Goal: Task Accomplishment & Management: Use online tool/utility

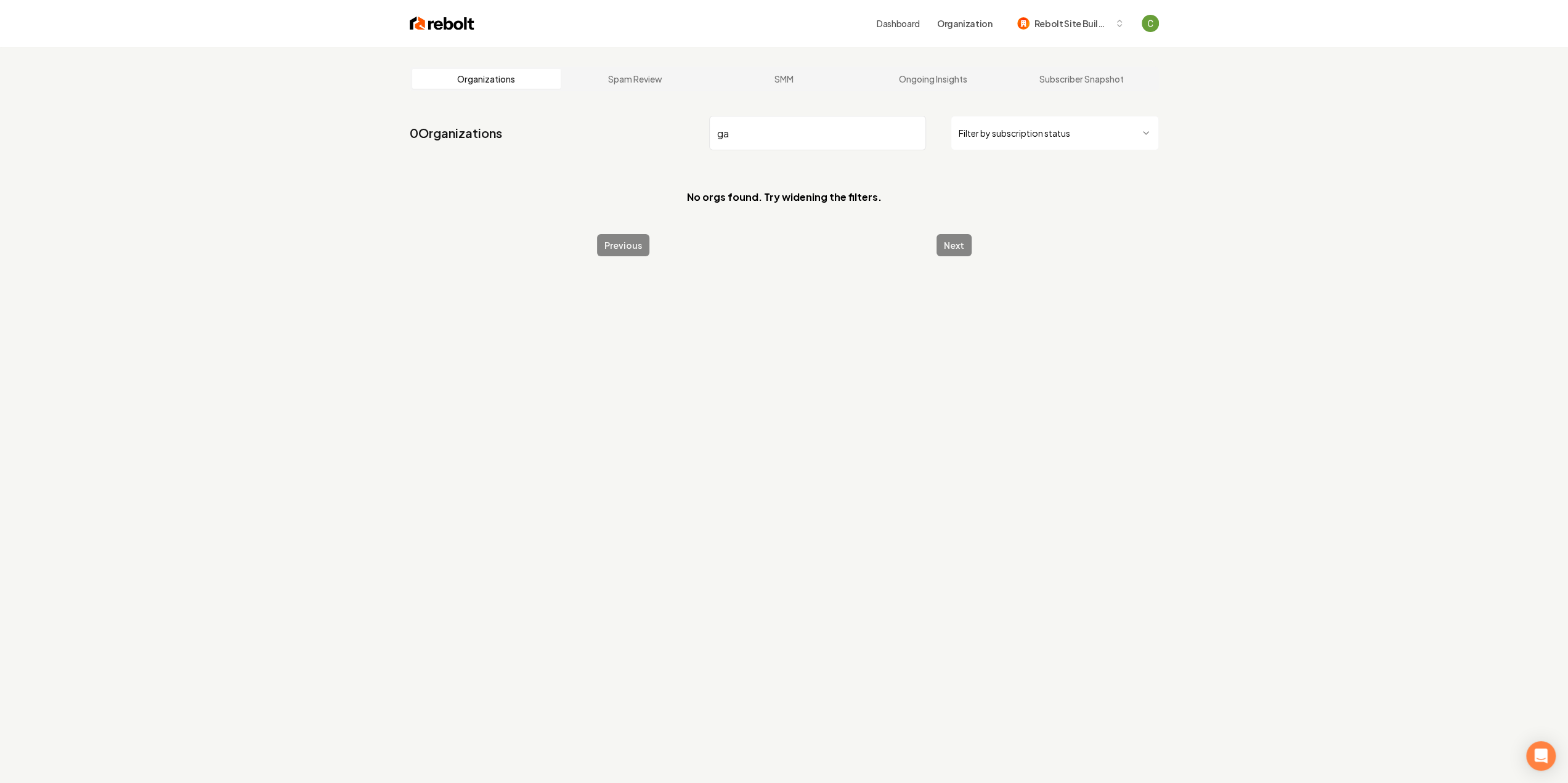
type input "g"
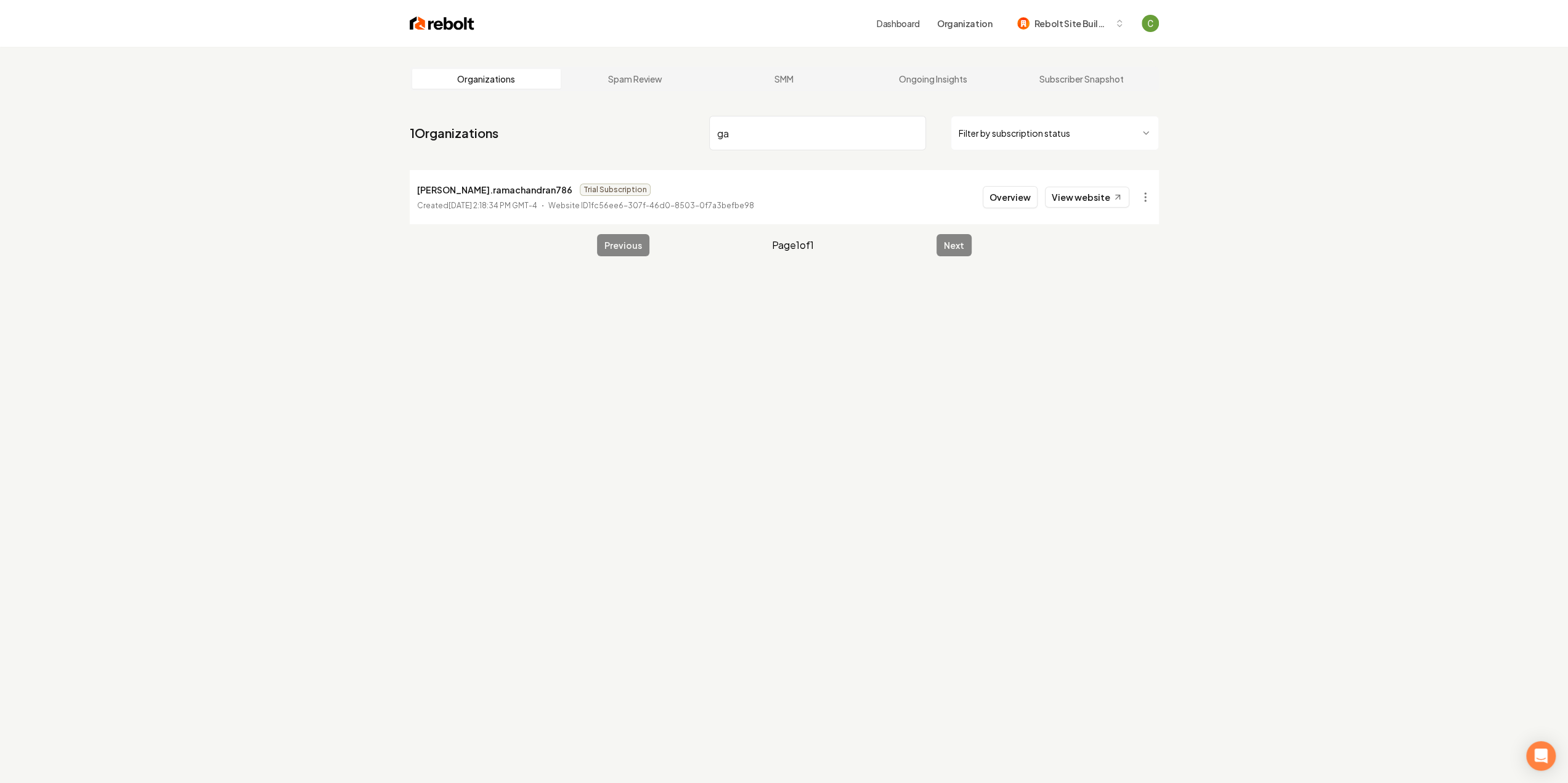
type input "g"
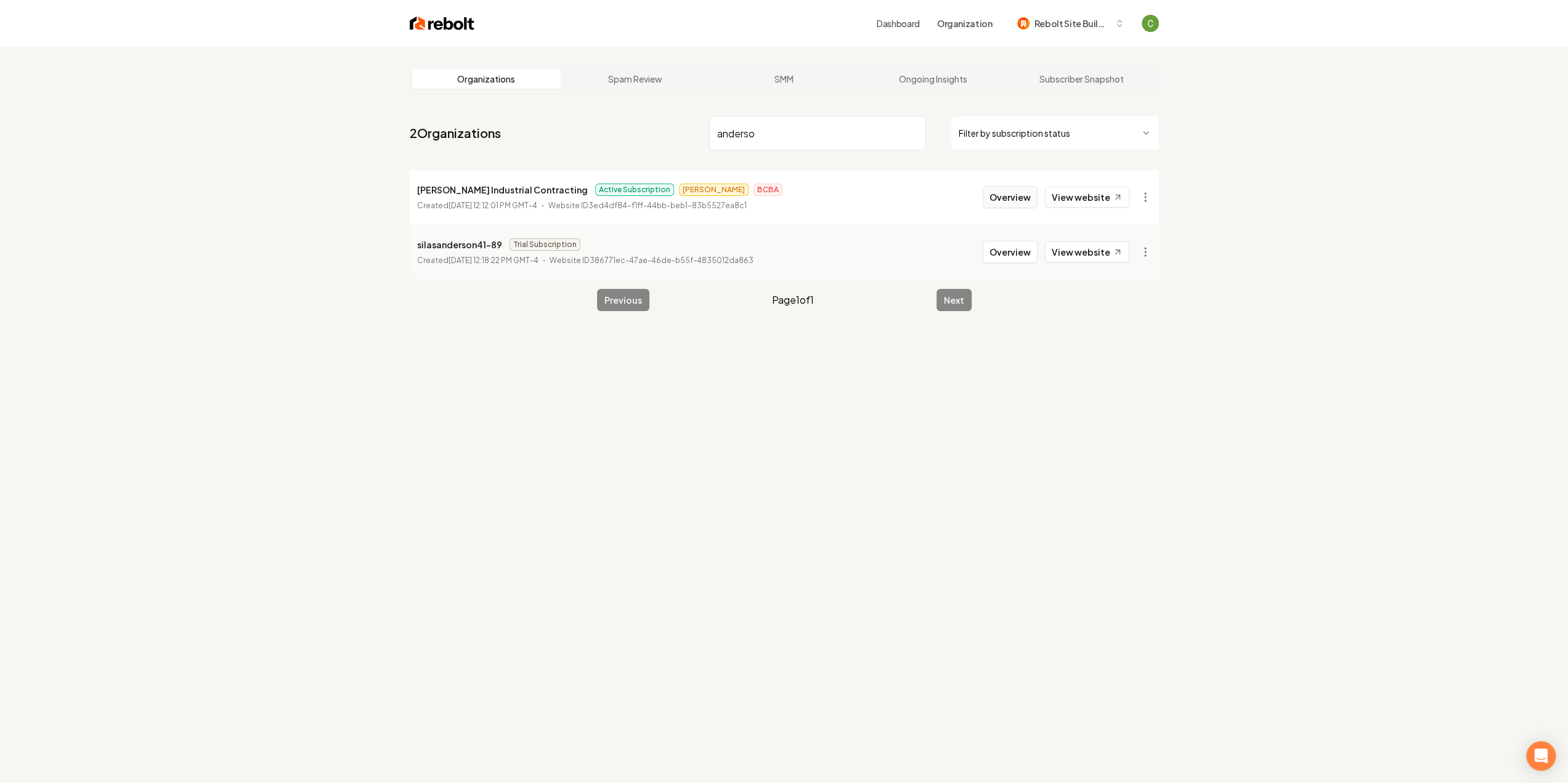
type input "anderso"
click at [1017, 198] on button "Overview" at bounding box center [1010, 197] width 55 height 22
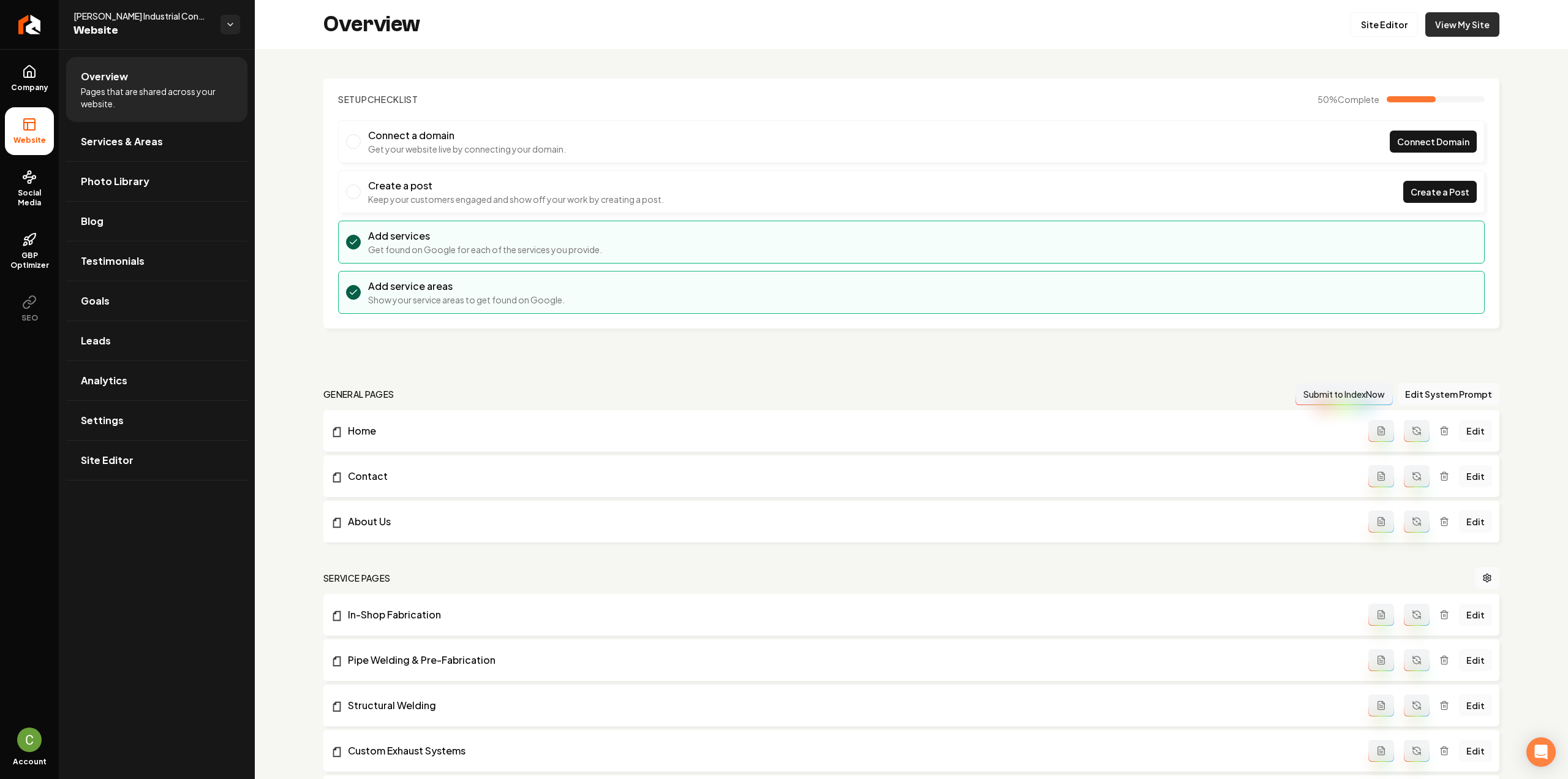
click at [1455, 21] on link "View My Site" at bounding box center [1463, 24] width 74 height 24
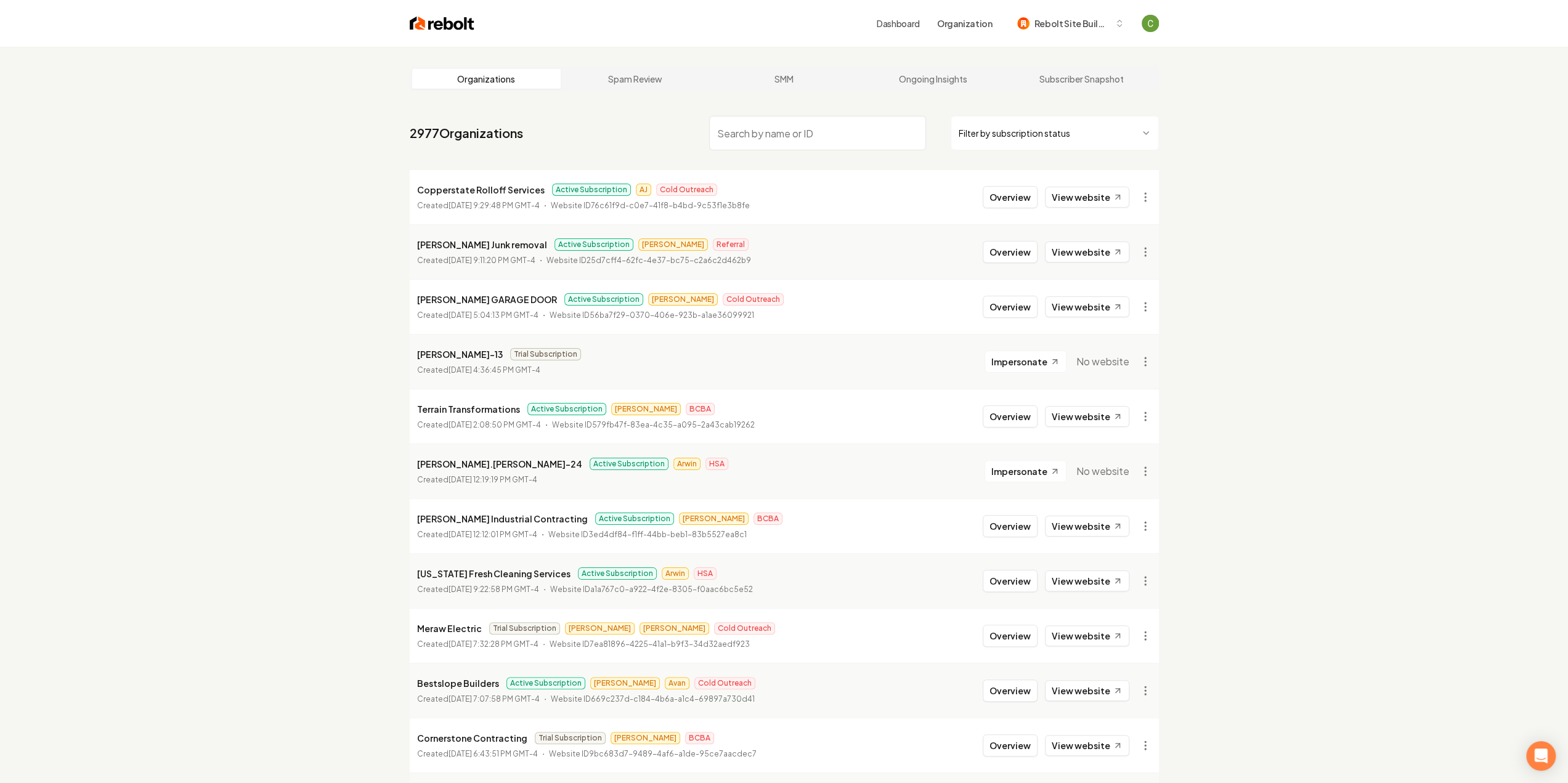
click at [775, 143] on input "search" at bounding box center [818, 133] width 217 height 35
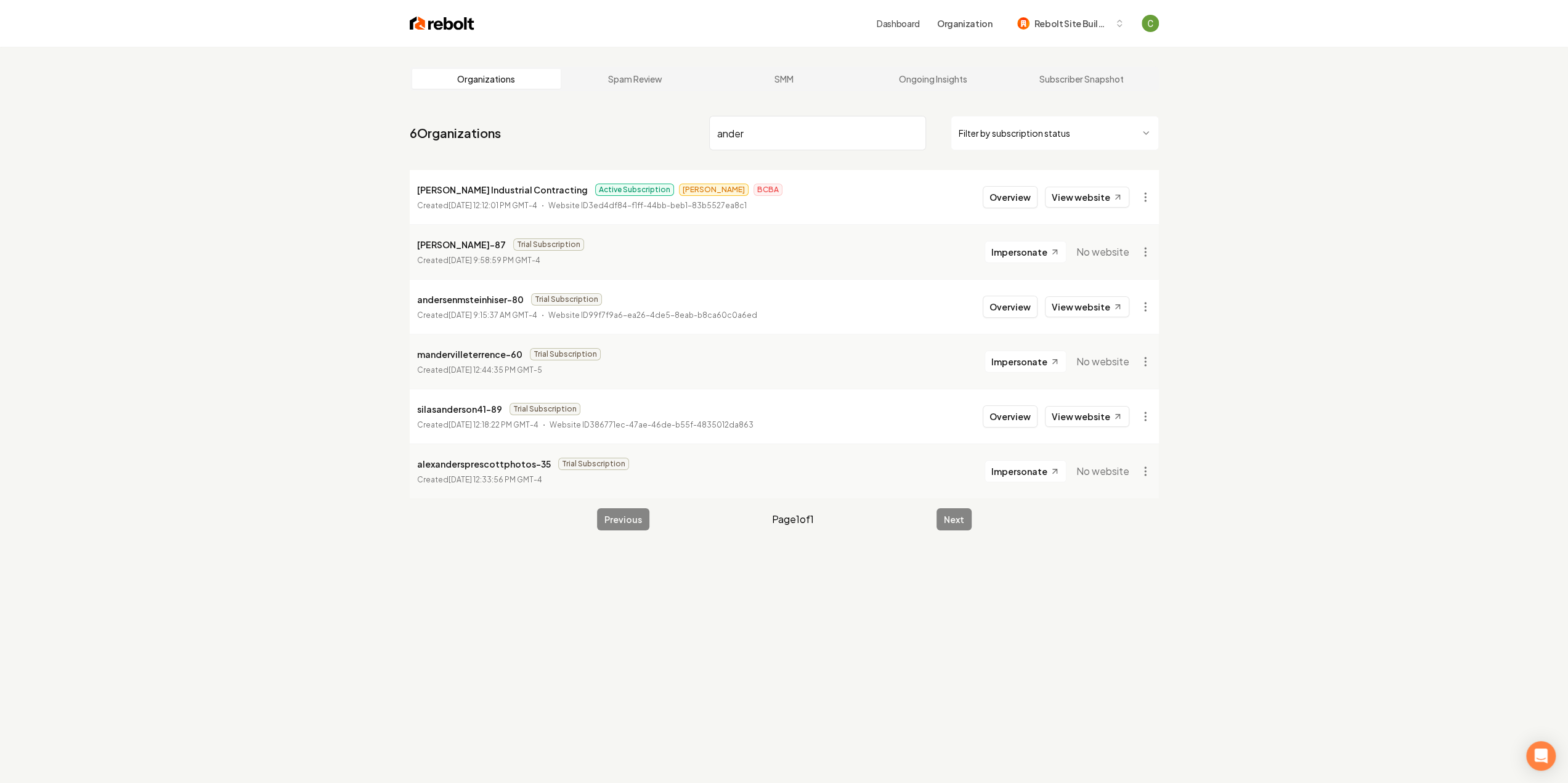
type input "ander"
click at [1082, 210] on li "Anderson Industrial Contracting Active Subscription James BCBA Created August 1…" at bounding box center [784, 196] width 749 height 54
click at [1086, 198] on link "View website" at bounding box center [1086, 197] width 84 height 21
click at [1014, 192] on button "Overview" at bounding box center [1010, 197] width 55 height 22
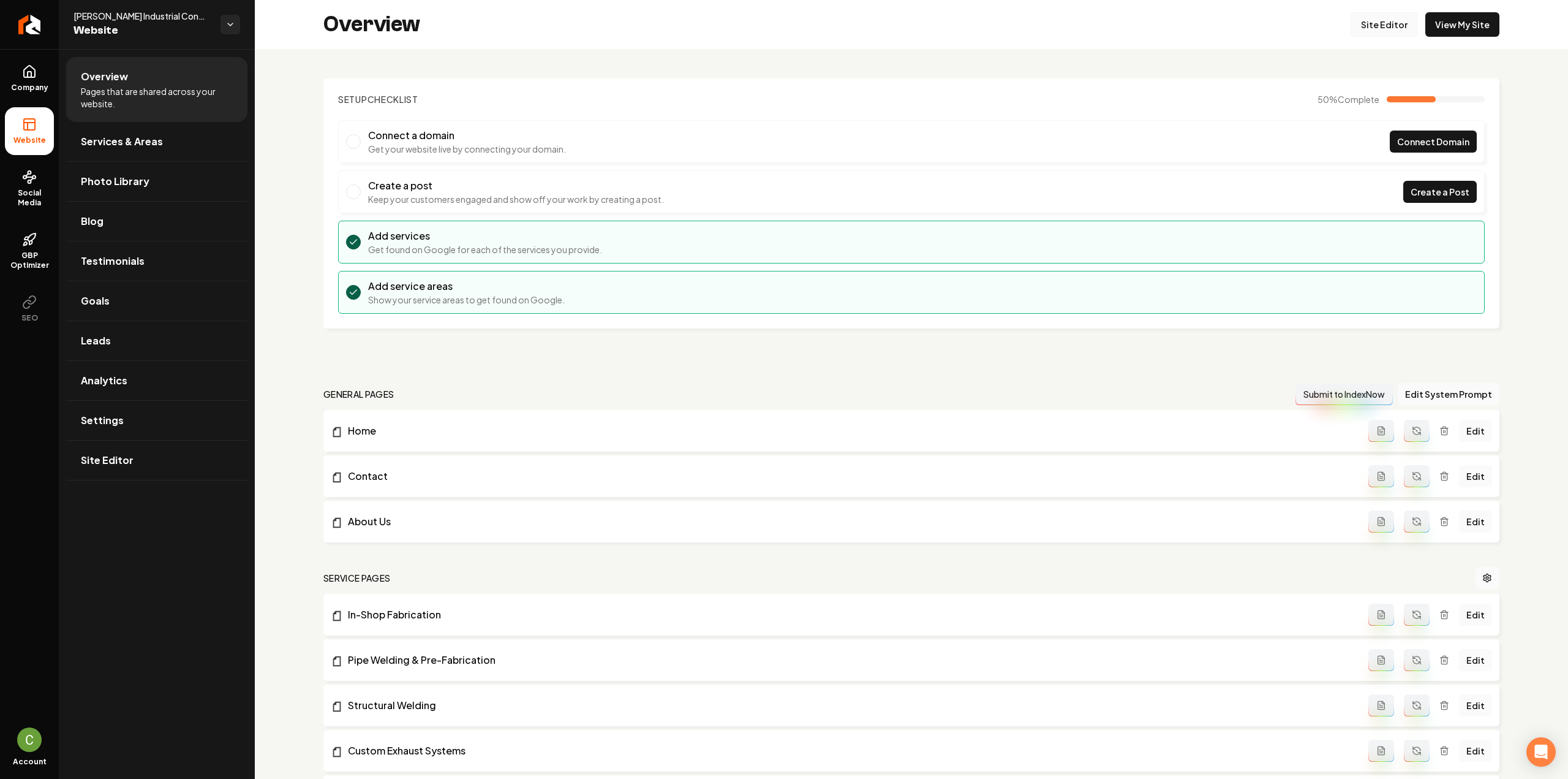
click at [1373, 23] on link "Site Editor" at bounding box center [1384, 24] width 67 height 24
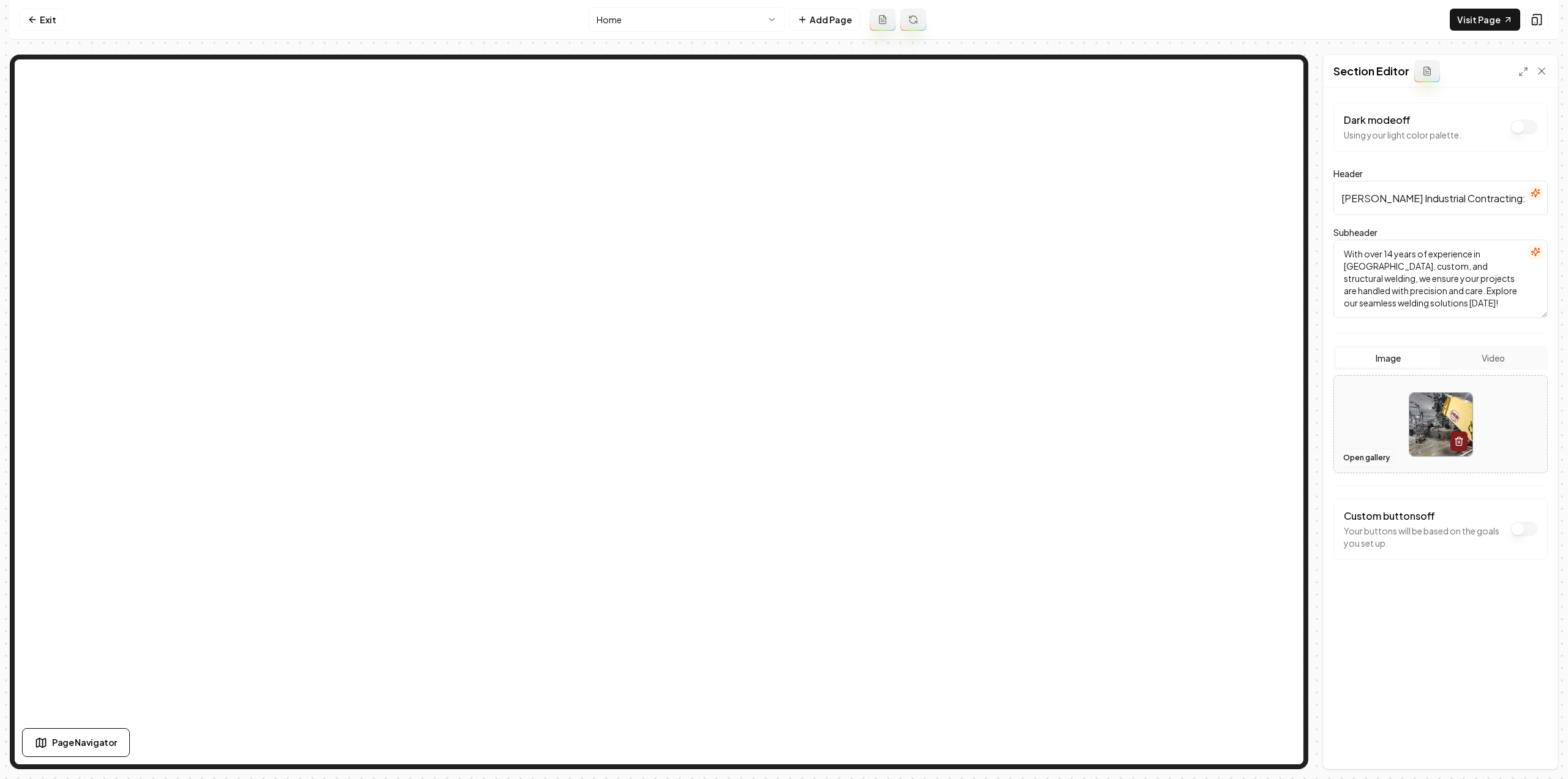
click at [1352, 458] on button "Open gallery" at bounding box center [1366, 457] width 55 height 20
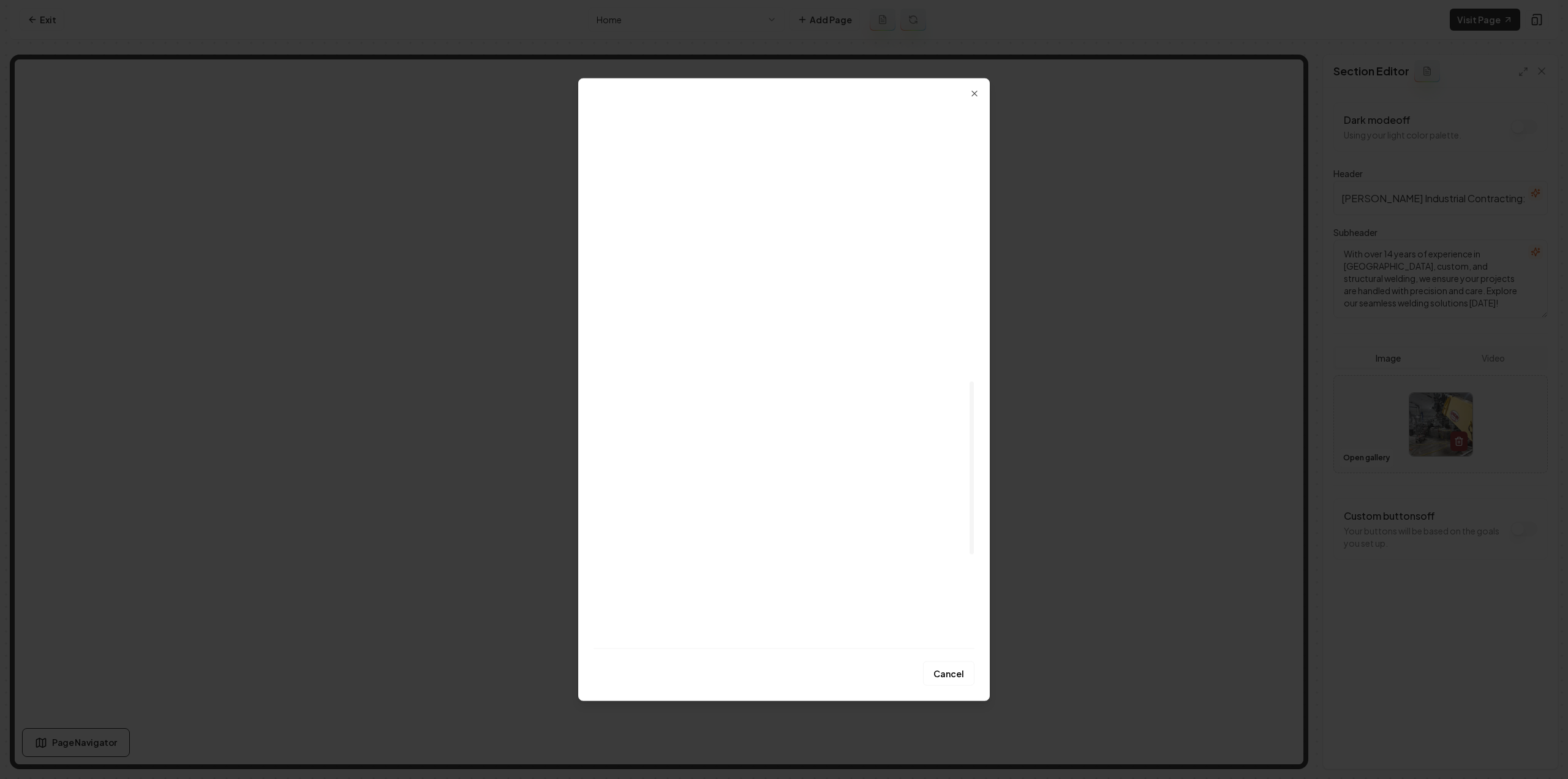
scroll to position [1169, 0]
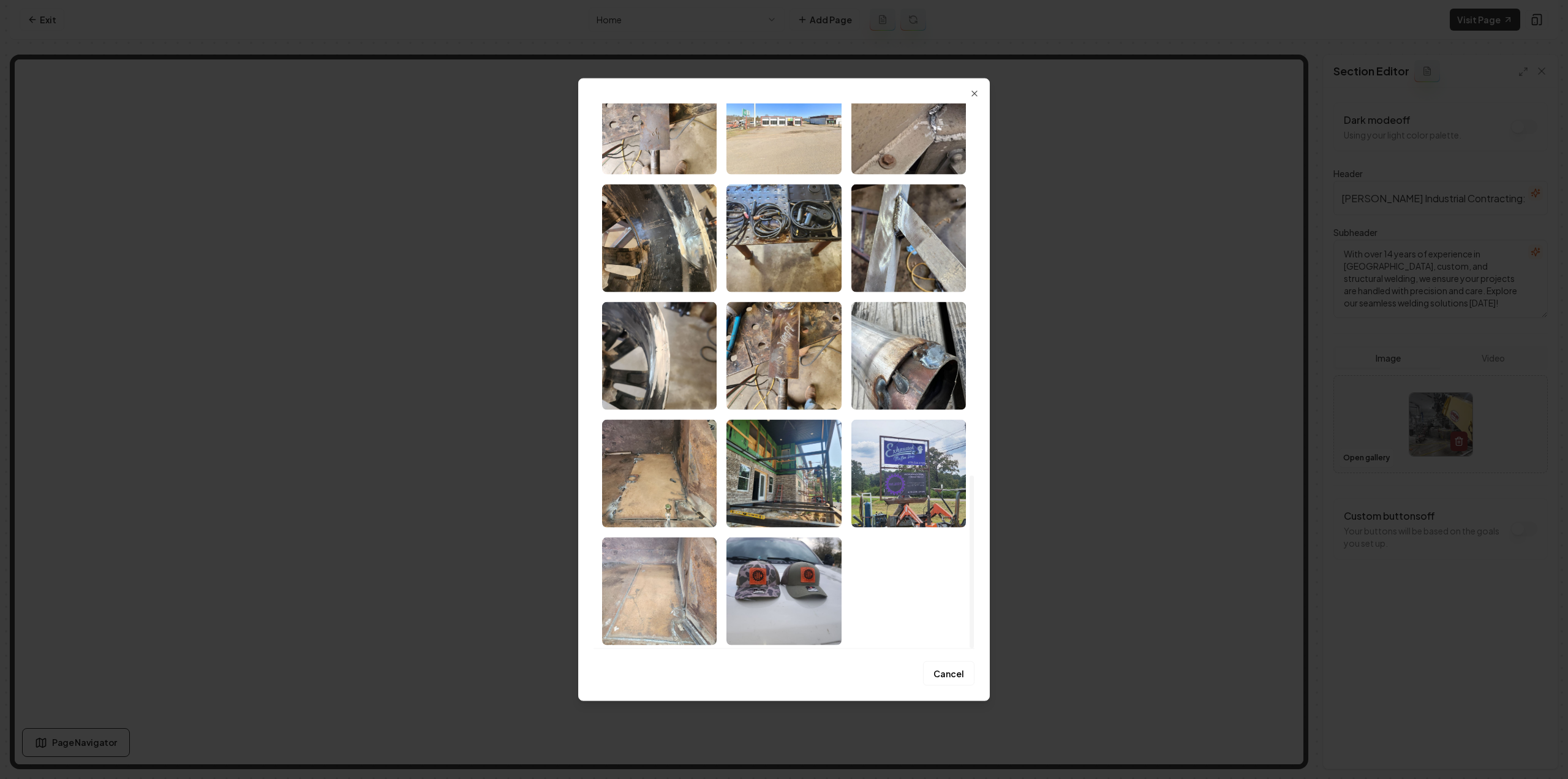
click at [754, 463] on img "Select image image_68a4a9af5c7cd75eb8af67f6.jpeg" at bounding box center [784, 473] width 115 height 108
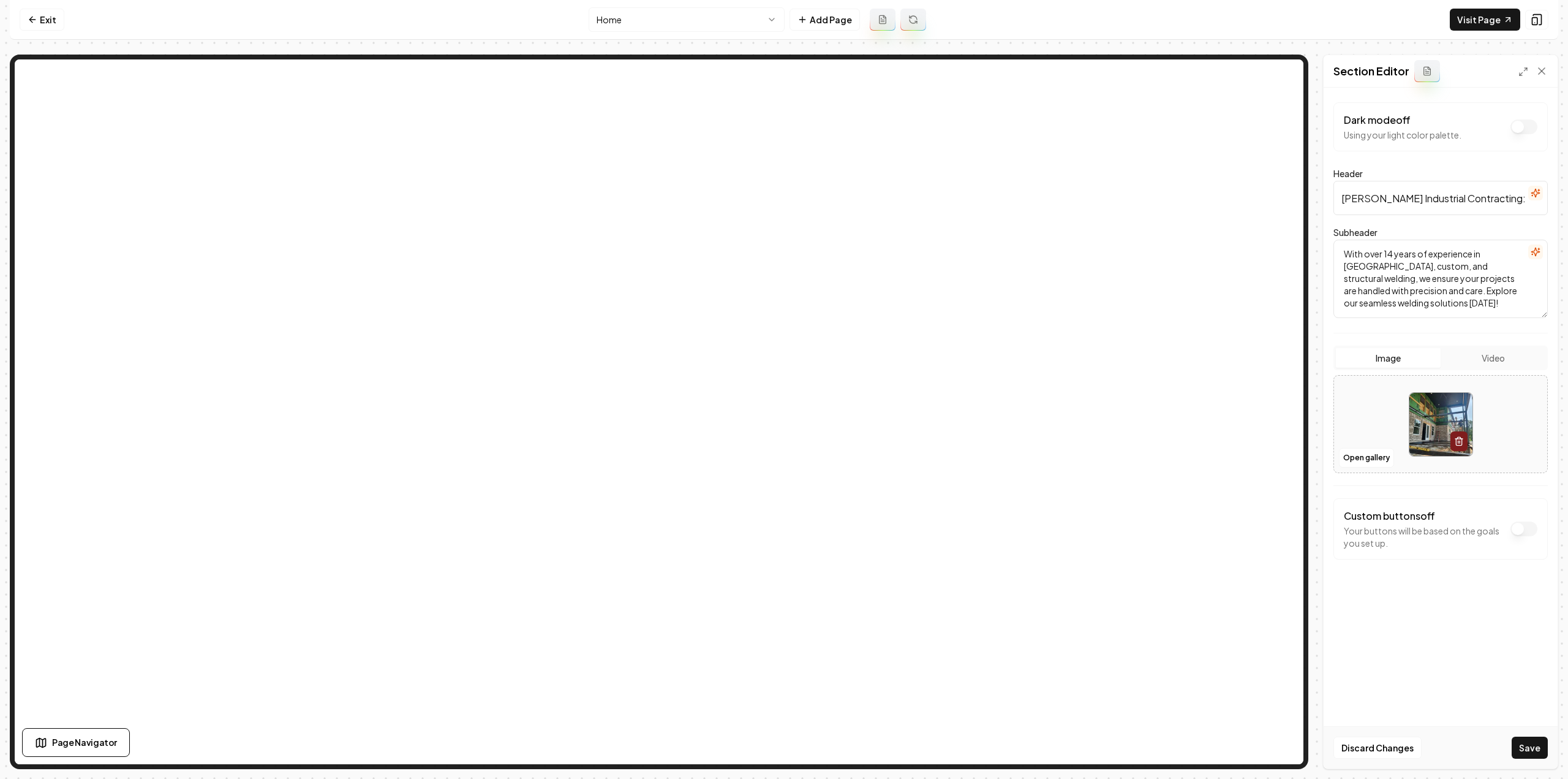
click at [1537, 754] on button "Save" at bounding box center [1530, 748] width 36 height 22
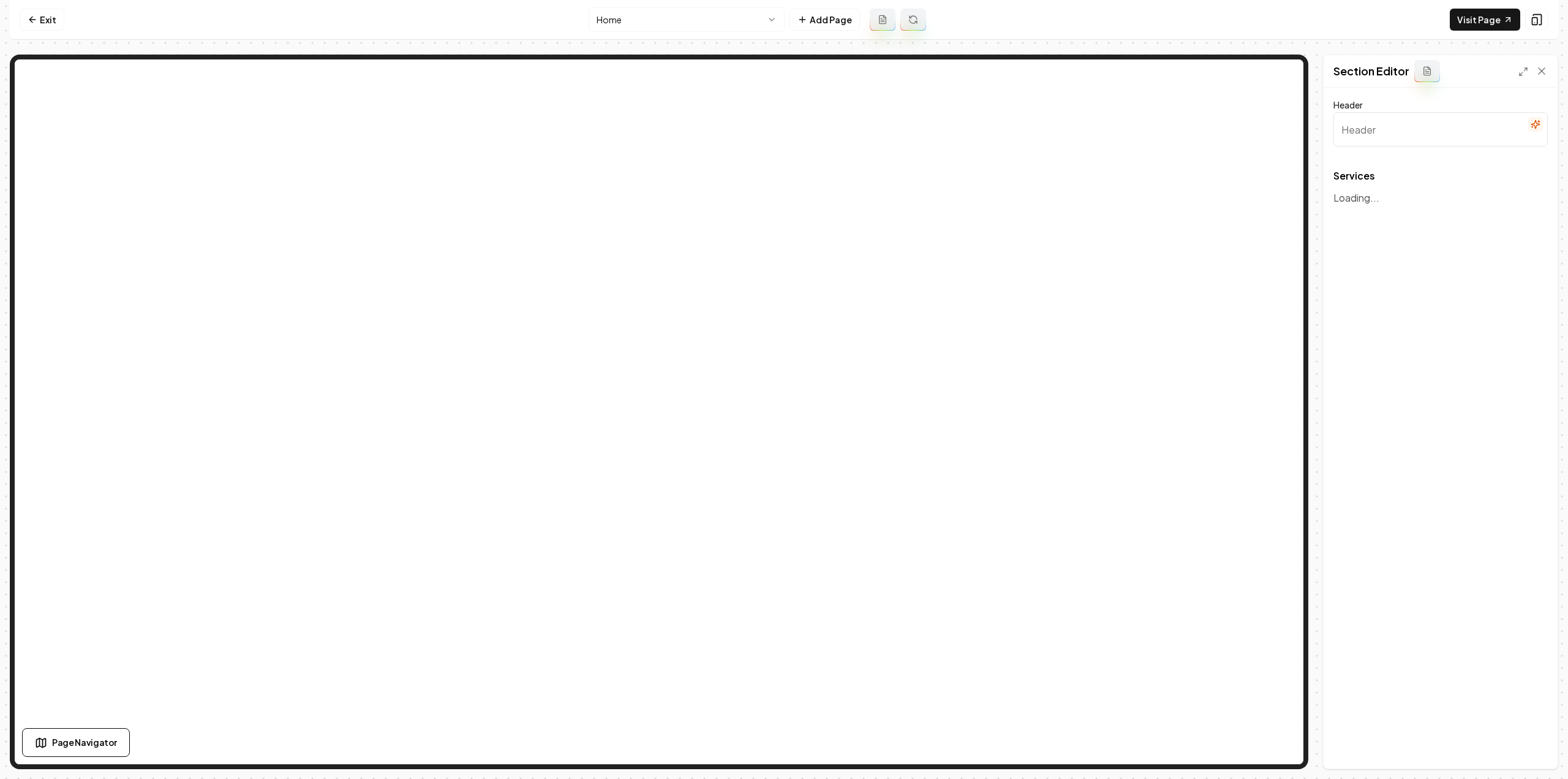
type input "Comprehensive Welding and Maintenance Solutions"
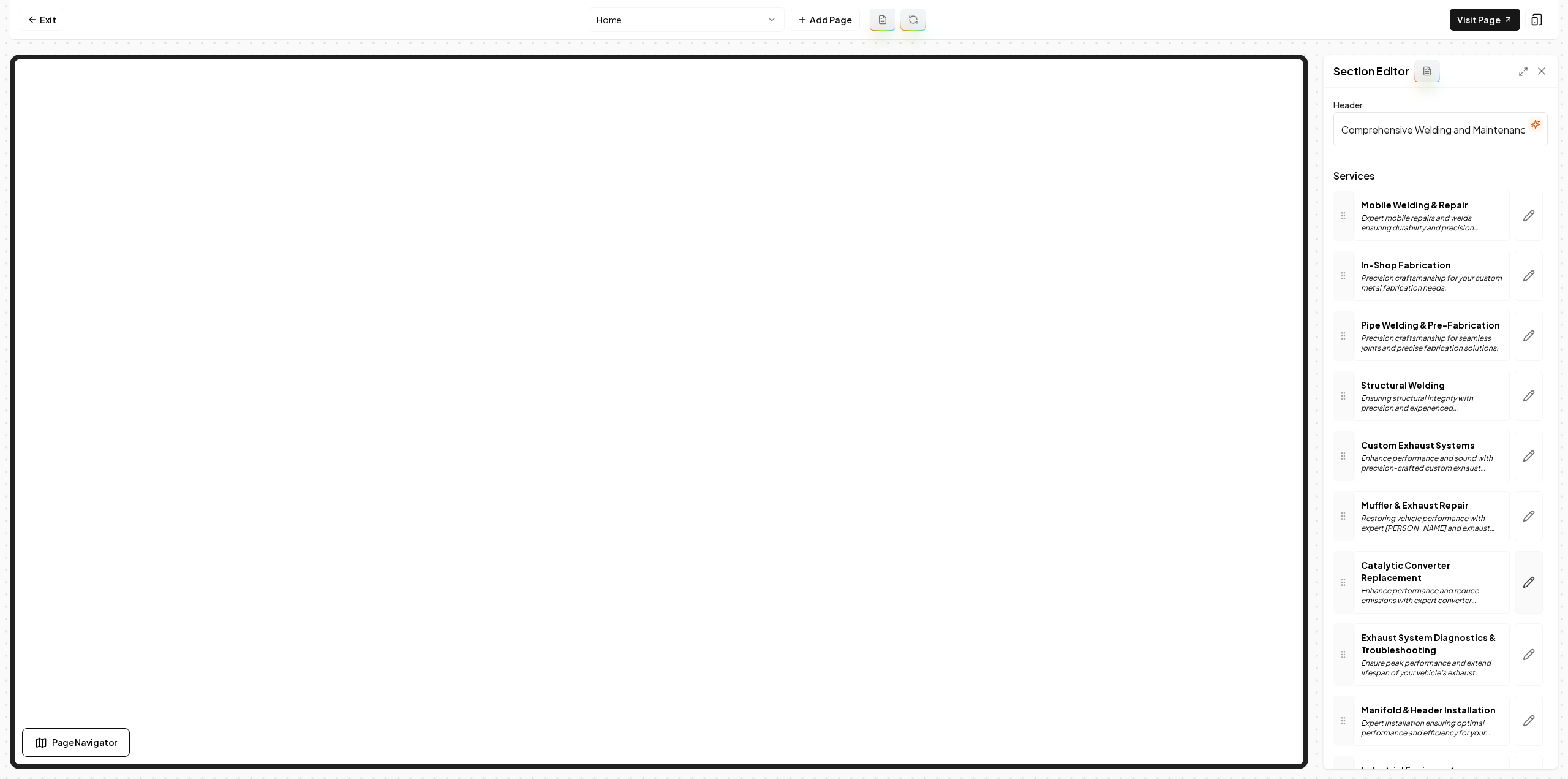
click at [1523, 582] on icon "button" at bounding box center [1529, 582] width 13 height 13
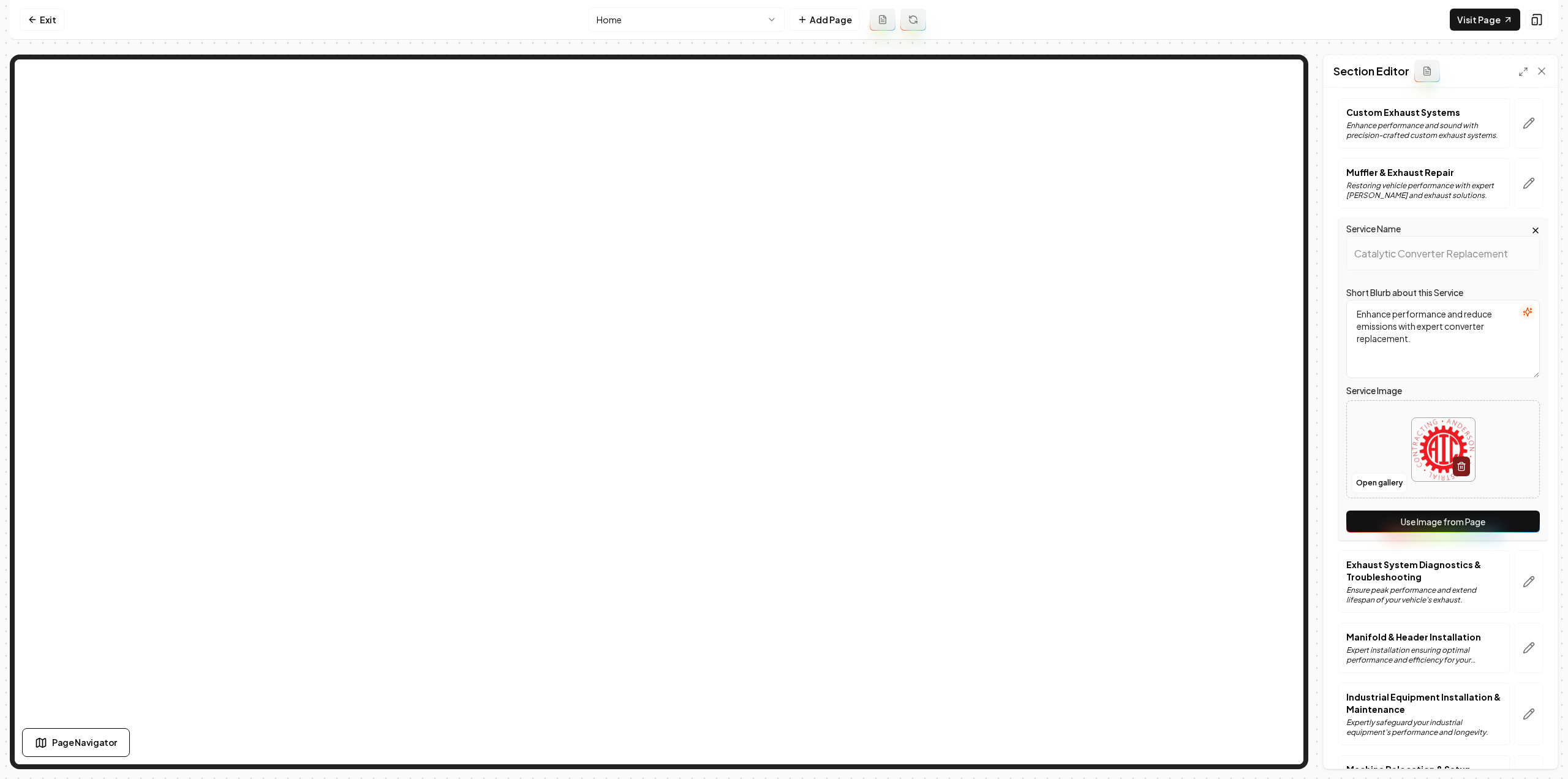
scroll to position [429, 0]
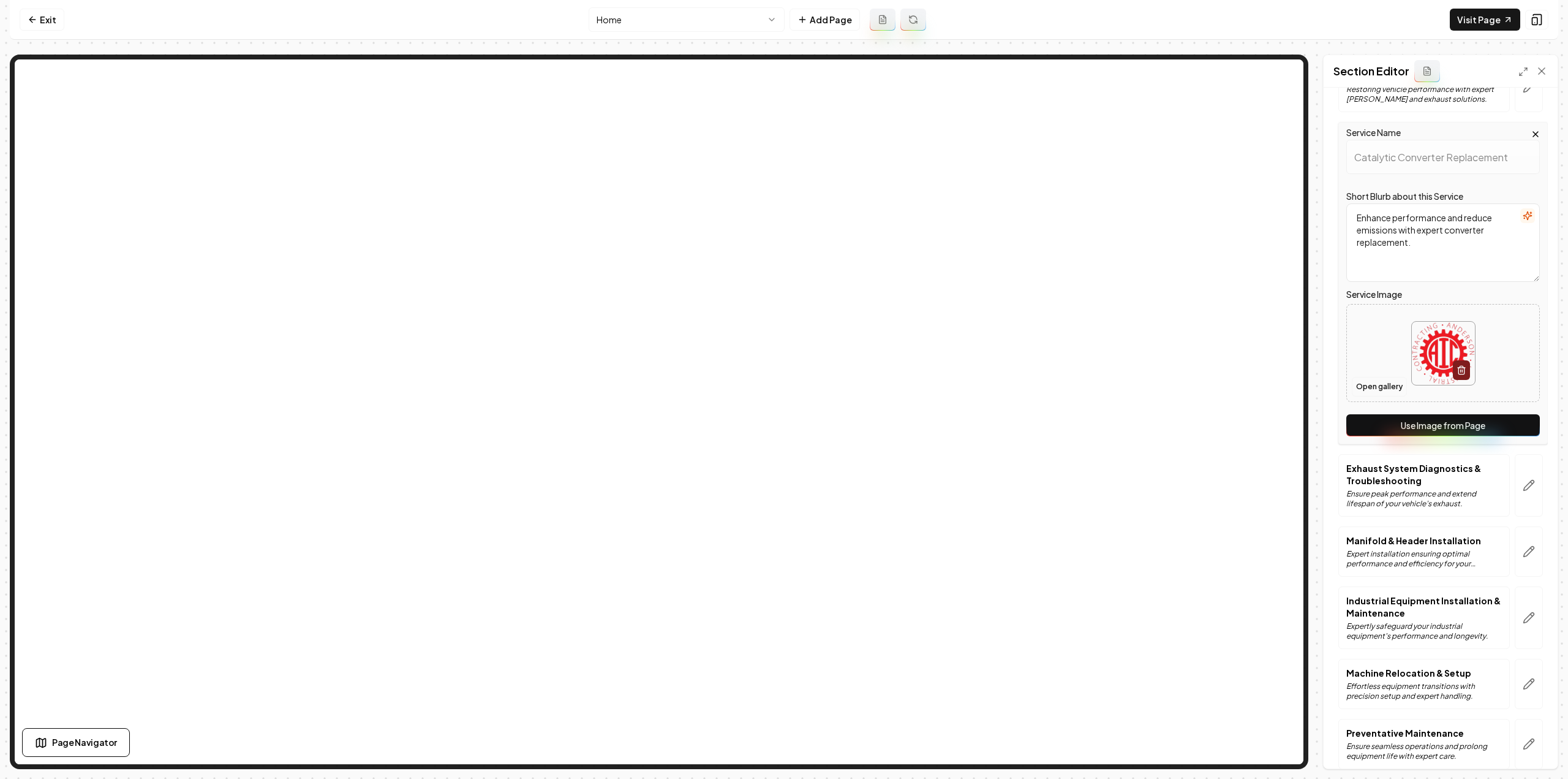
click at [1377, 382] on button "Open gallery" at bounding box center [1380, 386] width 55 height 20
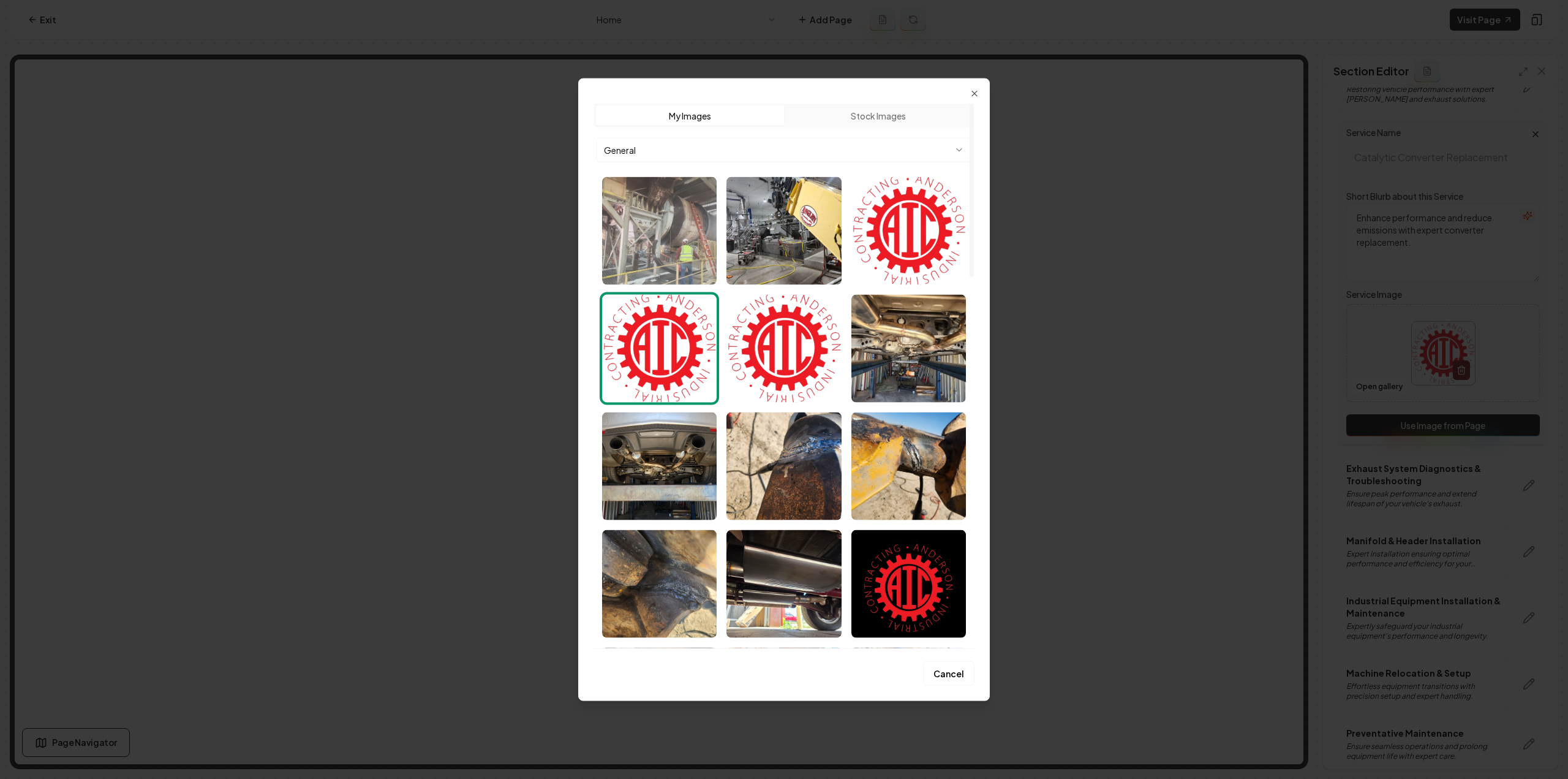
click at [667, 258] on img "Select image image_68a4d6da5c7cd75eb8d9b90d.jpg" at bounding box center [659, 230] width 115 height 108
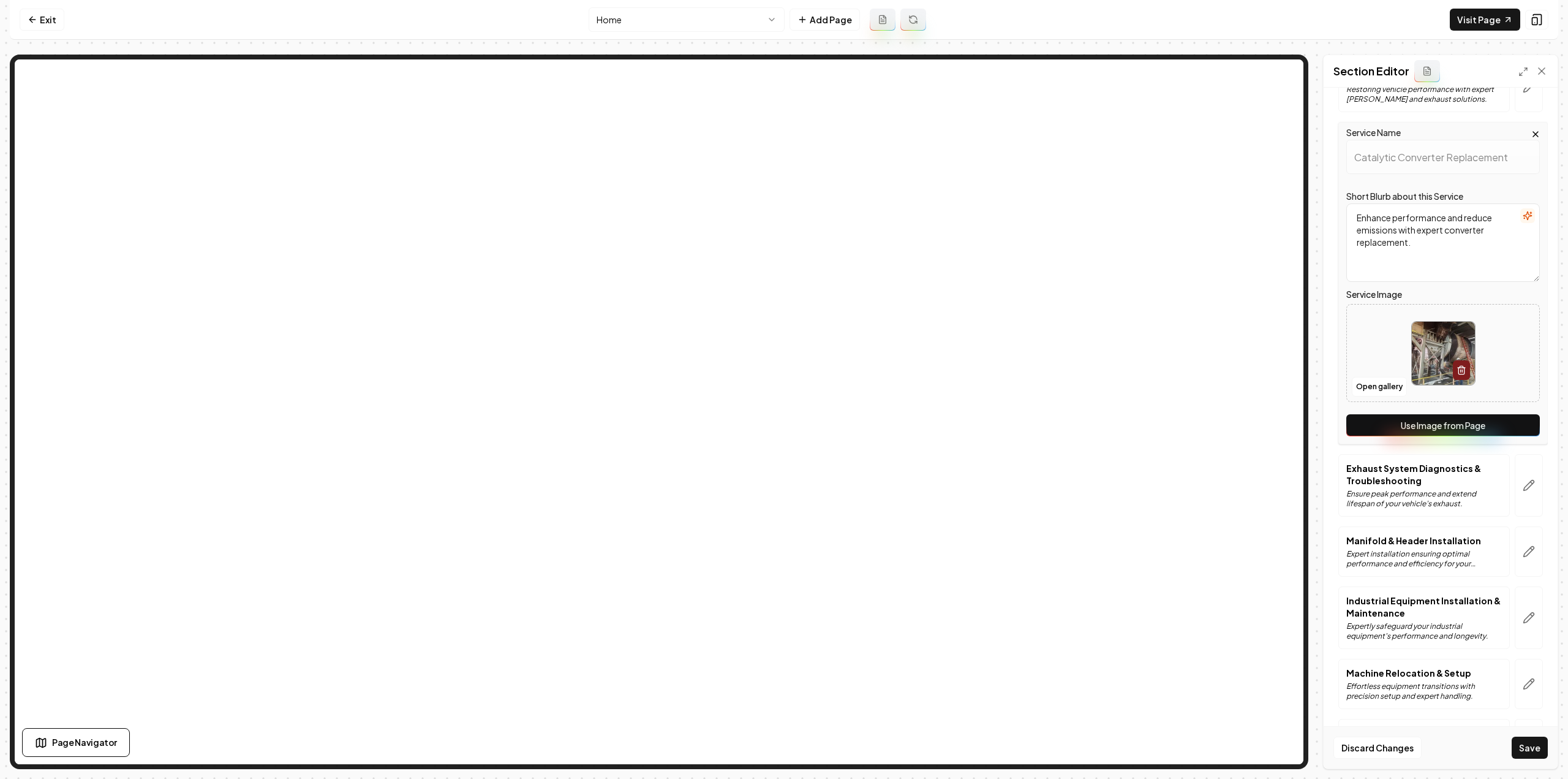
click at [1520, 741] on button "Save" at bounding box center [1530, 748] width 36 height 22
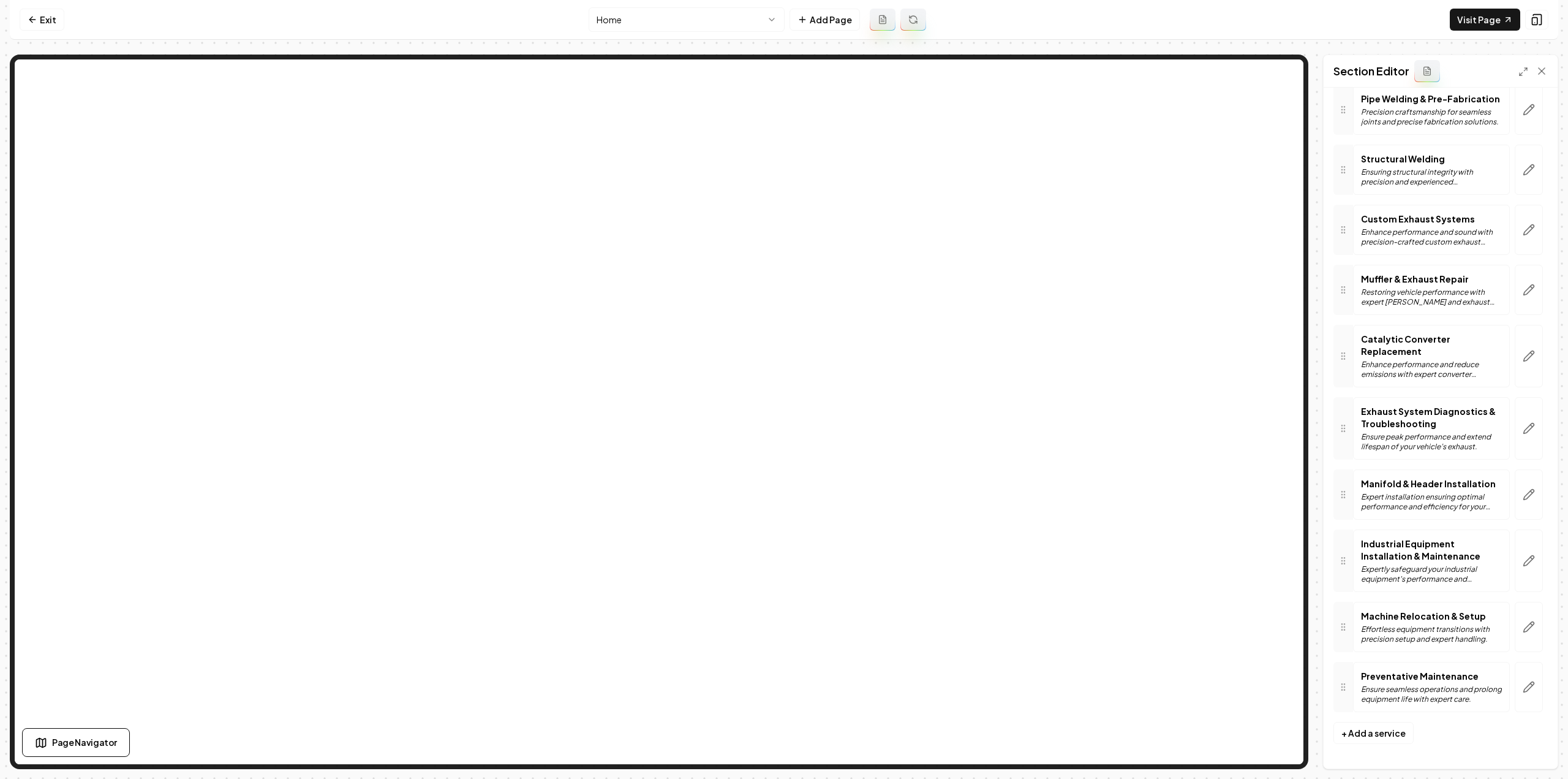
scroll to position [220, 0]
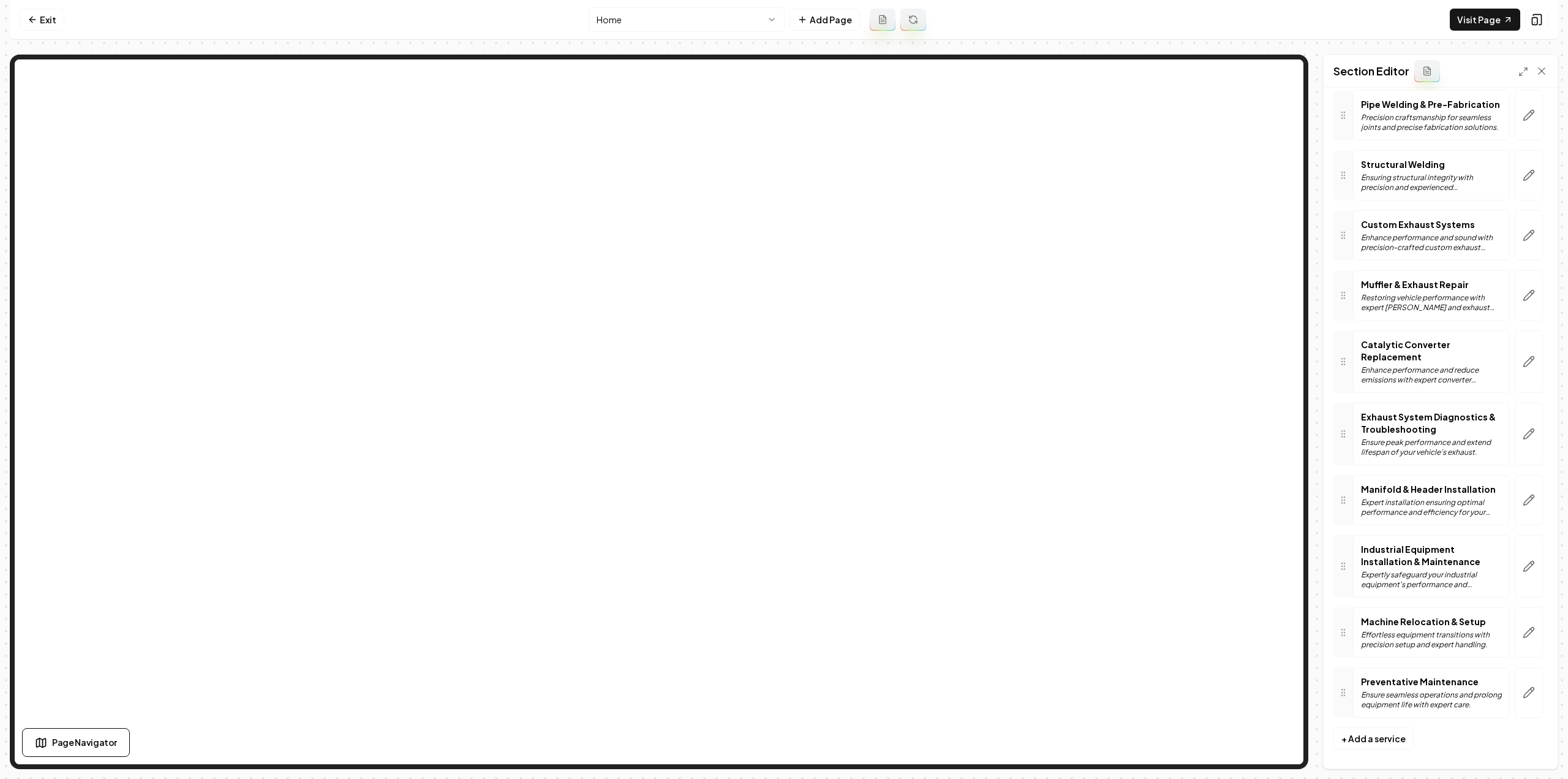
click at [609, 14] on html "Computer Required This feature is only available on a computer. Please switch t…" at bounding box center [784, 389] width 1568 height 779
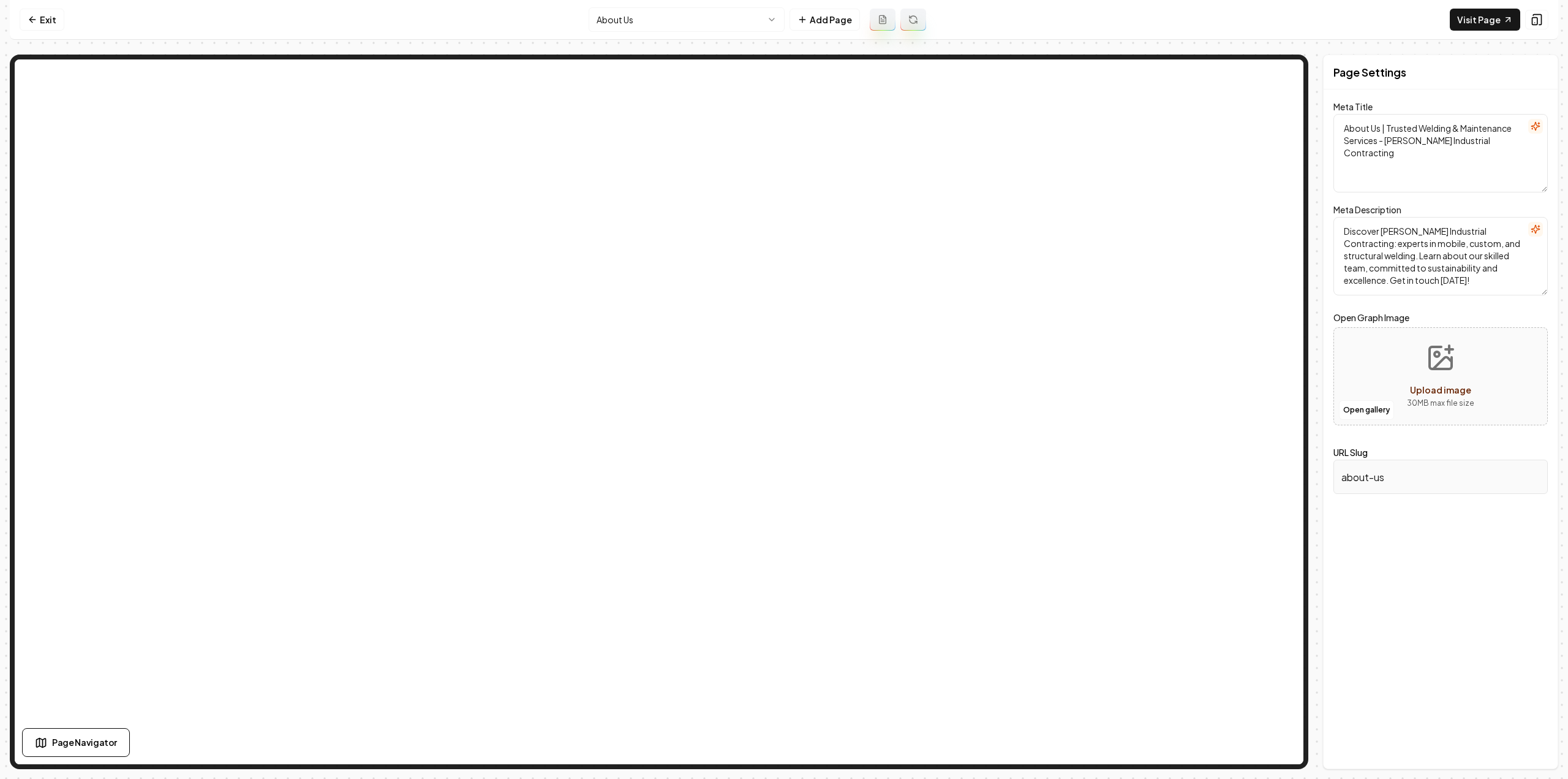
click at [629, 22] on html "Computer Required This feature is only available on a computer. Please switch t…" at bounding box center [784, 389] width 1568 height 779
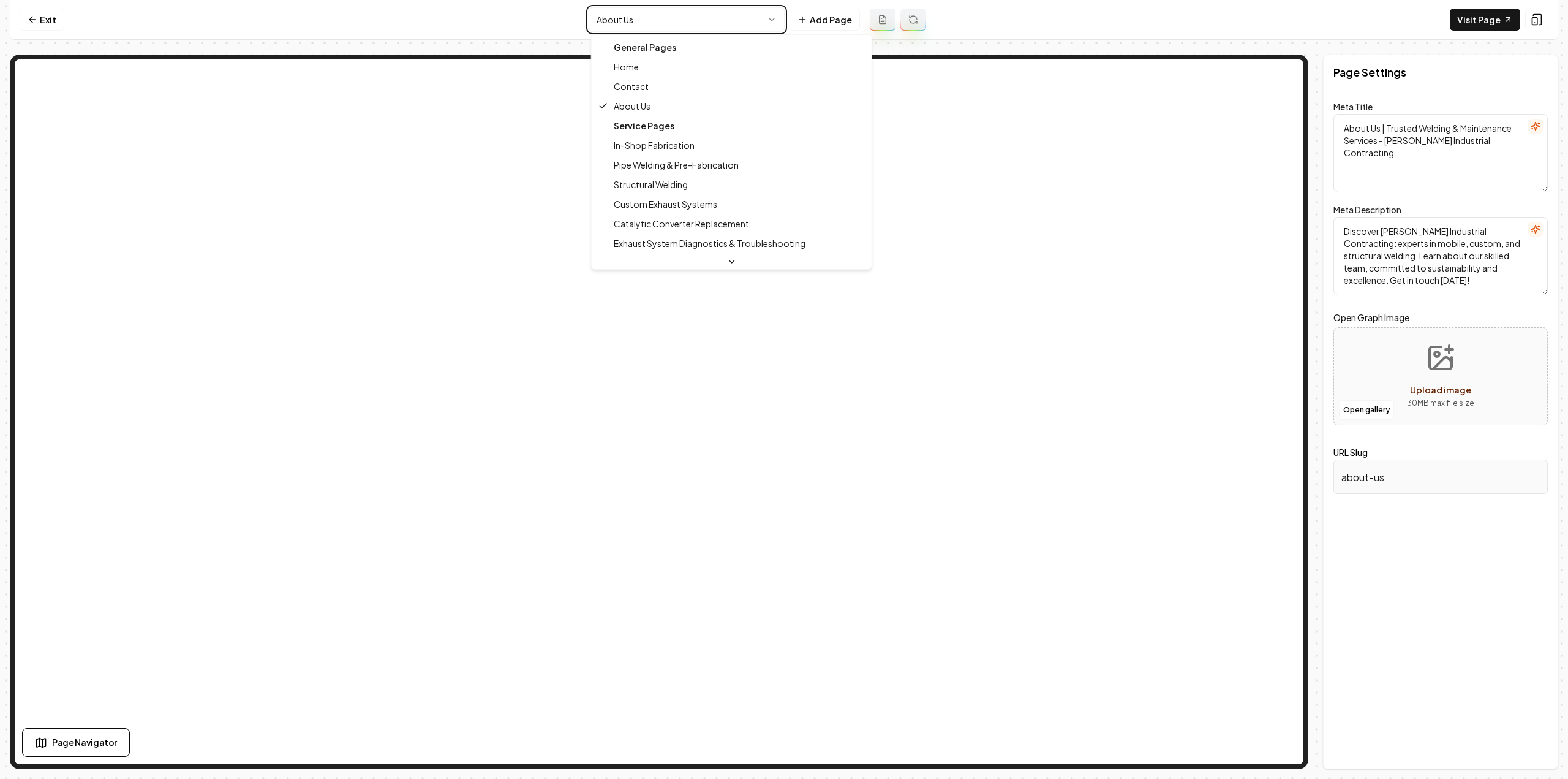
type textarea "Mobile Welding & Industrial Services - Anderson Industrial Contracting"
type textarea "Discover Anderson Industrial Contracting, experts in mobile, custom, and struct…"
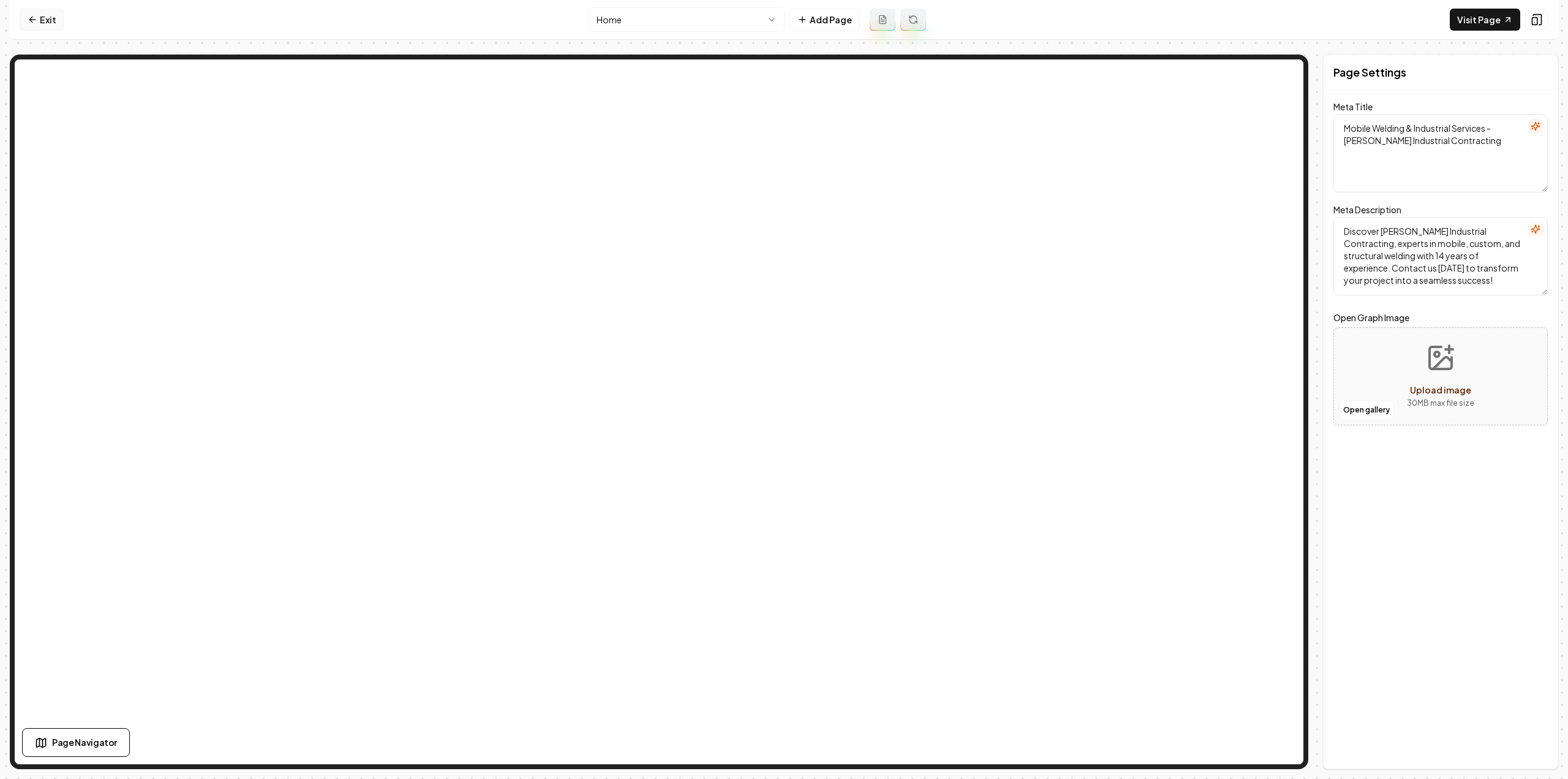
click at [43, 24] on link "Exit" at bounding box center [41, 20] width 45 height 22
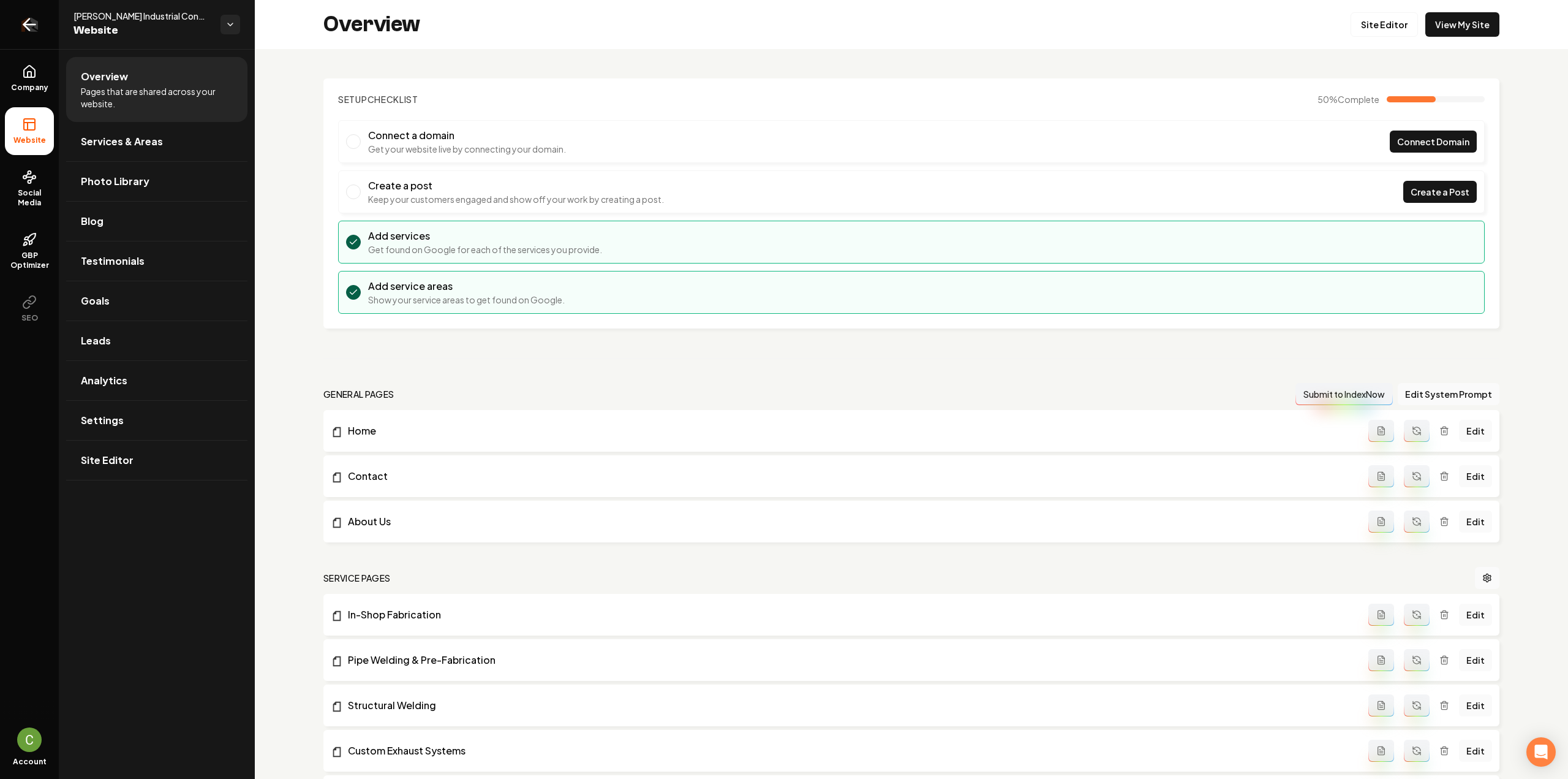
click at [25, 34] on link "Return to dashboard" at bounding box center [29, 24] width 59 height 49
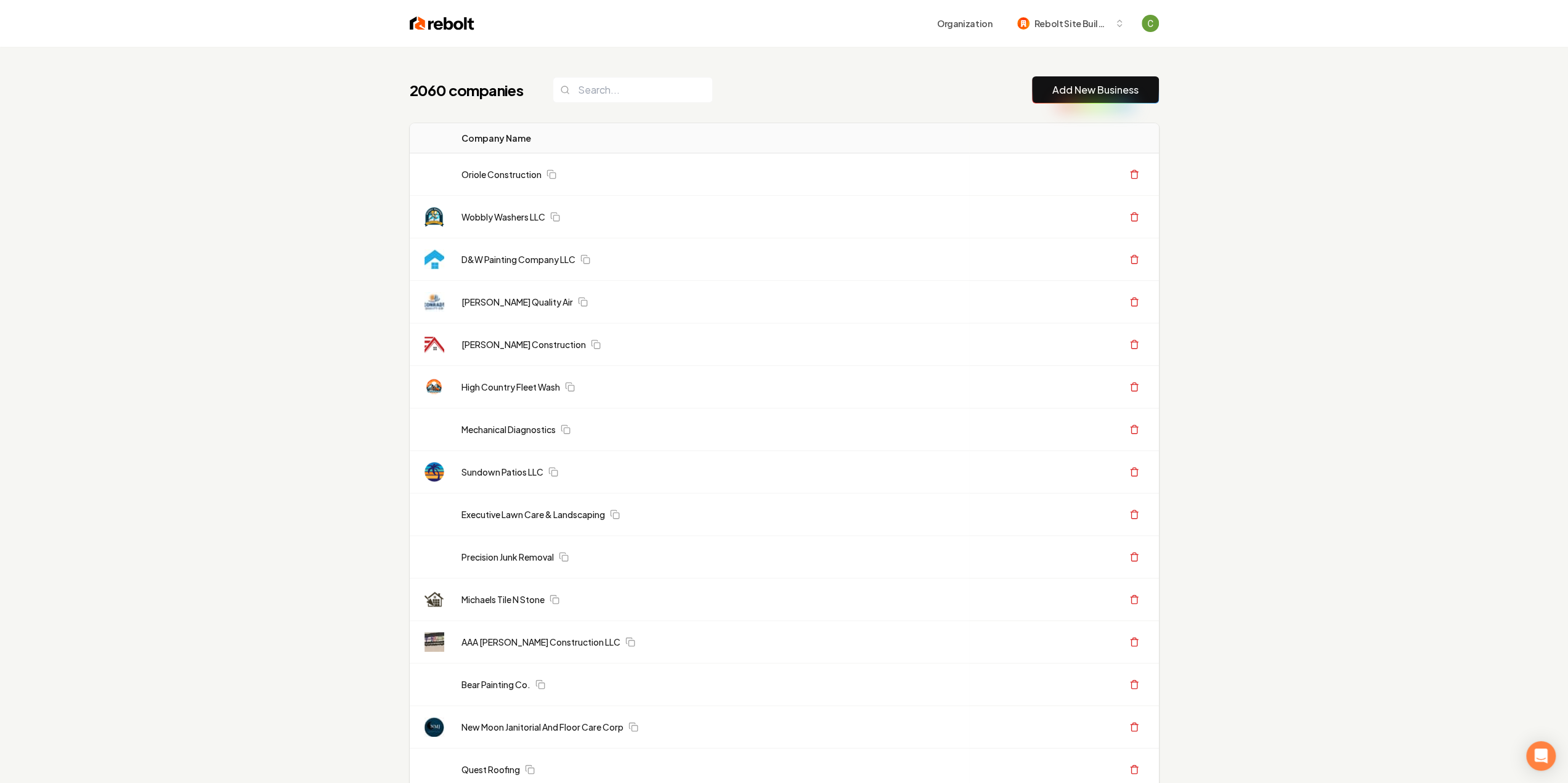
click at [1094, 101] on button "Add New Business" at bounding box center [1095, 90] width 127 height 27
click at [1095, 92] on link "Add New Business" at bounding box center [1095, 90] width 86 height 15
click at [1091, 88] on link "Add New Business" at bounding box center [1095, 90] width 86 height 15
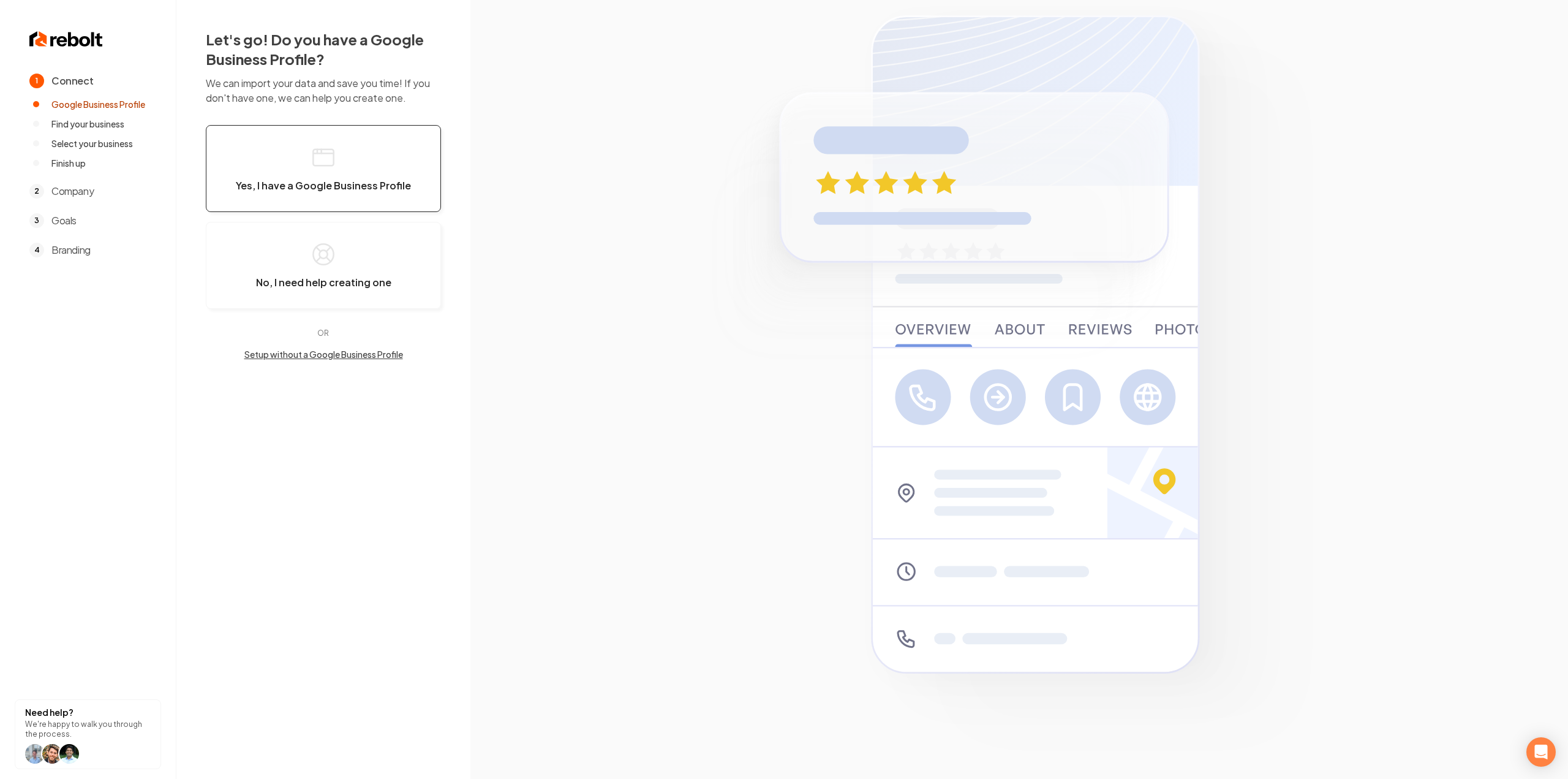
click at [365, 152] on button "Yes, I have a Google Business Profile" at bounding box center [323, 168] width 235 height 87
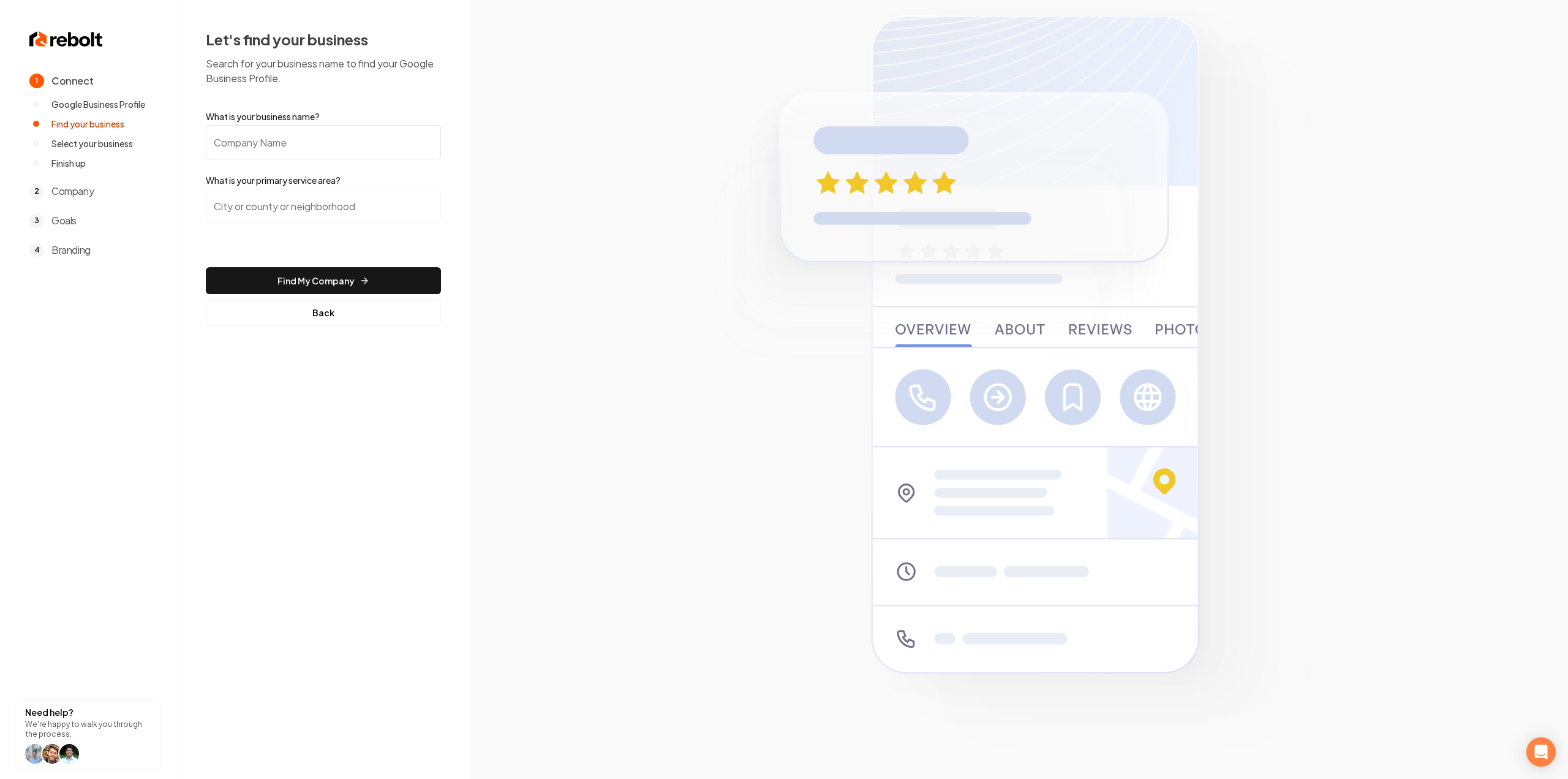
click at [341, 142] on input "What is your business name?" at bounding box center [323, 142] width 235 height 34
paste input "Good Dudes Heating and Cooling"
type input "Good Dudes Heating and Cooling"
click at [313, 200] on input "search" at bounding box center [323, 206] width 235 height 34
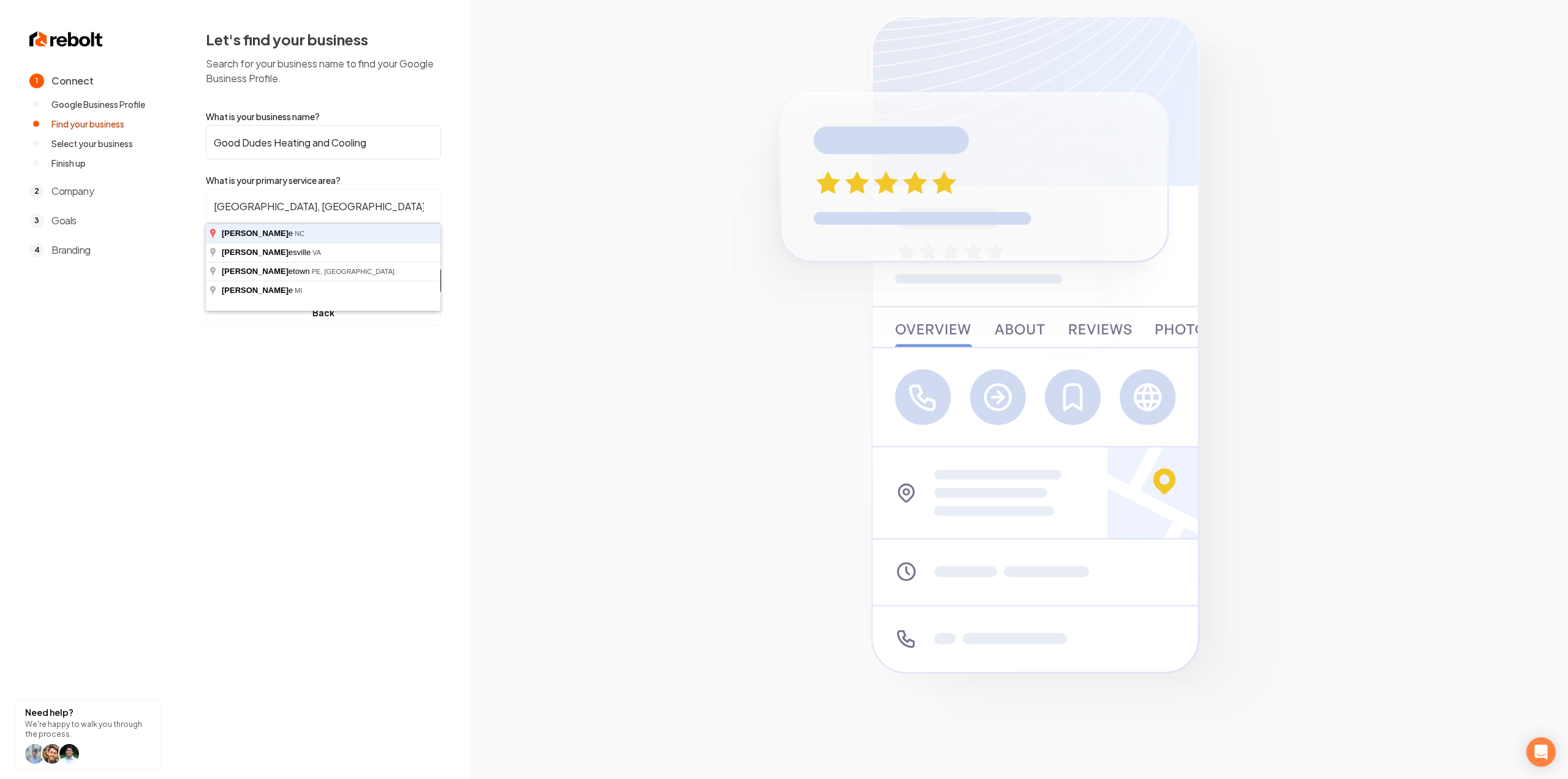
type input "Charlotte, NC"
click at [205, 267] on button "Find My Company" at bounding box center [323, 281] width 235 height 27
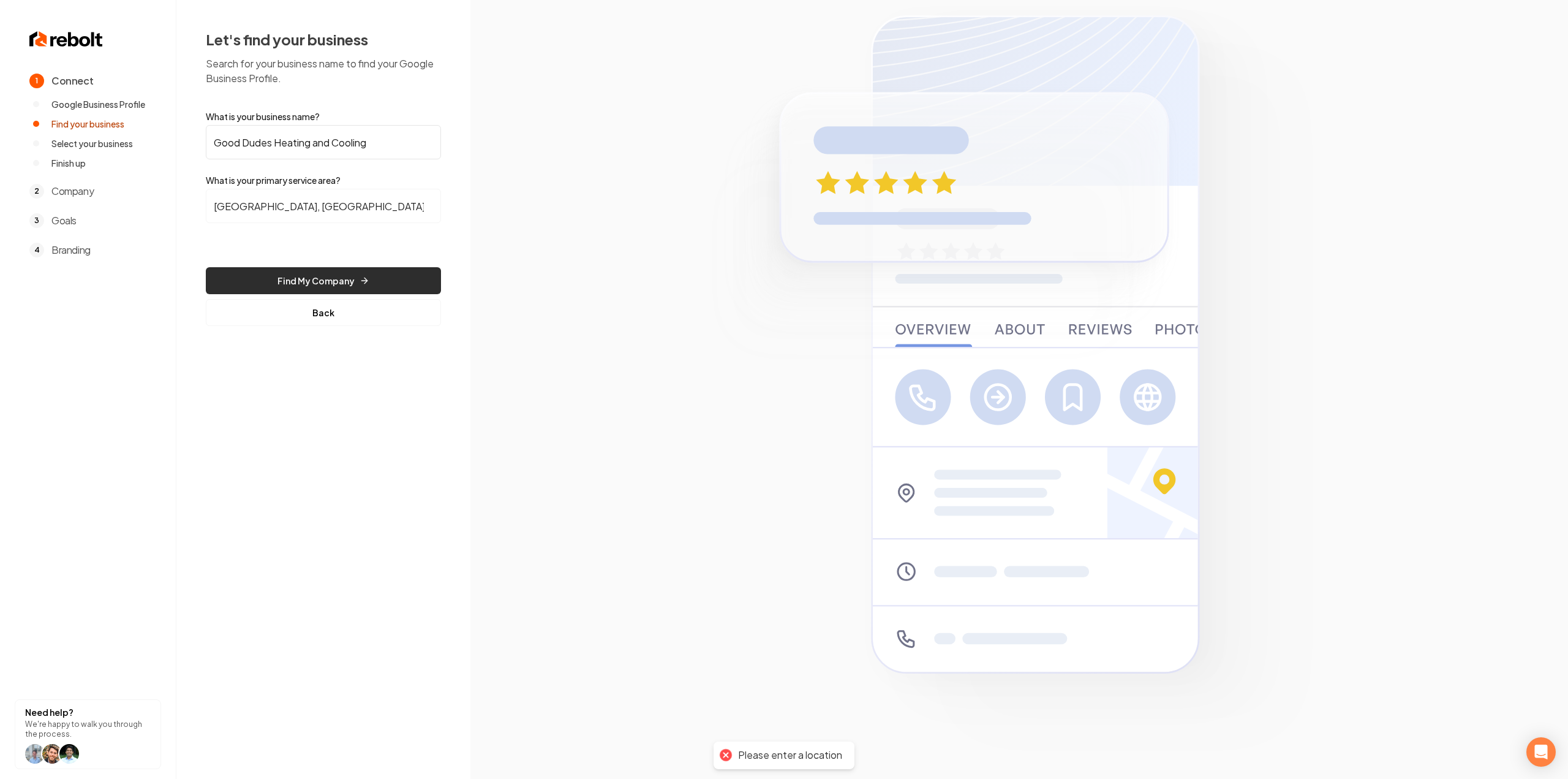
click at [343, 281] on button "Find My Company" at bounding box center [323, 281] width 235 height 27
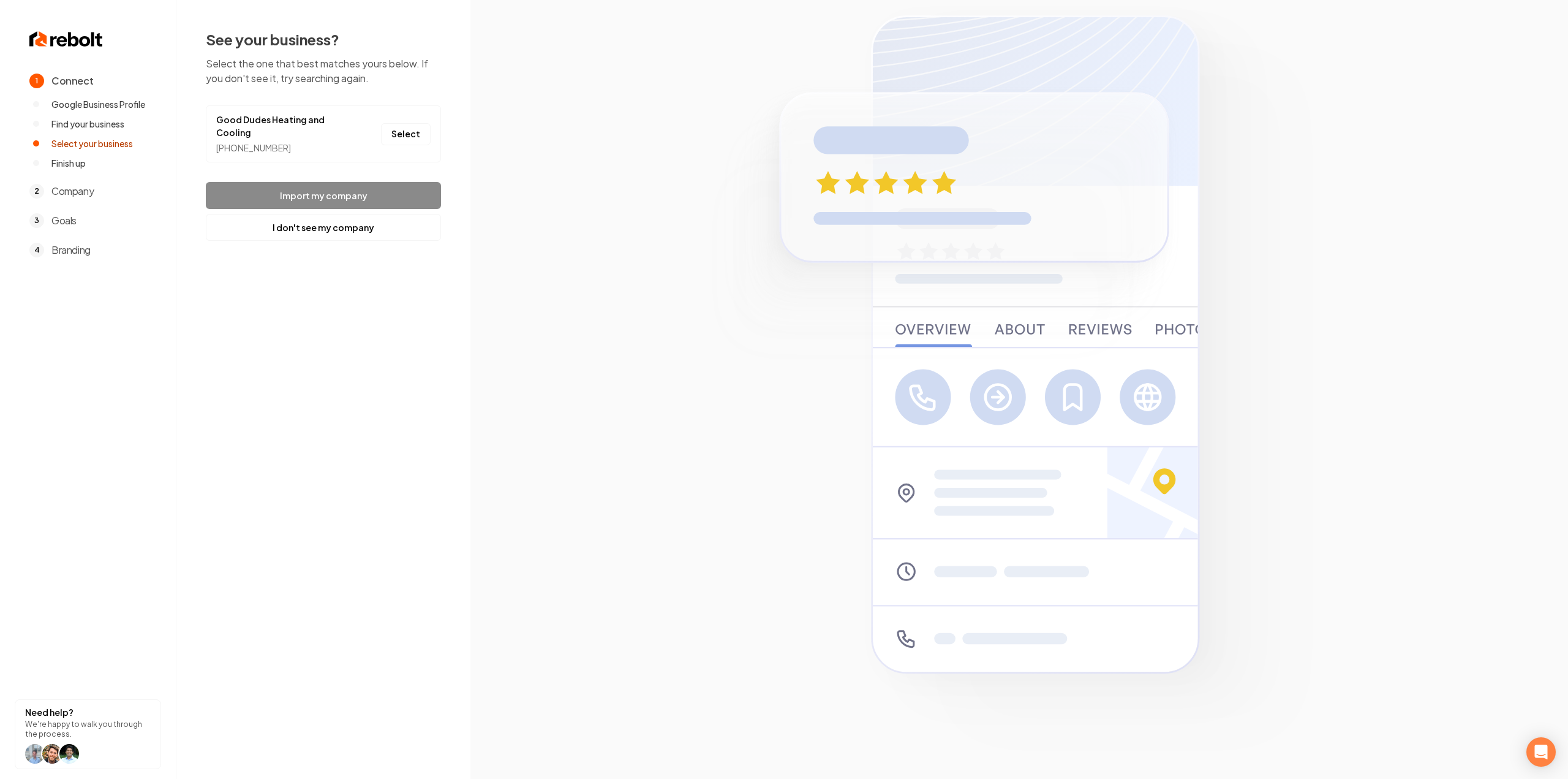
click at [441, 127] on li "Good Dudes Heating and Cooling (704) 221-9348 Select" at bounding box center [323, 134] width 235 height 57
click at [427, 130] on button "Select" at bounding box center [406, 134] width 50 height 22
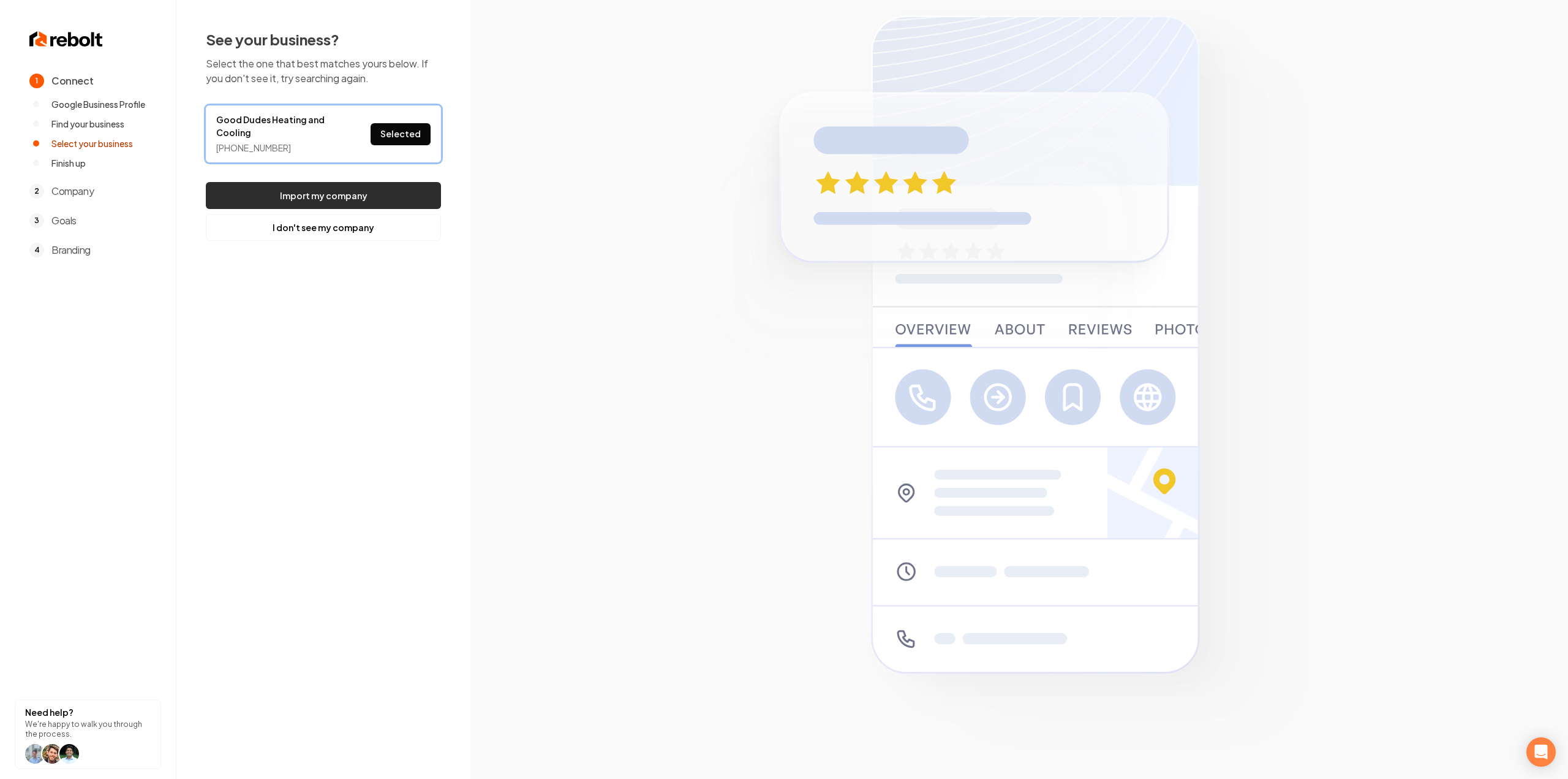
click at [405, 189] on button "Import my company" at bounding box center [323, 195] width 235 height 27
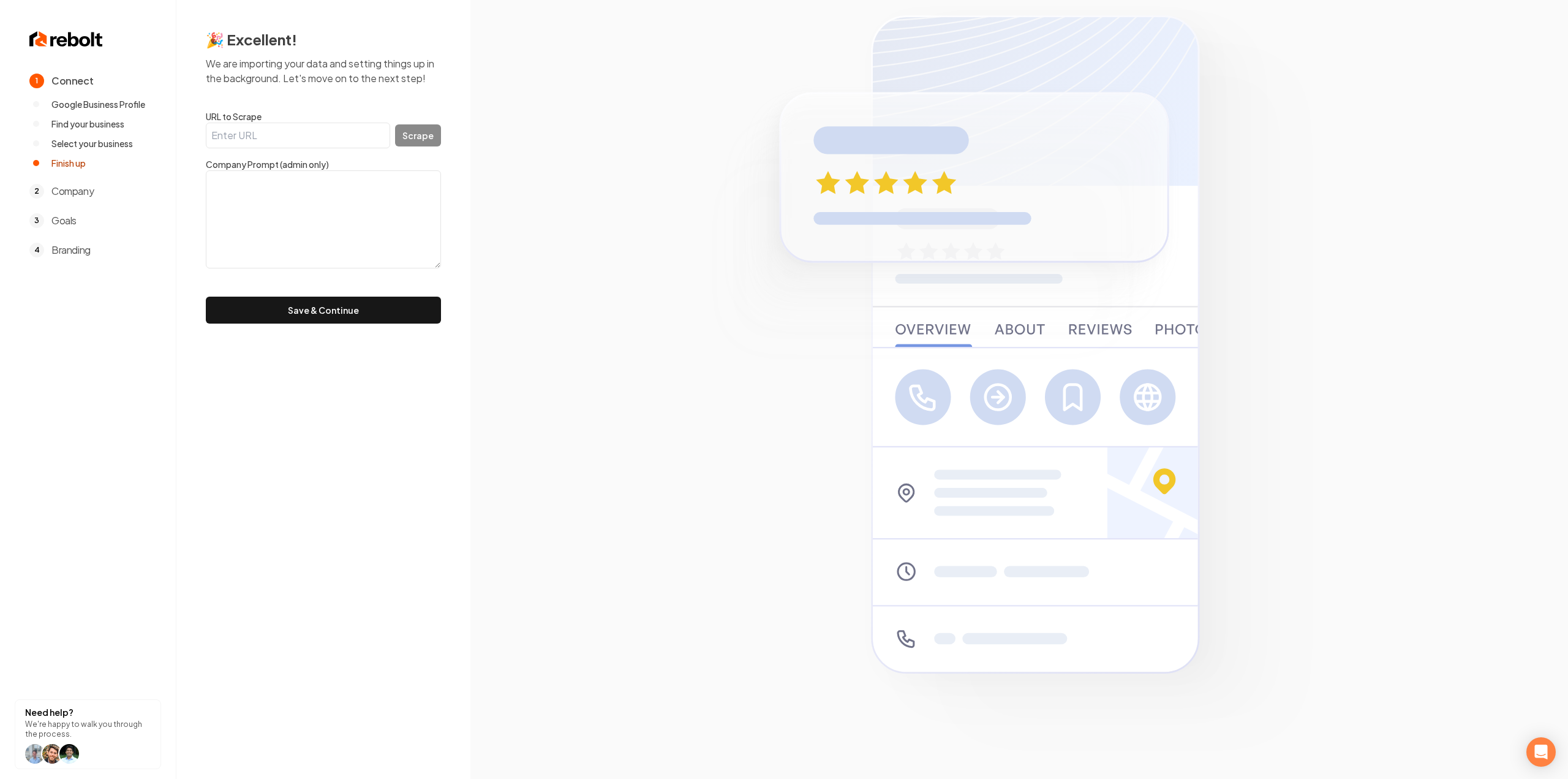
click at [308, 141] on input "URL to Scrape" at bounding box center [298, 135] width 184 height 26
paste input "https://gooddudeshvac.com/"
type input "https://gooddudeshvac.com/"
click at [427, 133] on button "Scrape" at bounding box center [418, 135] width 46 height 22
type textarea "At Good Dudes Heating & Cooling we specialize in providing top-notch heating, v…"
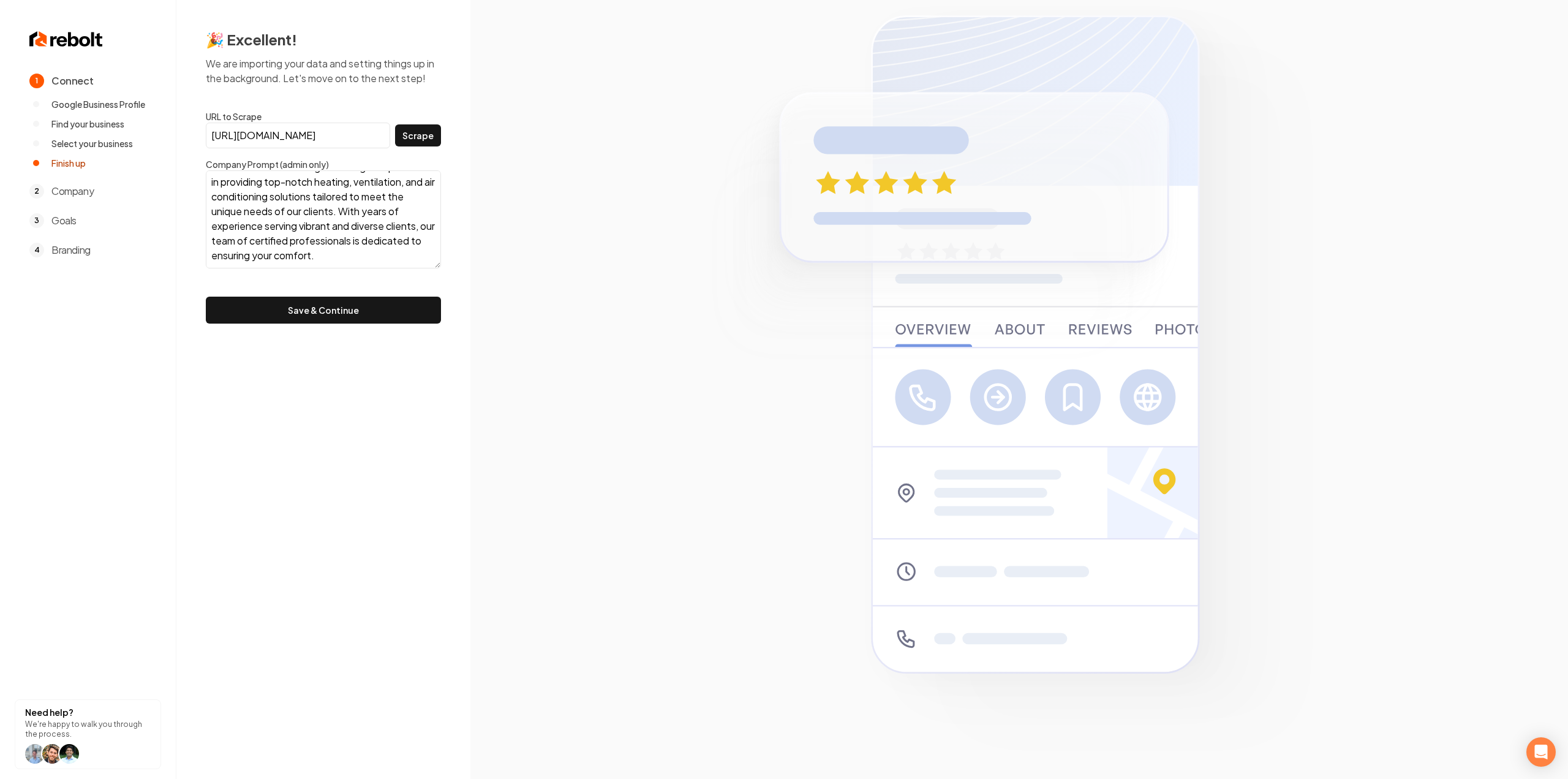
scroll to position [30, 0]
click at [313, 306] on button "Save & Continue" at bounding box center [323, 310] width 235 height 27
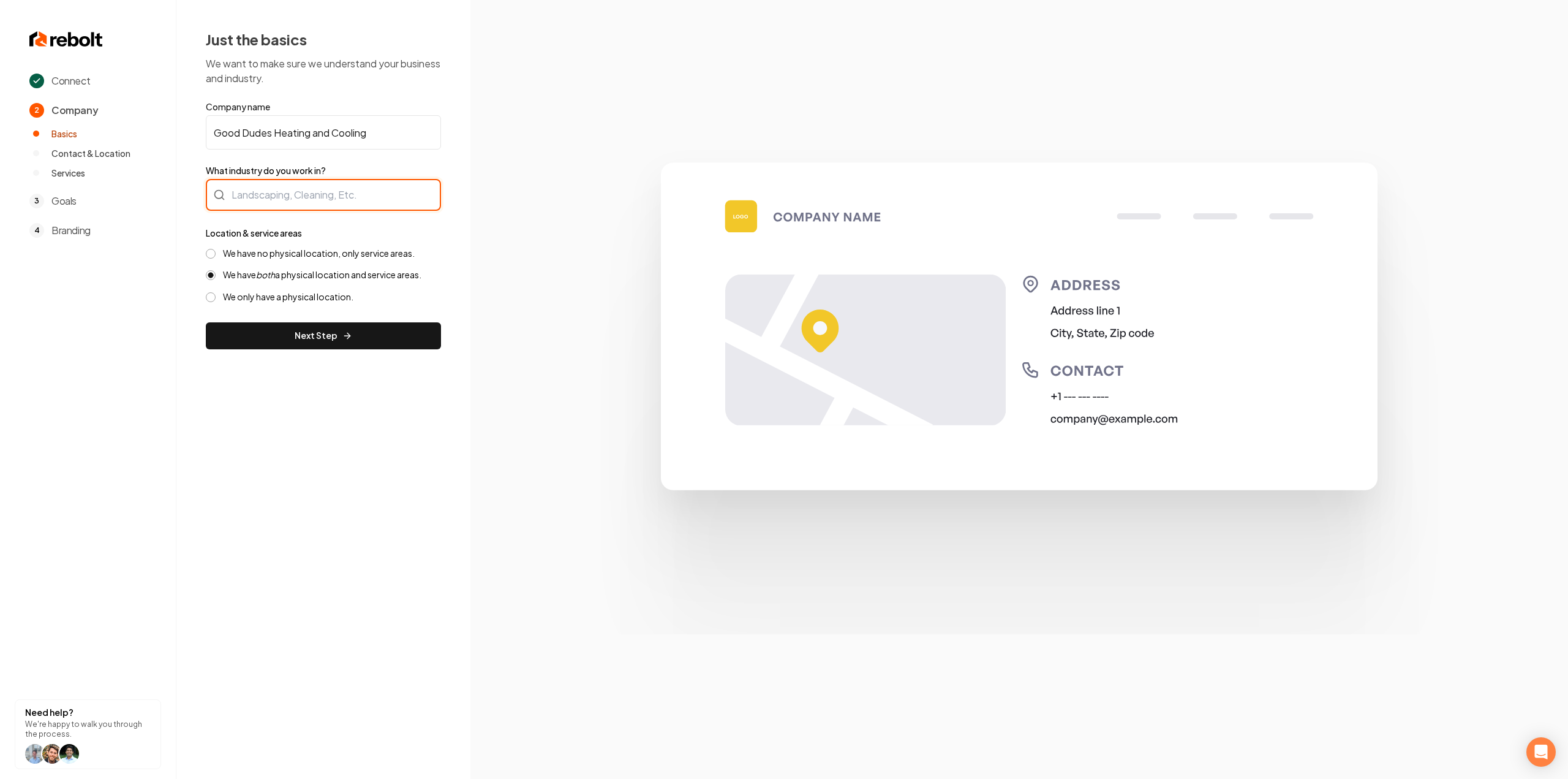
click at [244, 202] on div at bounding box center [323, 195] width 235 height 32
type input "j"
type input "HVAC"
click at [245, 247] on div "Location & service areas We have no physical location, only service areas. We h…" at bounding box center [323, 264] width 235 height 77
click at [238, 251] on label "We have no physical location, only service areas." at bounding box center [318, 253] width 191 height 12
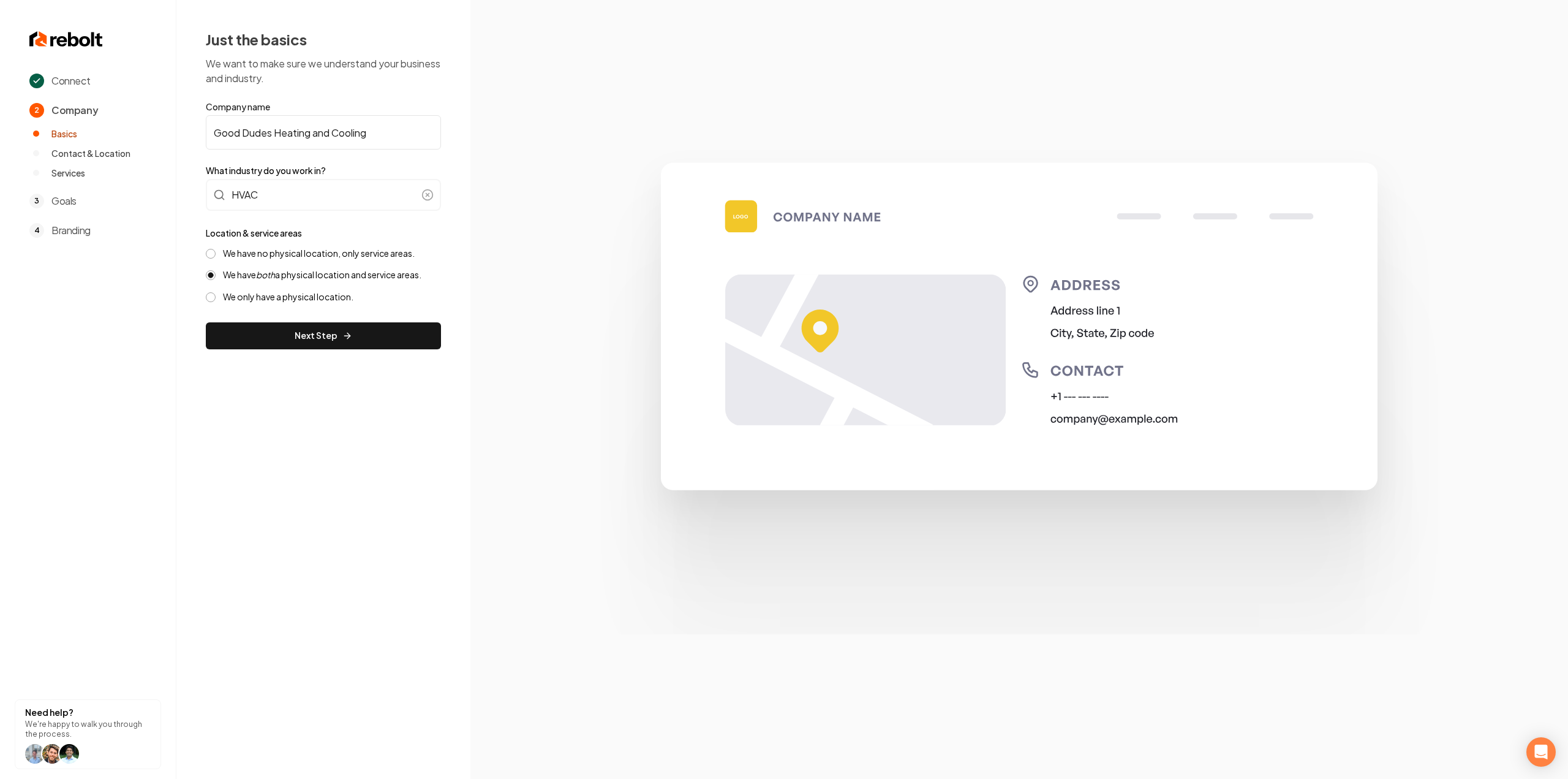
click at [216, 251] on button "We have no physical location, only service areas." at bounding box center [210, 253] width 10 height 10
click at [244, 325] on button "Next Step" at bounding box center [323, 335] width 235 height 27
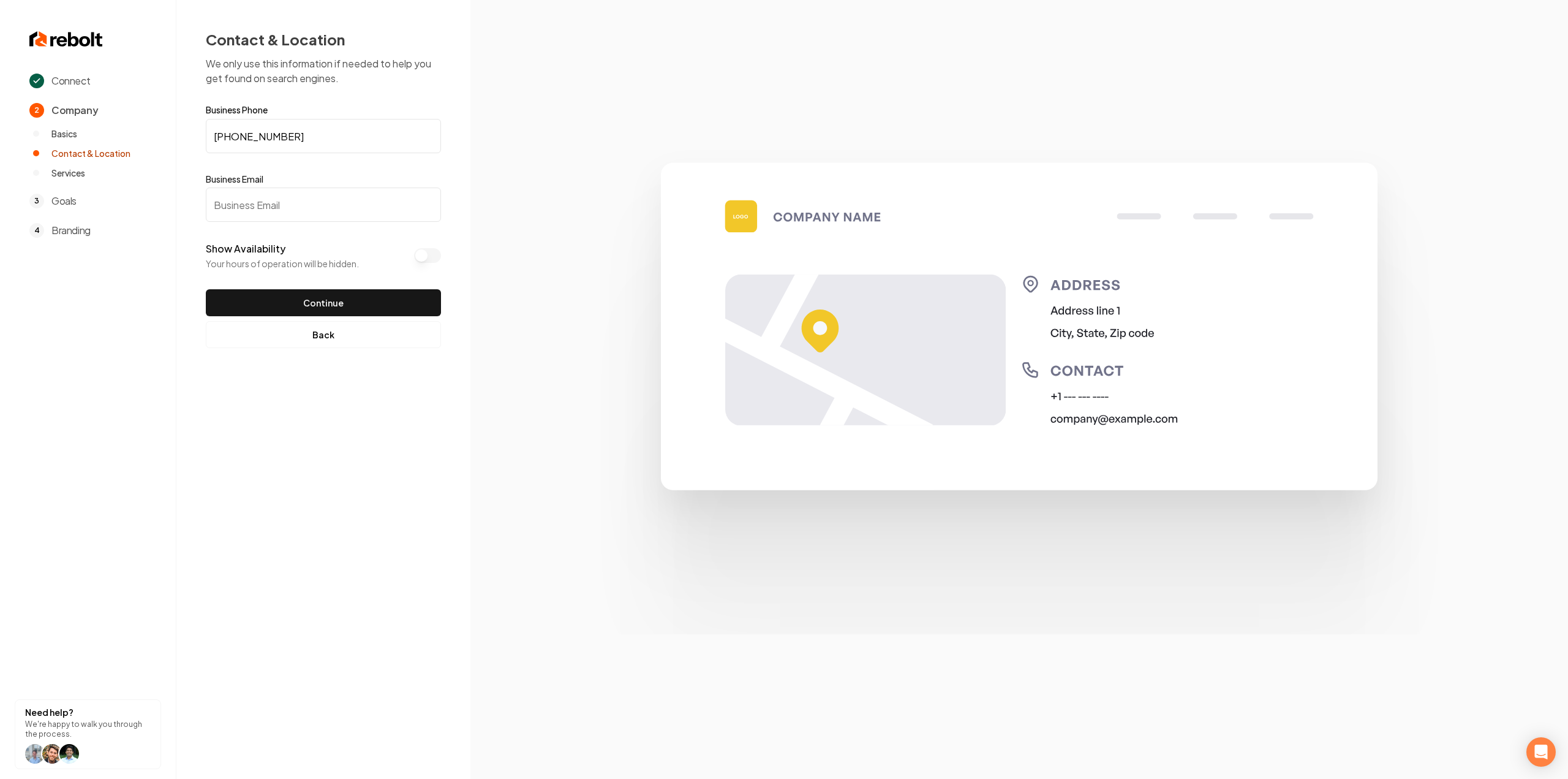
click at [282, 199] on input "Business Email" at bounding box center [323, 205] width 235 height 34
paste input "good.dudes.hvac@gmail.com"
type input "good.dudes.hvac@gmail.com"
click at [289, 298] on button "Continue" at bounding box center [323, 302] width 235 height 27
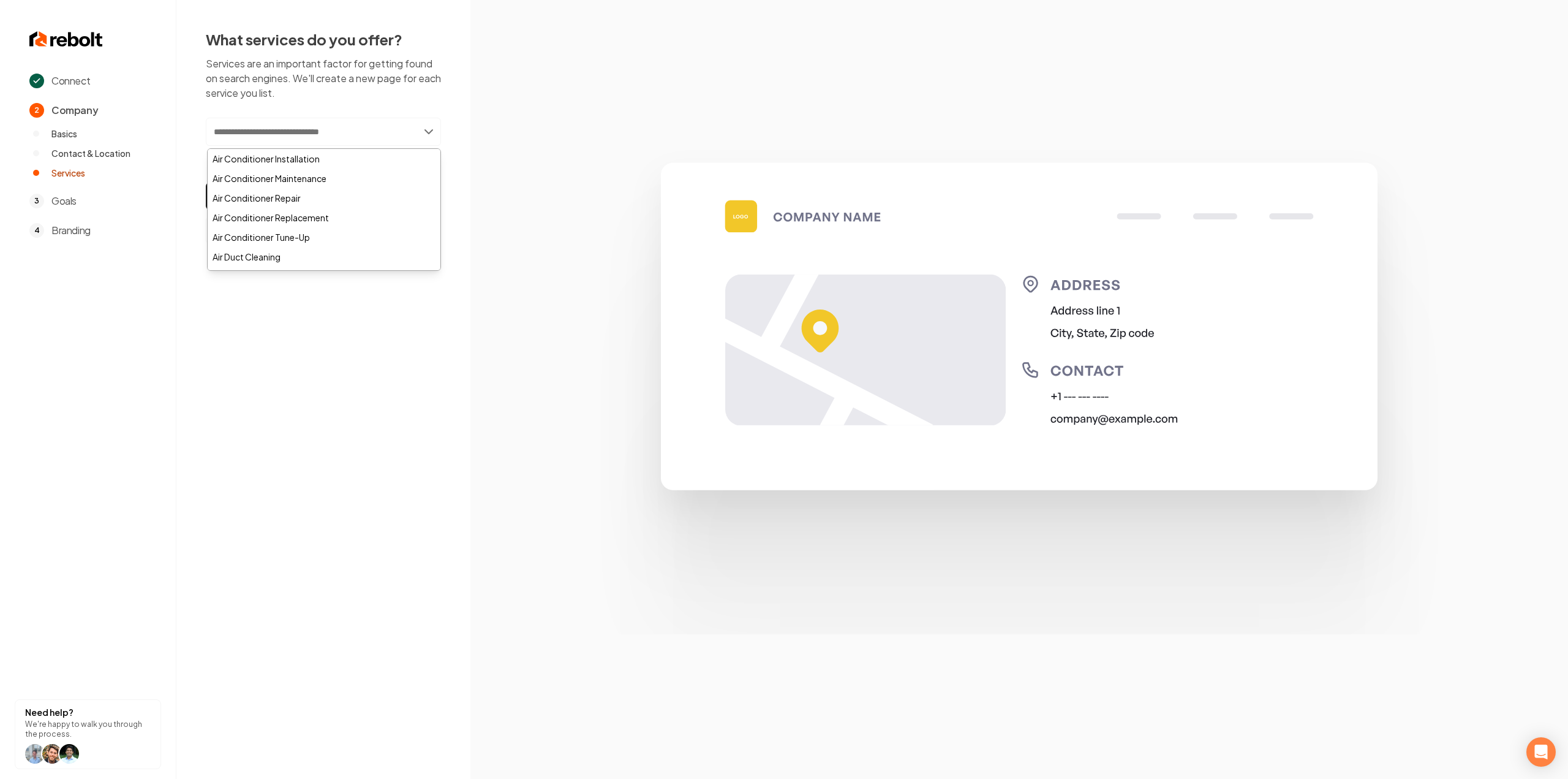
click at [276, 127] on input "text" at bounding box center [323, 132] width 235 height 28
type input "**********"
click at [272, 268] on div "Add Installation" at bounding box center [324, 261] width 233 height 20
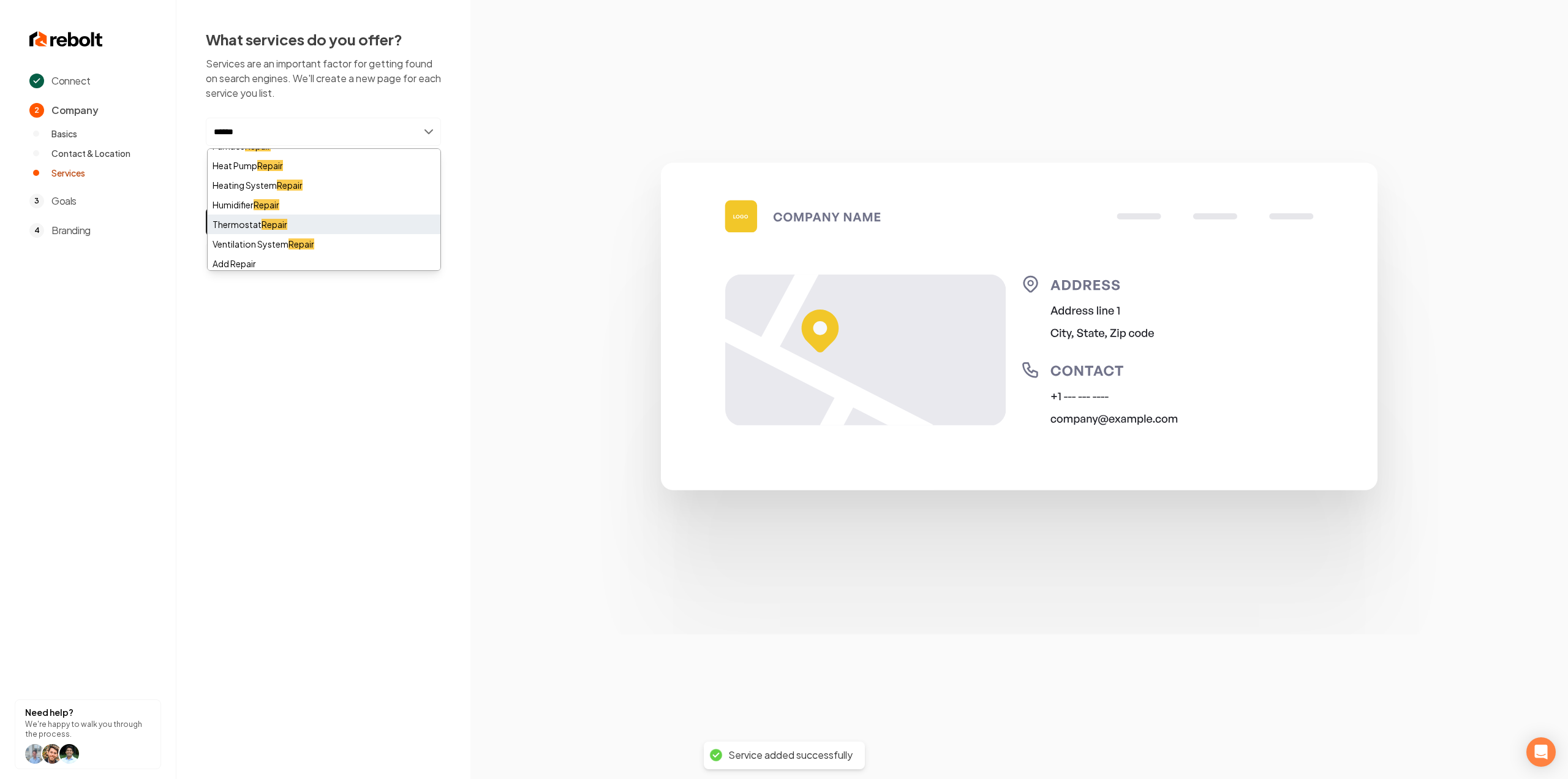
scroll to position [94, 0]
type input "******"
click at [254, 268] on div "Add Repair" at bounding box center [324, 261] width 233 height 20
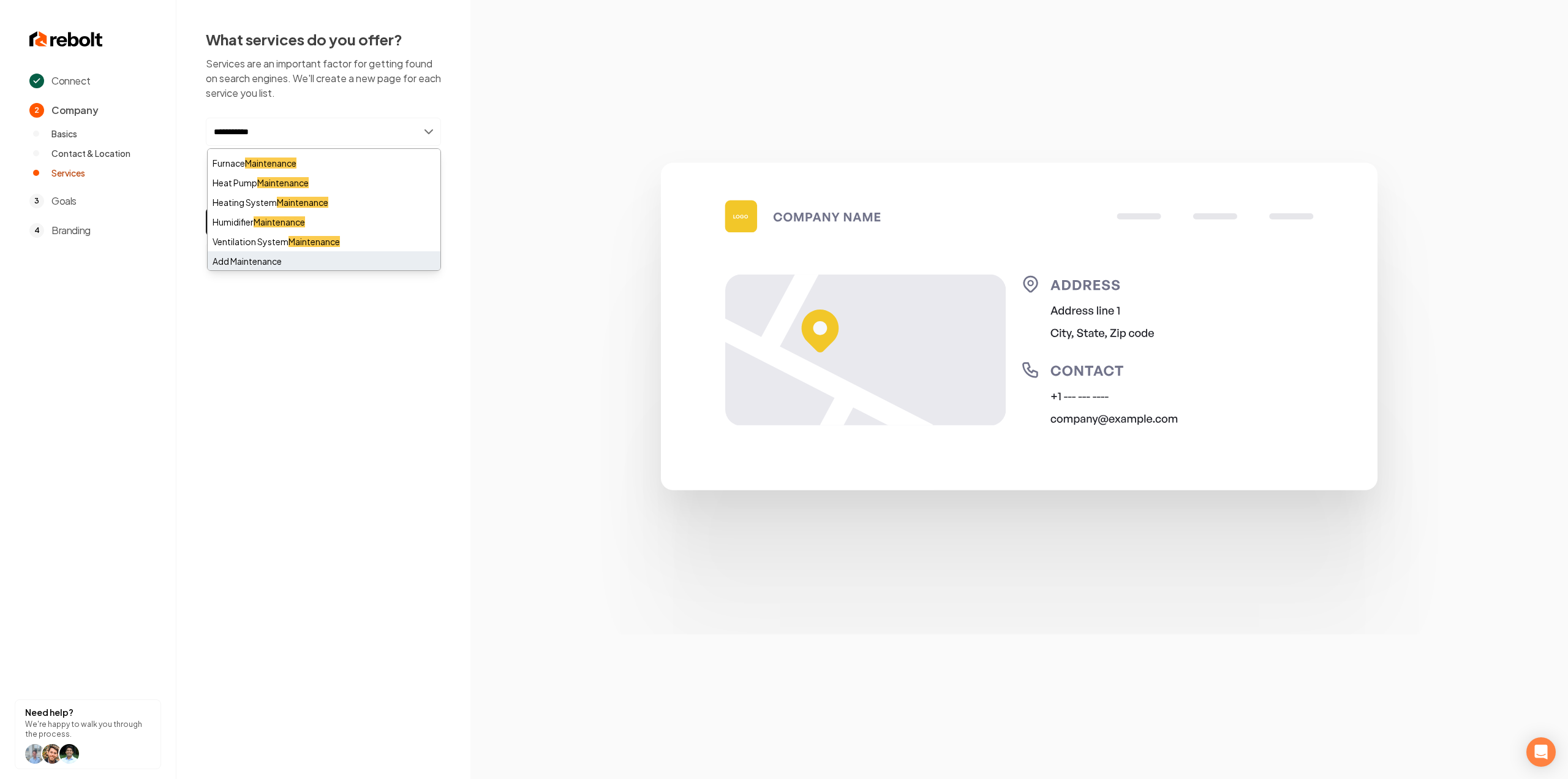
type input "**********"
click at [288, 258] on div "Add Maintenance" at bounding box center [324, 261] width 233 height 20
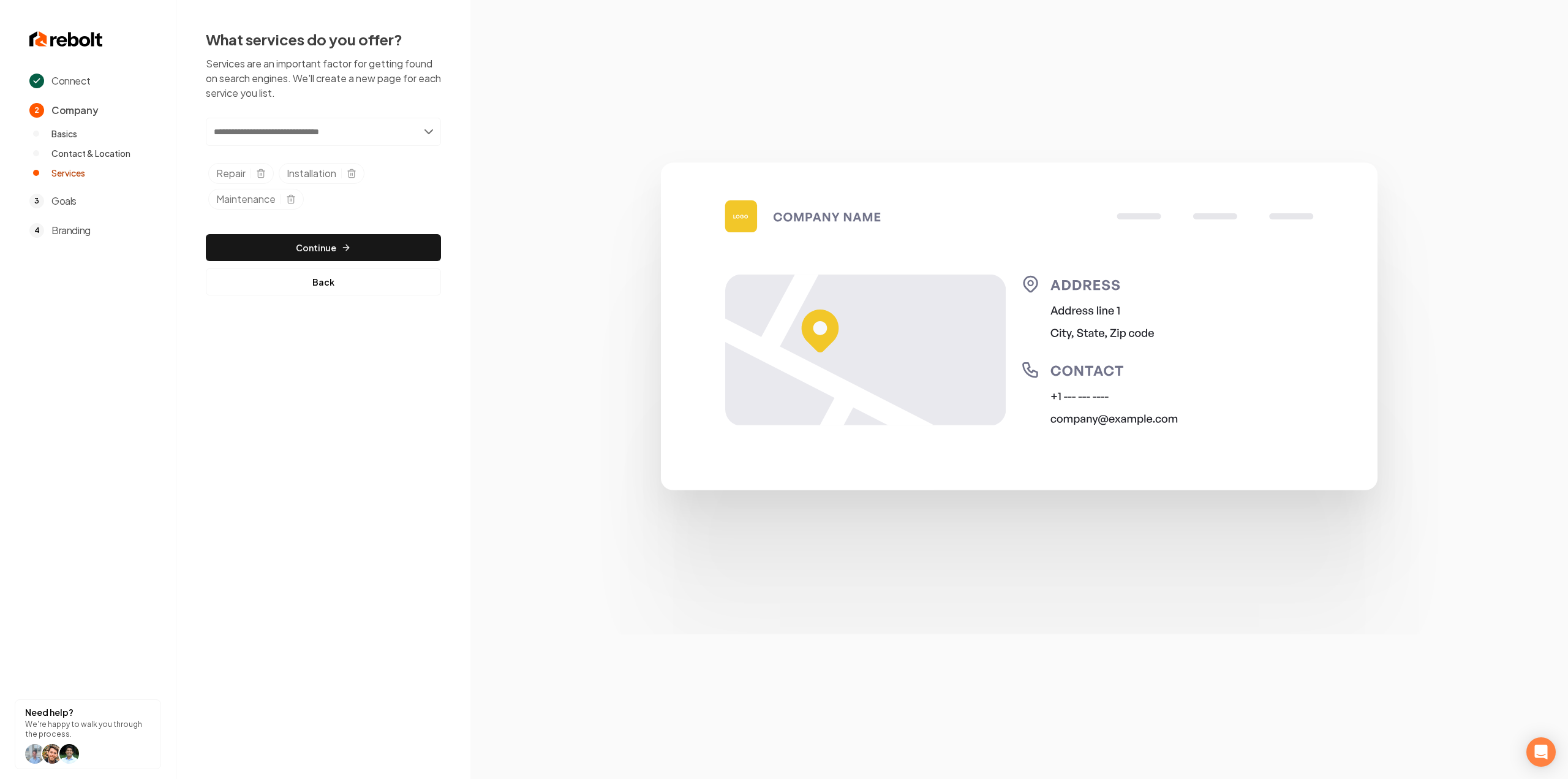
click at [310, 232] on div "Add new or select from suggestions Select a service Repair Installation Mainten…" at bounding box center [323, 206] width 235 height 177
click at [312, 241] on button "Continue" at bounding box center [323, 248] width 235 height 27
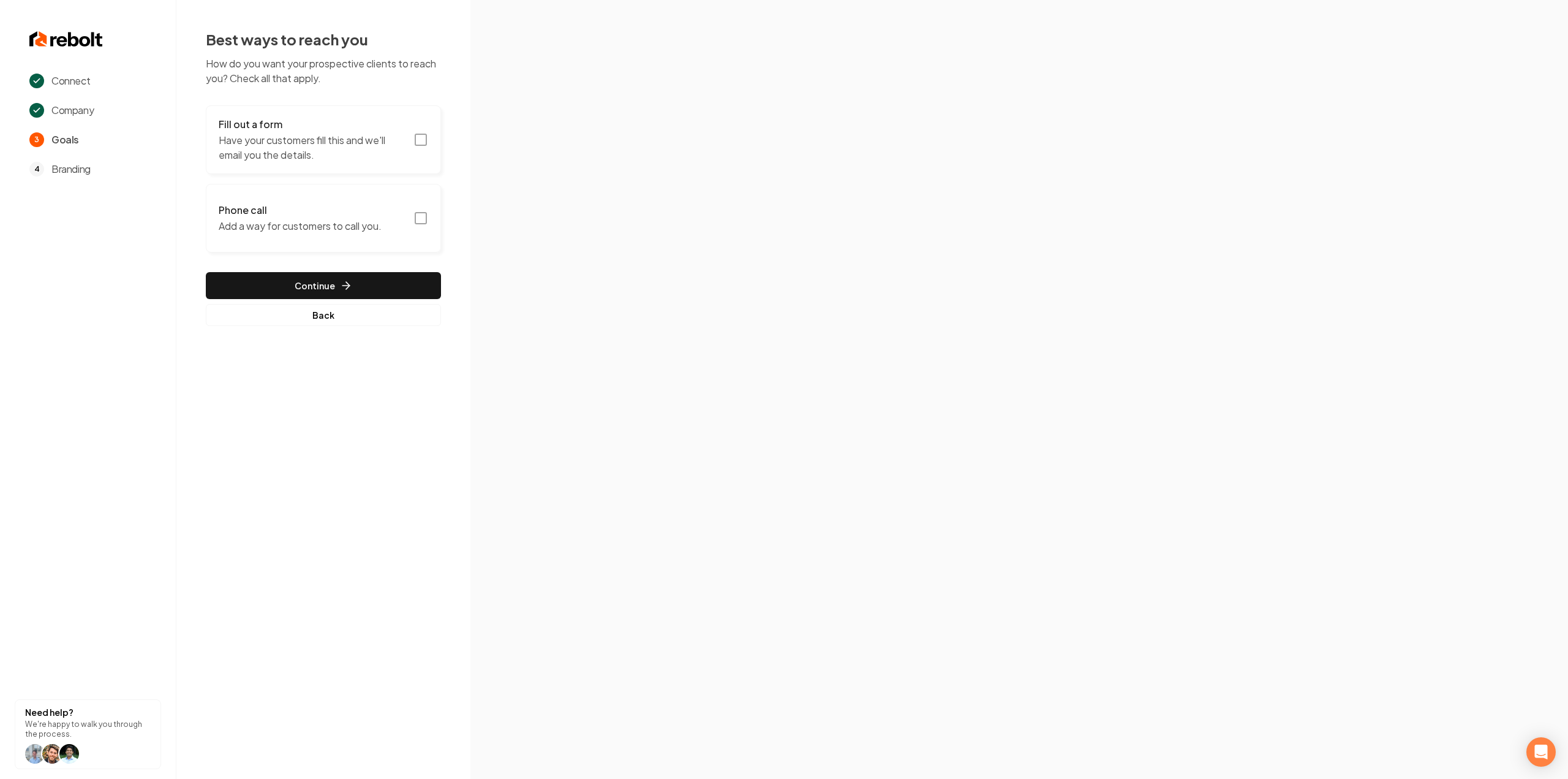
click at [373, 143] on p "Have your customers fill this and we'll email you the details." at bounding box center [313, 148] width 188 height 30
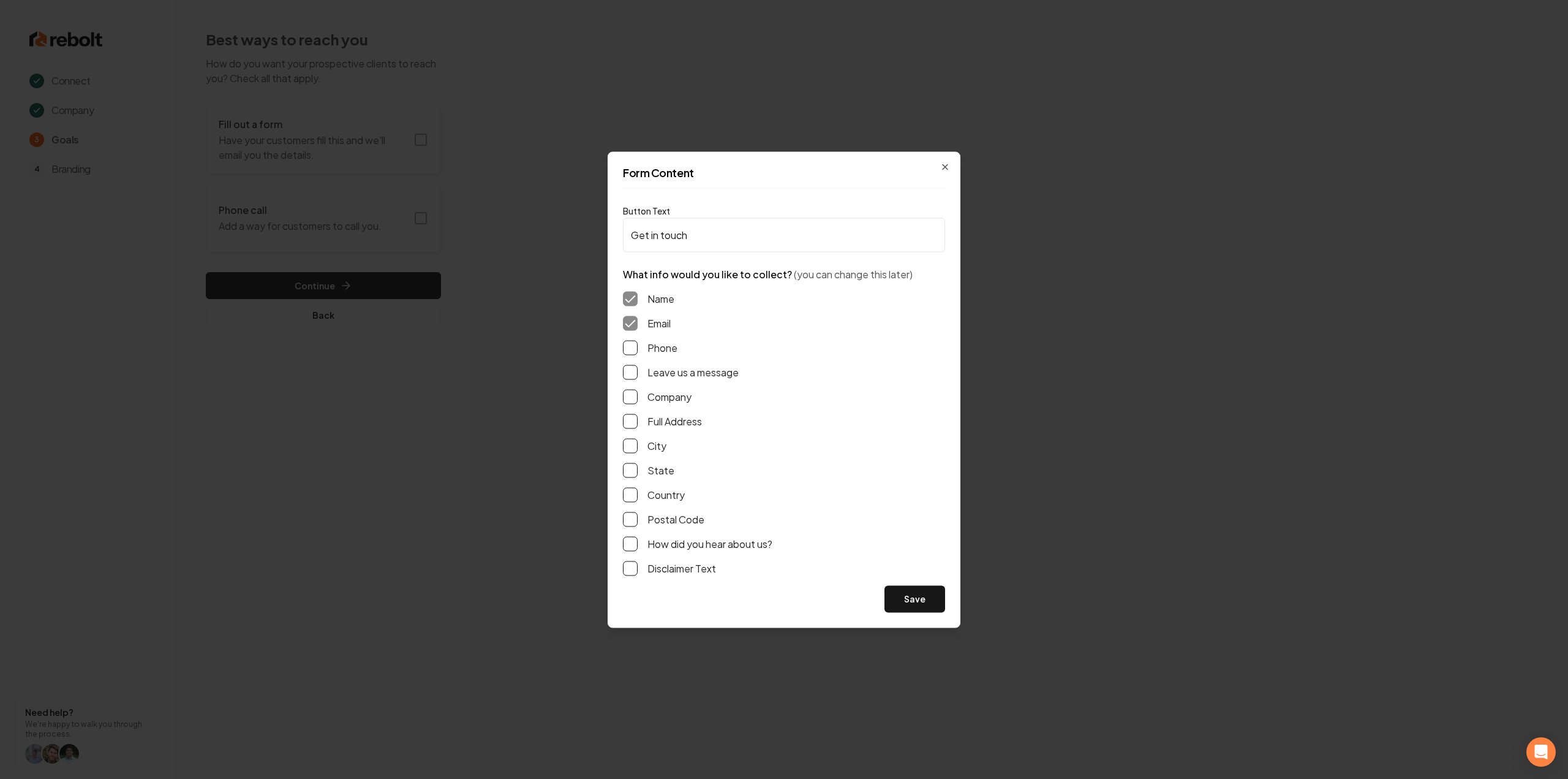
click at [631, 343] on button "Phone" at bounding box center [630, 347] width 15 height 15
click at [625, 374] on button "Leave us a message" at bounding box center [630, 372] width 15 height 15
click at [628, 416] on button "Full Address" at bounding box center [630, 420] width 15 height 15
click at [929, 589] on button "Save" at bounding box center [915, 599] width 61 height 27
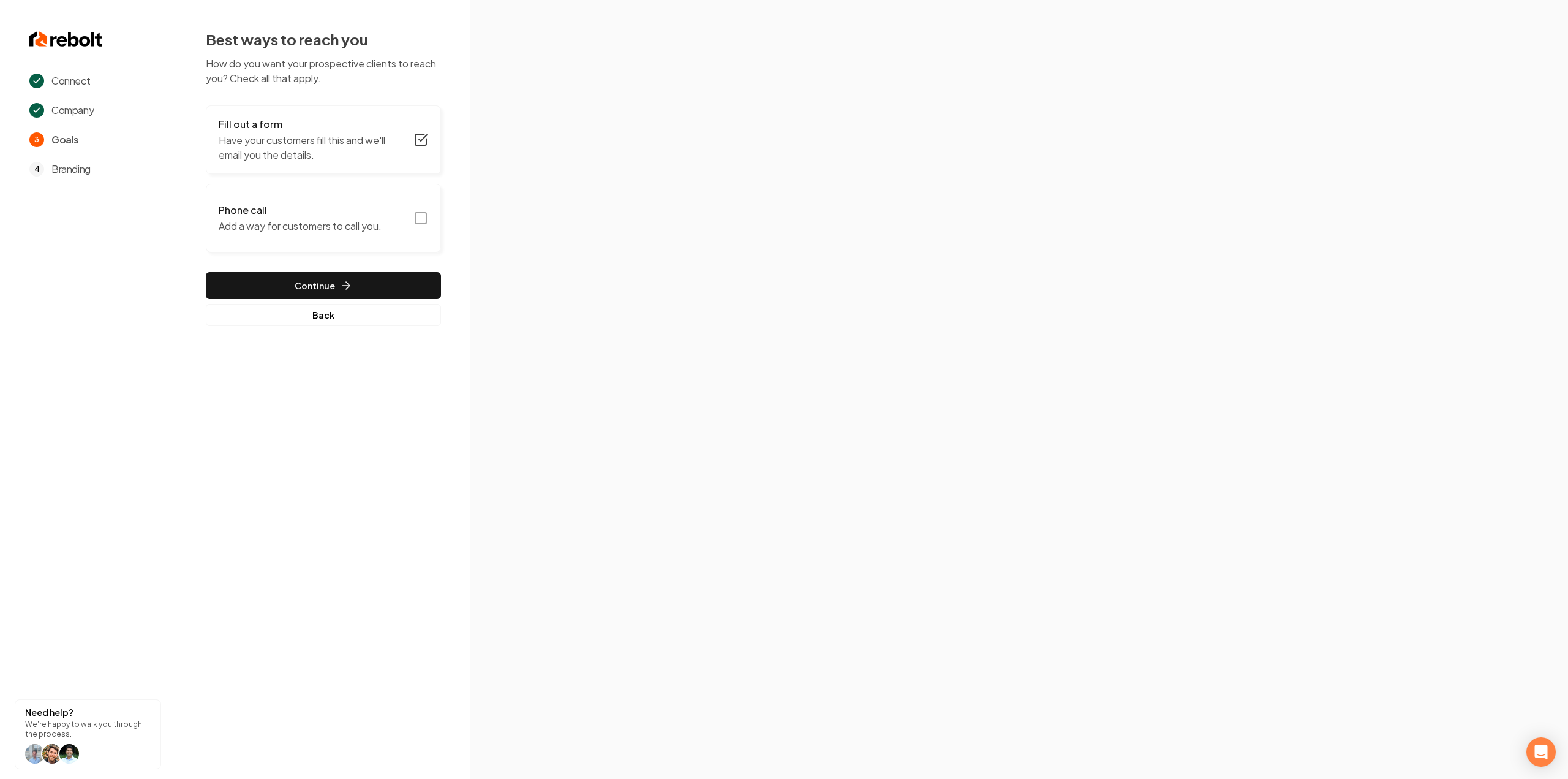
click at [418, 221] on icon "button" at bounding box center [420, 218] width 15 height 15
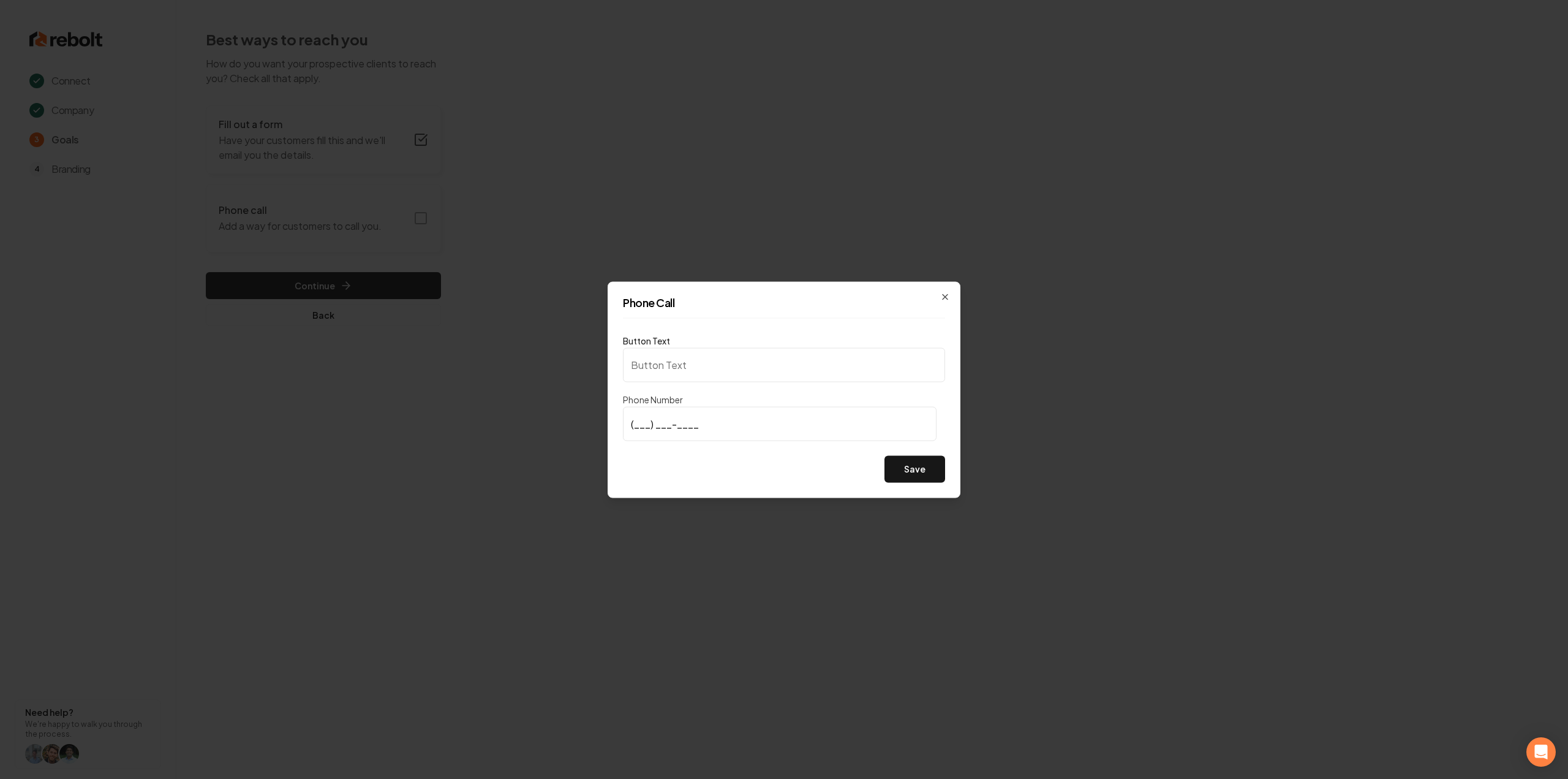
type input "Call us"
type input "(704) 221-9348"
click at [903, 461] on button "Save" at bounding box center [915, 469] width 61 height 27
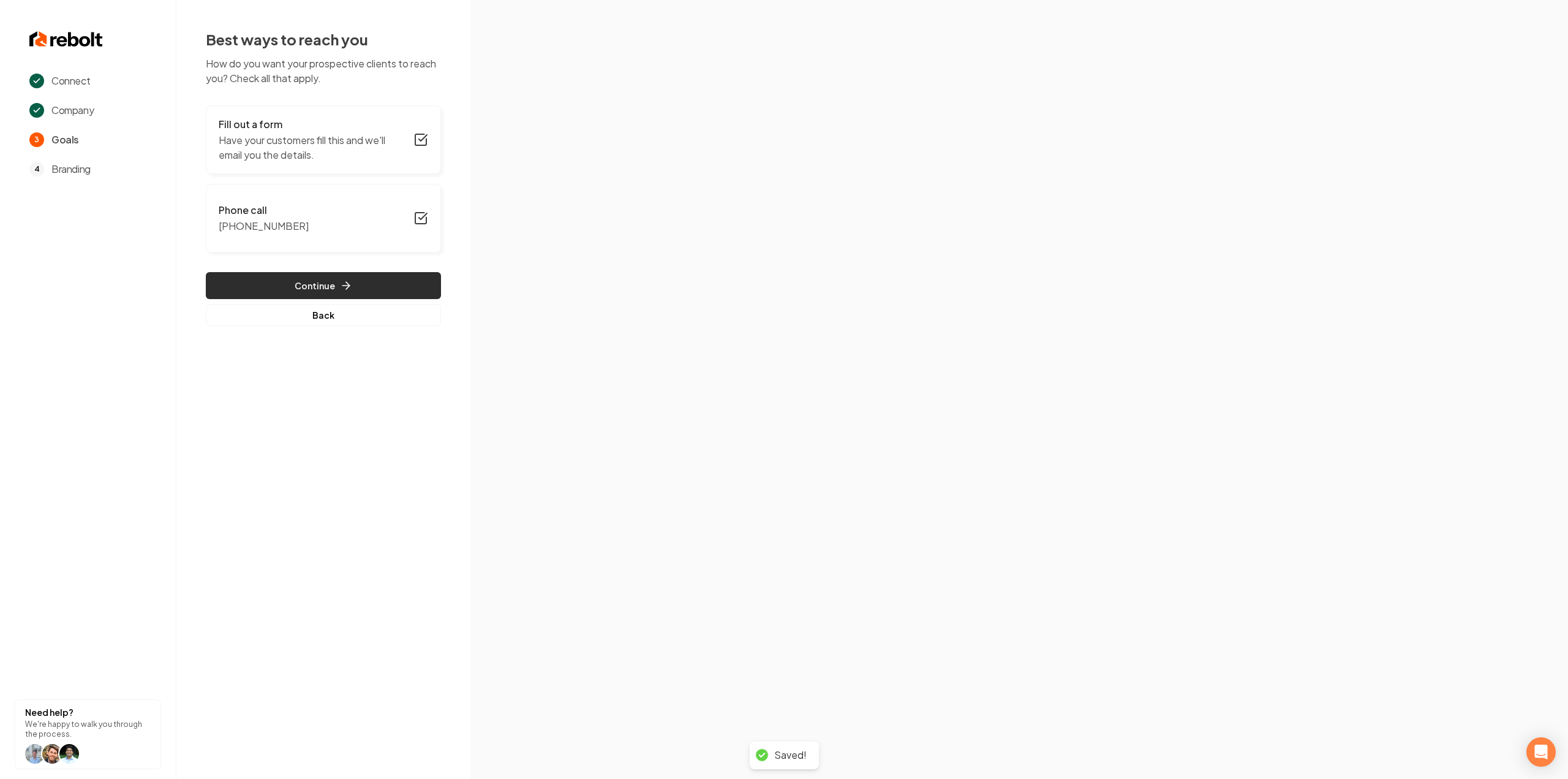
click at [280, 286] on button "Continue" at bounding box center [323, 285] width 235 height 27
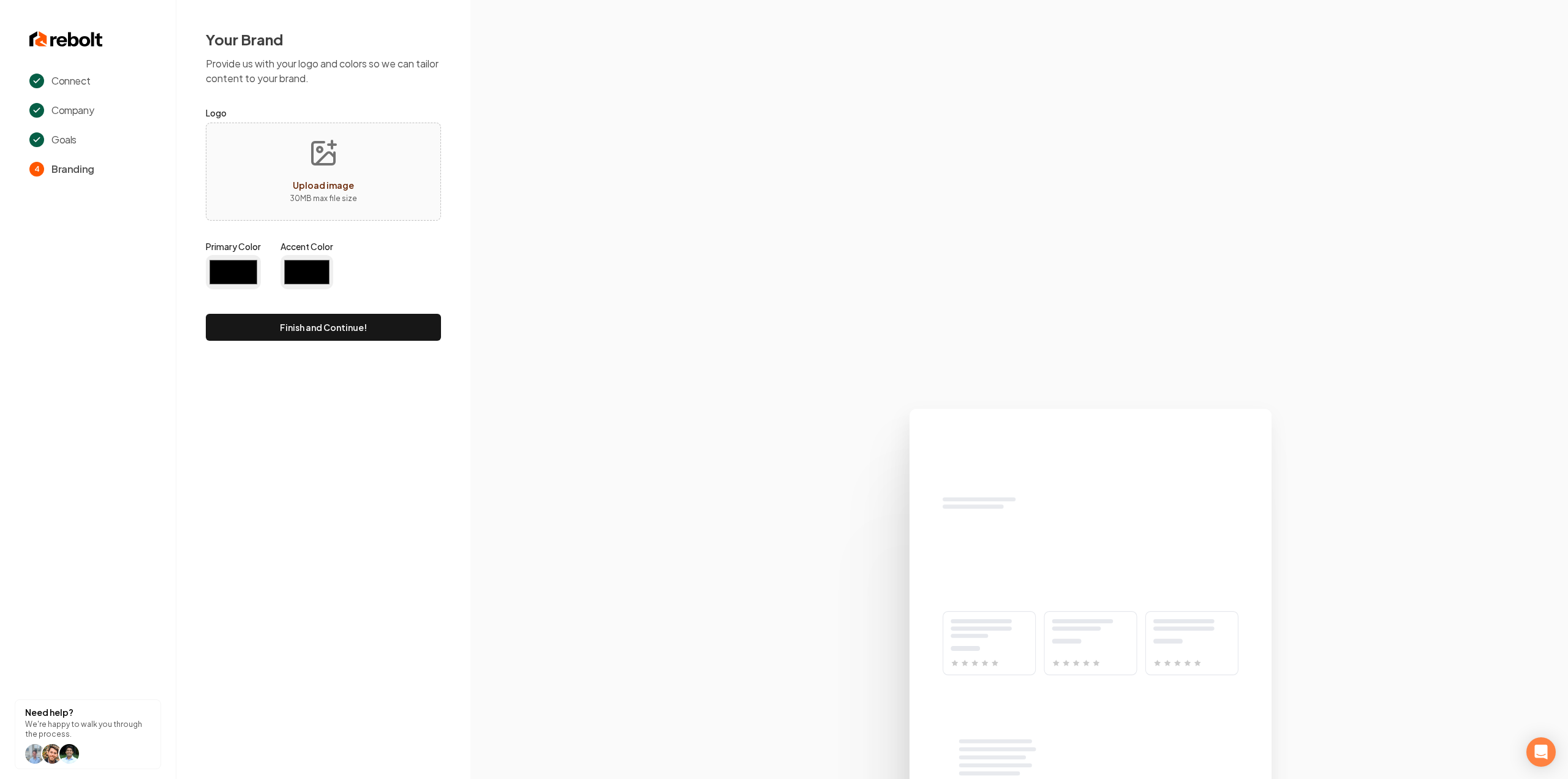
type input "#194d33"
type input "#70be00"
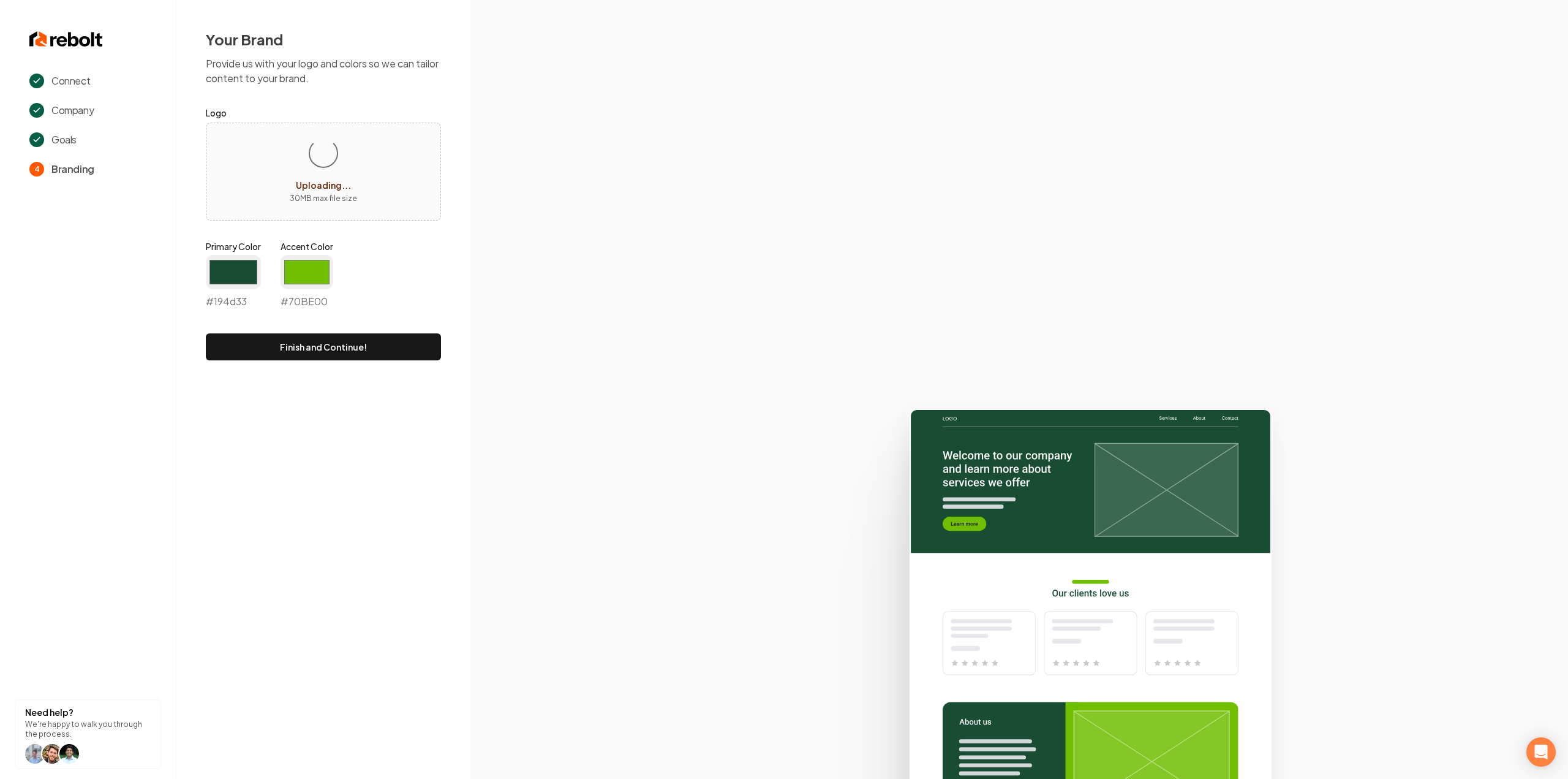
drag, startPoint x: 238, startPoint y: 277, endPoint x: 671, endPoint y: 279, distance: 433.0
click at [671, 279] on section at bounding box center [1019, 389] width 1098 height 779
click at [218, 264] on input "#194d33" at bounding box center [233, 272] width 55 height 34
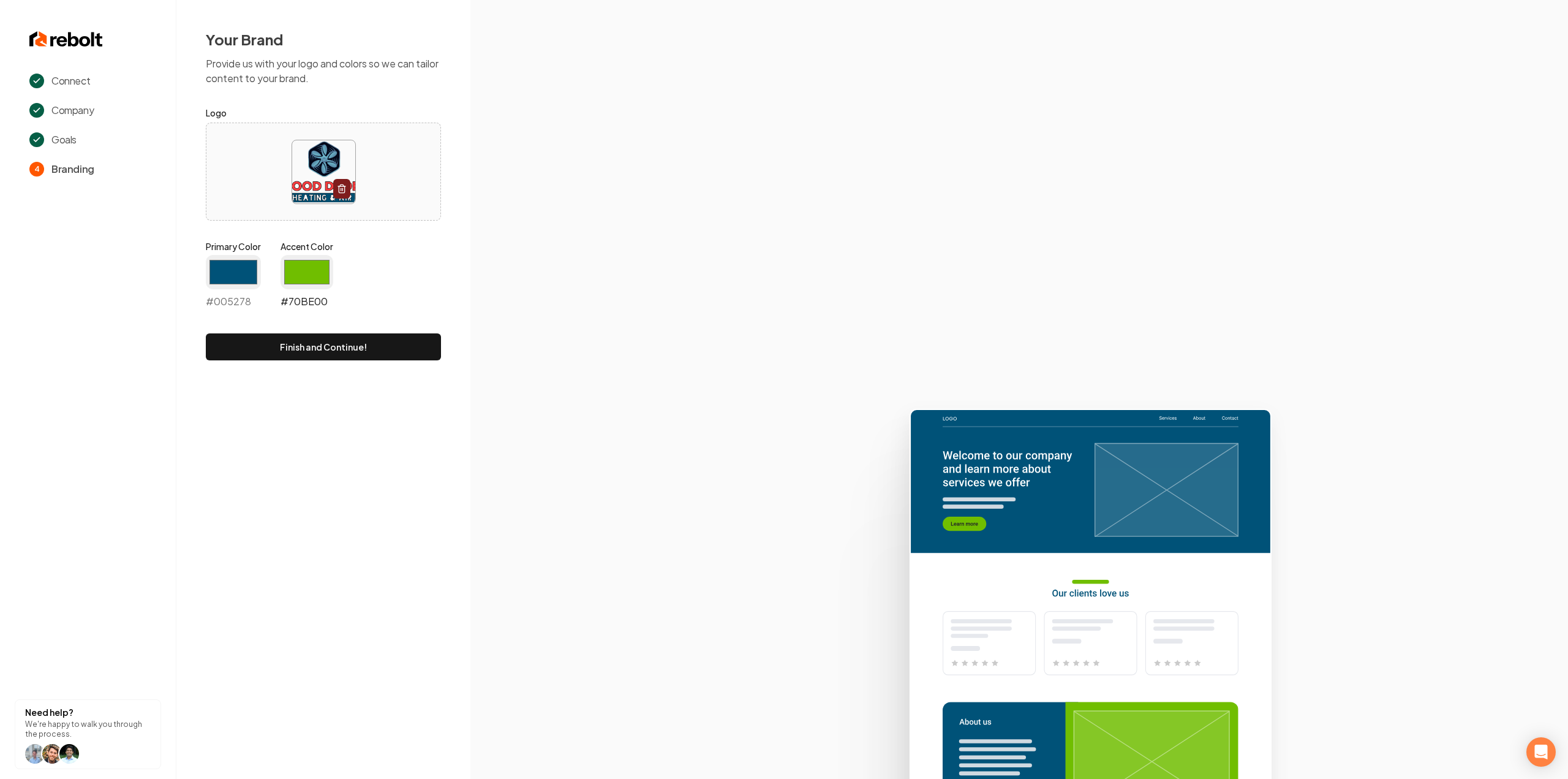
type input "#005278"
click at [305, 273] on input "#70be00" at bounding box center [306, 272] width 52 height 34
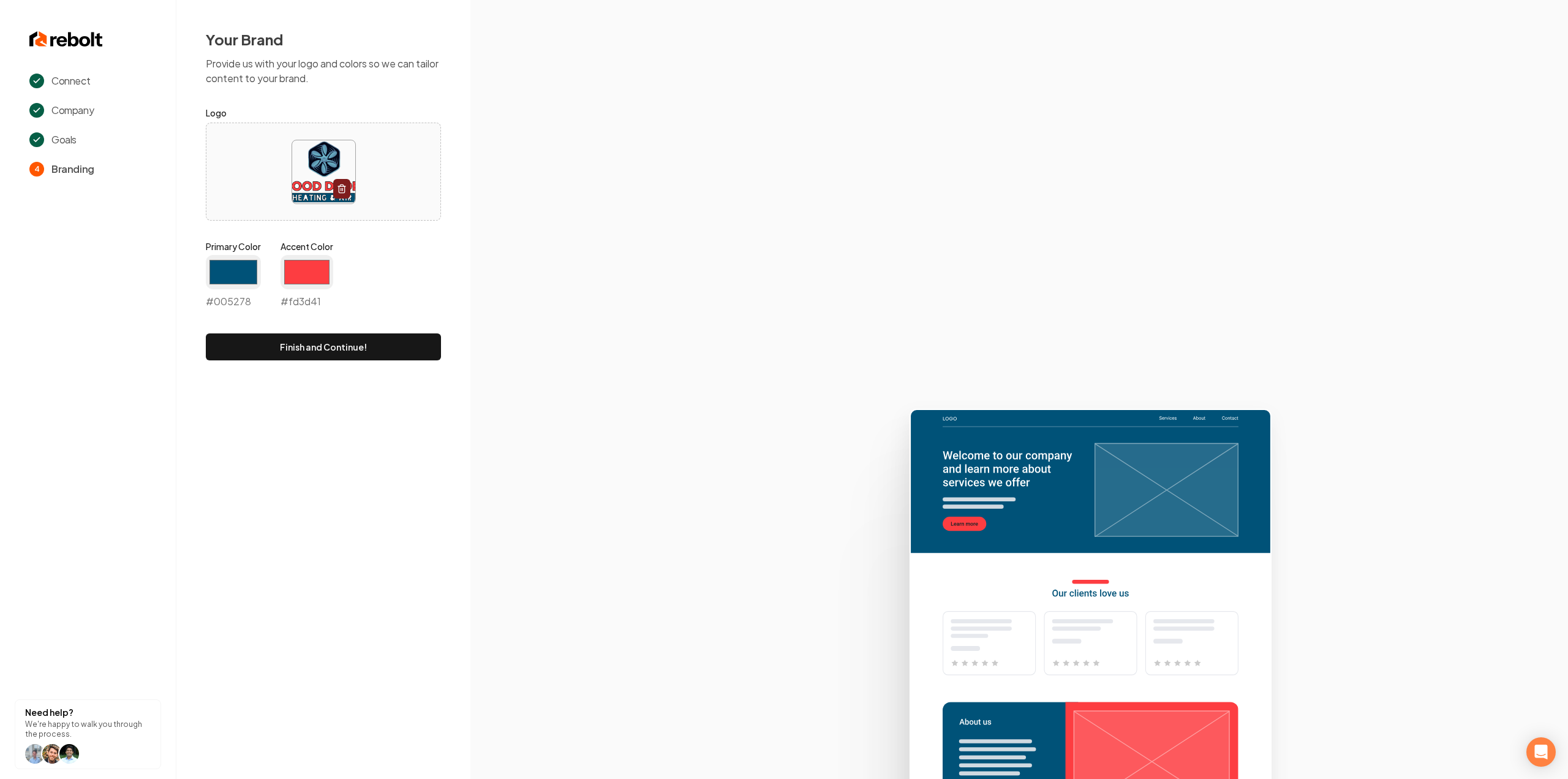
type input "#fd3d41"
click at [589, 250] on section at bounding box center [1019, 389] width 1098 height 779
click at [295, 347] on button "Finish and Continue!" at bounding box center [323, 347] width 235 height 27
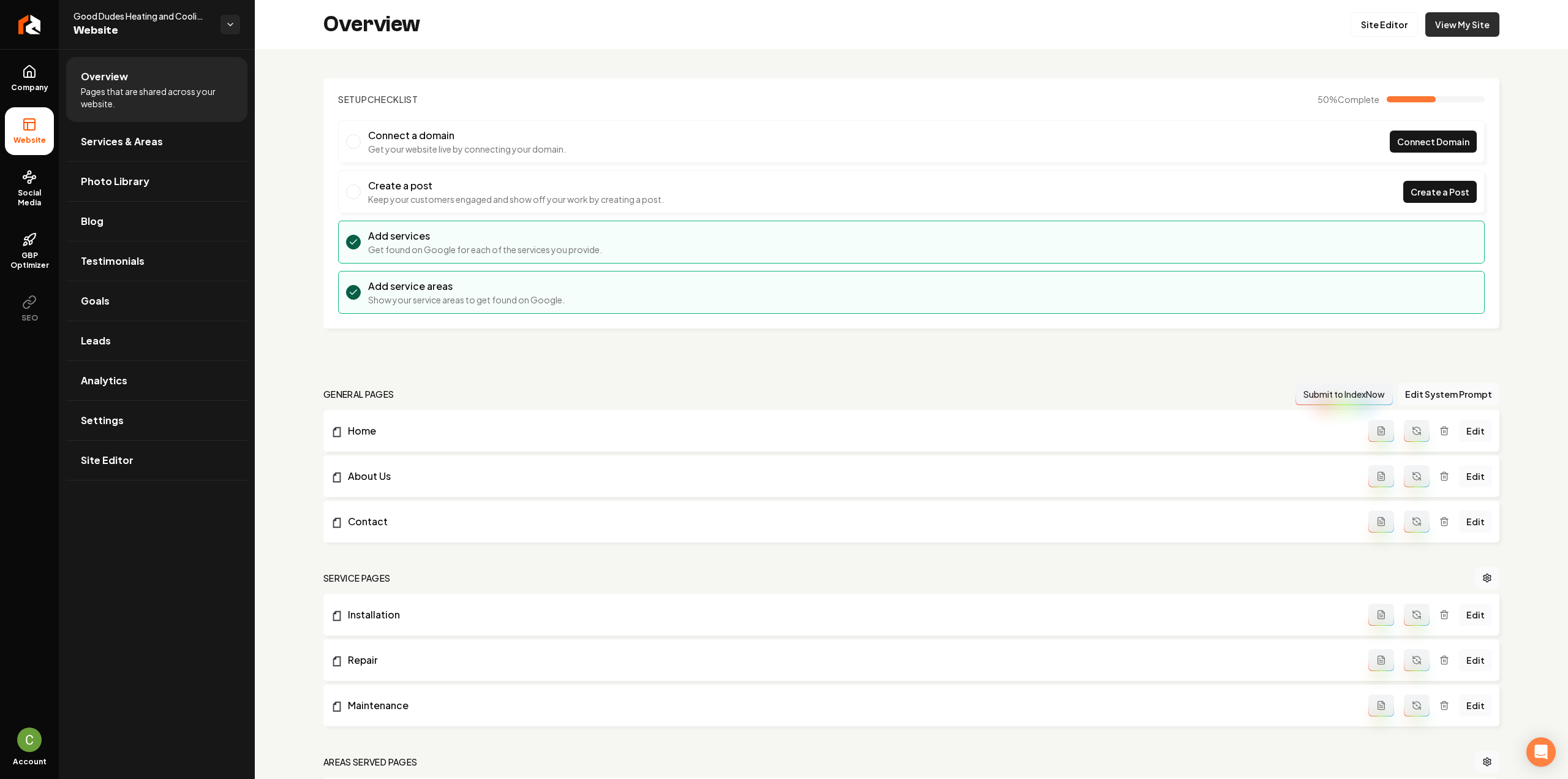
click at [1463, 33] on link "View My Site" at bounding box center [1463, 24] width 74 height 24
click at [1362, 26] on link "Site Editor" at bounding box center [1384, 24] width 67 height 24
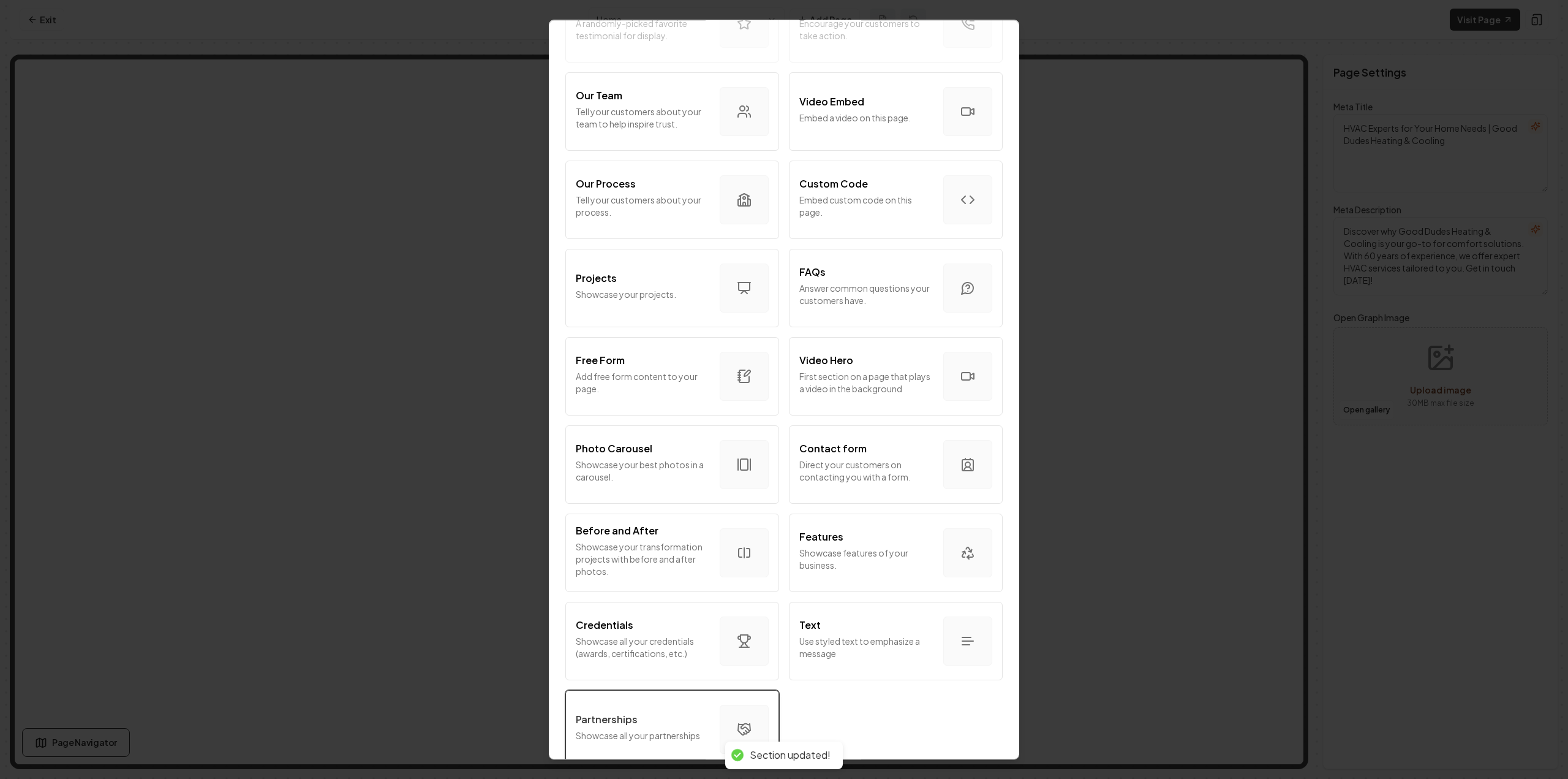
scroll to position [415, 0]
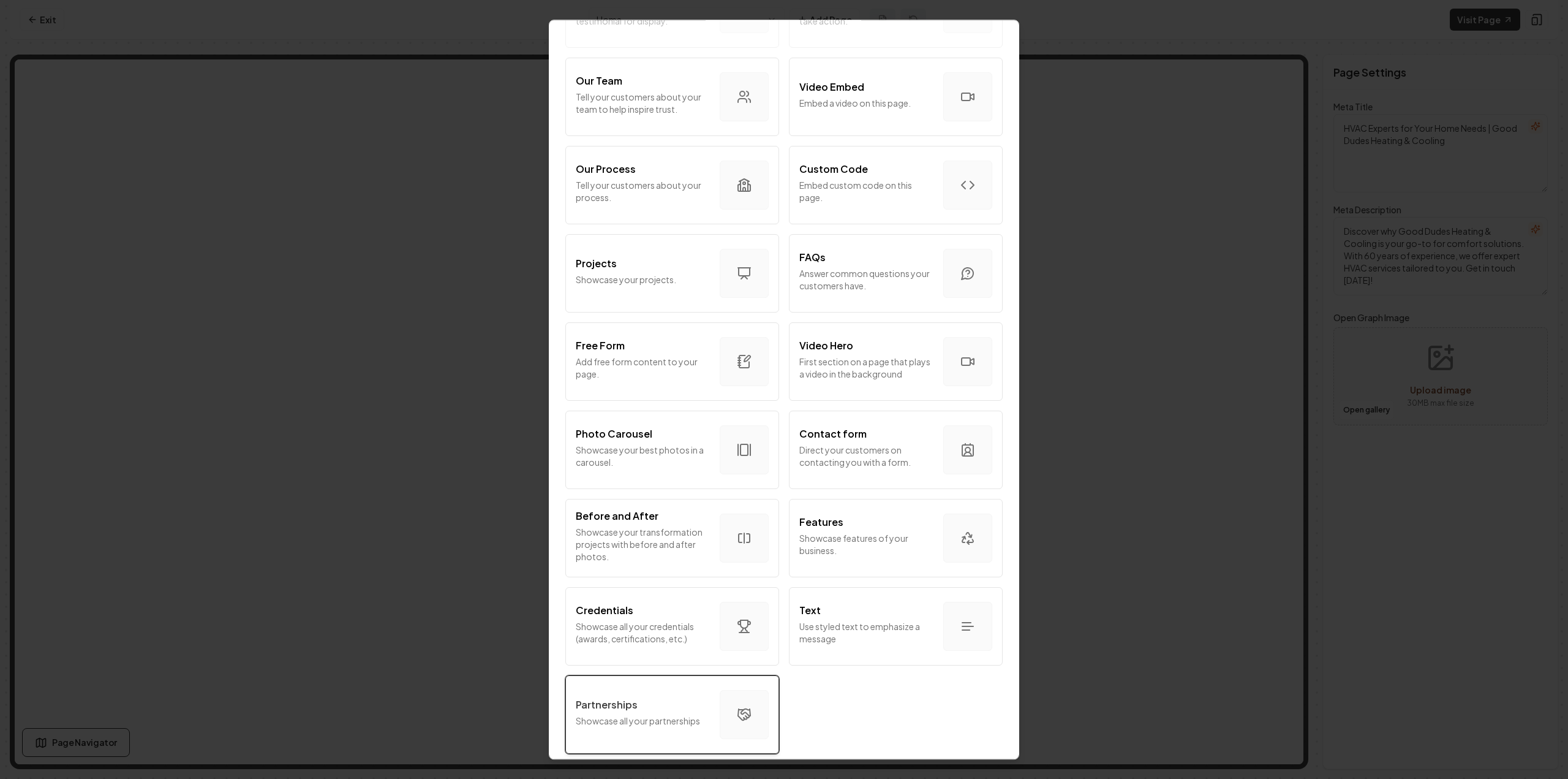
click at [643, 702] on div "Partnerships" at bounding box center [643, 704] width 134 height 15
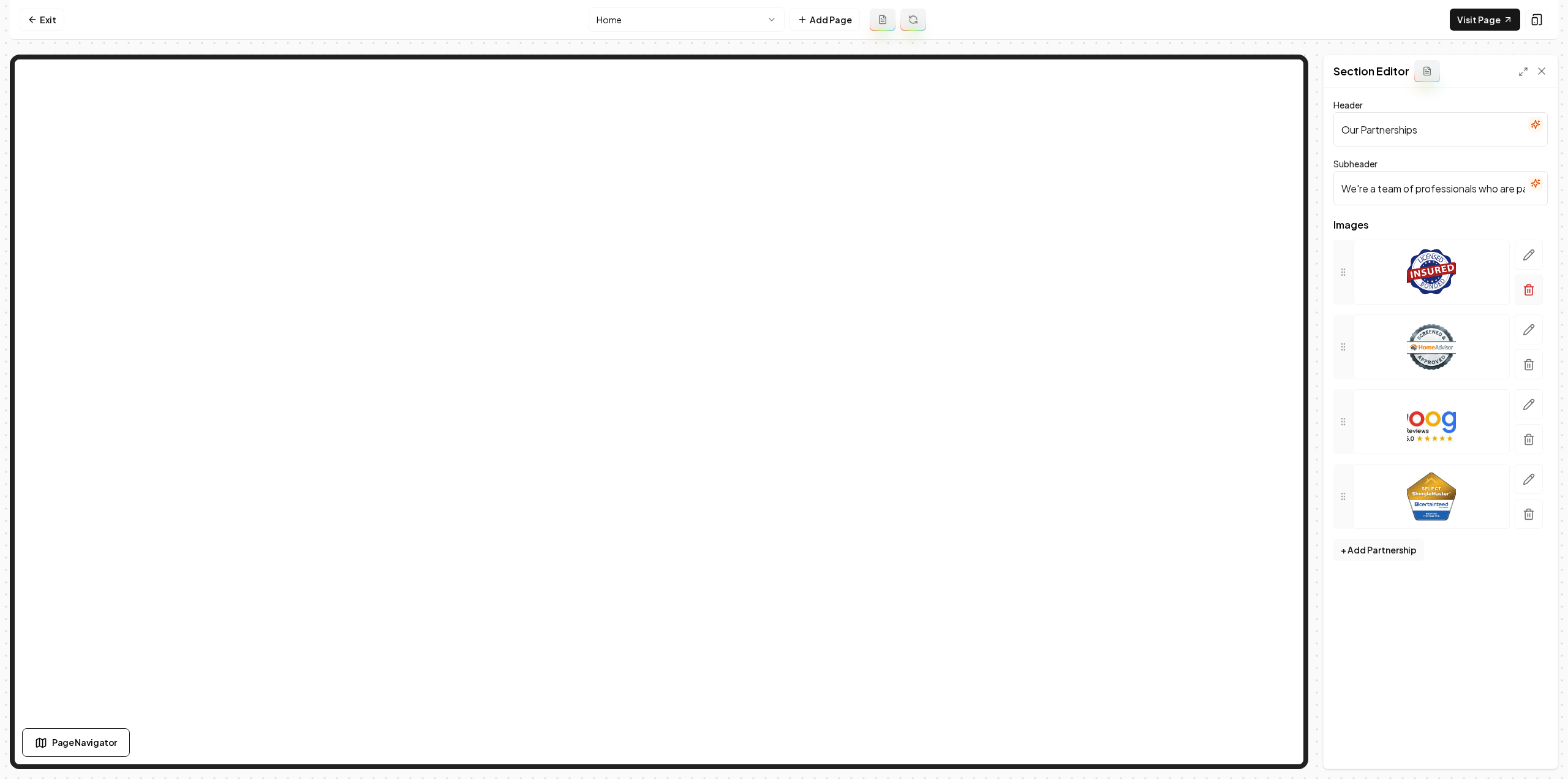
click at [1531, 293] on icon "button" at bounding box center [1529, 290] width 13 height 13
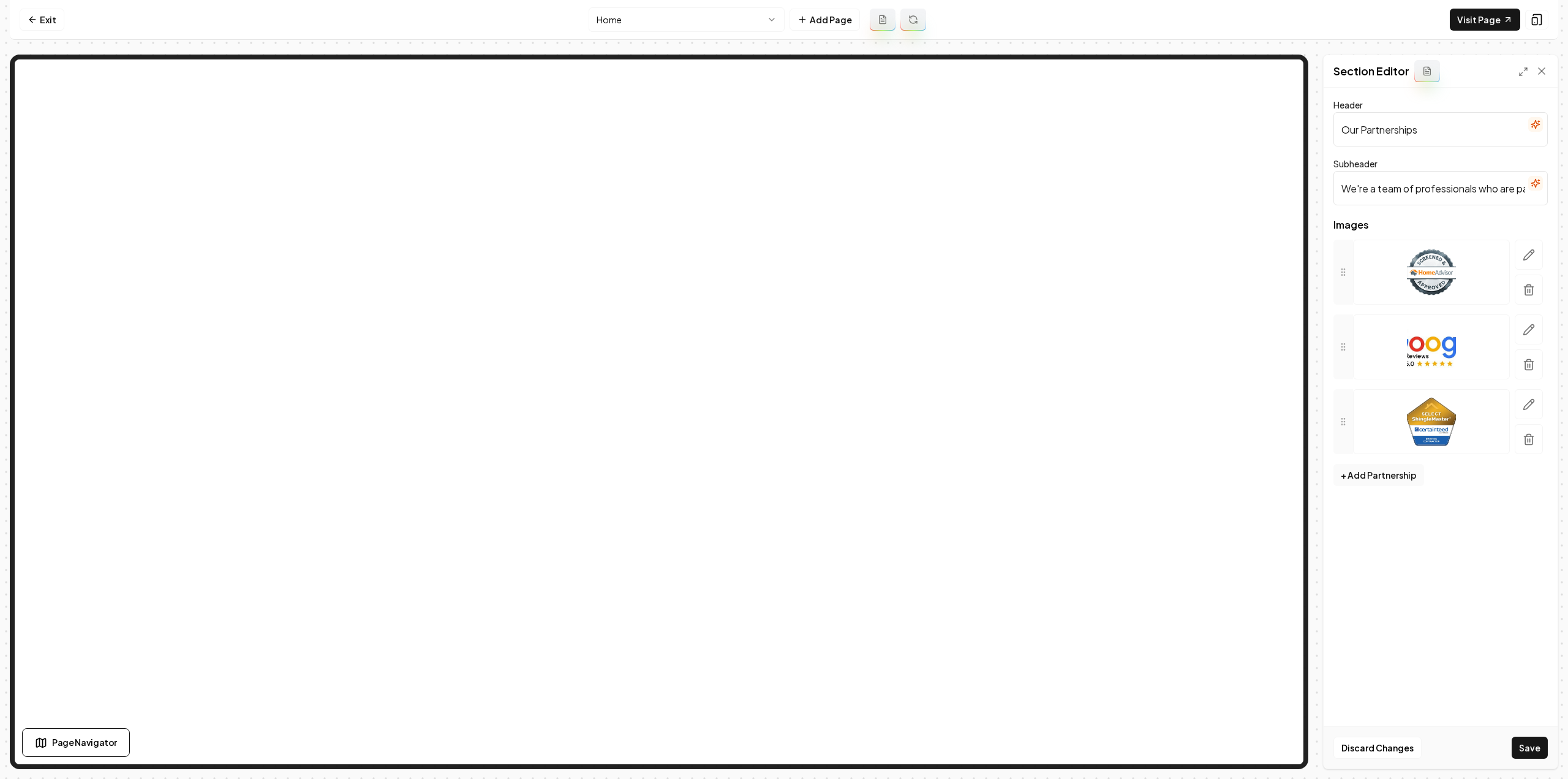
click at [1531, 293] on icon "button" at bounding box center [1529, 290] width 13 height 13
click at [1531, 293] on form "Header Our Partnerships Subheader We're a team of professionals who are passion…" at bounding box center [1441, 201] width 214 height 206
click at [1427, 273] on form "Header Our Partnerships Subheader We're a team of professionals who are passion…" at bounding box center [1441, 201] width 214 height 206
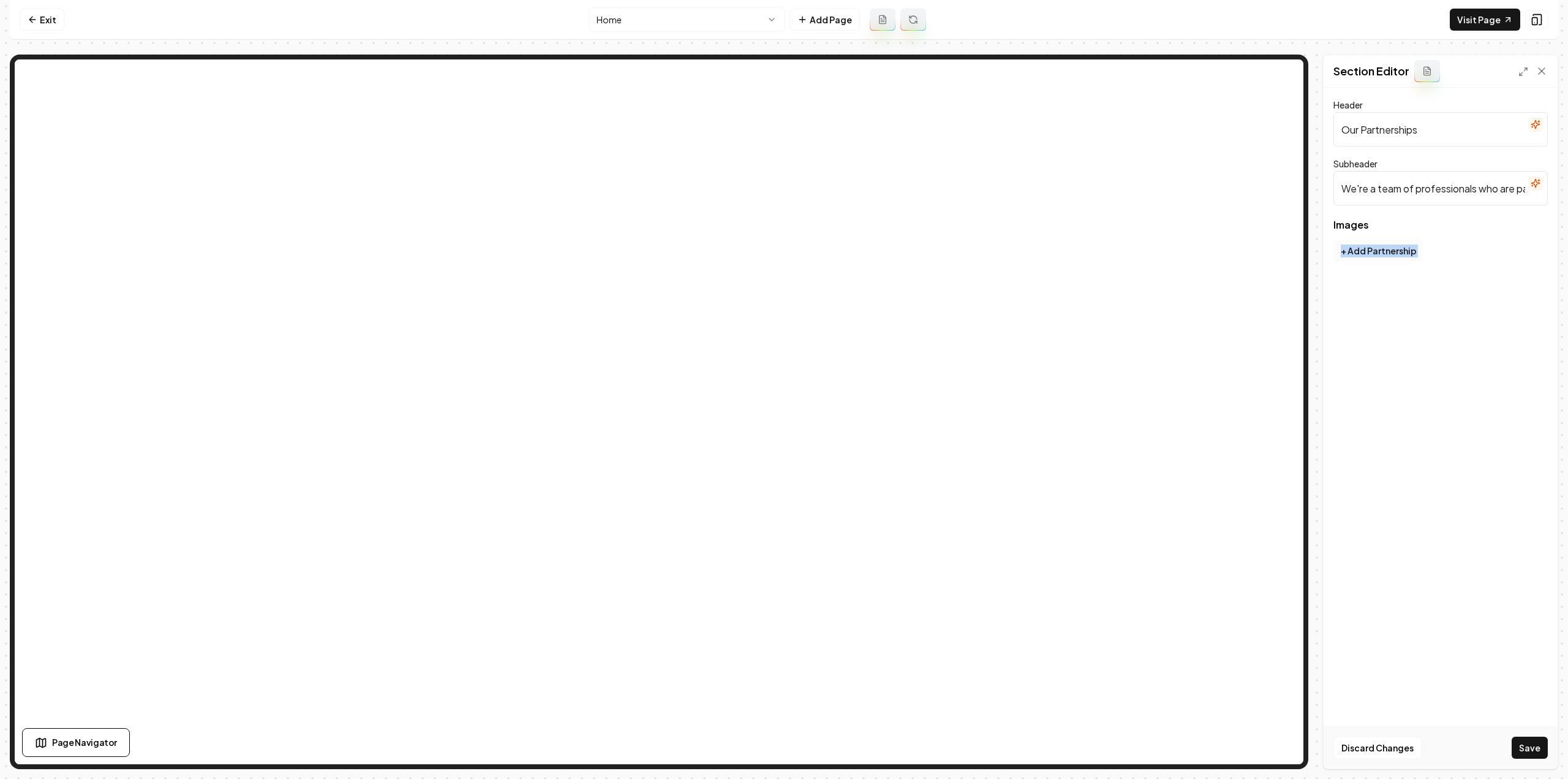
click at [1397, 253] on button "+ Add Partnership" at bounding box center [1379, 251] width 91 height 22
click at [1386, 452] on button "+ Add Partnership" at bounding box center [1379, 463] width 91 height 22
click at [1370, 531] on button "+ Add Partnership" at bounding box center [1379, 538] width 91 height 22
click at [1356, 603] on button "+ Add Partnership" at bounding box center [1379, 612] width 91 height 22
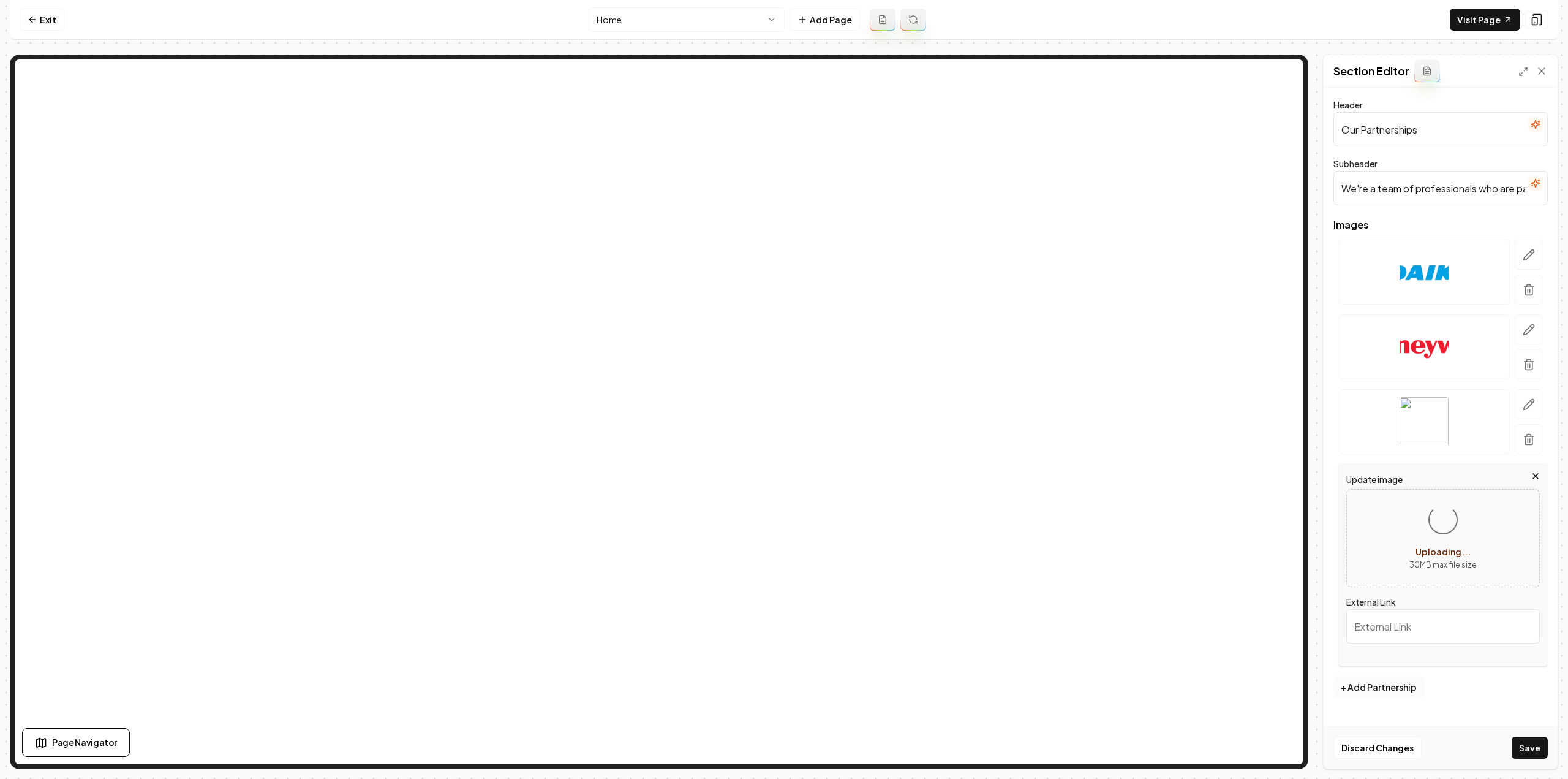
click at [1386, 685] on button "+ Add Partnership" at bounding box center [1379, 687] width 91 height 22
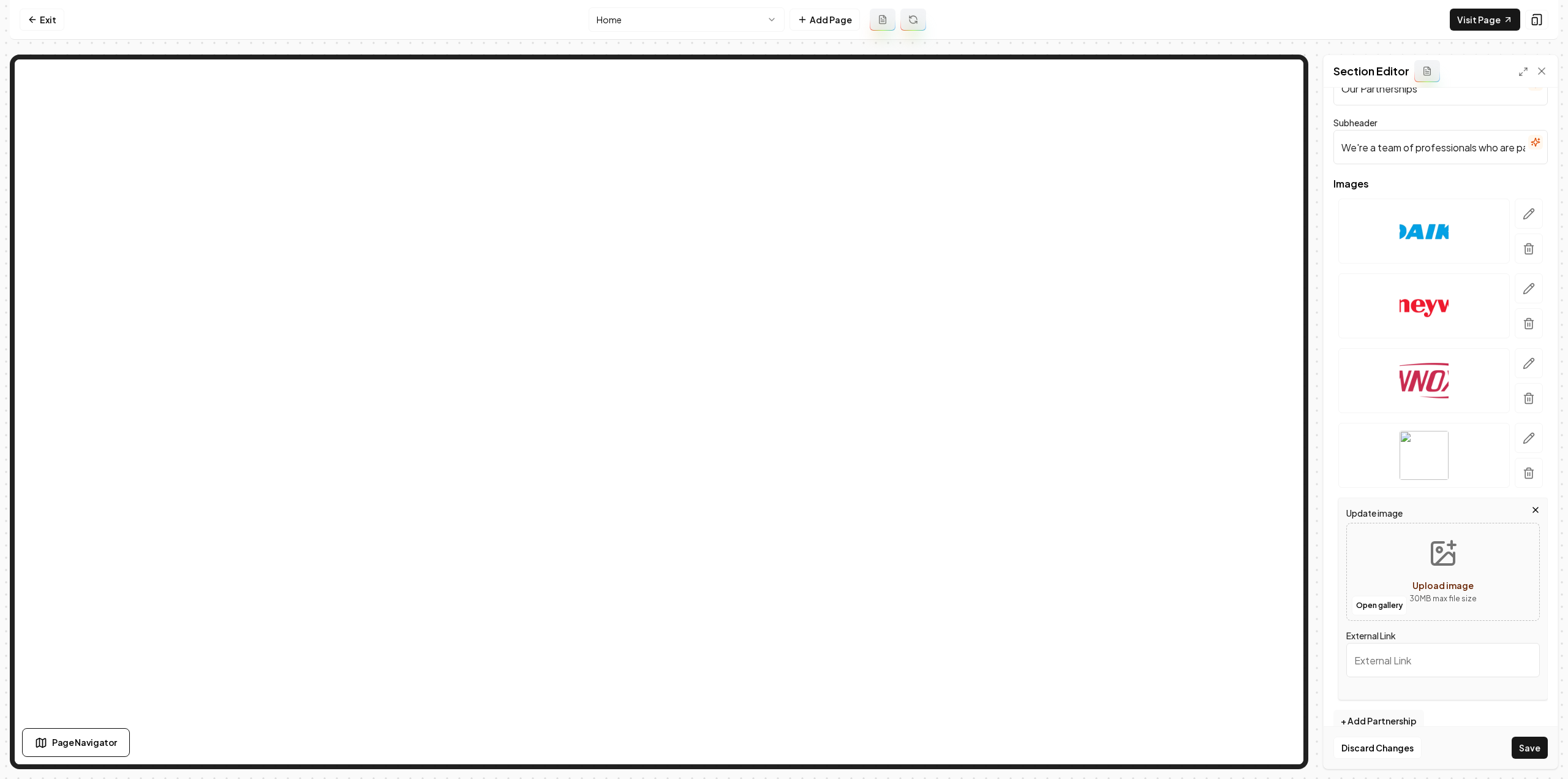
scroll to position [59, 0]
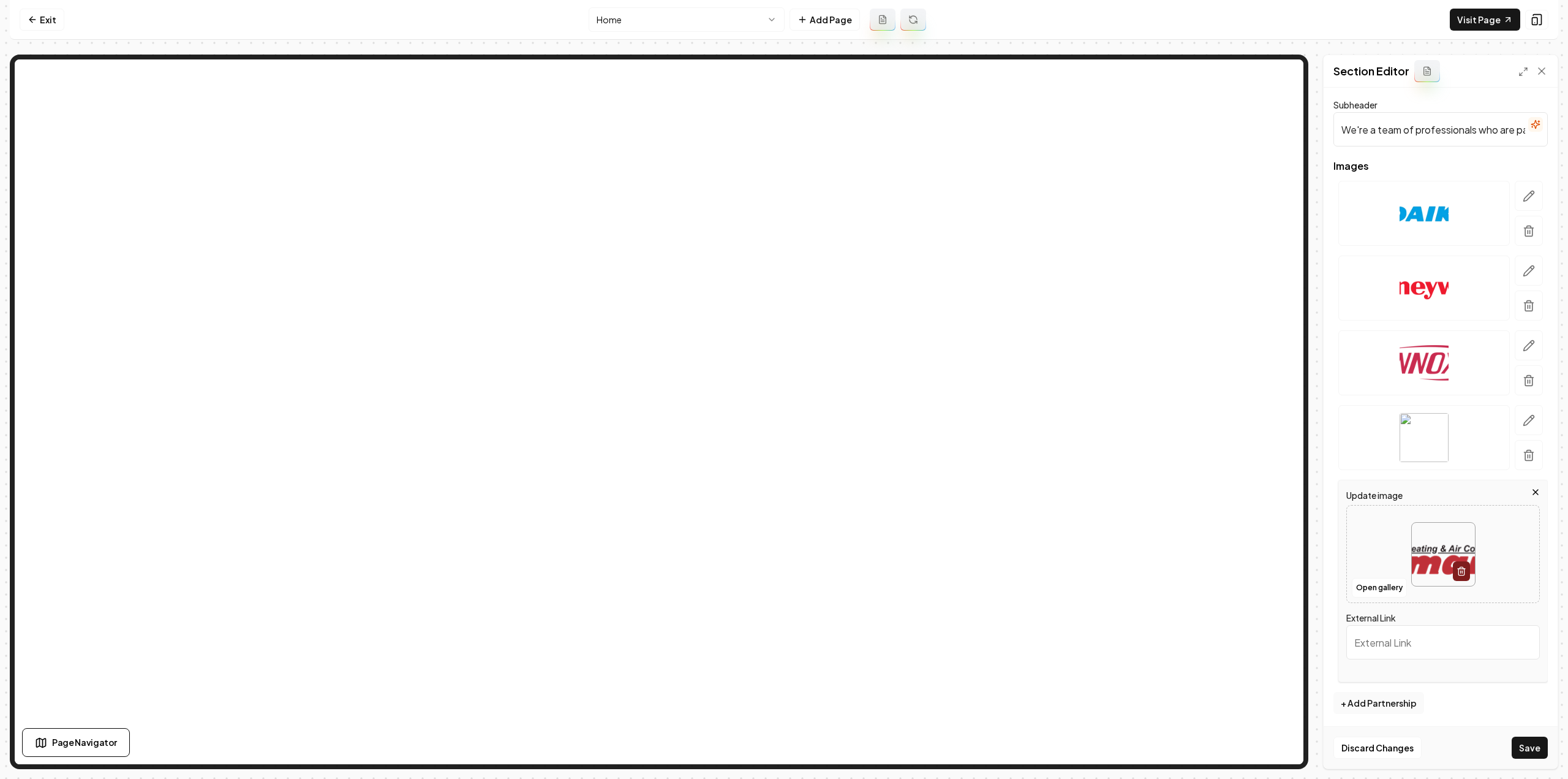
click at [1531, 749] on button "Save" at bounding box center [1530, 748] width 36 height 22
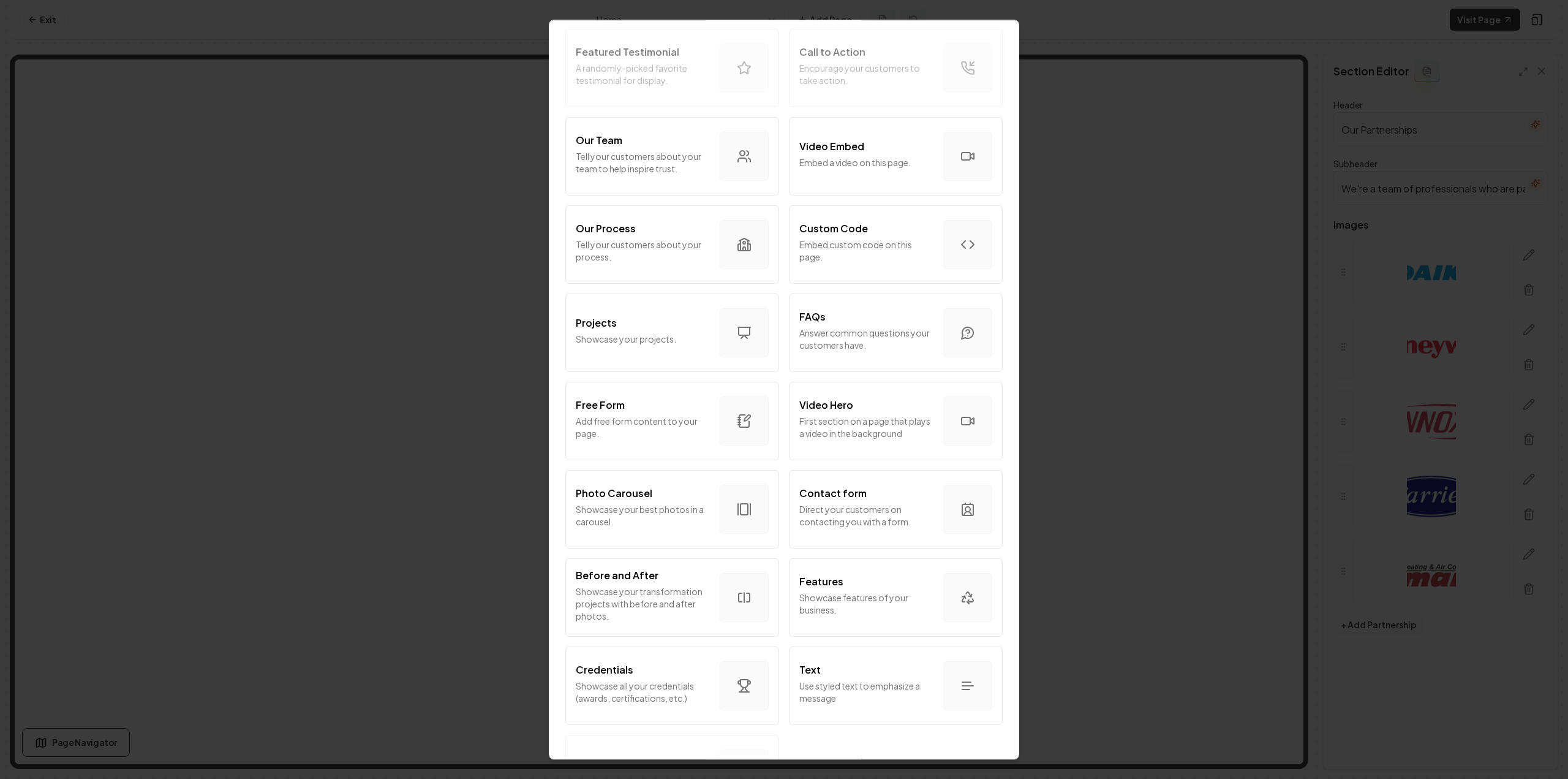
scroll to position [415, 0]
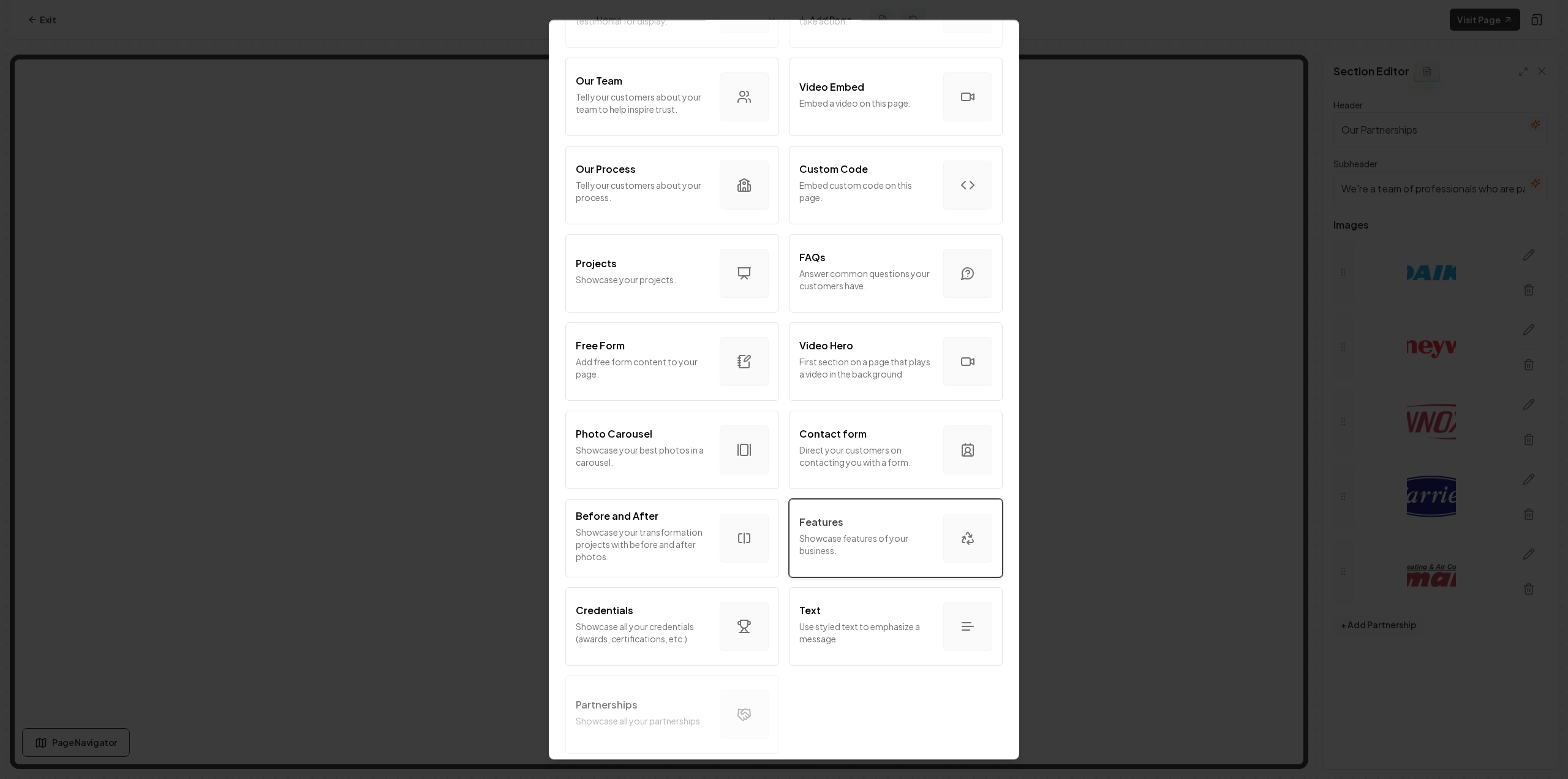
click at [864, 549] on div "Features Showcase features of your business." at bounding box center [866, 538] width 134 height 47
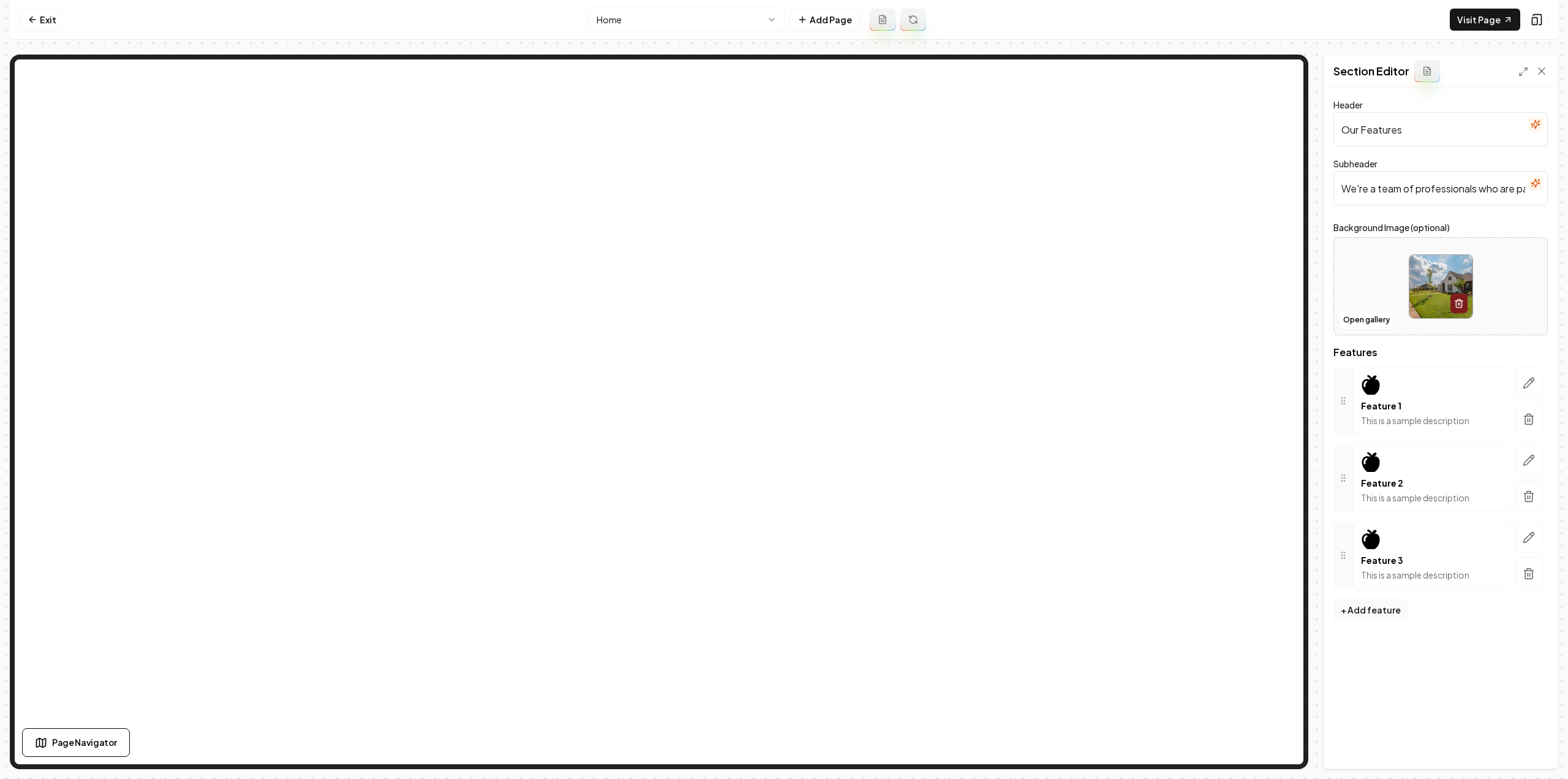
click at [1526, 295] on div at bounding box center [1441, 286] width 213 height 84
click at [1372, 601] on button "+ Add feature" at bounding box center [1371, 609] width 75 height 22
click at [1398, 134] on input "Our Features" at bounding box center [1441, 130] width 214 height 34
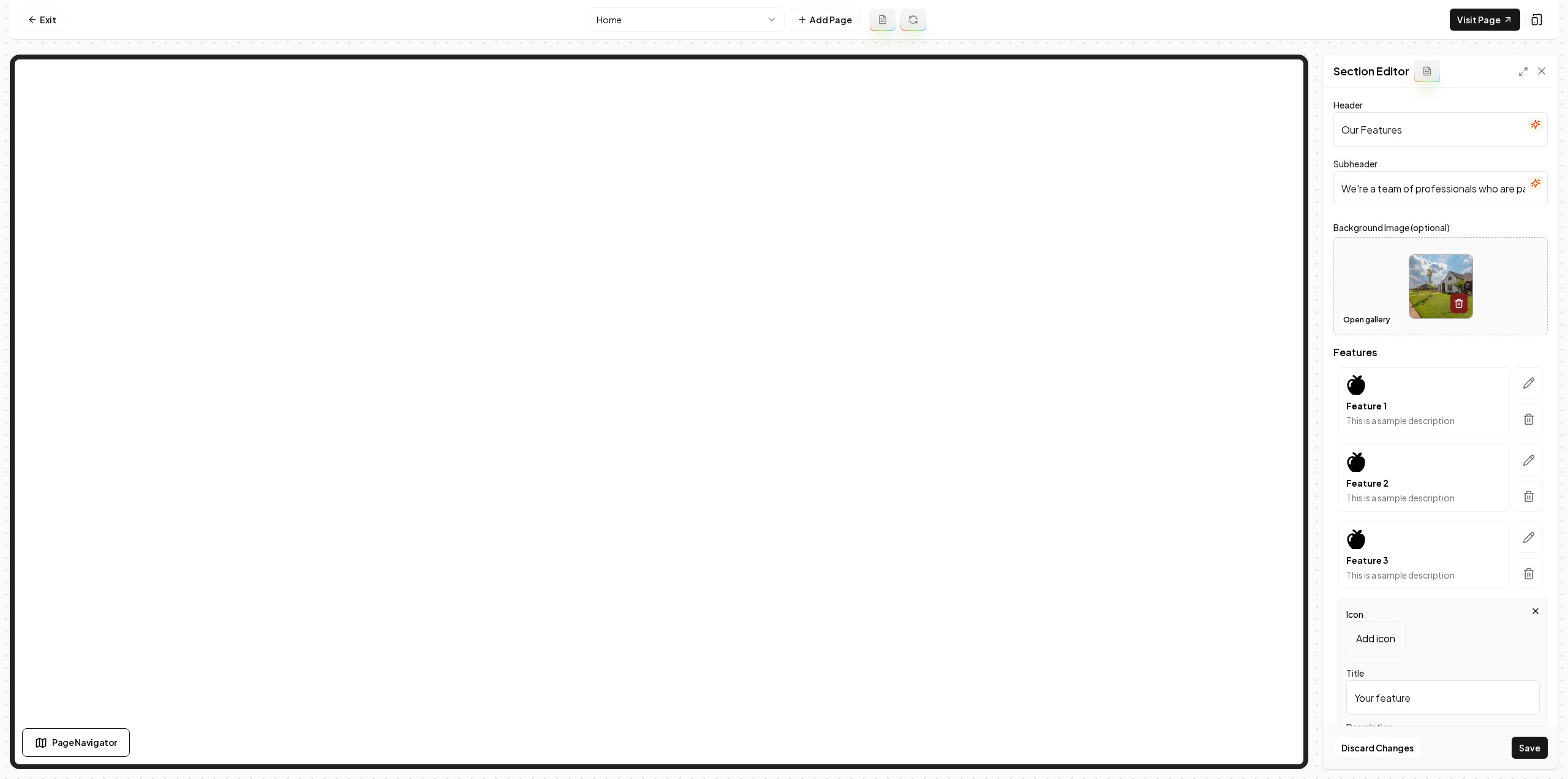
paste input "Why Choose U"
type input "Why Choose Us"
click at [1402, 191] on input "We're a team of professionals who are passionate about what we do." at bounding box center [1441, 188] width 214 height 34
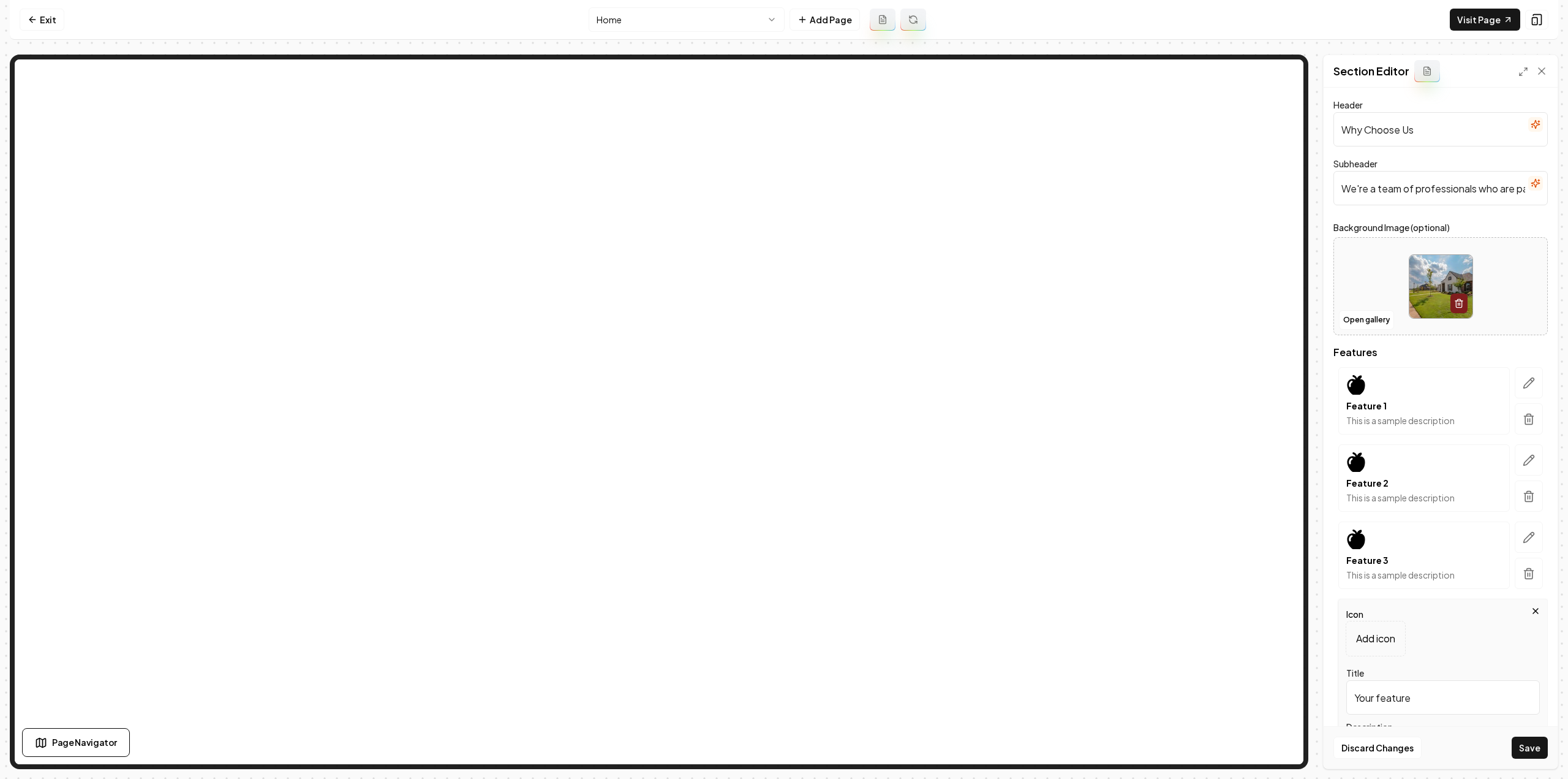
paste input "hen it comes to your home comfort, you deserve the best. Our commitment to exce…"
type input "When it comes to your home comfort, you deserve the best. Our commitment to exc…"
click at [1523, 388] on icon "button" at bounding box center [1529, 383] width 13 height 13
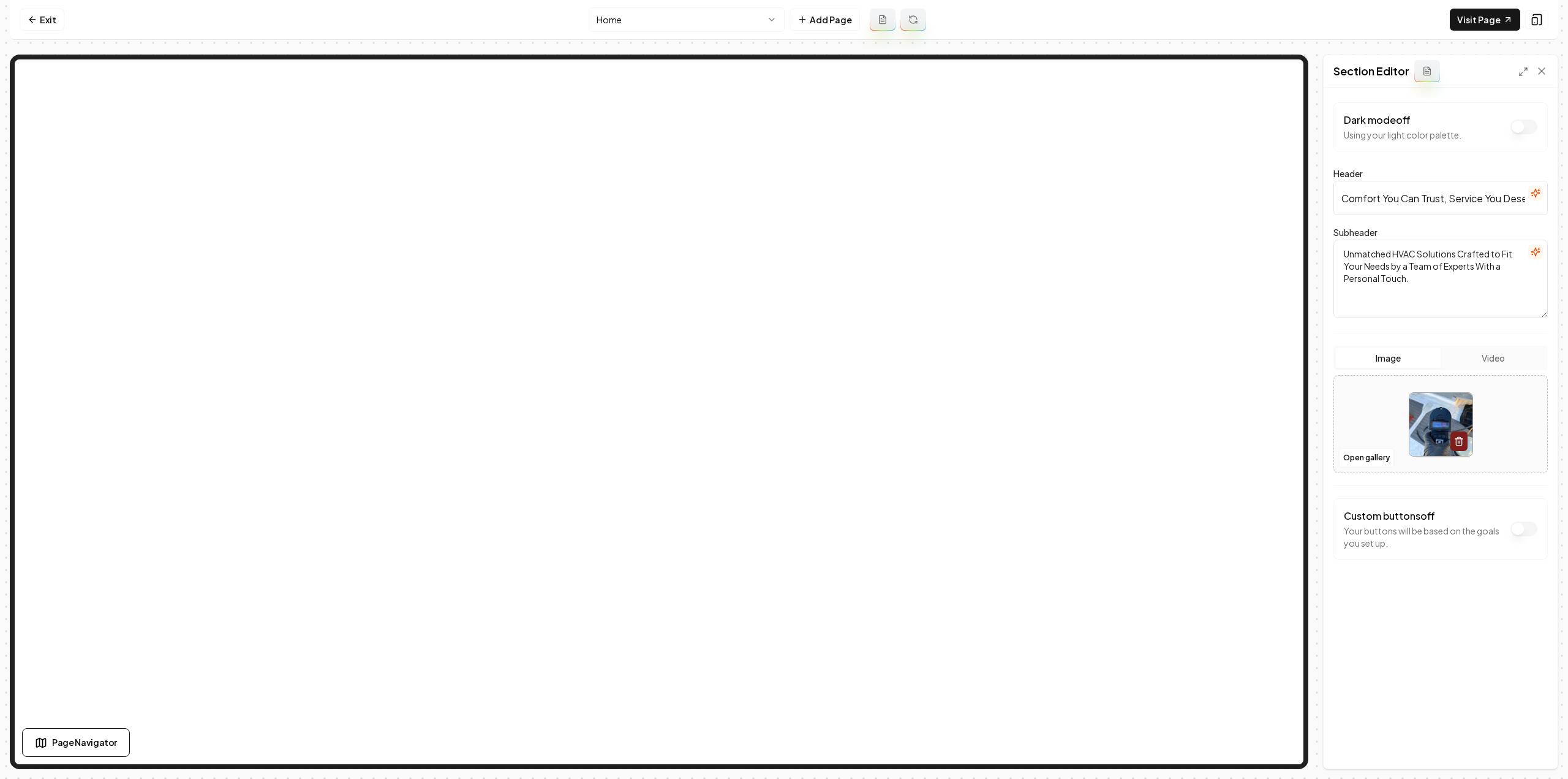
click at [617, 26] on html "Computer Required This feature is only available on a computer. Please switch t…" at bounding box center [784, 389] width 1568 height 779
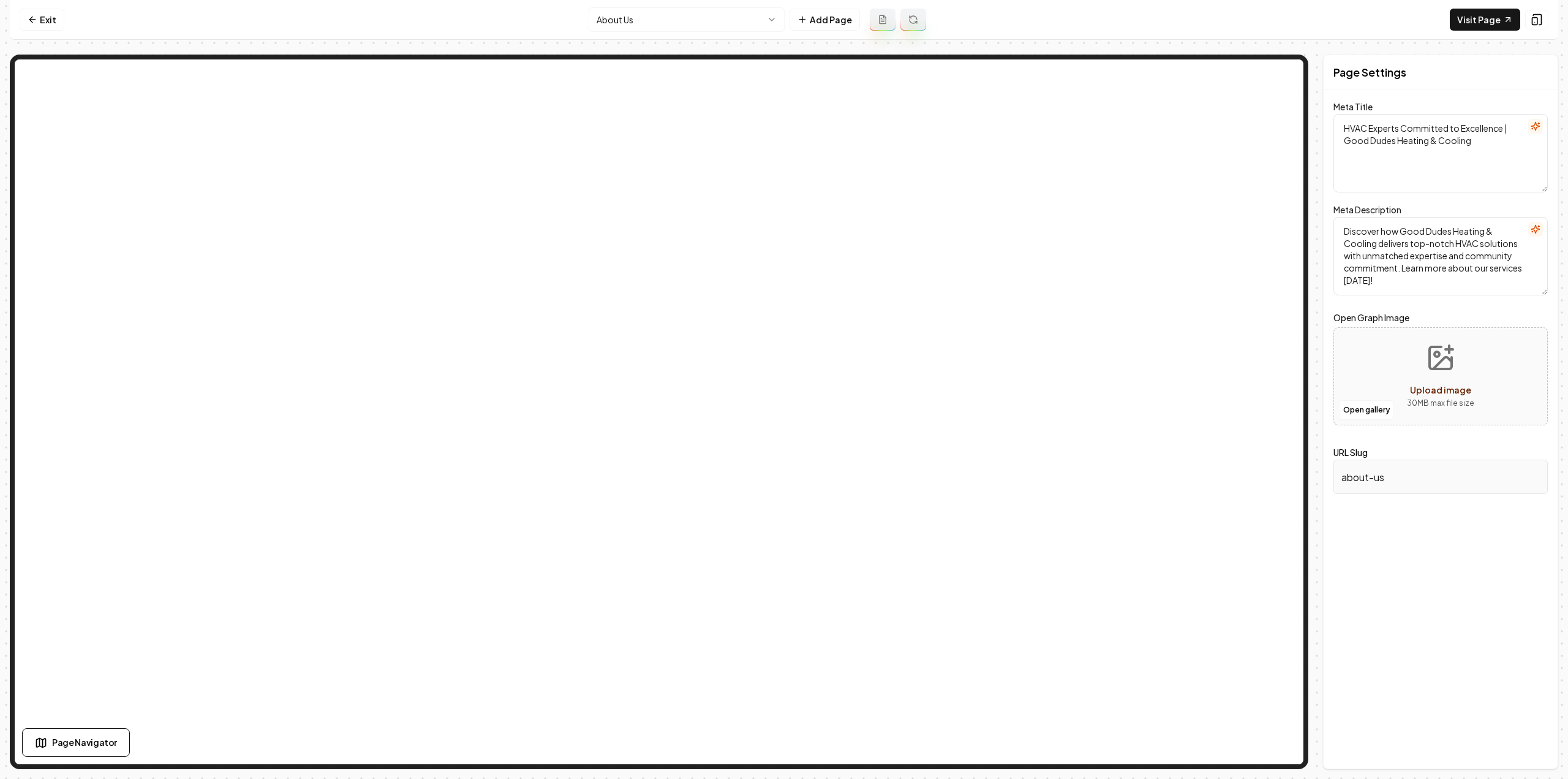
click at [748, 19] on html "Computer Required This feature is only available on a computer. Please switch t…" at bounding box center [784, 389] width 1568 height 779
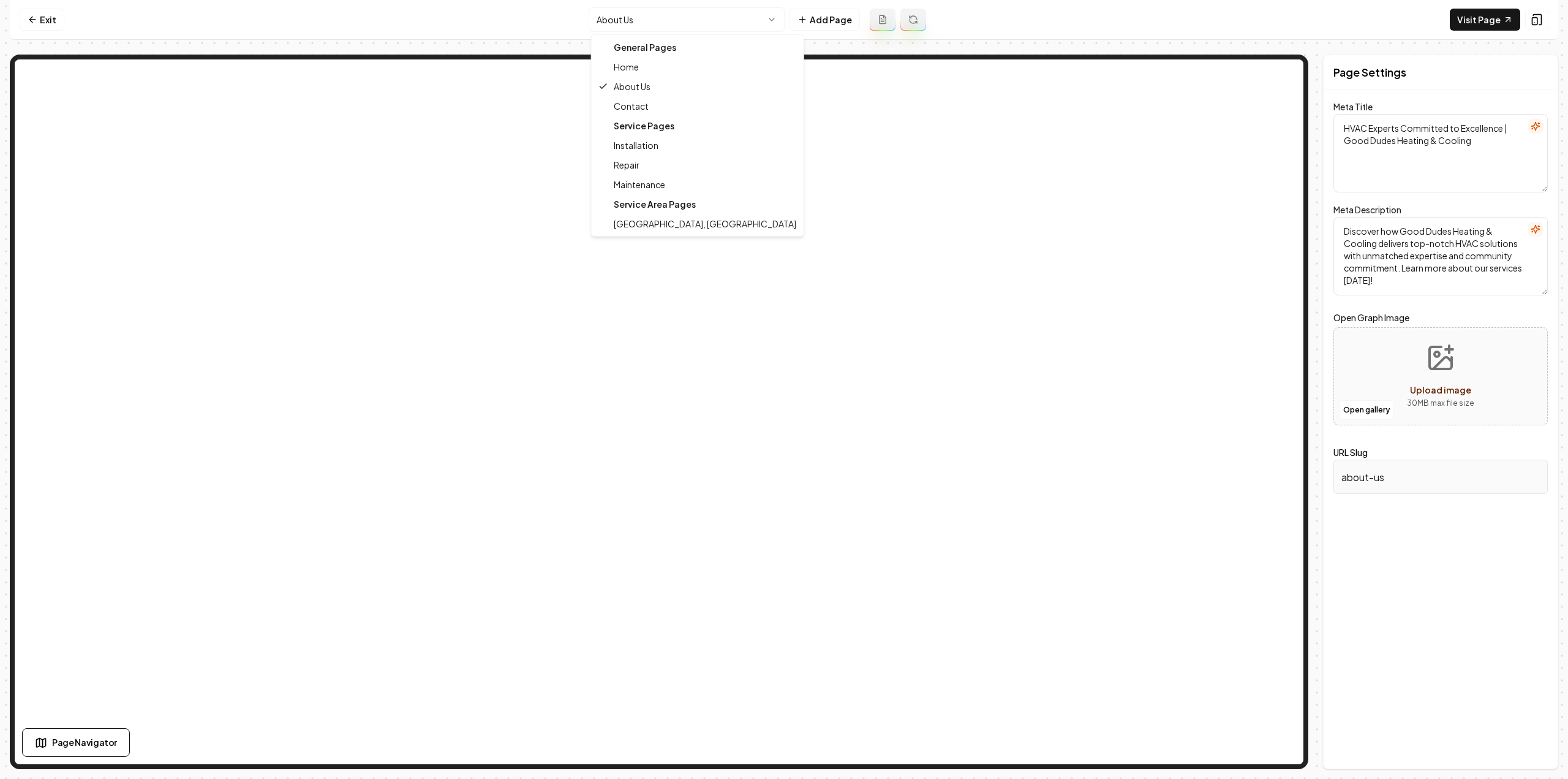
click at [659, 55] on div "General Pages" at bounding box center [698, 47] width 207 height 20
type textarea "HVAC Experts for Your Home Needs | Good Dudes Heating & Cooling"
type textarea "Discover why Good Dudes Heating & Cooling is your go-to for comfort solutions. …"
click at [632, 18] on html "Computer Required This feature is only available on a computer. Please switch t…" at bounding box center [784, 389] width 1568 height 779
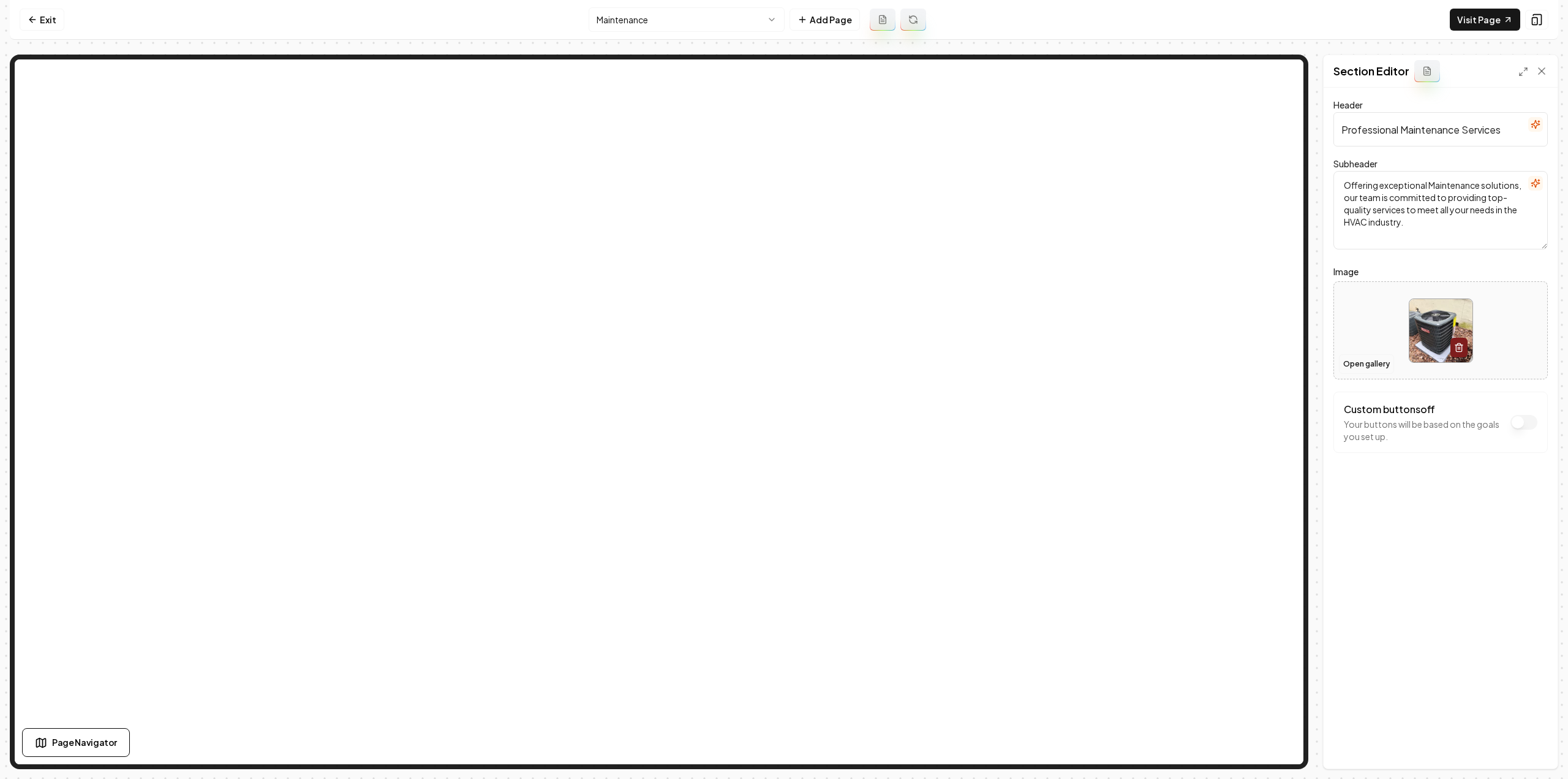
click at [1377, 360] on button "Open gallery" at bounding box center [1366, 363] width 55 height 20
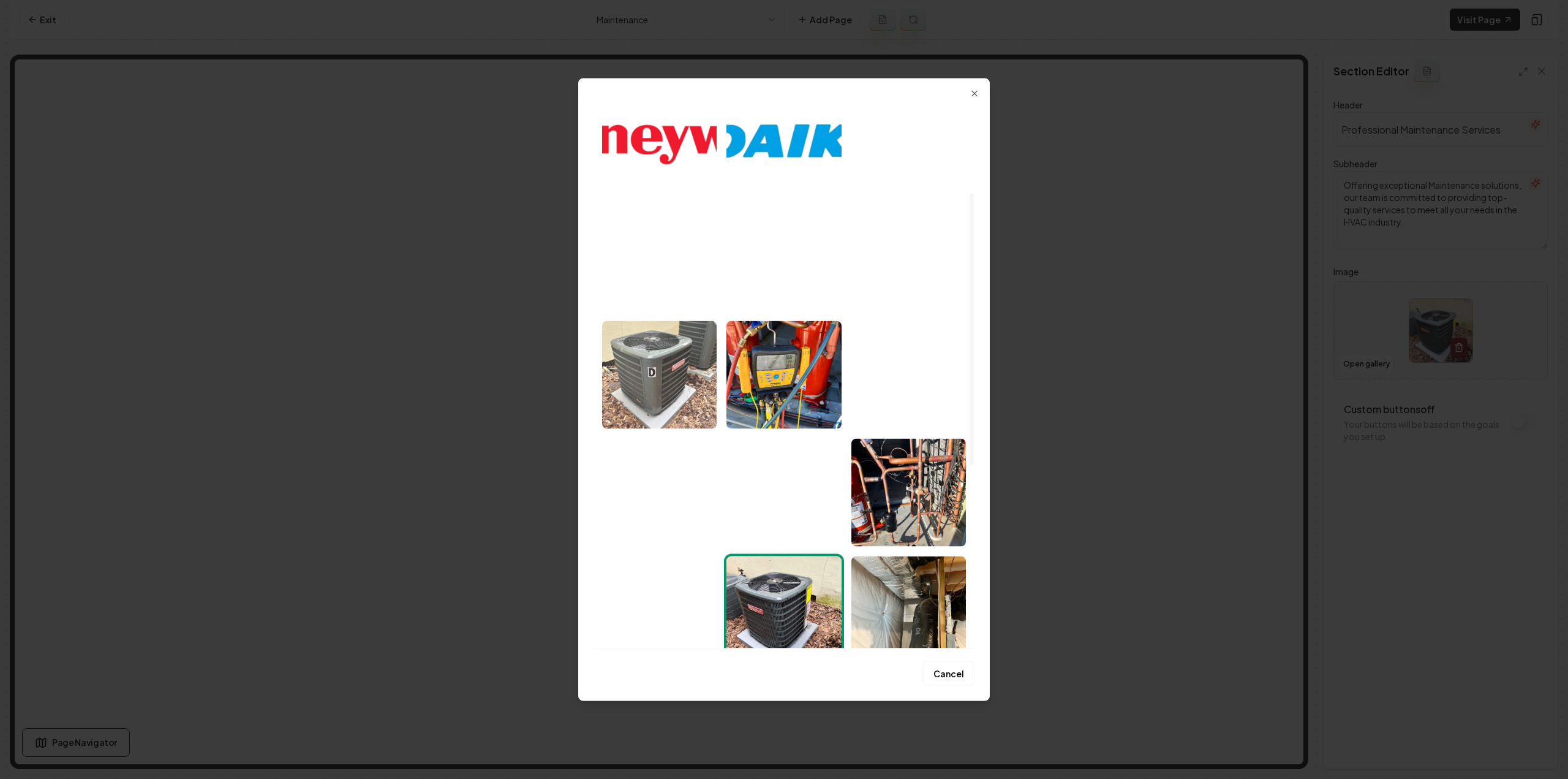
scroll to position [179, 0]
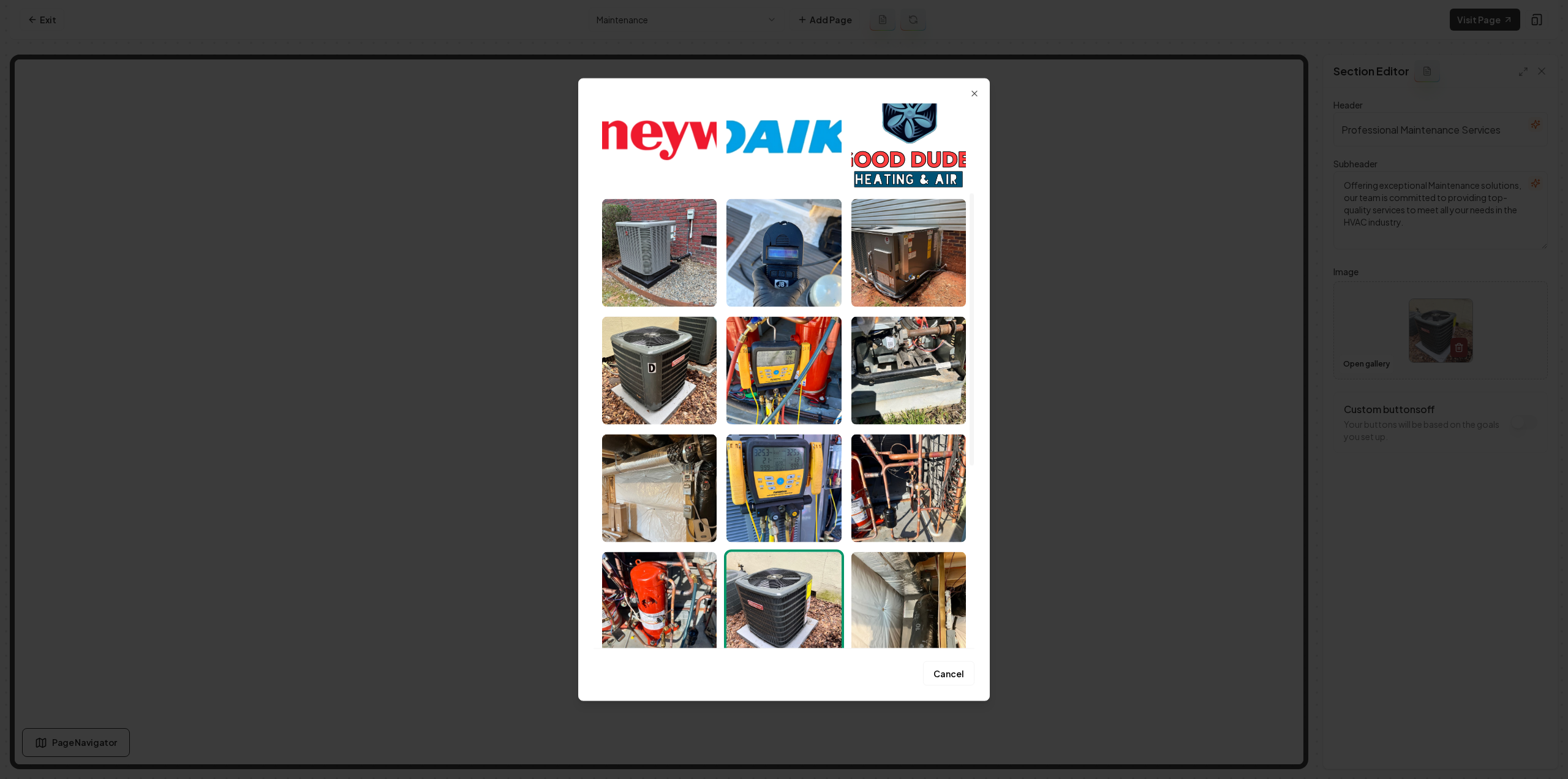
click at [771, 394] on img "Select image image_68a5d3105c7cd75eb83e6f49.jpeg" at bounding box center [784, 370] width 115 height 108
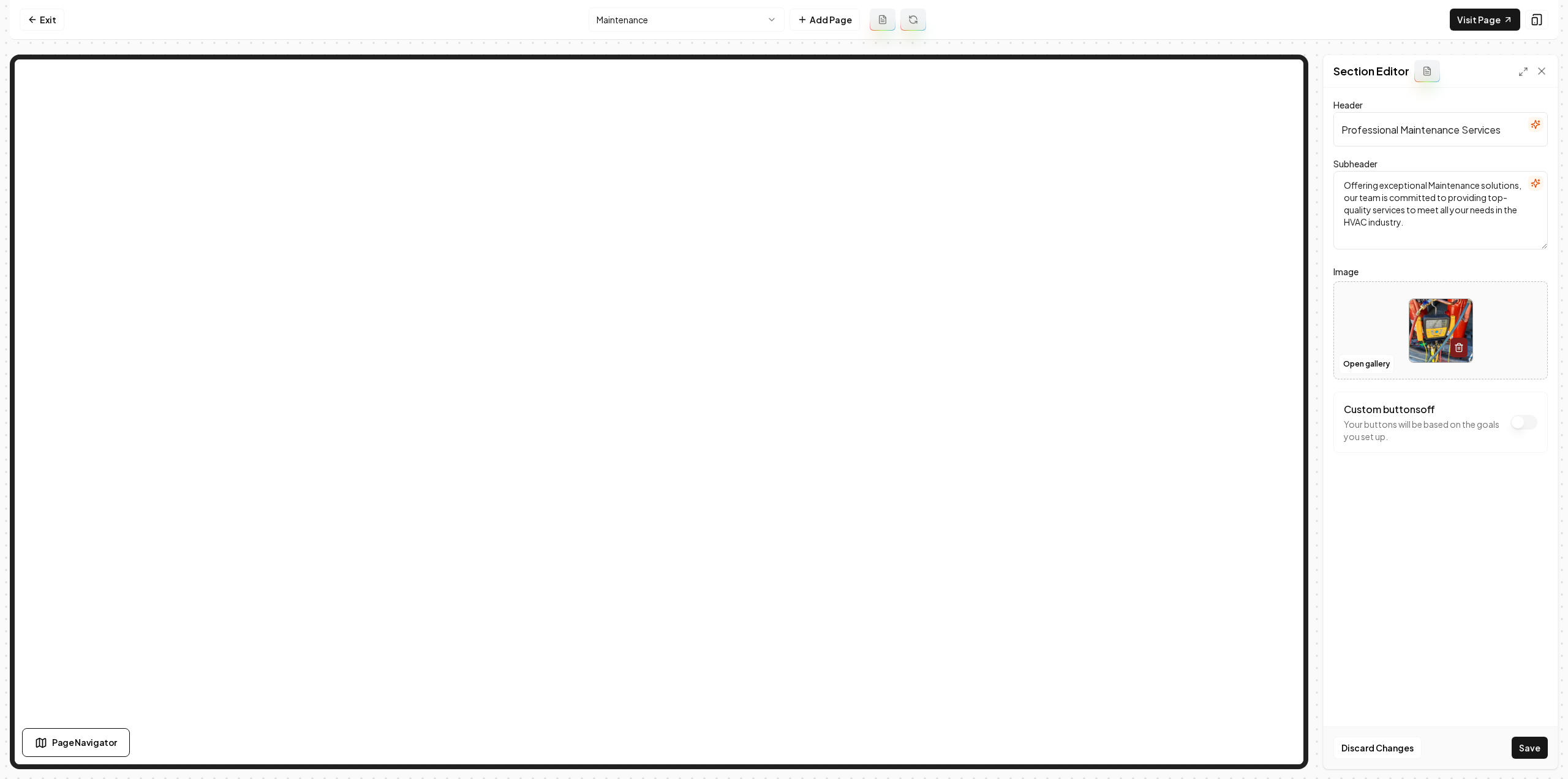
drag, startPoint x: 1528, startPoint y: 754, endPoint x: 1509, endPoint y: 734, distance: 27.6
click at [1528, 754] on button "Save" at bounding box center [1530, 748] width 36 height 22
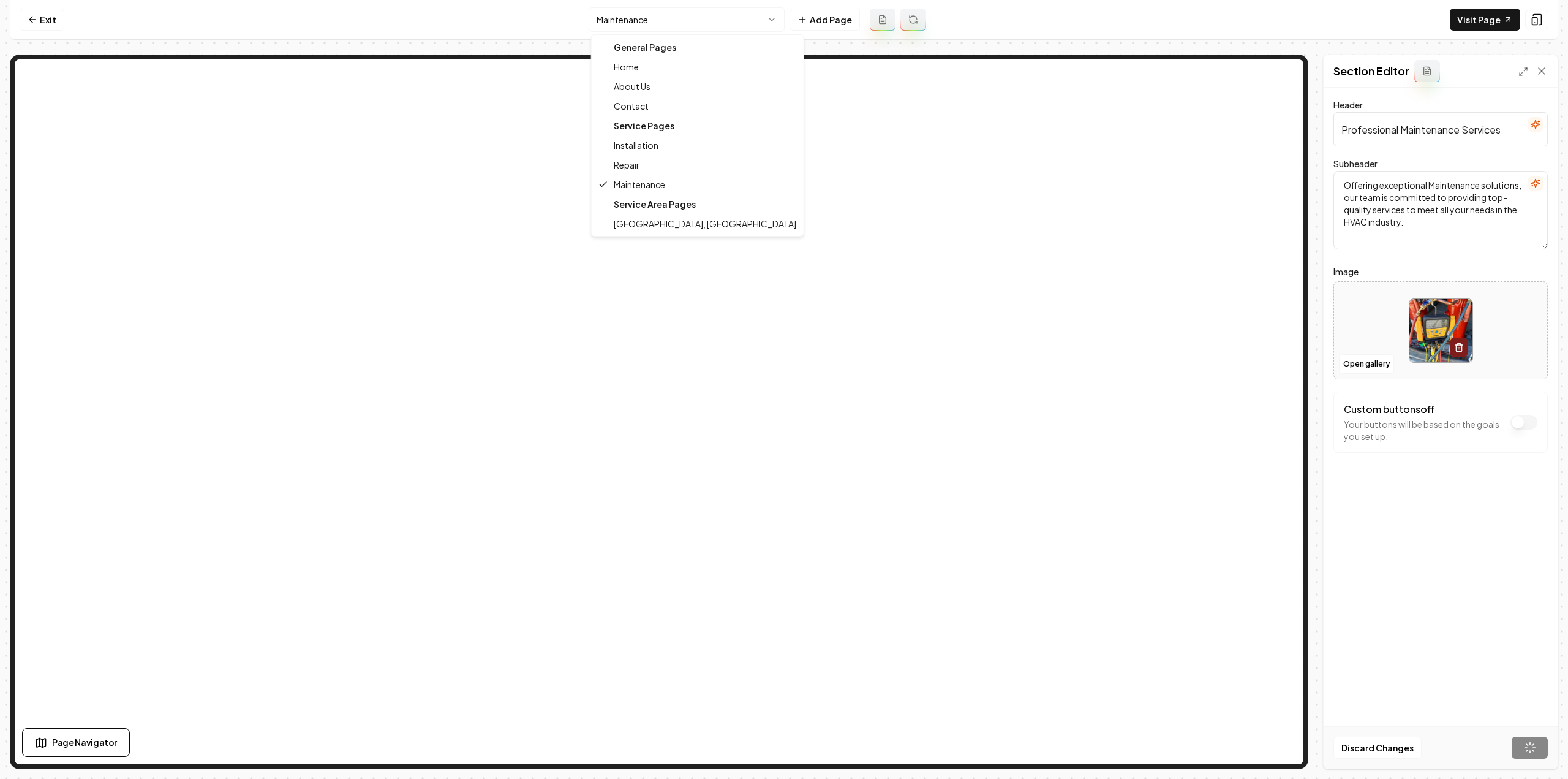
click at [613, 23] on html "Computer Required This feature is only available on a computer. Please switch t…" at bounding box center [784, 389] width 1568 height 779
click at [627, 23] on html "Computer Required This feature is only available on a computer. Please switch t…" at bounding box center [784, 389] width 1568 height 779
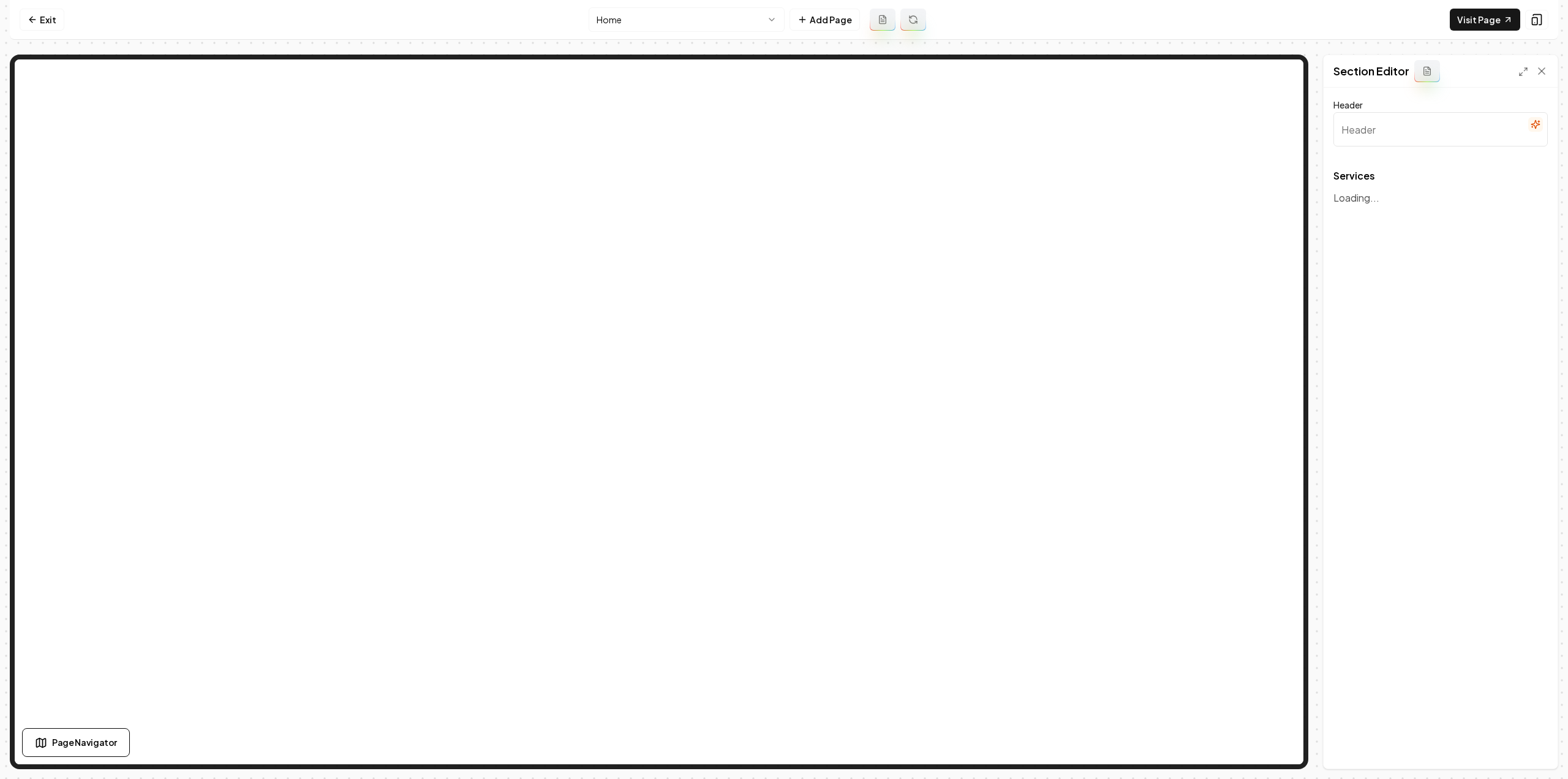
type input "Our HVAC Services"
click at [1528, 330] on icon "button" at bounding box center [1529, 336] width 13 height 13
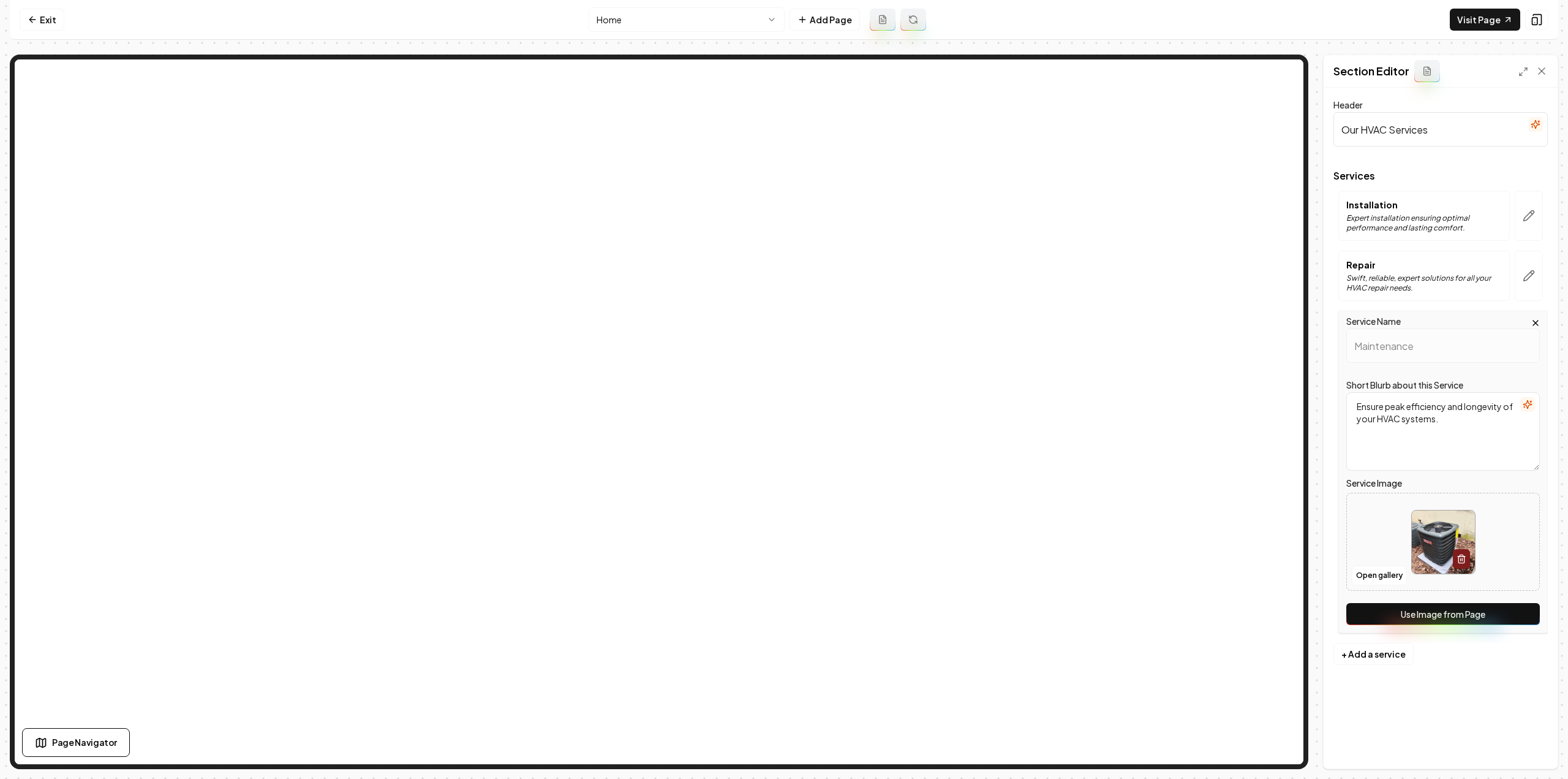
click at [1438, 607] on button "Use Image from Page" at bounding box center [1444, 614] width 194 height 22
click at [1541, 755] on button "Save" at bounding box center [1530, 748] width 36 height 22
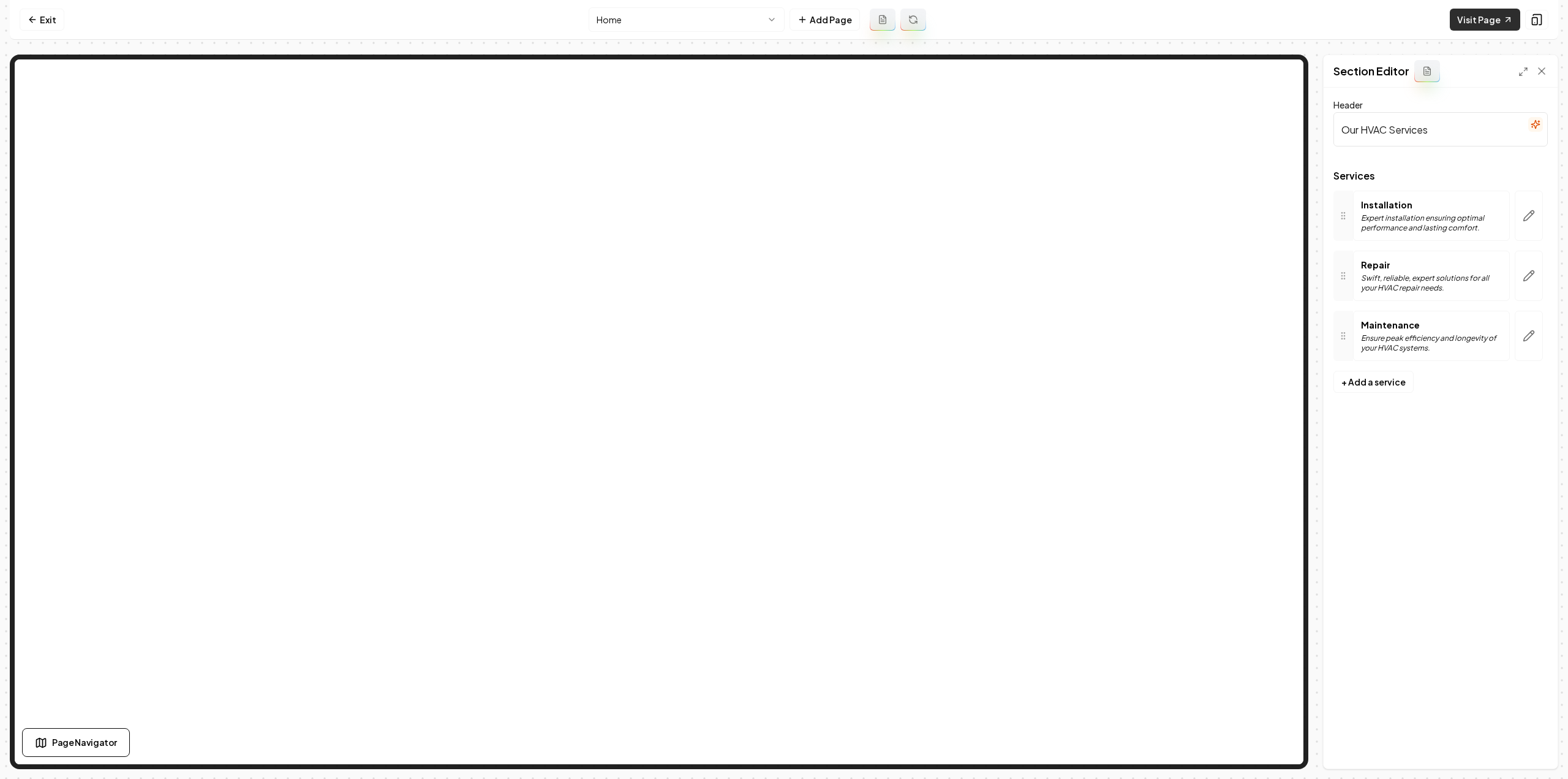
click at [1473, 13] on link "Visit Page" at bounding box center [1485, 20] width 70 height 22
click at [39, 22] on link "Exit" at bounding box center [41, 20] width 45 height 22
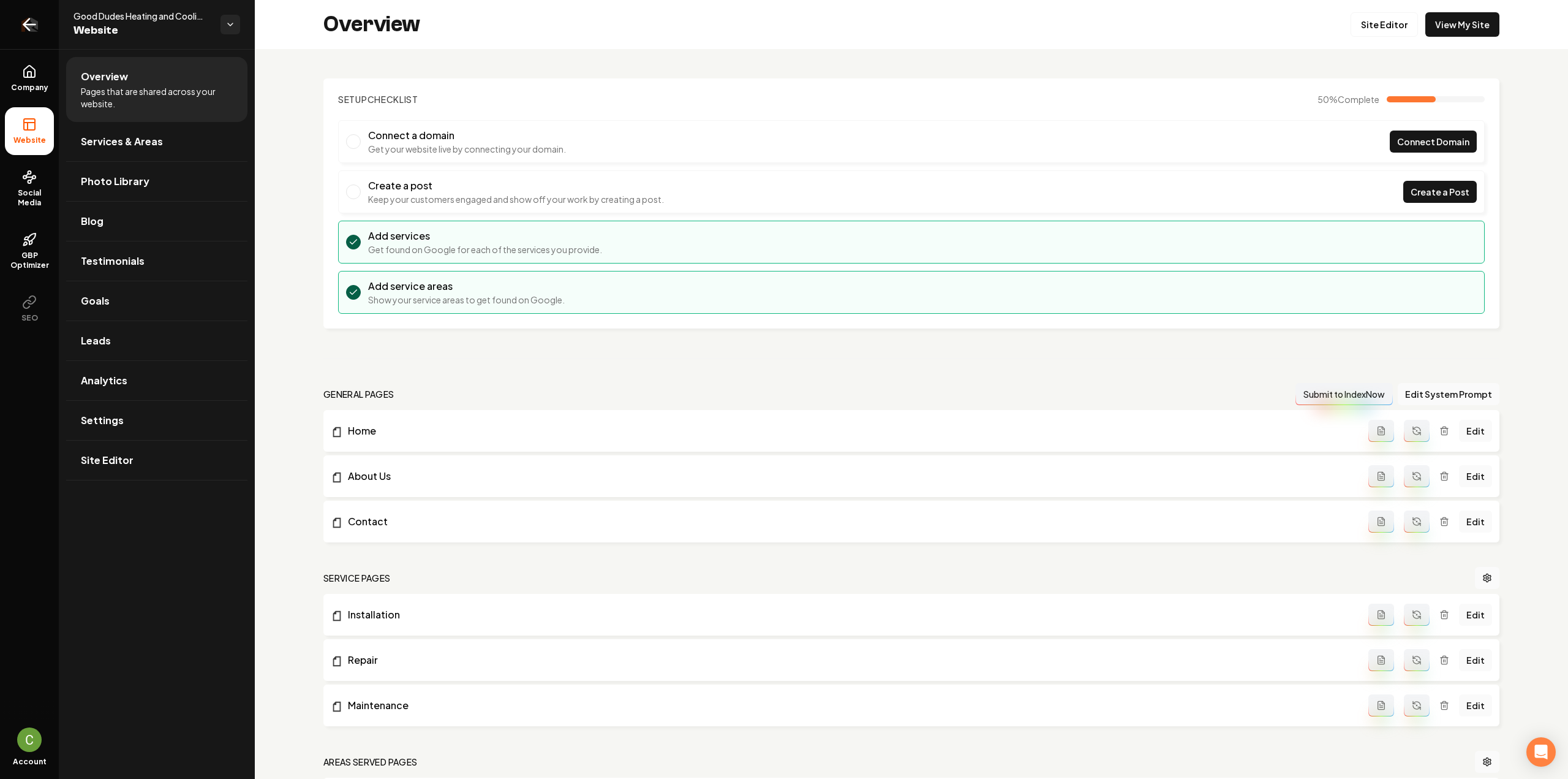
click at [45, 23] on link "Return to dashboard" at bounding box center [29, 24] width 59 height 49
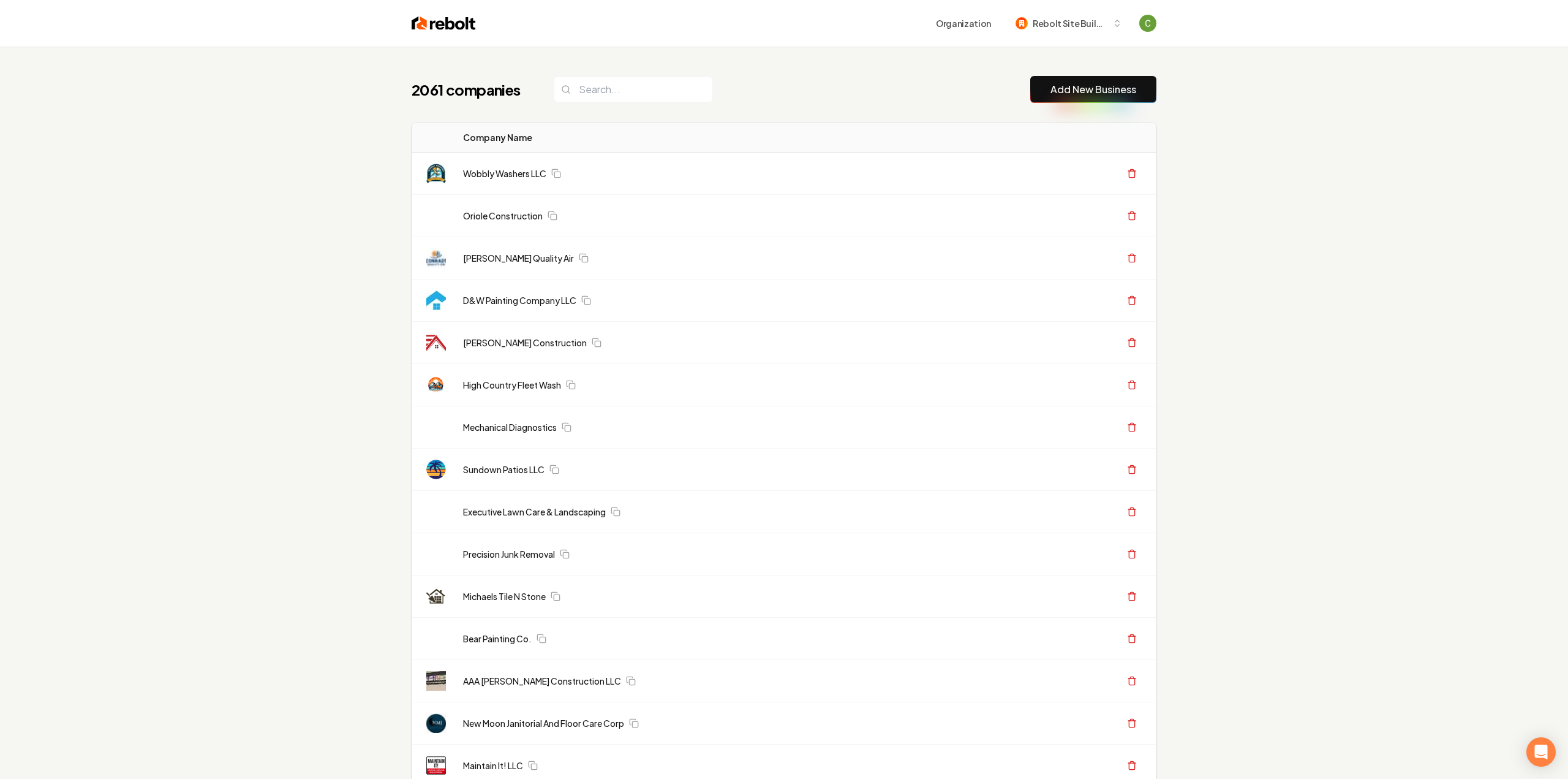
click at [1102, 85] on link "Add New Business" at bounding box center [1094, 89] width 86 height 15
click at [1098, 89] on link "Add New Business" at bounding box center [1089, 89] width 86 height 15
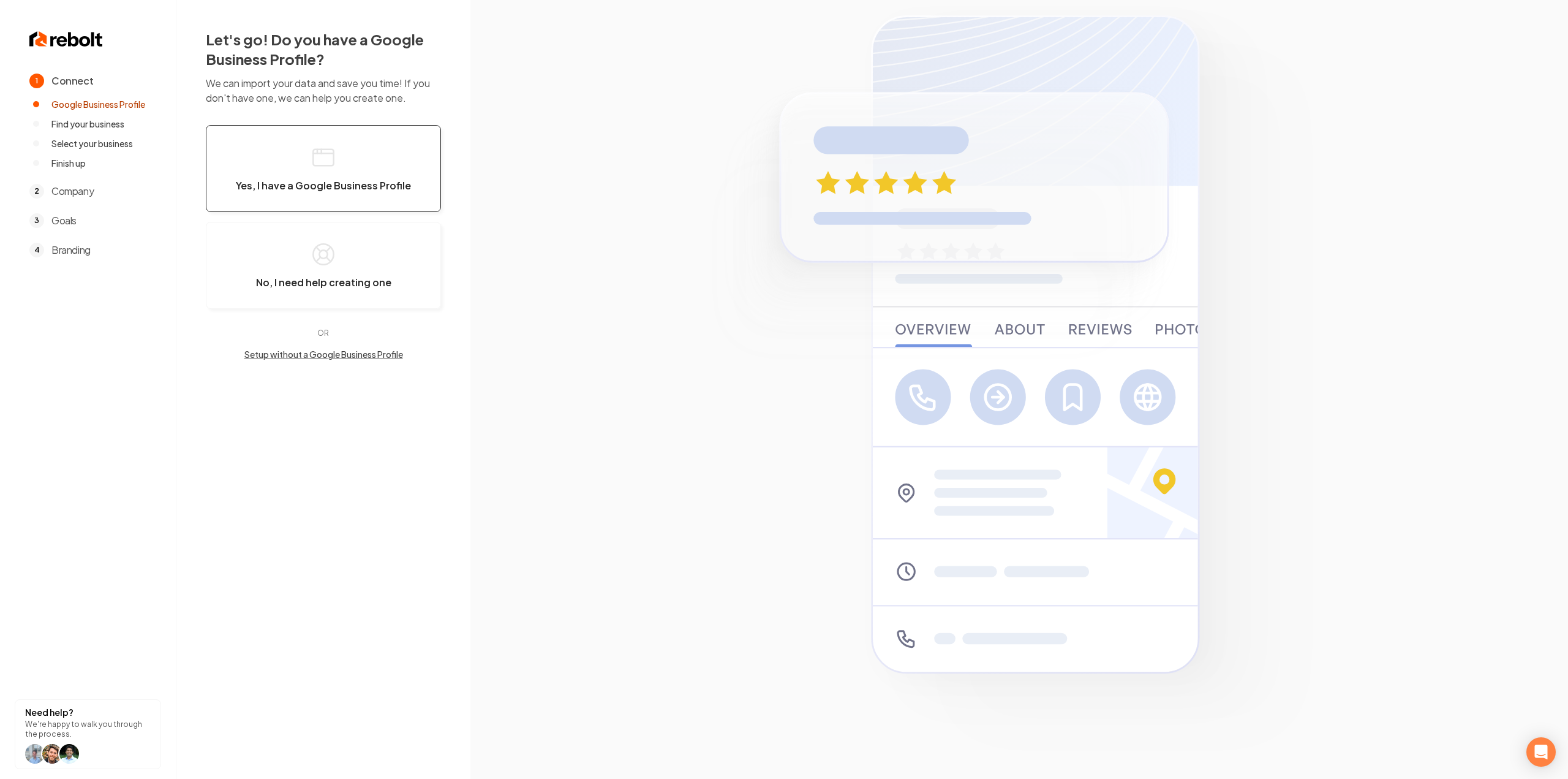
click at [356, 158] on button "Yes, I have a Google Business Profile" at bounding box center [323, 168] width 235 height 87
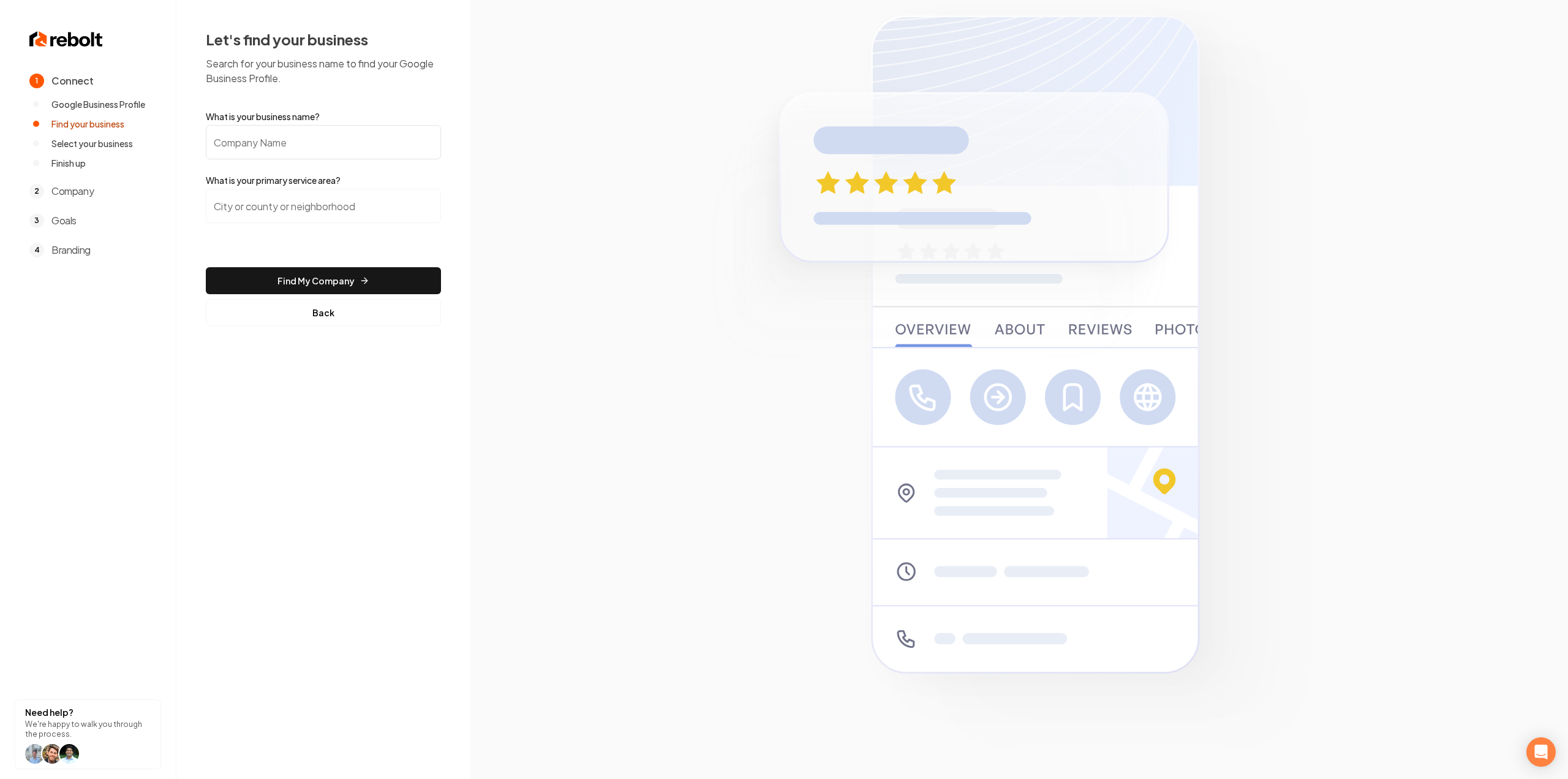
click at [352, 145] on input "What is your business name?" at bounding box center [323, 142] width 235 height 34
paste input "WJ Electrical LLC"
type input "WJ Electrical LLC"
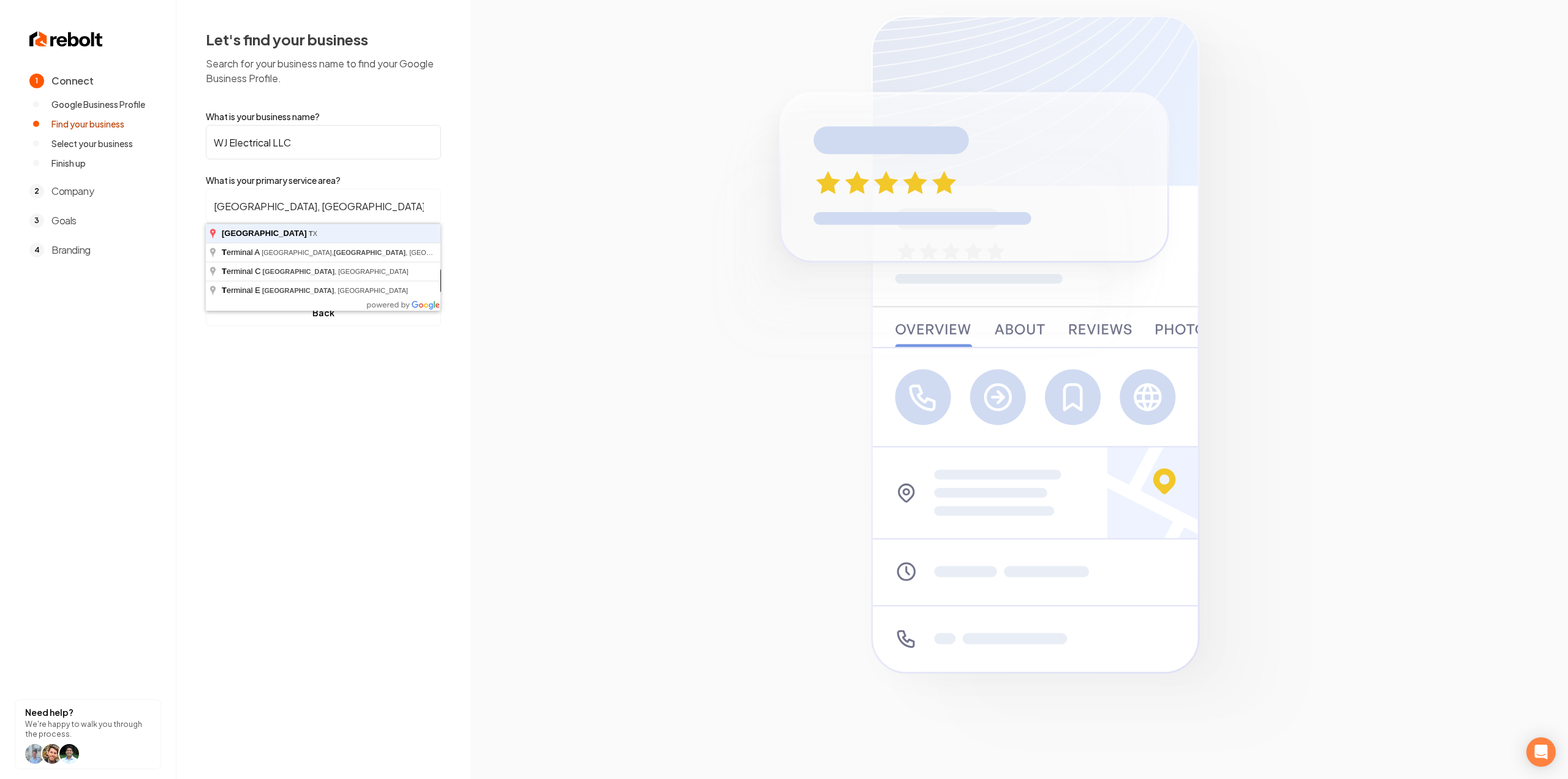
type input "Houston, TX"
click at [205, 267] on button "Find My Company" at bounding box center [323, 281] width 235 height 27
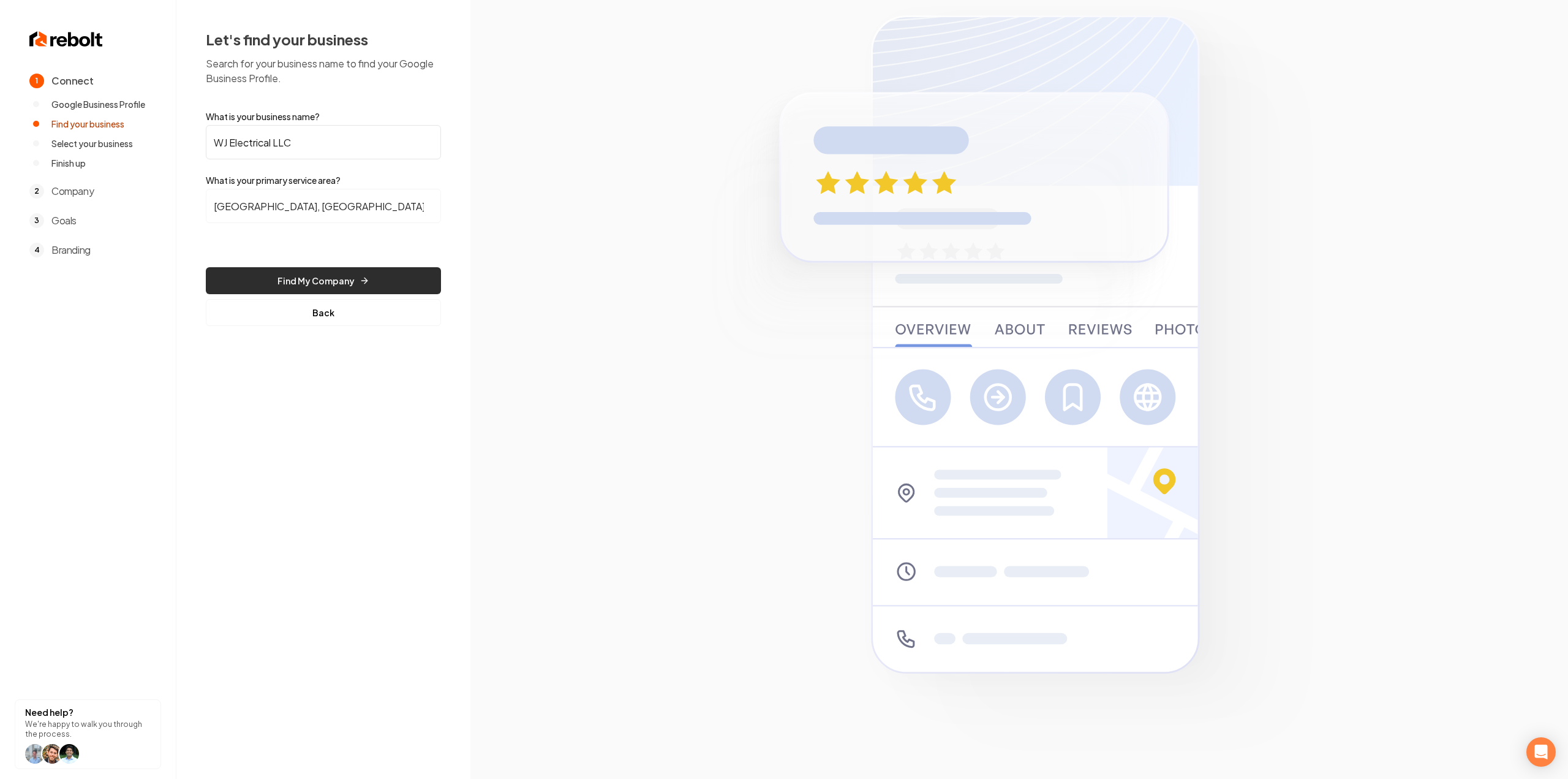
click at [302, 291] on button "Find My Company" at bounding box center [323, 281] width 235 height 27
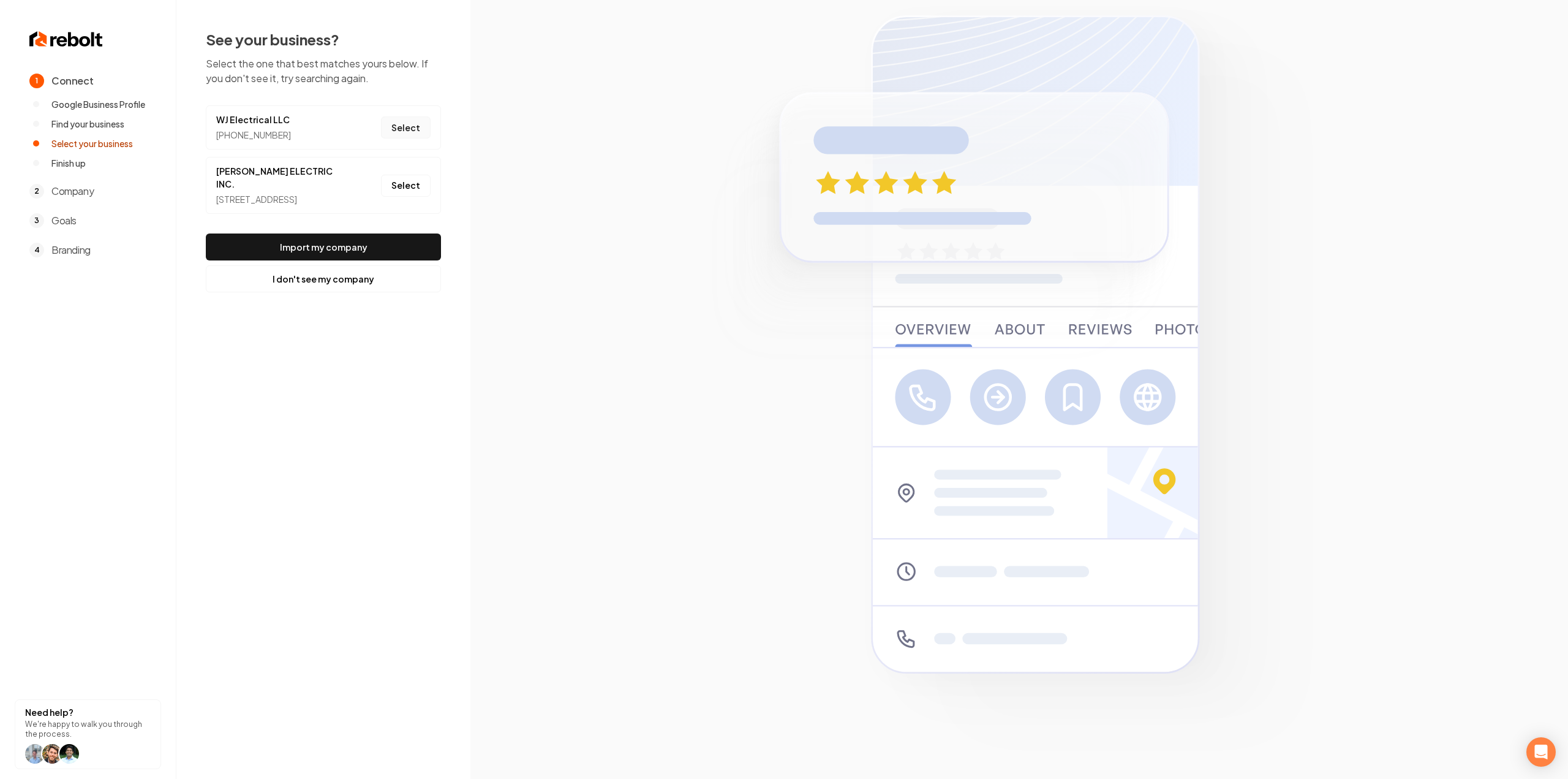
click at [396, 130] on button "Select" at bounding box center [406, 127] width 50 height 22
click at [365, 243] on button "Import my company" at bounding box center [323, 247] width 235 height 27
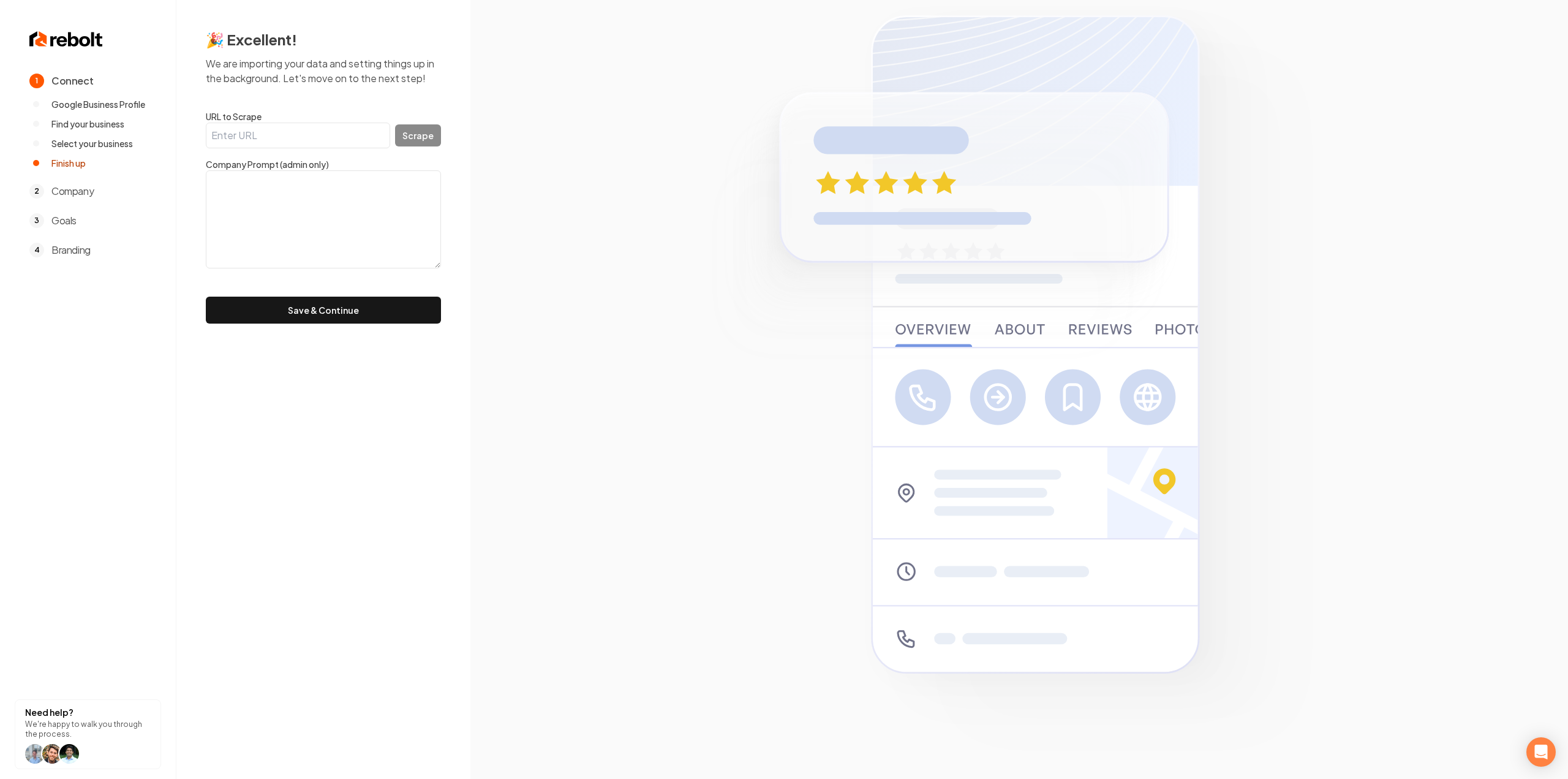
click at [341, 133] on input "URL to Scrape" at bounding box center [298, 135] width 184 height 26
paste input "https://www.wjelectricalllc.com/"
type input "https://www.wjelectricalllc.com/"
click at [413, 131] on button "Scrape" at bounding box center [418, 135] width 46 height 22
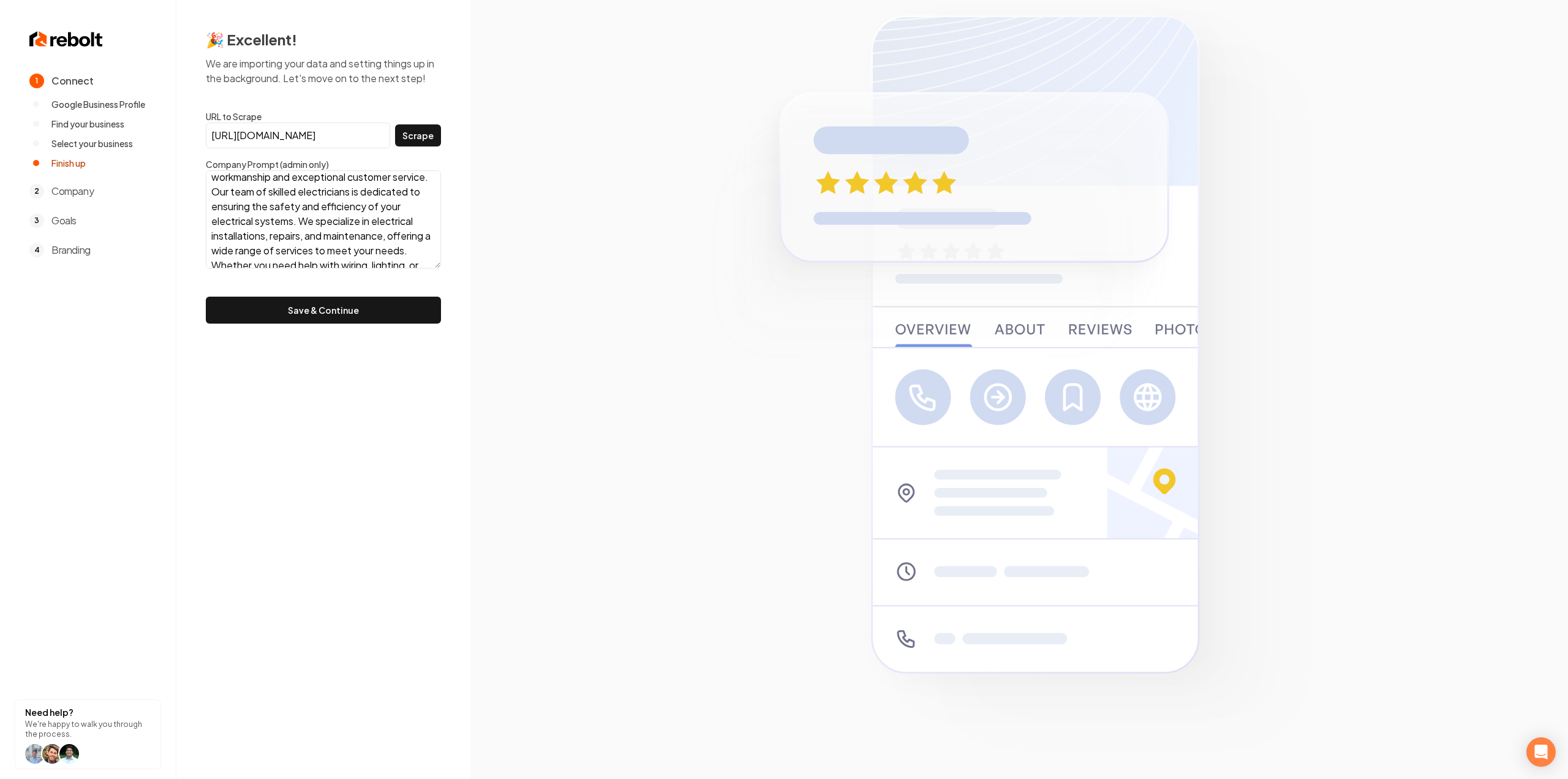
scroll to position [133, 0]
click at [302, 323] on div "🎉 Excellent! We are importing your data and setting things up in the background…" at bounding box center [323, 177] width 294 height 353
click at [301, 312] on button "Save & Continue" at bounding box center [323, 310] width 235 height 27
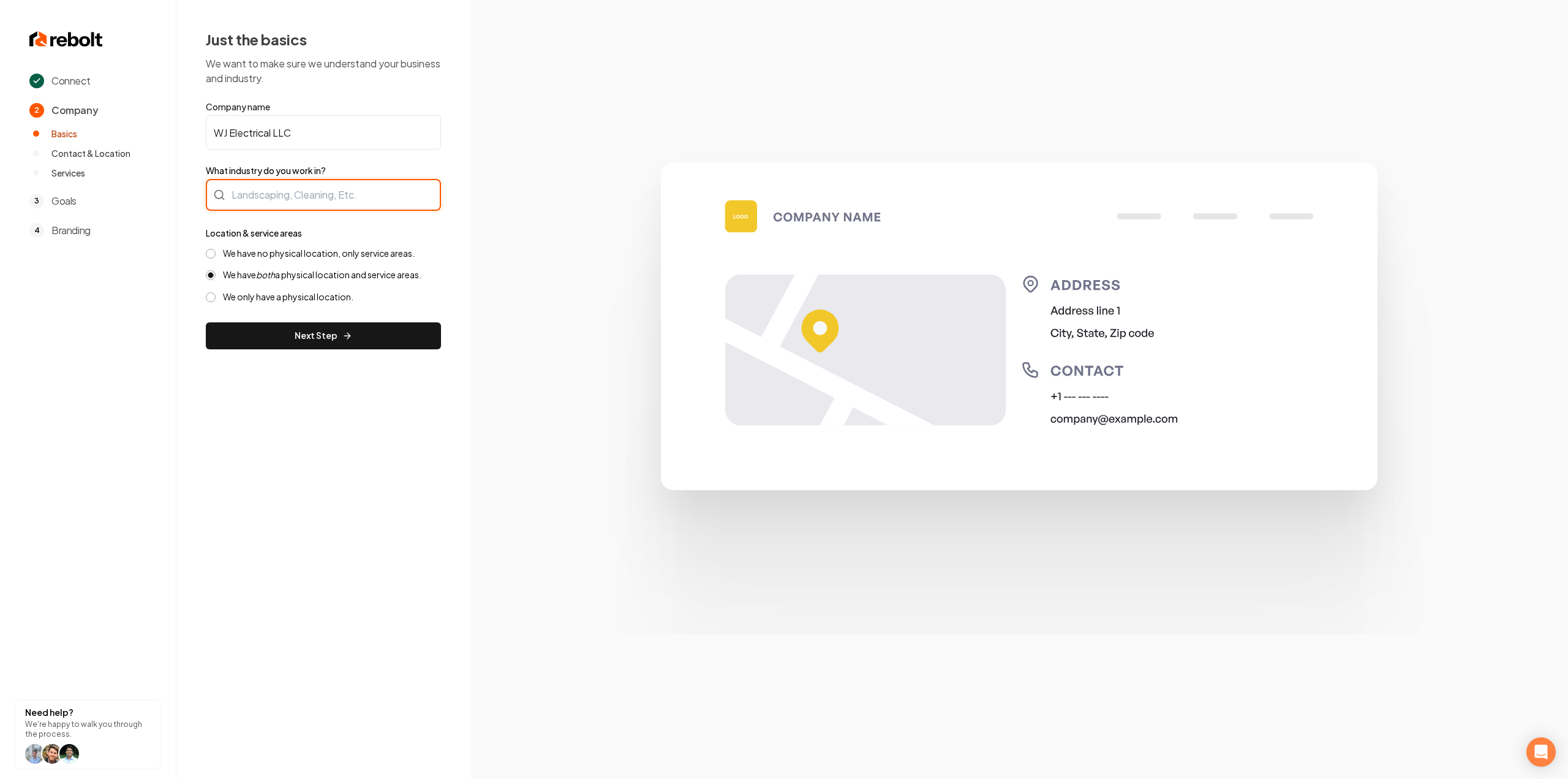
click at [275, 210] on div at bounding box center [323, 195] width 235 height 32
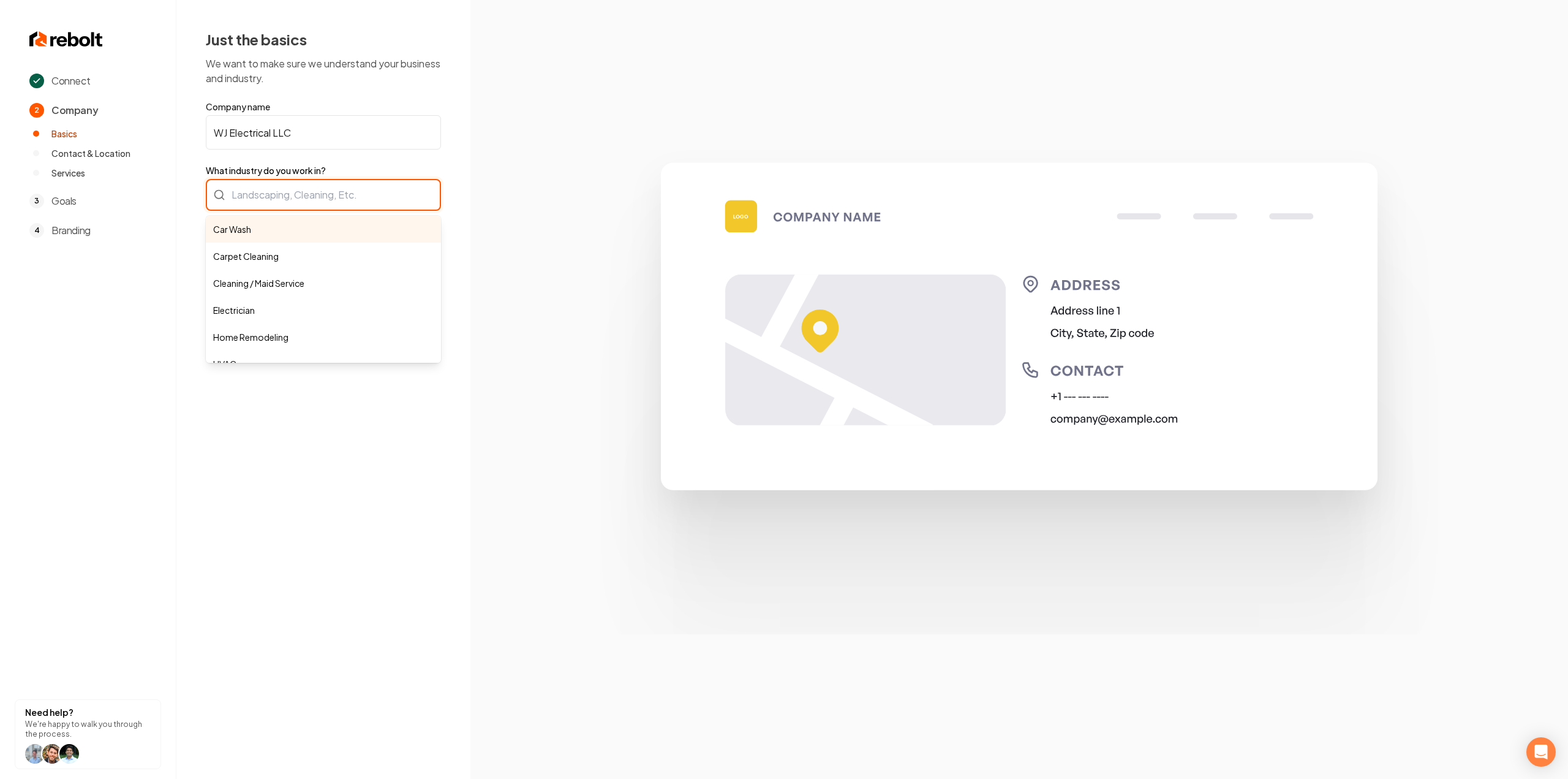
click at [277, 202] on input "What industry do you work in?" at bounding box center [323, 195] width 235 height 32
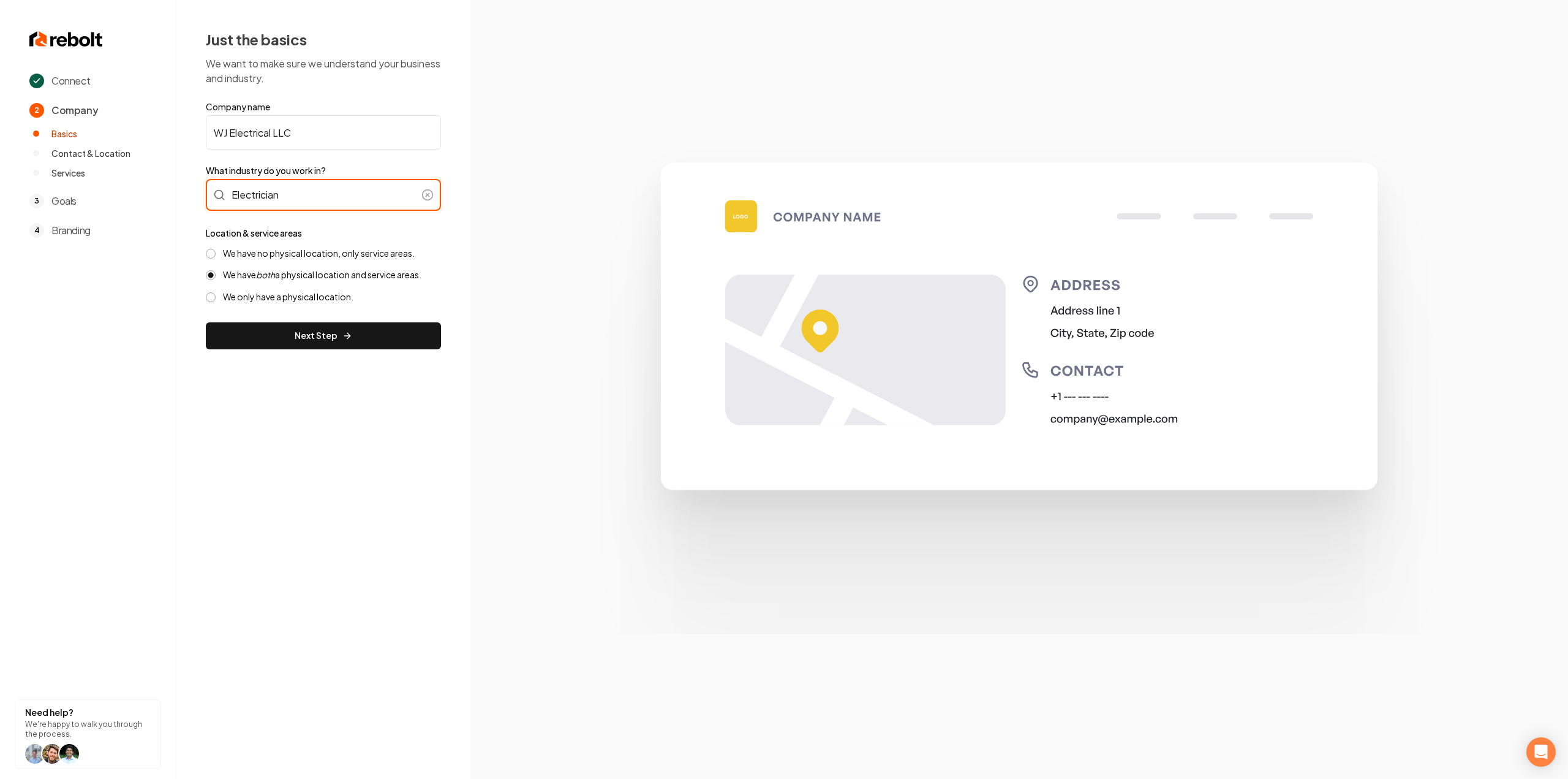
type input "Electrician"
click at [241, 252] on label "We have no physical location, only service areas." at bounding box center [318, 253] width 191 height 12
click at [216, 252] on button "We have no physical location, only service areas." at bounding box center [210, 253] width 10 height 10
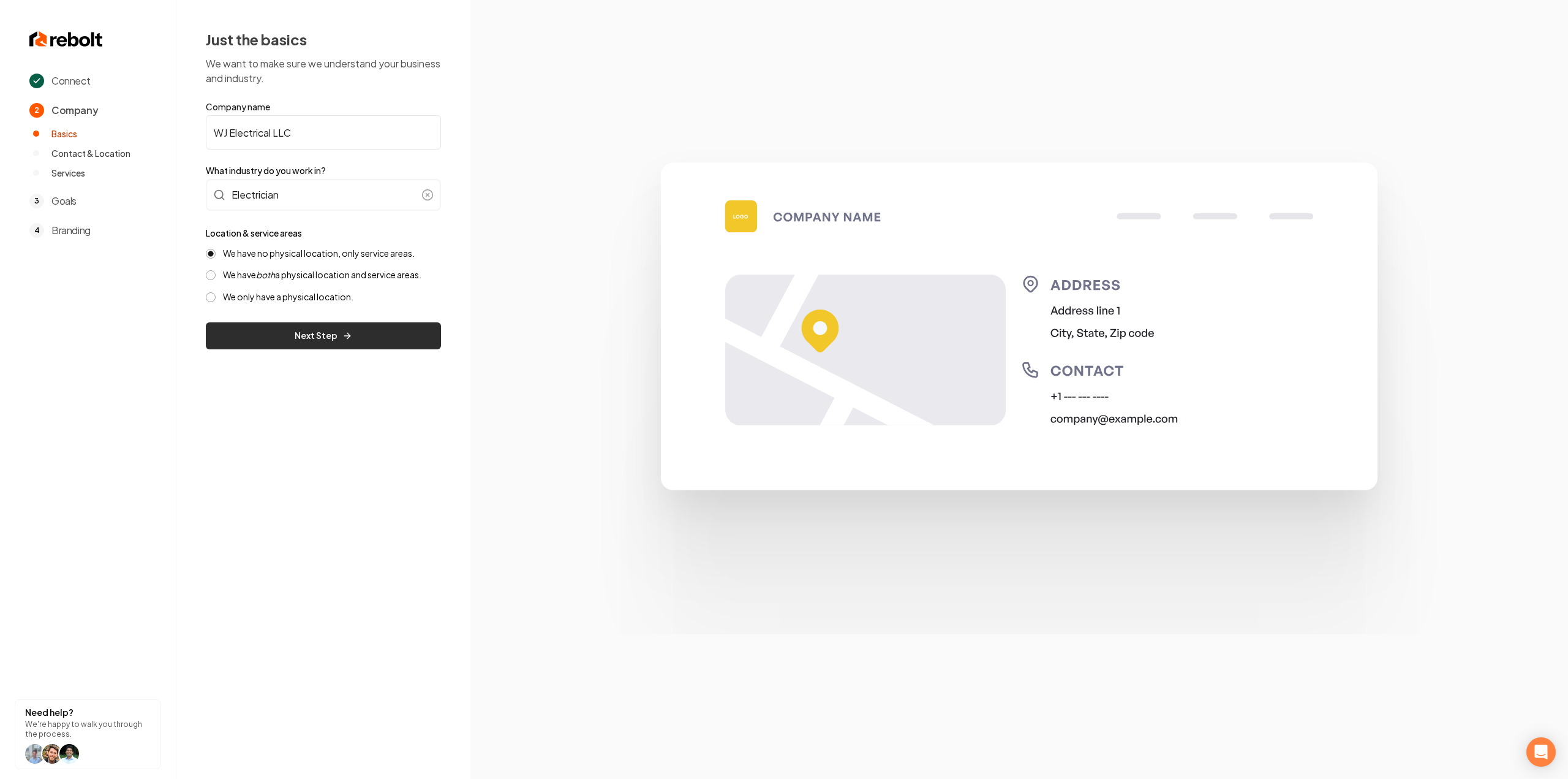
click at [235, 343] on button "Next Step" at bounding box center [323, 335] width 235 height 27
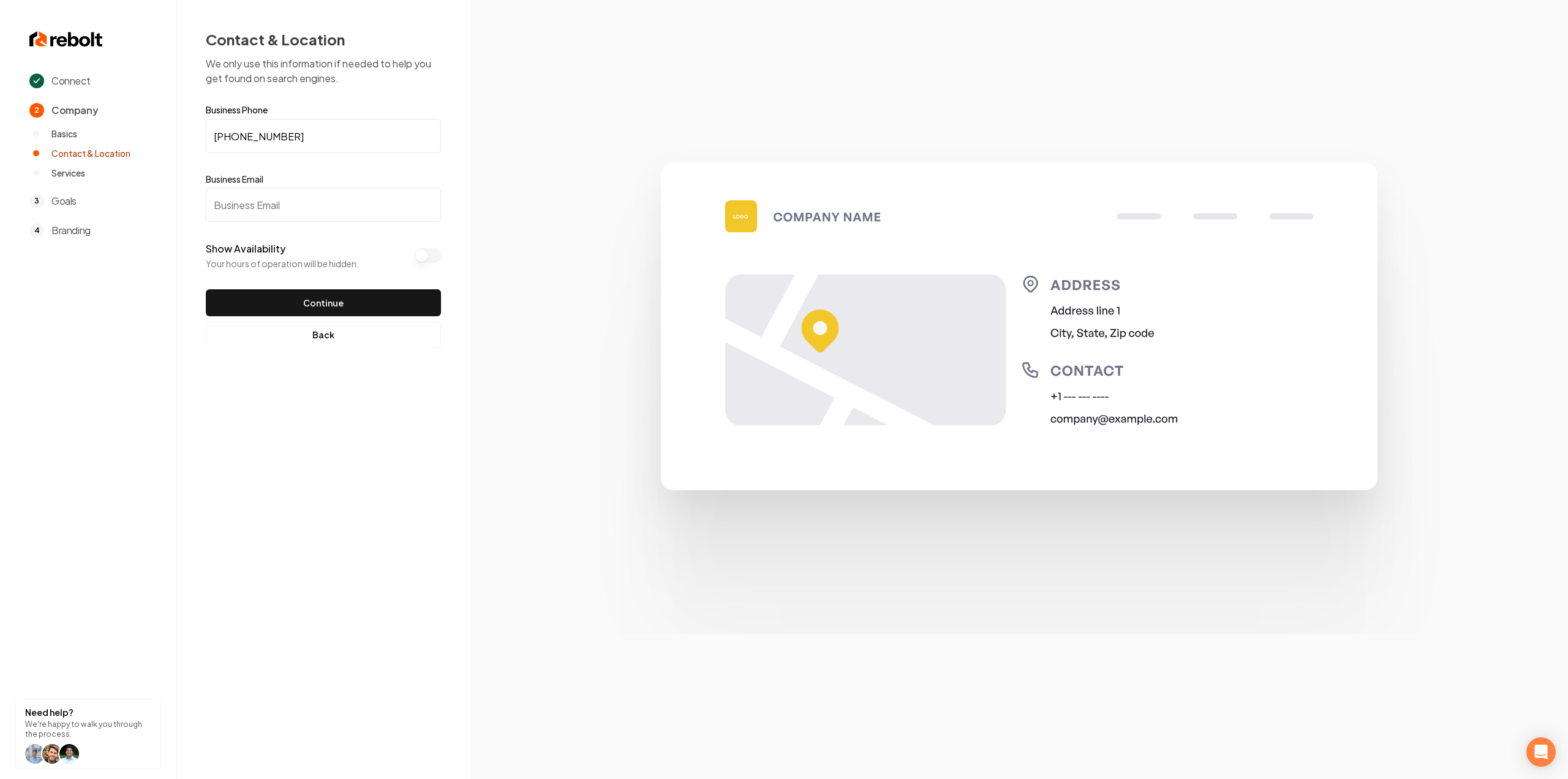
drag, startPoint x: 261, startPoint y: 203, endPoint x: 270, endPoint y: 195, distance: 12.0
click at [261, 202] on input "Business Email" at bounding box center [323, 205] width 235 height 34
paste input "wjelectricalllc@gmail.com"
type input "wjelectricalllc@gmail.com"
click at [274, 306] on button "Continue" at bounding box center [323, 302] width 235 height 27
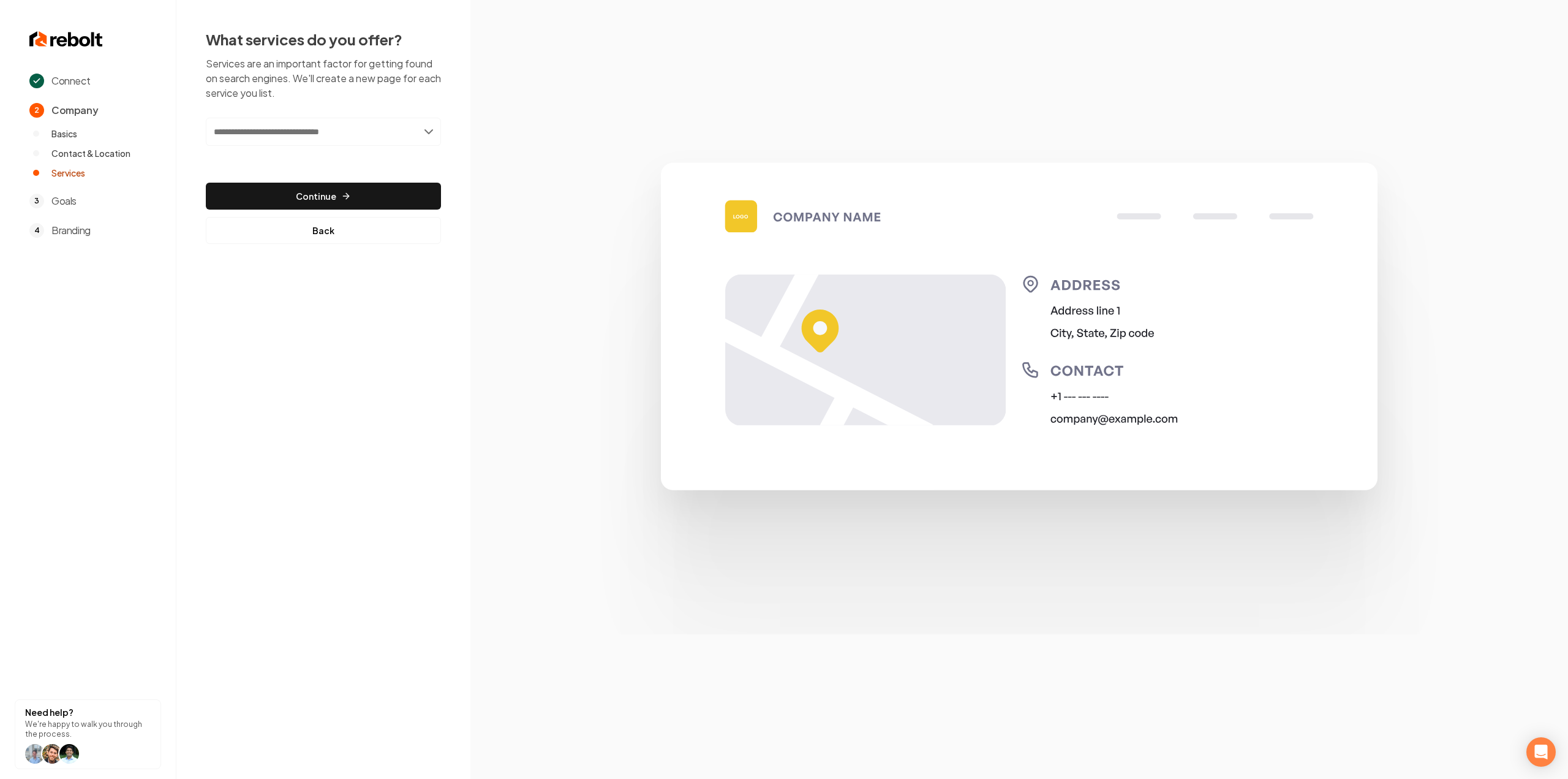
click at [363, 130] on input "text" at bounding box center [323, 132] width 235 height 28
type input "**********"
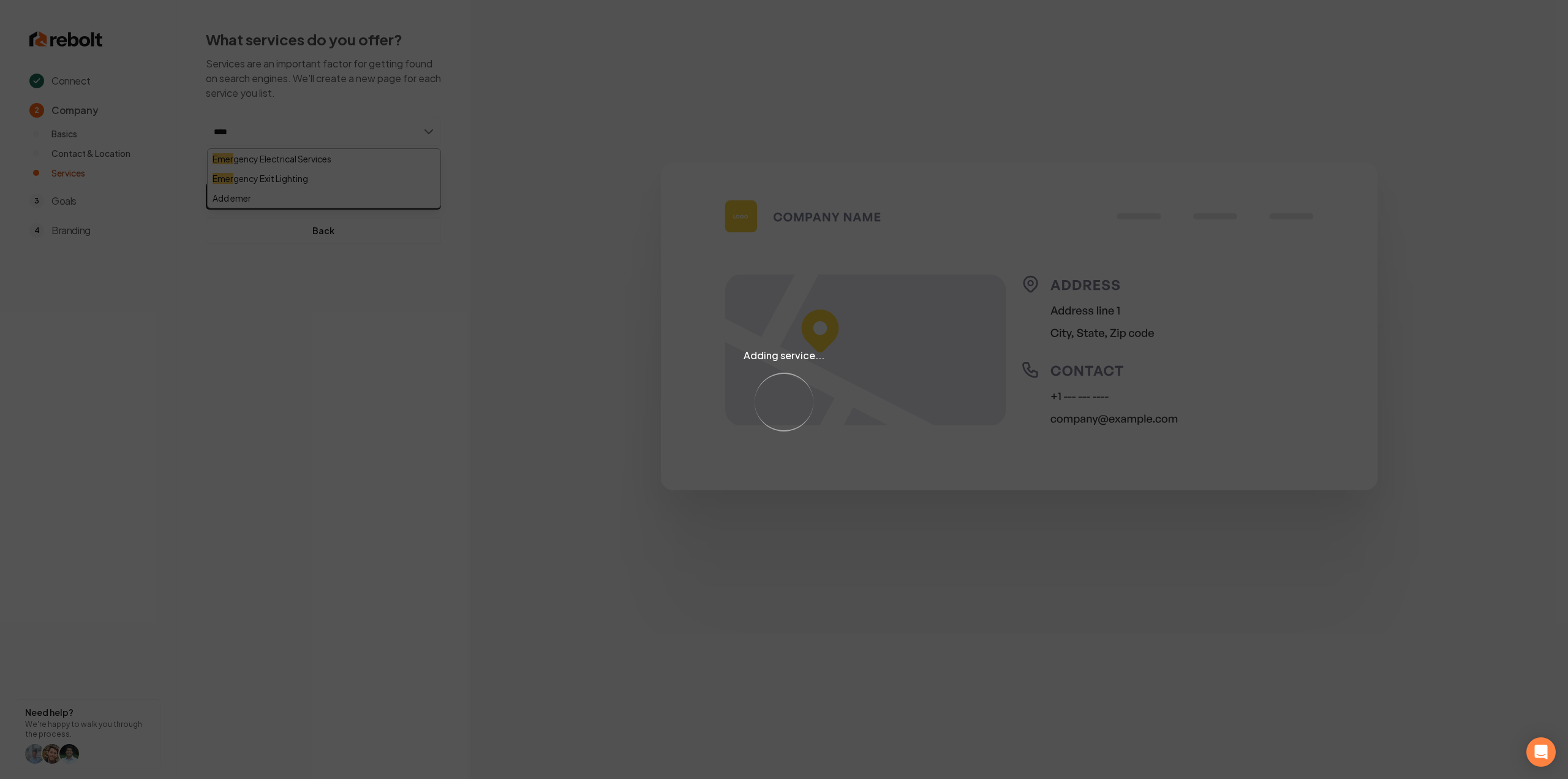
type input "*****"
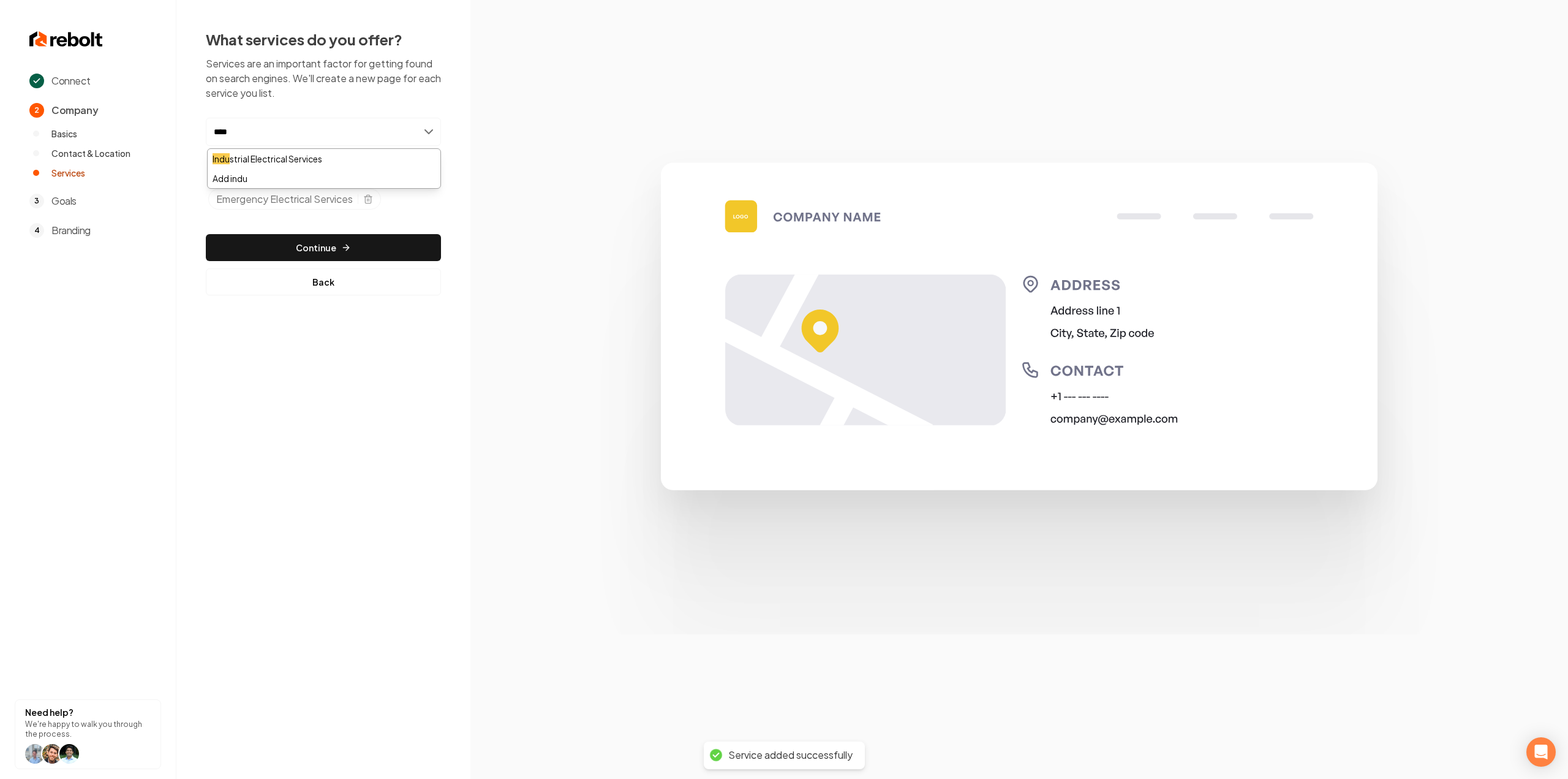
type input "*****"
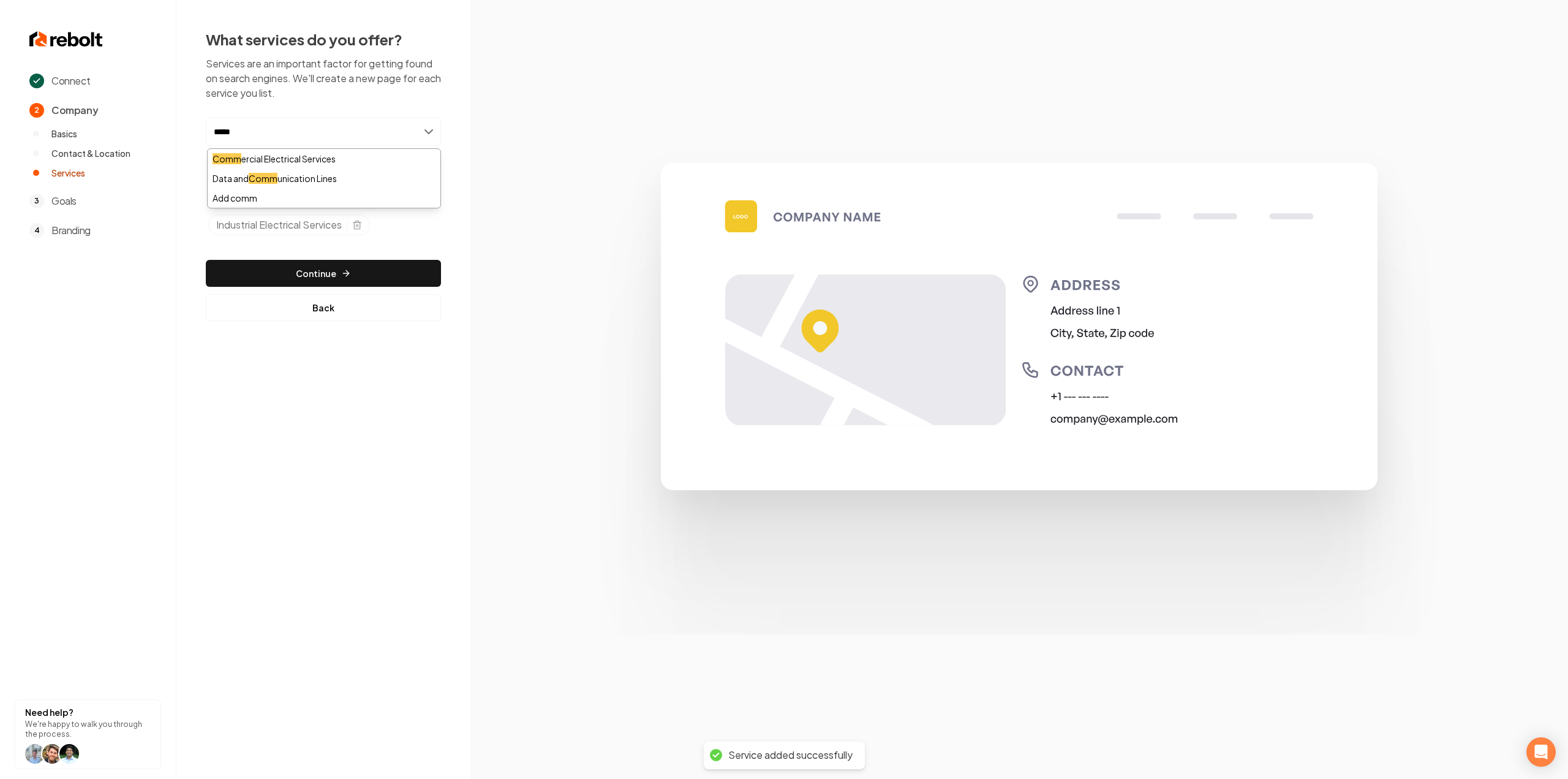
type input "******"
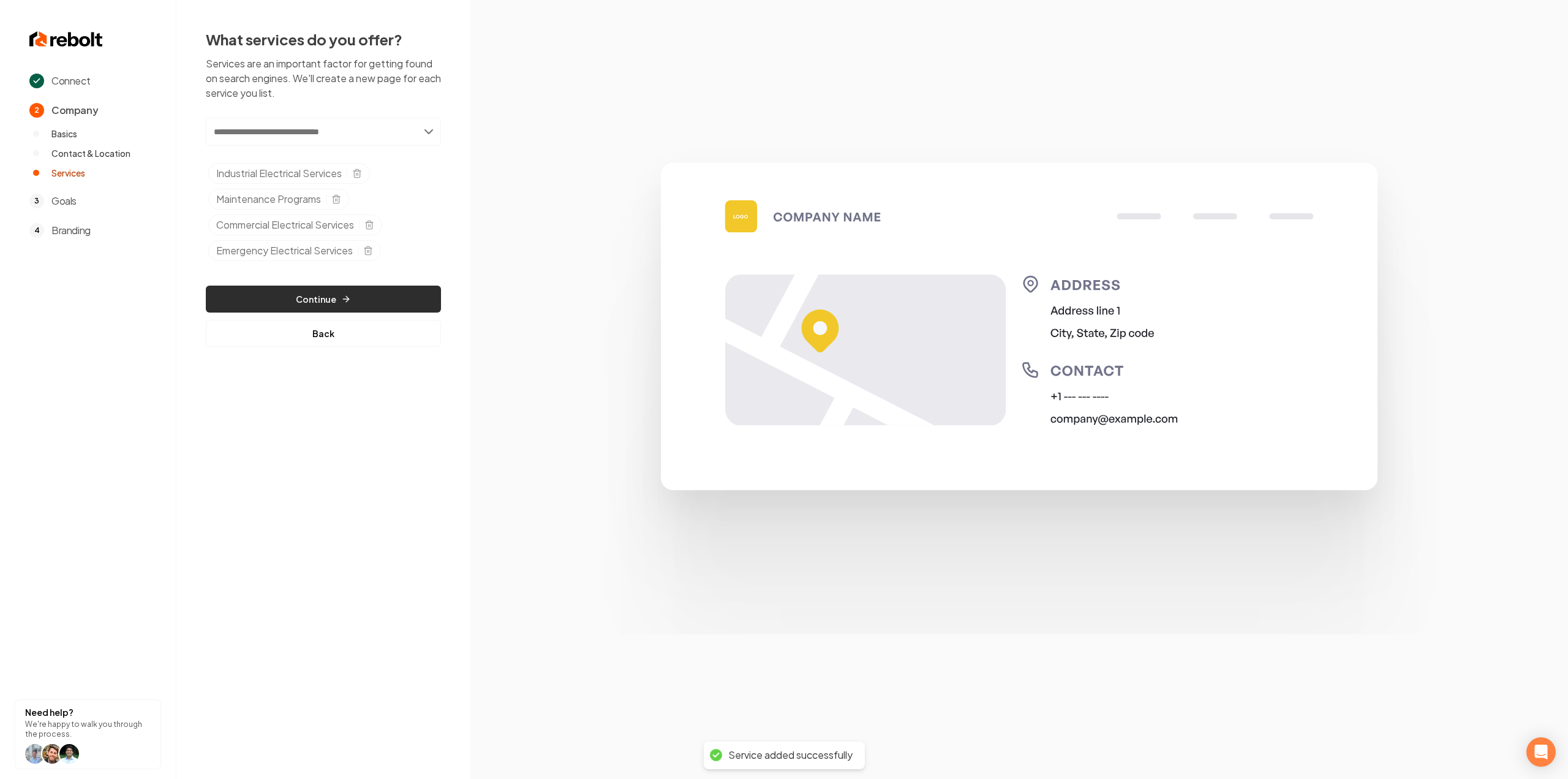
click at [313, 295] on button "Continue" at bounding box center [323, 298] width 235 height 27
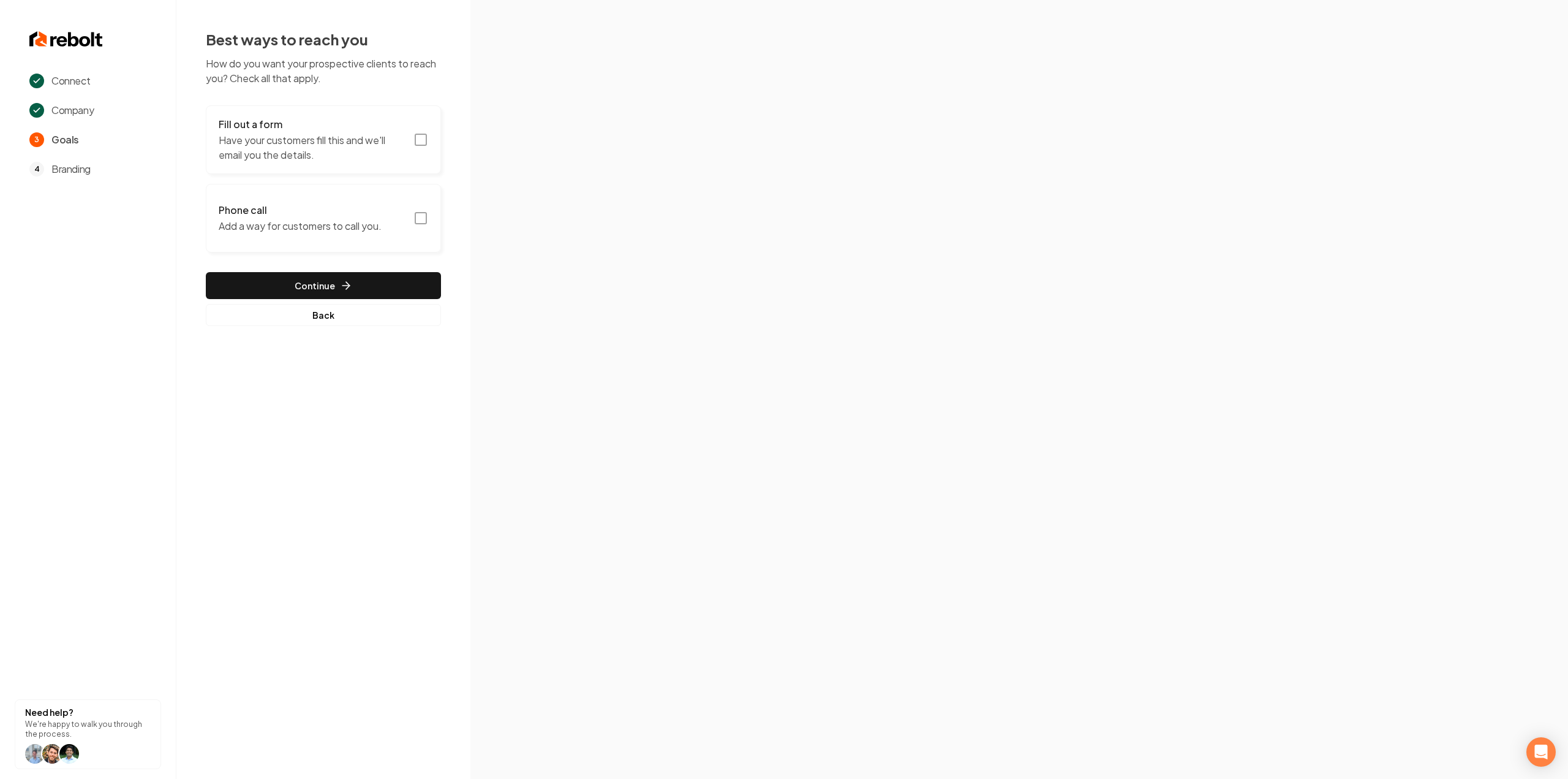
click at [376, 118] on h3 "Fill out a form" at bounding box center [313, 124] width 188 height 15
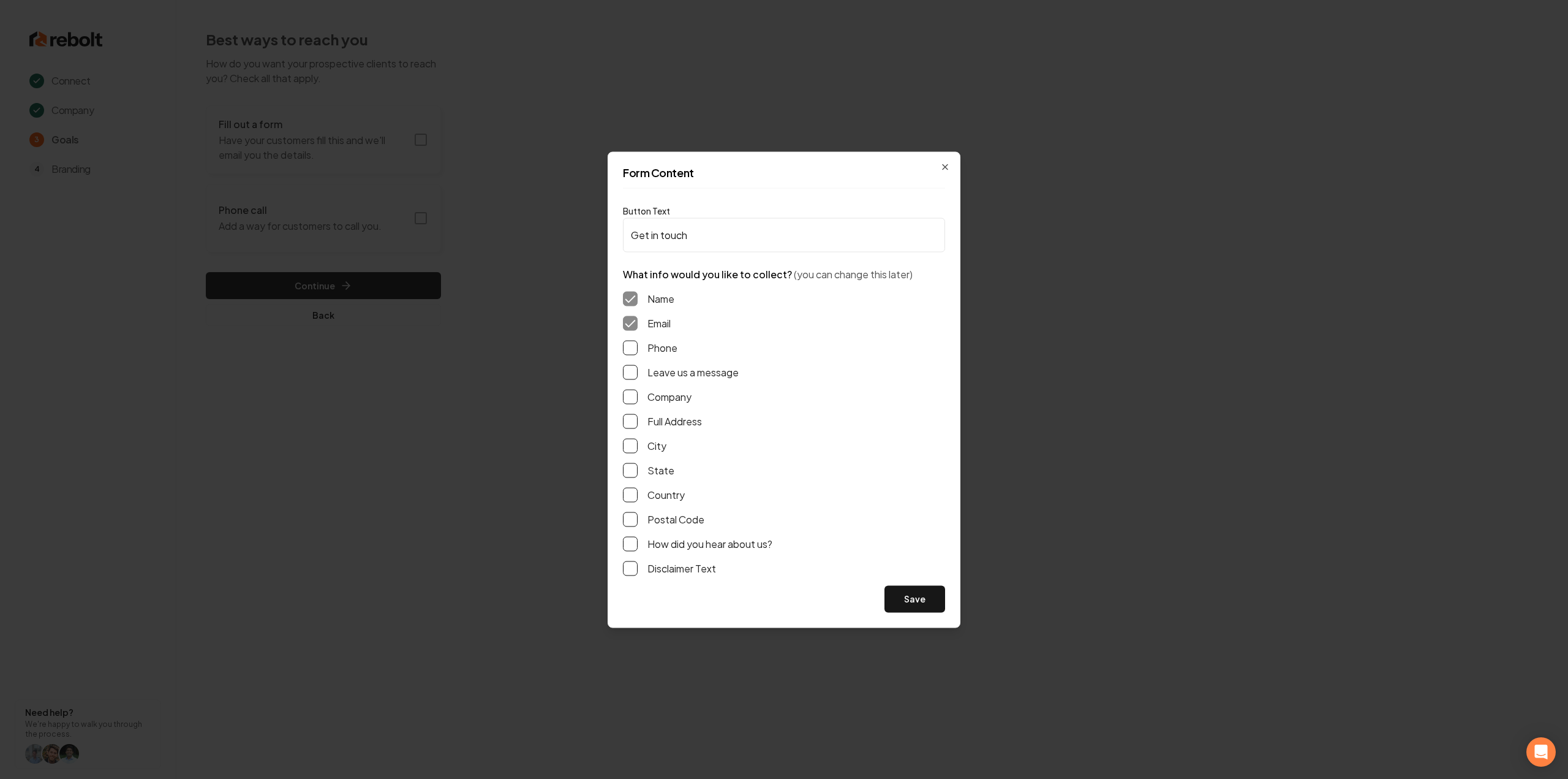
click at [632, 348] on button "Phone" at bounding box center [630, 347] width 15 height 15
click at [635, 376] on button "Leave us a message" at bounding box center [630, 372] width 15 height 15
click at [636, 420] on button "Full Address" at bounding box center [630, 420] width 15 height 15
click at [922, 599] on button "Save" at bounding box center [915, 599] width 61 height 27
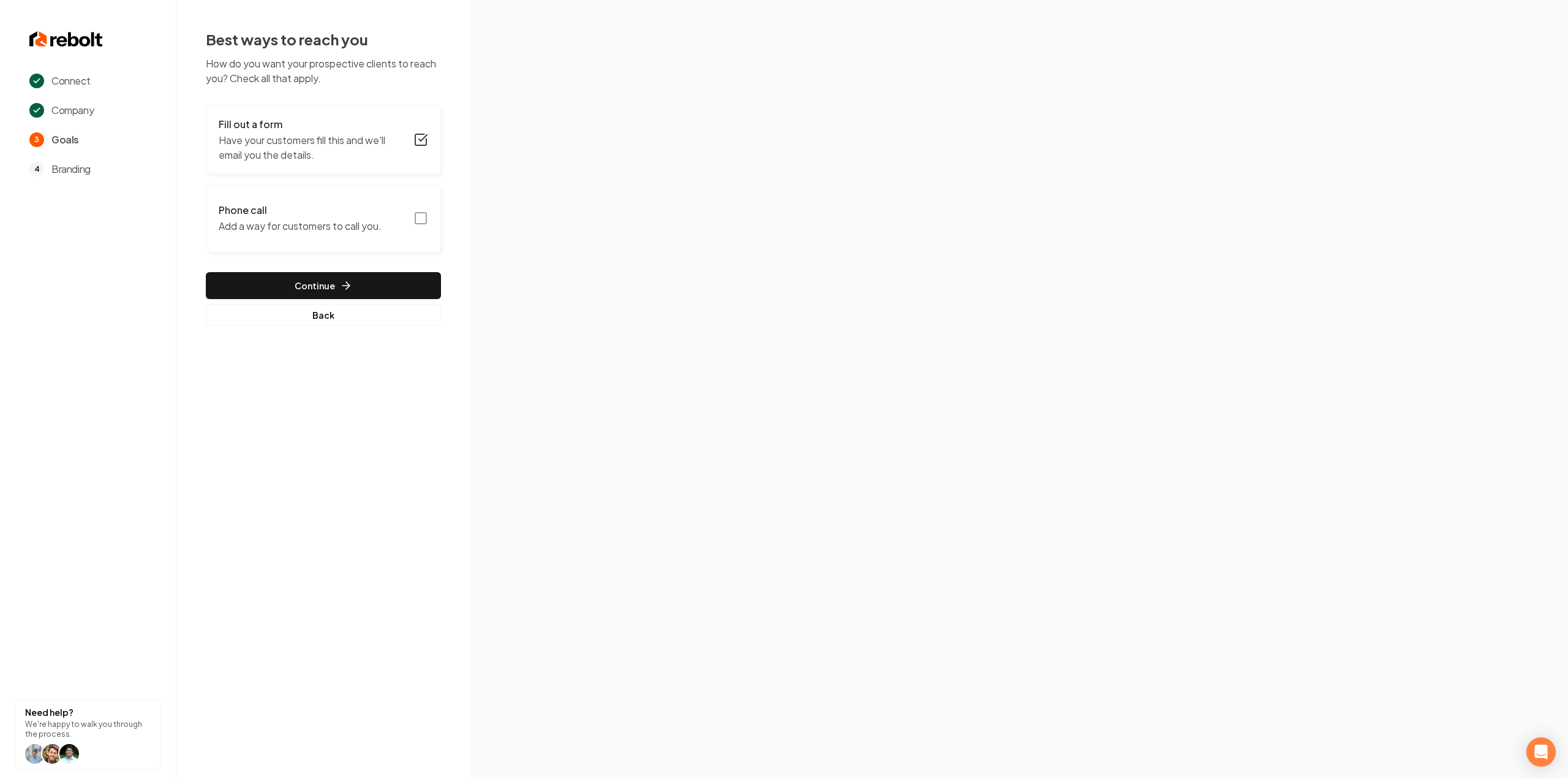
click at [351, 212] on h3 "Phone call" at bounding box center [300, 210] width 163 height 15
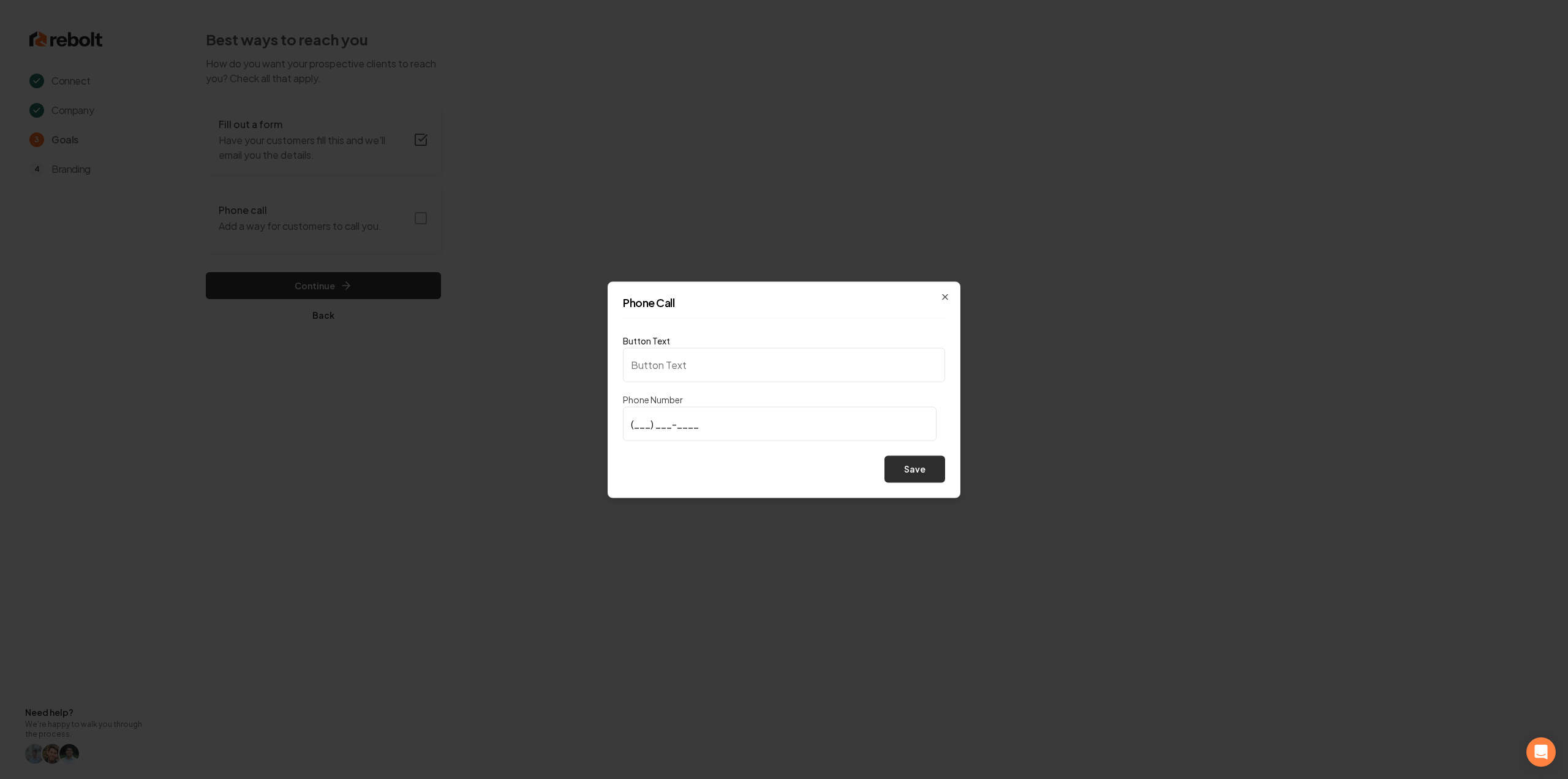
type input "Call us"
type input "(832) 605-6463"
click at [913, 475] on button "Save" at bounding box center [915, 469] width 61 height 27
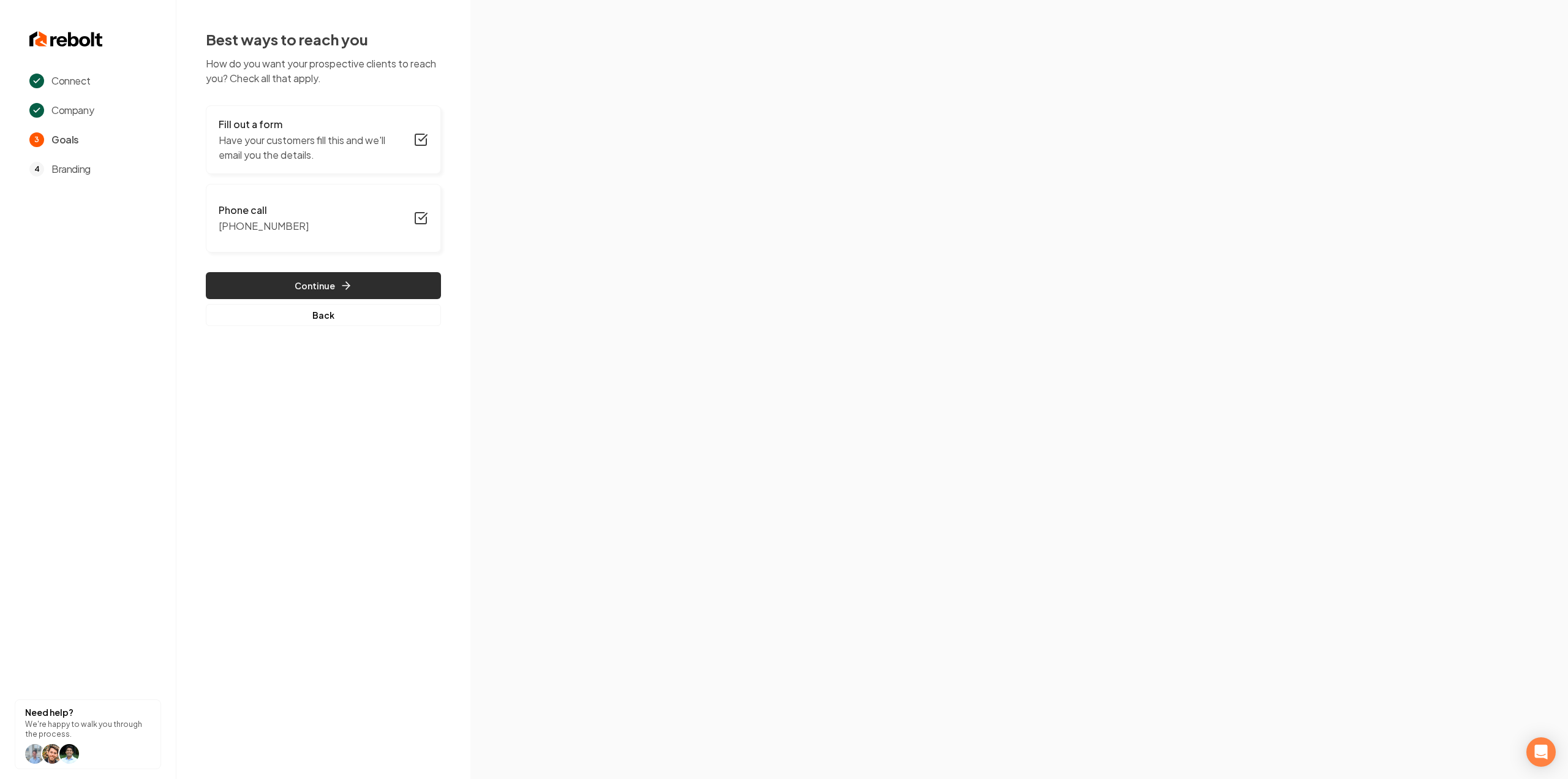
click at [295, 284] on button "Continue" at bounding box center [323, 285] width 235 height 27
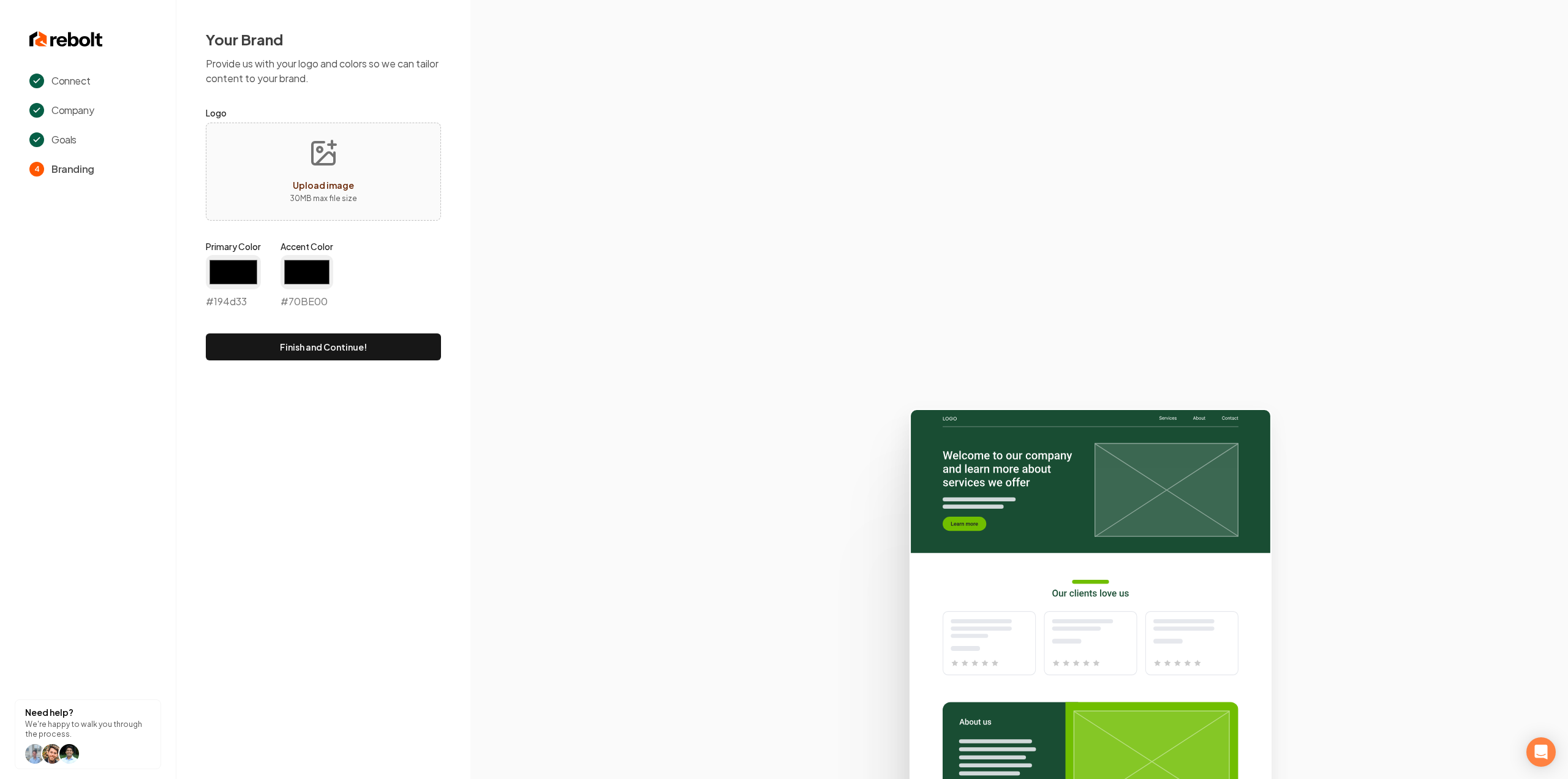
type input "#194d33"
type input "#70be00"
click at [240, 273] on input "#194d33" at bounding box center [233, 272] width 55 height 34
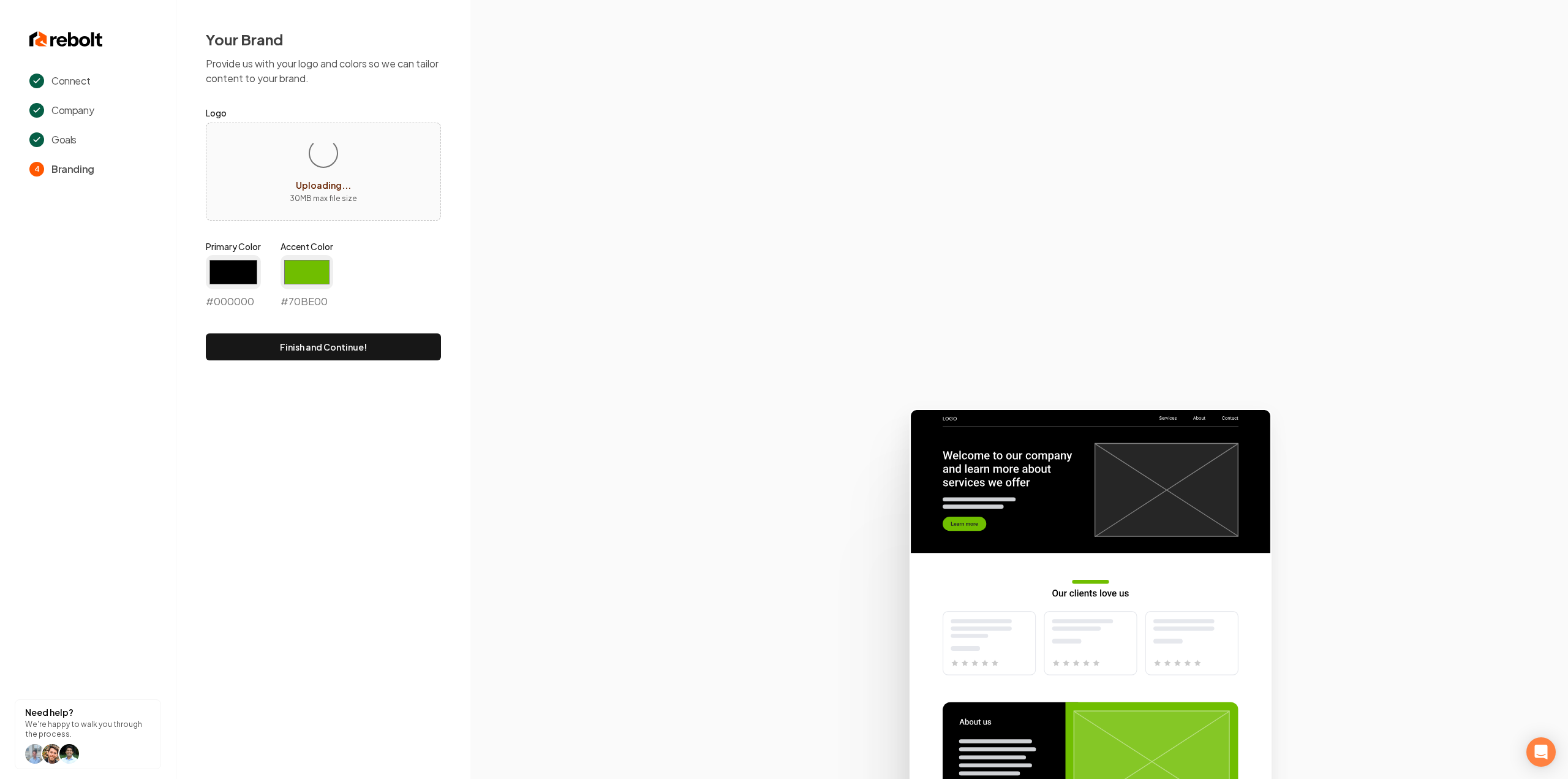
type input "#000000"
click at [166, 408] on section "Connect Company Goals 4 Branding Need help? We're happy to walk you through the…" at bounding box center [88, 389] width 177 height 779
click at [322, 271] on input "#70be00" at bounding box center [306, 272] width 52 height 34
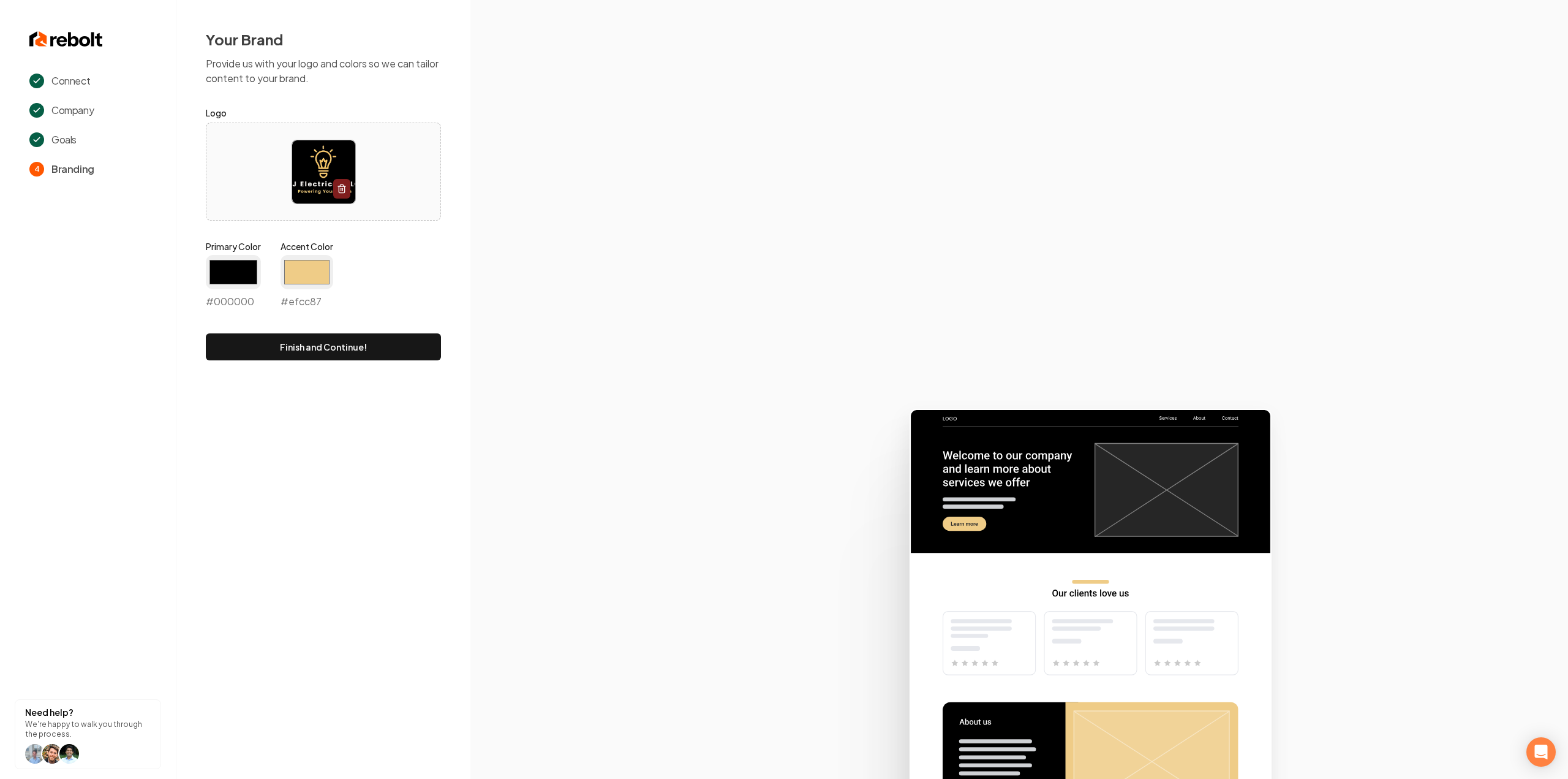
type input "#efcc87"
click at [598, 241] on section at bounding box center [1019, 389] width 1098 height 779
click at [330, 346] on button "Finish and Continue!" at bounding box center [323, 347] width 235 height 27
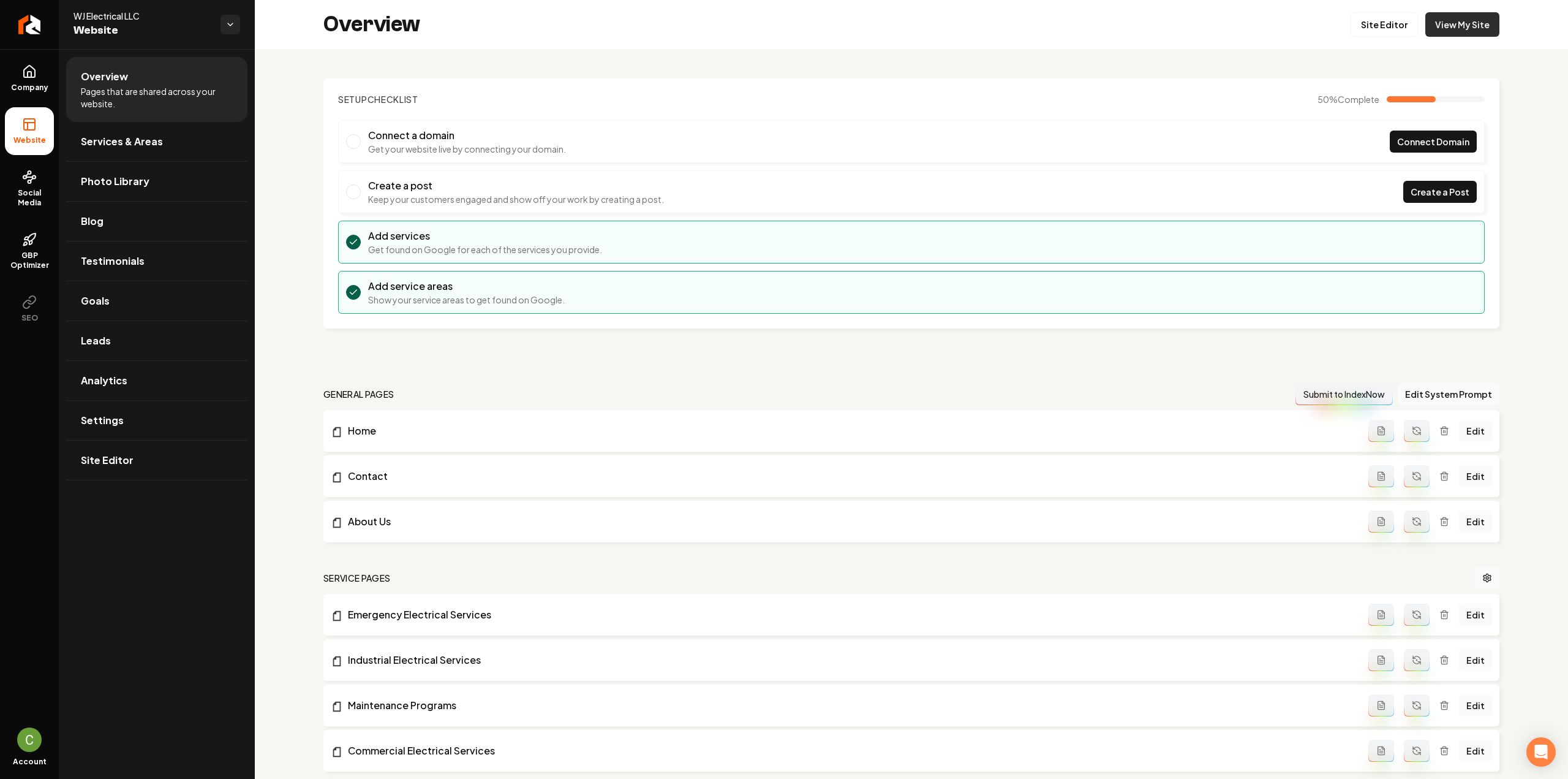
click at [1463, 14] on link "View My Site" at bounding box center [1463, 24] width 74 height 24
click at [1363, 24] on link "Site Editor" at bounding box center [1384, 24] width 67 height 24
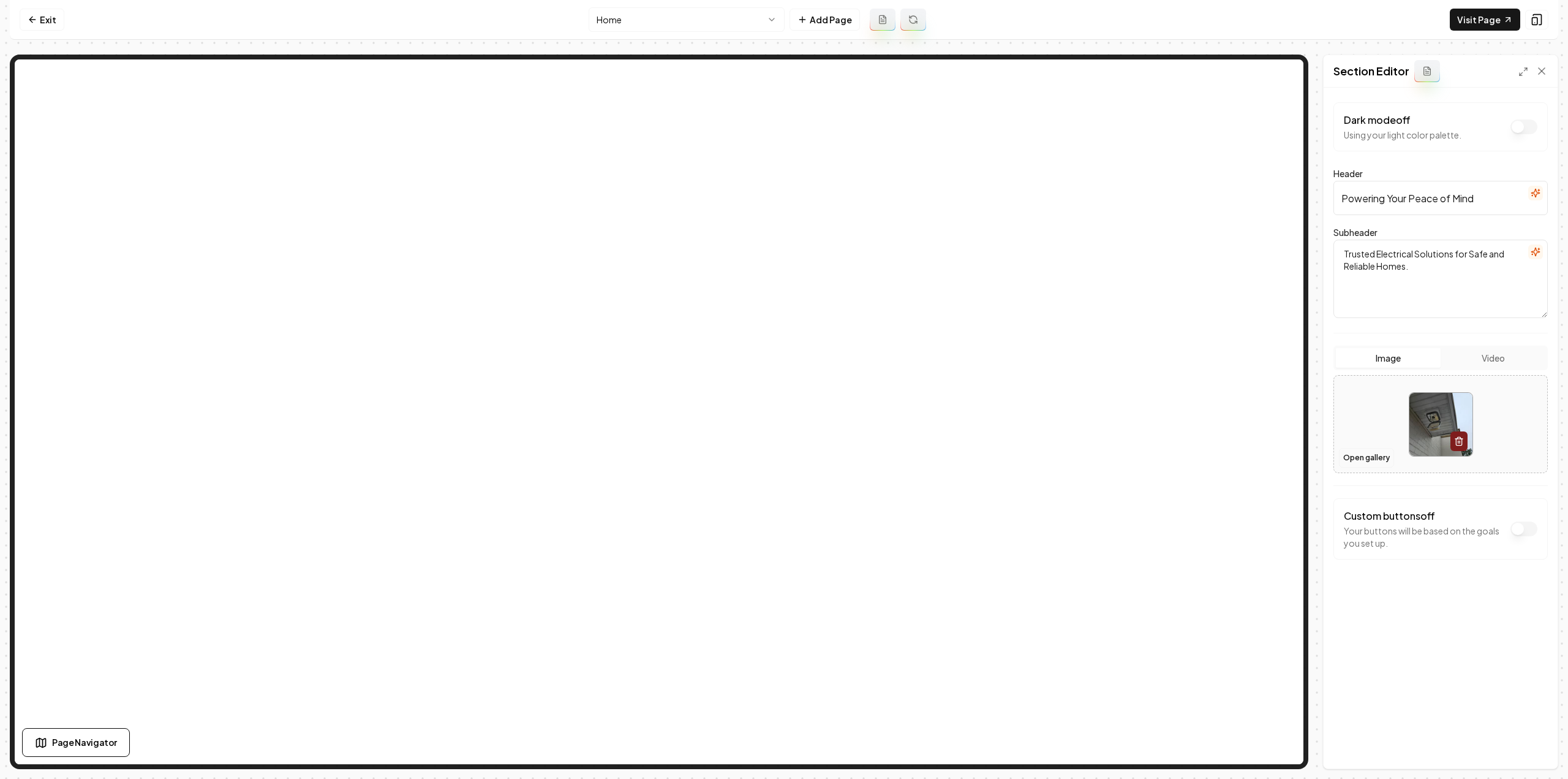
click at [1364, 456] on button "Open gallery" at bounding box center [1366, 457] width 55 height 20
drag, startPoint x: -252, startPoint y: 359, endPoint x: -484, endPoint y: 355, distance: 232.0
click at [1523, 748] on button "Save" at bounding box center [1530, 748] width 36 height 22
click at [1484, 23] on link "Visit Page" at bounding box center [1485, 20] width 70 height 22
drag, startPoint x: 47, startPoint y: 23, endPoint x: 99, endPoint y: 170, distance: 155.9
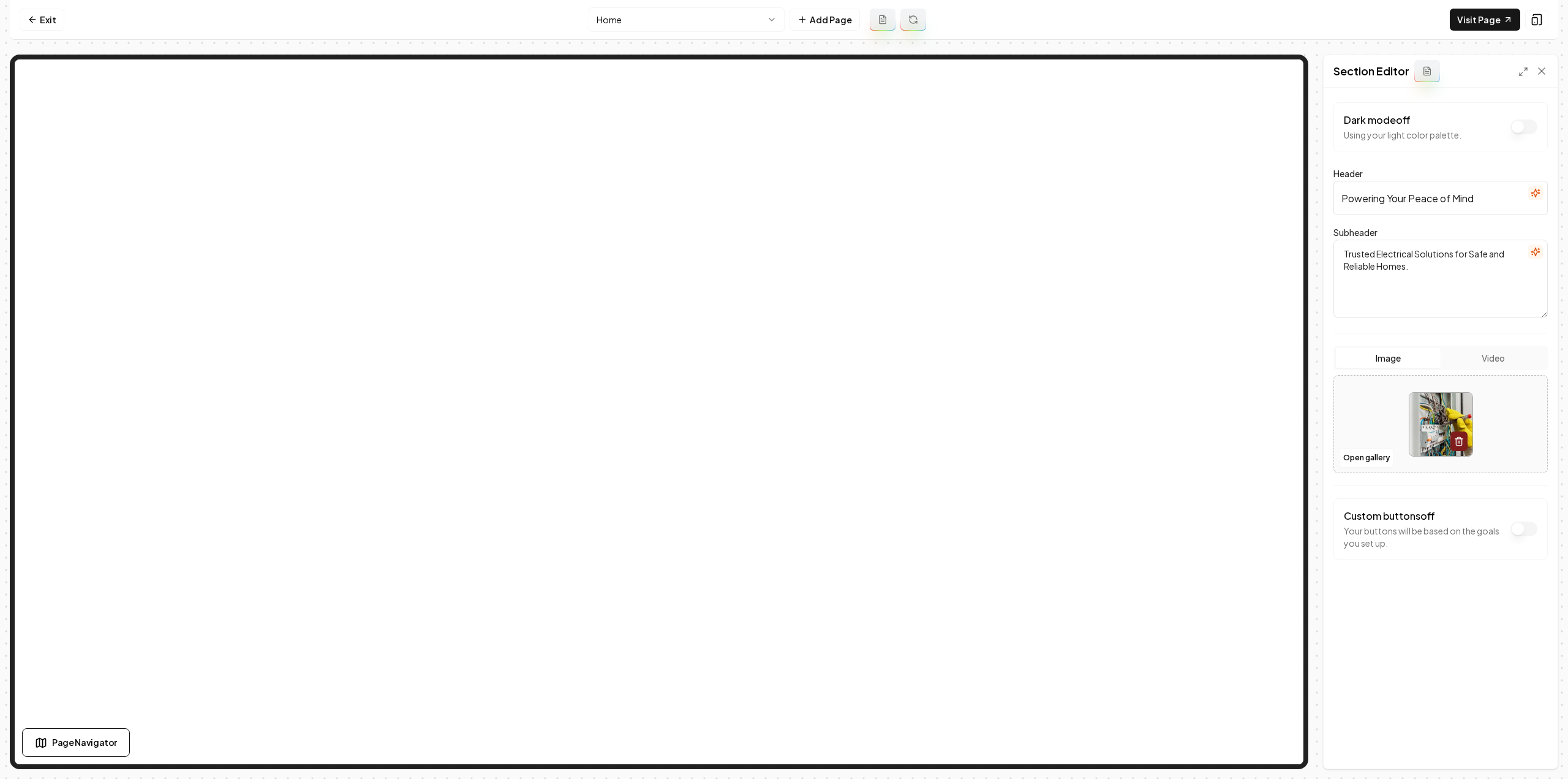
click at [47, 23] on link "Exit" at bounding box center [41, 20] width 45 height 22
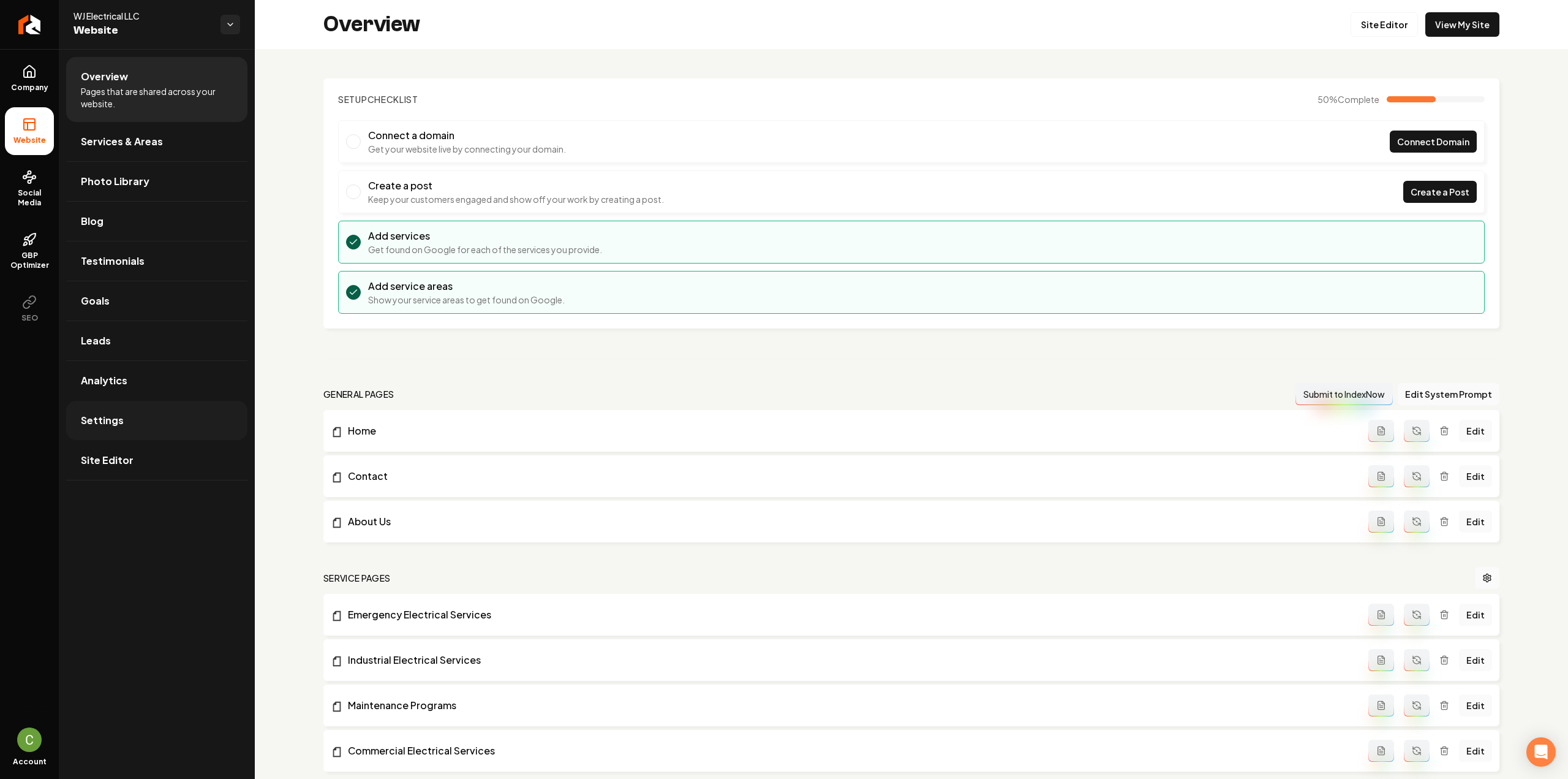
click at [118, 420] on span "Settings" at bounding box center [102, 420] width 43 height 15
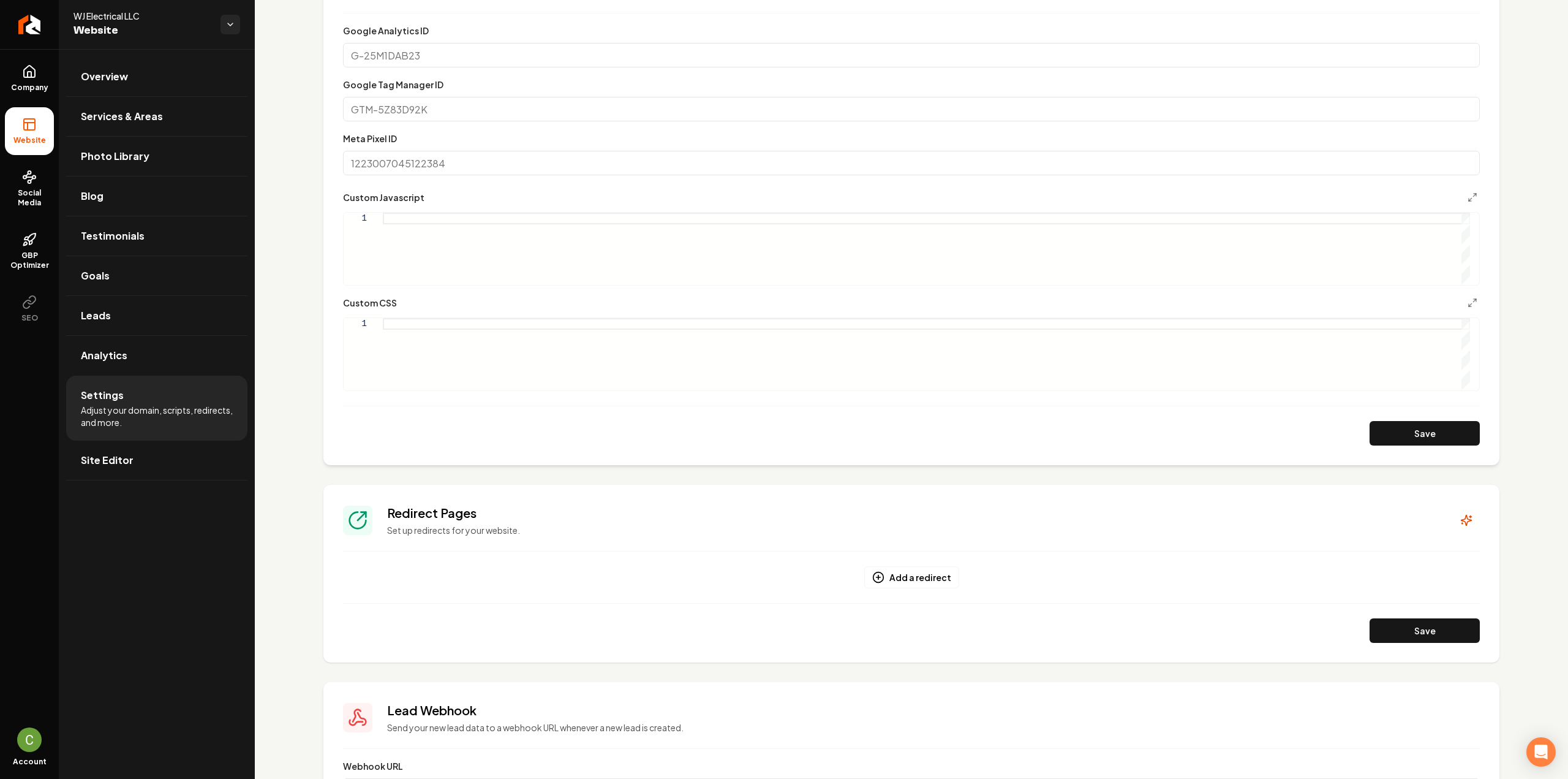
scroll to position [429, 0]
click at [463, 370] on div "Main content area" at bounding box center [927, 352] width 1088 height 73
drag, startPoint x: 477, startPoint y: 333, endPoint x: 407, endPoint y: 334, distance: 70.0
click at [407, 334] on div "@ media ( min-width: 1024 px ) { .lg\:grid-cols-3 { grid-template-columns: repe…" at bounding box center [927, 352] width 1088 height 73
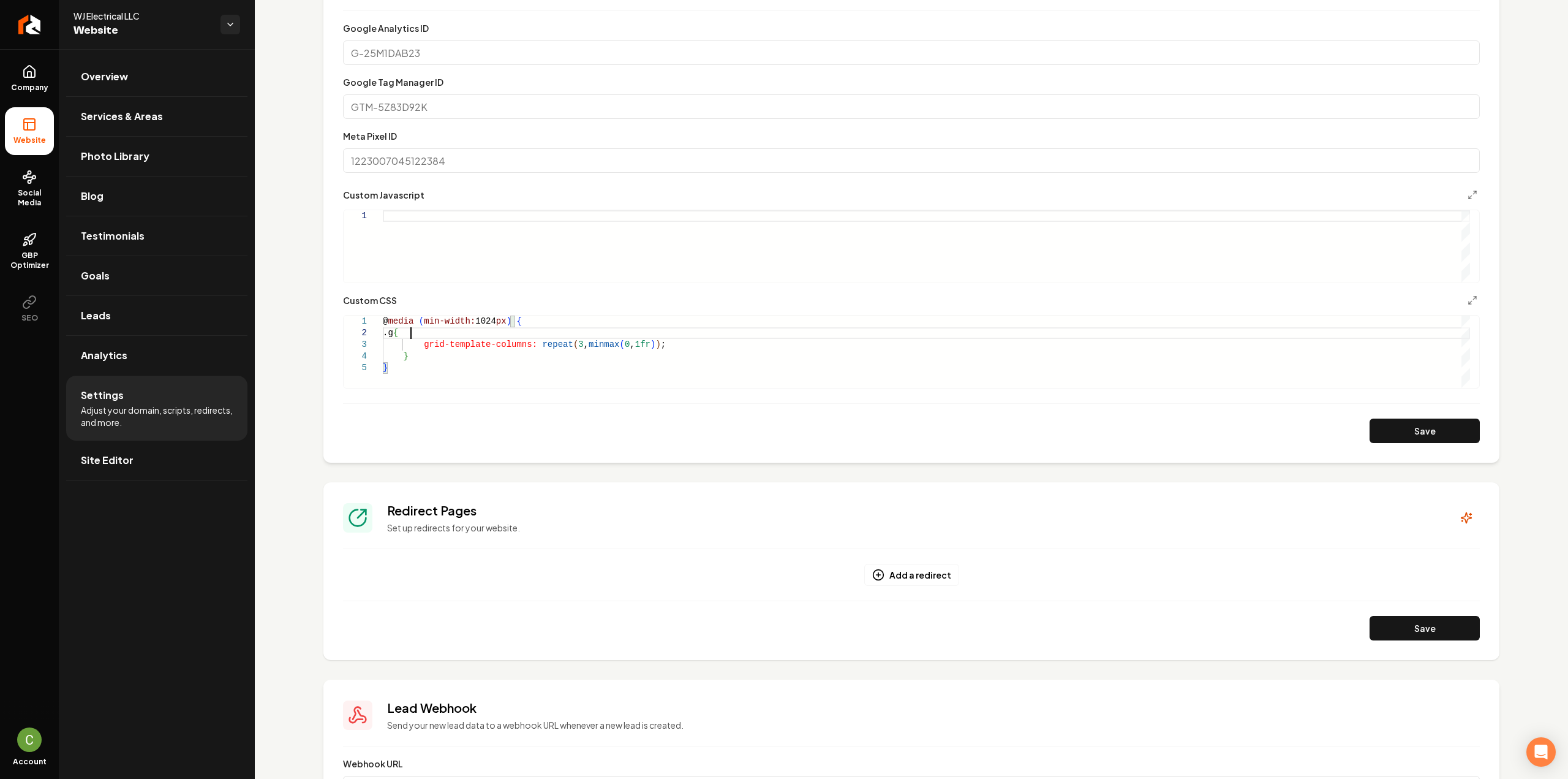
scroll to position [13, 33]
type textarea "**********"
click at [1402, 441] on button "Save" at bounding box center [1424, 431] width 110 height 24
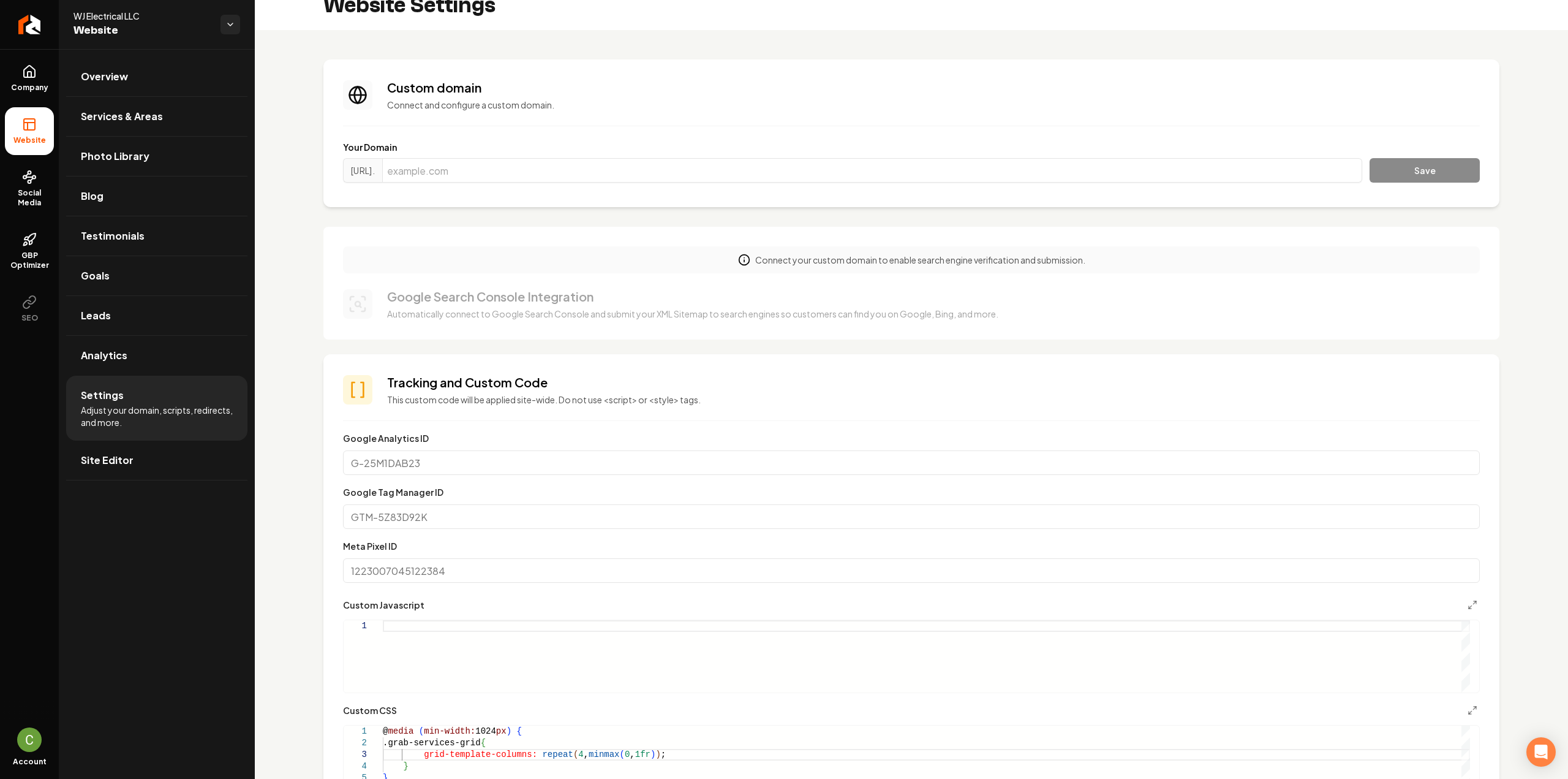
scroll to position [0, 0]
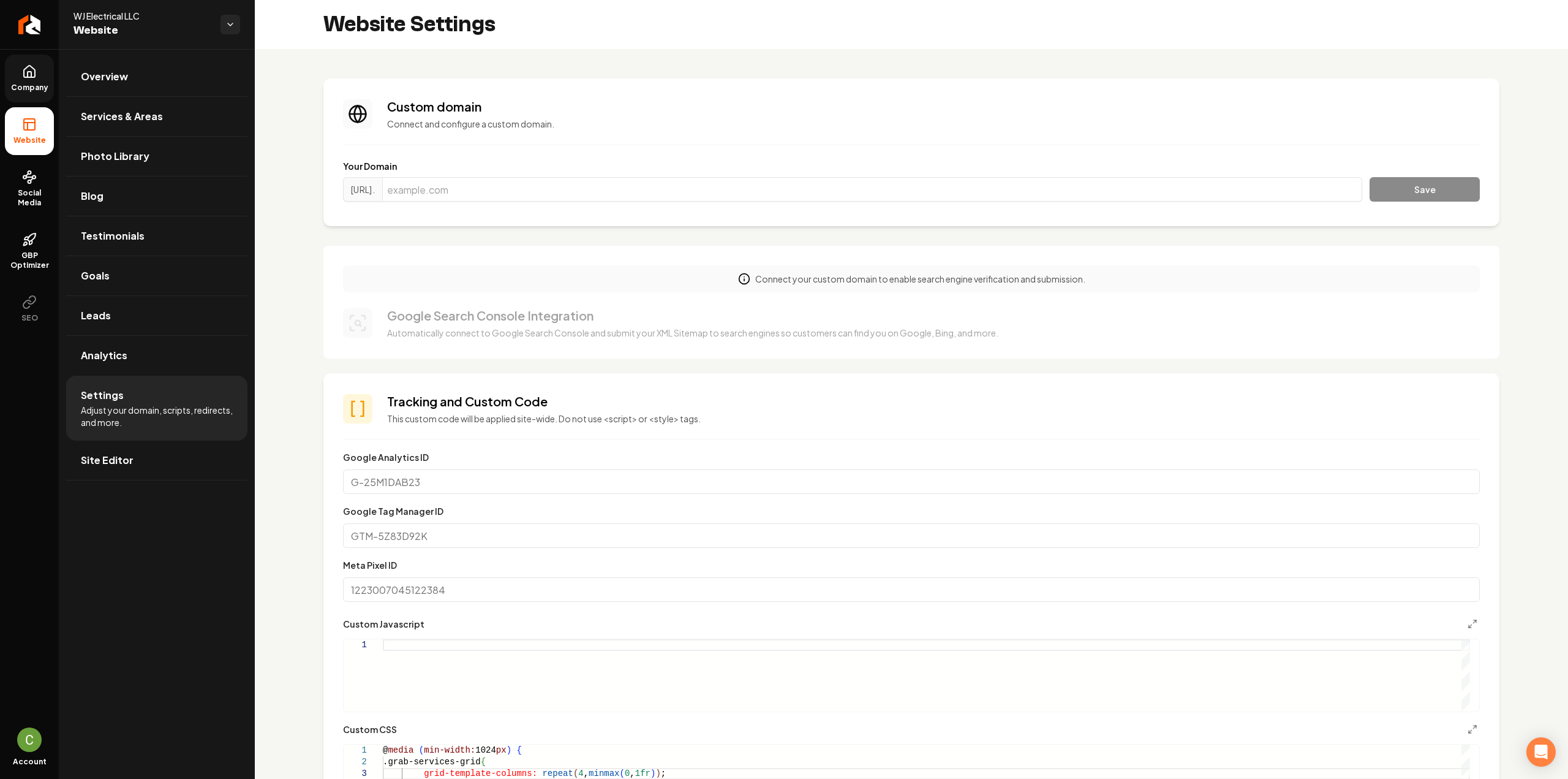
drag, startPoint x: 22, startPoint y: 85, endPoint x: 28, endPoint y: 98, distance: 14.3
click at [22, 84] on span "Company" at bounding box center [30, 88] width 47 height 10
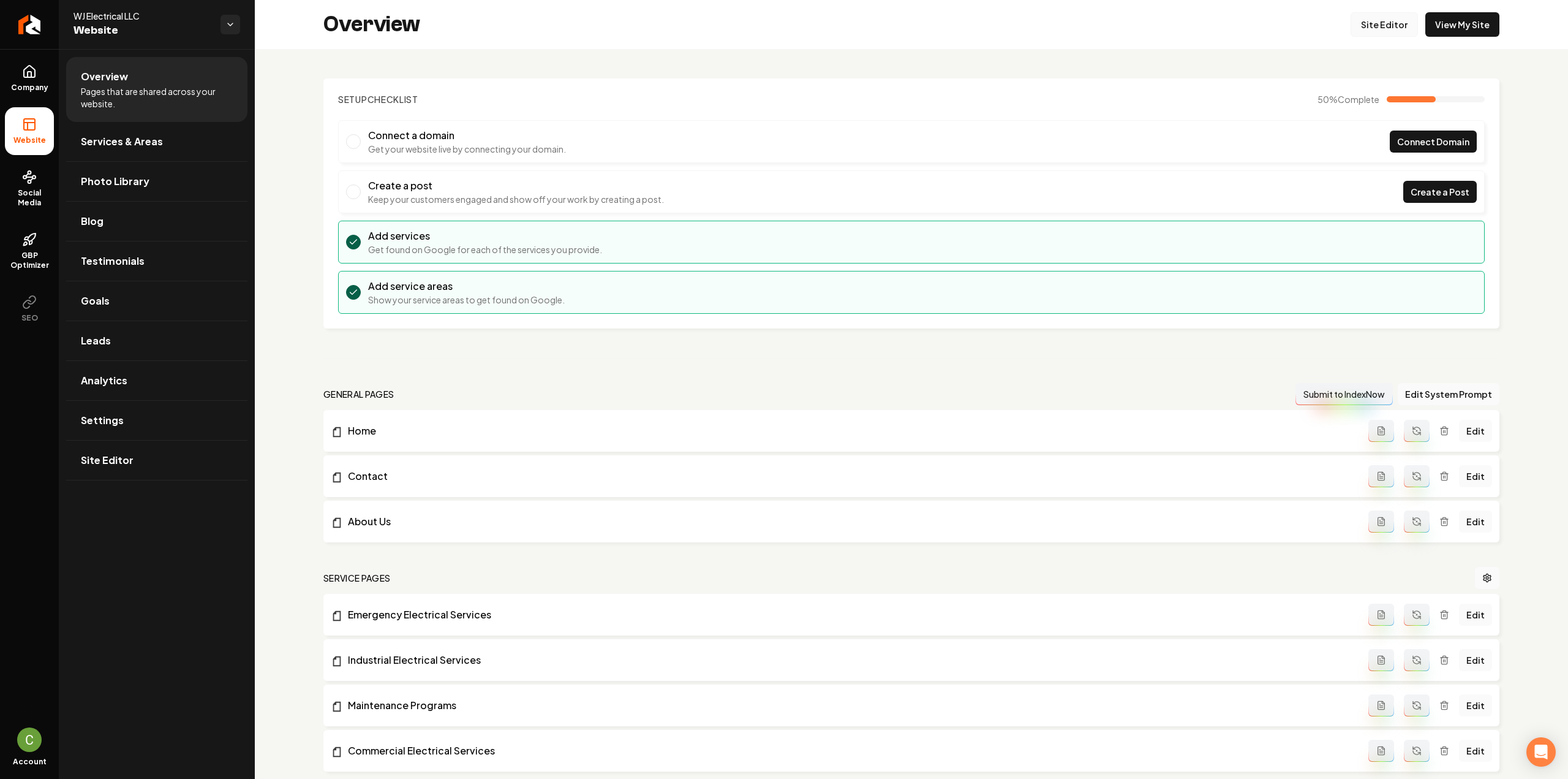
drag, startPoint x: 1363, startPoint y: 21, endPoint x: 1370, endPoint y: 27, distance: 9.2
click at [1363, 21] on link "Site Editor" at bounding box center [1384, 24] width 67 height 24
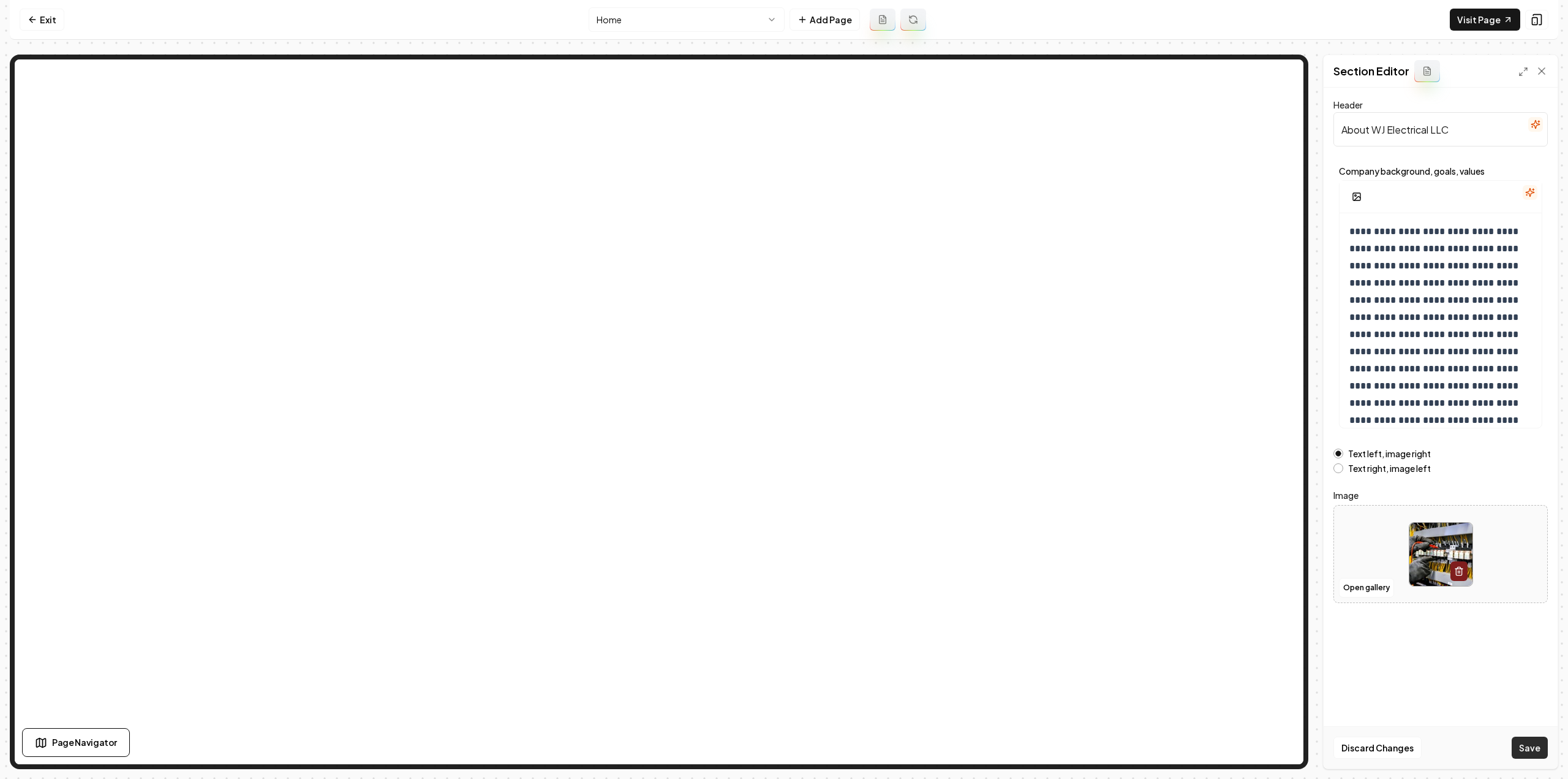
click at [1533, 754] on button "Save" at bounding box center [1530, 748] width 36 height 22
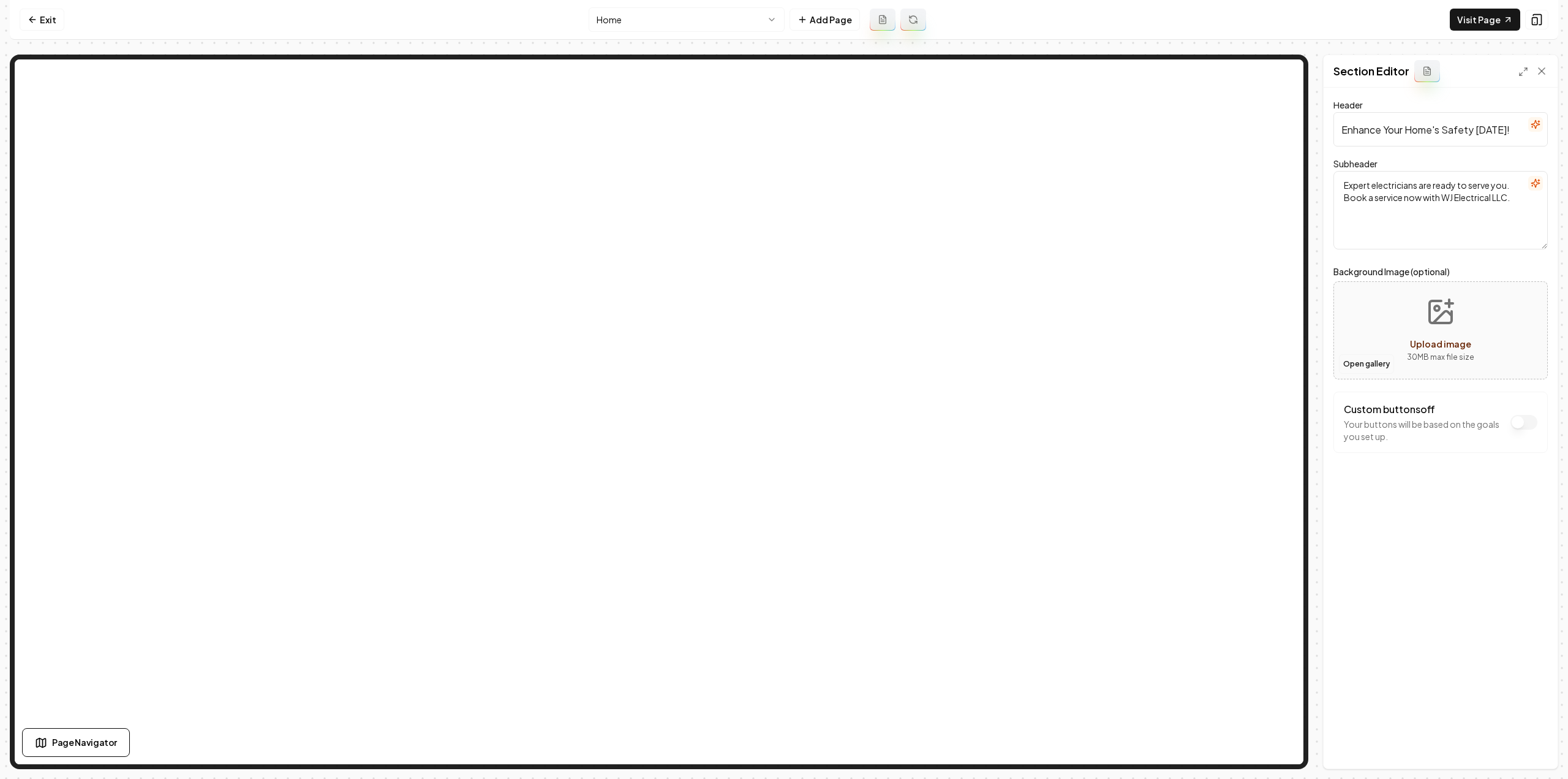
click at [1348, 363] on button "Open gallery" at bounding box center [1366, 363] width 55 height 20
click at [1530, 745] on button "Save" at bounding box center [1530, 748] width 36 height 22
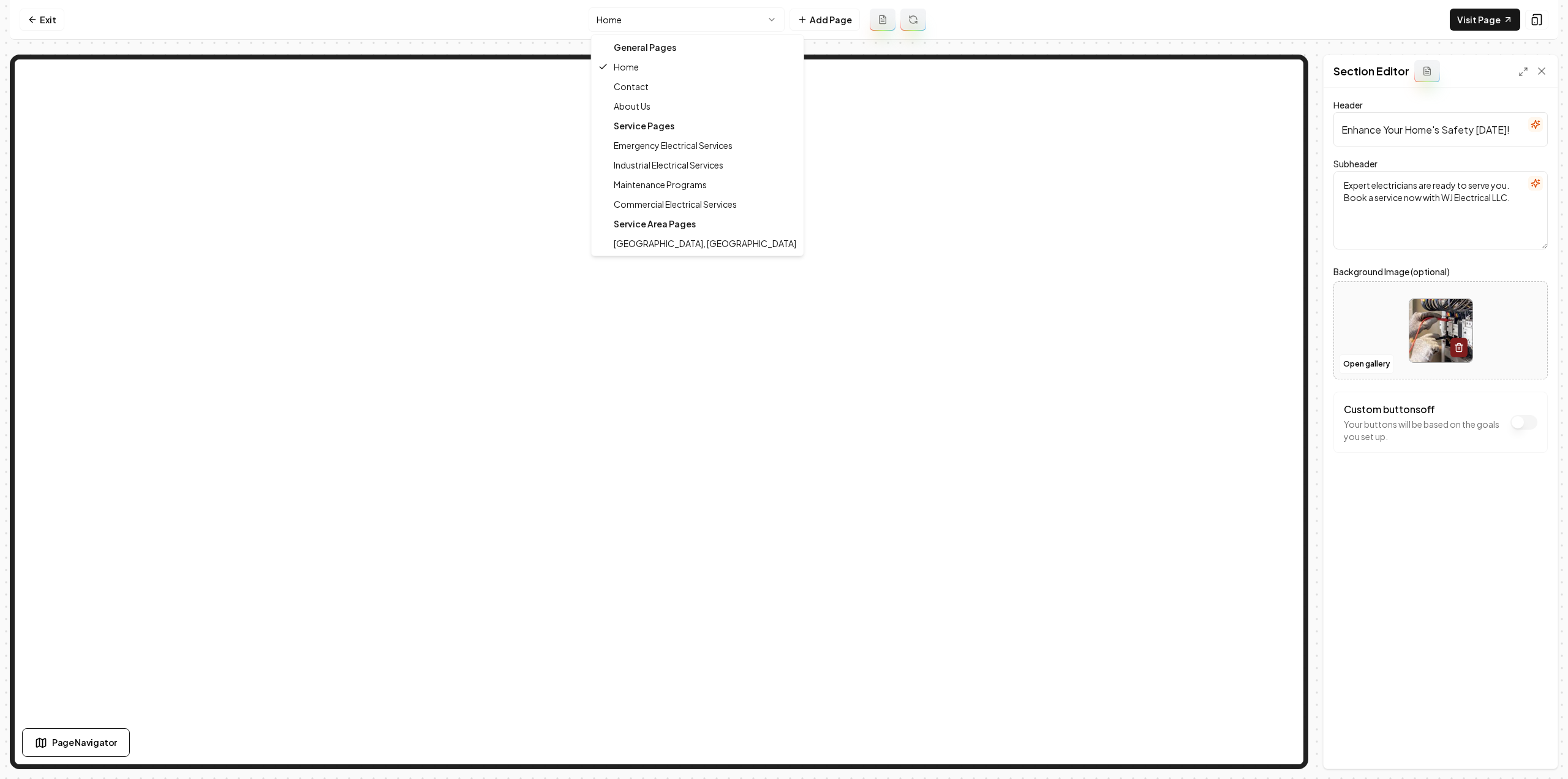
click at [623, 23] on html "Computer Required This feature is only available on a computer. Please switch t…" at bounding box center [784, 389] width 1568 height 779
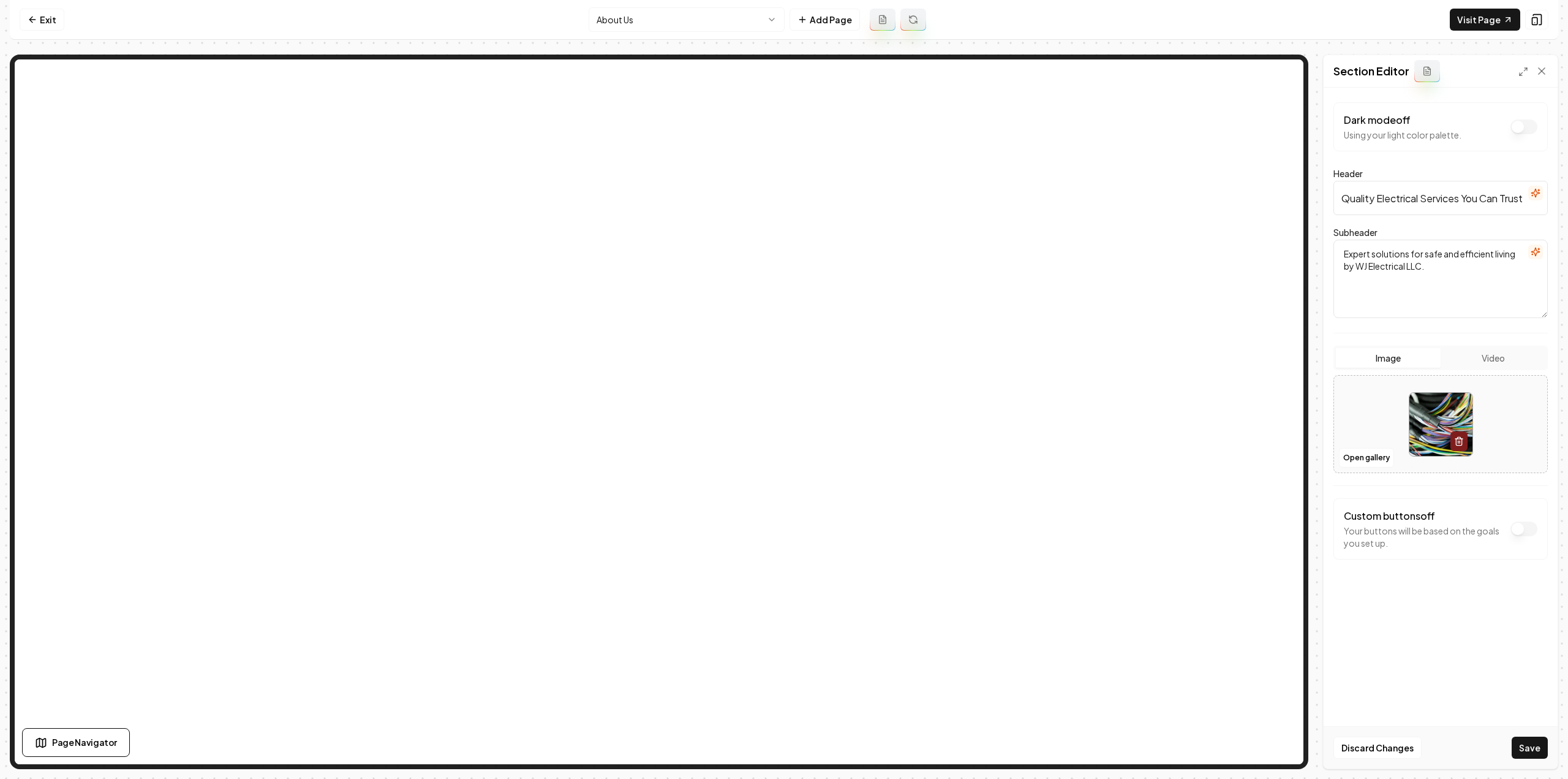
click at [1538, 745] on button "Save" at bounding box center [1530, 748] width 36 height 22
click at [693, 20] on html "Computer Required This feature is only available on a computer. Please switch t…" at bounding box center [784, 389] width 1568 height 779
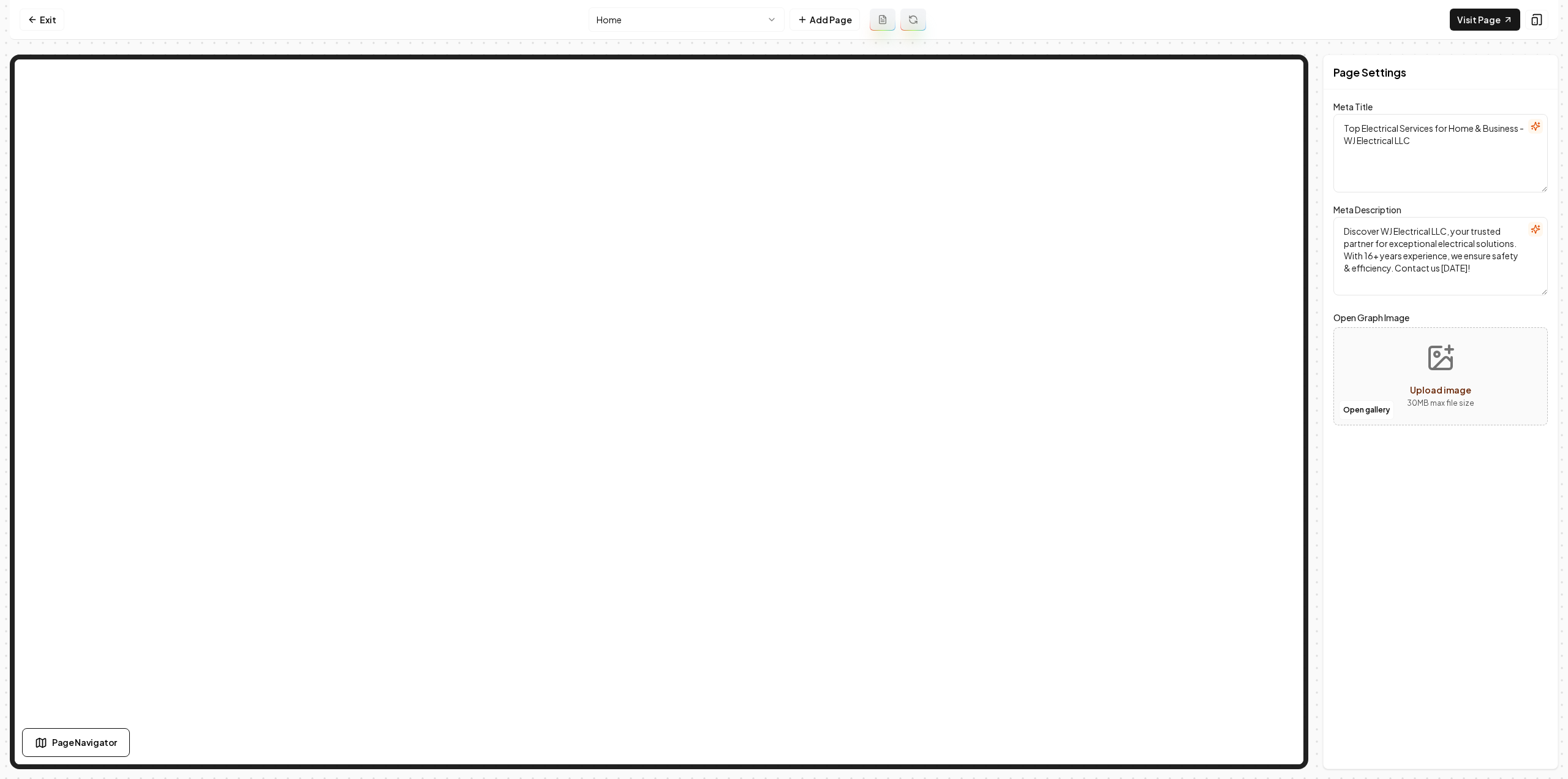
click at [612, 23] on html "Computer Required This feature is only available on a computer. Please switch t…" at bounding box center [784, 389] width 1568 height 779
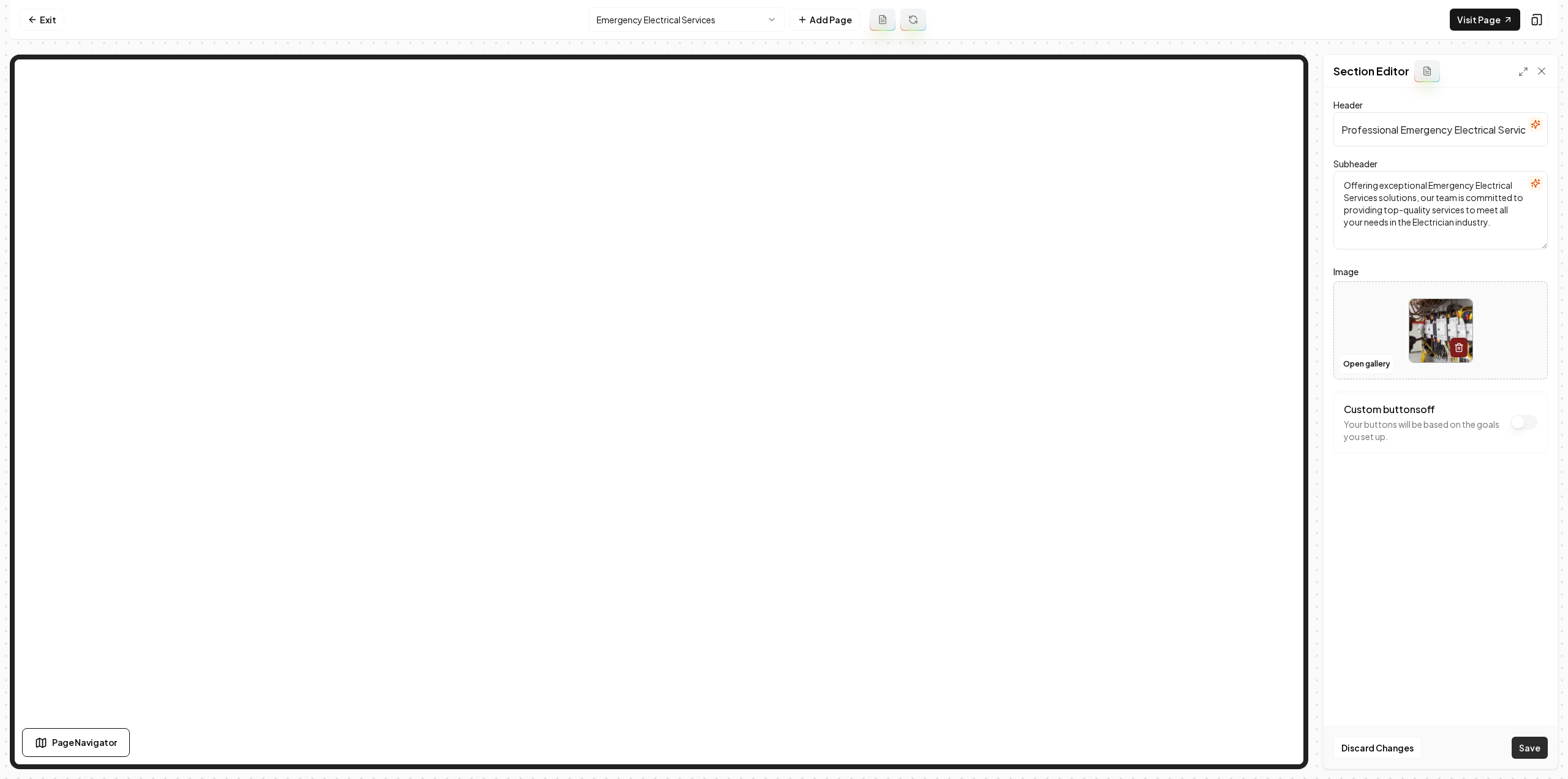
click at [1528, 751] on button "Save" at bounding box center [1530, 748] width 36 height 22
click at [674, 10] on html "Computer Required This feature is only available on a computer. Please switch t…" at bounding box center [784, 389] width 1568 height 779
click at [1533, 752] on button "Save" at bounding box center [1530, 748] width 36 height 22
click at [677, 27] on html "Computer Required This feature is only available on a computer. Please switch t…" at bounding box center [784, 389] width 1568 height 779
click at [613, 7] on html "Computer Required This feature is only available on a computer. Please switch t…" at bounding box center [784, 389] width 1568 height 779
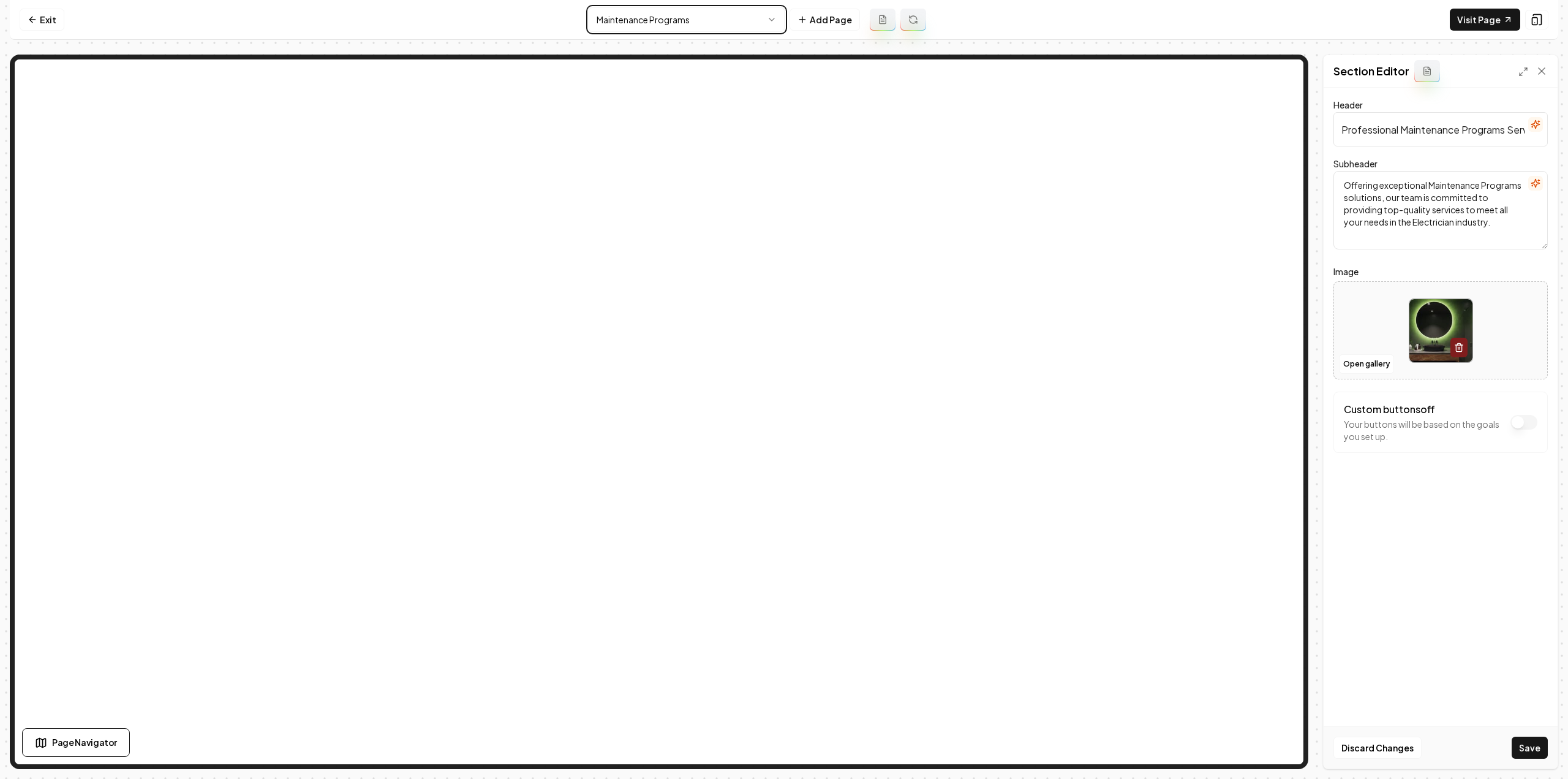
click at [616, 12] on html "Computer Required This feature is only available on a computer. Please switch t…" at bounding box center [784, 389] width 1568 height 779
click at [1543, 741] on button "Save" at bounding box center [1530, 748] width 36 height 22
click at [634, 18] on html "Computer Required This feature is only available on a computer. Please switch t…" at bounding box center [784, 389] width 1568 height 779
click at [1526, 747] on button "Save" at bounding box center [1530, 748] width 36 height 22
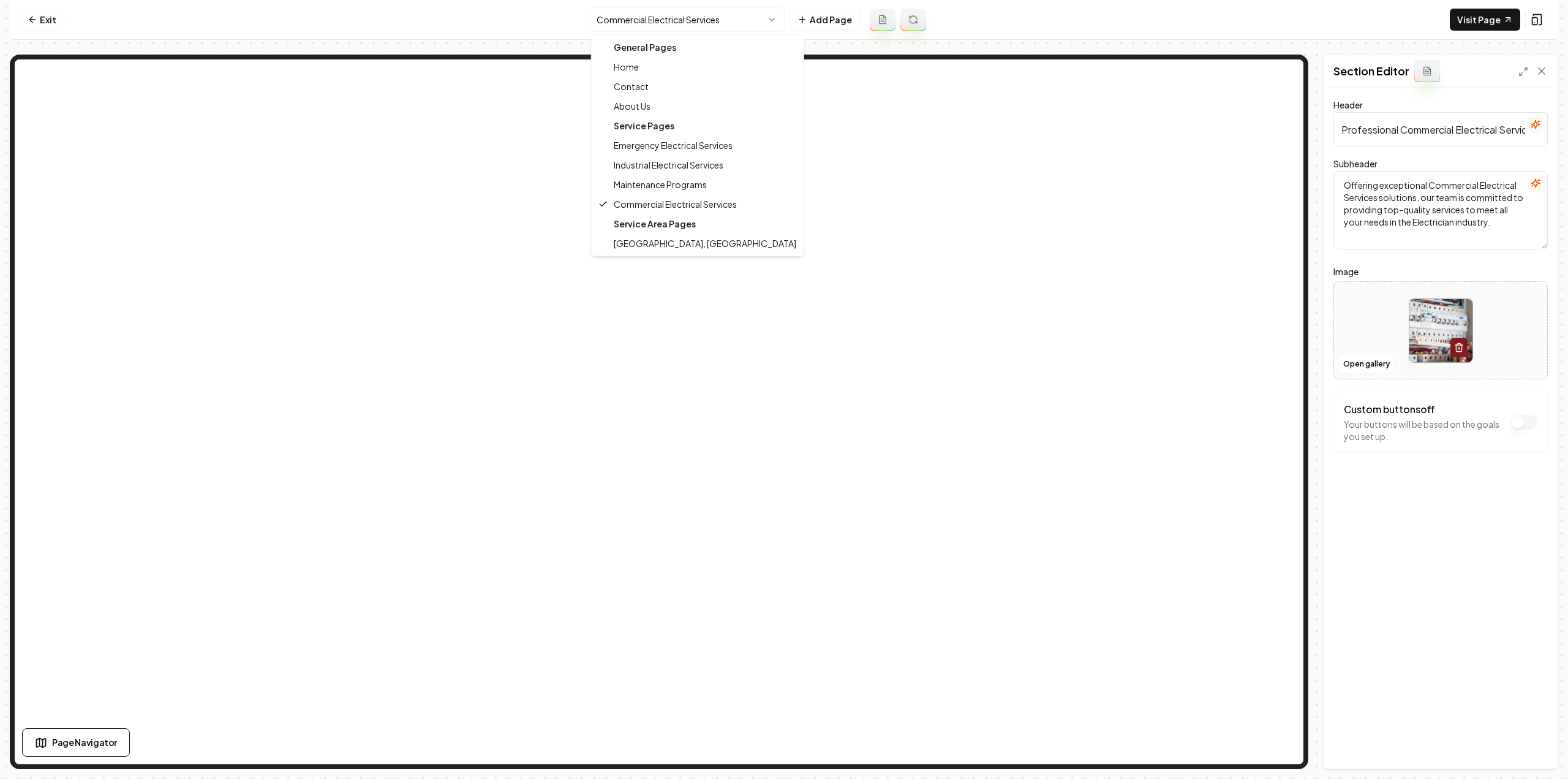
click at [679, 30] on html "Computer Required This feature is only available on a computer. Please switch t…" at bounding box center [784, 389] width 1568 height 779
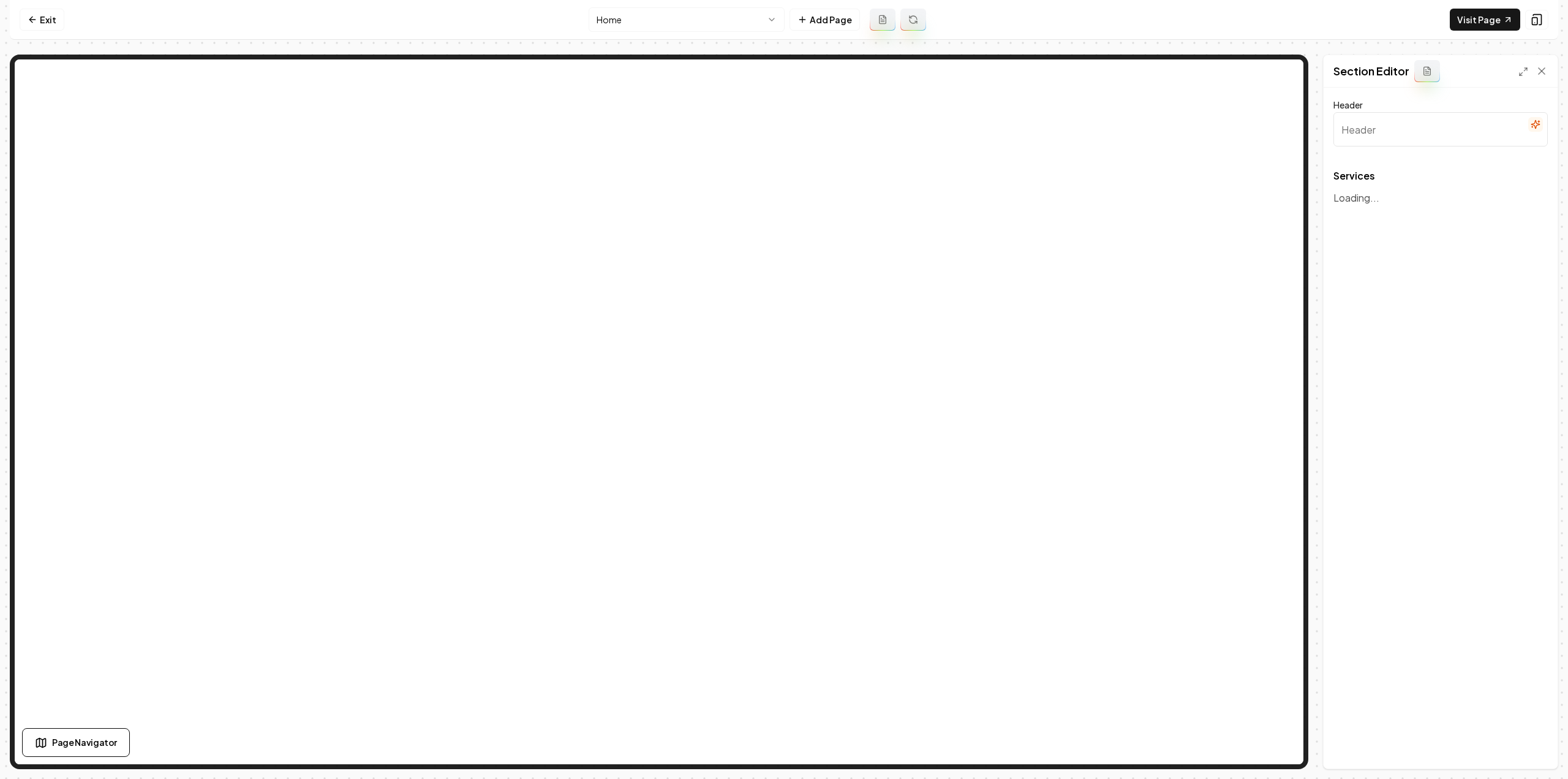
type input "Our Expert Electrical Services"
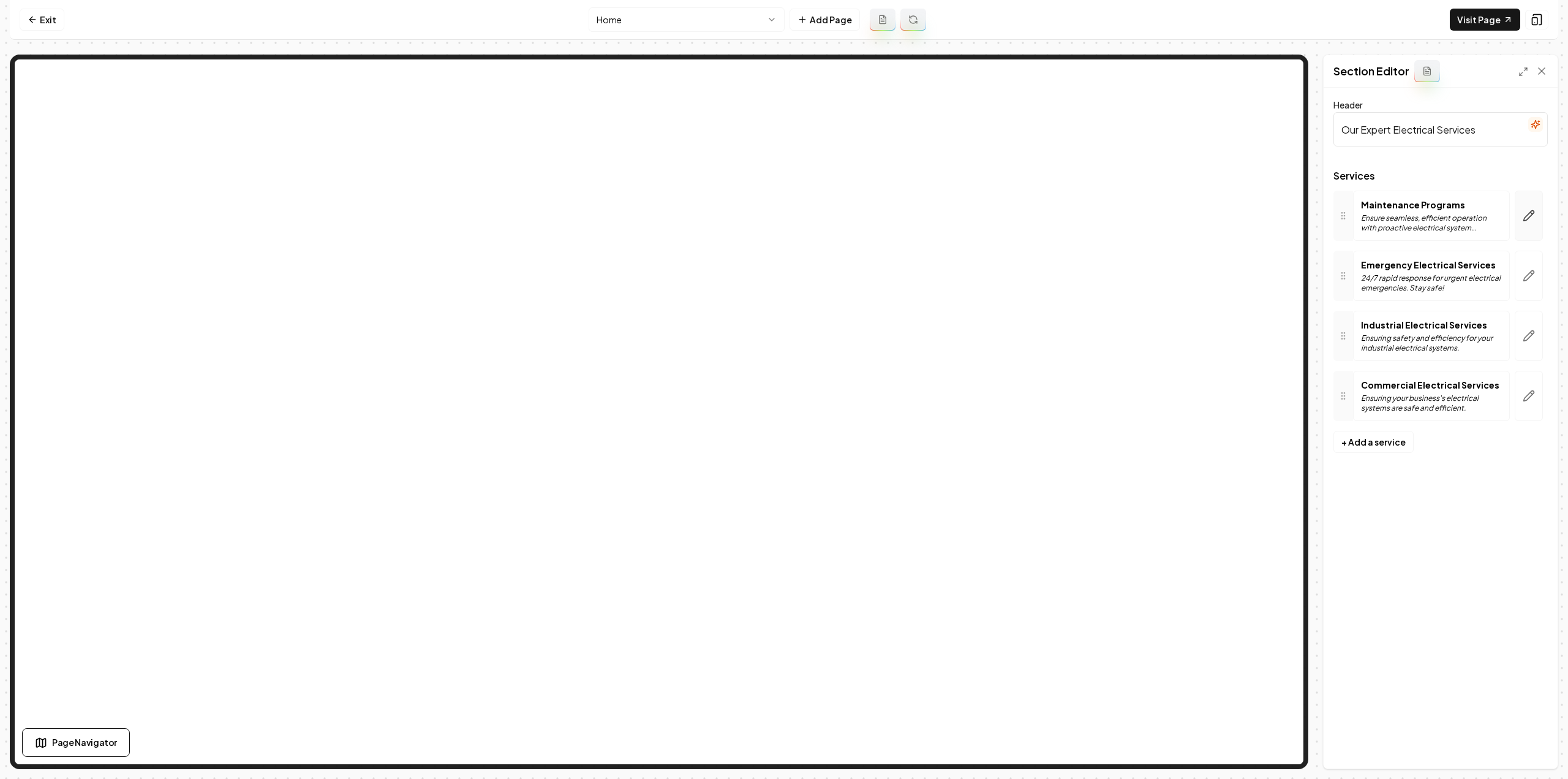
click at [1533, 223] on button "button" at bounding box center [1529, 216] width 28 height 50
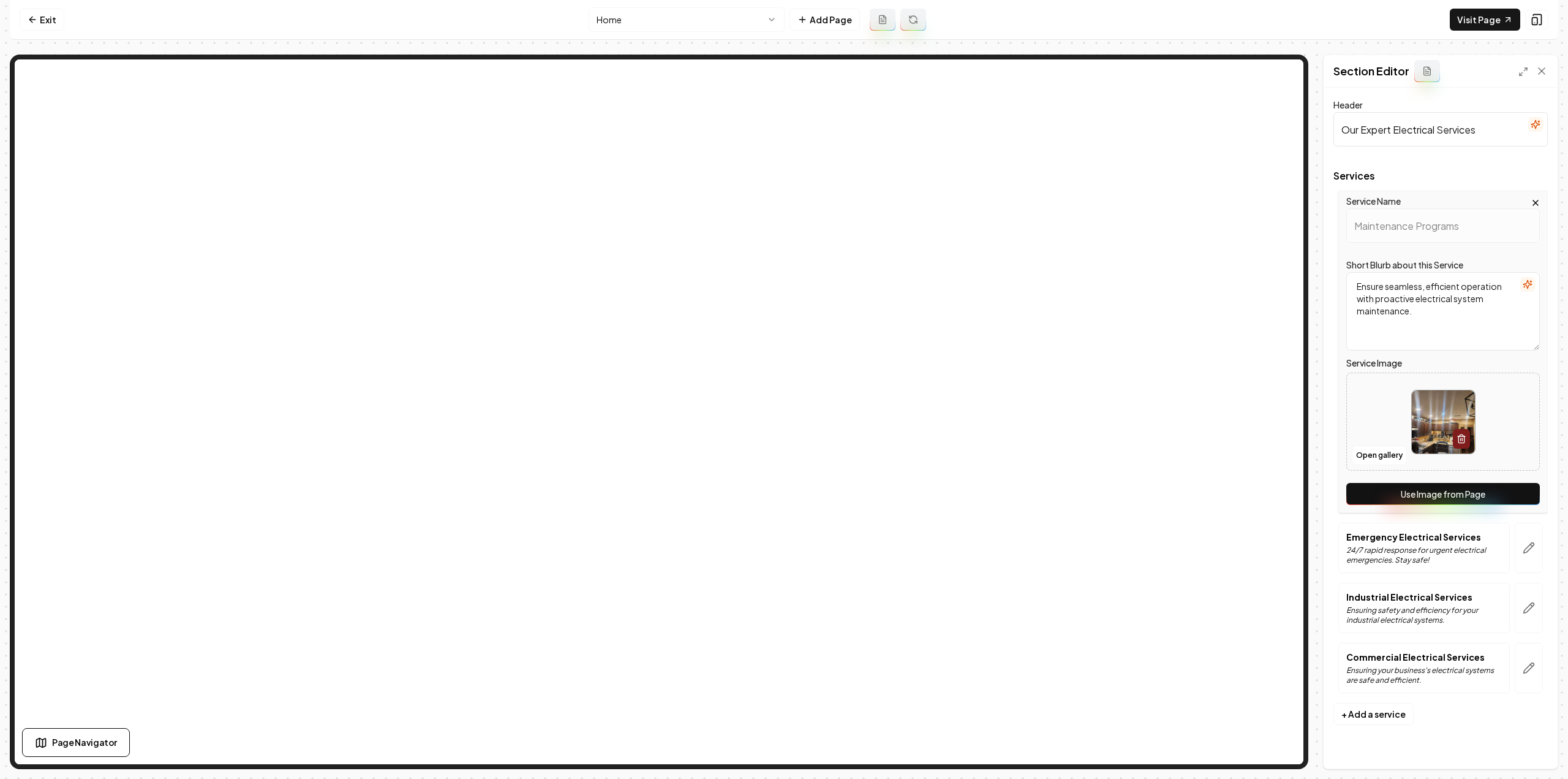
click at [1449, 488] on button "Use Image from Page" at bounding box center [1444, 494] width 194 height 22
click at [1533, 549] on icon "button" at bounding box center [1529, 548] width 13 height 13
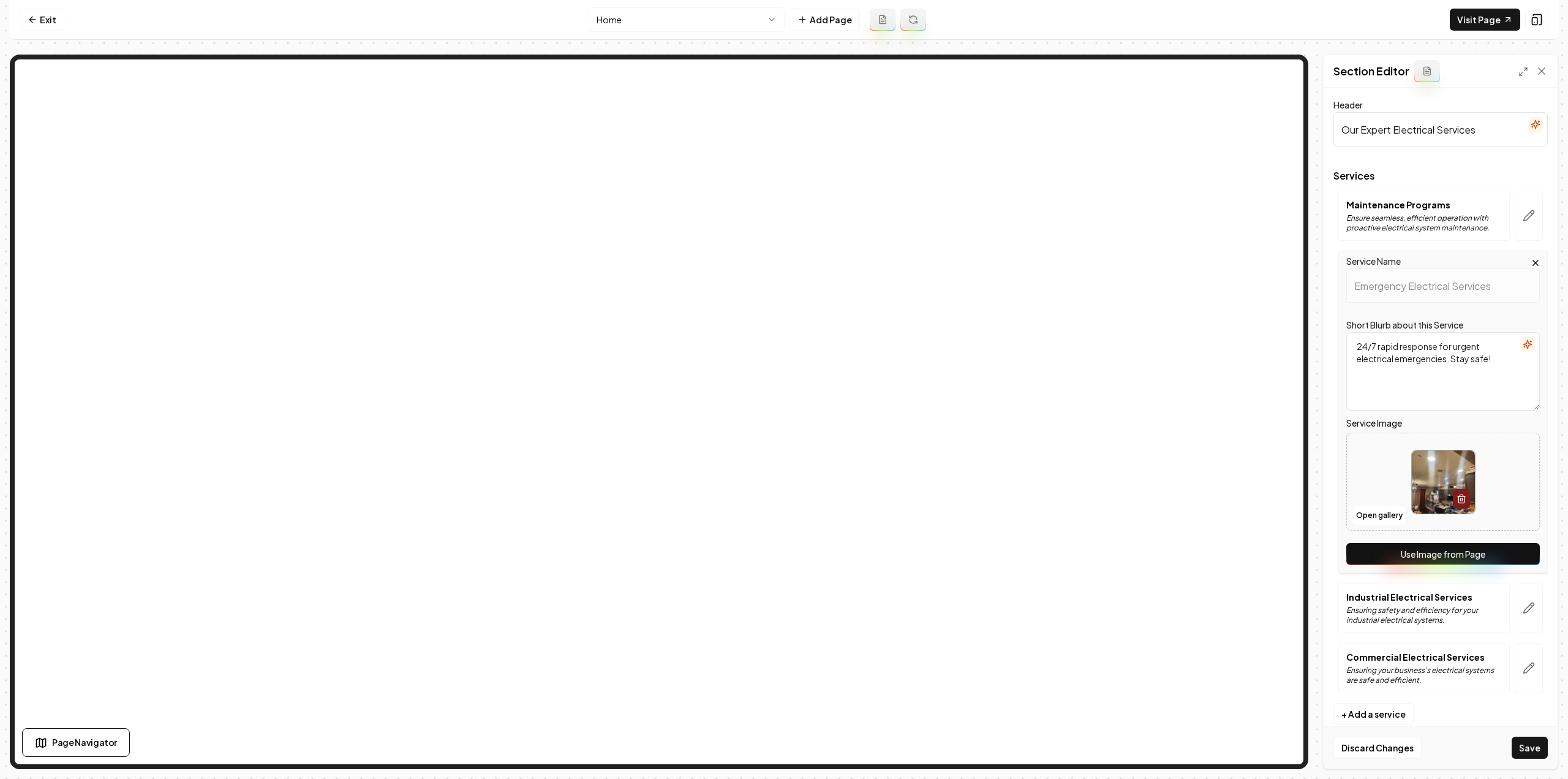
click at [1452, 563] on button "Use Image from Page" at bounding box center [1444, 554] width 194 height 22
click at [1523, 600] on button "button" at bounding box center [1529, 608] width 28 height 50
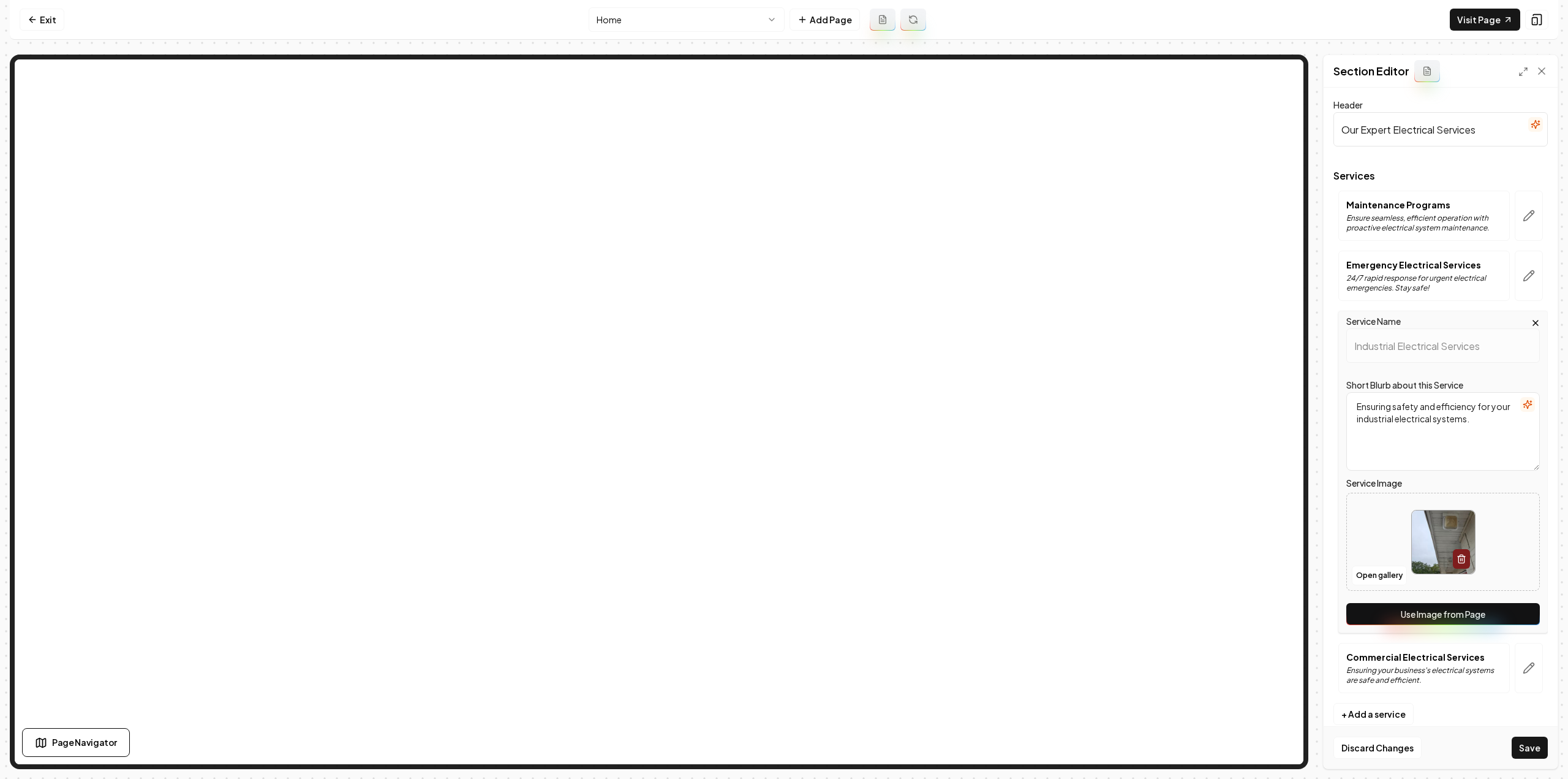
click at [1495, 616] on button "Use Image from Page" at bounding box center [1444, 614] width 194 height 22
click at [1522, 665] on button "button" at bounding box center [1529, 668] width 28 height 50
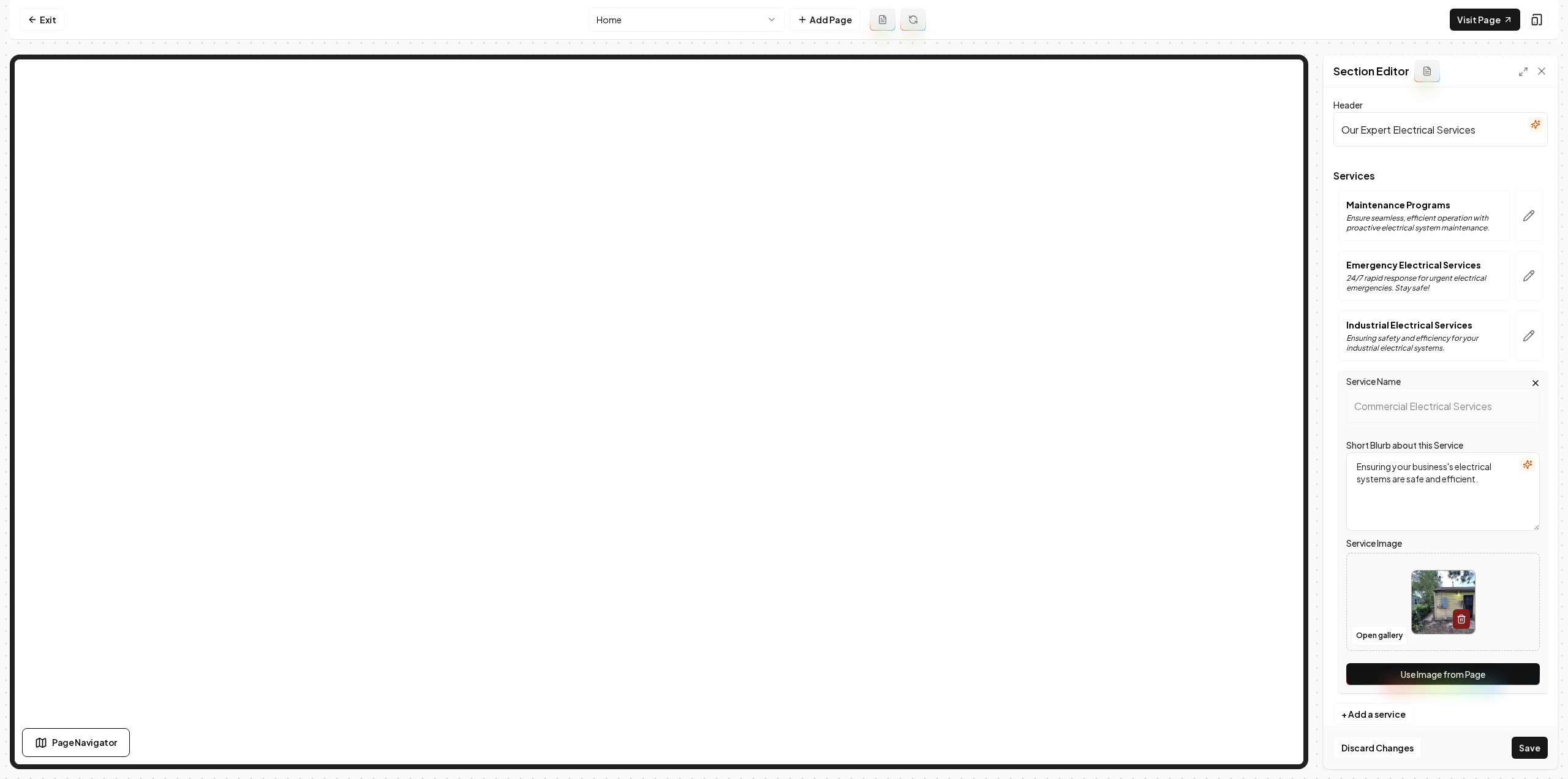
click at [1514, 680] on button "Use Image from Page" at bounding box center [1444, 674] width 194 height 22
click at [1531, 756] on button "Save" at bounding box center [1530, 748] width 36 height 22
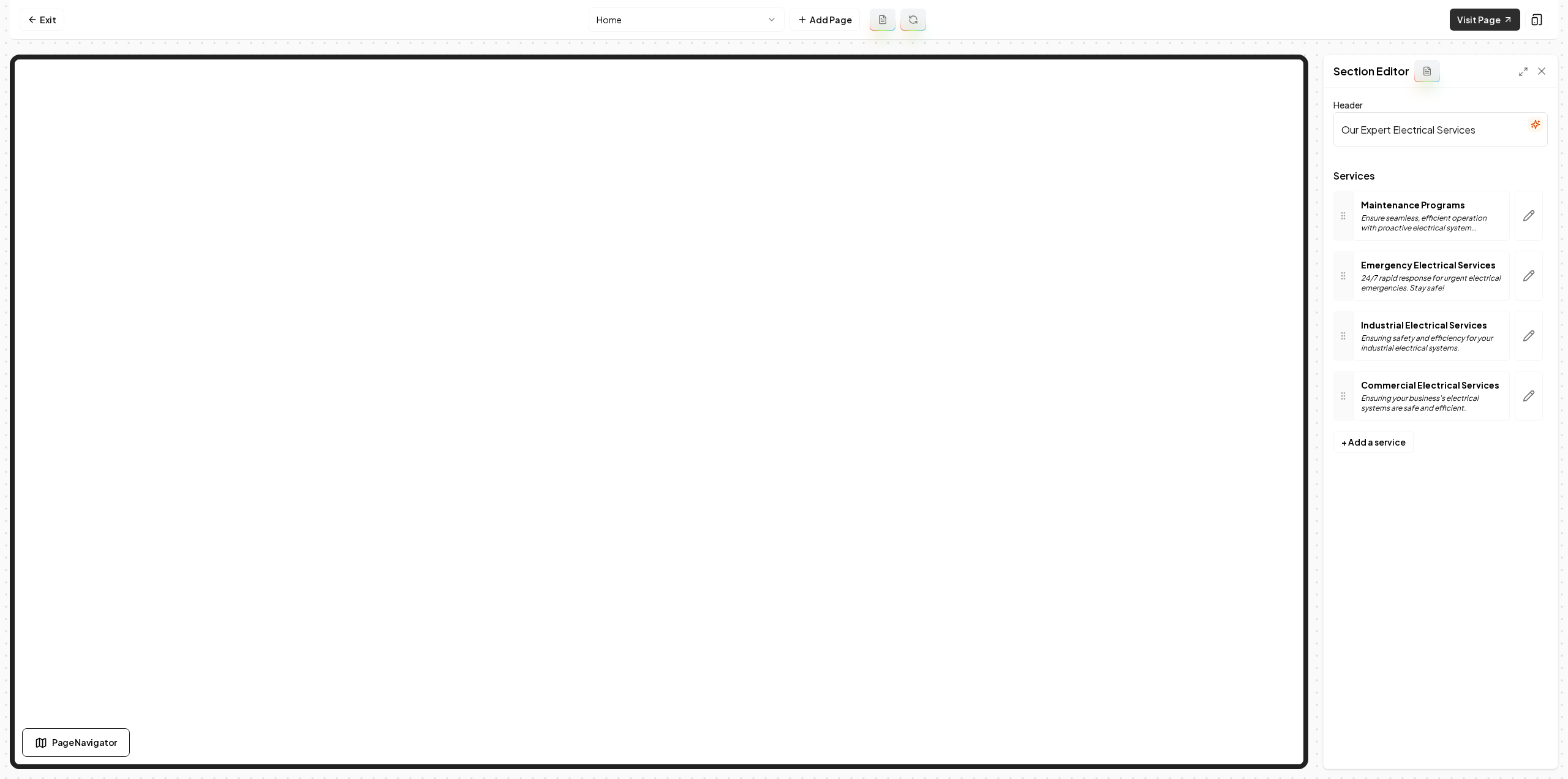
click at [1495, 14] on link "Visit Page" at bounding box center [1485, 20] width 70 height 22
click at [38, 20] on link "Exit" at bounding box center [41, 20] width 45 height 22
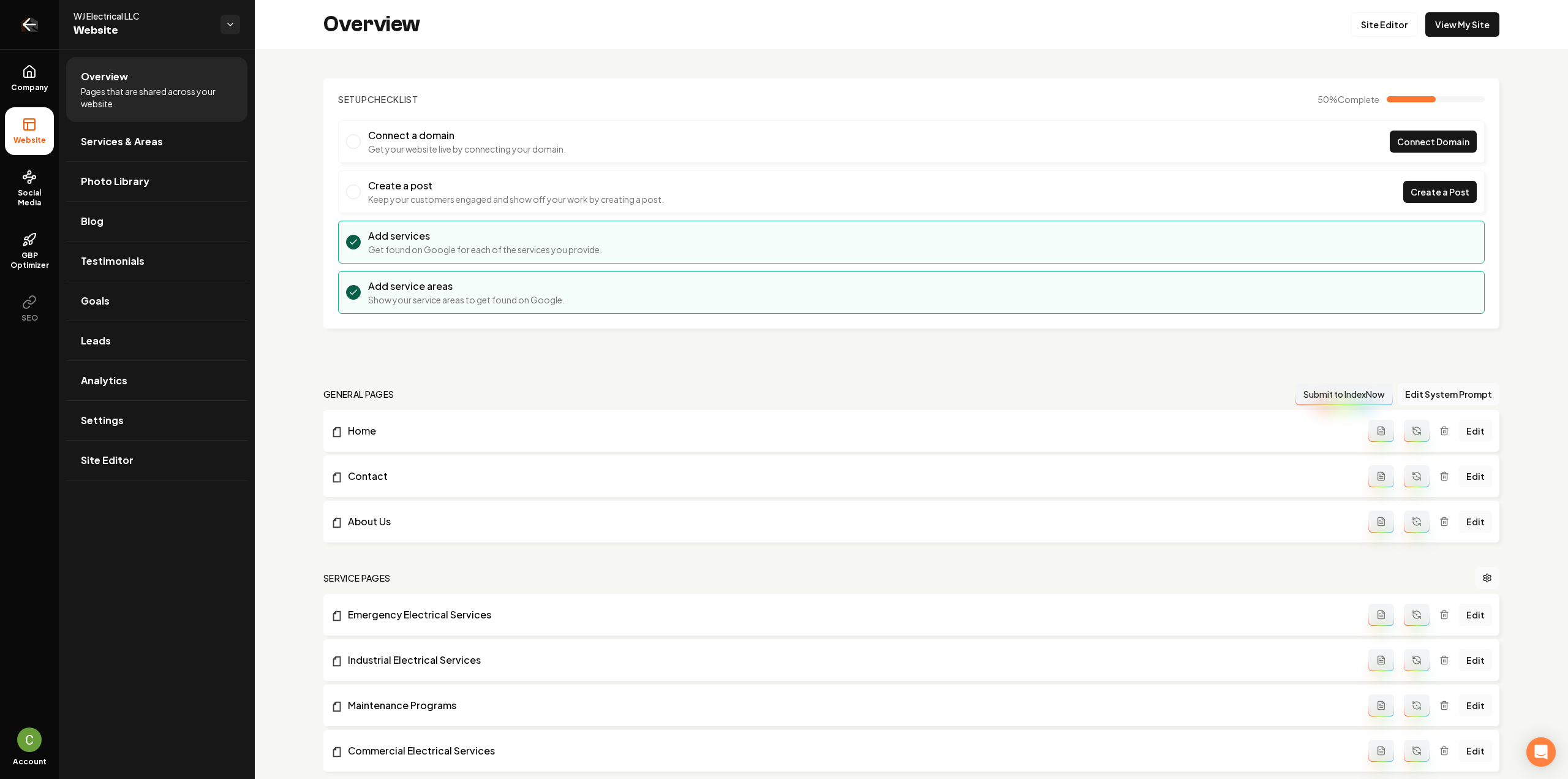
click at [34, 24] on icon "Return to dashboard" at bounding box center [30, 24] width 12 height 0
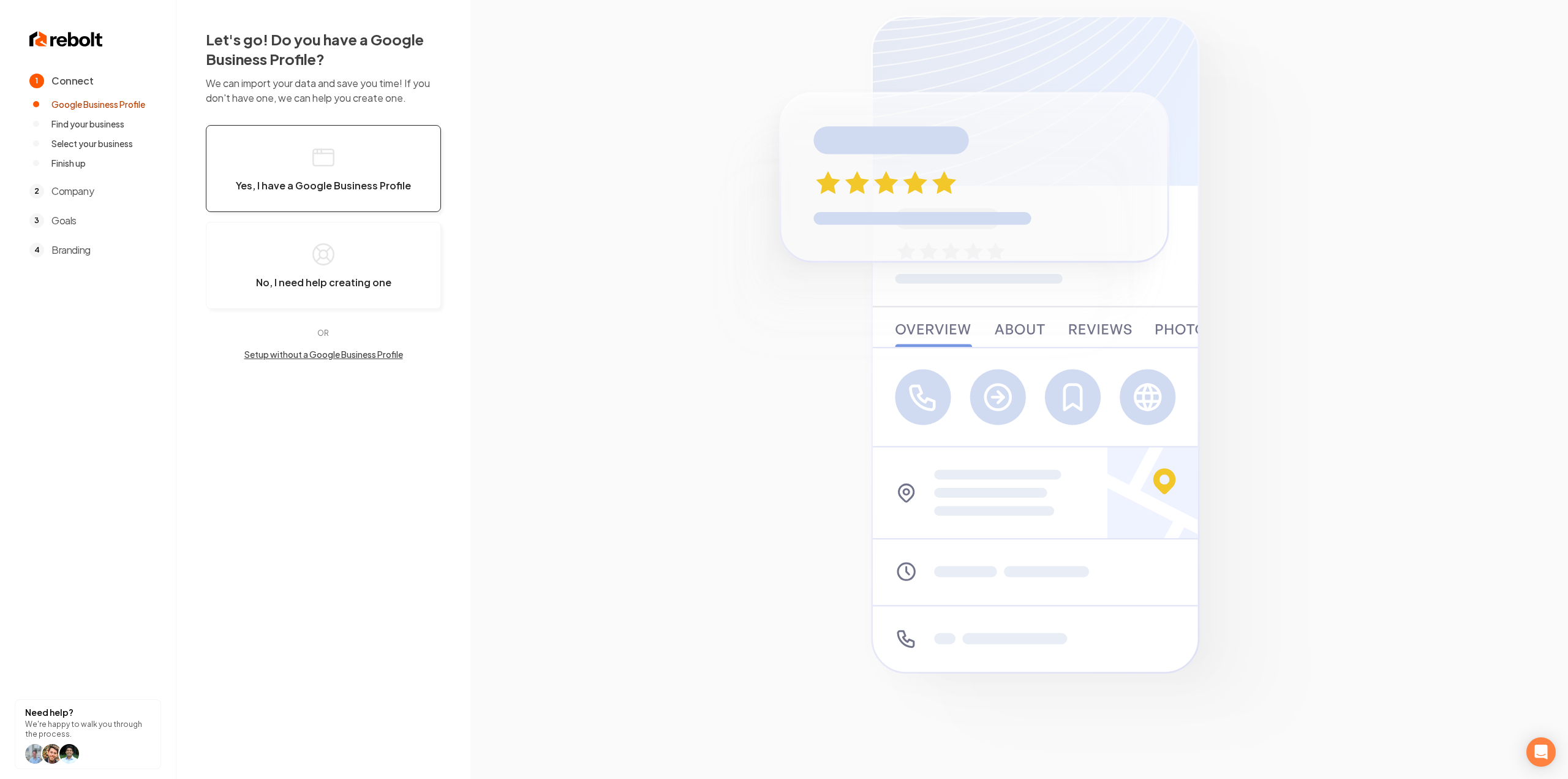
click at [398, 166] on button "Yes, I have a Google Business Profile" at bounding box center [323, 168] width 235 height 87
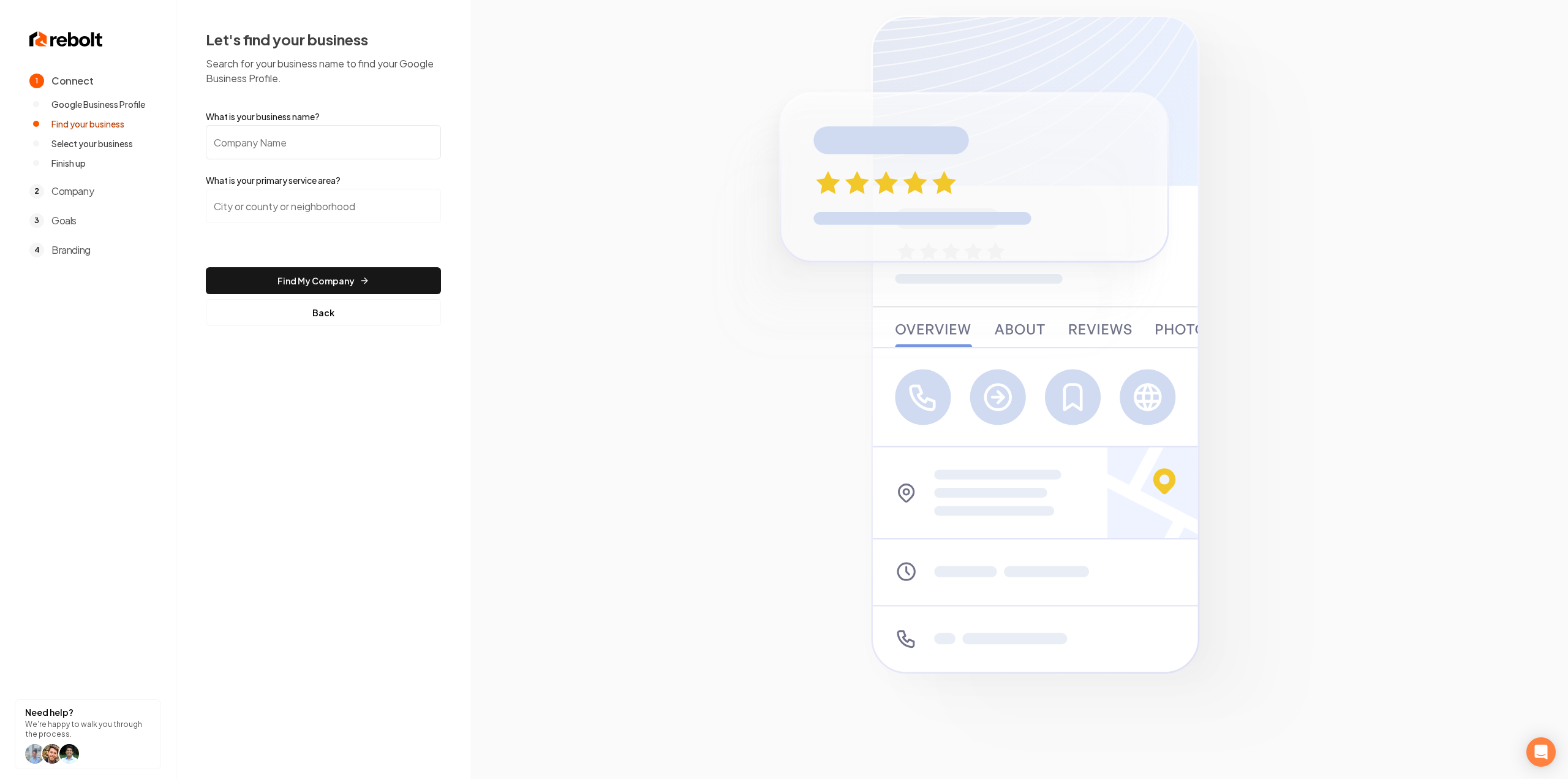
click at [277, 141] on input "What is your business name?" at bounding box center [323, 142] width 235 height 34
paste input "[PERSON_NAME] Overhead Door & Gate"
type input "[PERSON_NAME] Overhead Door & Gate"
click at [261, 204] on input "search" at bounding box center [323, 206] width 235 height 34
type input "G"
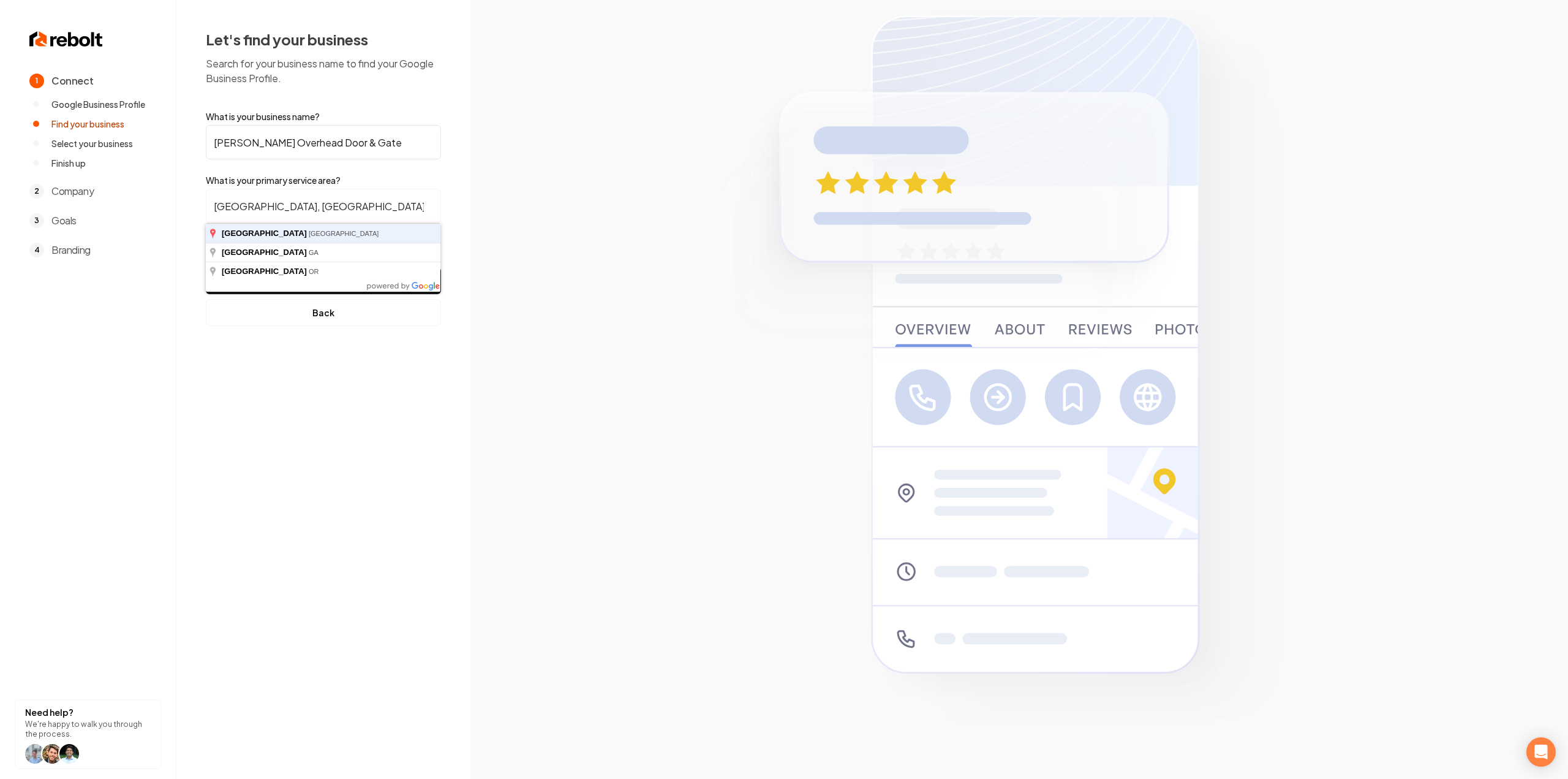
click at [205, 267] on button "Find My Company" at bounding box center [323, 281] width 235 height 27
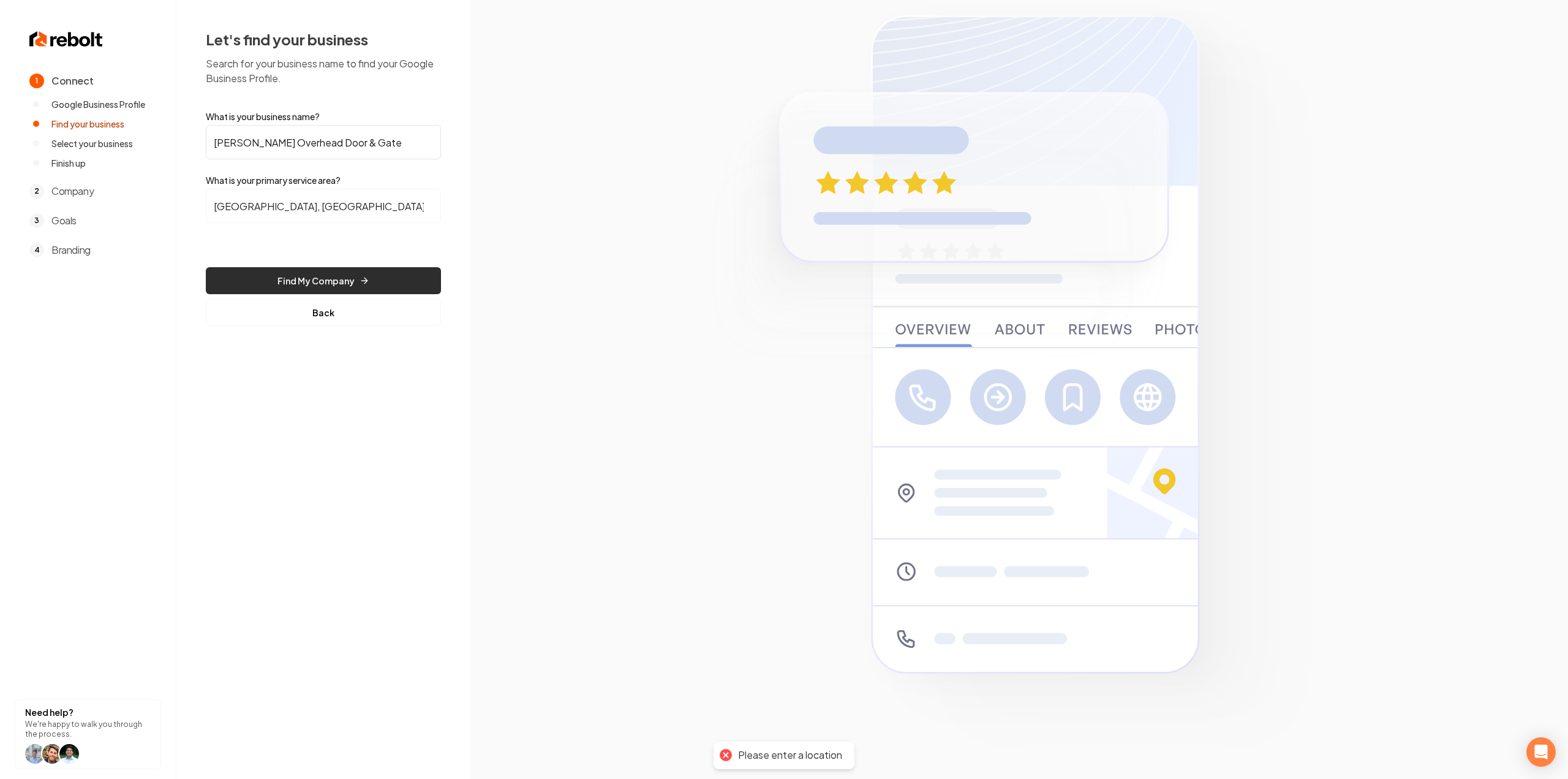
click at [337, 274] on button "Find My Company" at bounding box center [323, 281] width 235 height 27
click at [340, 205] on input "Dallas, TX" at bounding box center [323, 206] width 235 height 34
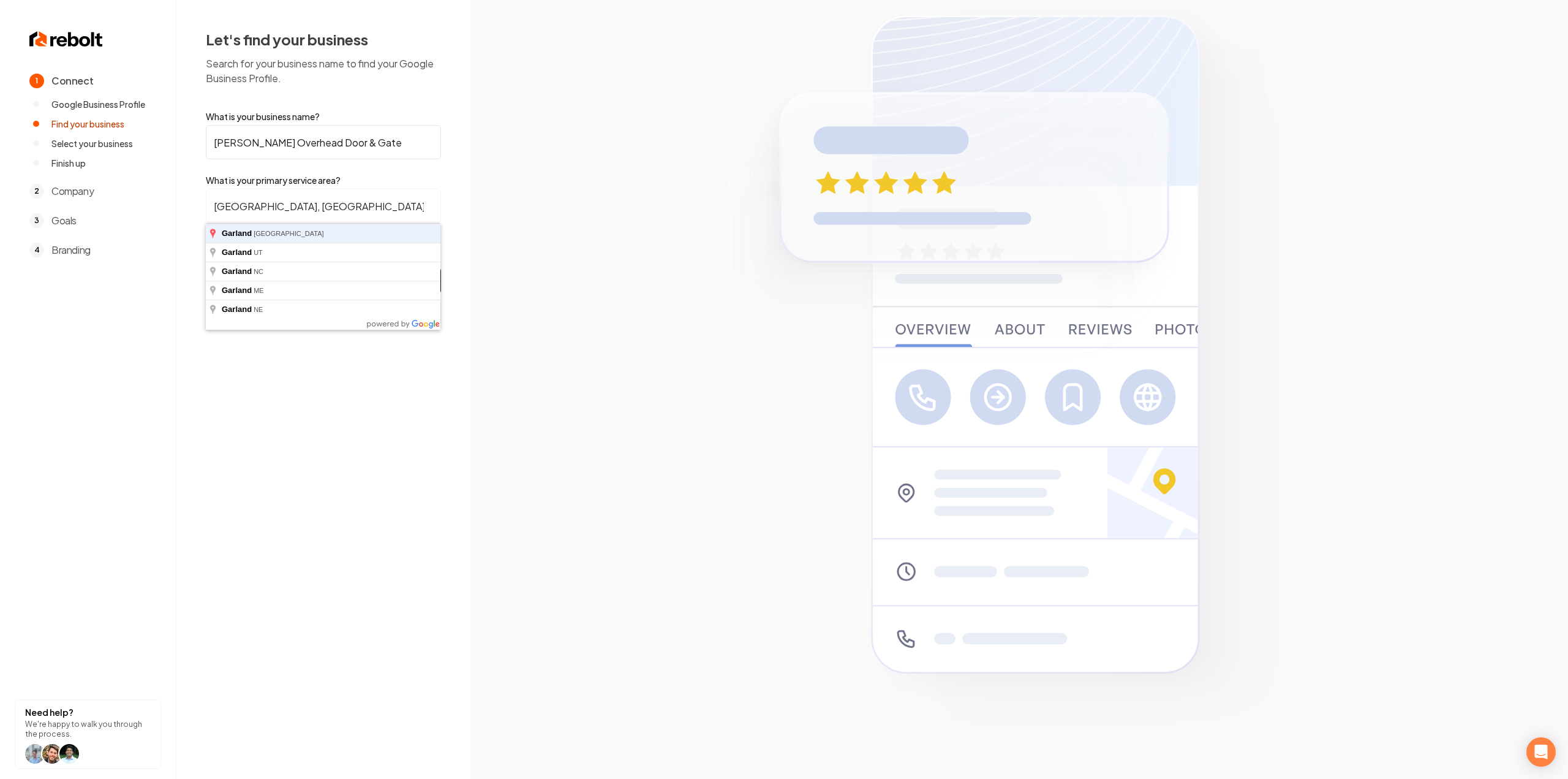
type input "Garland, TX"
click at [205, 267] on button "Find My Company" at bounding box center [323, 281] width 235 height 27
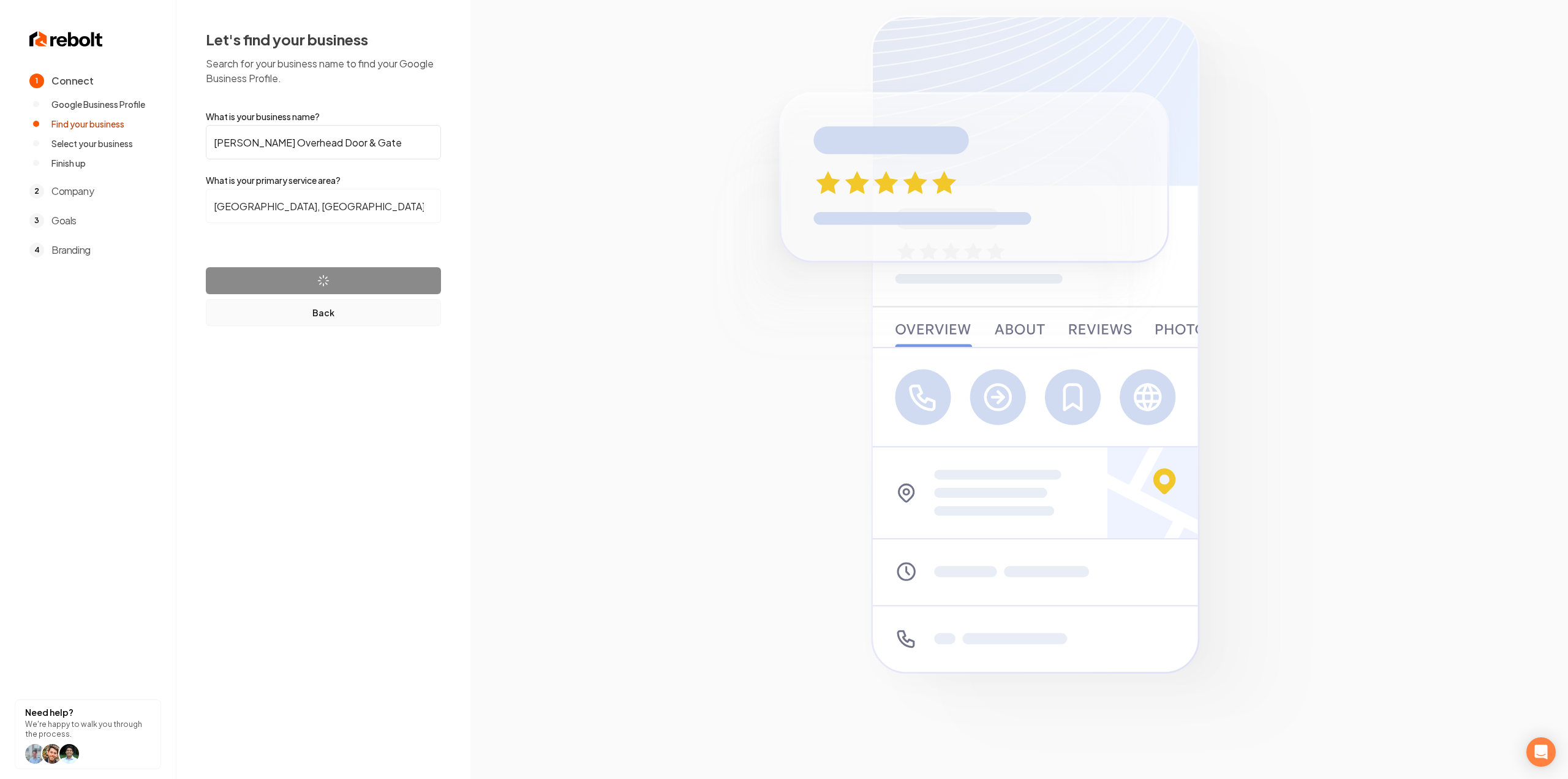
click at [352, 320] on button "Back" at bounding box center [323, 313] width 235 height 27
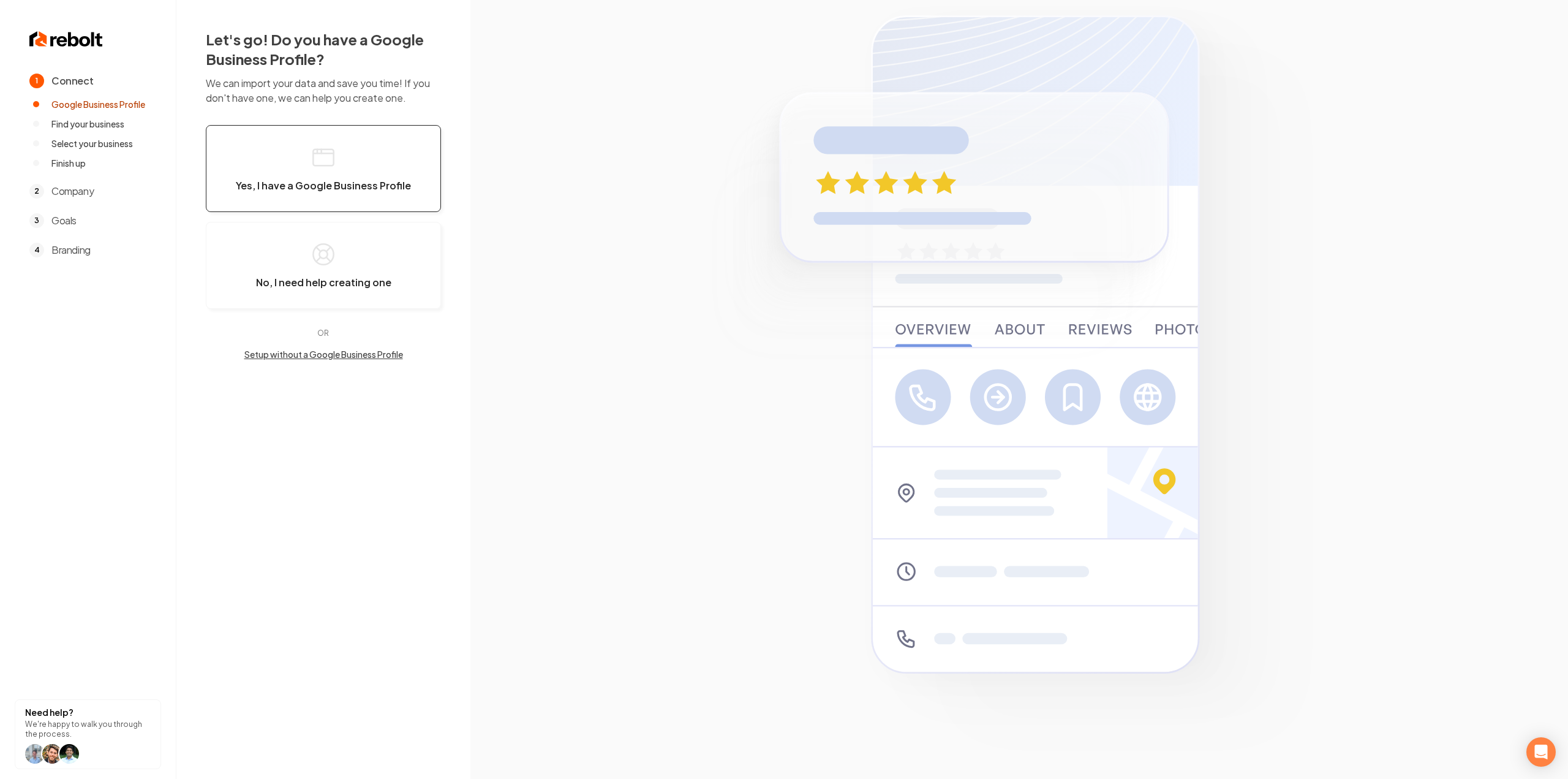
click at [334, 168] on icon "button" at bounding box center [323, 157] width 24 height 24
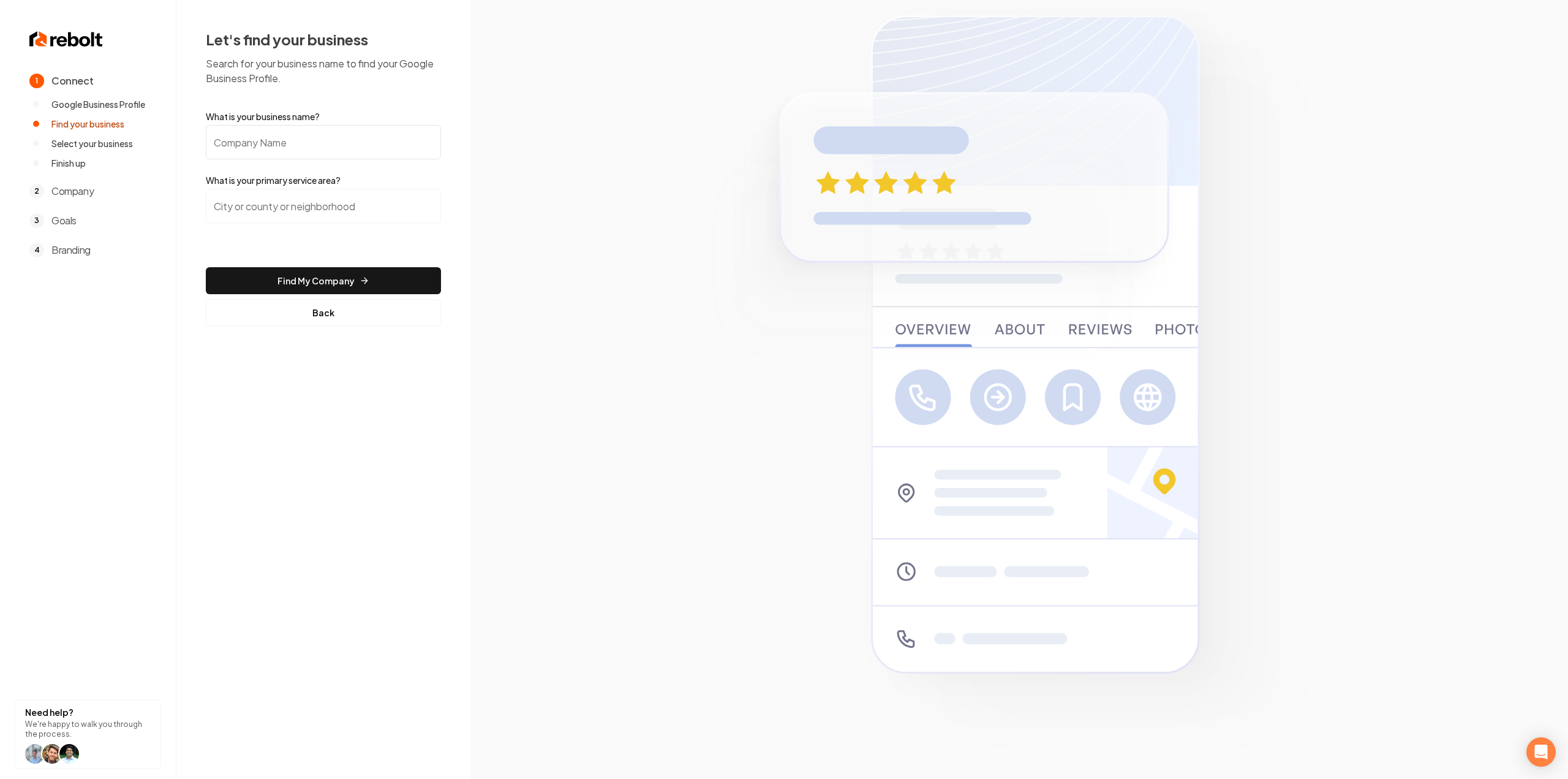
click at [294, 143] on input "What is your business name?" at bounding box center [323, 142] width 235 height 34
paste input "[PERSON_NAME] Overhead Door & Gate"
type input "[PERSON_NAME] Overhead Door & Gate"
click at [263, 200] on input "search" at bounding box center [323, 206] width 235 height 34
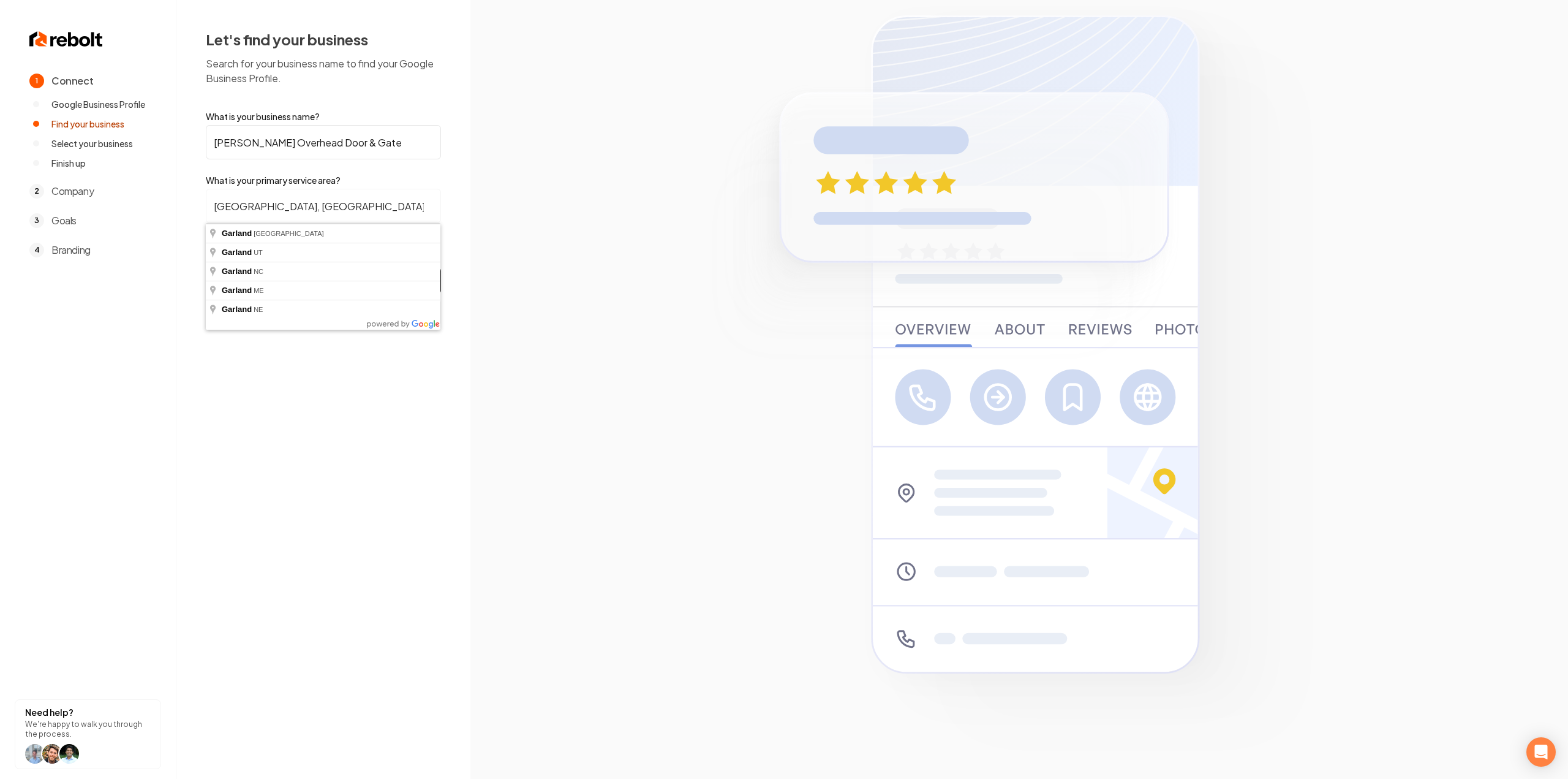
type input "Garland, TX"
click at [205, 267] on button "Find My Company" at bounding box center [323, 281] width 235 height 27
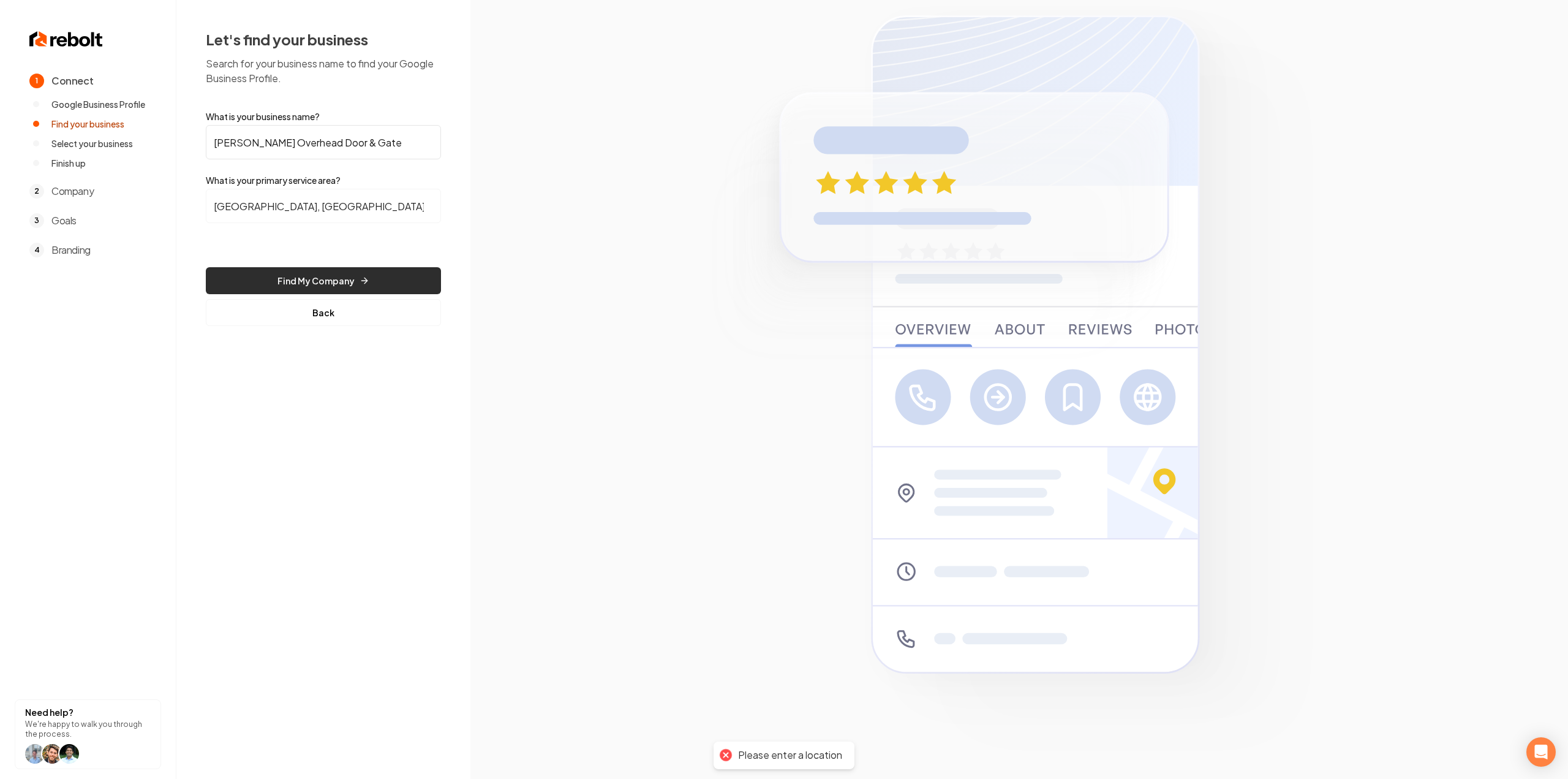
click at [269, 292] on button "Find My Company" at bounding box center [323, 281] width 235 height 27
click at [380, 288] on button "Find My Company" at bounding box center [323, 281] width 235 height 27
click at [288, 318] on button "Back" at bounding box center [323, 313] width 235 height 27
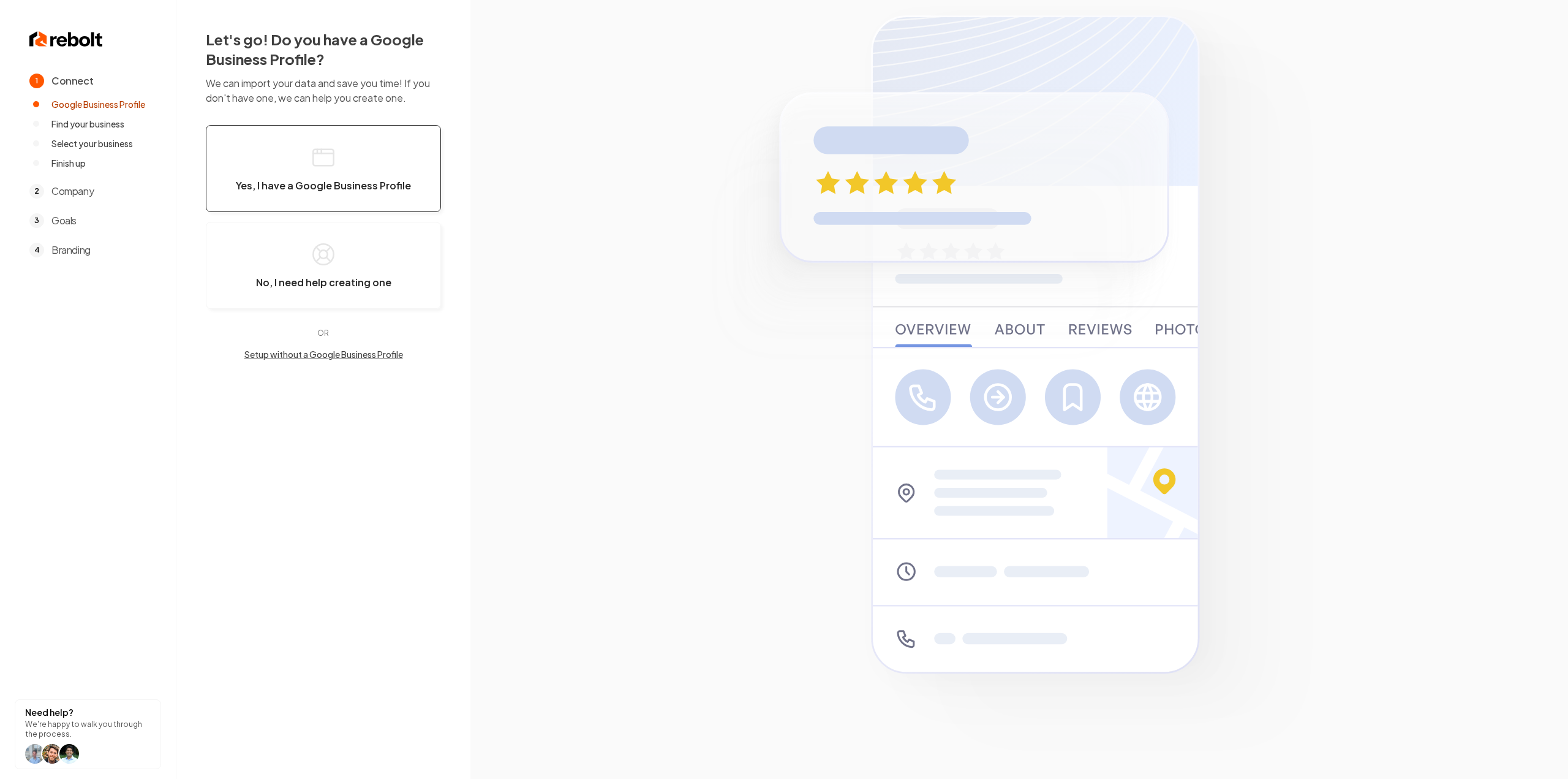
click at [311, 156] on icon "button" at bounding box center [323, 157] width 24 height 24
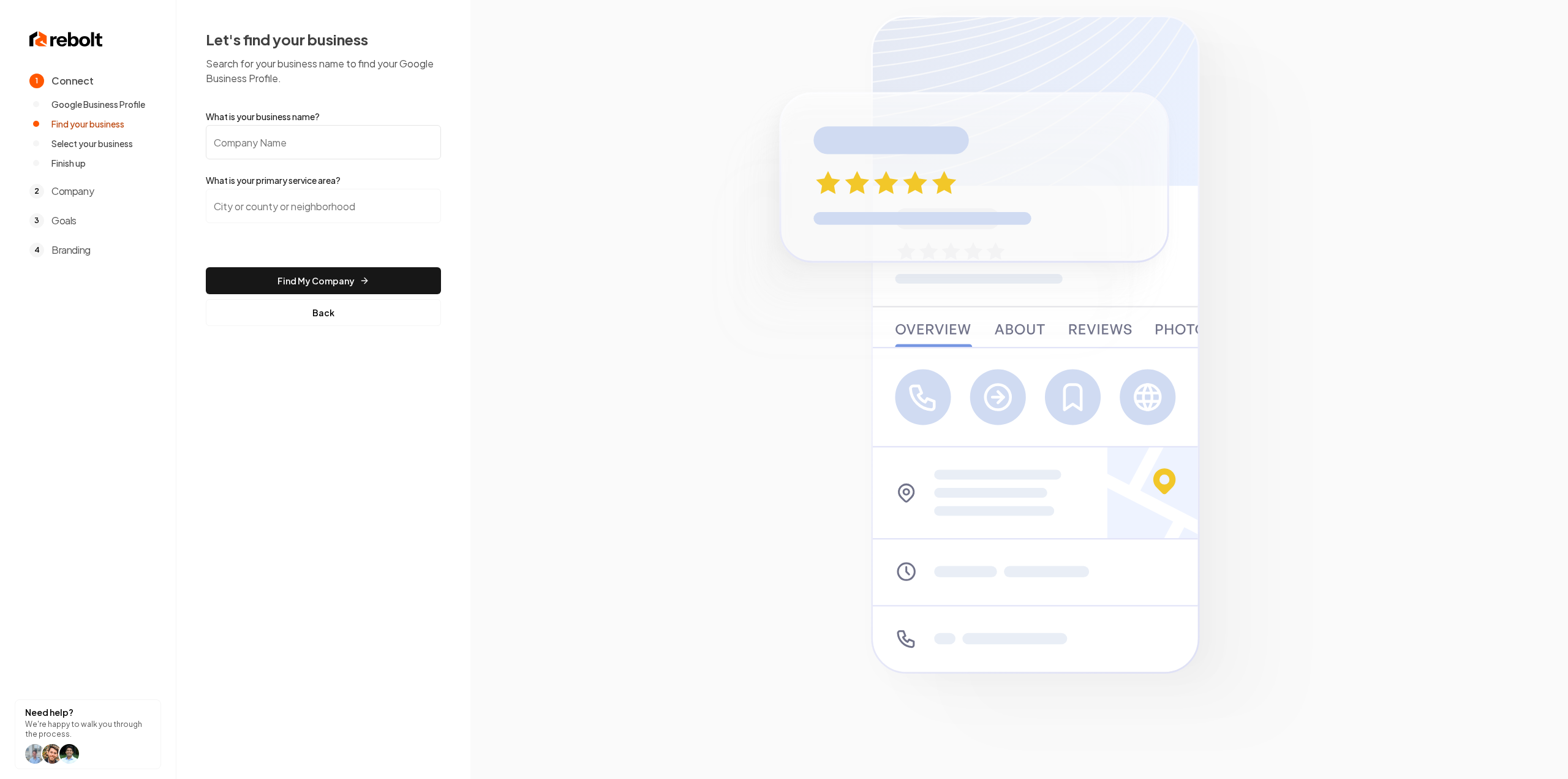
click at [304, 138] on input "What is your business name?" at bounding box center [323, 142] width 235 height 34
paste input "[PERSON_NAME] Overhead Door & Gate"
type input "[PERSON_NAME] Overhead Door & Gate"
click at [294, 205] on input "search" at bounding box center [323, 206] width 235 height 34
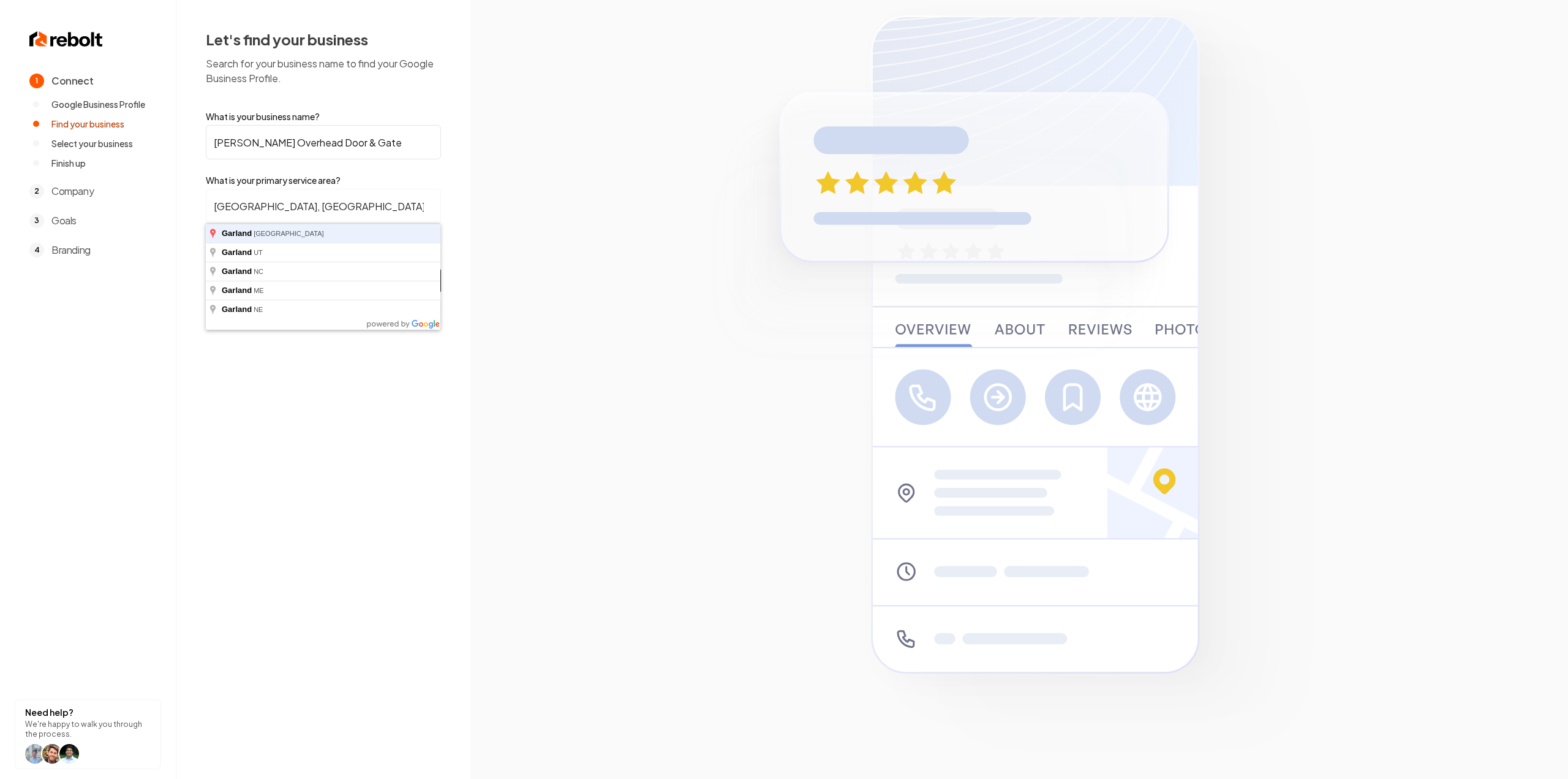
type input "[GEOGRAPHIC_DATA], [GEOGRAPHIC_DATA]"
click at [205, 267] on button "Find My Company" at bounding box center [323, 281] width 235 height 27
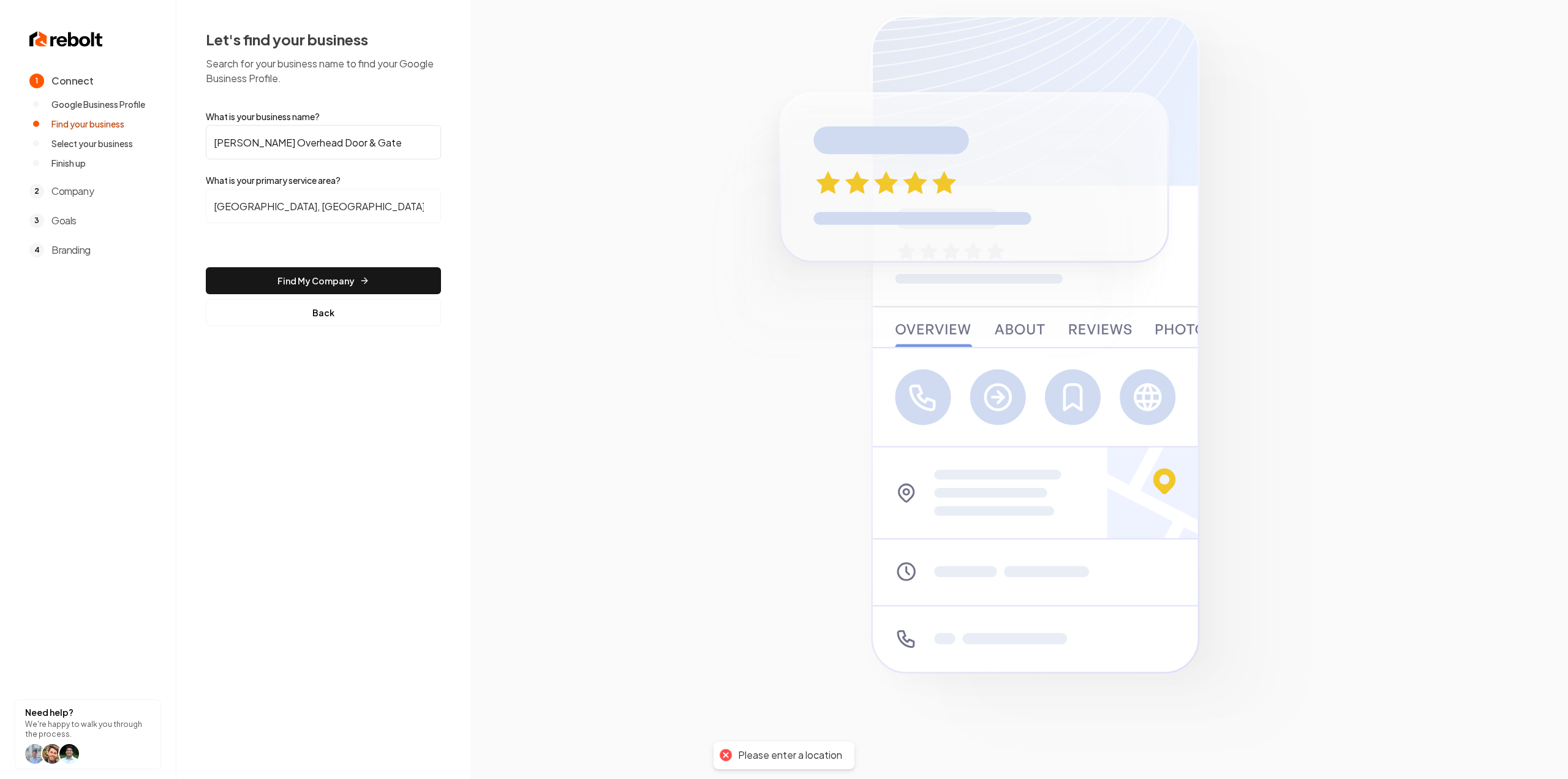
click at [270, 291] on button "Find My Company" at bounding box center [323, 281] width 235 height 27
type input "[PERSON_NAME] Overhead Door & Gate"
click at [284, 213] on input "search" at bounding box center [323, 206] width 235 height 34
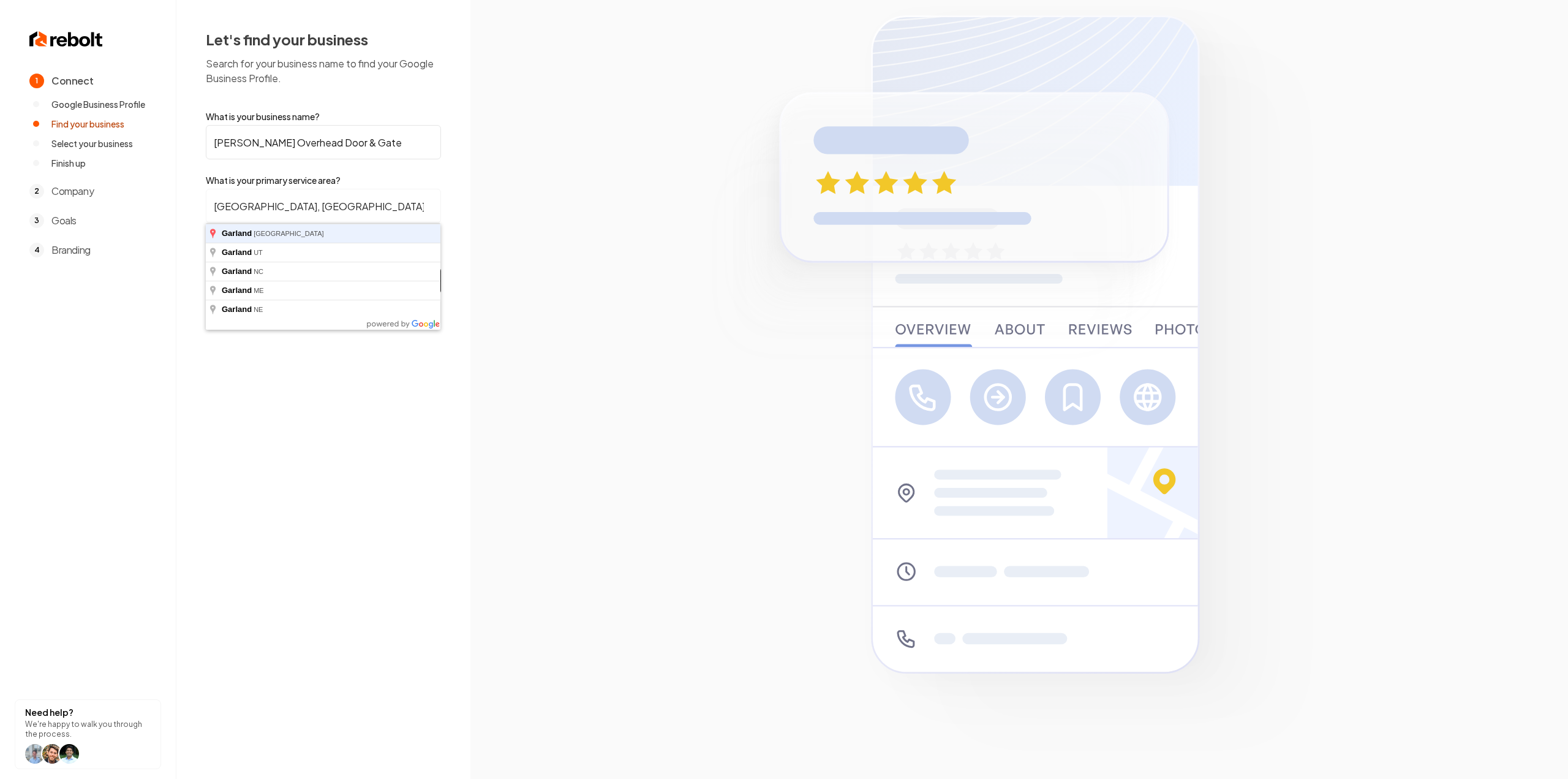
type input "Garland, TX"
click at [205, 267] on button "Find My Company" at bounding box center [323, 281] width 235 height 27
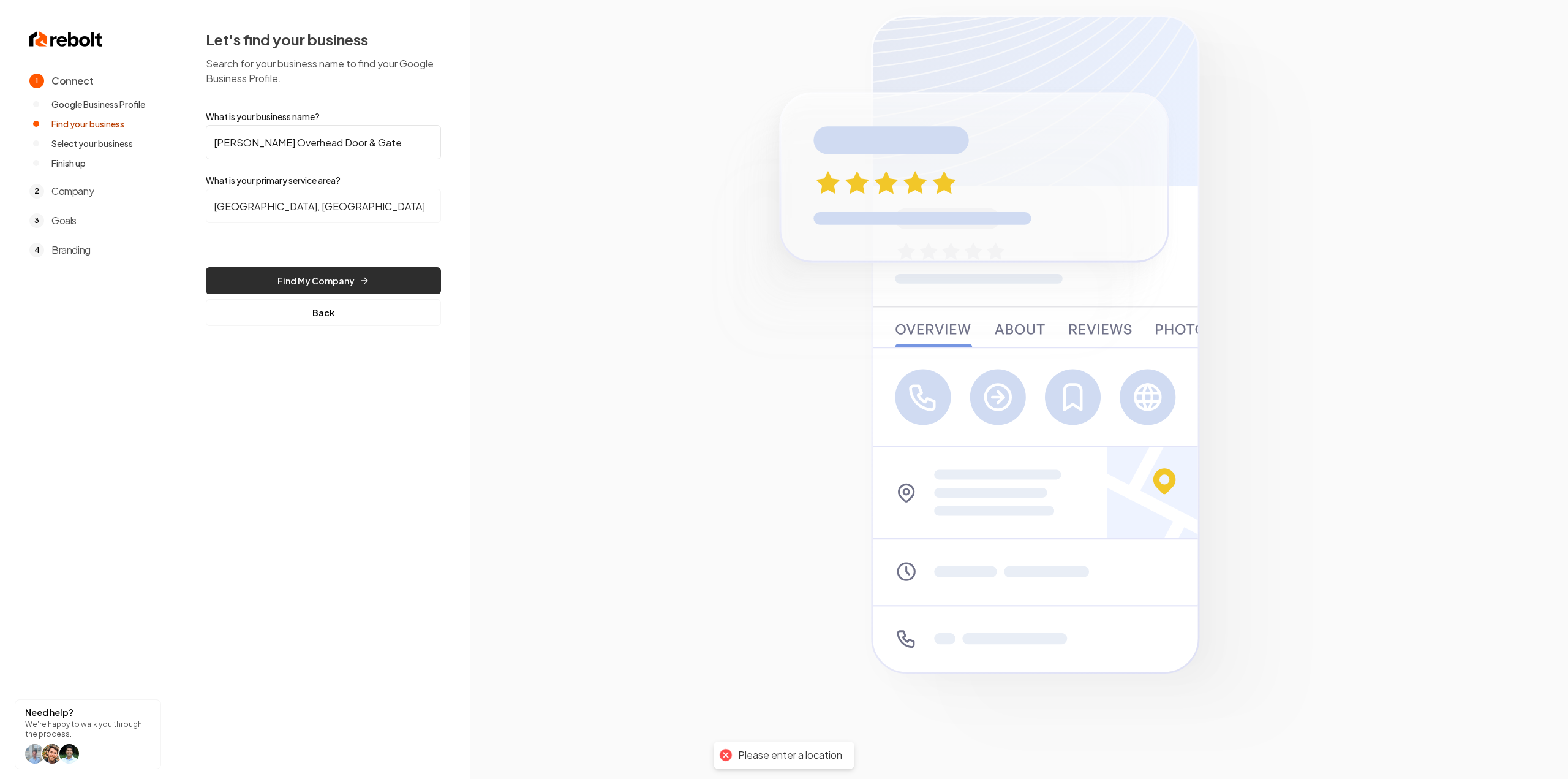
click at [359, 288] on button "Find My Company" at bounding box center [323, 281] width 235 height 27
click at [410, 296] on form "What is your business name? Arnold Overhead Door & Gate What is your primary se…" at bounding box center [323, 218] width 235 height 216
click at [364, 316] on button "Back" at bounding box center [323, 313] width 235 height 27
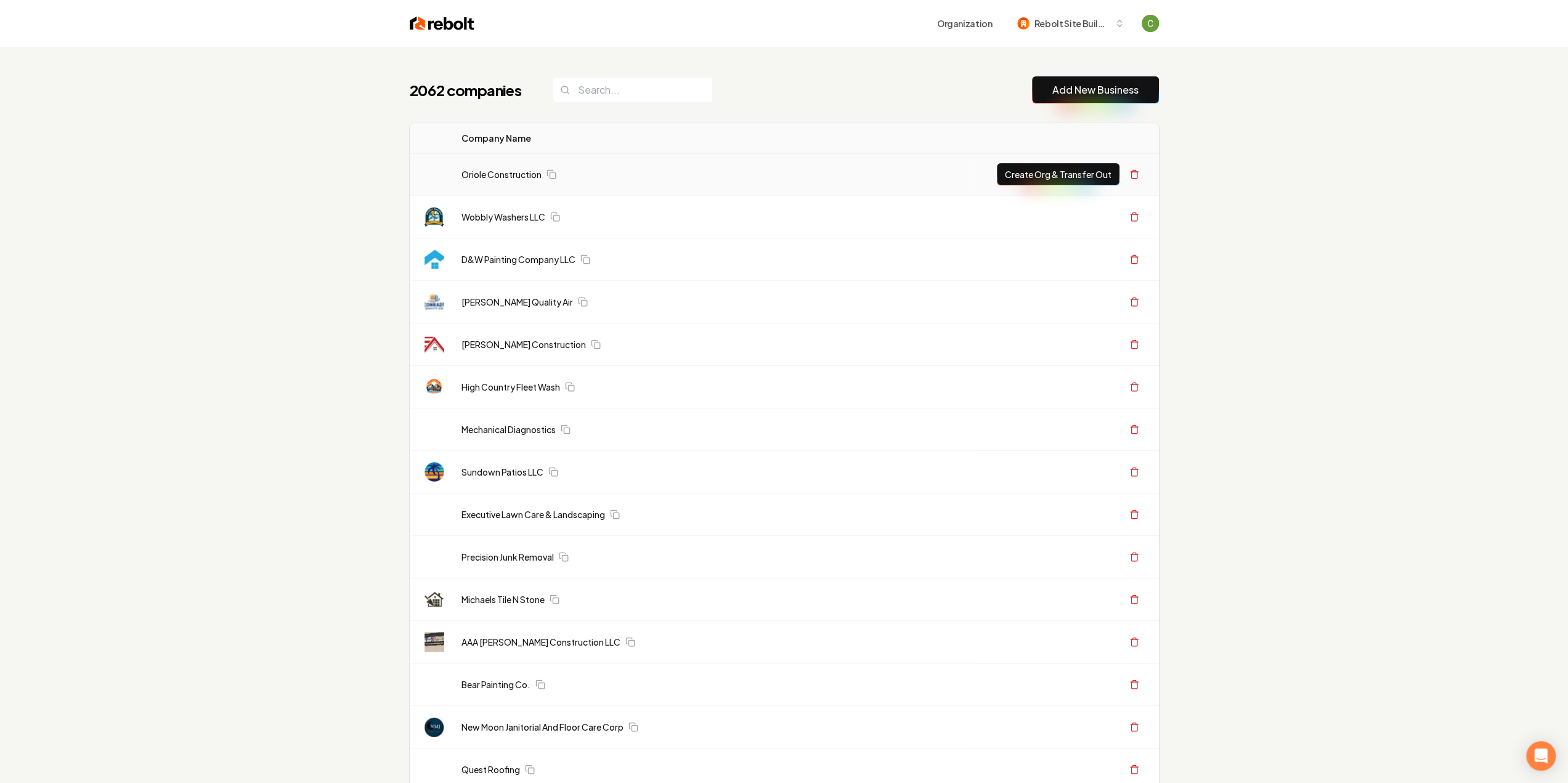
click at [1140, 98] on button "Add New Business" at bounding box center [1095, 90] width 127 height 27
click at [1072, 84] on link "Add New Business" at bounding box center [1095, 90] width 86 height 15
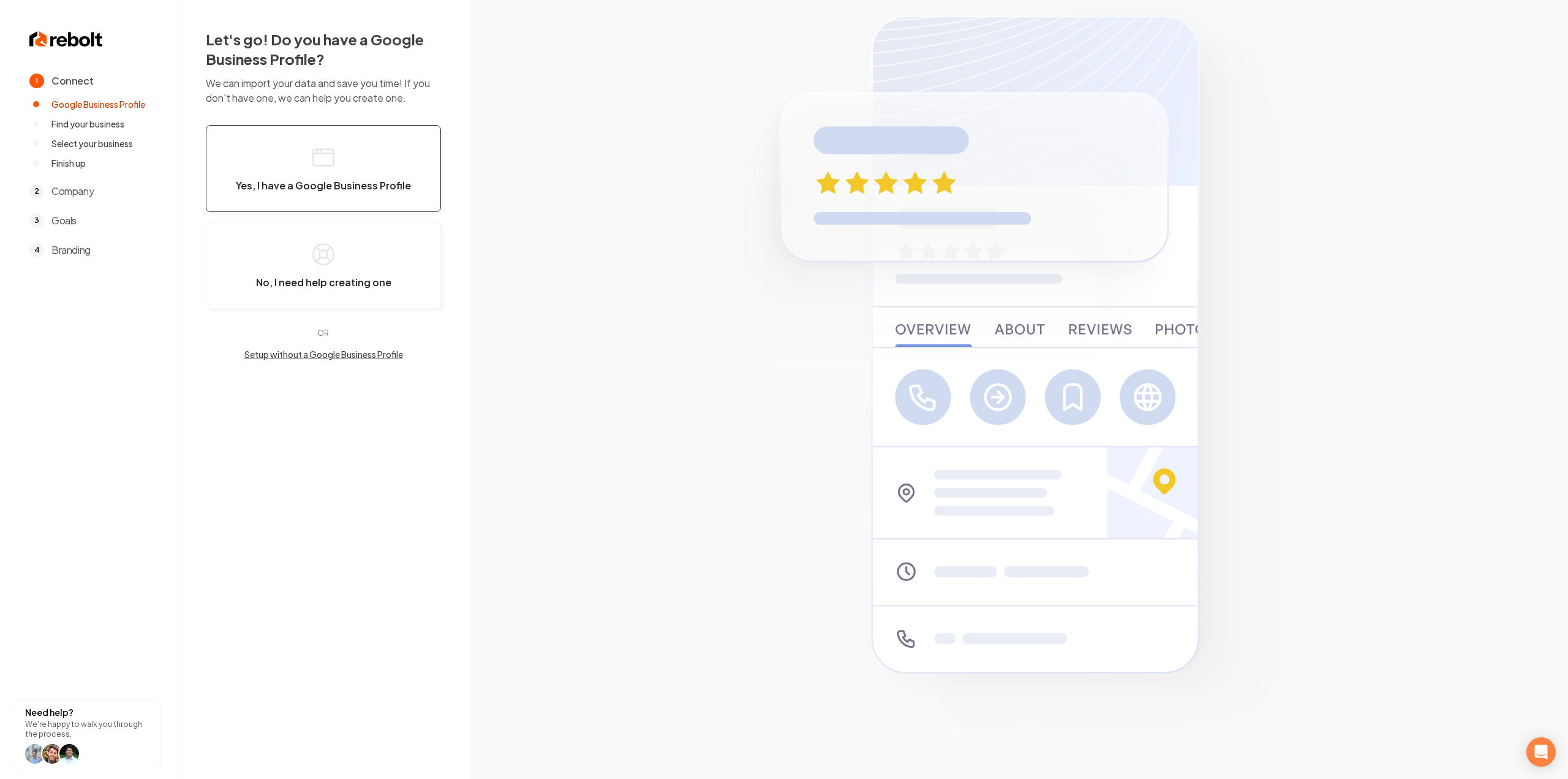
click at [345, 145] on button "Yes, I have a Google Business Profile" at bounding box center [323, 168] width 235 height 87
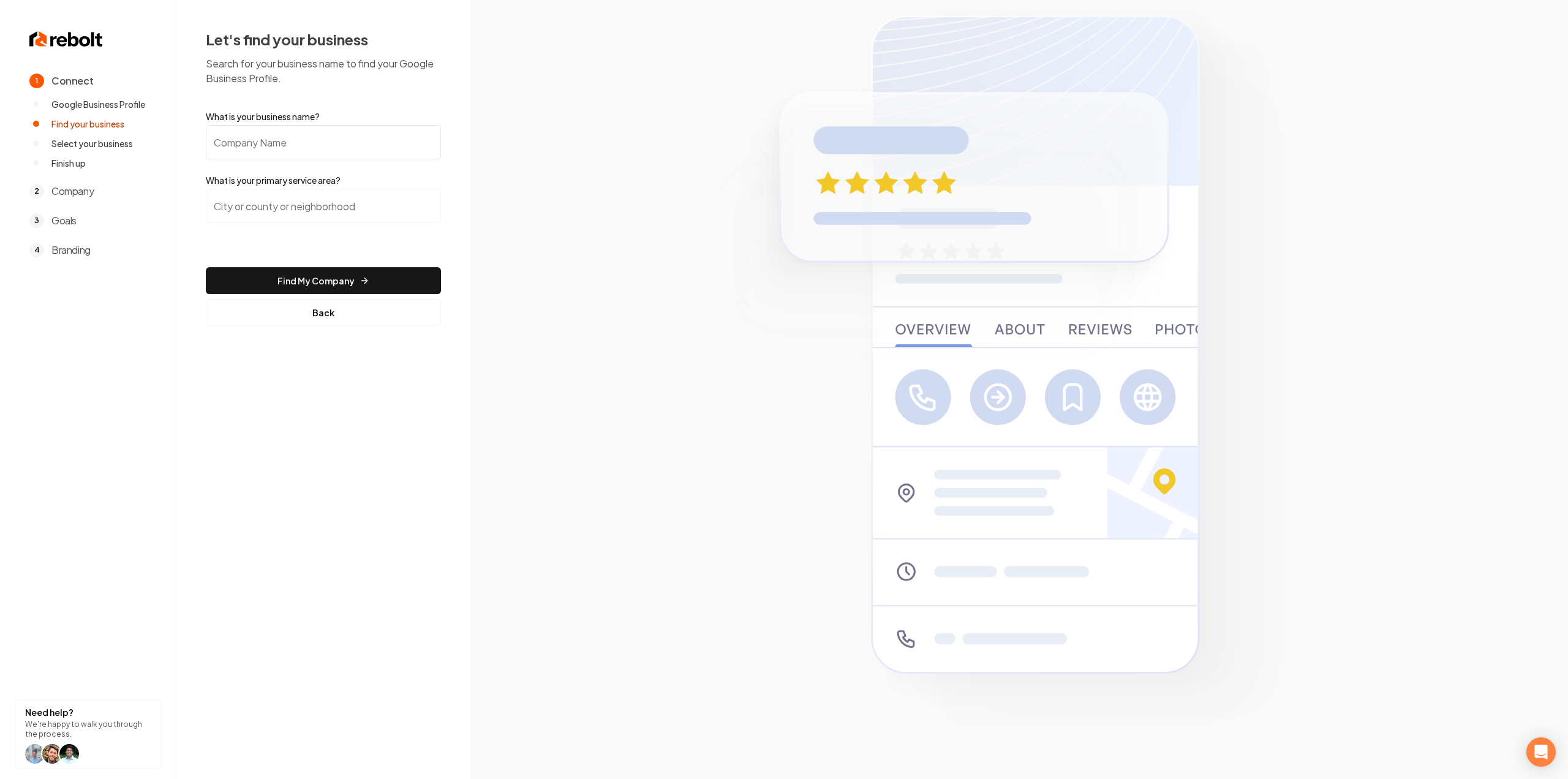
click at [294, 148] on input "What is your business name?" at bounding box center [323, 142] width 235 height 34
paste input "C&D Mechanical LLC"
type input "C&D Mechanical LLC"
click at [273, 195] on input "search" at bounding box center [323, 206] width 235 height 34
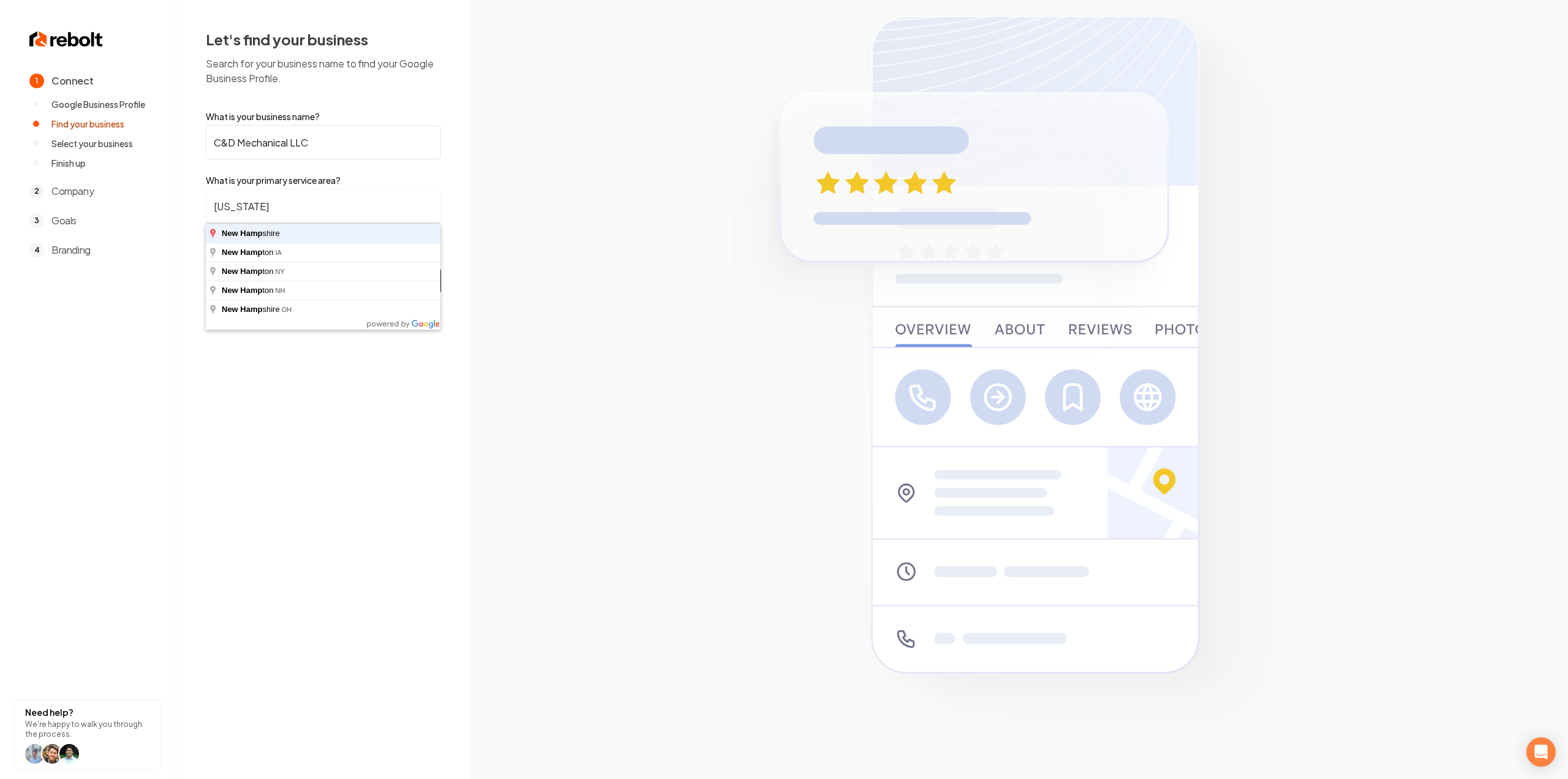
type input "New Hampshire"
click at [205, 267] on button "Find My Company" at bounding box center [323, 281] width 235 height 27
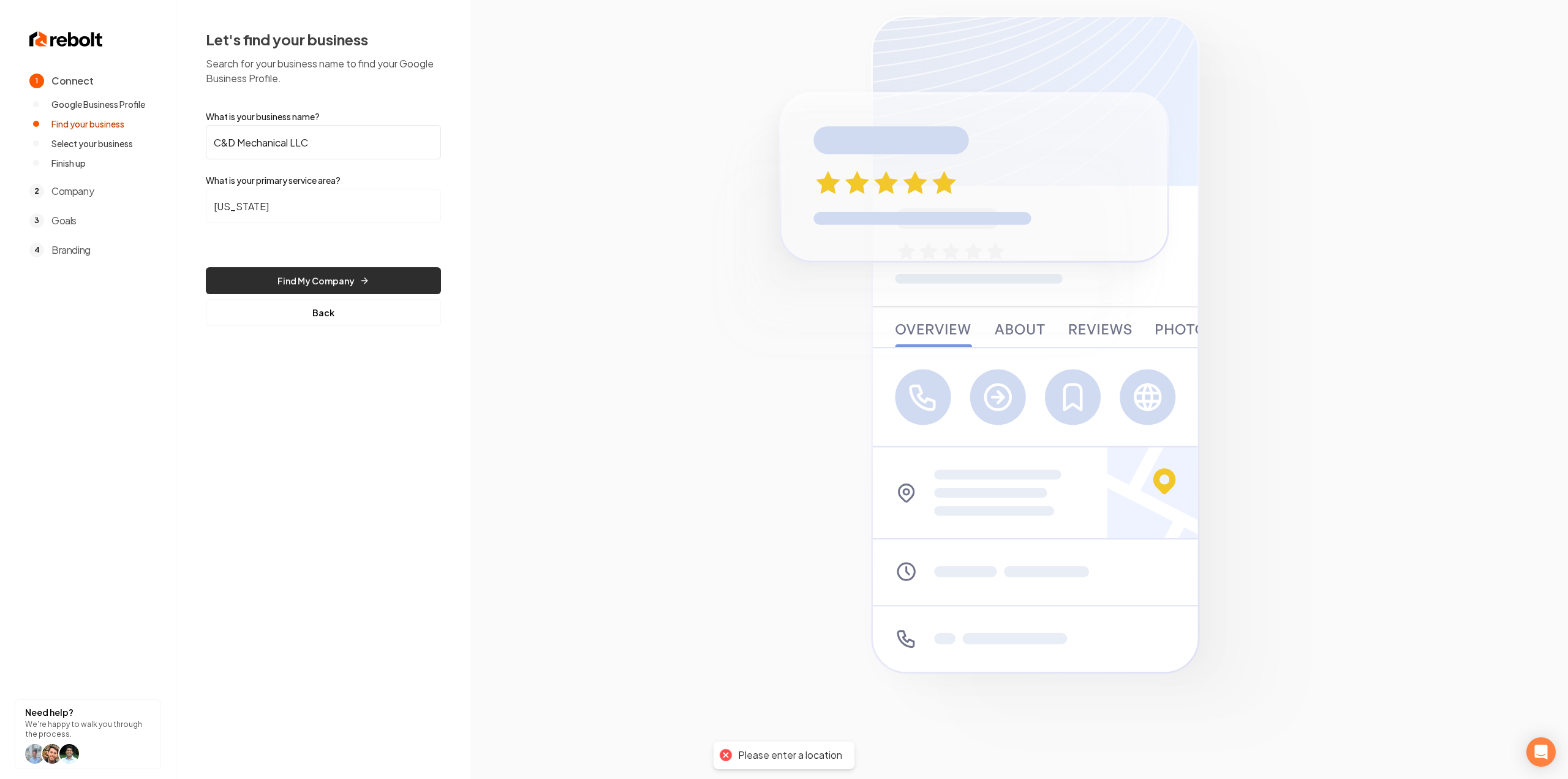
click at [309, 272] on button "Find My Company" at bounding box center [323, 281] width 235 height 27
drag, startPoint x: 873, startPoint y: 751, endPoint x: 690, endPoint y: 756, distance: 183.1
click at [690, 756] on div "Request failed with status code 504" at bounding box center [784, 755] width 204 height 27
copy div "Request failed with status code 504"
click at [315, 209] on input "New Hampshire" at bounding box center [323, 206] width 235 height 34
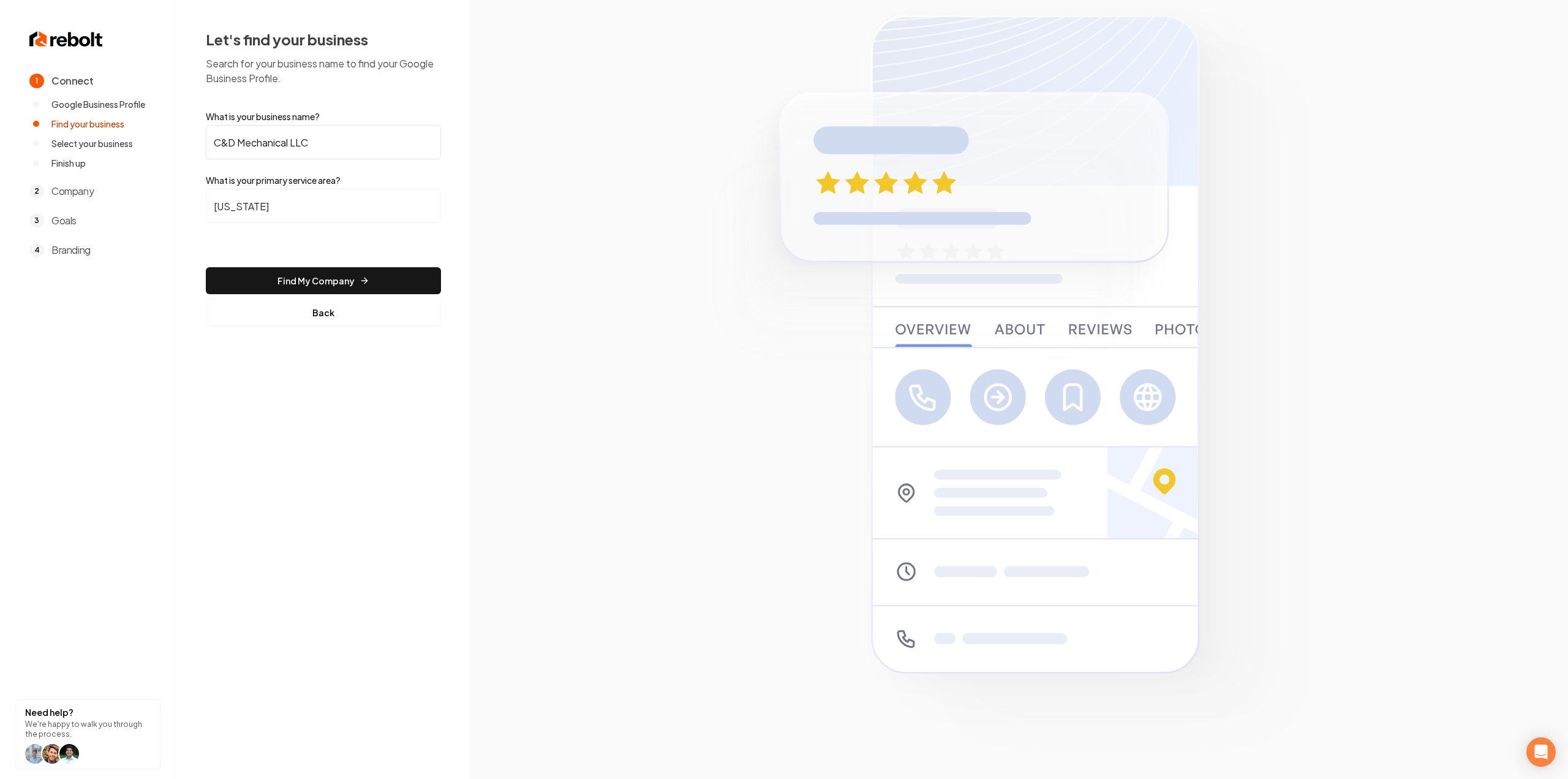
click at [248, 205] on input "New Hampshire" at bounding box center [323, 206] width 235 height 34
click at [282, 270] on button "Find My Company" at bounding box center [323, 281] width 235 height 27
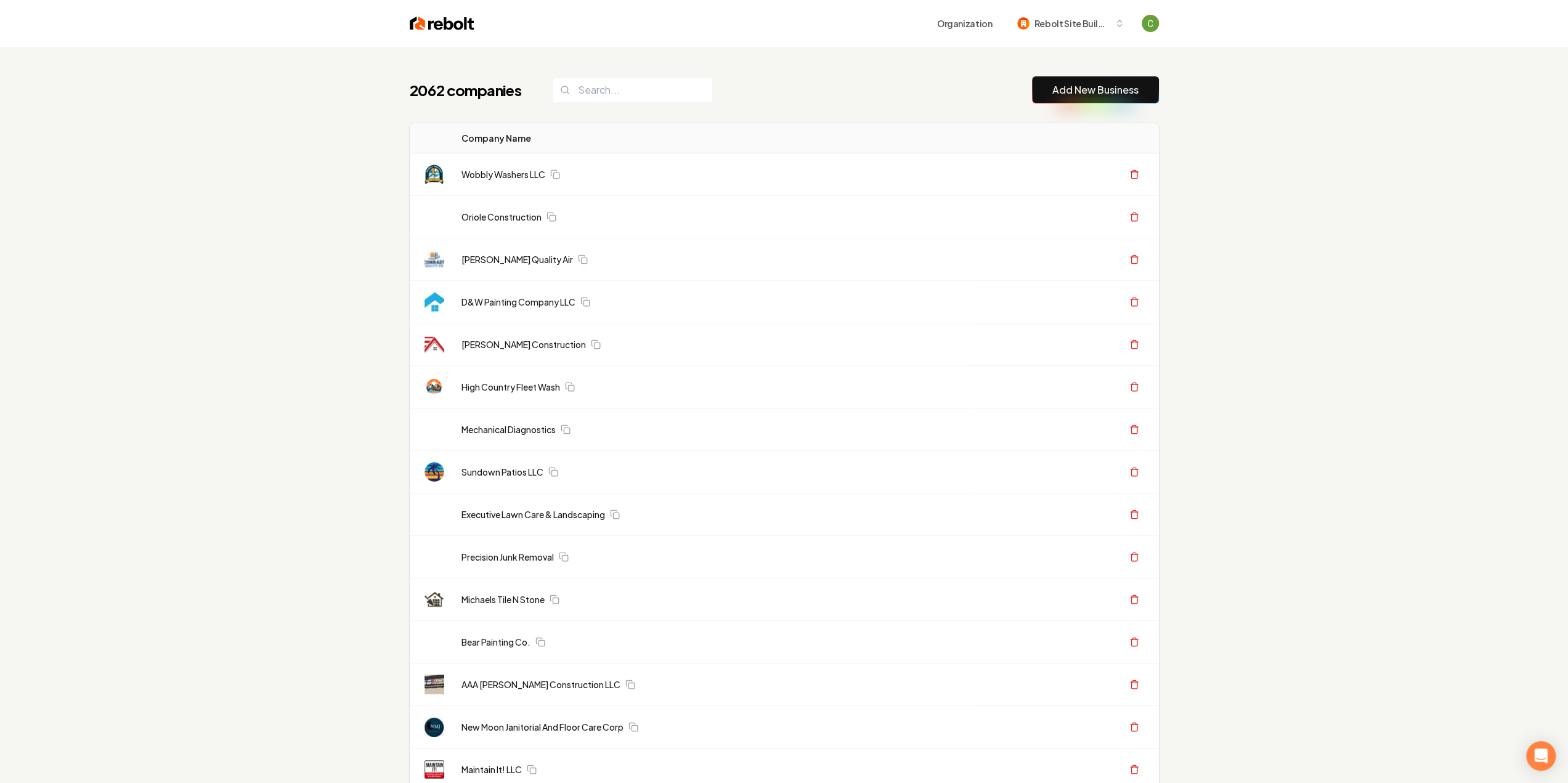
click at [1092, 79] on button "Add New Business" at bounding box center [1095, 90] width 127 height 27
click at [1083, 87] on link "Add New Business" at bounding box center [1095, 90] width 86 height 15
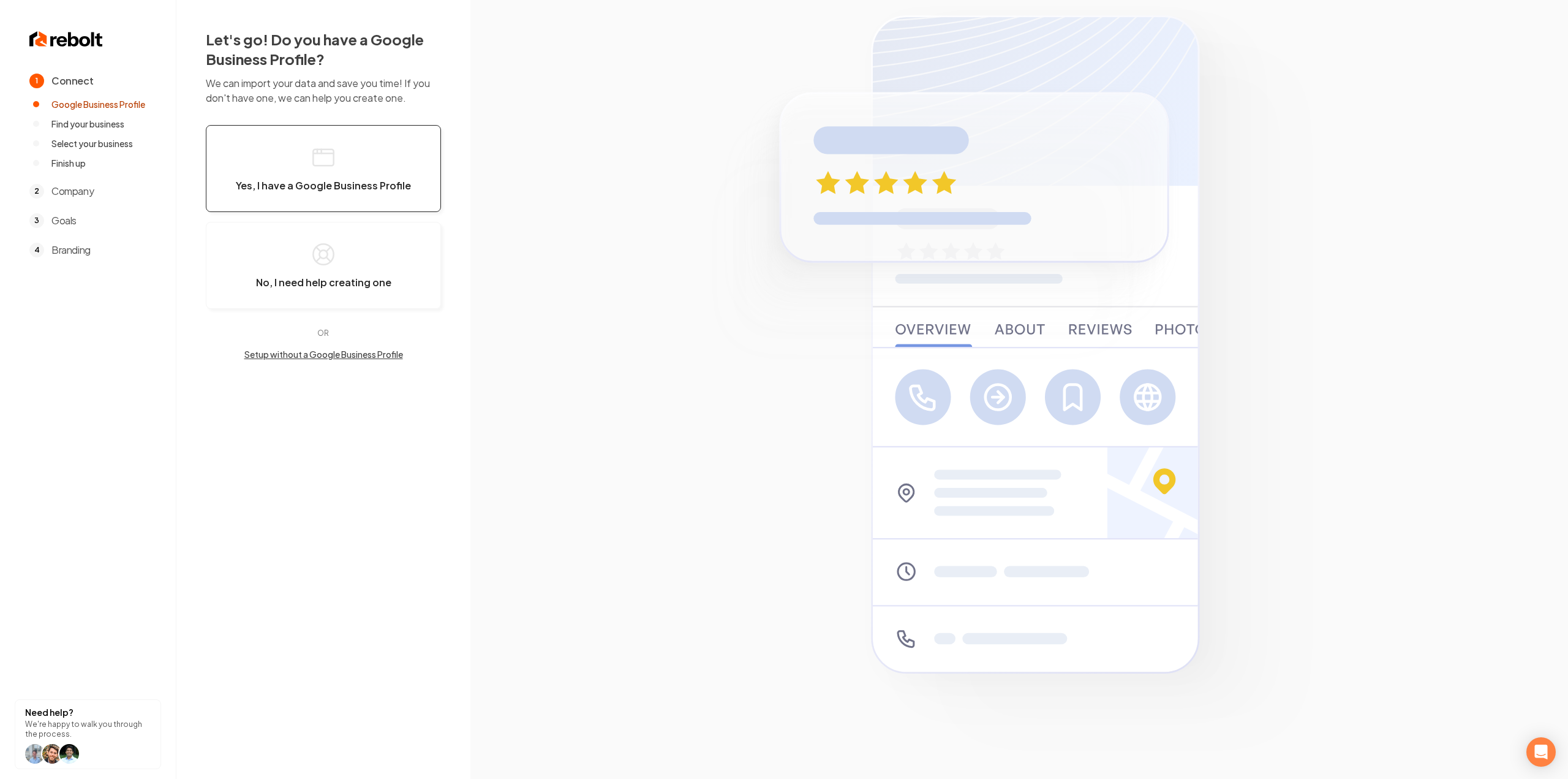
click at [410, 149] on button "Yes, I have a Google Business Profile" at bounding box center [323, 168] width 235 height 87
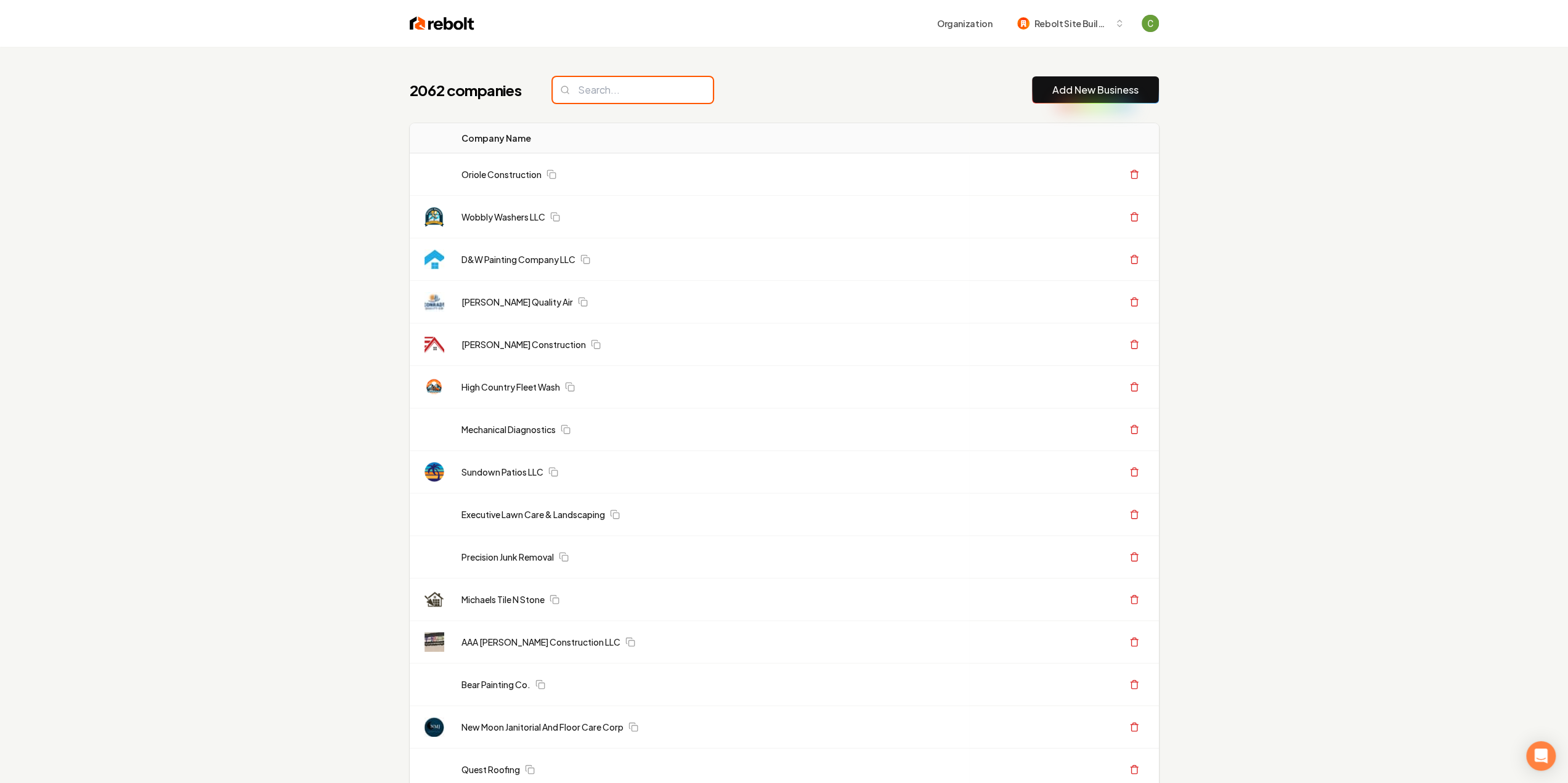
click at [618, 90] on input "search" at bounding box center [632, 90] width 160 height 26
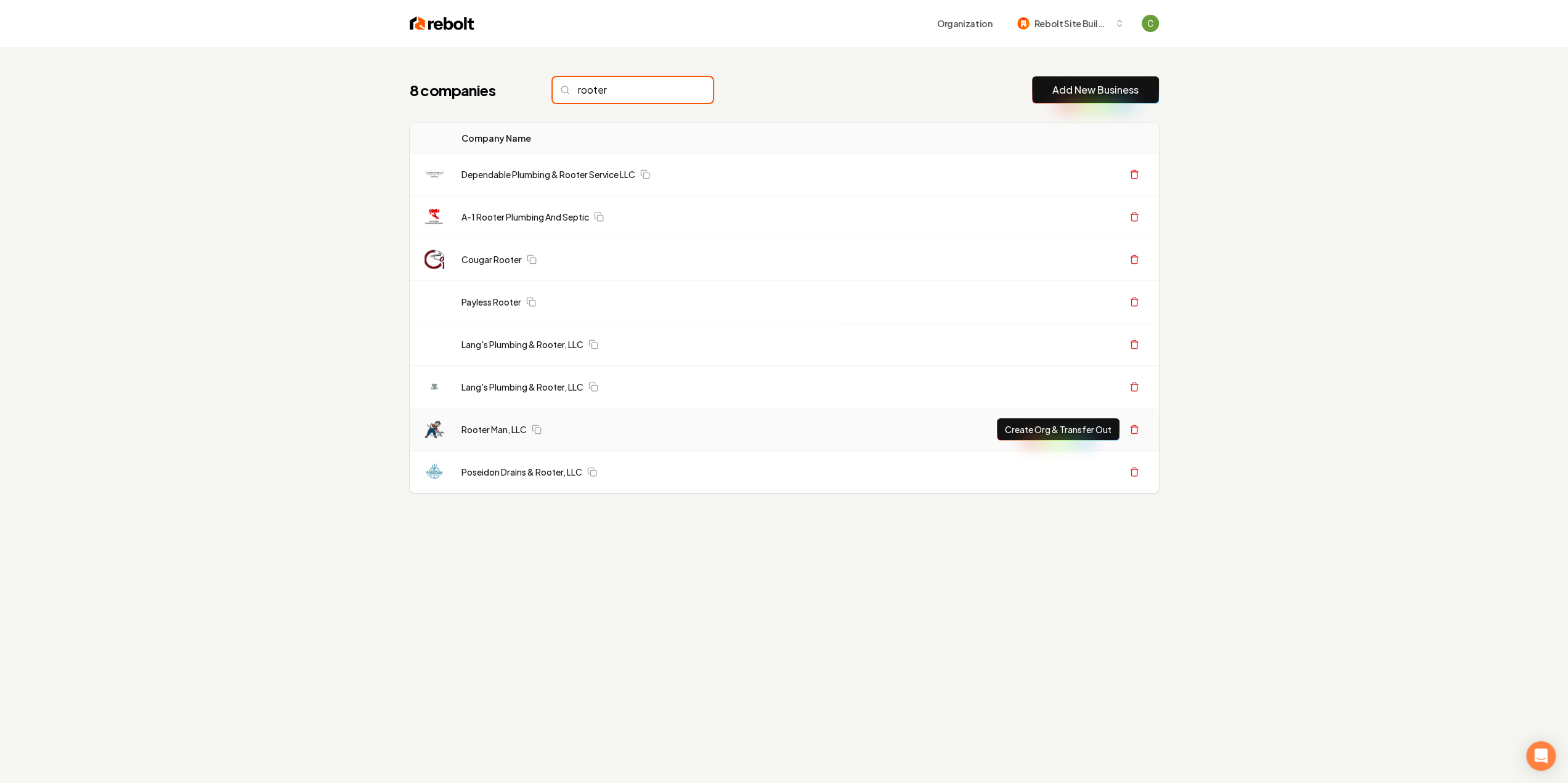
type input "rooter"
click at [496, 435] on td "Rooter Man, LLC" at bounding box center [646, 430] width 388 height 42
click at [496, 430] on link "Rooter Man, LLC" at bounding box center [493, 430] width 65 height 13
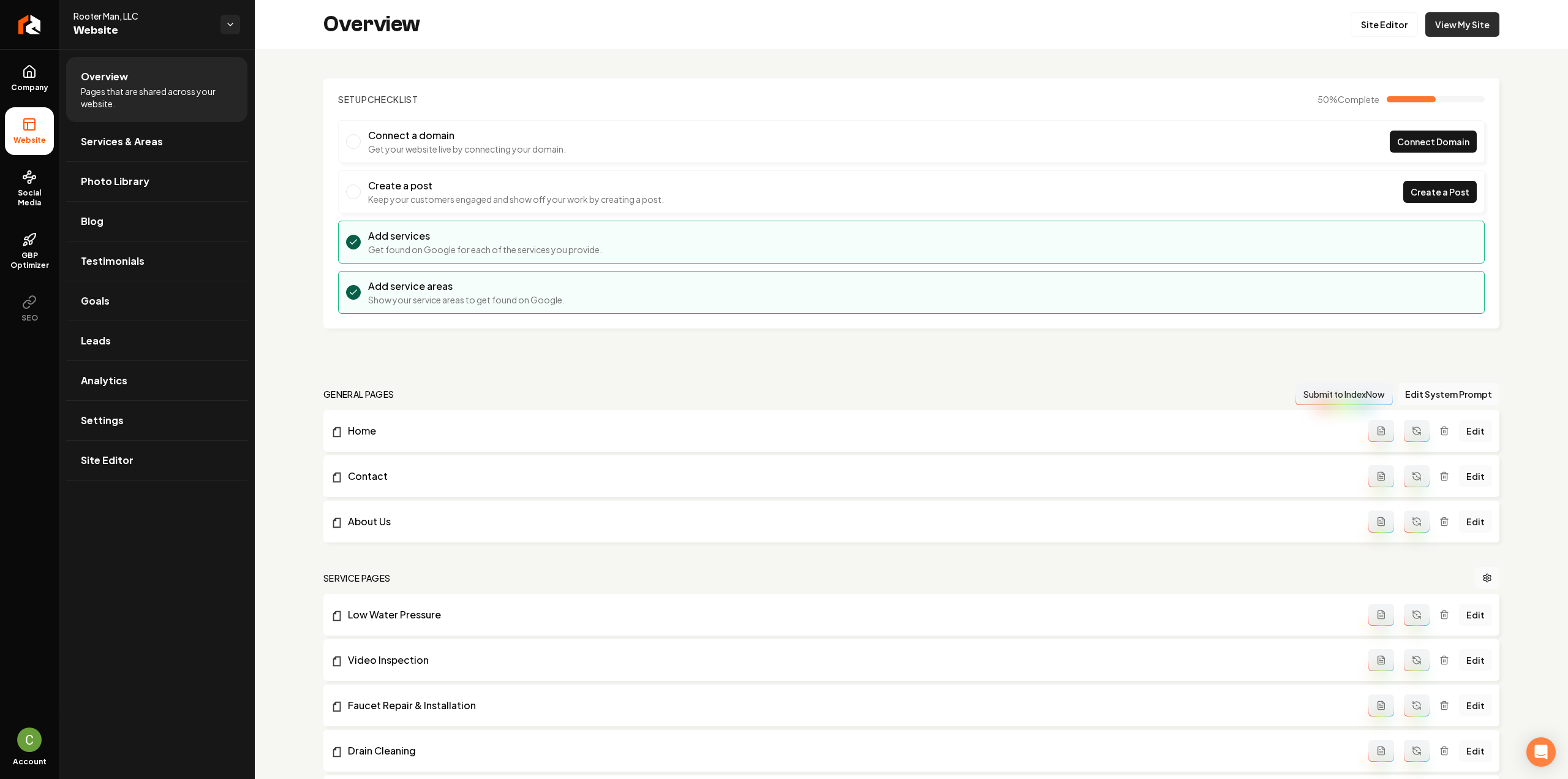
click at [1469, 23] on link "View My Site" at bounding box center [1463, 24] width 74 height 24
click at [1367, 24] on link "Site Editor" at bounding box center [1384, 24] width 67 height 24
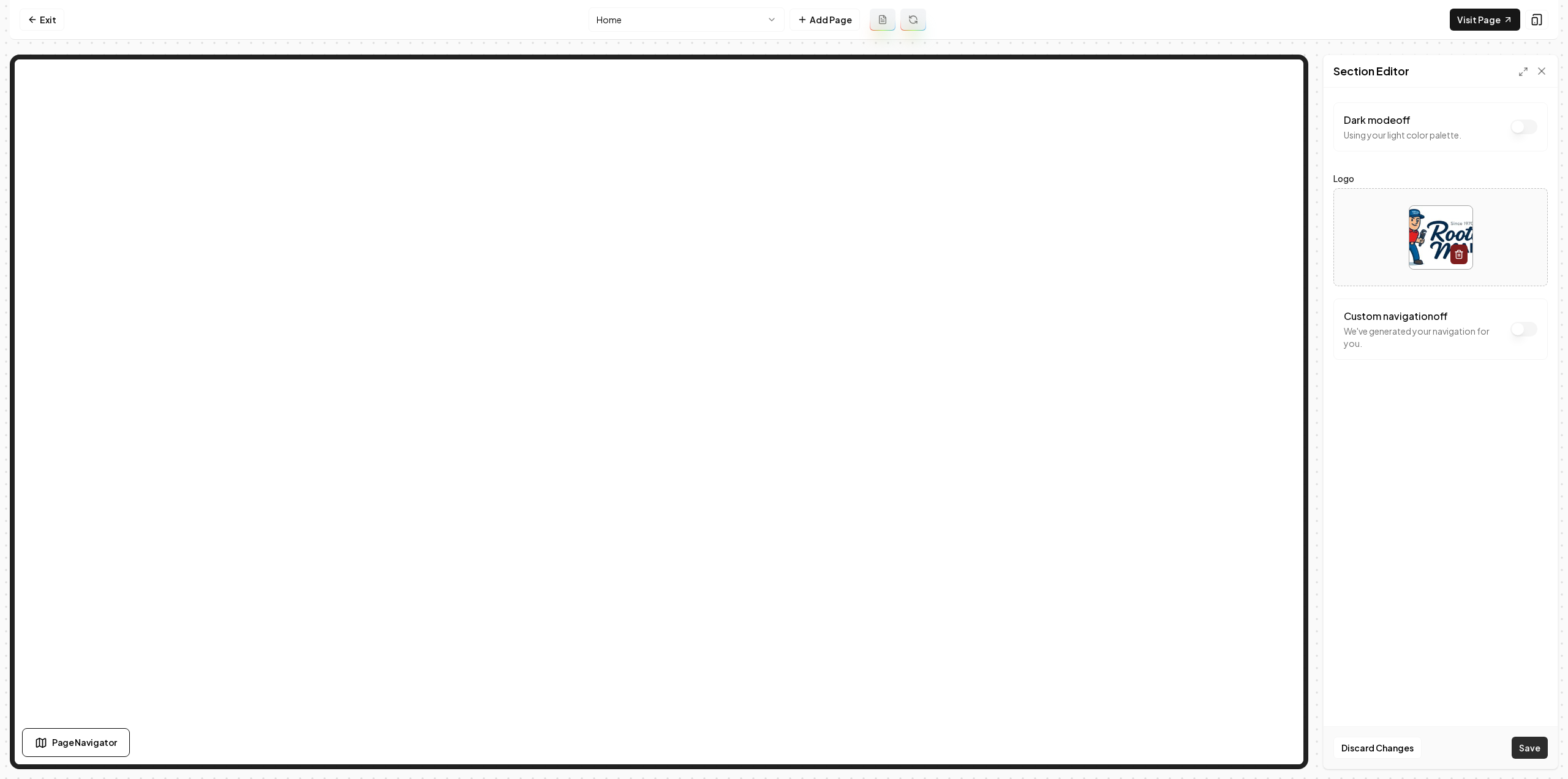
click at [1538, 742] on button "Save" at bounding box center [1530, 748] width 36 height 22
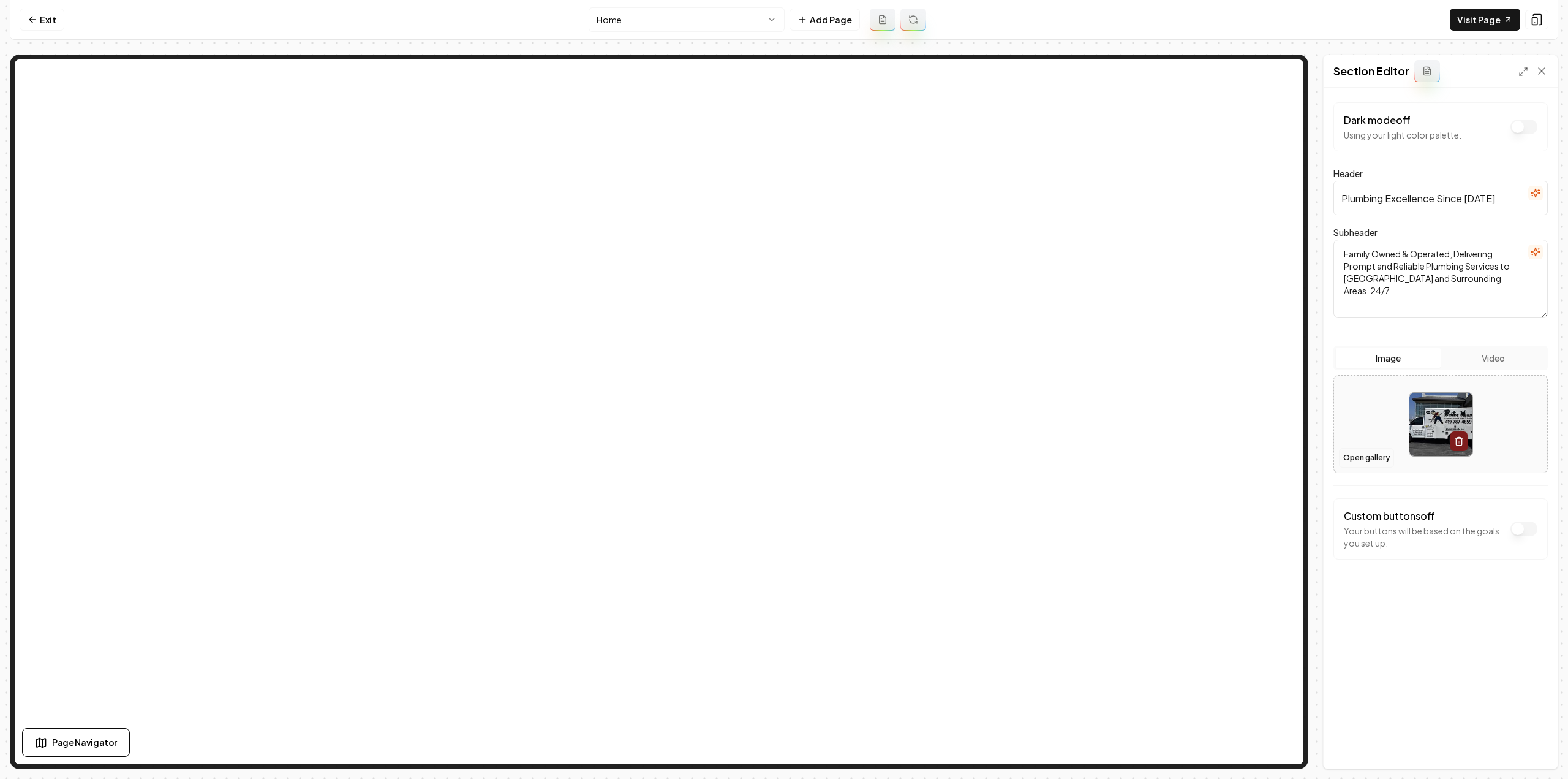
click at [1373, 450] on button "Open gallery" at bounding box center [1366, 457] width 55 height 20
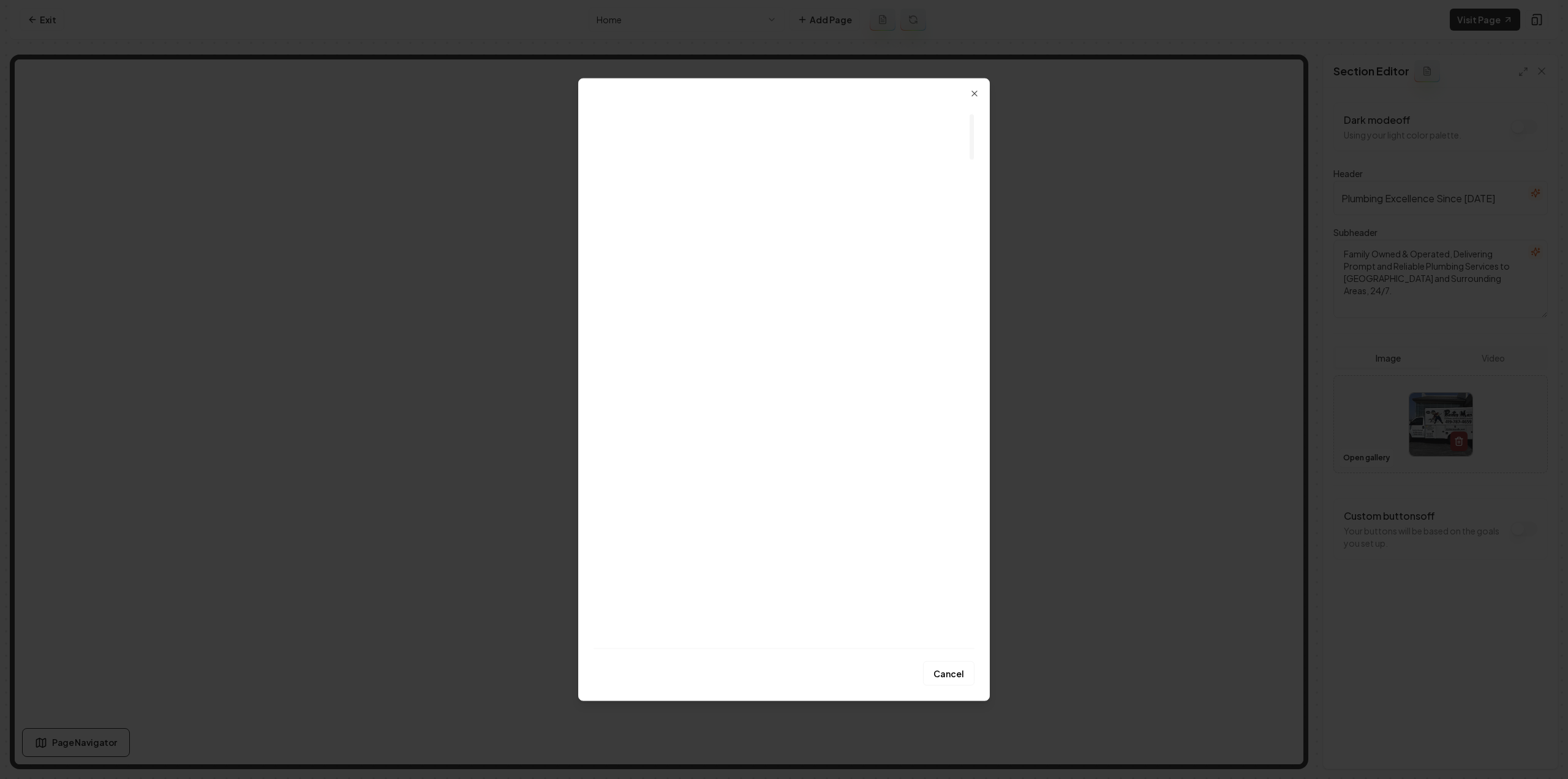
scroll to position [184, 0]
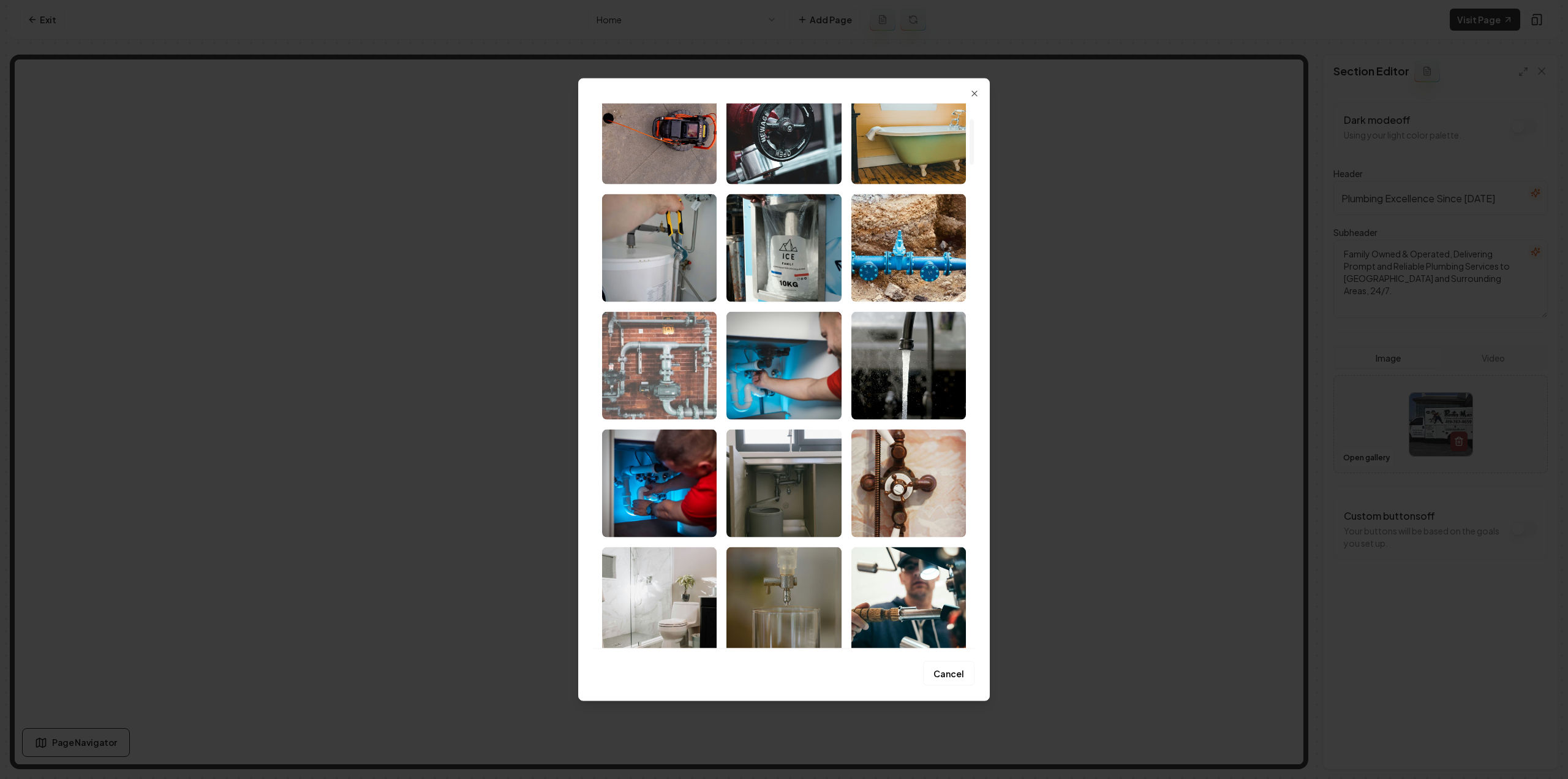
click at [671, 356] on img "Select image image_68a361205c7cd75eb84bfe6d.jpg" at bounding box center [659, 365] width 115 height 108
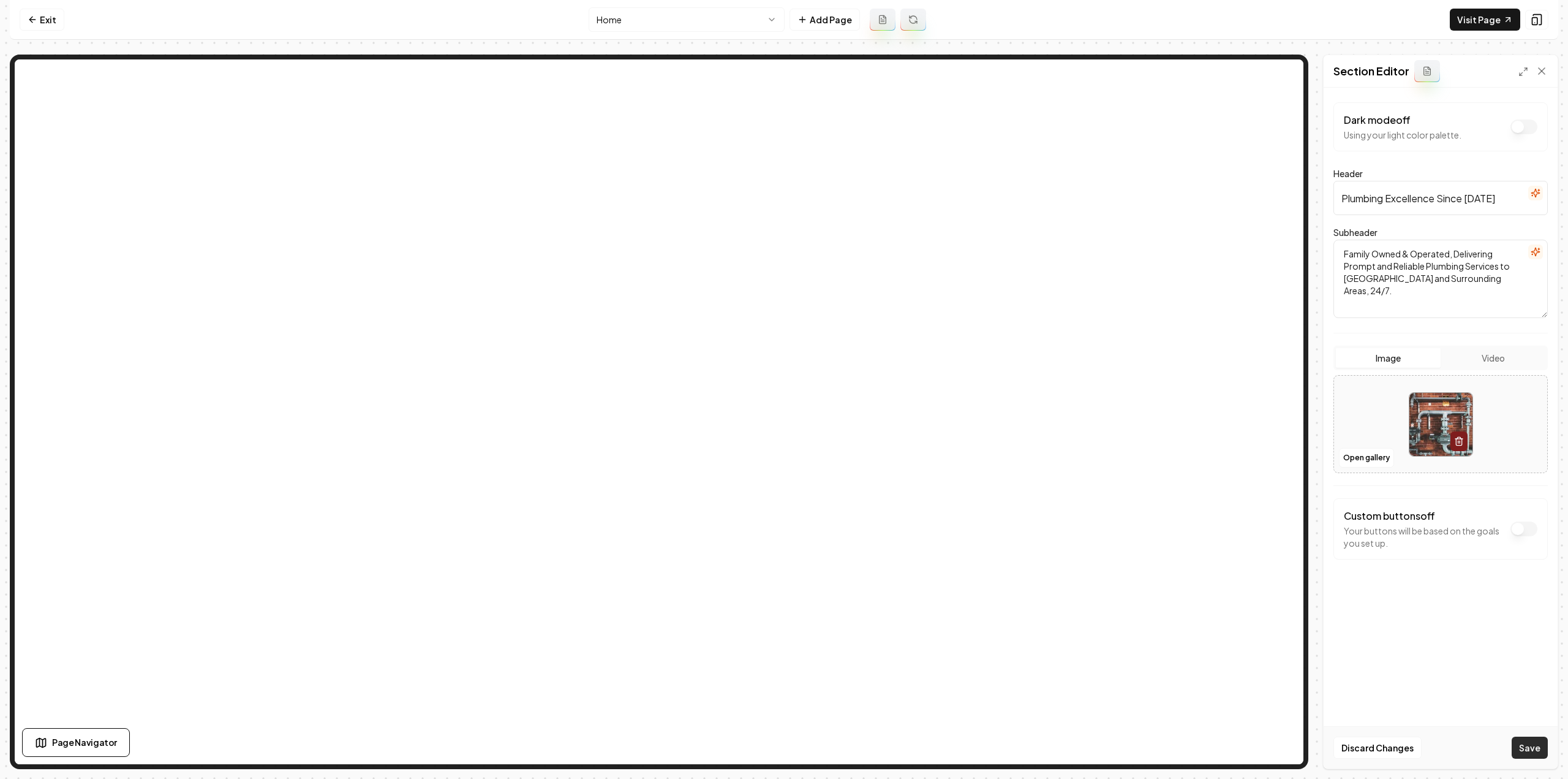
click at [1546, 754] on button "Save" at bounding box center [1530, 748] width 36 height 22
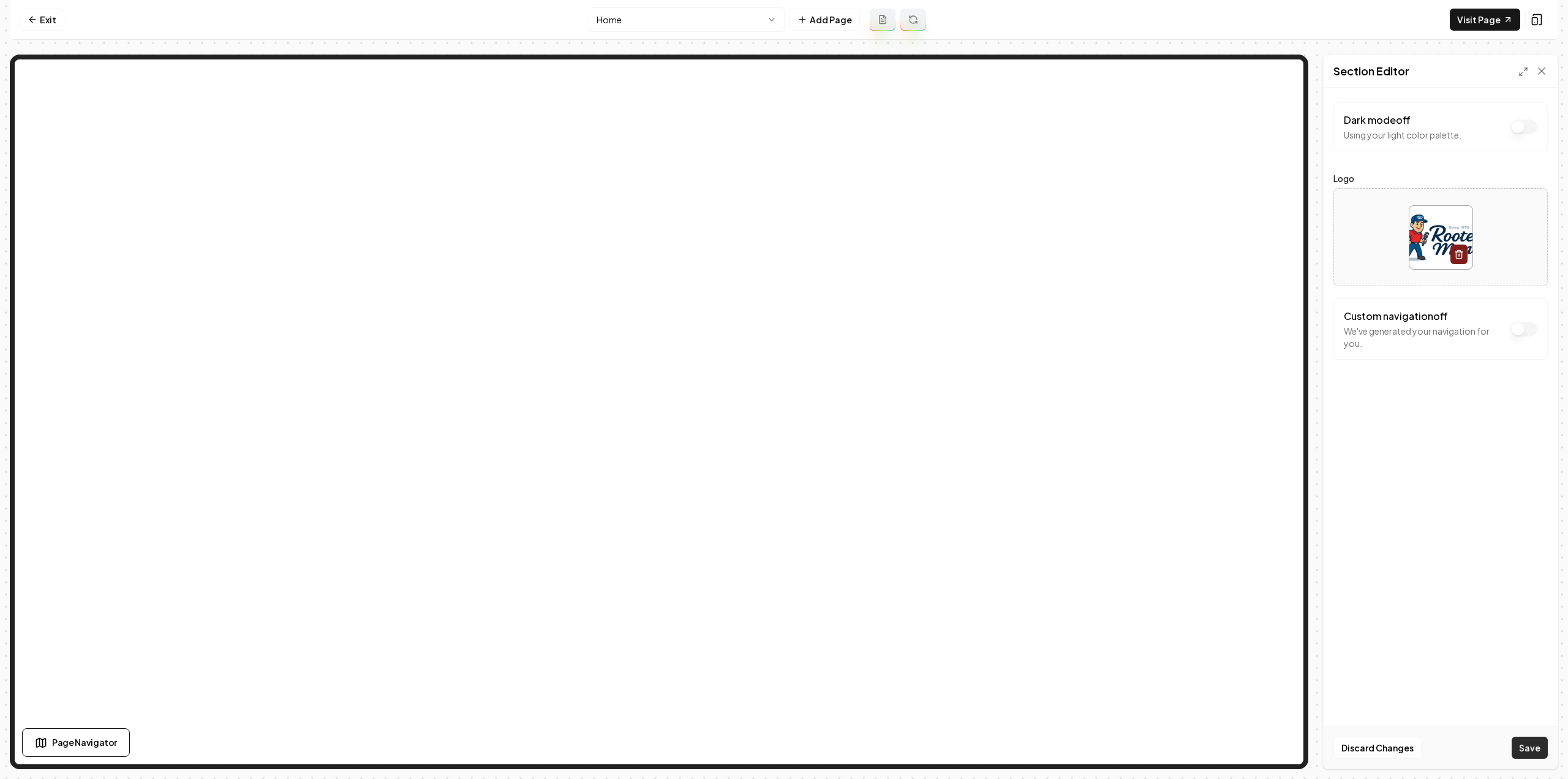
click at [1527, 742] on button "Save" at bounding box center [1530, 748] width 36 height 22
click at [37, 25] on link "Exit" at bounding box center [41, 20] width 45 height 22
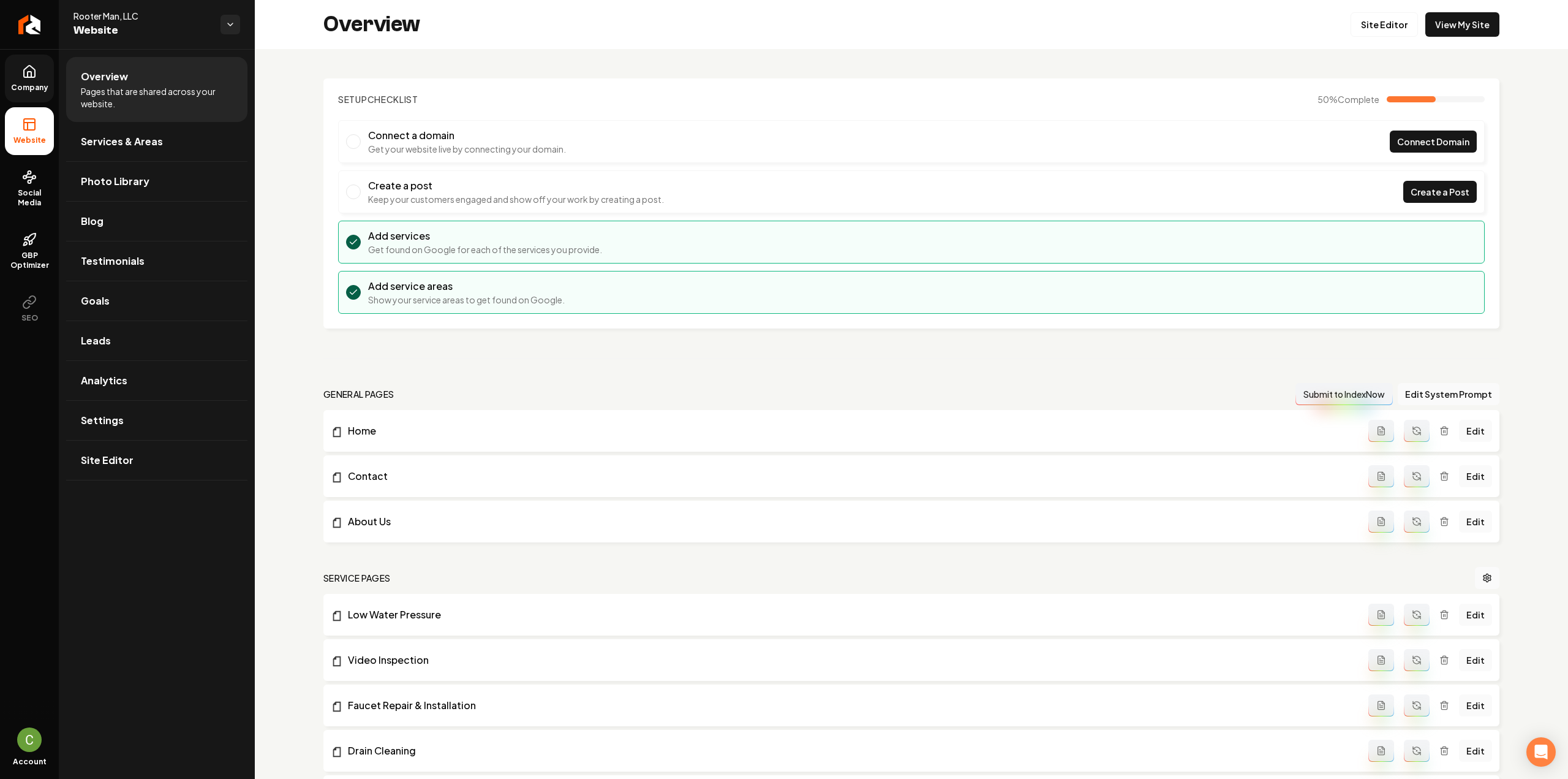
click at [44, 89] on span "Company" at bounding box center [30, 88] width 47 height 10
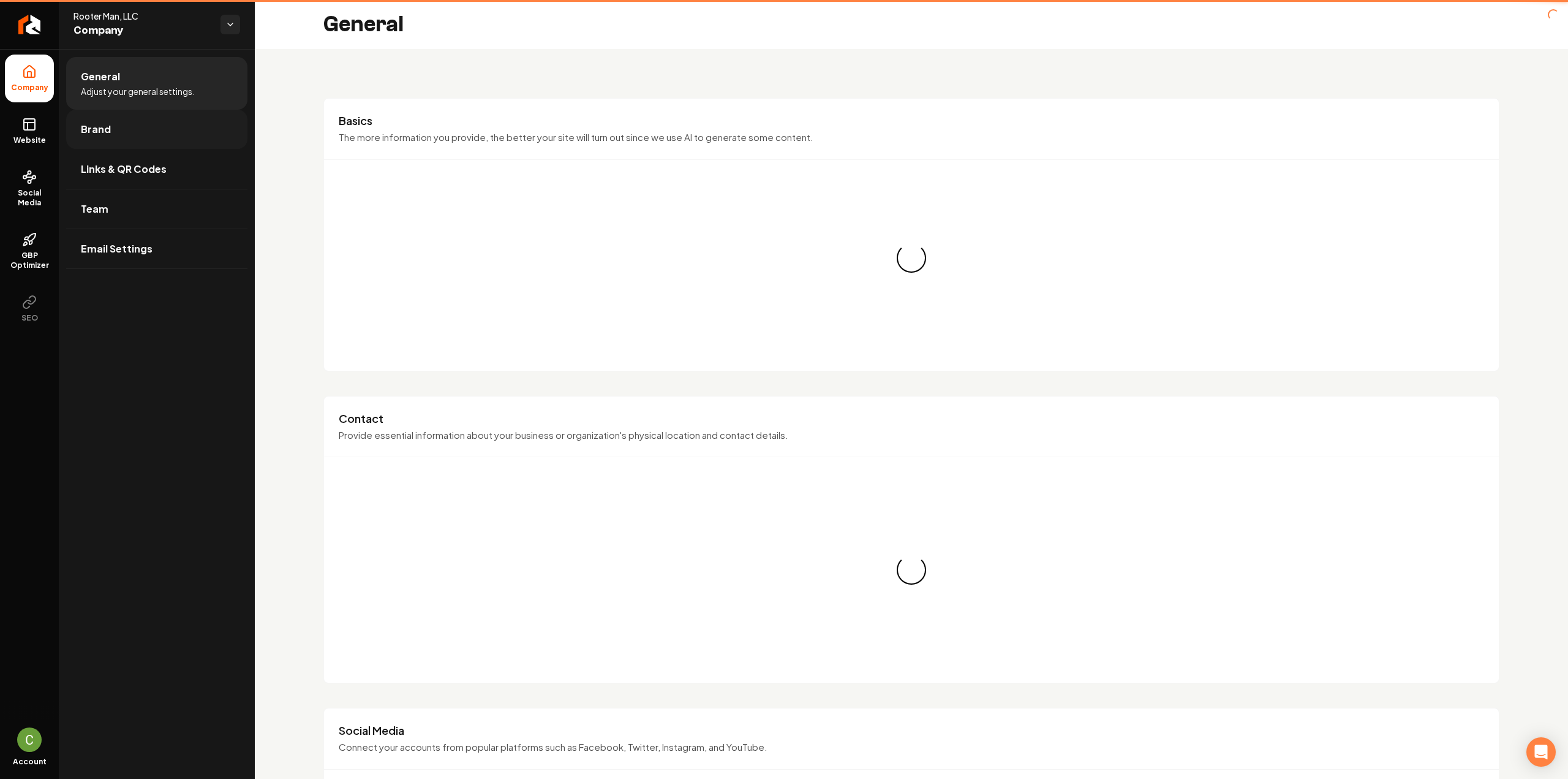
click at [93, 136] on span "Brand" at bounding box center [96, 129] width 30 height 15
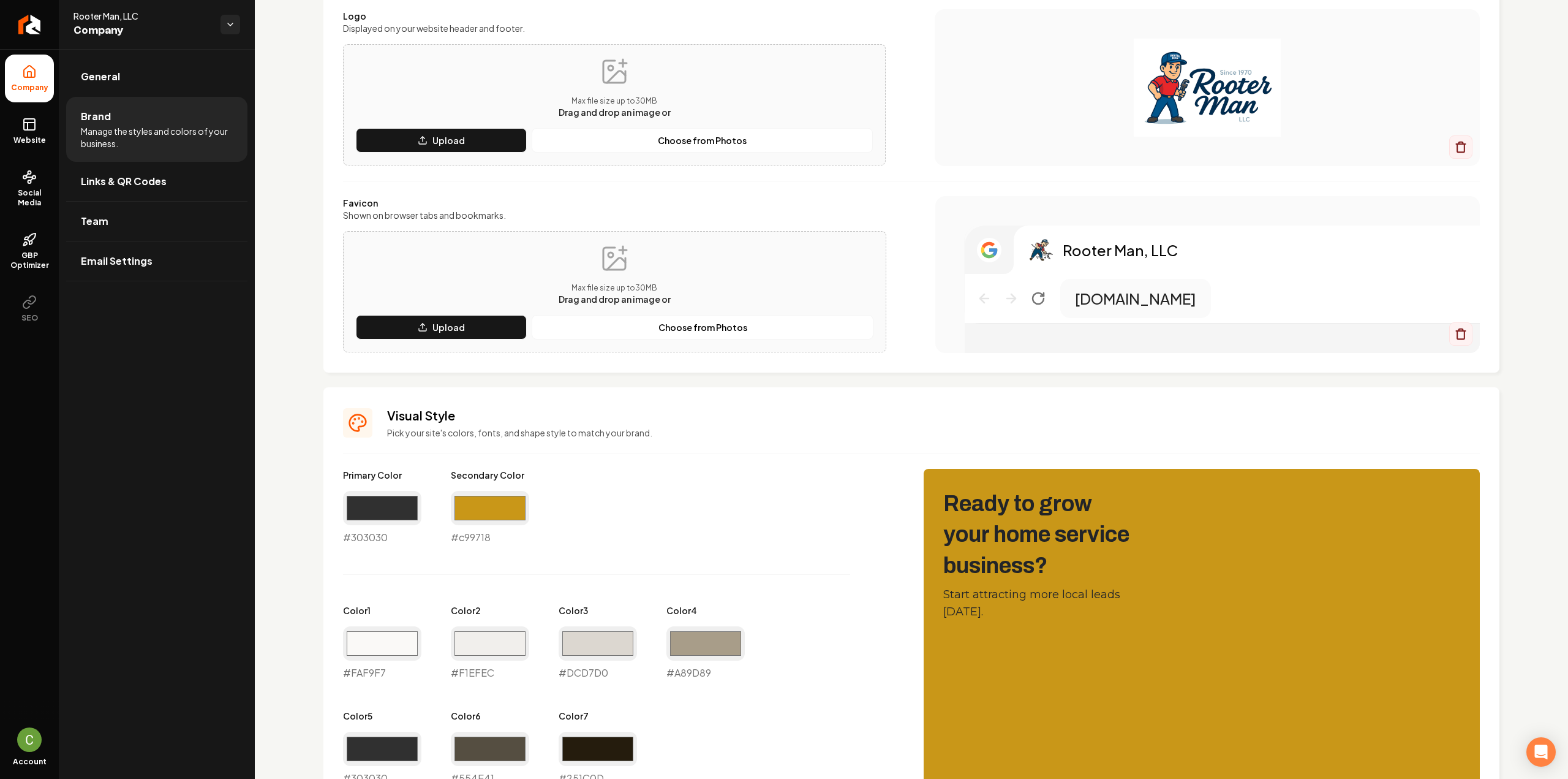
scroll to position [123, 0]
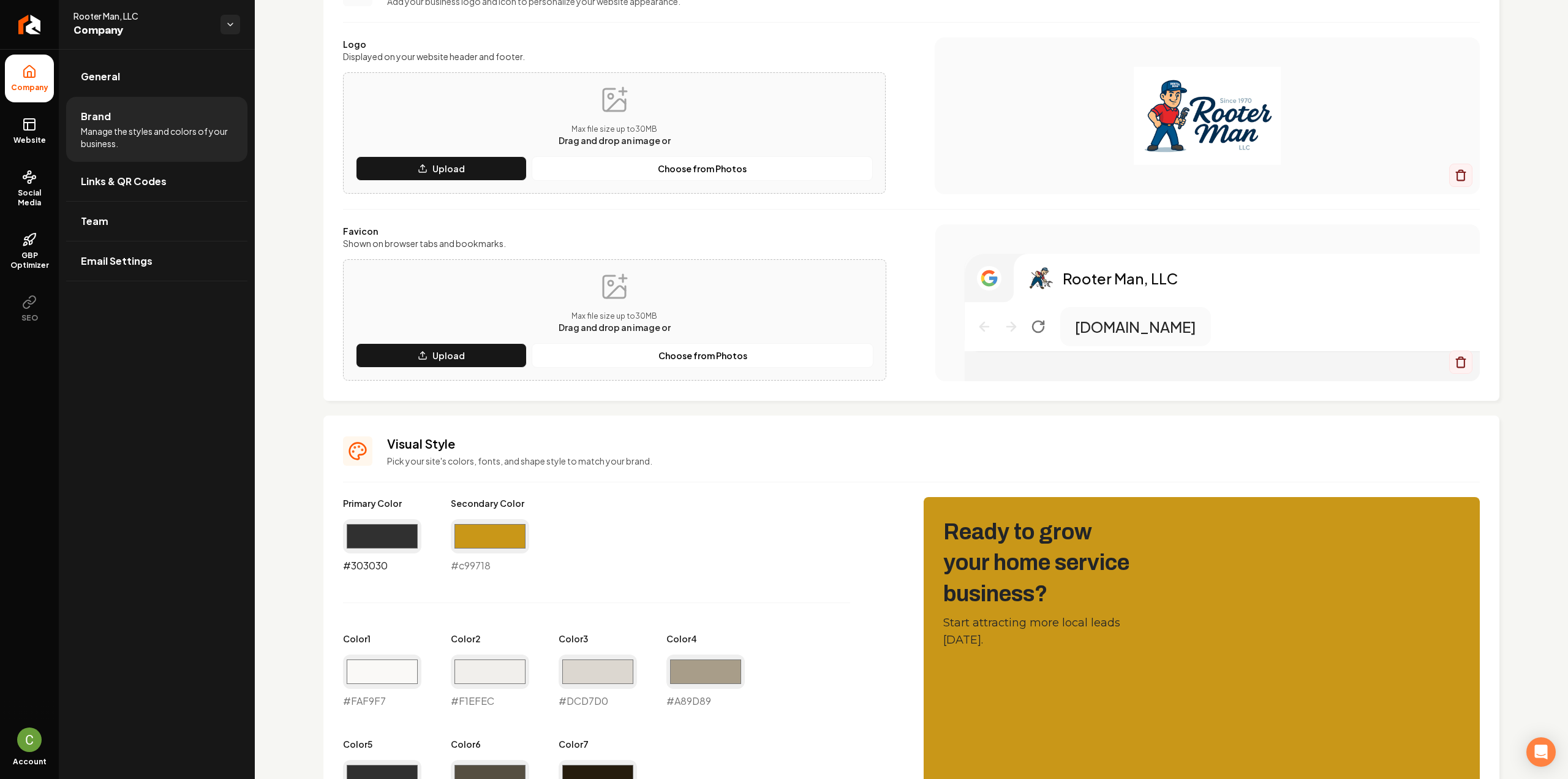
drag, startPoint x: 379, startPoint y: 545, endPoint x: 379, endPoint y: 552, distance: 7.0
click at [380, 545] on input "#303030" at bounding box center [382, 536] width 78 height 34
type input "#01548a"
click at [463, 531] on input "#c99718" at bounding box center [490, 536] width 78 height 34
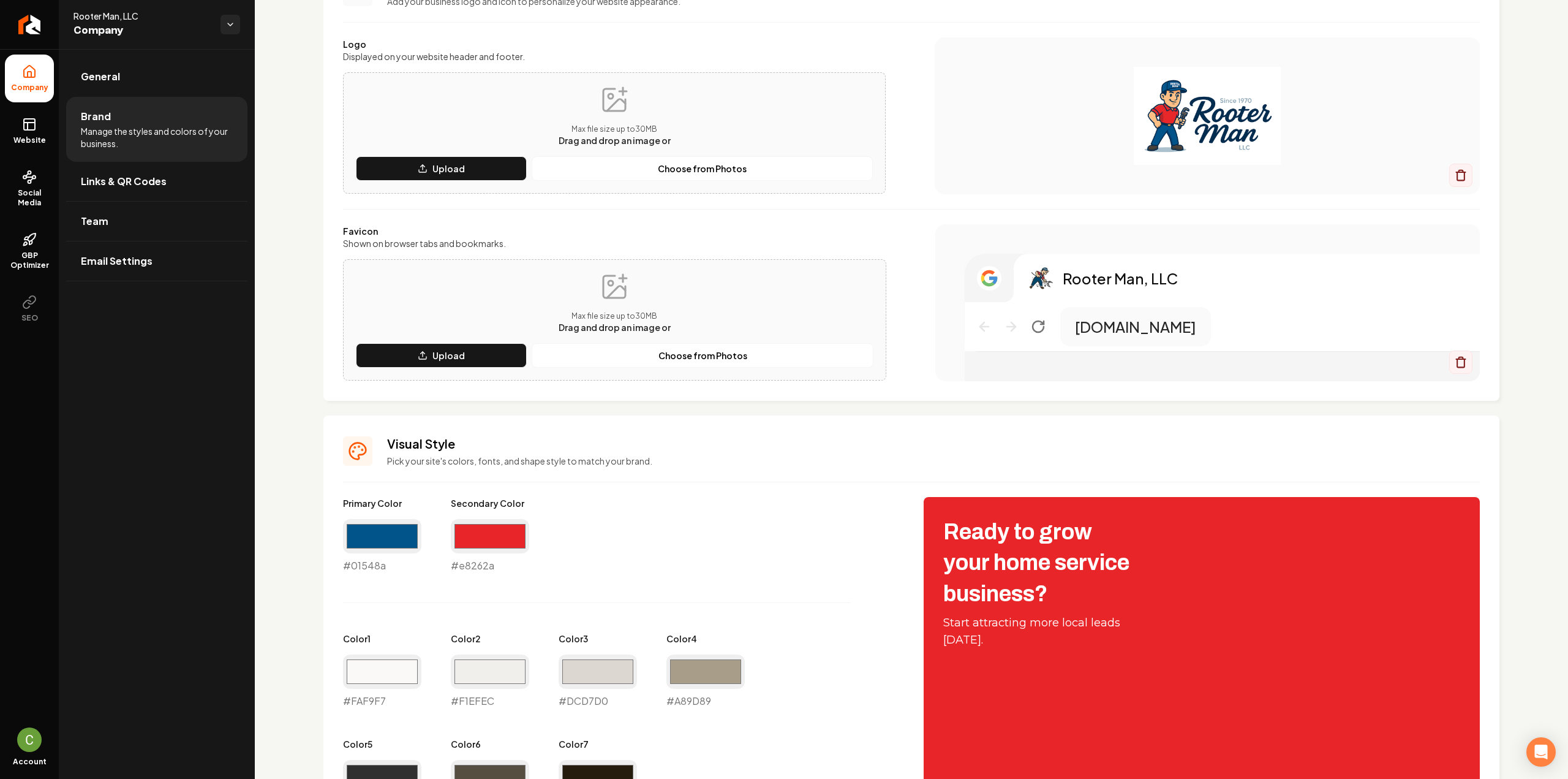
type input "#e8262a"
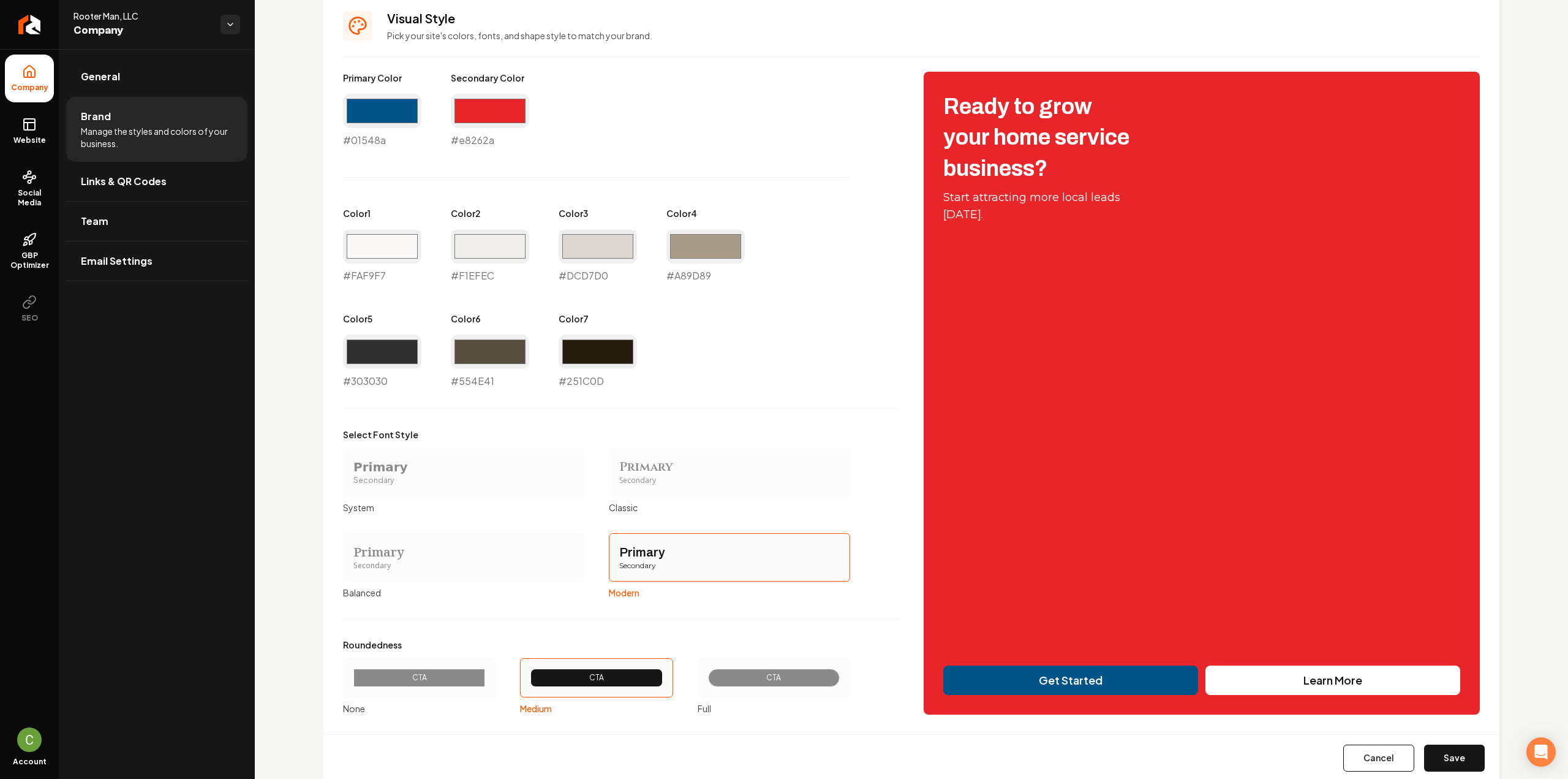
scroll to position [577, 0]
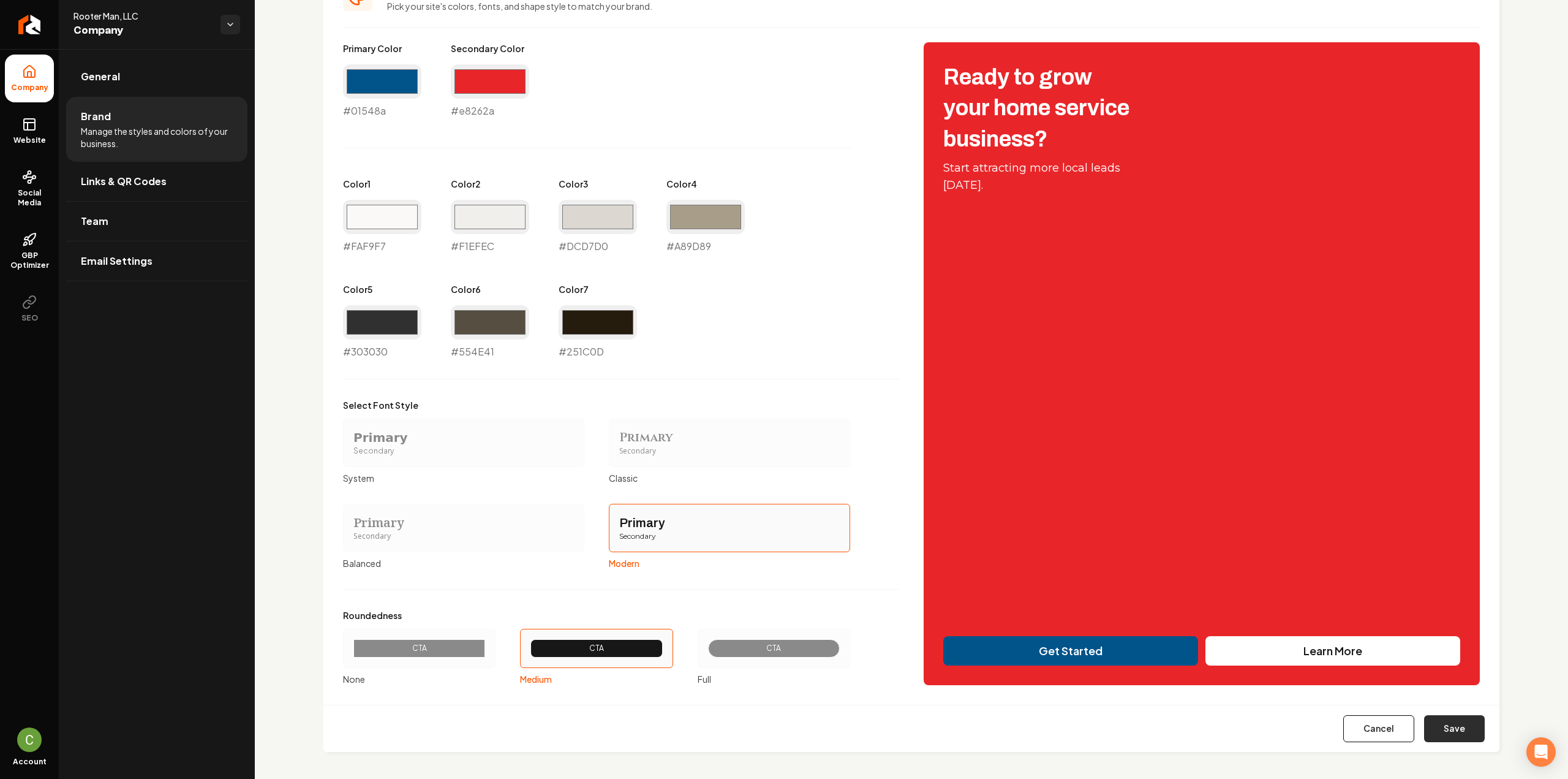
click at [1427, 717] on button "Save" at bounding box center [1455, 728] width 61 height 27
type input "#faf9f7"
type input "#f1efec"
type input "#dcd7d0"
type input "#a89d89"
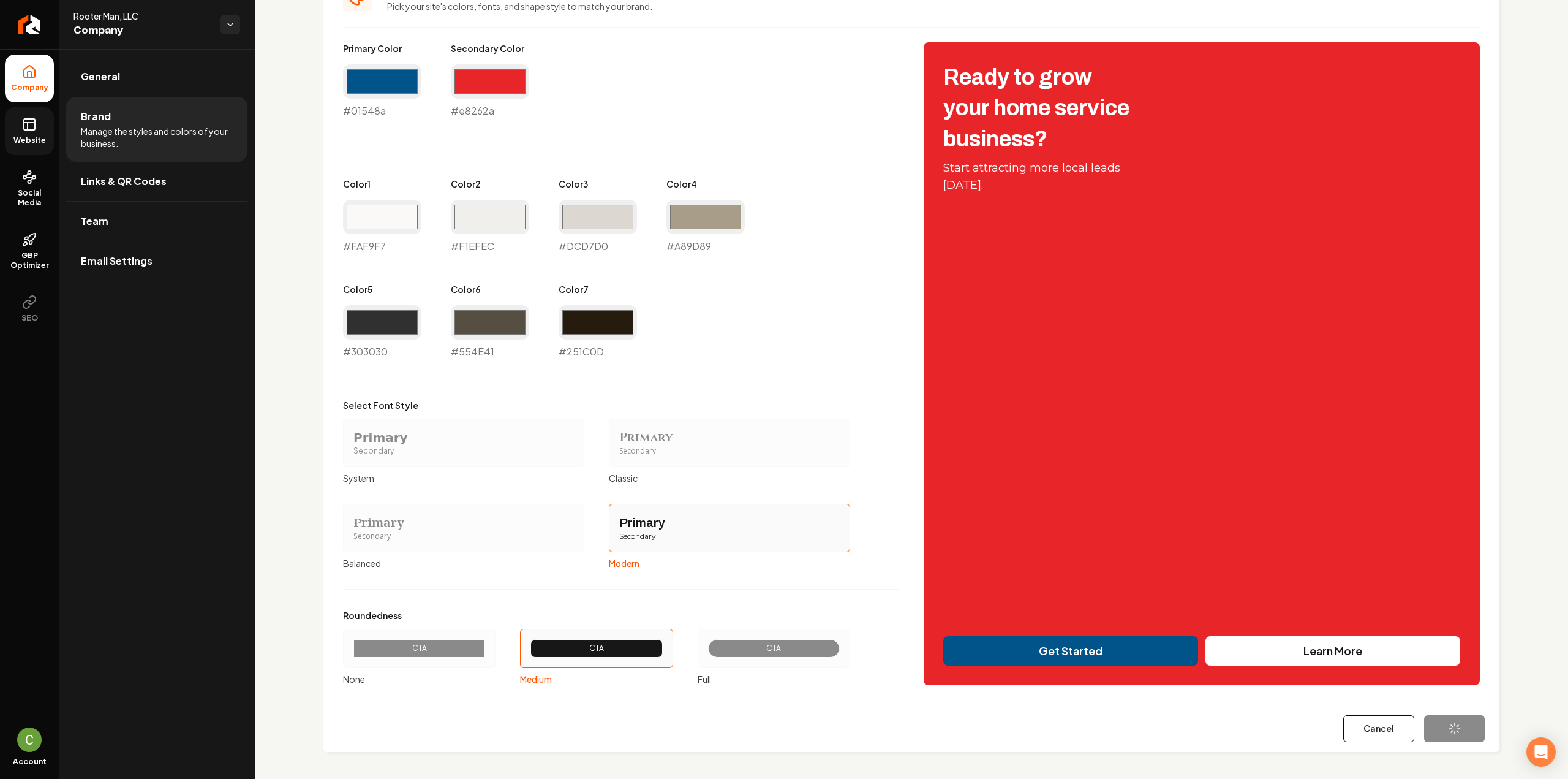
type input "#554e41"
type input "#251c0d"
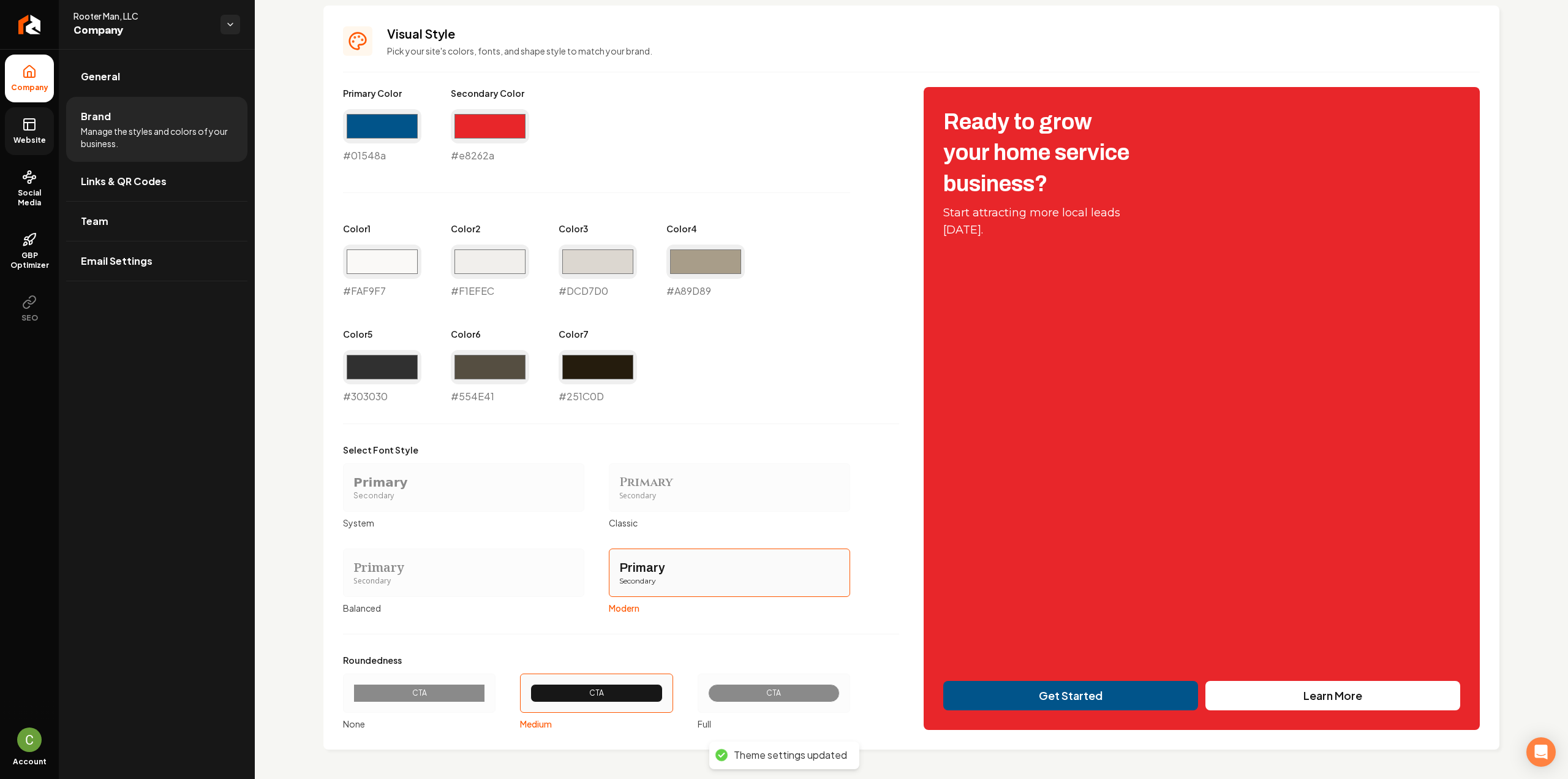
scroll to position [530, 0]
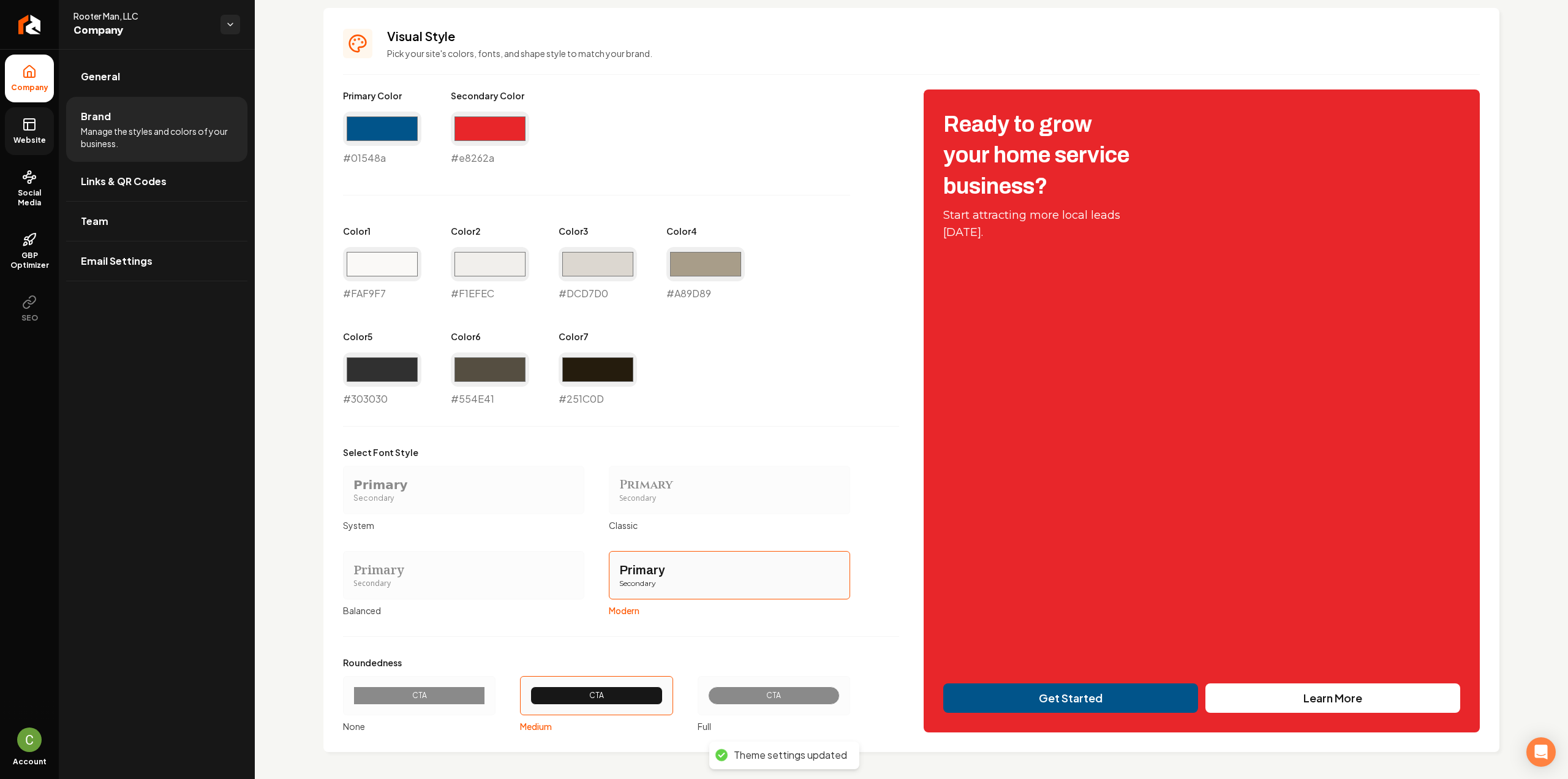
click at [34, 135] on span "Website" at bounding box center [30, 140] width 42 height 10
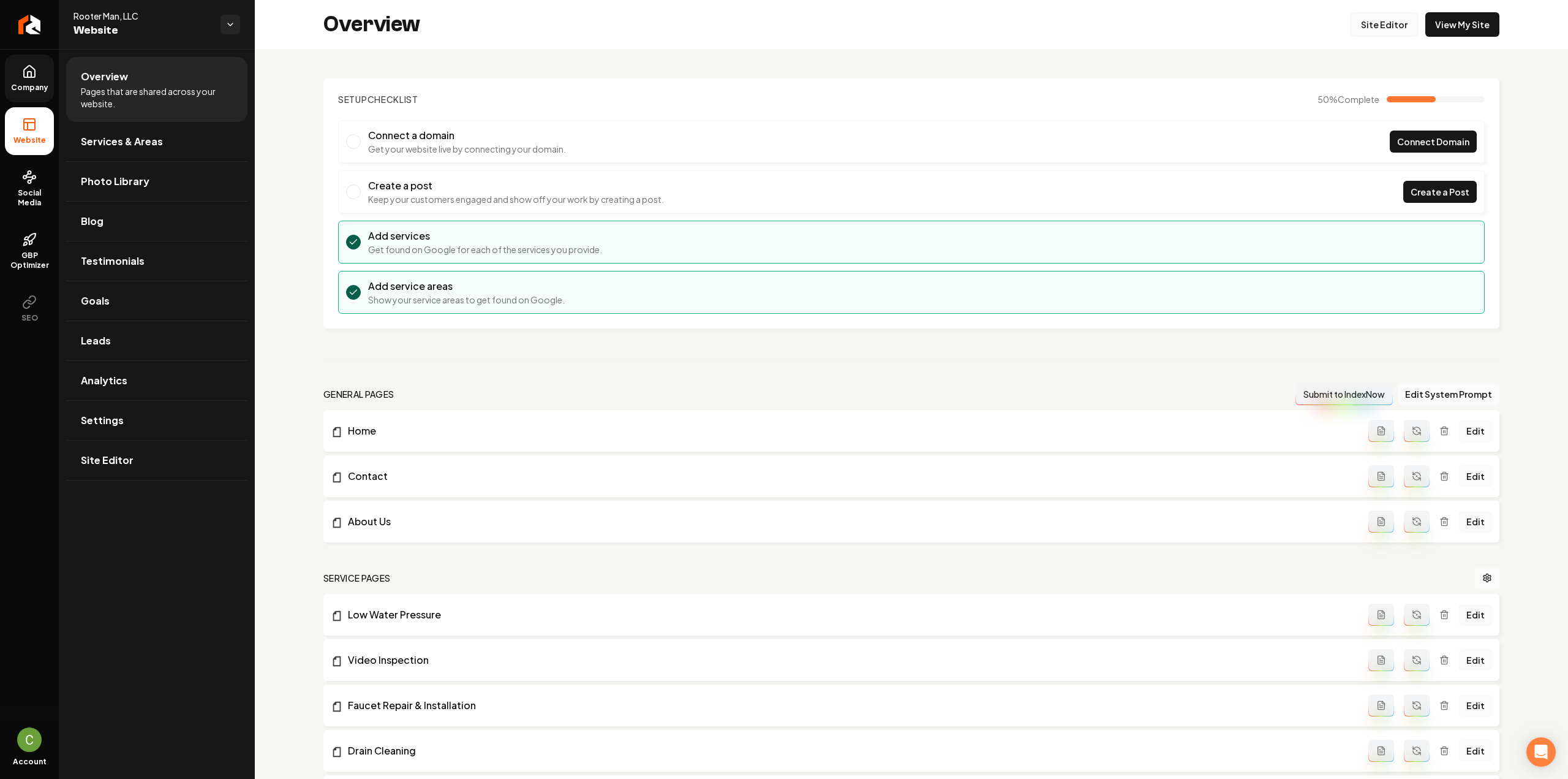
click at [1384, 23] on link "Site Editor" at bounding box center [1384, 24] width 67 height 24
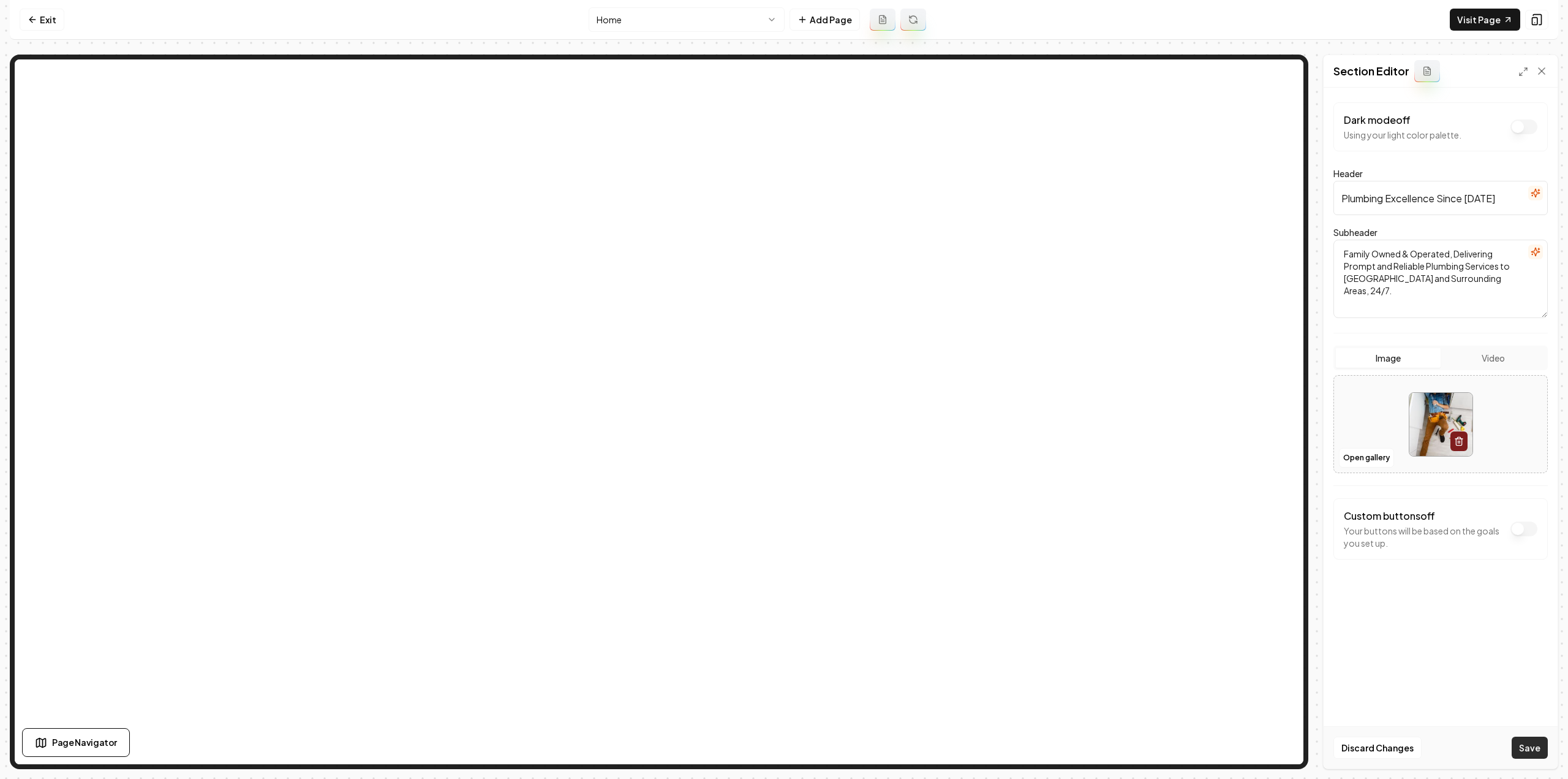
click at [1539, 754] on button "Save" at bounding box center [1530, 748] width 36 height 22
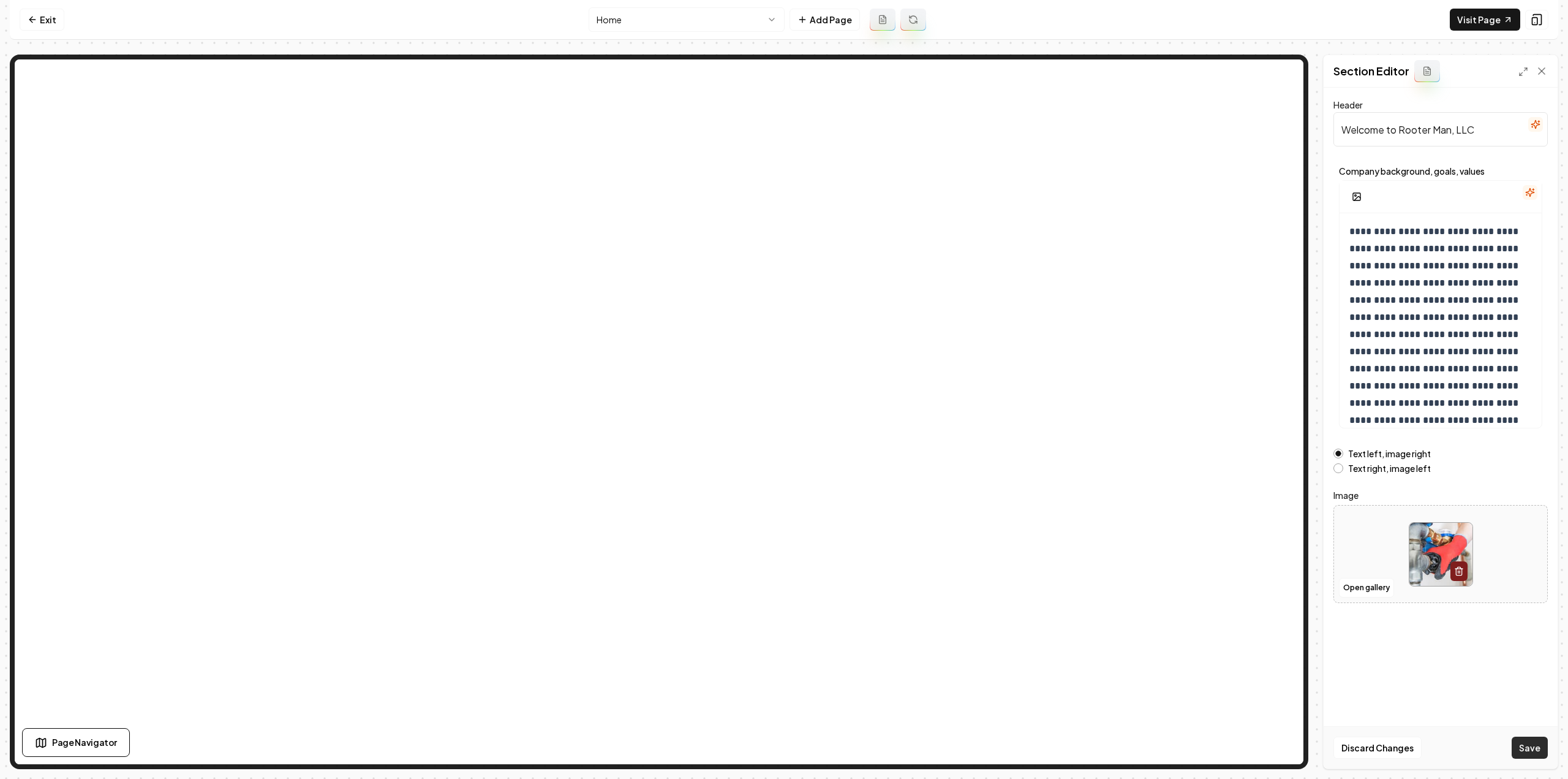
click at [1520, 741] on button "Save" at bounding box center [1530, 748] width 36 height 22
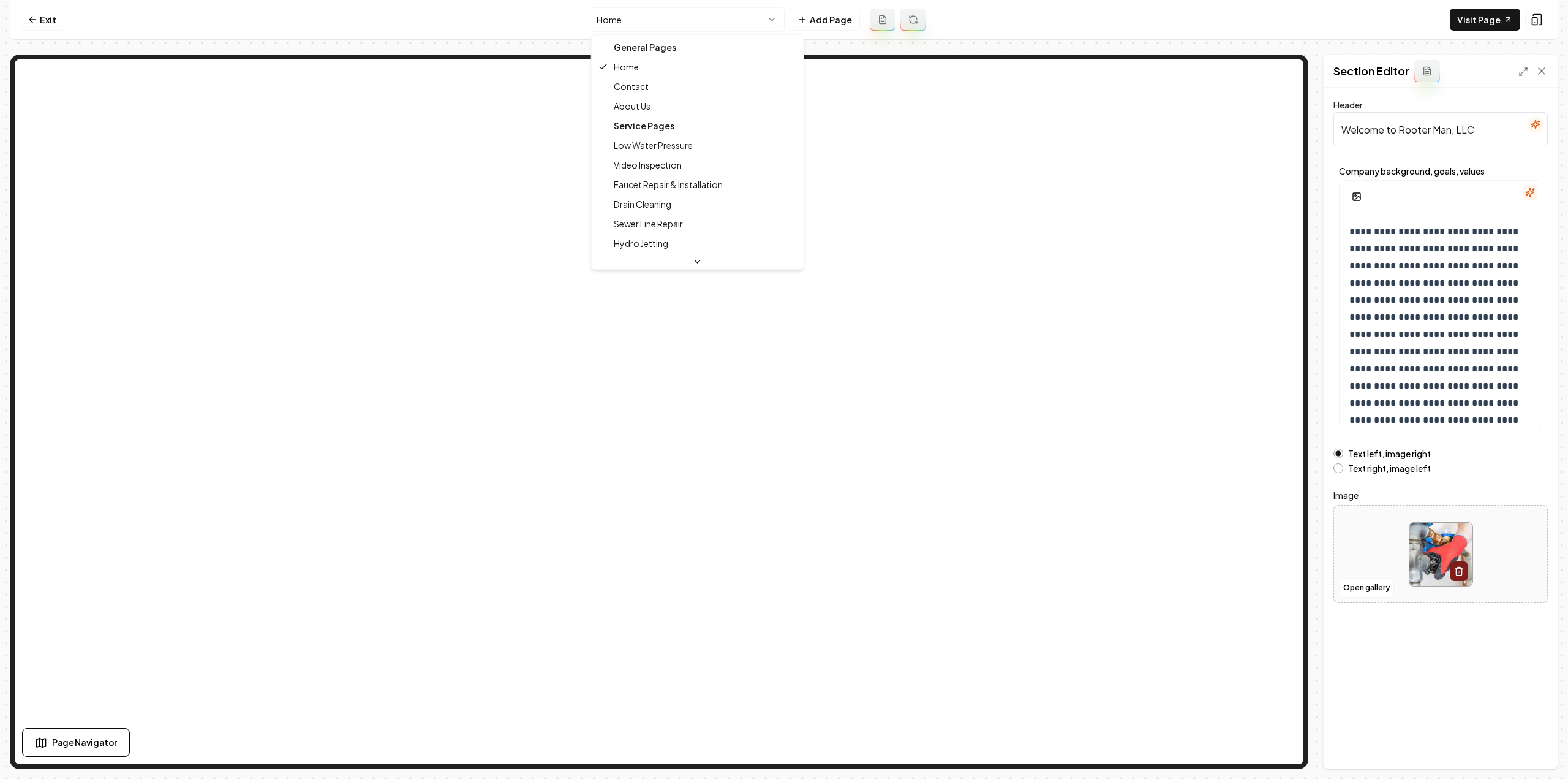
click at [625, 18] on html "**********" at bounding box center [784, 389] width 1568 height 779
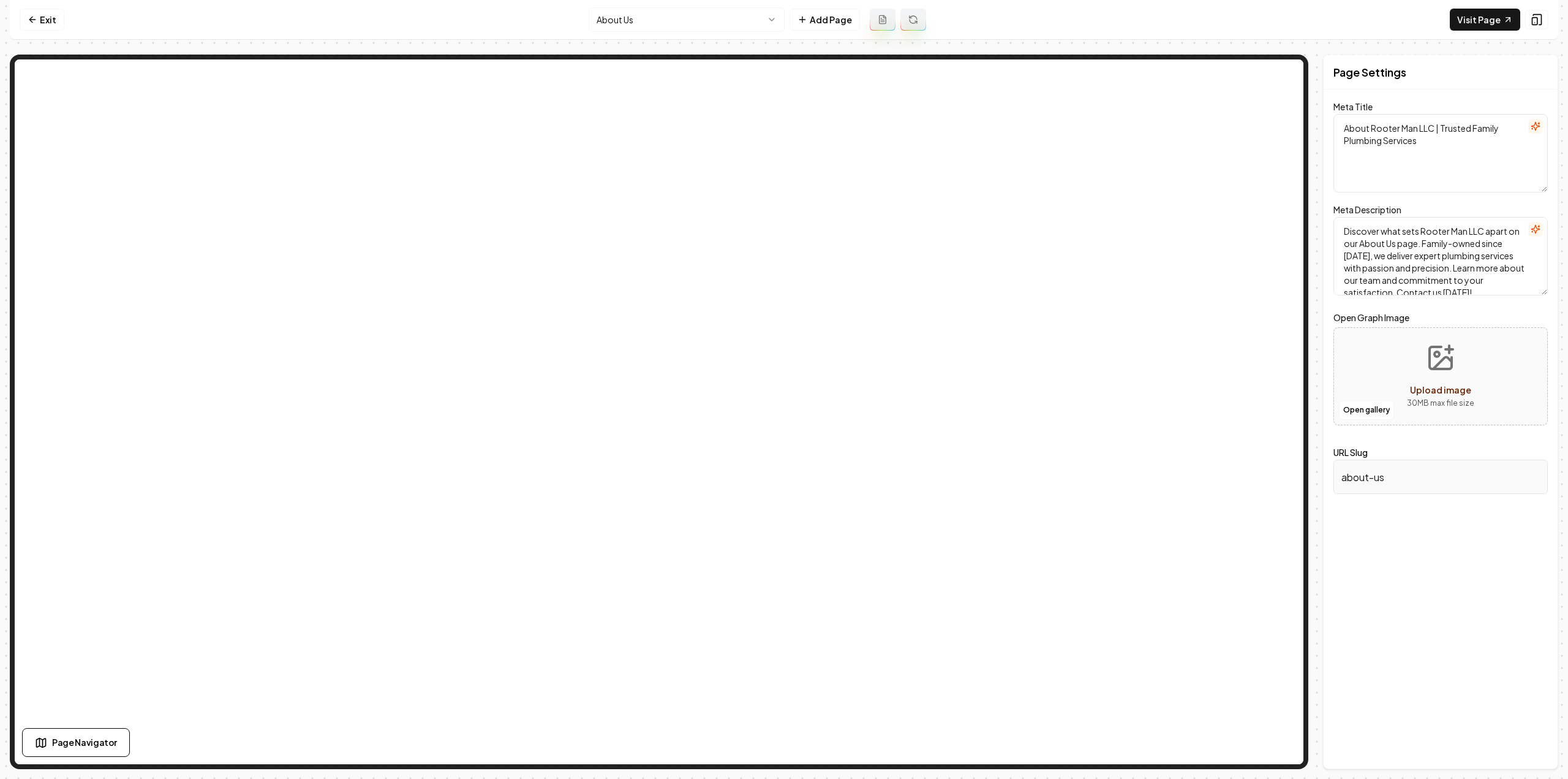
click at [646, 7] on nav "Exit About Us Add Page Visit Page" at bounding box center [784, 20] width 1548 height 40
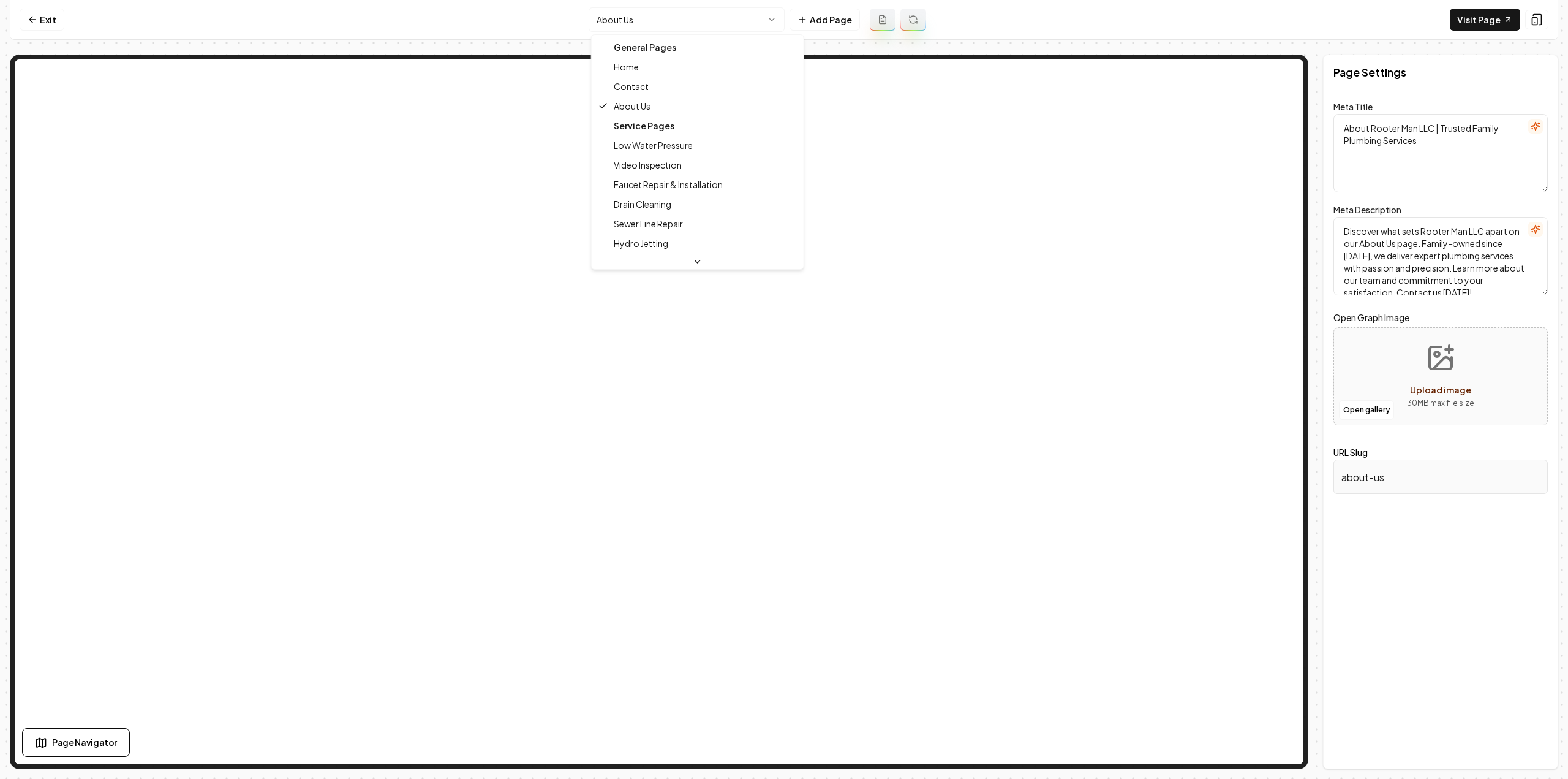
click at [645, 18] on html "Computer Required This feature is only available on a computer. Please switch t…" at bounding box center [784, 389] width 1568 height 779
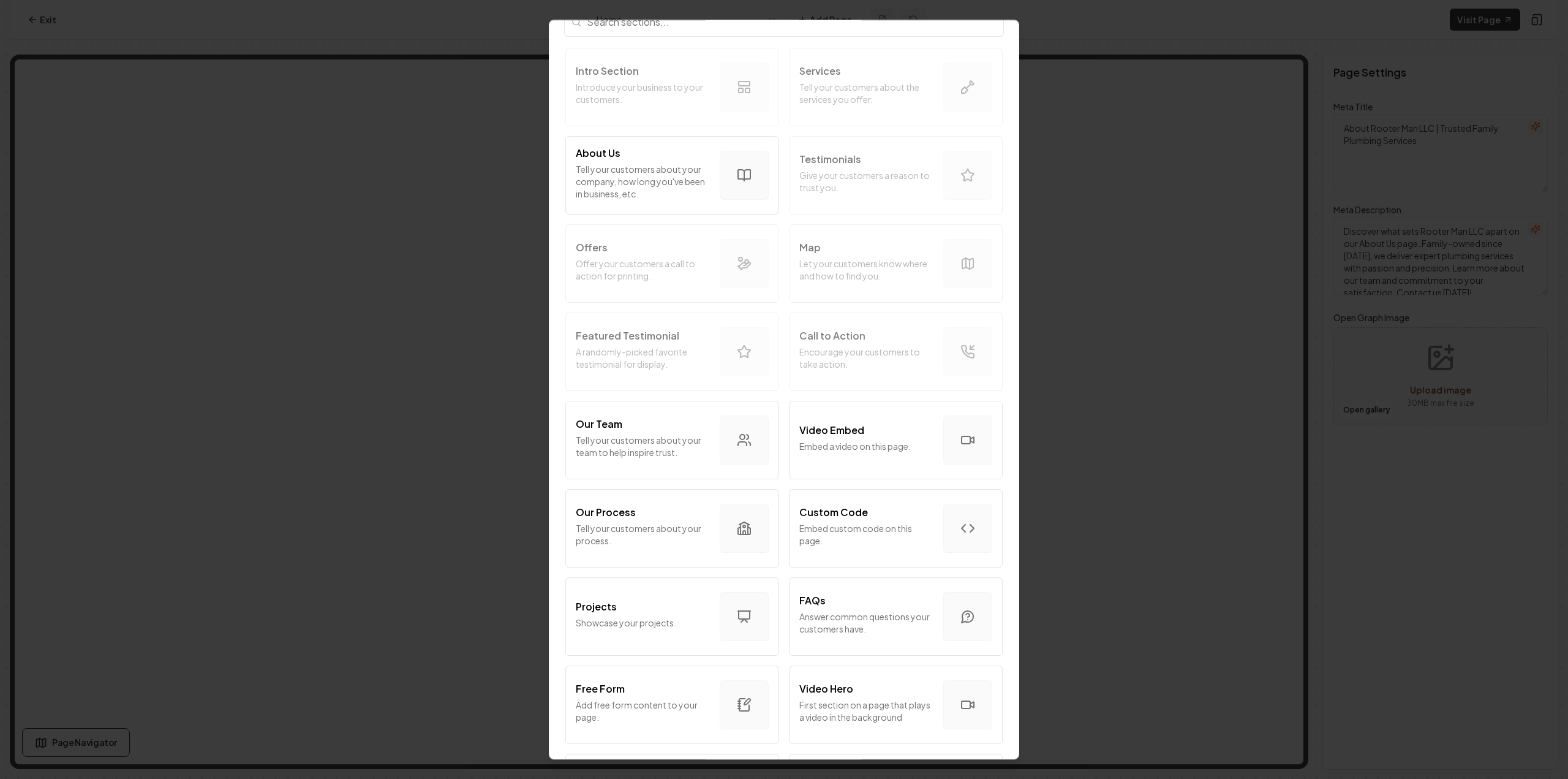
scroll to position [415, 0]
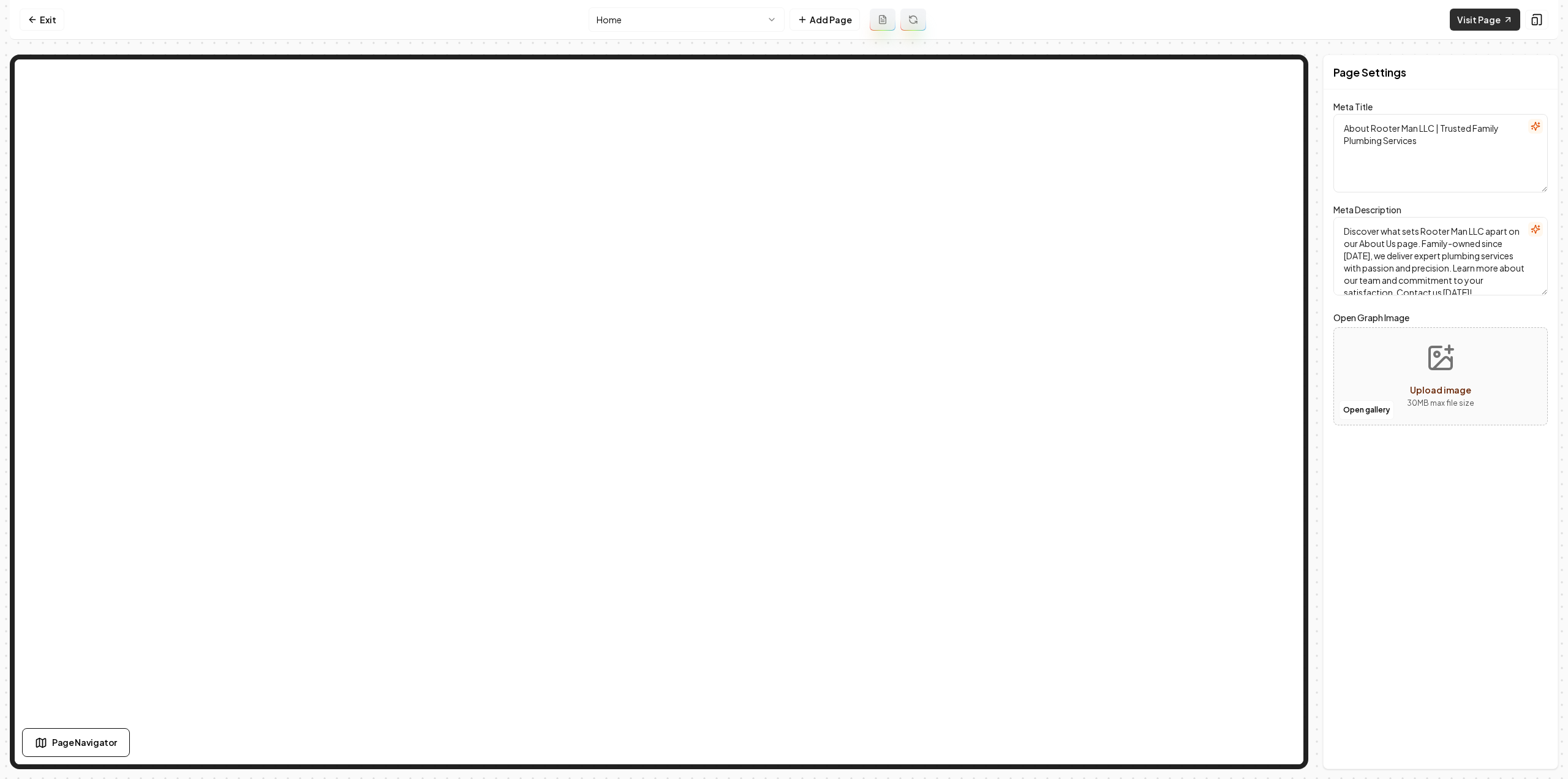
click at [1473, 20] on link "Visit Page" at bounding box center [1485, 20] width 70 height 22
click at [50, 24] on link "Exit" at bounding box center [41, 20] width 45 height 22
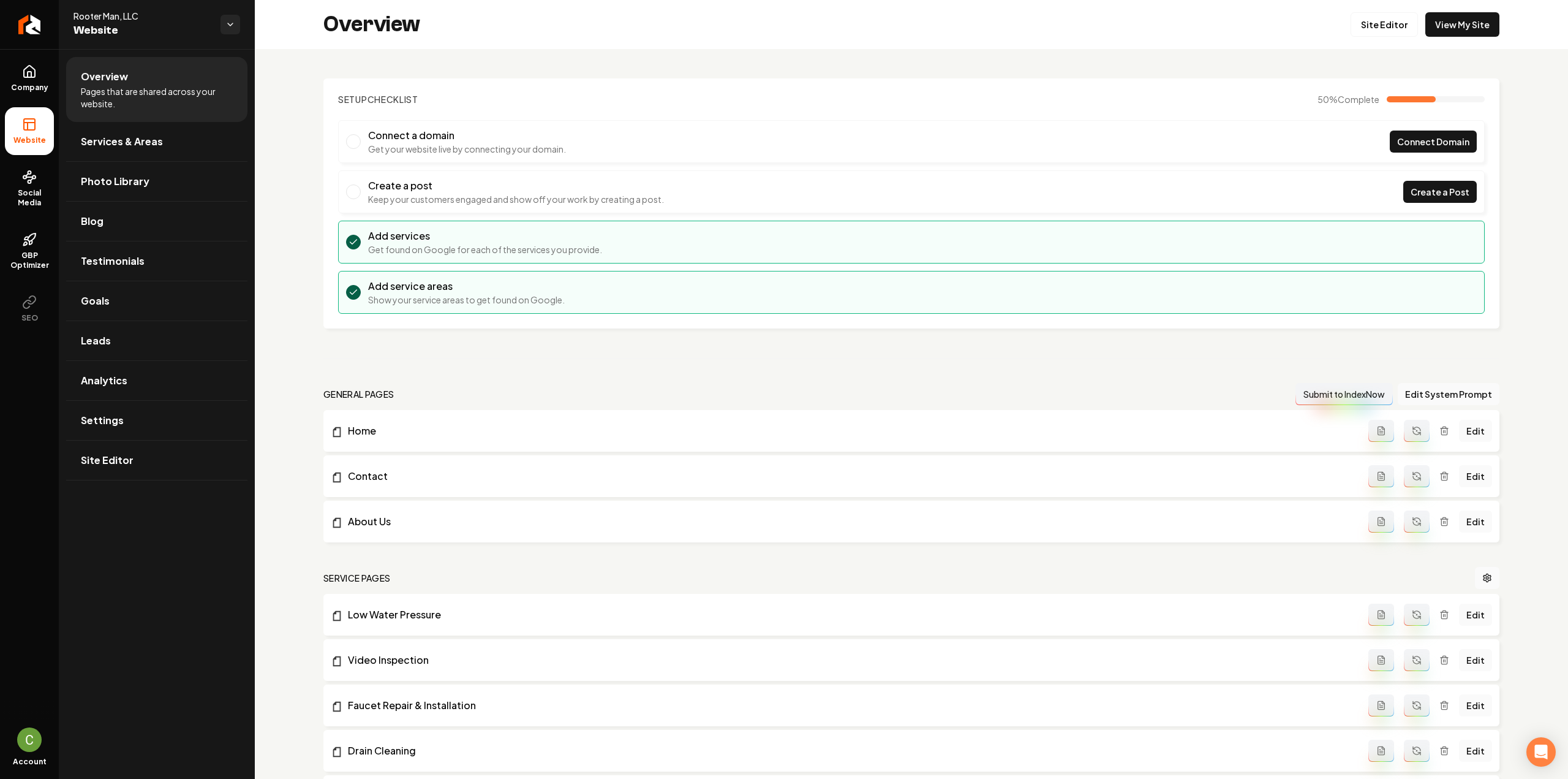
click at [34, 30] on icon "Return to dashboard" at bounding box center [29, 24] width 10 height 10
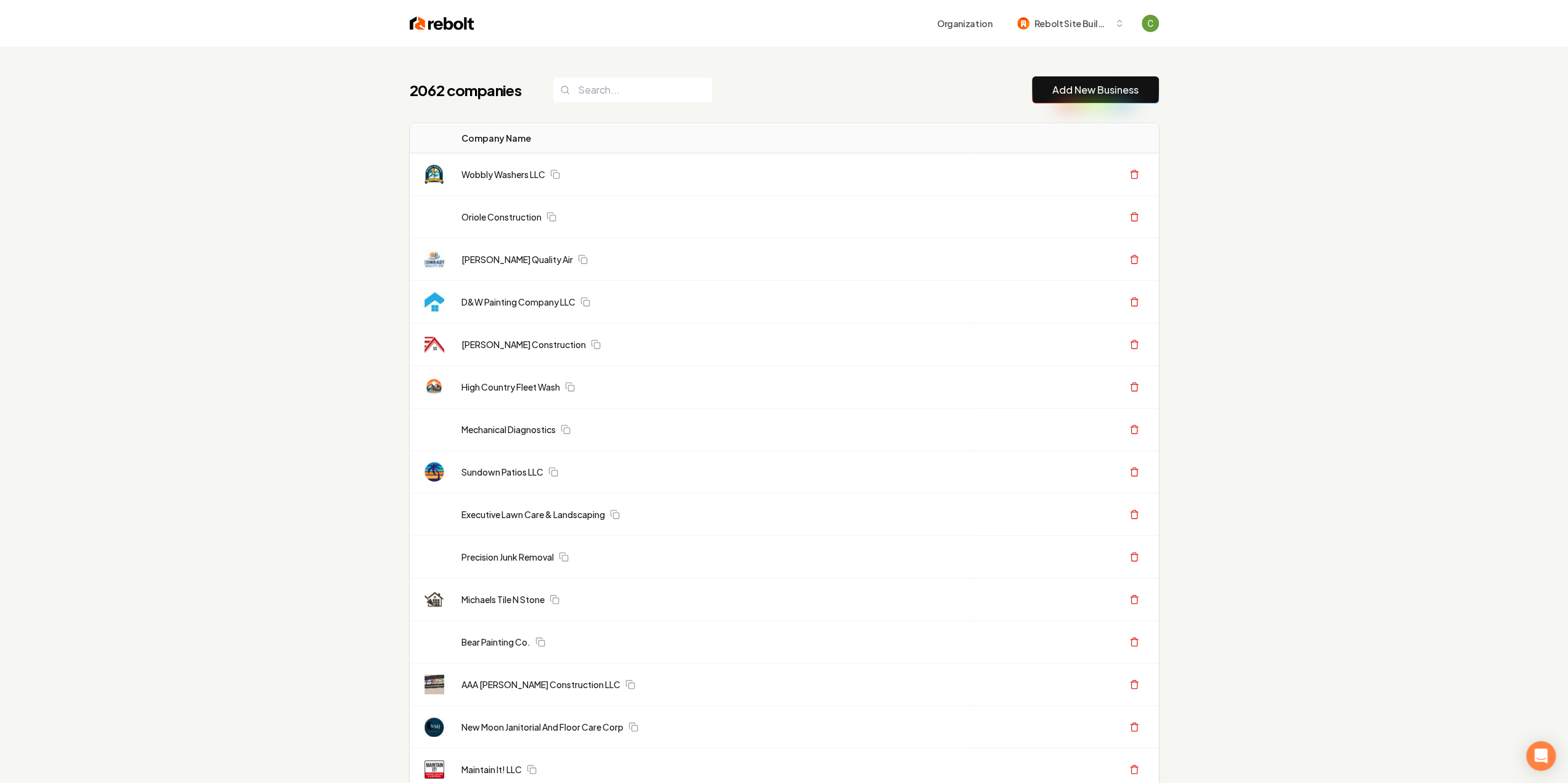
click at [1097, 79] on button "Add New Business" at bounding box center [1095, 90] width 127 height 27
click at [1064, 90] on link "Add New Business" at bounding box center [1095, 90] width 86 height 15
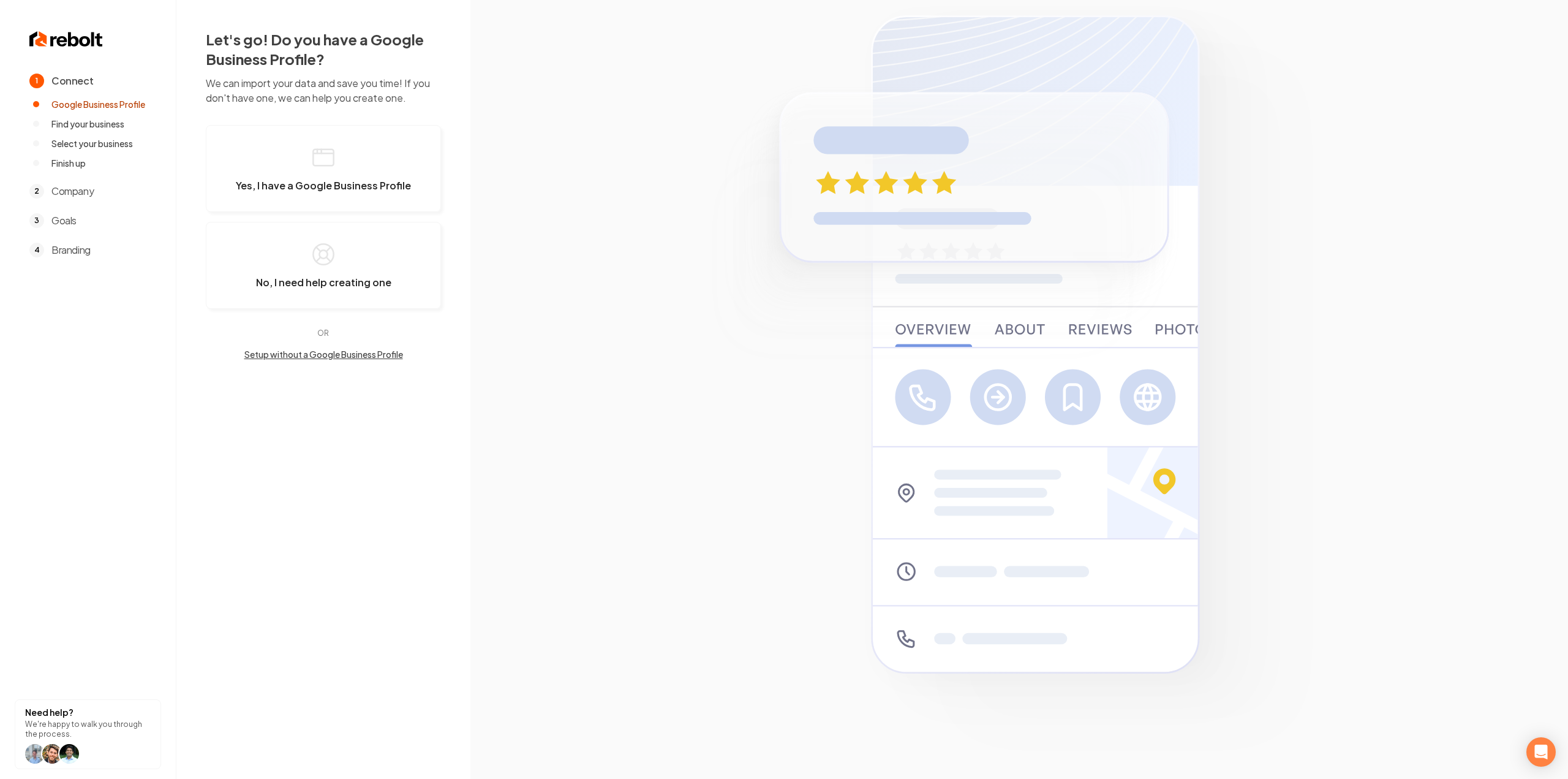
click at [331, 355] on button "Setup without a Google Business Profile" at bounding box center [323, 354] width 235 height 13
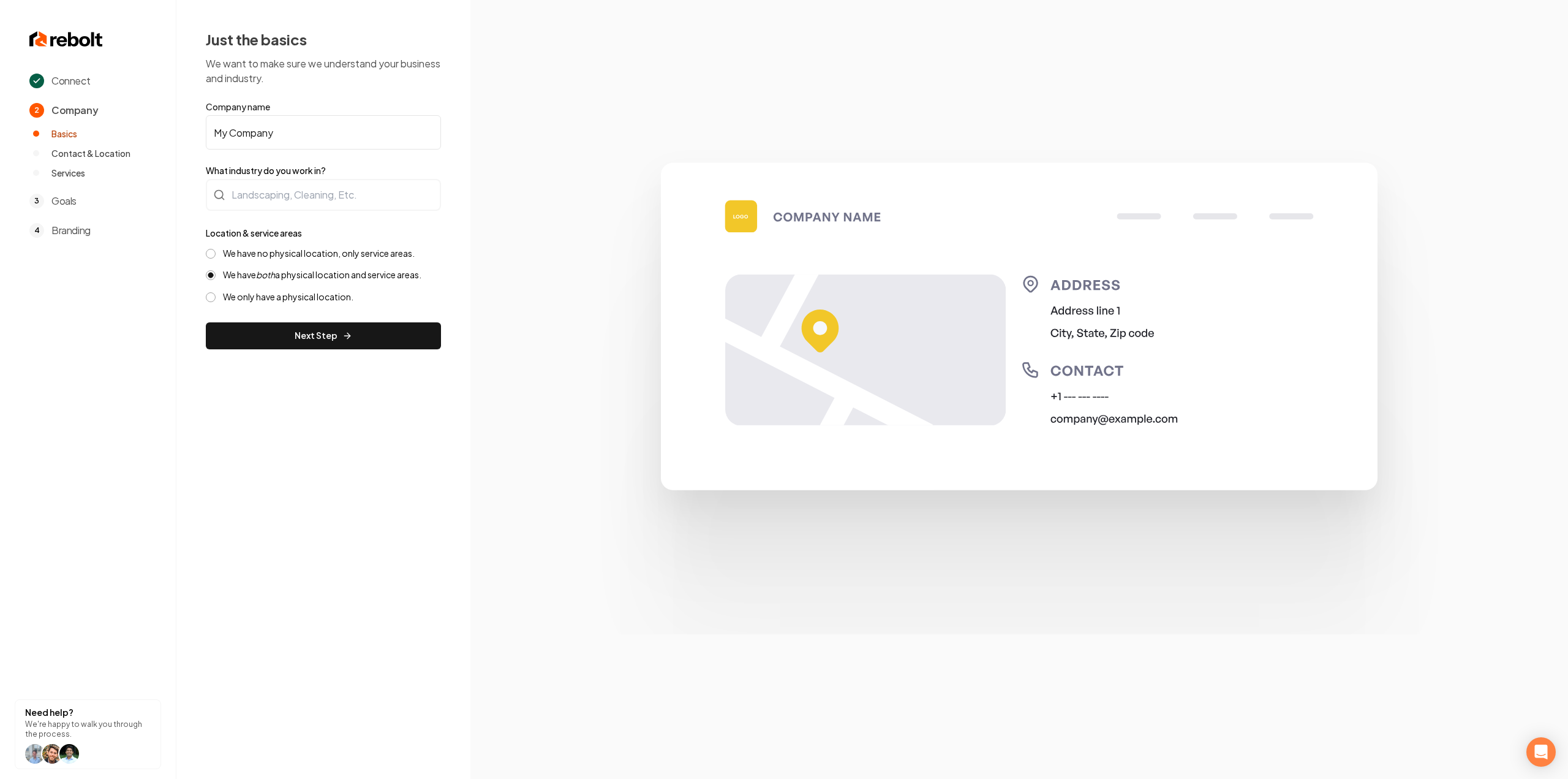
click at [298, 128] on input "My Company" at bounding box center [323, 132] width 235 height 34
click at [298, 129] on input "My Company" at bounding box center [323, 132] width 235 height 34
paste input "[PERSON_NAME] Overhead Door & Gate"
type input "[PERSON_NAME] Overhead Door & Gate"
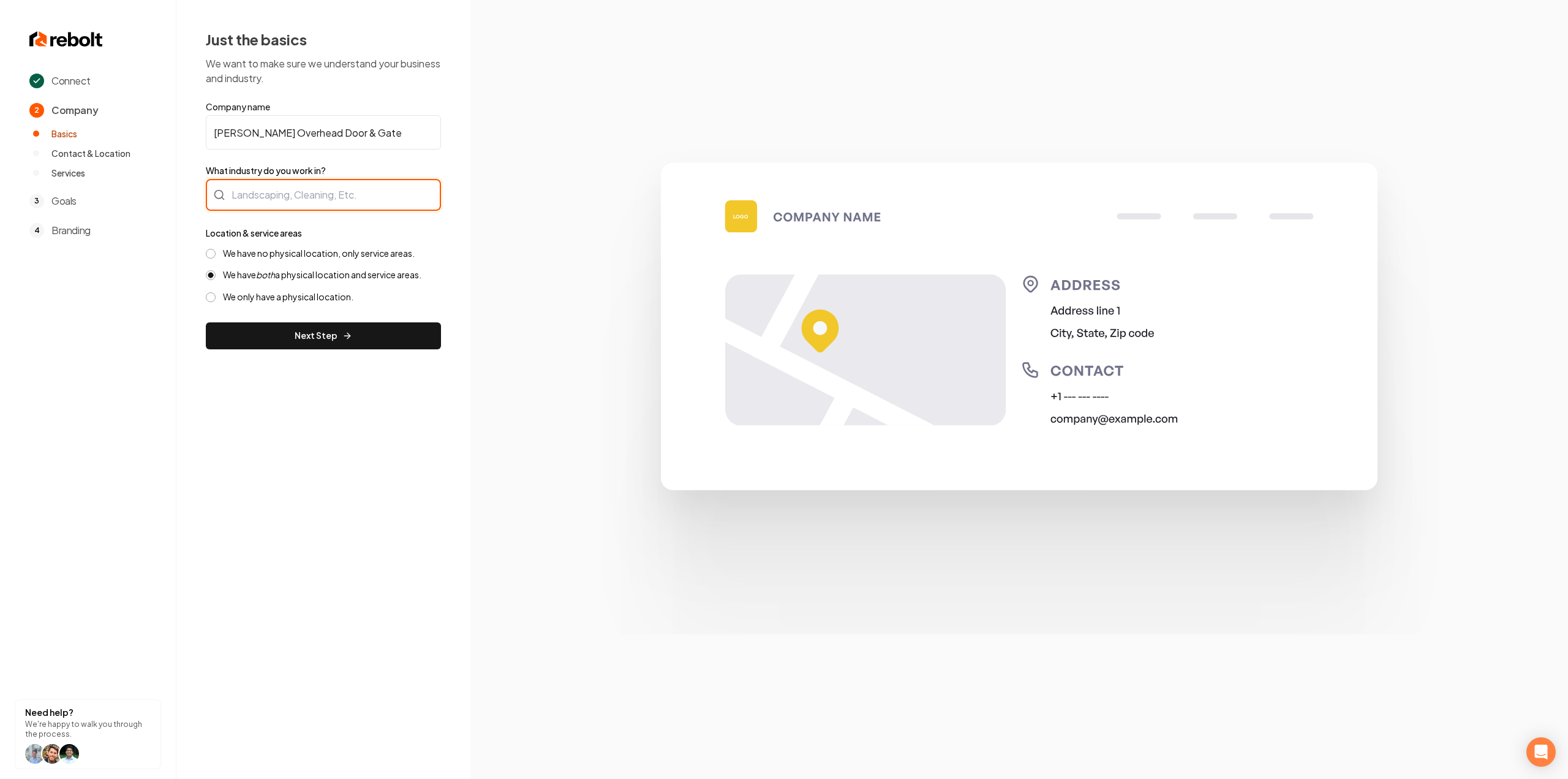
click at [299, 195] on div at bounding box center [323, 195] width 235 height 32
type input "D"
type input "Garage Doors"
click at [271, 252] on label "We have no physical location, only service areas." at bounding box center [318, 253] width 191 height 12
click at [216, 252] on button "We have no physical location, only service areas." at bounding box center [210, 253] width 10 height 10
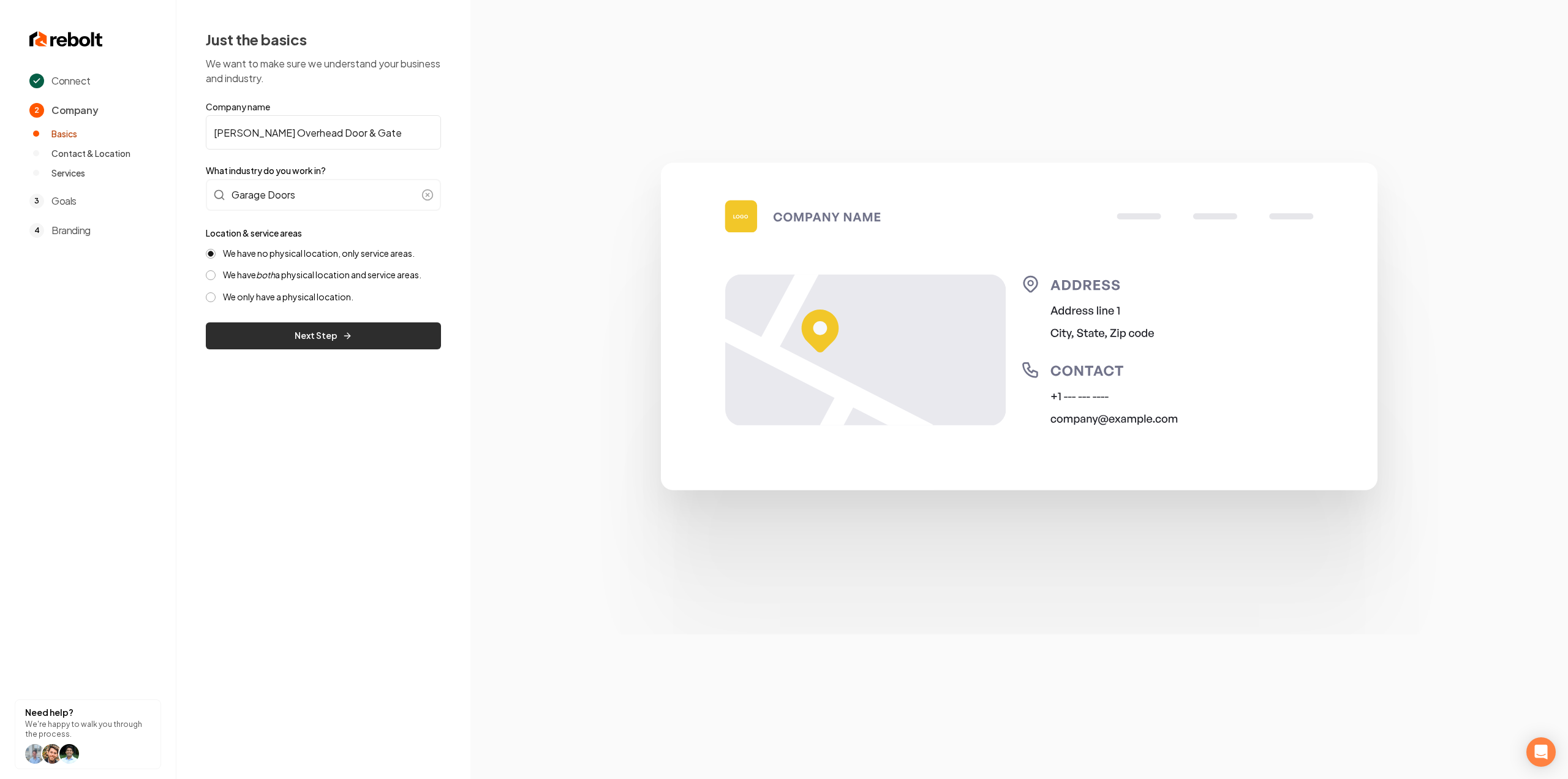
click at [266, 323] on button "Next Step" at bounding box center [323, 335] width 235 height 27
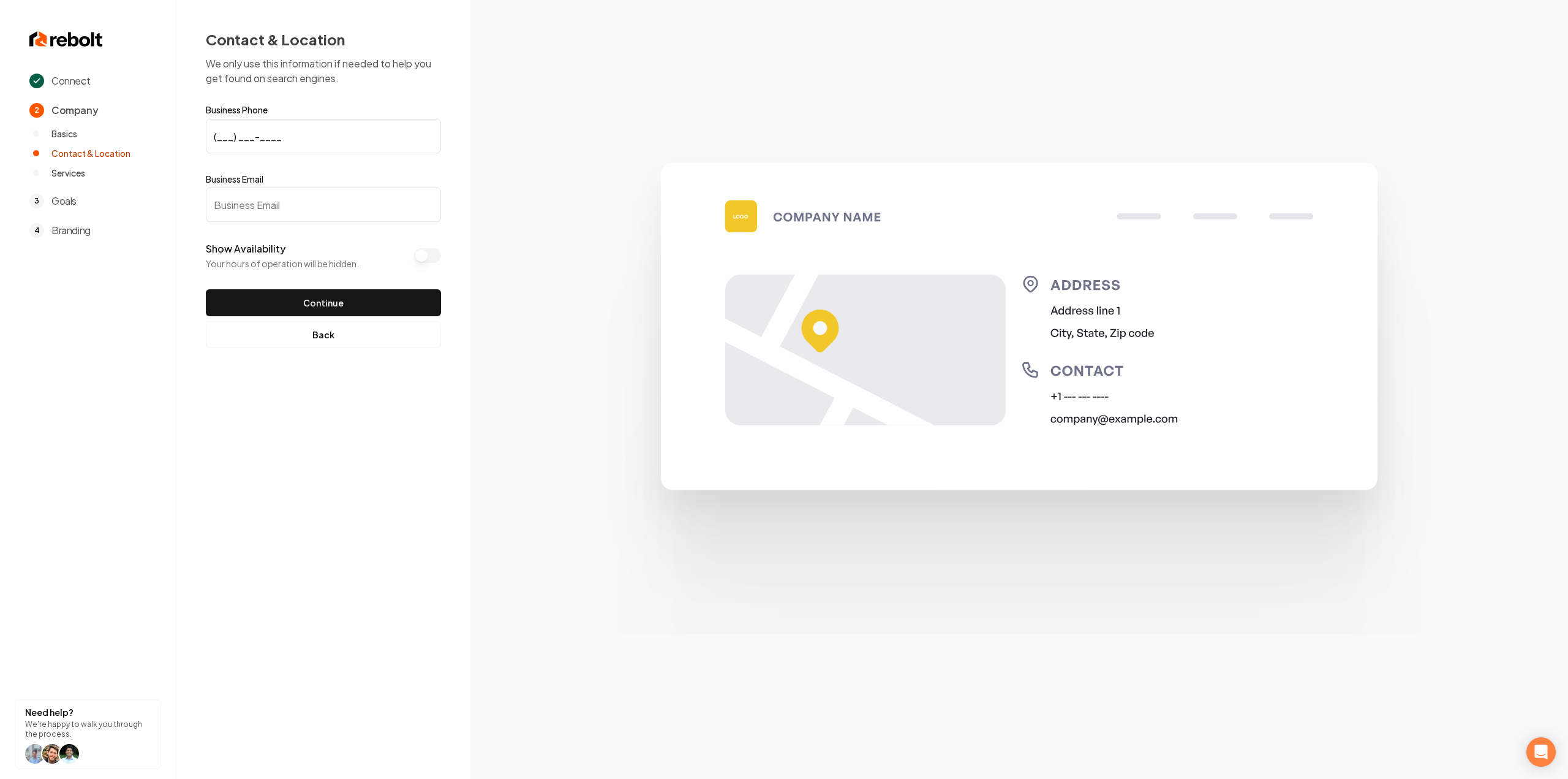
click at [288, 192] on input "Business Email" at bounding box center [323, 205] width 235 height 34
click at [291, 137] on input "(___) ___-____" at bounding box center [323, 136] width 235 height 34
paste input
drag, startPoint x: 276, startPoint y: 138, endPoint x: 316, endPoint y: 37, distance: 108.6
click at [276, 135] on input "(___) ___-____" at bounding box center [323, 136] width 235 height 34
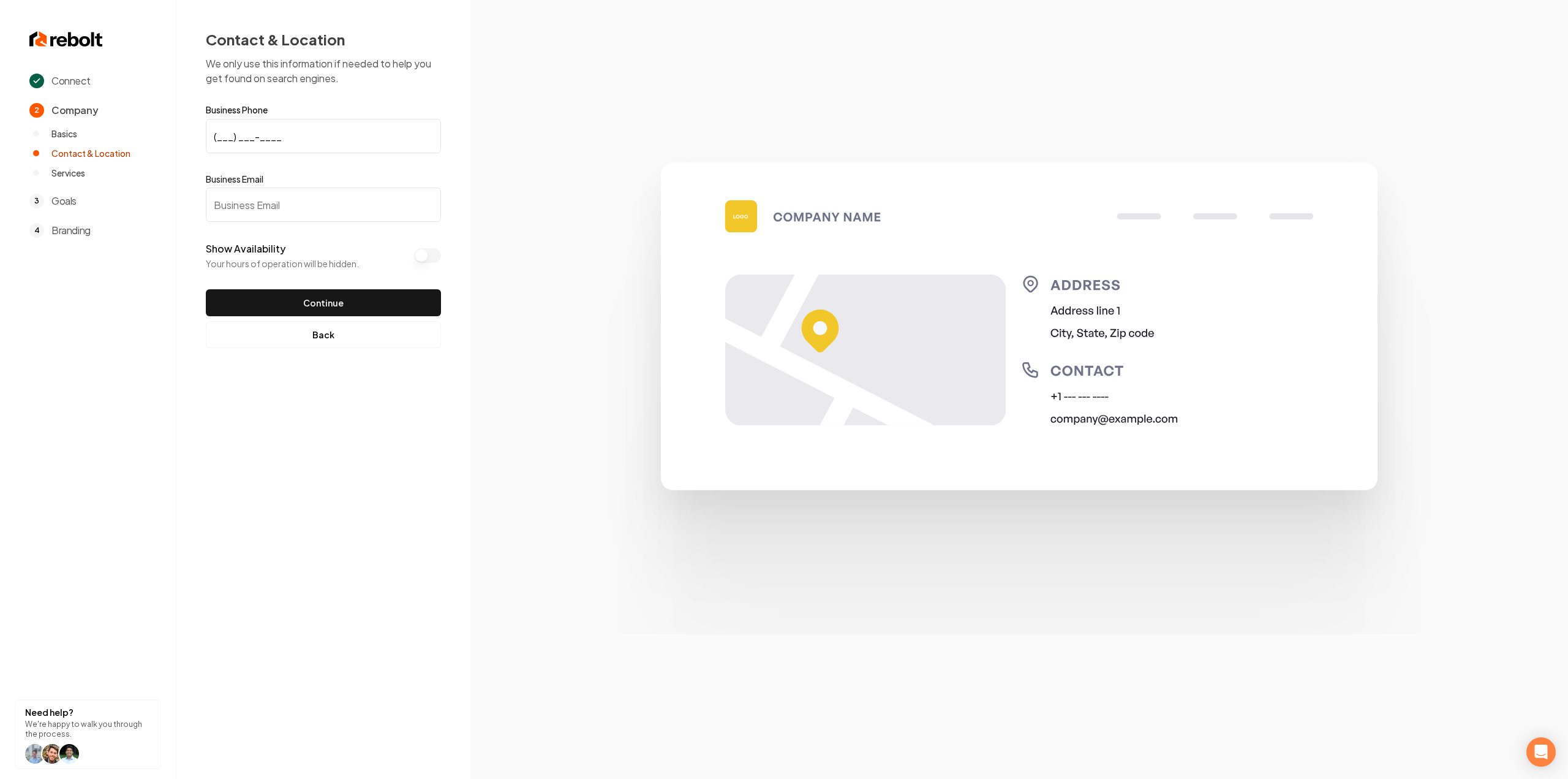
paste input "972) 800-6577"
type input "[PHONE_NUMBER]"
click at [236, 205] on input "Business Email" at bounding box center [323, 205] width 235 height 34
paste input "[EMAIL_ADDRESS][DOMAIN_NAME]"
type input "[EMAIL_ADDRESS][DOMAIN_NAME]"
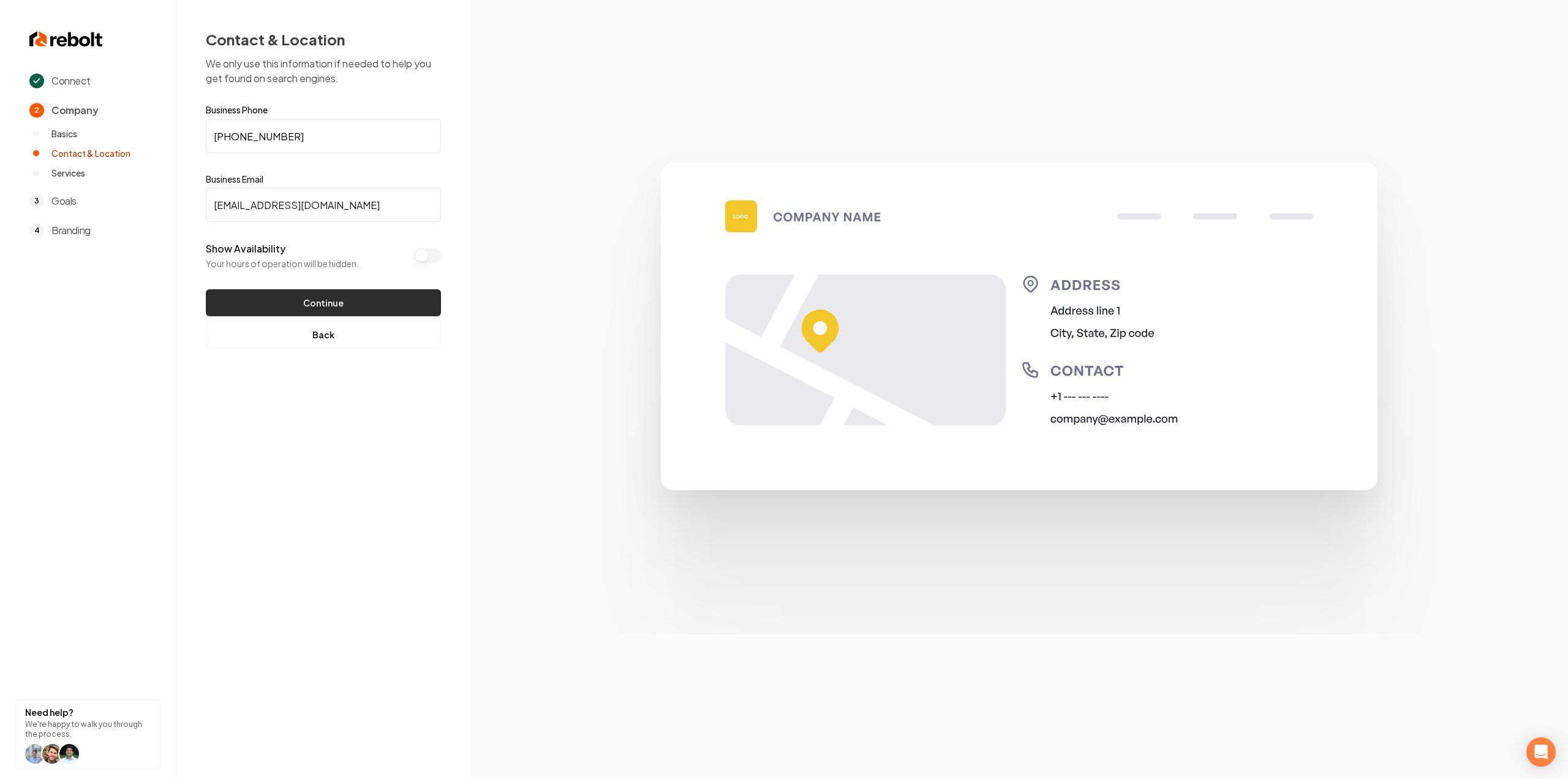
click at [308, 302] on button "Continue" at bounding box center [323, 302] width 235 height 27
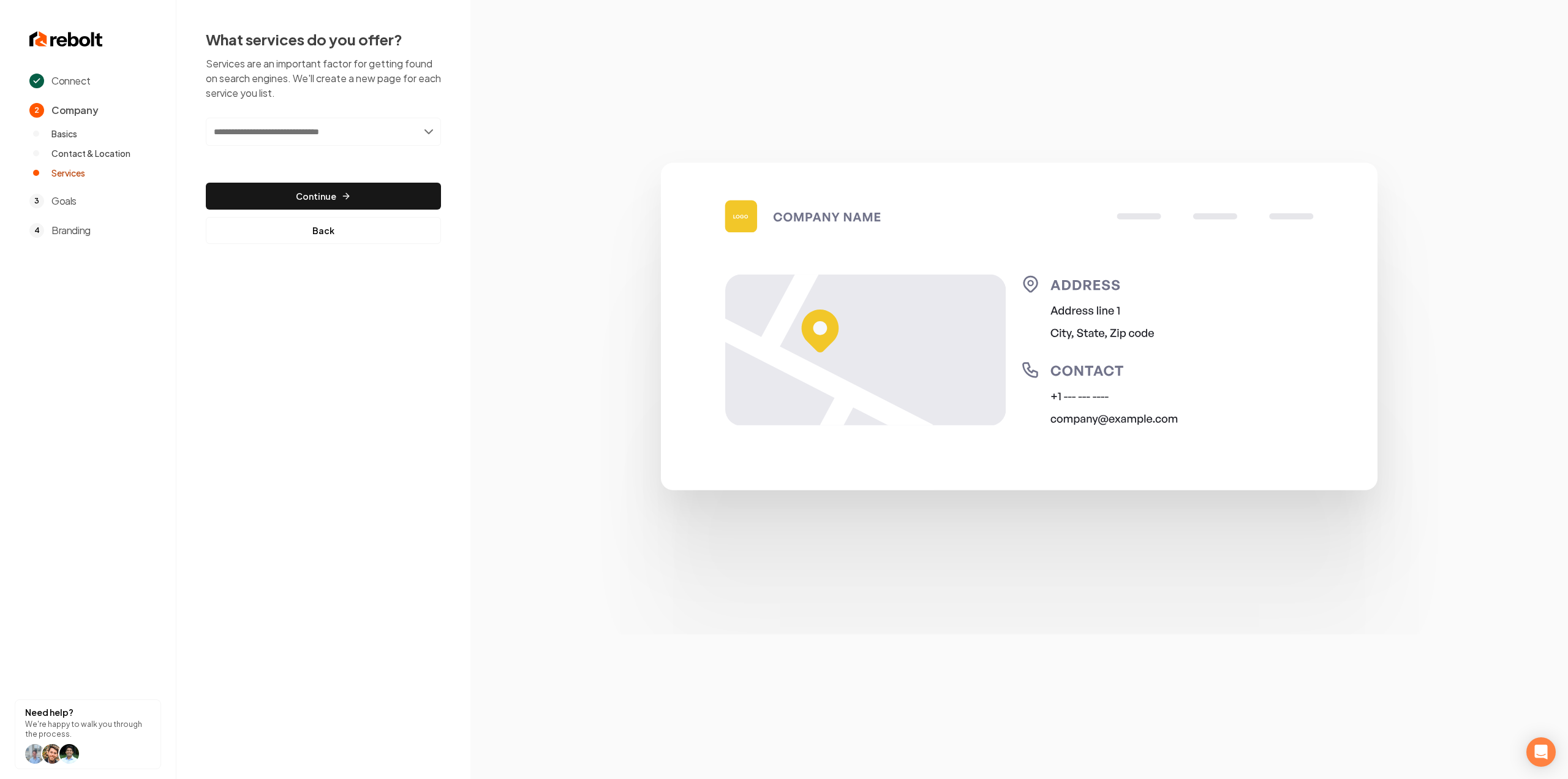
click at [345, 138] on input "text" at bounding box center [323, 132] width 235 height 28
click at [245, 141] on input "text" at bounding box center [323, 132] width 235 height 28
paste input "**********"
type input "**********"
click at [248, 158] on div "Add Repair & Installation" at bounding box center [324, 159] width 233 height 20
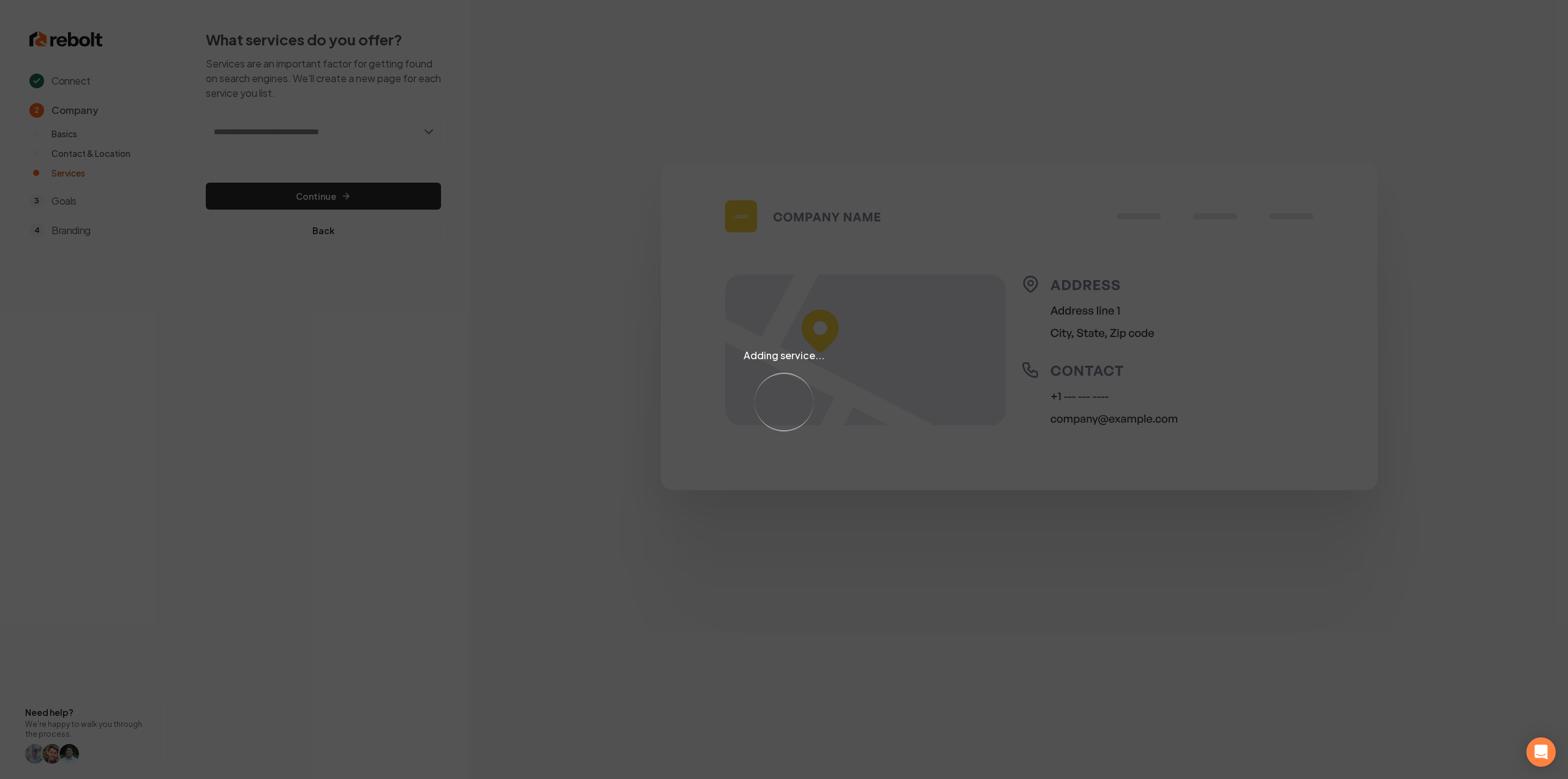
paste input "**********"
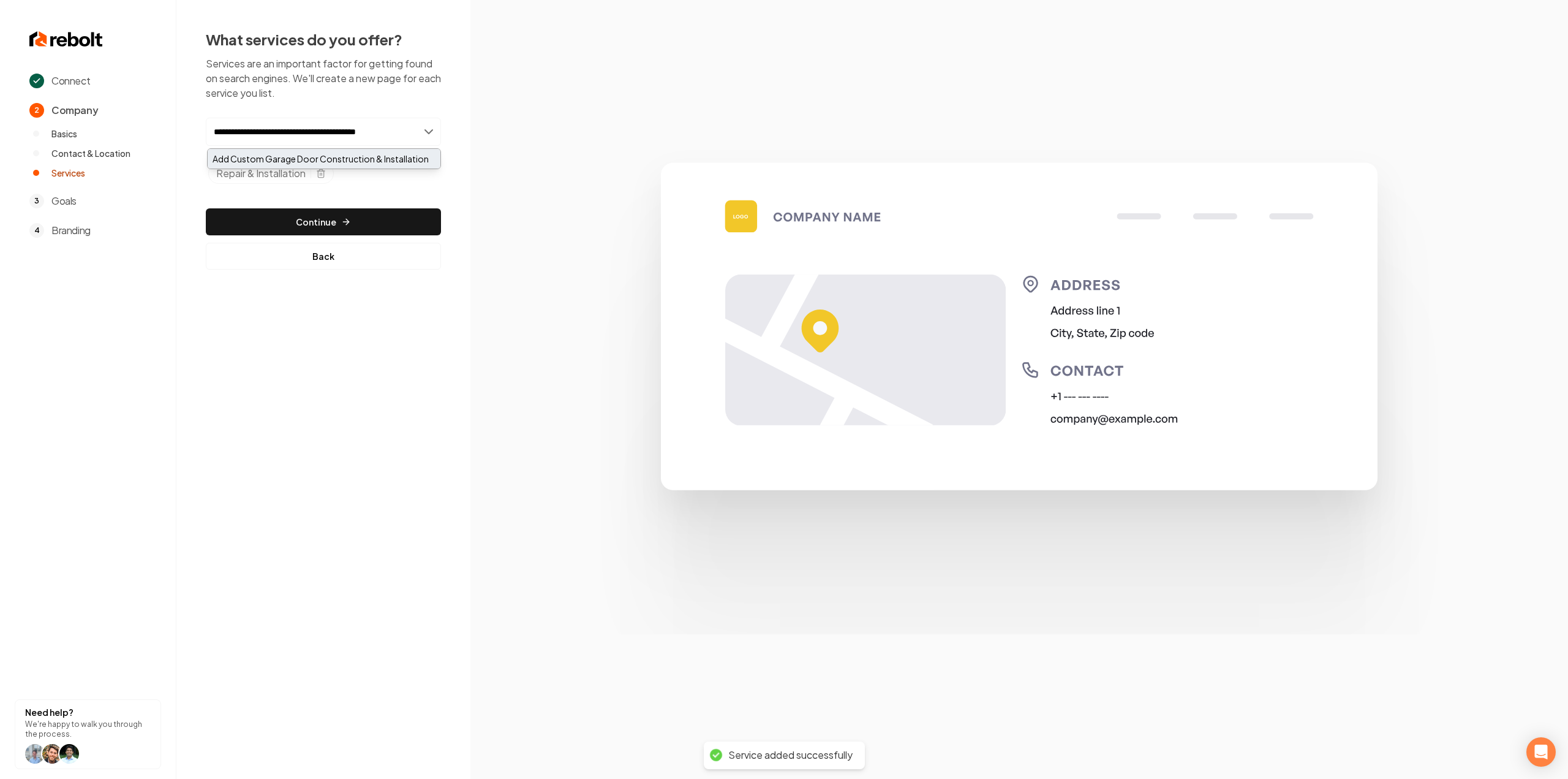
type input "**********"
click at [282, 154] on div "Add Custom Garage Door Construction & Installation" at bounding box center [324, 159] width 233 height 20
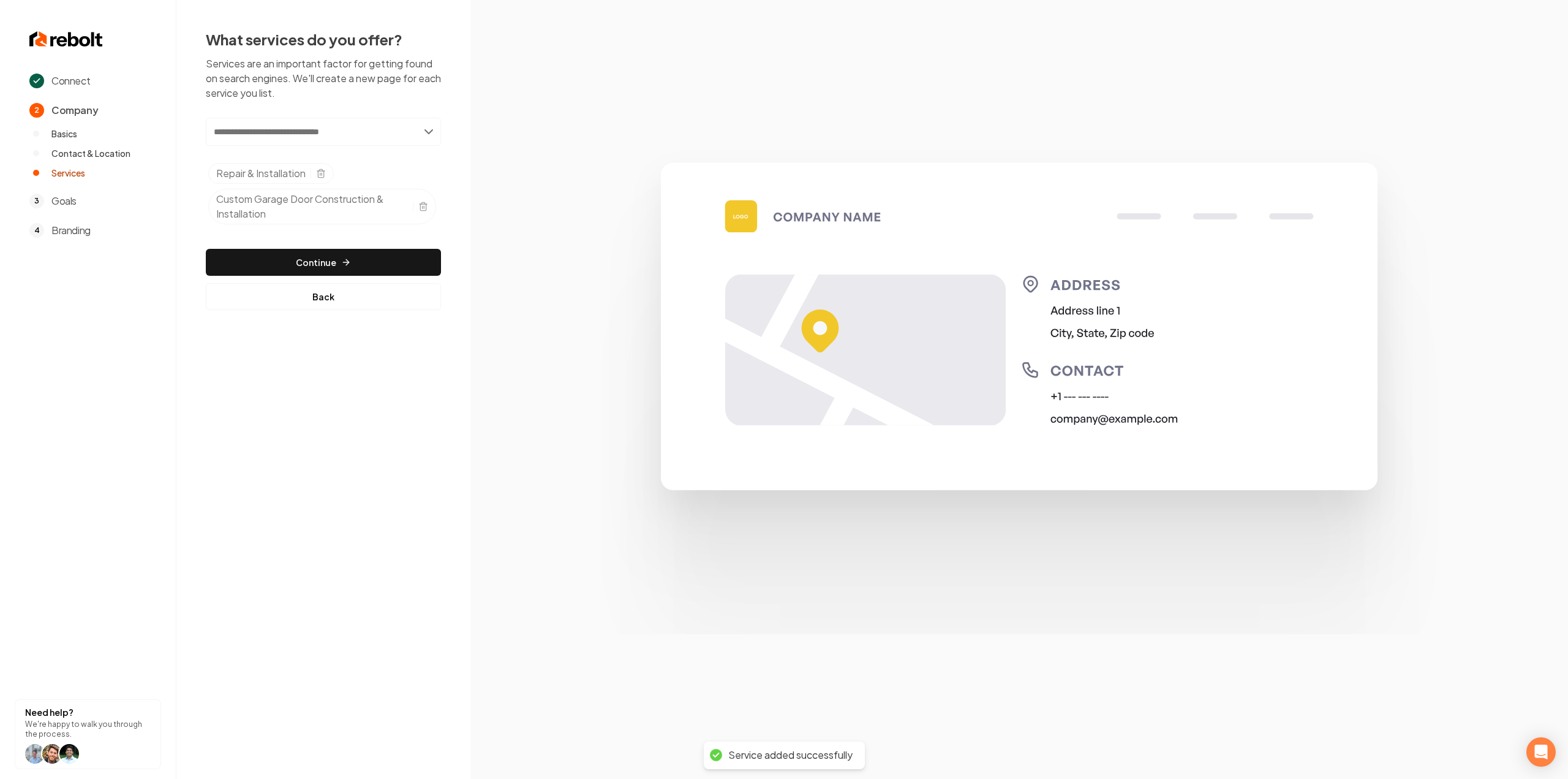
paste input "**********"
type input "**********"
click at [256, 160] on div "Add Gate Installation" at bounding box center [324, 159] width 233 height 20
drag, startPoint x: 315, startPoint y: 275, endPoint x: 319, endPoint y: 282, distance: 8.1
click at [315, 274] on button "Continue" at bounding box center [323, 288] width 235 height 27
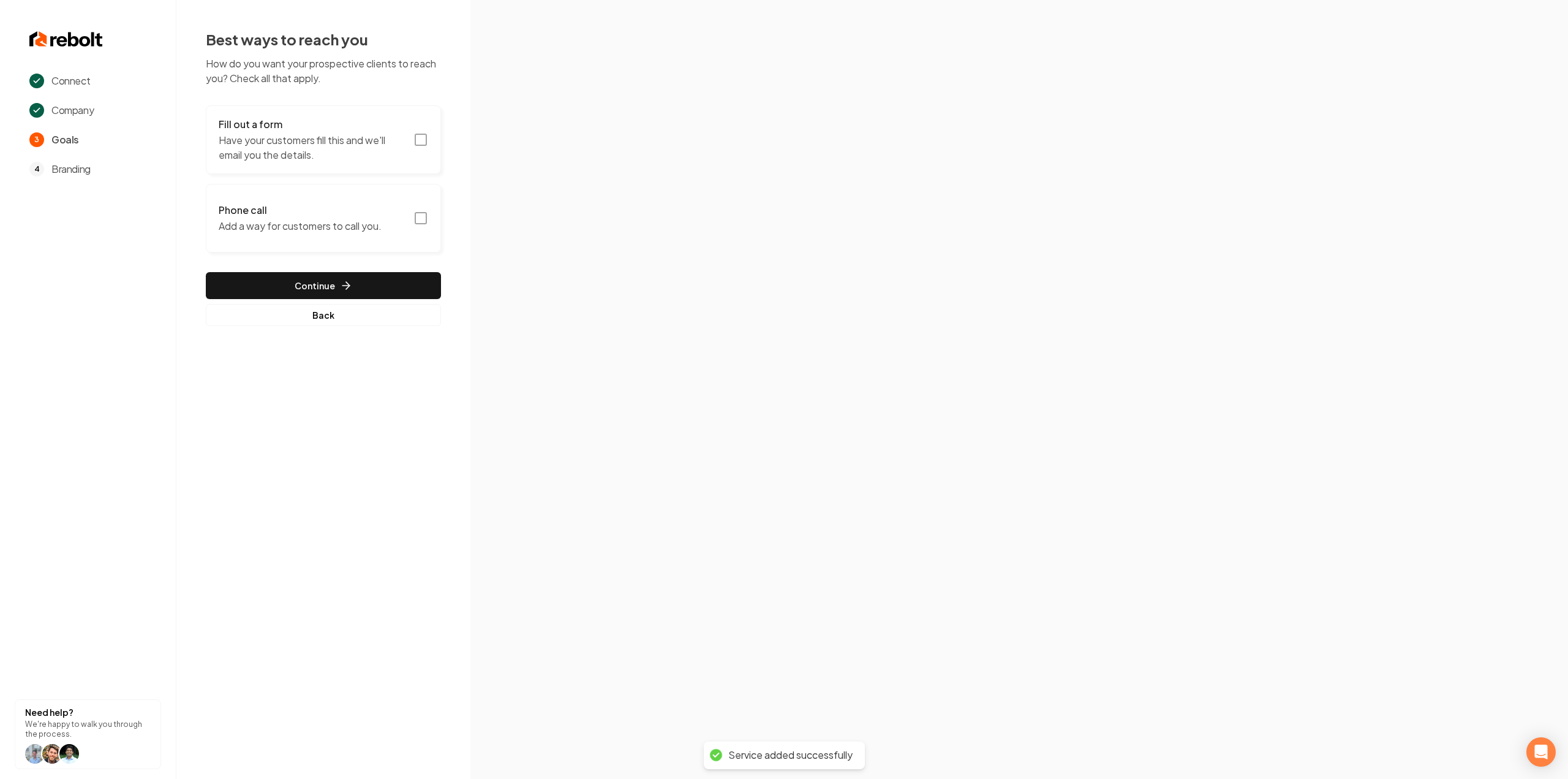
click at [362, 148] on p "Have your customers fill this and we'll email you the details." at bounding box center [313, 148] width 188 height 30
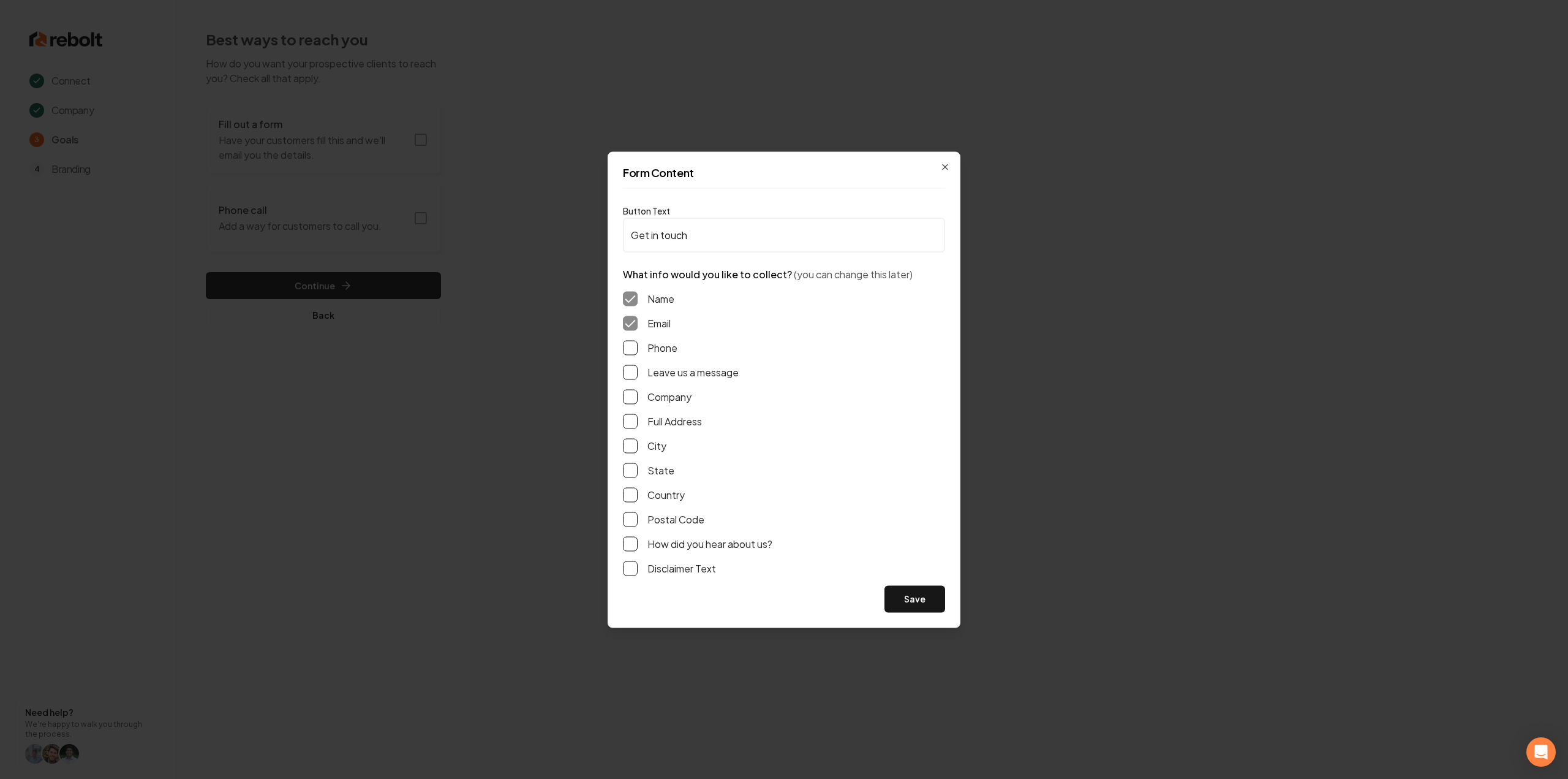
click at [634, 348] on button "Phone" at bounding box center [630, 347] width 15 height 15
click at [635, 372] on button "Leave us a message" at bounding box center [630, 372] width 15 height 15
click at [634, 416] on button "Full Address" at bounding box center [630, 420] width 15 height 15
click at [927, 599] on button "Save" at bounding box center [915, 599] width 61 height 27
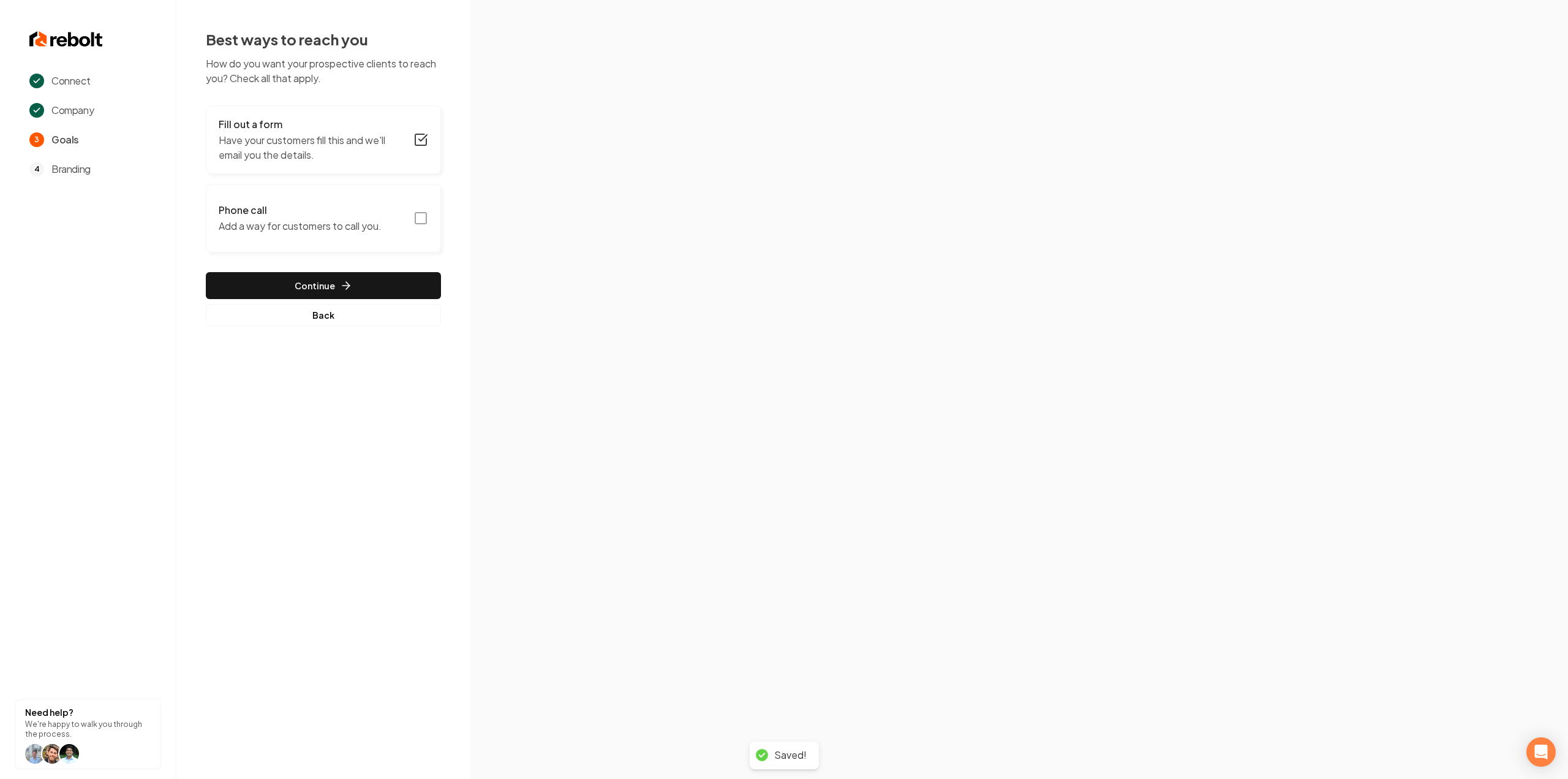
click at [396, 202] on button "Phone call Add a way for customers to call you." at bounding box center [323, 218] width 235 height 69
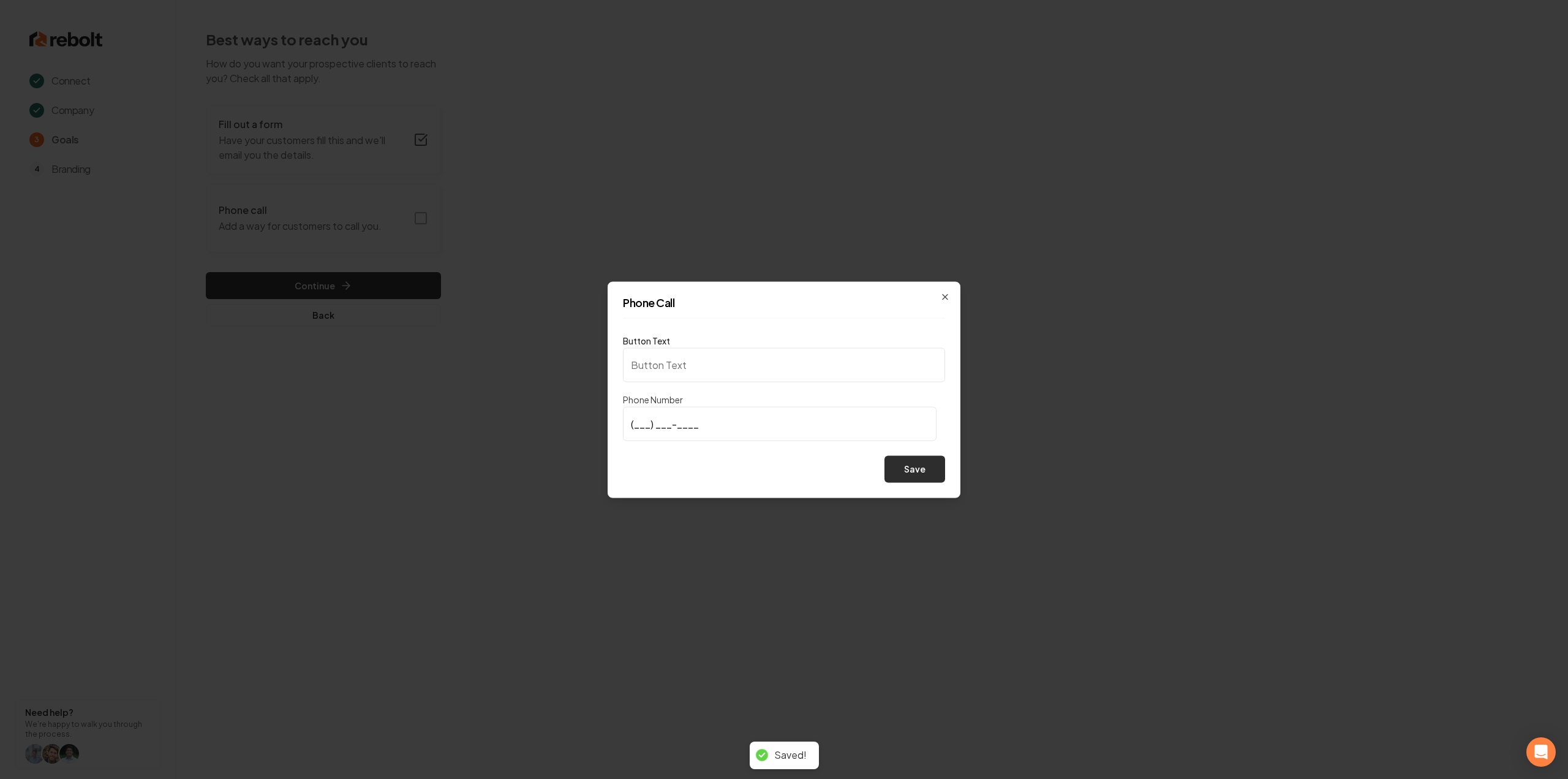
type input "Call us"
type input "(972) 800-6577"
click at [927, 470] on button "Save" at bounding box center [915, 469] width 61 height 27
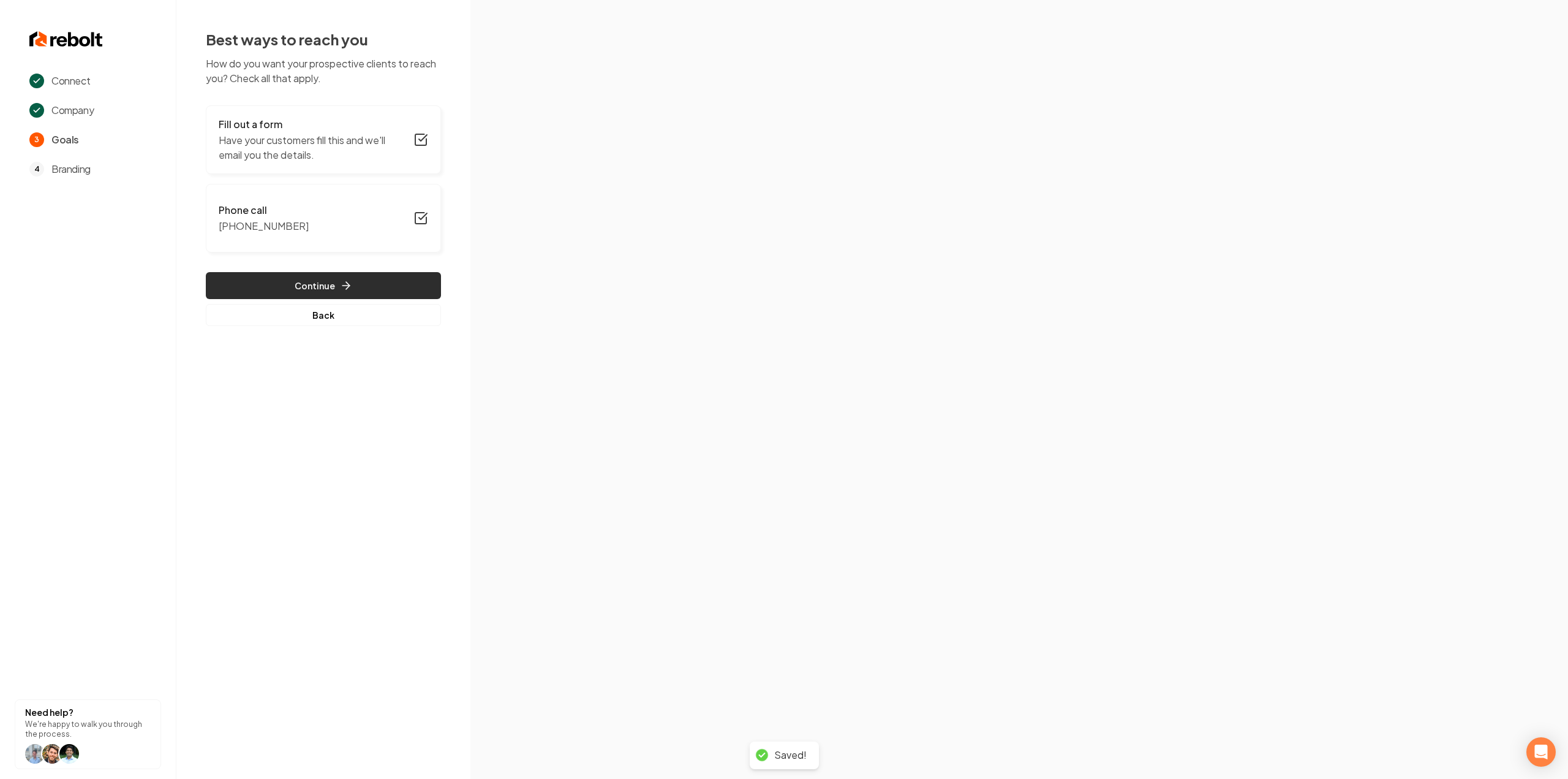
click at [354, 284] on button "Continue" at bounding box center [323, 285] width 235 height 27
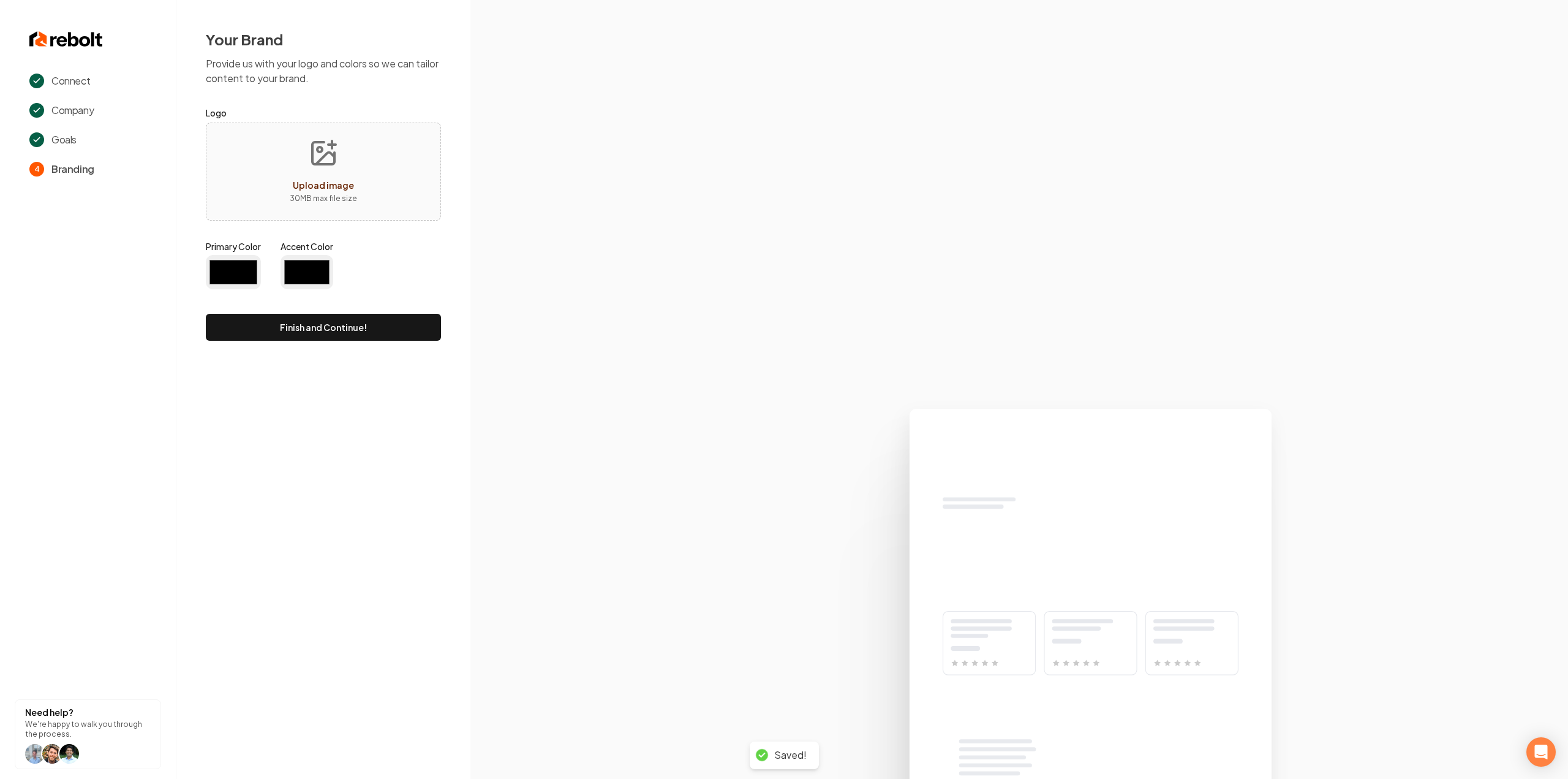
type input "#194d33"
type input "#70be00"
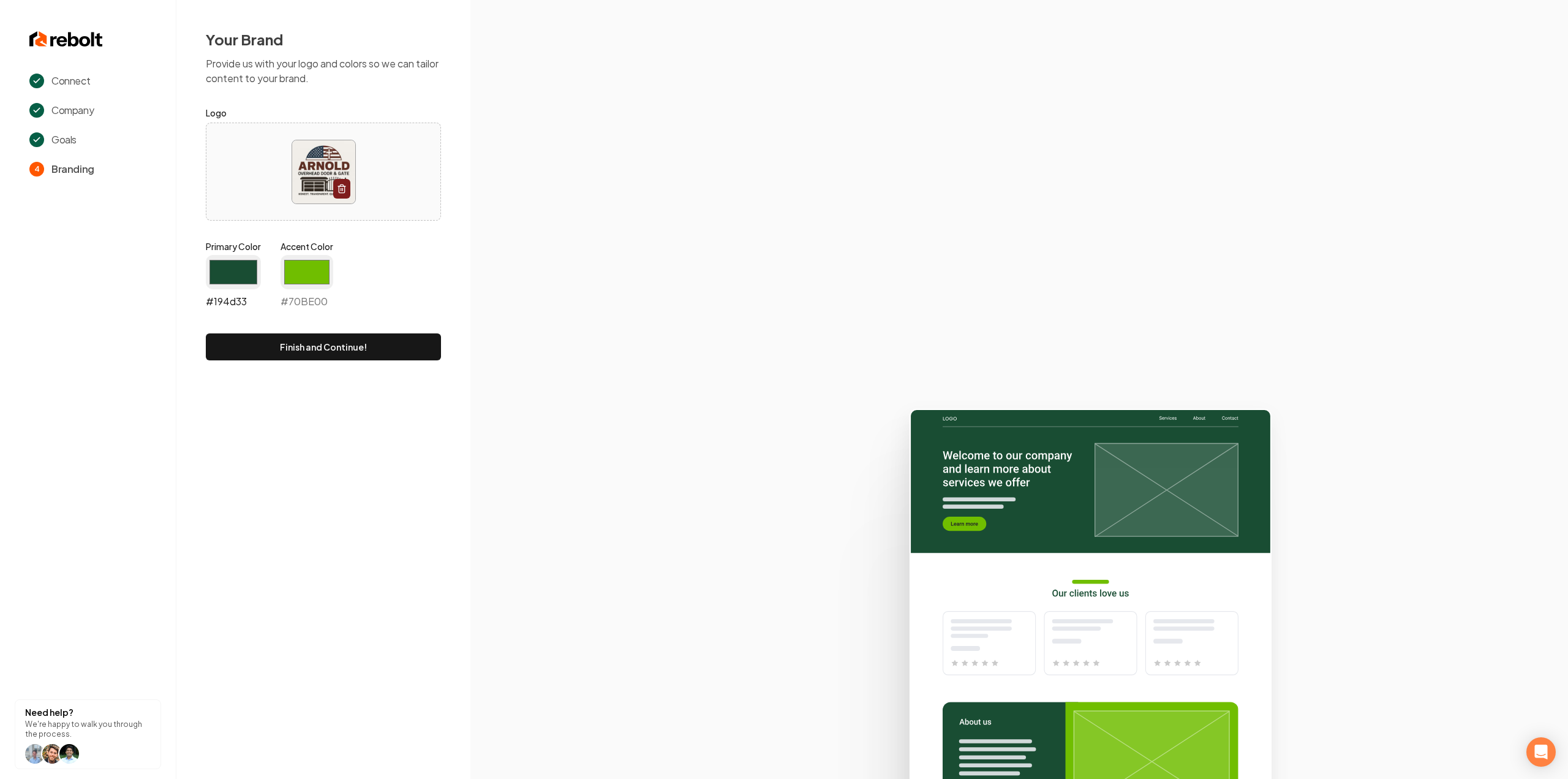
click at [217, 282] on input "#194d33" at bounding box center [233, 272] width 55 height 34
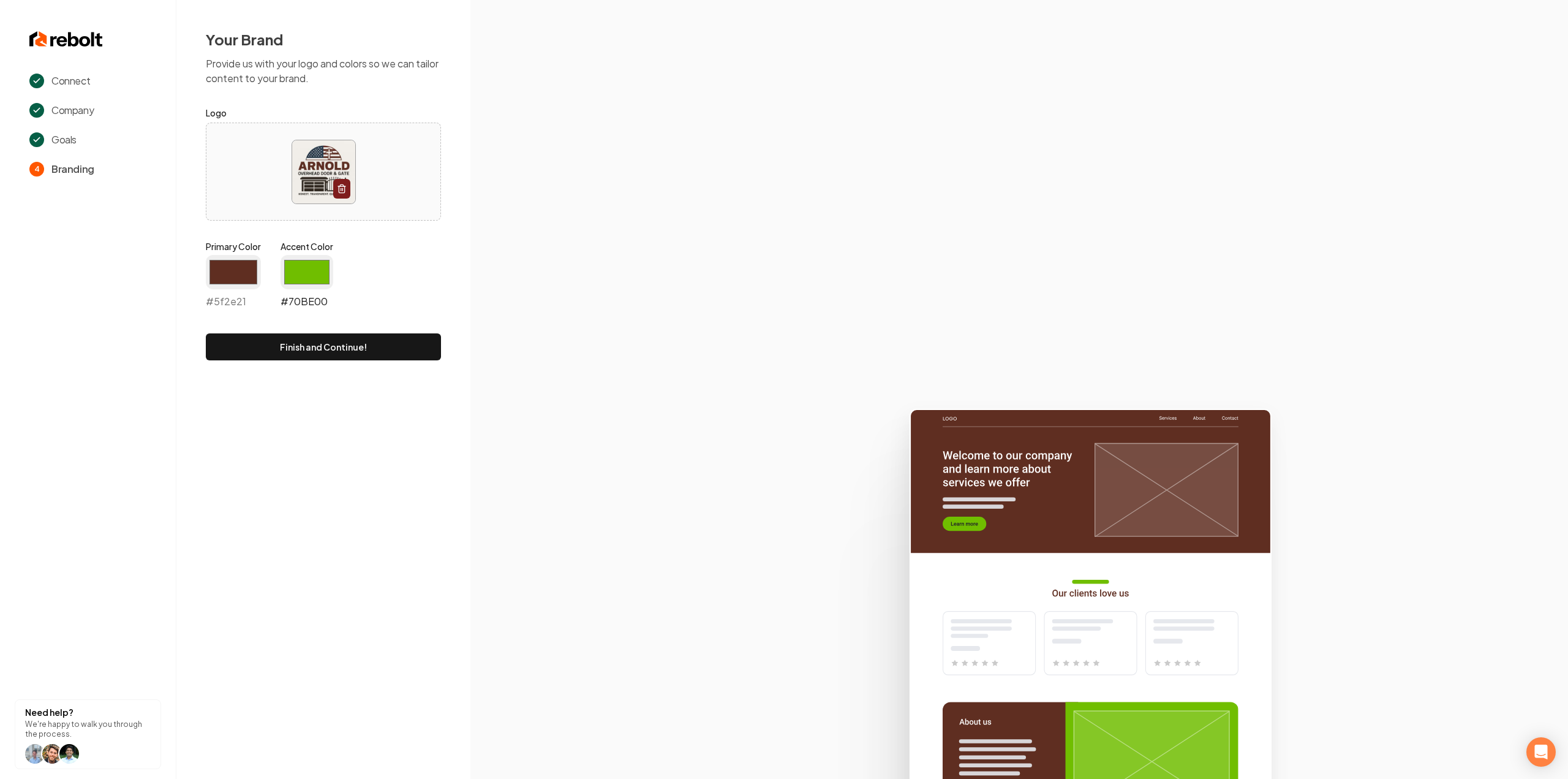
type input "#5f2e21"
click at [296, 276] on input "#70be00" at bounding box center [306, 272] width 52 height 34
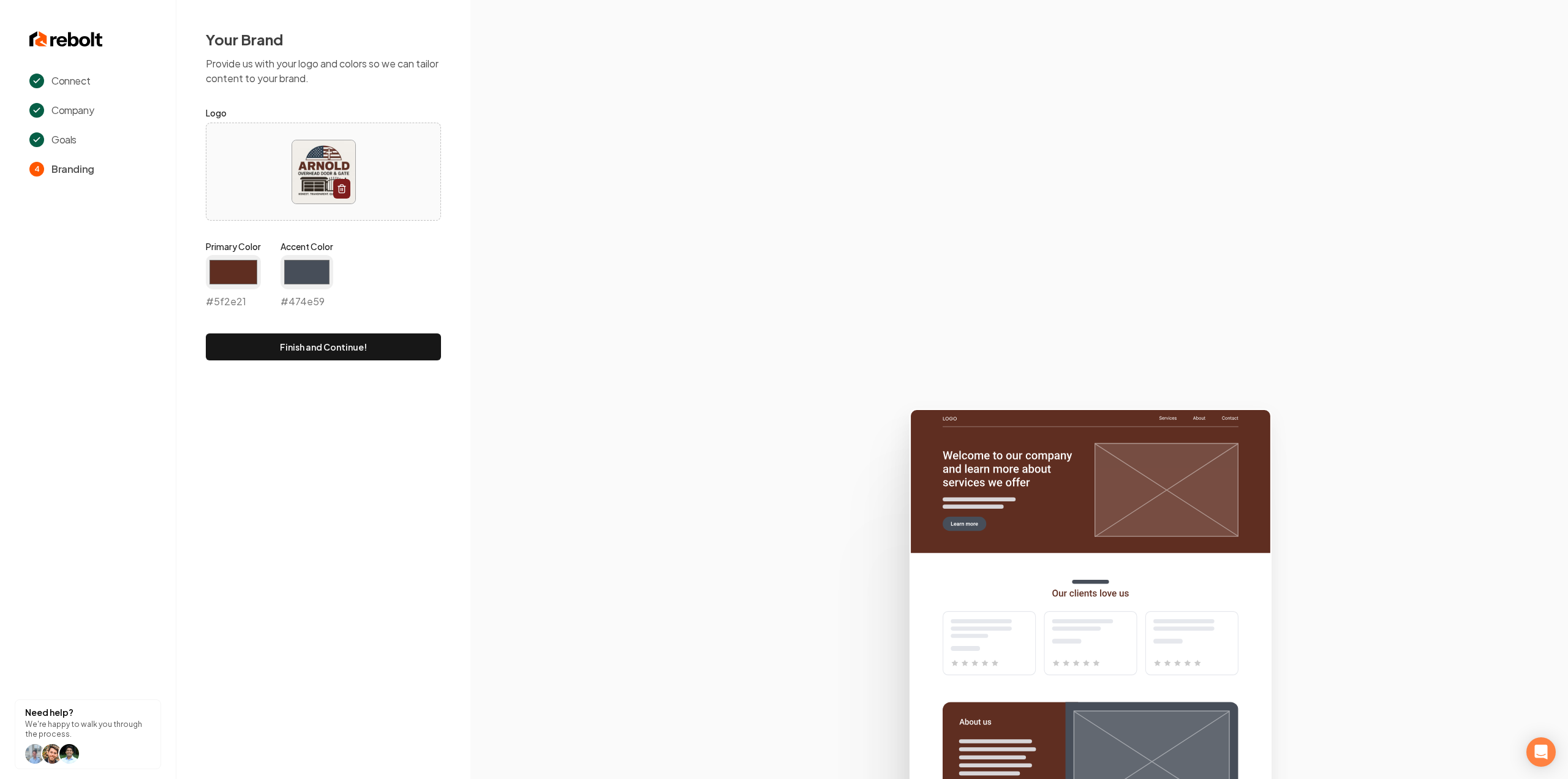
type input "#474e59"
click at [470, 228] on section at bounding box center [1019, 389] width 1098 height 779
click at [365, 326] on form "Logo Primary Color #5f2e21 #5f2e21 Accent Color #474e59 #474e59 Finish and Cont…" at bounding box center [323, 233] width 235 height 255
click at [365, 338] on button "Finish and Continue!" at bounding box center [323, 347] width 235 height 27
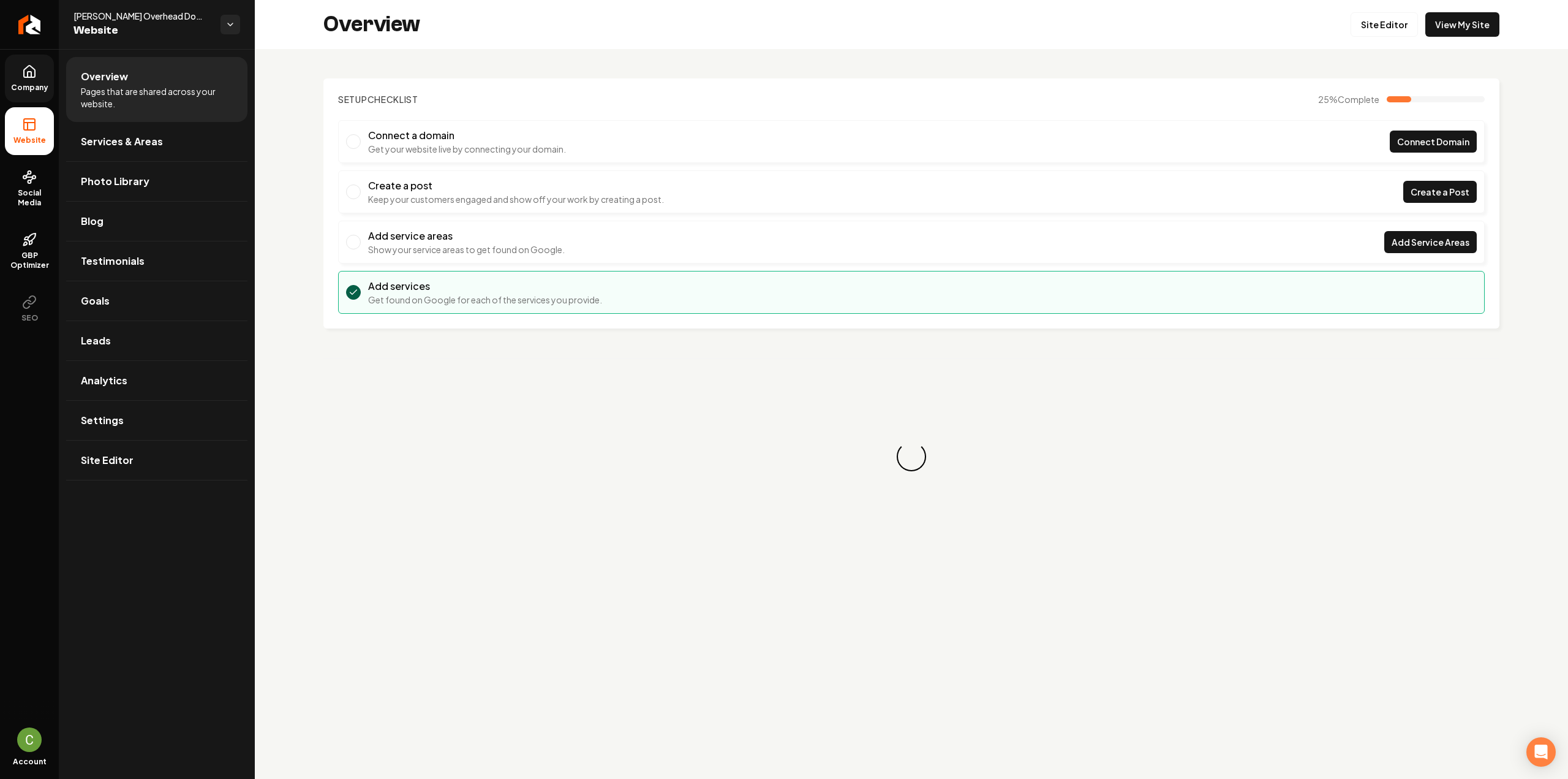
click at [36, 74] on icon at bounding box center [29, 71] width 15 height 15
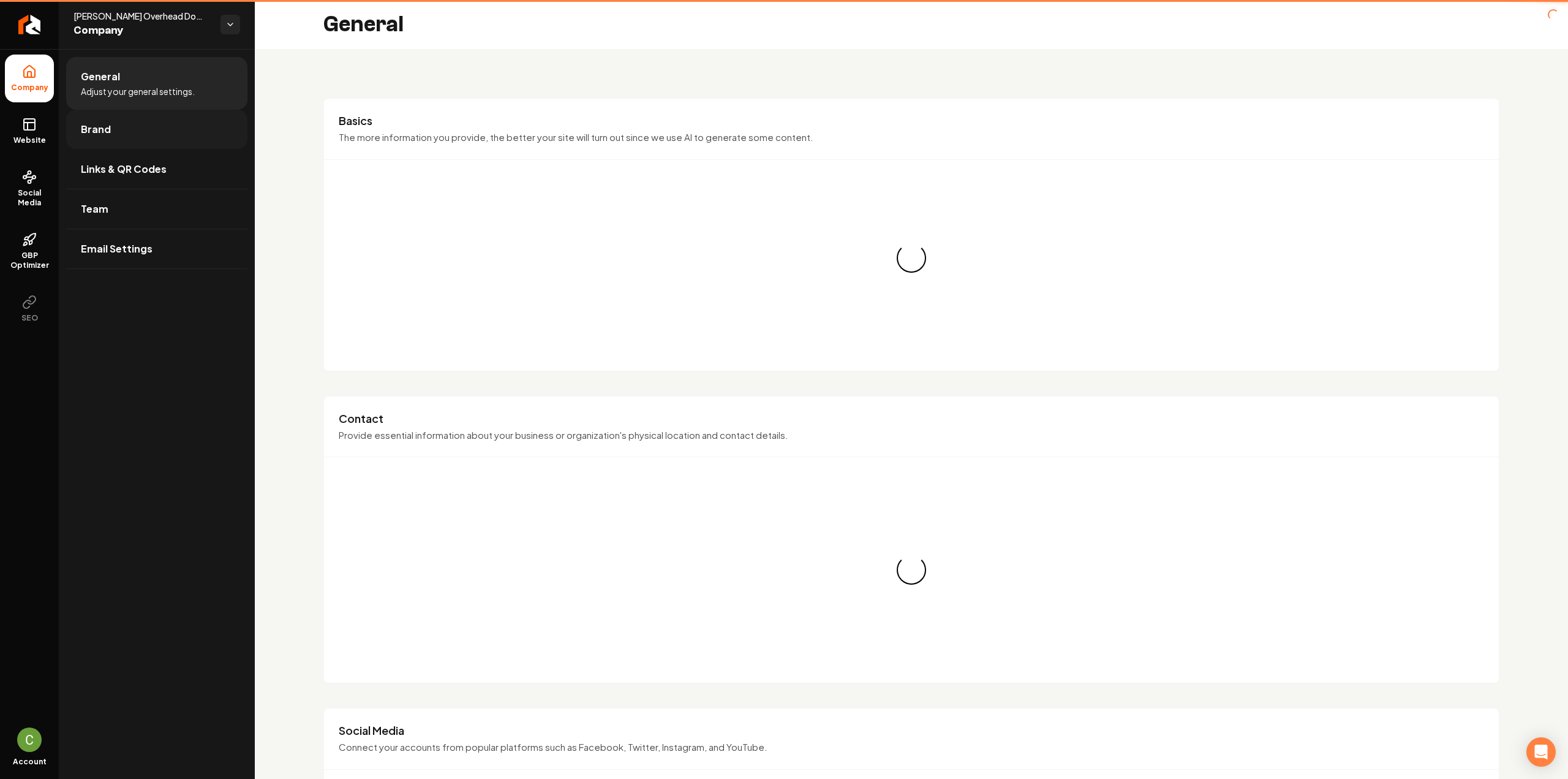
click at [104, 134] on span "Brand" at bounding box center [96, 129] width 30 height 15
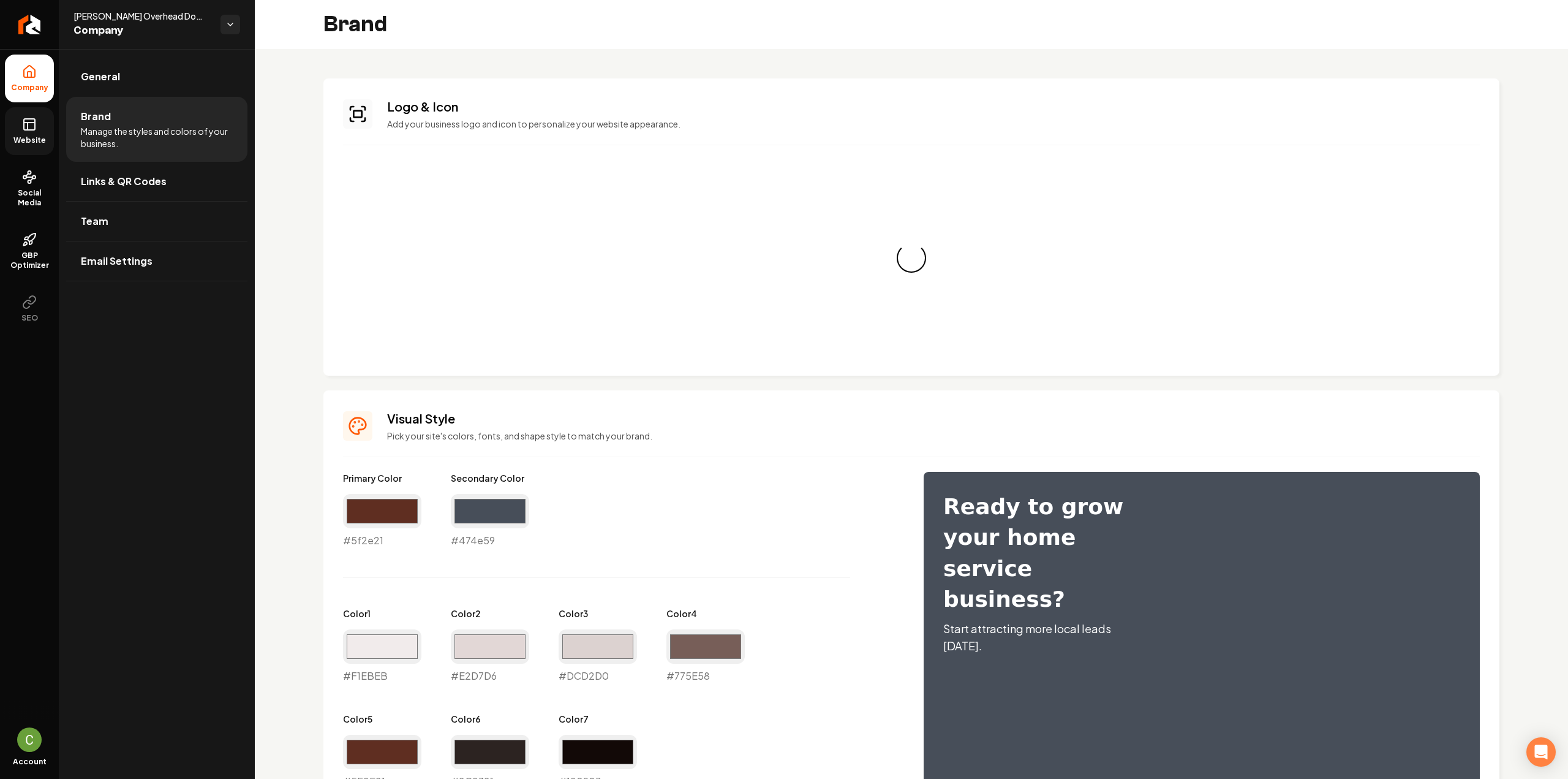
click at [33, 123] on icon at bounding box center [30, 123] width 11 height 0
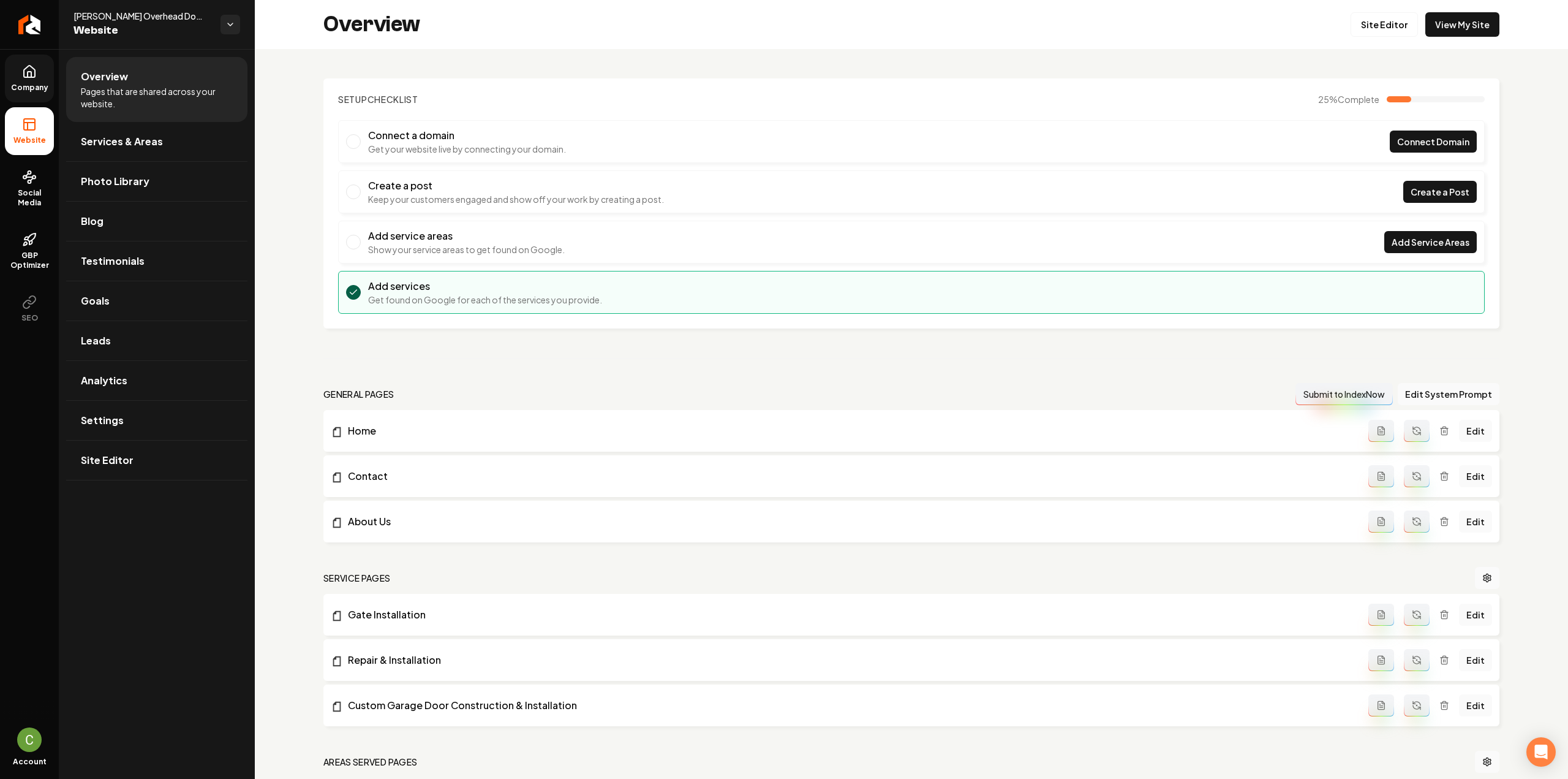
click at [46, 70] on link "Company" at bounding box center [29, 78] width 49 height 48
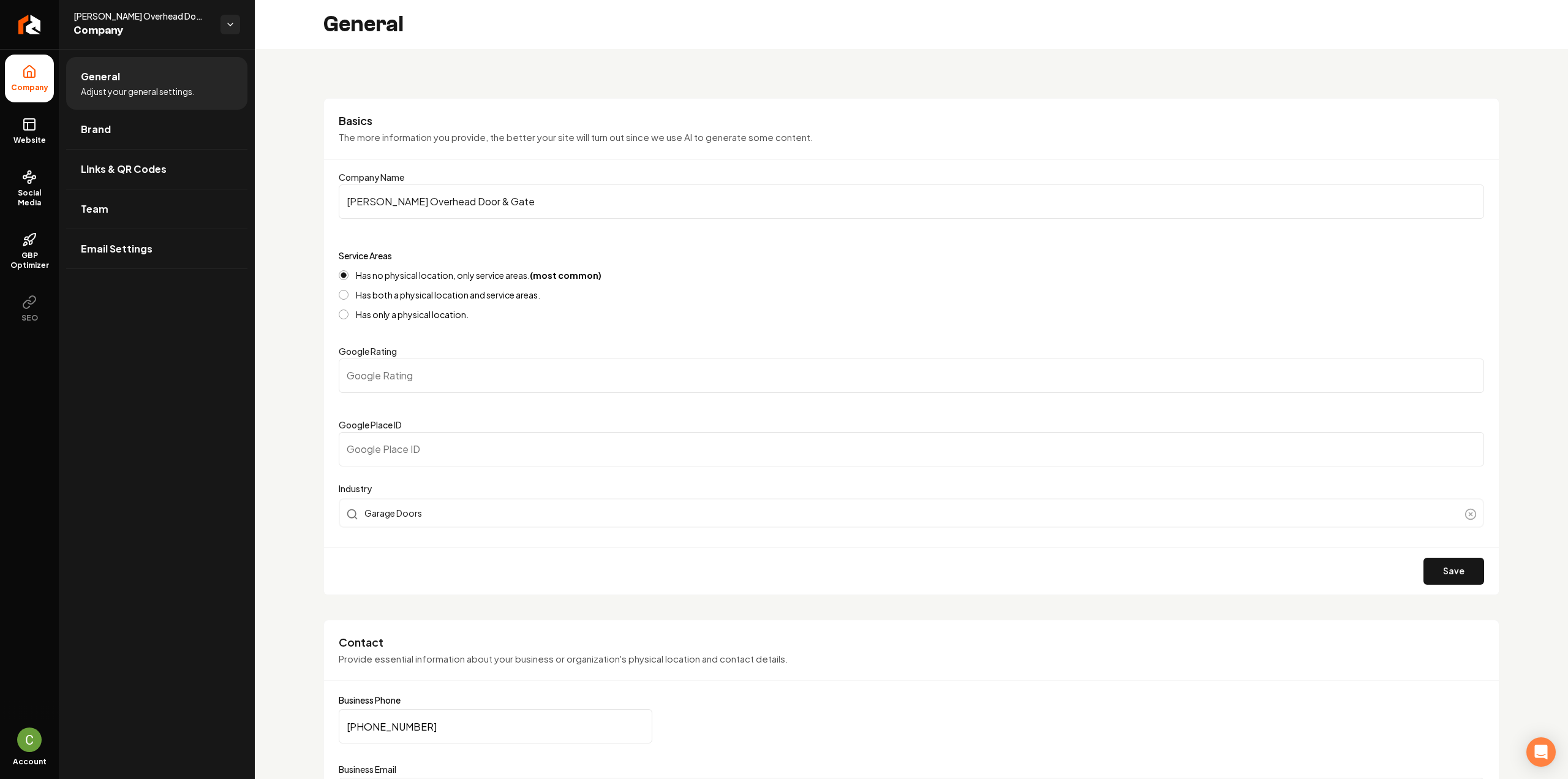
click at [419, 383] on input "Google Rating" at bounding box center [912, 376] width 1145 height 34
click at [421, 436] on input "Google Place ID" at bounding box center [912, 449] width 1145 height 34
paste input "ChIJsQGOsJ6icWARnbI0sqkCHms"
type input "ChIJsQGOsJ6icWARnbI0sqkCHms"
click at [1466, 574] on button "Save" at bounding box center [1454, 571] width 61 height 27
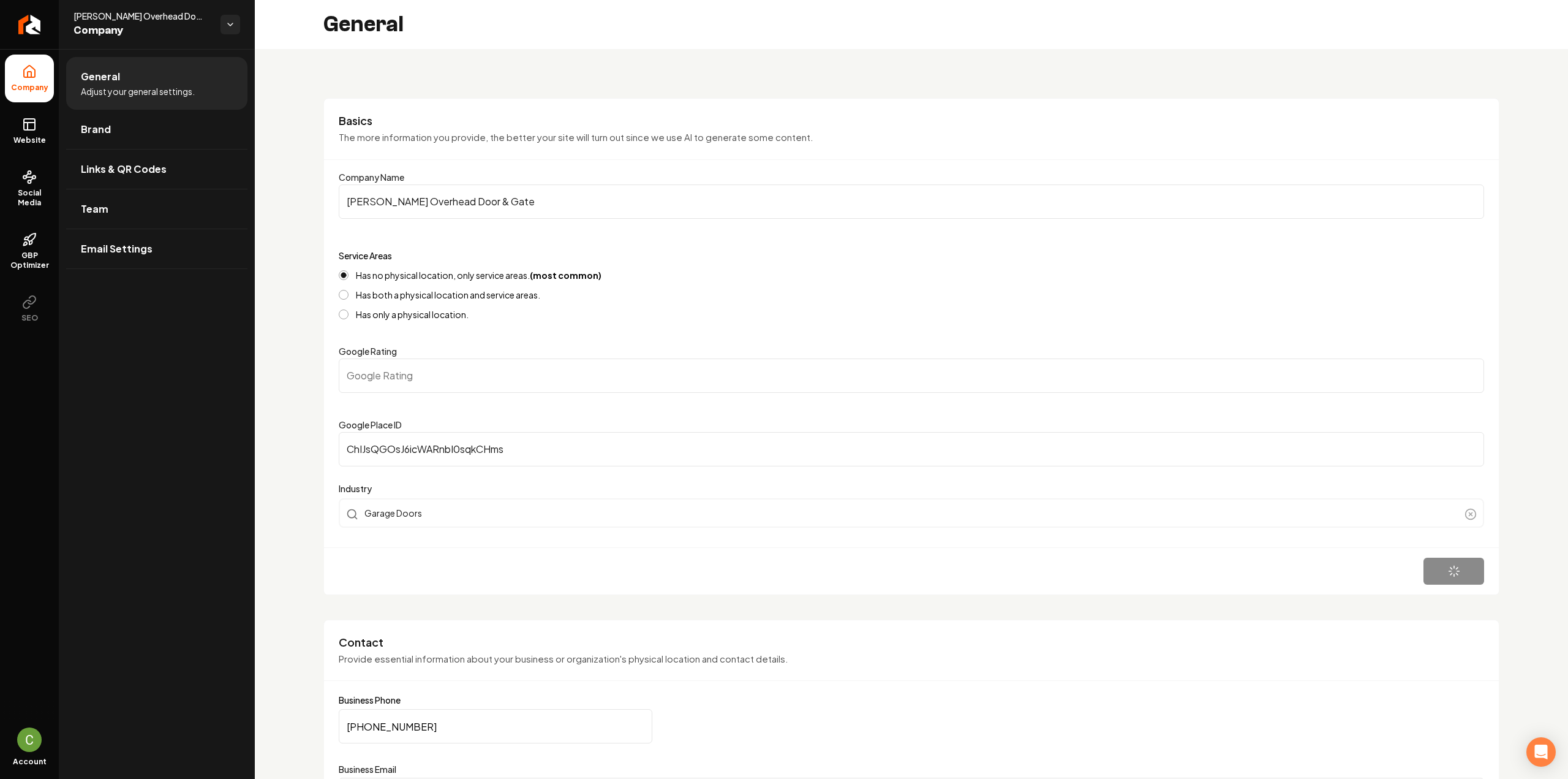
type input "0"
click at [30, 130] on icon at bounding box center [29, 124] width 15 height 15
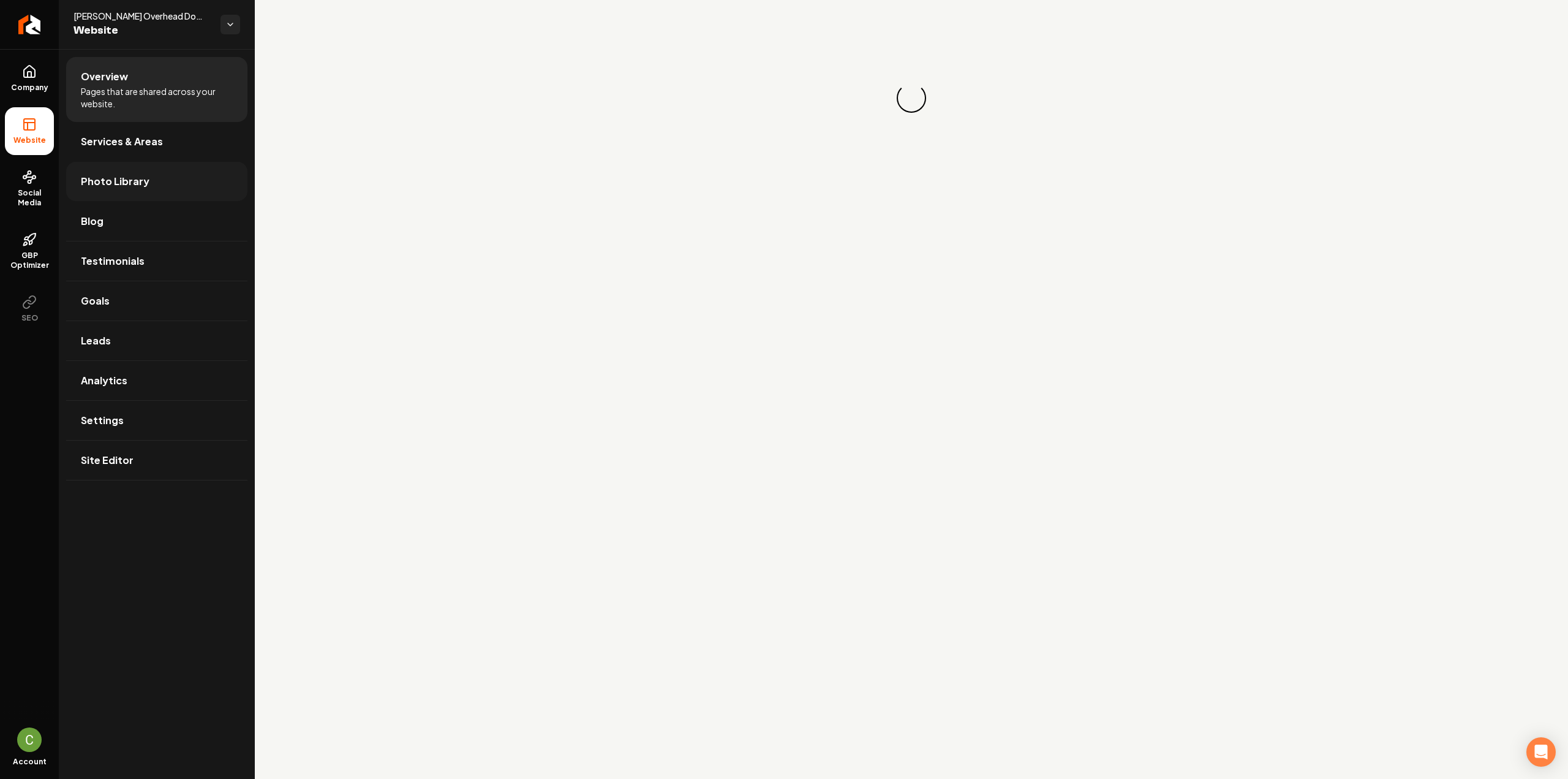
click at [117, 180] on span "Photo Library" at bounding box center [116, 181] width 69 height 15
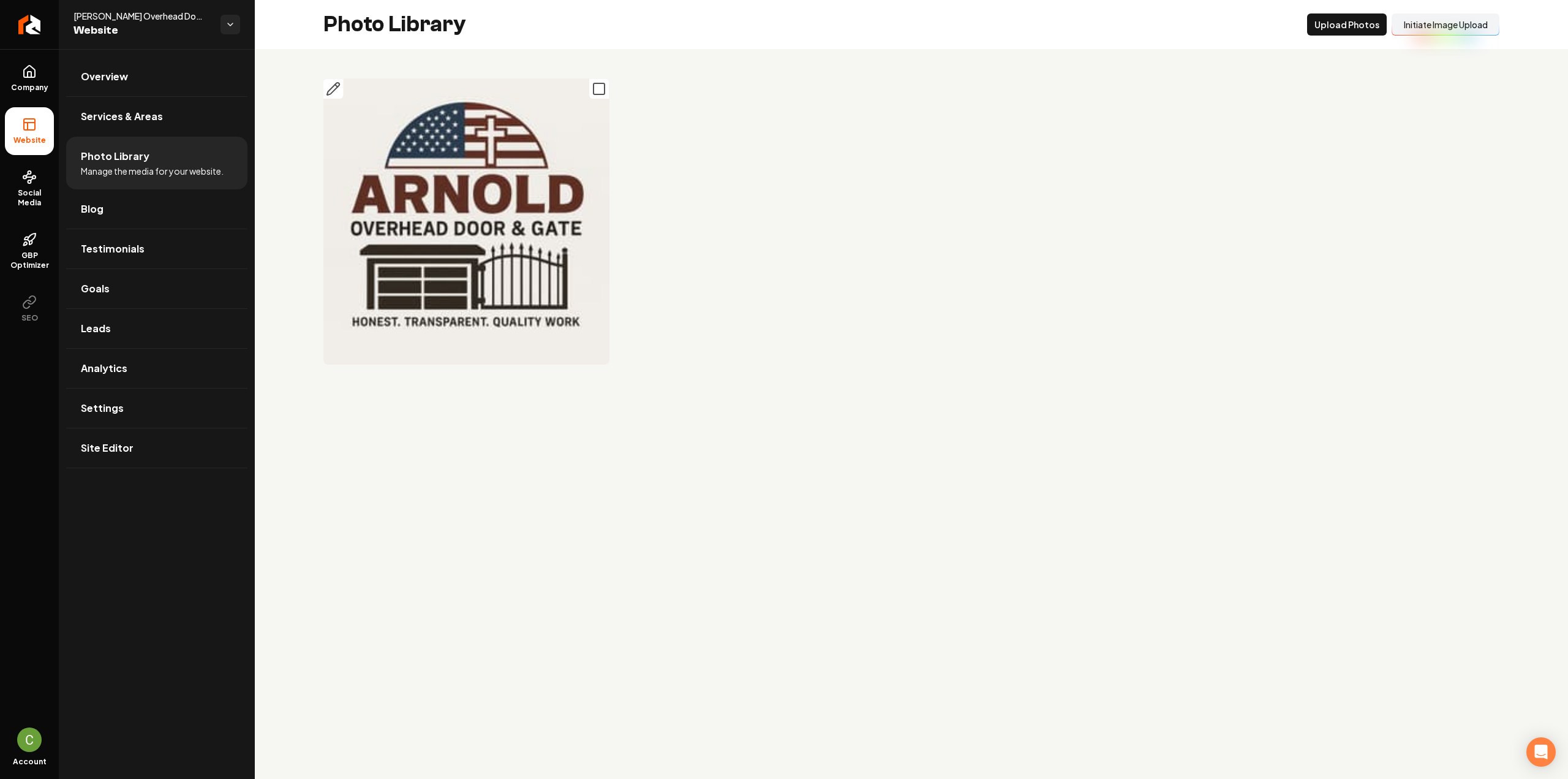
click at [595, 89] on icon "Main content area" at bounding box center [598, 88] width 15 height 15
click at [1280, 27] on button "Delet e Selected" at bounding box center [1260, 24] width 84 height 22
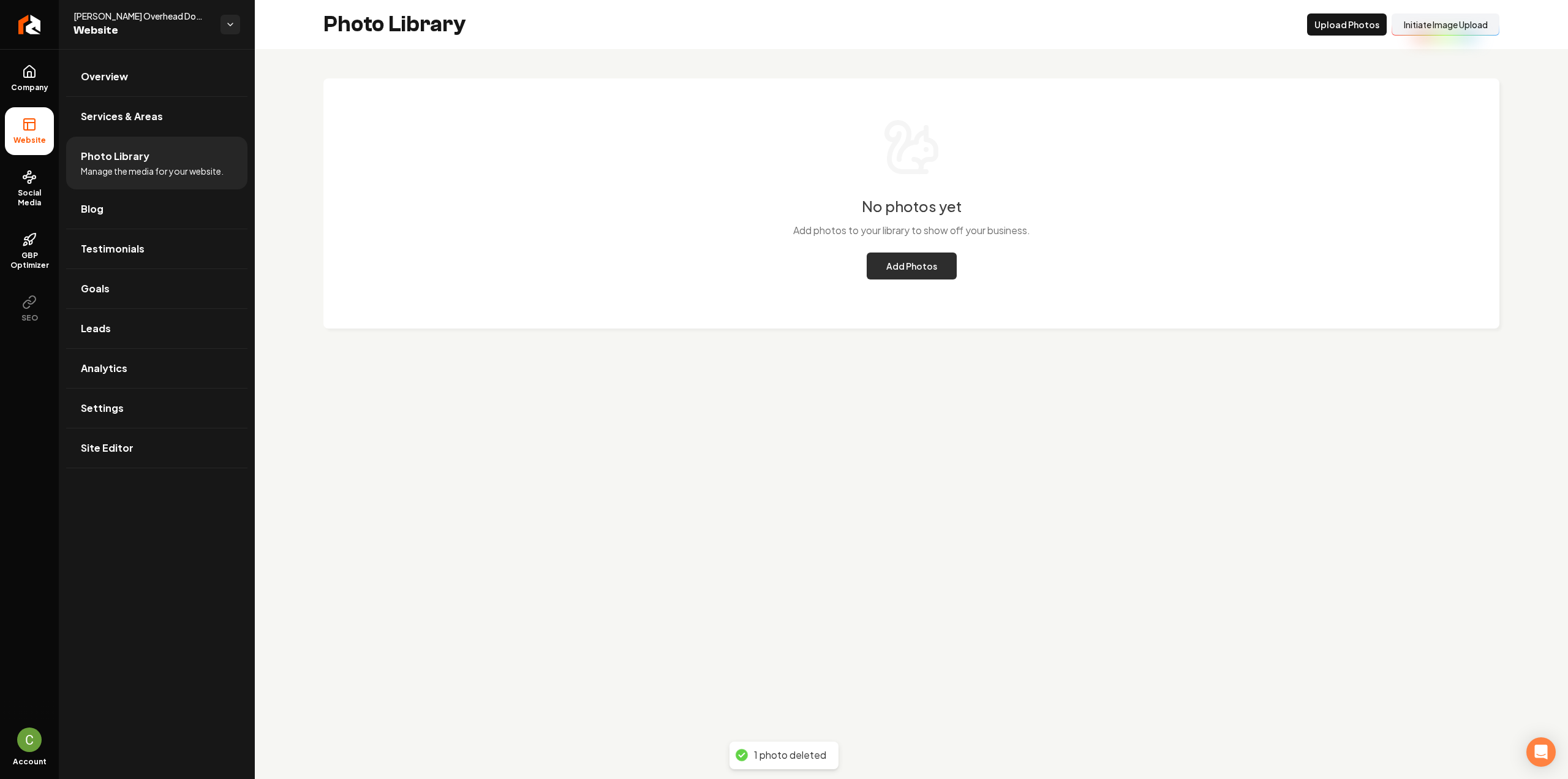
click at [891, 273] on button "Add Photos" at bounding box center [912, 266] width 90 height 27
drag, startPoint x: 30, startPoint y: 78, endPoint x: 54, endPoint y: 90, distance: 26.8
click at [30, 78] on icon at bounding box center [29, 71] width 15 height 15
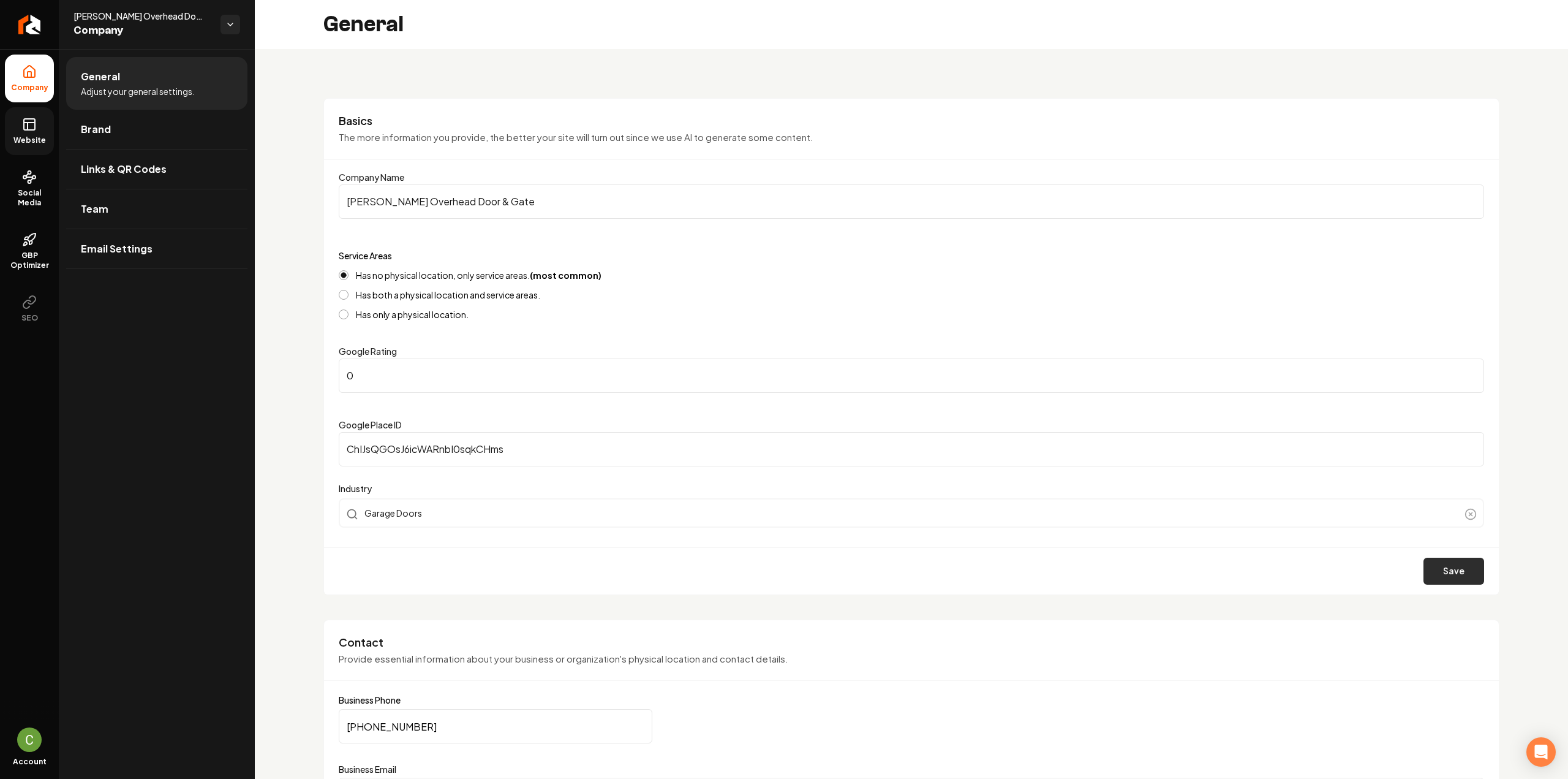
click at [1430, 582] on button "Save" at bounding box center [1454, 571] width 61 height 27
drag, startPoint x: 384, startPoint y: 387, endPoint x: 342, endPoint y: 381, distance: 42.4
click at [342, 381] on input "0" at bounding box center [912, 376] width 1145 height 34
type input "5"
click at [1460, 566] on button "Save" at bounding box center [1454, 571] width 61 height 27
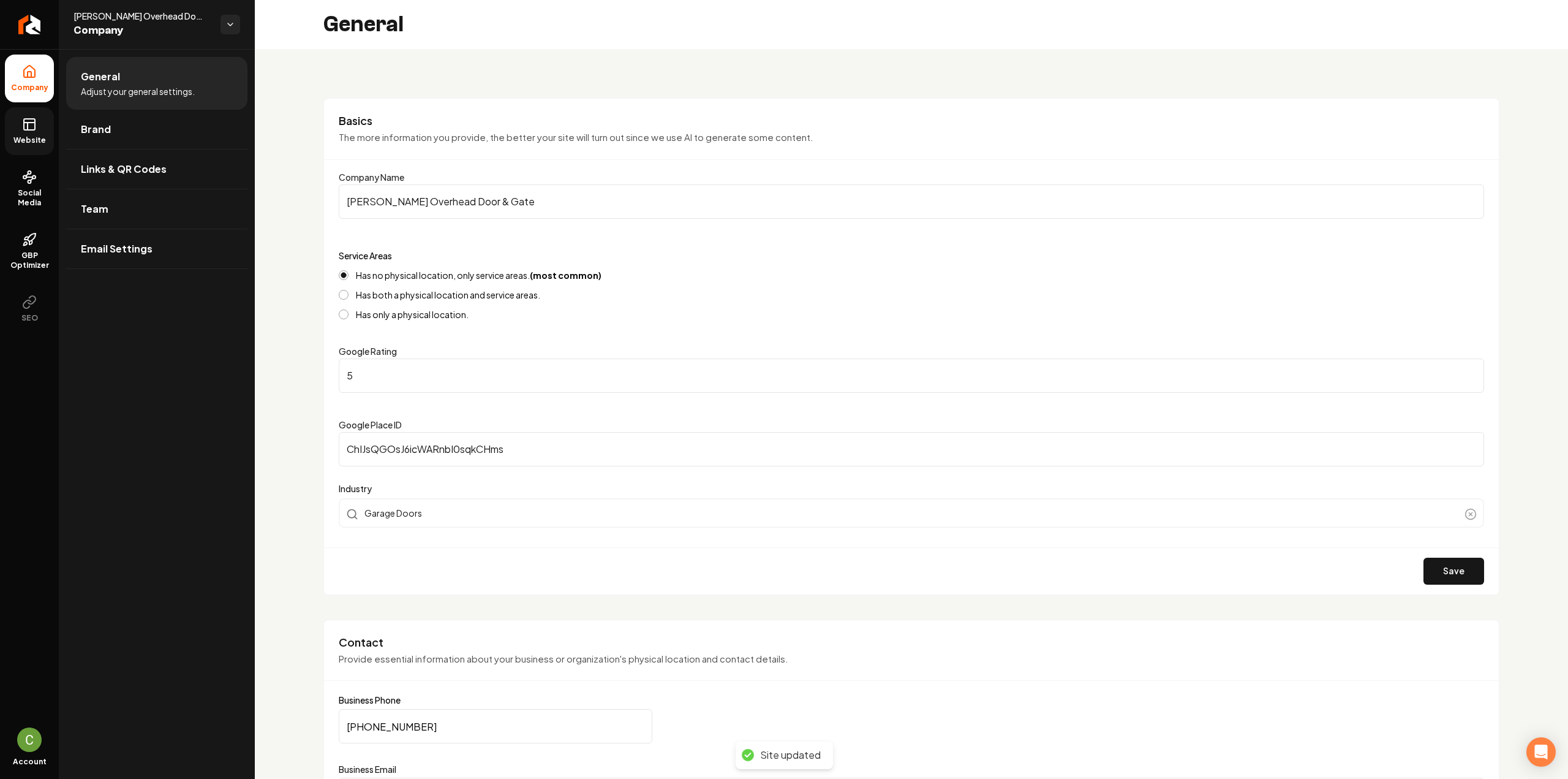
click at [20, 144] on span "Website" at bounding box center [30, 140] width 42 height 10
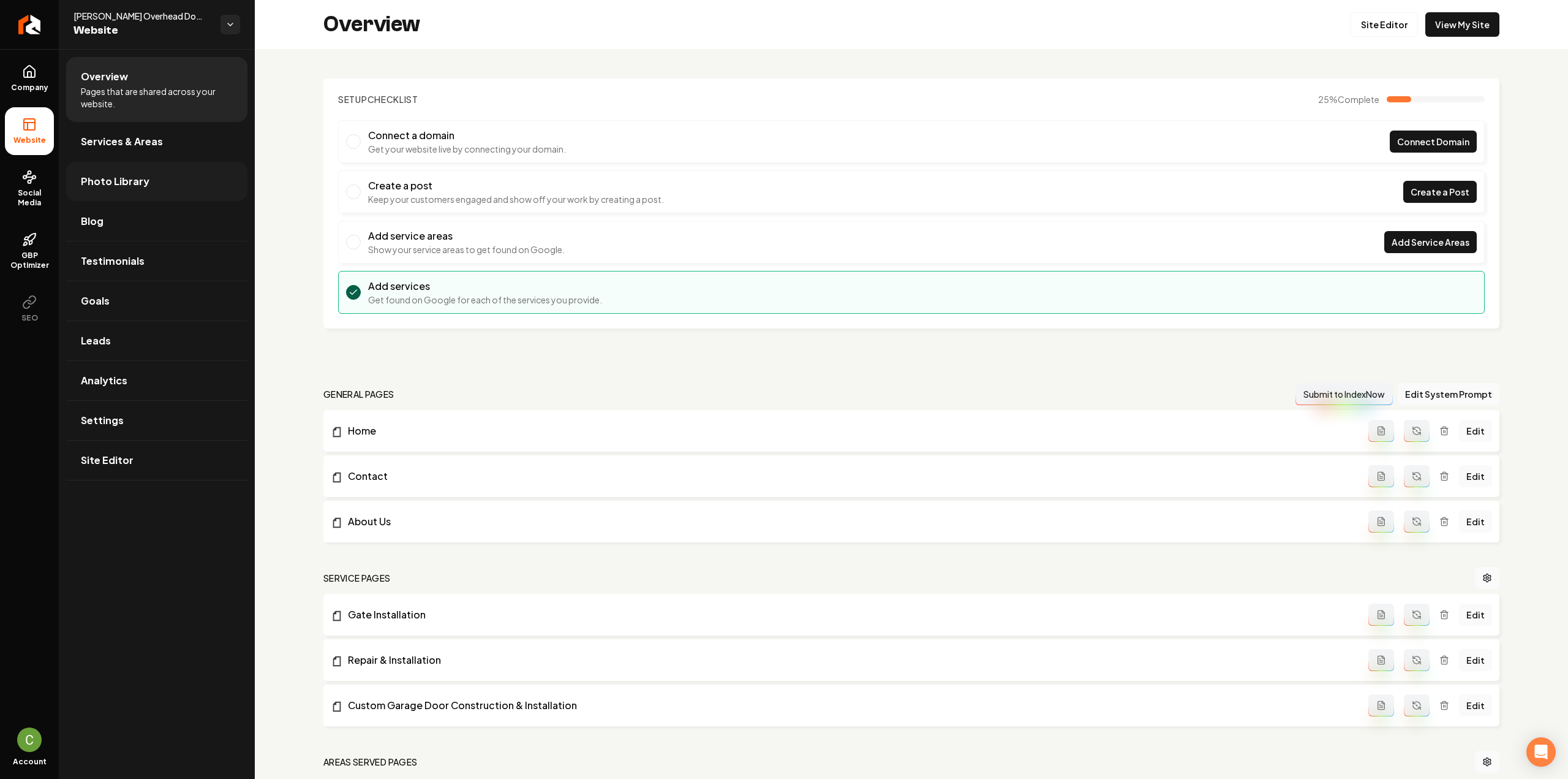
click at [110, 186] on span "Photo Library" at bounding box center [116, 181] width 69 height 15
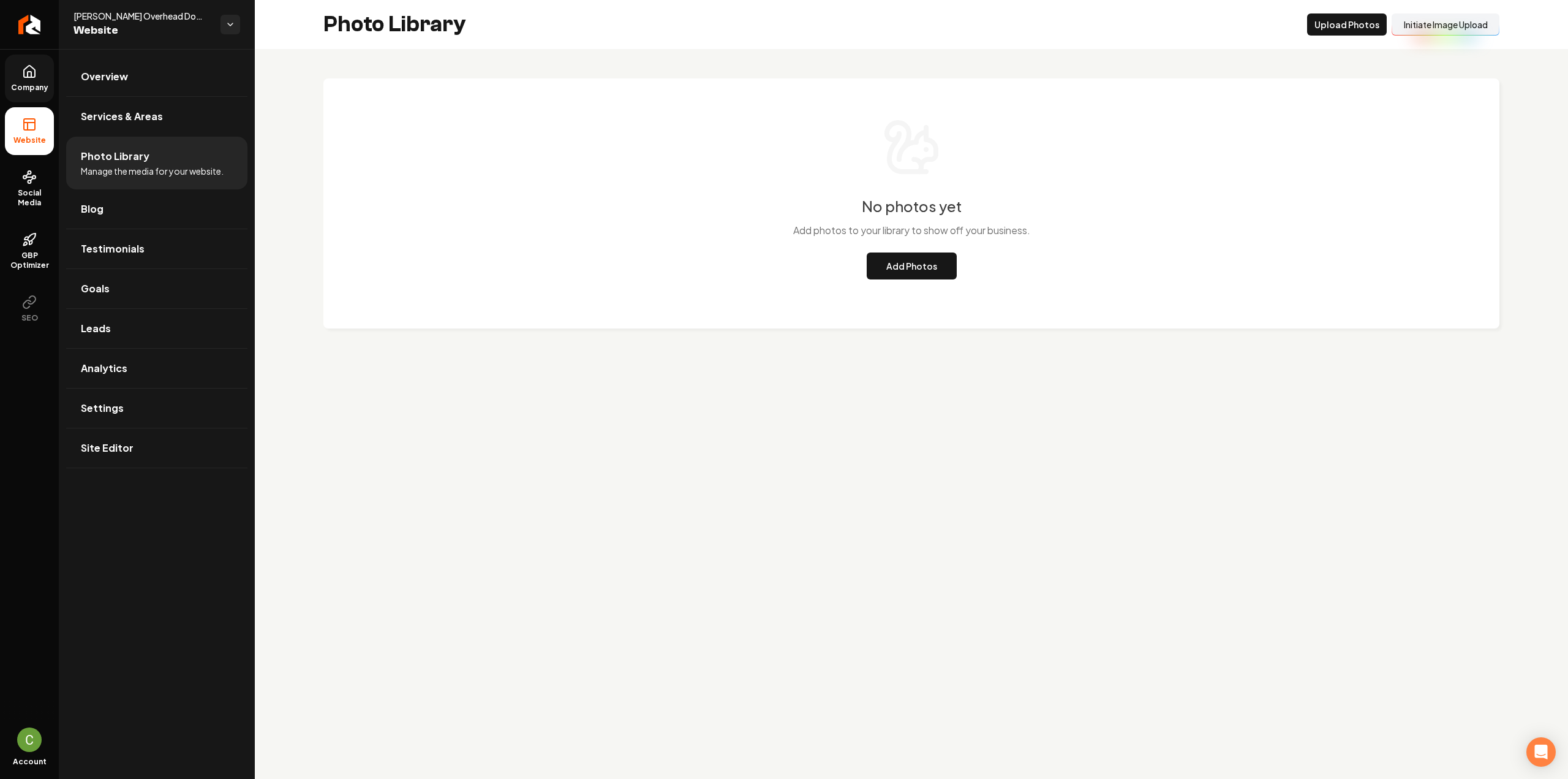
drag, startPoint x: 41, startPoint y: 79, endPoint x: 41, endPoint y: 97, distance: 18.0
click at [41, 79] on link "Company" at bounding box center [29, 78] width 49 height 48
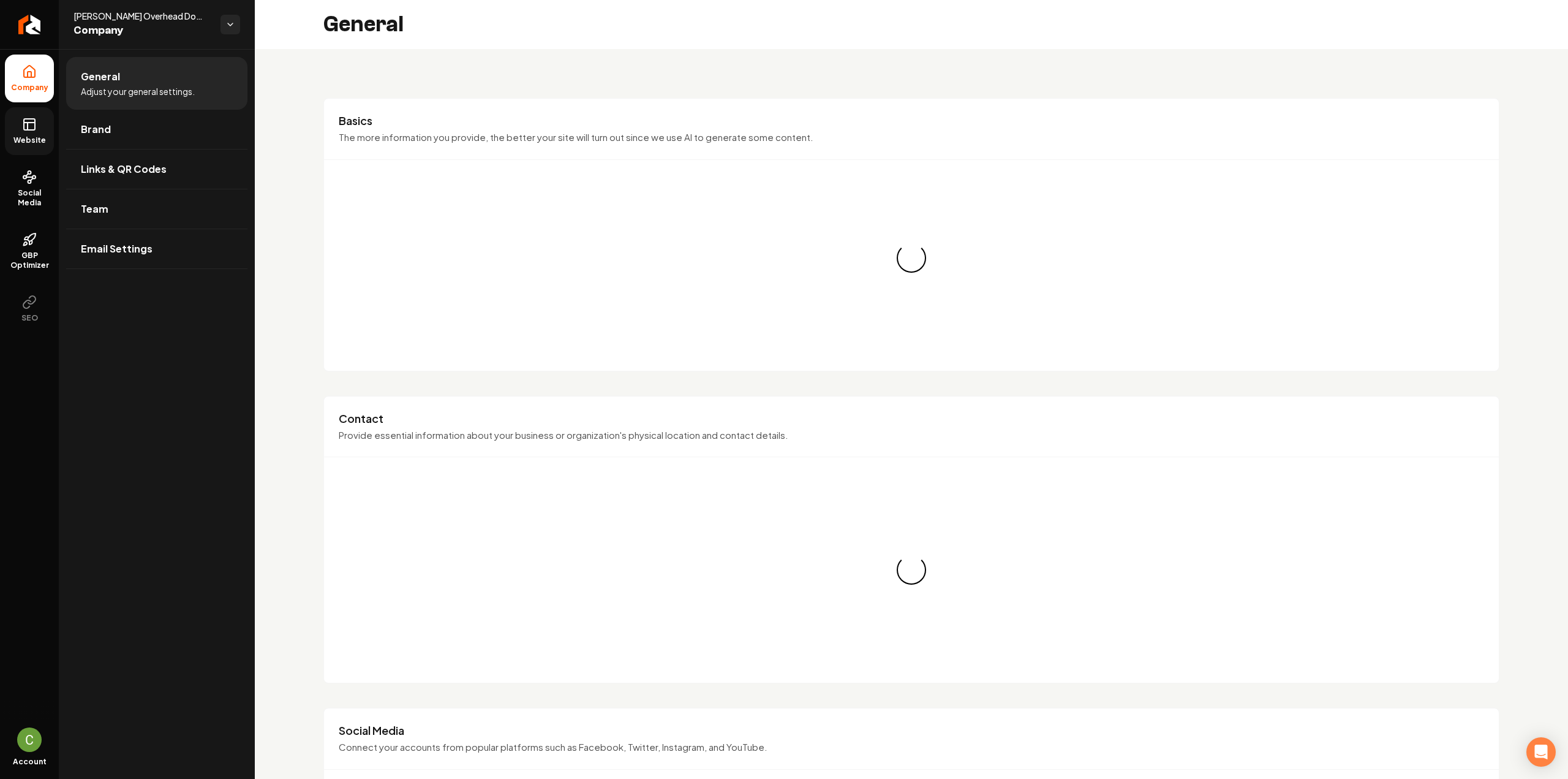
click at [32, 121] on icon at bounding box center [29, 124] width 15 height 15
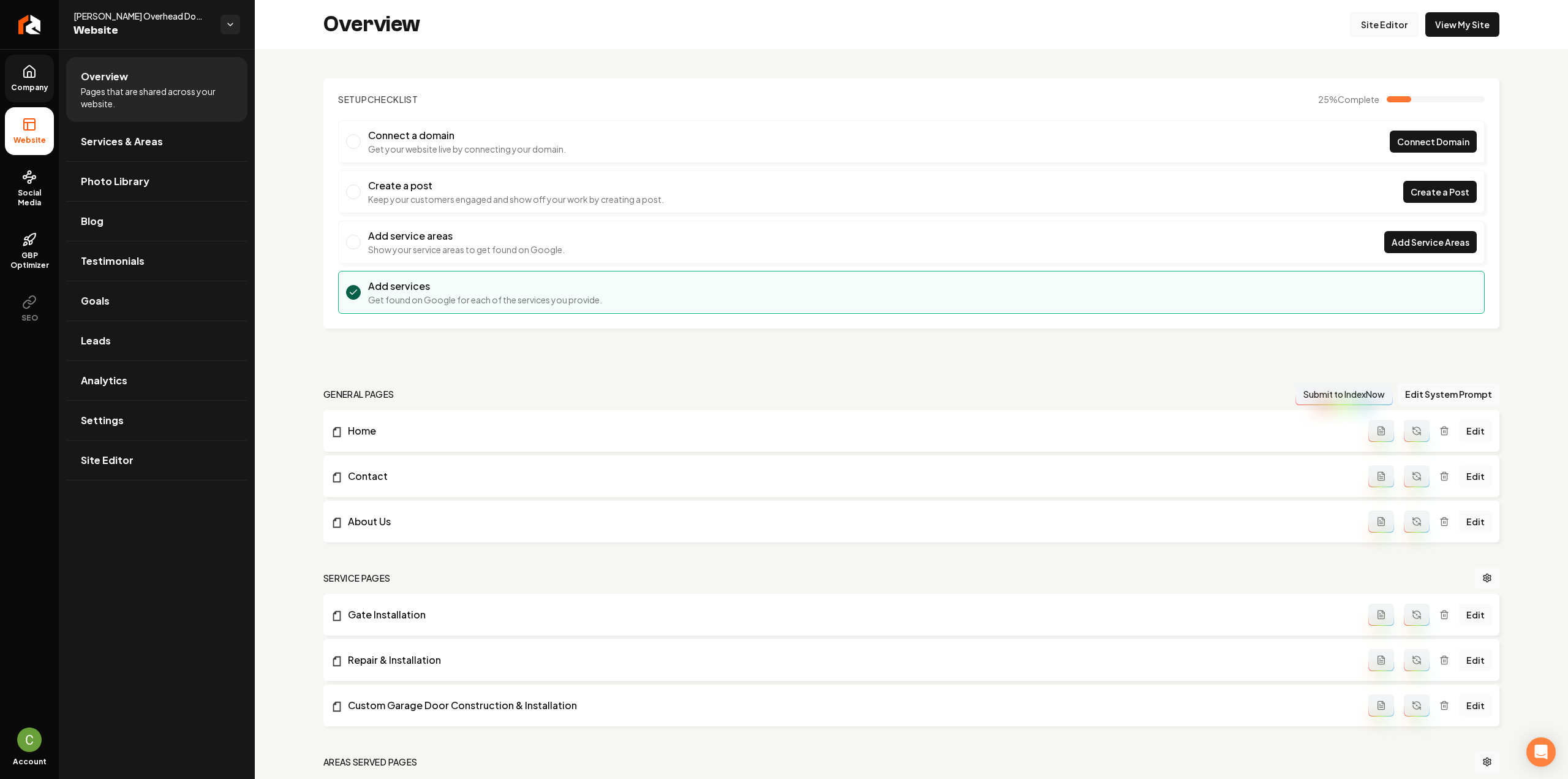
click at [1391, 25] on link "Site Editor" at bounding box center [1384, 24] width 67 height 24
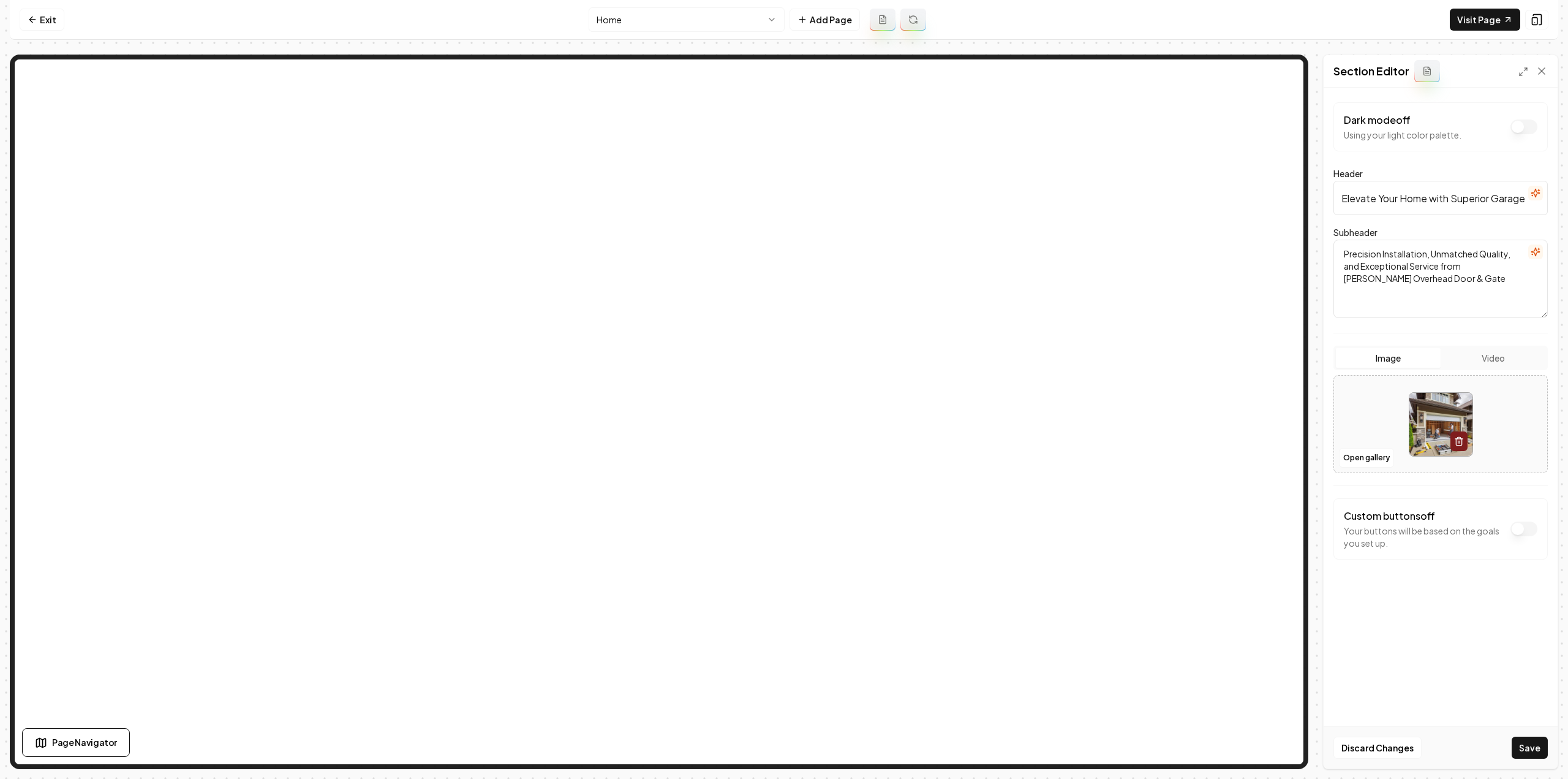
click at [1520, 753] on button "Save" at bounding box center [1530, 748] width 36 height 22
click at [45, 18] on link "Exit" at bounding box center [41, 20] width 45 height 22
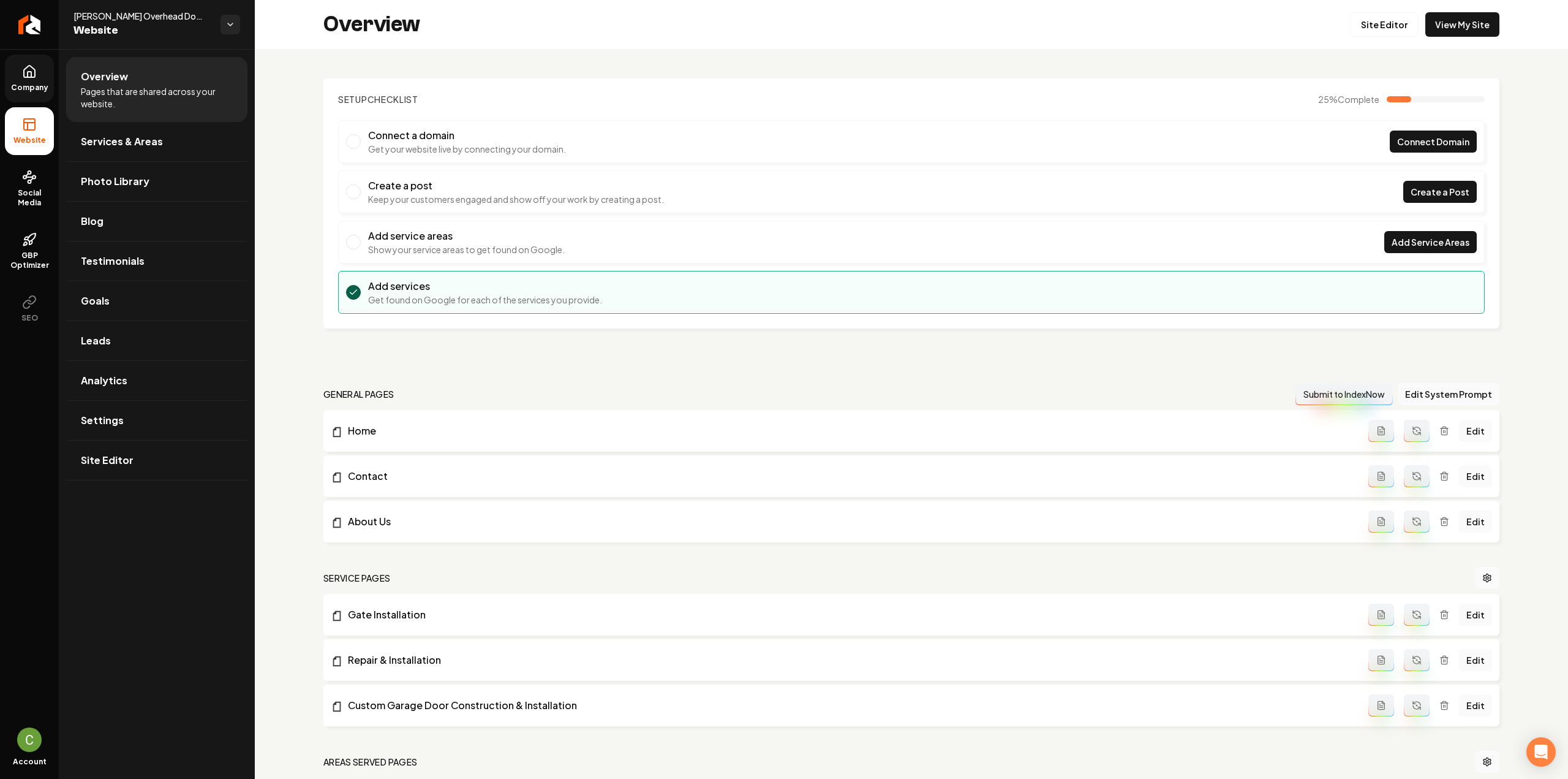
click at [38, 79] on link "Company" at bounding box center [29, 78] width 49 height 48
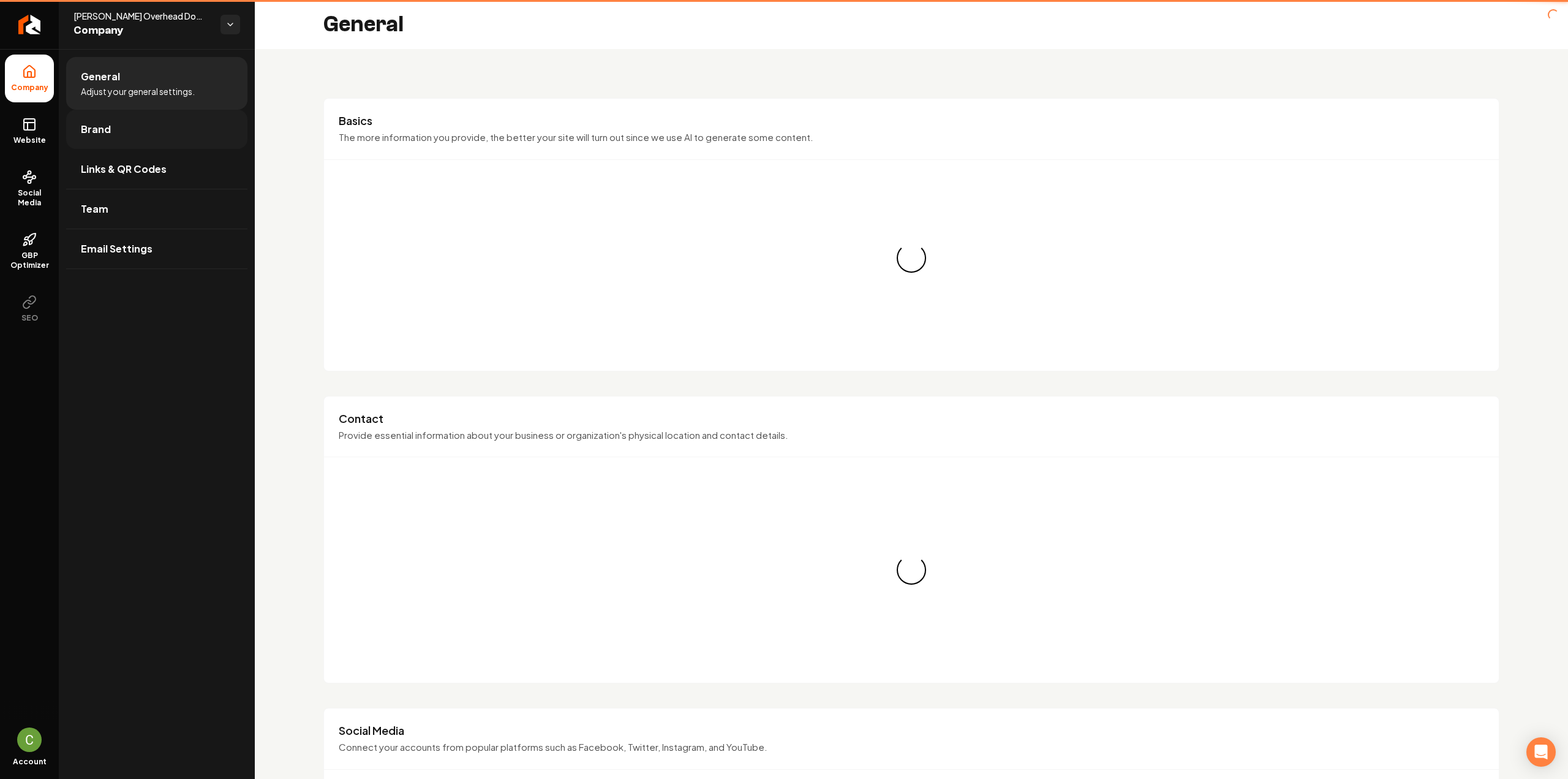
click at [113, 120] on link "Brand" at bounding box center [157, 129] width 181 height 39
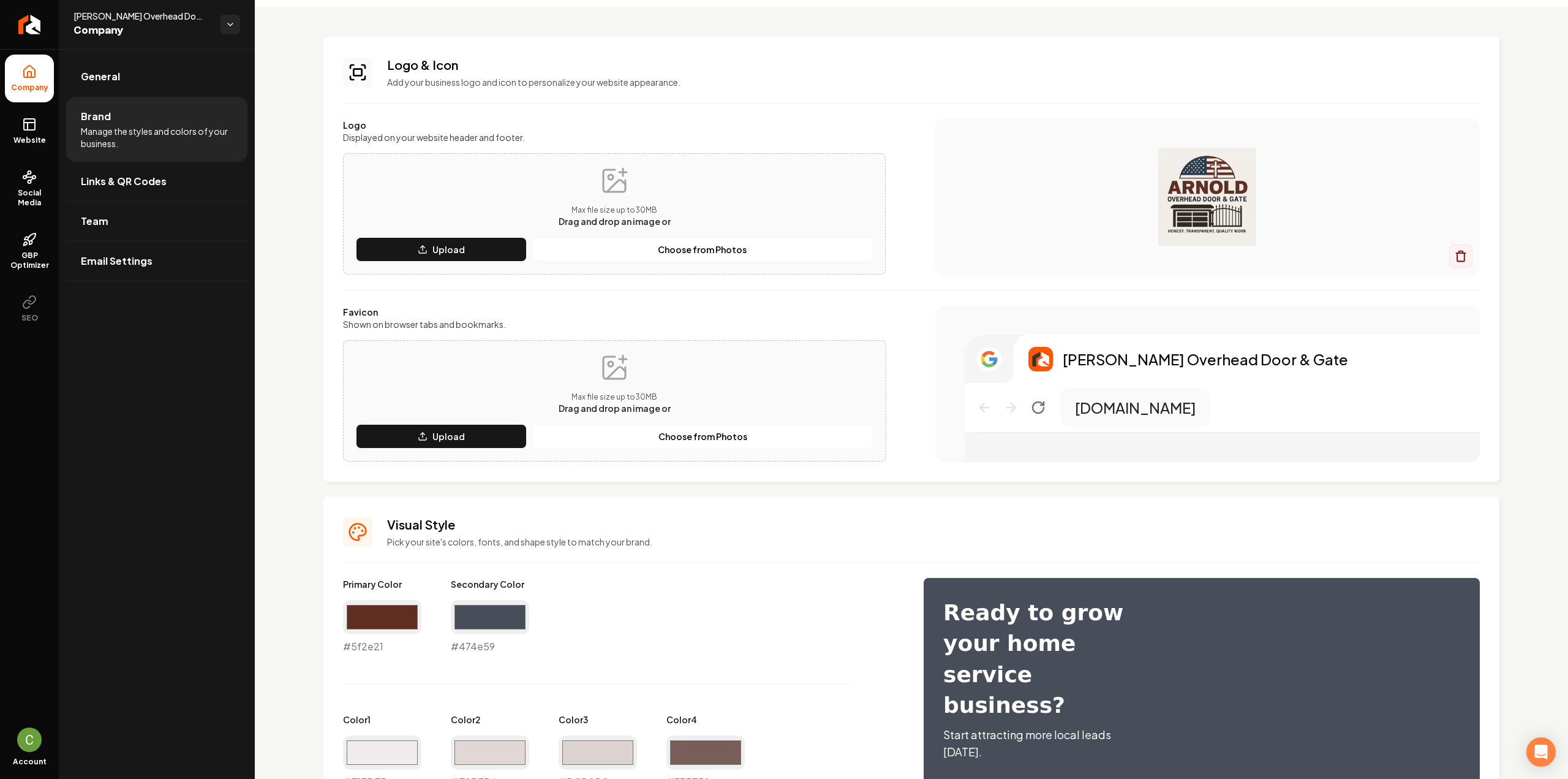
scroll to position [61, 0]
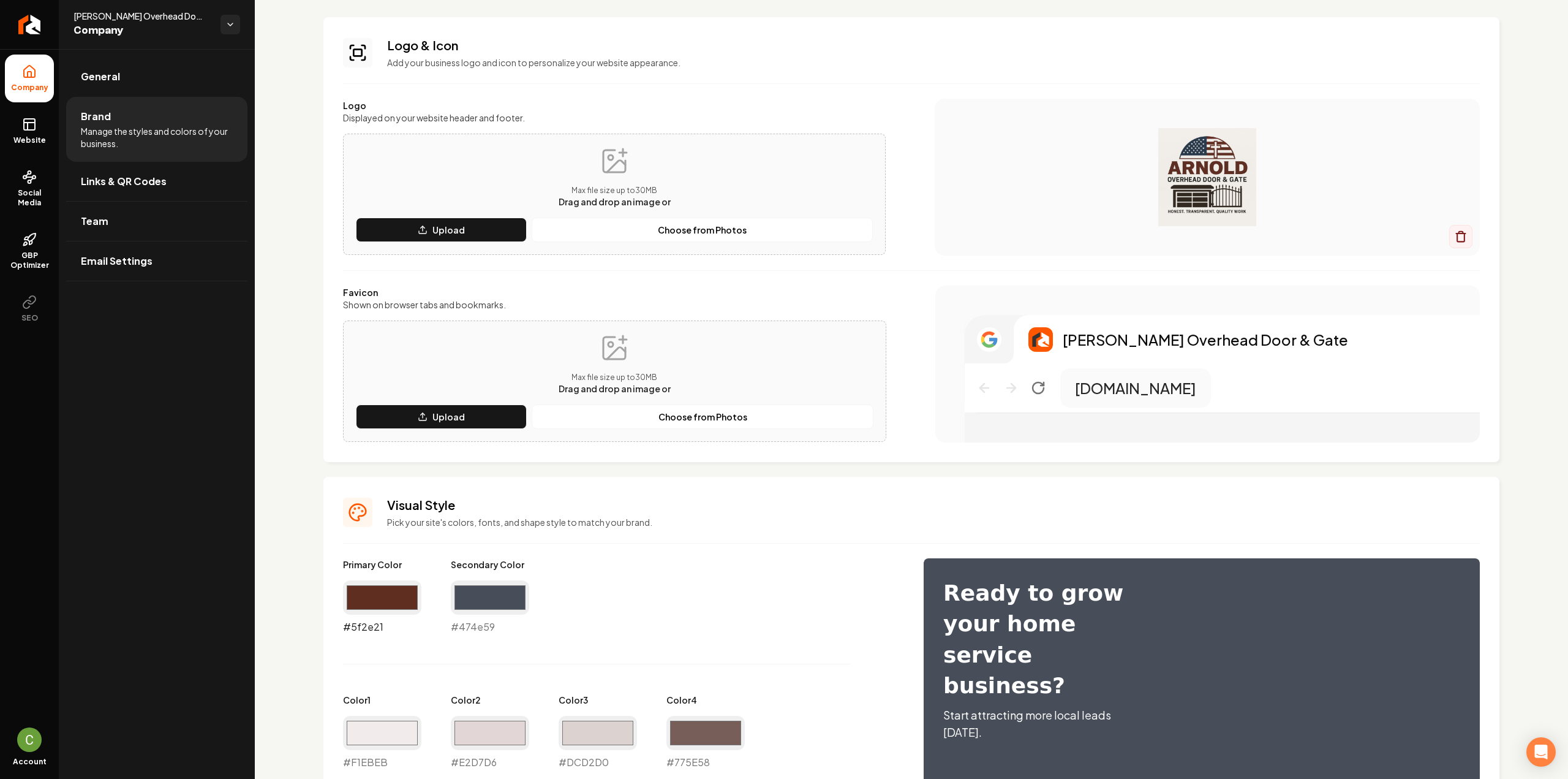
click at [384, 596] on input "#5f2e21" at bounding box center [382, 598] width 78 height 34
type input "#b2452a"
click at [637, 624] on div "Primary Color #b2452a #b2452a Secondary Color #474e59 #474e59 Color 1 #f1ebeb #…" at bounding box center [621, 716] width 556 height 316
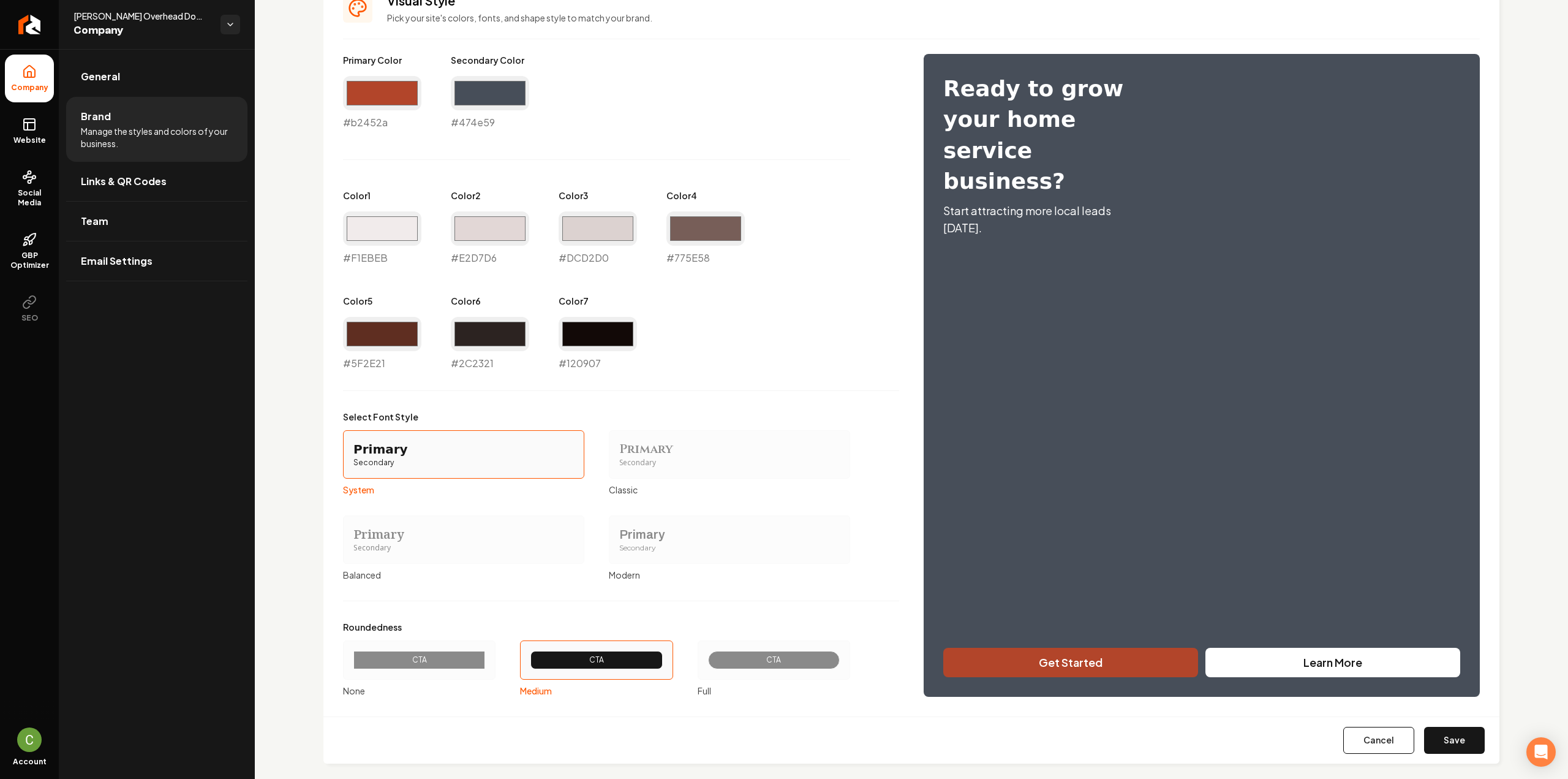
scroll to position [577, 0]
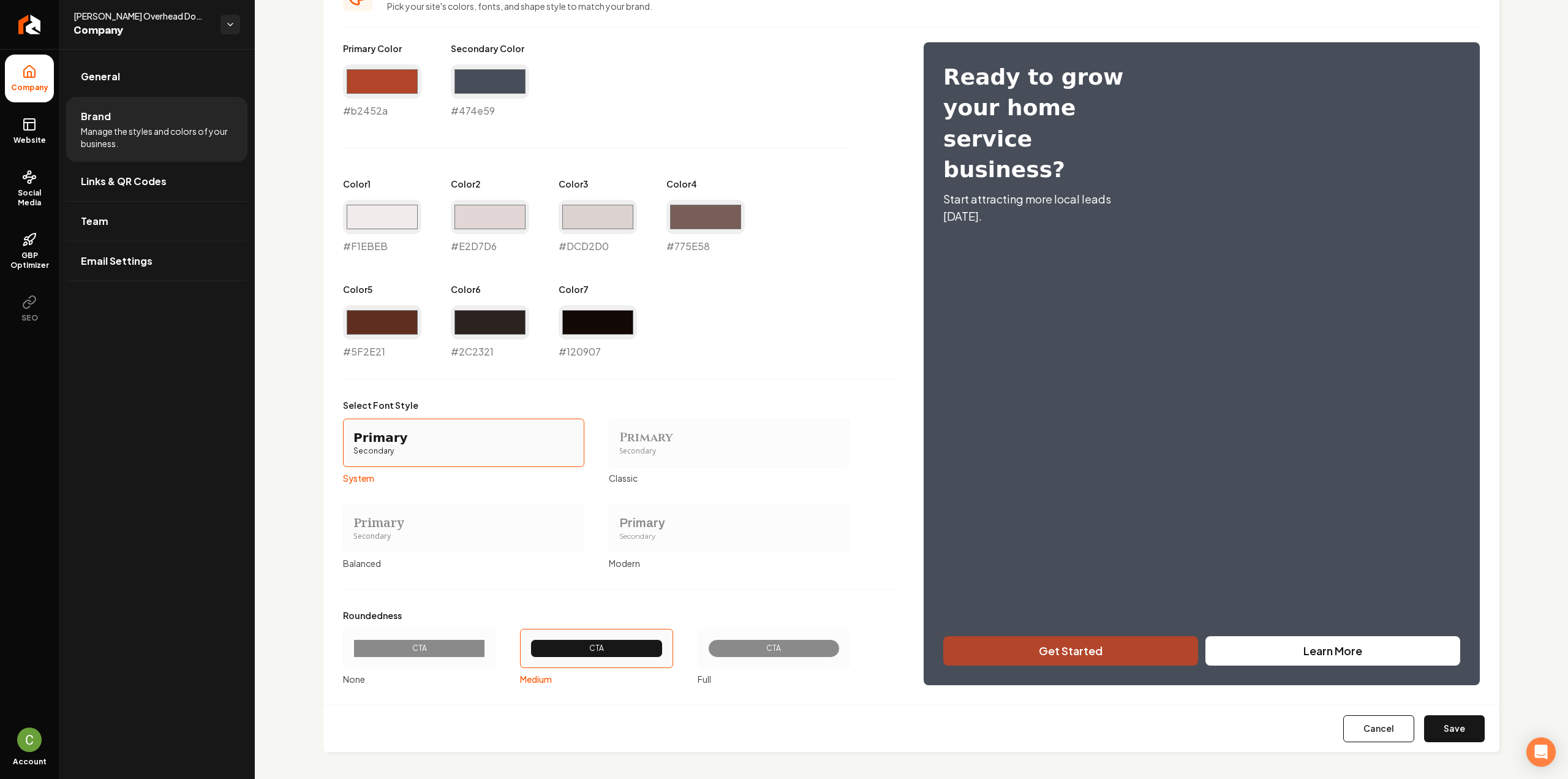
click at [1442, 727] on button "Save" at bounding box center [1455, 728] width 61 height 27
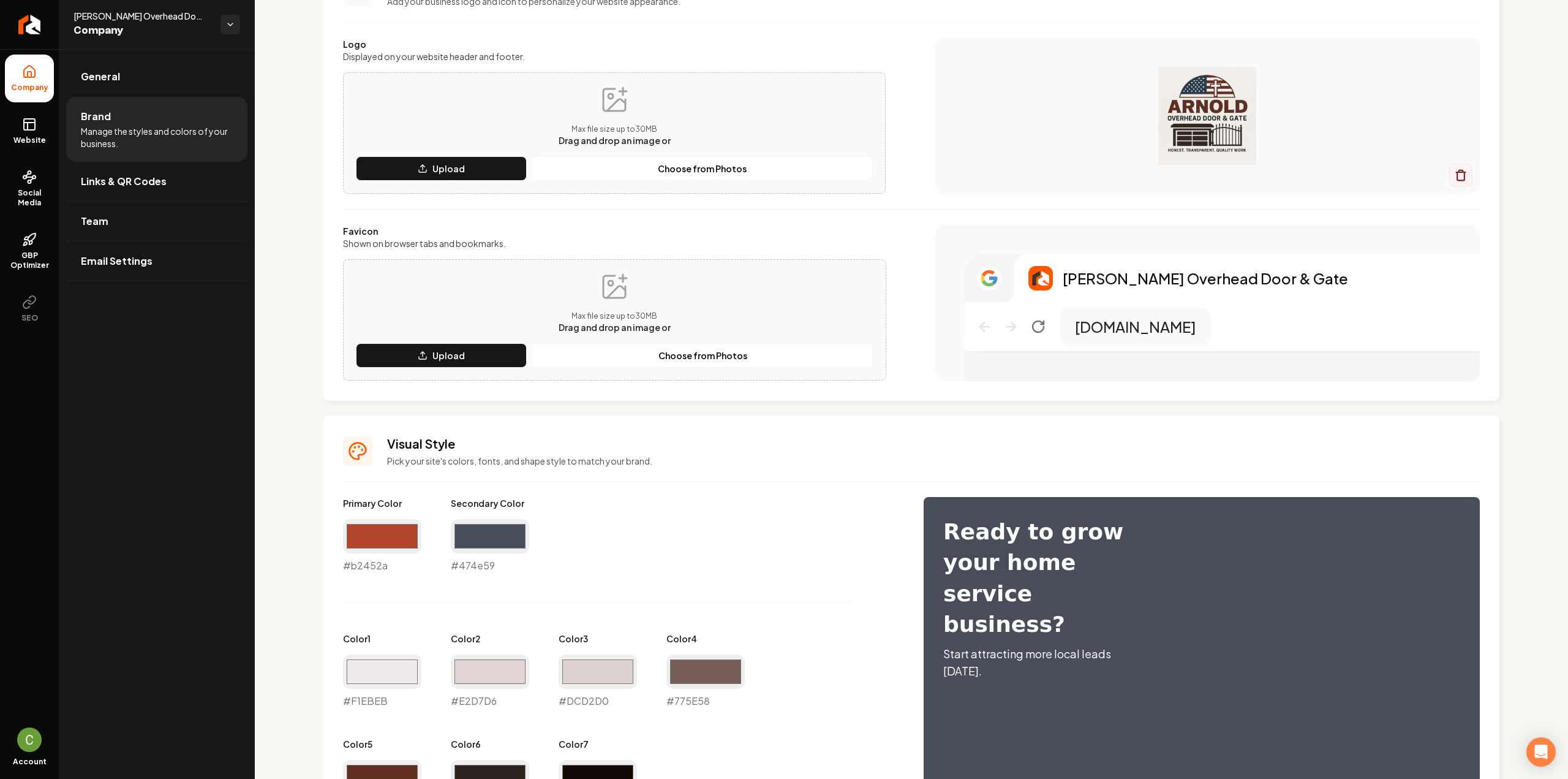
scroll to position [38, 0]
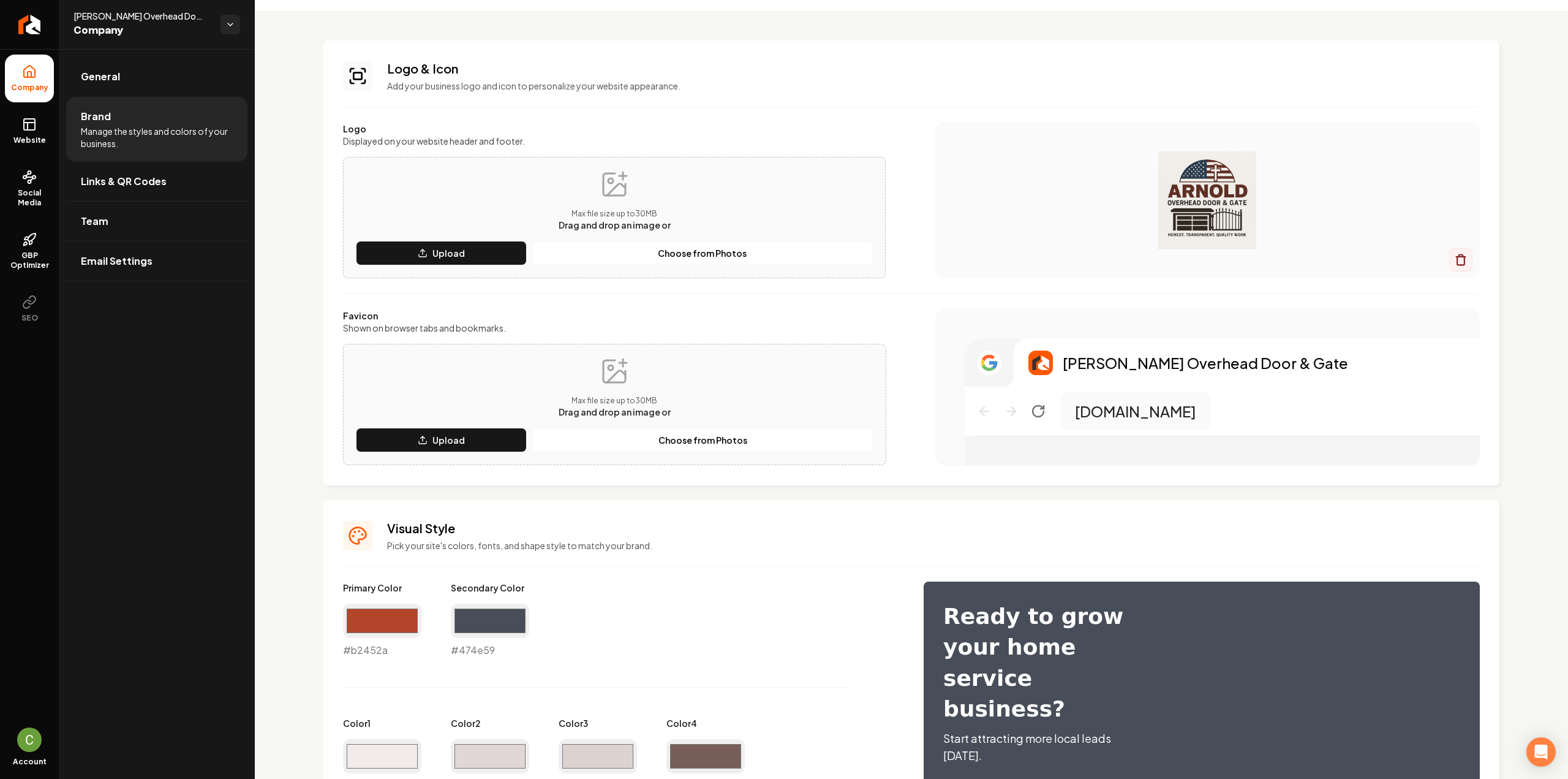
type input "#f1ebeb"
type input "#e2d7d6"
type input "#dcd2d0"
type input "#775e58"
type input "#5f2e21"
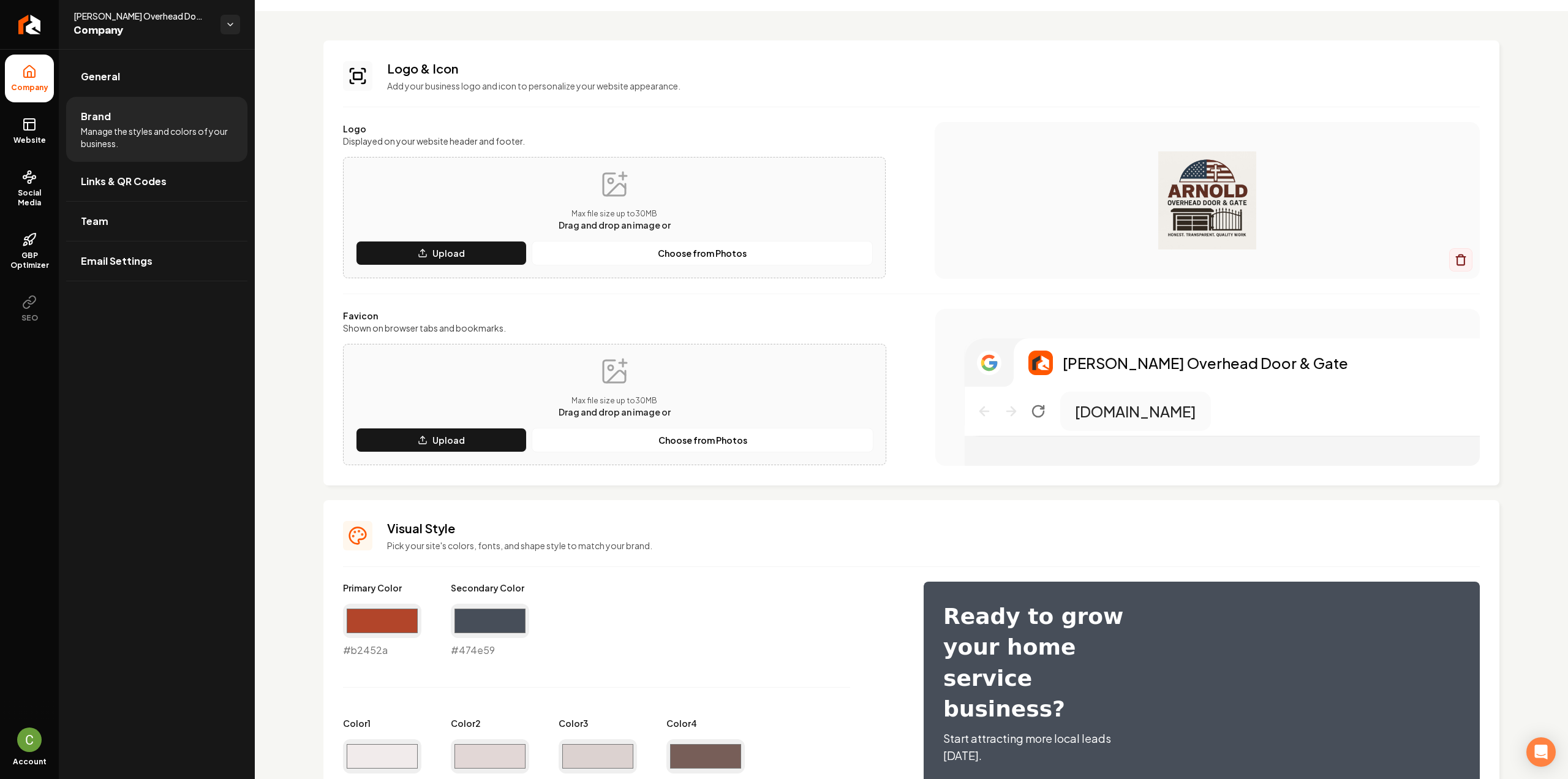
type input "#2c2321"
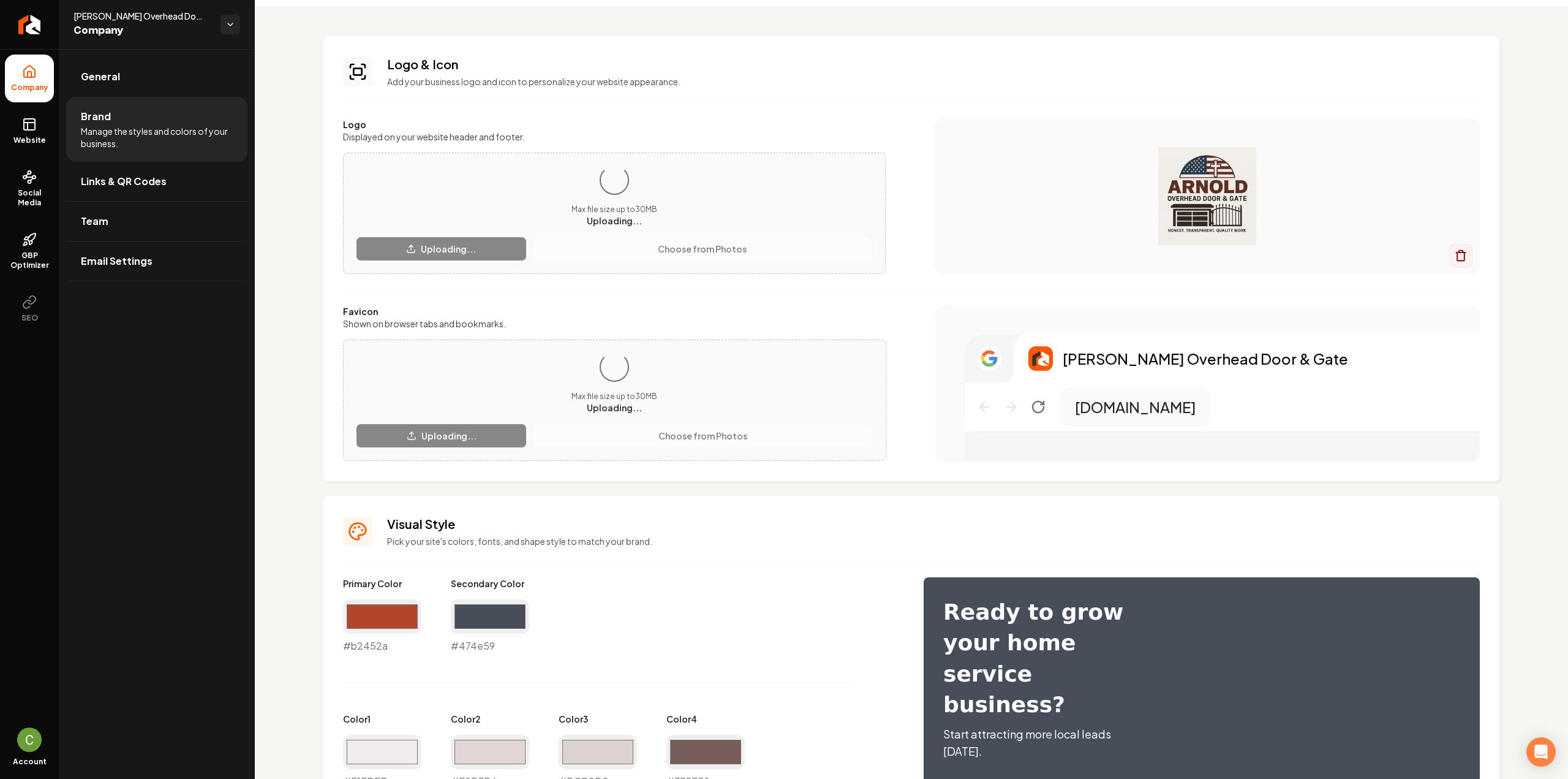
scroll to position [61, 0]
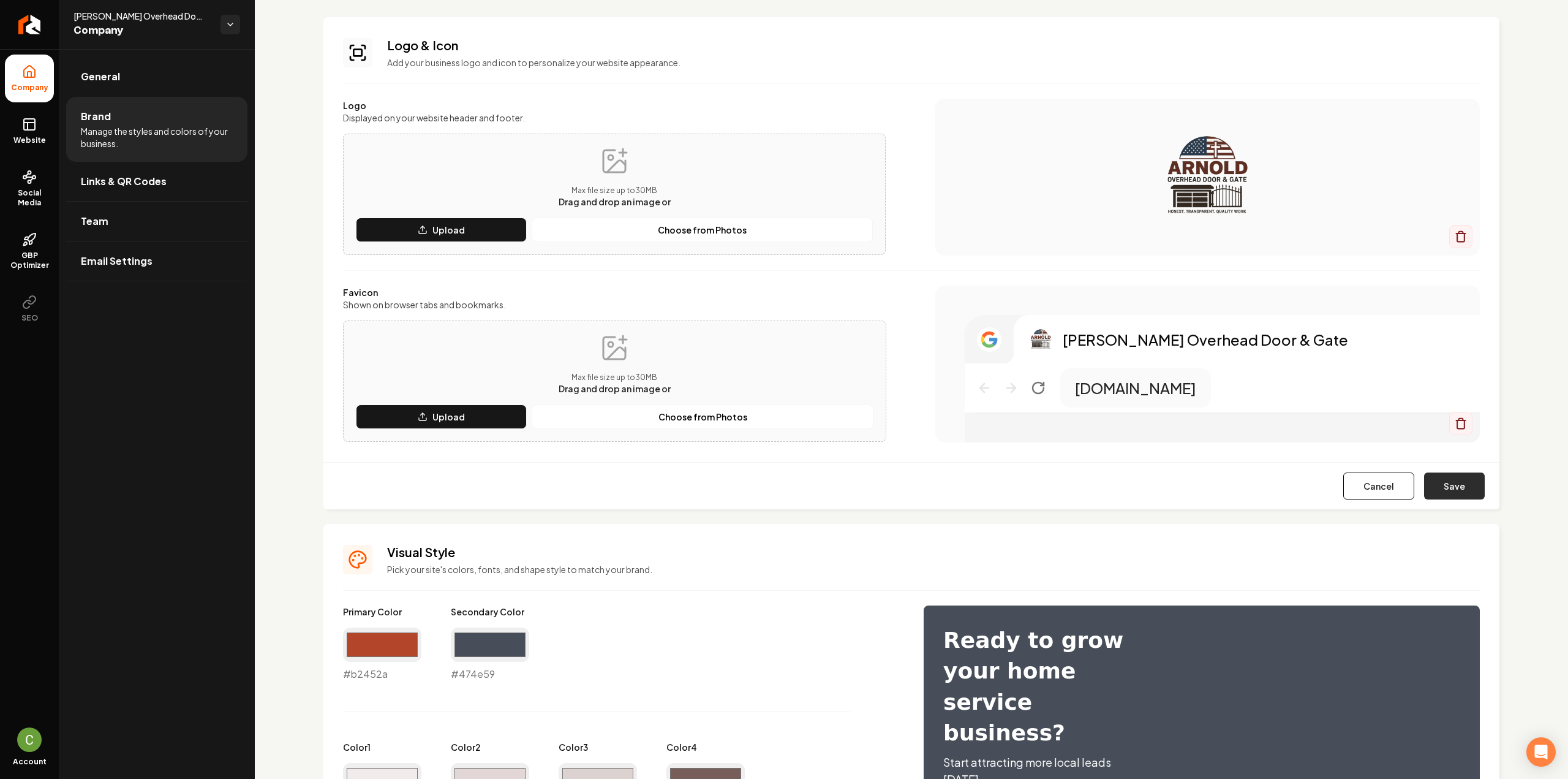
click at [1446, 481] on button "Save" at bounding box center [1455, 486] width 61 height 27
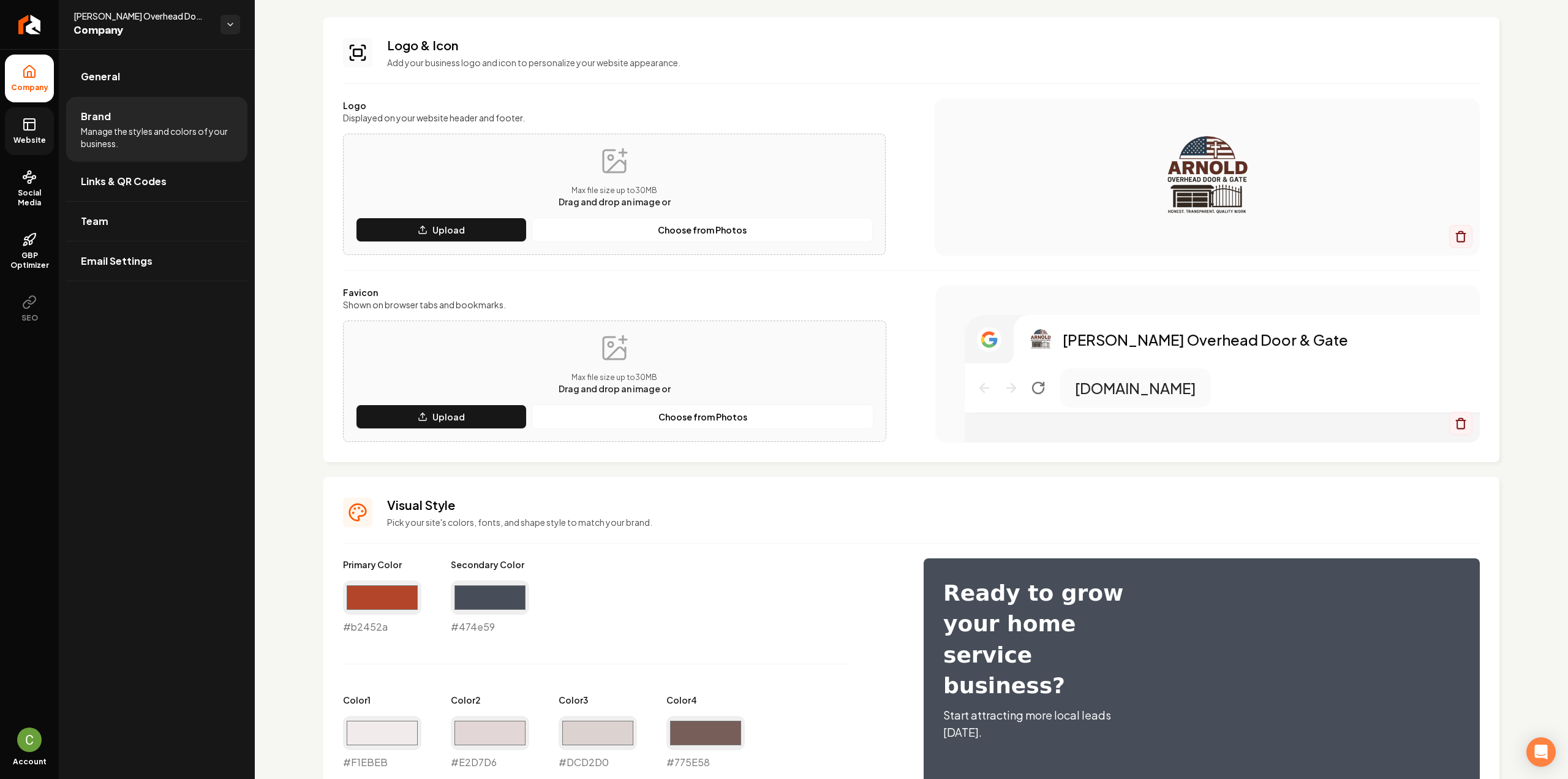
drag, startPoint x: 27, startPoint y: 141, endPoint x: 50, endPoint y: 142, distance: 23.0
click at [27, 141] on span "Website" at bounding box center [30, 140] width 42 height 10
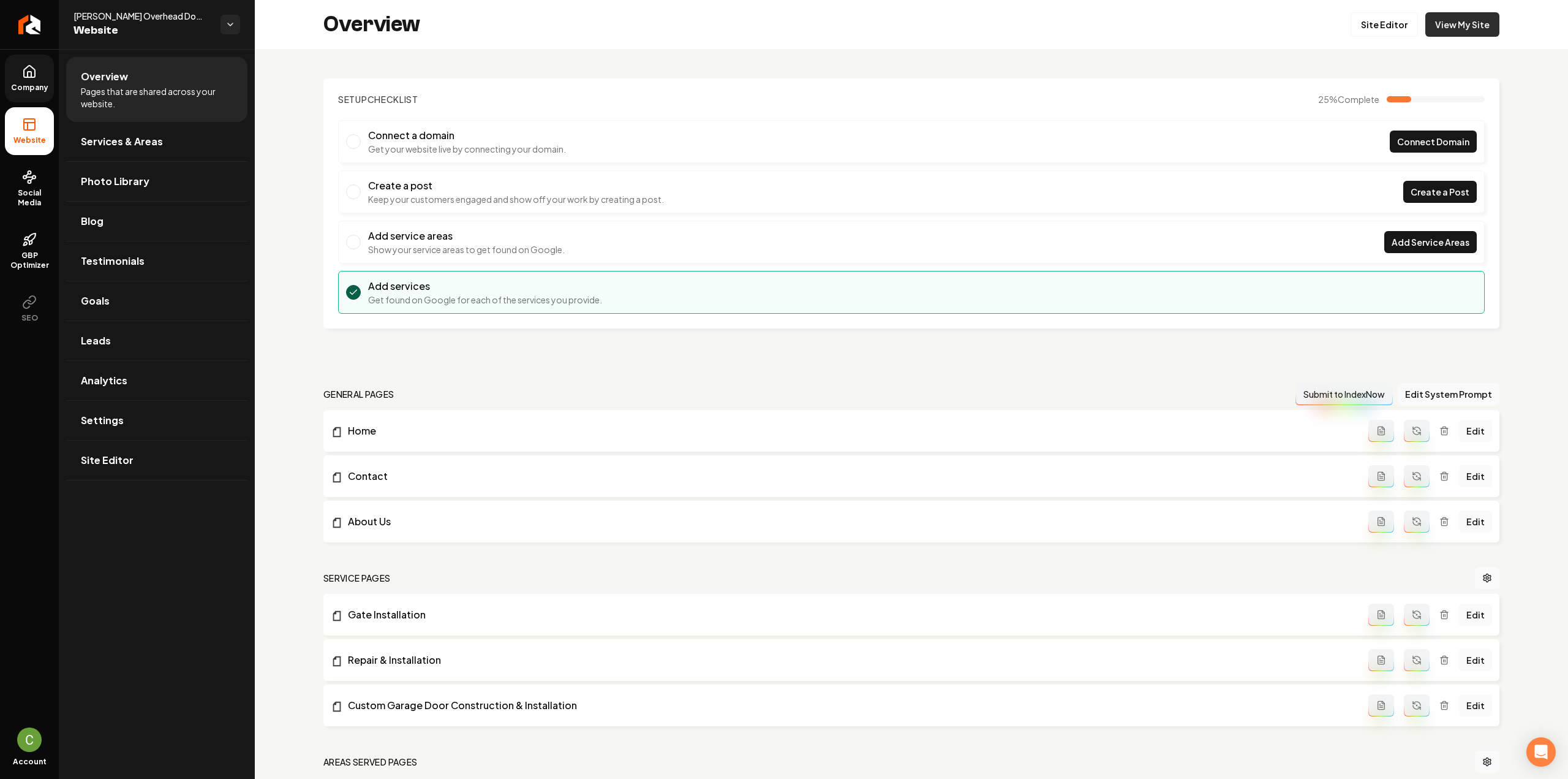
click at [1472, 23] on link "View My Site" at bounding box center [1463, 24] width 74 height 24
click at [1391, 27] on link "Site Editor" at bounding box center [1384, 24] width 67 height 24
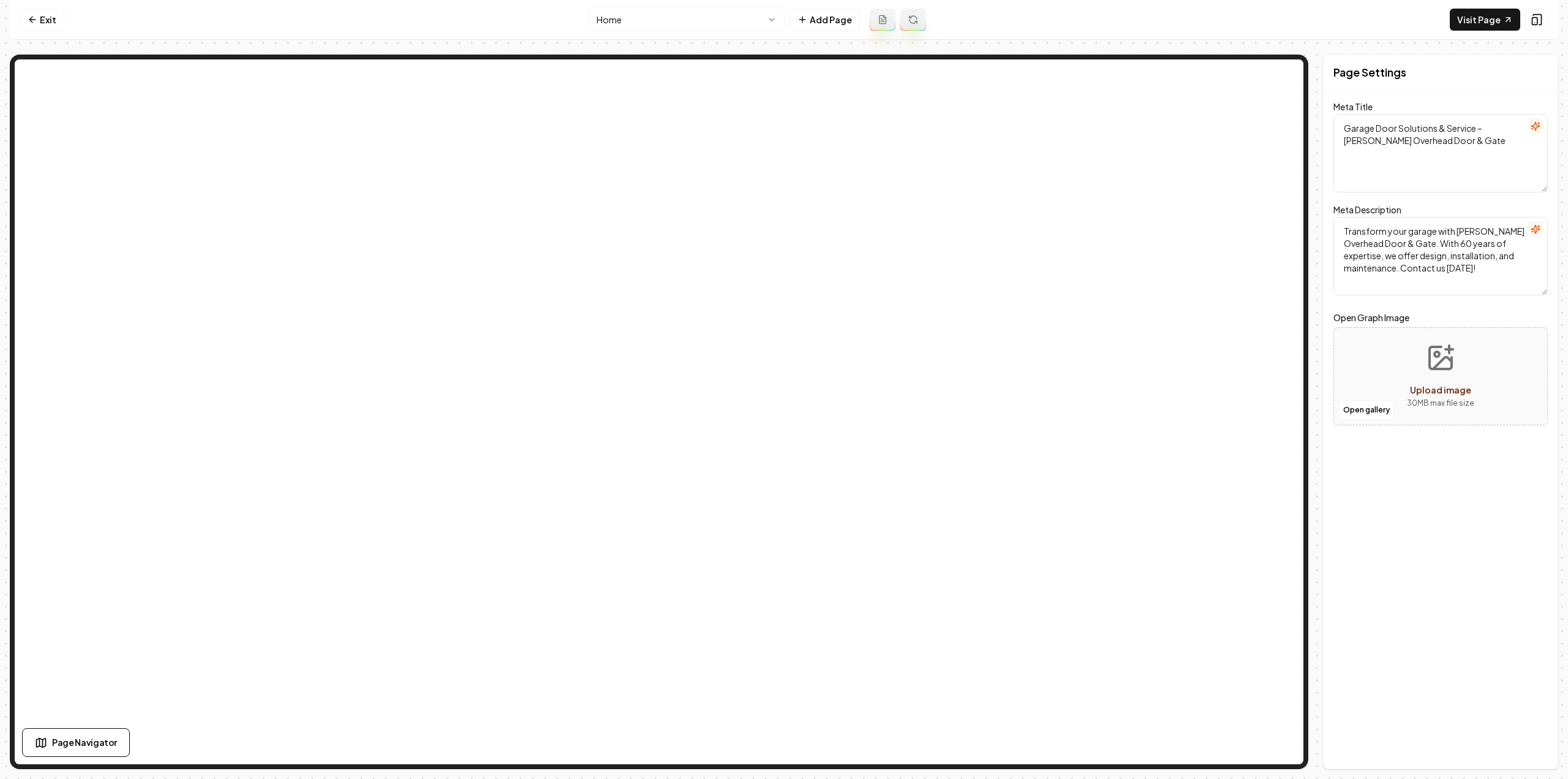
drag, startPoint x: 729, startPoint y: 37, endPoint x: 727, endPoint y: 27, distance: 10.2
click at [729, 36] on nav "Exit Home Add Page Visit Page" at bounding box center [784, 20] width 1548 height 40
click at [726, 18] on html "Computer Required This feature is only available on a computer. Please switch t…" at bounding box center [784, 389] width 1568 height 779
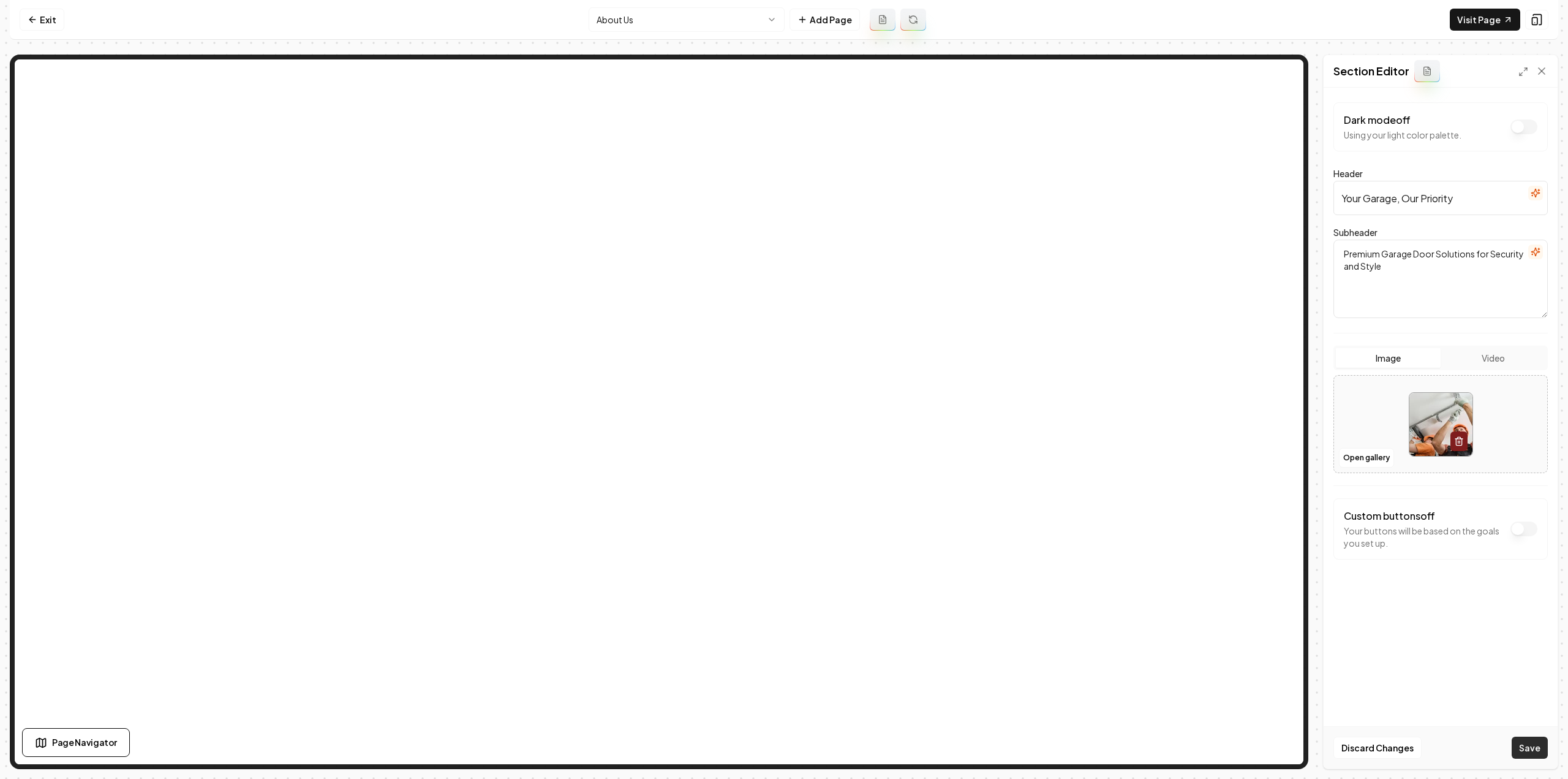
click at [1534, 746] on button "Save" at bounding box center [1530, 748] width 36 height 22
click at [677, 24] on html "Computer Required This feature is only available on a computer. Please switch t…" at bounding box center [784, 389] width 1568 height 779
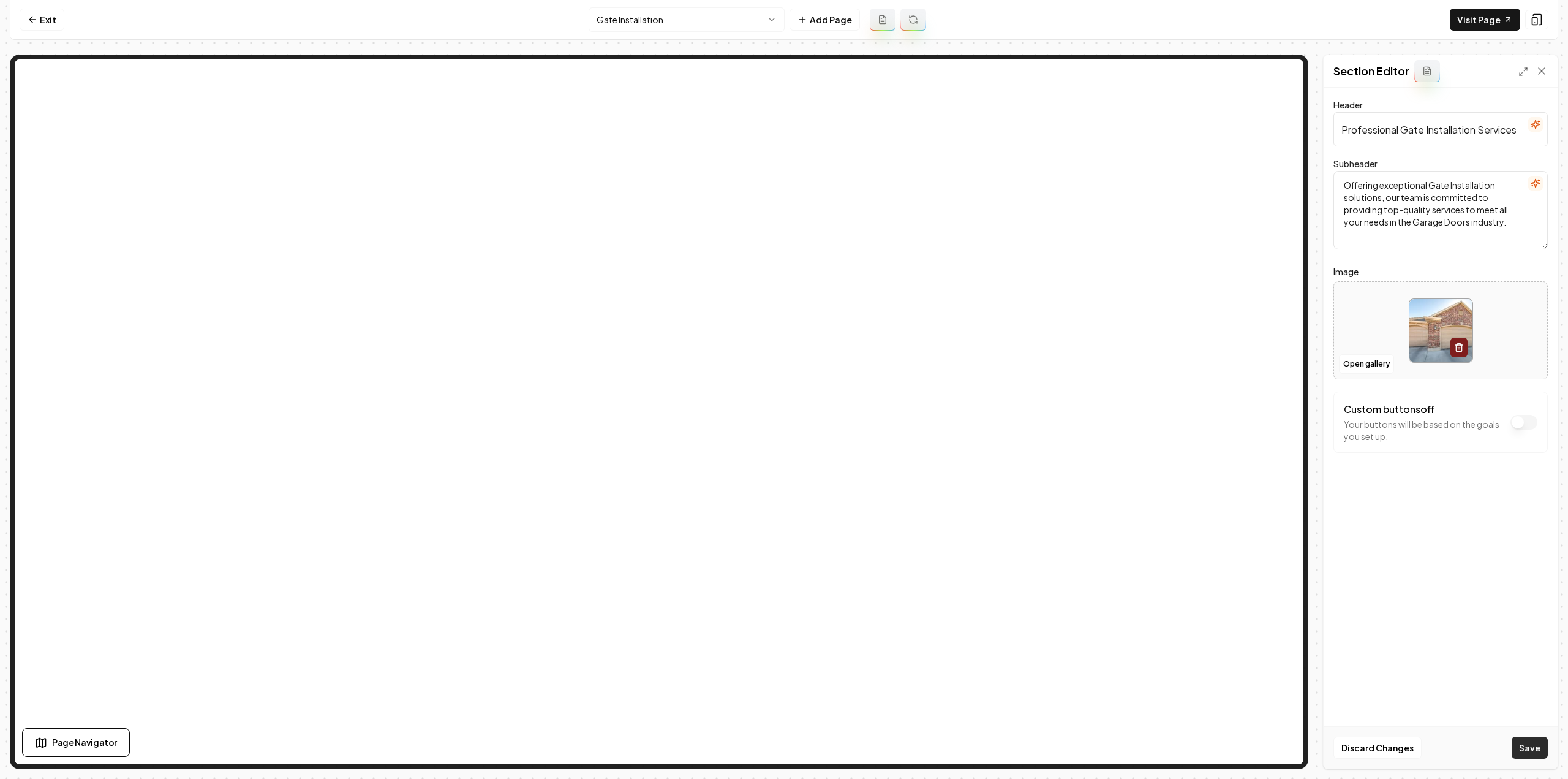
click at [1529, 744] on button "Save" at bounding box center [1530, 748] width 36 height 22
click at [619, 1] on nav "Exit Gate Installation Add Page Visit Page" at bounding box center [784, 20] width 1548 height 40
click at [626, 18] on html "Computer Required This feature is only available on a computer. Please switch t…" at bounding box center [784, 389] width 1568 height 779
click at [1538, 748] on button "Save" at bounding box center [1530, 748] width 36 height 22
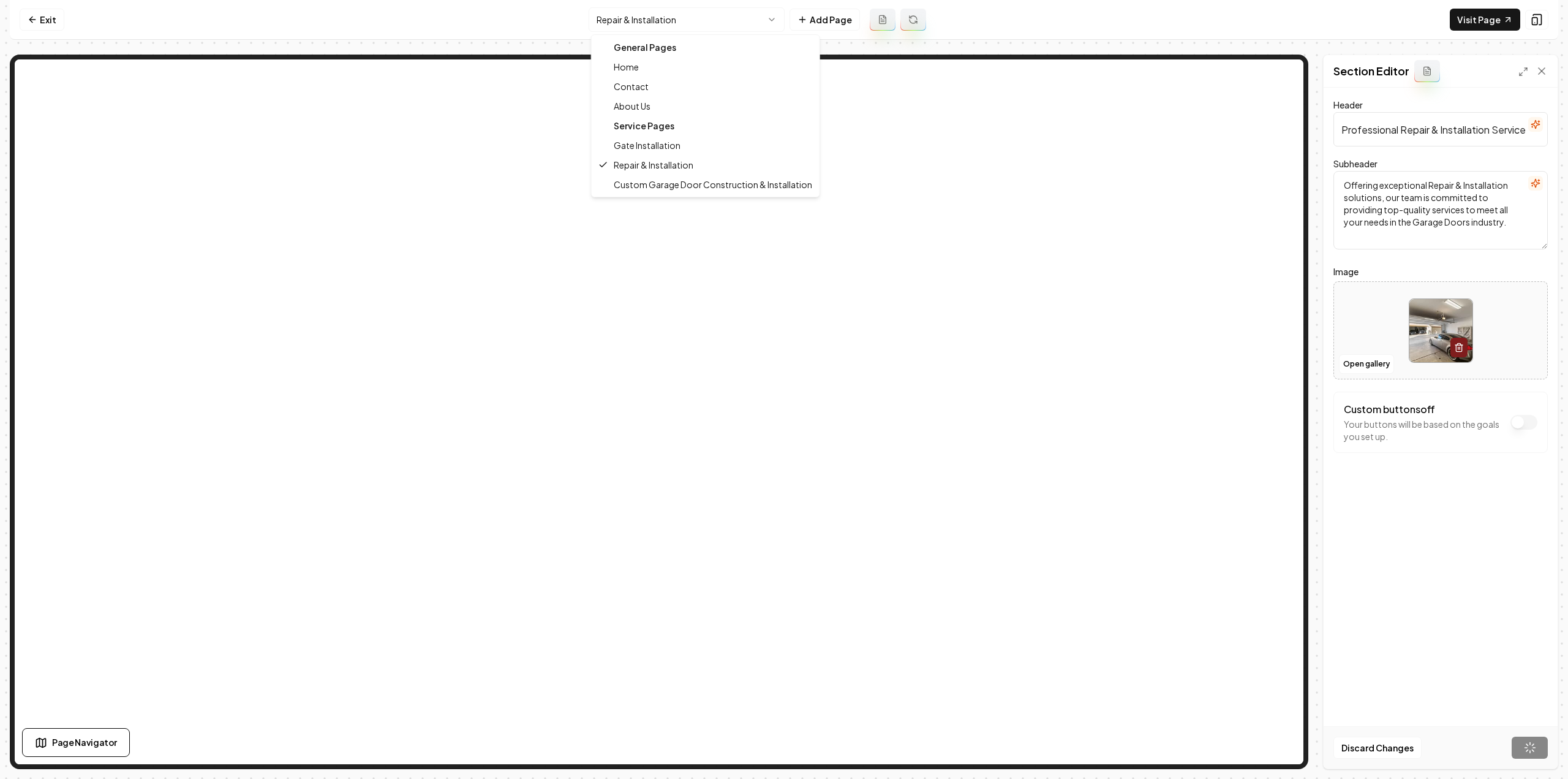
click at [630, 21] on html "Computer Required This feature is only available on a computer. Please switch t…" at bounding box center [784, 389] width 1568 height 779
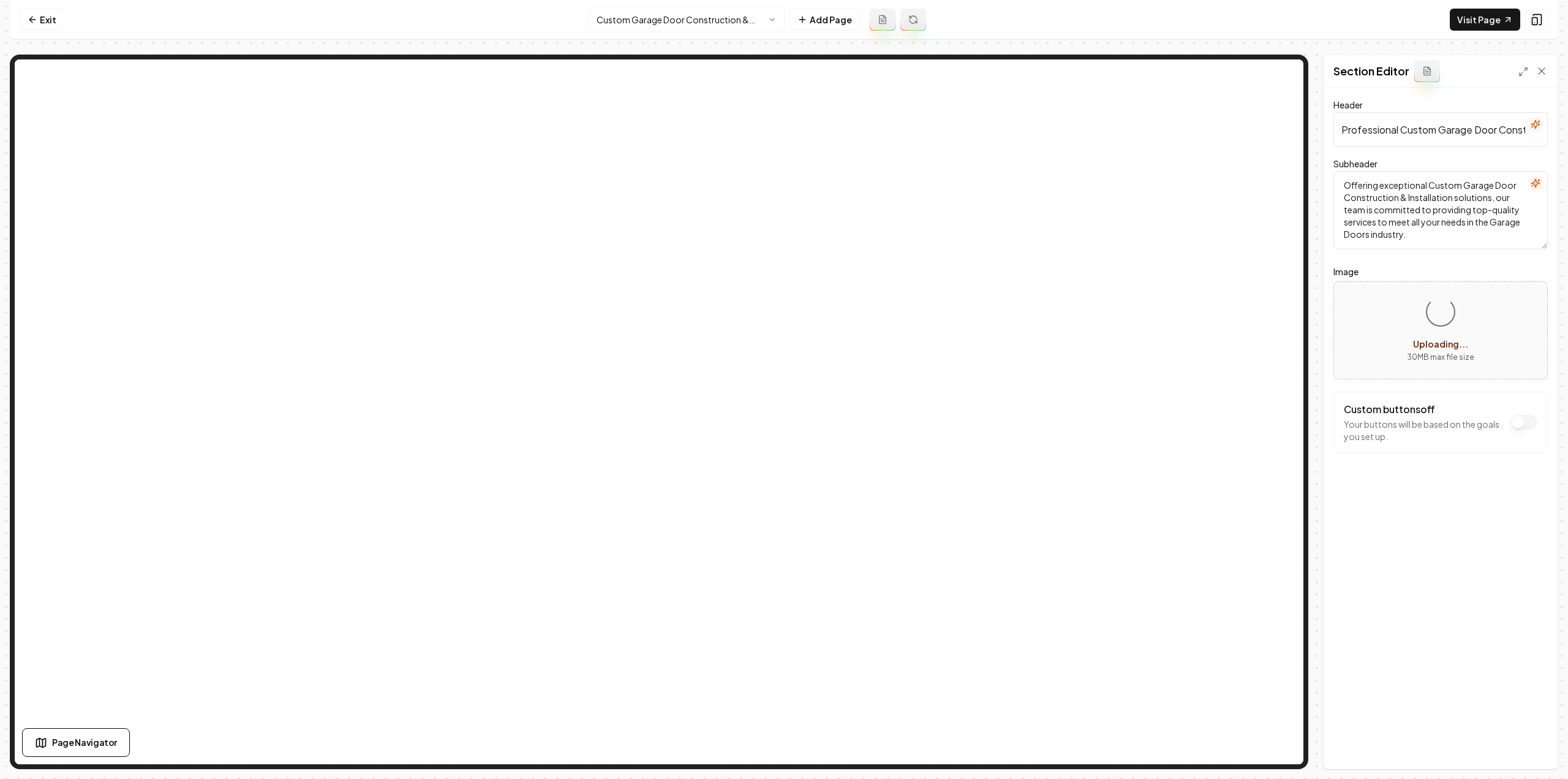
drag, startPoint x: 1455, startPoint y: 324, endPoint x: 1529, endPoint y: 597, distance: 282.9
click at [1529, 597] on div "Header Professional Custom Garage Door Construction & Installation Services Sub…" at bounding box center [1441, 427] width 234 height 681
click at [1527, 741] on button "Save" at bounding box center [1530, 748] width 36 height 22
click at [657, 20] on html "Computer Required This feature is only available on a computer. Please switch t…" at bounding box center [784, 389] width 1568 height 779
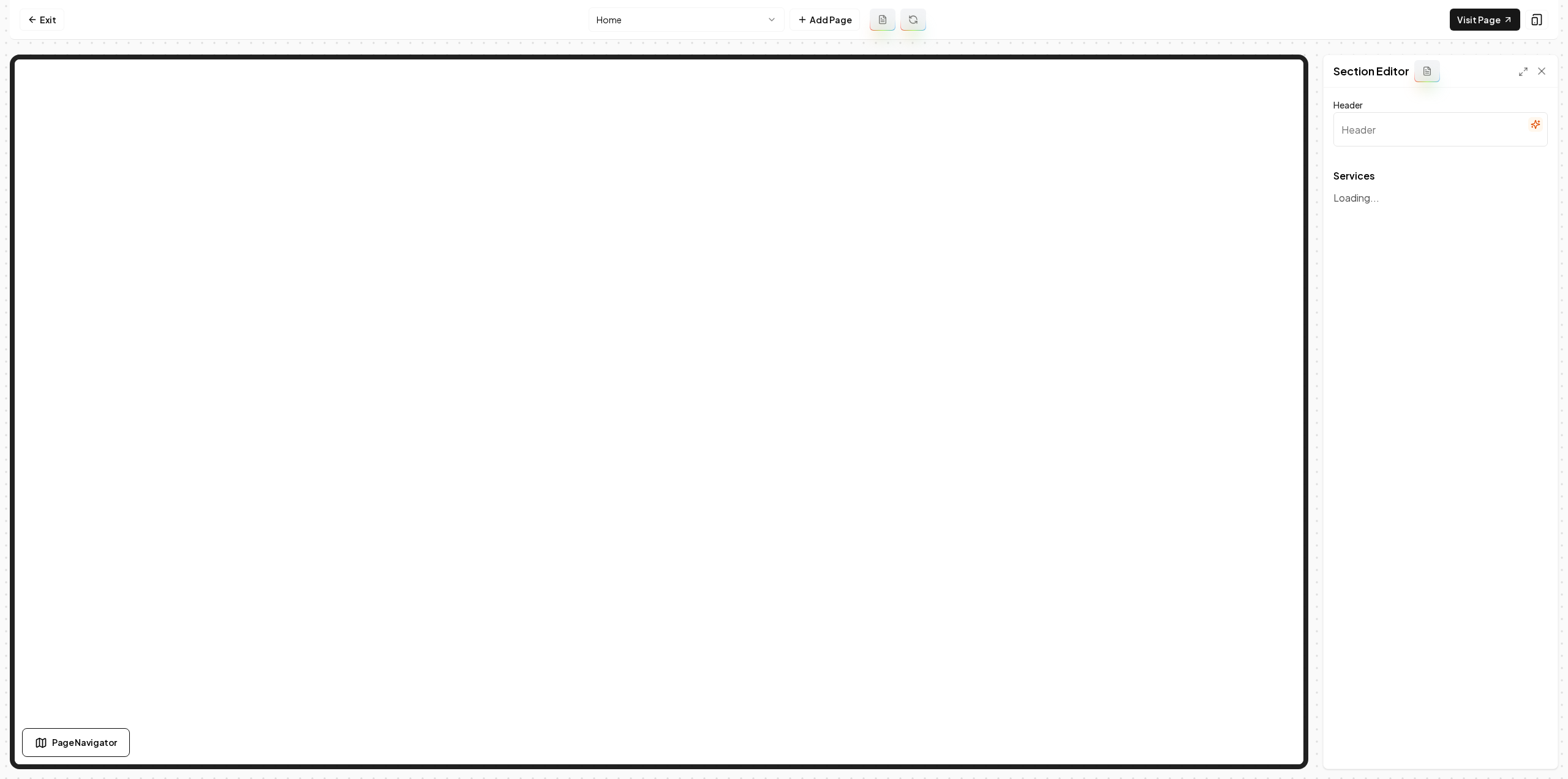
type input "Expert Garage Door & Gate Solutions"
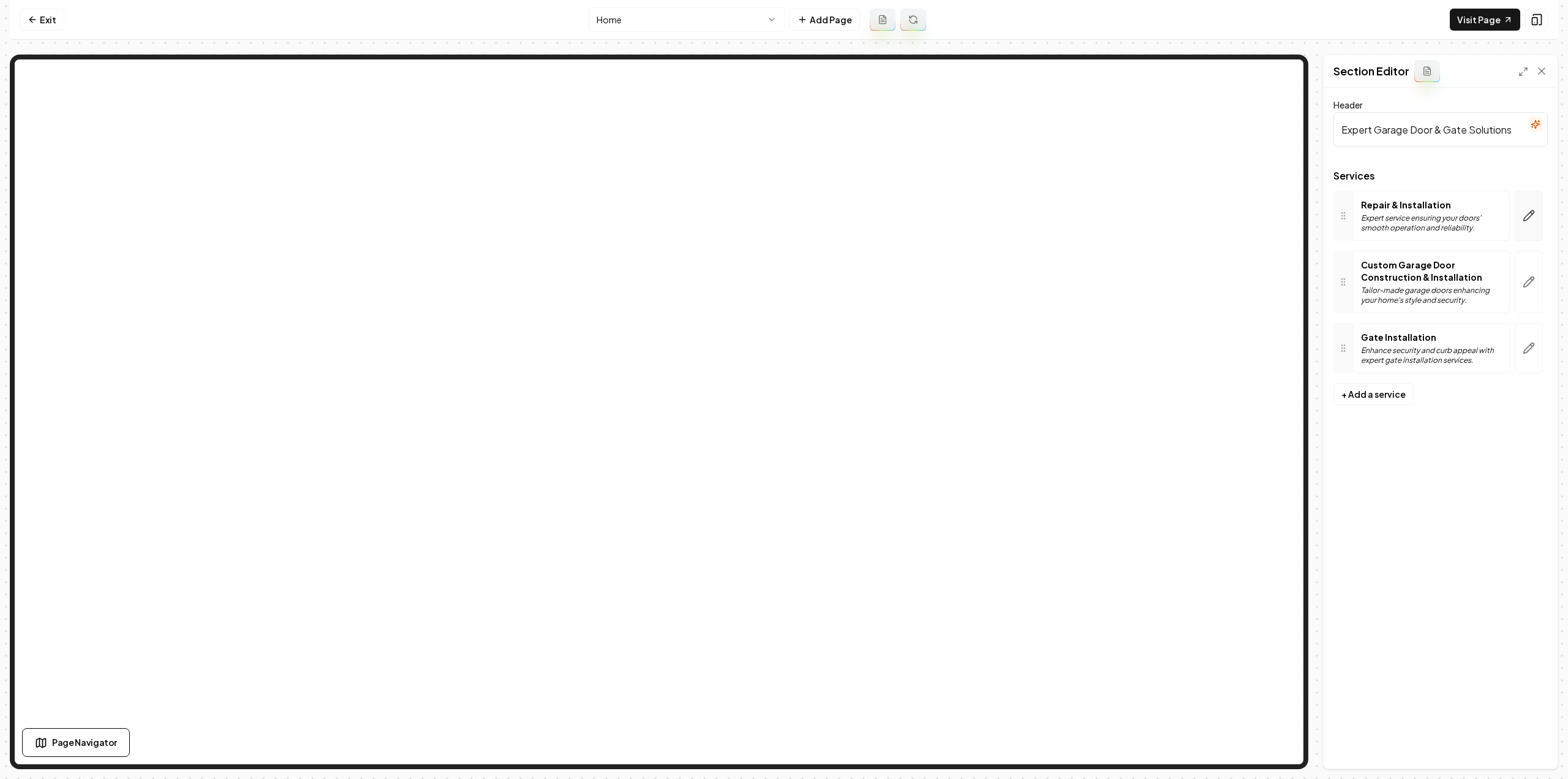
click at [1528, 204] on button "button" at bounding box center [1529, 216] width 28 height 50
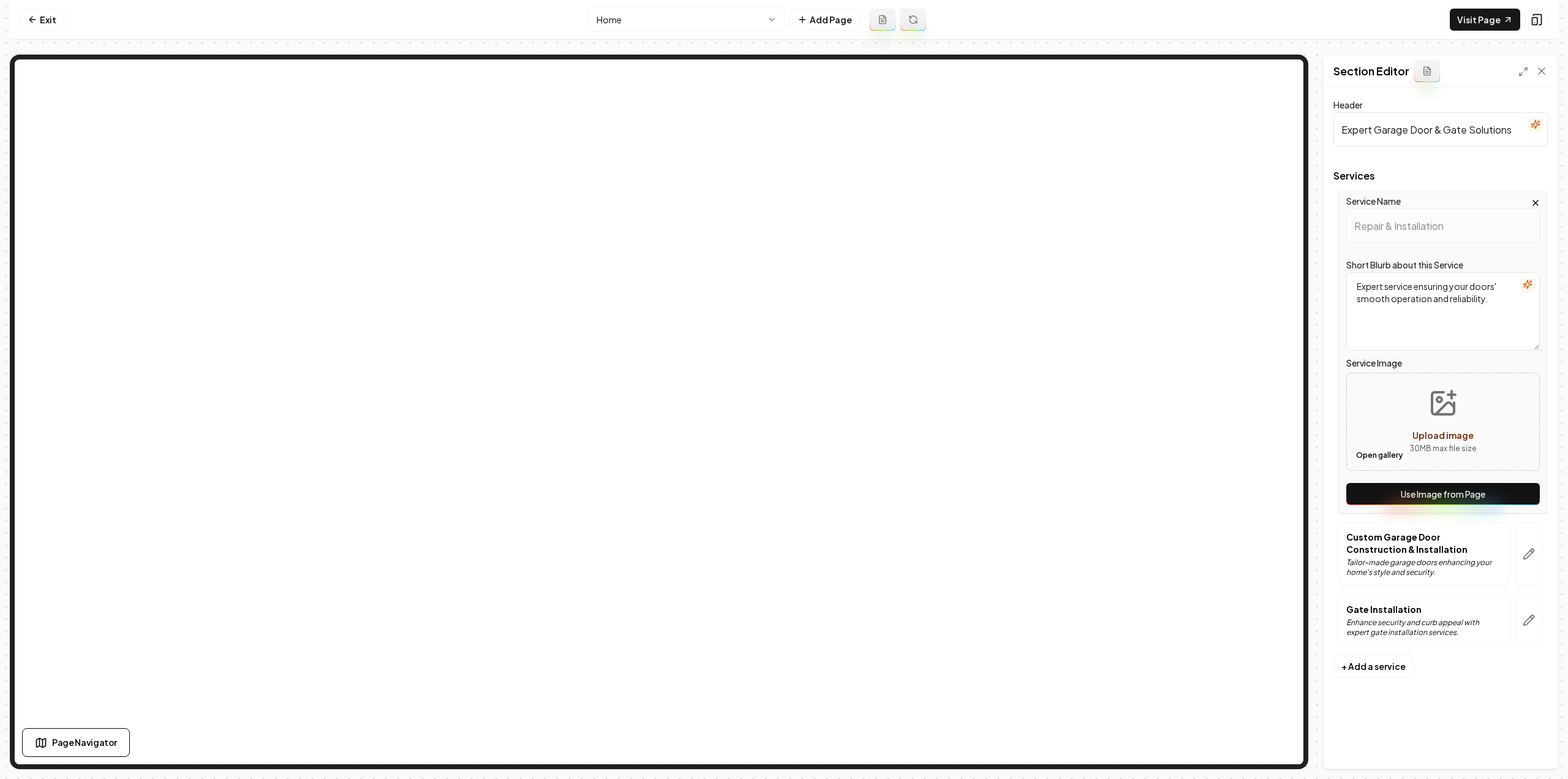
drag, startPoint x: 1441, startPoint y: 488, endPoint x: 1457, endPoint y: 508, distance: 25.6
click at [1442, 488] on button "Use Image from Page" at bounding box center [1444, 494] width 194 height 22
click at [1522, 549] on button "button" at bounding box center [1529, 554] width 28 height 63
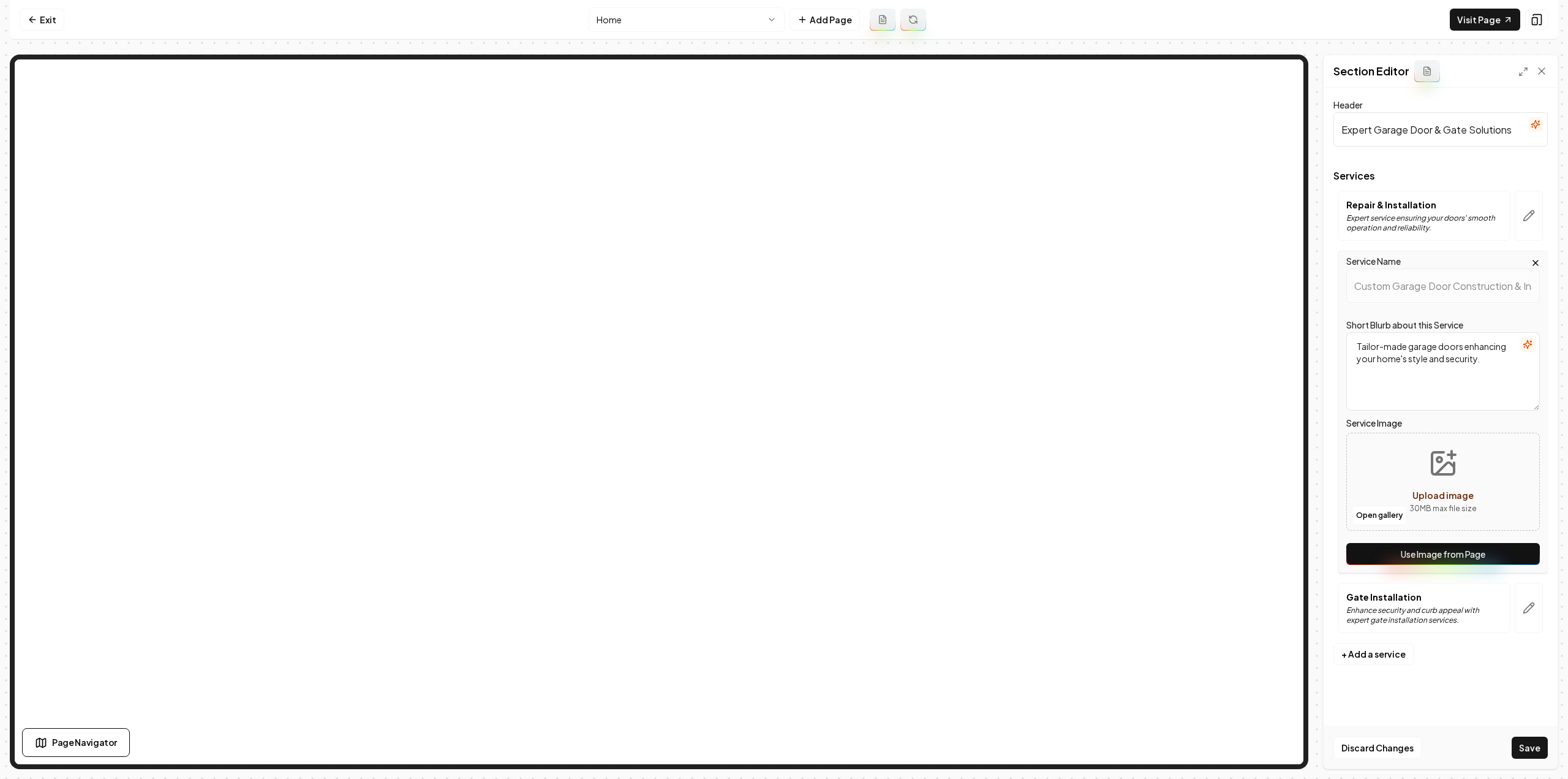
click at [1520, 558] on button "Use Image from Page" at bounding box center [1444, 554] width 194 height 22
drag, startPoint x: 1526, startPoint y: 597, endPoint x: 1523, endPoint y: 606, distance: 9.5
click at [1527, 597] on button "button" at bounding box center [1529, 608] width 28 height 50
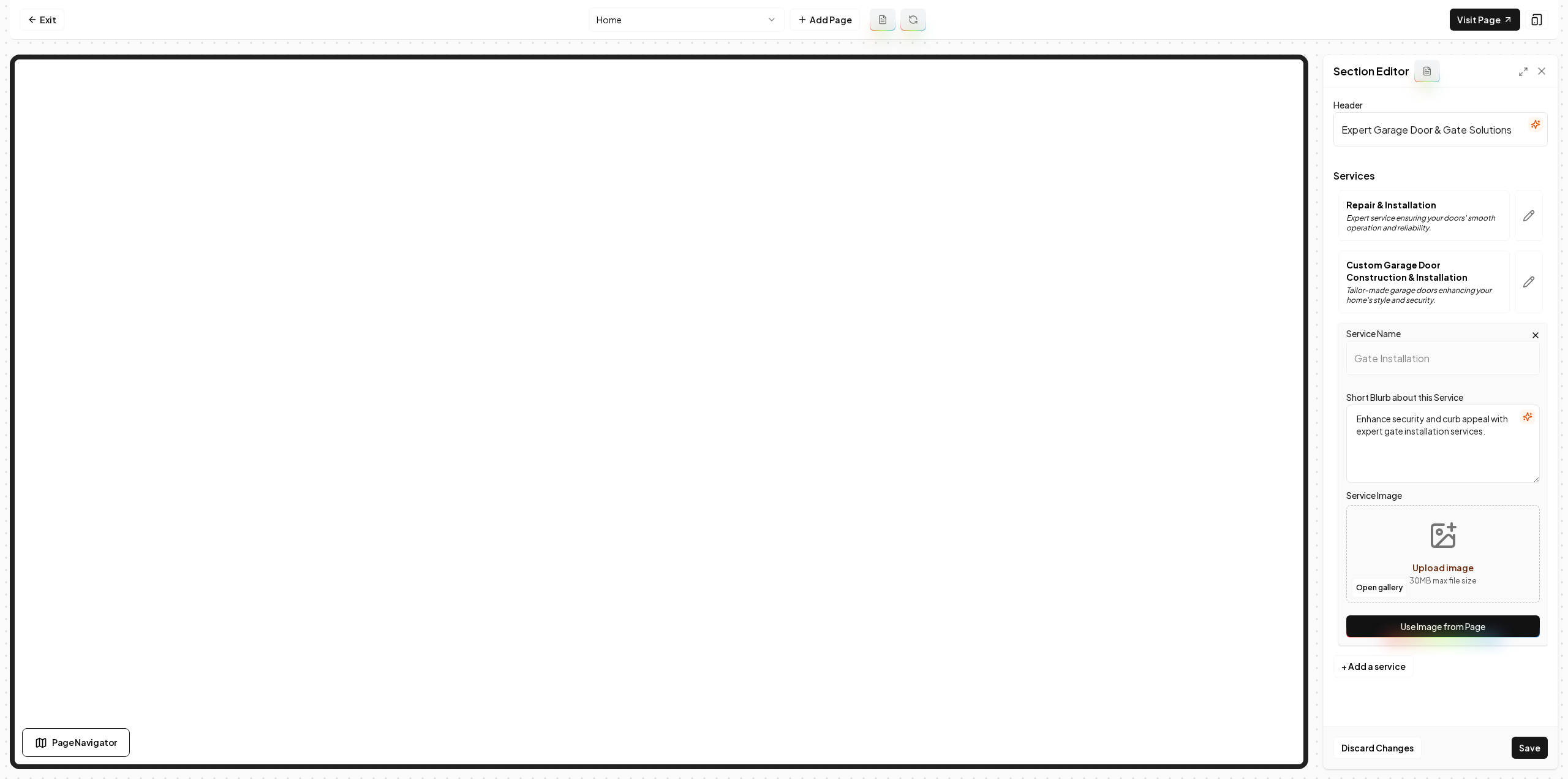
drag, startPoint x: 1517, startPoint y: 612, endPoint x: 1516, endPoint y: 620, distance: 8.1
click at [1516, 618] on div "Service Name Gate Installation Short Blurb about this Service Enhance security …" at bounding box center [1443, 484] width 209 height 322
click at [1498, 628] on button "Use Image from Page" at bounding box center [1444, 626] width 194 height 22
click at [1518, 763] on div "Discard Changes Save" at bounding box center [1441, 747] width 234 height 42
click at [1520, 745] on button "Save" at bounding box center [1530, 748] width 36 height 22
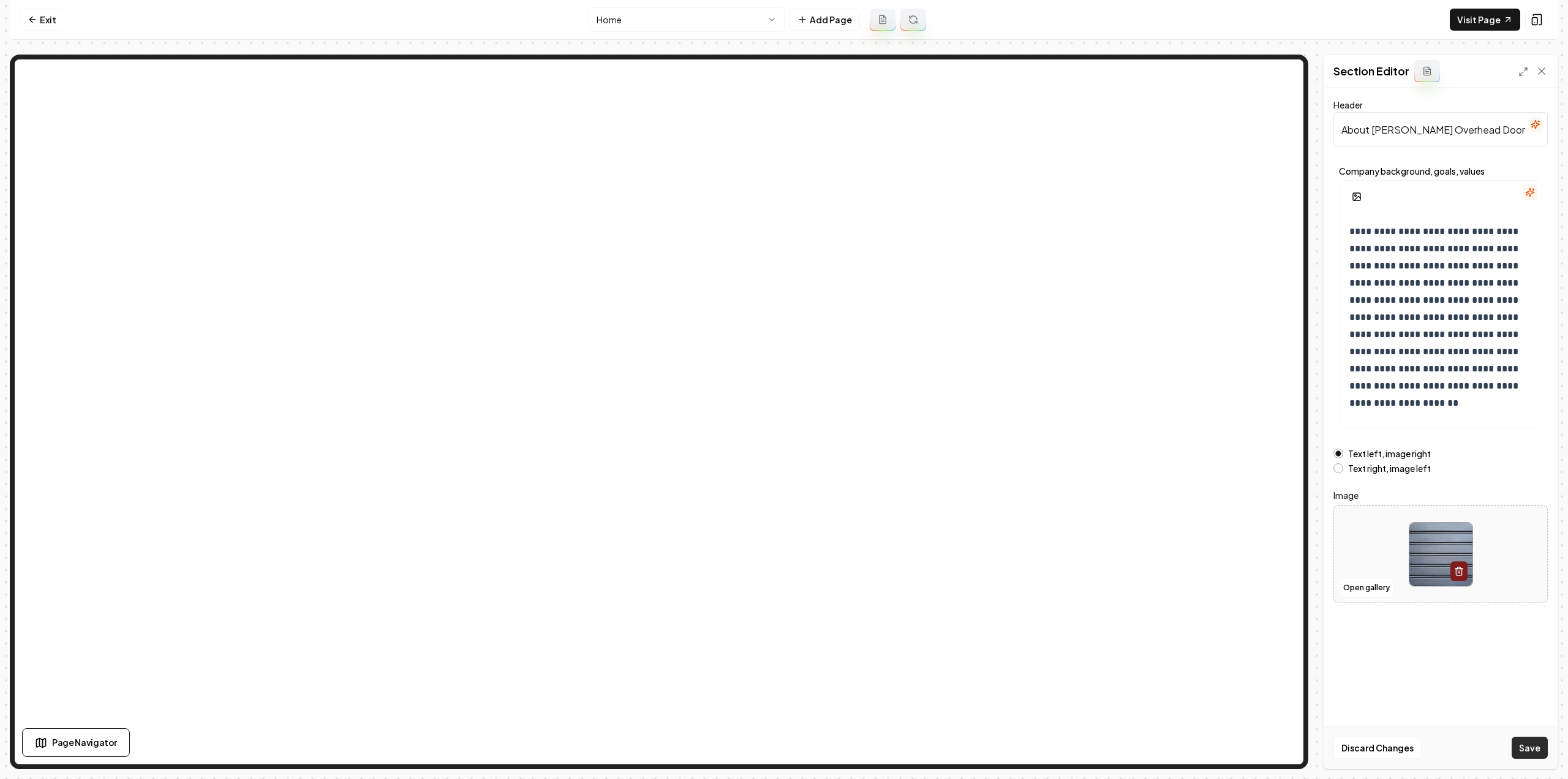
click at [1533, 744] on button "Save" at bounding box center [1530, 748] width 36 height 22
click at [1471, 15] on link "Visit Page" at bounding box center [1485, 20] width 70 height 22
click at [41, 28] on link "Exit" at bounding box center [41, 20] width 45 height 22
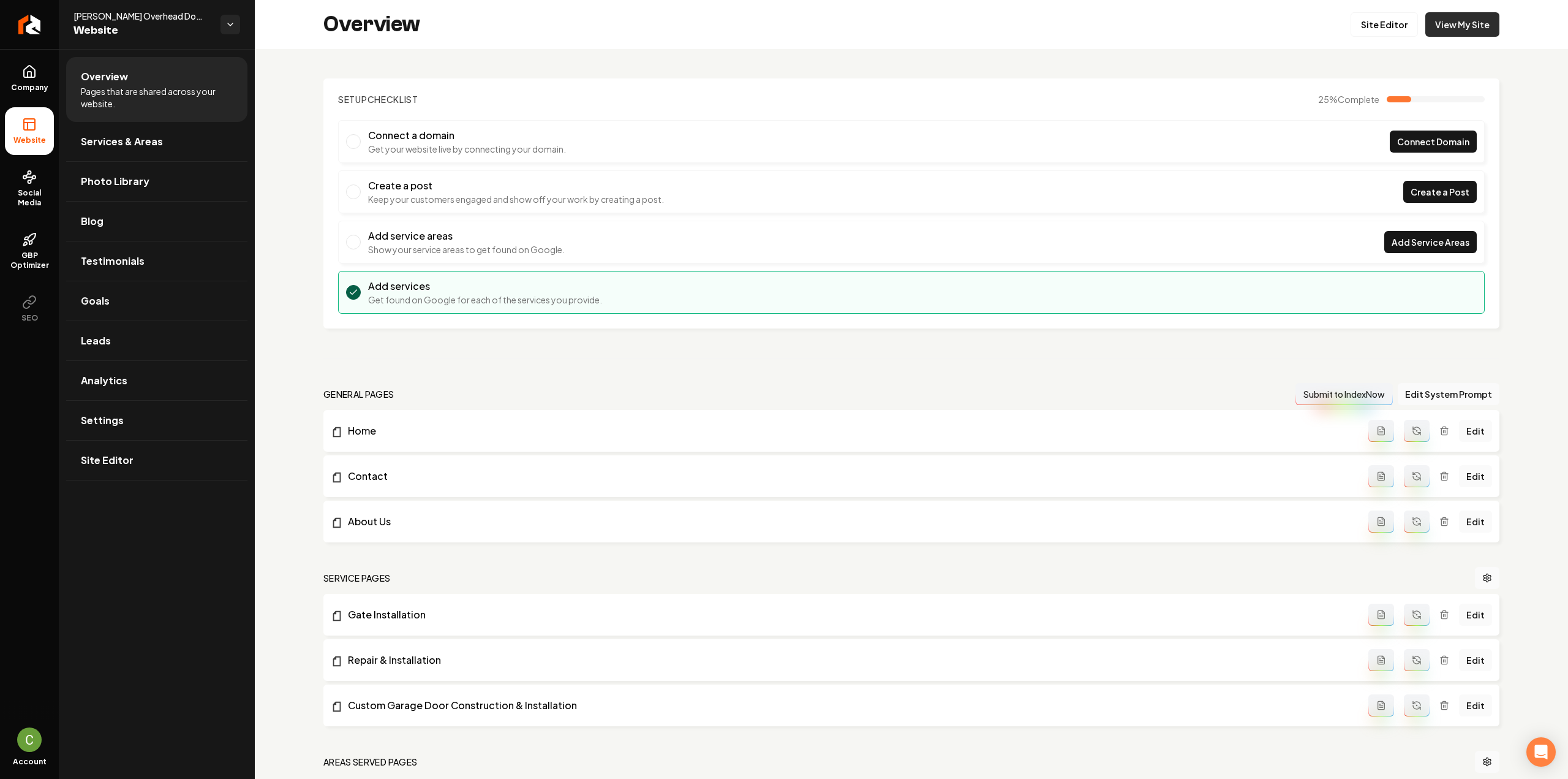
click at [1426, 23] on link "View My Site" at bounding box center [1463, 24] width 74 height 24
click at [34, 29] on icon "Return to dashboard" at bounding box center [29, 24] width 20 height 20
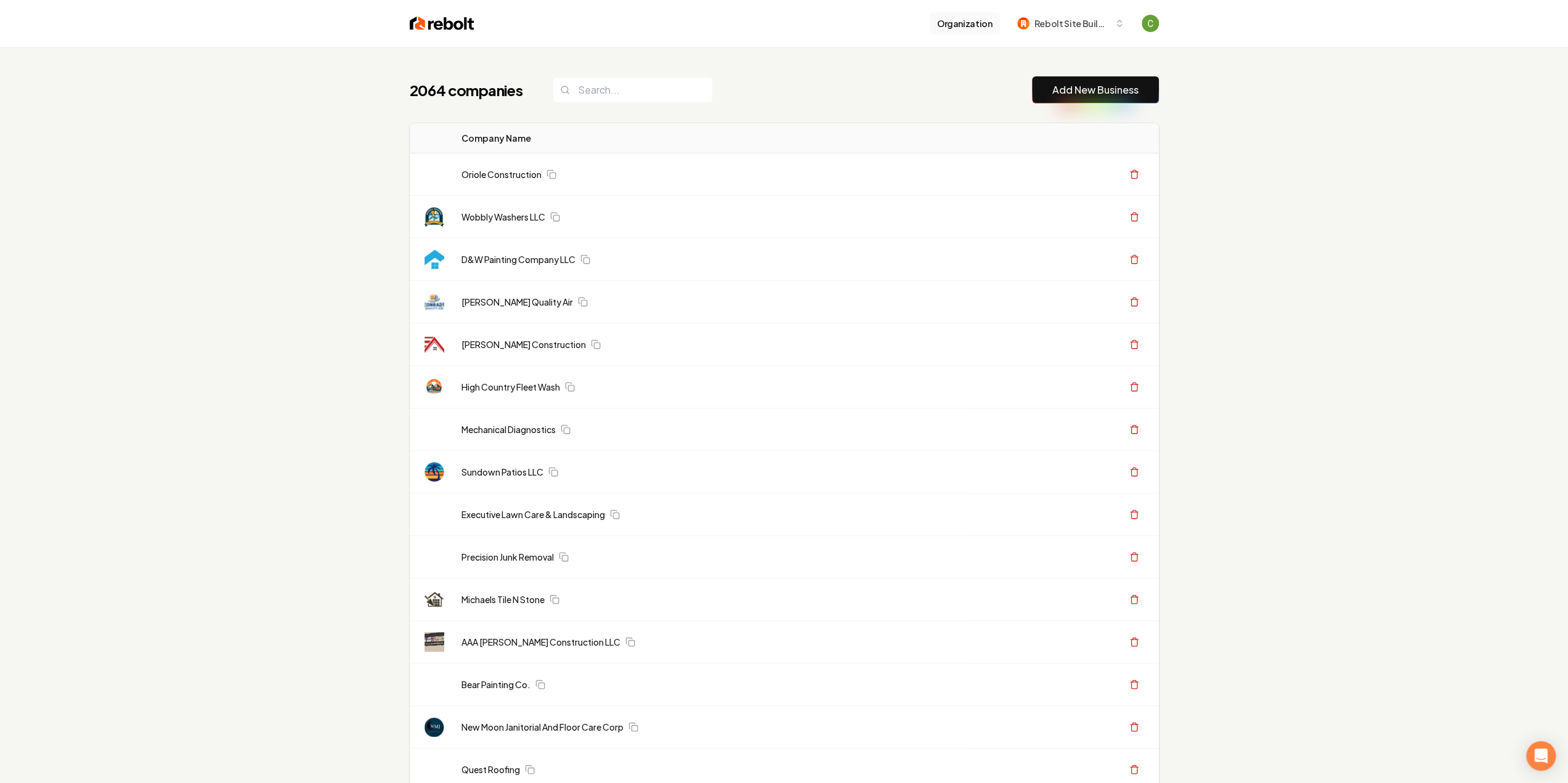
click at [1083, 84] on link "Add New Business" at bounding box center [1095, 90] width 86 height 15
click at [1112, 87] on link "Add New Business" at bounding box center [1095, 90] width 86 height 15
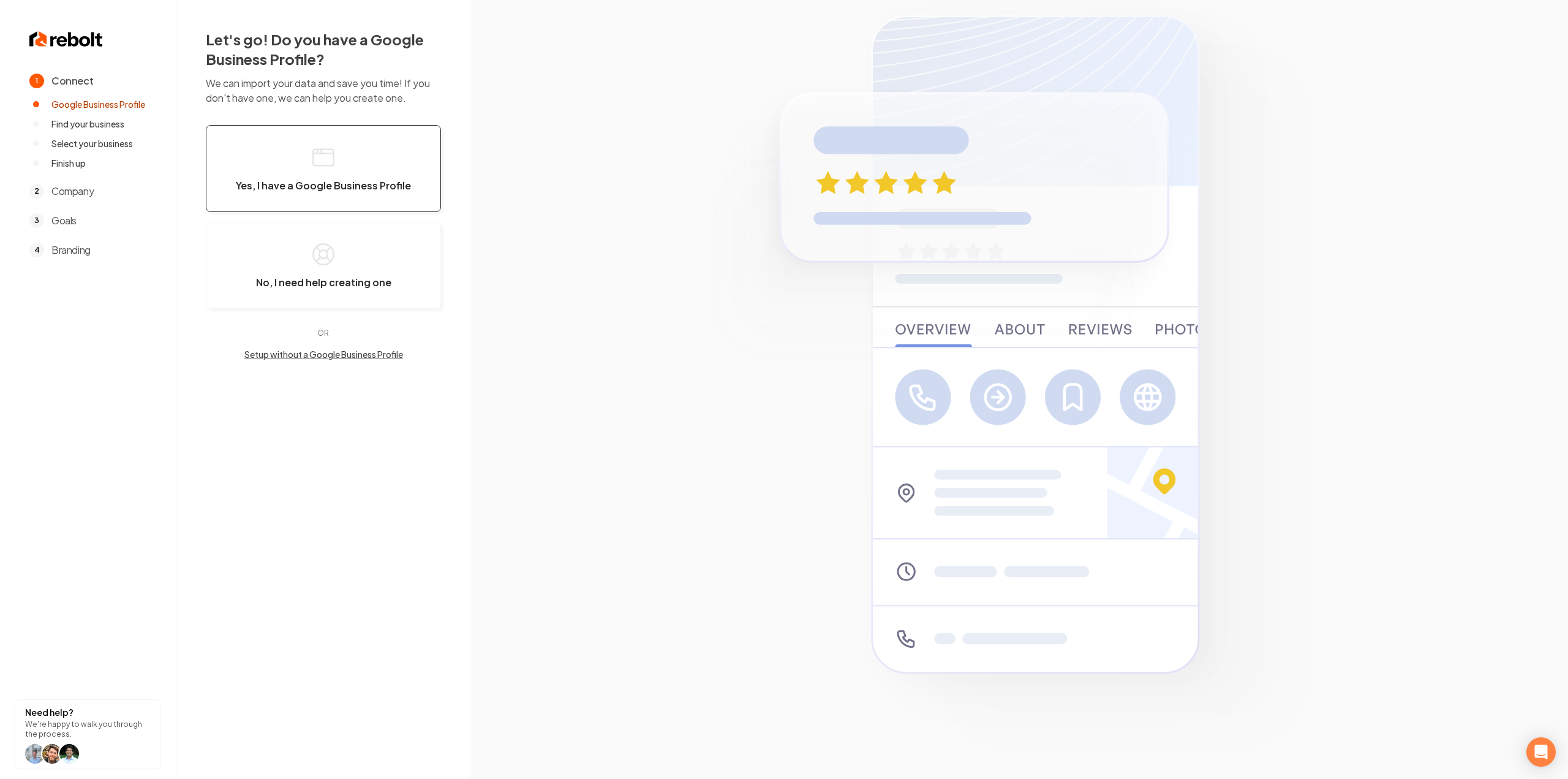
click at [300, 161] on button "Yes, I have a Google Business Profile" at bounding box center [323, 168] width 235 height 87
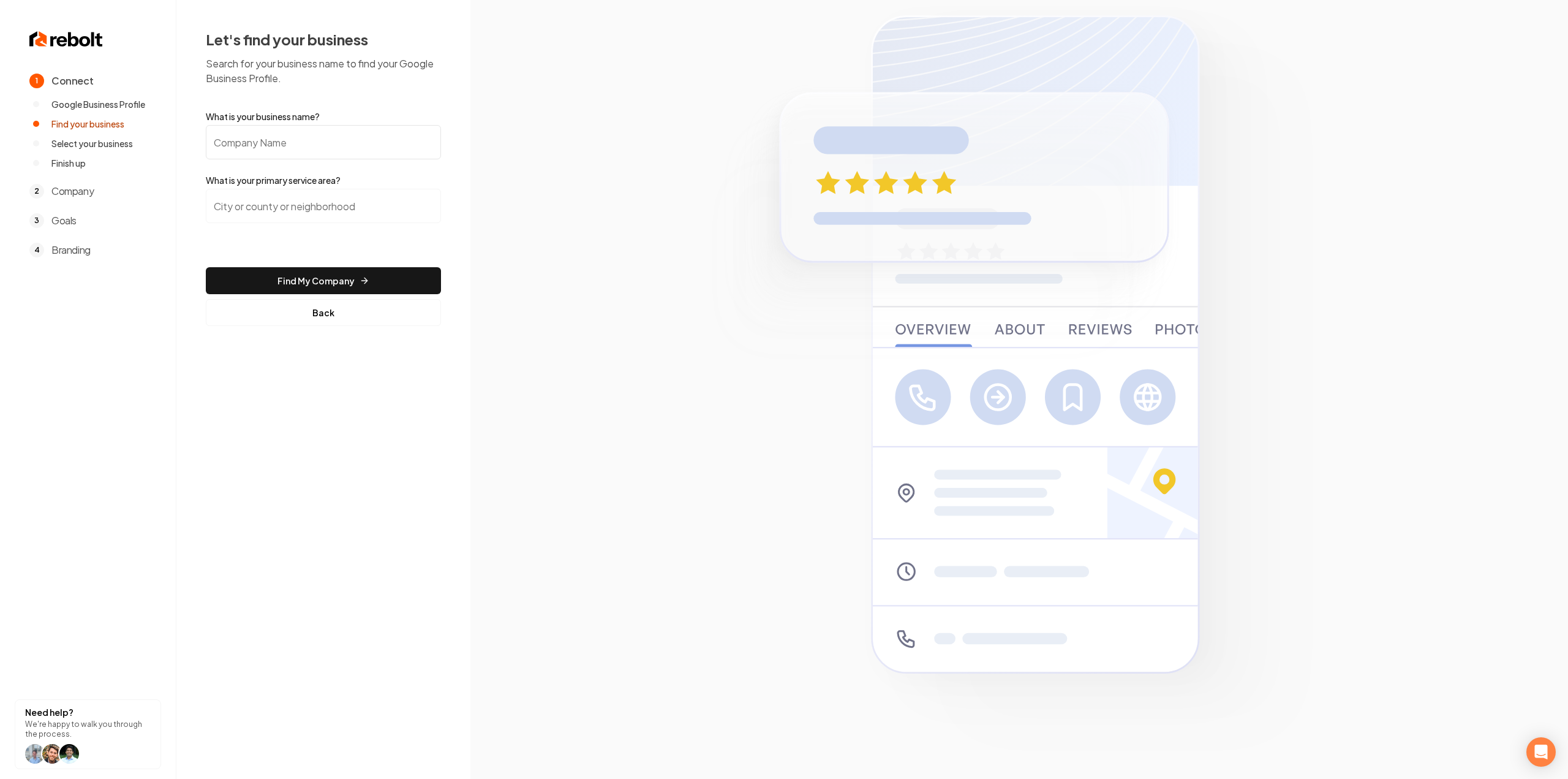
click at [309, 155] on input "What is your business name?" at bounding box center [323, 142] width 235 height 34
paste input "Premium NW Plumbing"
type input "Premium NW Plumbing"
click at [299, 188] on form "What is your business name? Premium NW Plumbing What is your primary service ar…" at bounding box center [323, 218] width 235 height 216
click at [299, 197] on input "search" at bounding box center [323, 206] width 235 height 34
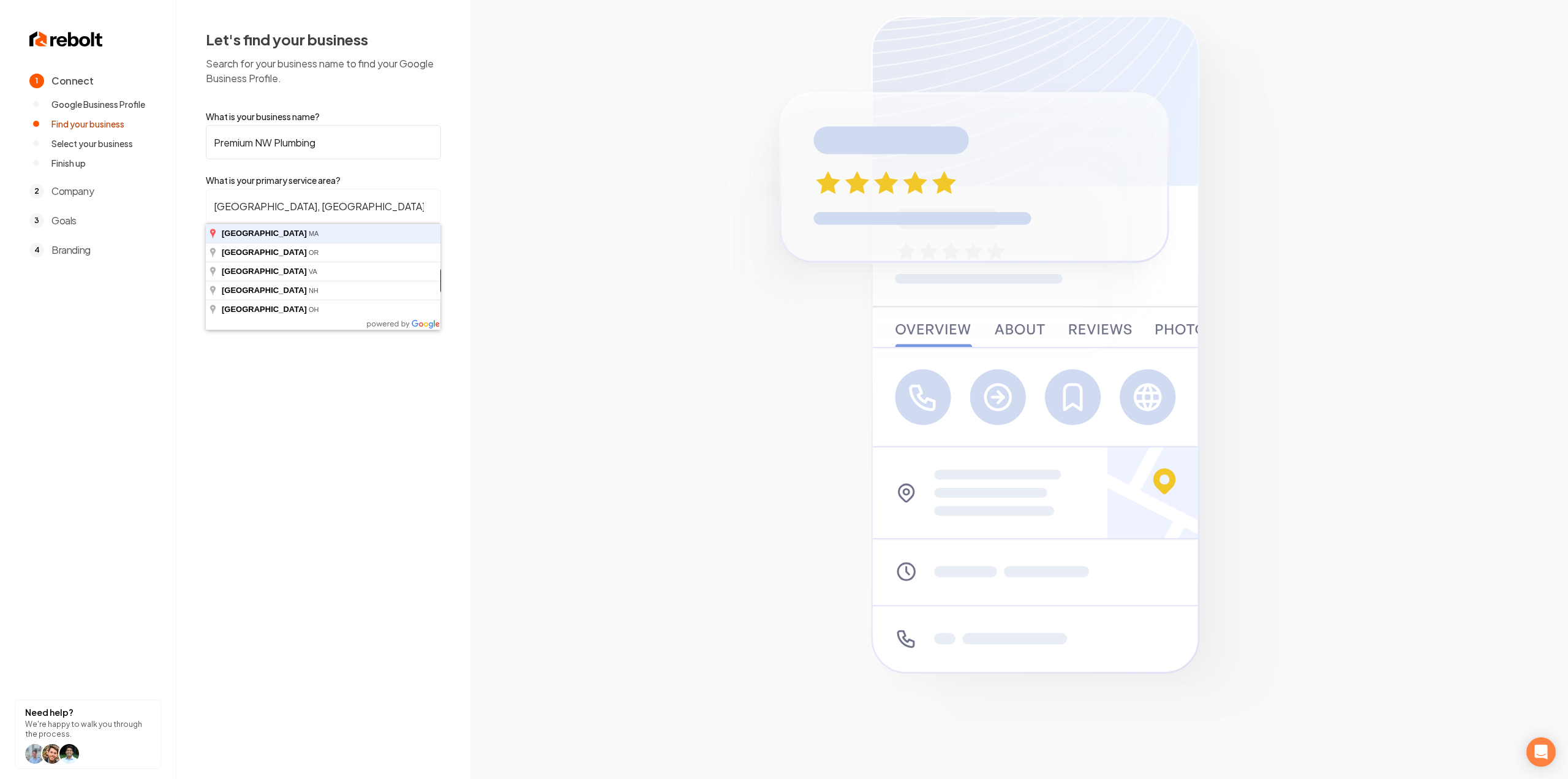
type input "[GEOGRAPHIC_DATA], [GEOGRAPHIC_DATA]"
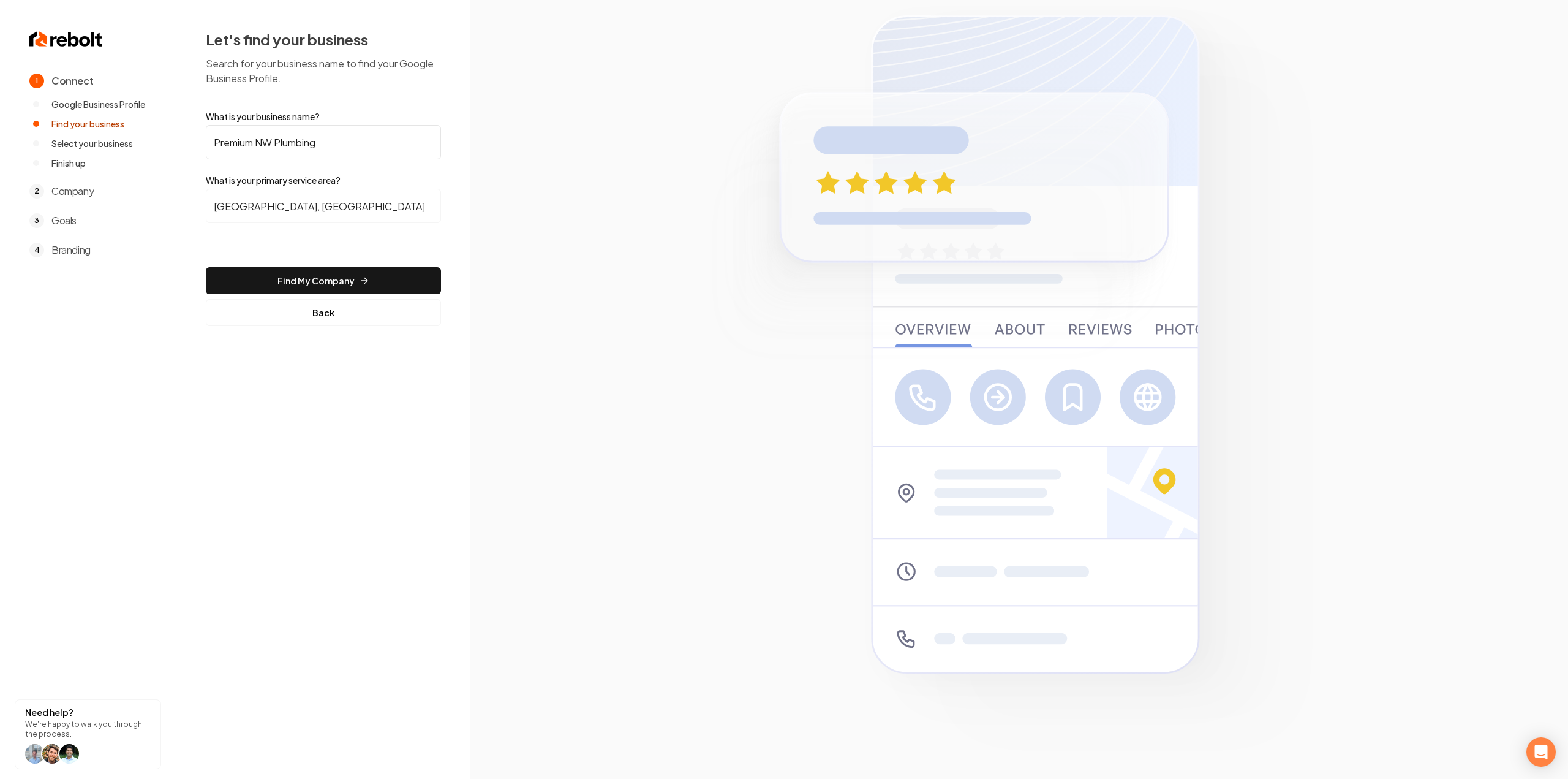
click at [291, 264] on form "What is your business name? Premium NW Plumbing What is your primary service ar…" at bounding box center [323, 218] width 235 height 216
click at [306, 288] on button "Find My Company" at bounding box center [323, 281] width 235 height 27
click at [304, 320] on button "Back" at bounding box center [323, 313] width 235 height 27
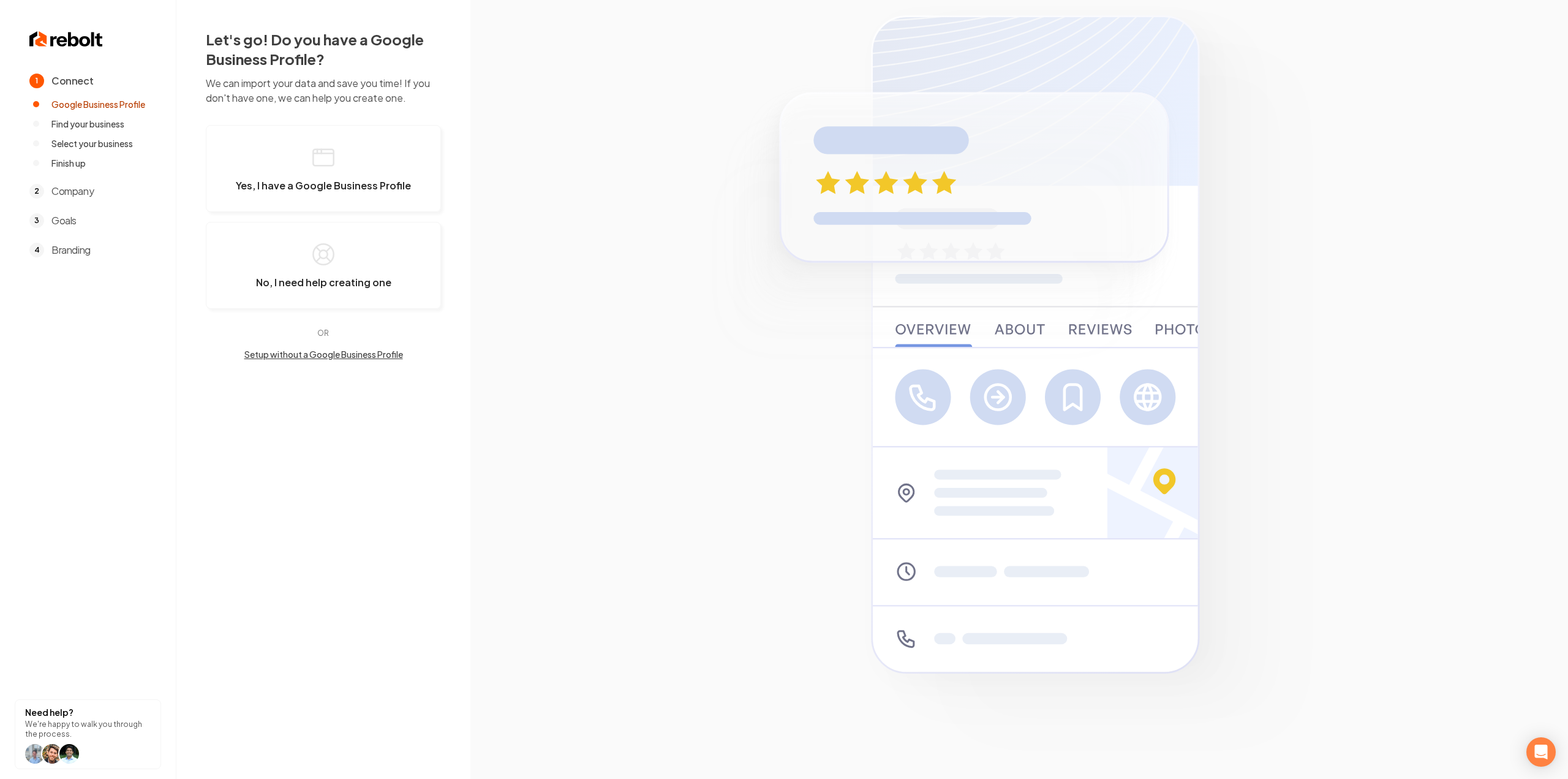
click at [305, 357] on button "Setup without a Google Business Profile" at bounding box center [323, 354] width 235 height 13
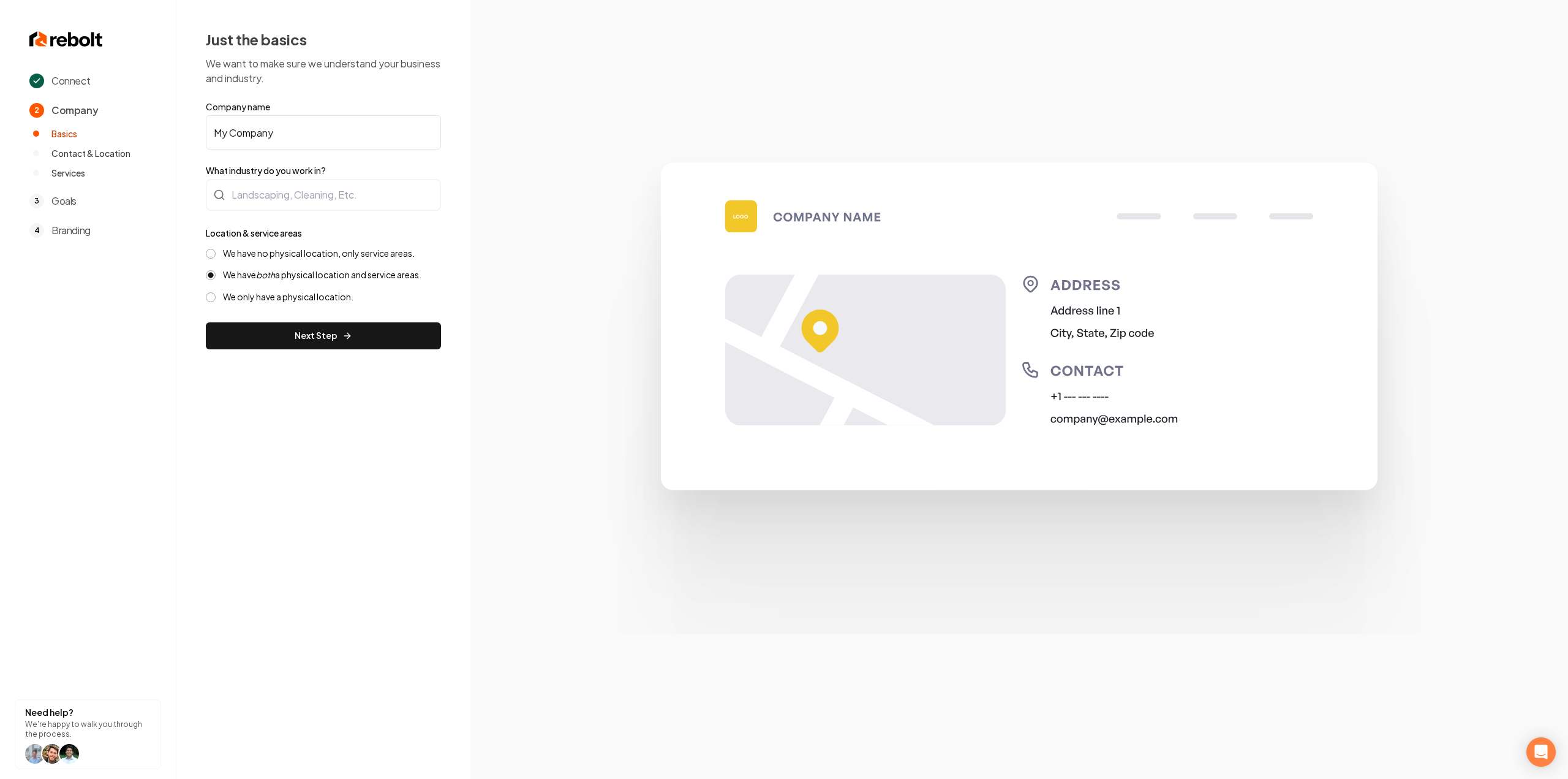
click at [275, 152] on form "Company name My Company What industry do you work in? Location & service areas …" at bounding box center [323, 225] width 235 height 248
click at [277, 133] on input "My Company" at bounding box center [323, 132] width 235 height 34
paste input "Premium NW Plumbing"
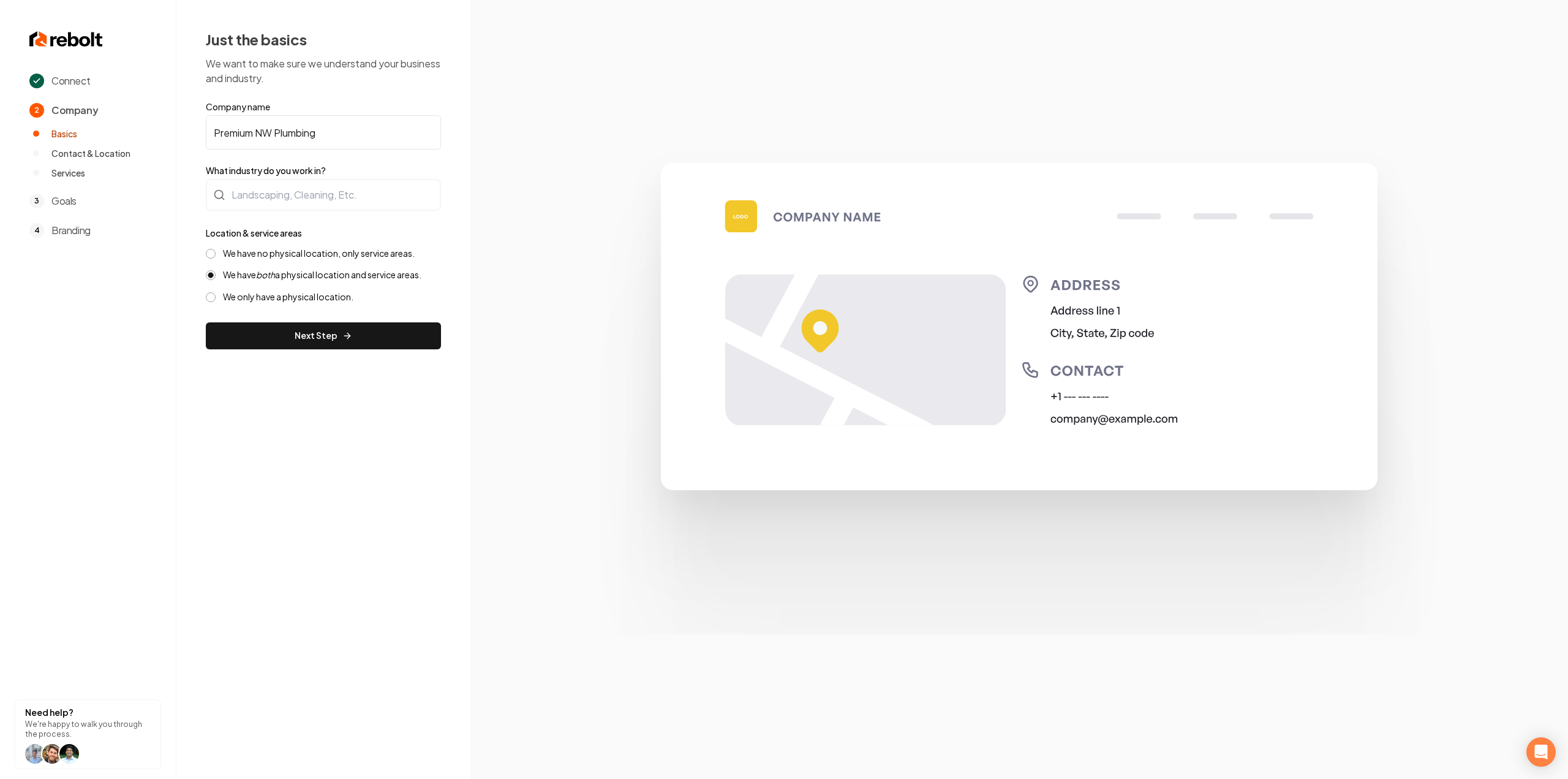
type input "Premium NW Plumbing"
click at [252, 188] on div at bounding box center [323, 195] width 235 height 32
type input "Plumbing"
click at [221, 254] on div "We have no physical location, only service areas." at bounding box center [323, 253] width 235 height 12
click at [213, 255] on button "We have no physical location, only service areas." at bounding box center [210, 253] width 10 height 10
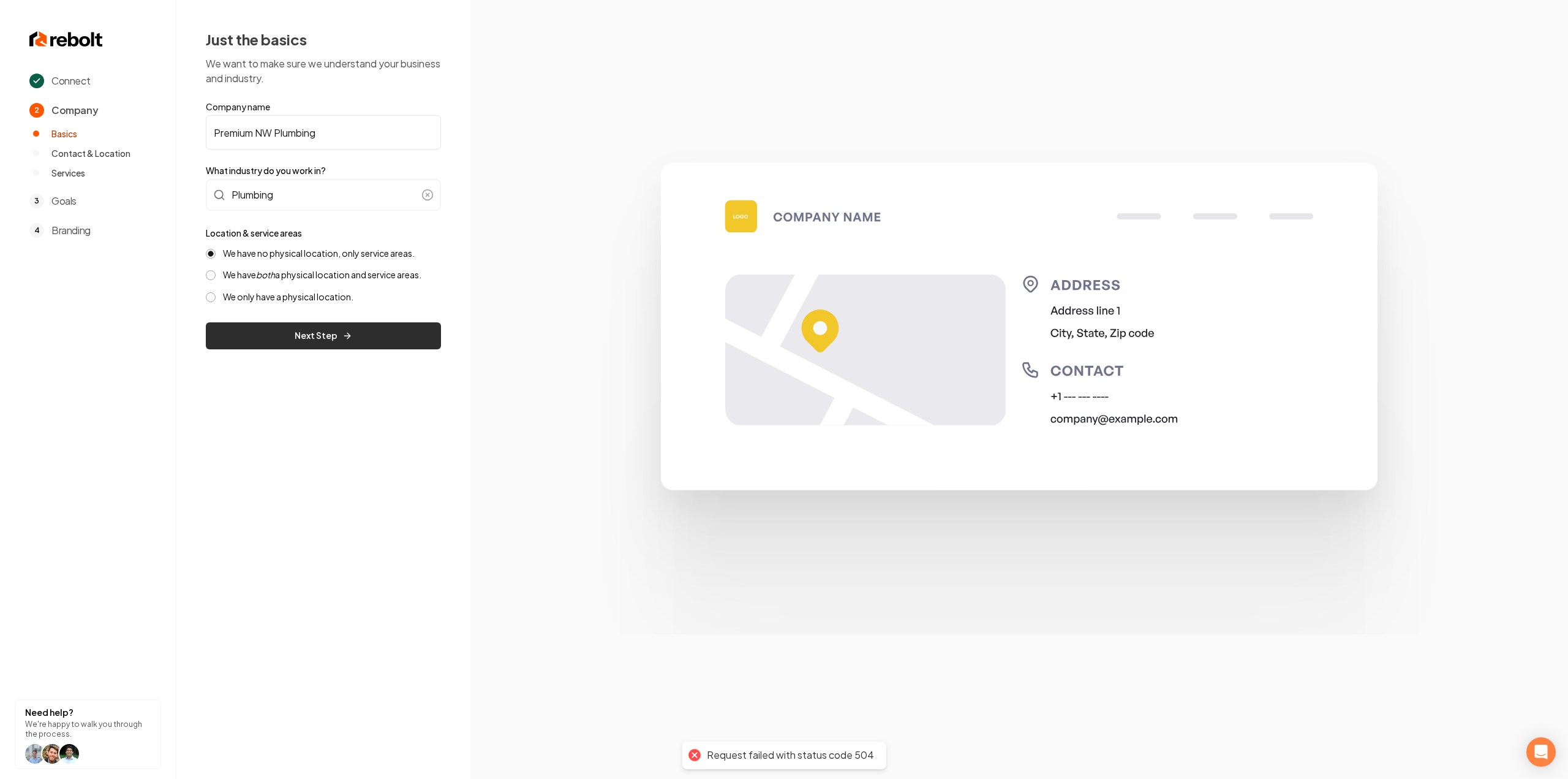
click at [227, 338] on button "Next Step" at bounding box center [323, 335] width 235 height 27
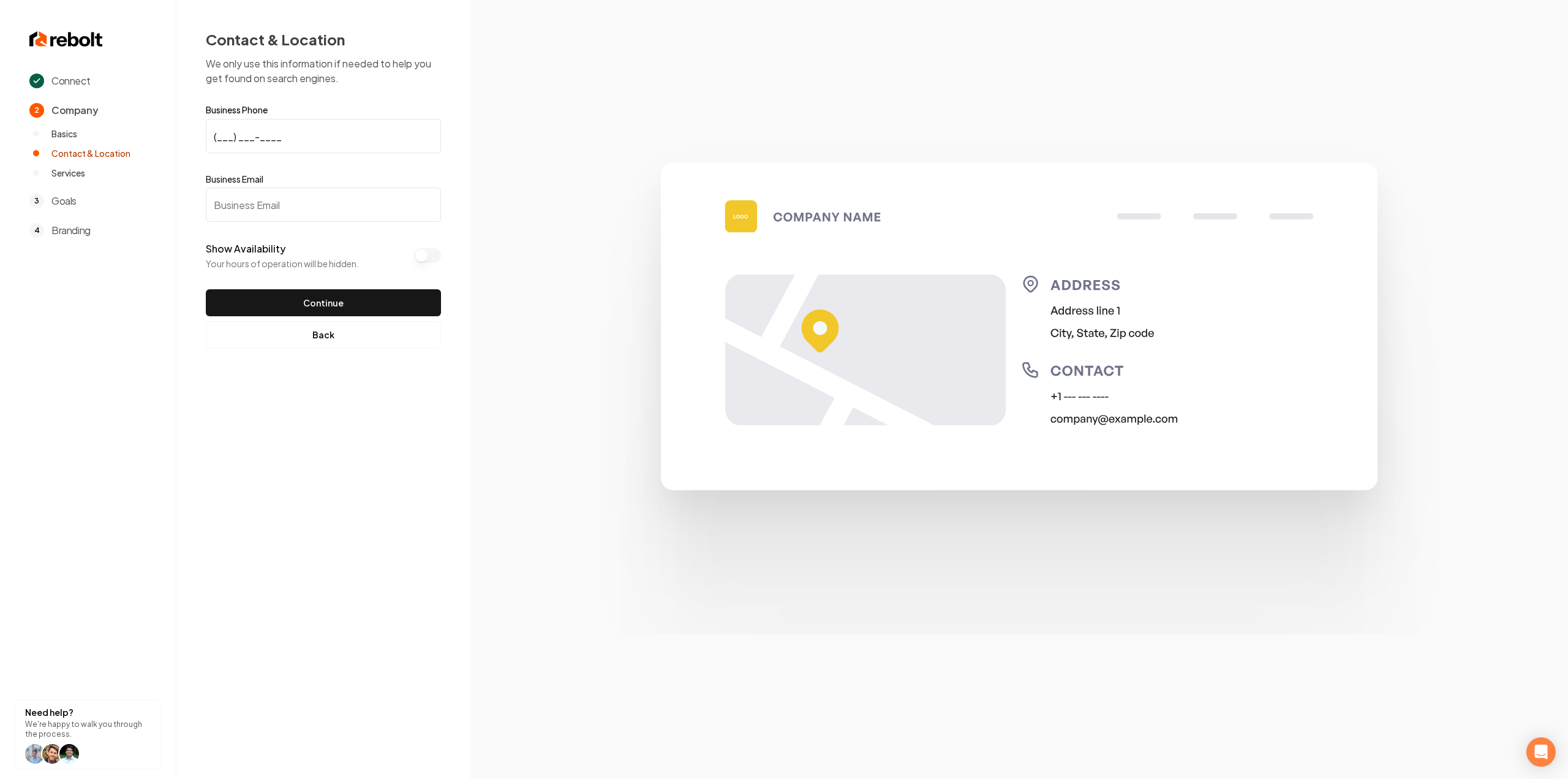
click at [278, 123] on input "(___) ___-____" at bounding box center [323, 136] width 235 height 34
paste input "503) 990-8783"
type input "[PHONE_NUMBER]"
click at [270, 215] on input "Business Email" at bounding box center [323, 205] width 235 height 34
paste input "[PERSON_NAME][EMAIL_ADDRESS][DOMAIN_NAME]"
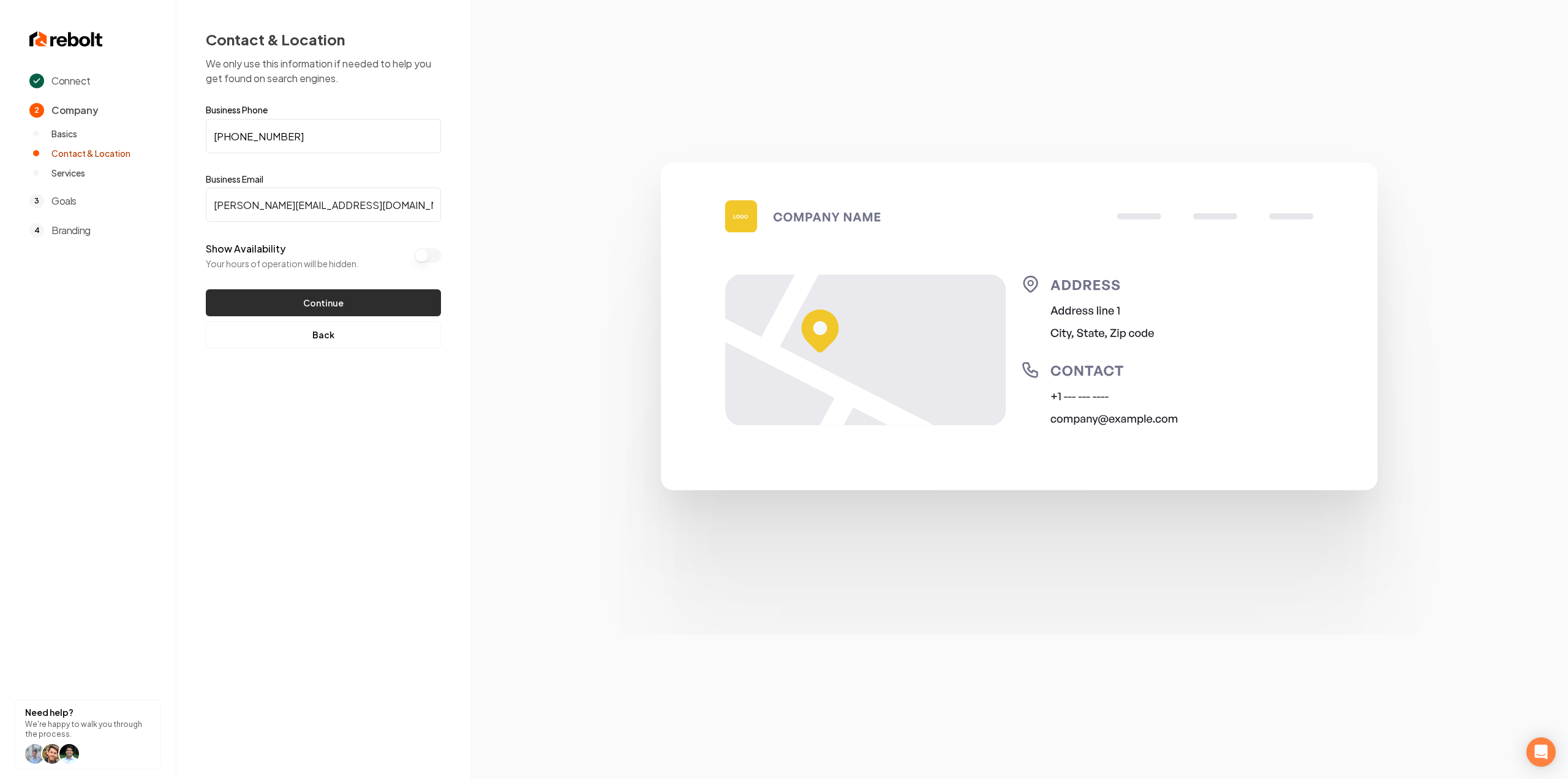
type input "[PERSON_NAME][EMAIL_ADDRESS][DOMAIN_NAME]"
click at [314, 302] on button "Continue" at bounding box center [323, 302] width 235 height 27
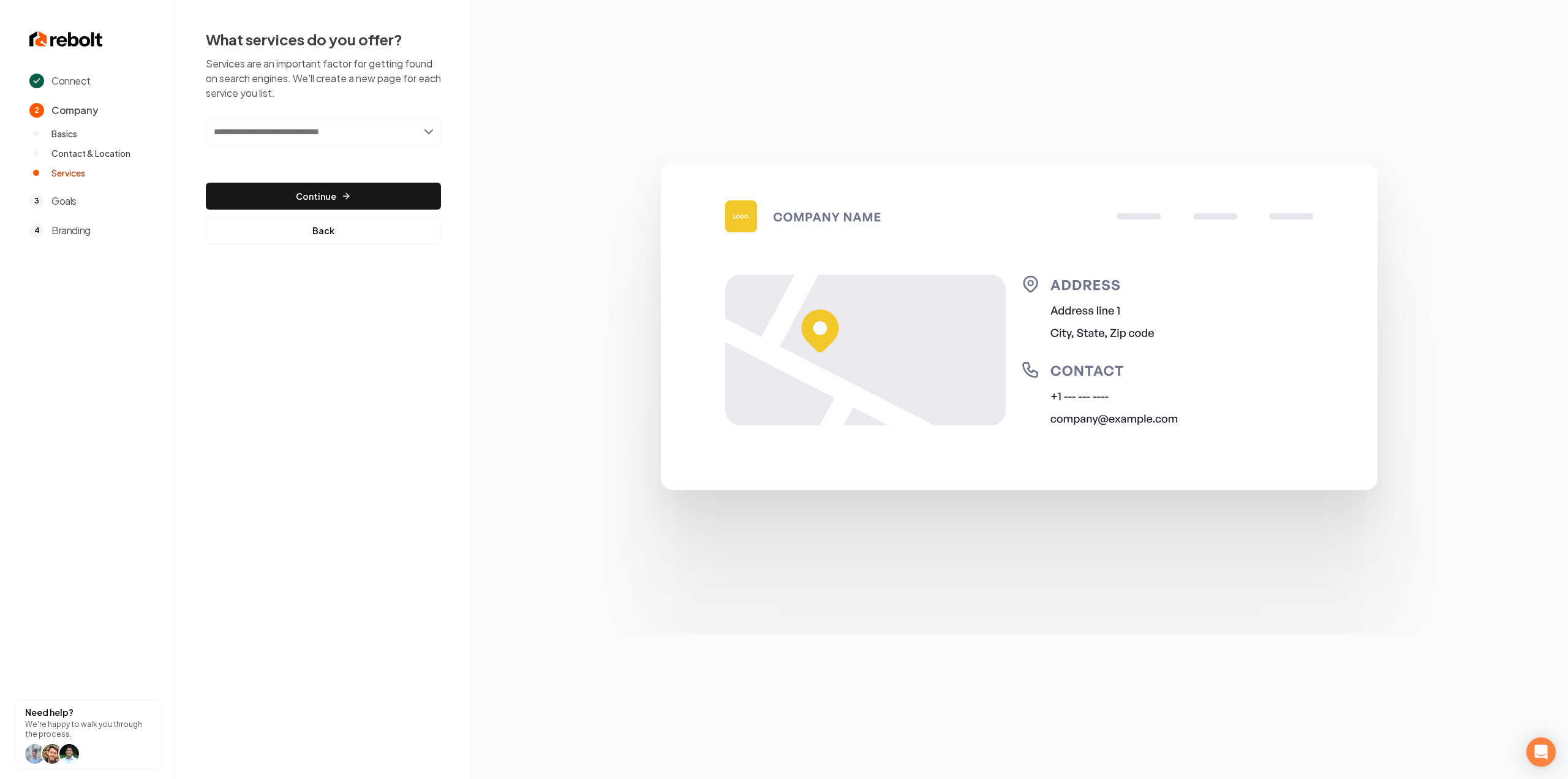
drag, startPoint x: 289, startPoint y: 113, endPoint x: 285, endPoint y: 132, distance: 19.4
click at [288, 117] on div "What services do you offer? Services are an important factor for getting found …" at bounding box center [323, 137] width 235 height 214
click at [285, 132] on input "text" at bounding box center [323, 132] width 235 height 28
click at [505, 155] on section at bounding box center [1019, 389] width 1098 height 779
click at [253, 133] on input "text" at bounding box center [323, 132] width 235 height 28
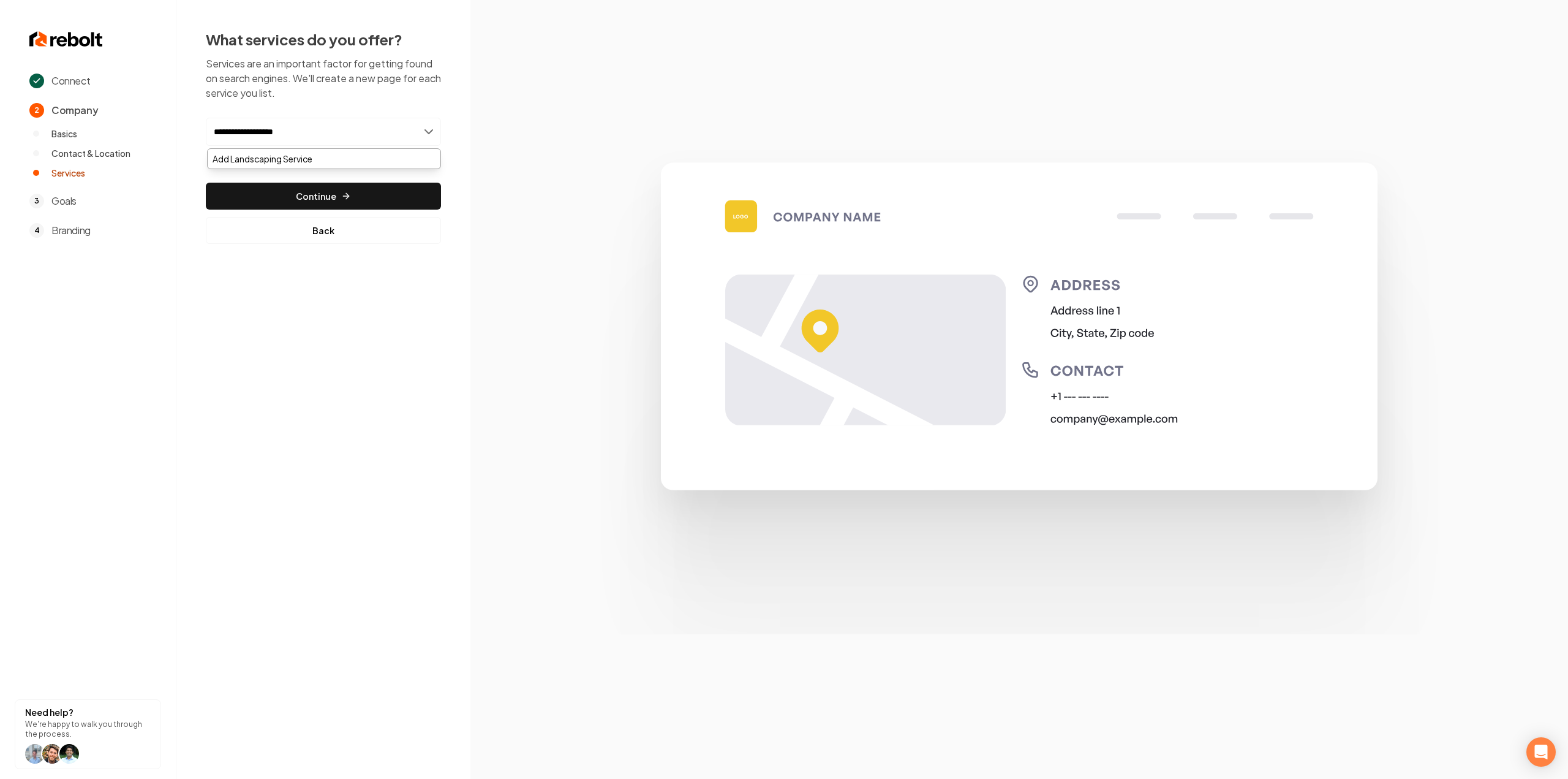
type input "**********"
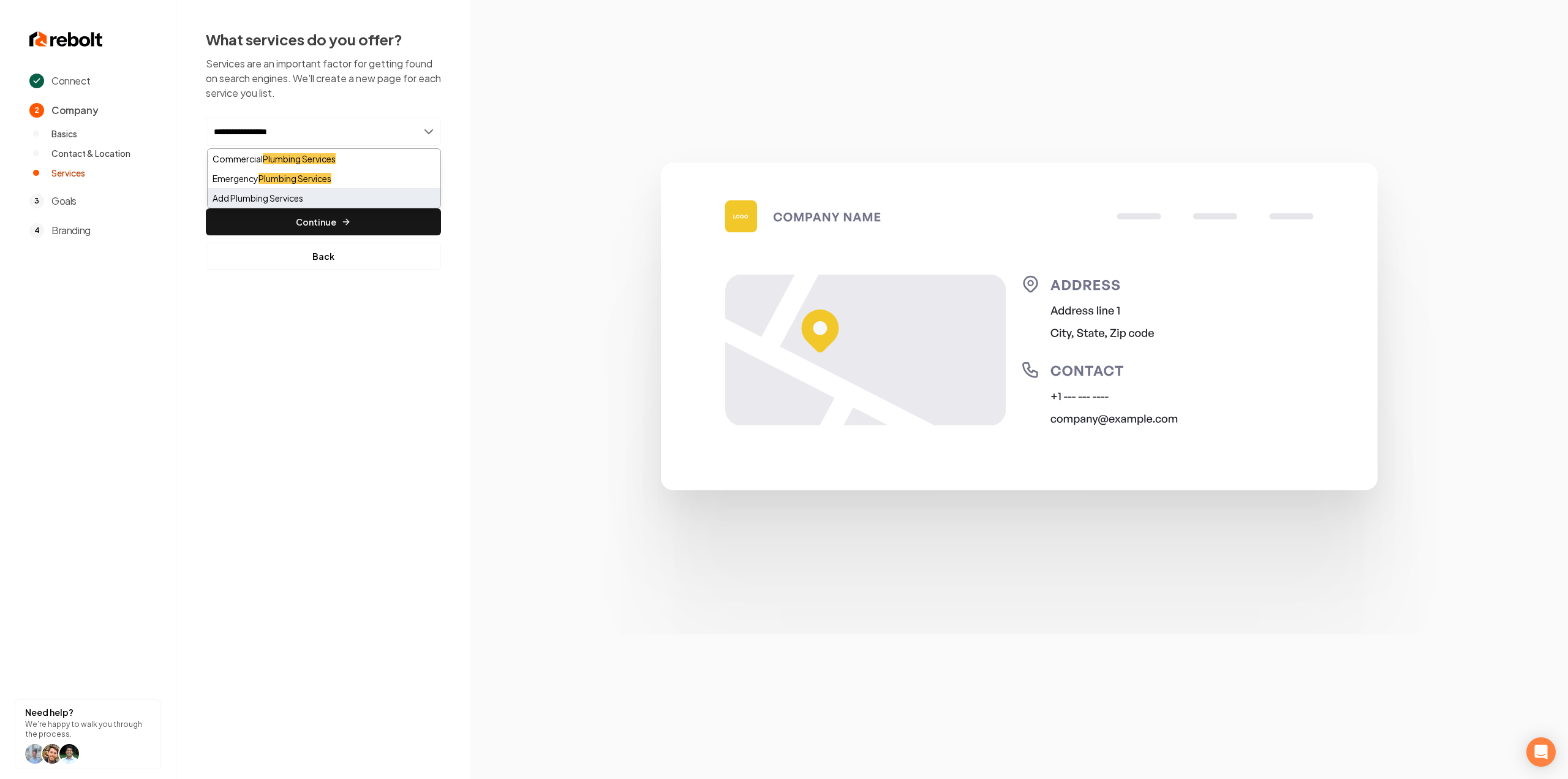
type input "**********"
click at [288, 194] on div "Add Plumbing Services" at bounding box center [324, 198] width 233 height 20
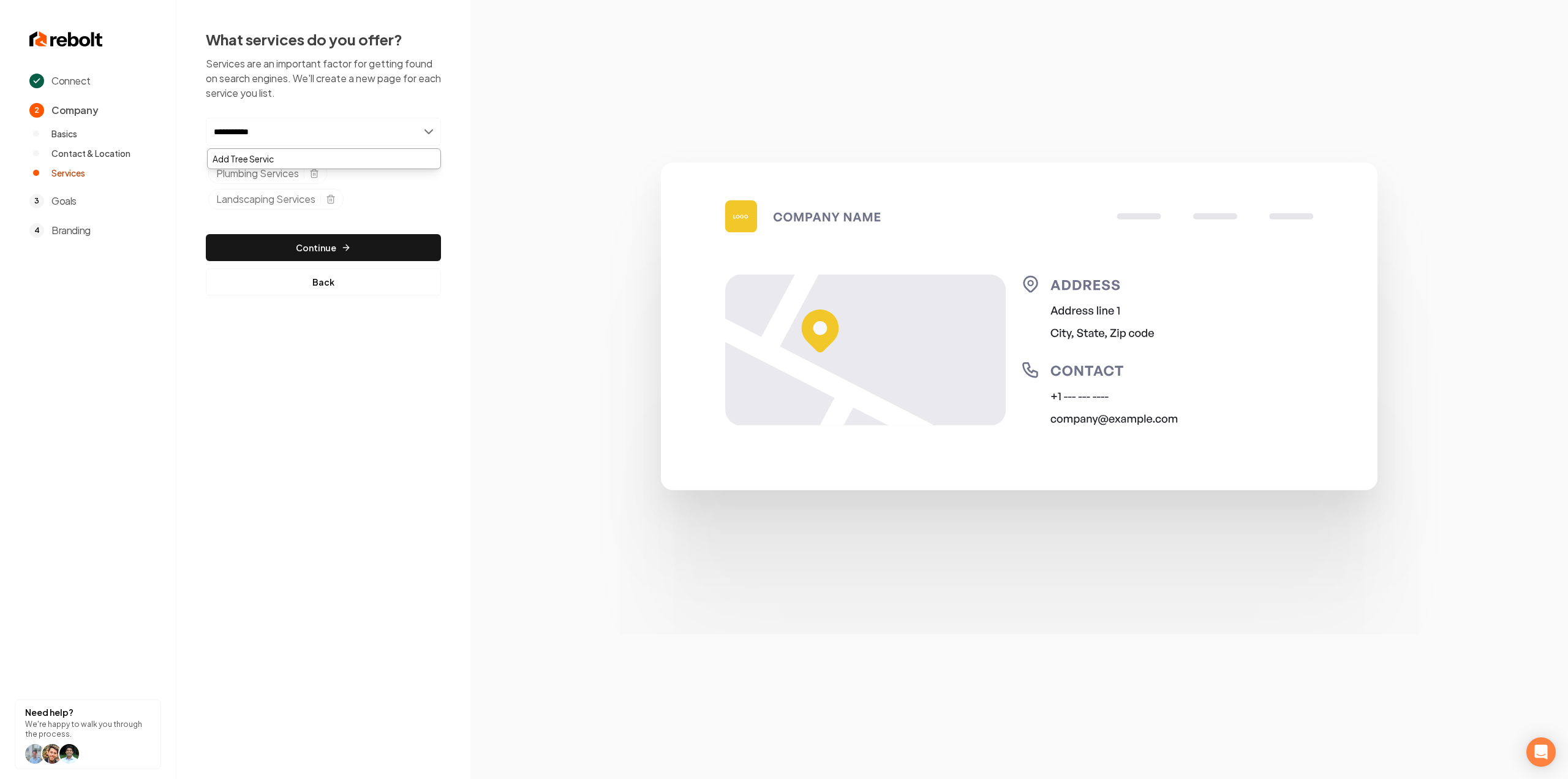
type input "**********"
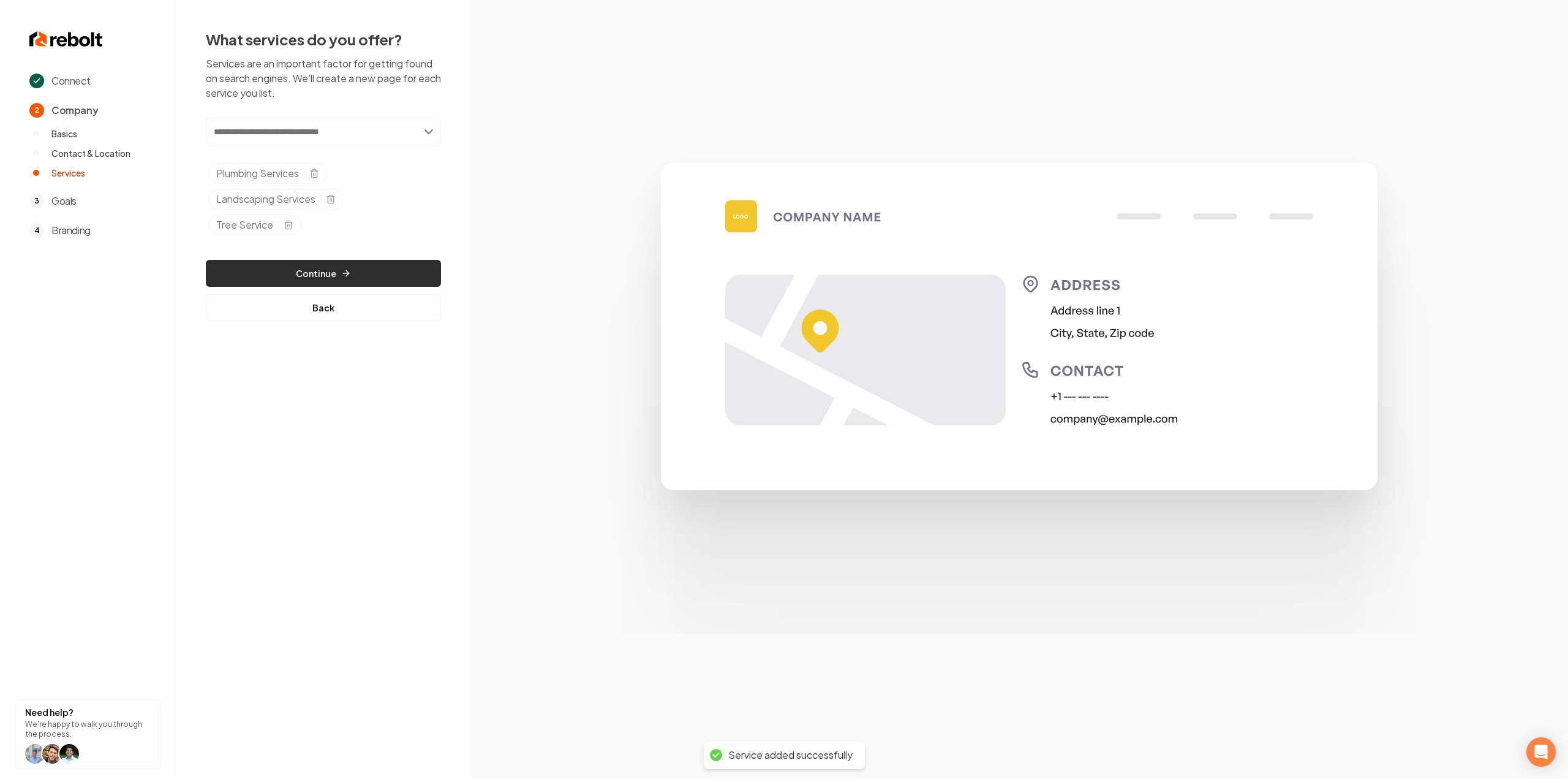
click at [402, 266] on button "Continue" at bounding box center [323, 273] width 235 height 27
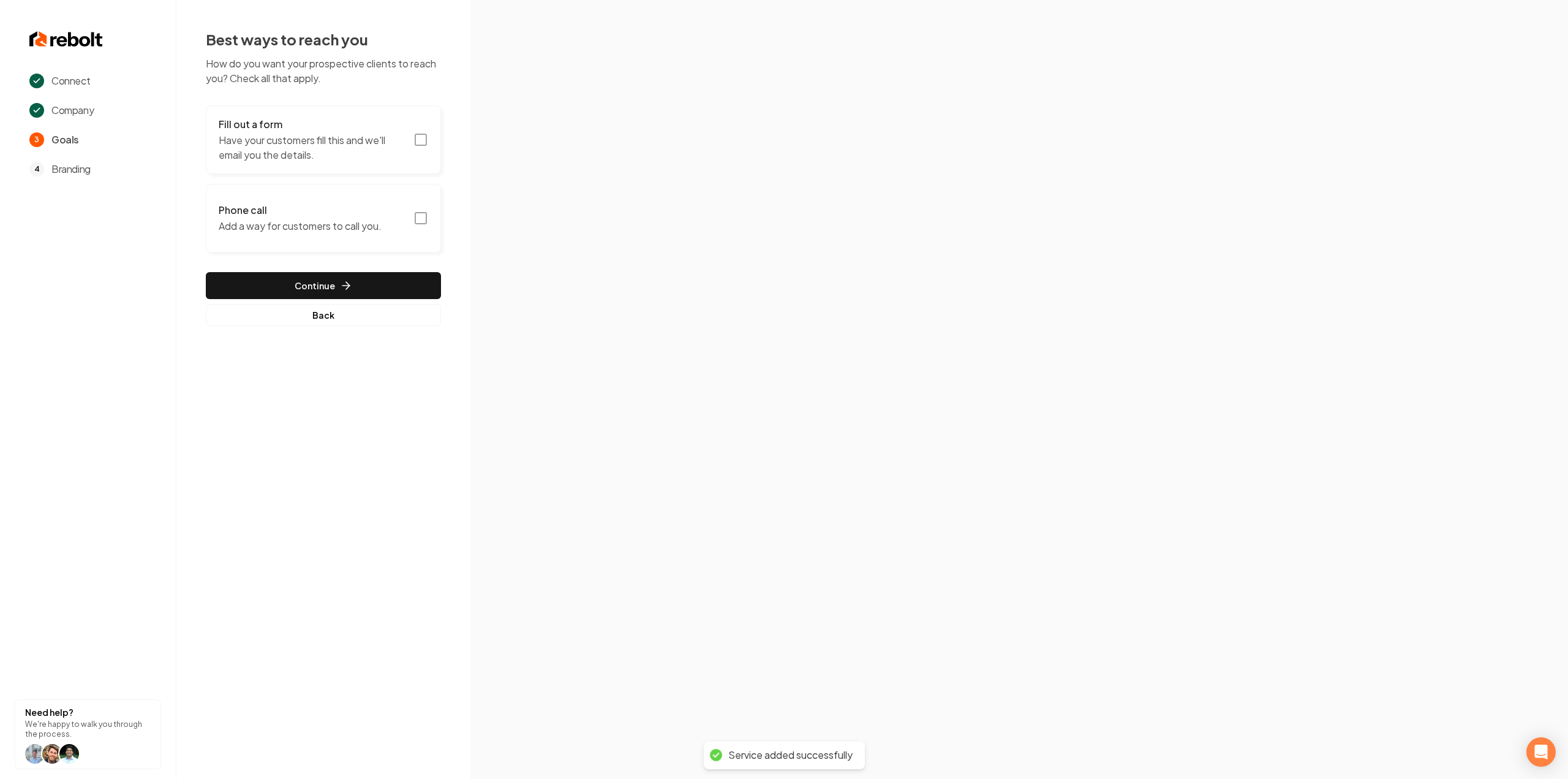
click at [375, 170] on button "Fill out a form Have your customers fill this and we'll email you the details." at bounding box center [323, 140] width 235 height 69
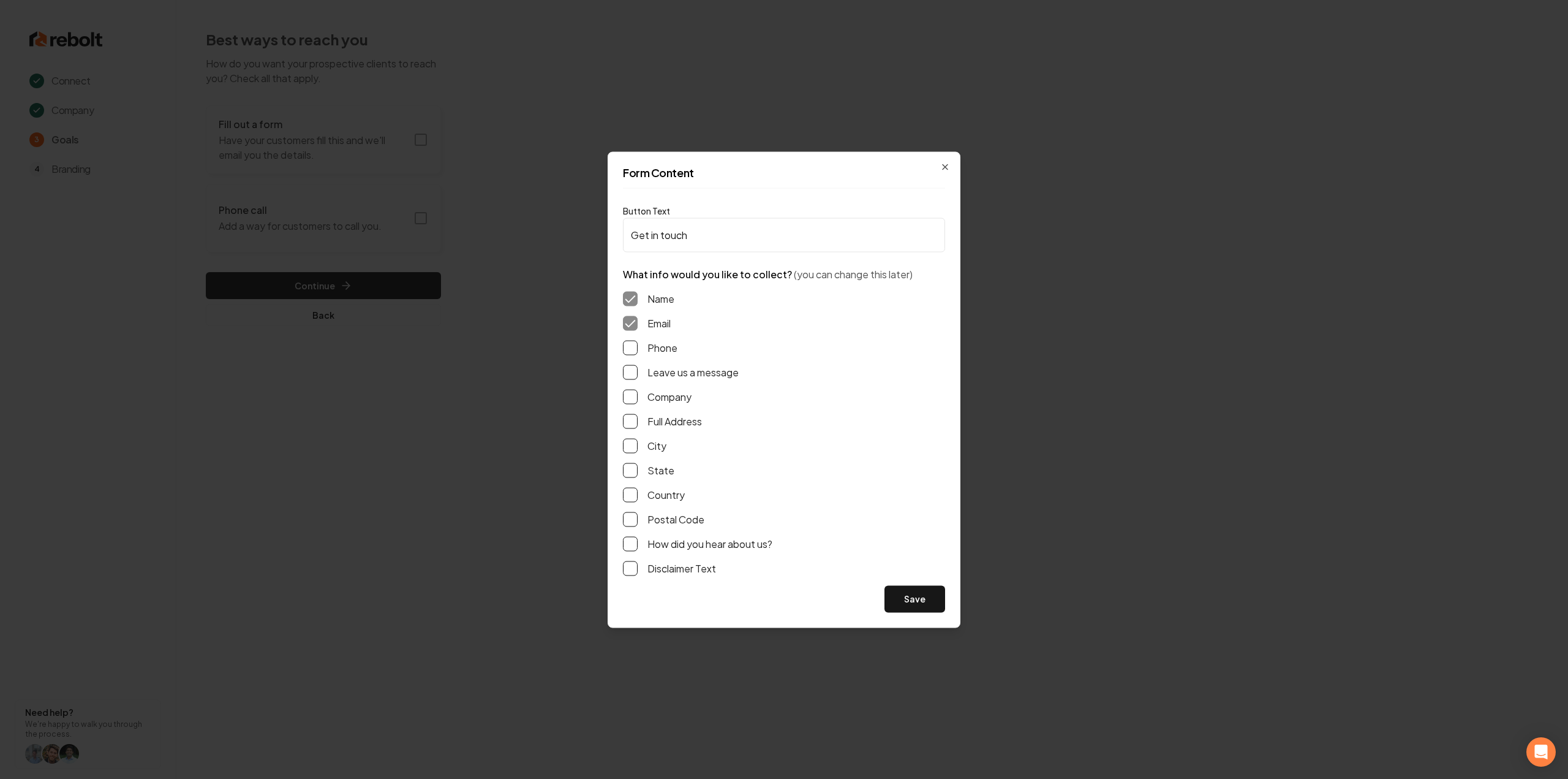
click at [631, 370] on button "Leave us a message" at bounding box center [630, 372] width 15 height 15
click at [630, 344] on button "Phone" at bounding box center [630, 347] width 15 height 15
click at [627, 402] on button "Company" at bounding box center [630, 396] width 15 height 15
click at [630, 396] on button "Company" at bounding box center [630, 396] width 15 height 15
click at [634, 427] on button "Full Address" at bounding box center [630, 420] width 15 height 15
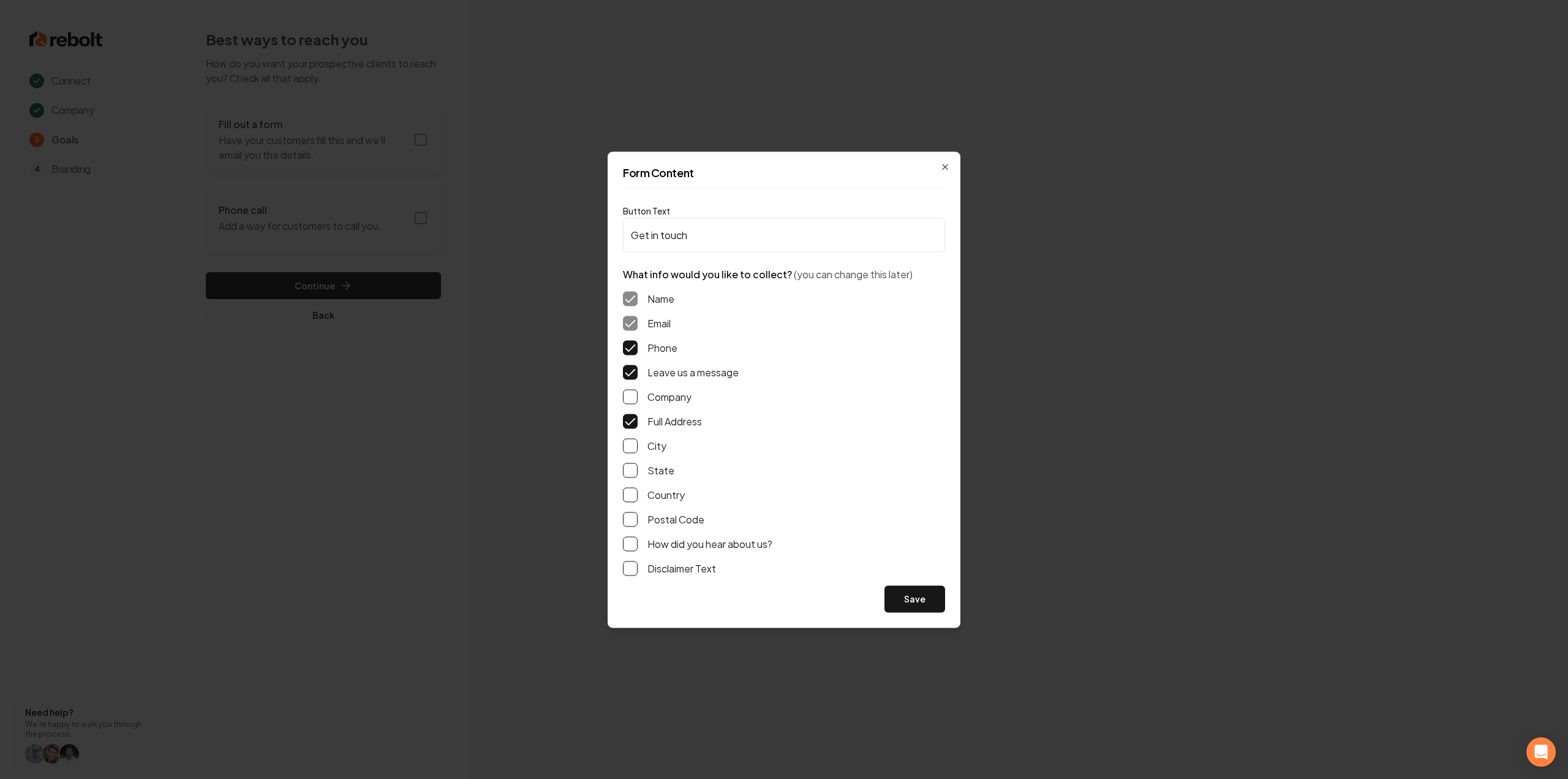
drag, startPoint x: 910, startPoint y: 595, endPoint x: 909, endPoint y: 589, distance: 6.1
click at [912, 595] on button "Save" at bounding box center [915, 599] width 61 height 27
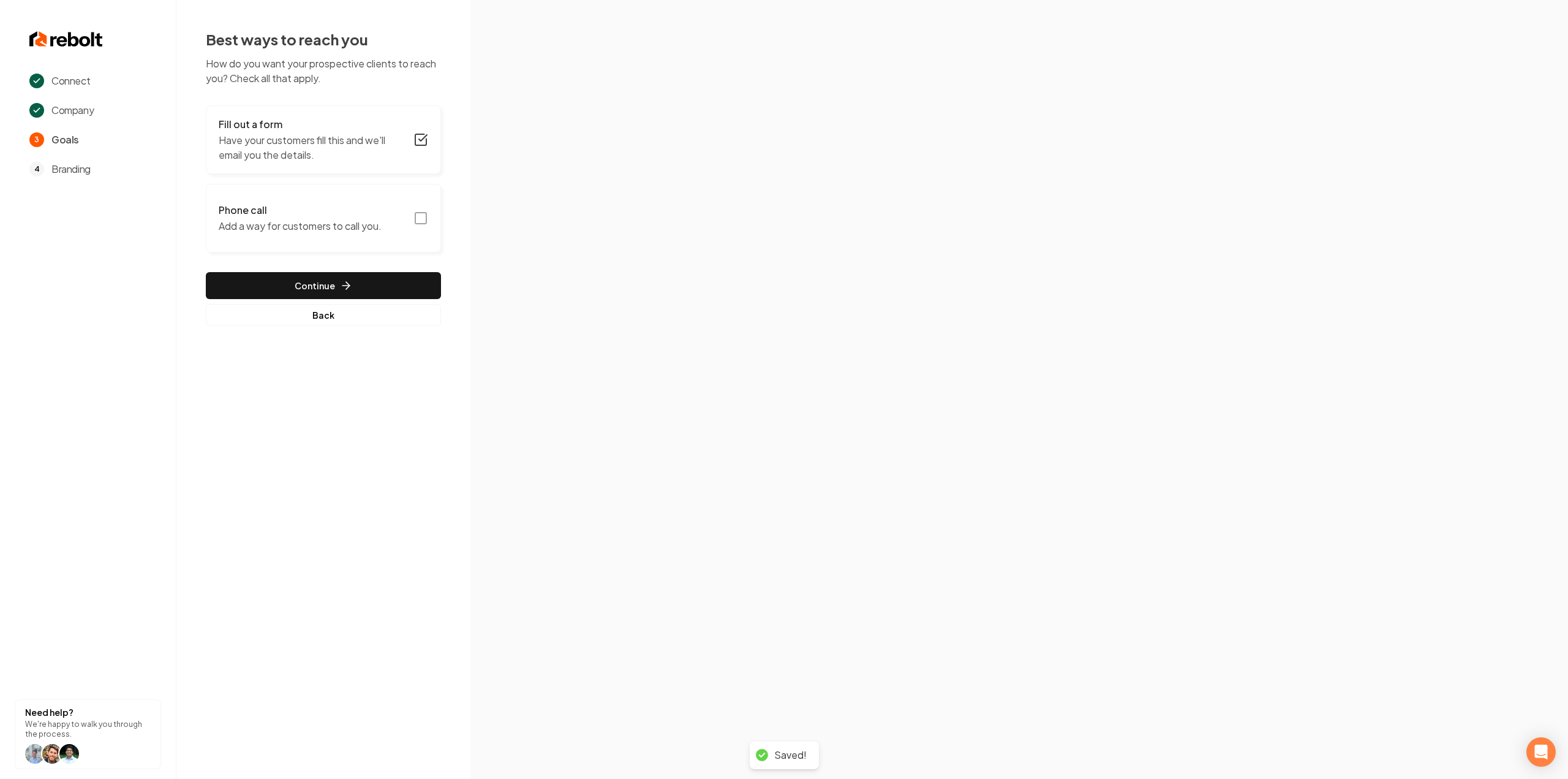
click at [419, 220] on icon "button" at bounding box center [420, 218] width 15 height 15
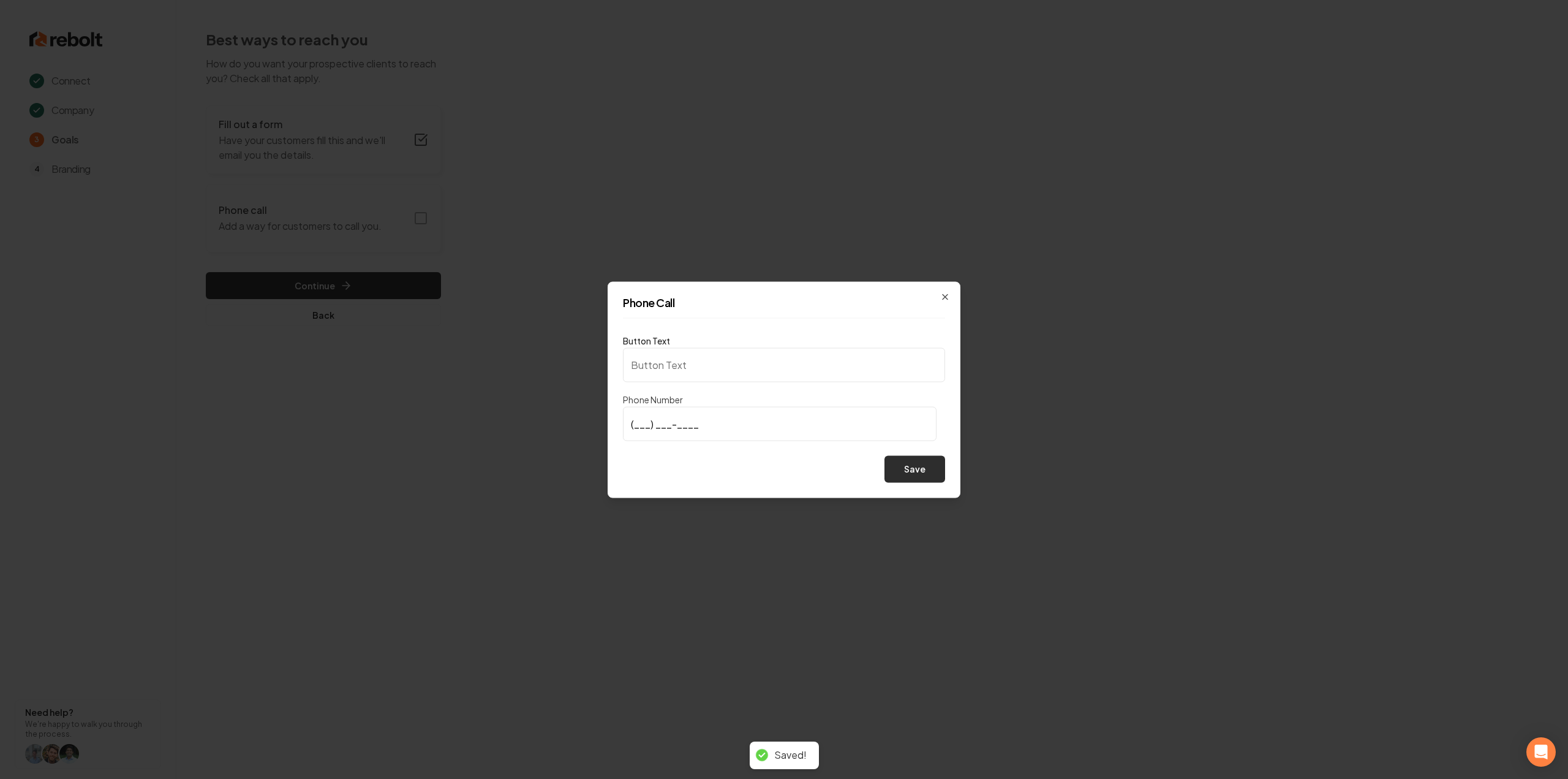
type input "Call us"
type input "(503) 990-8783"
click at [912, 466] on button "Save" at bounding box center [915, 469] width 61 height 27
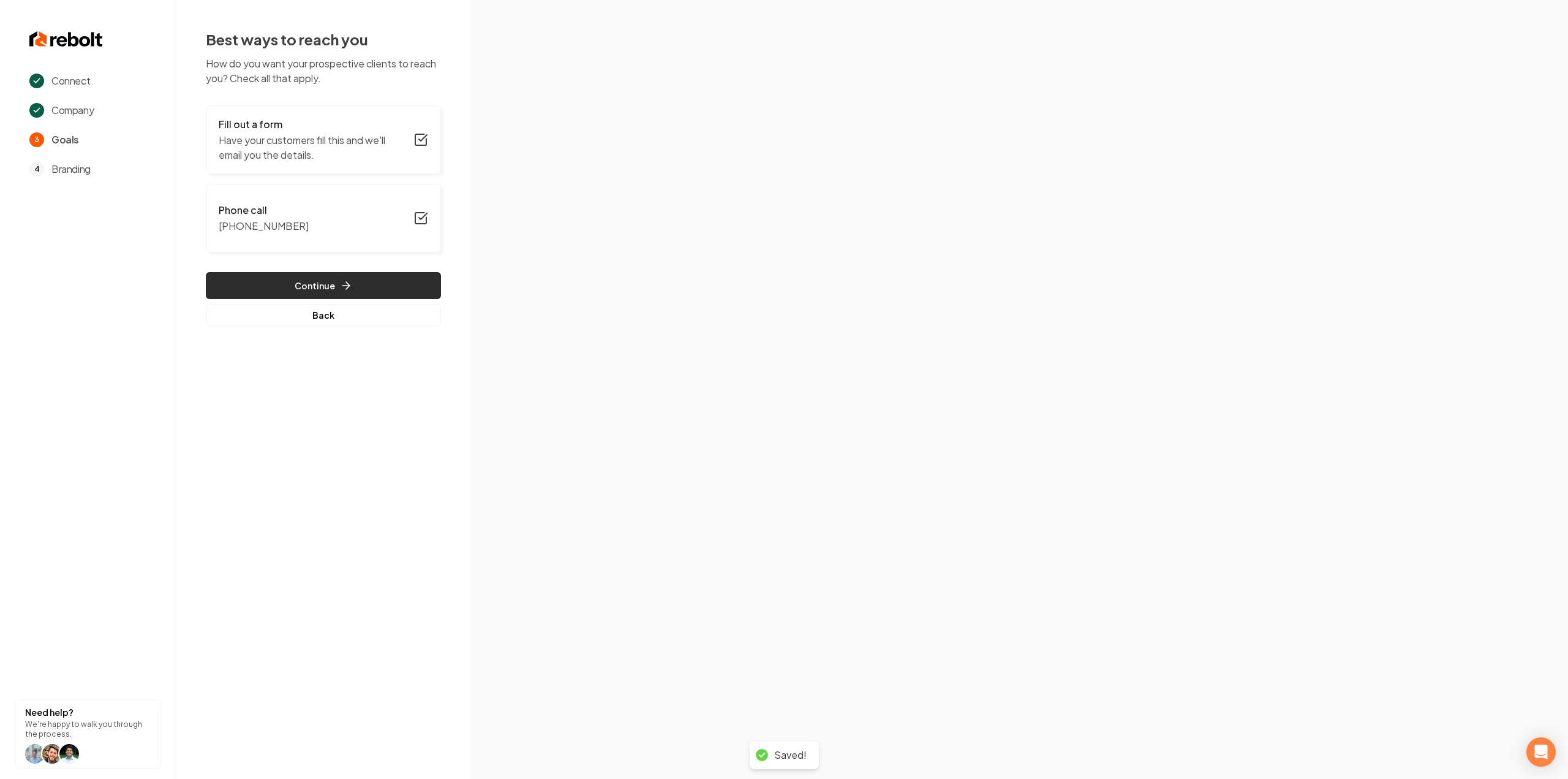
click at [349, 284] on icon "button" at bounding box center [346, 286] width 13 height 13
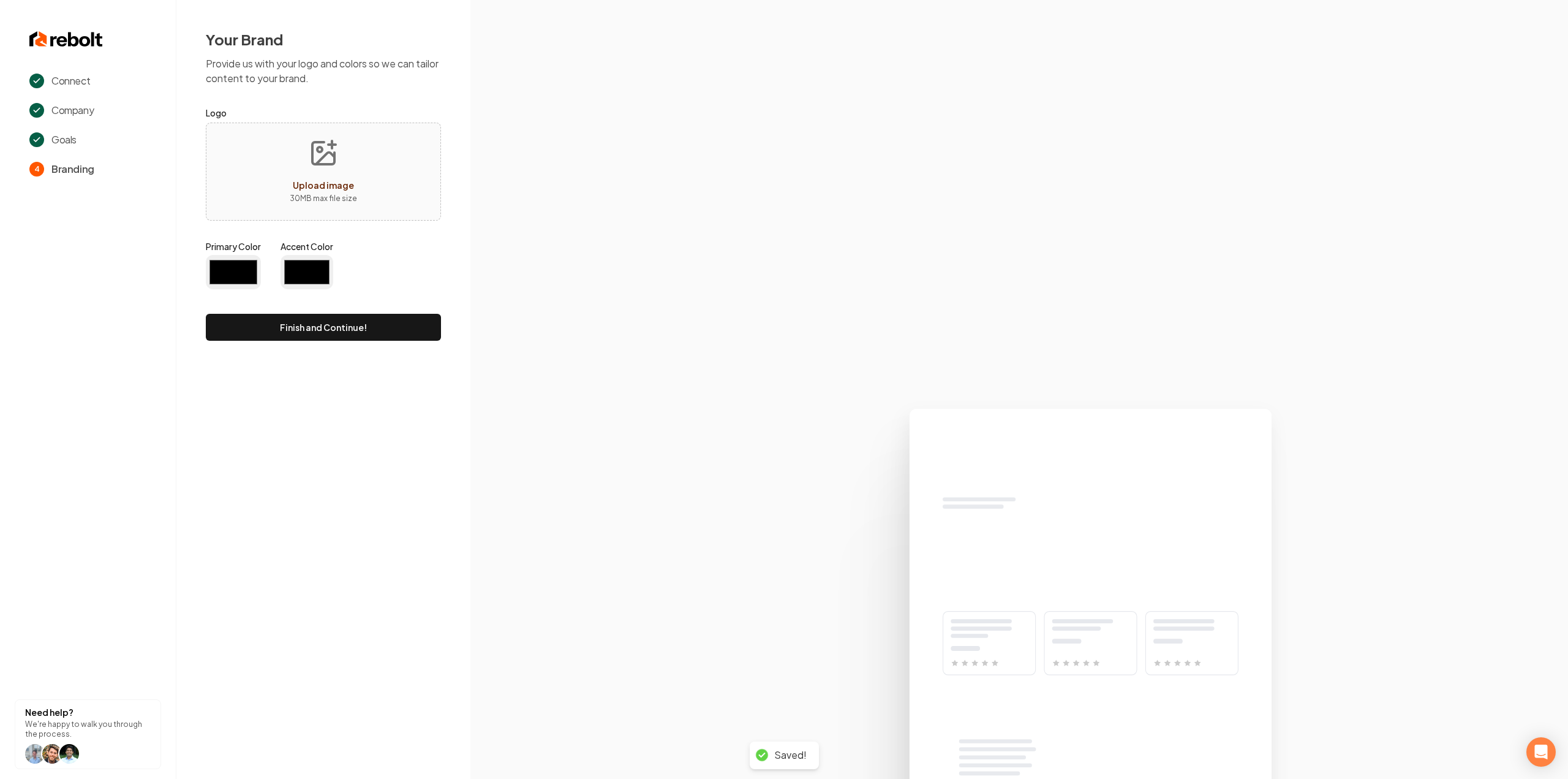
type input "#194d33"
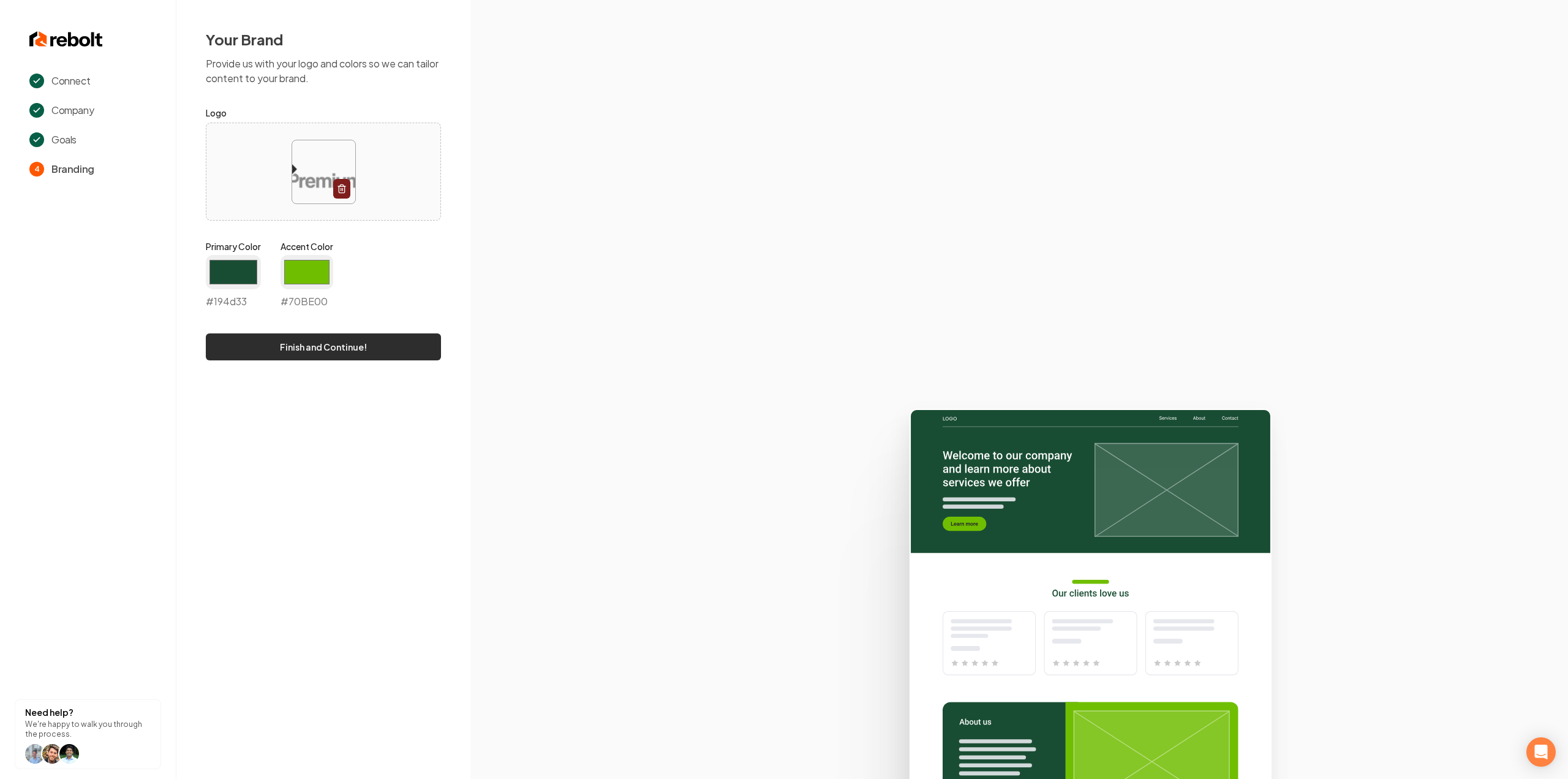
click at [308, 354] on button "Finish and Continue!" at bounding box center [323, 347] width 235 height 27
type input "#70be00"
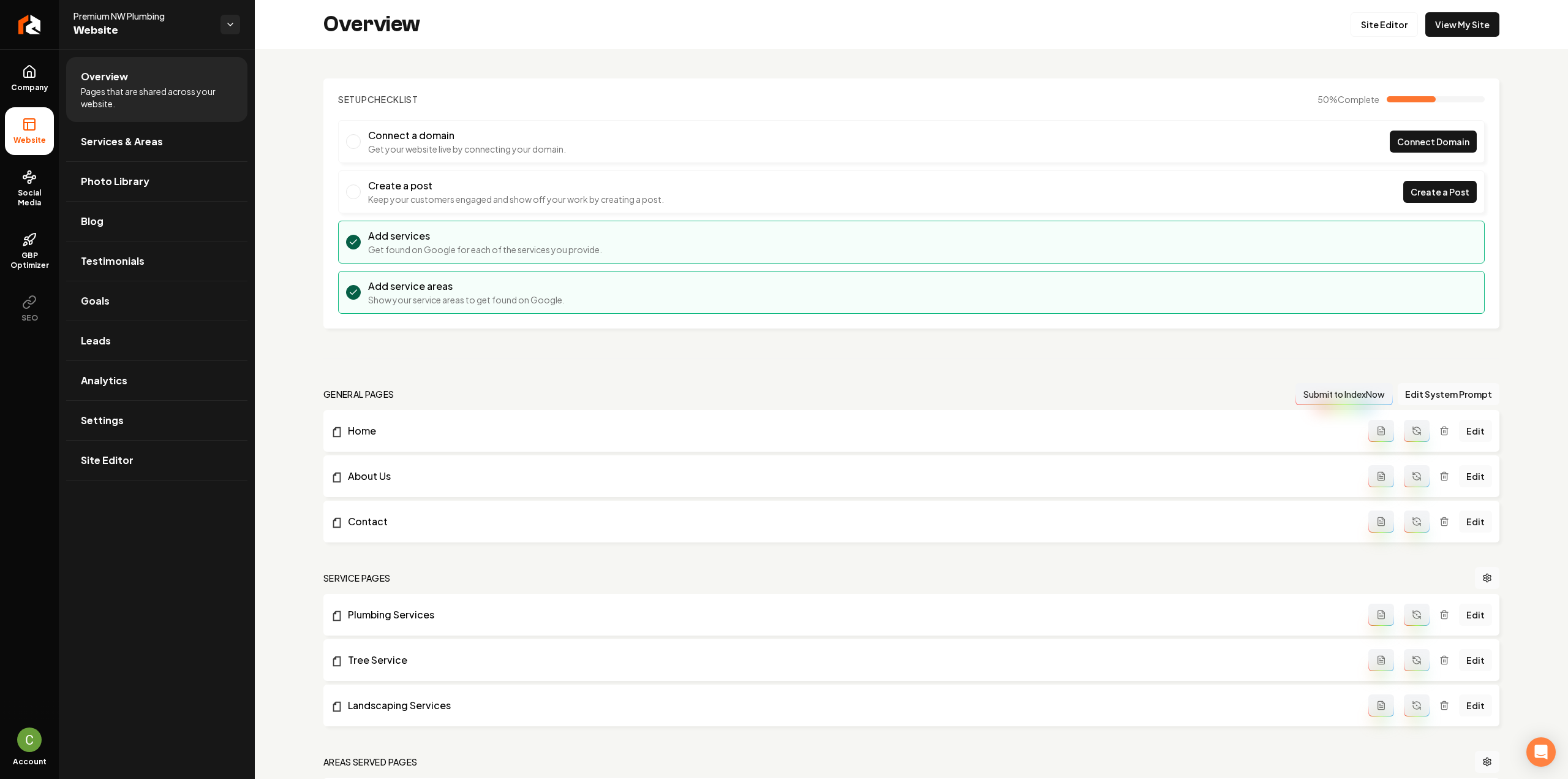
drag, startPoint x: 41, startPoint y: 79, endPoint x: 64, endPoint y: 96, distance: 28.6
click at [41, 78] on link "Company" at bounding box center [29, 78] width 49 height 48
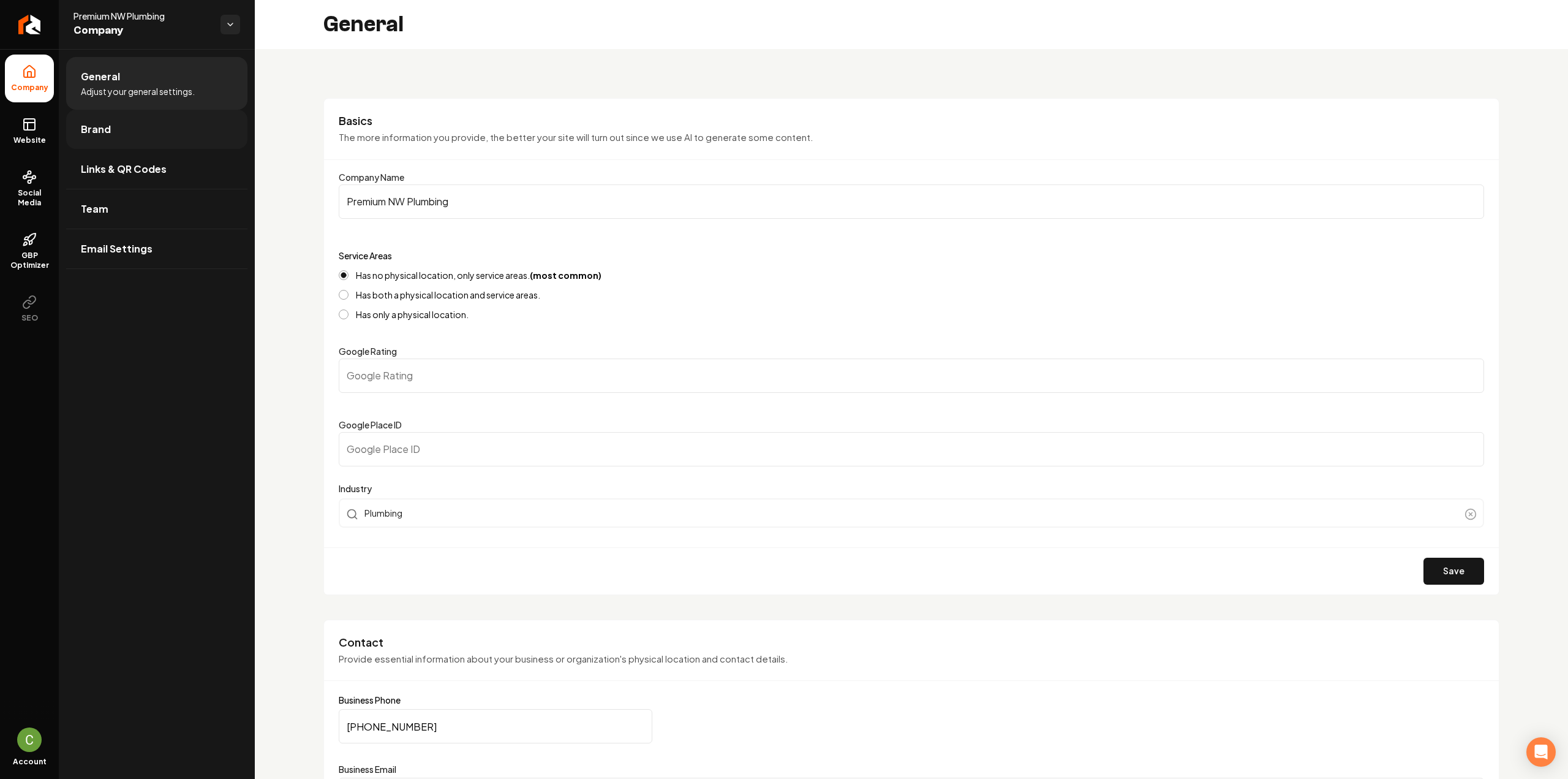
click at [99, 130] on span "Brand" at bounding box center [96, 129] width 30 height 15
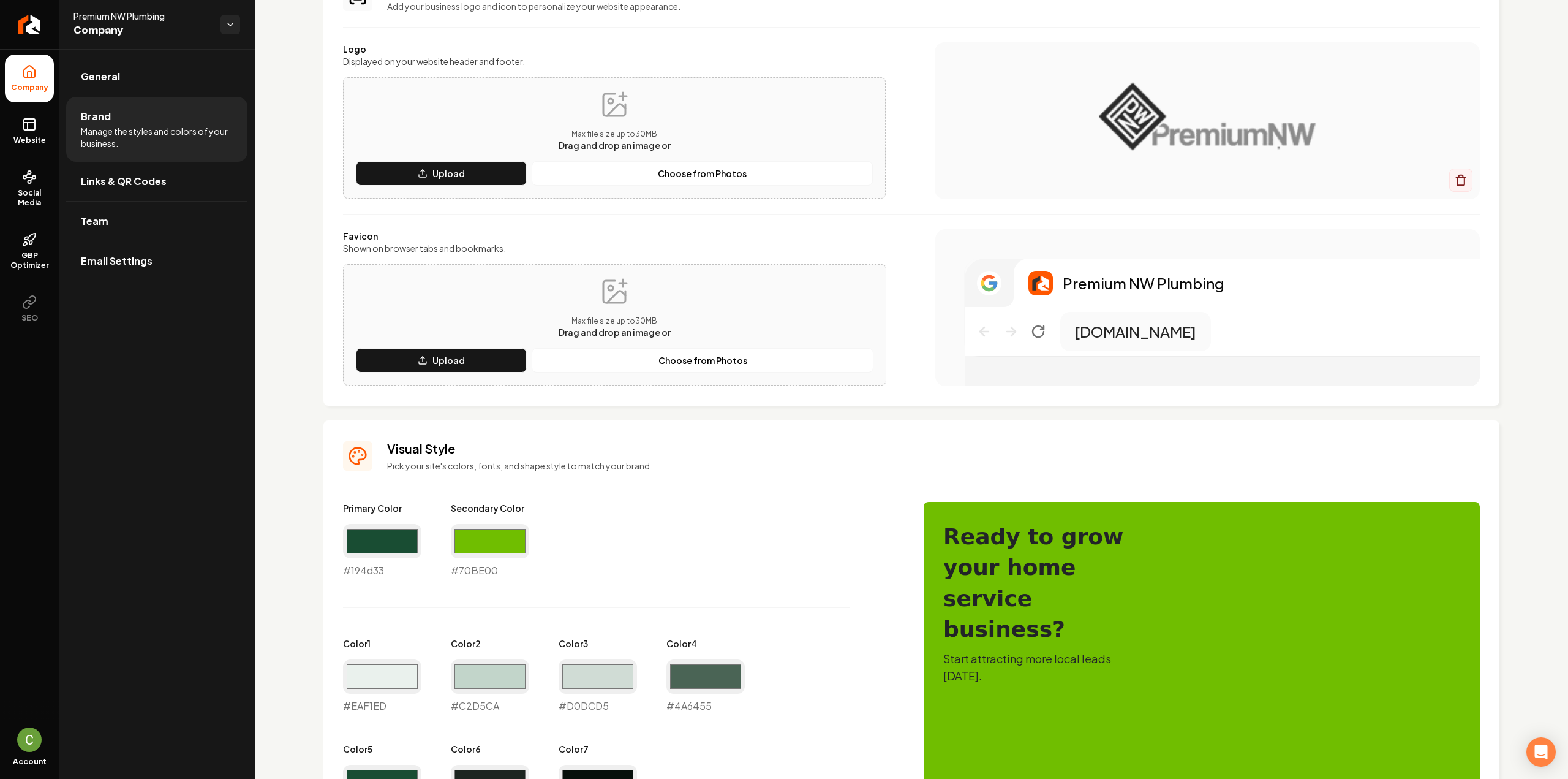
scroll to position [123, 0]
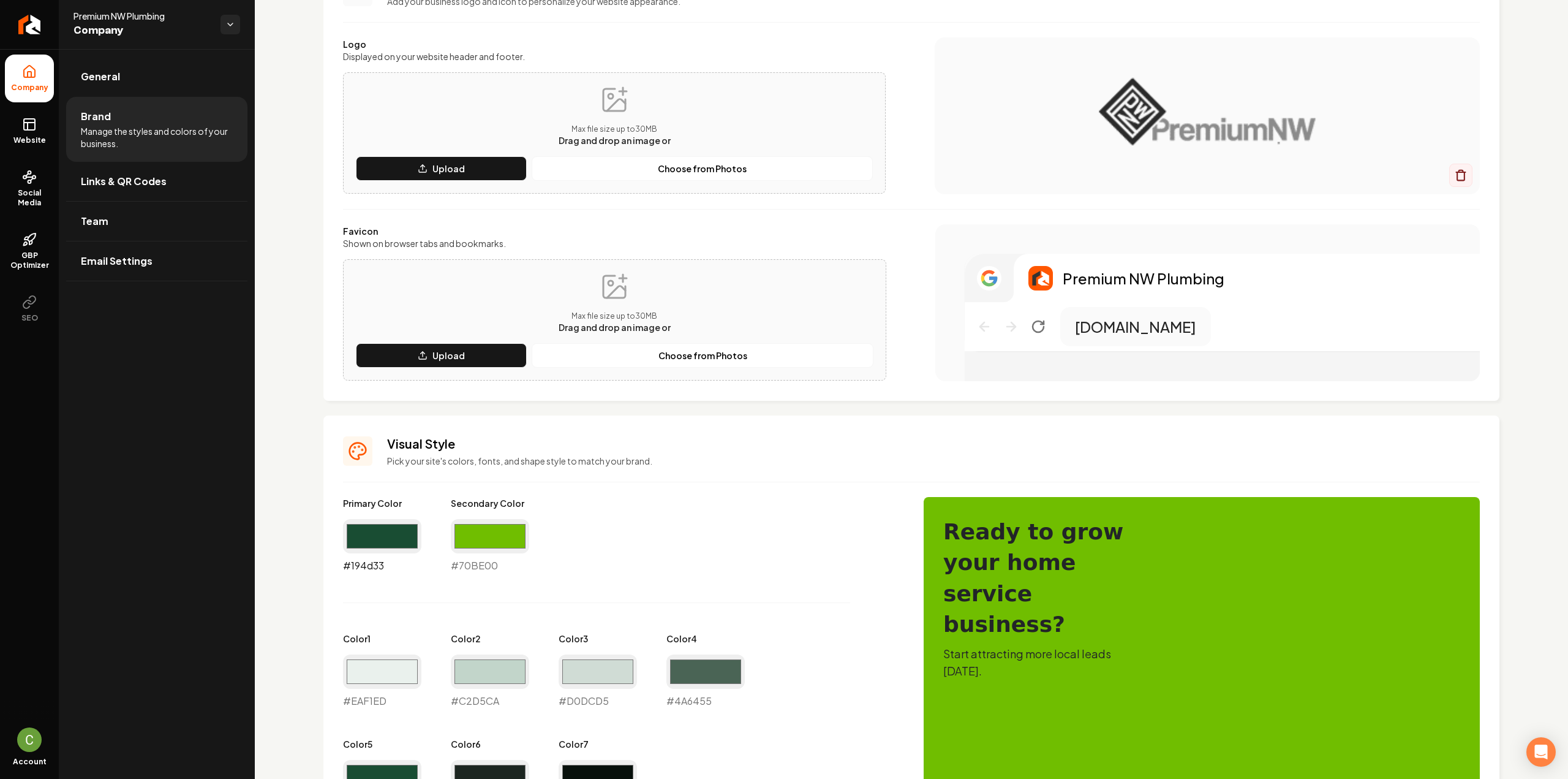
click at [355, 541] on input "#194d33" at bounding box center [382, 536] width 78 height 34
type input "#2a2a2a"
click at [491, 525] on input "#70be00" at bounding box center [490, 536] width 78 height 34
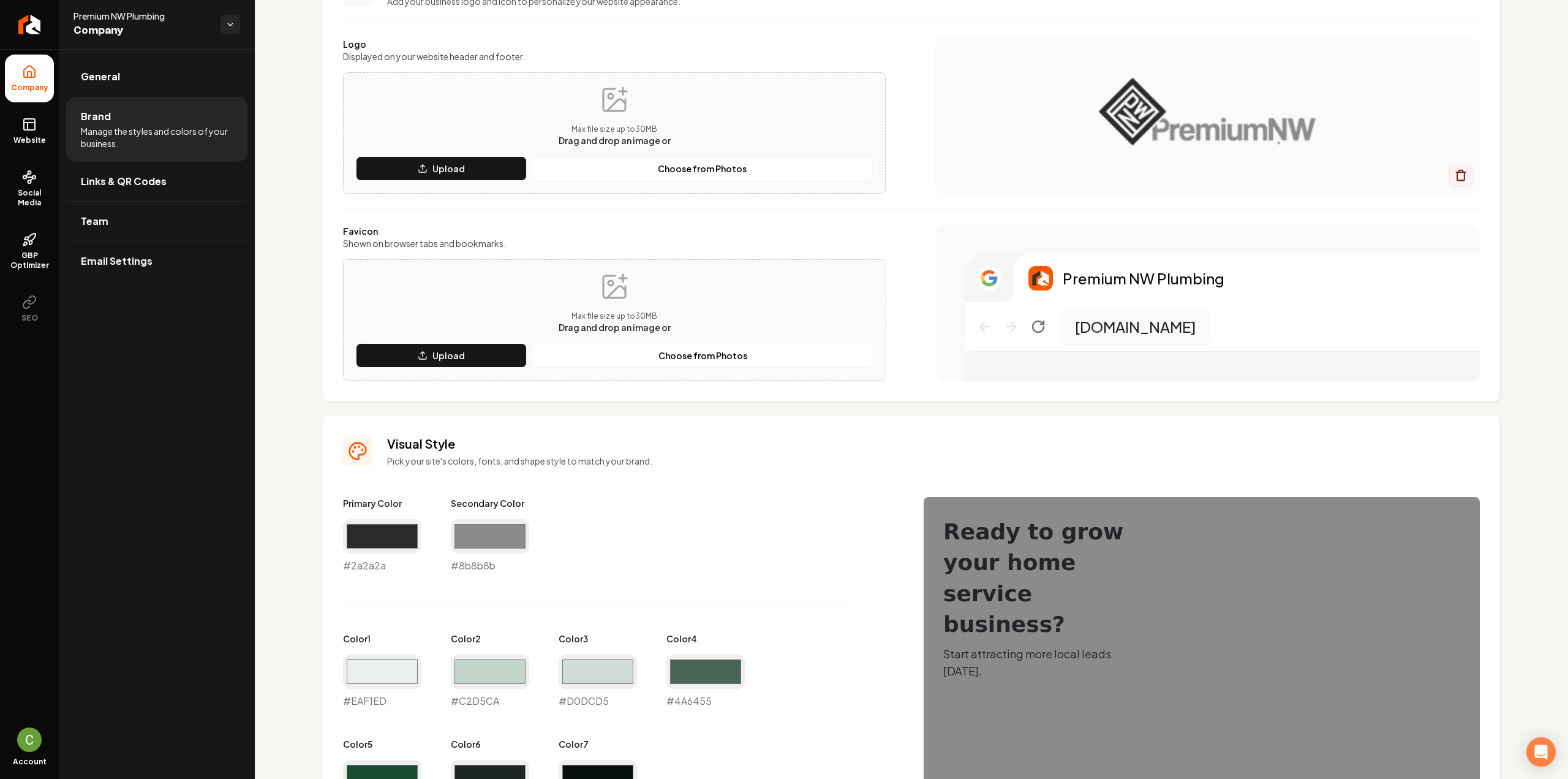
type input "#8b8b8b"
click at [756, 531] on div "Primary Color #2a2a2a #2a2a2a Secondary Color #8b8b8b #8b8b8b Color 1 #eaf1ed #…" at bounding box center [621, 655] width 556 height 316
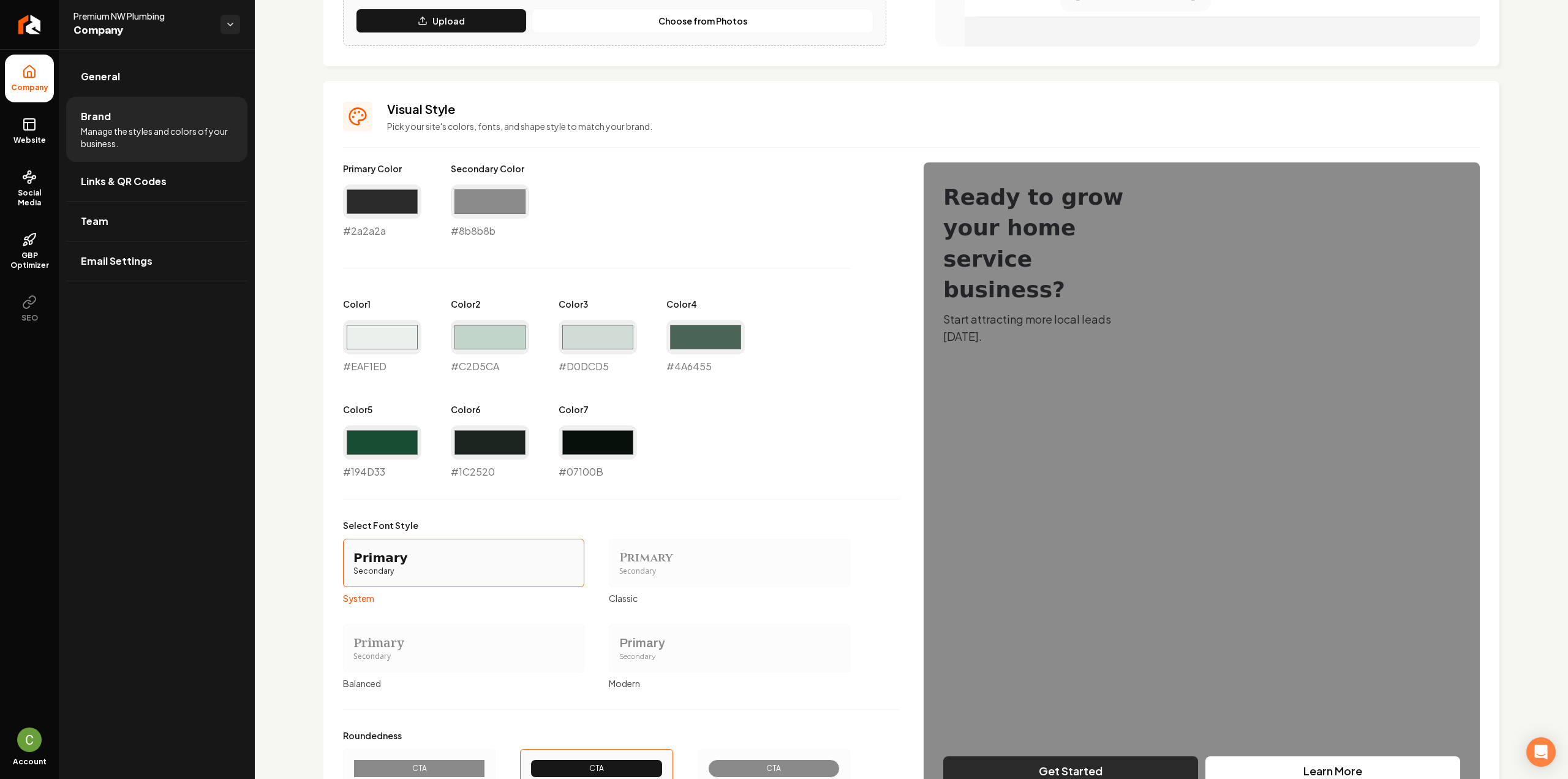
scroll to position [577, 0]
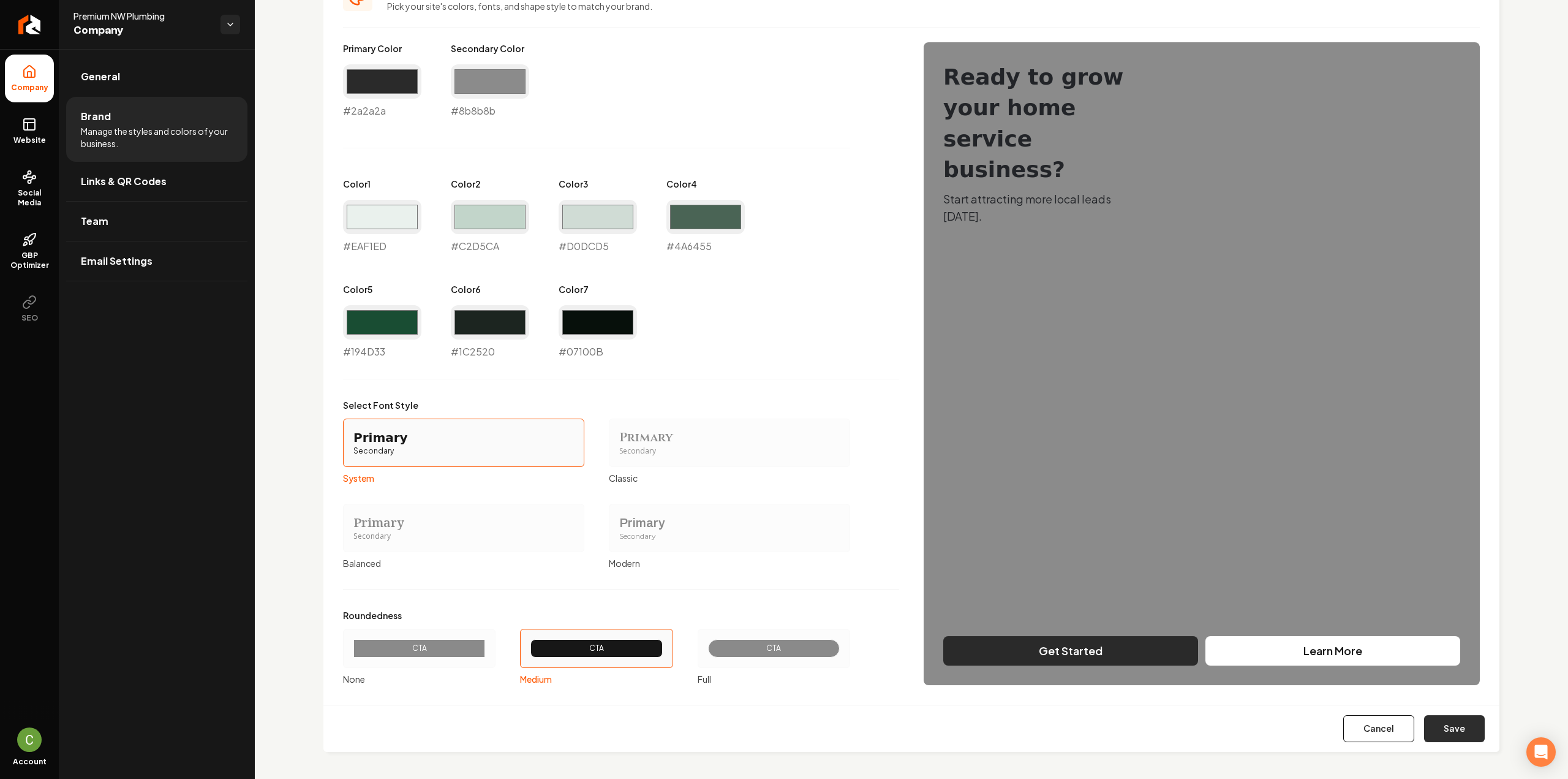
click at [1436, 726] on button "Save" at bounding box center [1455, 728] width 61 height 27
type input "#eaf1ed"
type input "#c2d5ca"
type input "#d0dcd5"
type input "#4a6455"
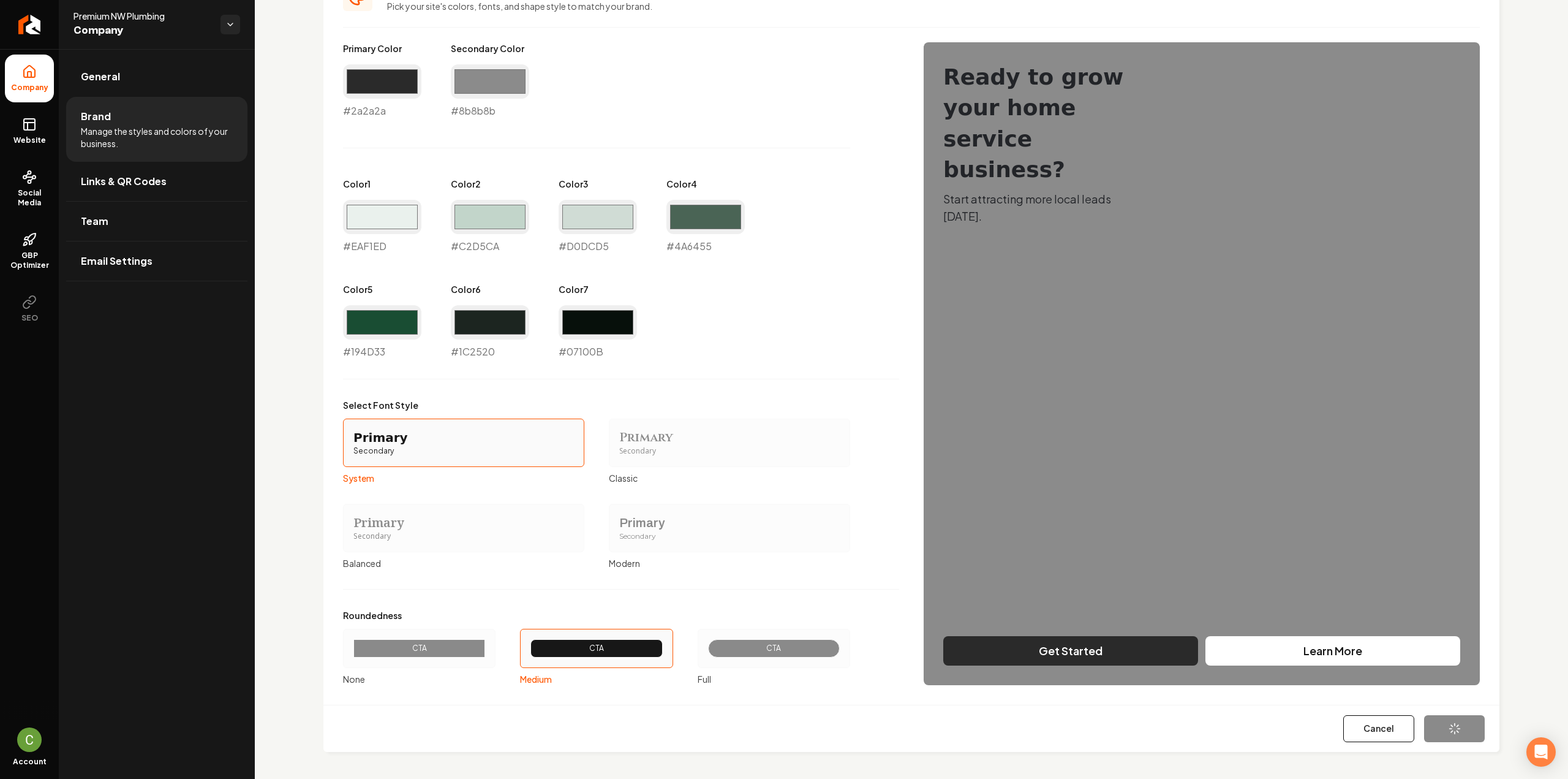
type input "#194d33"
type input "#1c2520"
type input "#07100b"
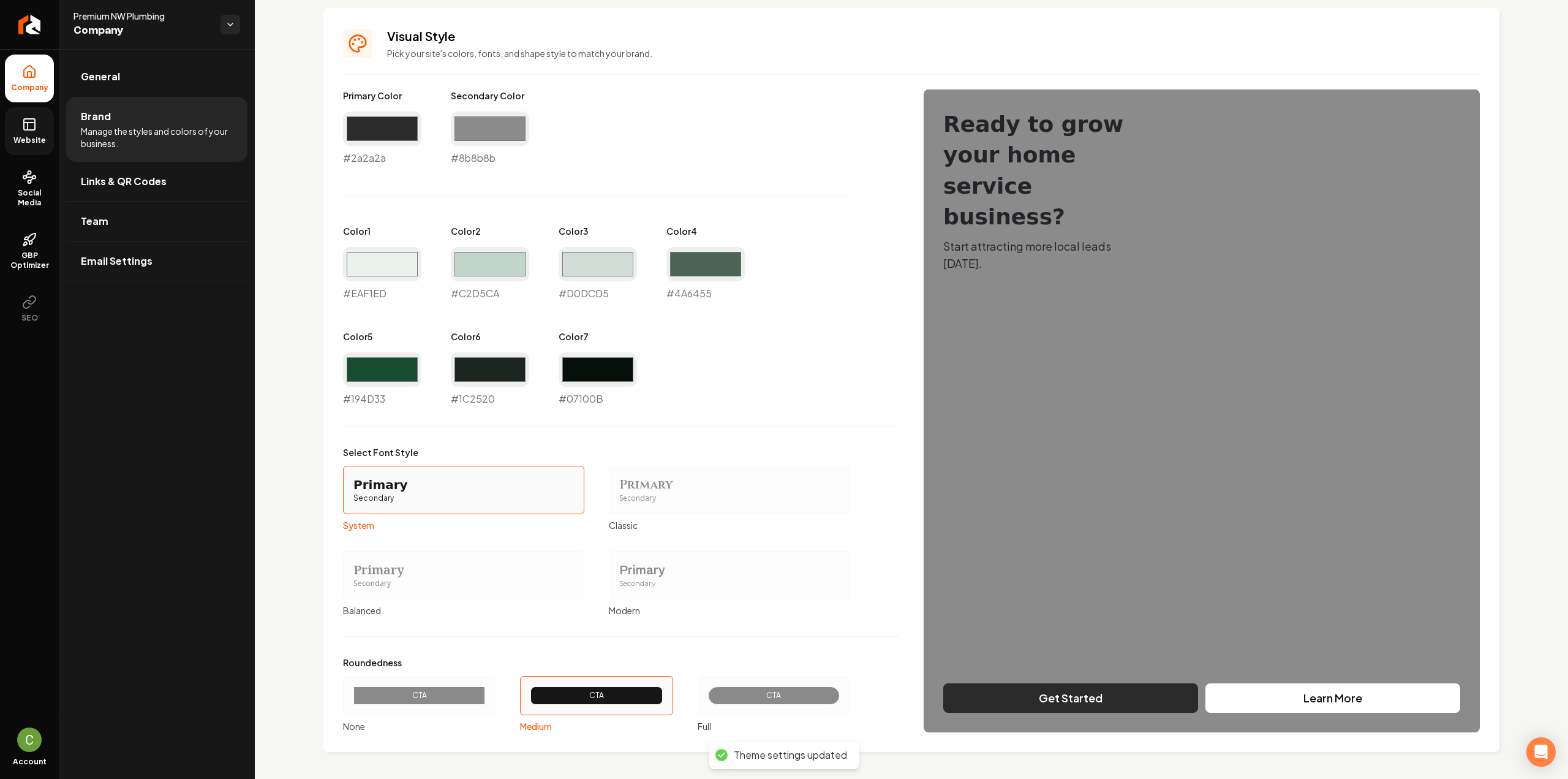
click at [27, 146] on link "Website" at bounding box center [29, 130] width 49 height 48
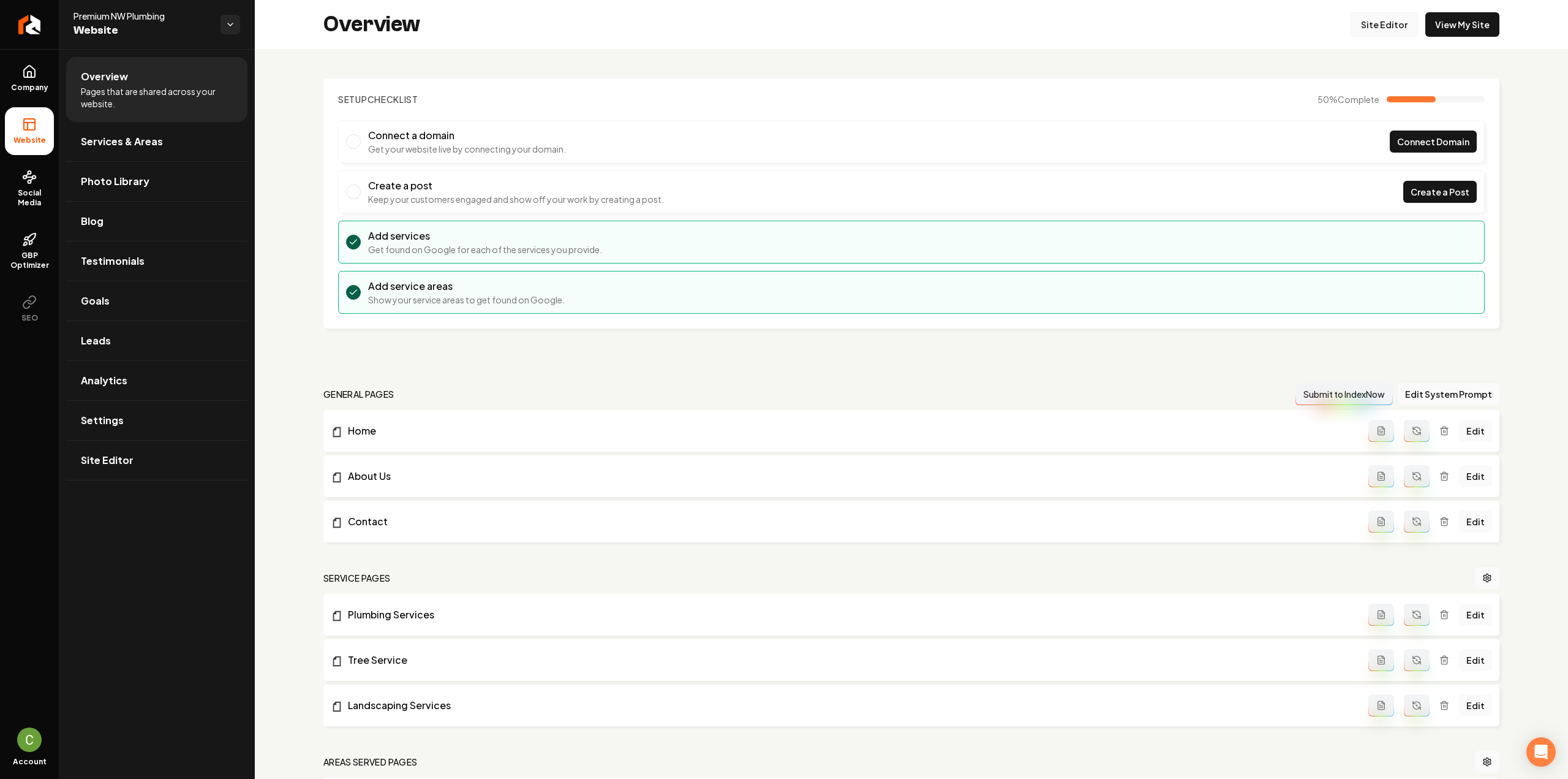
click at [1375, 21] on link "Site Editor" at bounding box center [1384, 24] width 67 height 24
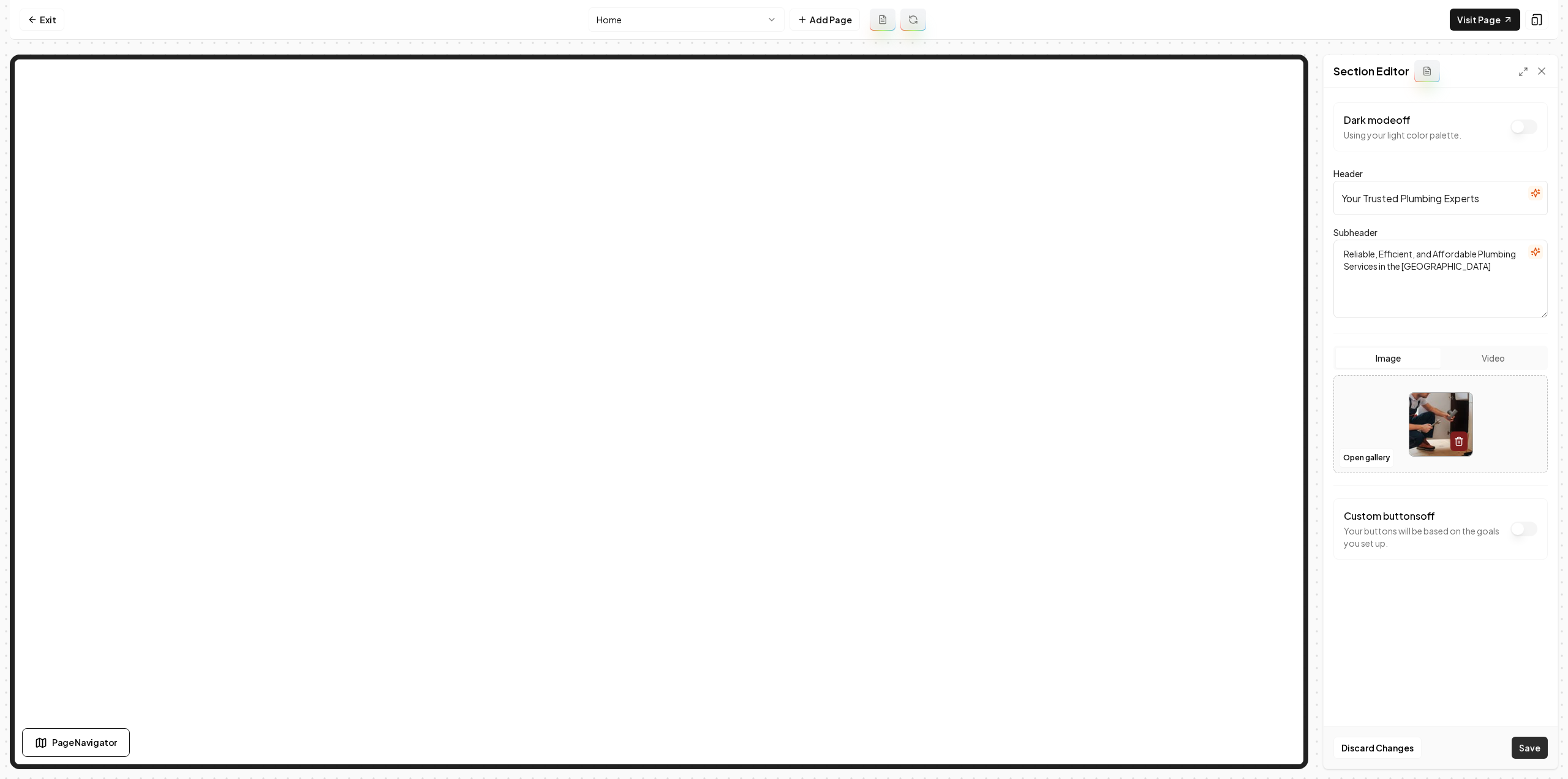
click at [1528, 749] on button "Save" at bounding box center [1530, 748] width 36 height 22
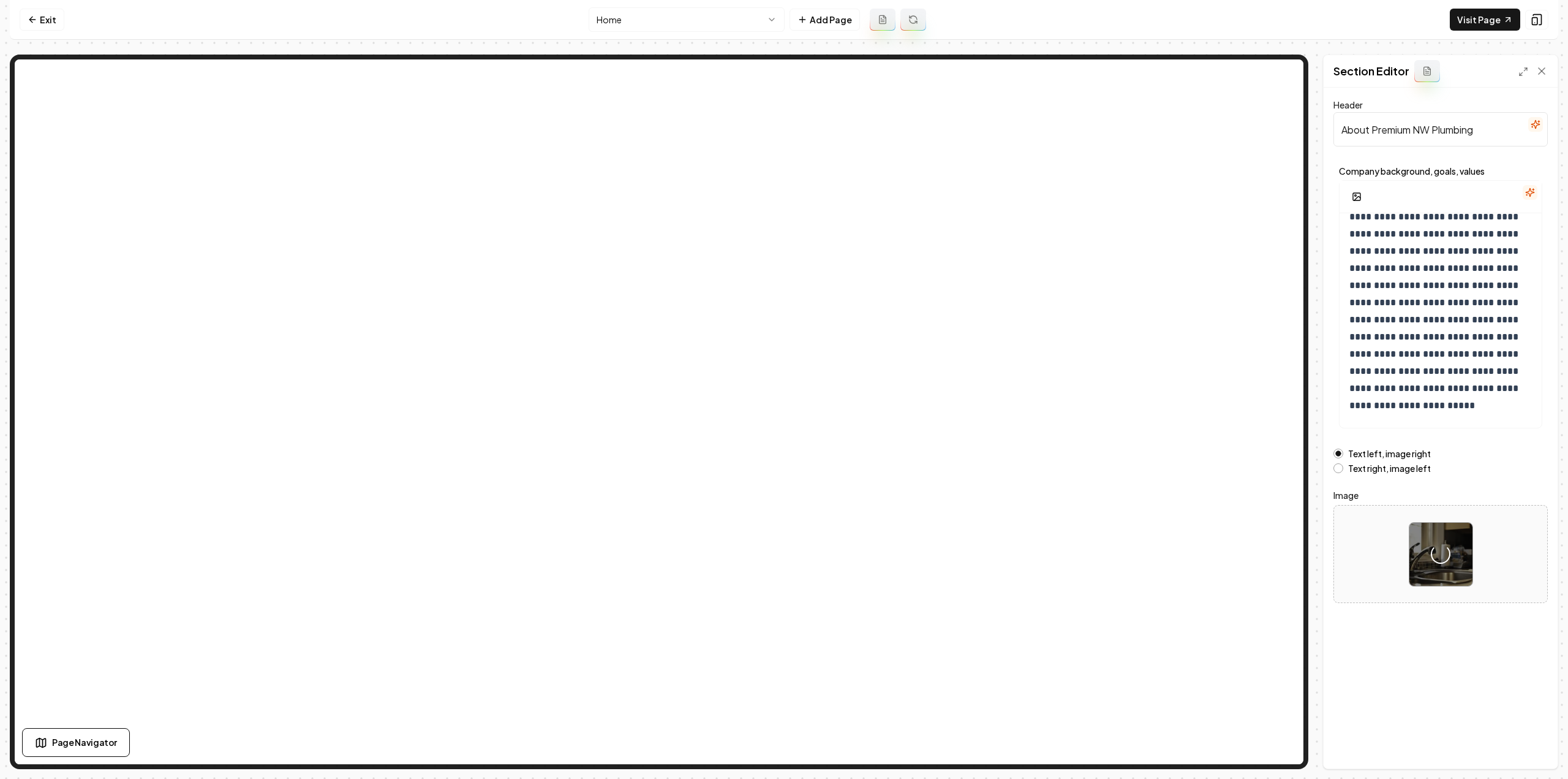
scroll to position [21, 0]
click at [1529, 742] on button "Save" at bounding box center [1530, 748] width 36 height 22
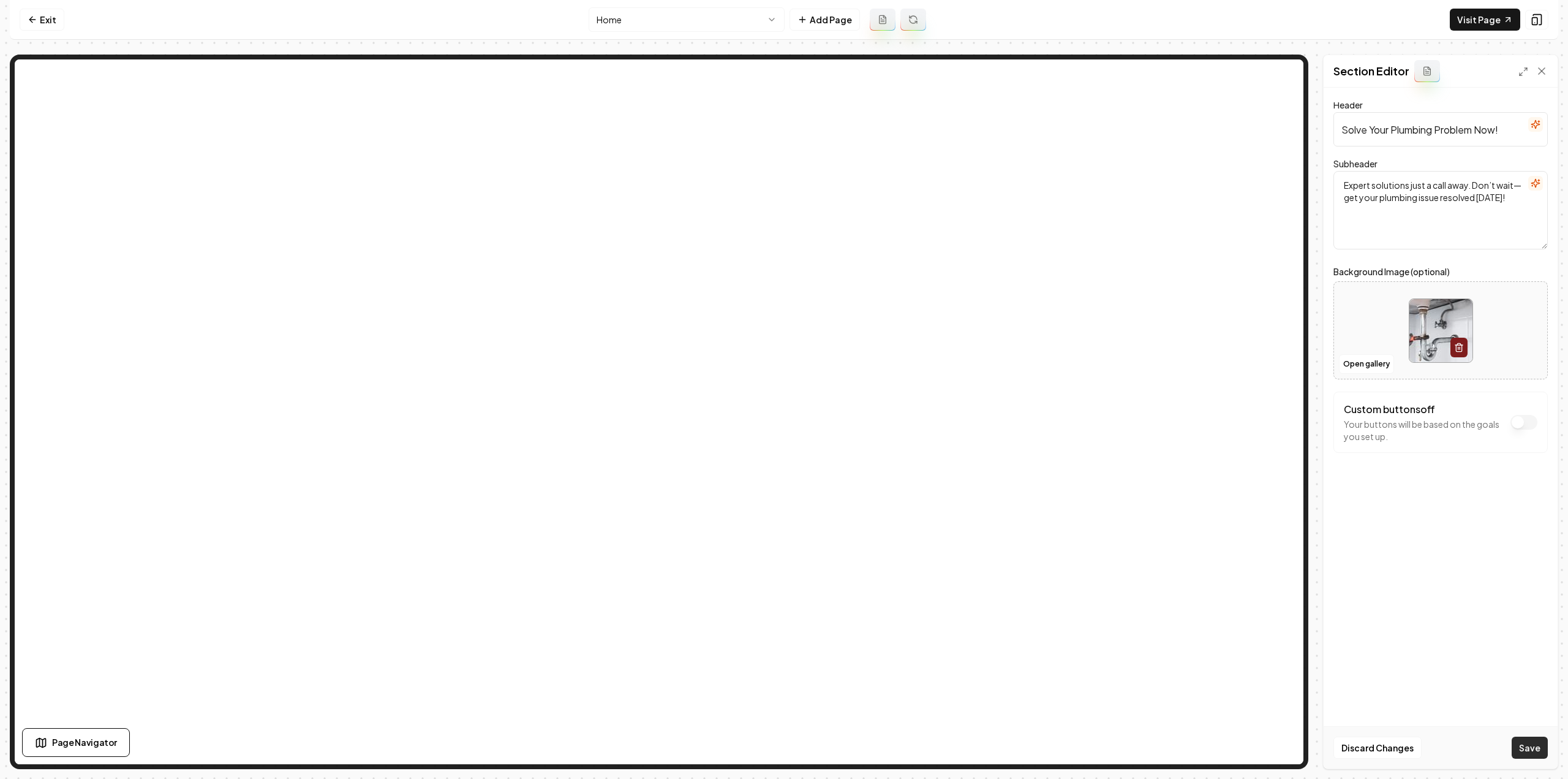
click at [1541, 745] on button "Save" at bounding box center [1530, 748] width 36 height 22
click at [643, 13] on html "Computer Required This feature is only available on a computer. Please switch t…" at bounding box center [784, 389] width 1568 height 779
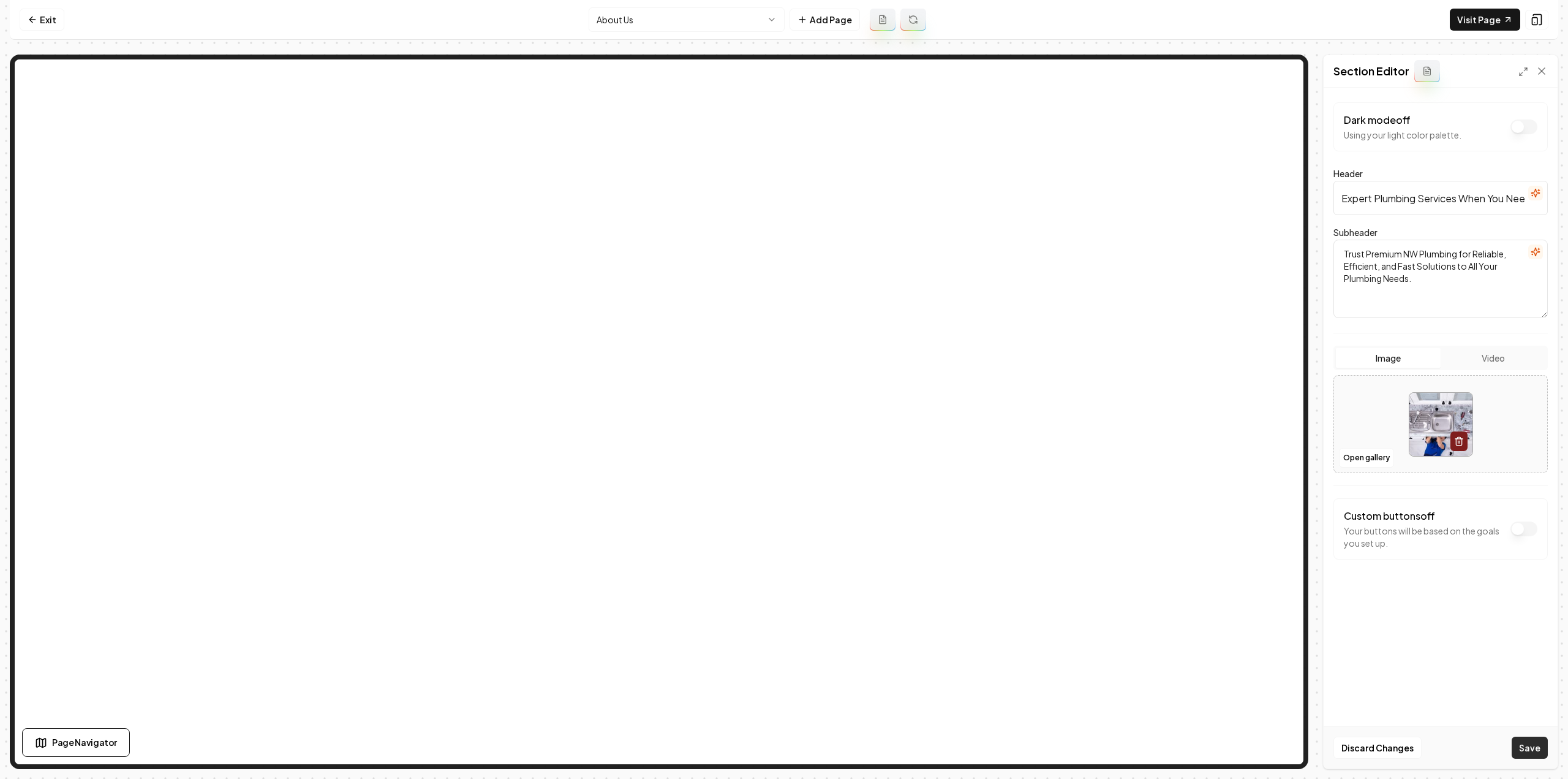
click at [1532, 751] on button "Save" at bounding box center [1530, 748] width 36 height 22
click at [634, 24] on html "Computer Required This feature is only available on a computer. Please switch t…" at bounding box center [784, 389] width 1568 height 779
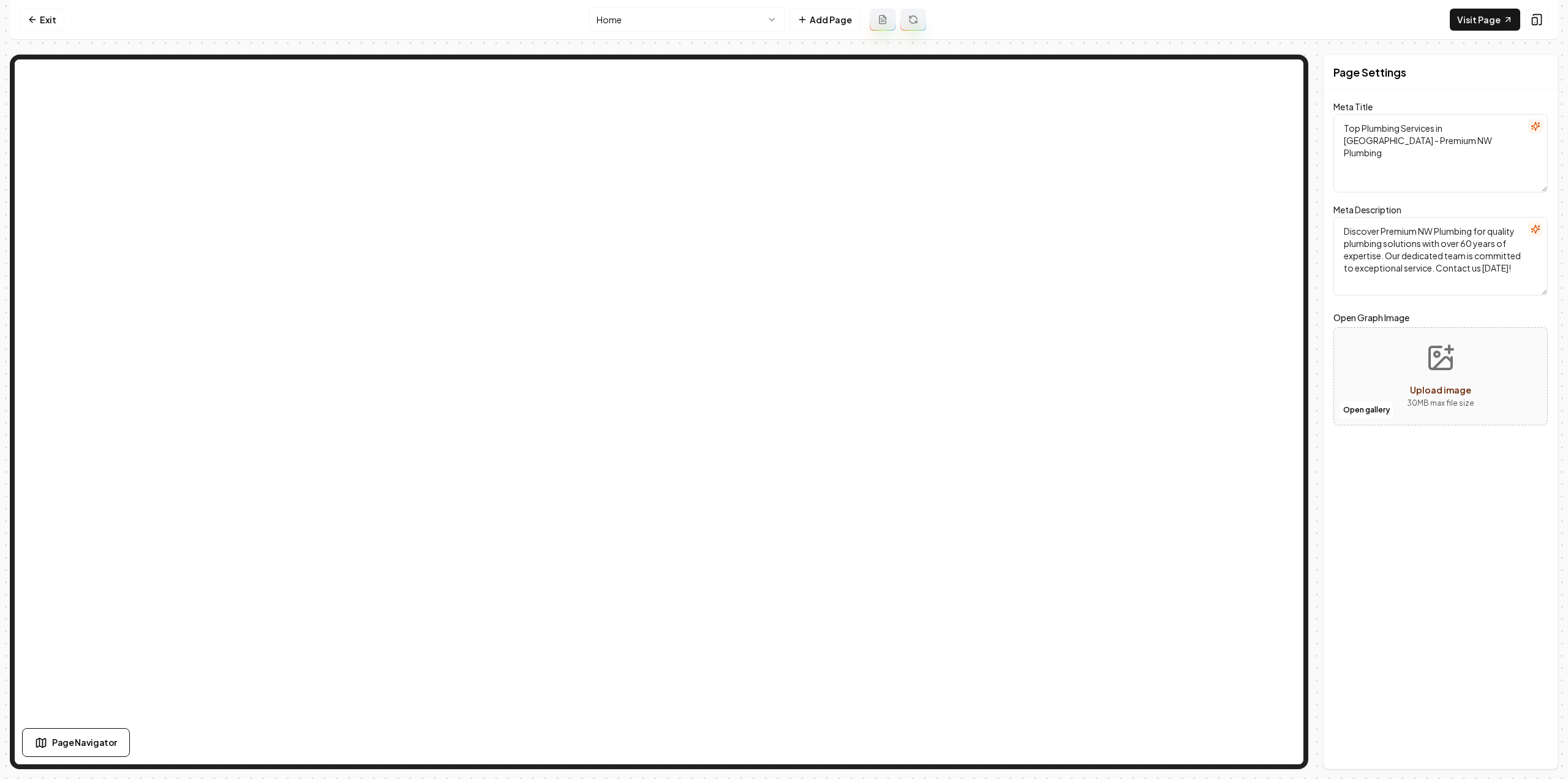
click at [714, 14] on html "Computer Required This feature is only available on a computer. Please switch t…" at bounding box center [784, 389] width 1568 height 779
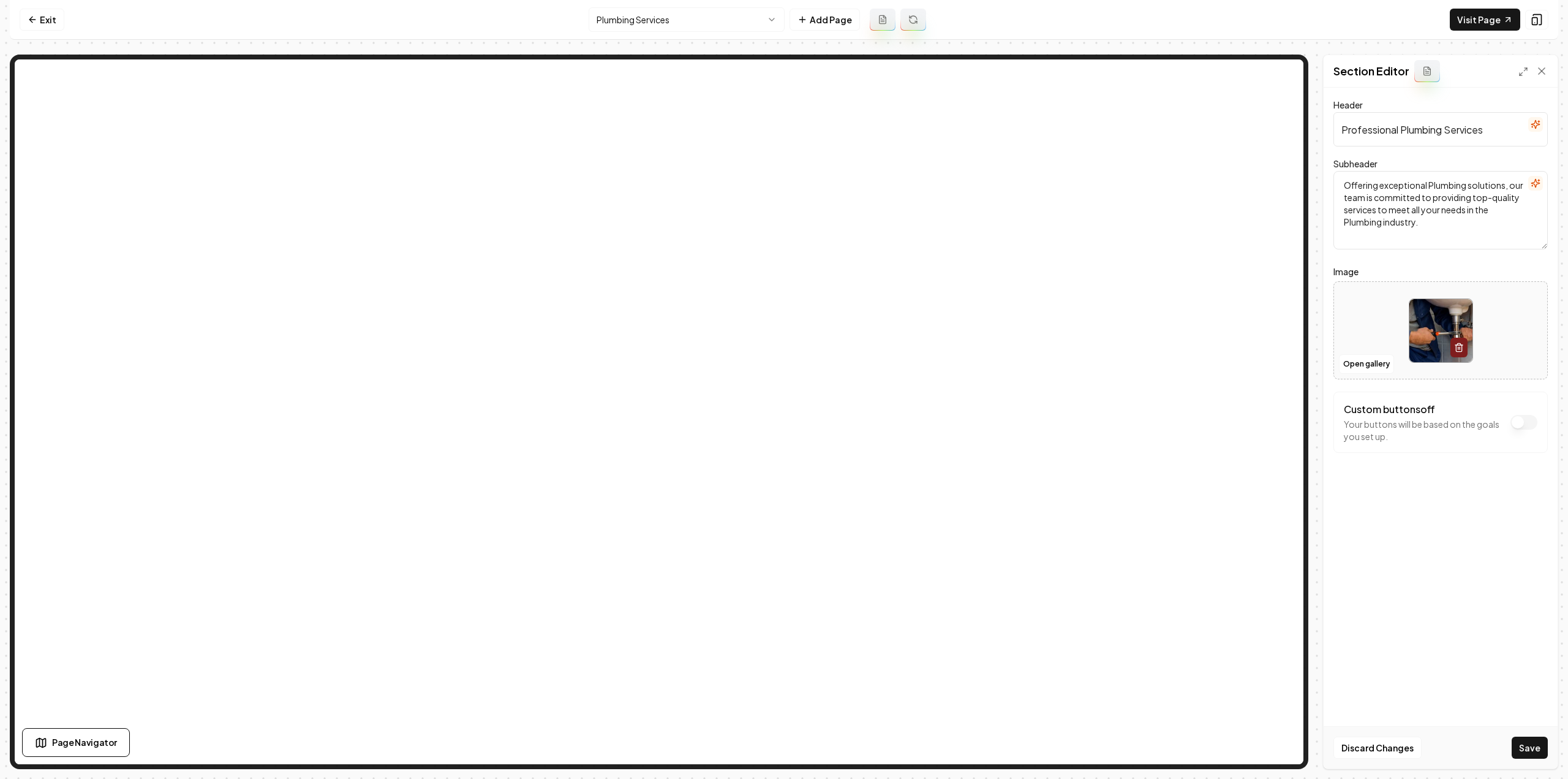
click at [52, 20] on link "Exit" at bounding box center [41, 20] width 45 height 22
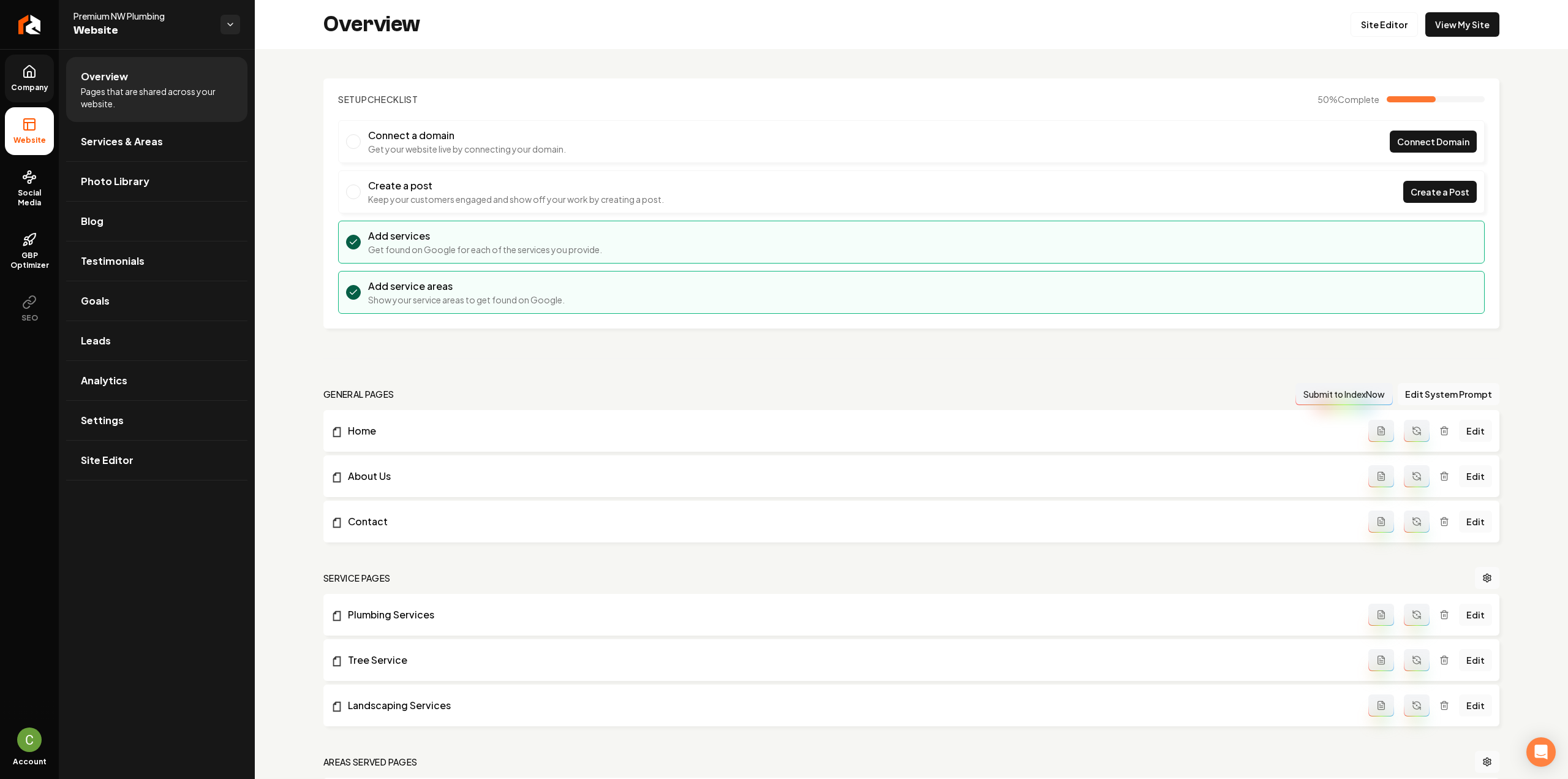
click at [20, 90] on span "Company" at bounding box center [30, 88] width 47 height 10
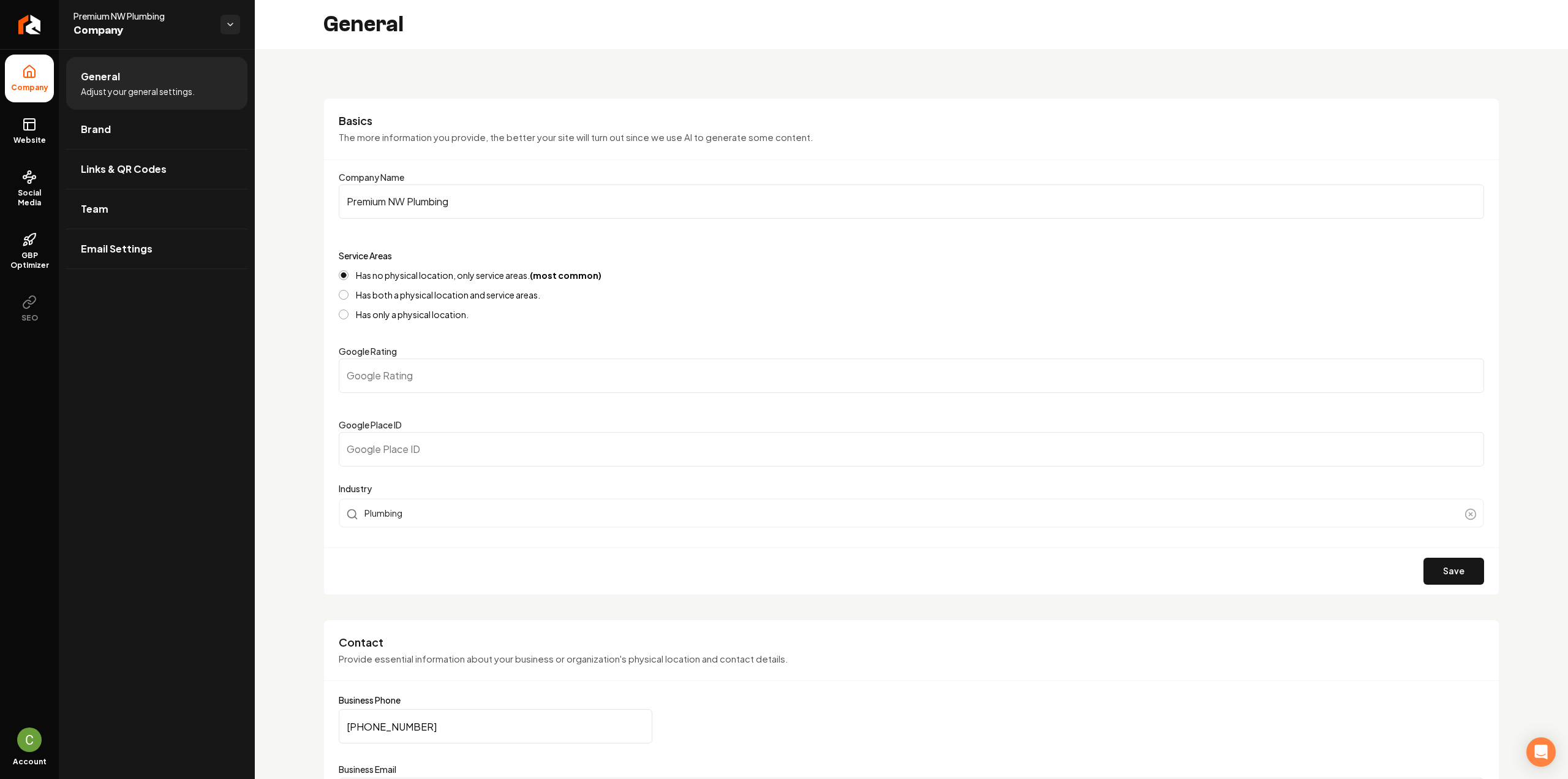
click at [403, 380] on input "Google Rating" at bounding box center [912, 376] width 1145 height 34
click at [419, 436] on input "Google Place ID" at bounding box center [912, 449] width 1145 height 34
paste input "ChIJySNTWOCg9QIR9d5rVPUDTUU"
type input "ChIJySNTWOCg9QIR9d5rVPUDTUU"
click at [1455, 581] on button "Save" at bounding box center [1454, 571] width 61 height 27
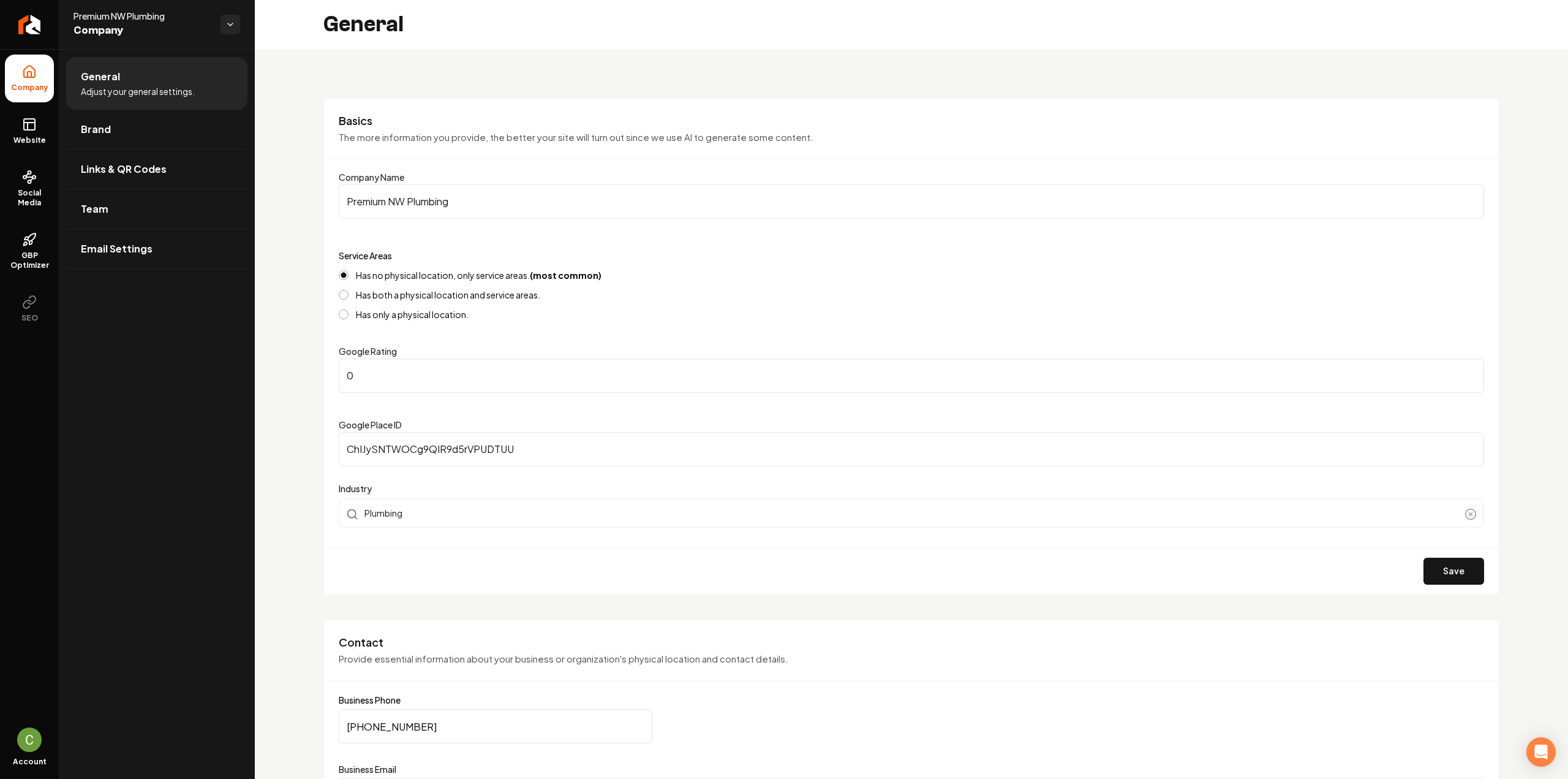
drag, startPoint x: 438, startPoint y: 379, endPoint x: 334, endPoint y: 368, distance: 104.6
click at [334, 368] on div "Basics The more information you provide, the better your site will turn out sin…" at bounding box center [912, 346] width 1177 height 497
type input "5"
click at [1457, 570] on button "Save" at bounding box center [1454, 571] width 61 height 27
click at [41, 132] on link "Website" at bounding box center [29, 130] width 49 height 48
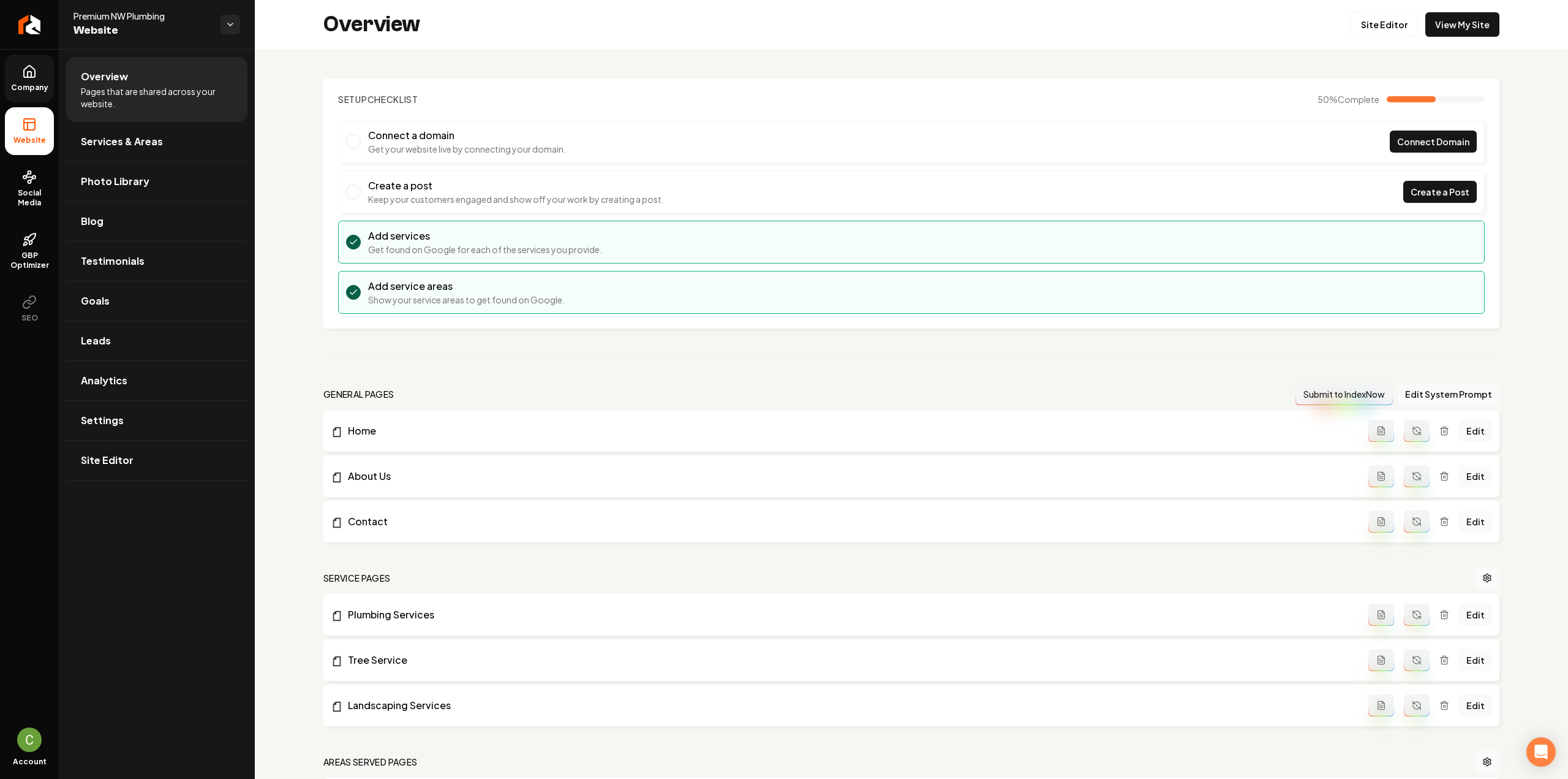
click at [27, 77] on icon at bounding box center [30, 71] width 11 height 12
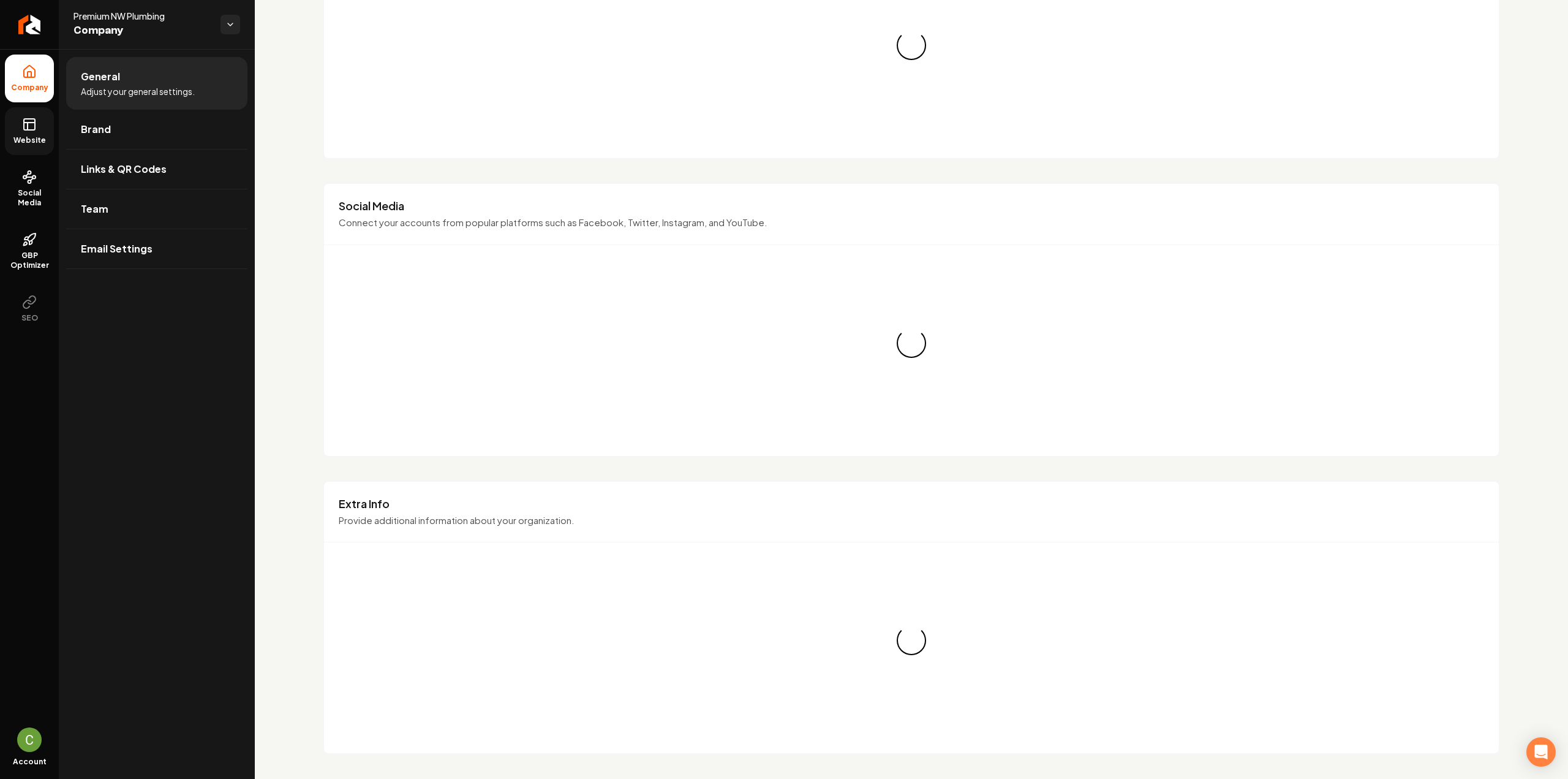
scroll to position [769, 0]
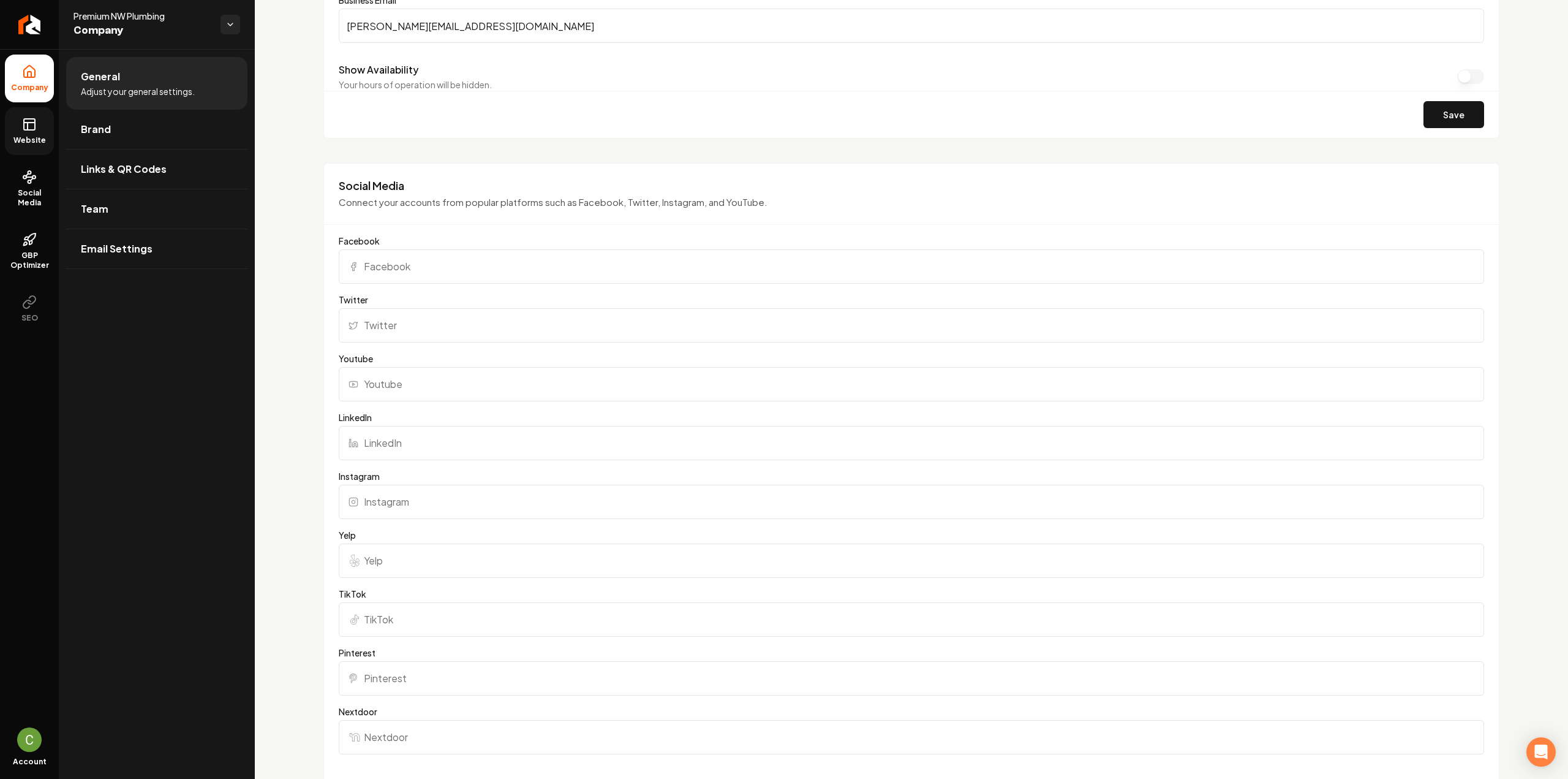
drag, startPoint x: 451, startPoint y: 282, endPoint x: 448, endPoint y: 256, distance: 26.2
click at [450, 282] on form "Facebook Twitter Youtube LinkedIn Instagram Yelp TikTok Pinterest Nextdoor Bett…" at bounding box center [912, 562] width 1145 height 655
click at [448, 255] on input "Facebook" at bounding box center [912, 266] width 1145 height 34
paste input "https://www.facebook.com/people/Premium-NW-Plumbing/61558459424230/"
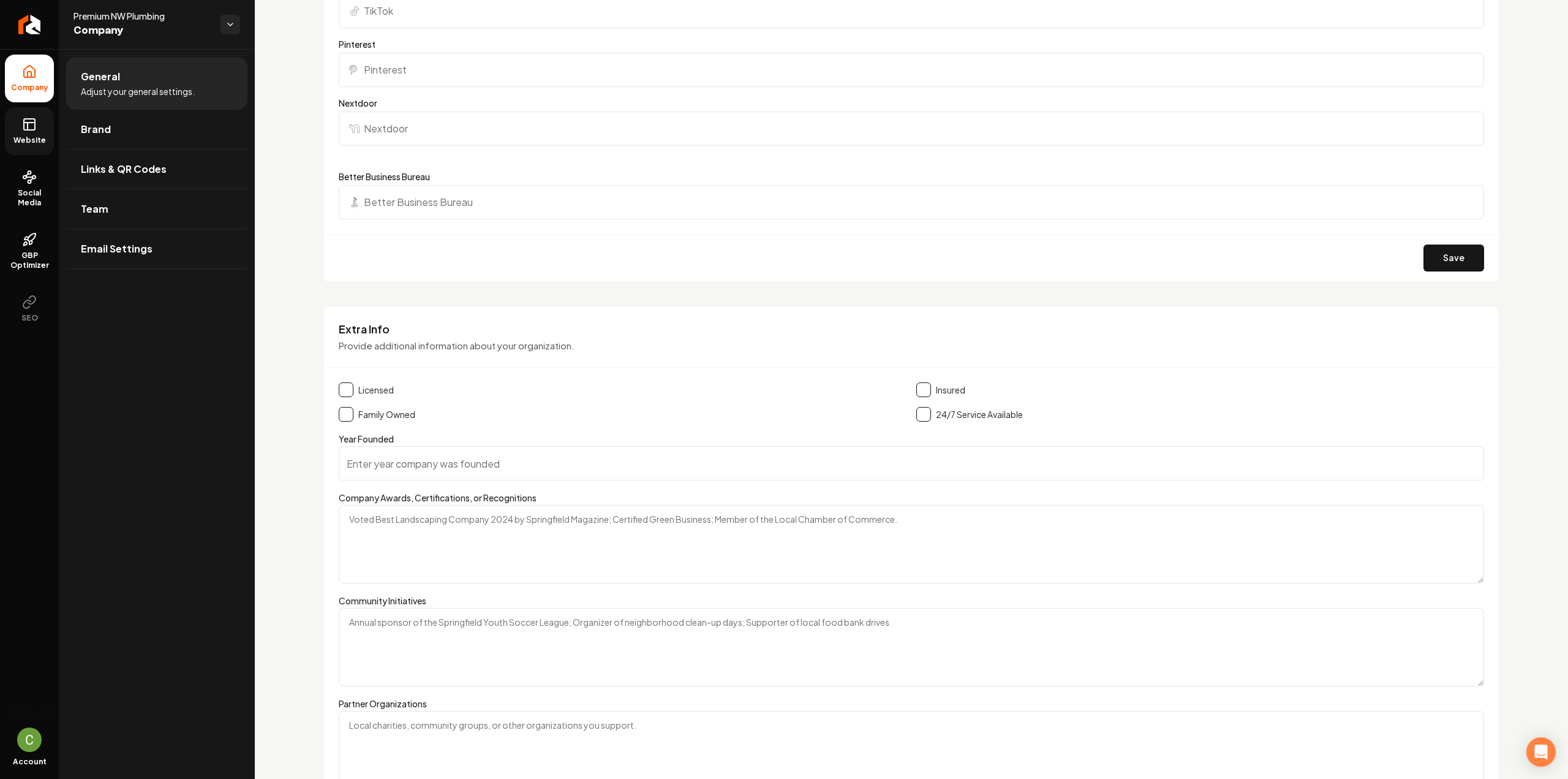
scroll to position [1381, 0]
type input "https://www.facebook.com/people/Premium-NW-Plumbing/61558459424230/"
click at [1431, 254] on button "Save" at bounding box center [1454, 253] width 61 height 27
click at [37, 134] on link "Website" at bounding box center [29, 130] width 49 height 48
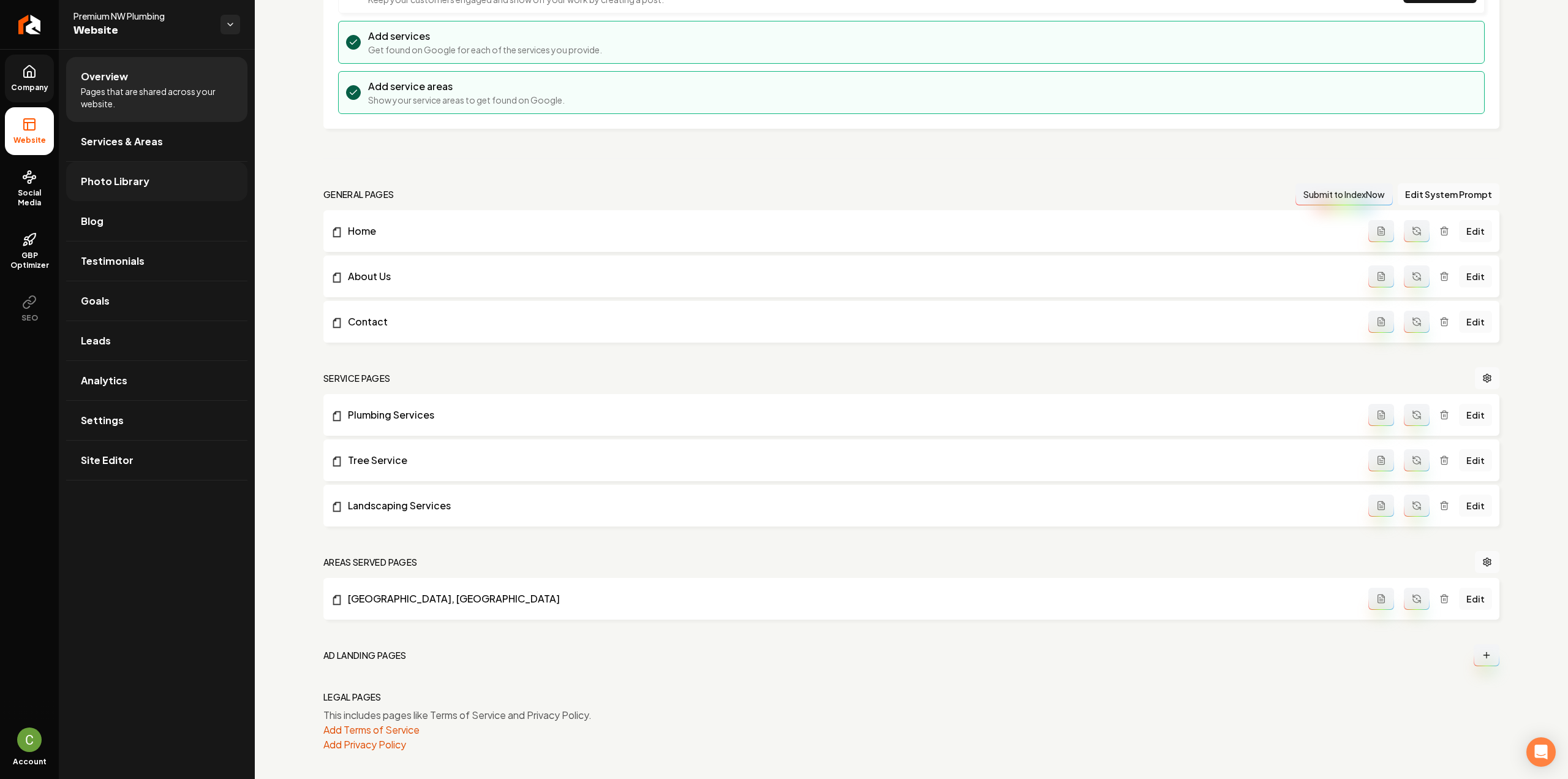
drag, startPoint x: 151, startPoint y: 145, endPoint x: 147, endPoint y: 168, distance: 23.3
click at [151, 145] on span "Services & Areas" at bounding box center [122, 141] width 82 height 15
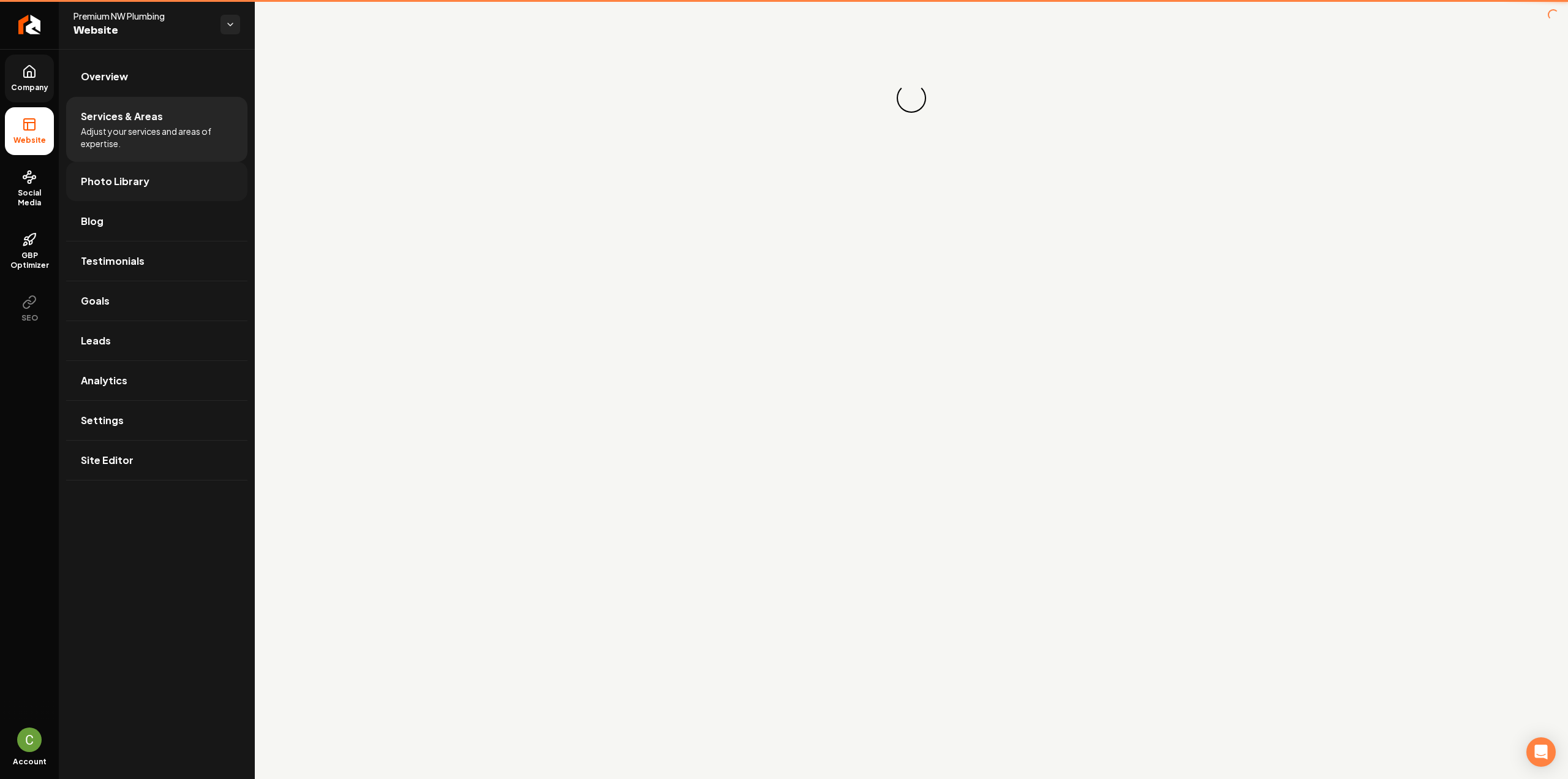
click at [146, 170] on link "Photo Library" at bounding box center [157, 181] width 181 height 39
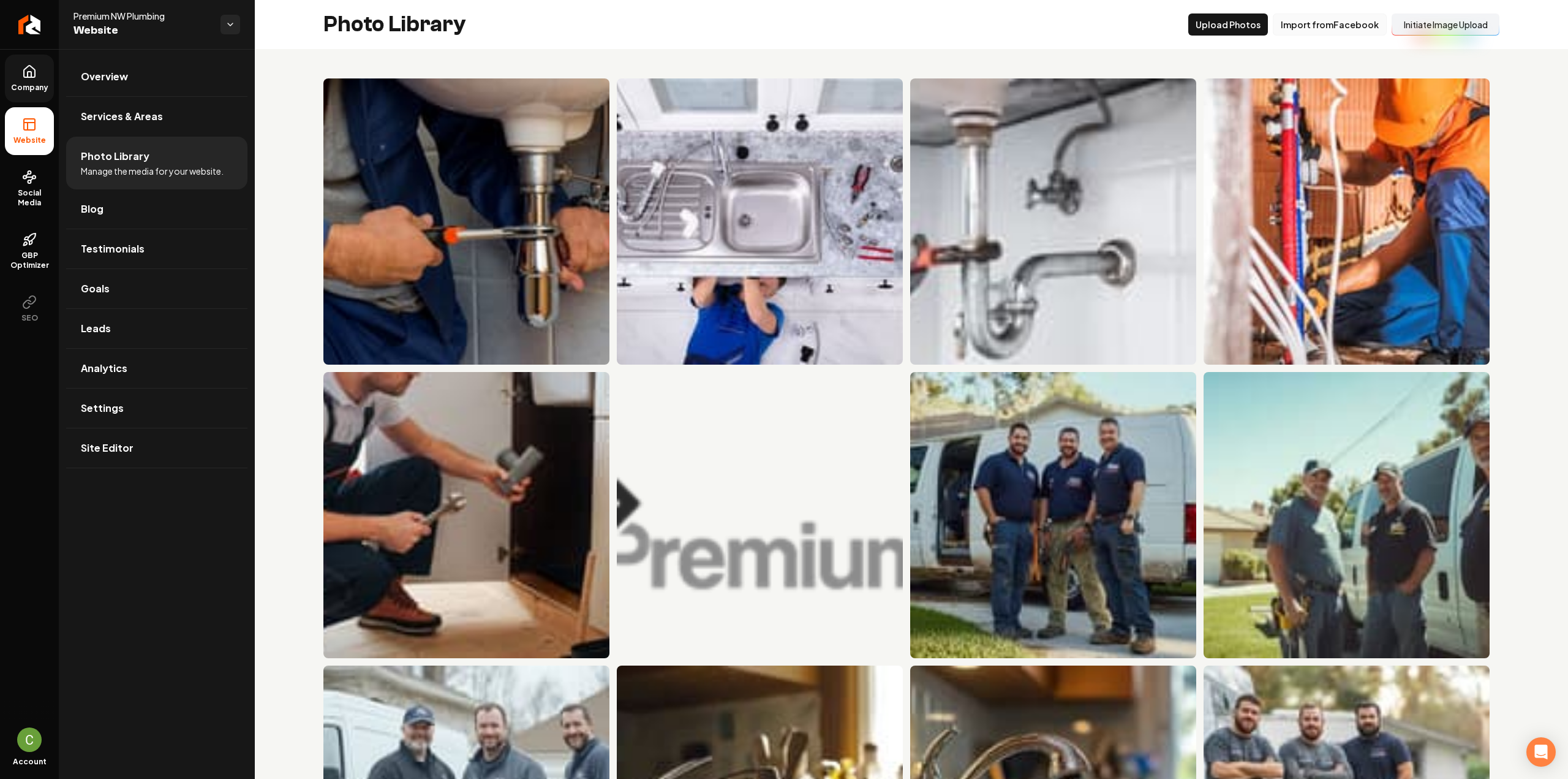
click at [1348, 23] on button "Import from Facebook" at bounding box center [1330, 24] width 114 height 22
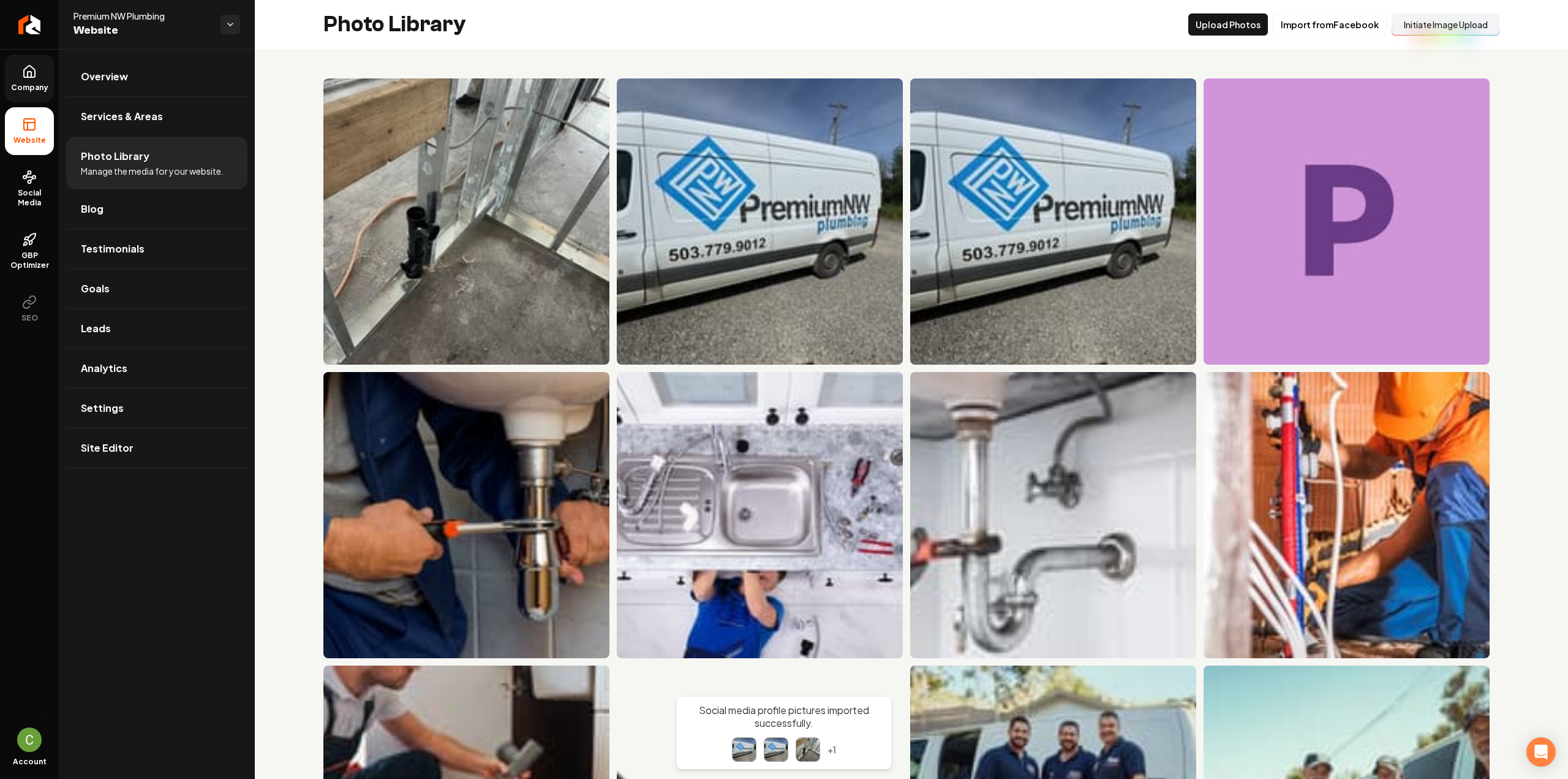
click at [44, 90] on span "Company" at bounding box center [30, 88] width 47 height 10
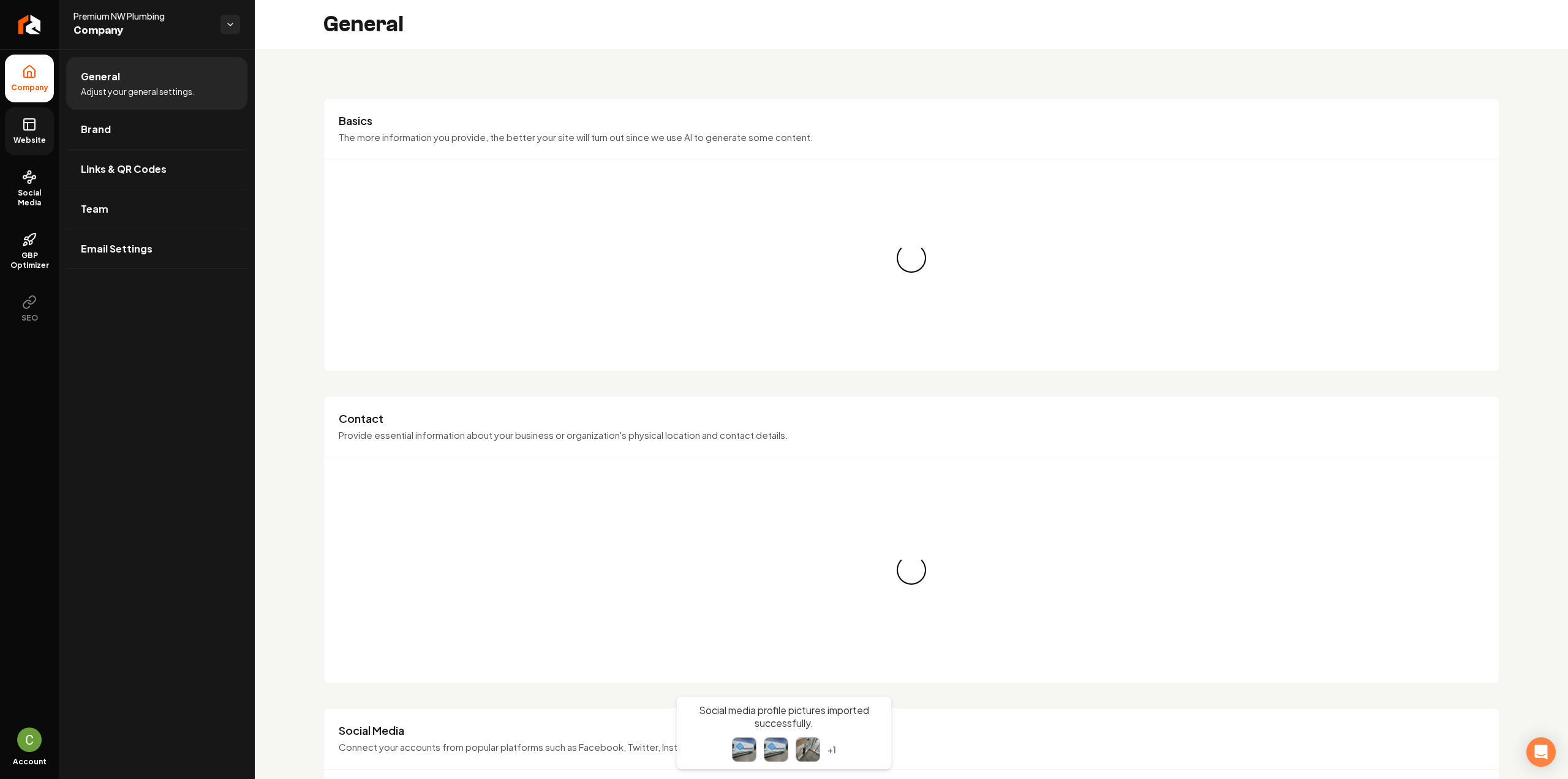
click at [33, 113] on link "Website" at bounding box center [29, 130] width 49 height 48
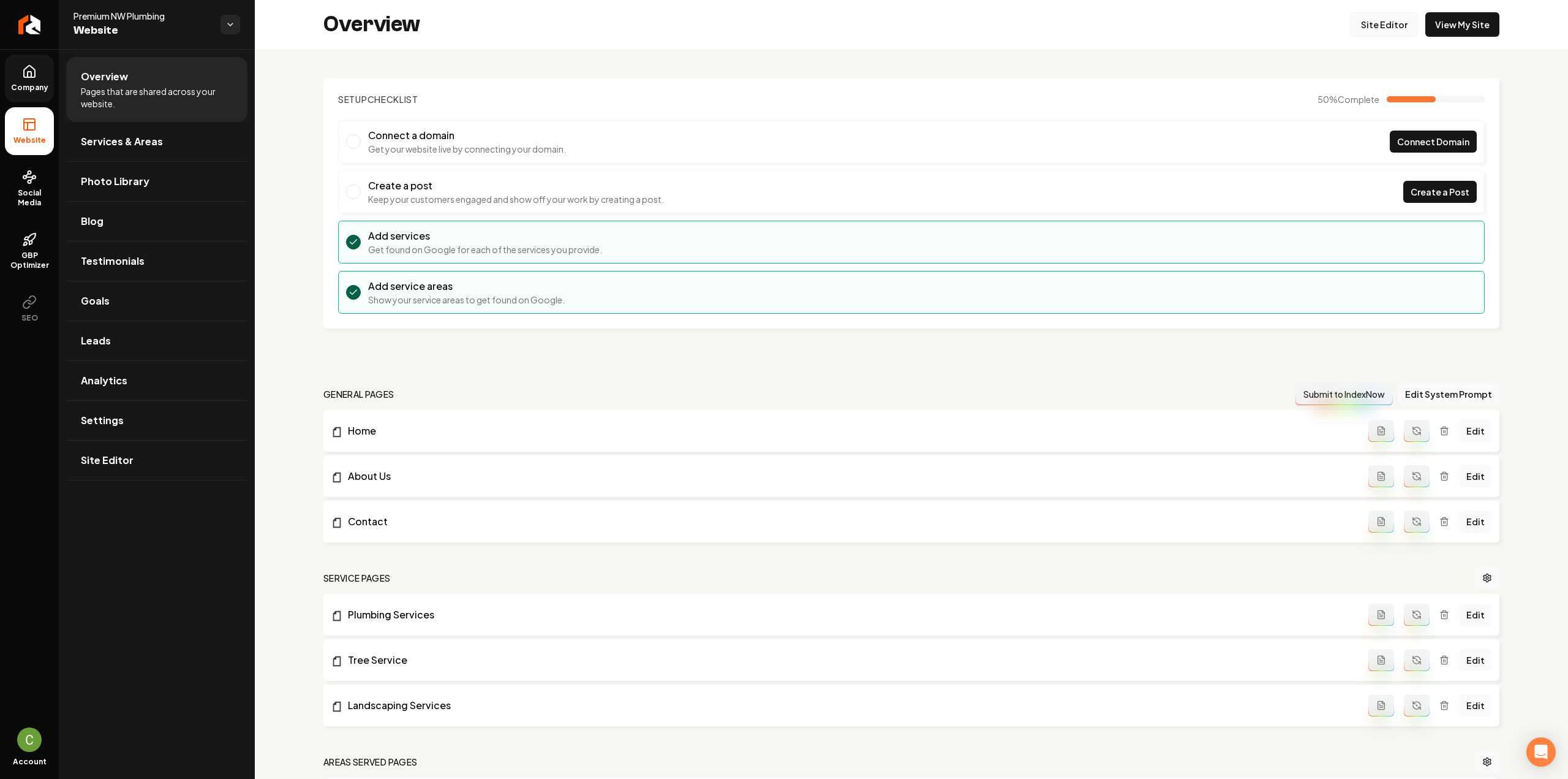
click at [1365, 25] on link "Site Editor" at bounding box center [1384, 24] width 67 height 24
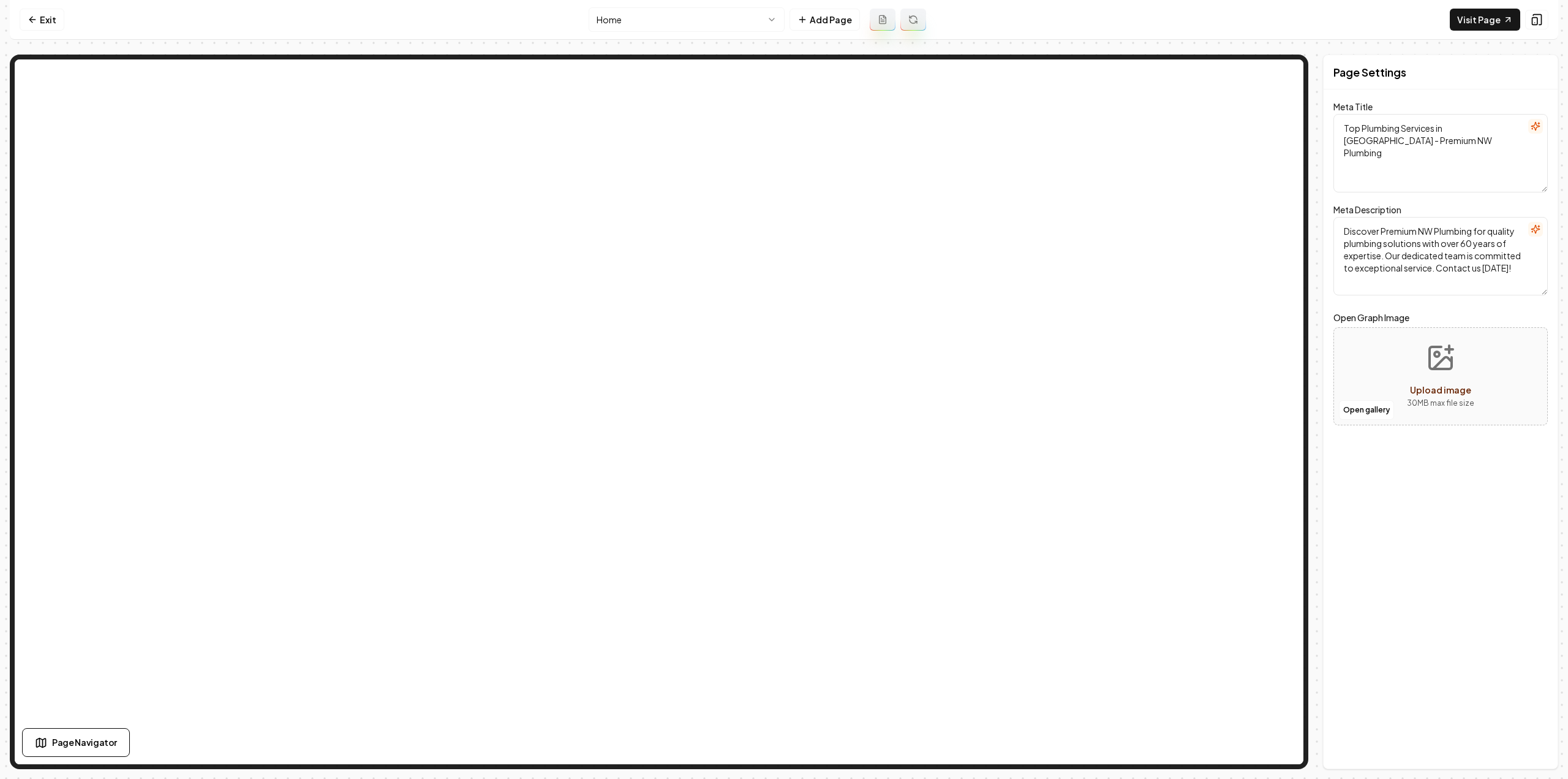
click at [698, 21] on html "Computer Required This feature is only available on a computer. Please switch t…" at bounding box center [784, 389] width 1568 height 779
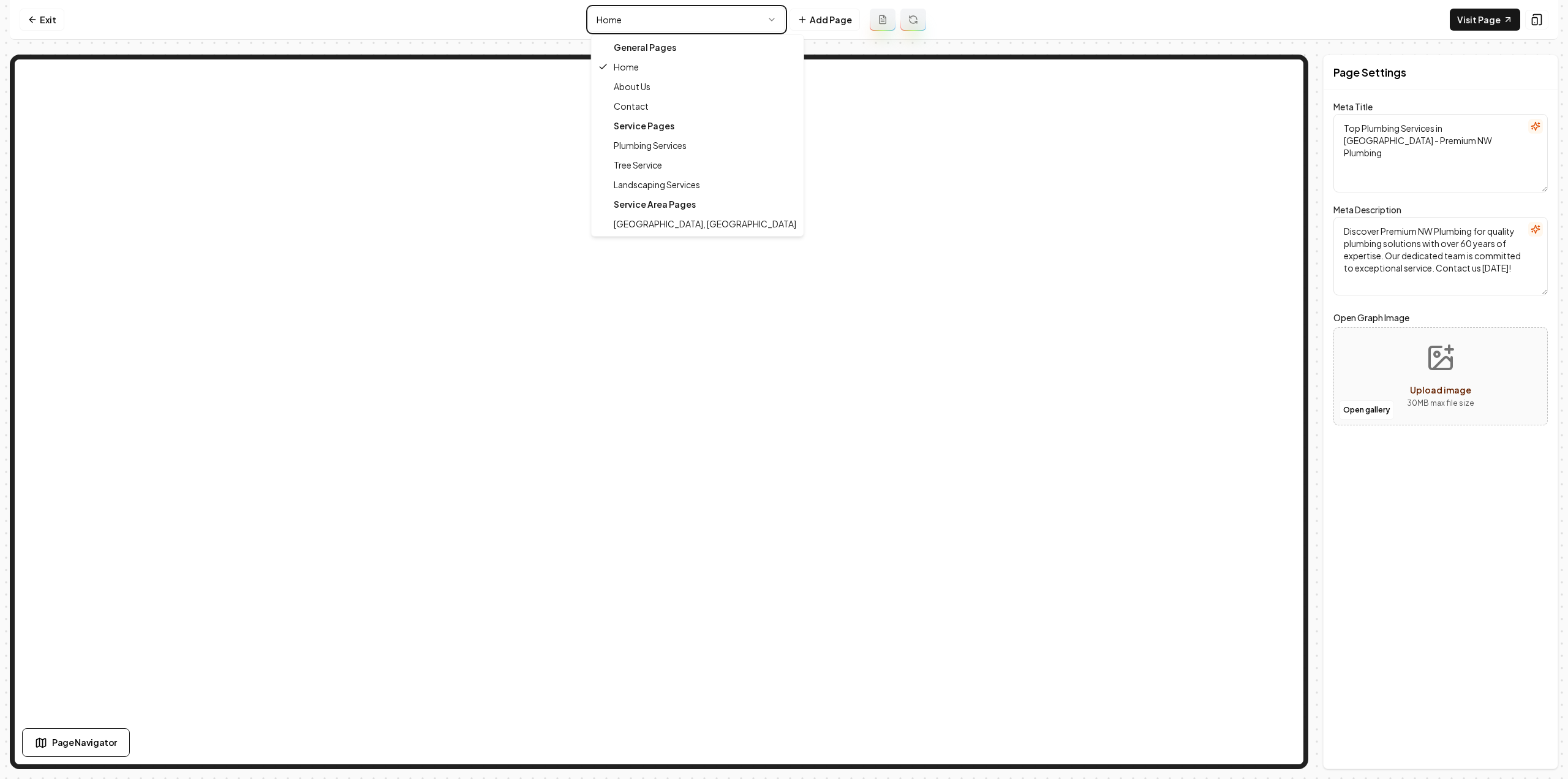
type textarea "About Premium NW Plumbing: Expert Services & Trusted Professionals"
type textarea "Discover Premium NW Plumbing—a full-service company passionate about design, in…"
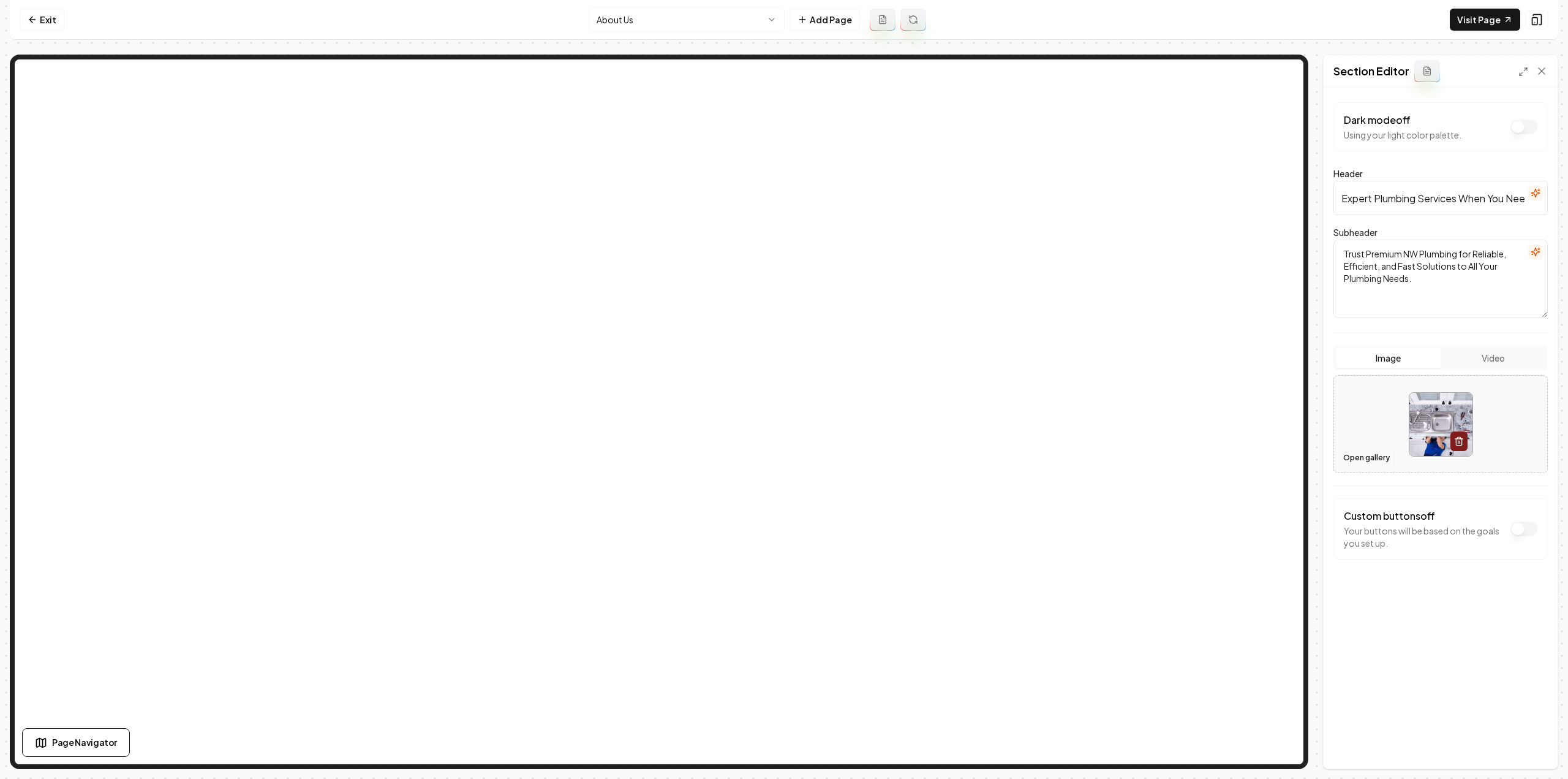
click at [1358, 459] on button "Open gallery" at bounding box center [1366, 457] width 55 height 20
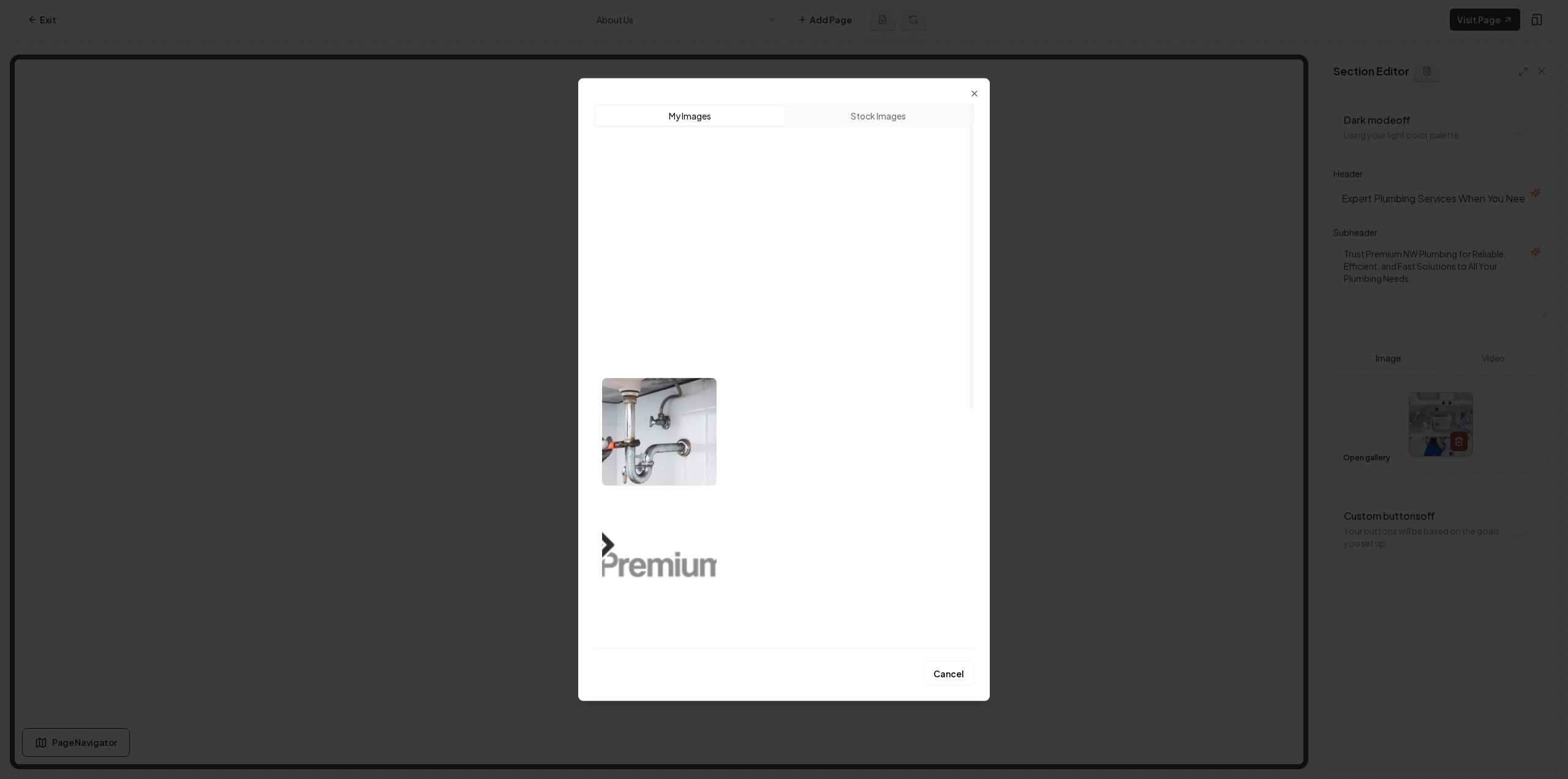
click at [762, 218] on img "Select image image_68a5ef735c7cd75eb8011f89.jpeg" at bounding box center [784, 196] width 115 height 108
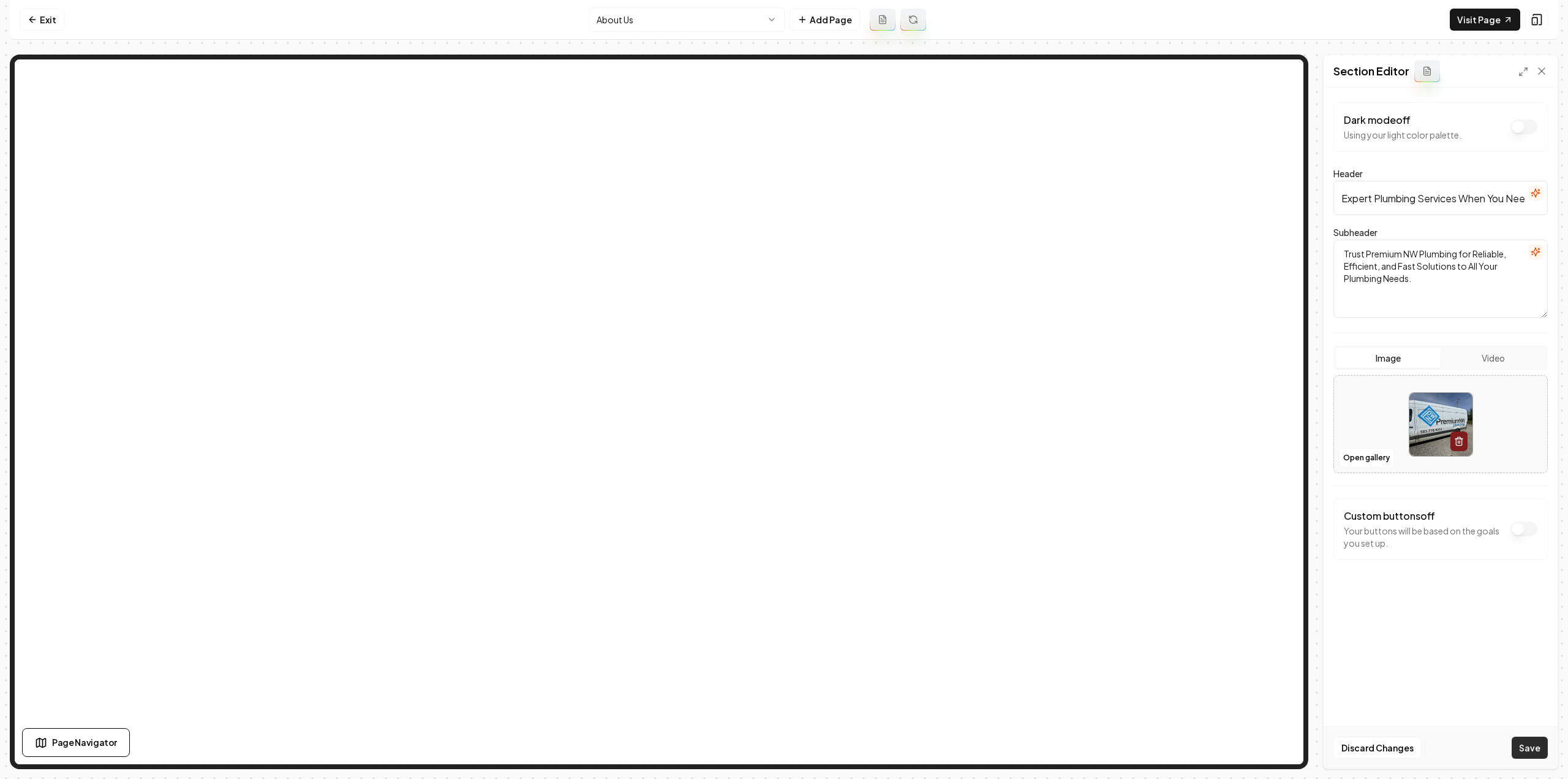
click at [1523, 756] on button "Save" at bounding box center [1530, 748] width 36 height 22
click at [626, 27] on html "Computer Required This feature is only available on a computer. Please switch t…" at bounding box center [784, 389] width 1568 height 779
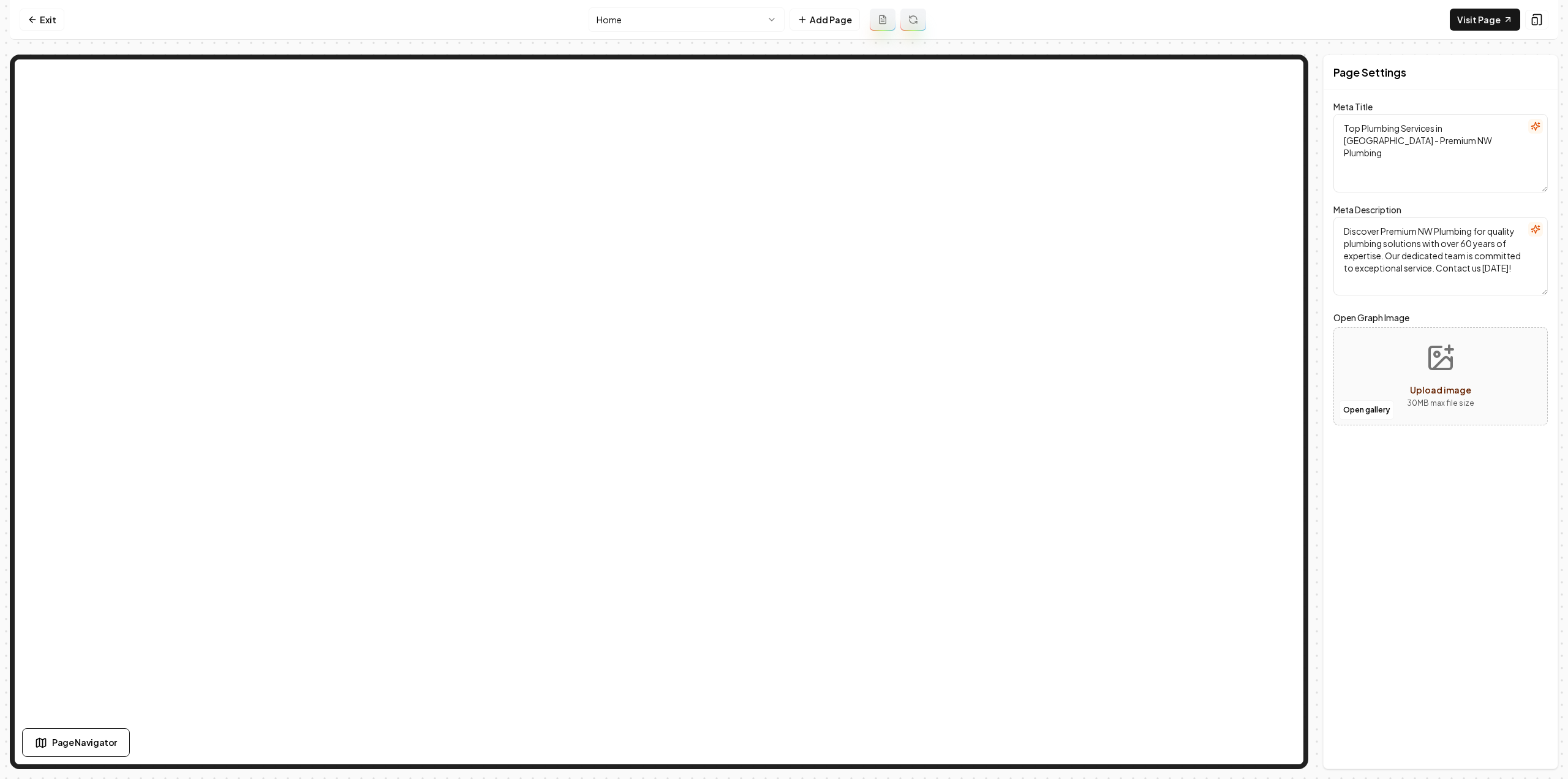
click at [638, 14] on html "Computer Required This feature is only available on a computer. Please switch t…" at bounding box center [784, 389] width 1568 height 779
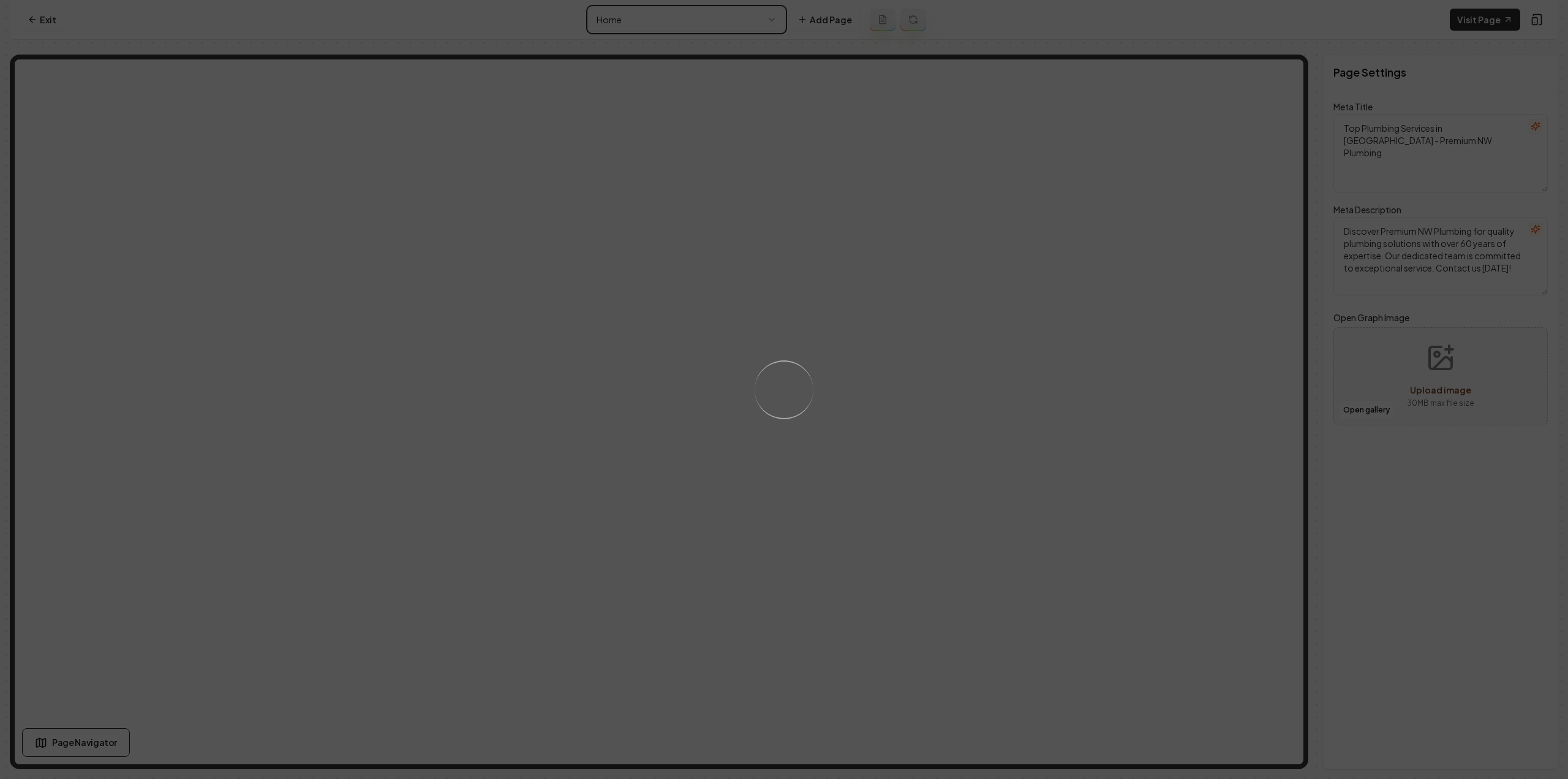
type textarea "Expert Plumbing Services - Premium NW Plumbing"
type textarea "Discover premium plumbing services tailored to your needs with Premium NW Plumb…"
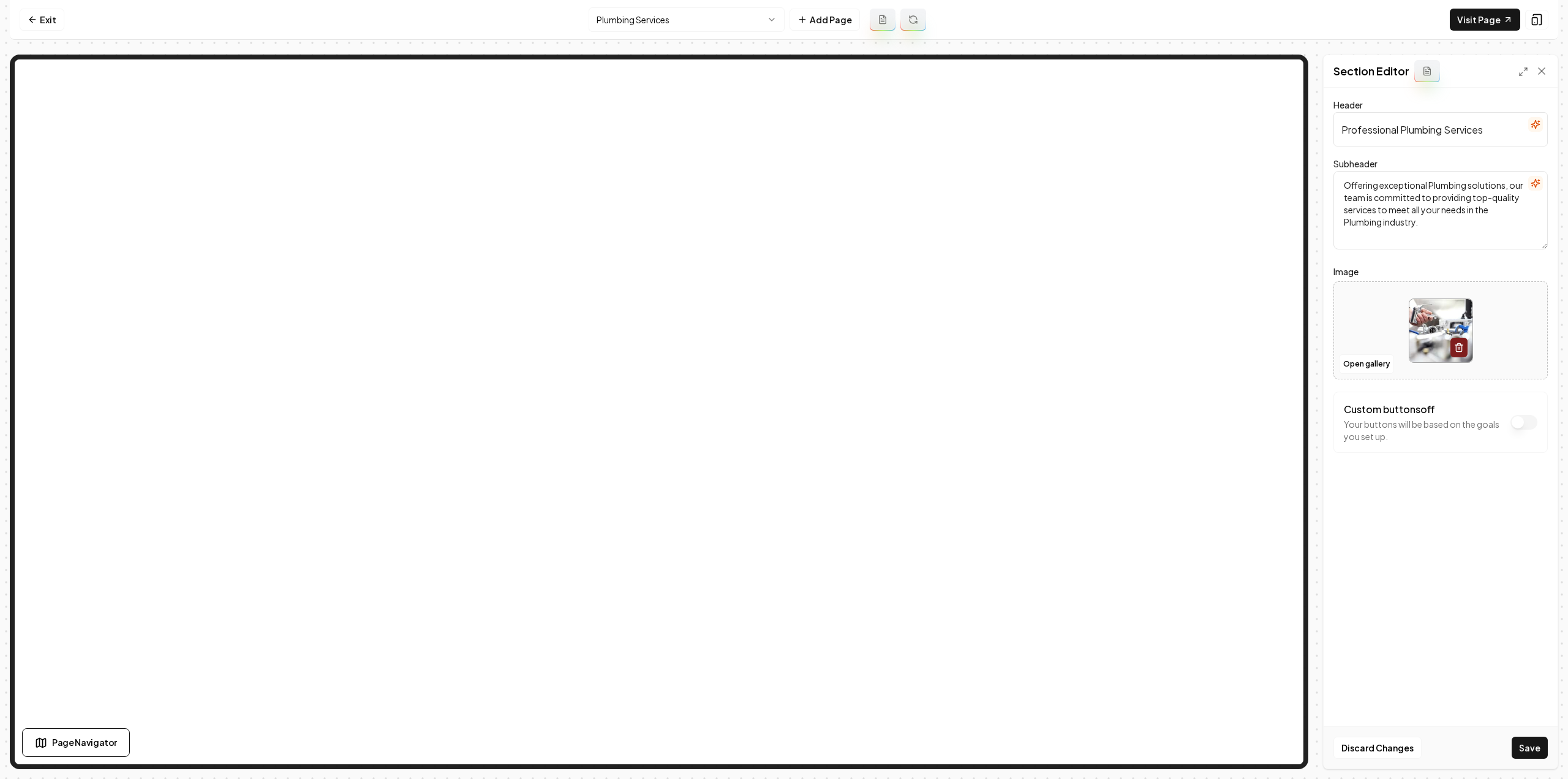
click at [1543, 745] on button "Save" at bounding box center [1530, 748] width 36 height 22
click at [638, 24] on html "Computer Required This feature is only available on a computer. Please switch t…" at bounding box center [784, 389] width 1568 height 779
click at [1534, 738] on button "Save" at bounding box center [1530, 748] width 36 height 22
click at [670, 22] on html "Computer Required This feature is only available on a computer. Please switch t…" at bounding box center [784, 389] width 1568 height 779
click at [1538, 745] on button "Save" at bounding box center [1530, 748] width 36 height 22
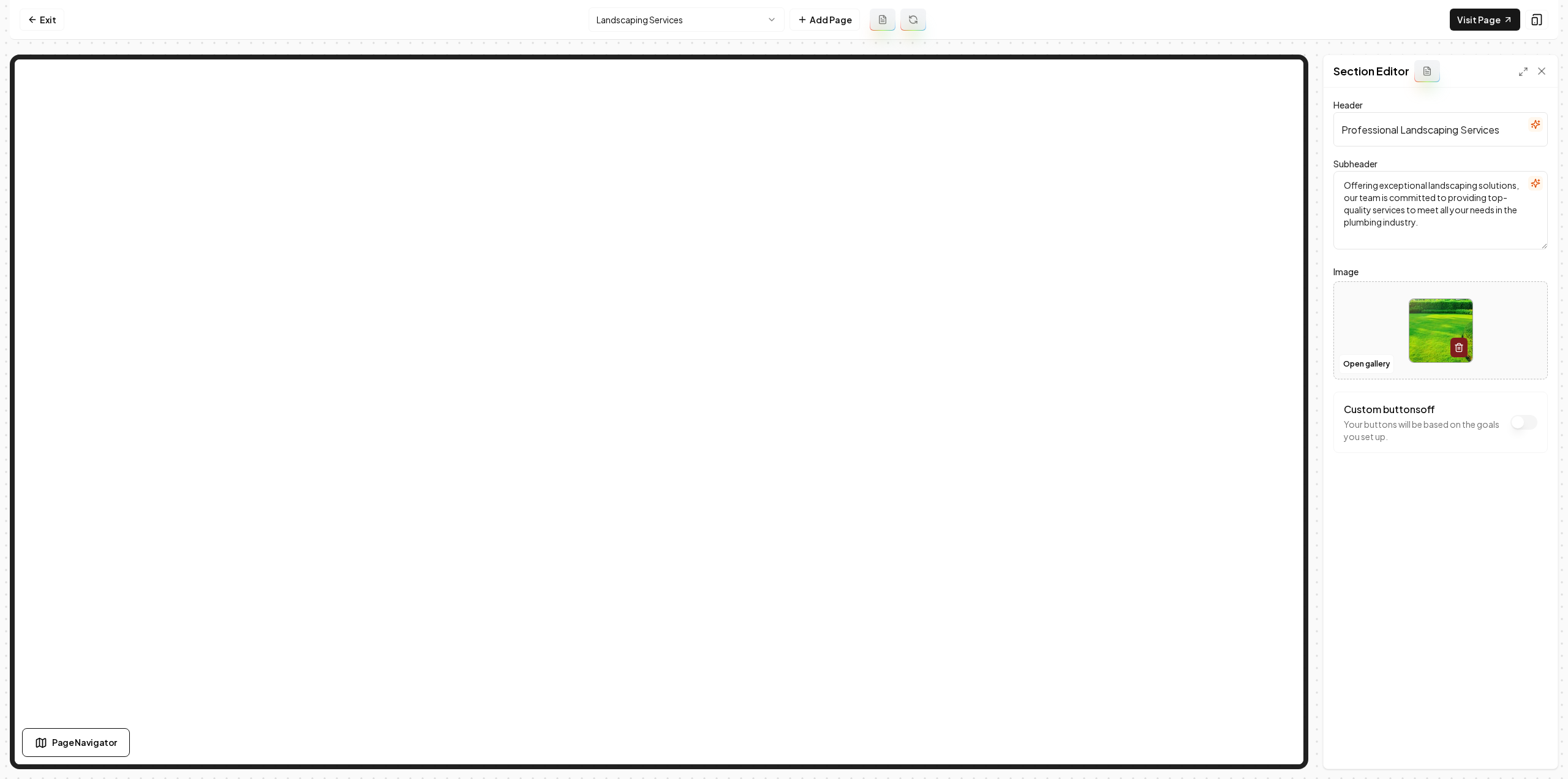
click at [671, 22] on html "Computer Required This feature is only available on a computer. Please switch t…" at bounding box center [784, 389] width 1568 height 779
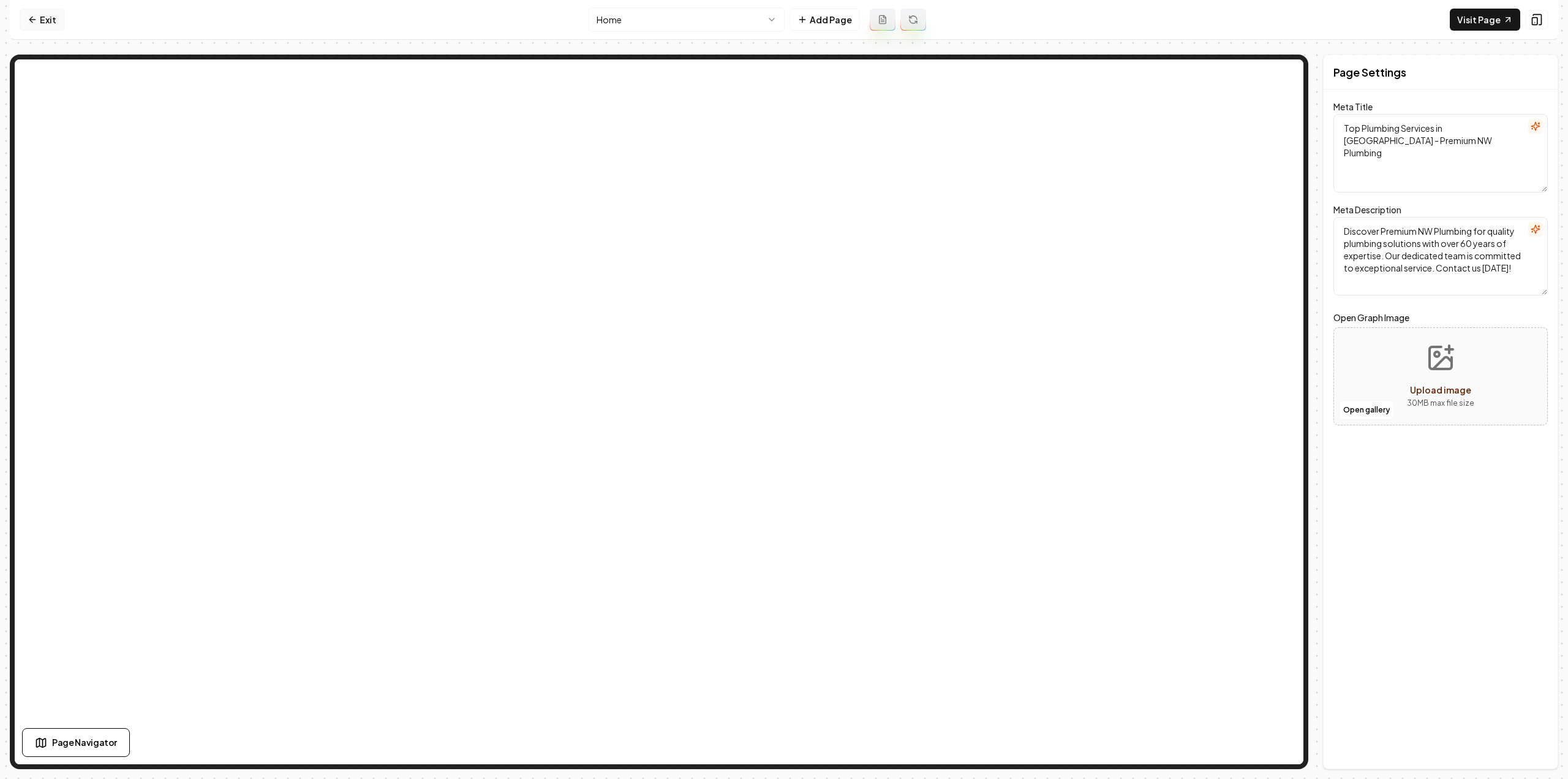
click at [52, 23] on link "Exit" at bounding box center [41, 20] width 45 height 22
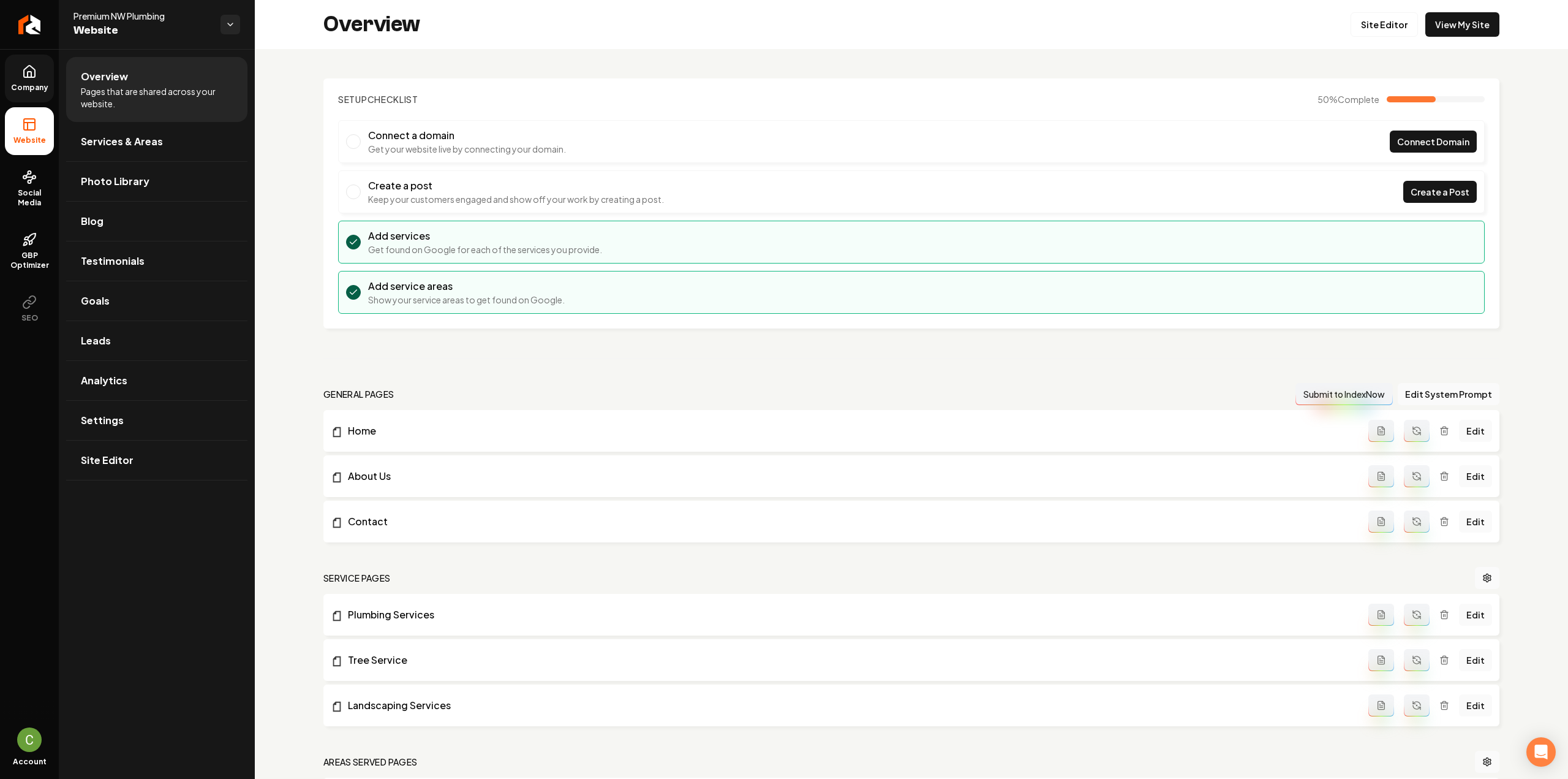
click at [48, 98] on link "Company" at bounding box center [29, 78] width 49 height 48
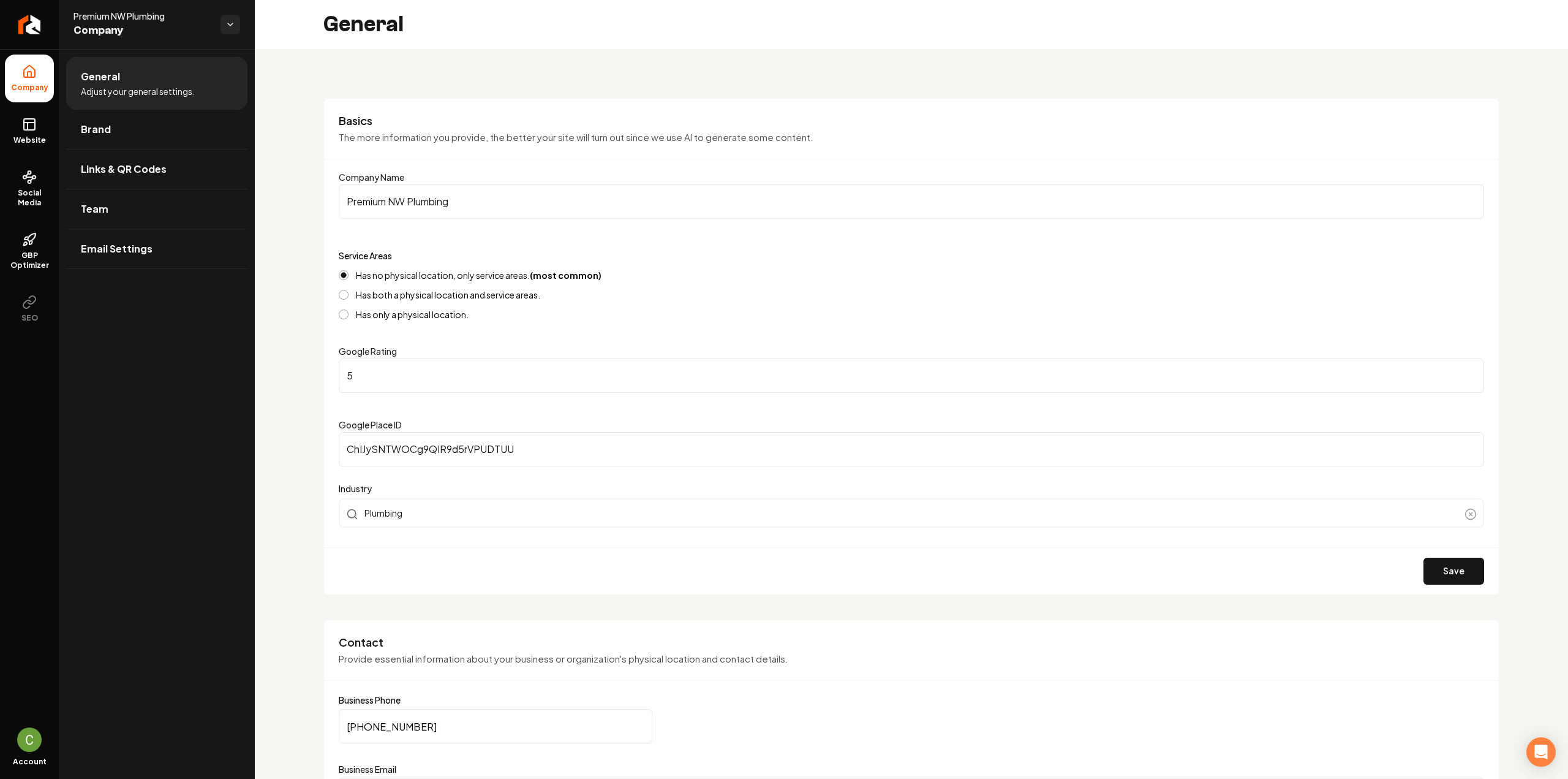
click at [478, 200] on input "Premium NW Plumbing" at bounding box center [912, 202] width 1145 height 34
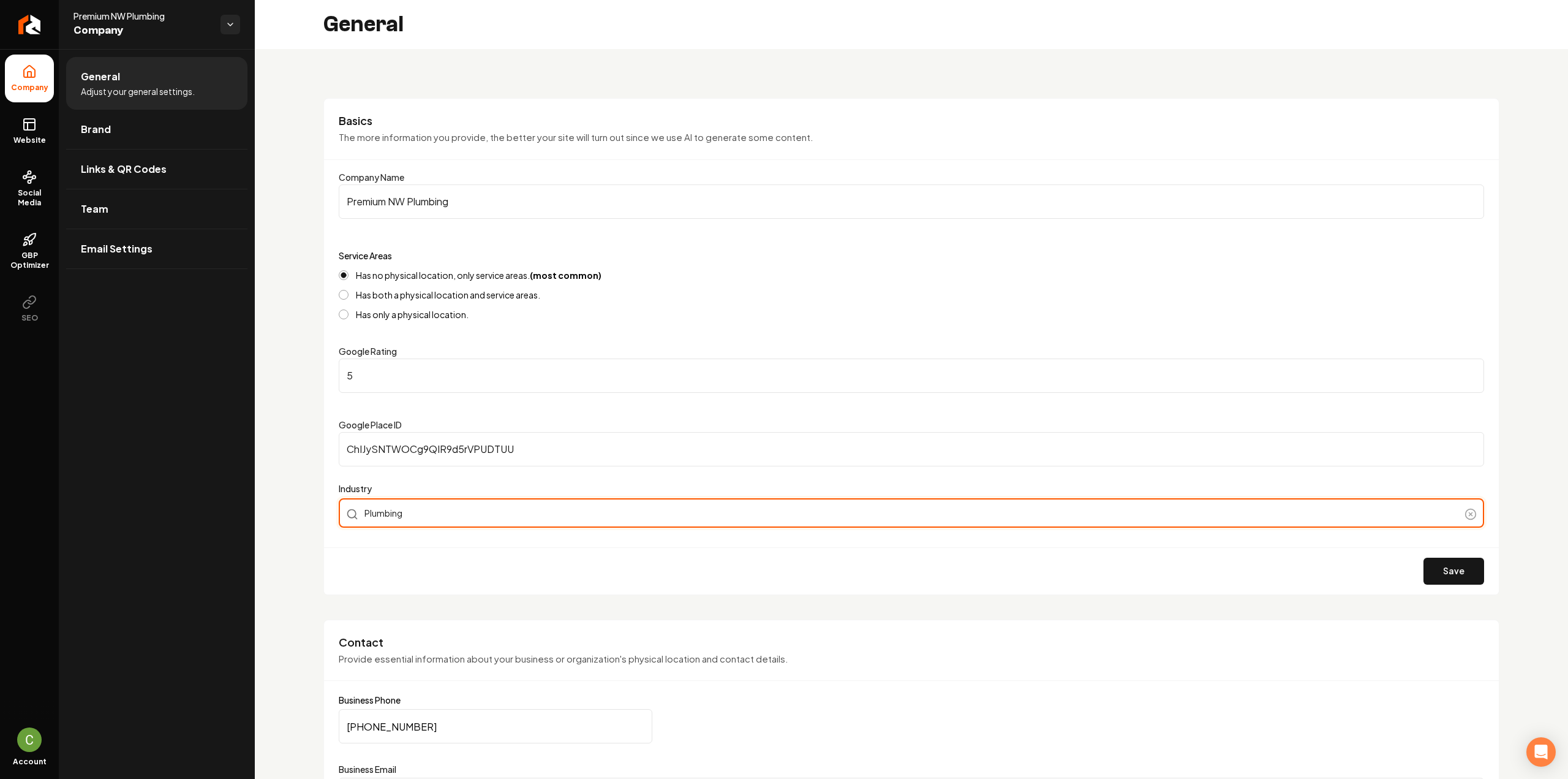
click at [448, 517] on div "Plumbing" at bounding box center [912, 513] width 1145 height 30
type input "Plumbing and Landscaping"
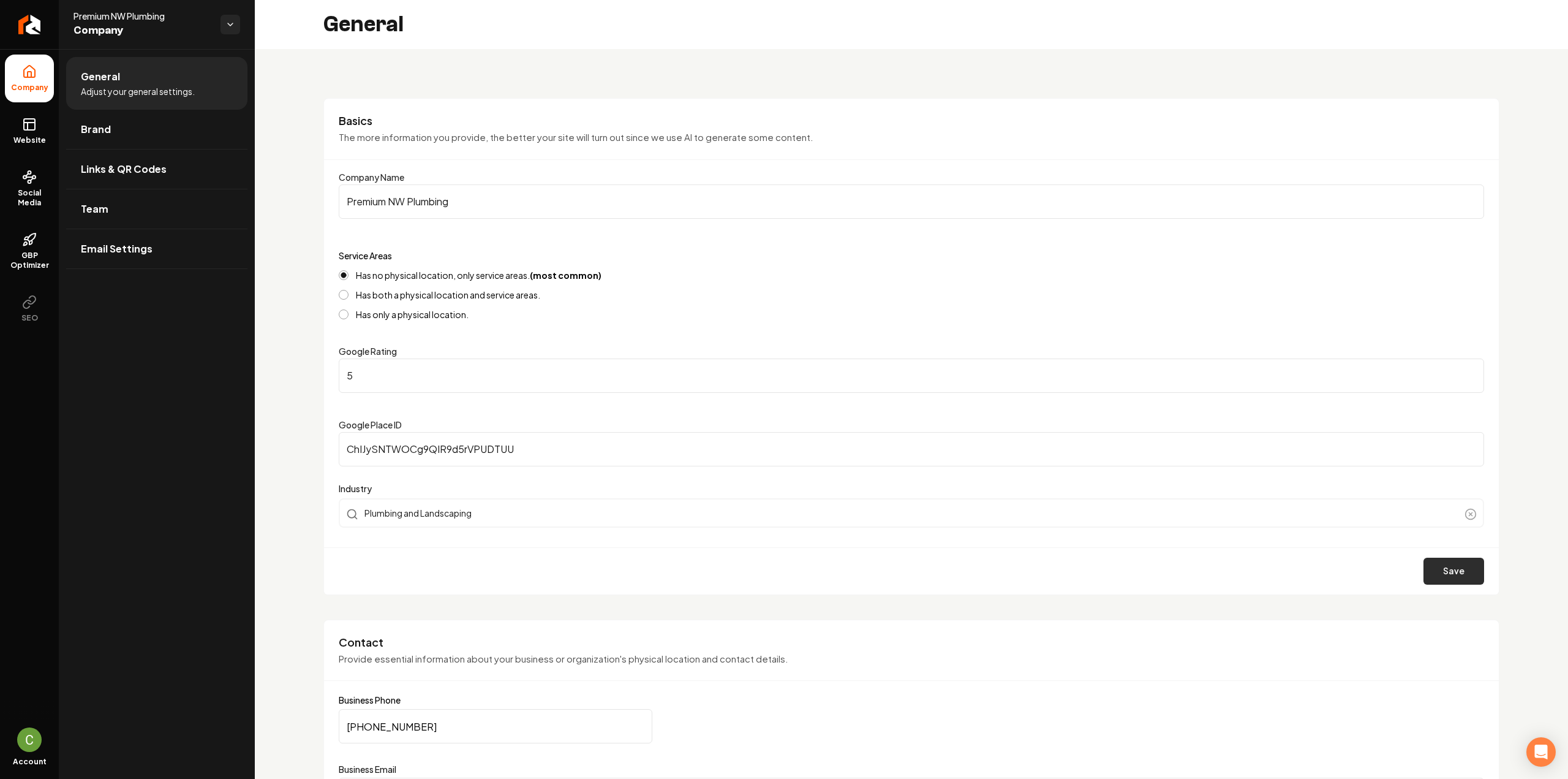
click at [1436, 566] on button "Save" at bounding box center [1454, 571] width 61 height 27
click at [38, 135] on span "Website" at bounding box center [30, 140] width 42 height 10
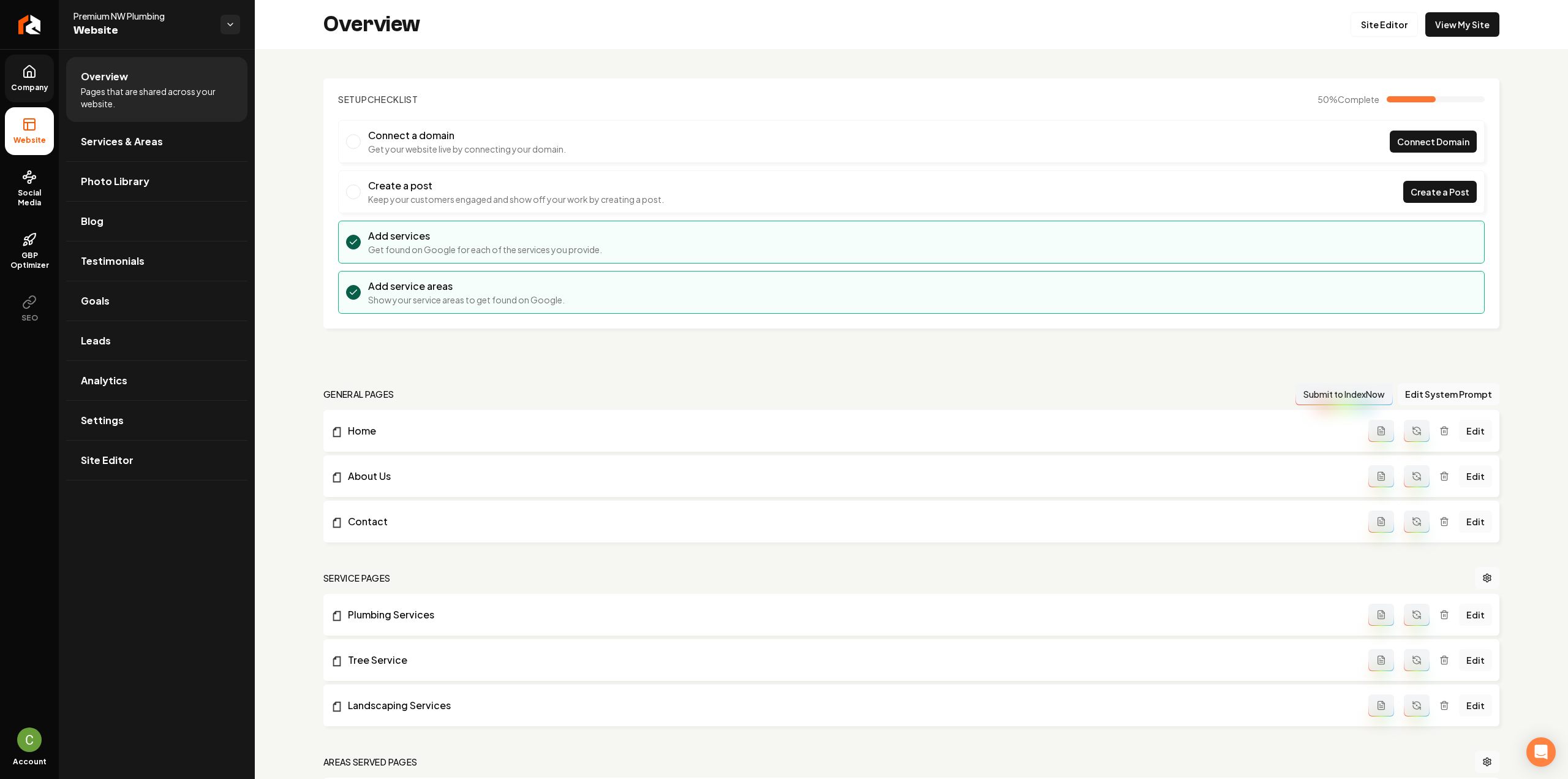
click at [1413, 426] on icon "Main content area" at bounding box center [1416, 431] width 10 height 10
click at [1413, 473] on icon "Main content area" at bounding box center [1416, 474] width 7 height 4
click at [1373, 27] on link "Site Editor" at bounding box center [1384, 24] width 67 height 24
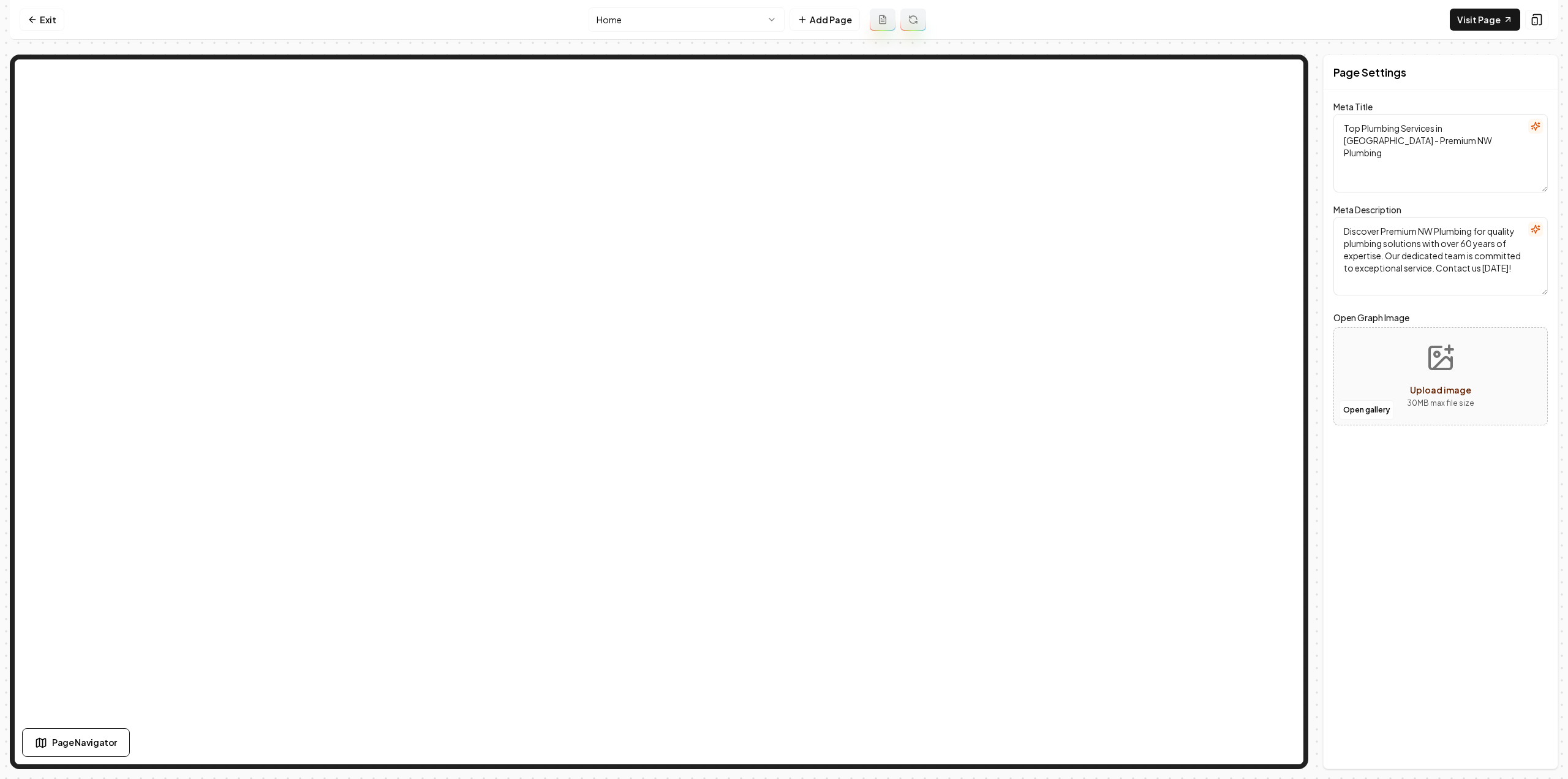
type textarea "Expert Plumbing Services in NW | Premium NW Plumbing"
type textarea "Discover Premium NW Plumbing for trusted, efficient plumbing solutions in the P…"
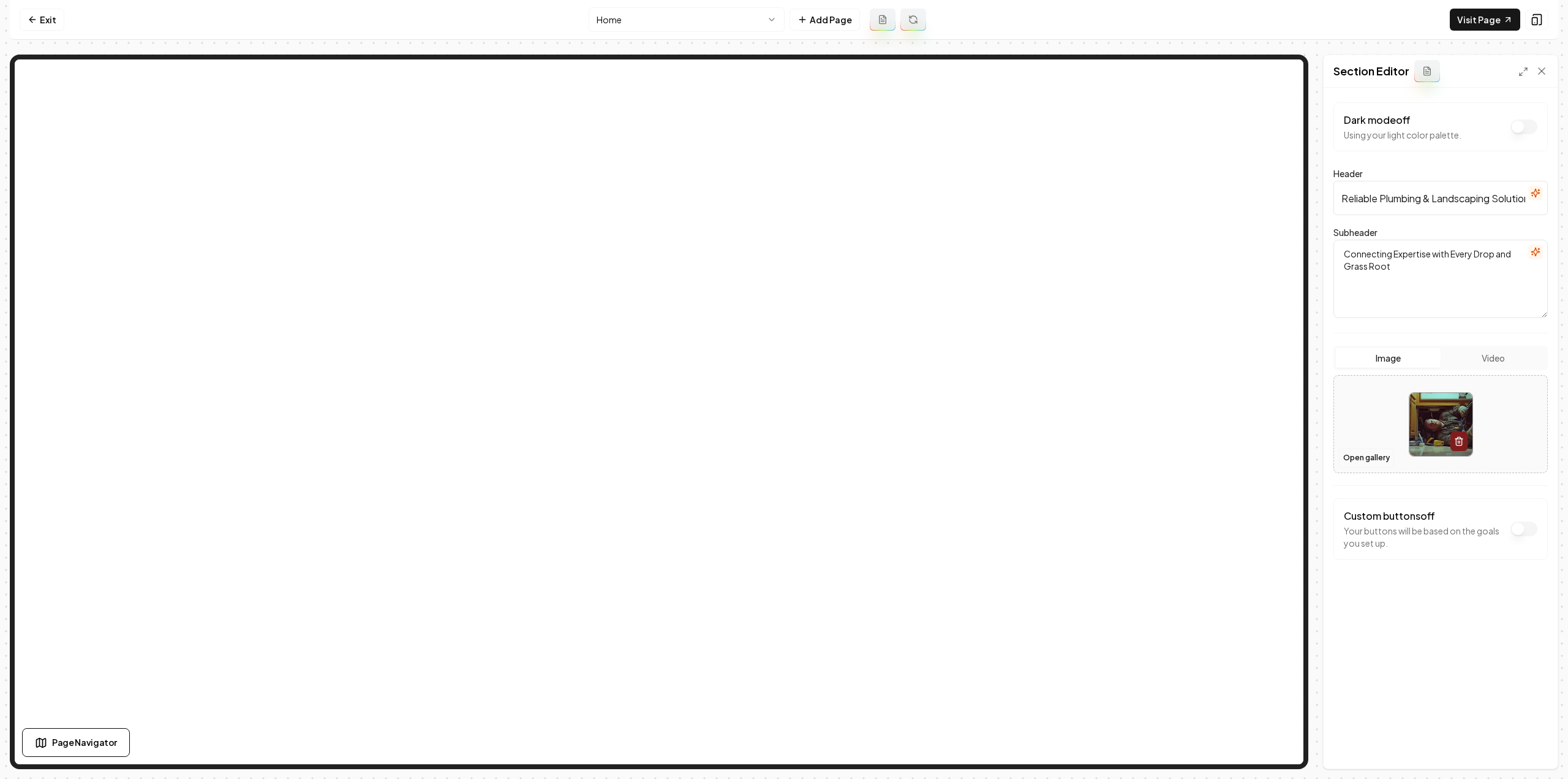
click at [1364, 456] on button "Open gallery" at bounding box center [1366, 457] width 55 height 20
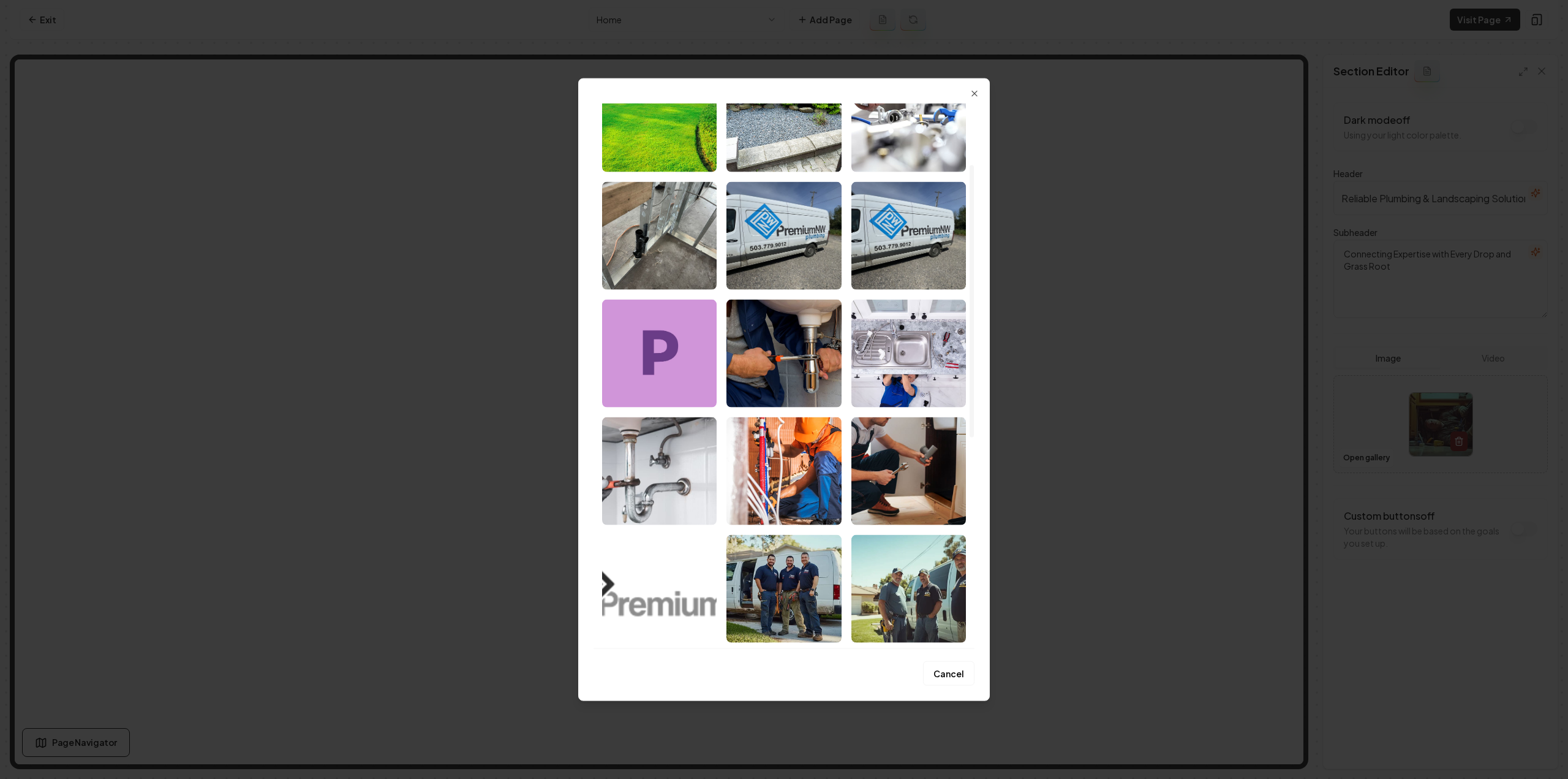
scroll to position [123, 0]
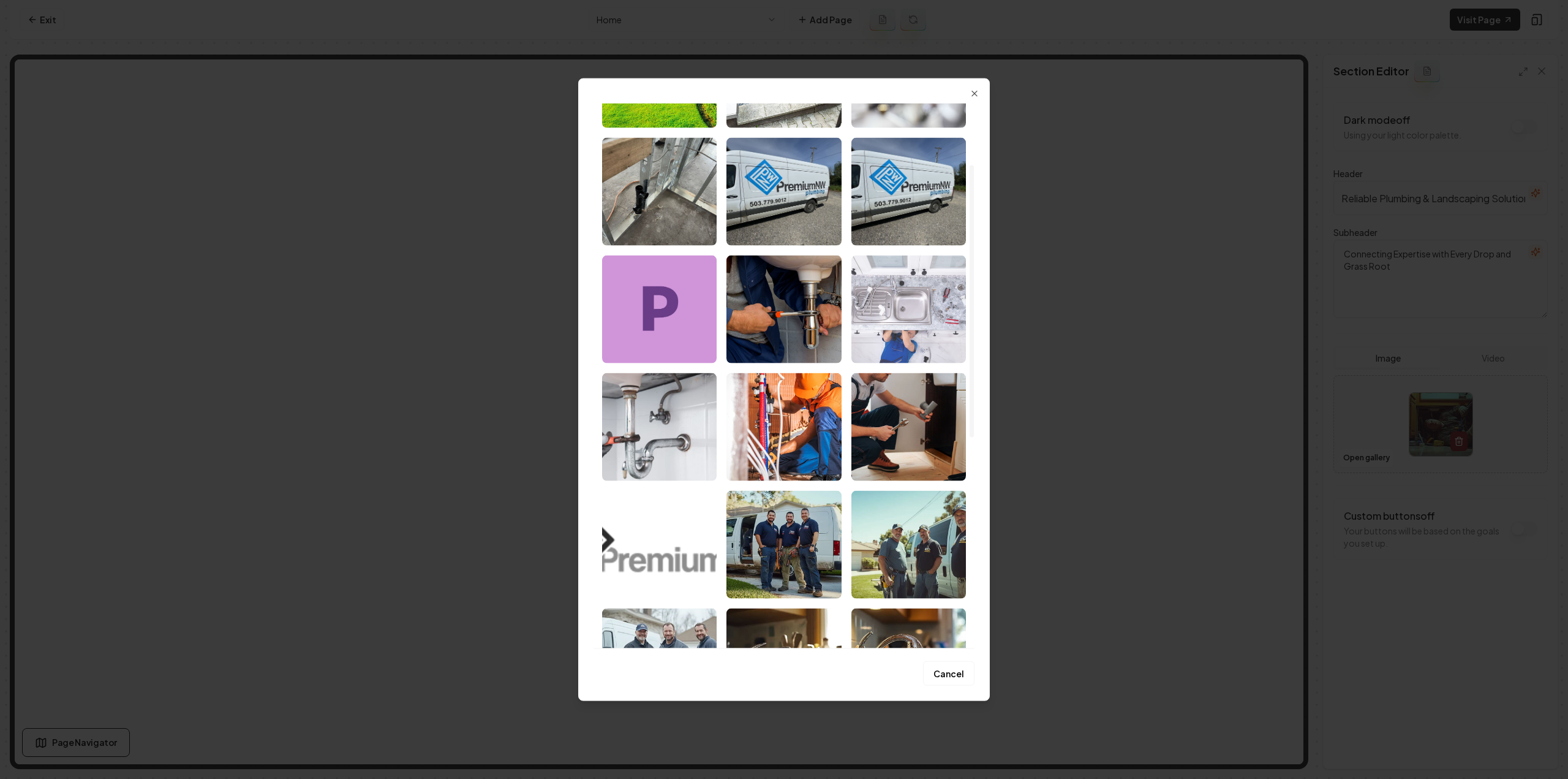
click at [873, 341] on img "Select image image_68a5ef0a5c7cd75eb8fe8ff6.jpeg" at bounding box center [909, 309] width 115 height 108
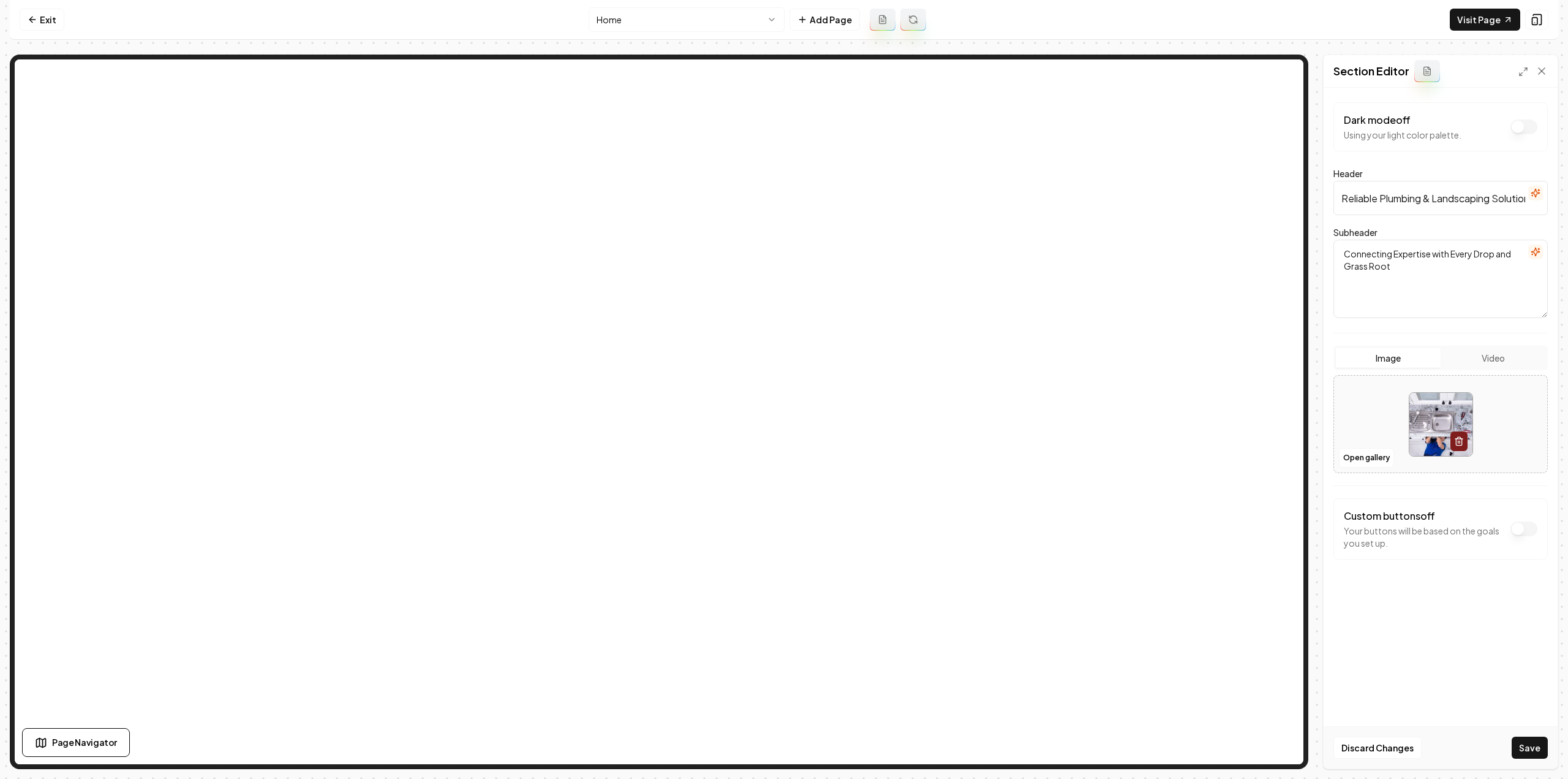
click at [1528, 752] on button "Save" at bounding box center [1530, 748] width 36 height 22
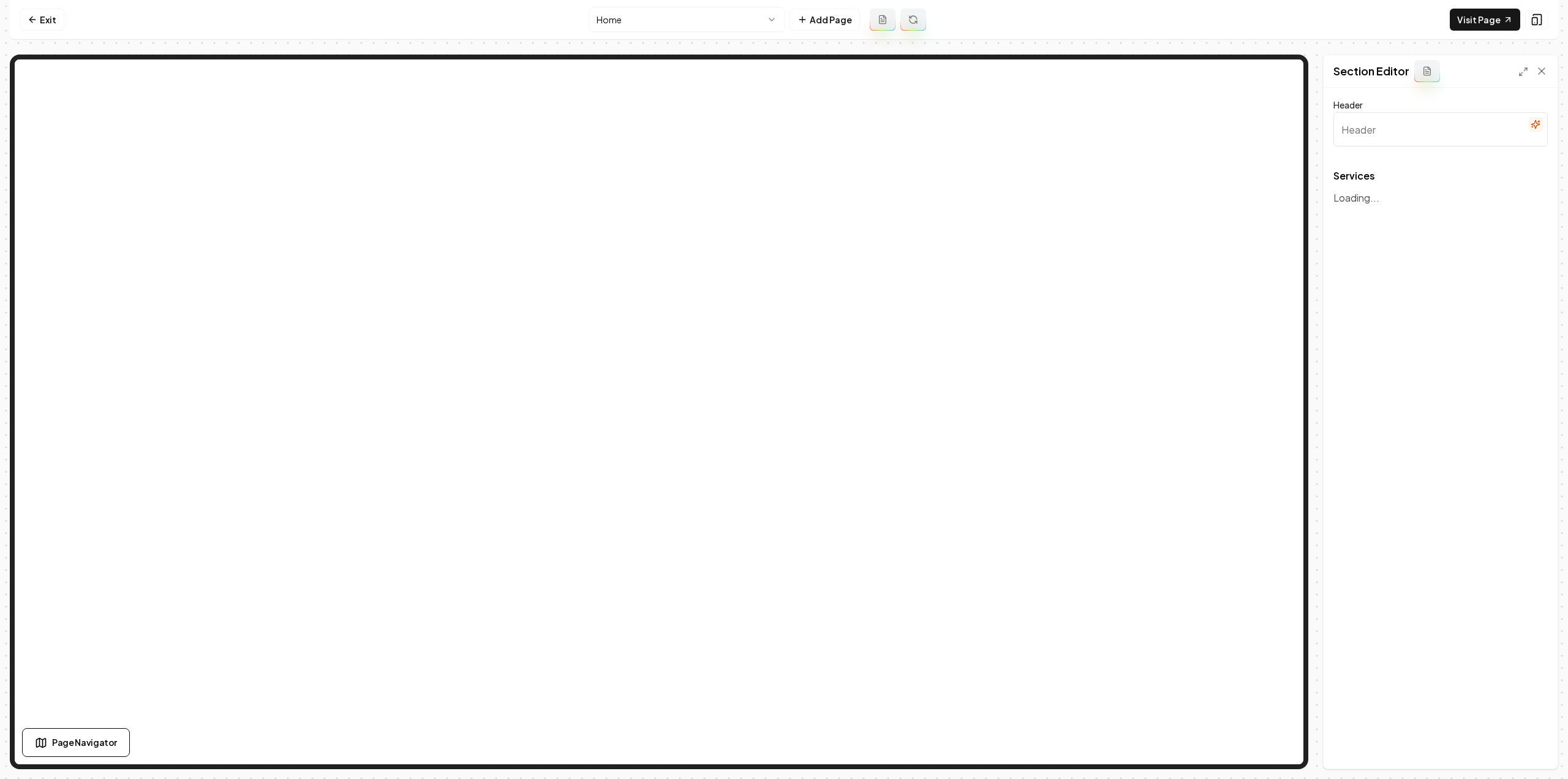
type input "Expert Plumbing & Landscaping Solutions"
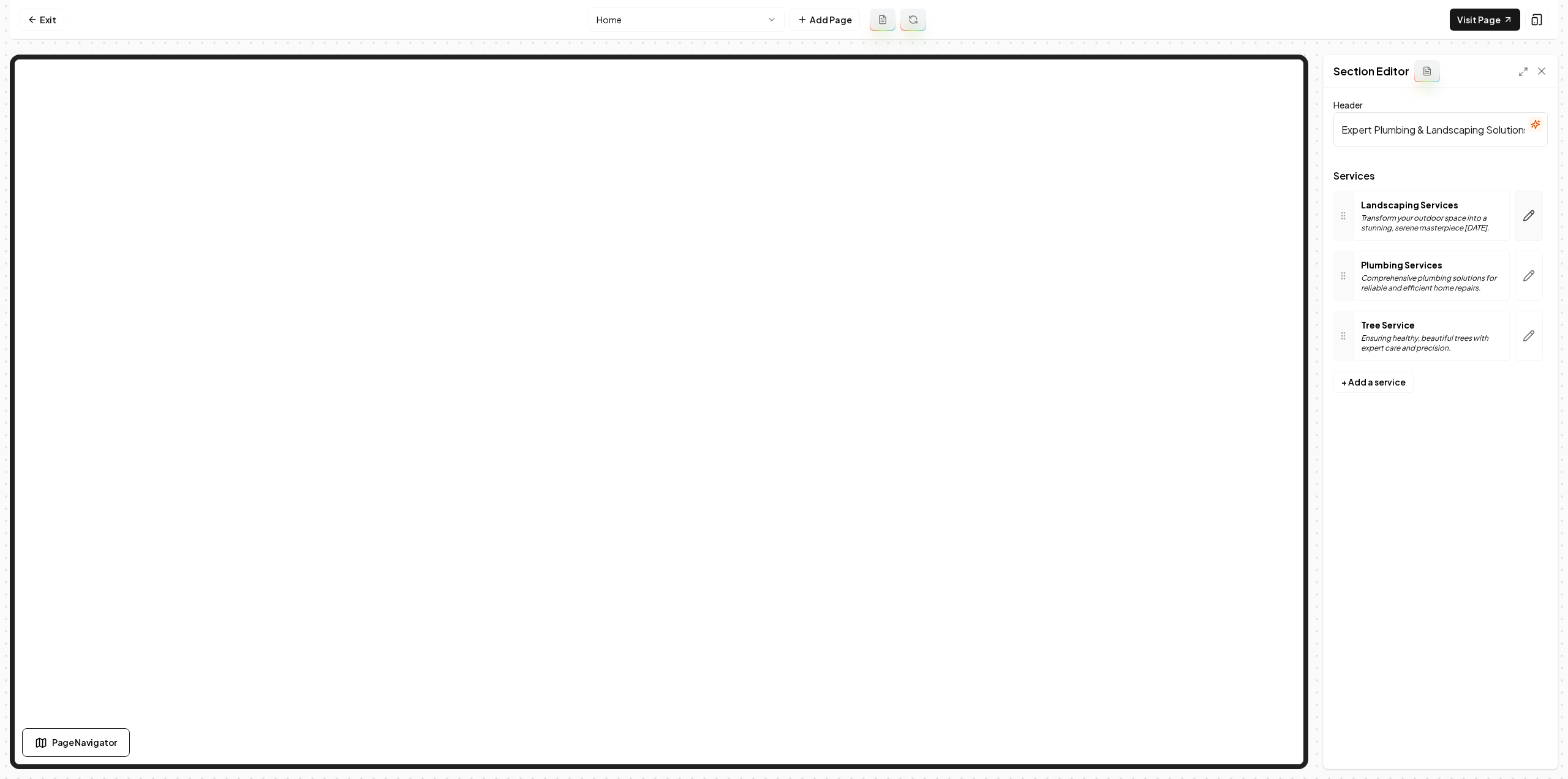
click at [1541, 204] on button "button" at bounding box center [1529, 216] width 28 height 50
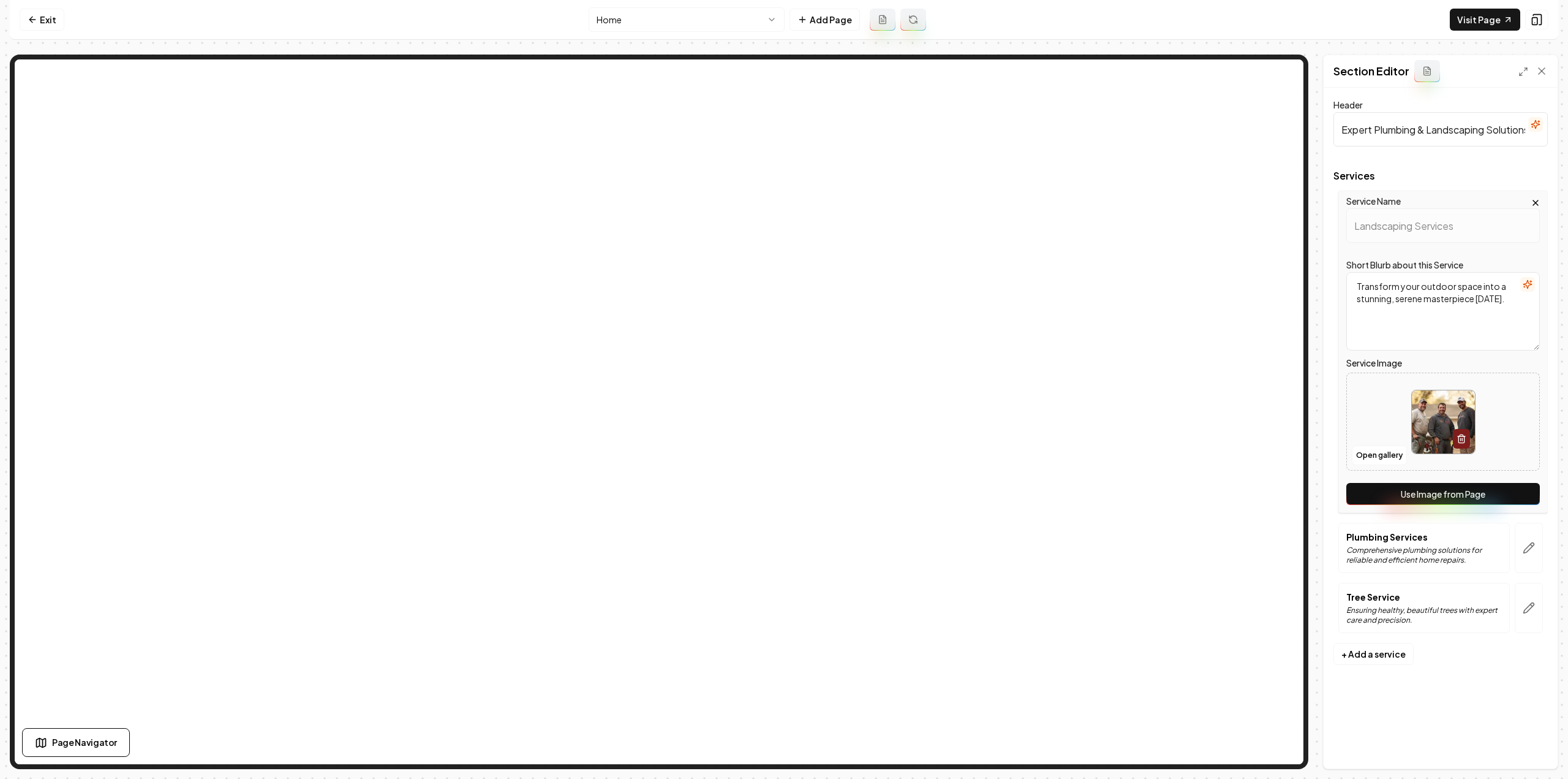
click at [1435, 495] on button "Use Image from Page" at bounding box center [1444, 494] width 194 height 22
click at [1526, 540] on button "button" at bounding box center [1529, 548] width 28 height 50
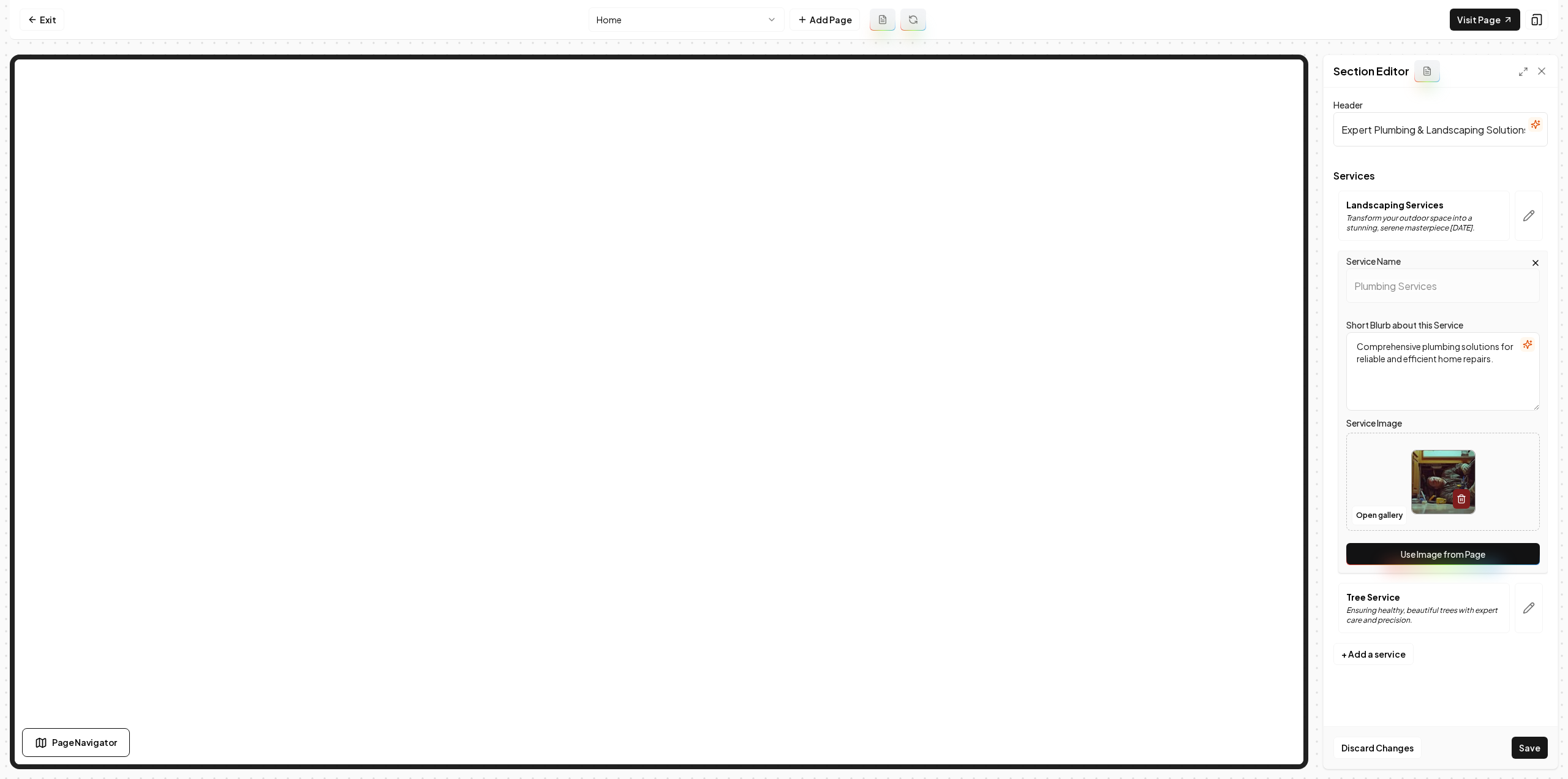
click at [1513, 554] on button "Use Image from Page" at bounding box center [1444, 554] width 194 height 22
click at [1523, 603] on button "button" at bounding box center [1529, 608] width 28 height 50
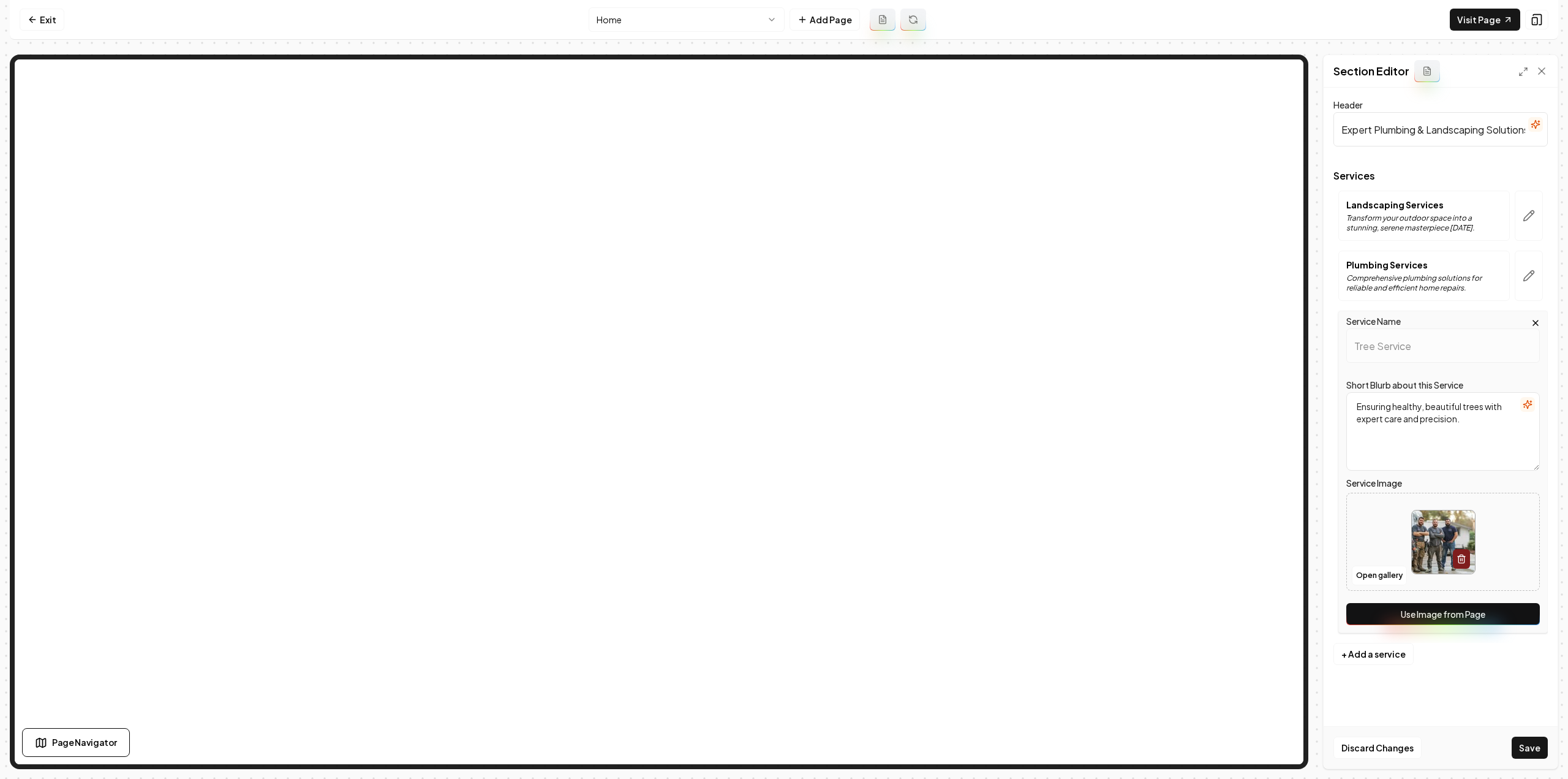
click at [1513, 612] on button "Use Image from Page" at bounding box center [1444, 614] width 194 height 22
click at [1523, 726] on div "Header Expert Plumbing & Landscaping Solutions Services Landscaping Services Tr…" at bounding box center [1441, 427] width 234 height 681
click at [1527, 740] on button "Save" at bounding box center [1530, 748] width 36 height 22
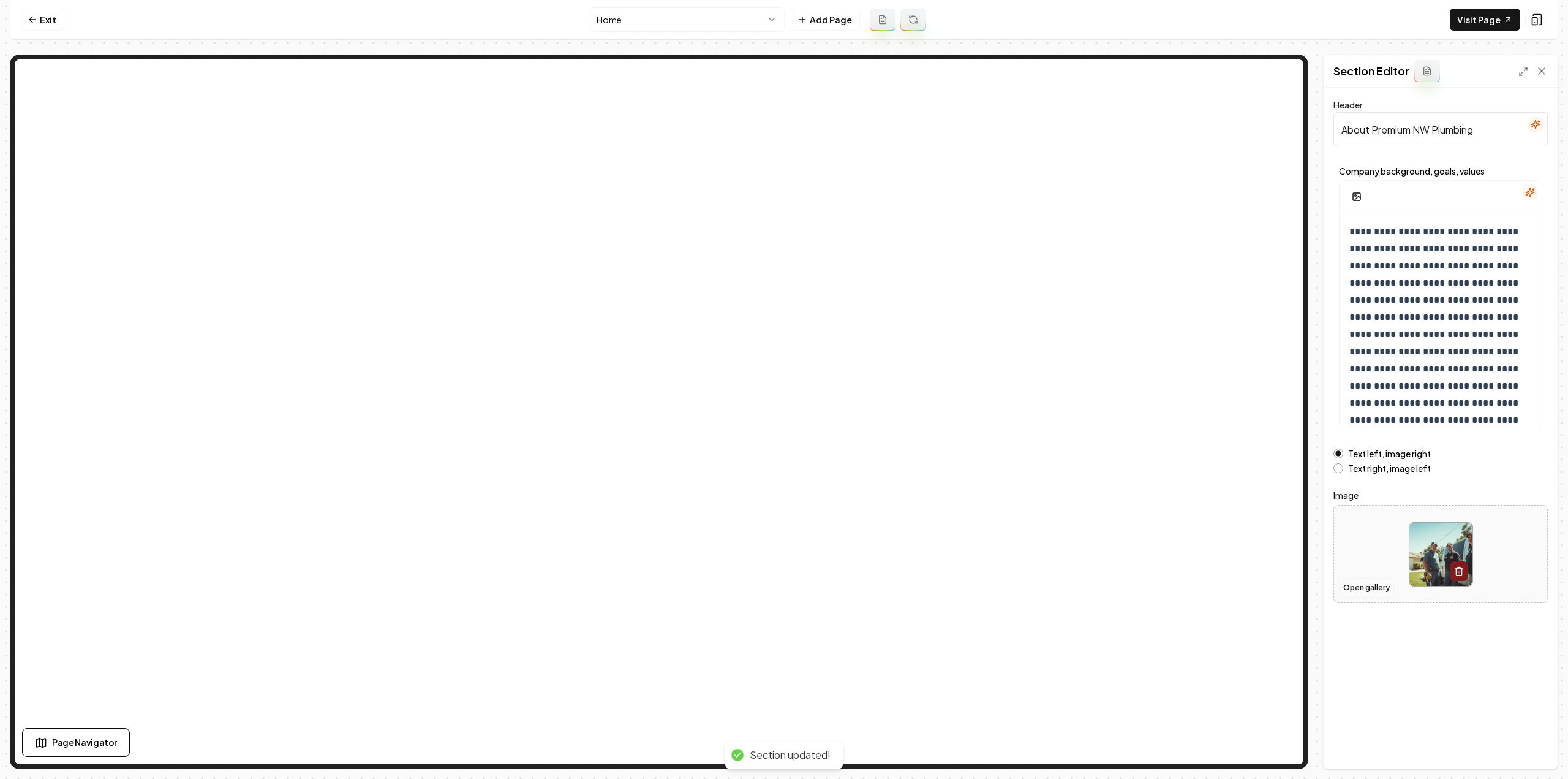
click at [1365, 586] on button "Open gallery" at bounding box center [1366, 587] width 55 height 20
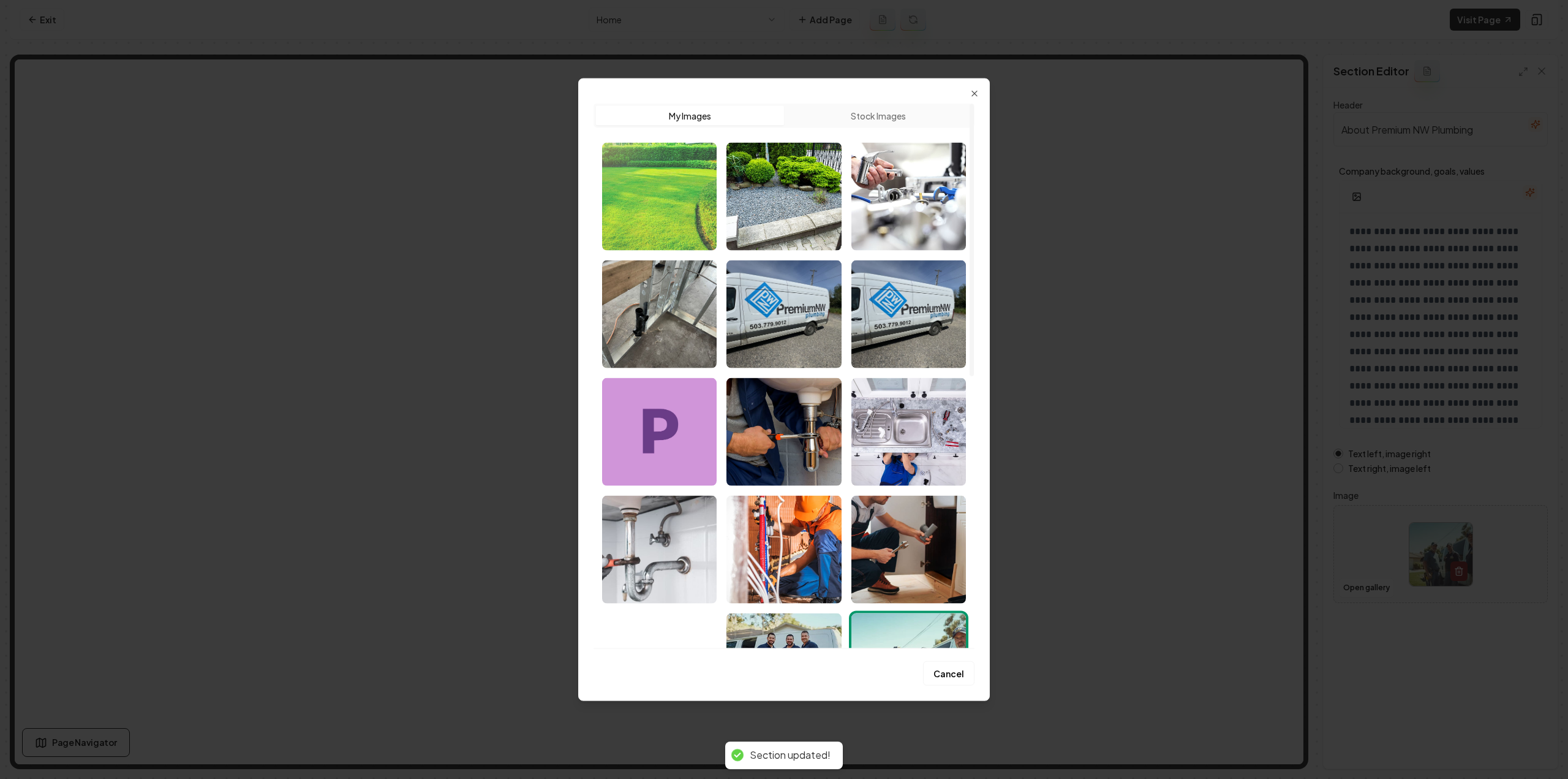
click at [661, 213] on img "Select image image_68a5f0155c7cd75eb8050f64.jpeg" at bounding box center [659, 196] width 115 height 108
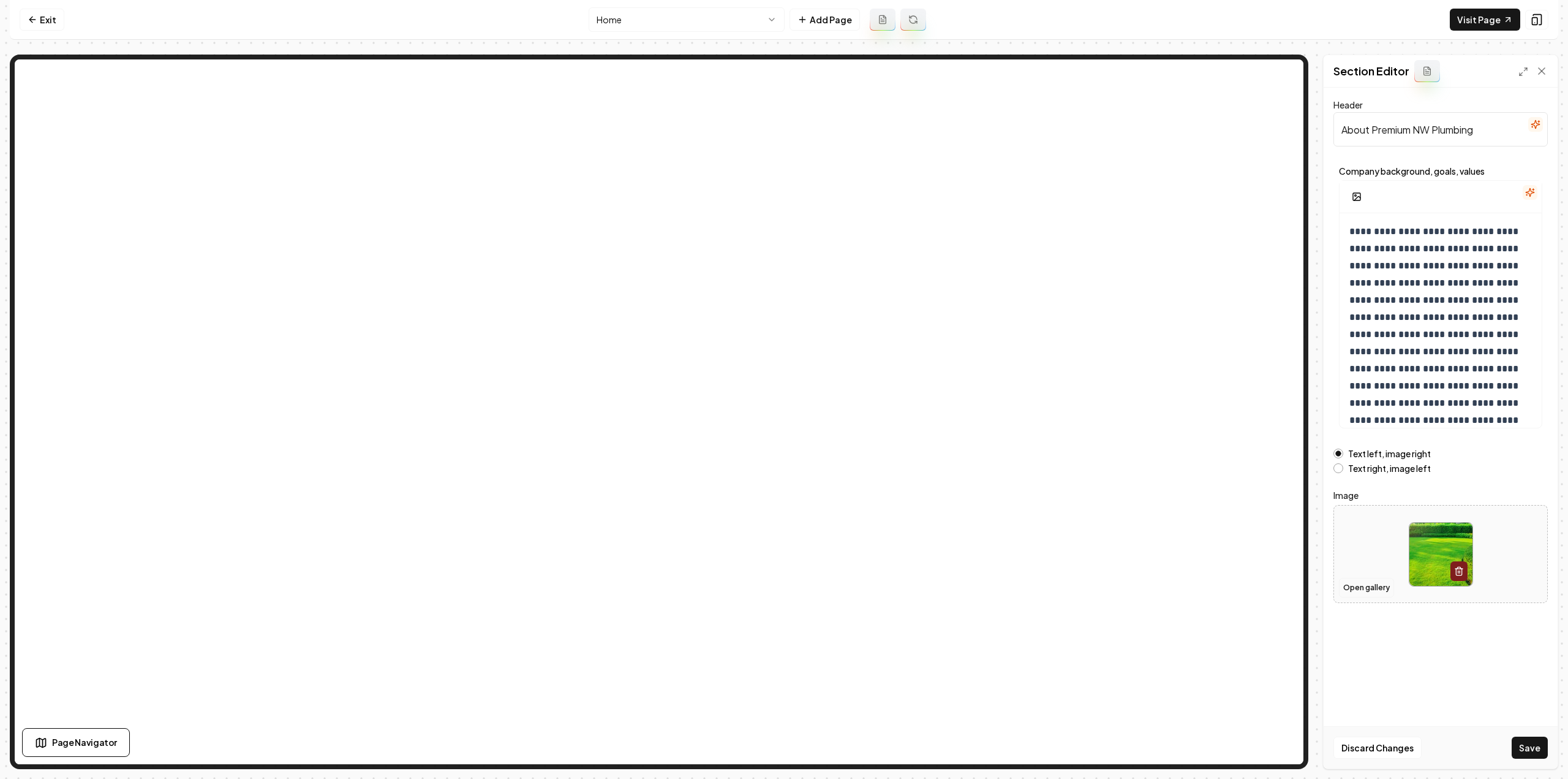
click at [1378, 594] on button "Open gallery" at bounding box center [1366, 587] width 55 height 20
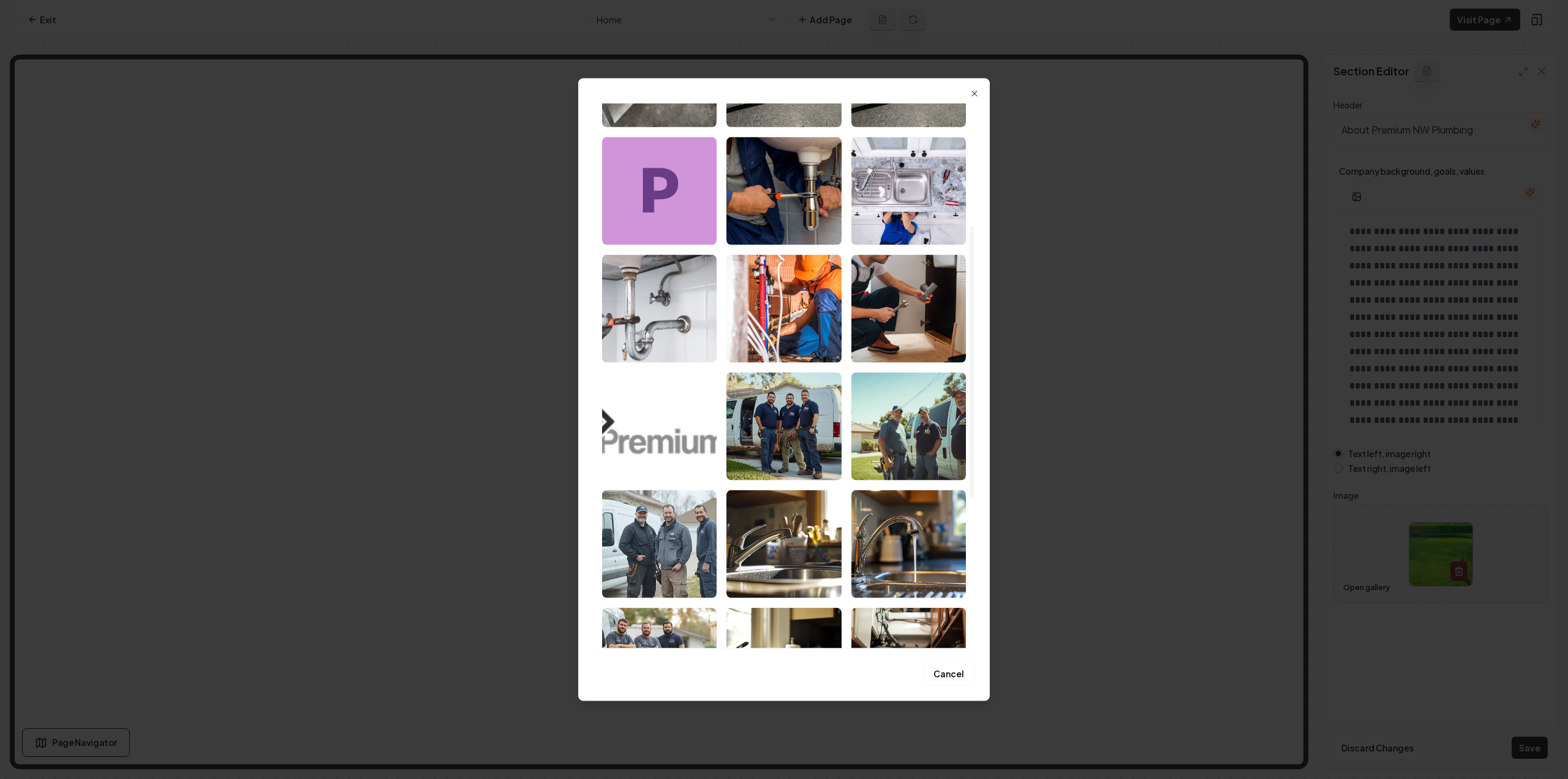
scroll to position [245, 0]
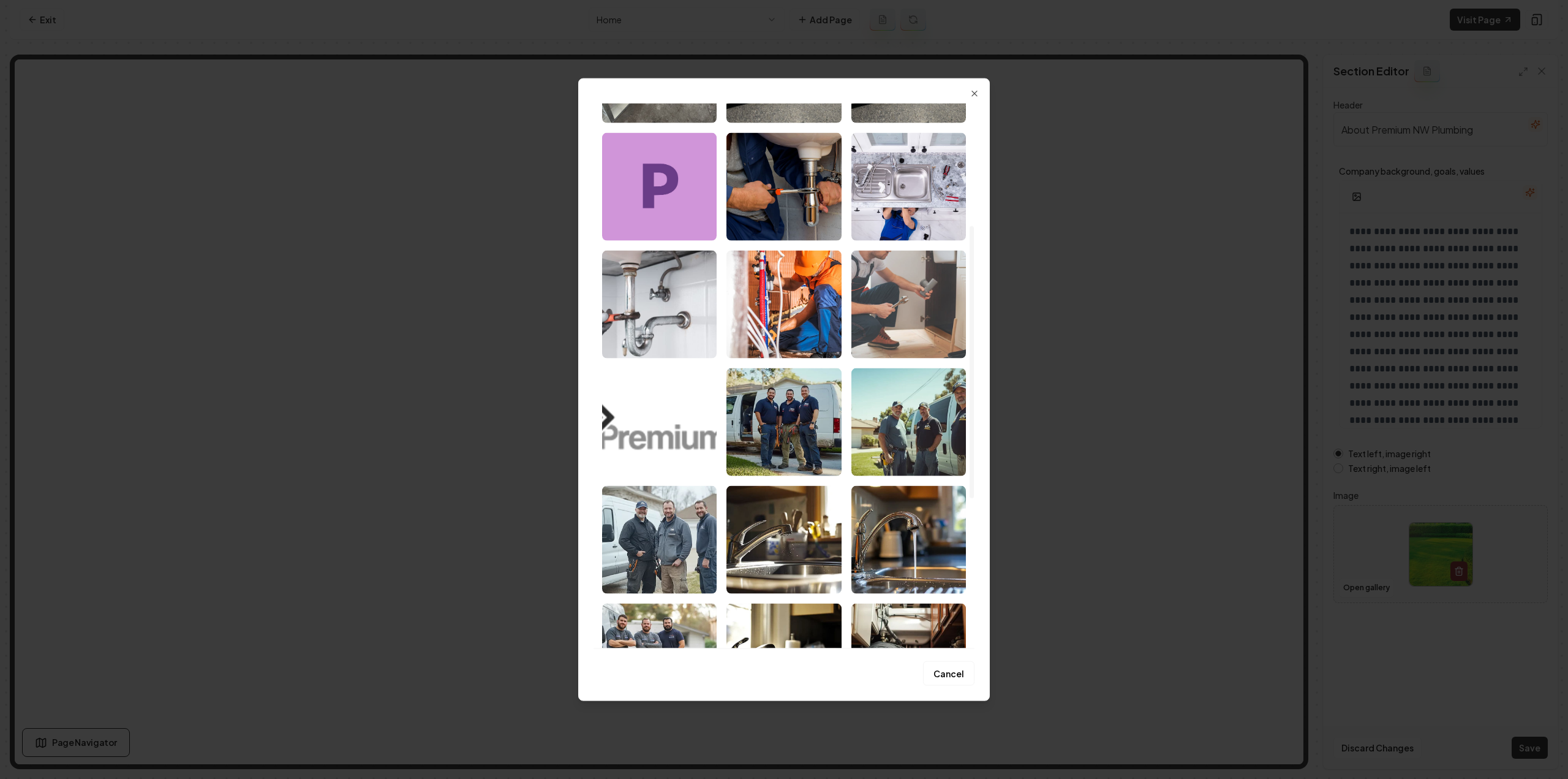
click at [874, 295] on img "Select image image_68a5ee8a5c7cd75eb8fb6006.jpeg" at bounding box center [909, 304] width 115 height 108
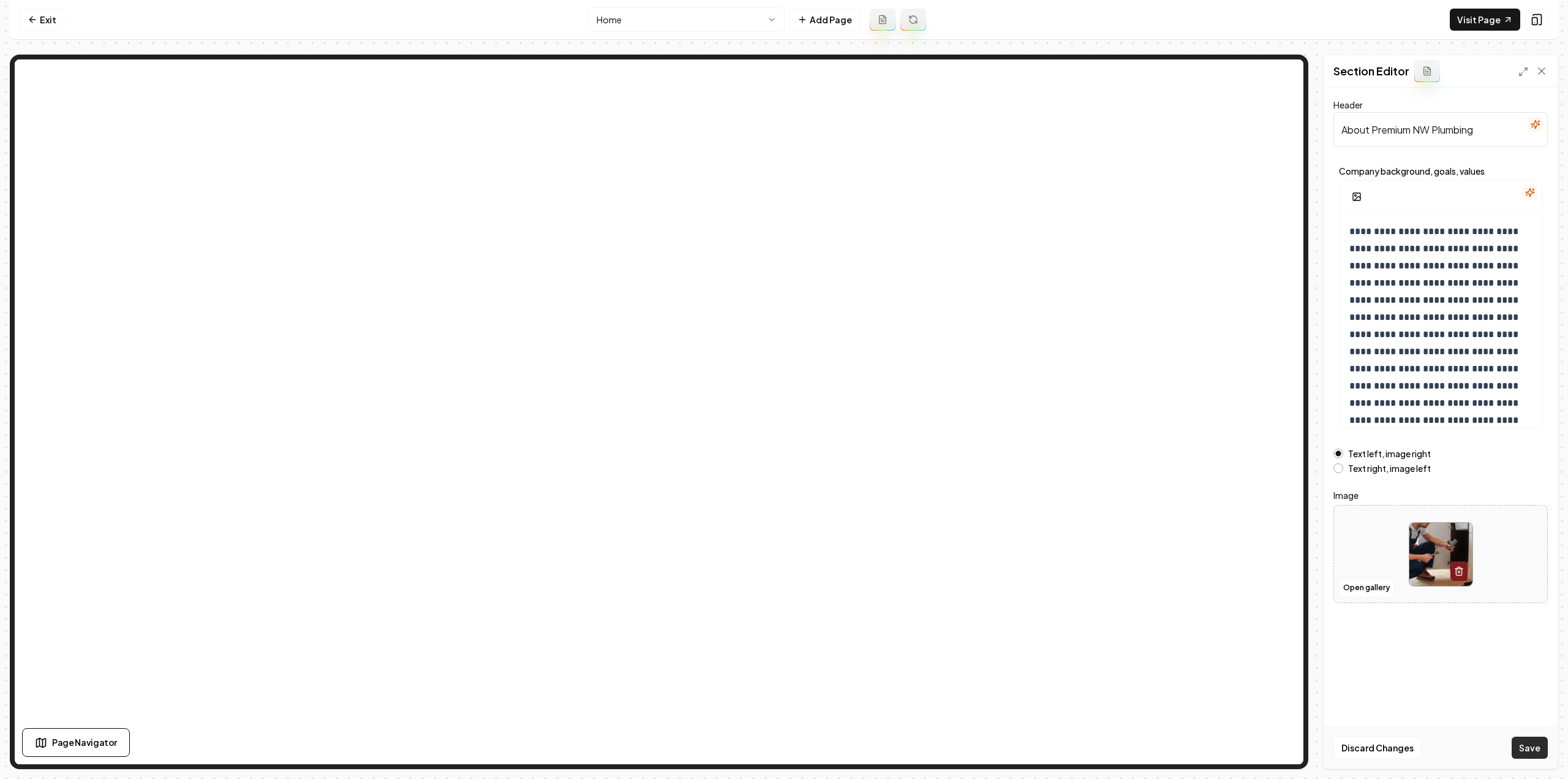
click at [1529, 756] on button "Save" at bounding box center [1530, 748] width 36 height 22
click at [44, 20] on link "Exit" at bounding box center [41, 20] width 45 height 22
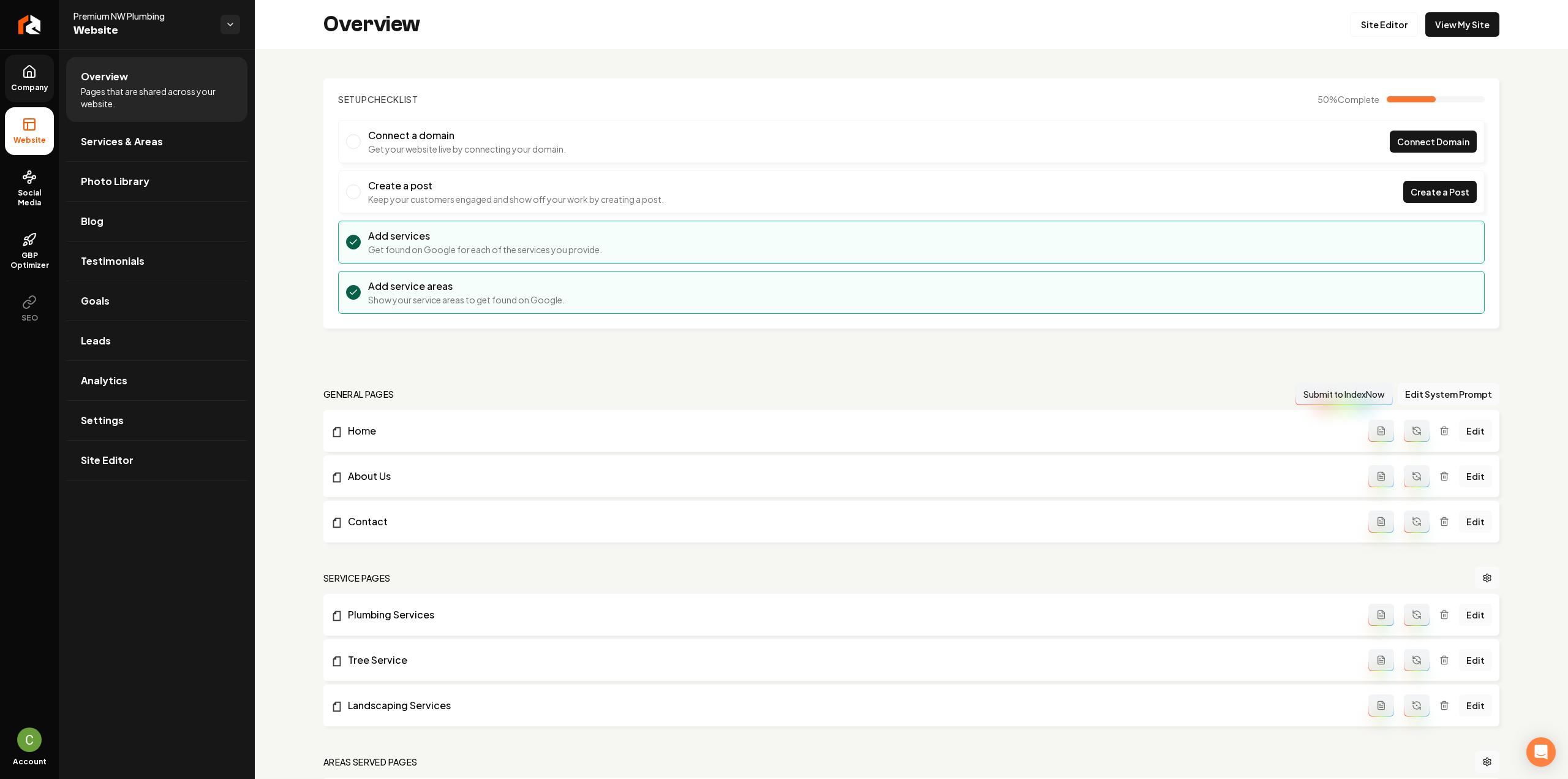
click at [32, 83] on span "Company" at bounding box center [30, 88] width 47 height 10
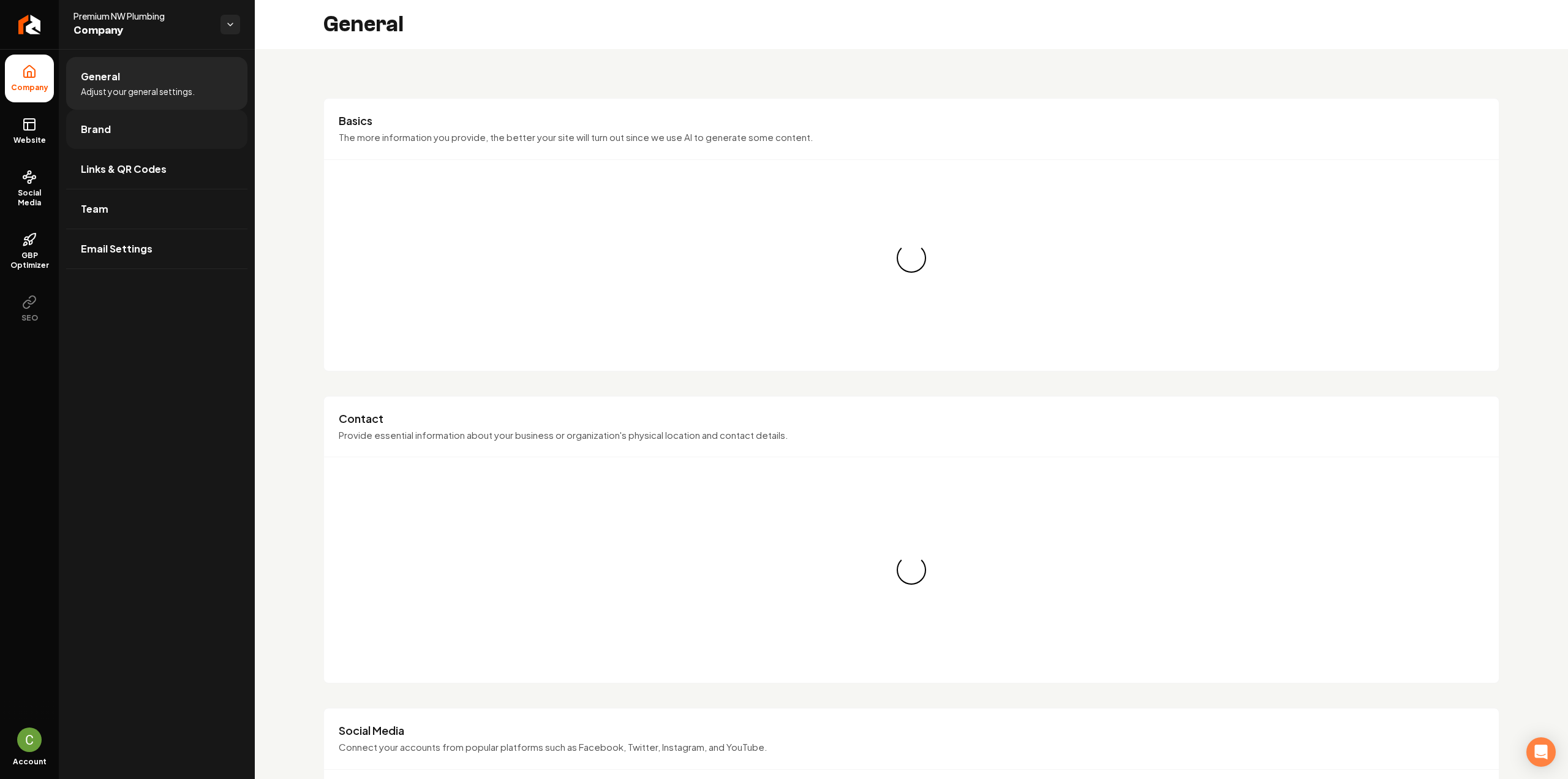
click at [78, 129] on link "Brand" at bounding box center [157, 129] width 181 height 39
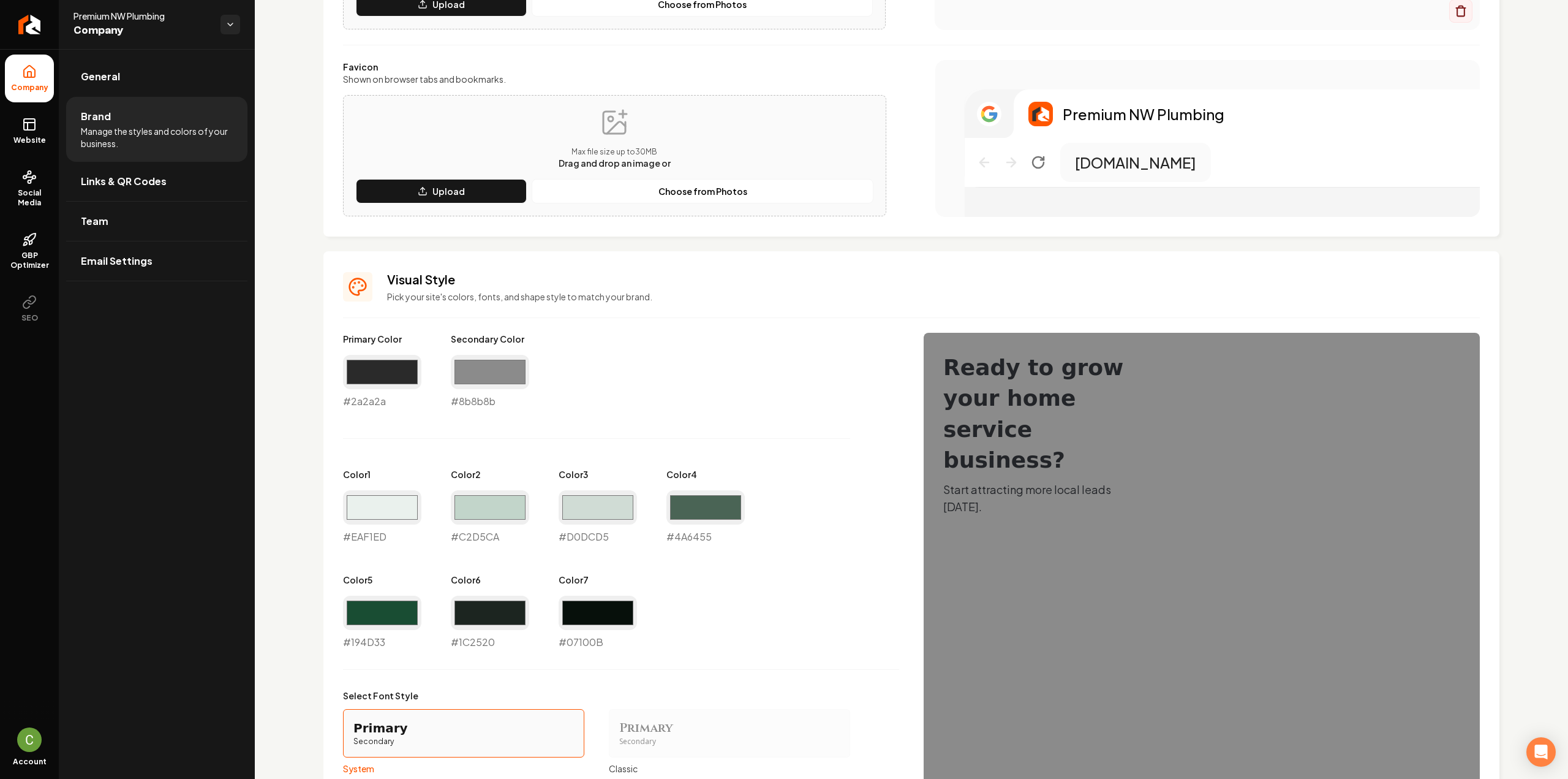
scroll to position [306, 0]
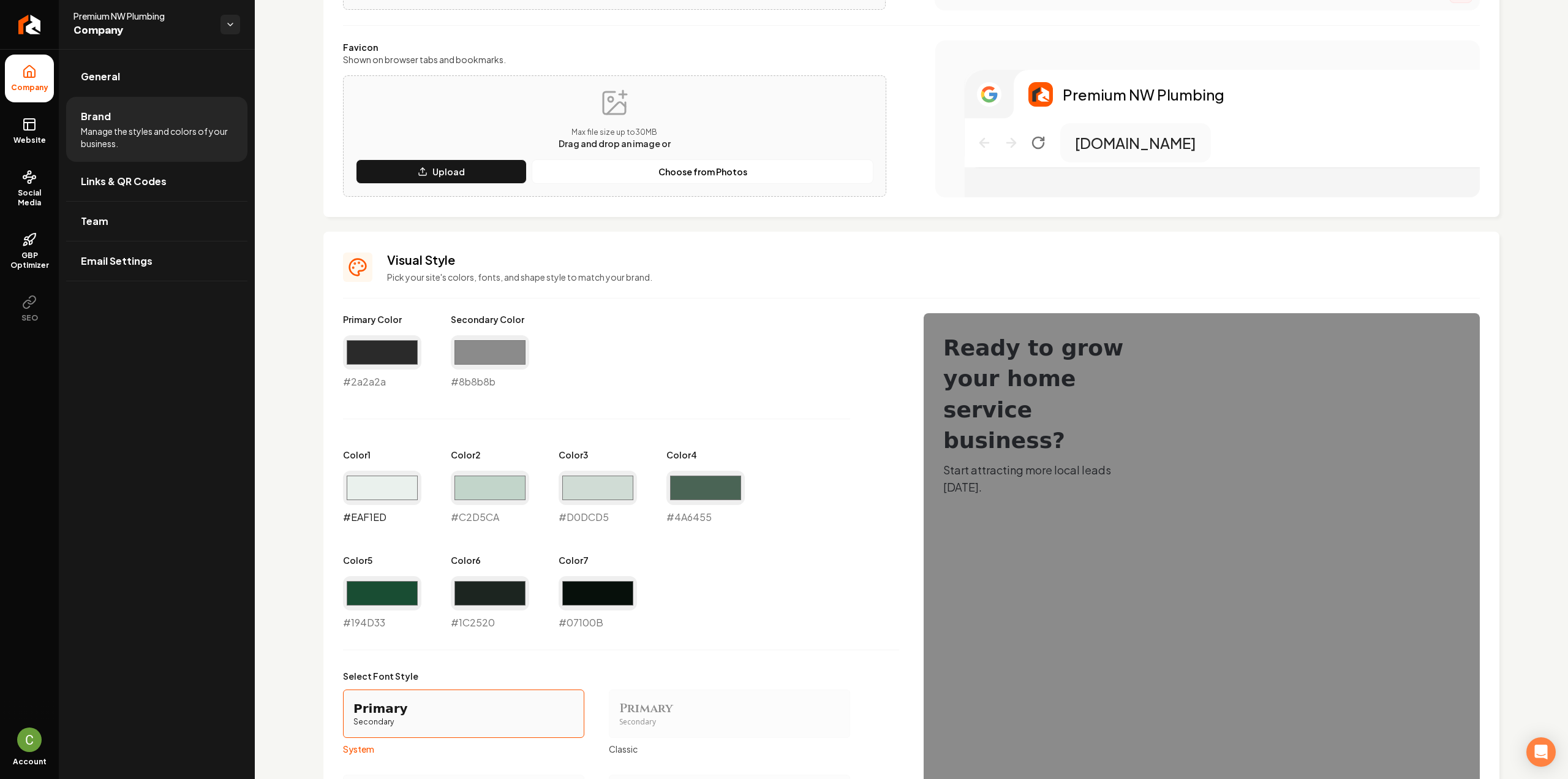
click at [398, 492] on input "#eaf1ed" at bounding box center [382, 488] width 78 height 34
type input "#edf0f3"
click at [467, 481] on input "#c2d5ca" at bounding box center [490, 488] width 78 height 34
type input "#c3c9d5"
click at [586, 494] on input "#d0dcd5" at bounding box center [598, 488] width 78 height 34
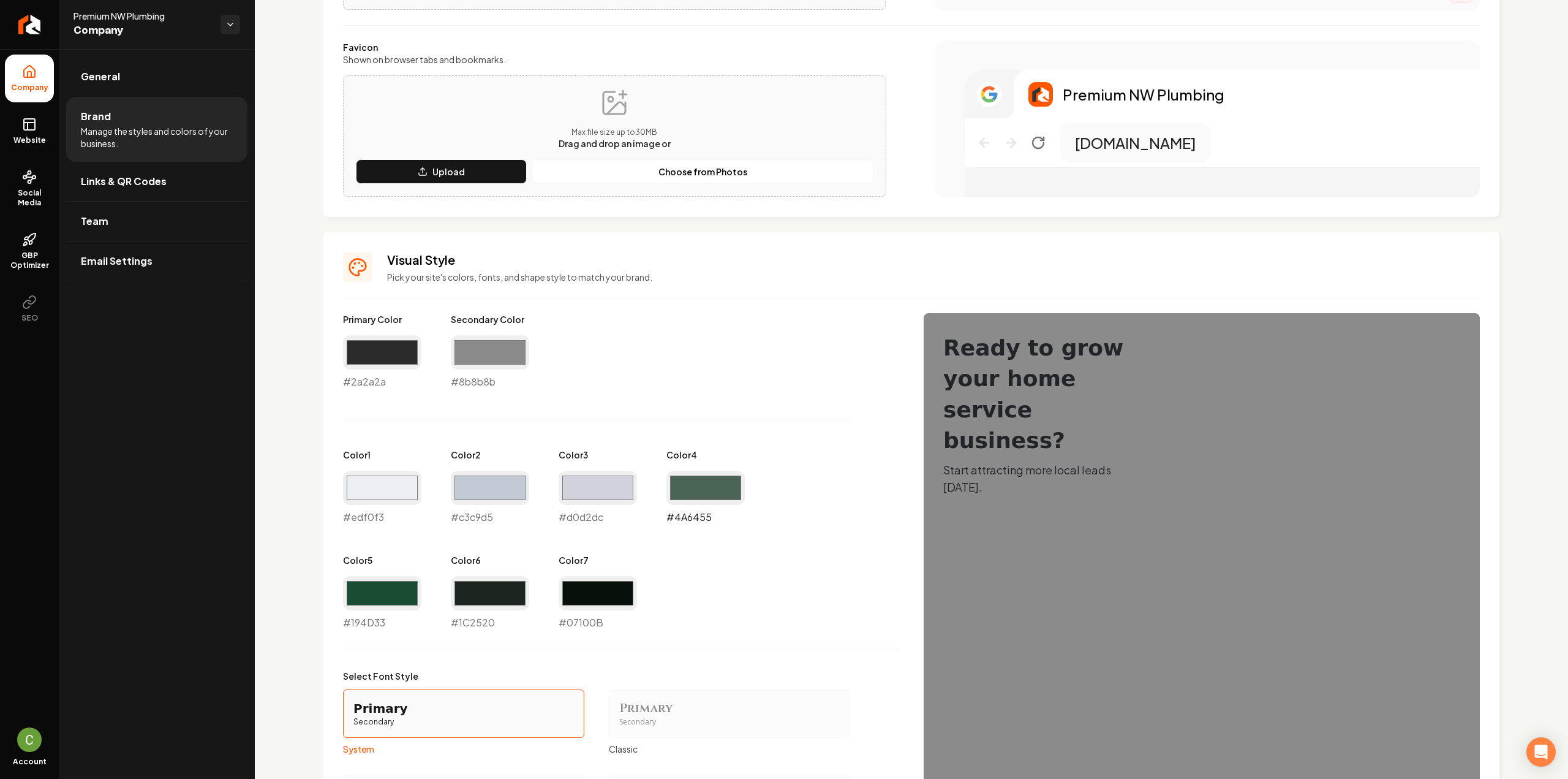
type input "#d0d2dc"
click at [690, 482] on input "#4a6455" at bounding box center [705, 488] width 78 height 34
type input "#4a5264"
click at [741, 429] on div "Primary Color #2a2a2a #2a2a2a Secondary Color #8b8b8b #8b8b8b Color 1 #edf0f3 #…" at bounding box center [621, 471] width 556 height 316
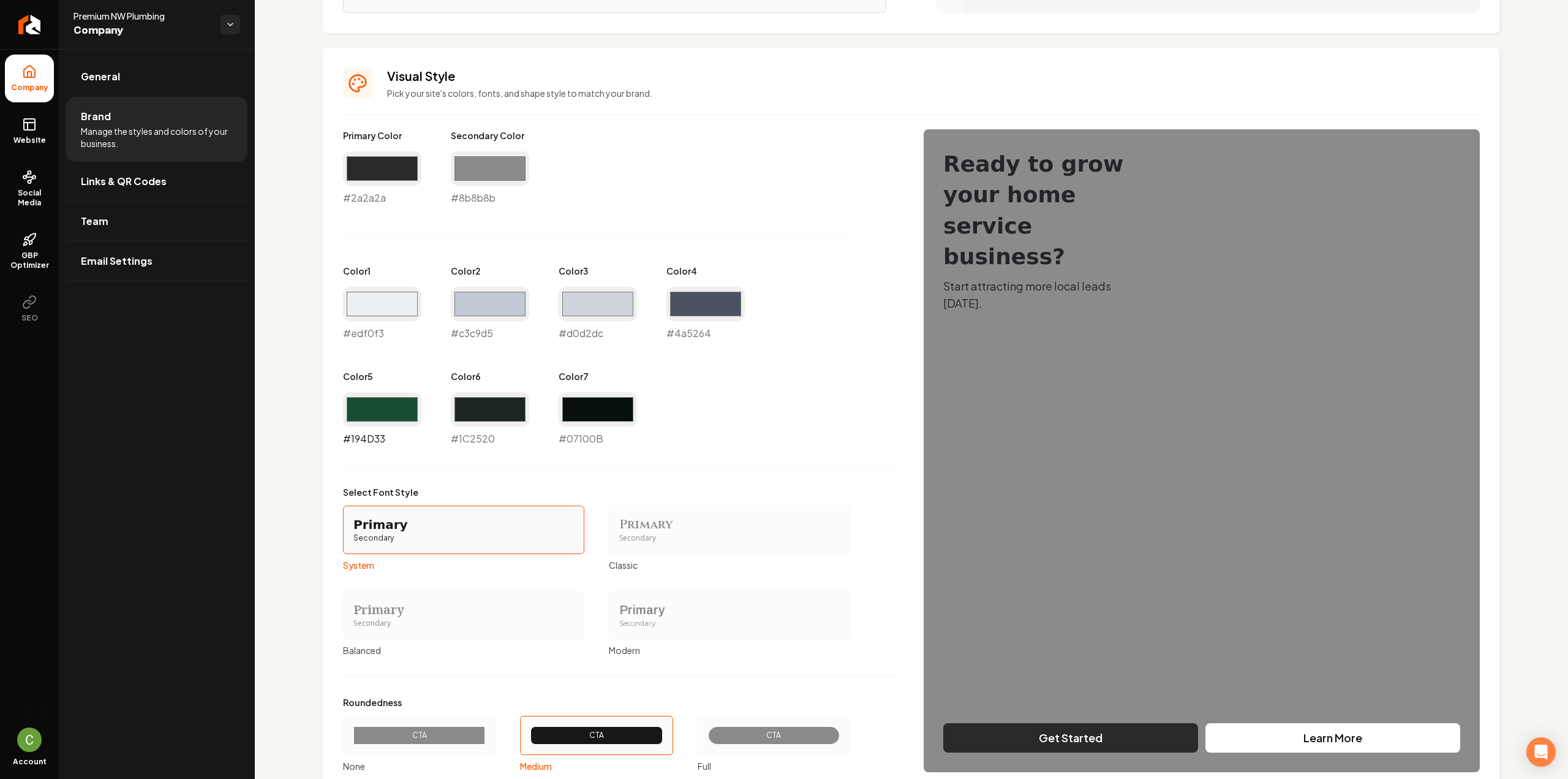
click at [414, 406] on input "#194d33" at bounding box center [382, 409] width 78 height 34
type input "#19294d"
click at [502, 413] on input "#1c2520" at bounding box center [490, 409] width 78 height 34
type input "#1f2229"
click at [725, 439] on div "Primary Color #2a2a2a #2a2a2a Secondary Color #8b8b8b #8b8b8b Color 1 #edf0f3 #…" at bounding box center [621, 287] width 556 height 316
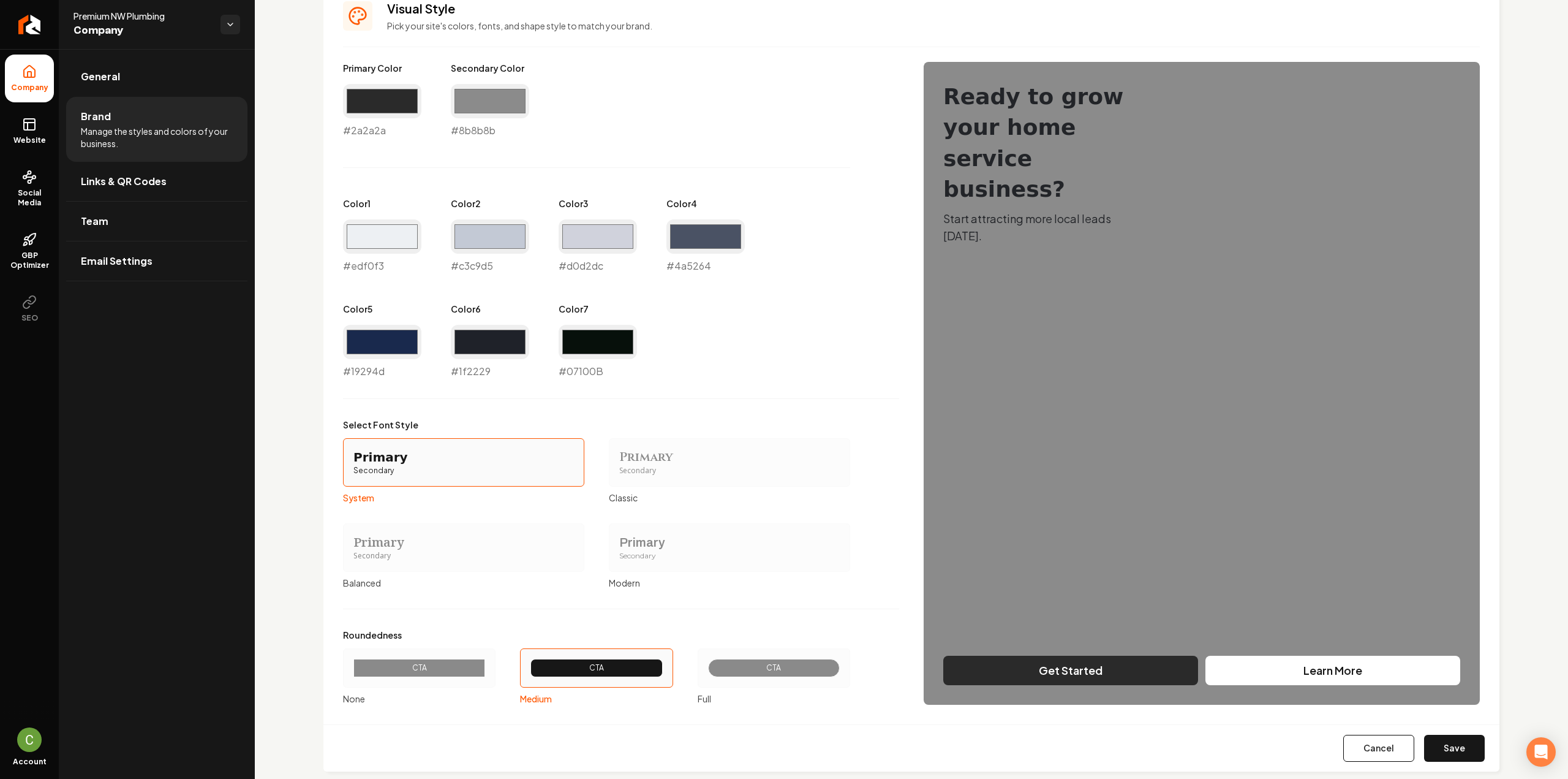
scroll to position [577, 0]
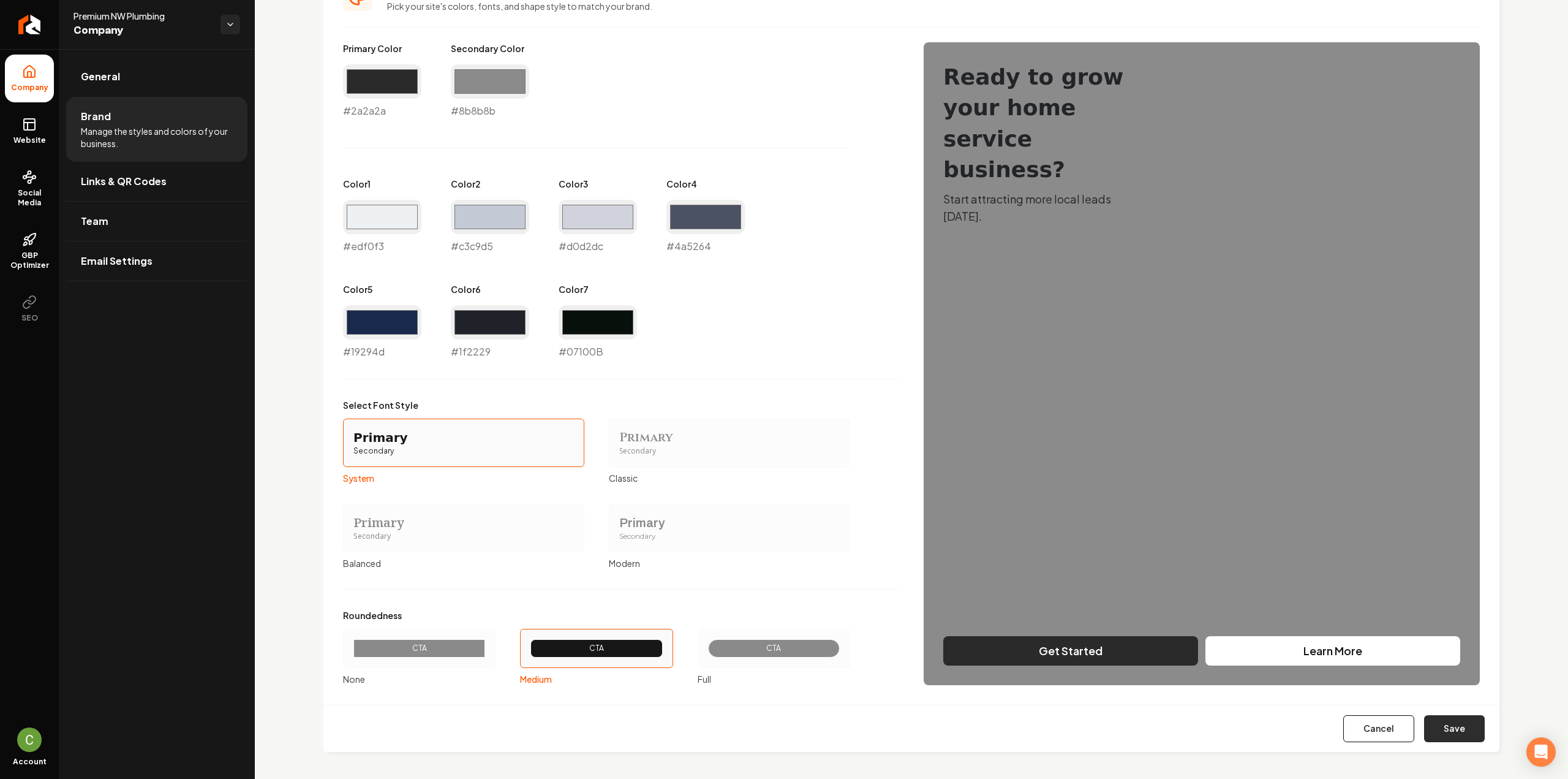
click at [1468, 725] on button "Save" at bounding box center [1455, 728] width 61 height 27
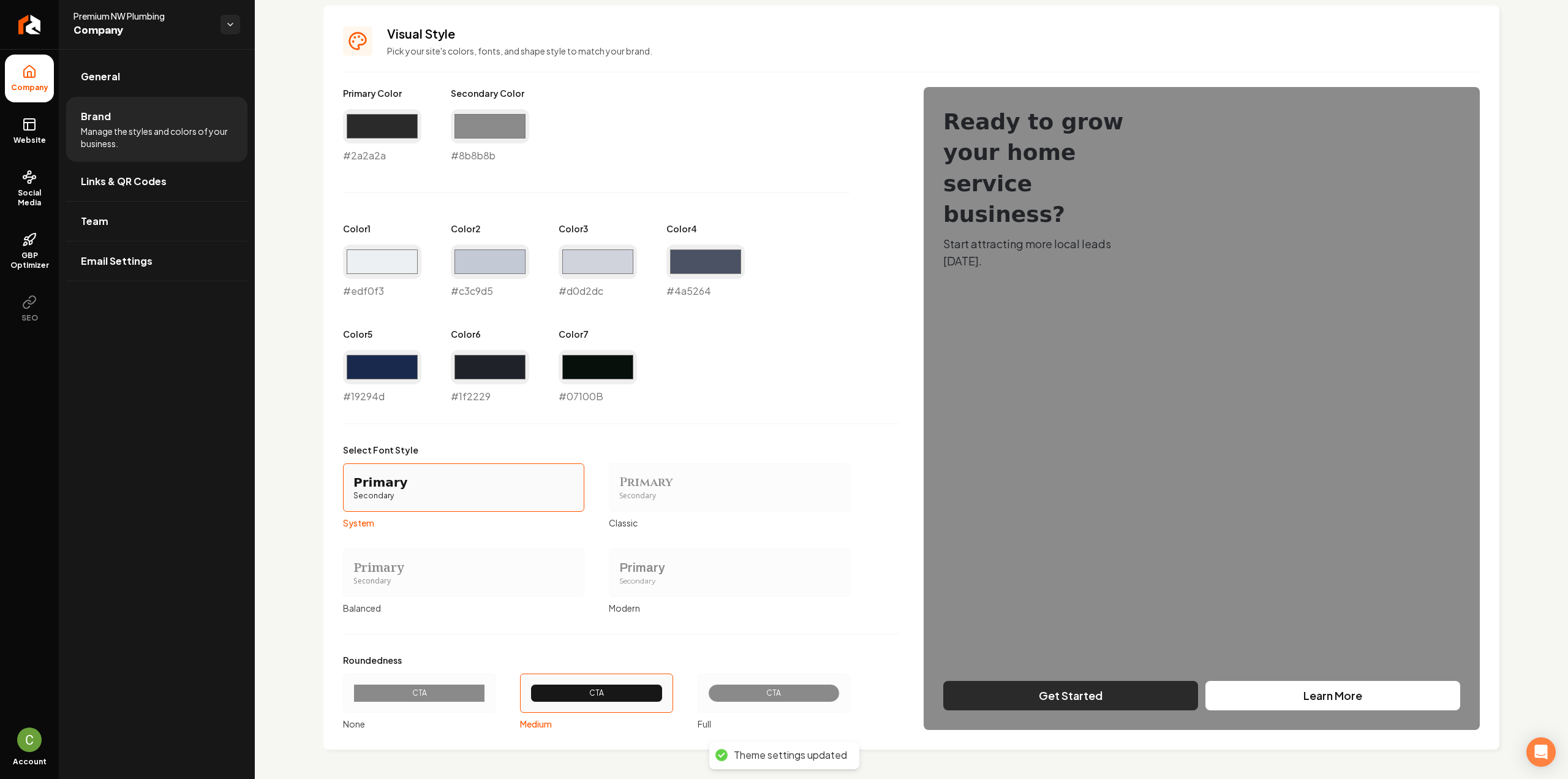
scroll to position [530, 0]
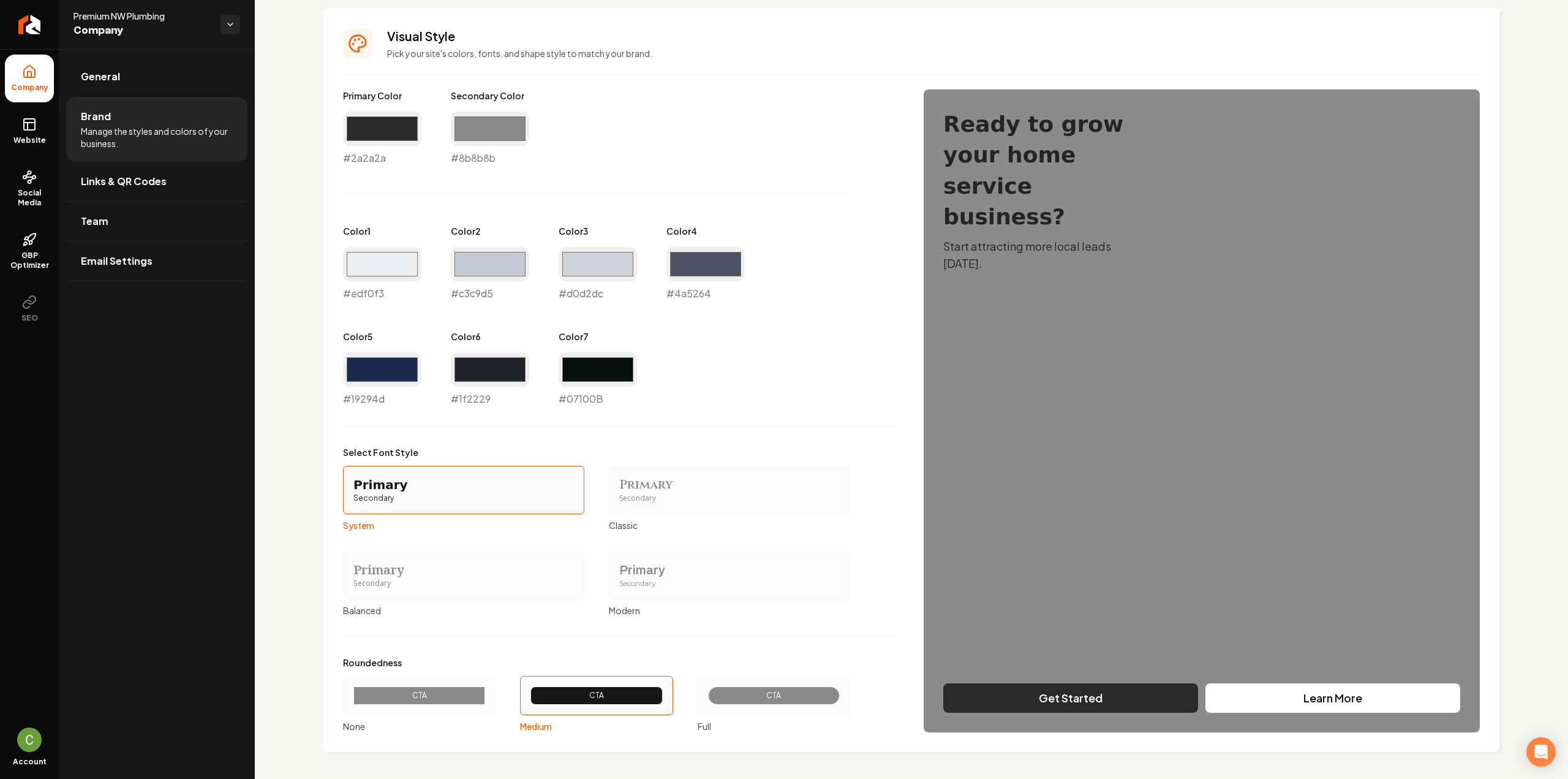
drag, startPoint x: 772, startPoint y: 684, endPoint x: 799, endPoint y: 694, distance: 28.8
click at [772, 686] on div "CTA" at bounding box center [773, 695] width 132 height 19
click at [707, 691] on button "CTA Full" at bounding box center [702, 695] width 10 height 10
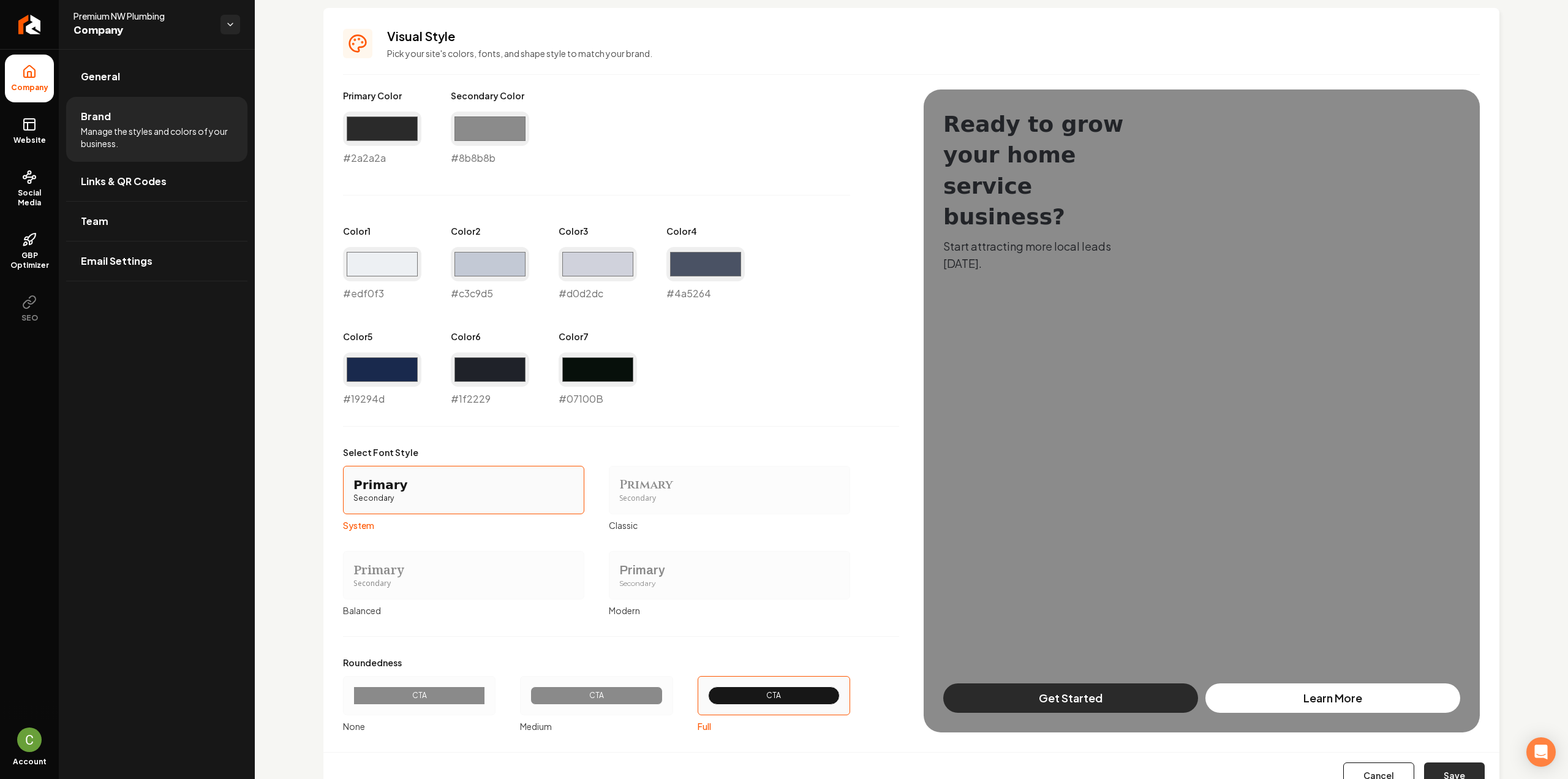
click at [1429, 762] on button "Save" at bounding box center [1455, 775] width 61 height 27
type input "#07100b"
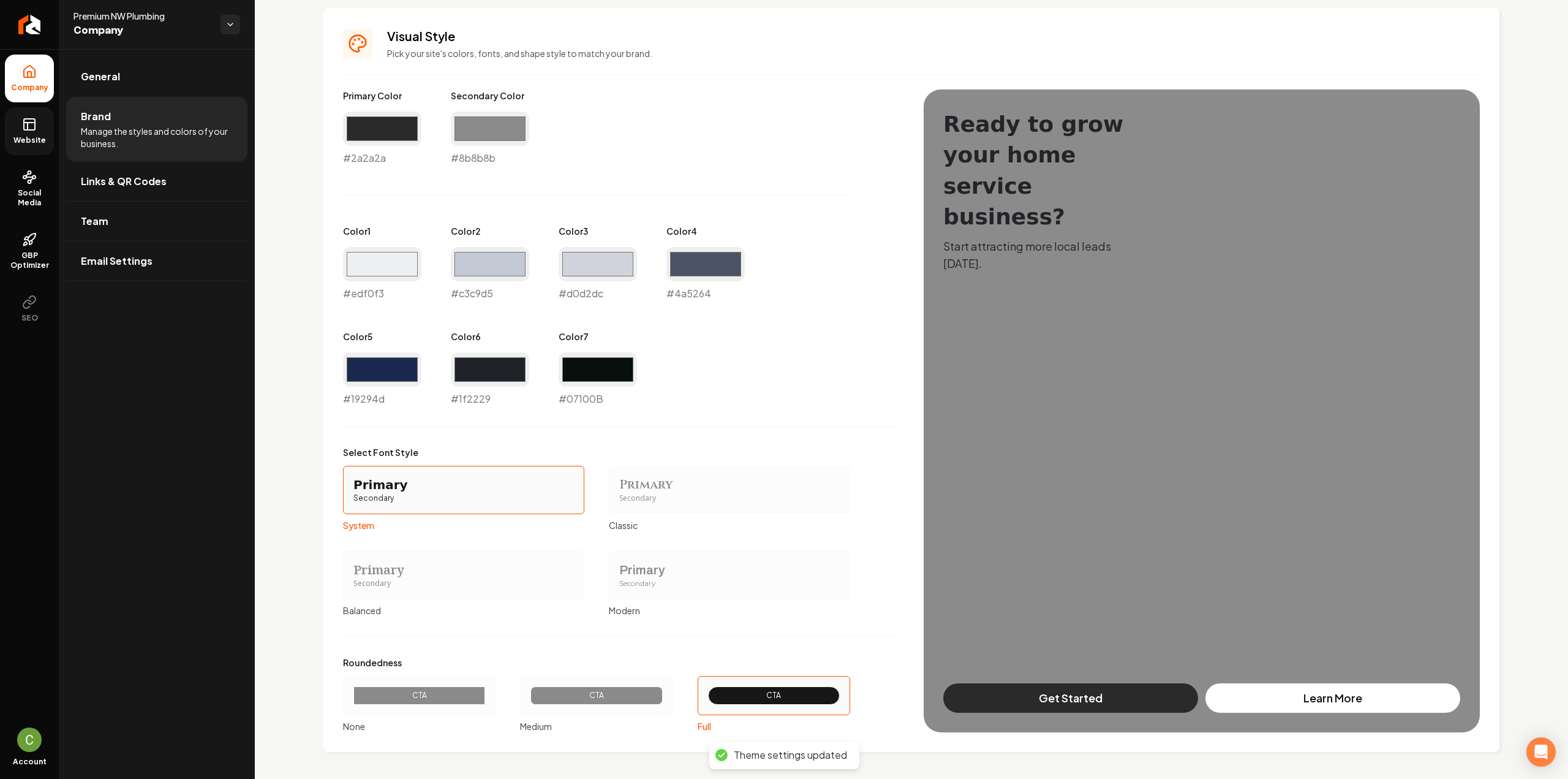
click at [41, 125] on link "Website" at bounding box center [29, 130] width 49 height 48
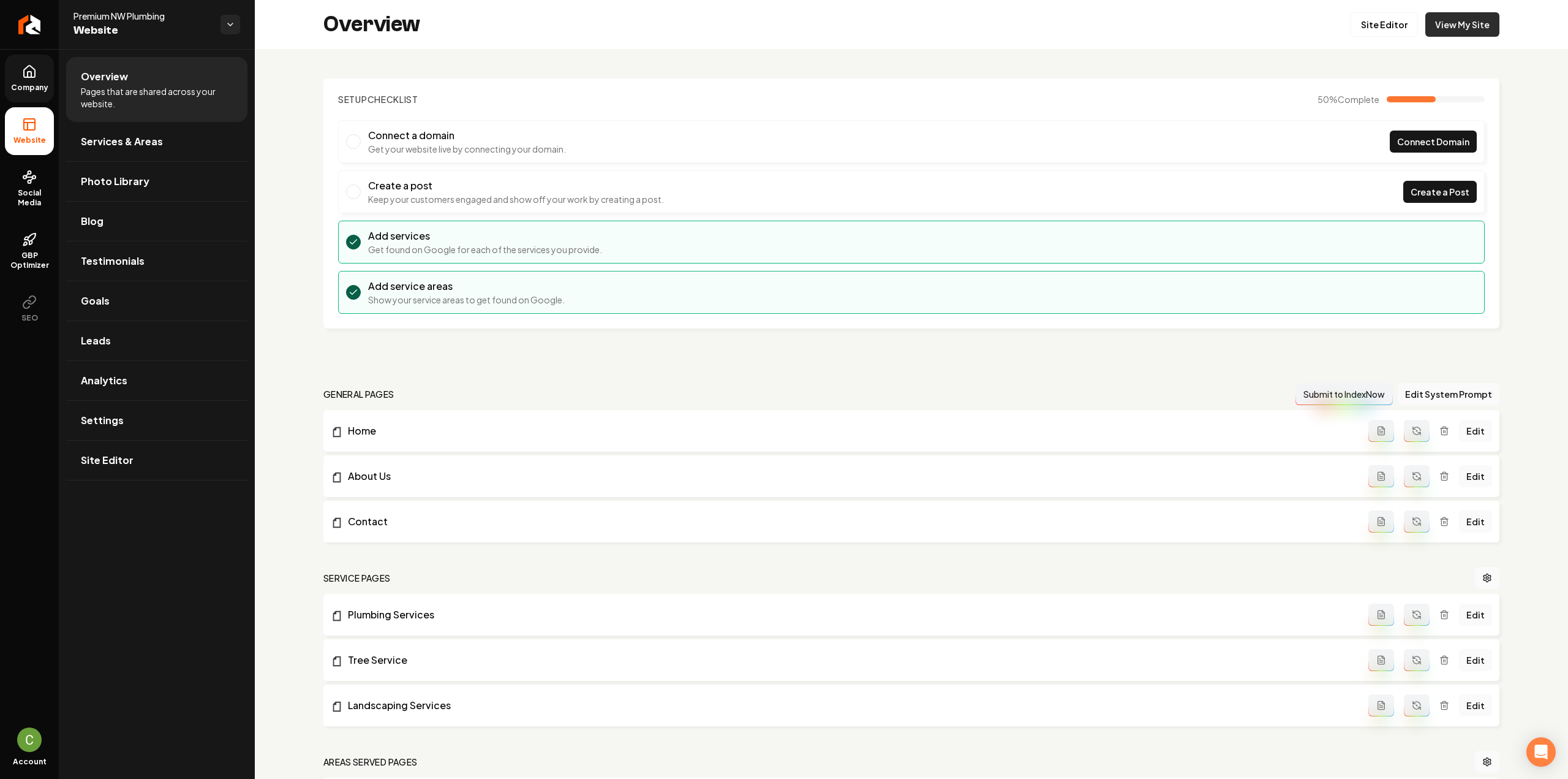
click at [1441, 23] on link "View My Site" at bounding box center [1463, 24] width 74 height 24
click at [27, 30] on icon "Return to dashboard" at bounding box center [29, 24] width 20 height 20
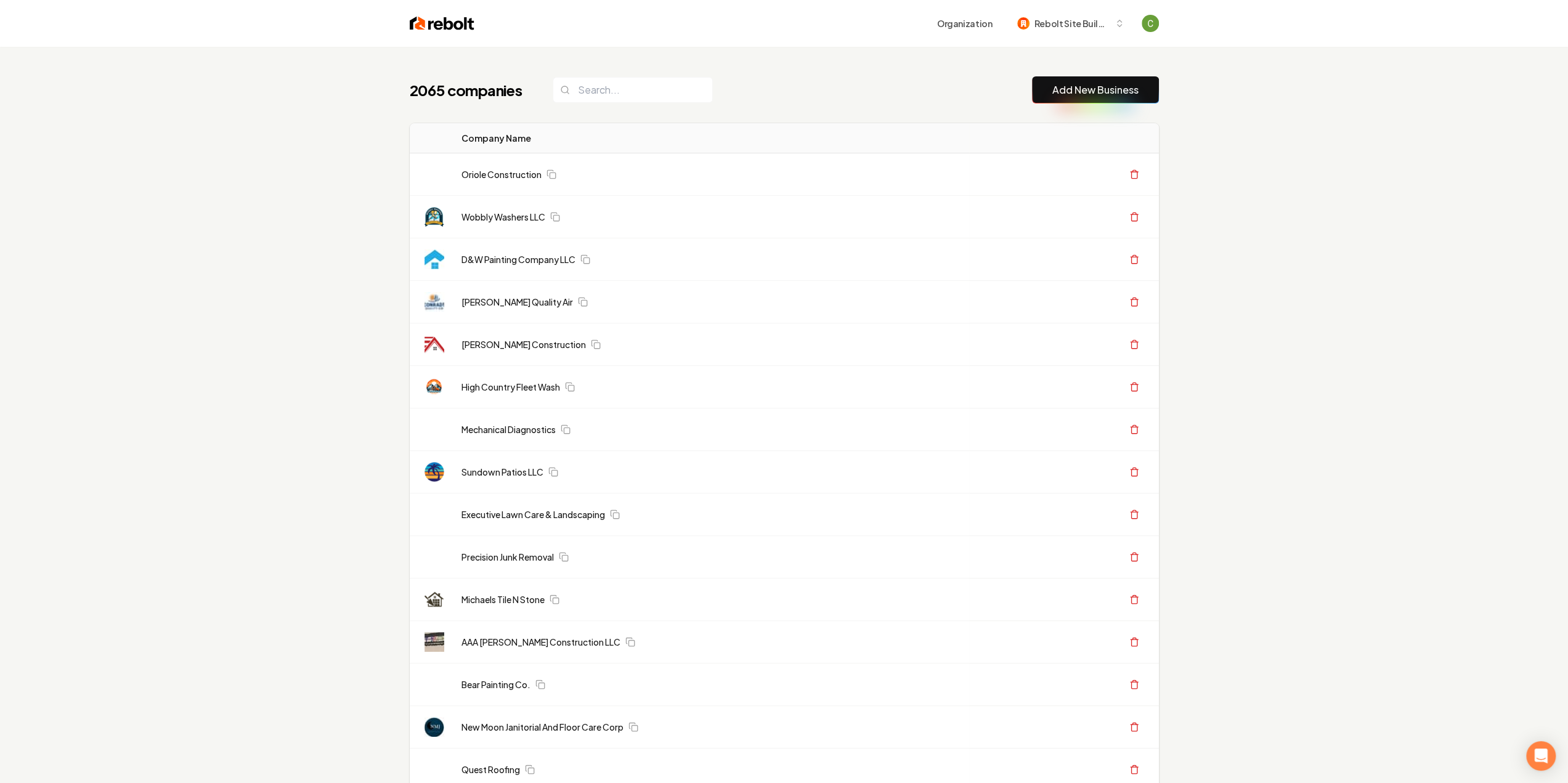
click at [1116, 90] on link "Add New Business" at bounding box center [1095, 90] width 86 height 15
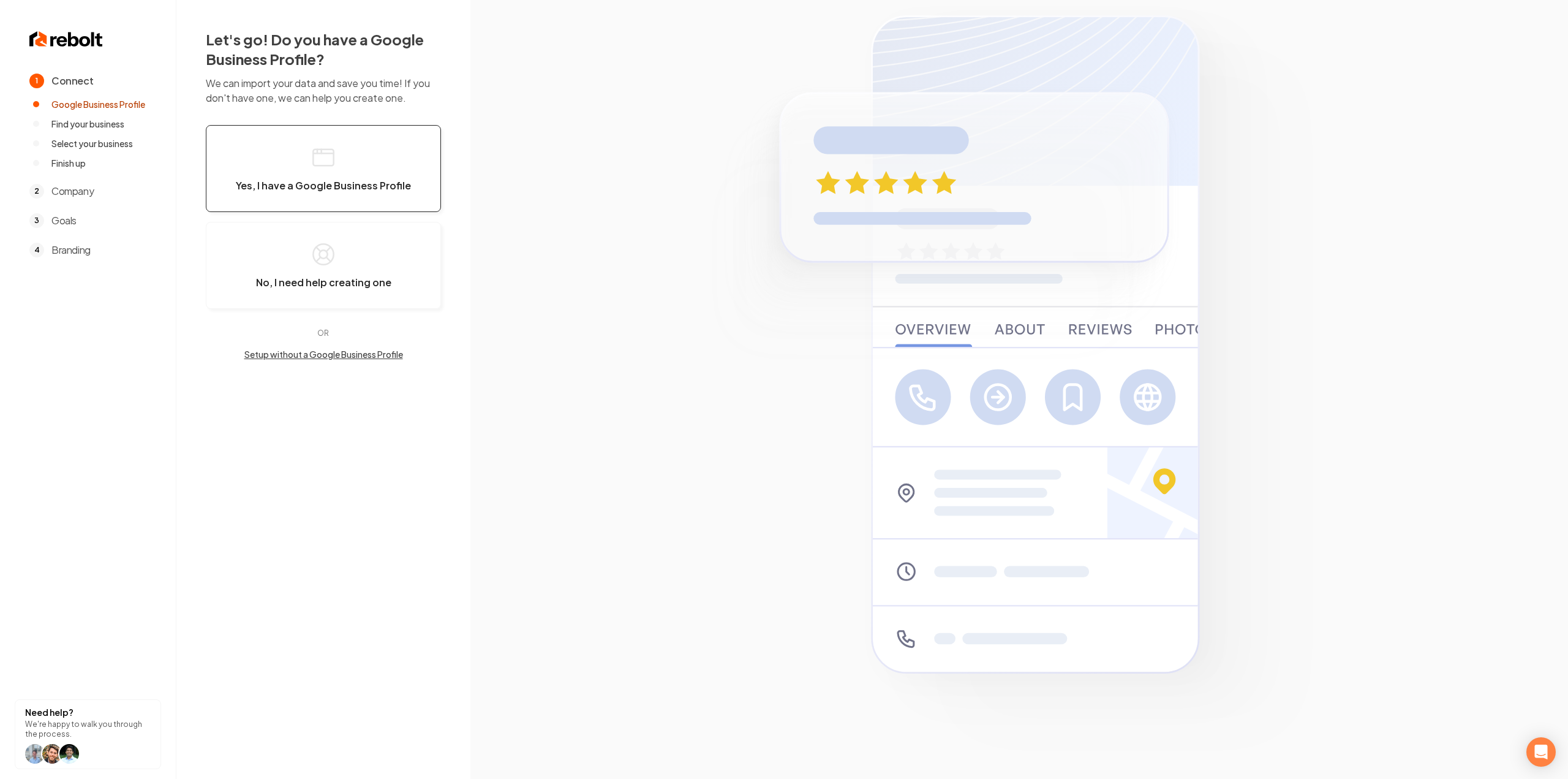
click at [241, 163] on button "Yes, I have a Google Business Profile" at bounding box center [323, 168] width 235 height 87
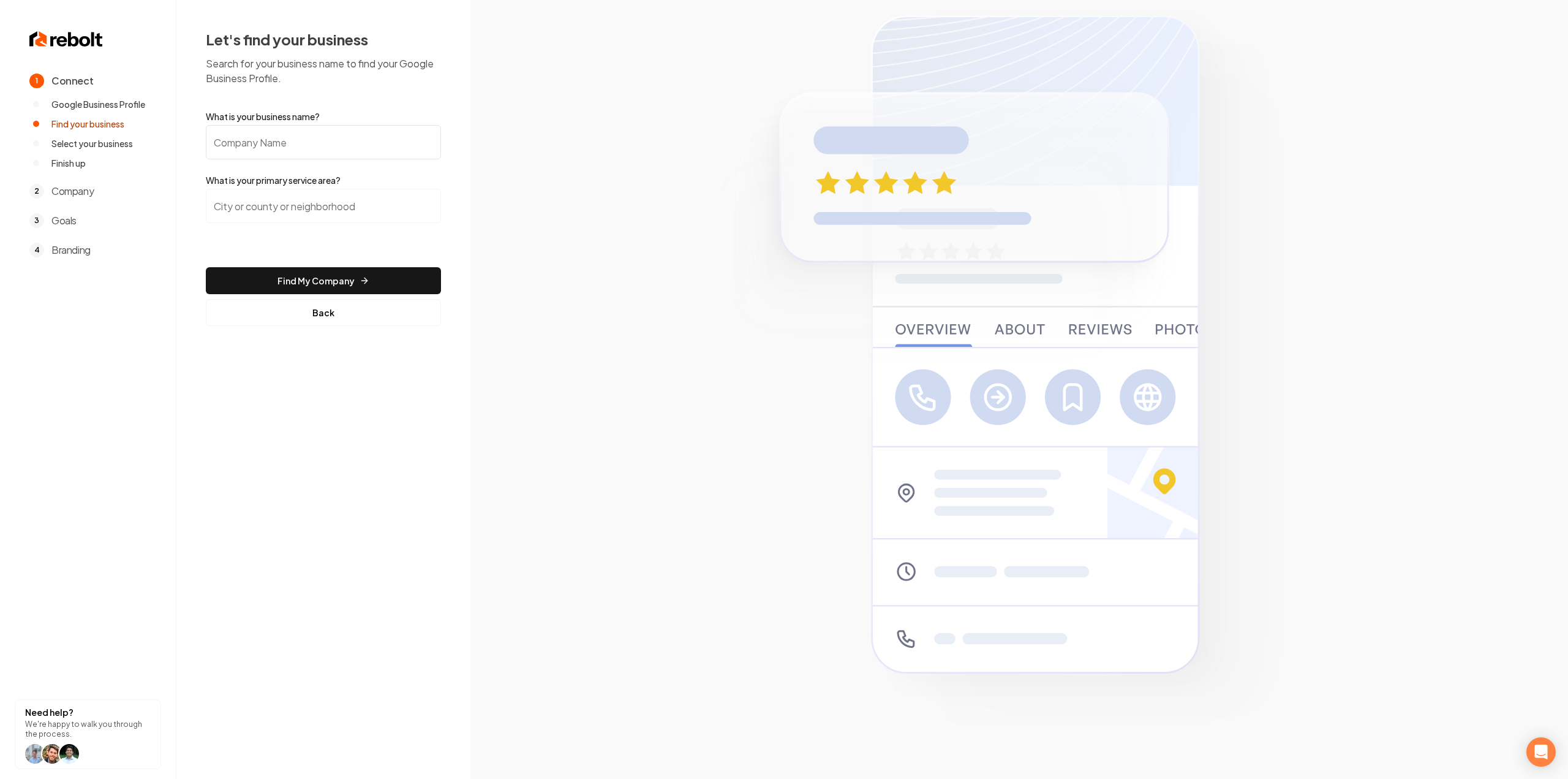
click at [305, 111] on label "What is your business name?" at bounding box center [323, 116] width 235 height 13
click at [305, 125] on input "What is your business name?" at bounding box center [323, 142] width 235 height 34
click at [302, 144] on input "What is your business name?" at bounding box center [323, 142] width 235 height 34
paste input "Francci Electric and Controls, LLC"
drag, startPoint x: 393, startPoint y: 152, endPoint x: 367, endPoint y: 145, distance: 26.9
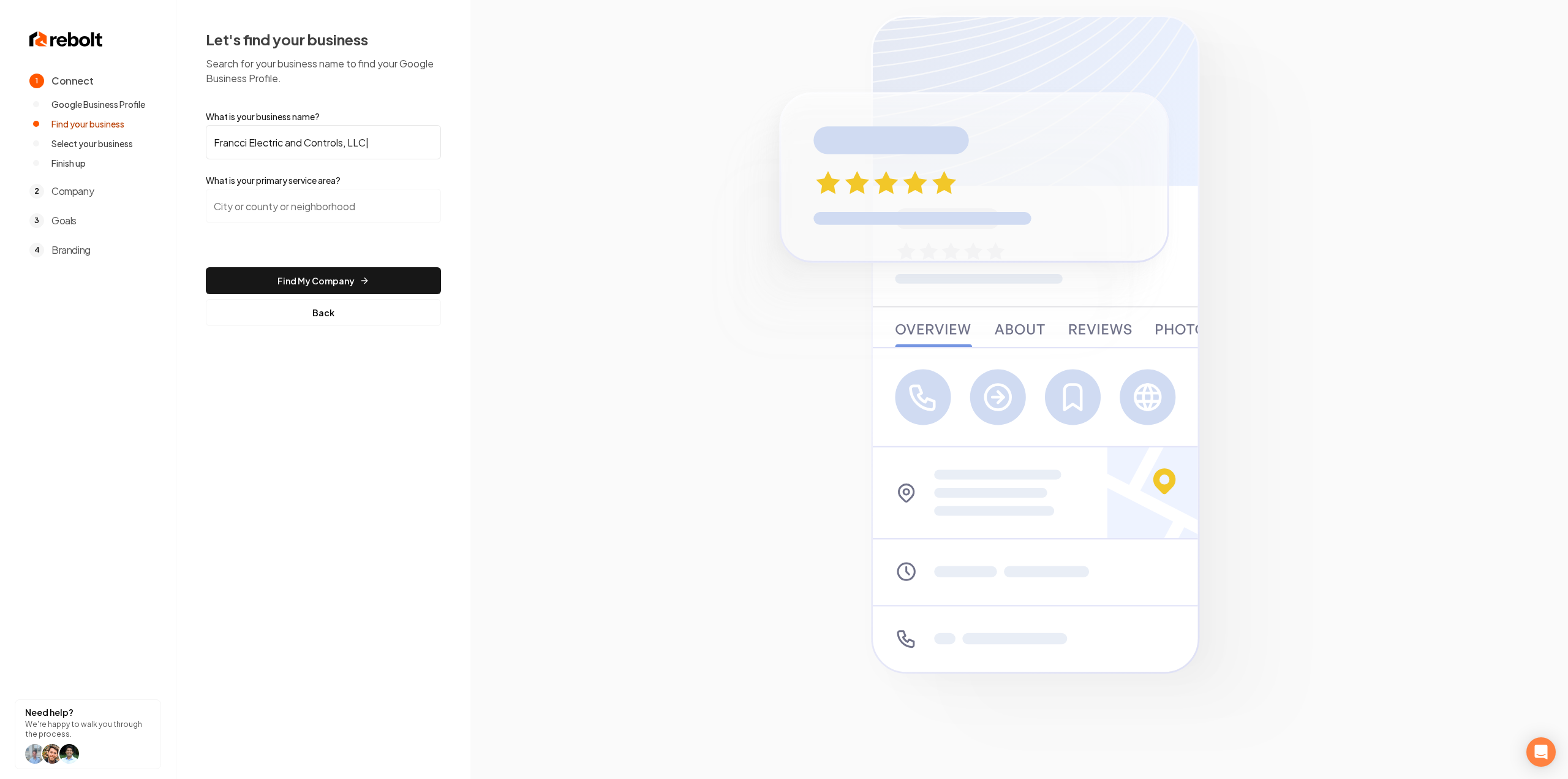
click at [367, 145] on input "Francci Electric and Controls, LLC|" at bounding box center [323, 142] width 235 height 34
type input "Francci Electric and Controls, LLC"
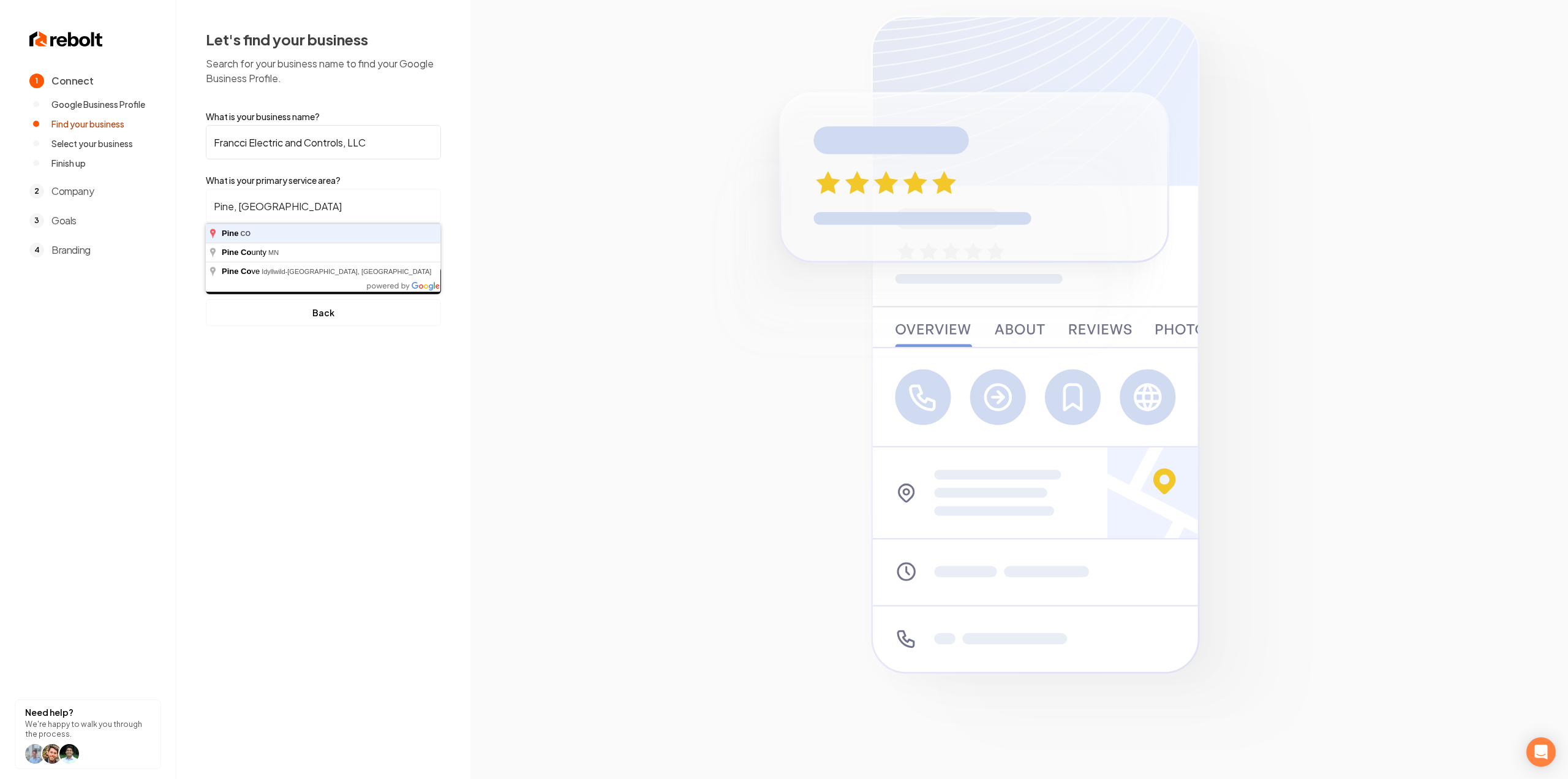
type input "Pine, CO"
click at [205, 267] on button "Find My Company" at bounding box center [323, 281] width 235 height 27
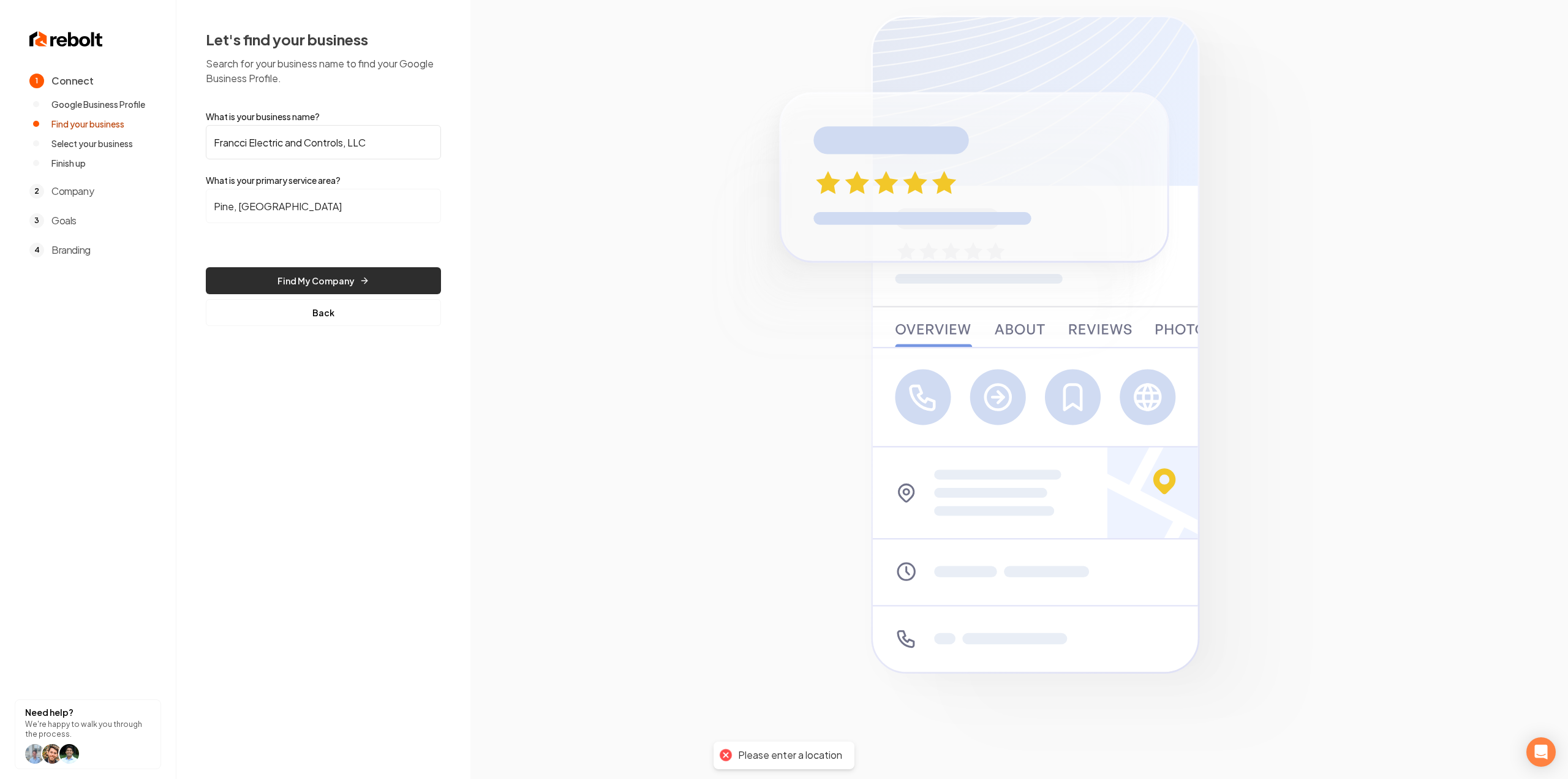
click at [323, 287] on button "Find My Company" at bounding box center [323, 281] width 235 height 27
click at [271, 314] on button "Back" at bounding box center [323, 313] width 235 height 27
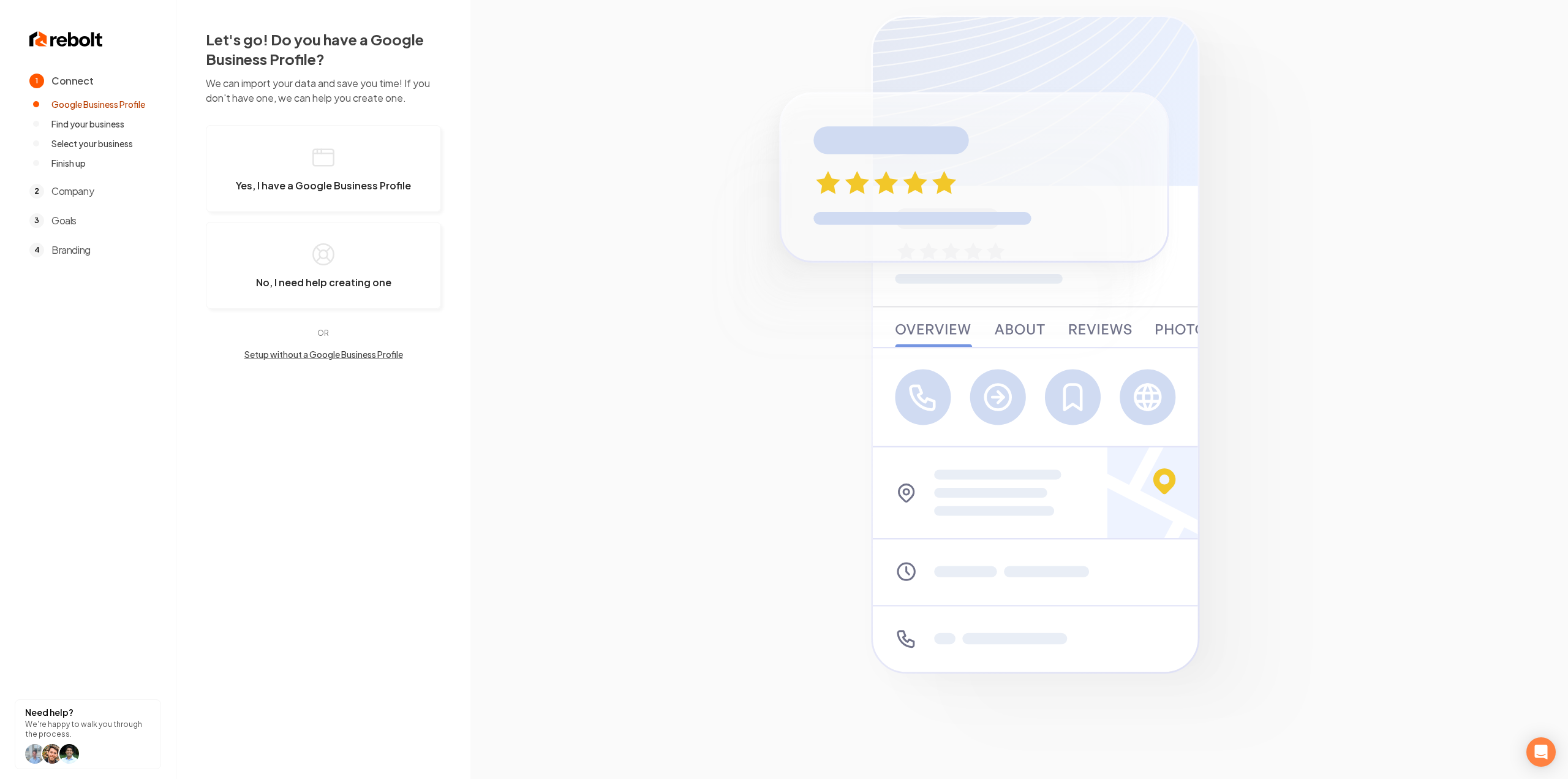
click at [302, 356] on button "Setup without a Google Business Profile" at bounding box center [323, 354] width 235 height 13
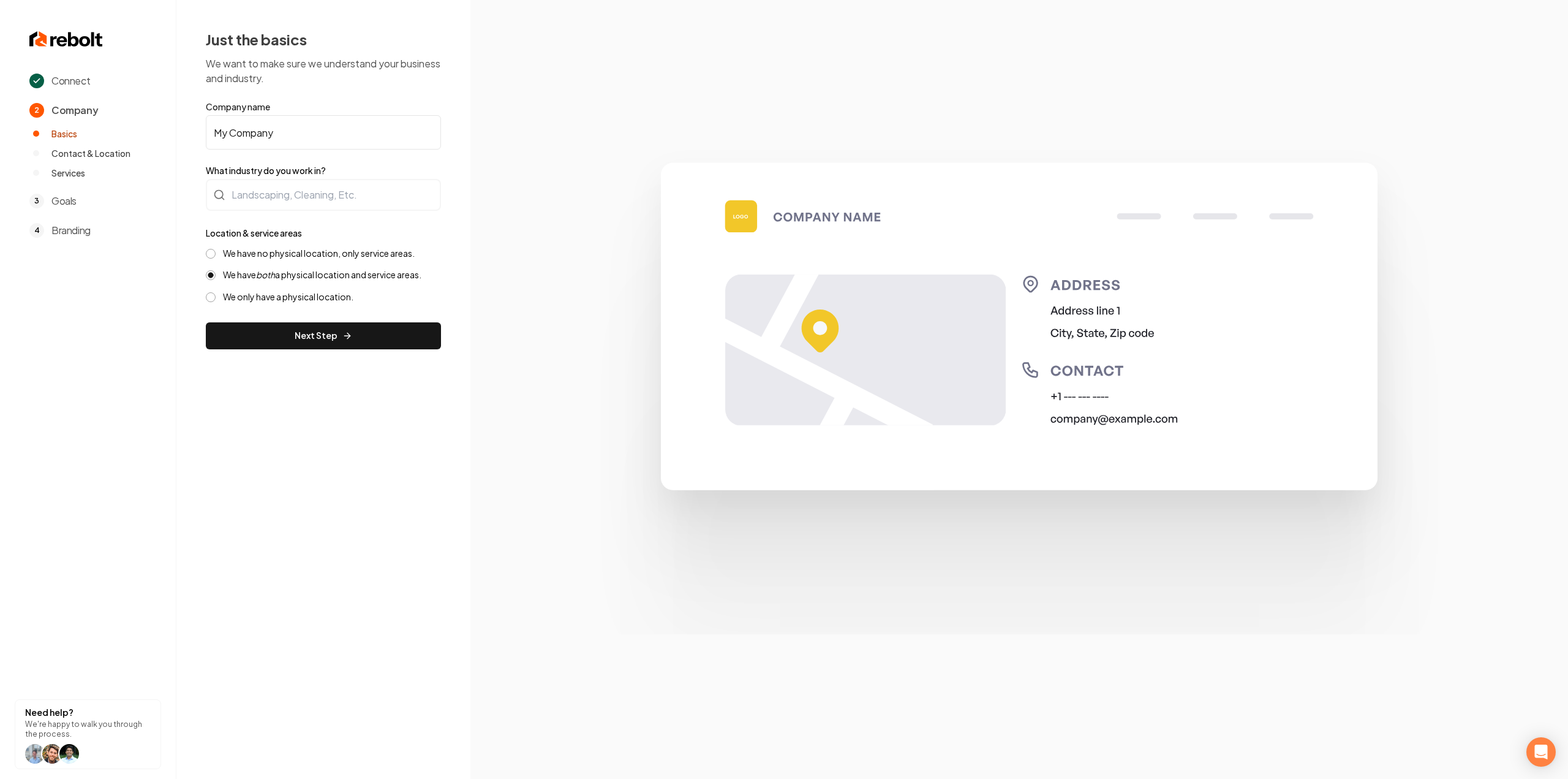
click at [254, 128] on input "My Company" at bounding box center [323, 132] width 235 height 34
paste input "Francci Electric and Controls, LLC"
click at [254, 199] on div at bounding box center [323, 195] width 235 height 32
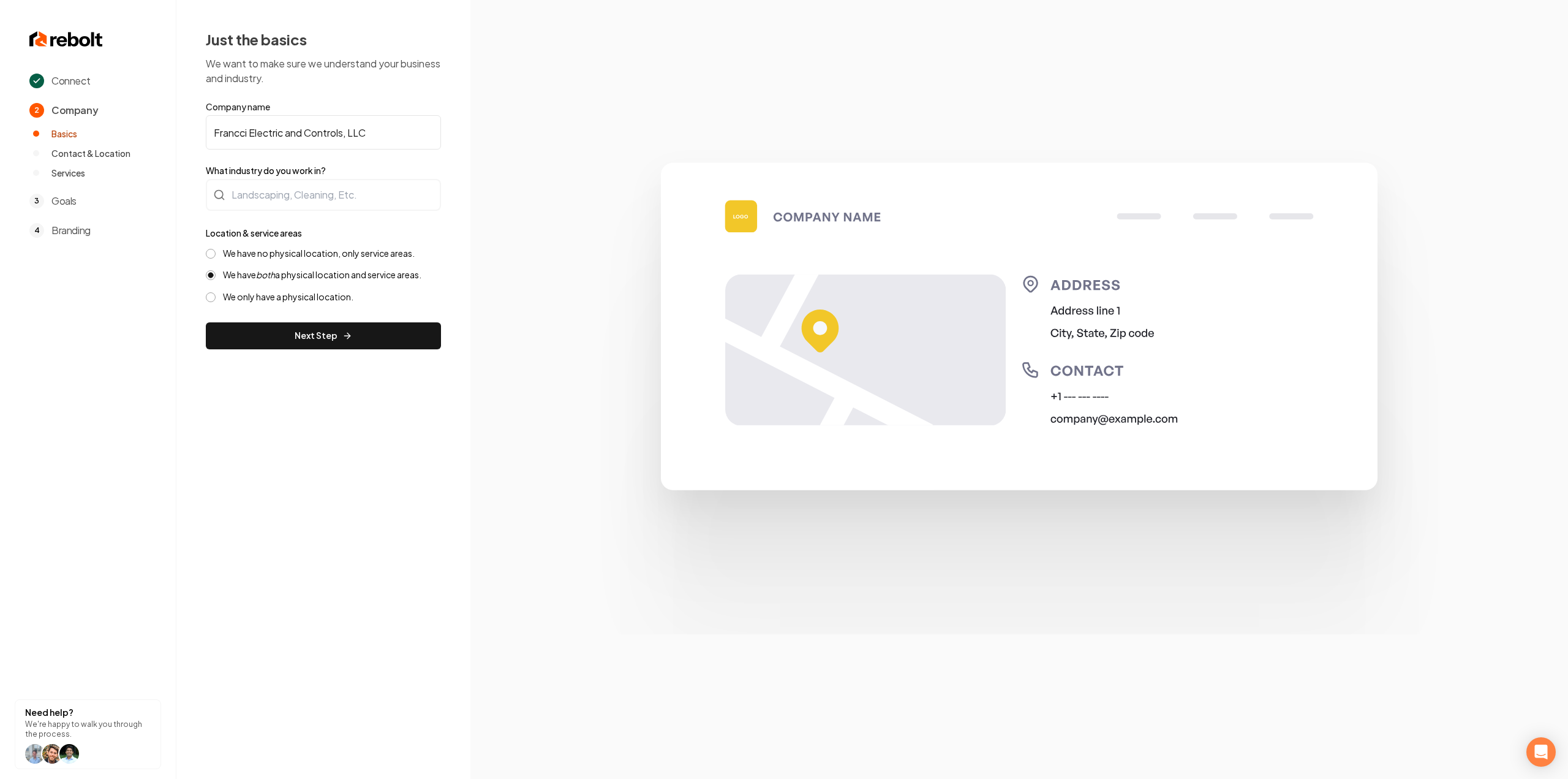
click at [347, 129] on form "Company name Francci Electric and Controls, LLC What industry do you work in? L…" at bounding box center [323, 225] width 235 height 248
drag, startPoint x: 345, startPoint y: 130, endPoint x: 416, endPoint y: 141, distance: 71.8
click at [416, 140] on input "Francci Electric and Controls, LLC" at bounding box center [323, 132] width 235 height 34
type input "Francci Electric and Controls"
type input "Electrician"
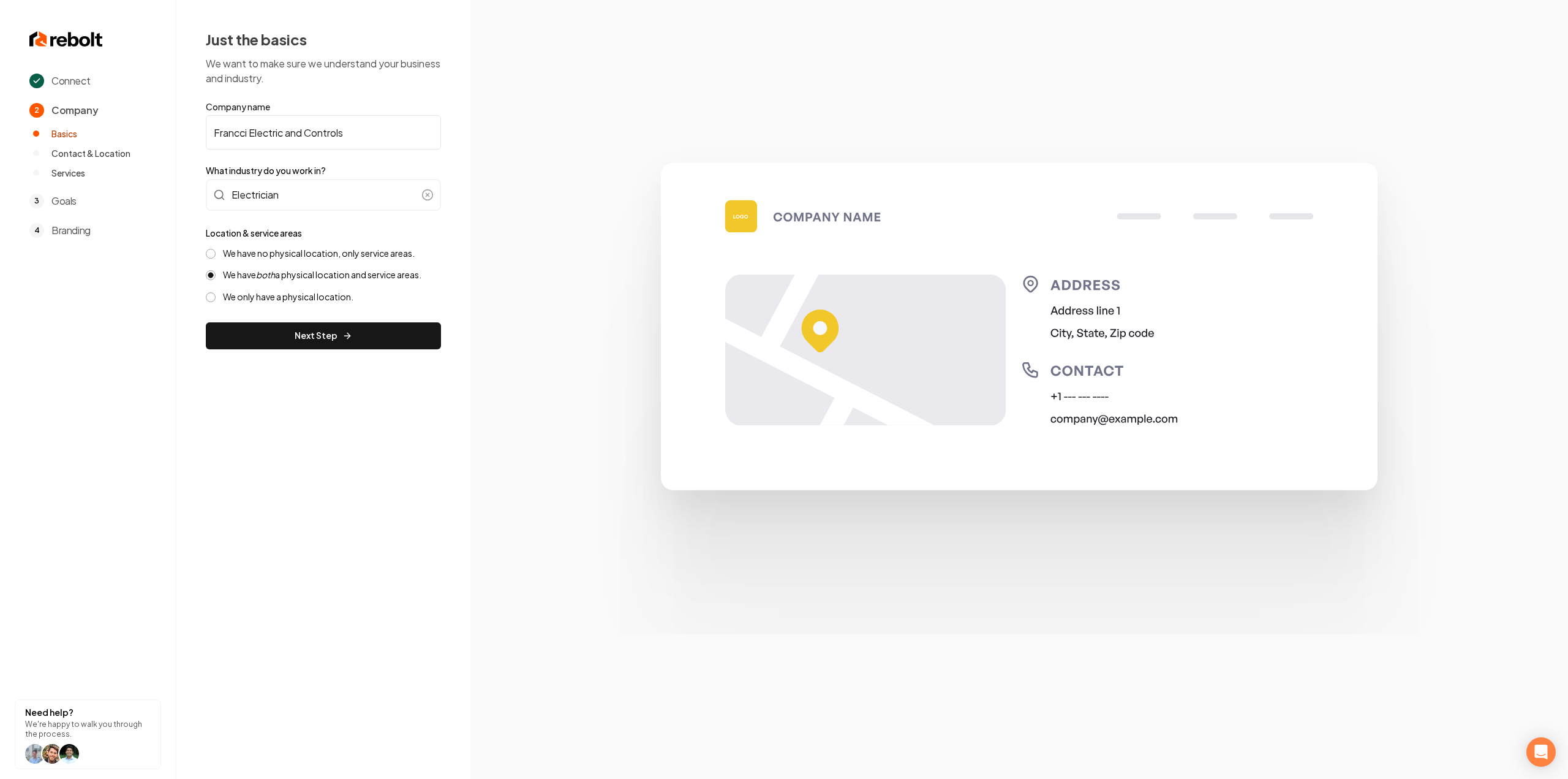
click at [377, 246] on div "Location & service areas We have no physical location, only service areas. We h…" at bounding box center [323, 264] width 235 height 77
click at [356, 252] on label "We have no physical location, only service areas." at bounding box center [318, 253] width 191 height 12
click at [216, 252] on button "We have no physical location, only service areas." at bounding box center [210, 253] width 10 height 10
click at [341, 356] on div "Just the basics We want to make sure we understand your business and industry. …" at bounding box center [323, 189] width 294 height 379
click at [338, 342] on button "Next Step" at bounding box center [323, 335] width 235 height 27
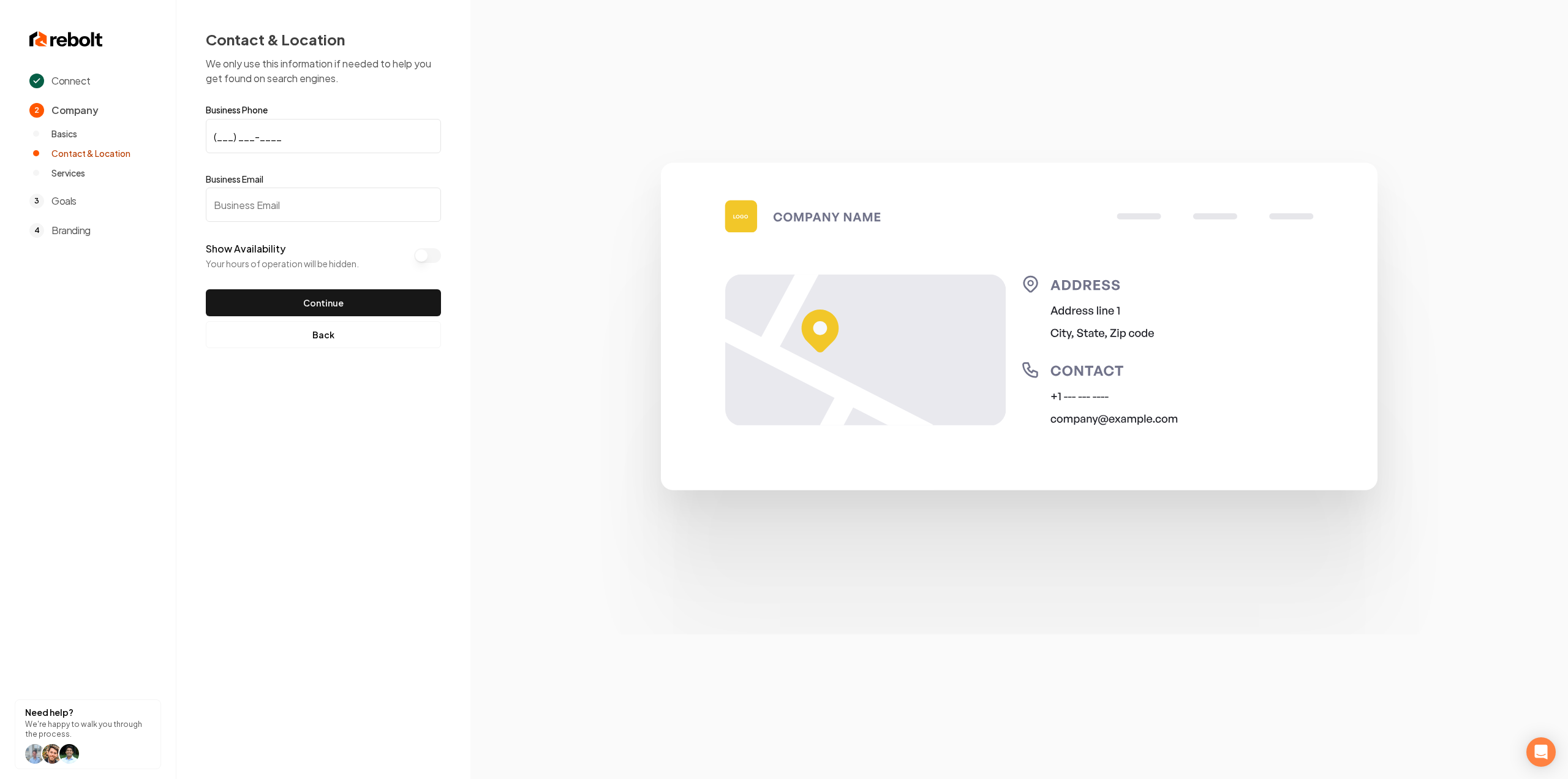
click at [268, 135] on input "(___) ___-____" at bounding box center [323, 136] width 235 height 34
paste input "303) 669-8497"
type input "(303) 669-8497"
click at [239, 209] on input "Business Email" at bounding box center [323, 205] width 235 height 34
paste input "francci.electric@gmail.com"
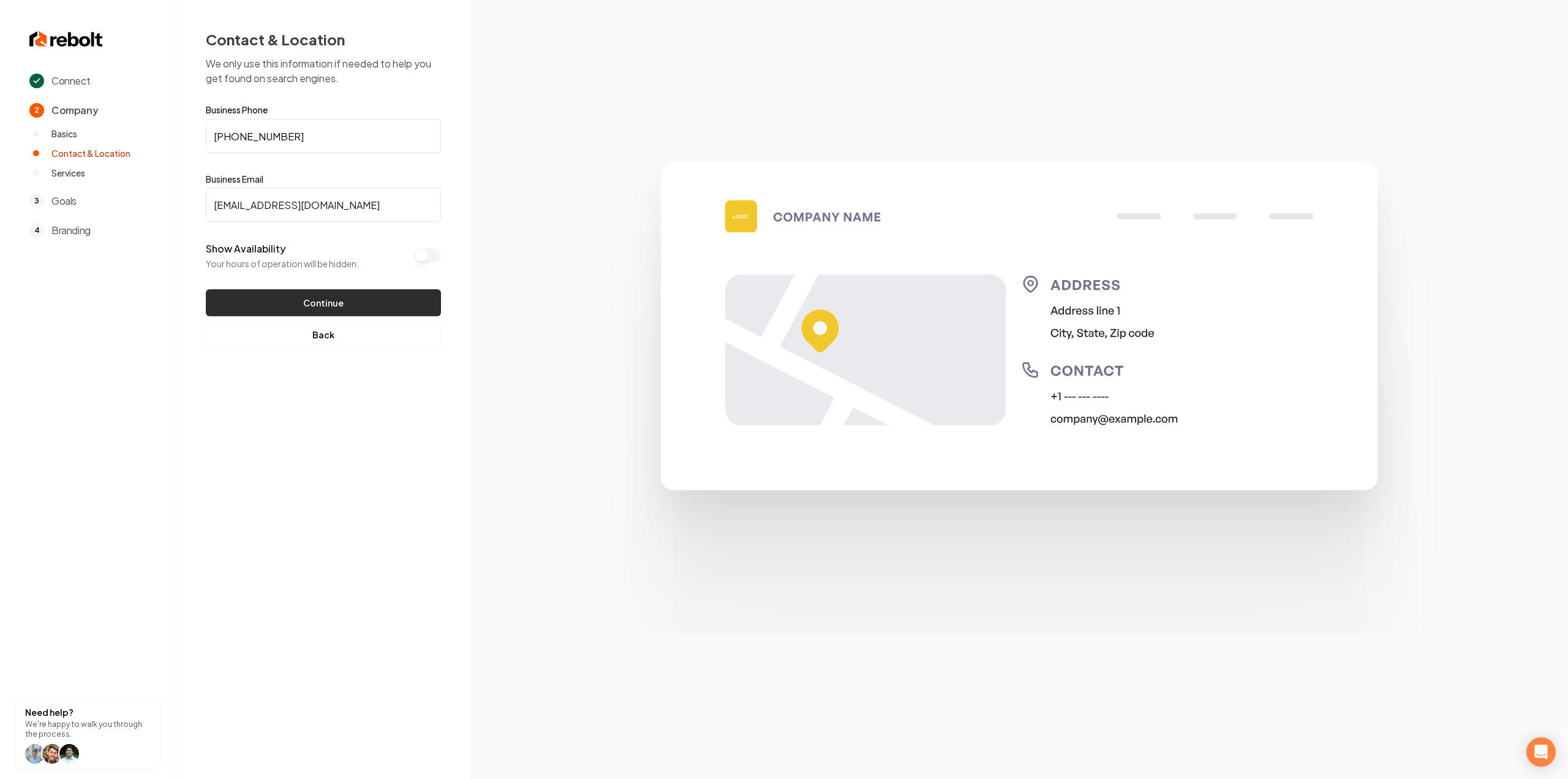
type input "francci.electric@gmail.com"
click at [257, 294] on button "Continue" at bounding box center [323, 302] width 235 height 27
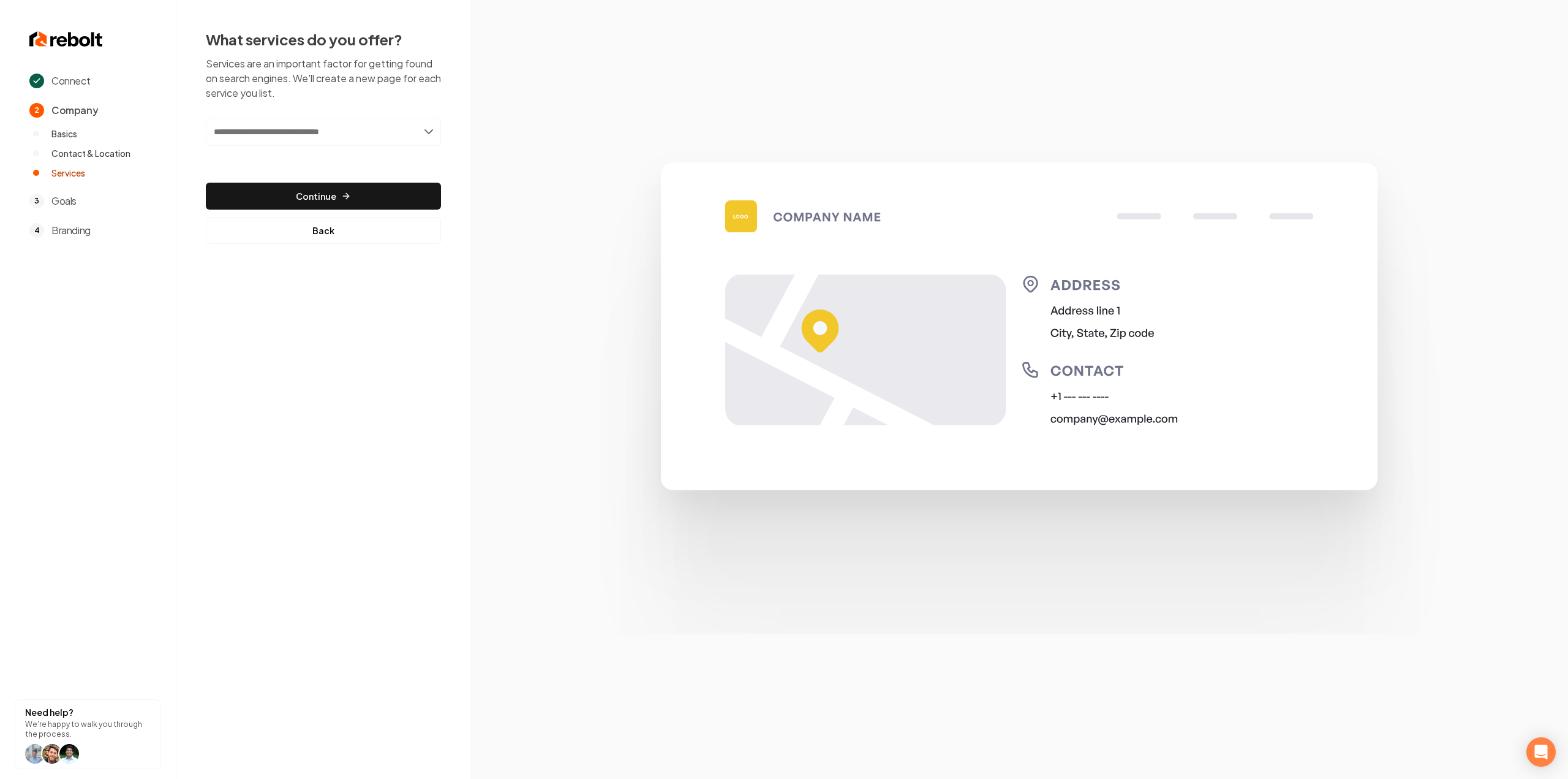
click at [336, 128] on input "text" at bounding box center [323, 132] width 235 height 28
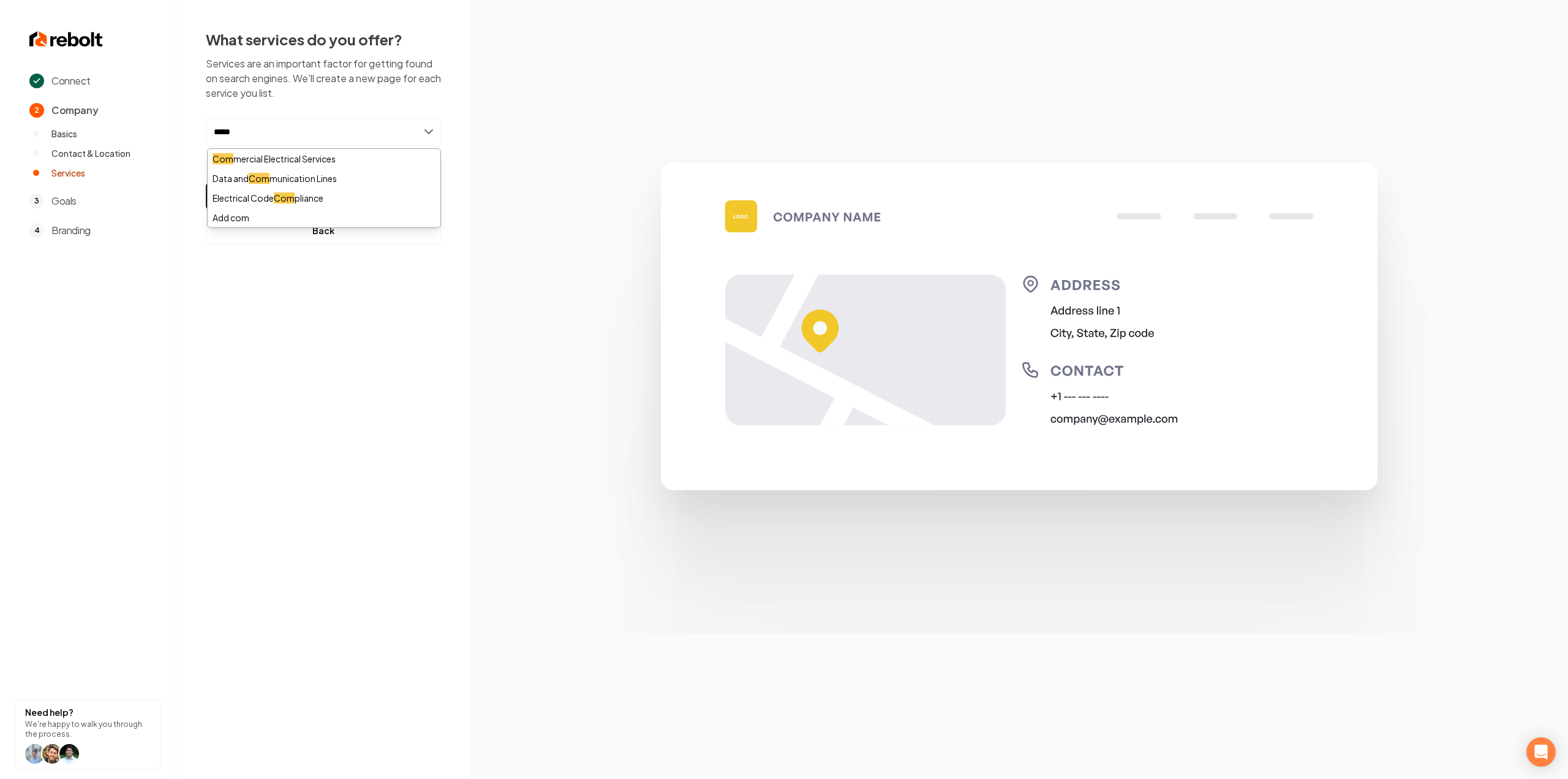
type input "******"
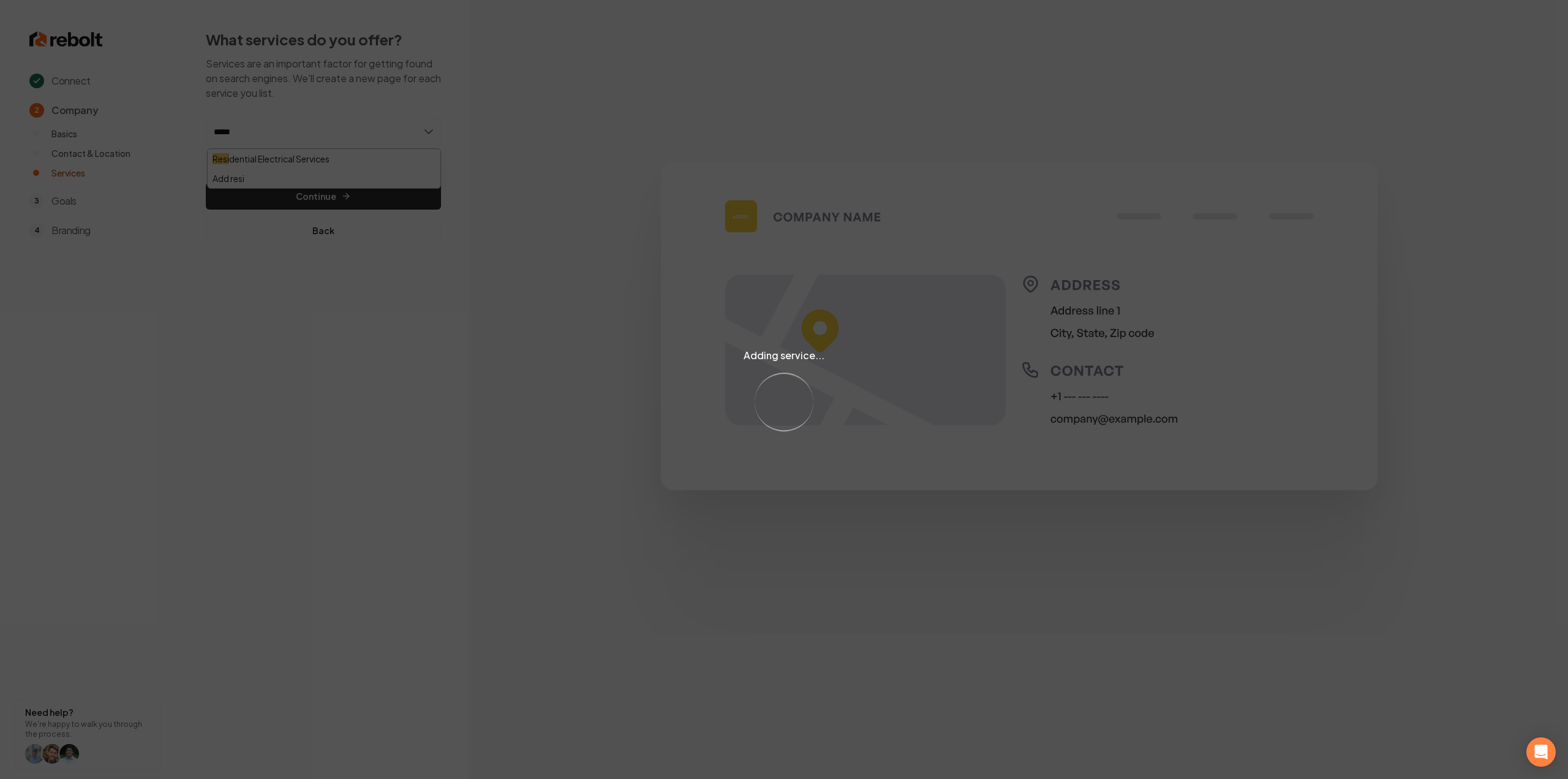
type input "******"
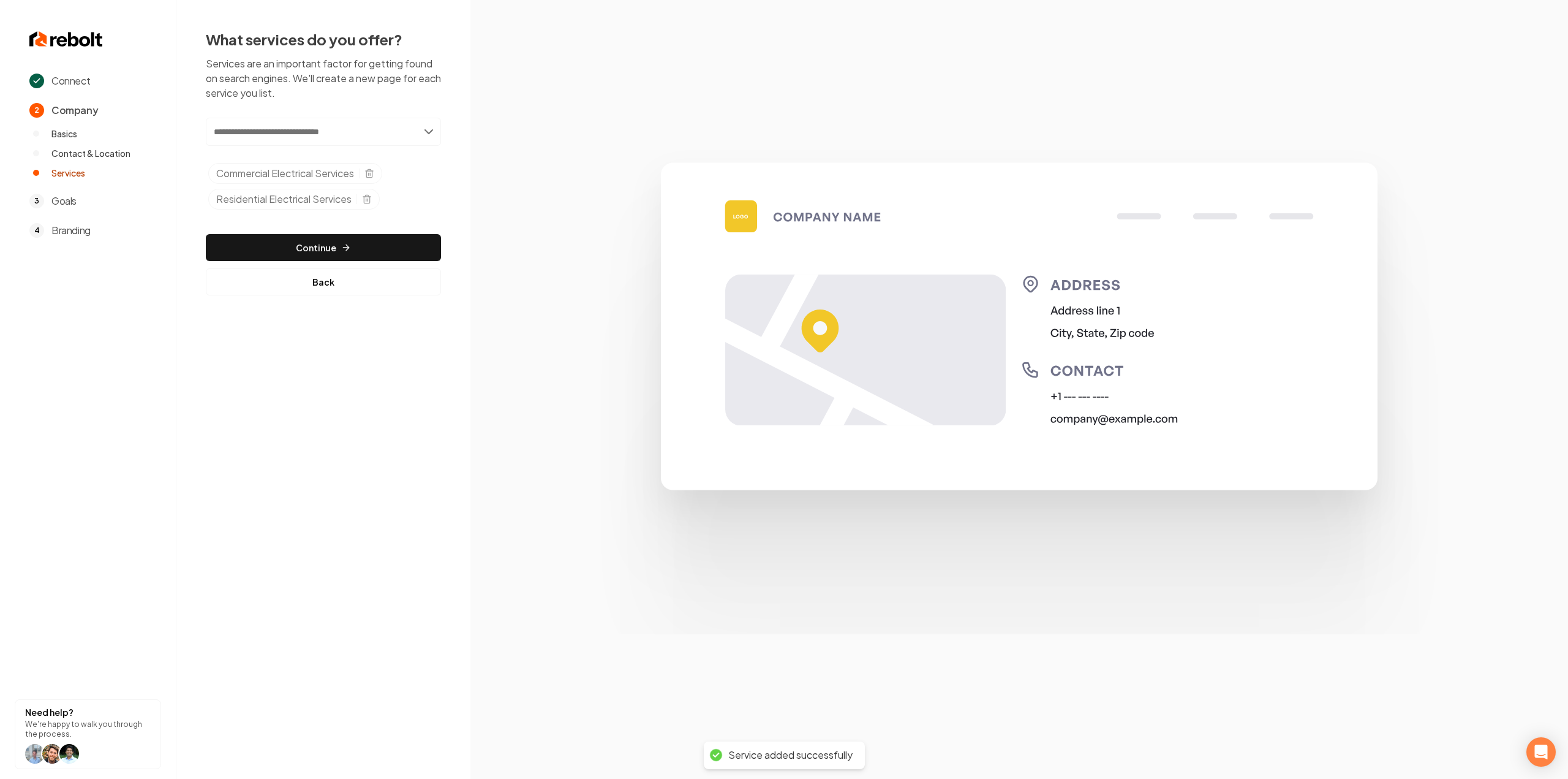
click at [327, 128] on input "text" at bounding box center [323, 132] width 235 height 28
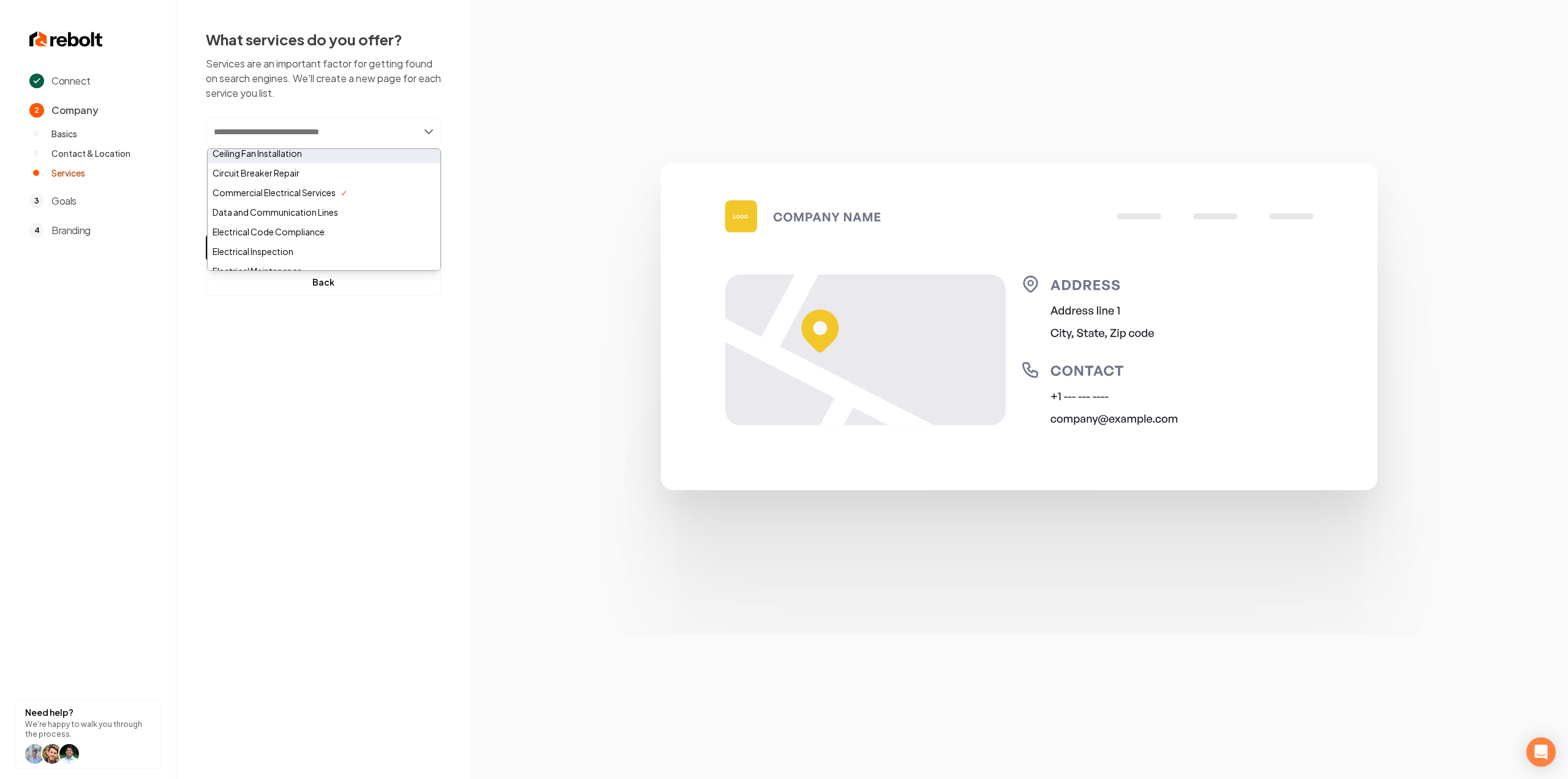
scroll to position [123, 0]
click at [355, 227] on div "Electrical Inspection" at bounding box center [324, 232] width 233 height 20
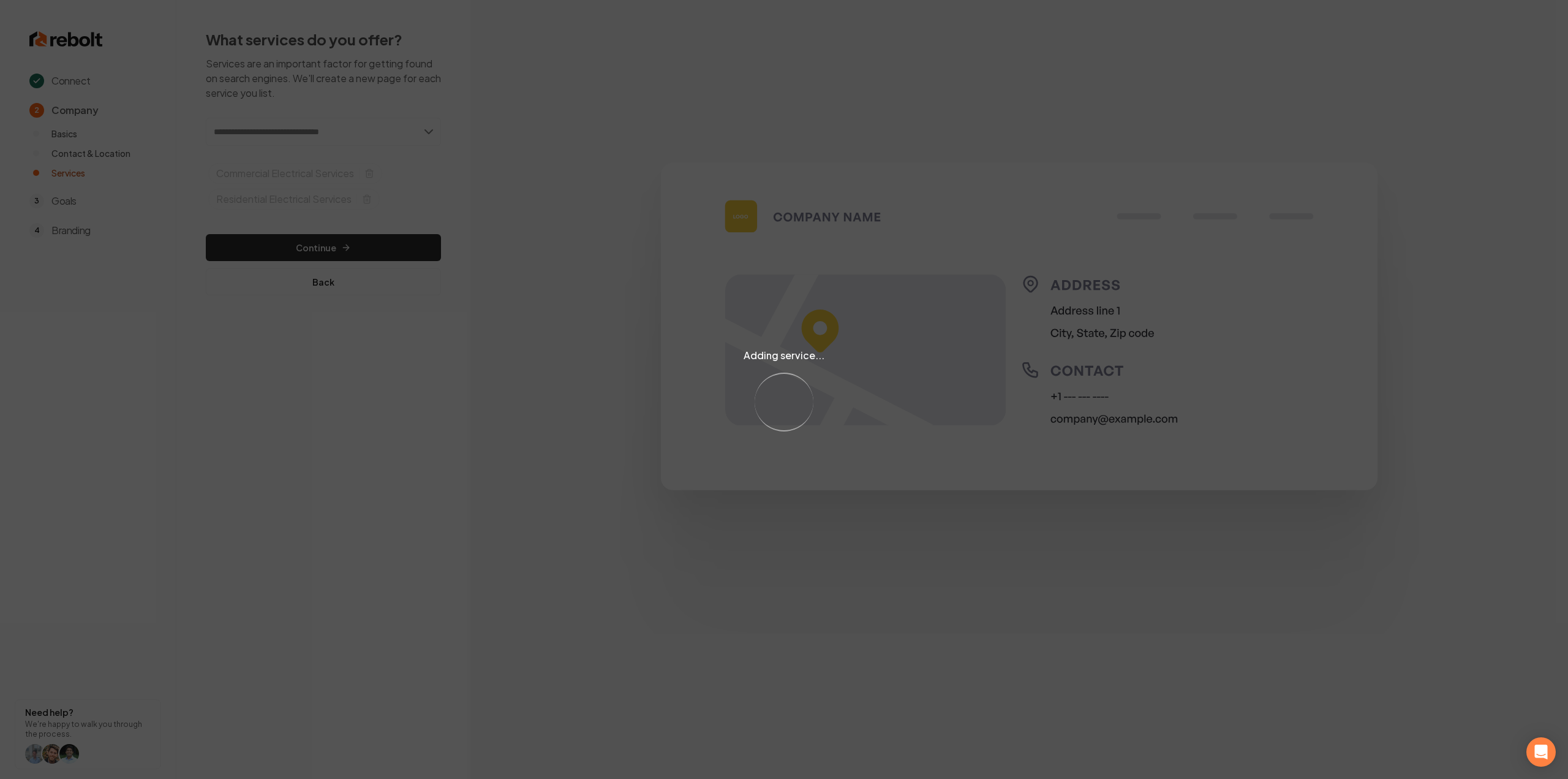
click at [314, 133] on div "Adding service... Loading..." at bounding box center [784, 389] width 1568 height 779
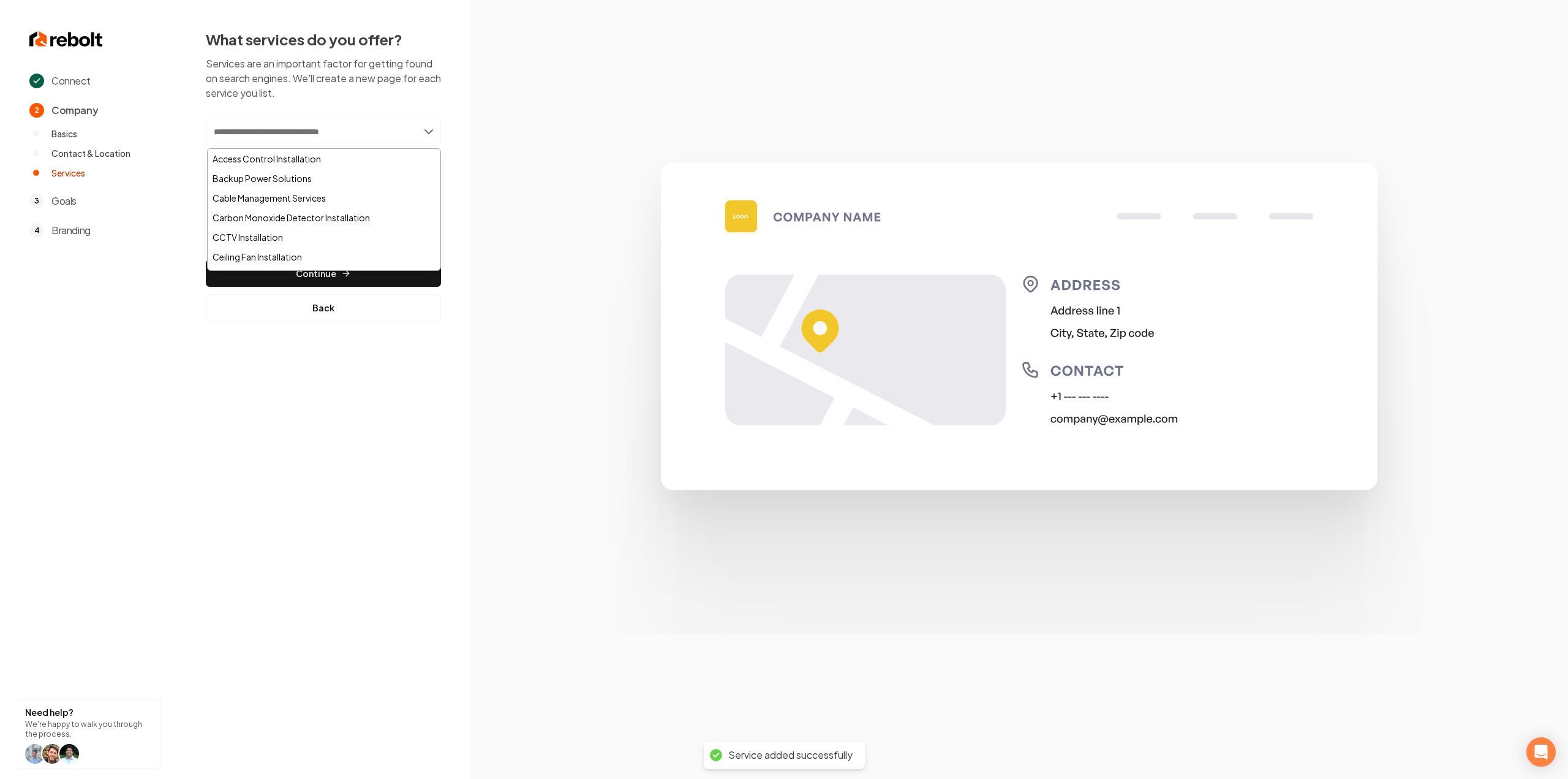
click at [304, 132] on input "text" at bounding box center [323, 132] width 235 height 28
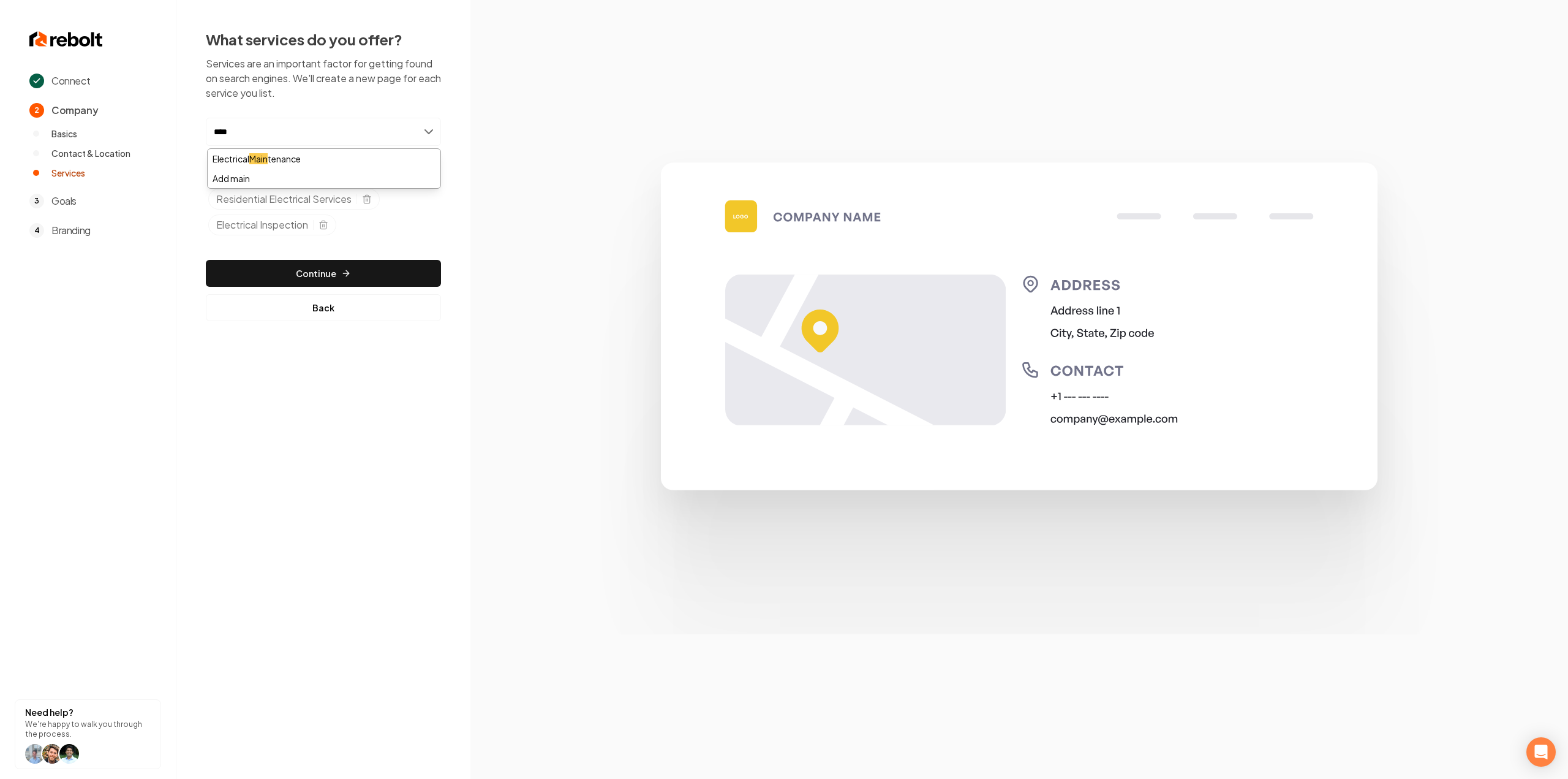
type input "*****"
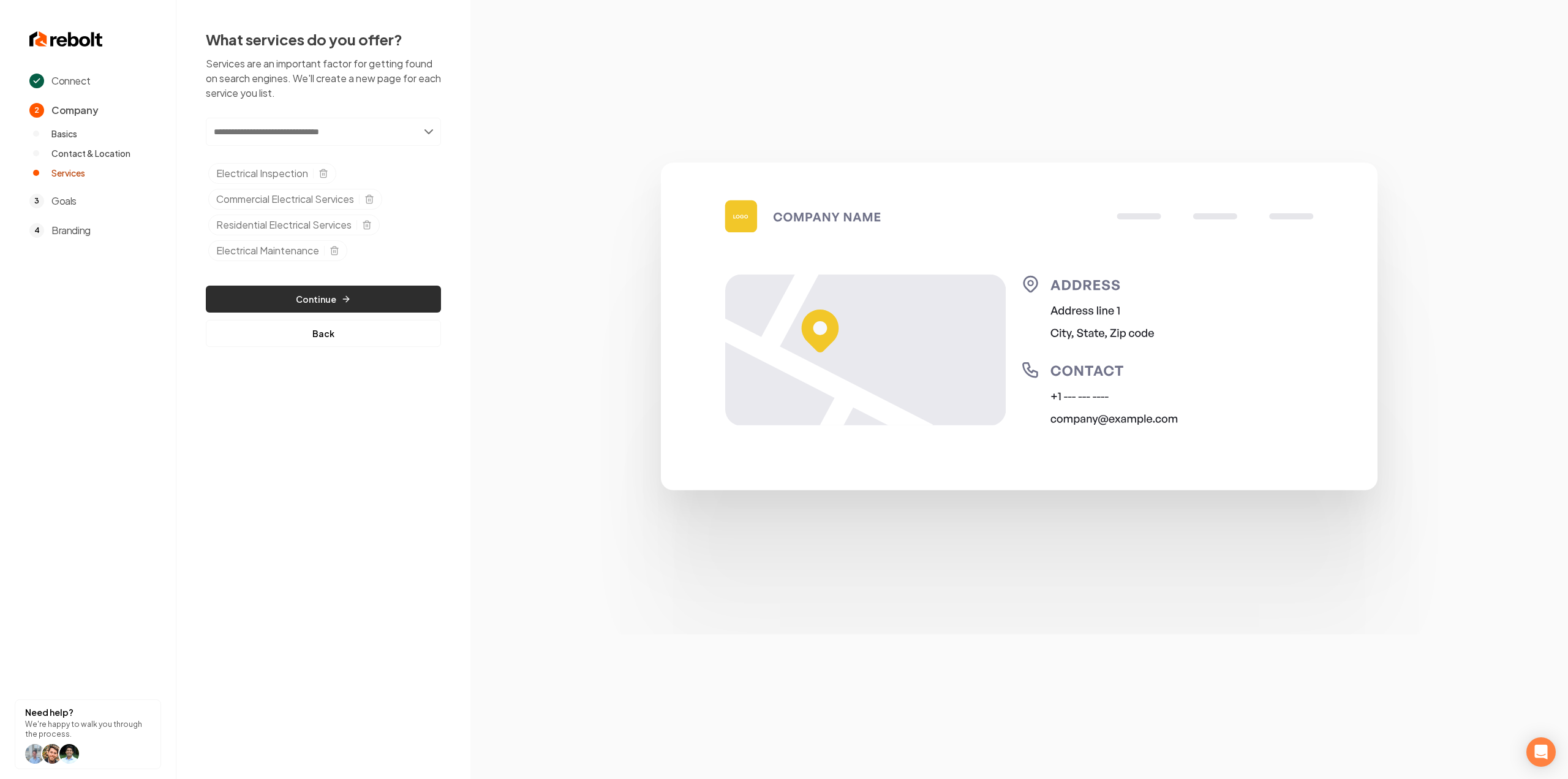
click at [361, 289] on button "Continue" at bounding box center [323, 298] width 235 height 27
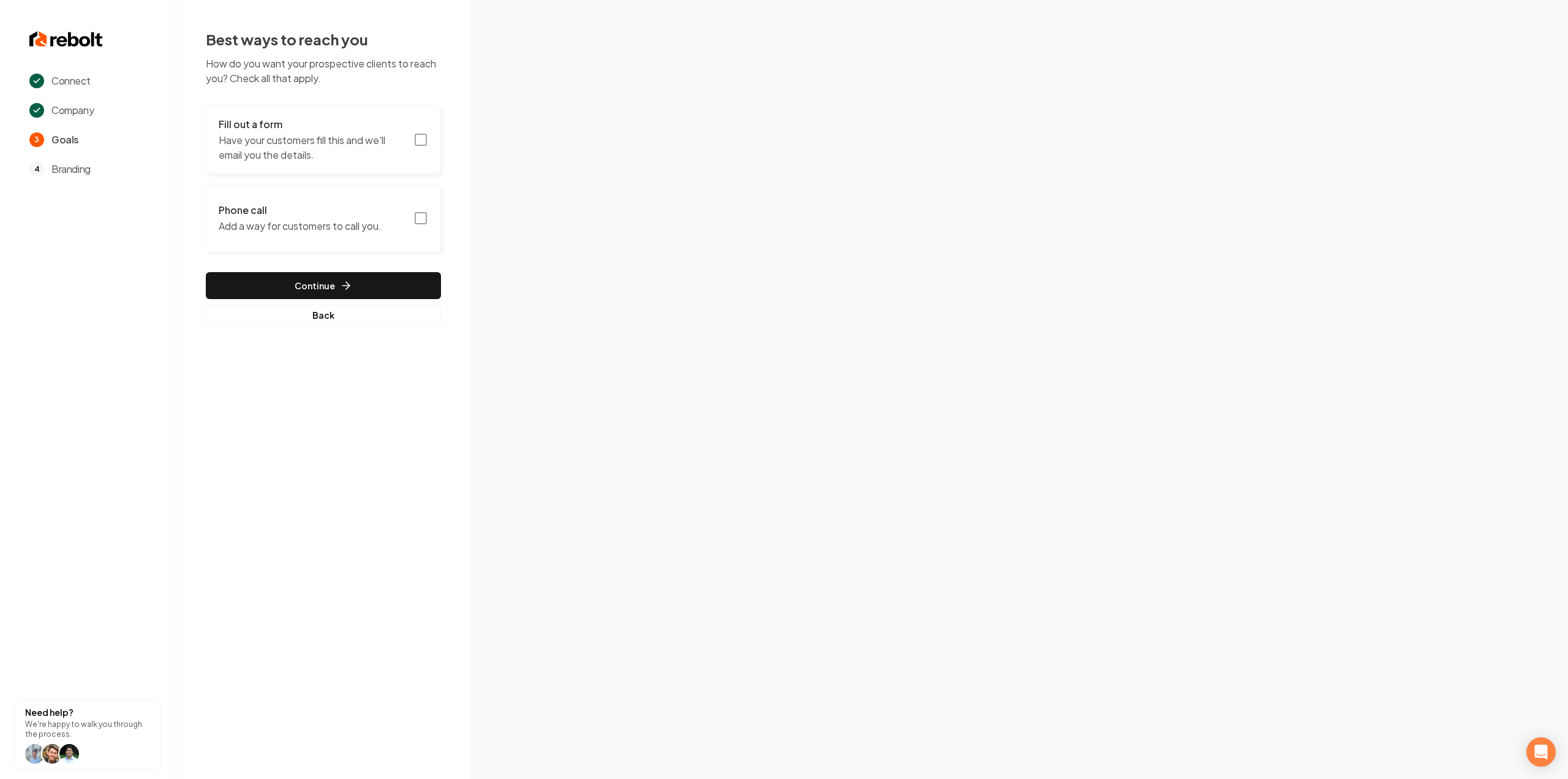
click at [405, 110] on button "Fill out a form Have your customers fill this and we'll email you the details." at bounding box center [323, 140] width 235 height 69
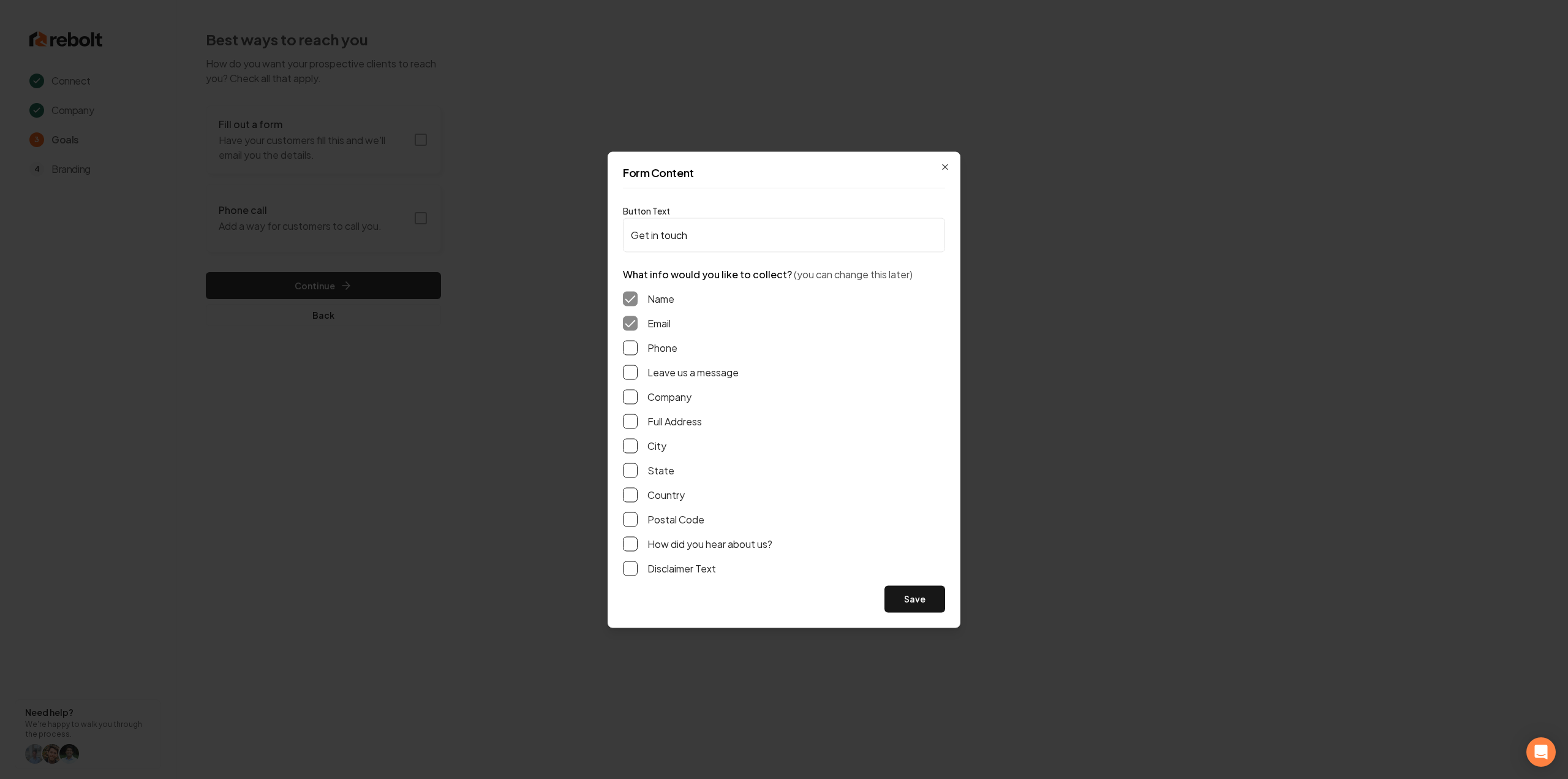
click at [624, 348] on button "Phone" at bounding box center [630, 347] width 15 height 15
click at [641, 374] on div "Leave us a message" at bounding box center [784, 372] width 322 height 15
click at [631, 374] on button "Leave us a message" at bounding box center [630, 372] width 15 height 15
click at [638, 420] on div "Full Address" at bounding box center [784, 420] width 322 height 15
click at [630, 420] on button "Full Address" at bounding box center [630, 420] width 15 height 15
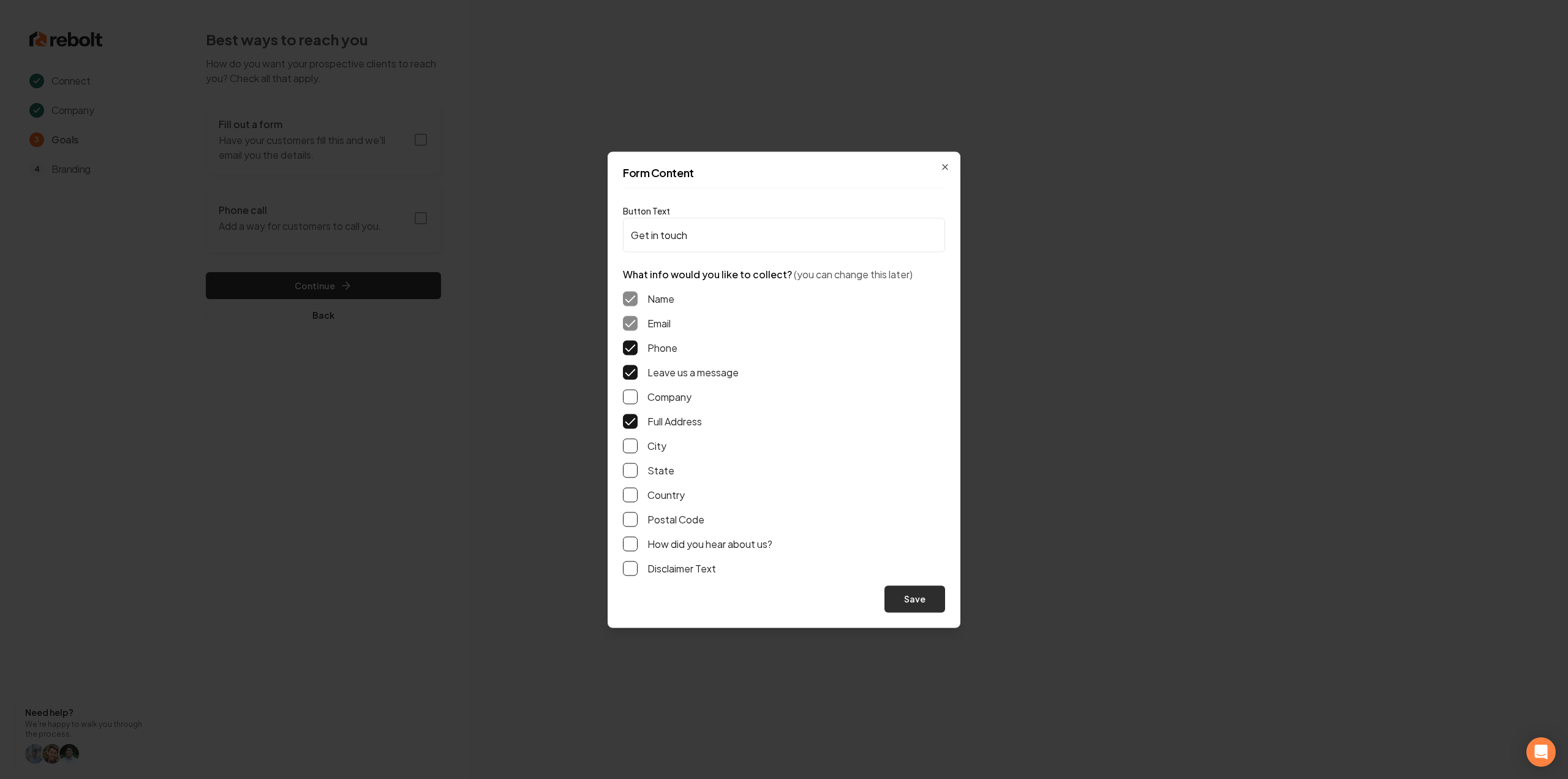
click at [913, 599] on button "Save" at bounding box center [915, 599] width 61 height 27
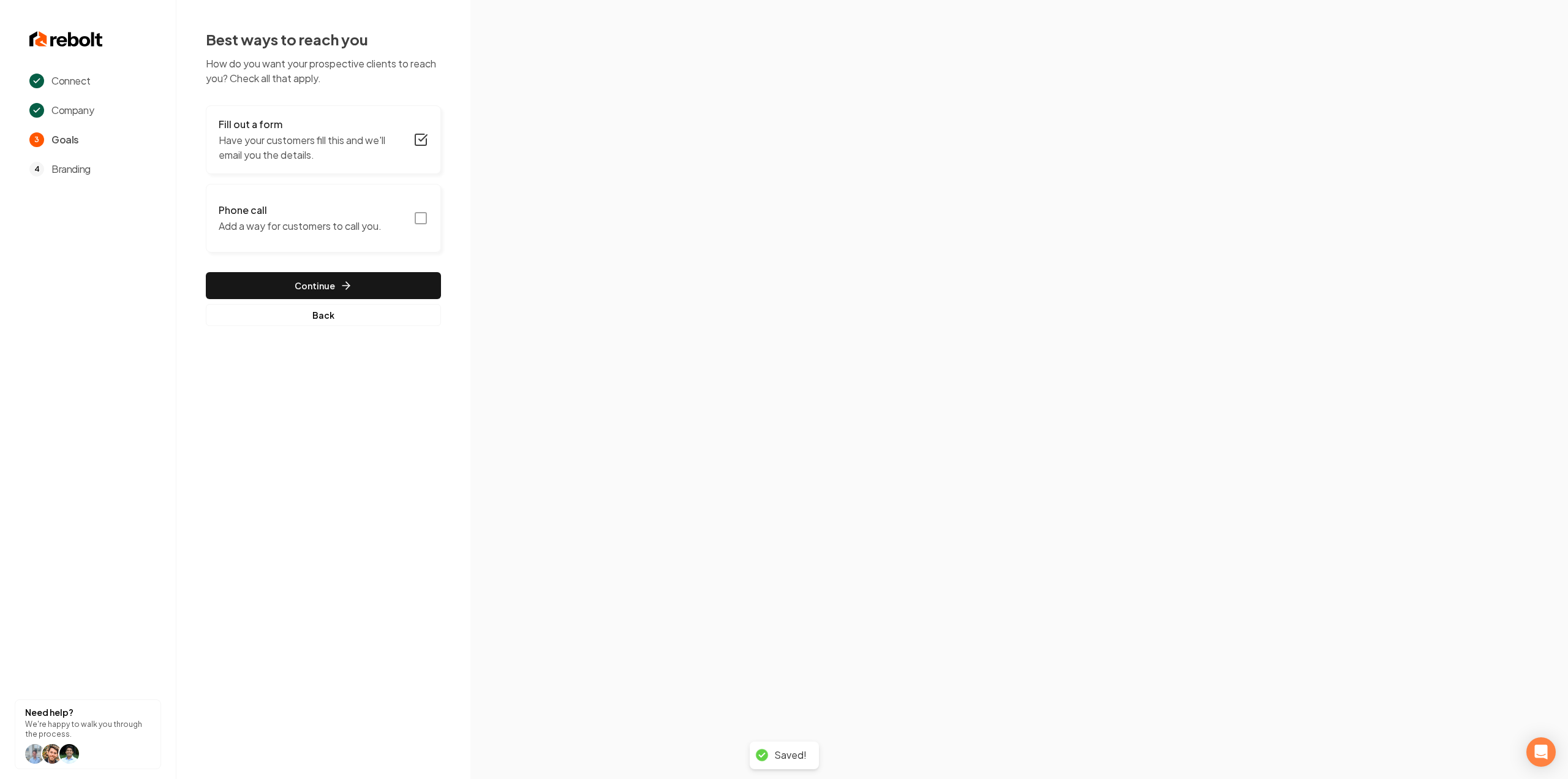
click at [416, 214] on icon "button" at bounding box center [420, 218] width 15 height 15
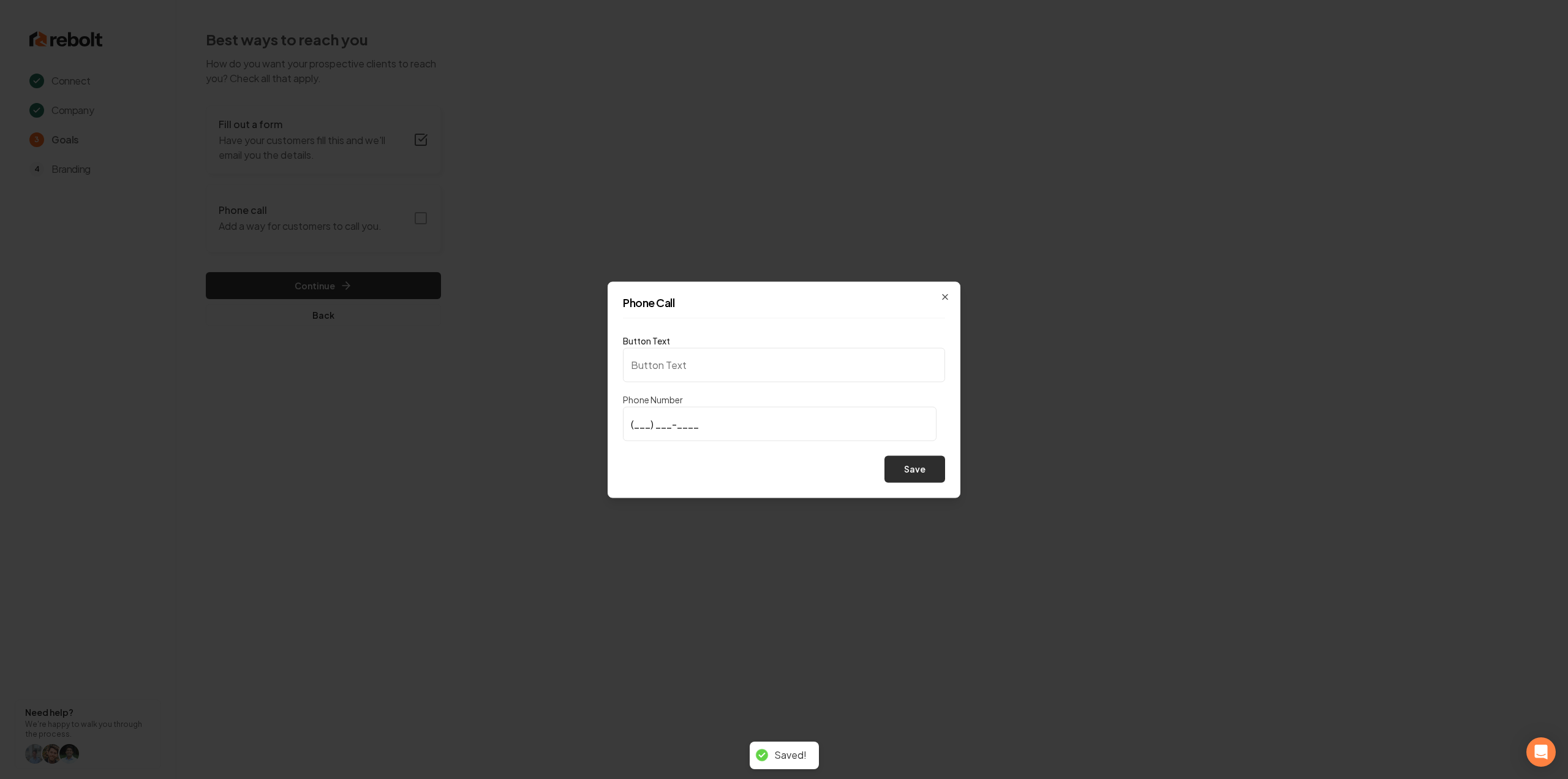
type input "Call us"
type input "(303) 669-8497"
click at [908, 476] on button "Save" at bounding box center [915, 469] width 61 height 27
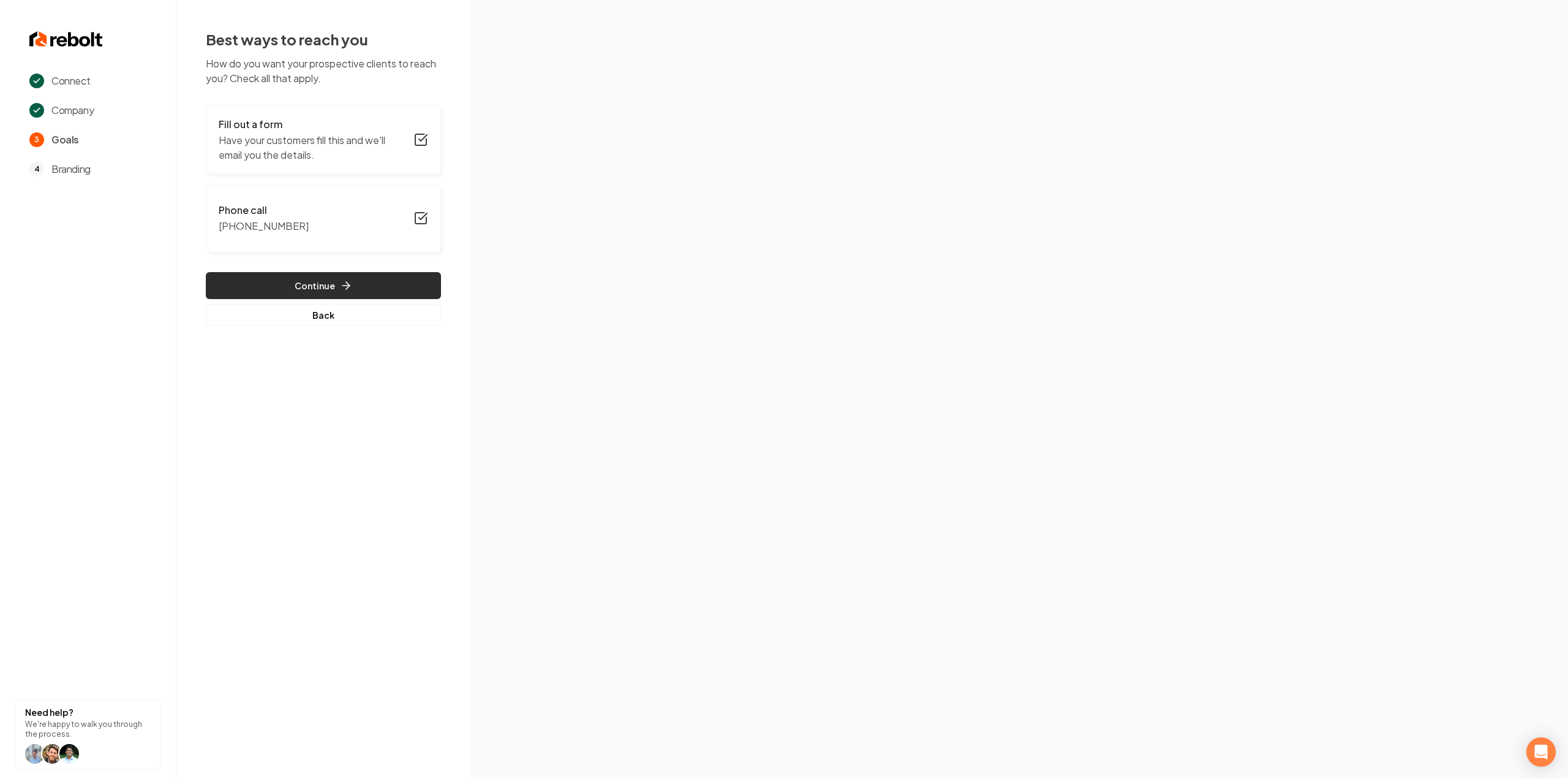
click at [355, 284] on button "Continue" at bounding box center [323, 285] width 235 height 27
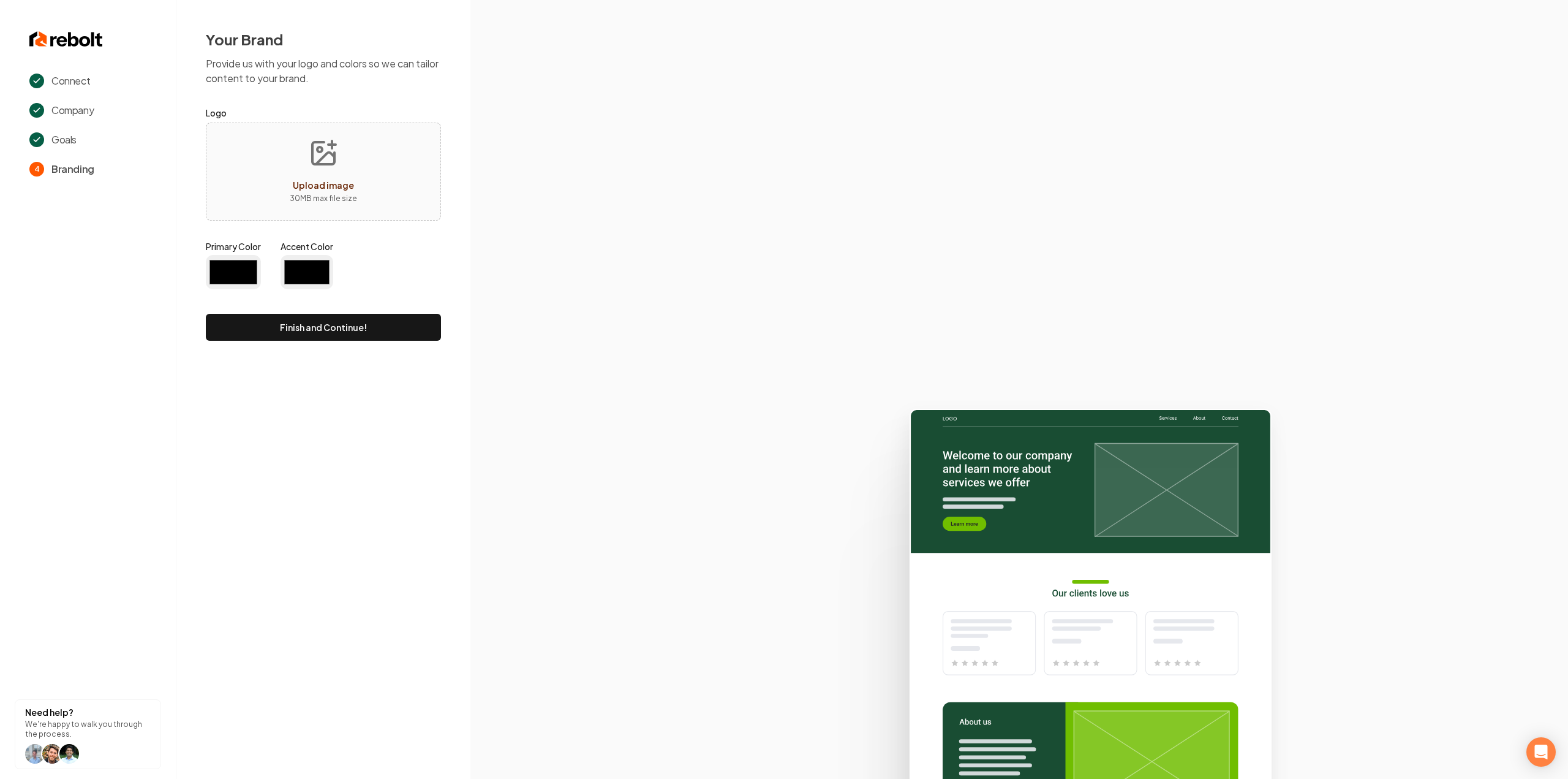
type input "#194d33"
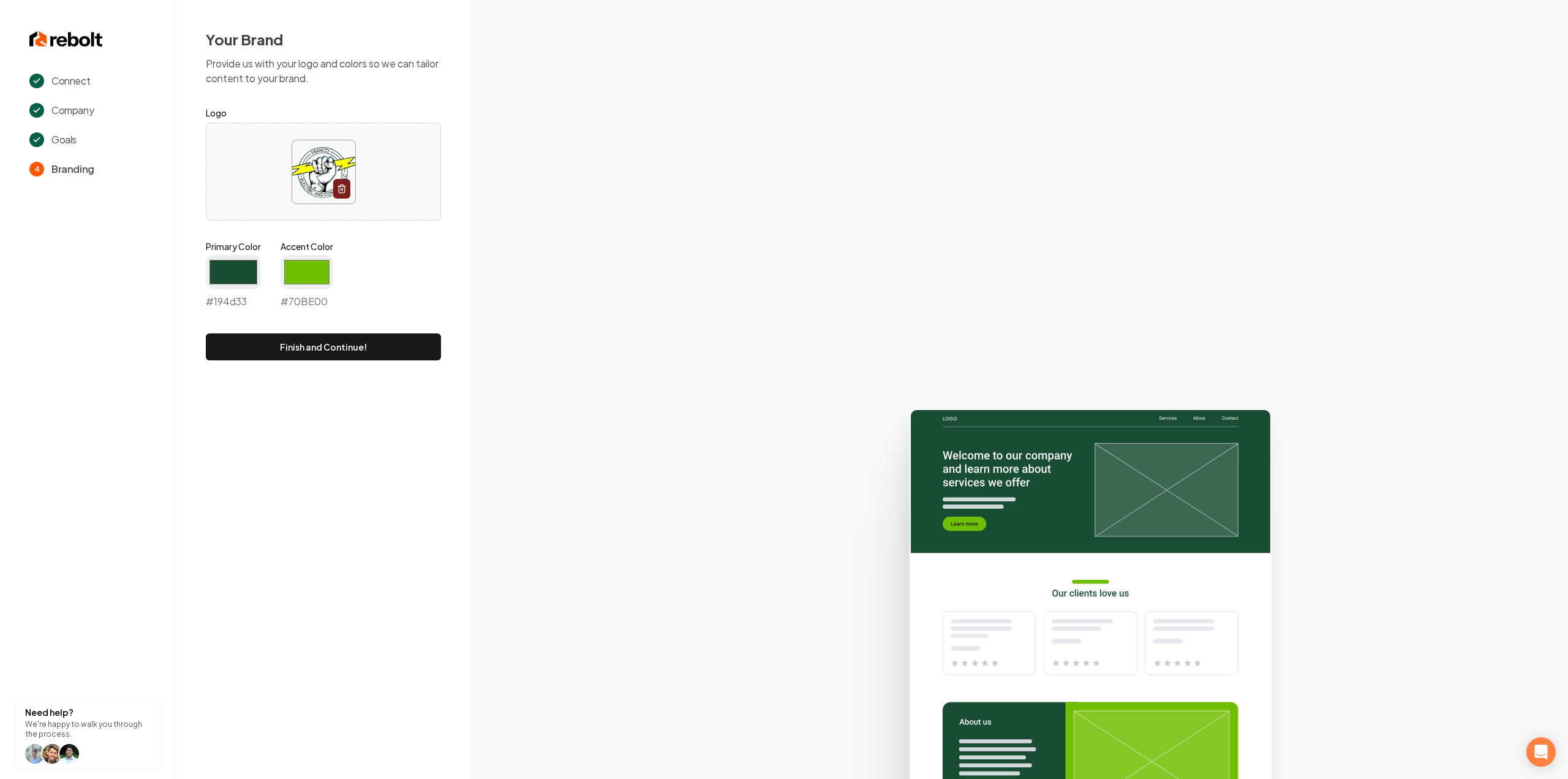
drag, startPoint x: 360, startPoint y: 152, endPoint x: 321, endPoint y: 191, distance: 55.2
click at [362, 66] on p "Provide us with your logo and colors so we can tailor content to your brand." at bounding box center [323, 71] width 235 height 30
click at [236, 264] on input "#194d33" at bounding box center [233, 272] width 55 height 34
click at [437, 290] on div "Primary Color #194d33 #194d33 Accent Color #70be00 #70BE00" at bounding box center [323, 277] width 235 height 73
click at [370, 343] on button "Finish and Continue!" at bounding box center [323, 347] width 235 height 27
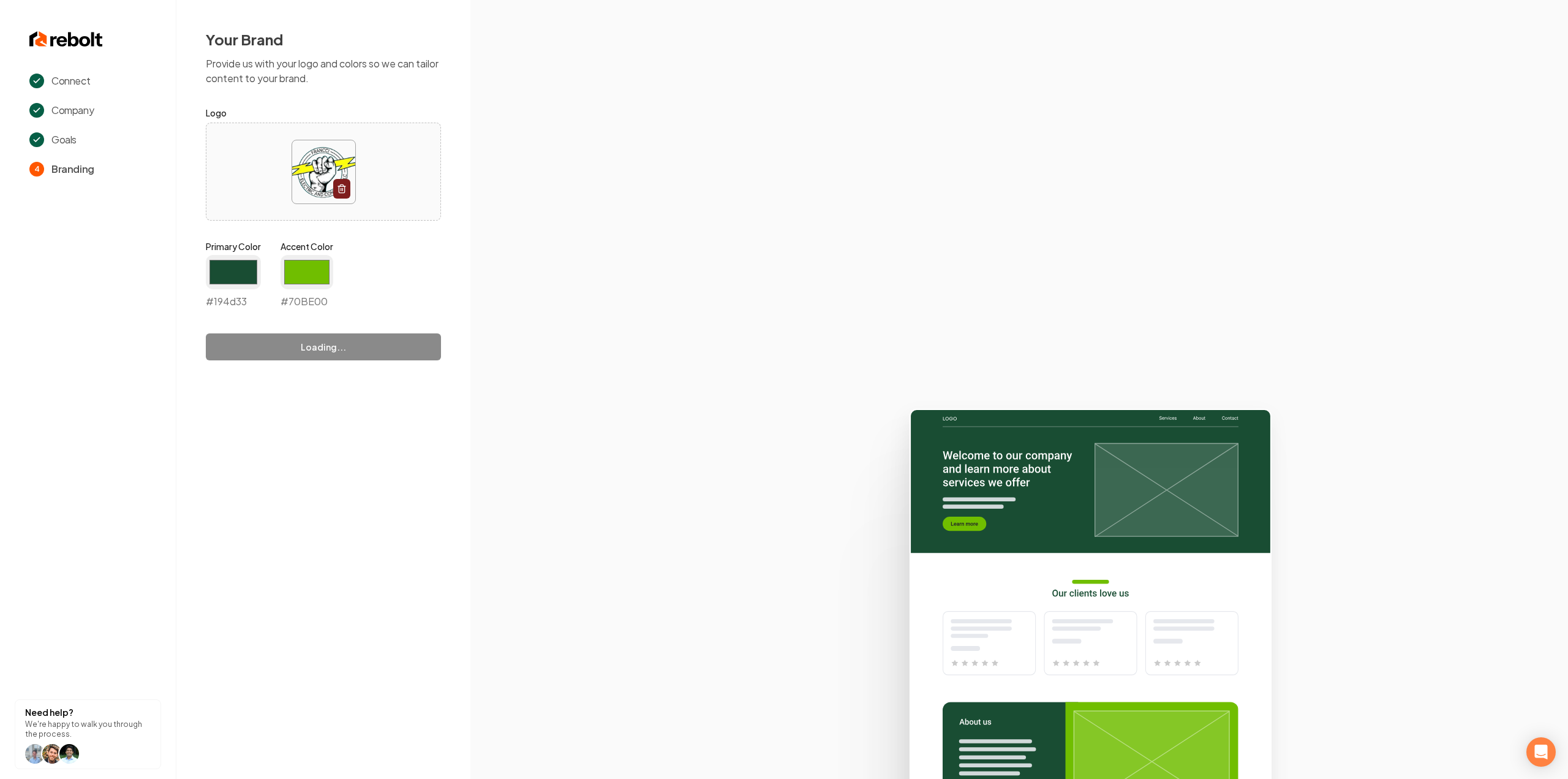
type input "#70be00"
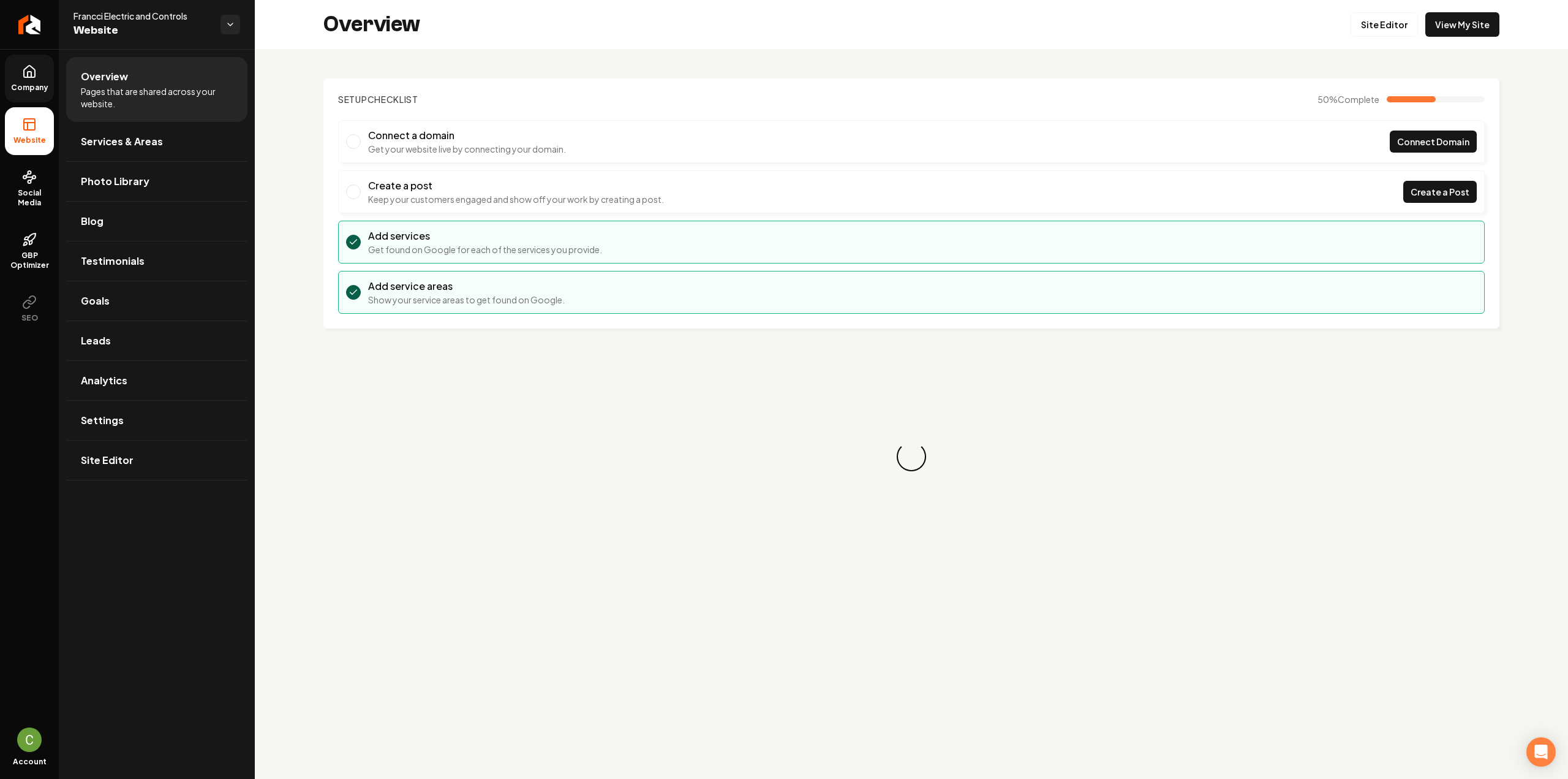
click at [26, 78] on icon at bounding box center [29, 71] width 15 height 15
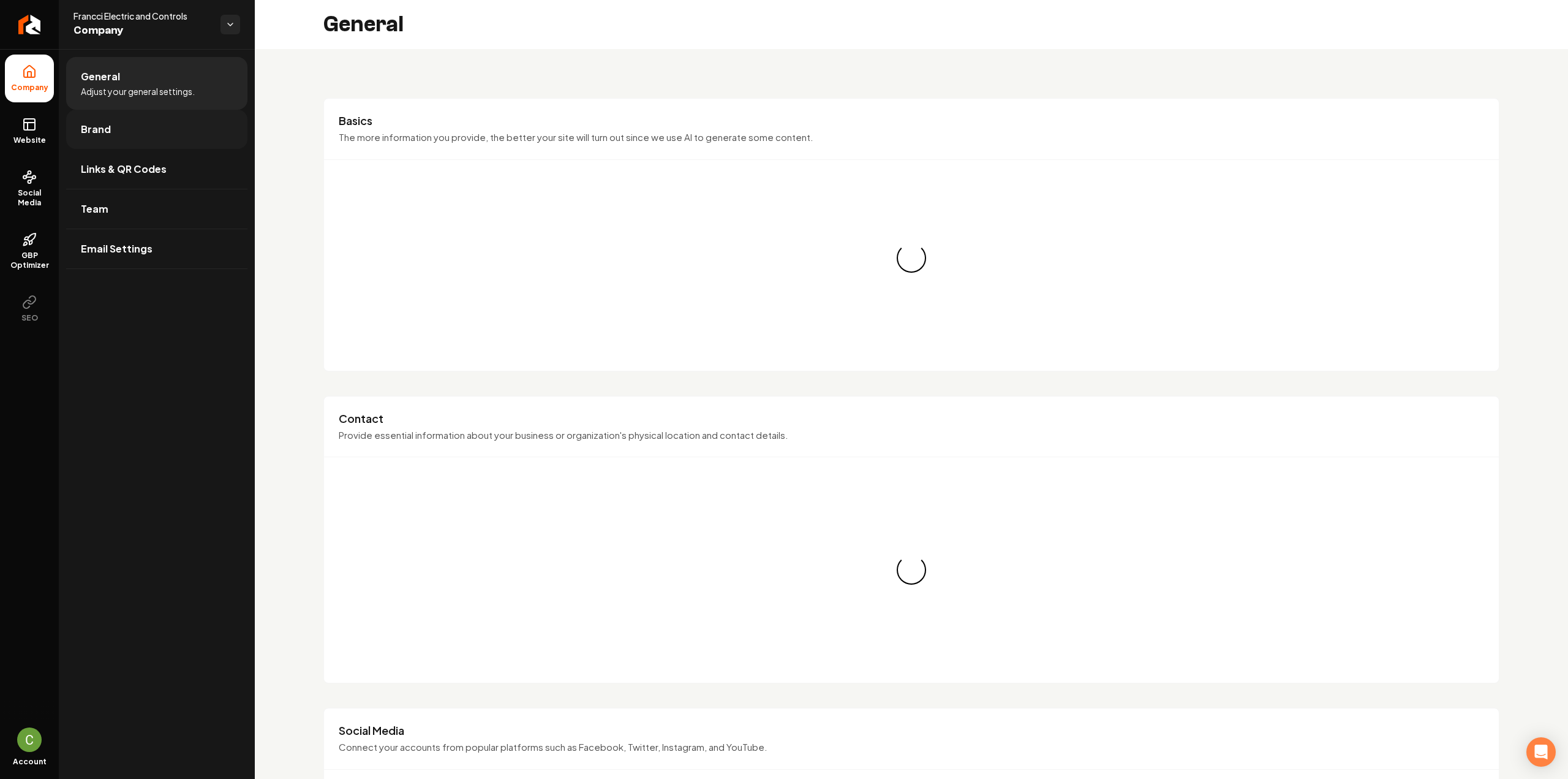
click at [124, 133] on link "Brand" at bounding box center [157, 129] width 181 height 39
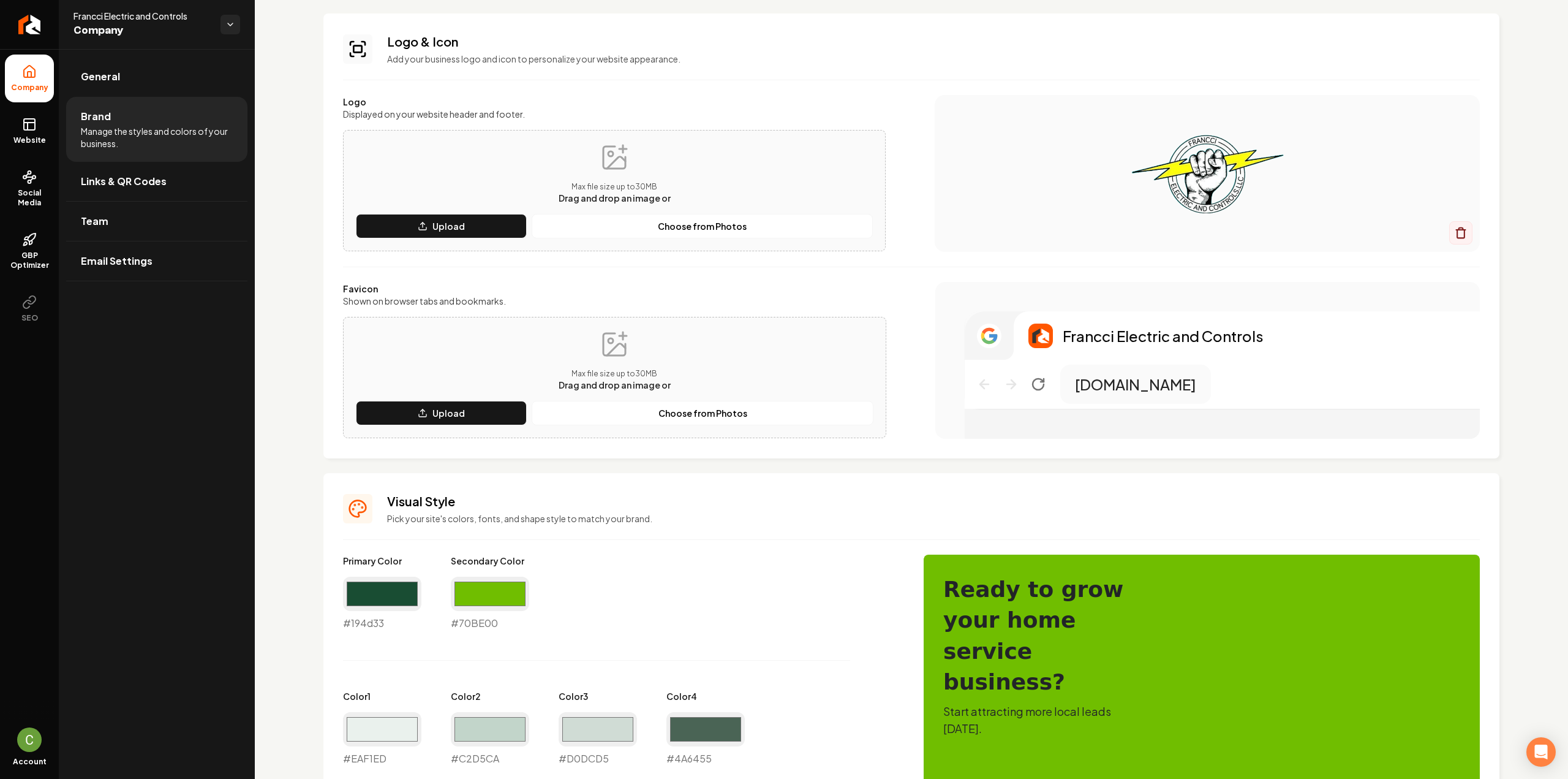
scroll to position [61, 0]
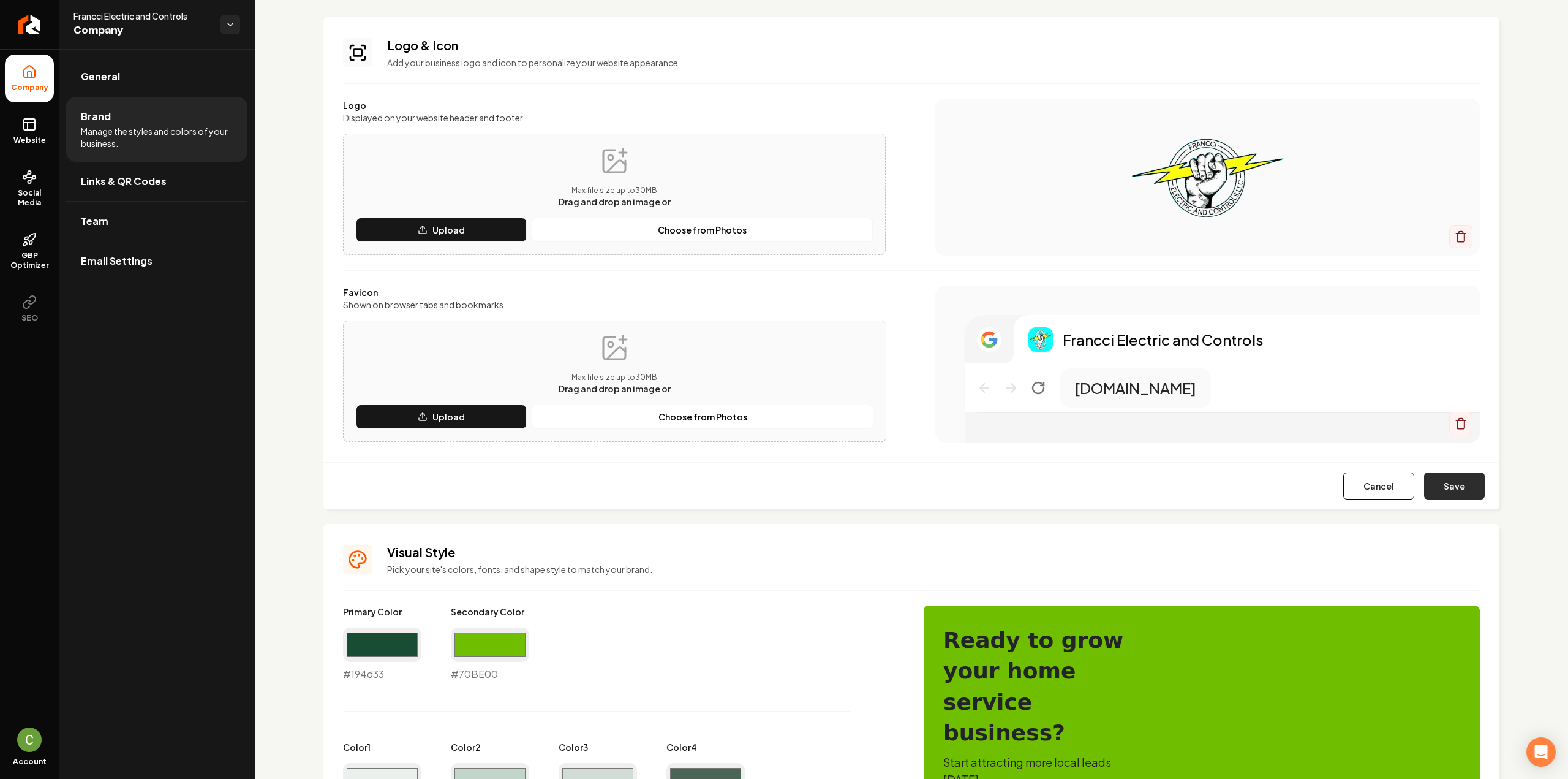
click at [1445, 474] on button "Save" at bounding box center [1455, 486] width 61 height 27
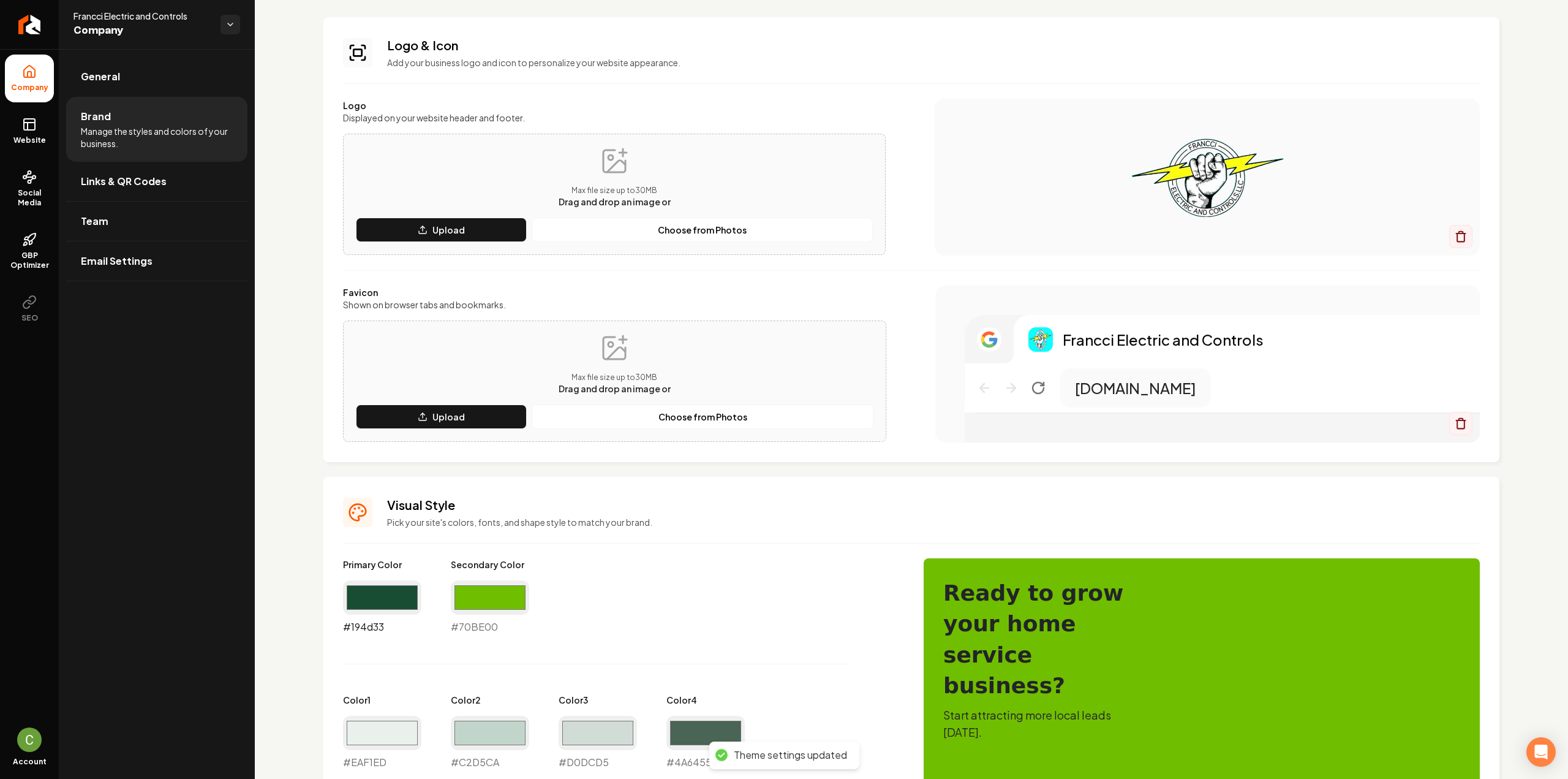
click at [374, 614] on input "#194d33" at bounding box center [382, 598] width 78 height 34
type input "#0bfffe"
click at [478, 606] on input "#70be00" at bounding box center [490, 598] width 78 height 34
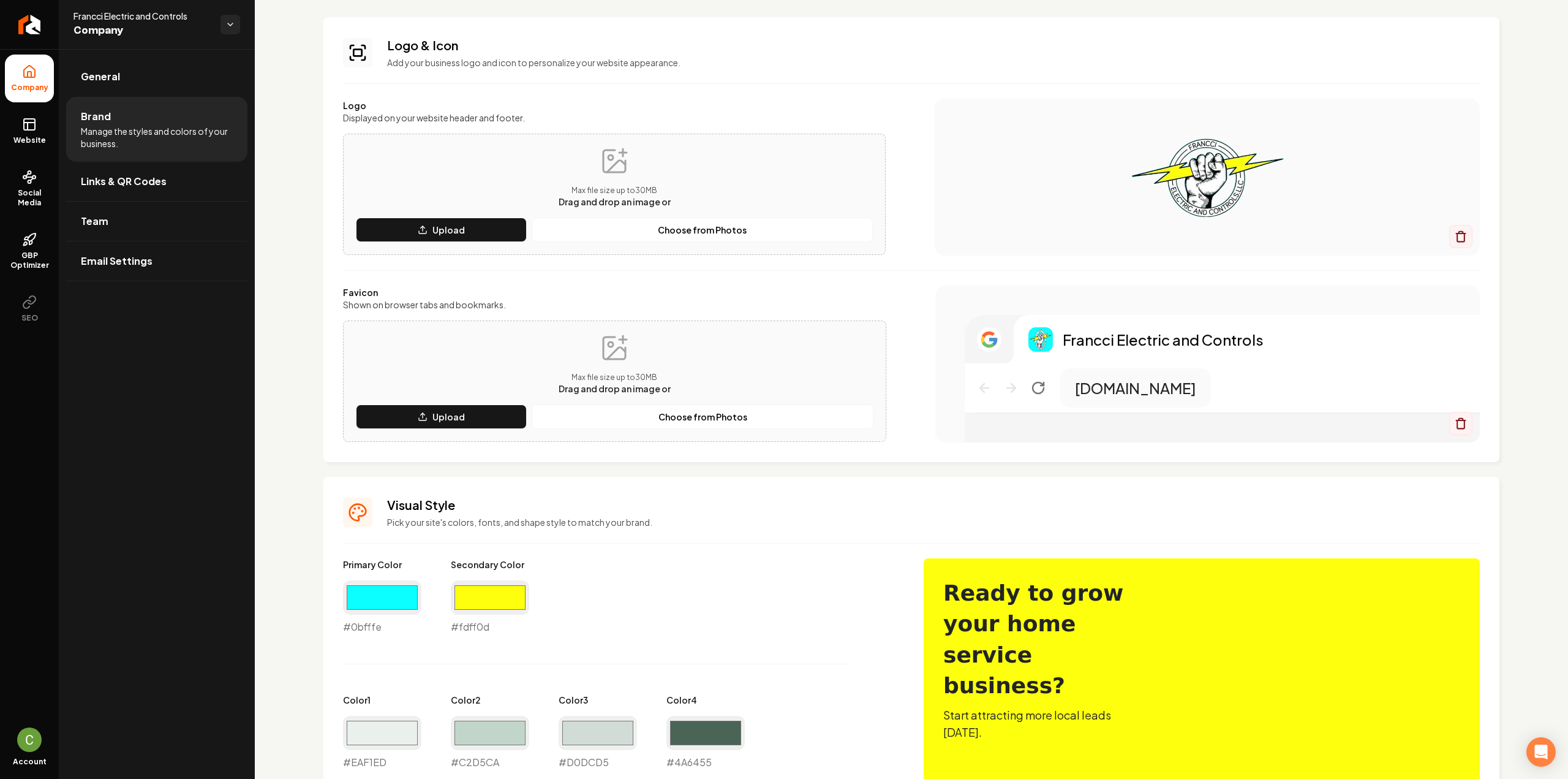
type input "#fdff0d"
click at [855, 506] on h3 "Visual Style" at bounding box center [934, 505] width 1093 height 17
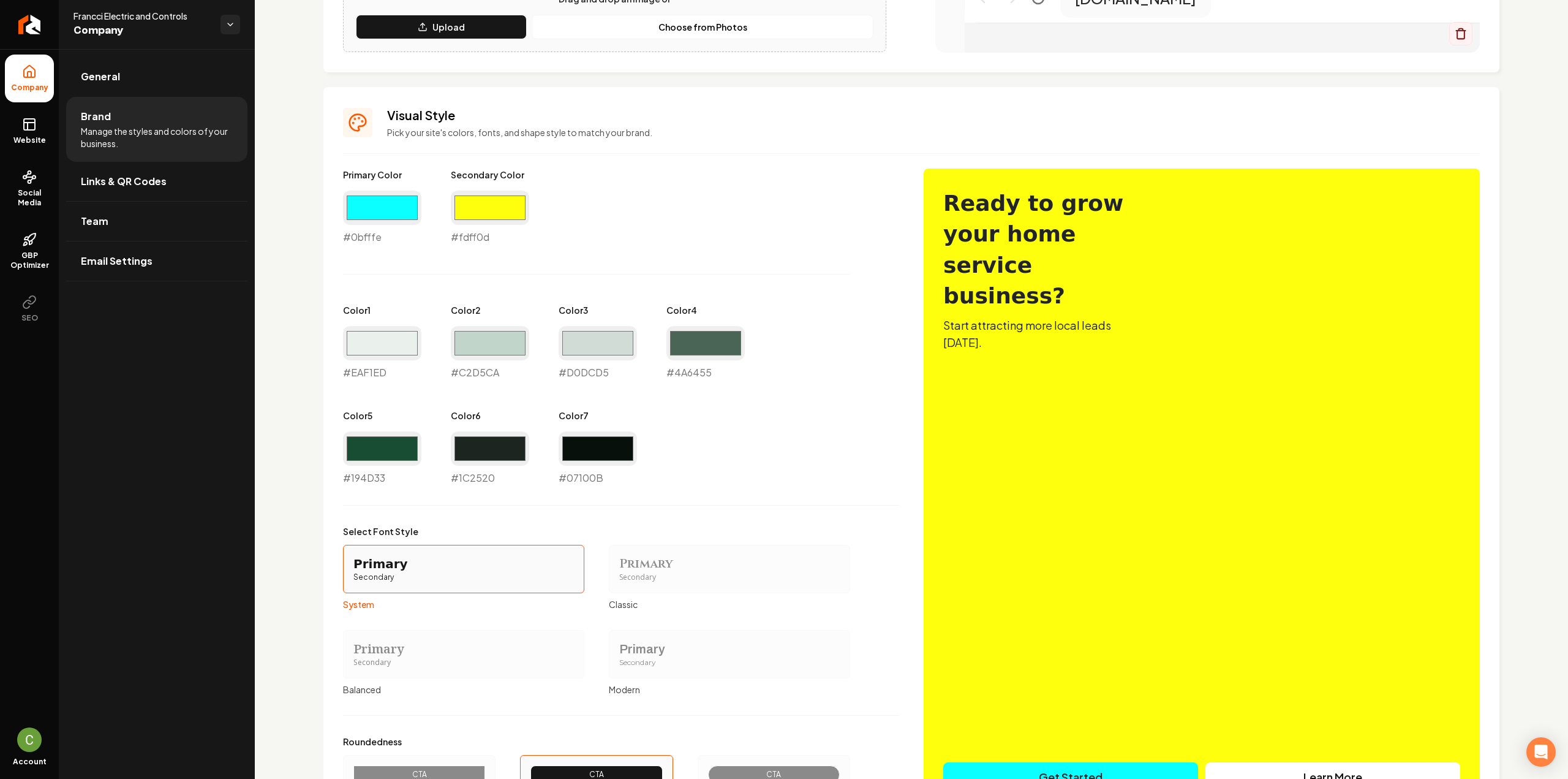
scroll to position [552, 0]
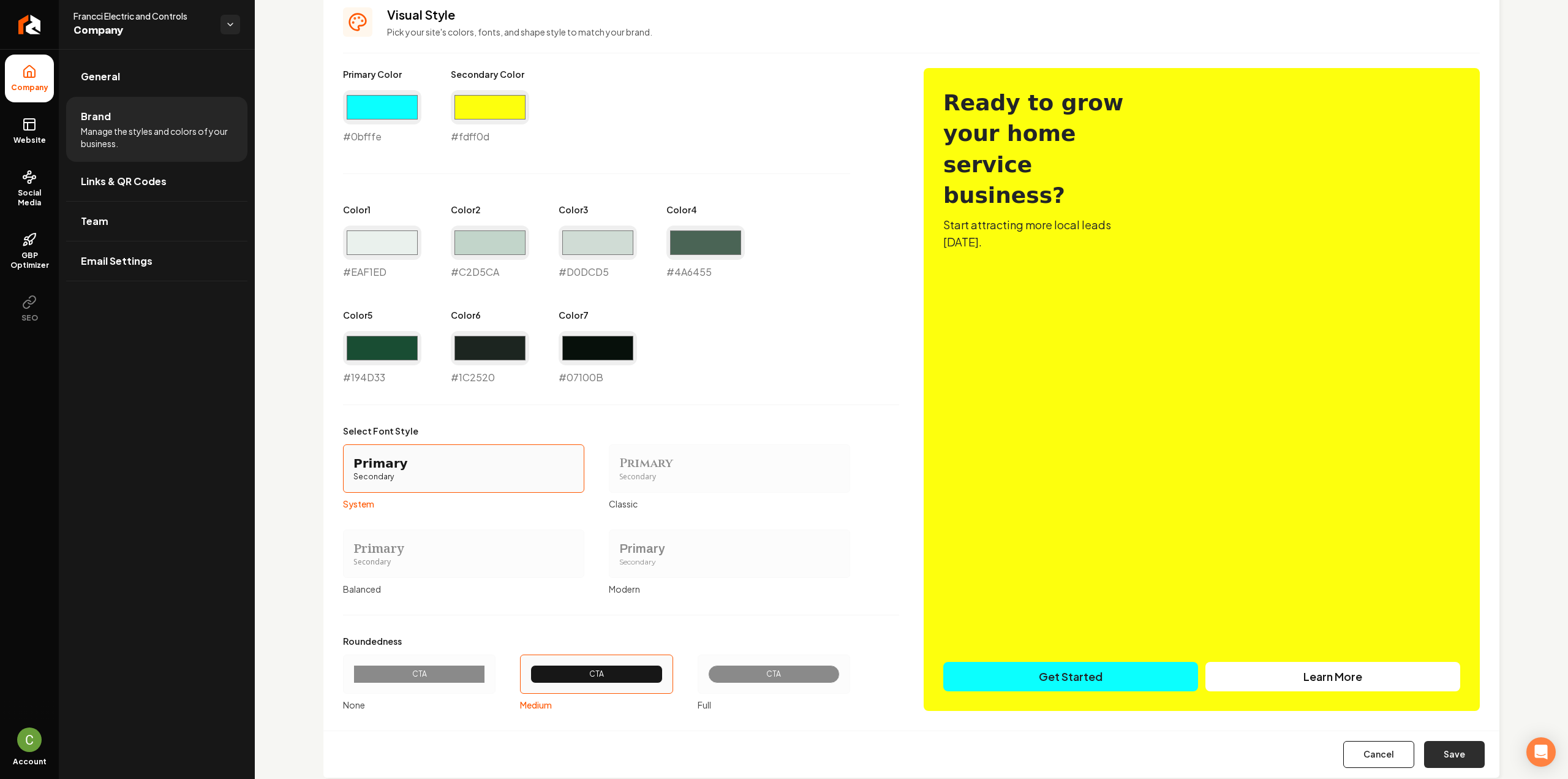
click at [1456, 745] on button "Save" at bounding box center [1455, 754] width 61 height 27
type input "#eaf1ed"
type input "#c2d5ca"
type input "#d0dcd5"
type input "#4a6455"
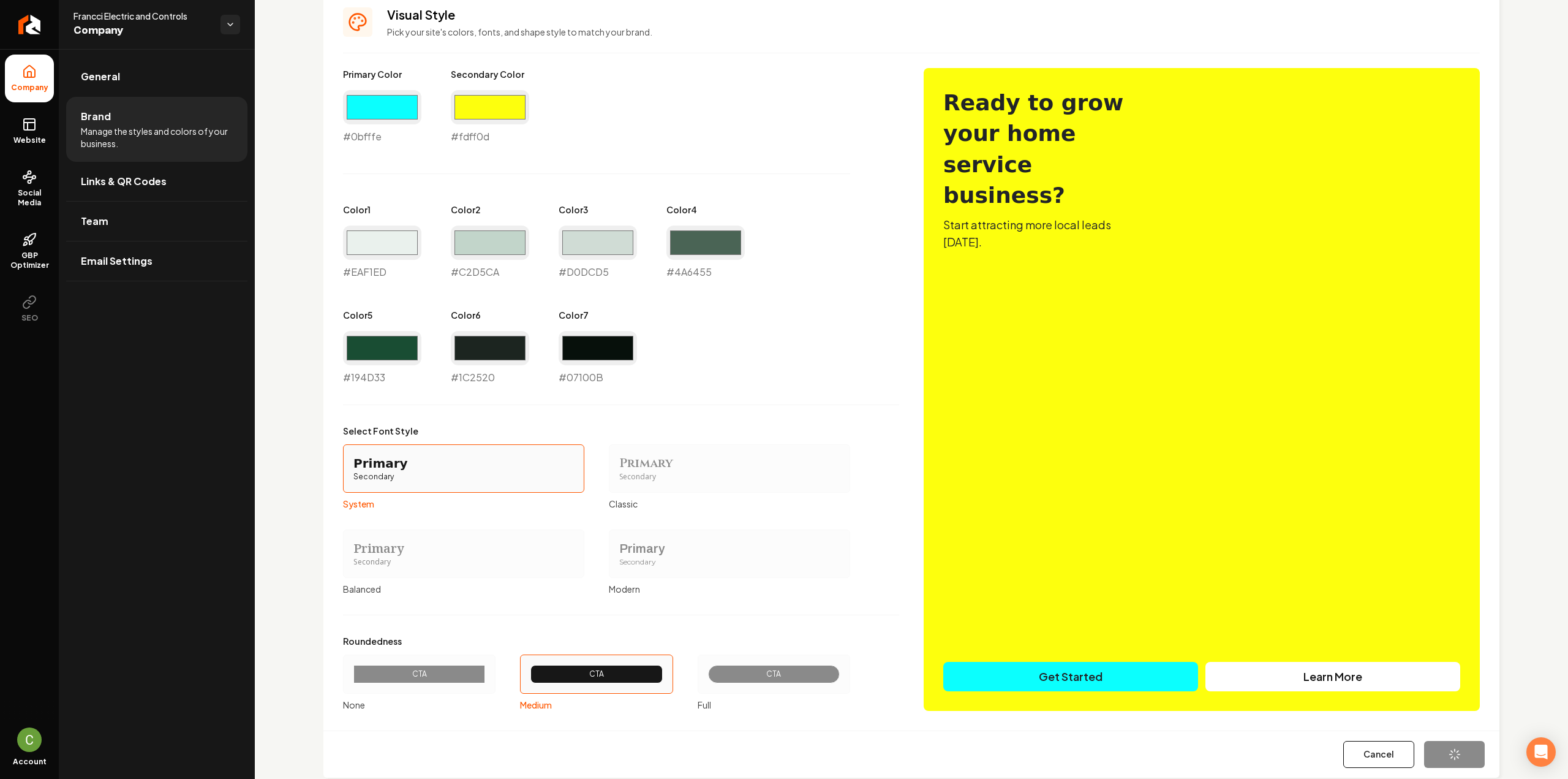
type input "#194d33"
type input "#1c2520"
type input "#07100b"
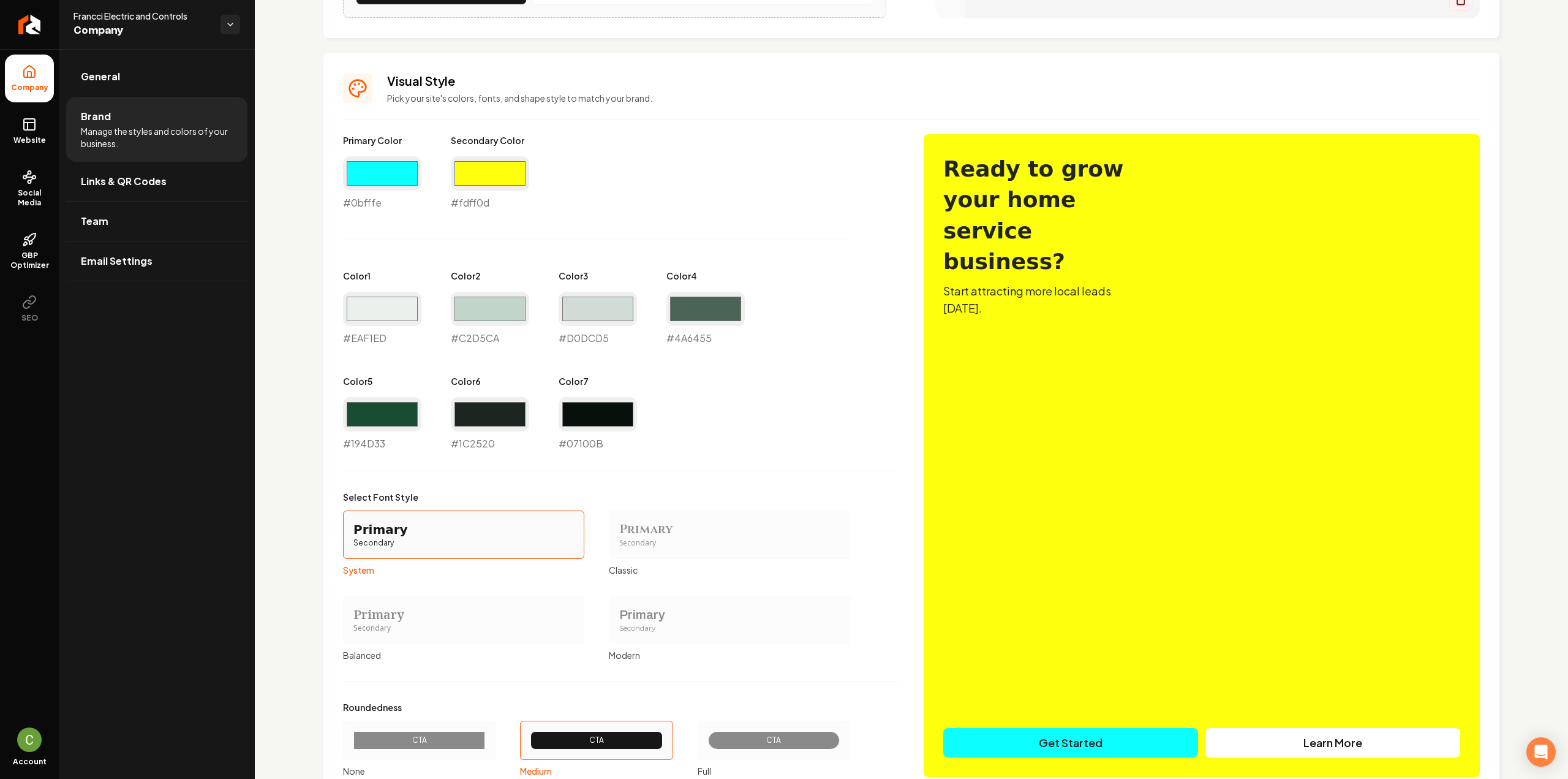
scroll to position [469, 0]
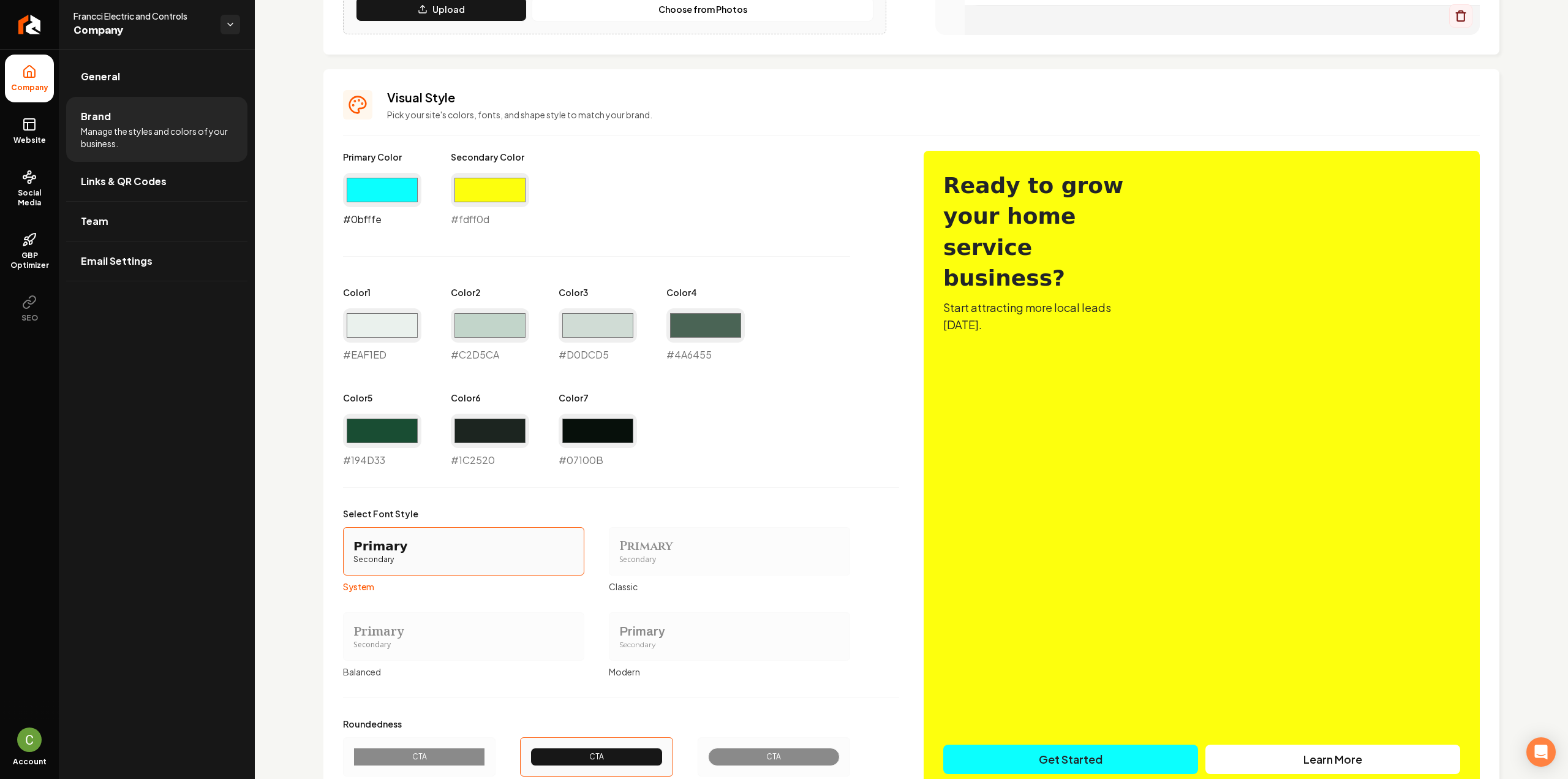
click at [399, 188] on input "#0bfffe" at bounding box center [382, 190] width 78 height 34
drag, startPoint x: 399, startPoint y: 188, endPoint x: 401, endPoint y: 200, distance: 12.2
click at [399, 188] on input "#0bfffe" at bounding box center [382, 190] width 78 height 34
click at [359, 391] on div "Primary Color #0bfffe #0bfffe Secondary Color #fdff0d #fdff0d Color 1 #eaf1ed #…" at bounding box center [621, 309] width 556 height 316
click at [375, 323] on input "#eaf1ed" at bounding box center [382, 325] width 78 height 34
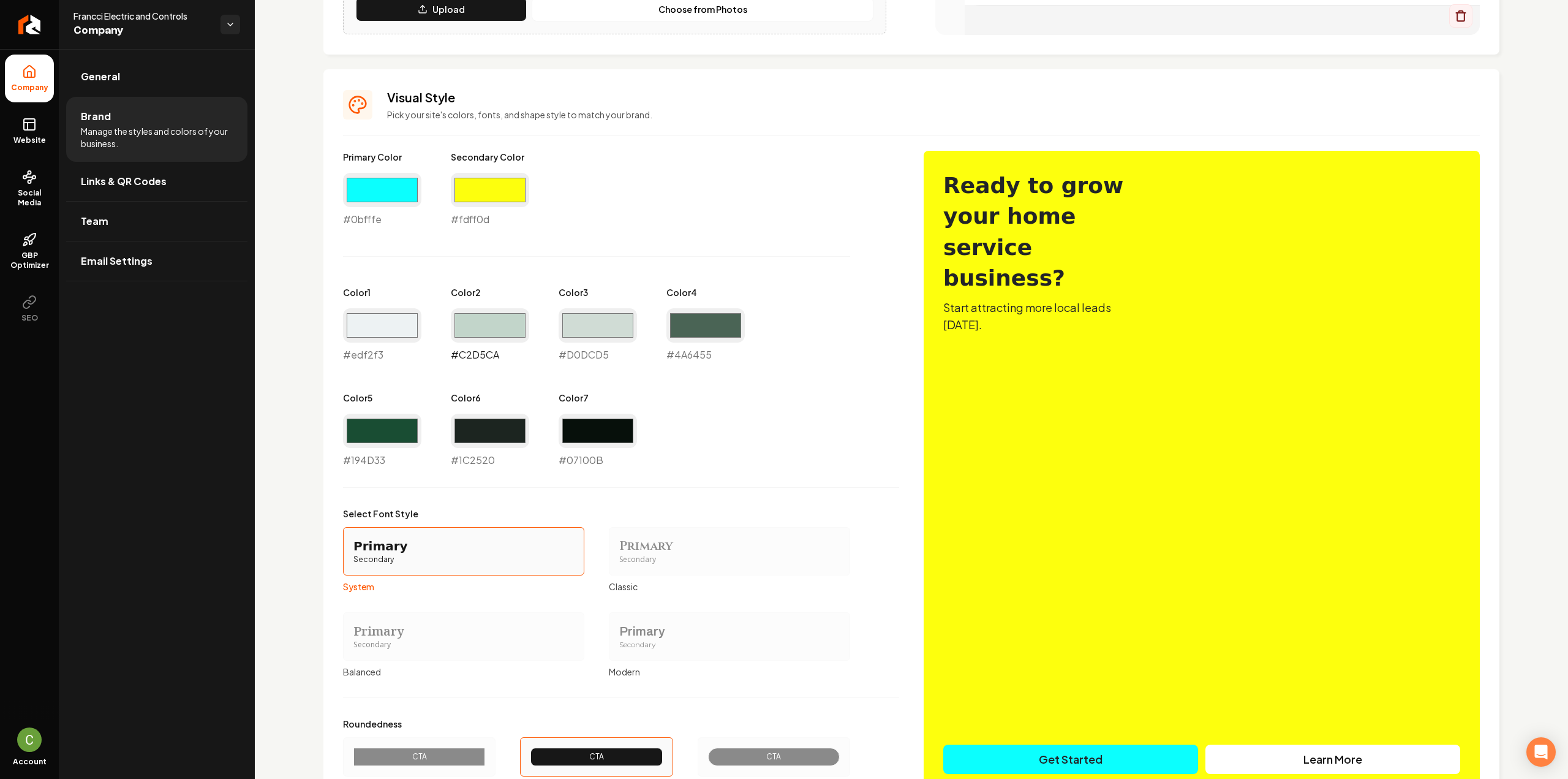
type input "#edf2f3"
click at [473, 320] on input "#c2d5ca" at bounding box center [490, 325] width 78 height 34
type input "#c3d1d5"
click at [599, 318] on input "#d0dcd5" at bounding box center [598, 325] width 78 height 34
type input "#d0d3dc"
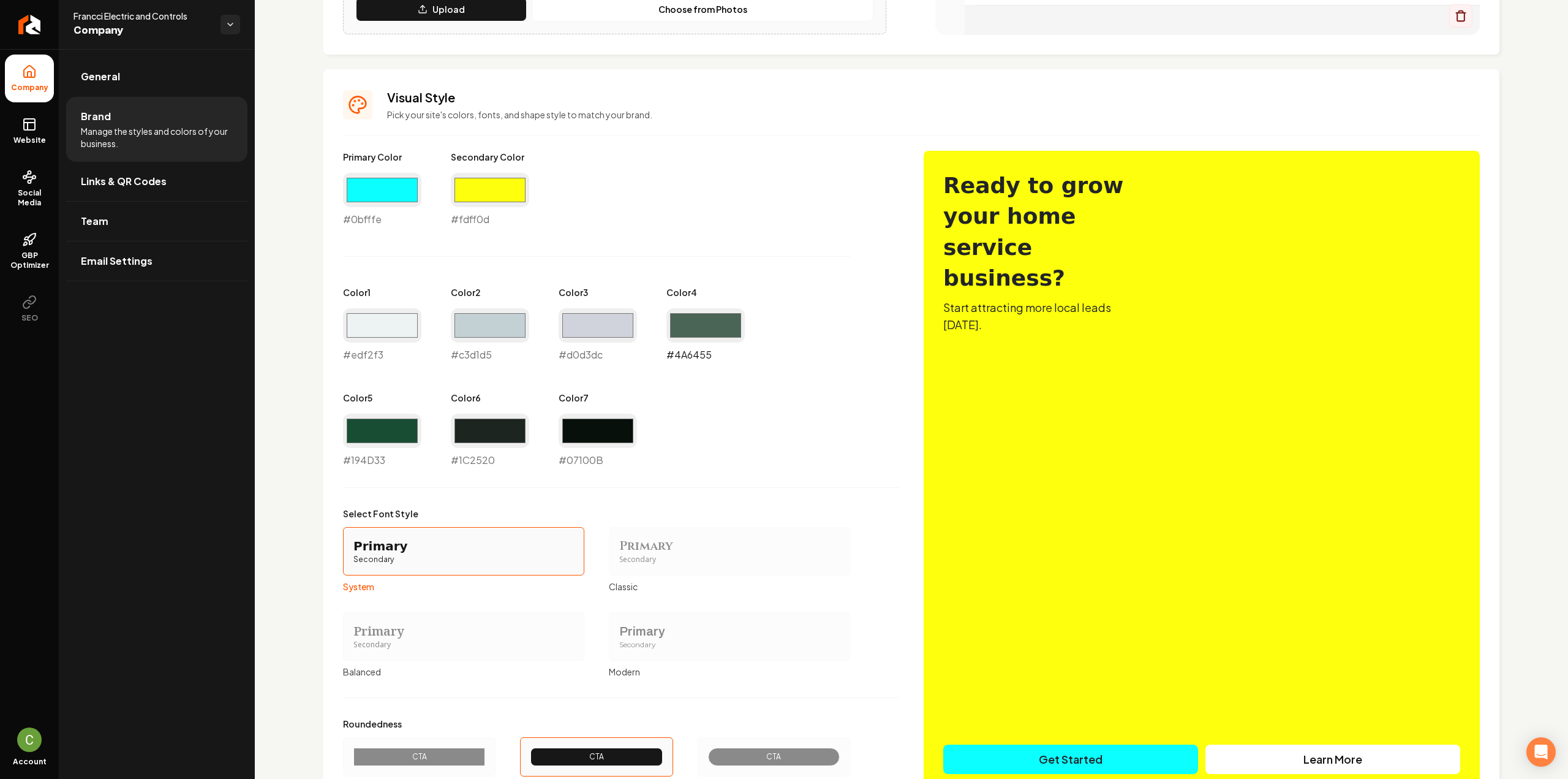
drag, startPoint x: 687, startPoint y: 338, endPoint x: 688, endPoint y: 327, distance: 11.0
click at [688, 337] on input "#4a6455" at bounding box center [705, 325] width 78 height 34
type input "#4a5564"
click at [377, 429] on input "#194d33" at bounding box center [382, 431] width 78 height 34
type input "#193d4d"
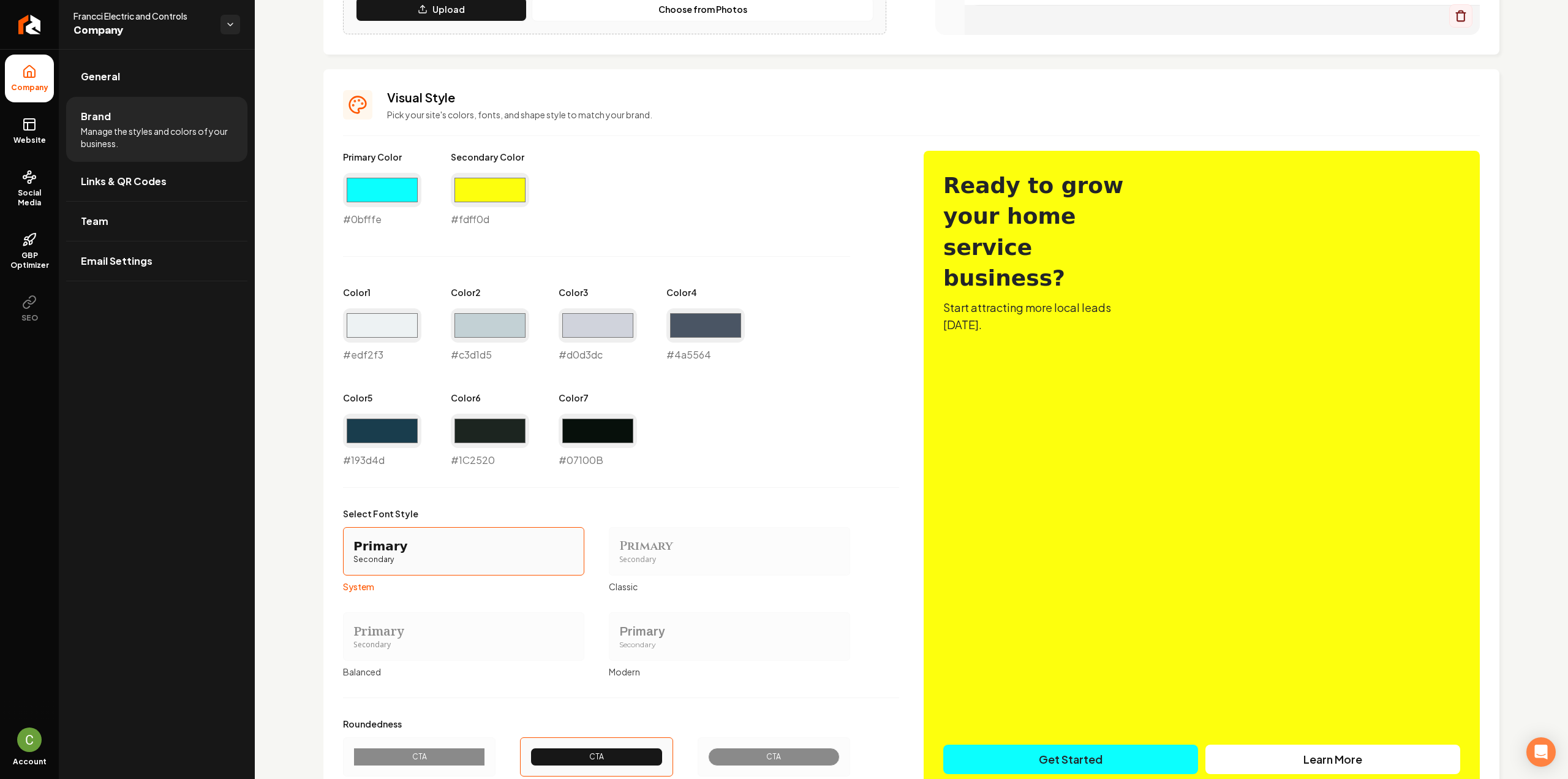
click at [739, 454] on div "Primary Color #0bfffe #0bfffe Secondary Color #fdff0d #fdff0d Color 1 #edf2f3 #…" at bounding box center [621, 309] width 556 height 316
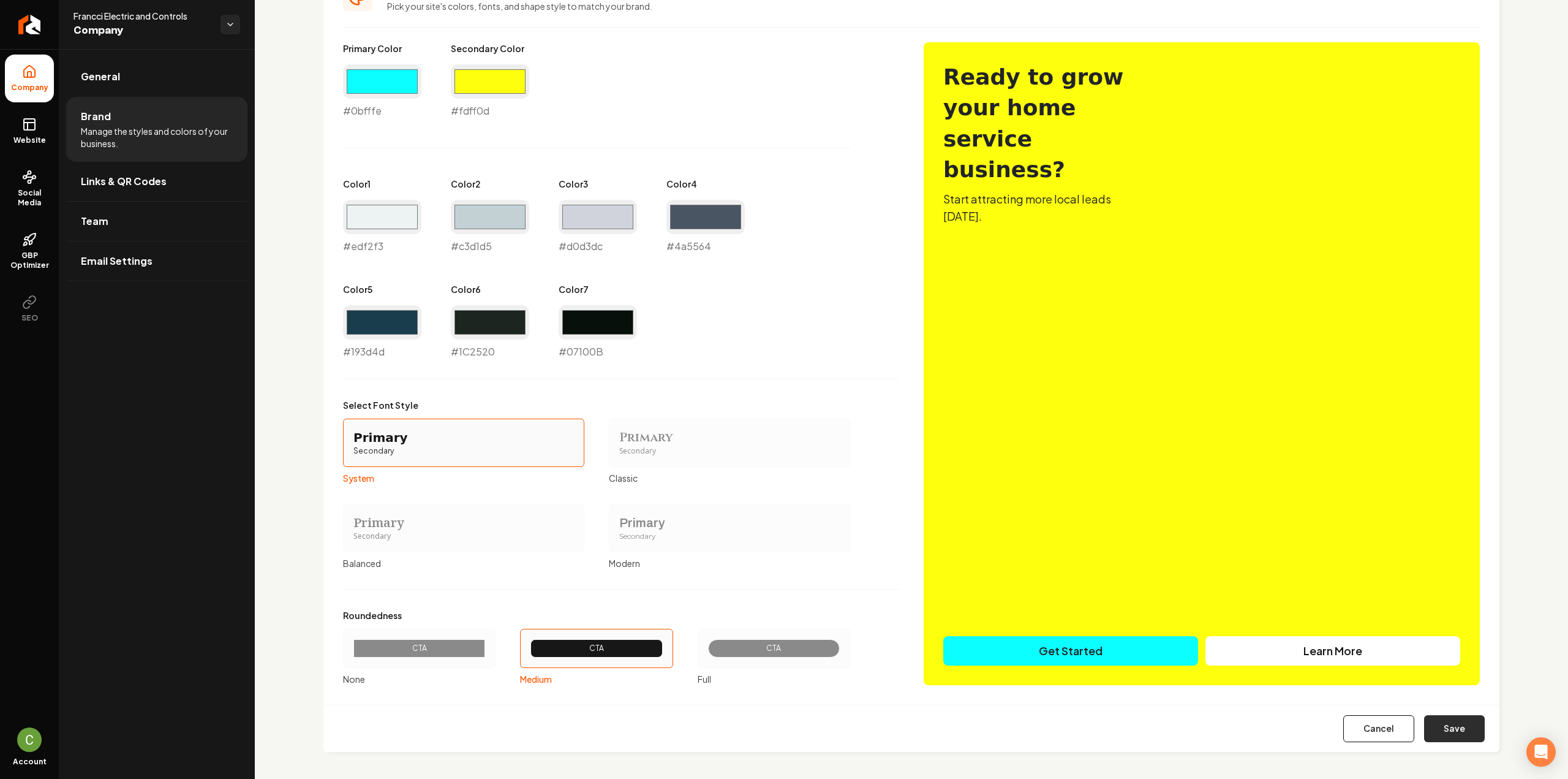
click at [1463, 734] on button "Save" at bounding box center [1455, 728] width 61 height 27
type input "#1c2520"
type input "#07100b"
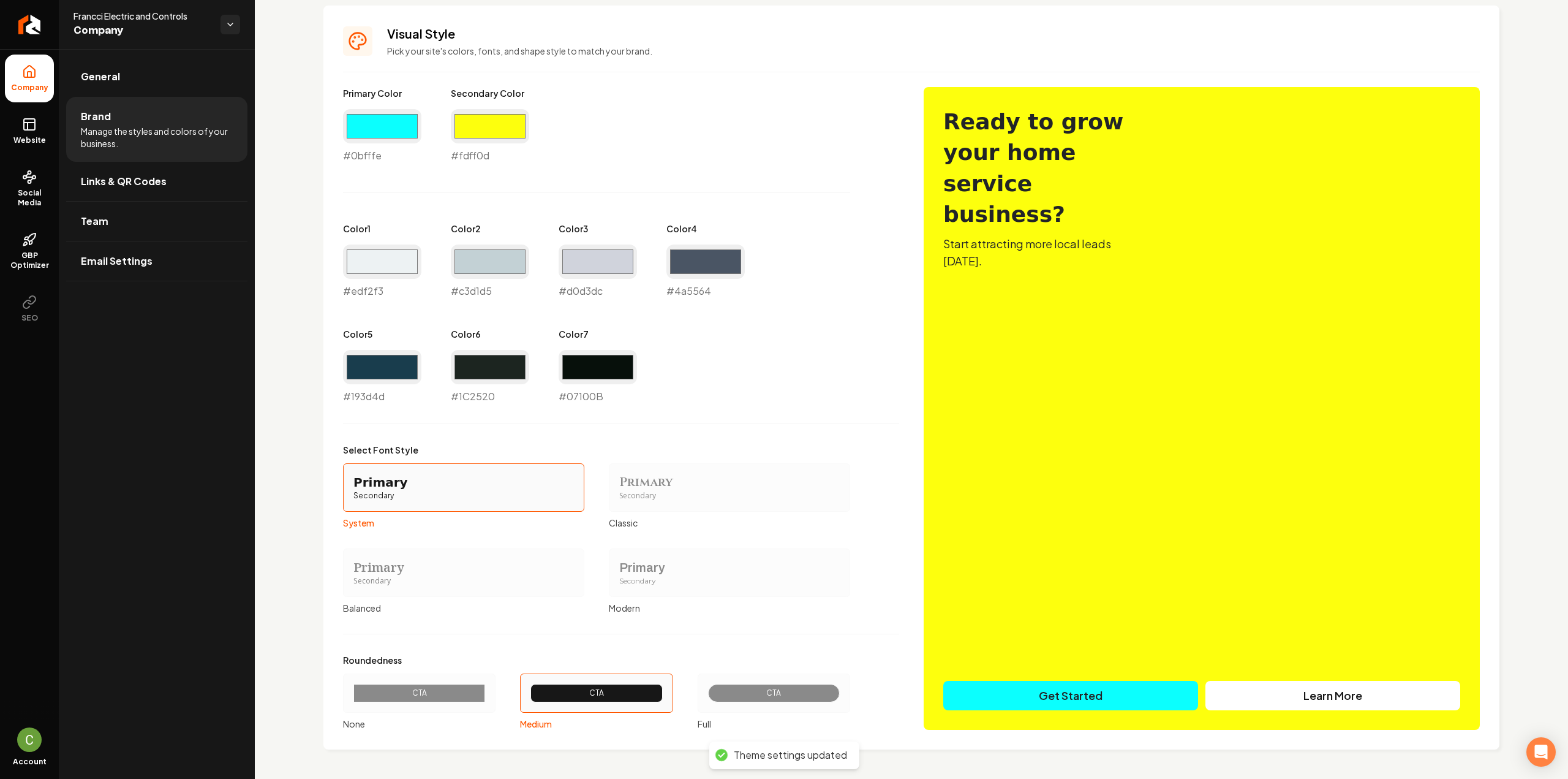
scroll to position [530, 0]
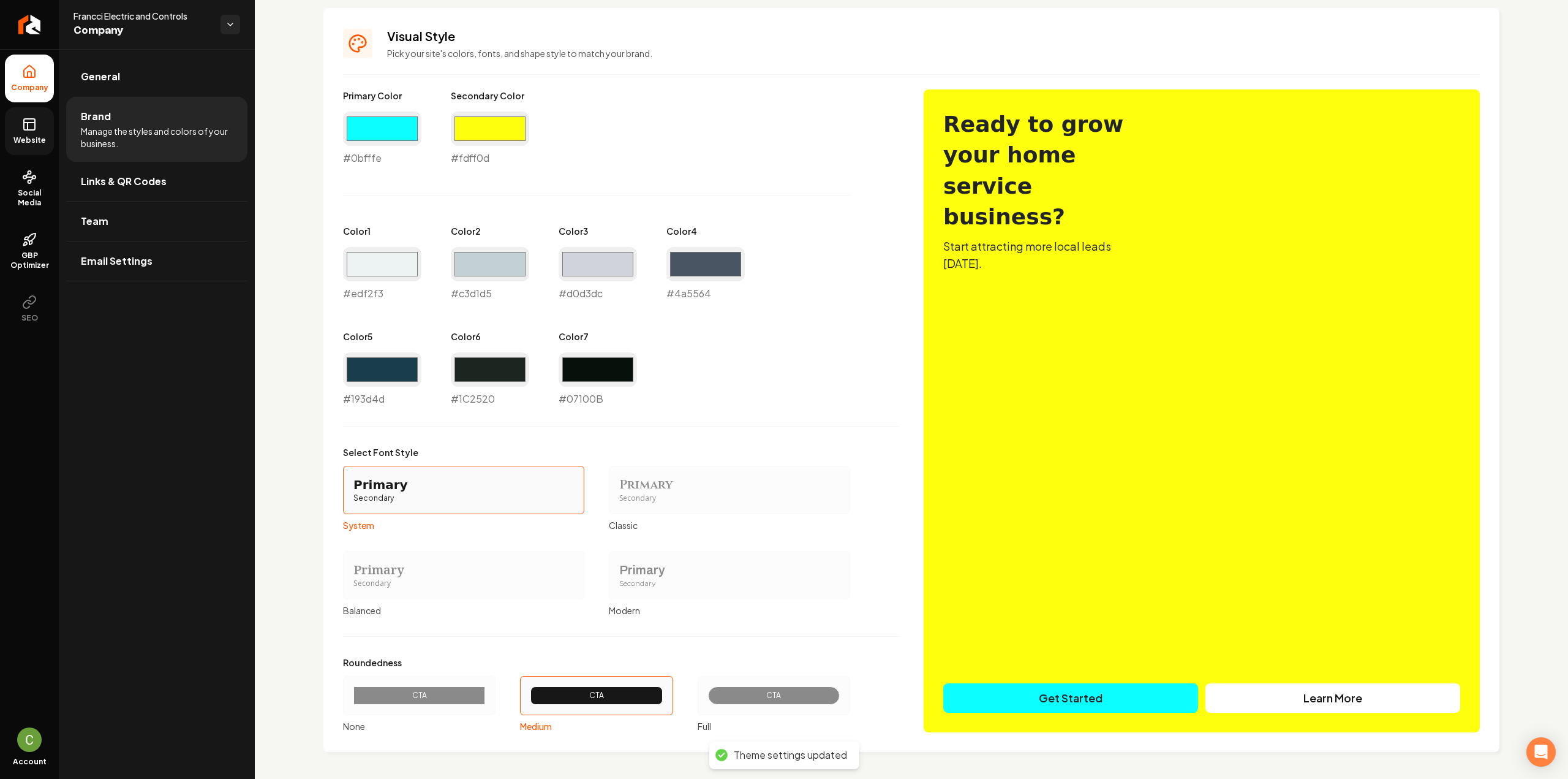
click at [44, 135] on span "Website" at bounding box center [30, 140] width 42 height 10
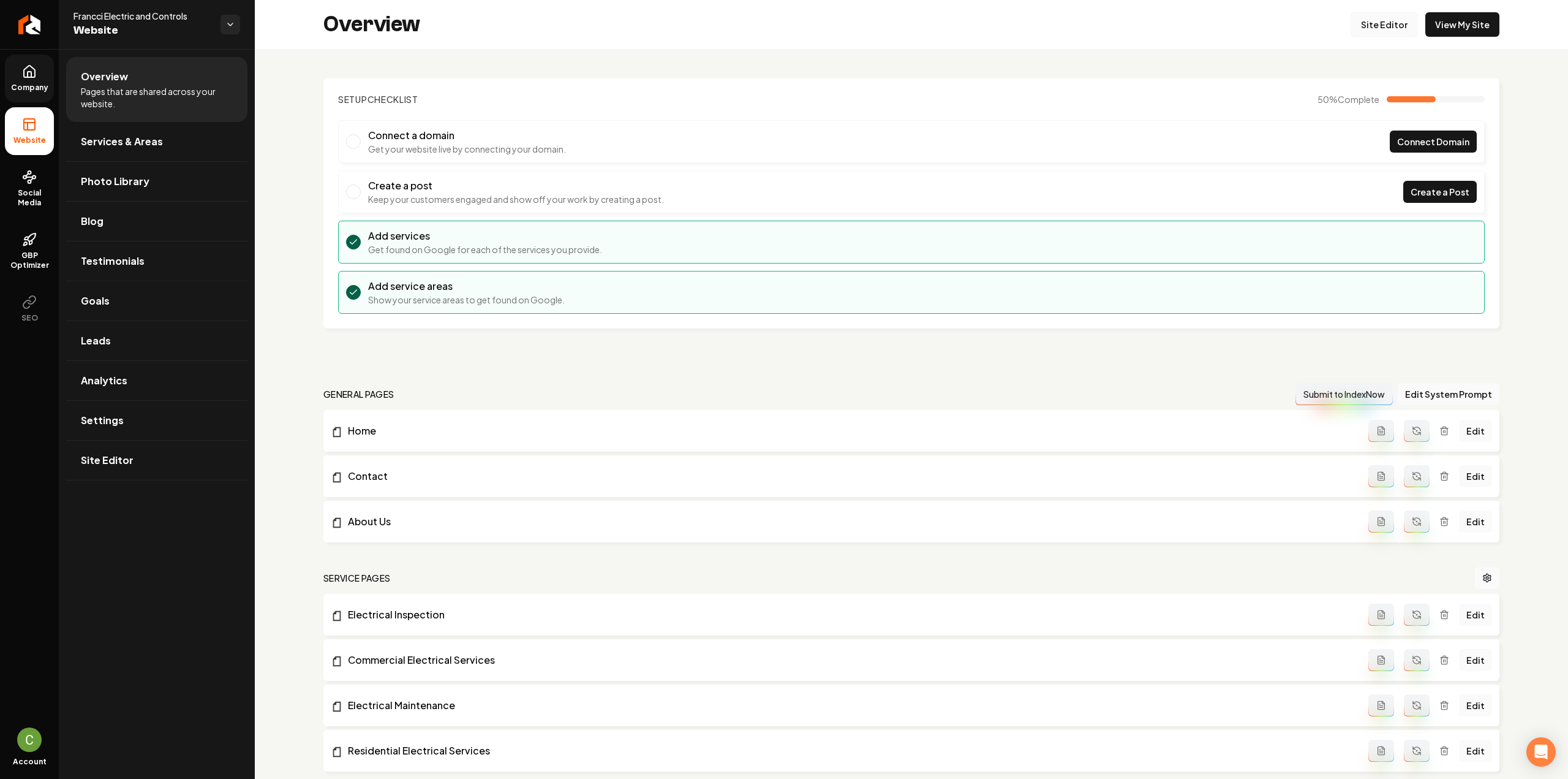
click at [1366, 33] on link "Site Editor" at bounding box center [1384, 24] width 67 height 24
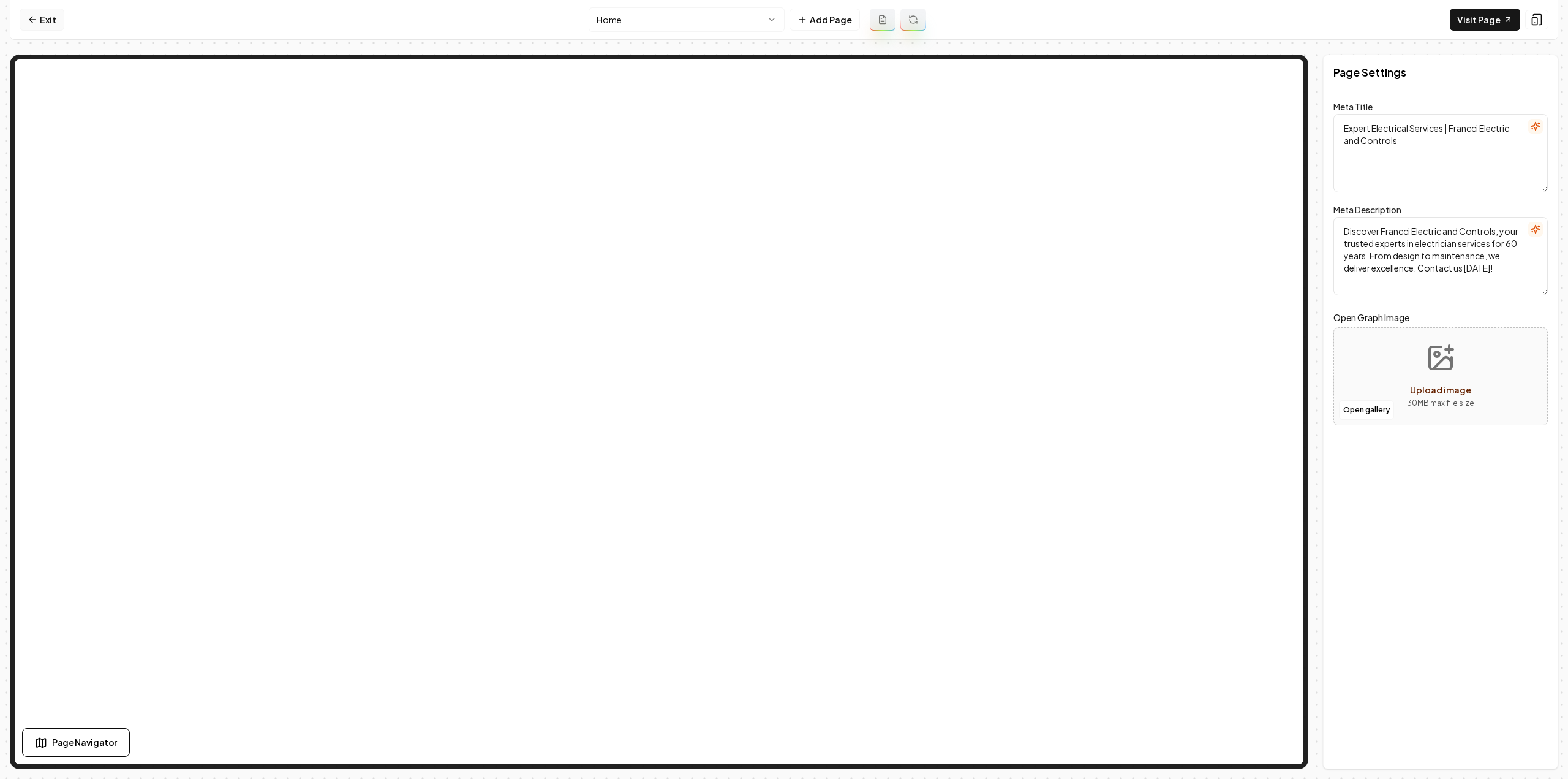
click at [50, 30] on link "Exit" at bounding box center [41, 20] width 45 height 22
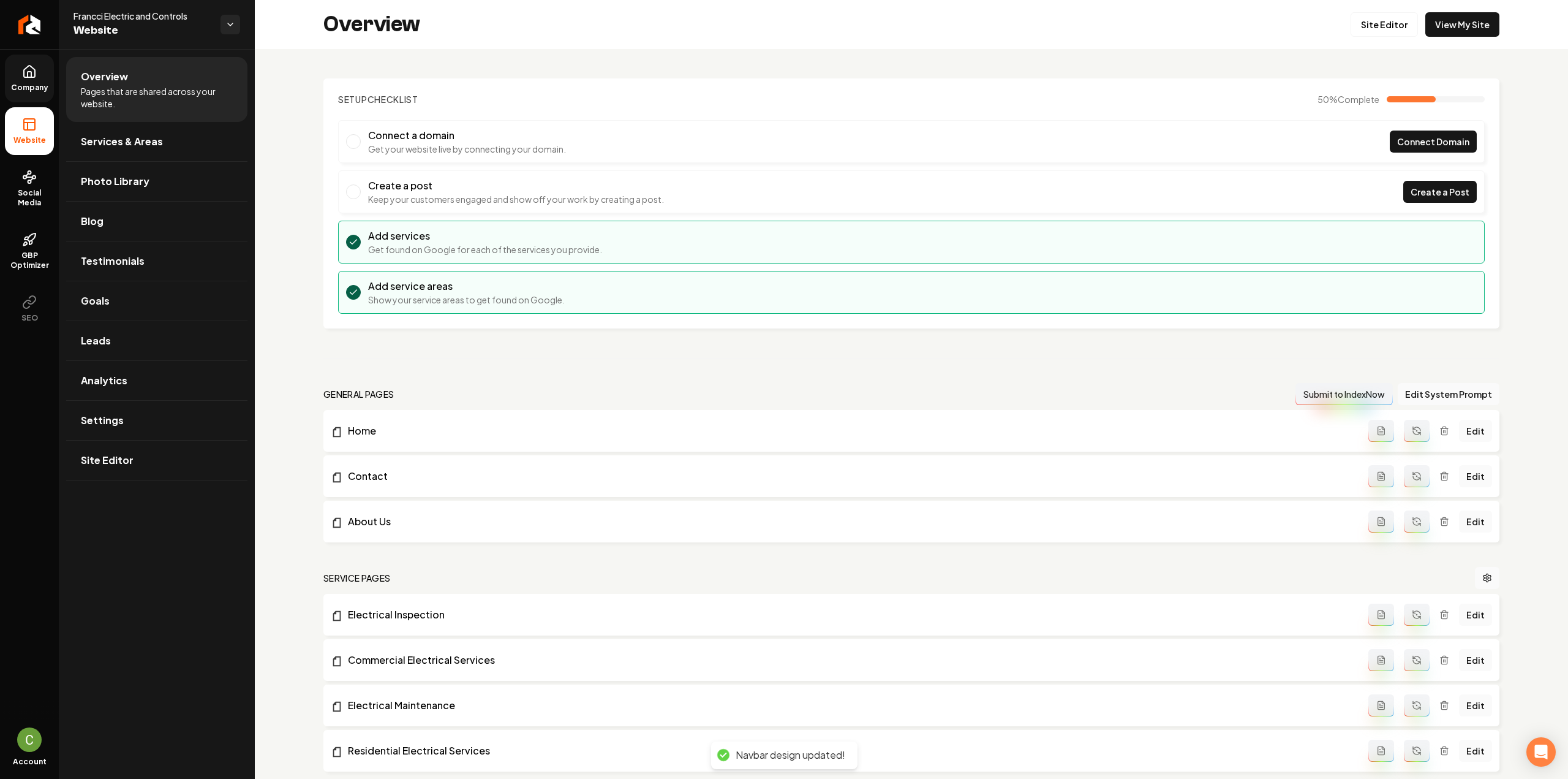
click at [9, 83] on span "Company" at bounding box center [30, 88] width 47 height 10
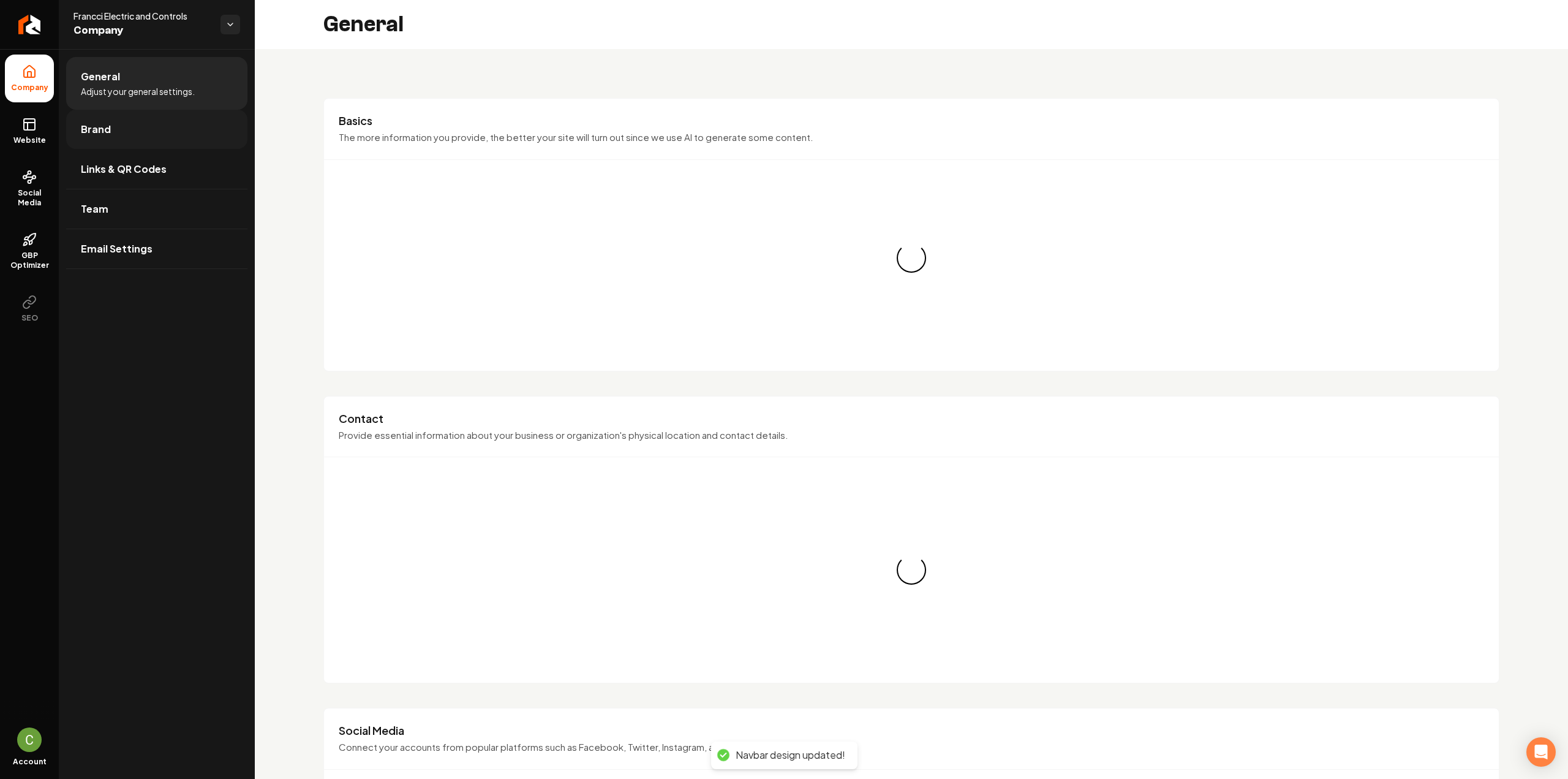
click at [107, 135] on span "Brand" at bounding box center [96, 129] width 30 height 15
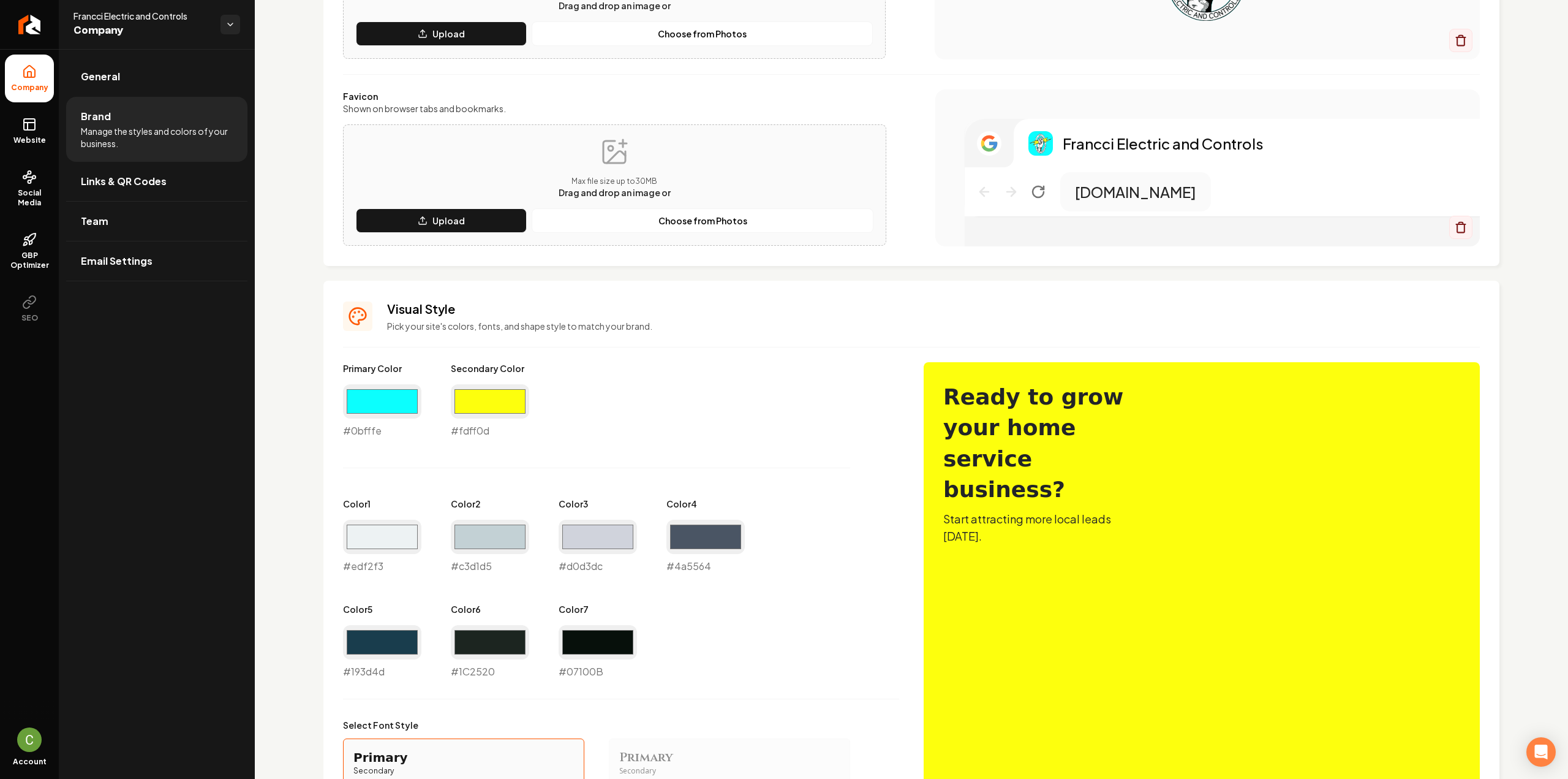
scroll to position [306, 0]
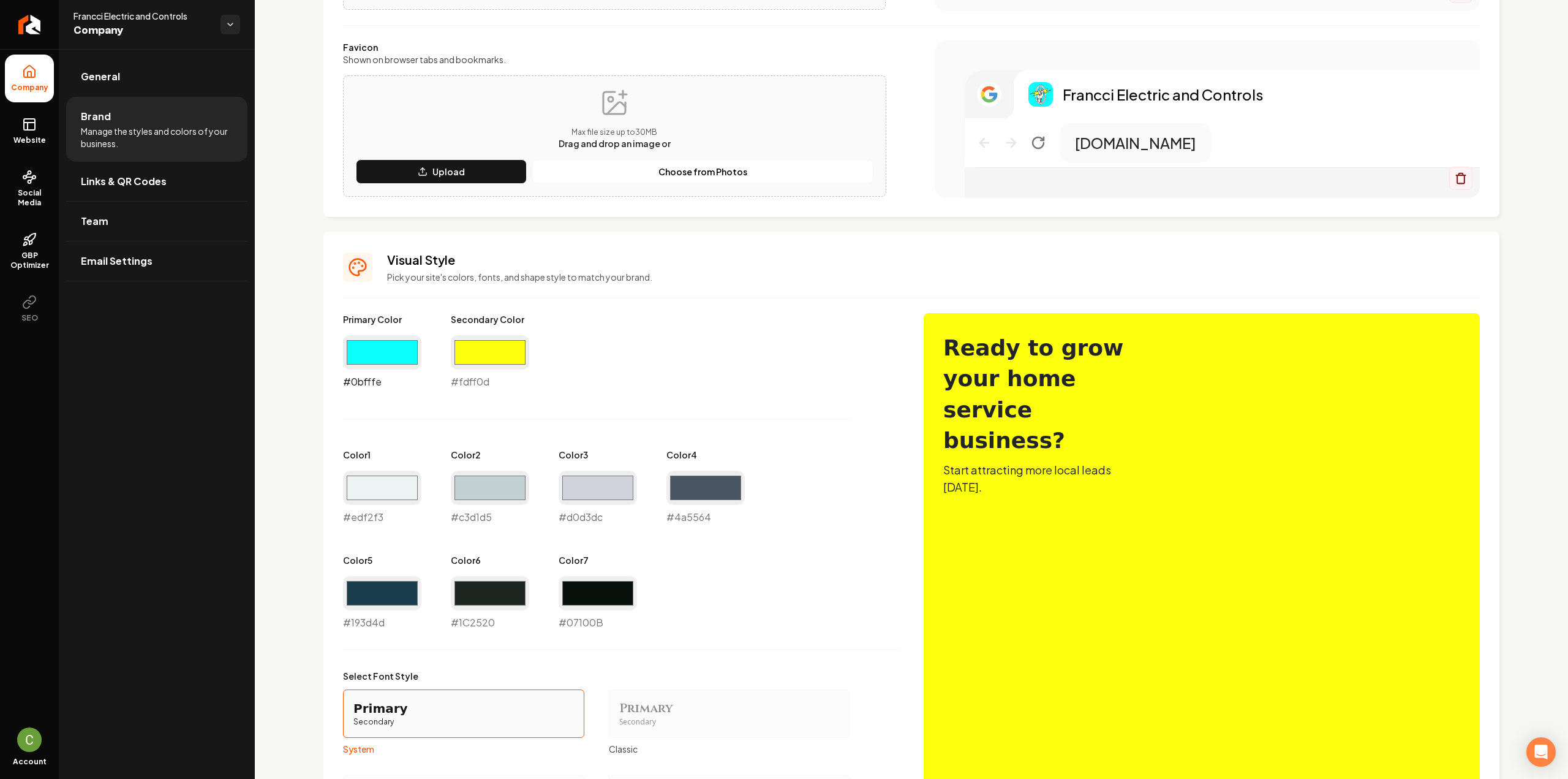
click at [398, 357] on input "#0bfffe" at bounding box center [382, 352] width 78 height 34
type input "#077d7d"
click at [701, 398] on div "Primary Color #077d7d #077d7d Secondary Color #fdff0d #fdff0d Color 1 #edf2f3 #…" at bounding box center [621, 471] width 556 height 316
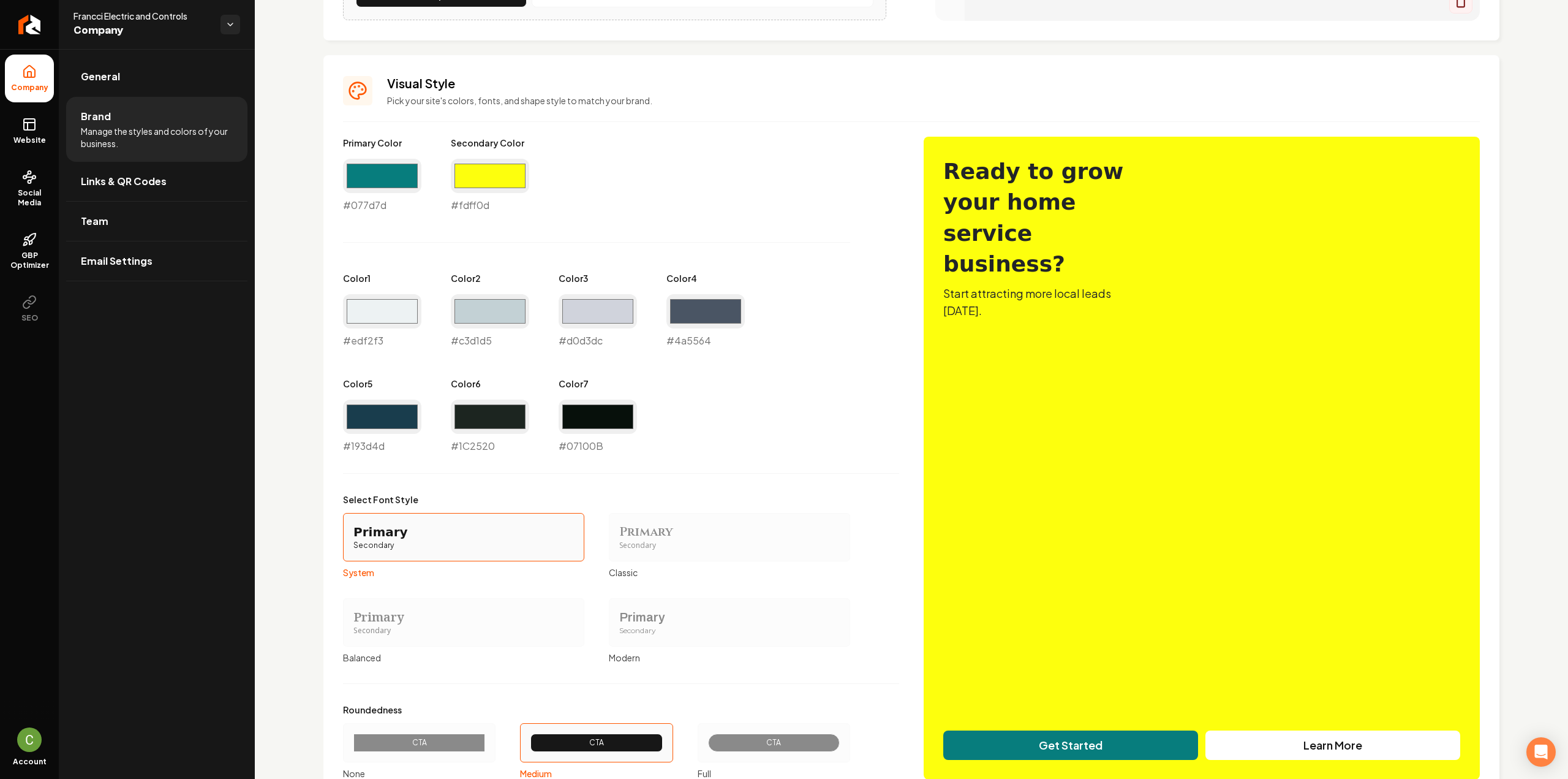
scroll to position [577, 0]
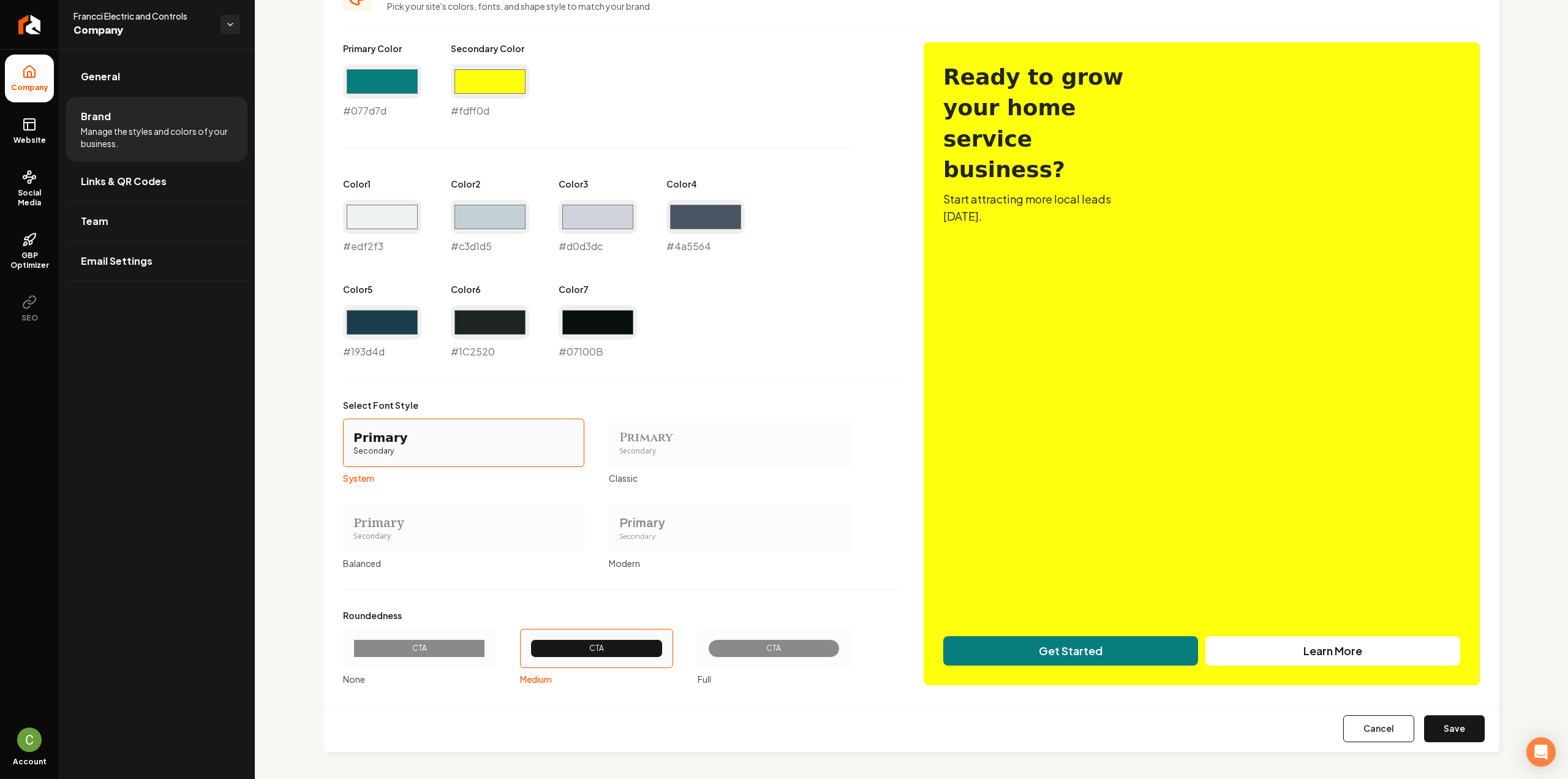
drag, startPoint x: 1458, startPoint y: 732, endPoint x: 1410, endPoint y: 711, distance: 52.4
click at [1458, 732] on button "Save" at bounding box center [1455, 728] width 61 height 27
click at [42, 123] on link "Website" at bounding box center [29, 130] width 49 height 48
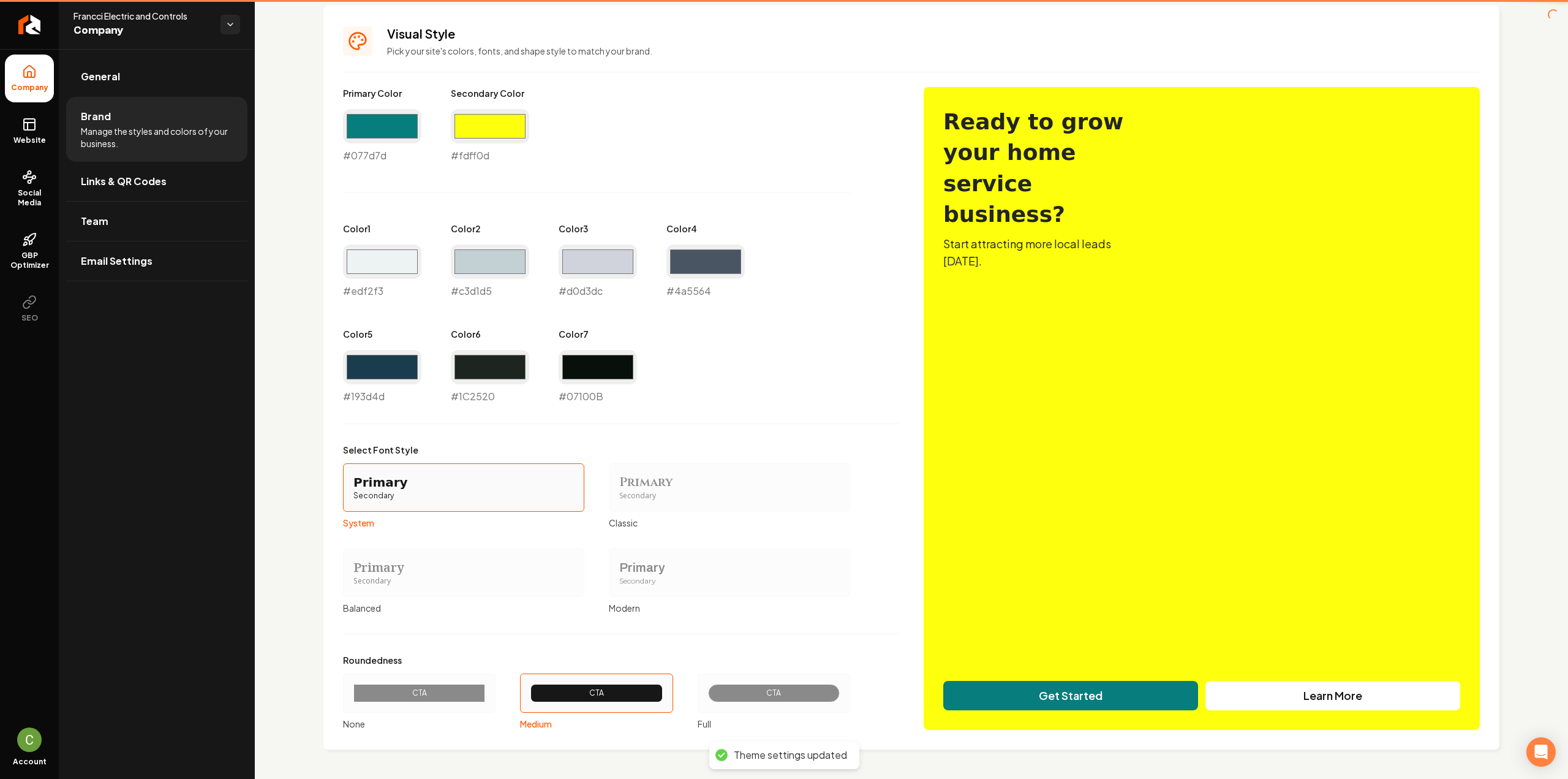
type input "#1c2520"
type input "#07100b"
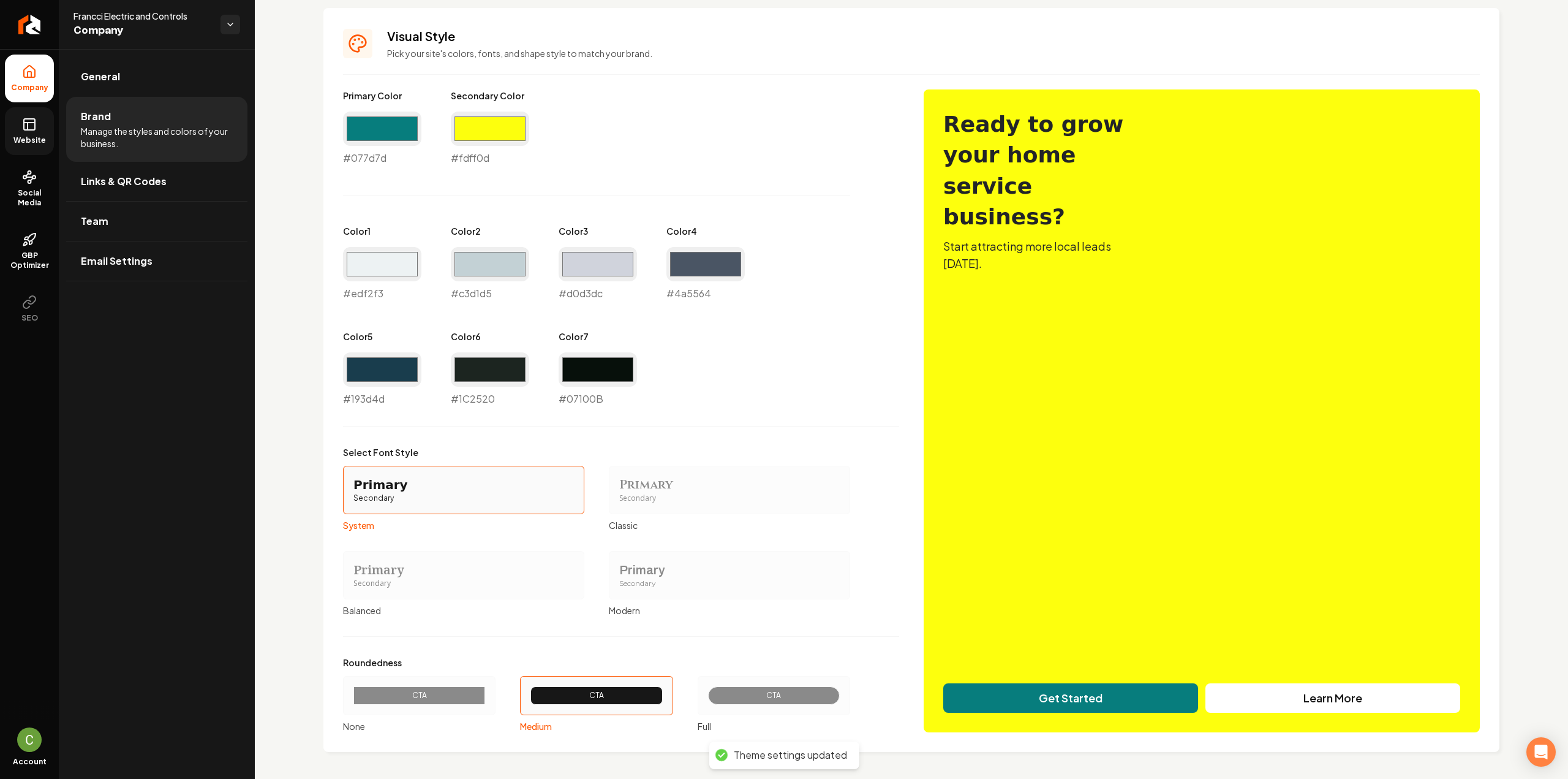
click at [17, 135] on span "Website" at bounding box center [30, 140] width 42 height 10
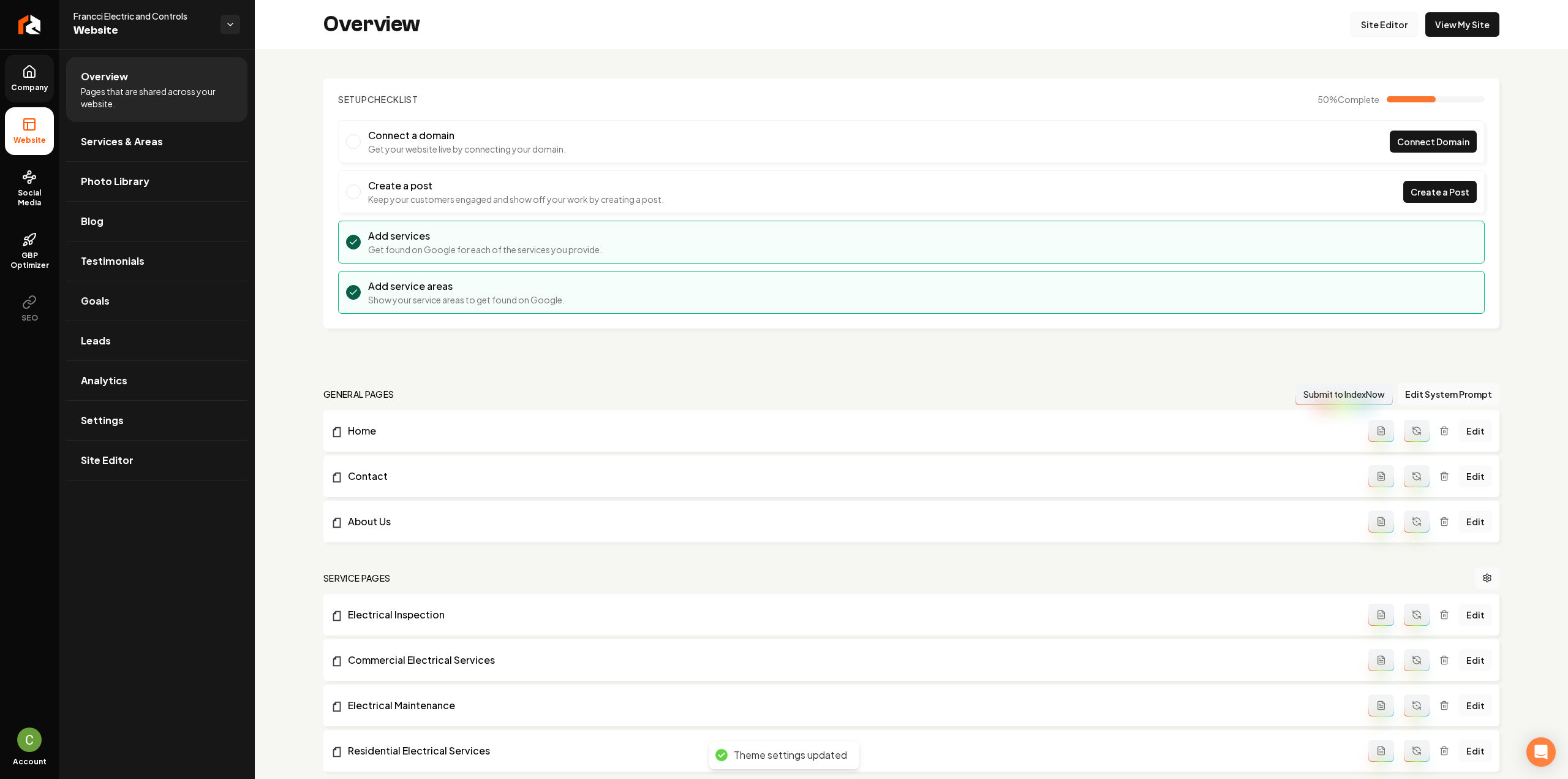
click at [1383, 22] on link "Site Editor" at bounding box center [1384, 24] width 67 height 24
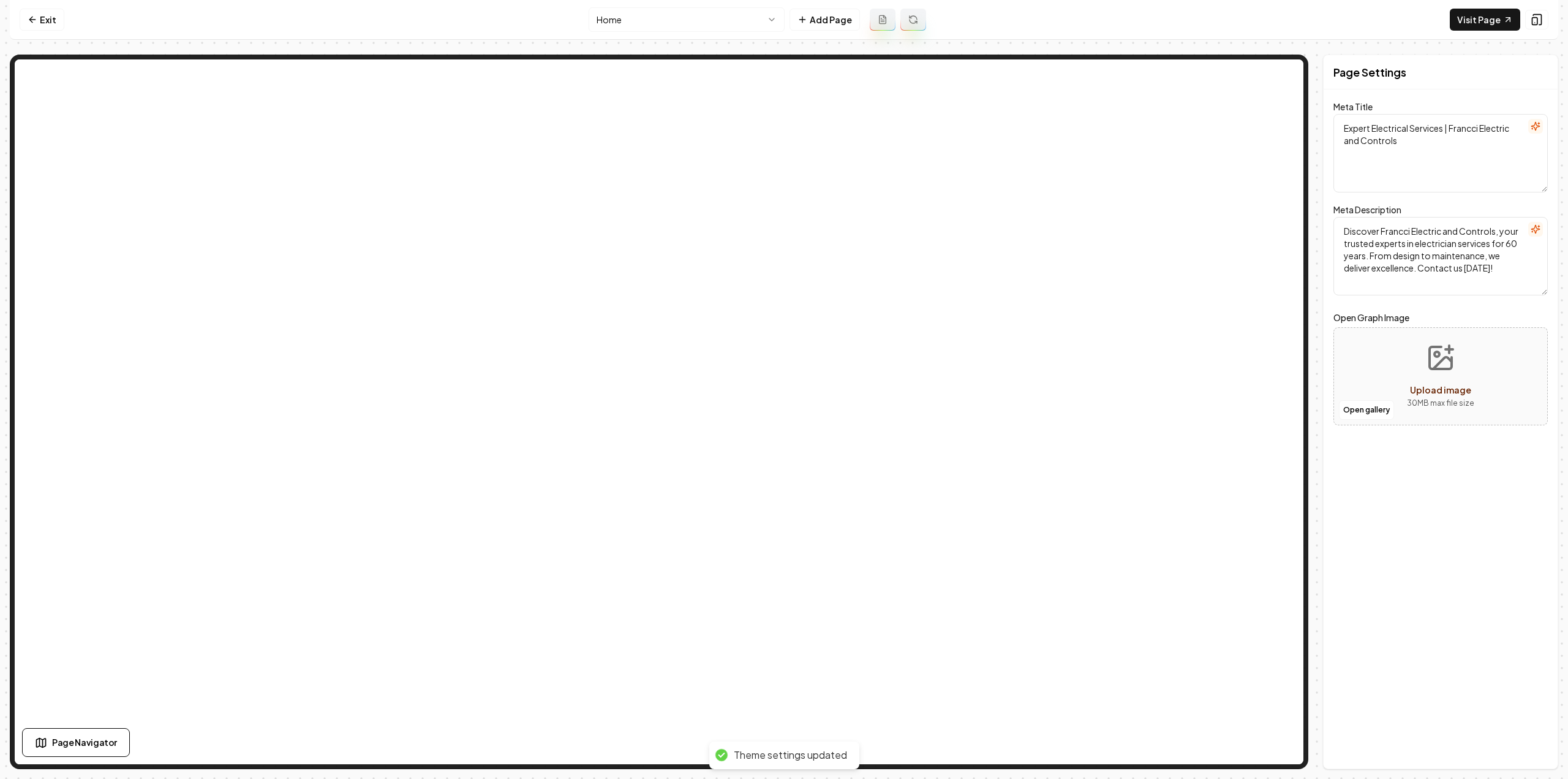
click at [51, 24] on link "Exit" at bounding box center [41, 20] width 45 height 22
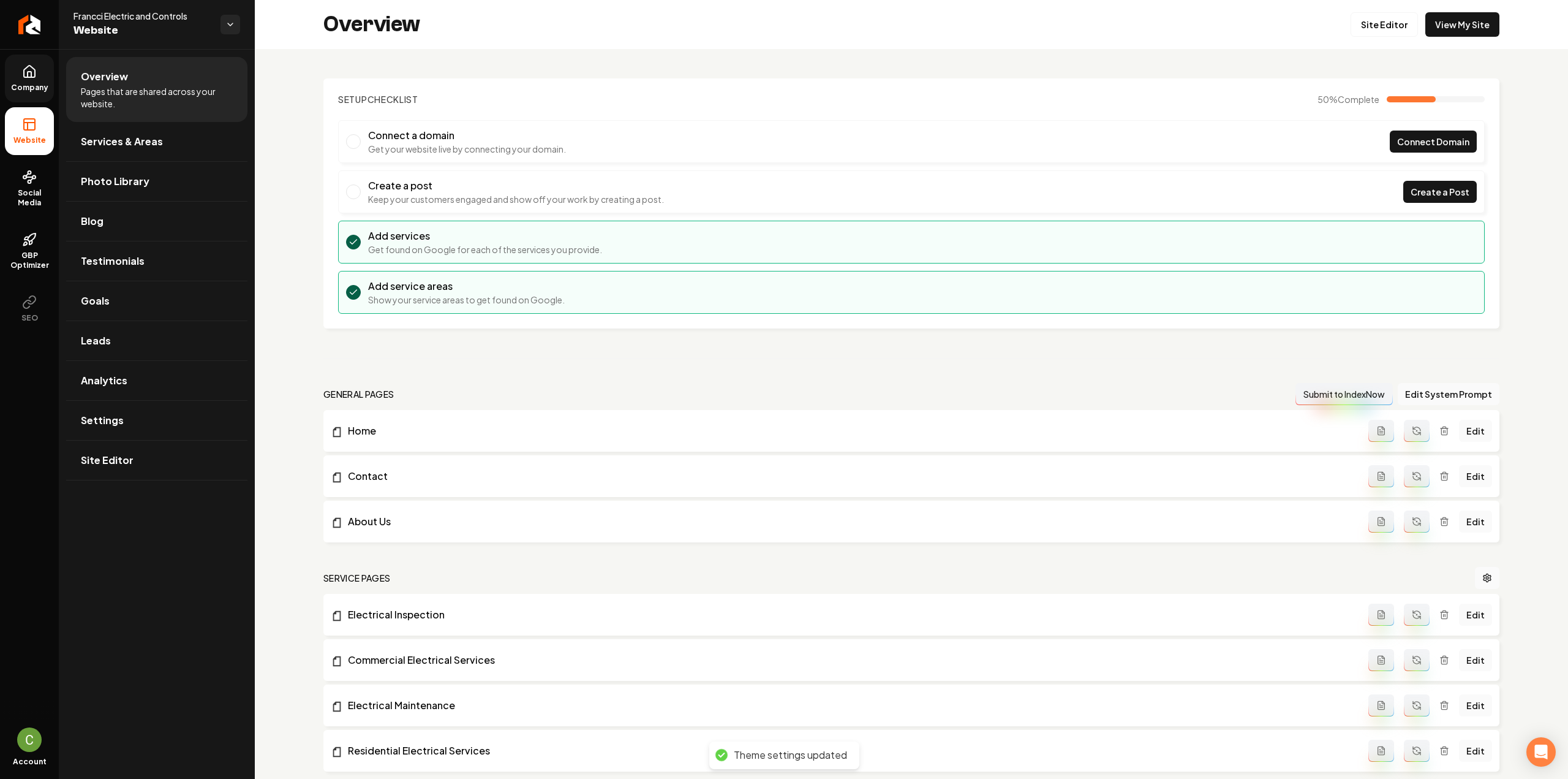
click at [21, 77] on link "Company" at bounding box center [29, 78] width 49 height 48
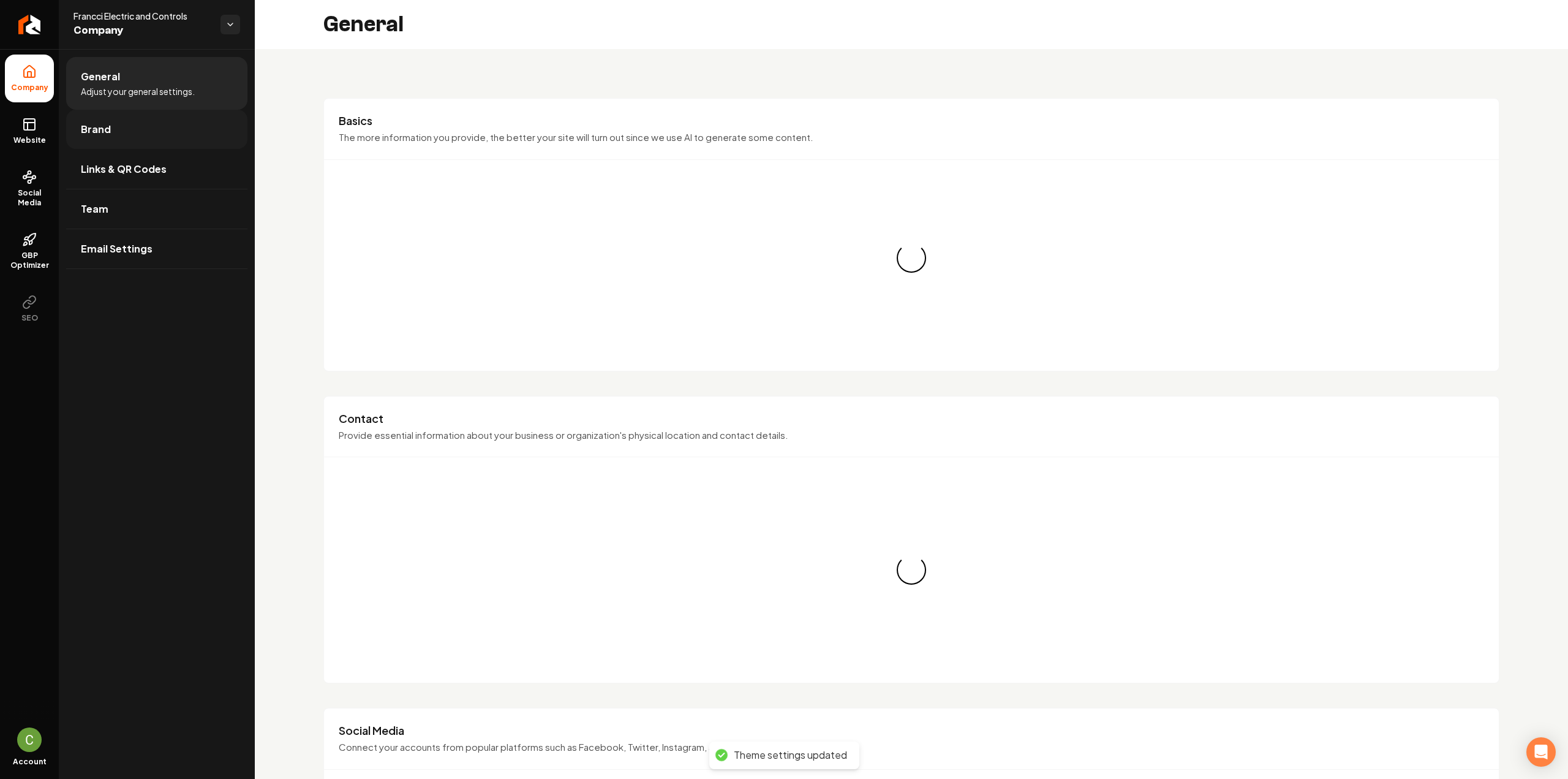
click at [80, 130] on link "Brand" at bounding box center [157, 129] width 181 height 39
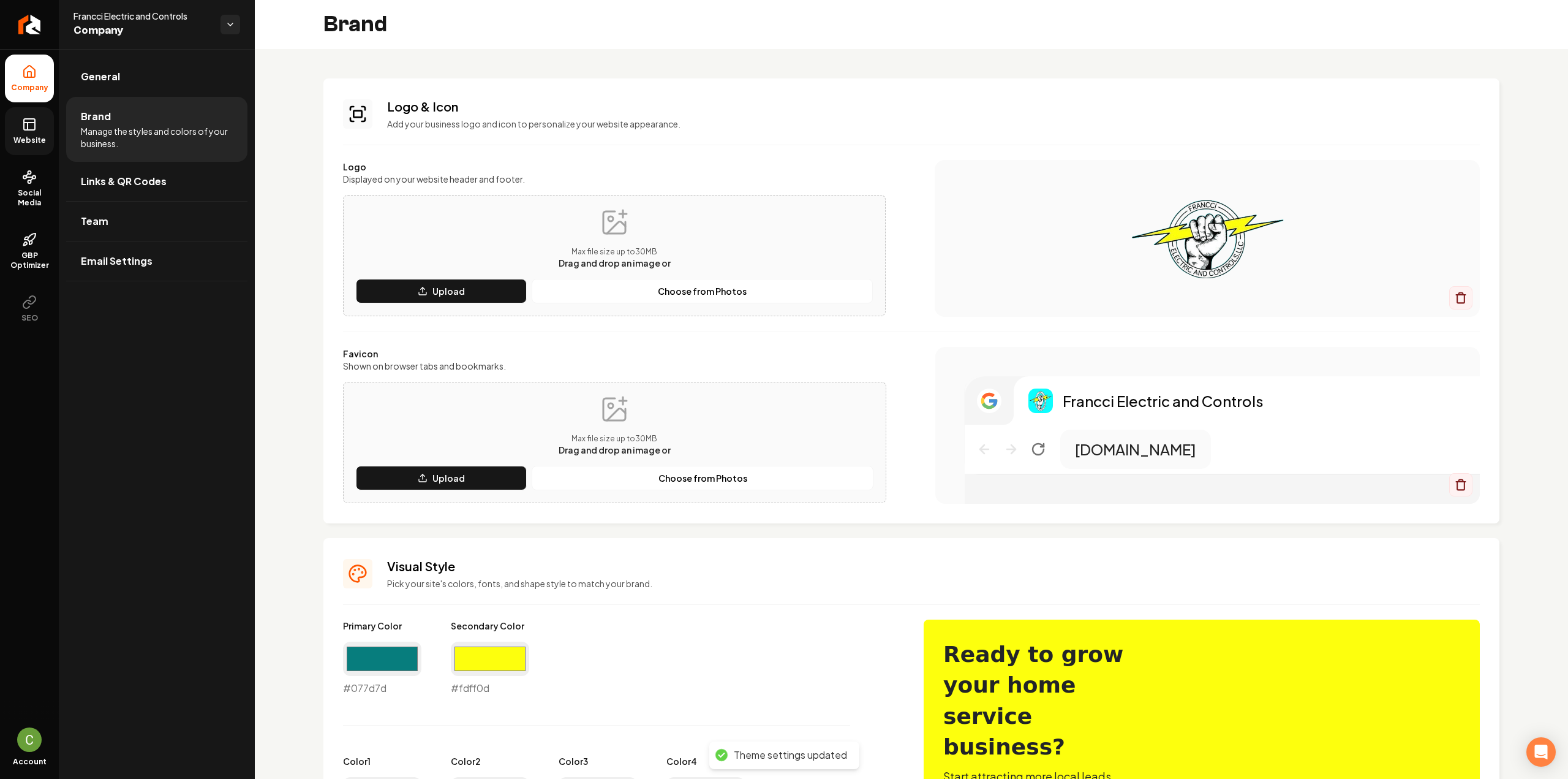
click at [24, 123] on rect at bounding box center [30, 124] width 11 height 11
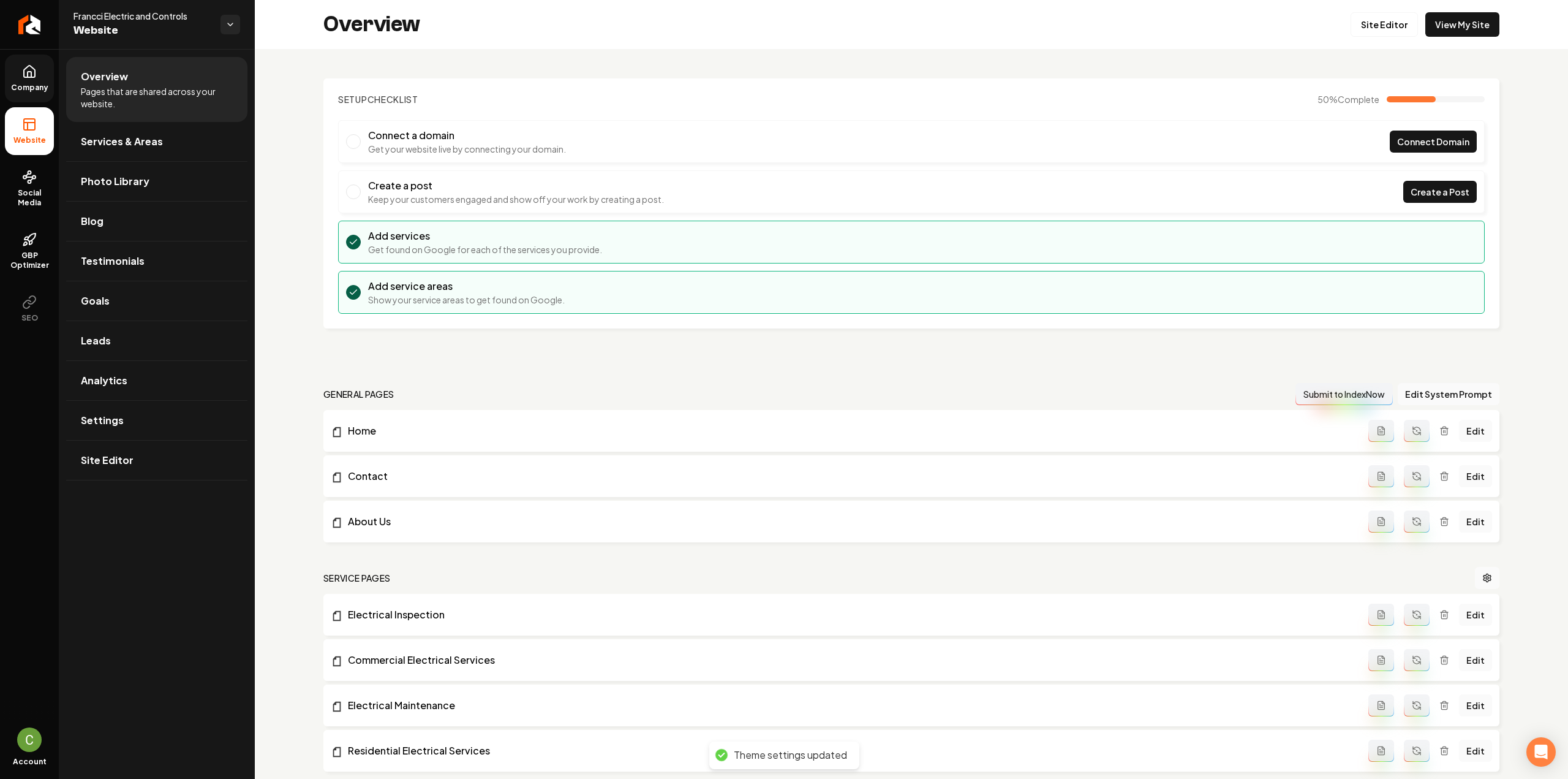
click at [18, 72] on link "Company" at bounding box center [29, 78] width 49 height 48
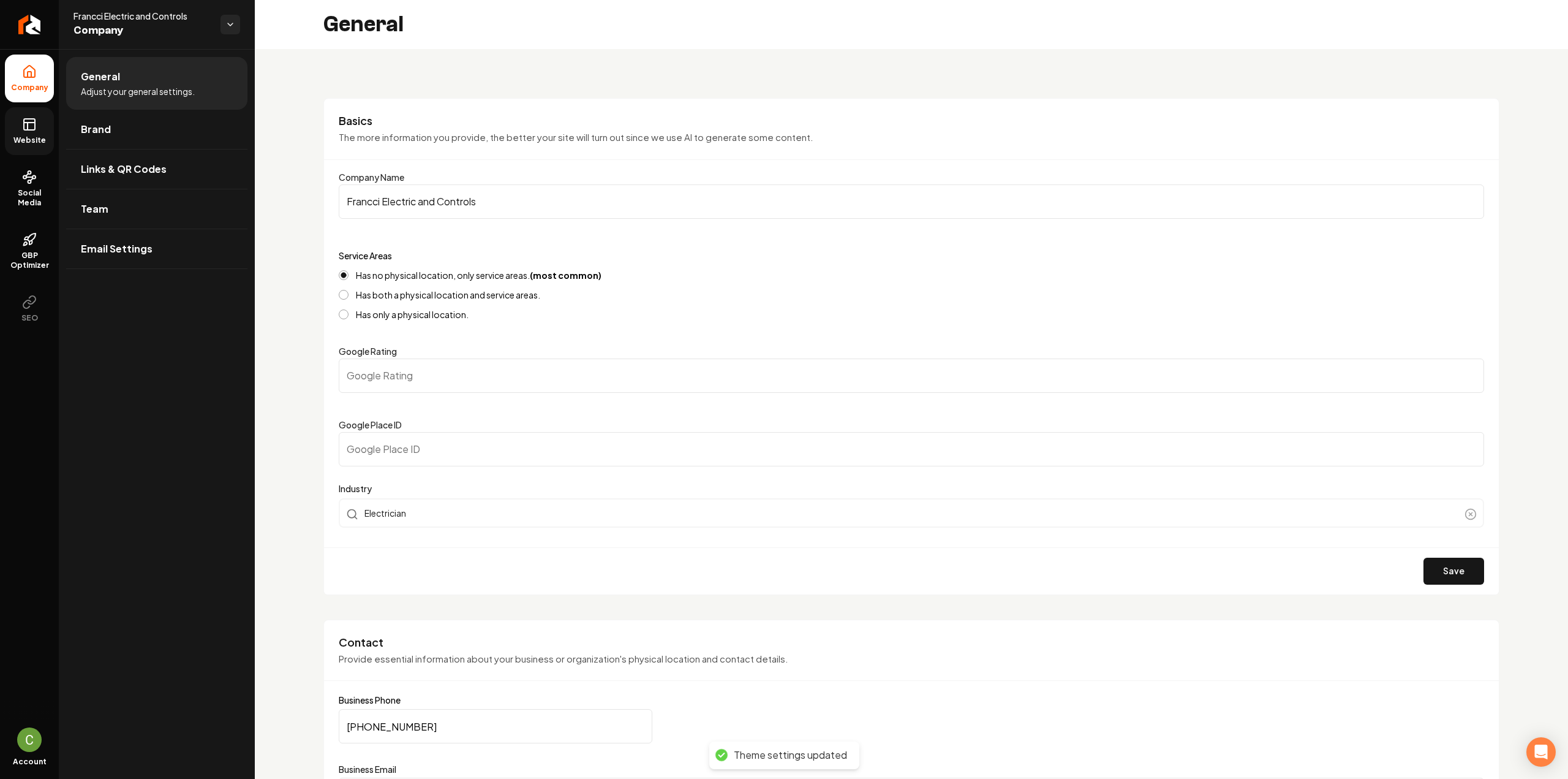
click at [398, 449] on input "Google Place ID" at bounding box center [912, 449] width 1145 height 34
paste input "ChIJ_0u0xcASa4cRqlRr1LWF8U4"
type input "ChIJ_0u0xcASa4cRqlRr1LWF8U4"
click at [1445, 574] on button "Save" at bounding box center [1454, 571] width 61 height 27
type input "0"
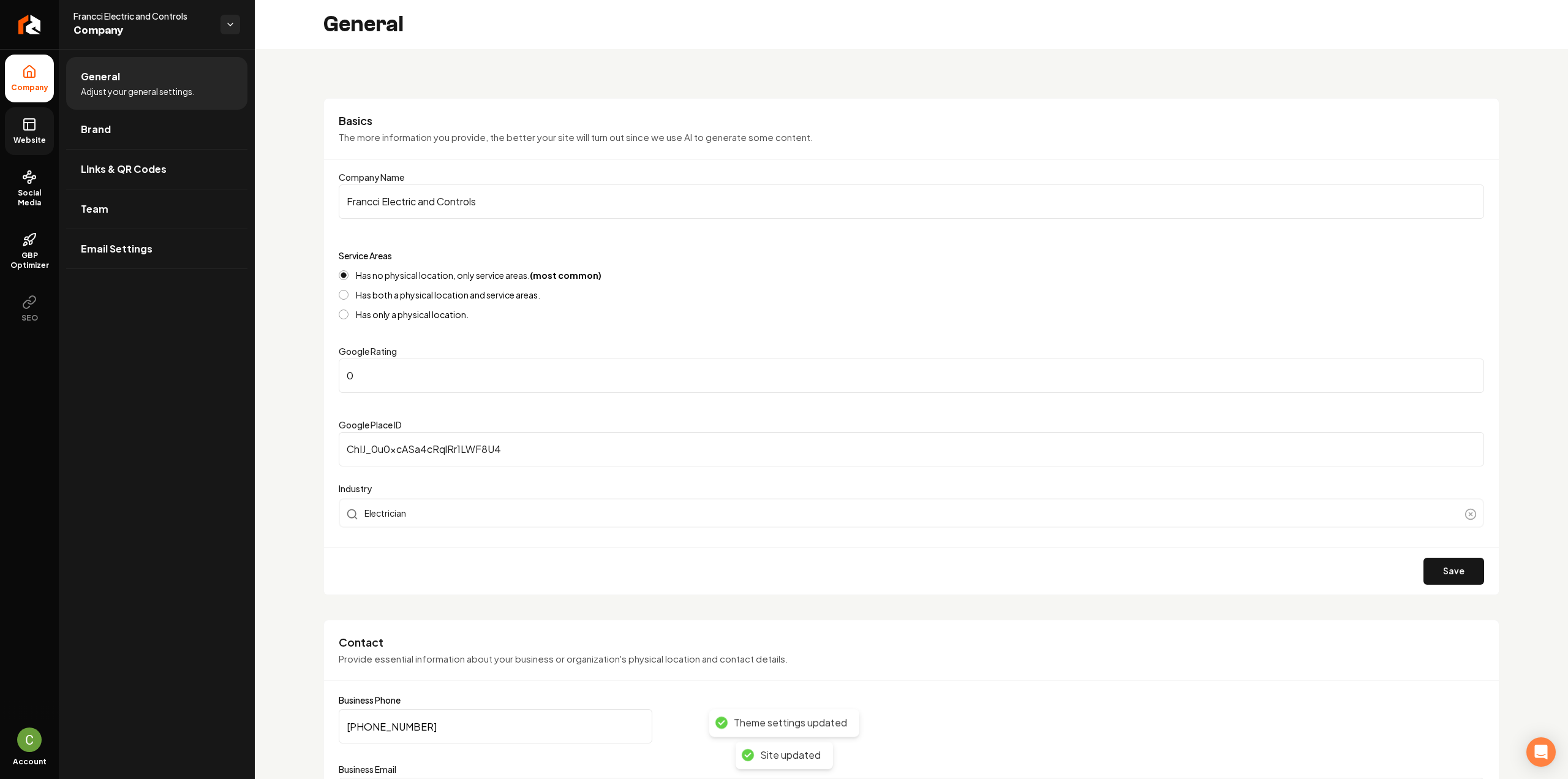
click at [41, 127] on link "Website" at bounding box center [29, 130] width 49 height 48
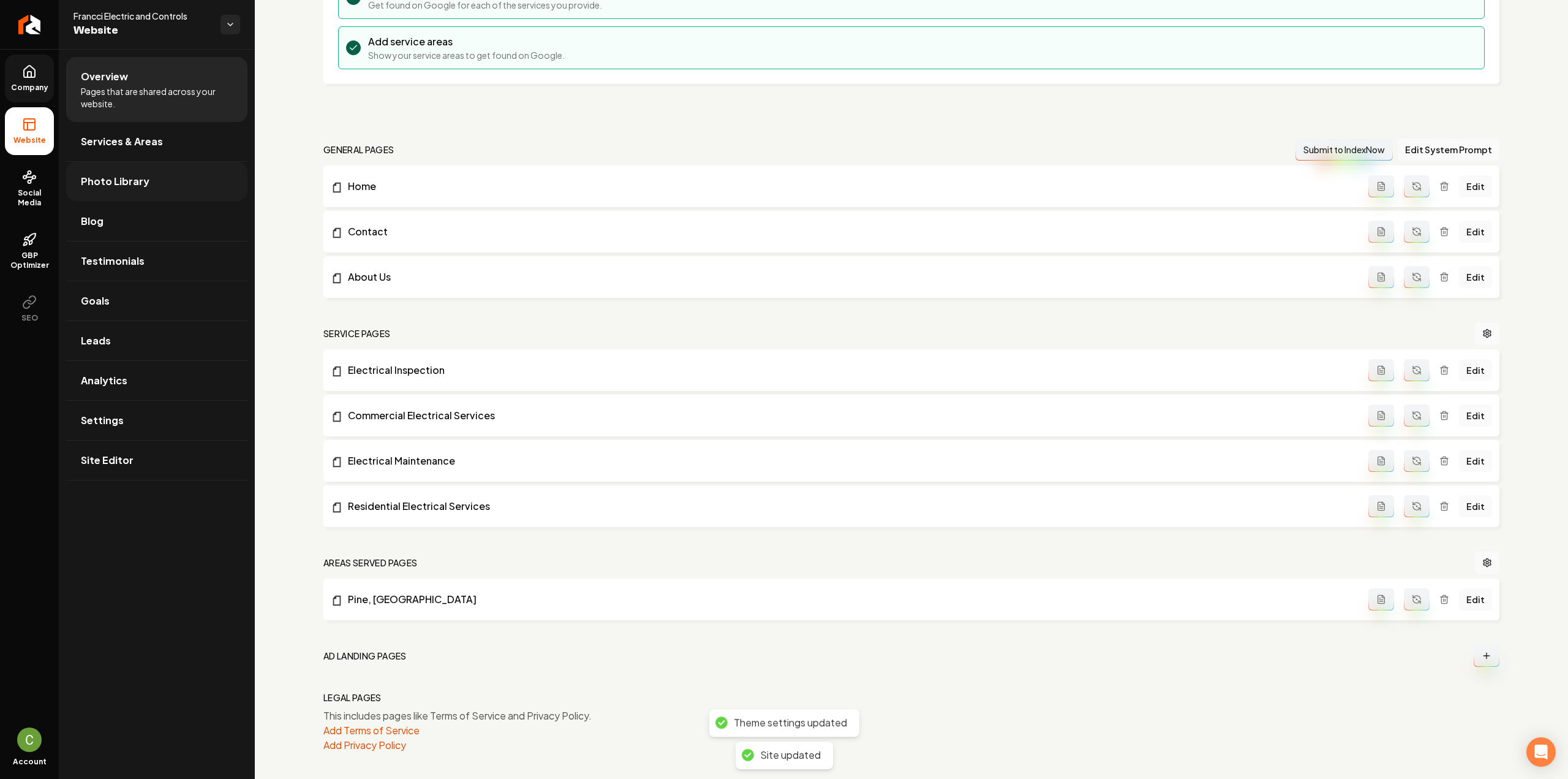
scroll to position [245, 0]
click at [27, 52] on ul "Company Website Social Media GBP Optimizer SEO" at bounding box center [29, 193] width 59 height 288
click at [28, 63] on link "Company" at bounding box center [29, 78] width 49 height 48
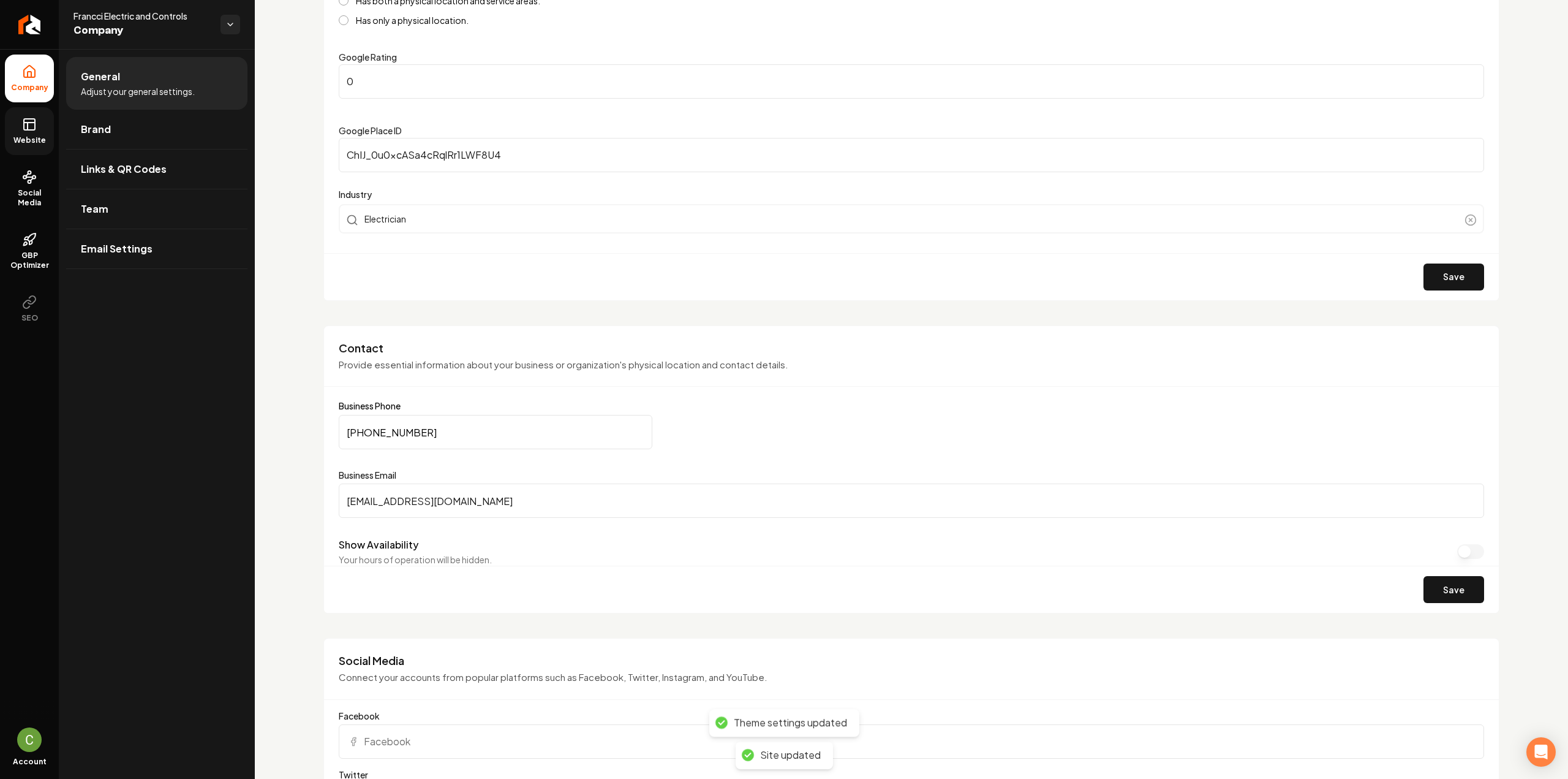
scroll to position [61, 0]
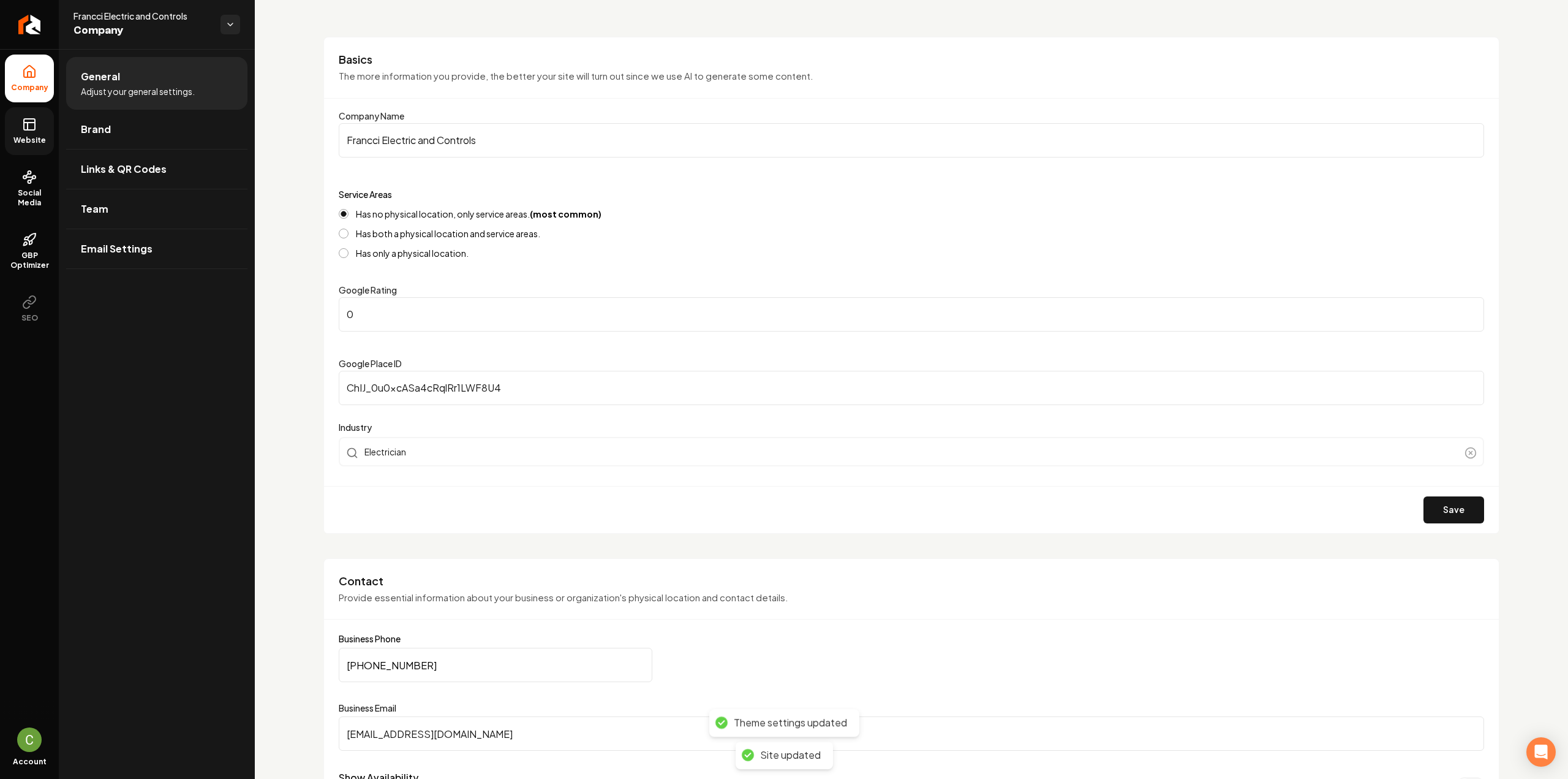
drag, startPoint x: 305, startPoint y: 301, endPoint x: 290, endPoint y: 299, distance: 15.1
type input "5"
click at [1423, 501] on button "Save" at bounding box center [1454, 509] width 61 height 27
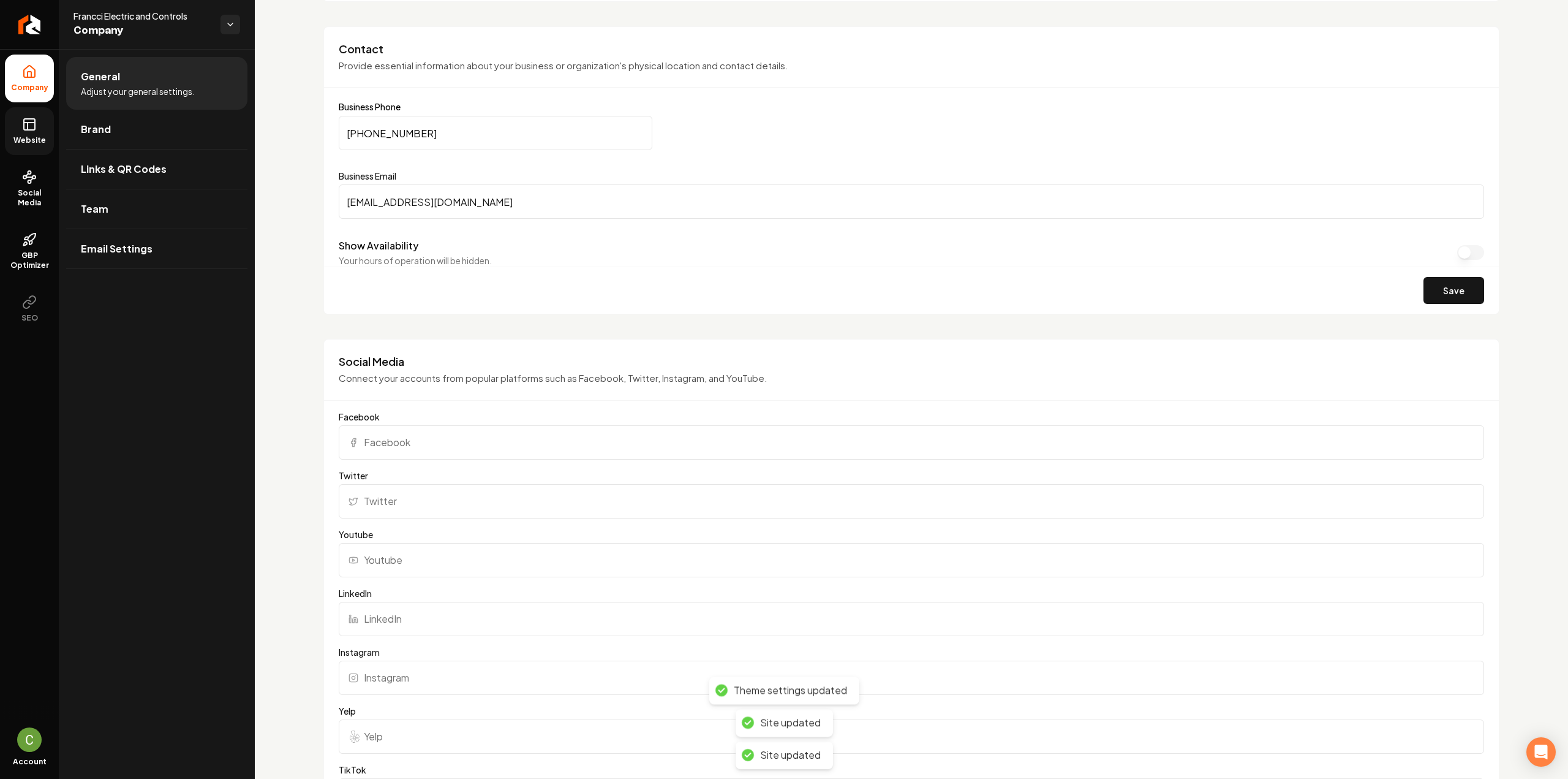
scroll to position [796, 0]
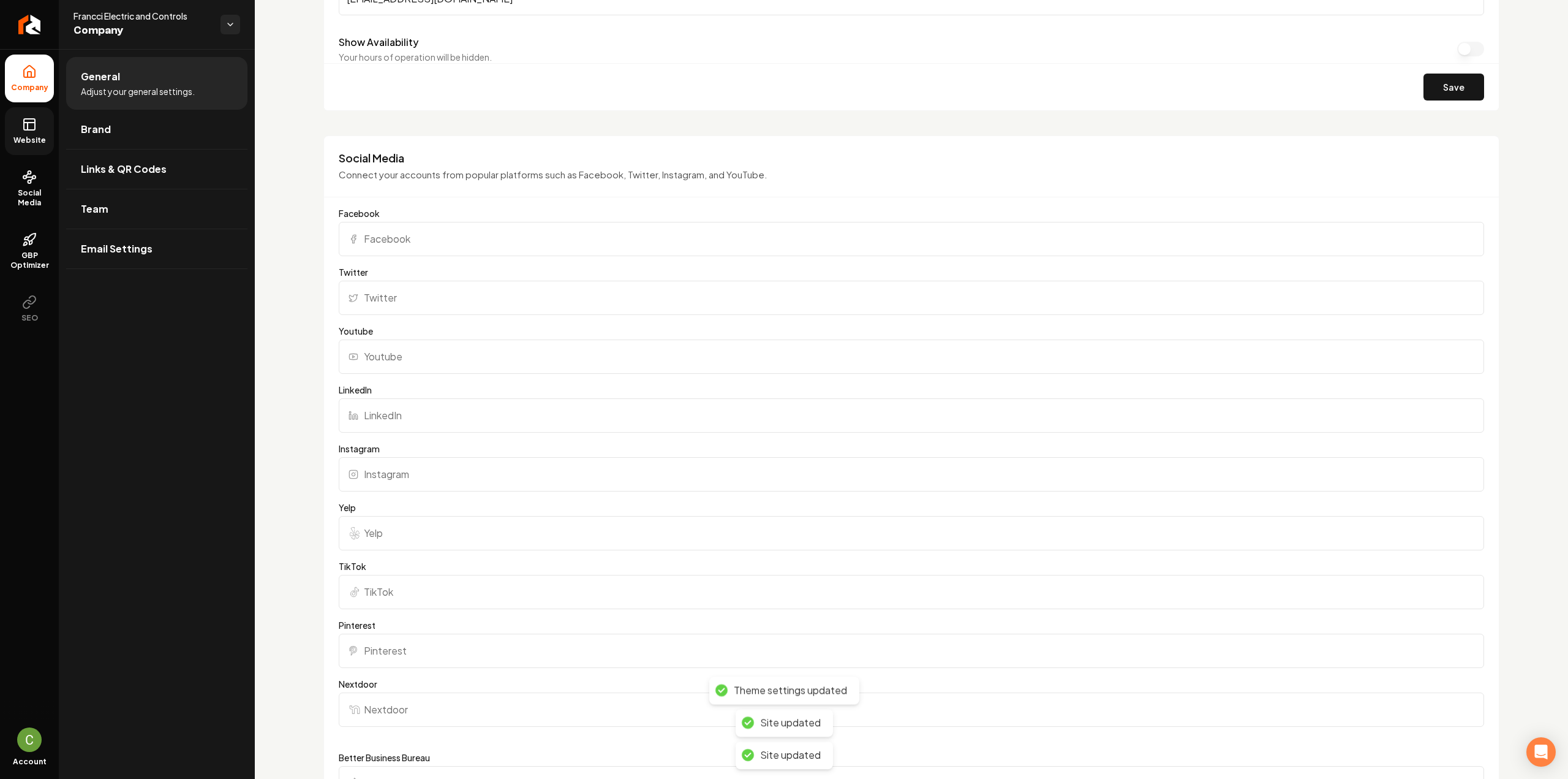
click at [472, 245] on input "Facebook" at bounding box center [912, 239] width 1145 height 34
paste input "https://www.facebook.com/p/Francci-Electric-and-Controls-61568509724847/"
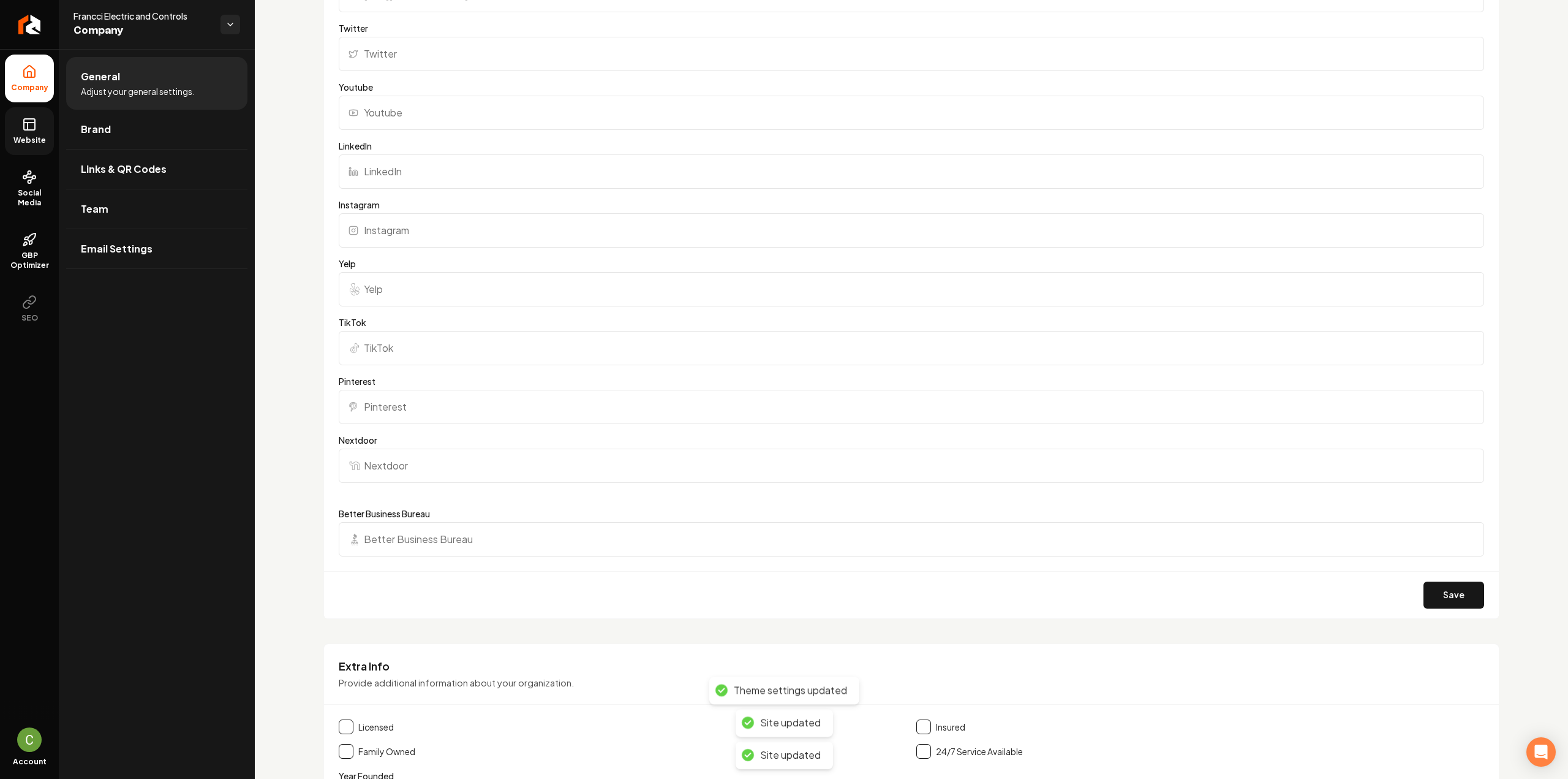
scroll to position [1102, 0]
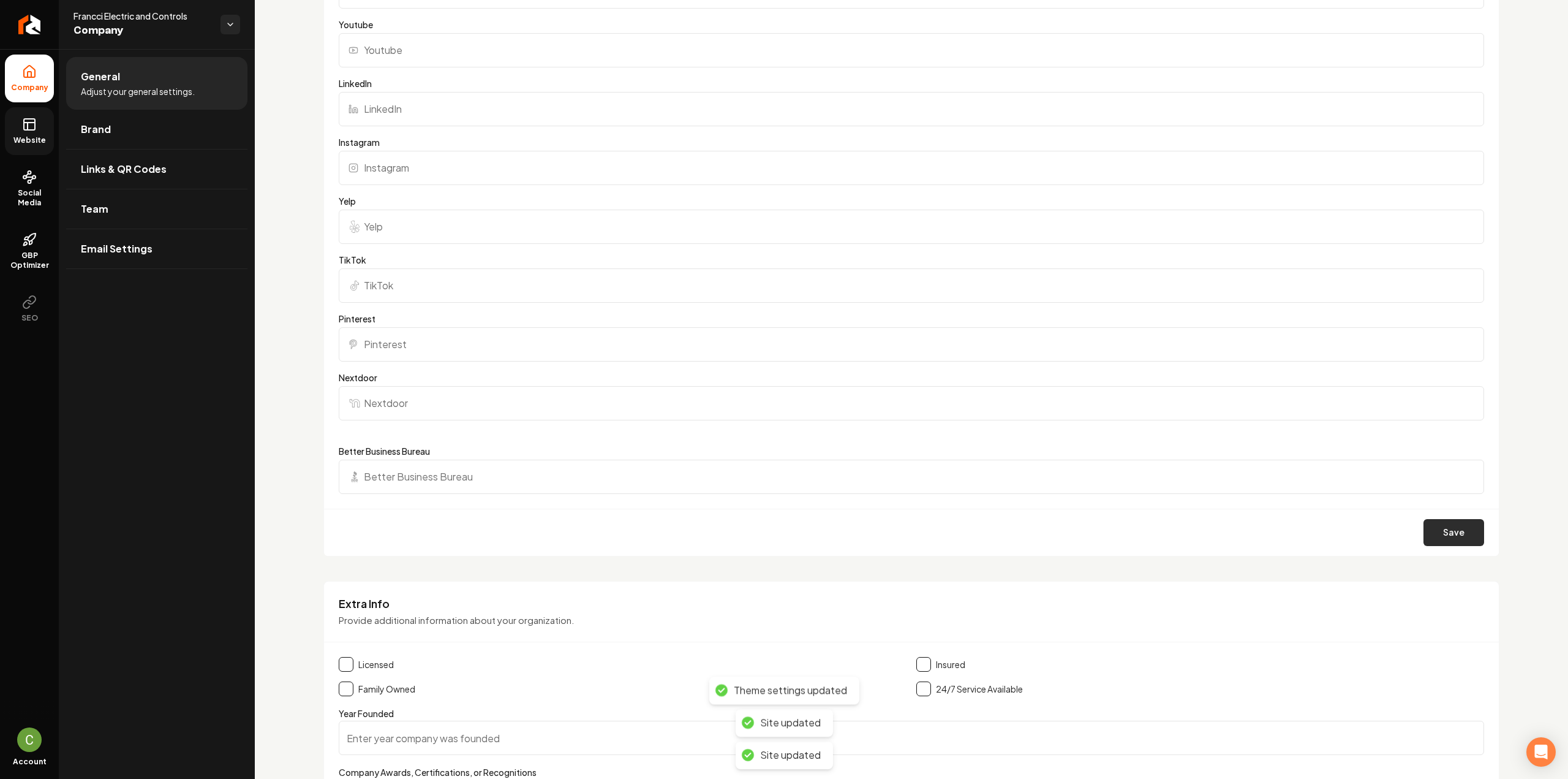
type input "https://www.facebook.com/p/Francci-Electric-and-Controls-61568509724847/"
click at [1423, 536] on button "Save" at bounding box center [1454, 532] width 61 height 27
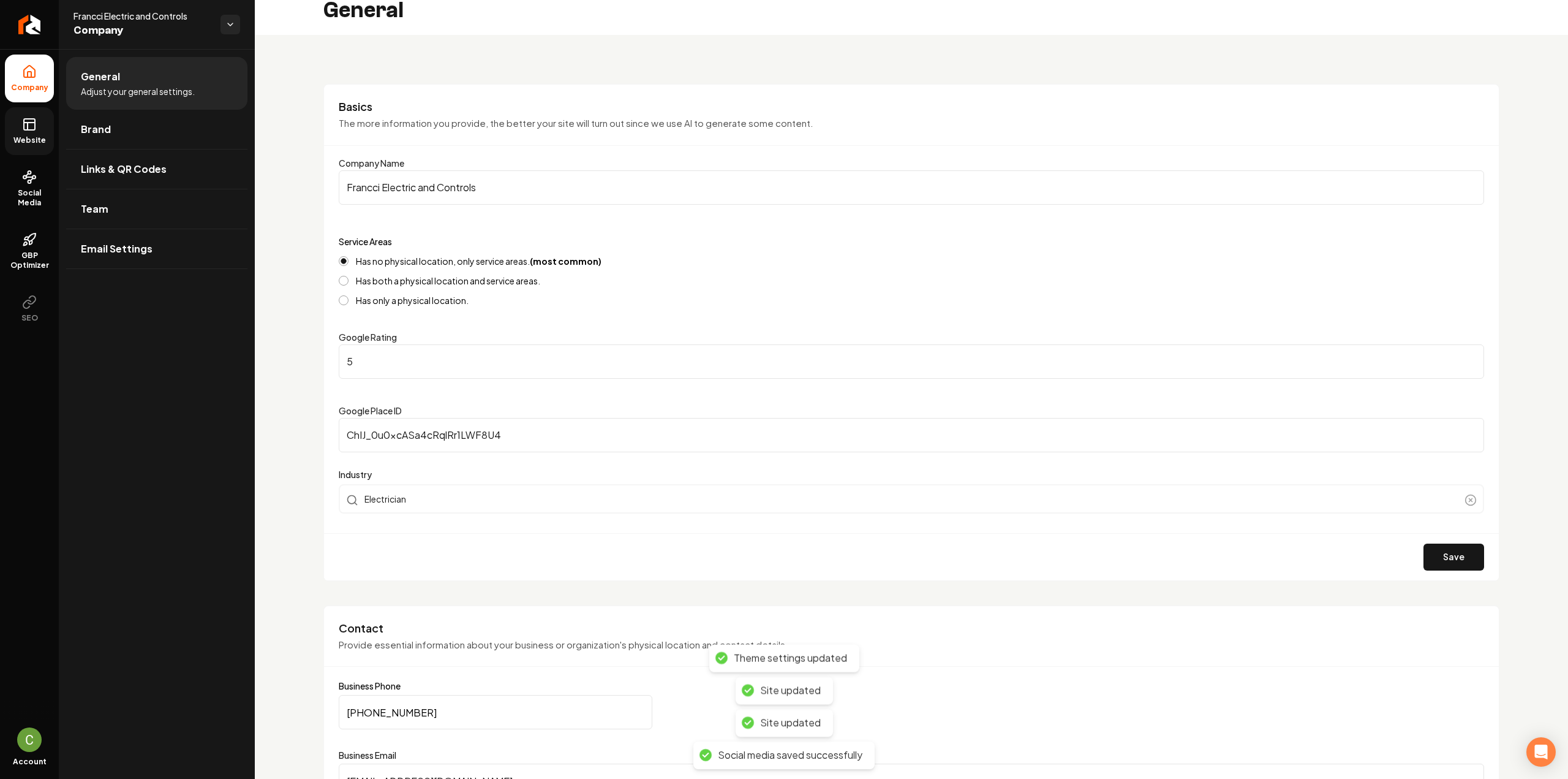
scroll to position [0, 0]
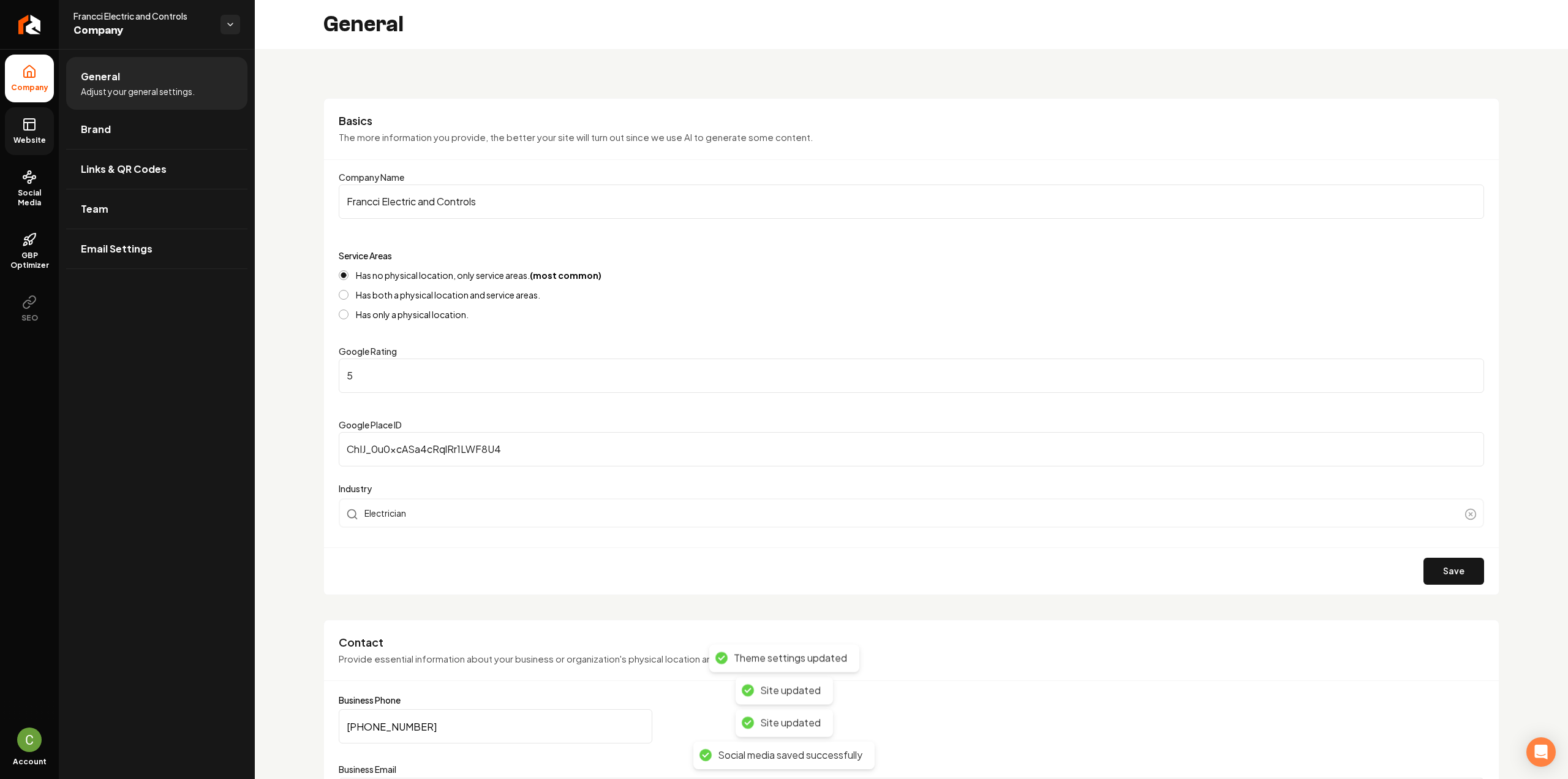
click at [27, 128] on icon at bounding box center [27, 126] width 0 height 7
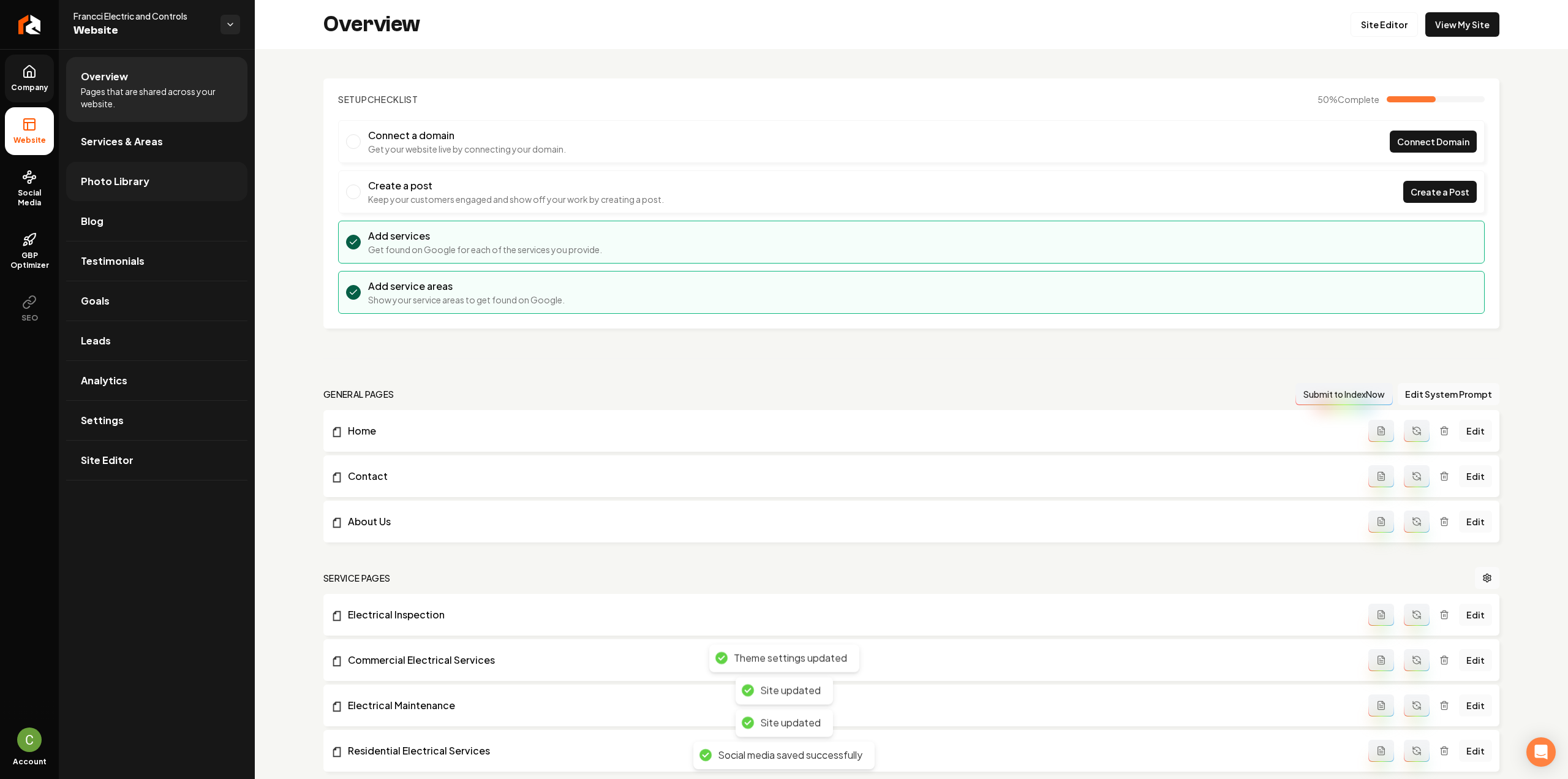
click at [118, 166] on link "Photo Library" at bounding box center [157, 181] width 181 height 39
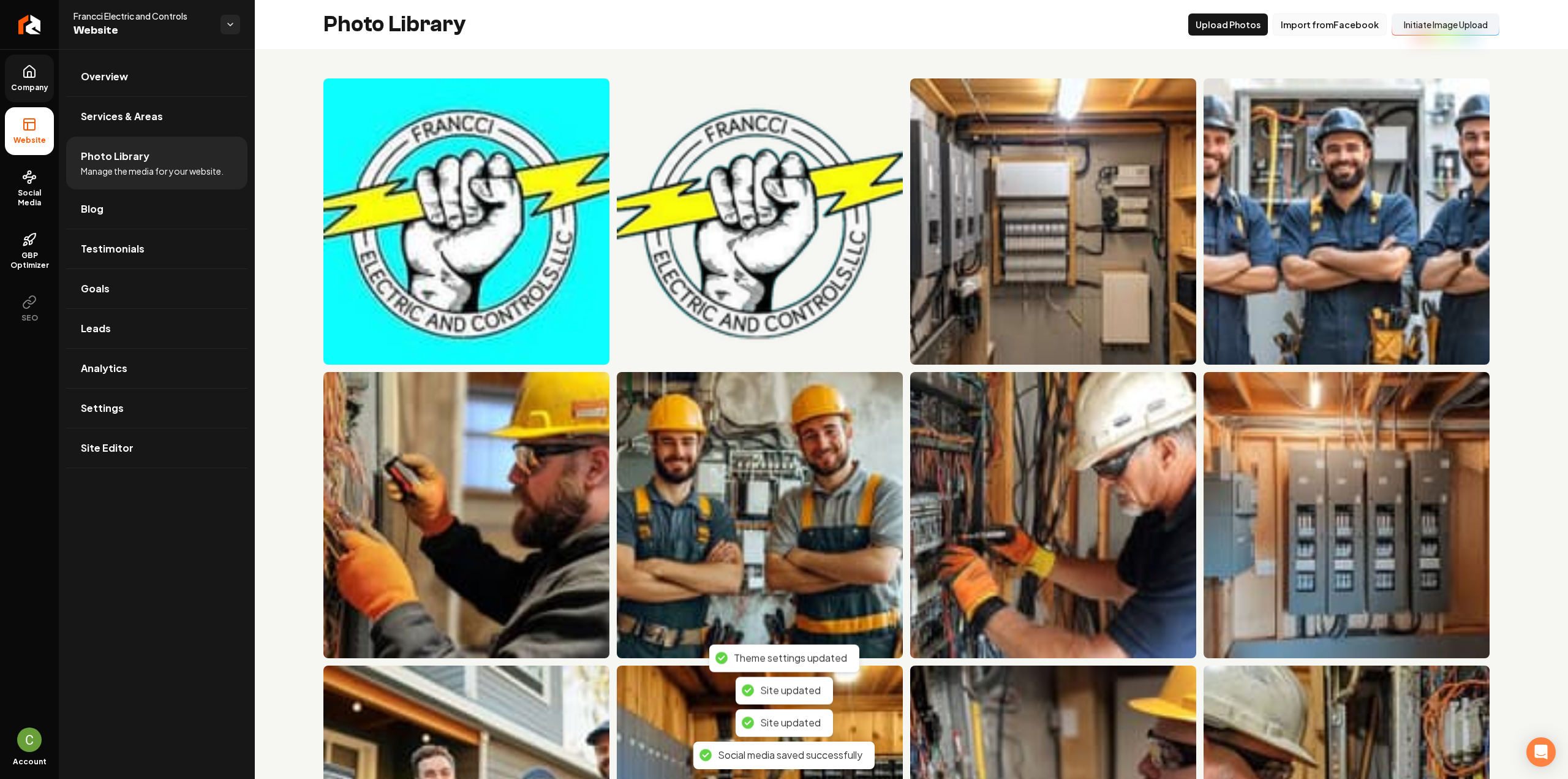
click at [1361, 23] on button "Import from Facebook" at bounding box center [1330, 24] width 114 height 22
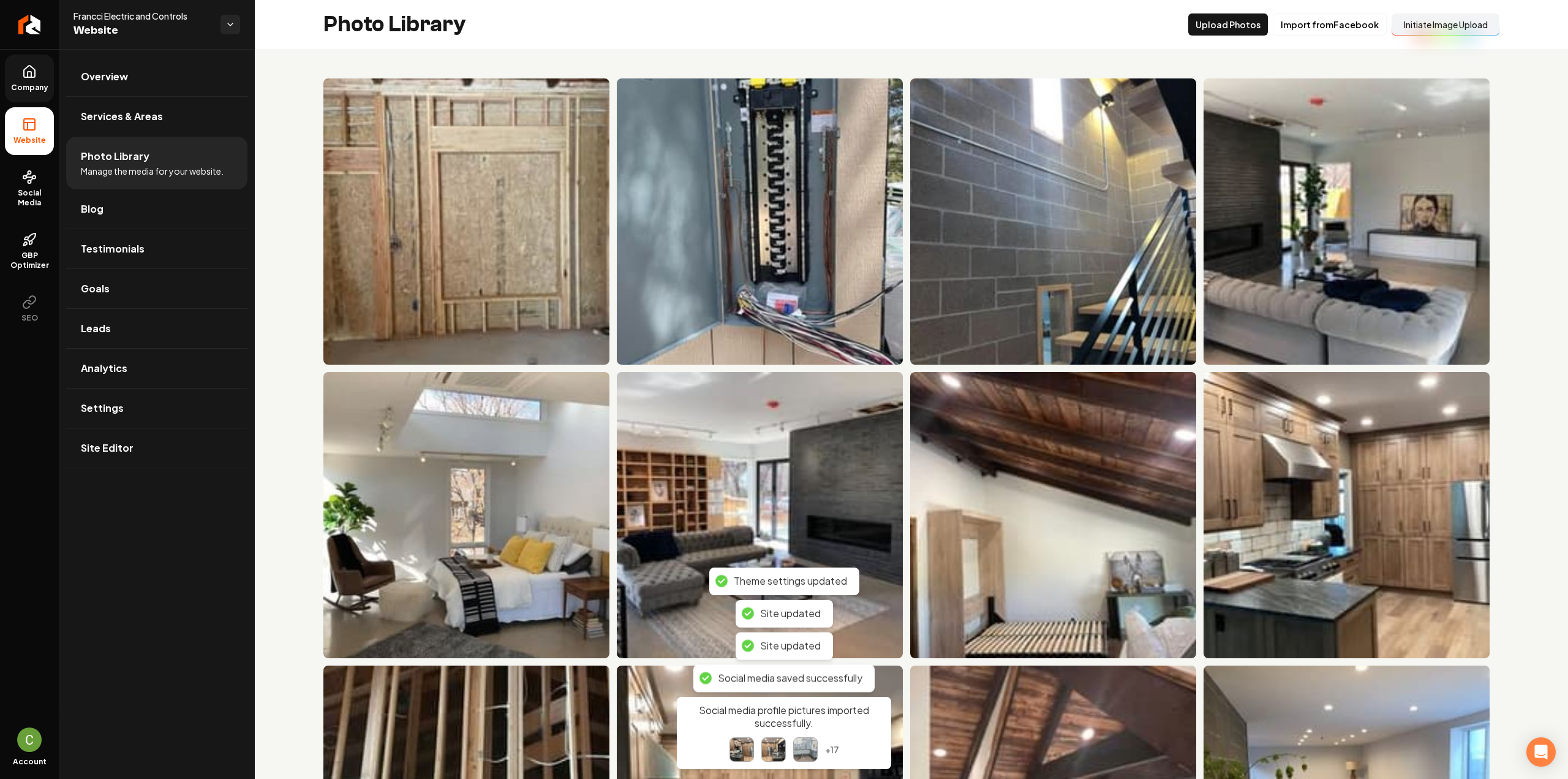
click at [48, 71] on link "Company" at bounding box center [29, 78] width 49 height 48
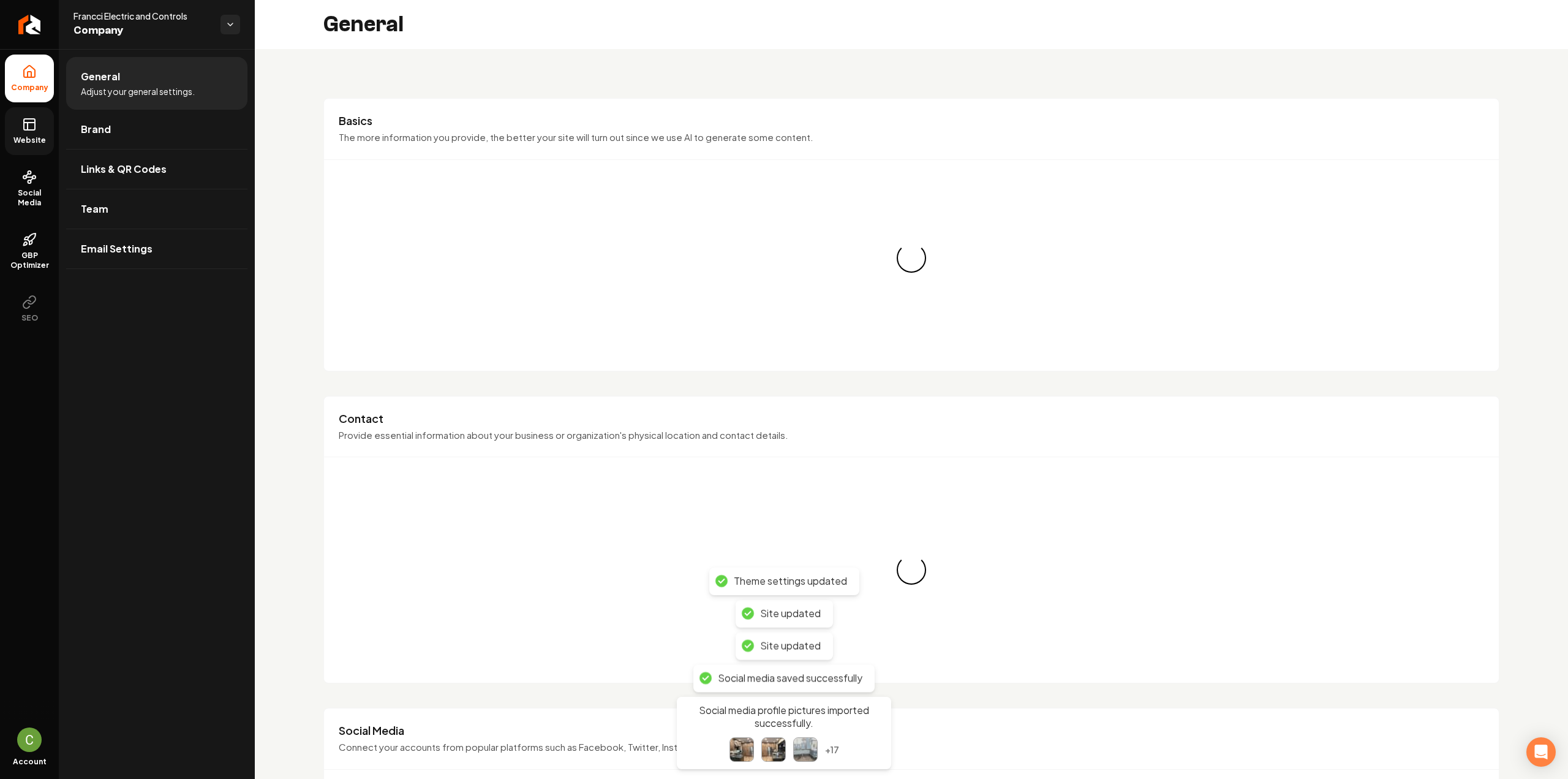
click at [27, 120] on icon at bounding box center [29, 124] width 15 height 15
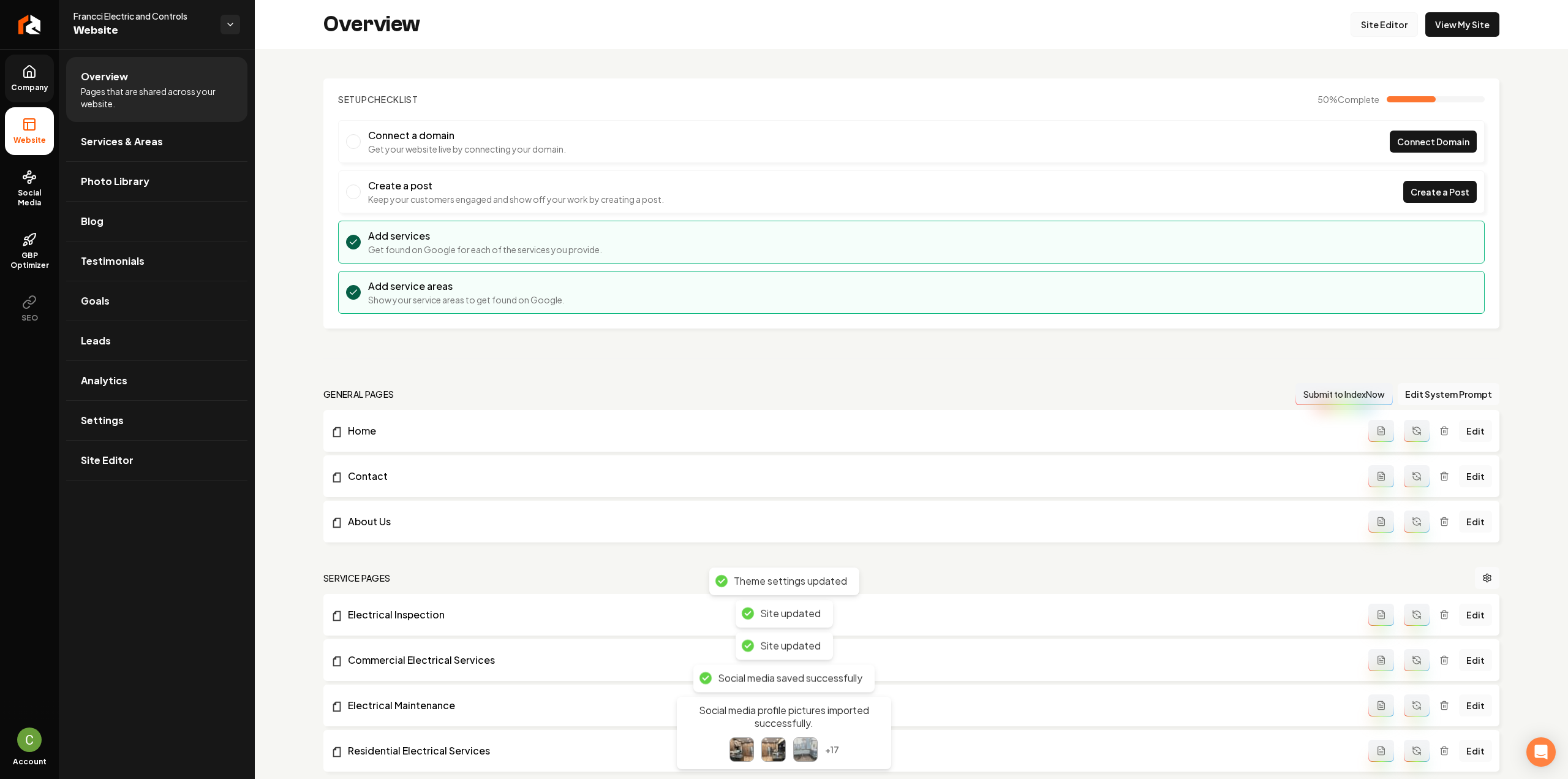
click at [1367, 23] on link "Site Editor" at bounding box center [1384, 24] width 67 height 24
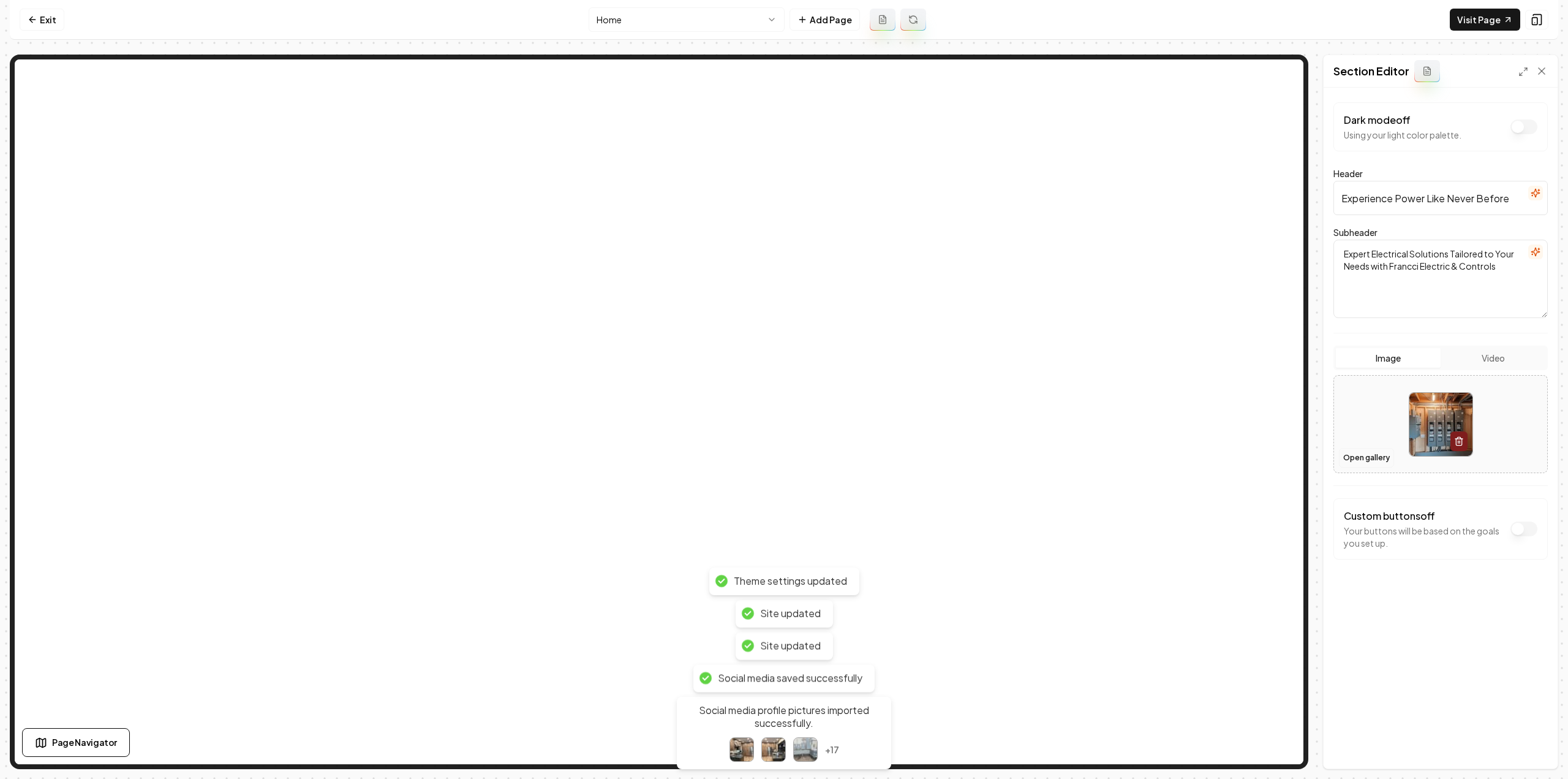
click at [1364, 457] on button "Open gallery" at bounding box center [1366, 457] width 55 height 20
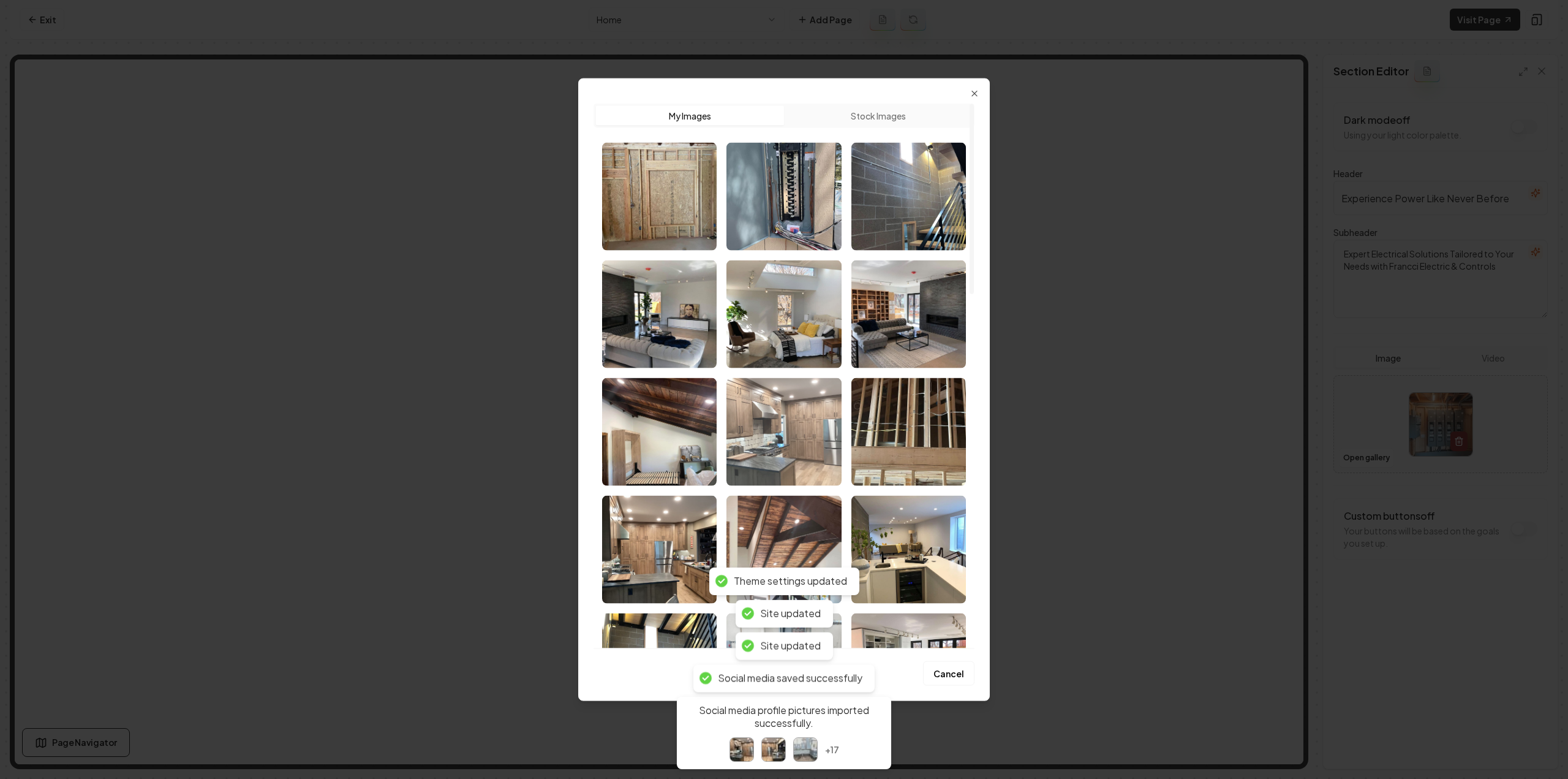
click at [766, 447] on img "Select image image_68a5f4ff5c7cd75eb82a437c.jpeg" at bounding box center [784, 431] width 115 height 108
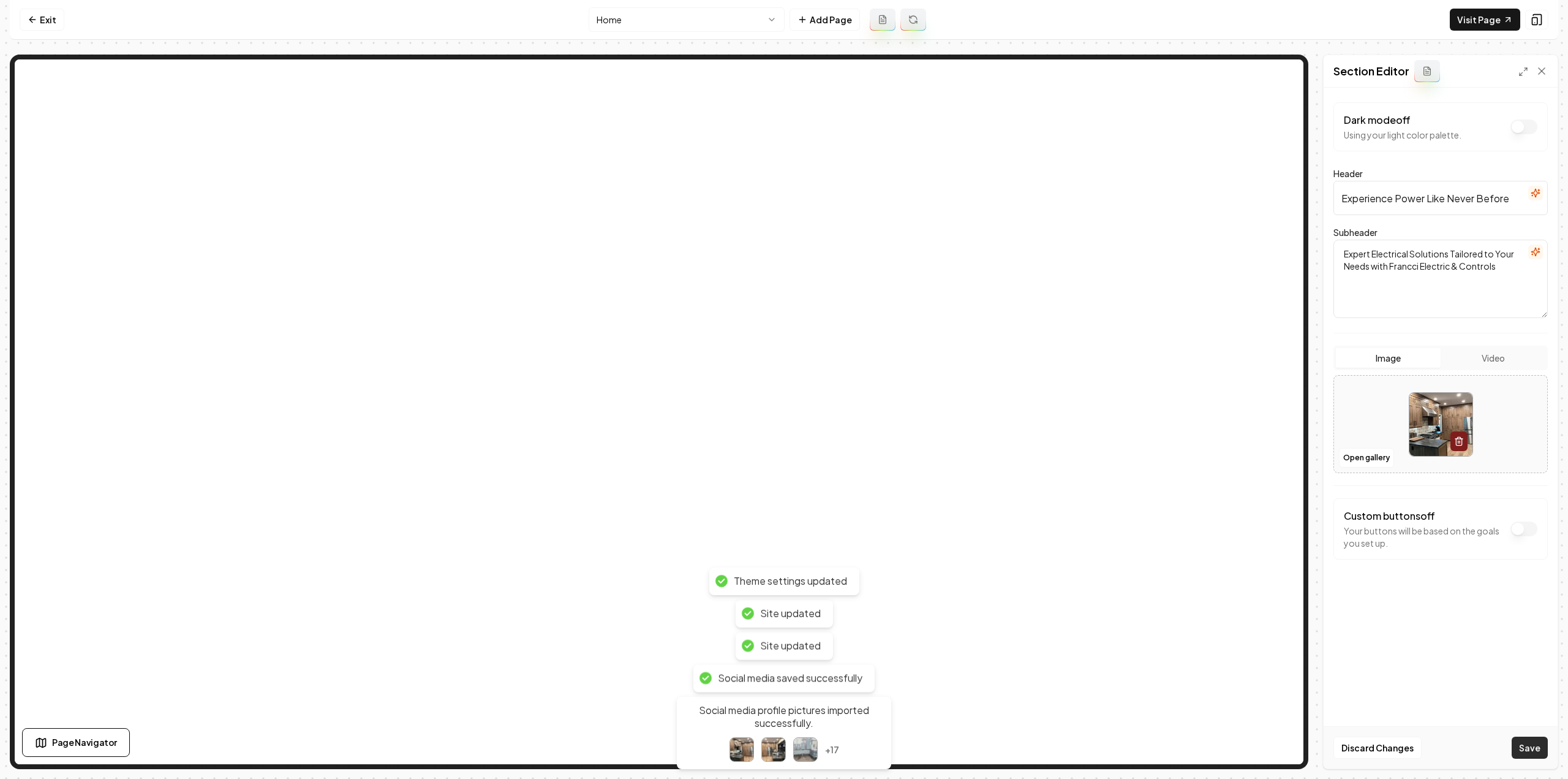
click at [1533, 751] on button "Save" at bounding box center [1530, 748] width 36 height 22
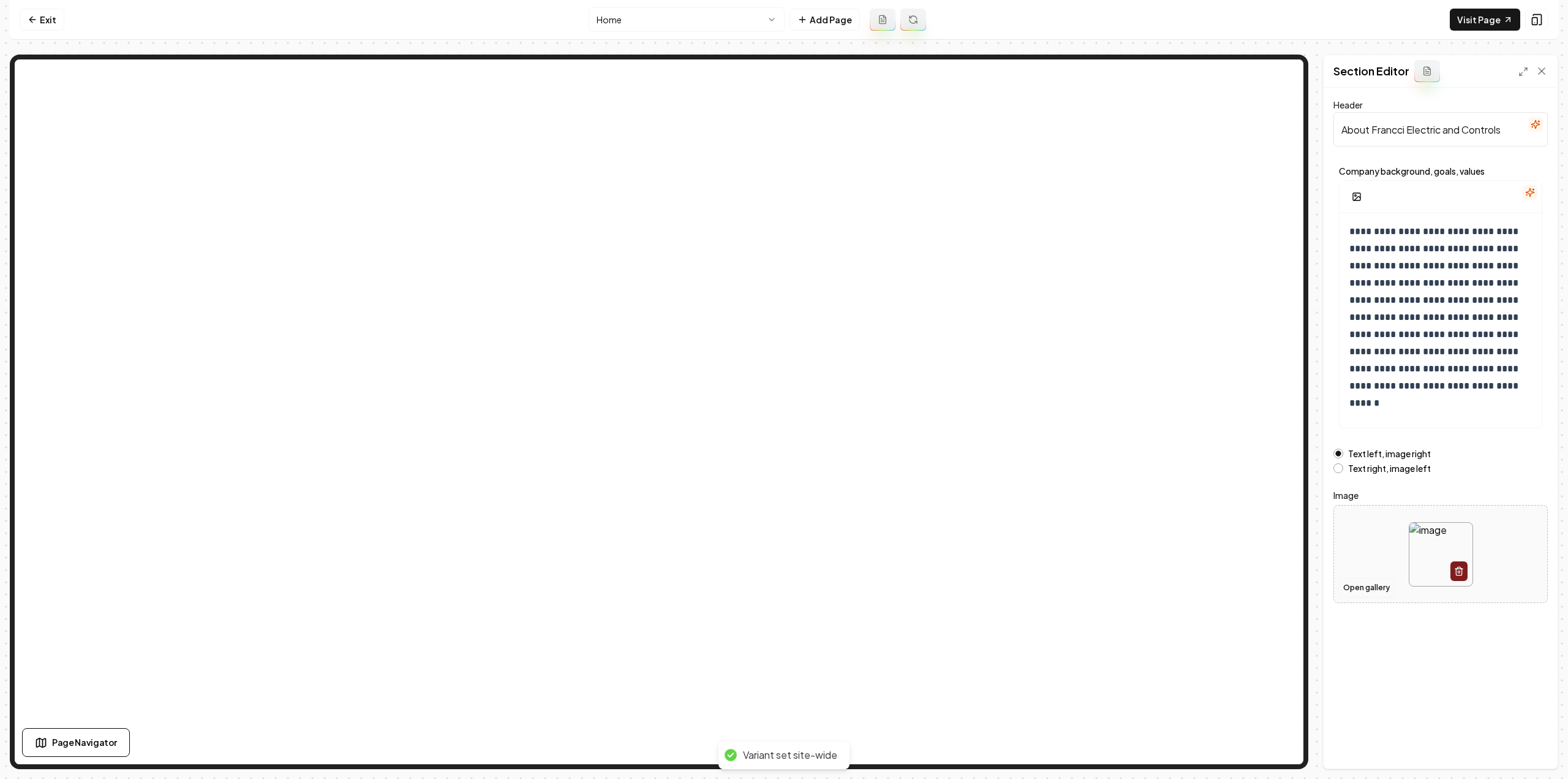
click at [1361, 581] on button "Open gallery" at bounding box center [1366, 587] width 55 height 20
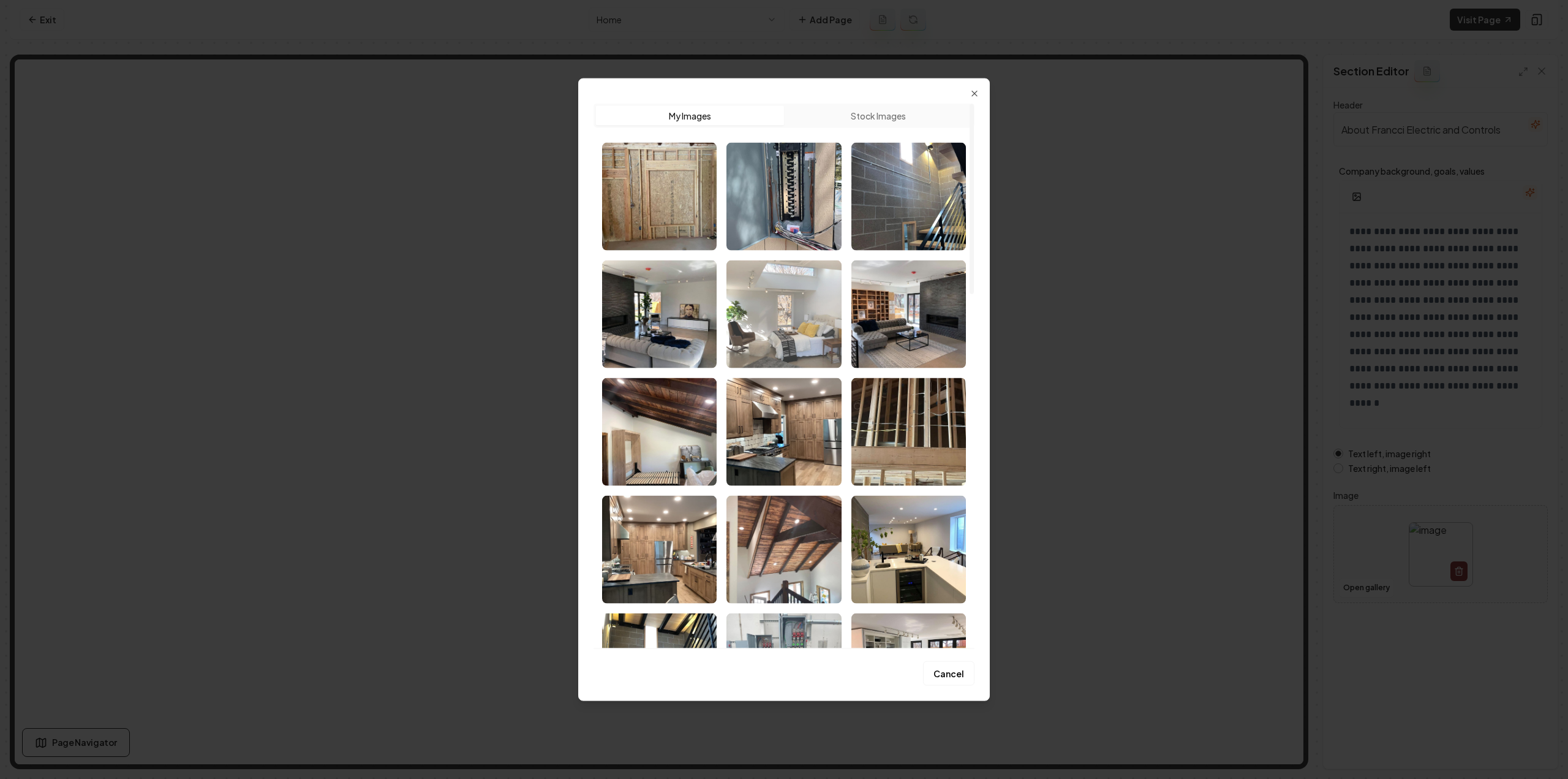
click at [791, 315] on img "Select image image_68a5f4ff5c7cd75eb82a43ee.jpeg" at bounding box center [784, 313] width 115 height 108
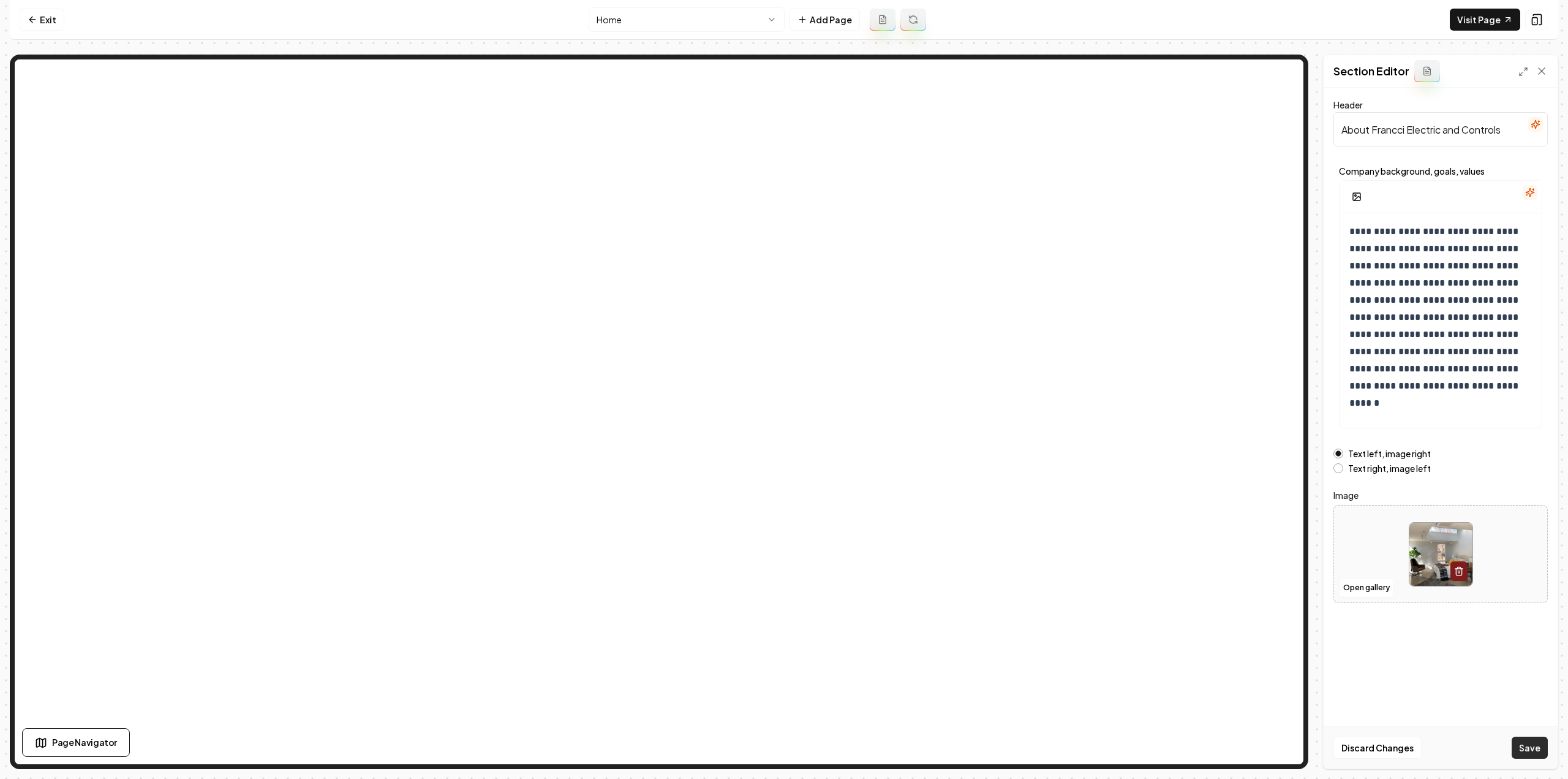
click at [1535, 754] on button "Save" at bounding box center [1530, 748] width 36 height 22
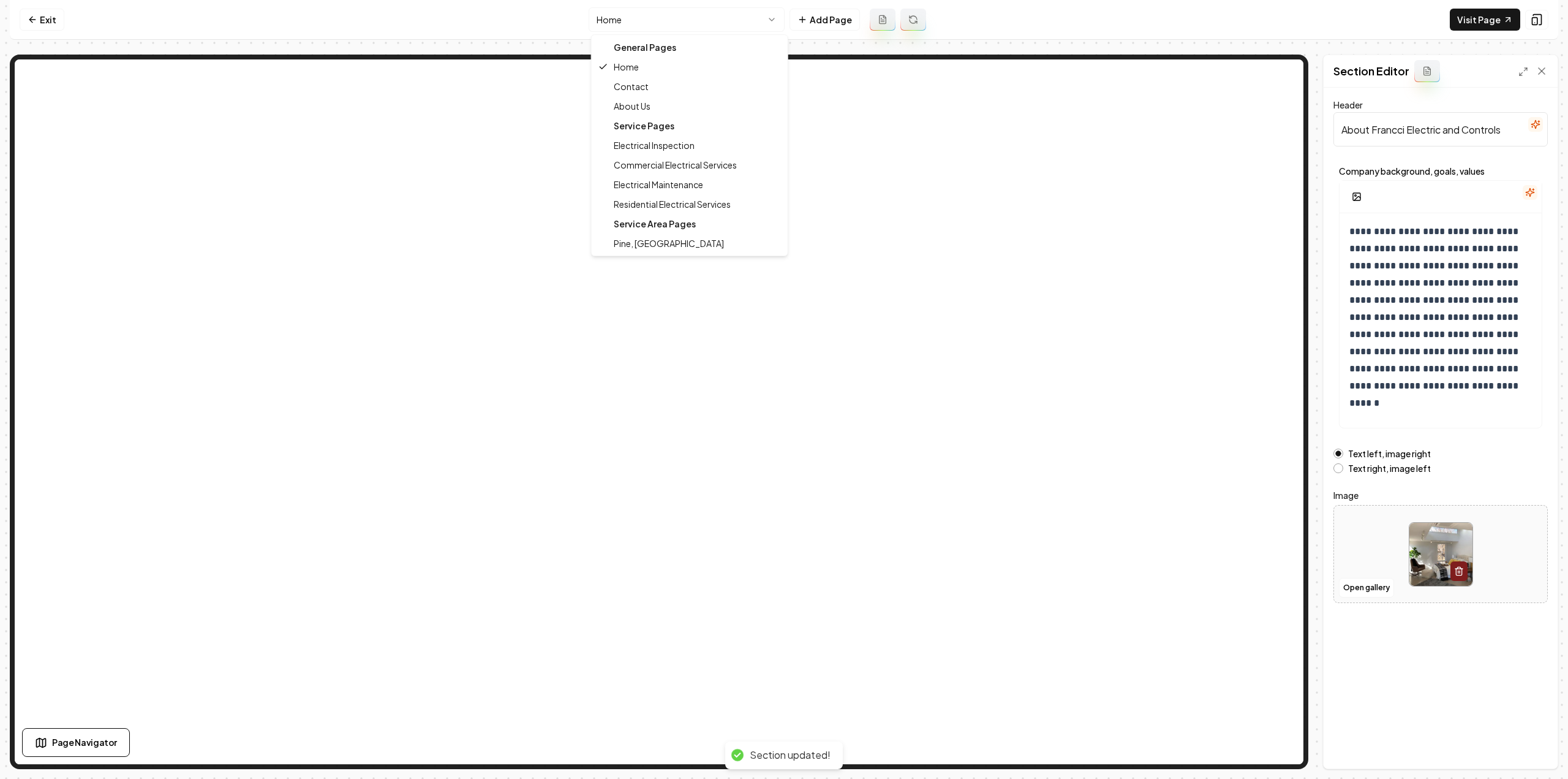
click at [675, 19] on html "**********" at bounding box center [784, 389] width 1568 height 779
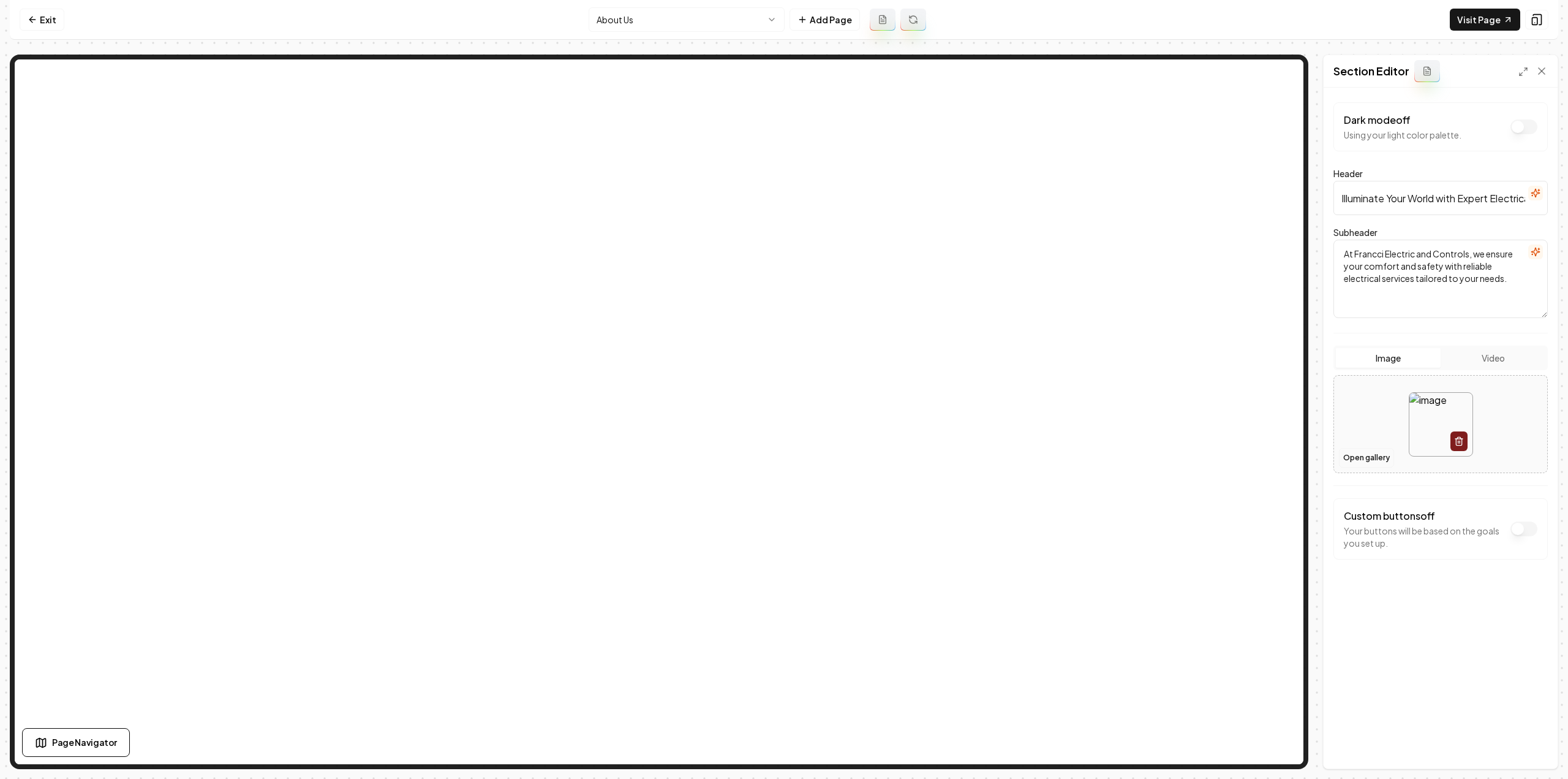
click at [1383, 459] on button "Open gallery" at bounding box center [1366, 457] width 55 height 20
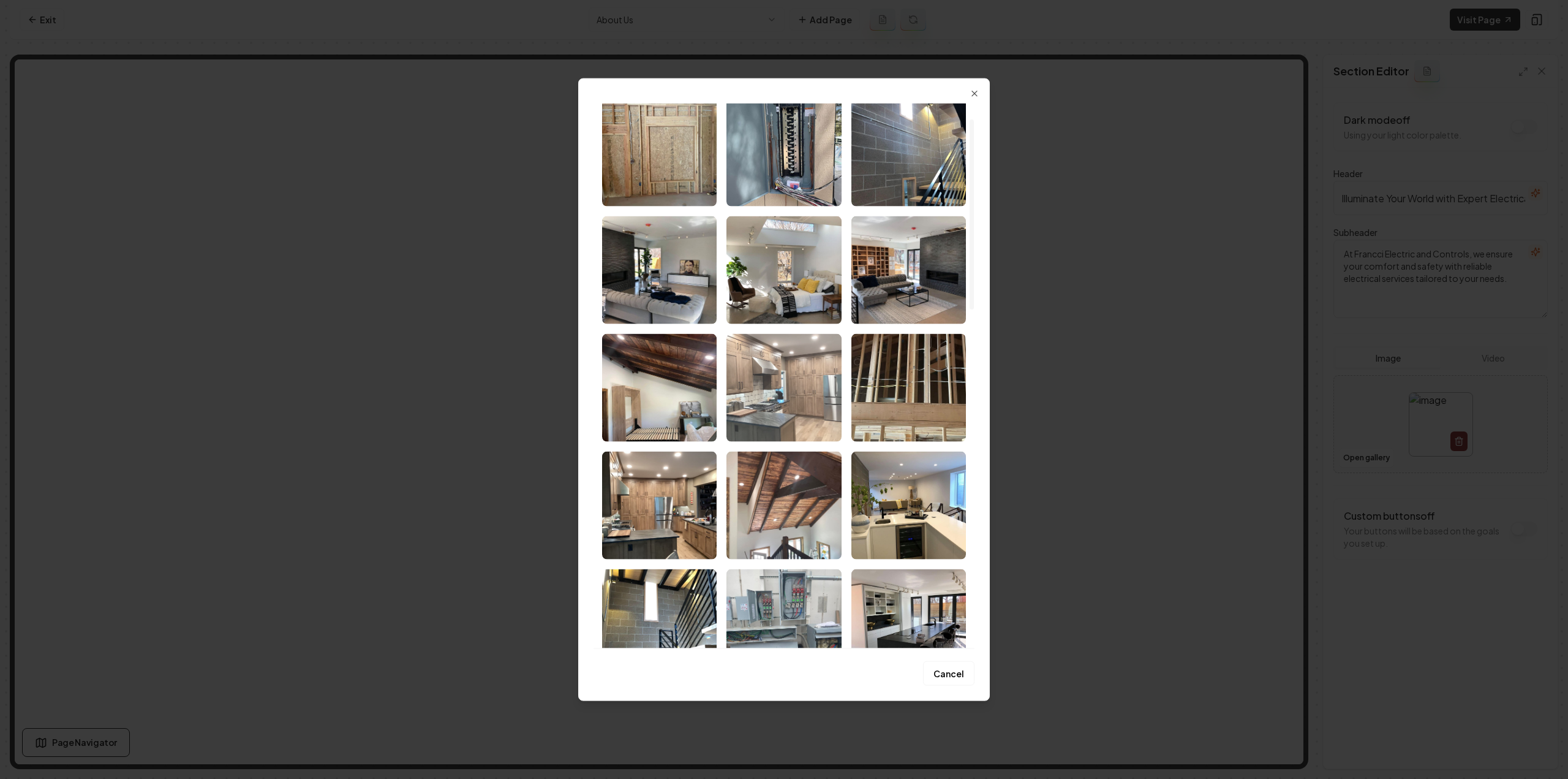
scroll to position [61, 0]
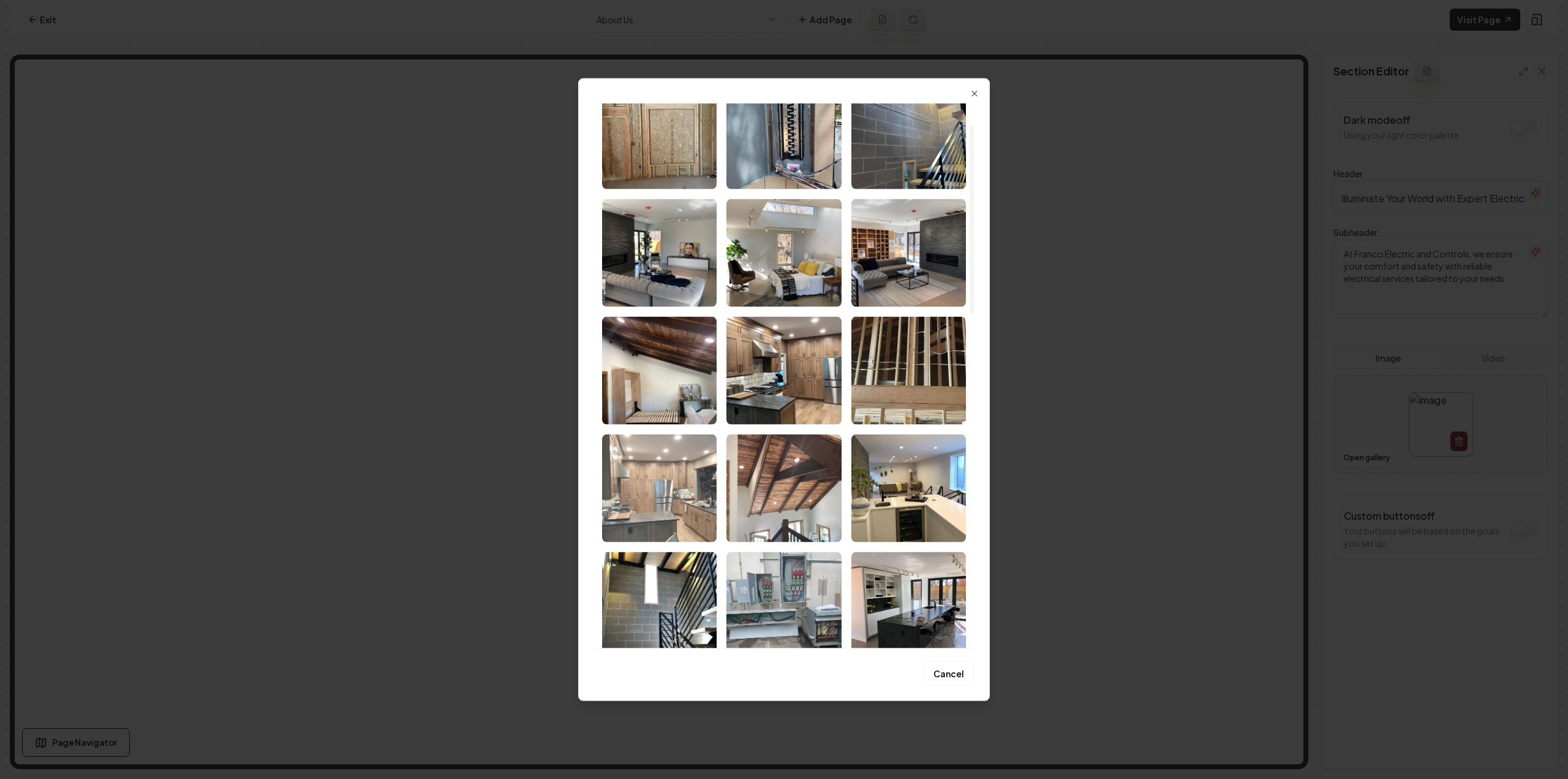
click at [652, 502] on img "Select image image_68a5f4ff5c7cd75eb82a4267.jpeg" at bounding box center [659, 488] width 115 height 108
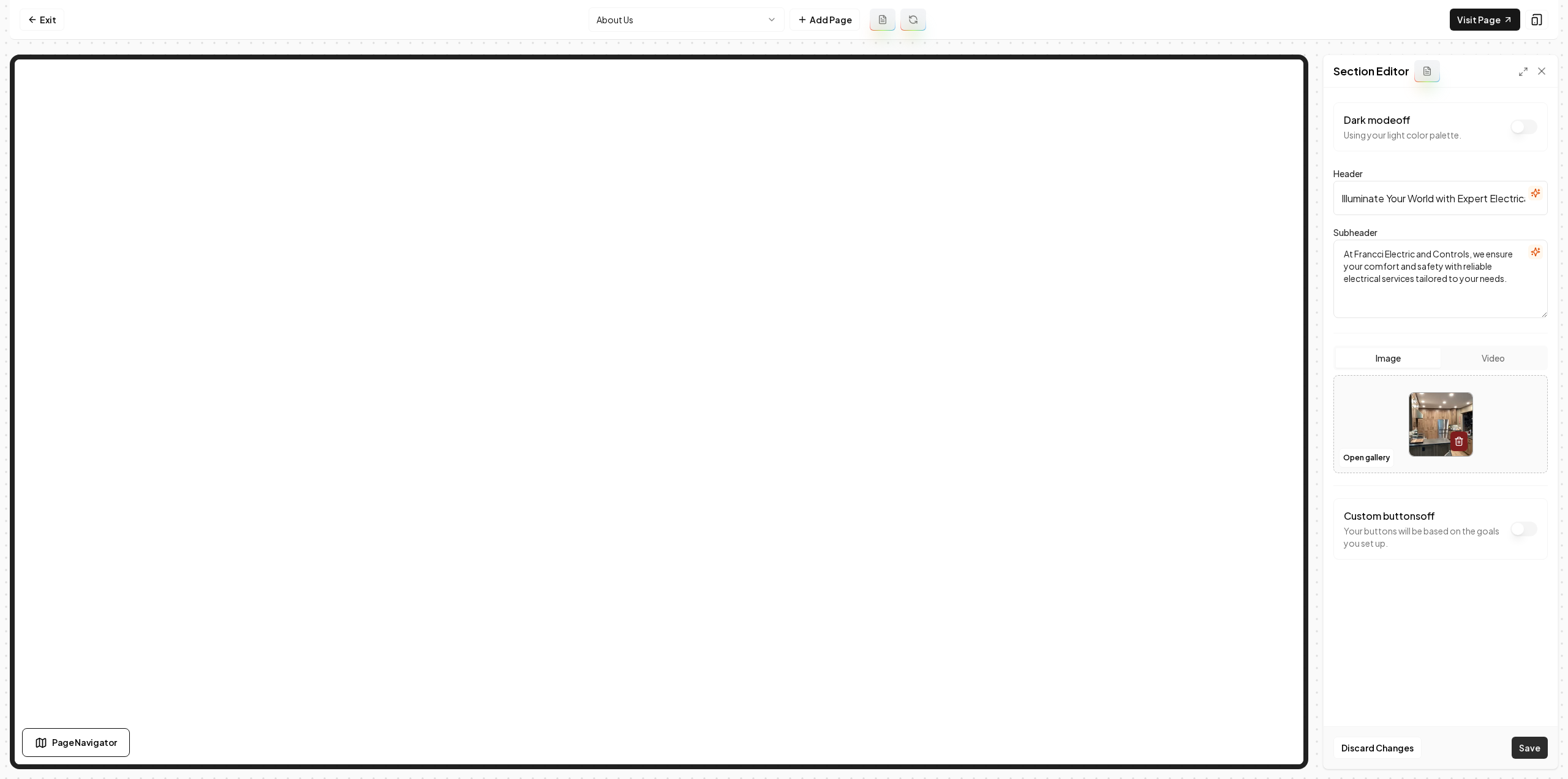
click at [1513, 751] on button "Save" at bounding box center [1530, 748] width 36 height 22
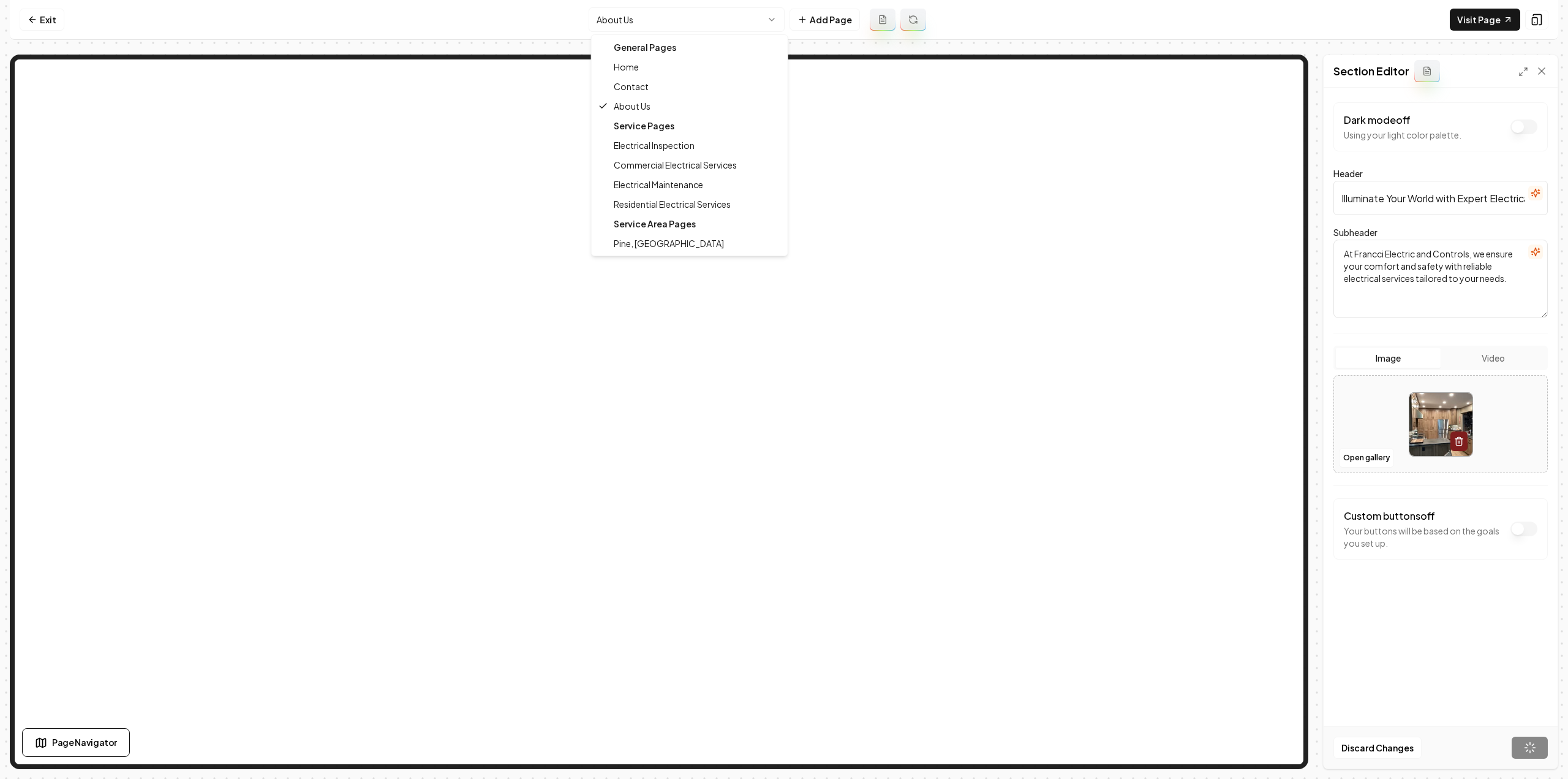
click at [719, 28] on html "Computer Required This feature is only available on a computer. Please switch t…" at bounding box center [784, 389] width 1568 height 779
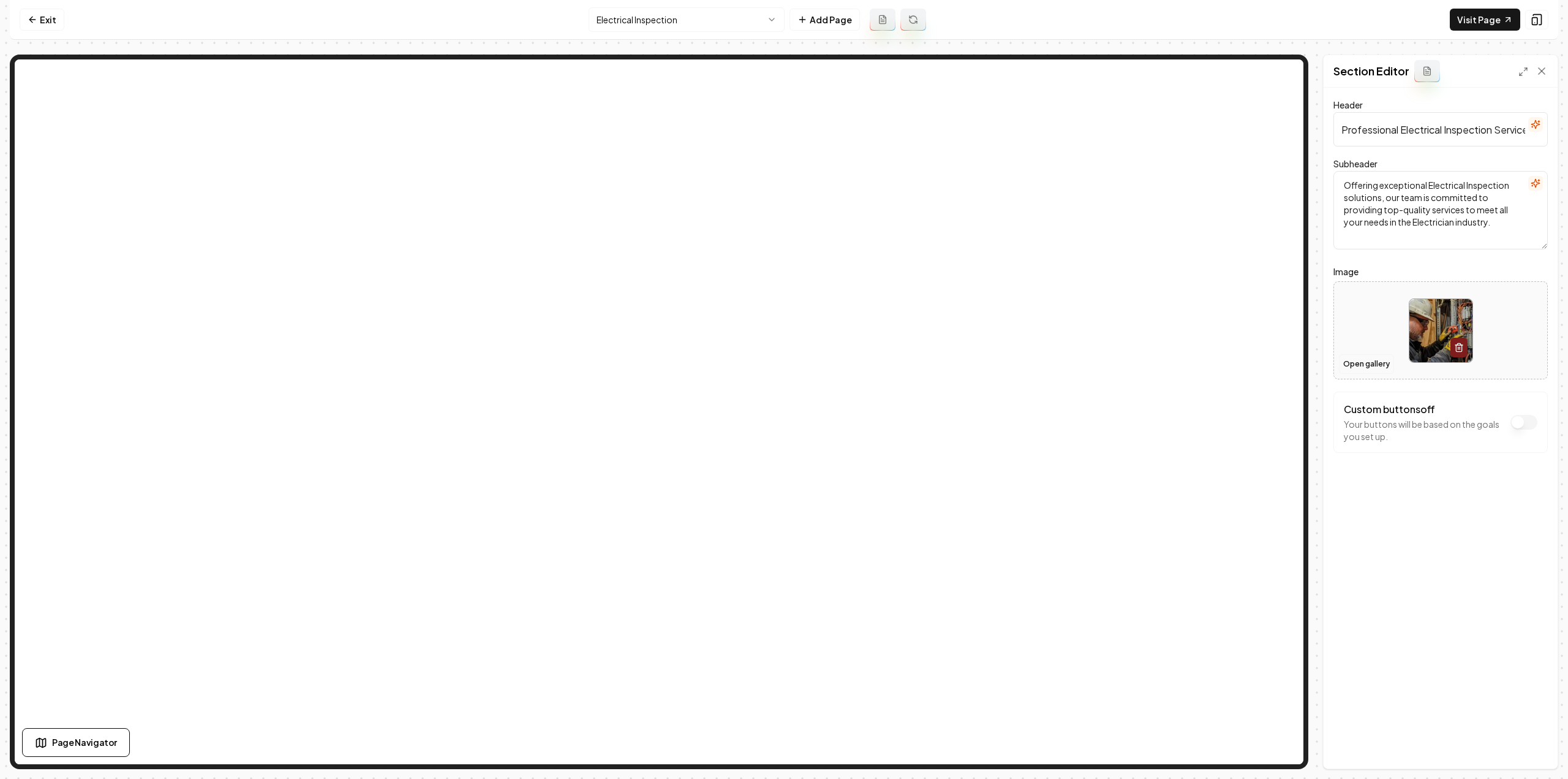
click at [1349, 359] on button "Open gallery" at bounding box center [1366, 363] width 55 height 20
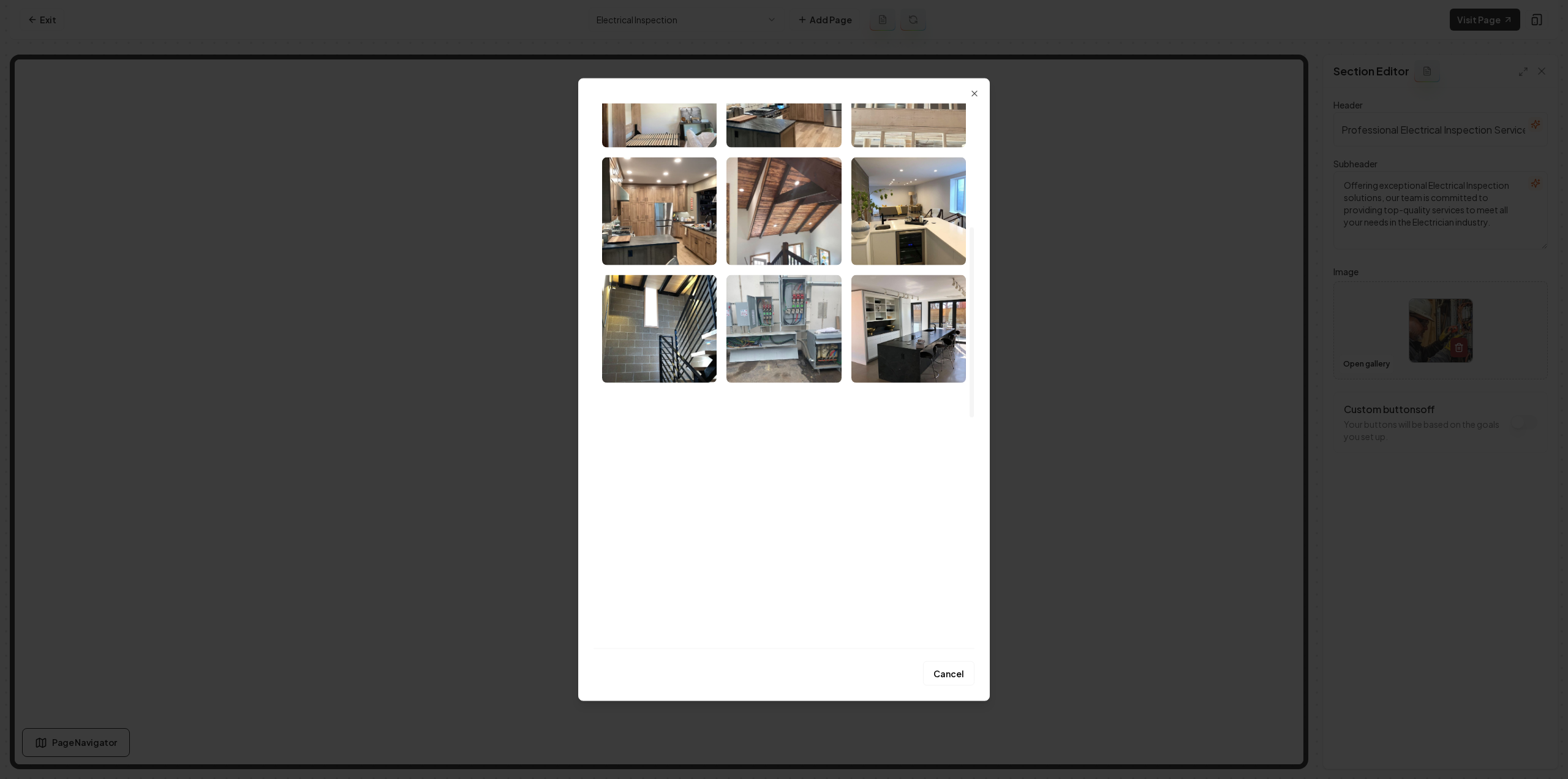
scroll to position [367, 0]
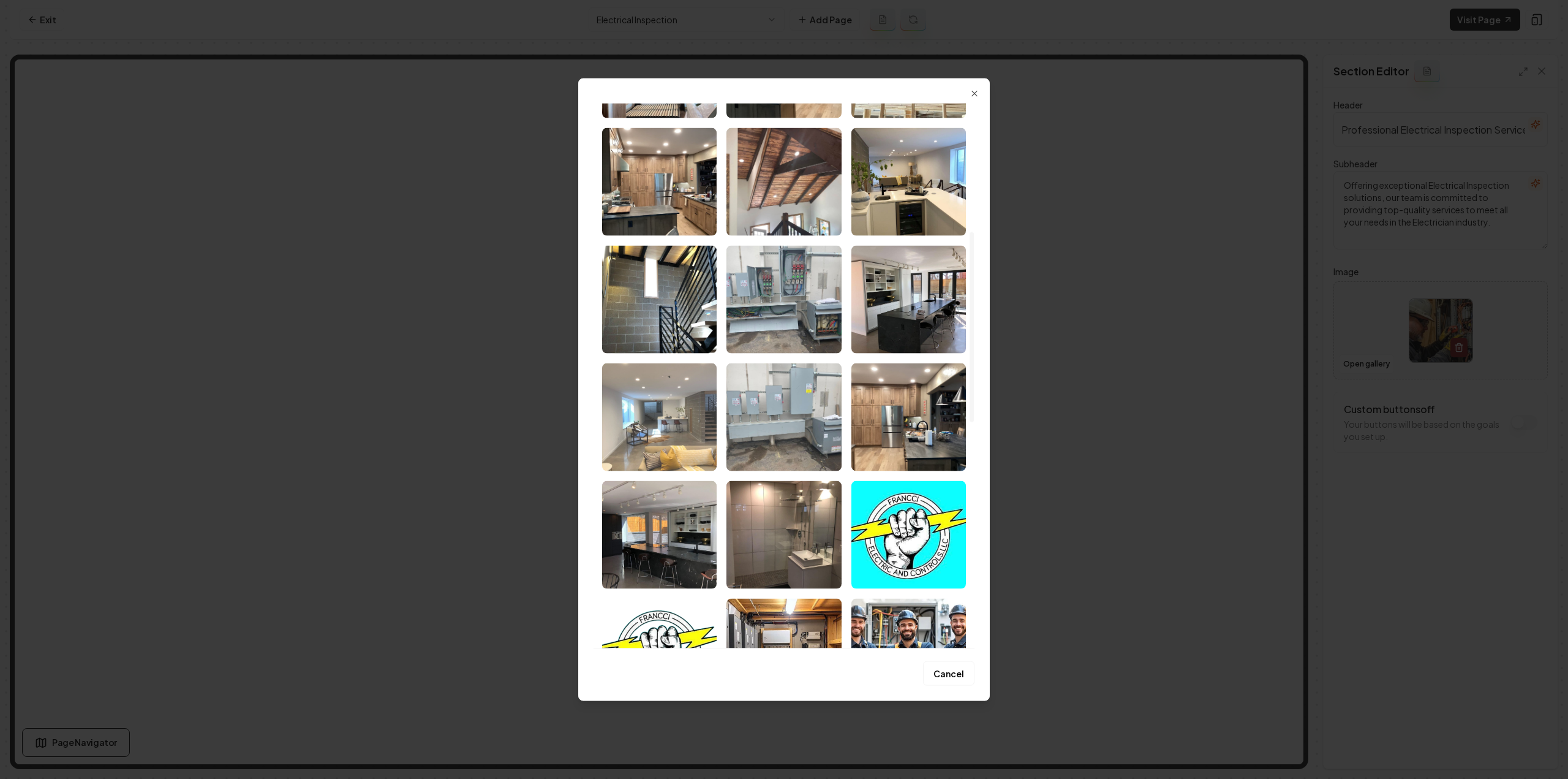
click at [675, 438] on img "Select image image_68a5f4ff5c7cd75eb82a435b.jpeg" at bounding box center [659, 416] width 115 height 108
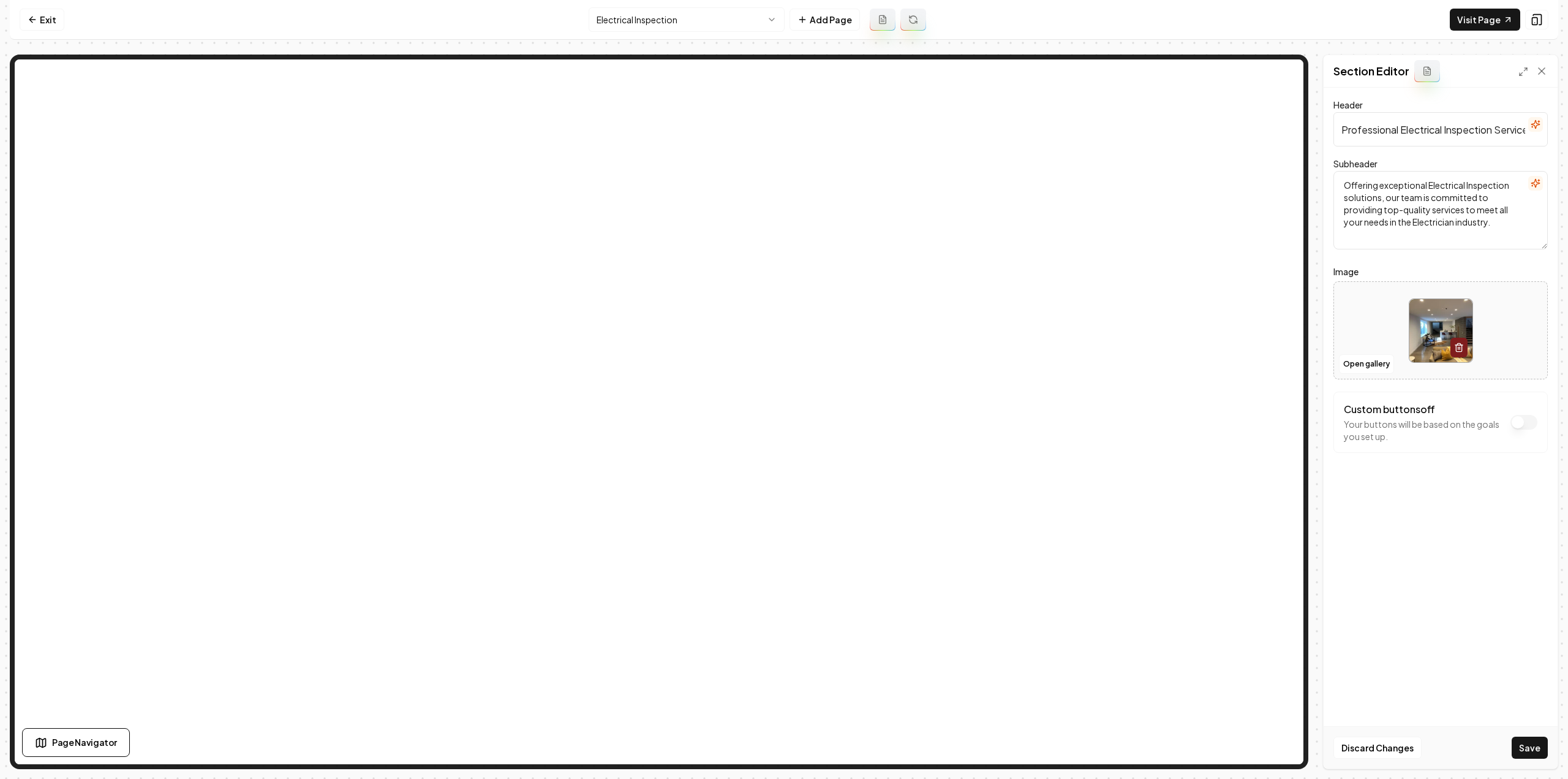
click at [1534, 752] on button "Save" at bounding box center [1530, 748] width 36 height 22
click at [617, 15] on html "Computer Required This feature is only available on a computer. Please switch t…" at bounding box center [784, 389] width 1568 height 779
click at [1358, 365] on button "Open gallery" at bounding box center [1366, 363] width 55 height 20
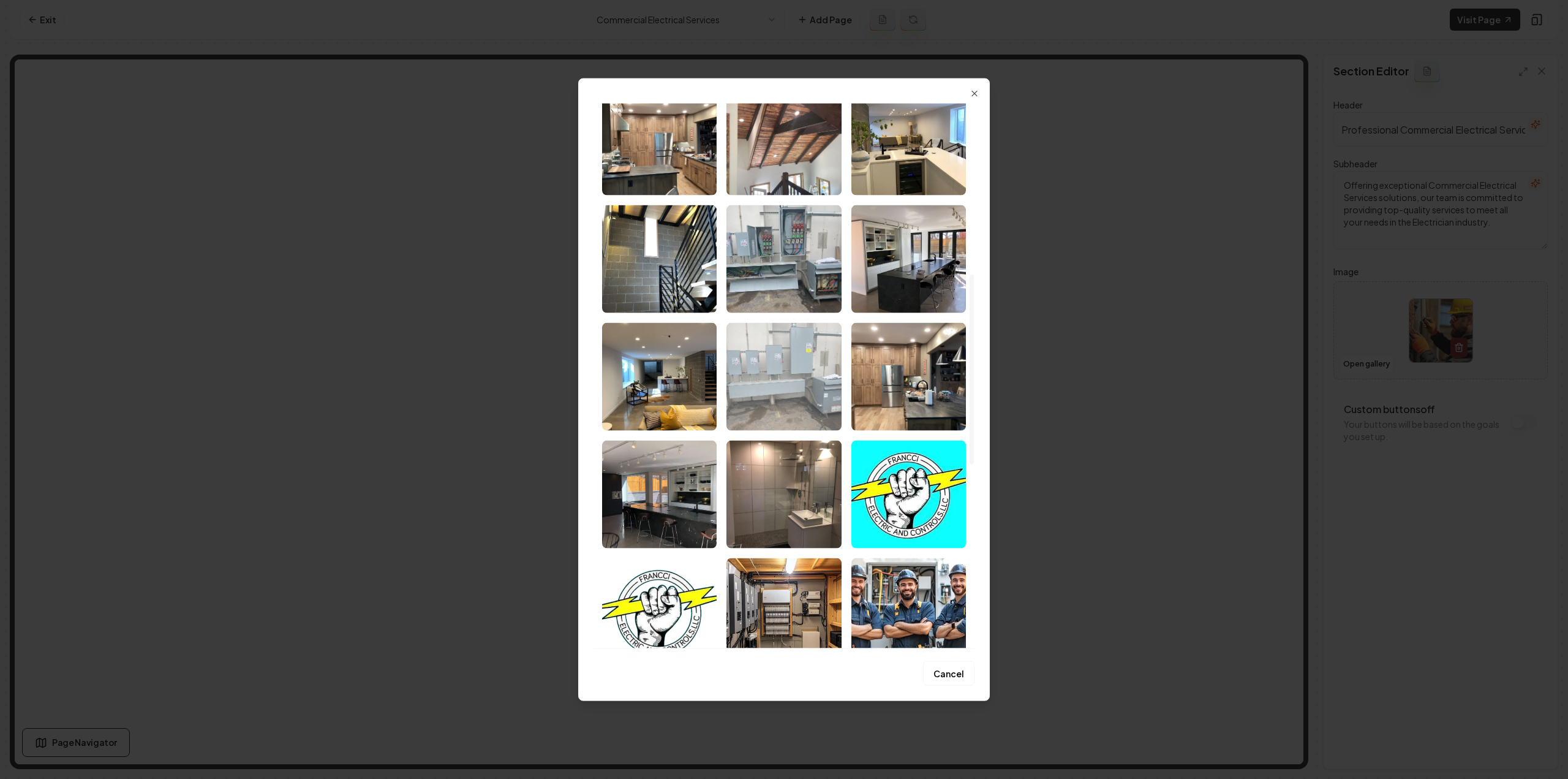
scroll to position [490, 0]
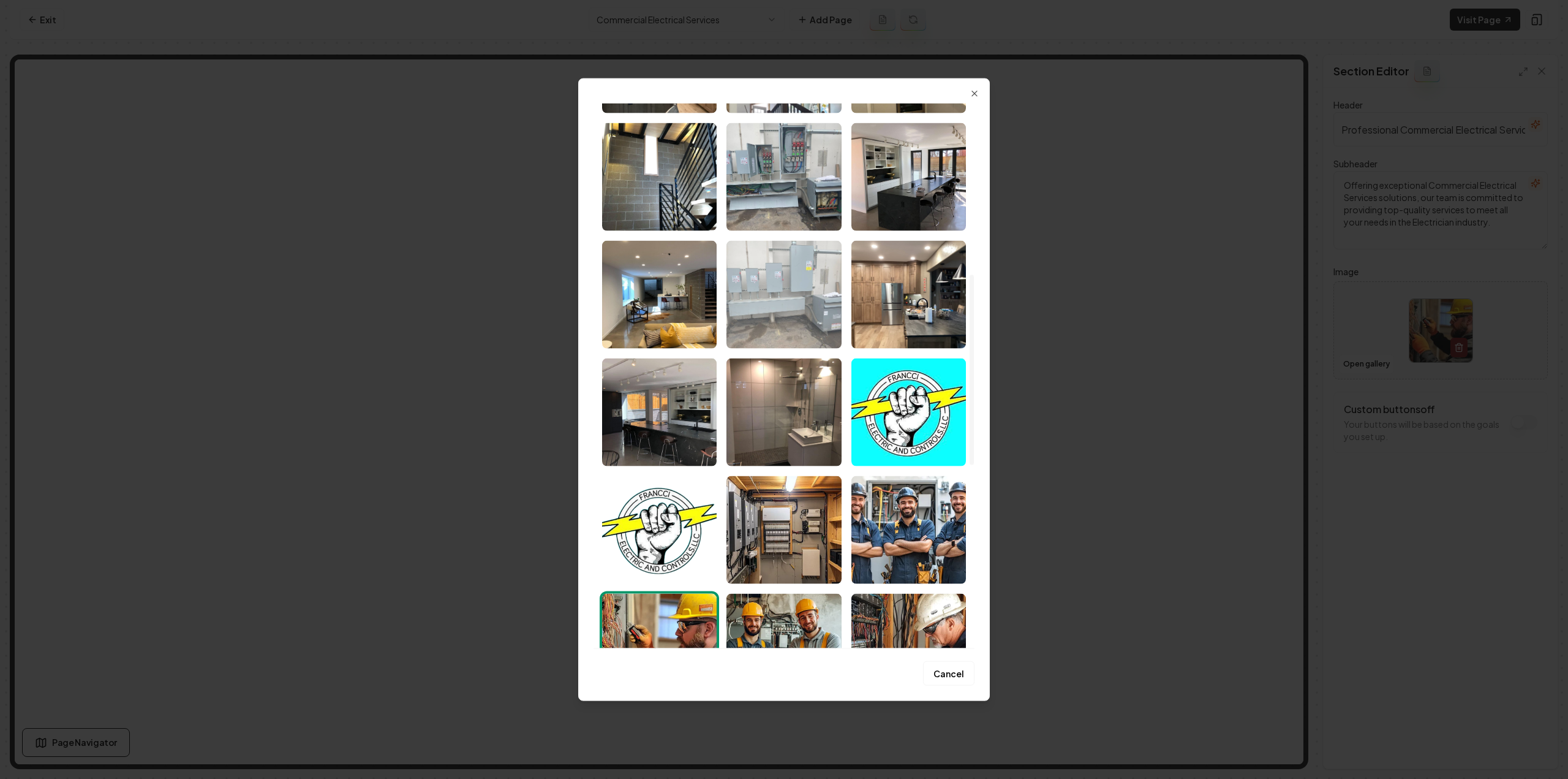
click at [787, 316] on img "Select image image_68a5f4ff5c7cd75eb82a4380.jpeg" at bounding box center [784, 294] width 115 height 108
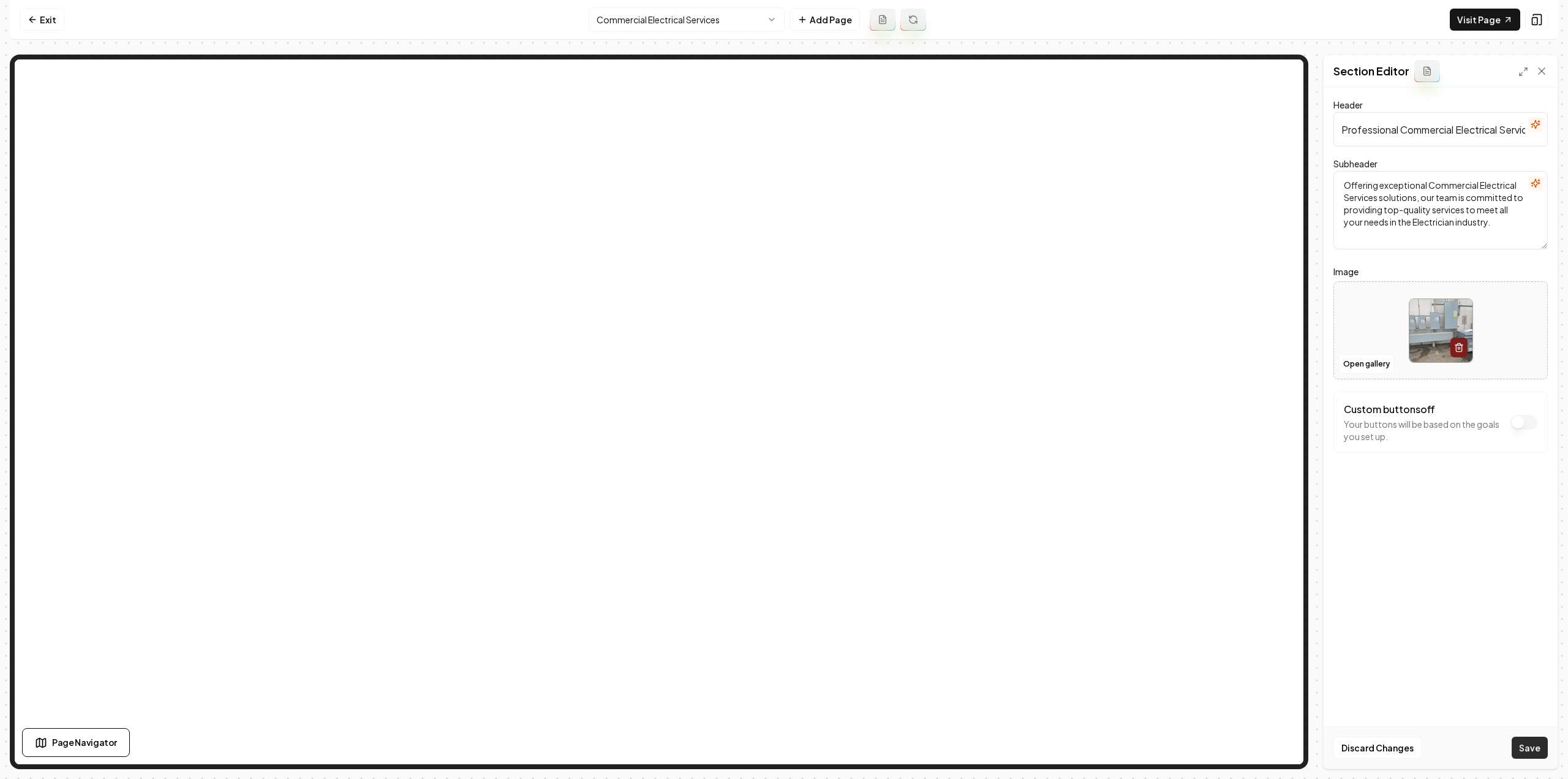
click at [1531, 743] on button "Save" at bounding box center [1530, 748] width 36 height 22
click at [723, 27] on html "Computer Required This feature is only available on a computer. Please switch t…" at bounding box center [784, 389] width 1568 height 779
click at [1355, 356] on button "Open gallery" at bounding box center [1366, 363] width 55 height 20
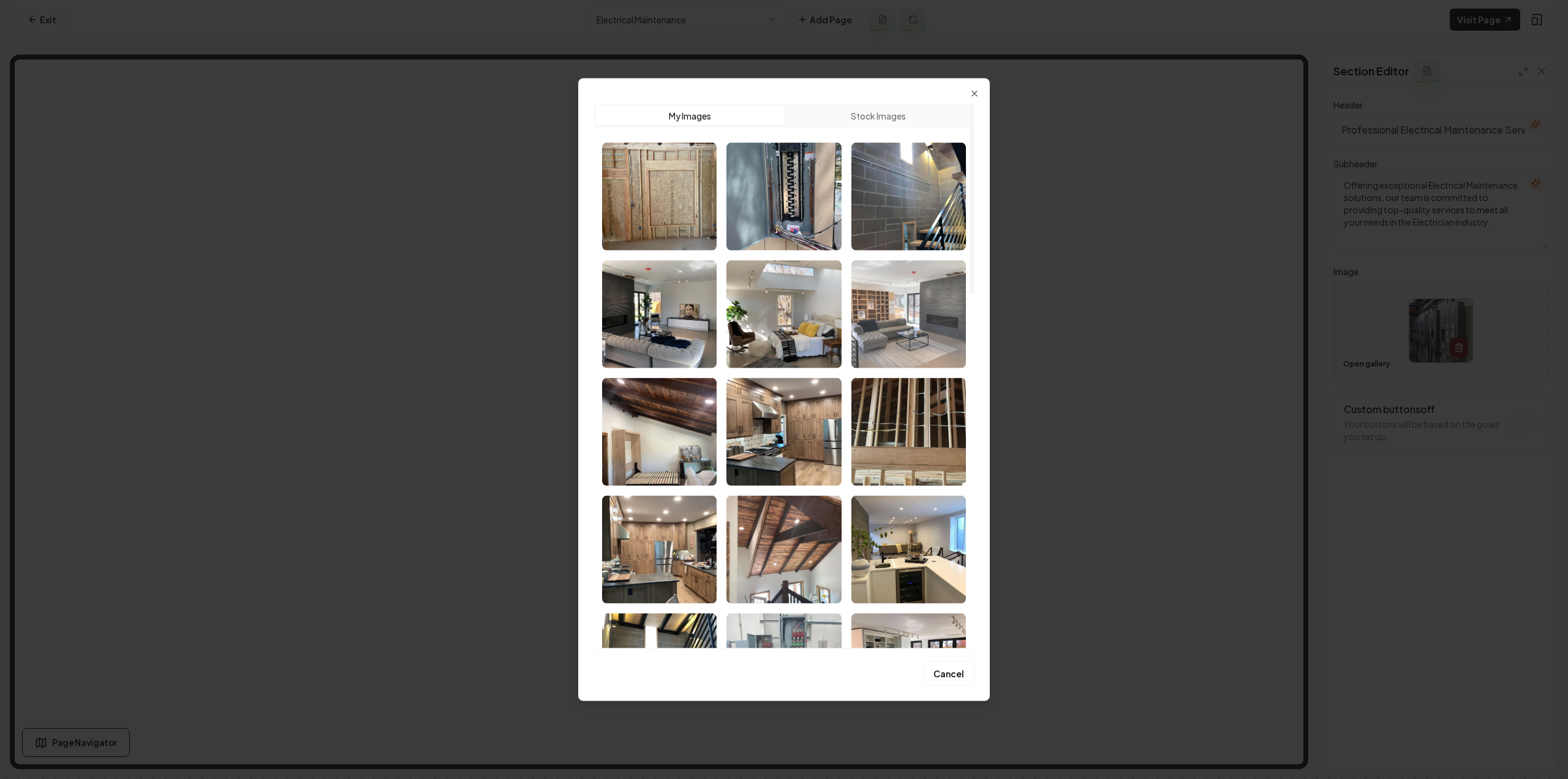
click at [907, 341] on img "Select image image_68a5f4ff5c7cd75eb82a43c4.jpeg" at bounding box center [909, 313] width 115 height 108
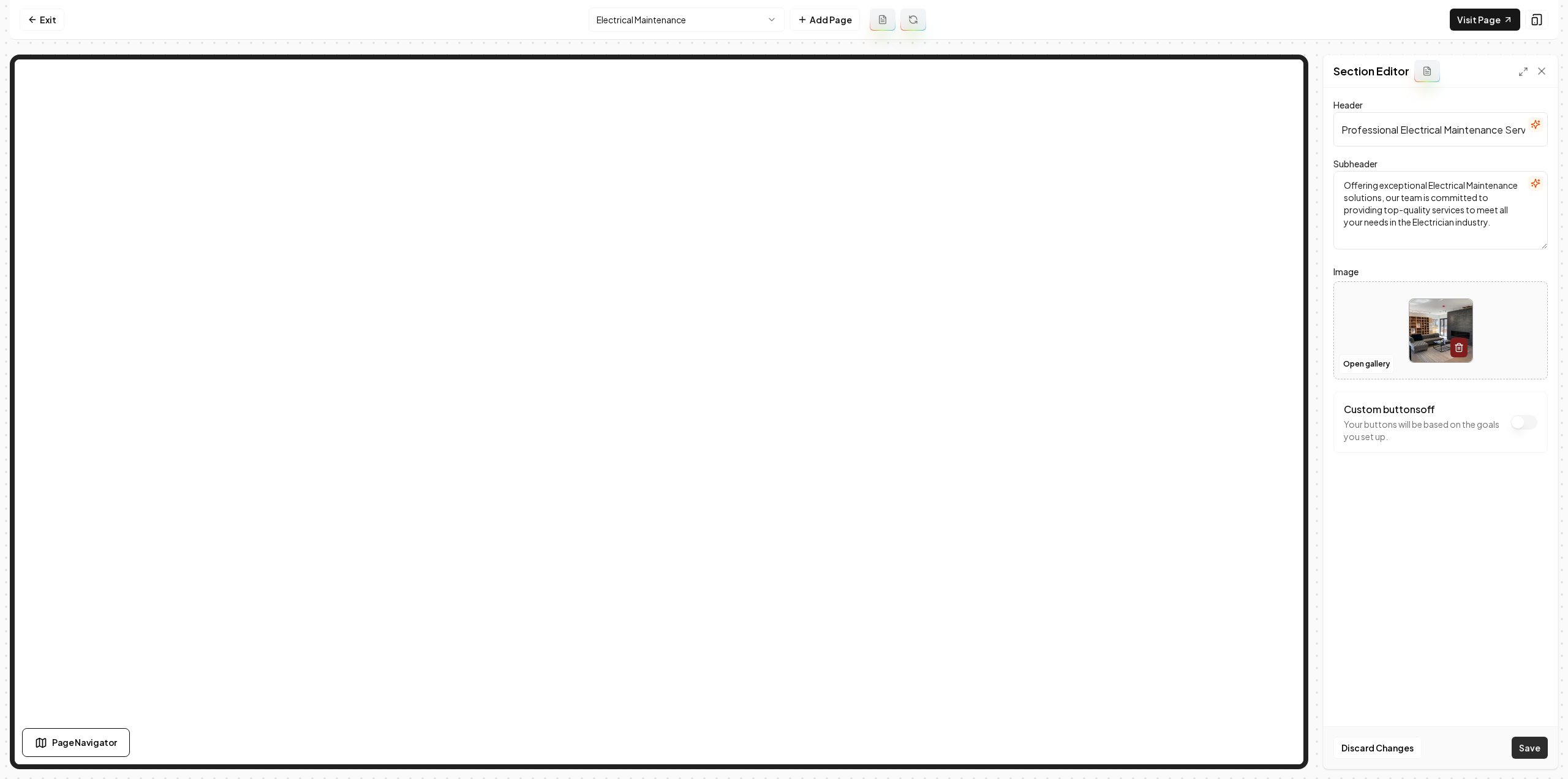
click at [1538, 745] on button "Save" at bounding box center [1530, 748] width 36 height 22
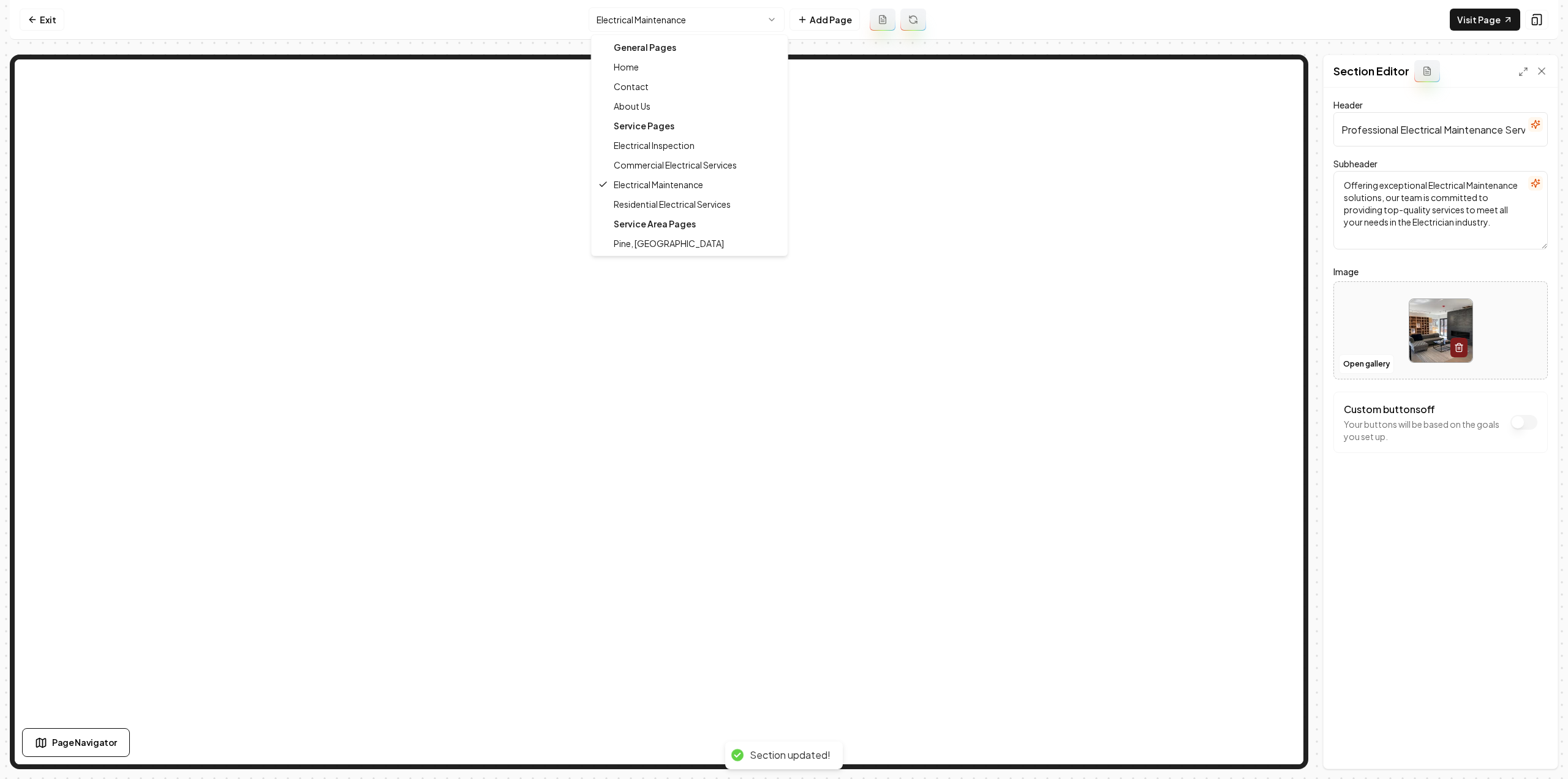
click at [648, 11] on html "Computer Required This feature is only available on a computer. Please switch t…" at bounding box center [784, 389] width 1568 height 779
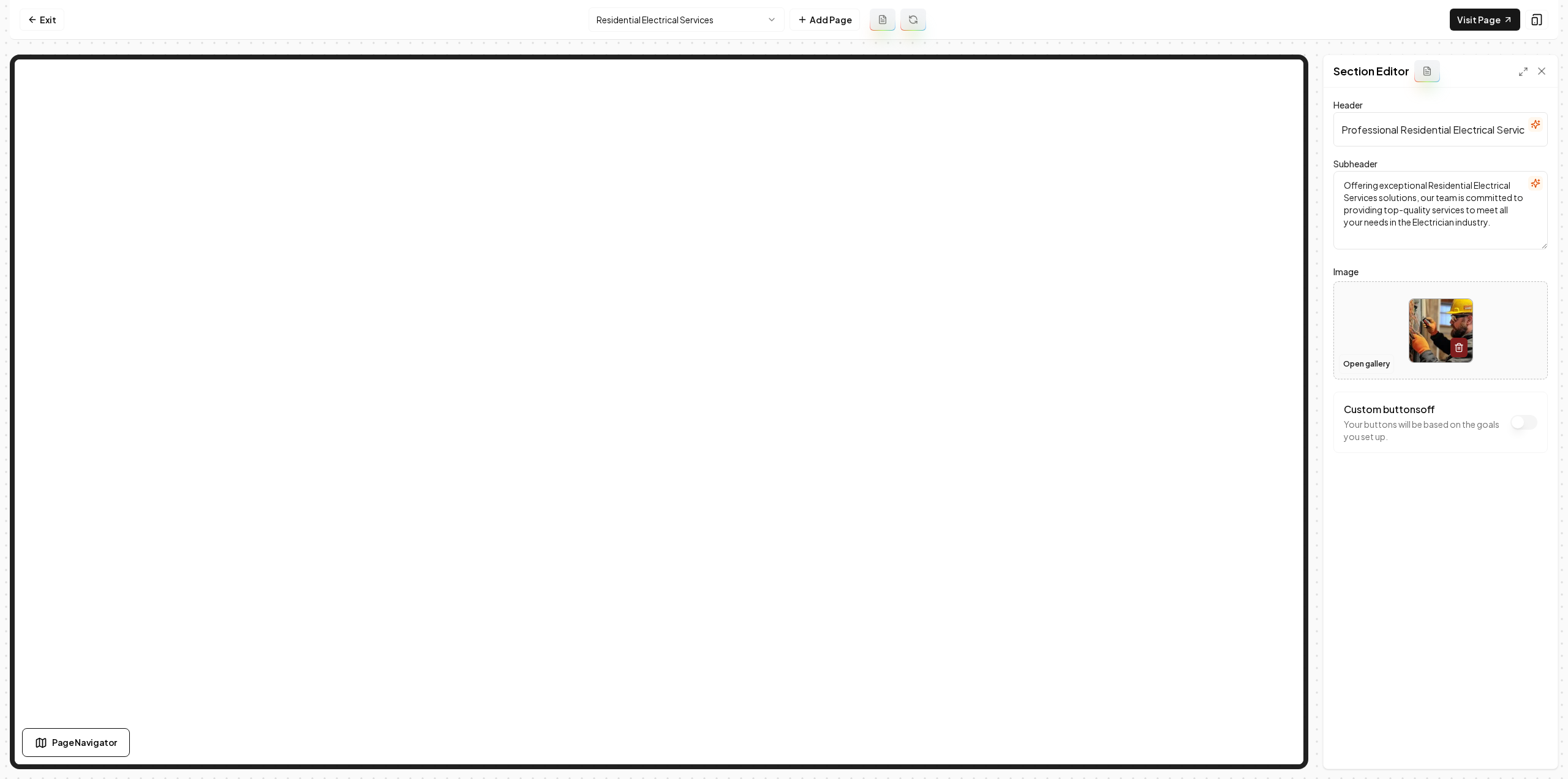
click at [1361, 365] on button "Open gallery" at bounding box center [1366, 363] width 55 height 20
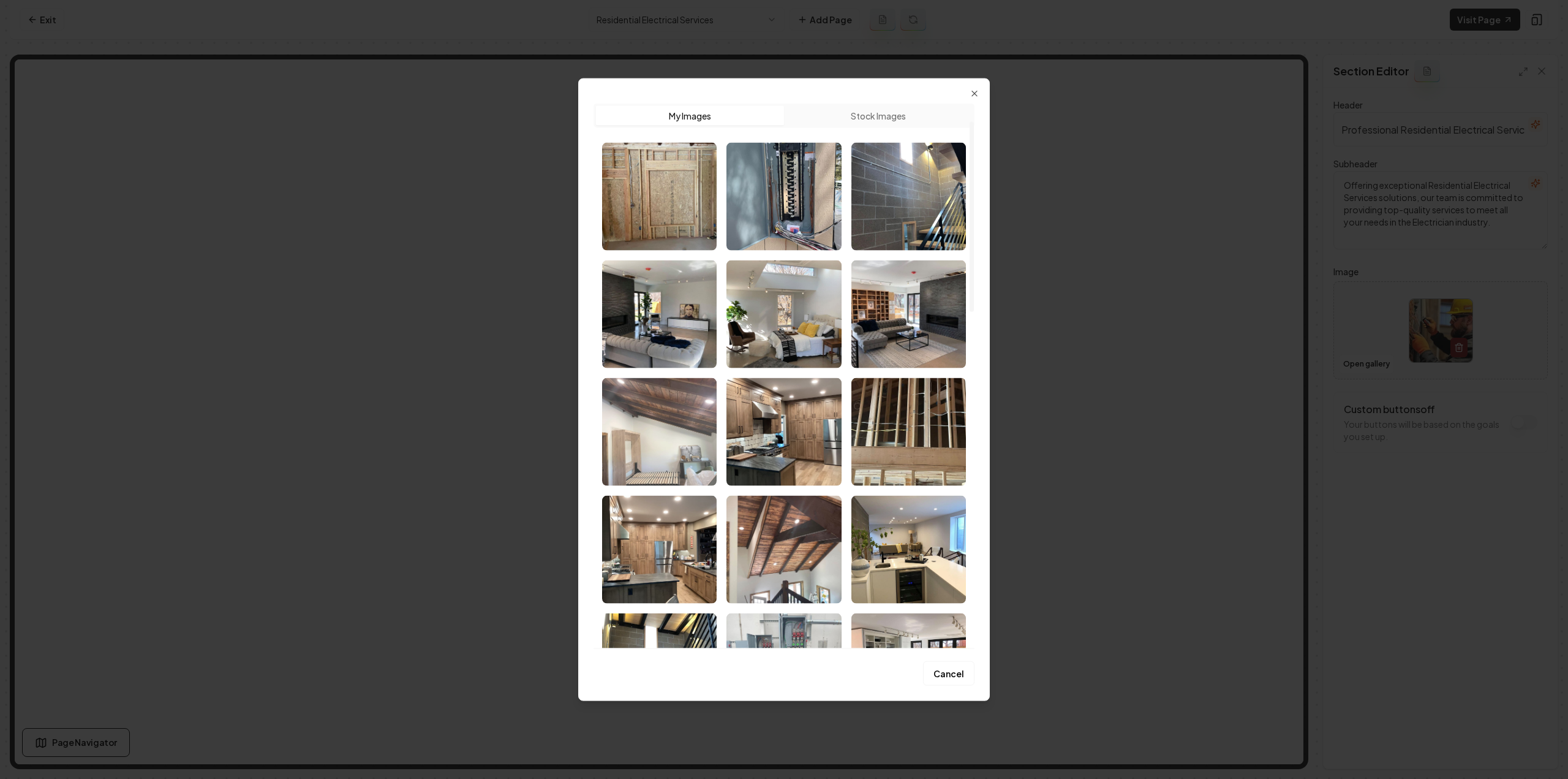
scroll to position [184, 0]
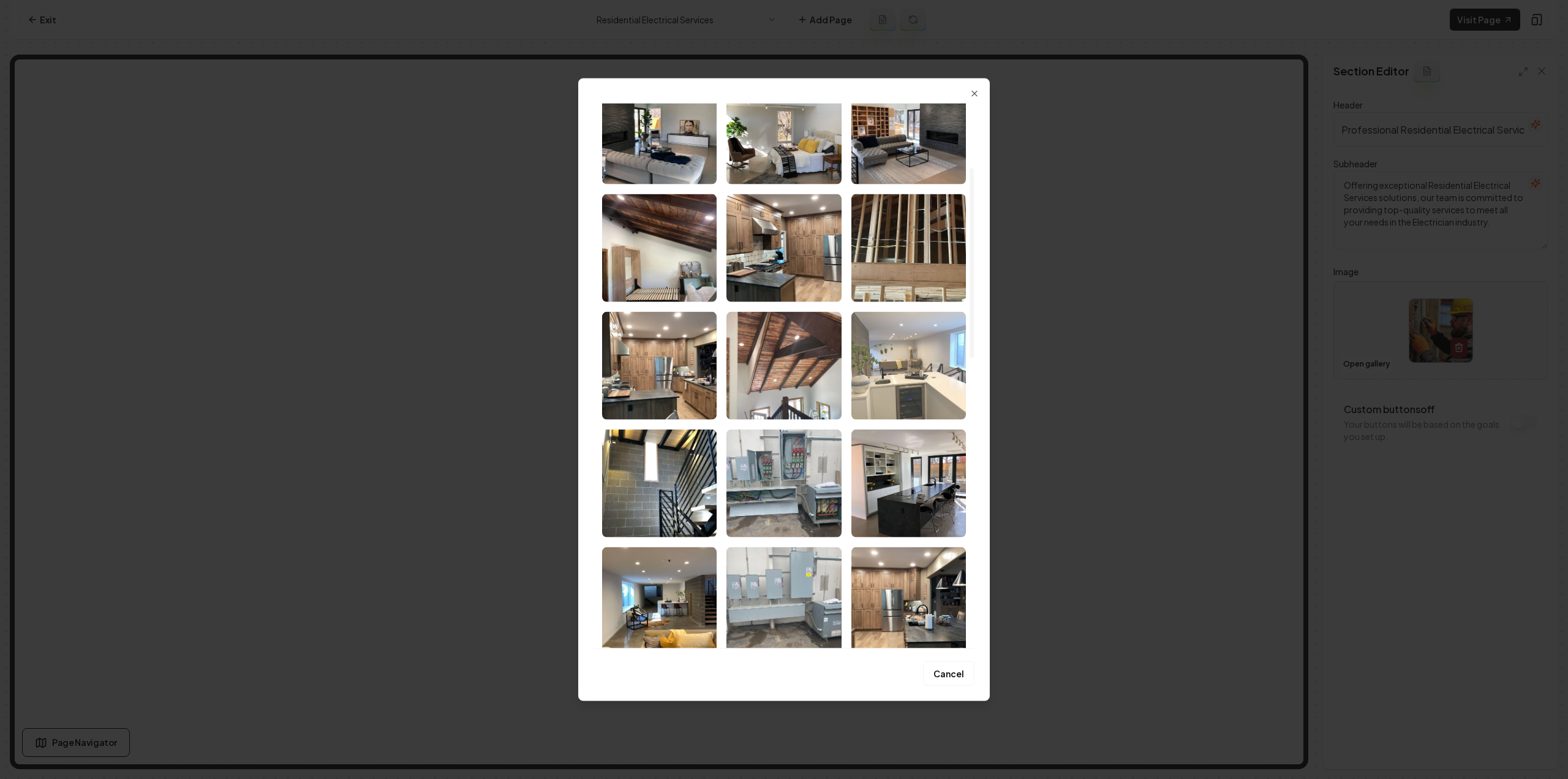
click at [900, 393] on img "Select image image_68a5f4ff5c7cd75eb82a4224.jpeg" at bounding box center [909, 365] width 115 height 108
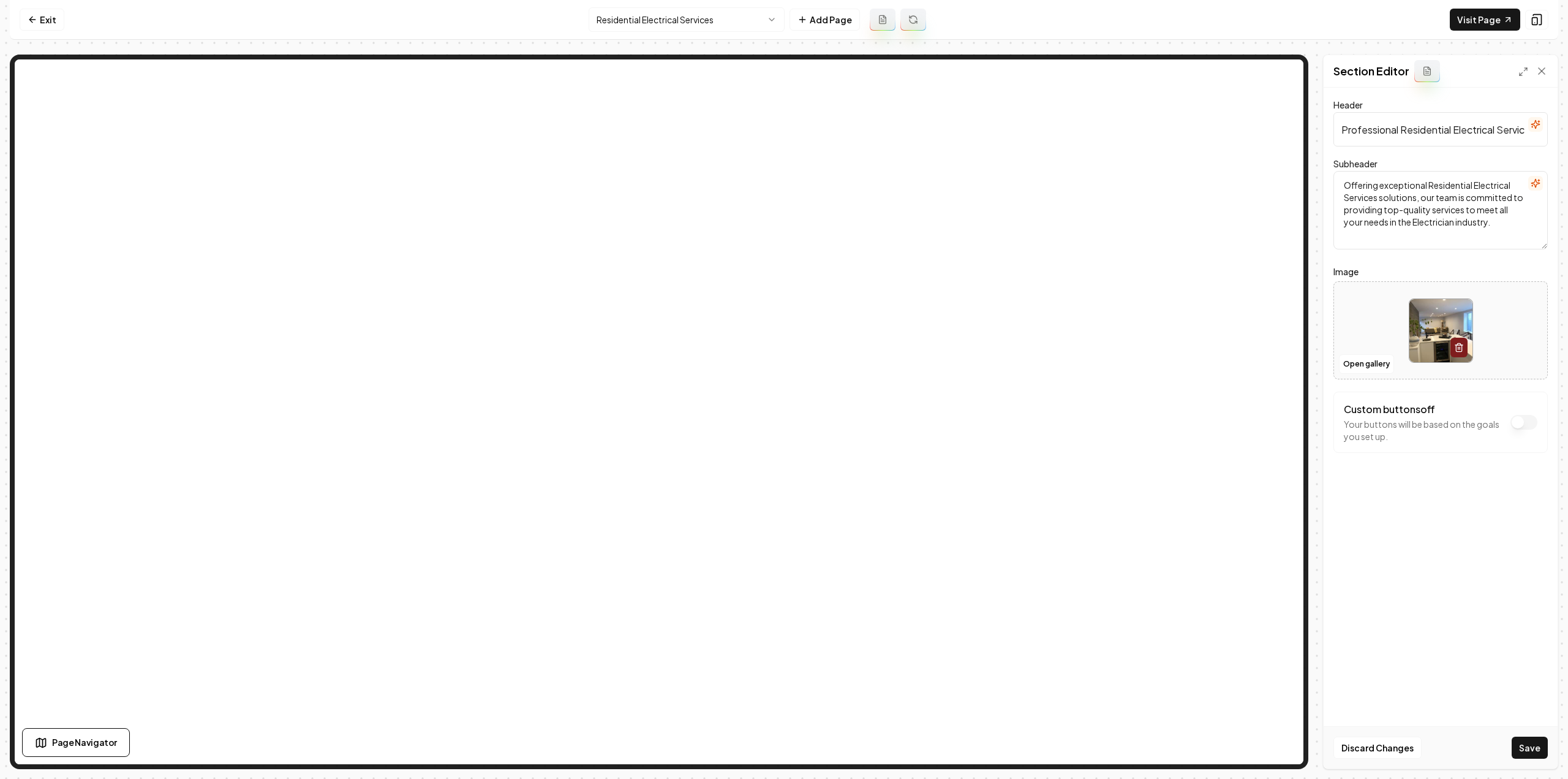
click at [1519, 756] on button "Save" at bounding box center [1530, 748] width 36 height 22
click at [666, 16] on html "Computer Required This feature is only available on a computer. Please switch t…" at bounding box center [784, 389] width 1568 height 779
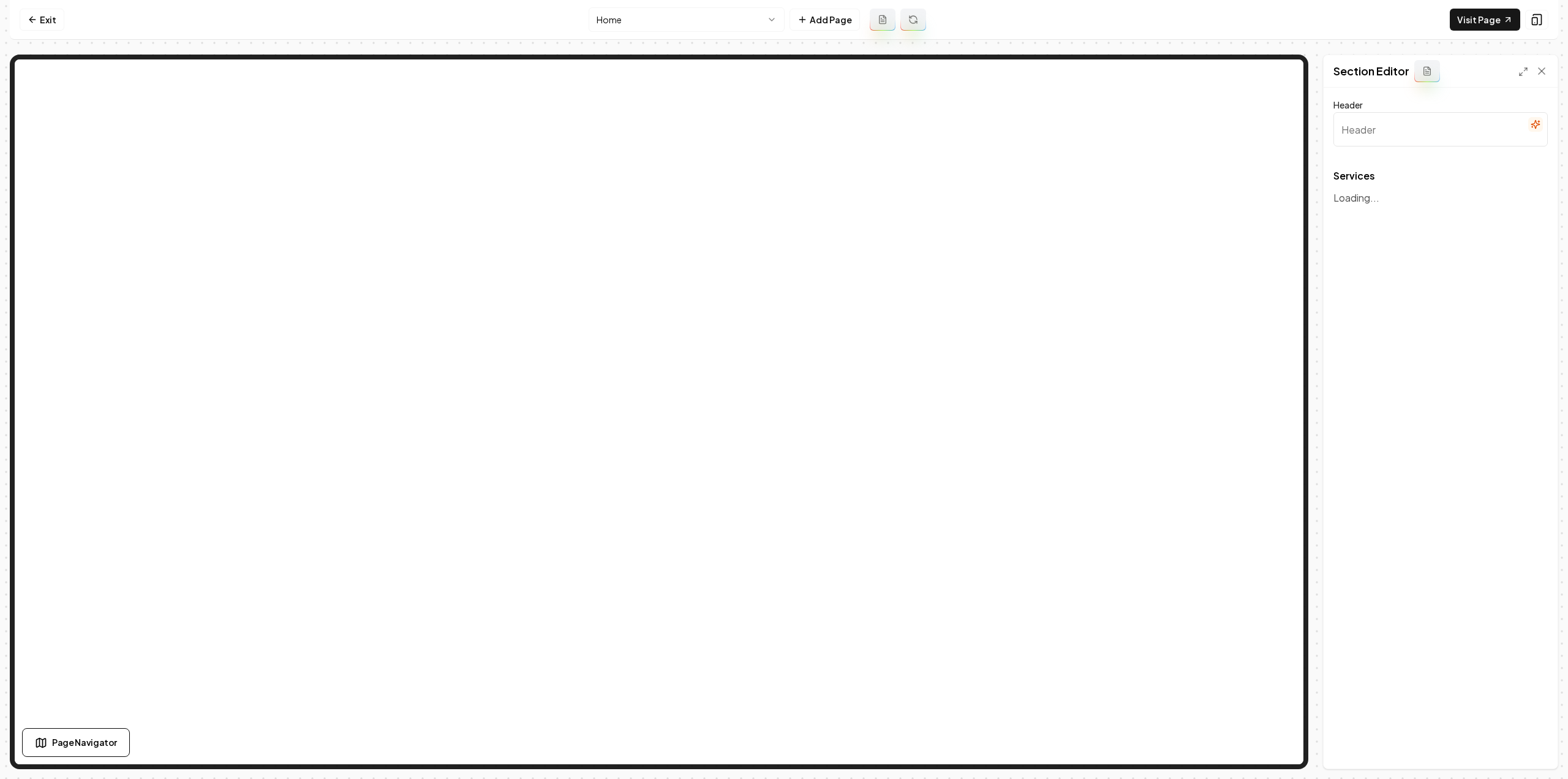
type input "Our Expertise in Electrical Services"
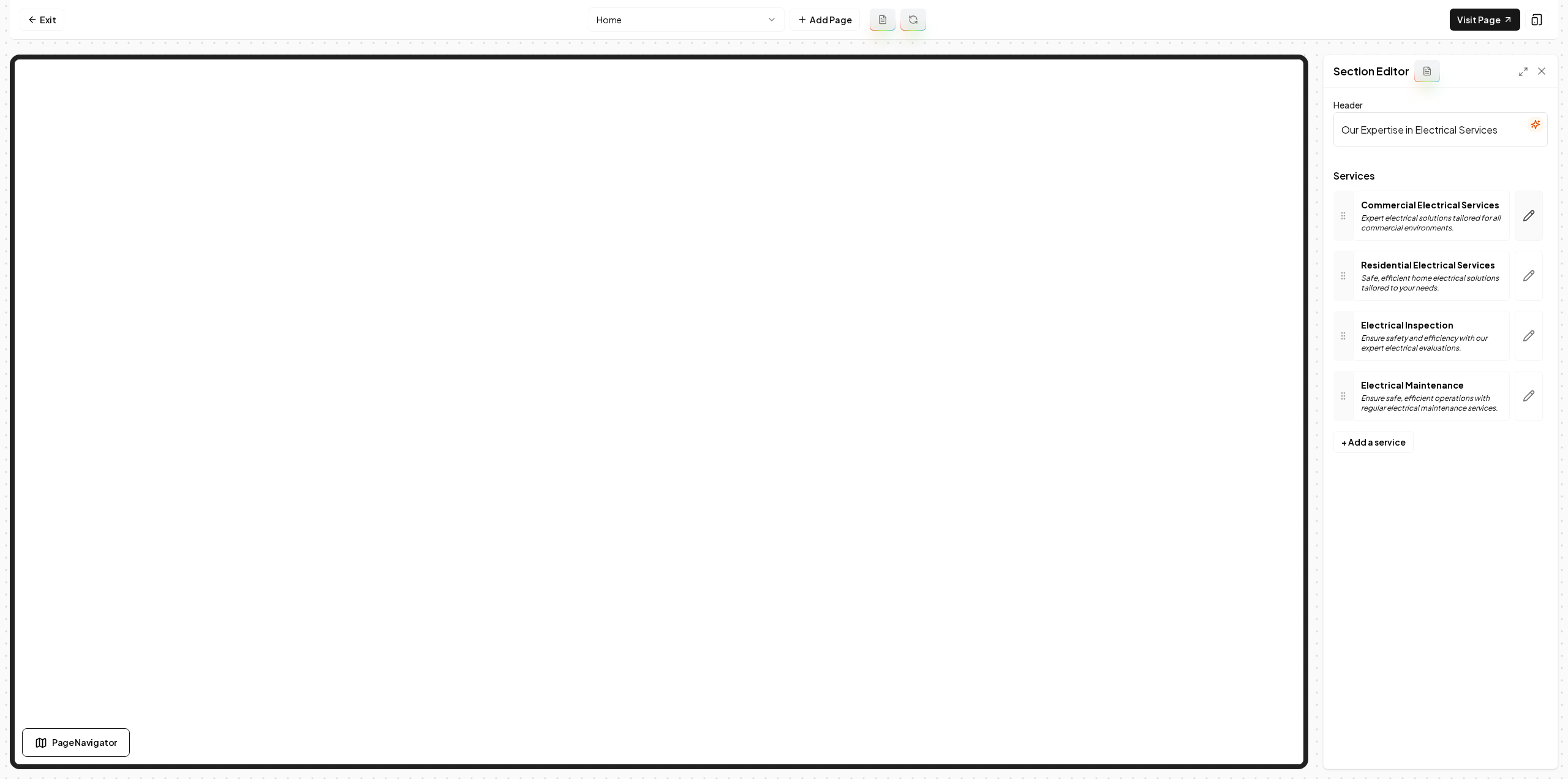
click at [1522, 216] on button "button" at bounding box center [1529, 216] width 28 height 50
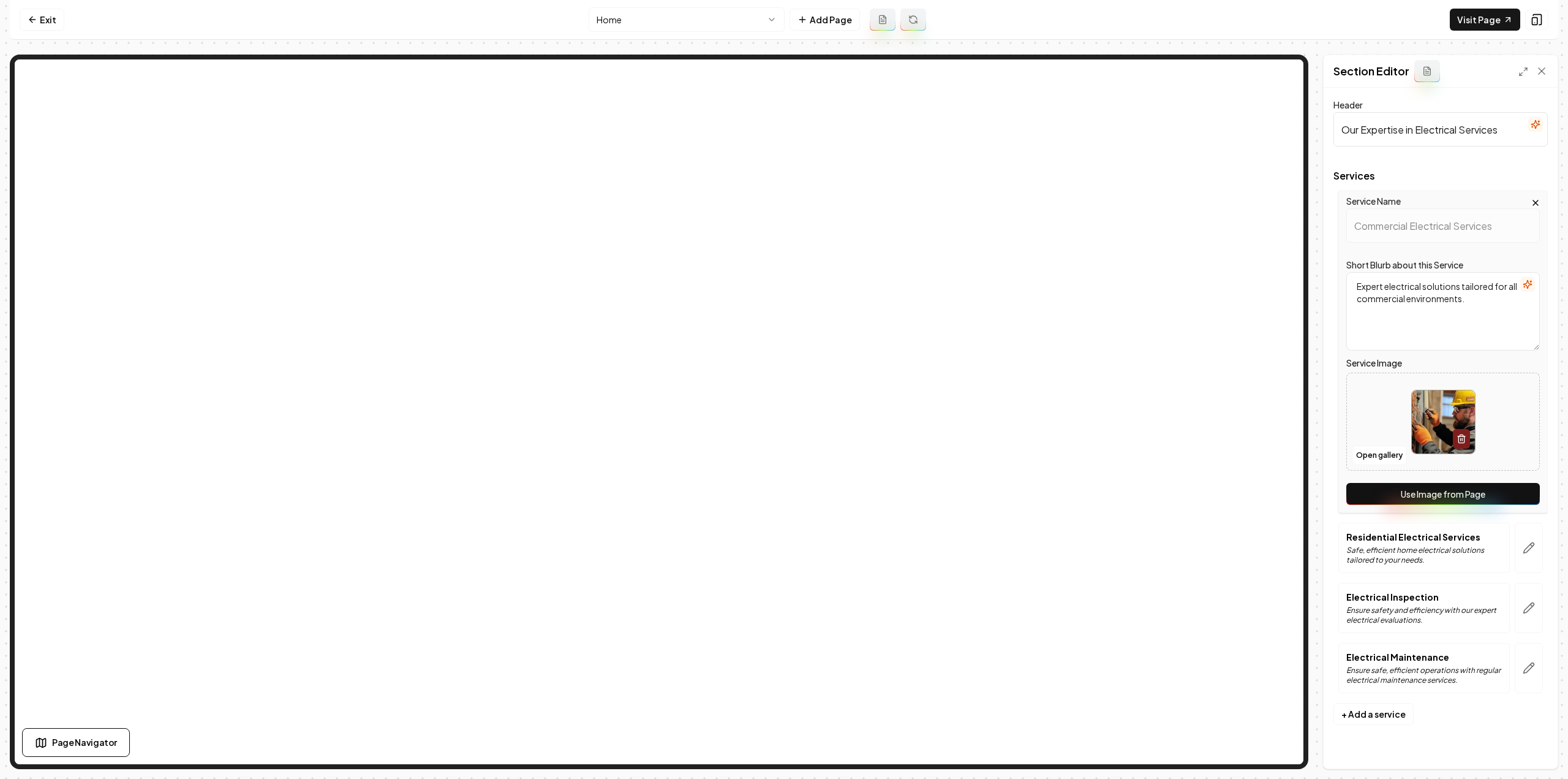
click at [1388, 484] on button "Use Image from Page" at bounding box center [1444, 494] width 194 height 22
click at [1523, 542] on icon "button" at bounding box center [1529, 548] width 13 height 13
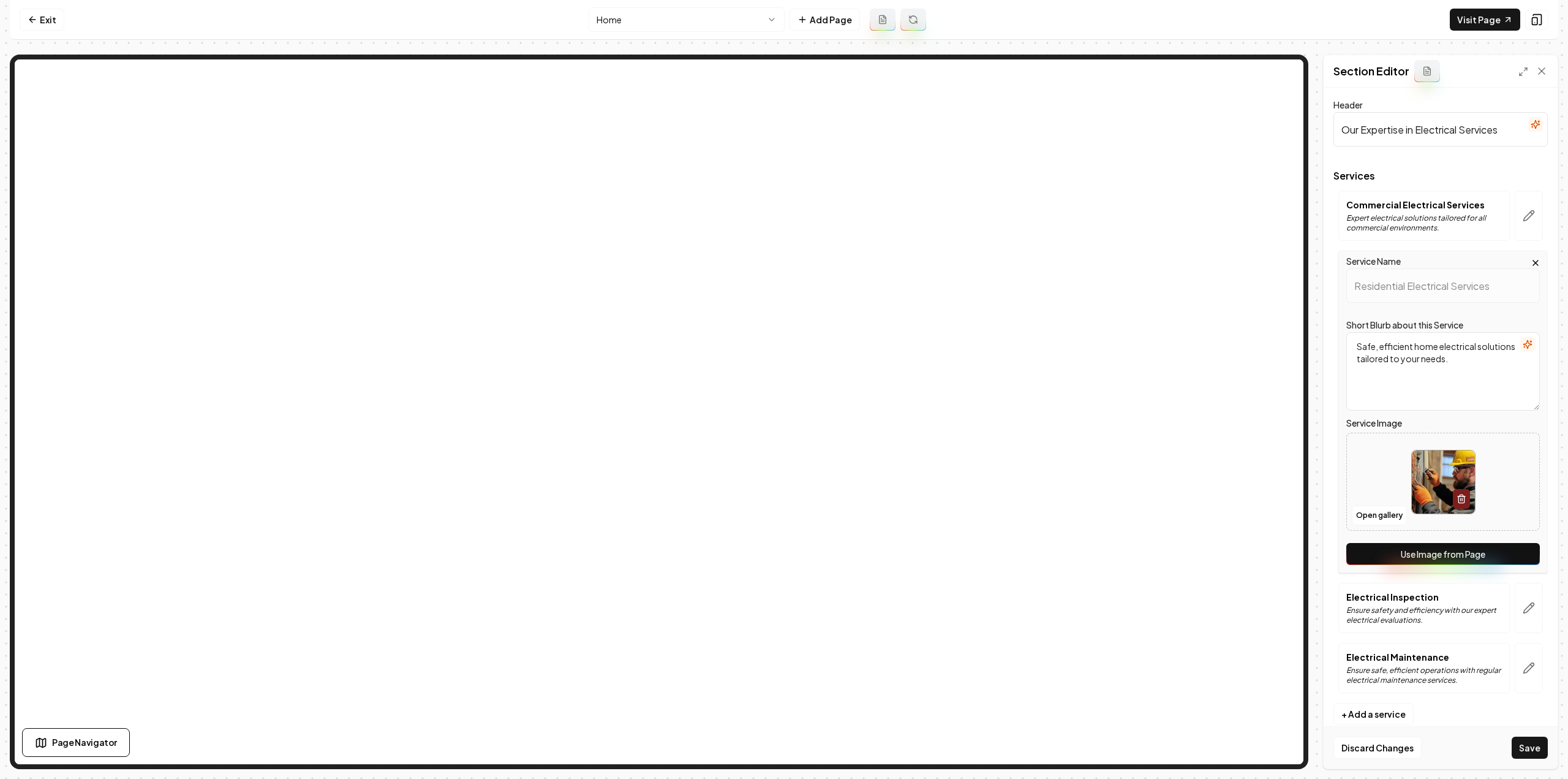
click at [1504, 541] on div "Service Name Residential Electrical Services Short Blurb about this Service Saf…" at bounding box center [1443, 412] width 209 height 322
click at [1515, 555] on button "Use Image from Page" at bounding box center [1444, 554] width 194 height 22
click at [1526, 595] on button "button" at bounding box center [1529, 608] width 28 height 50
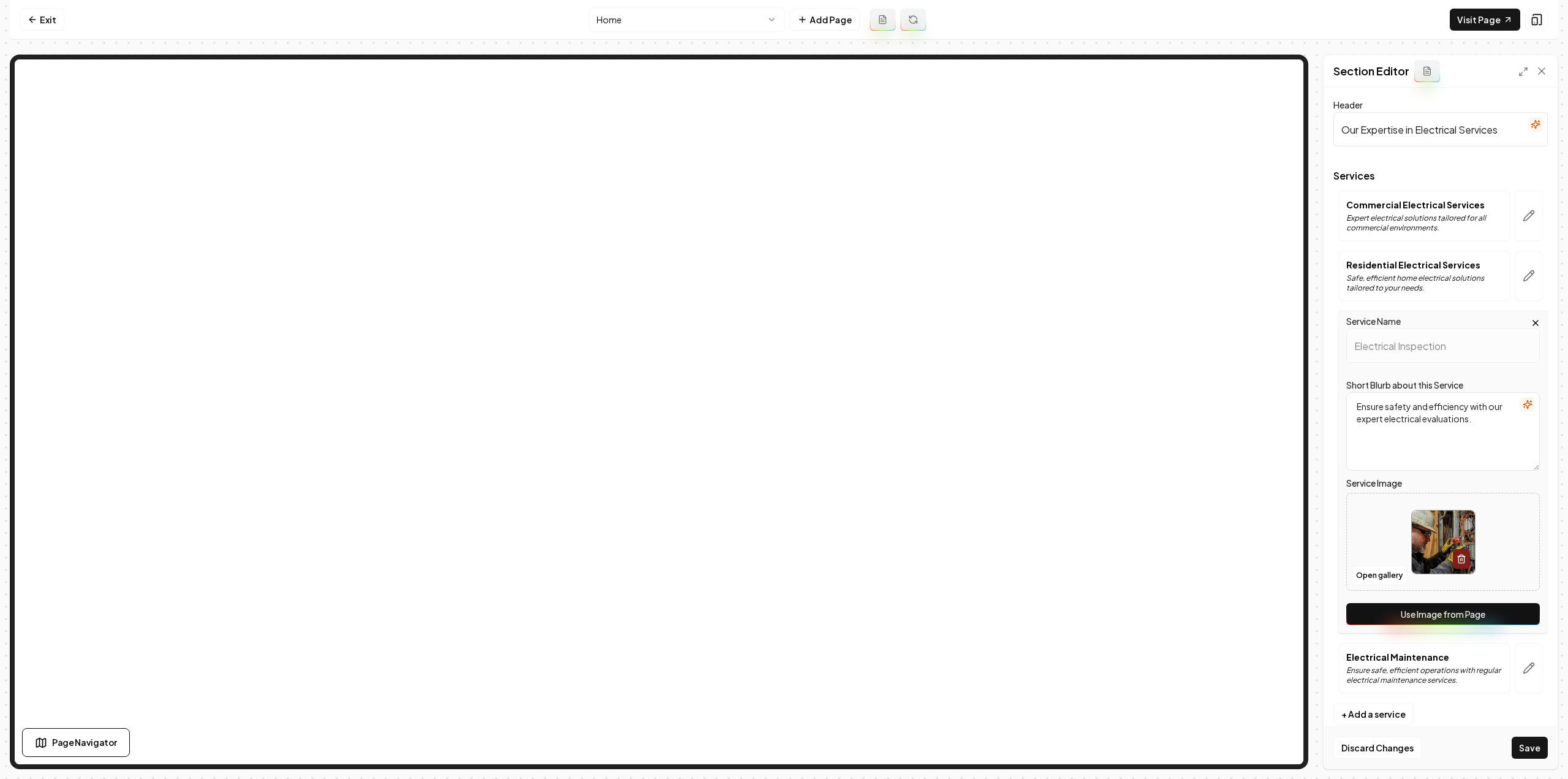
click at [1520, 607] on button "Use Image from Page" at bounding box center [1444, 614] width 194 height 22
click at [1528, 663] on icon "button" at bounding box center [1529, 668] width 13 height 13
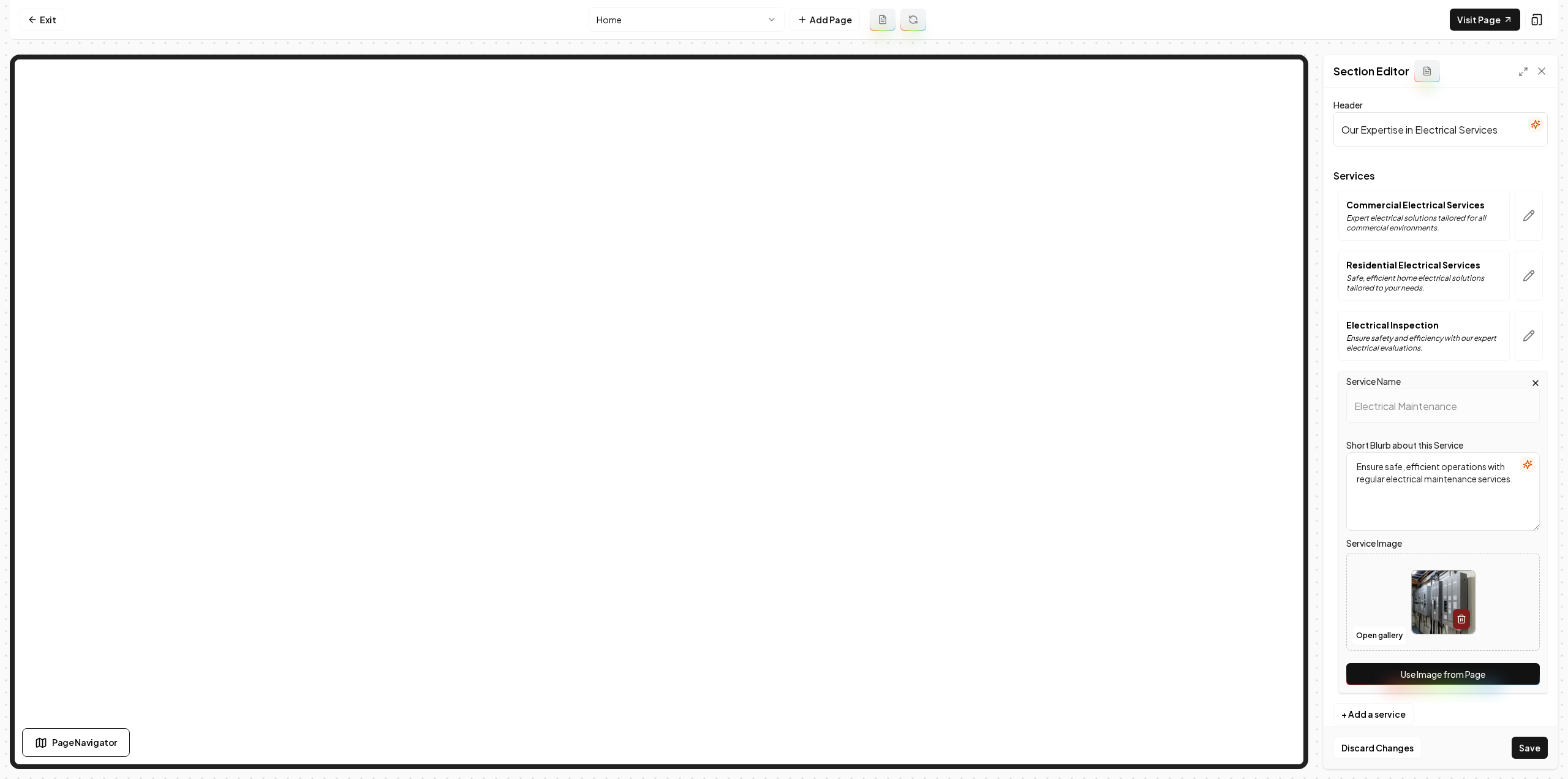
click at [1511, 671] on button "Use Image from Page" at bounding box center [1444, 674] width 194 height 22
click at [1534, 759] on div "Discard Changes Save" at bounding box center [1441, 747] width 234 height 42
click at [1537, 756] on button "Save" at bounding box center [1530, 748] width 36 height 22
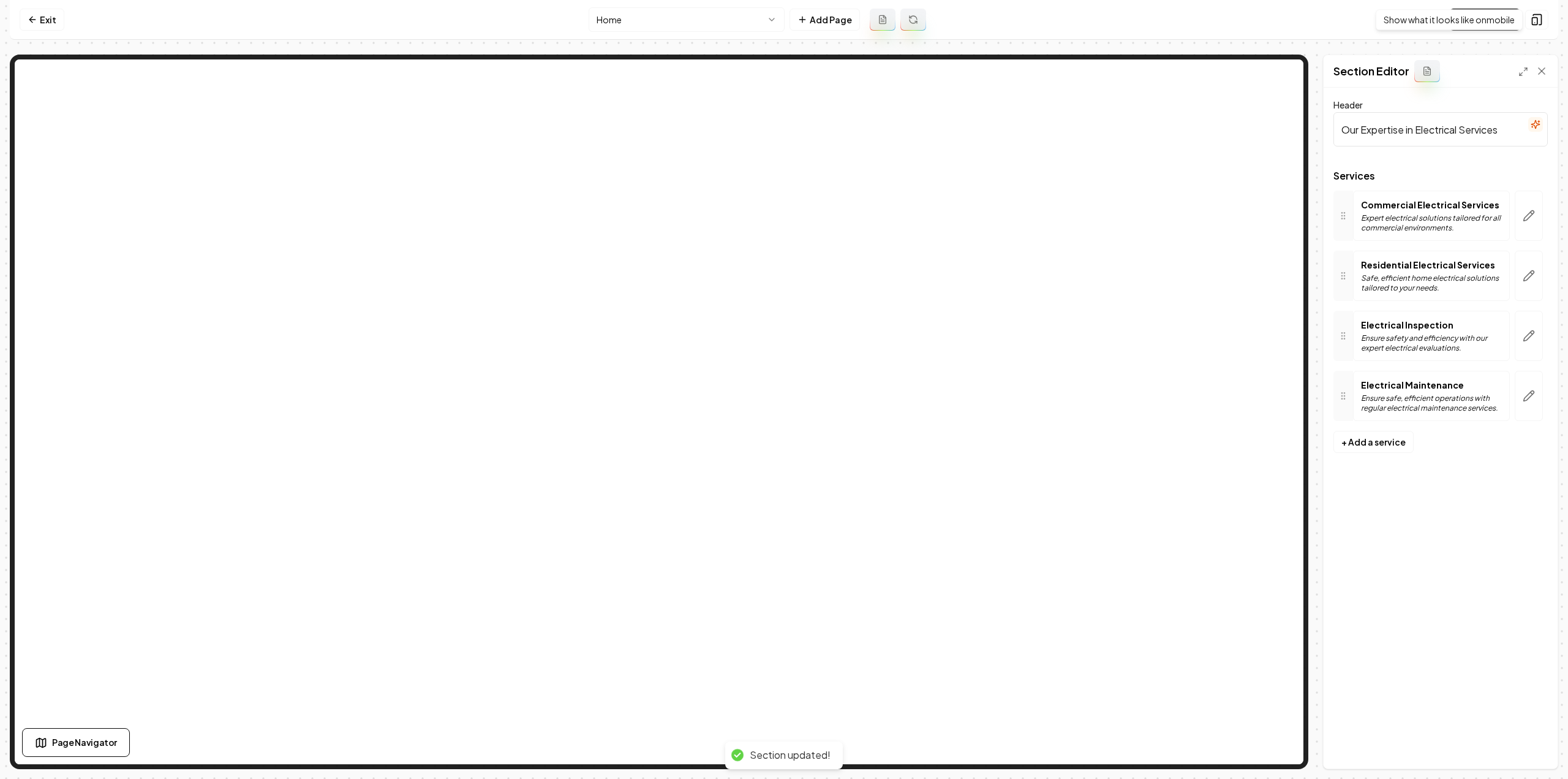
click at [1507, 20] on div "Show what it looks like on mobile Show what it looks like on mobile" at bounding box center [1449, 20] width 147 height 21
click at [1483, 24] on link "Visit Page" at bounding box center [1485, 20] width 70 height 22
drag, startPoint x: 63, startPoint y: 14, endPoint x: 62, endPoint y: 4, distance: 10.0
click at [63, 14] on nav "Exit Home Add Page Visit Page" at bounding box center [784, 20] width 1548 height 40
click at [53, 19] on link "Exit" at bounding box center [41, 20] width 45 height 22
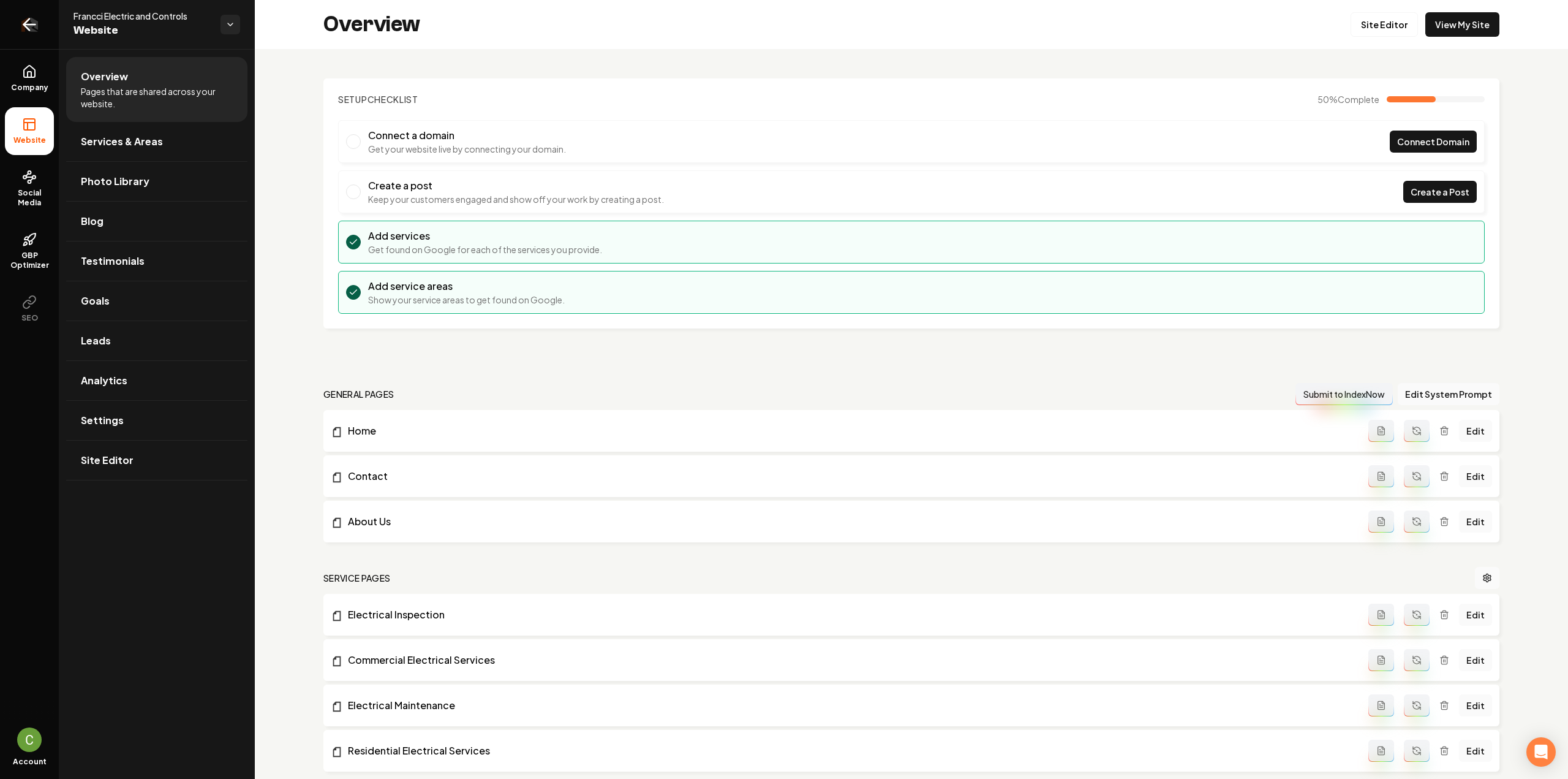
click at [32, 30] on icon "Return to dashboard" at bounding box center [29, 24] width 20 height 20
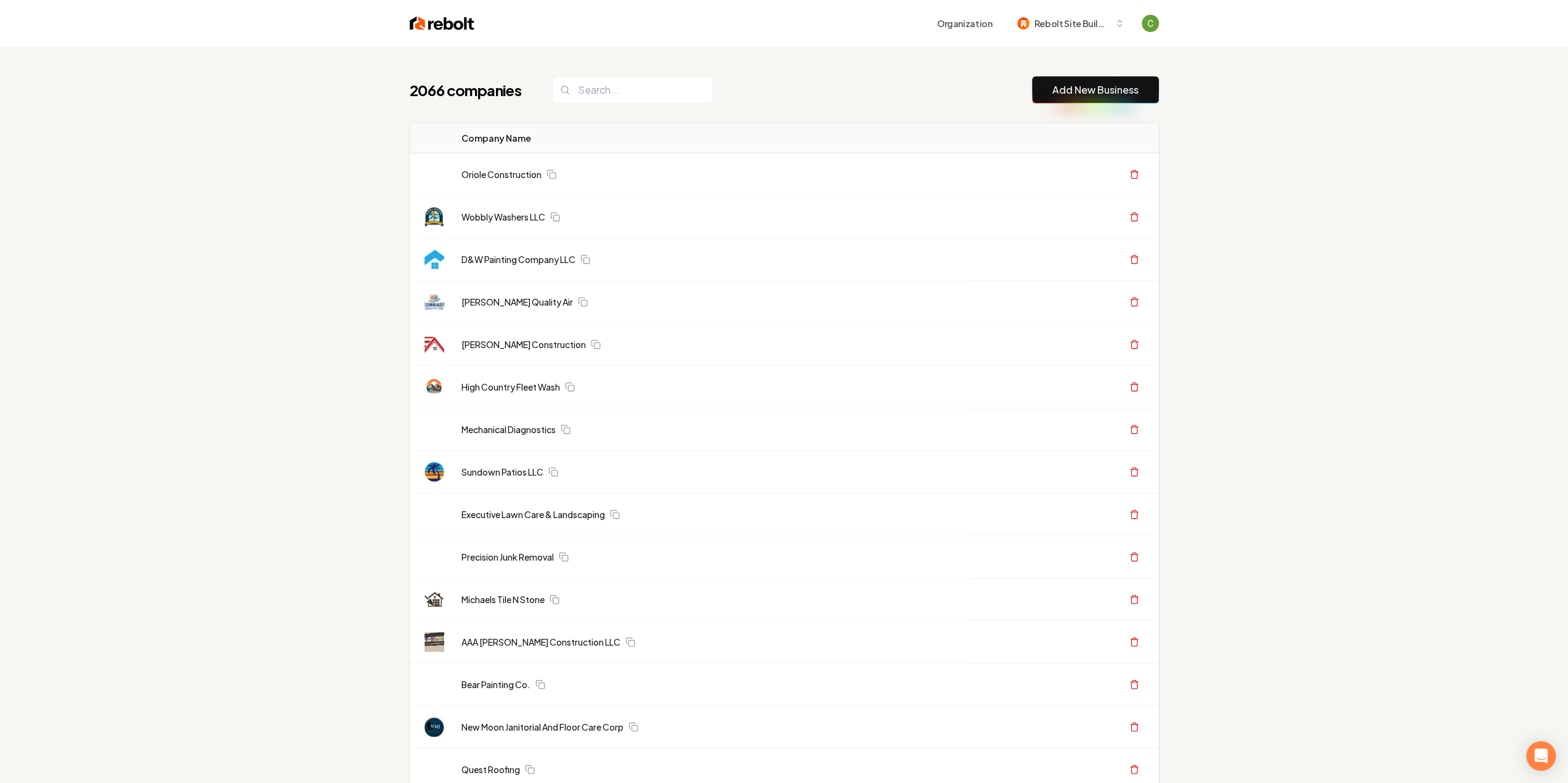
click at [1111, 83] on link "Add New Business" at bounding box center [1095, 90] width 86 height 15
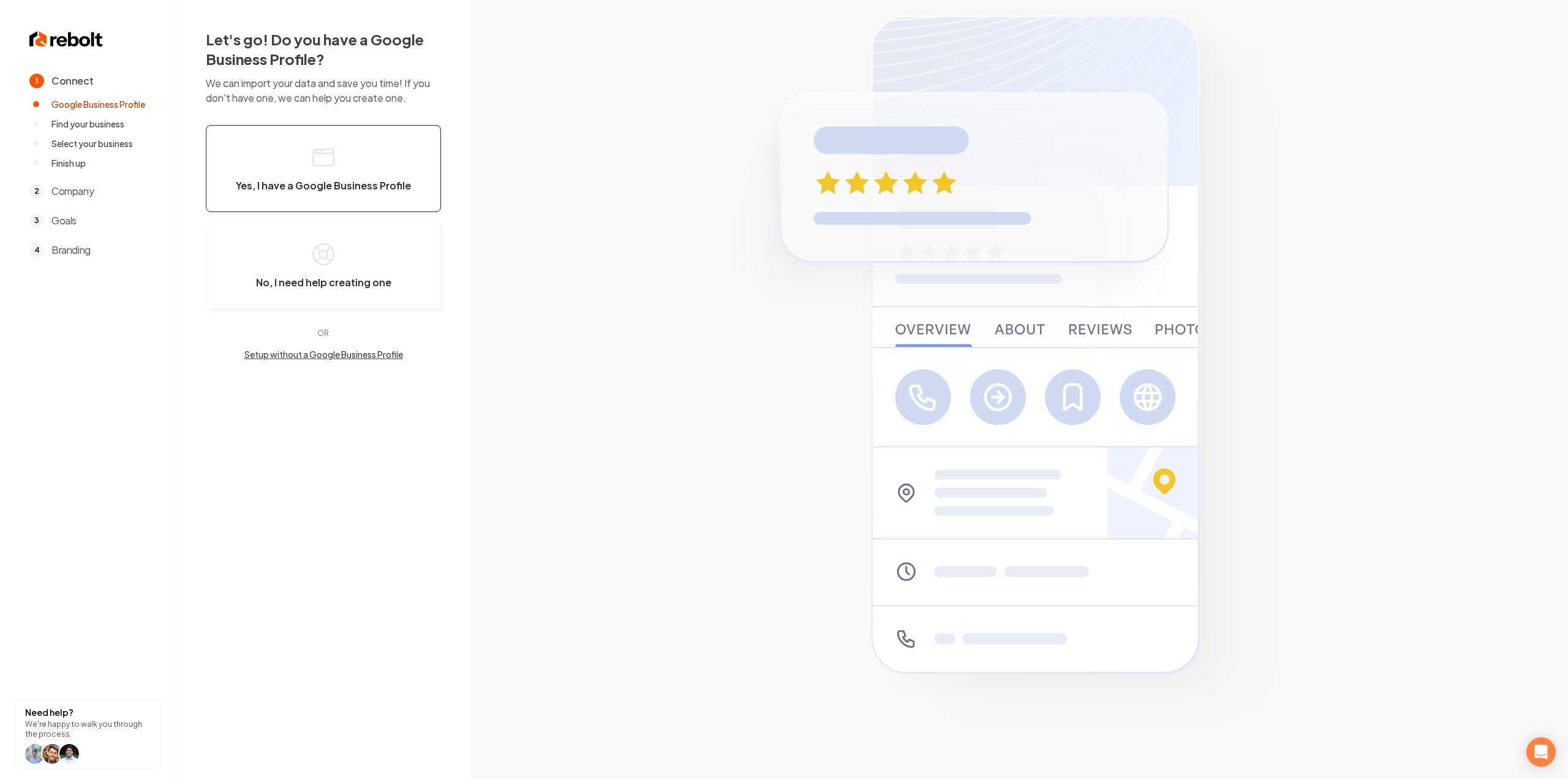
click at [330, 186] on span "Yes, I have a Google Business Profile" at bounding box center [323, 186] width 175 height 13
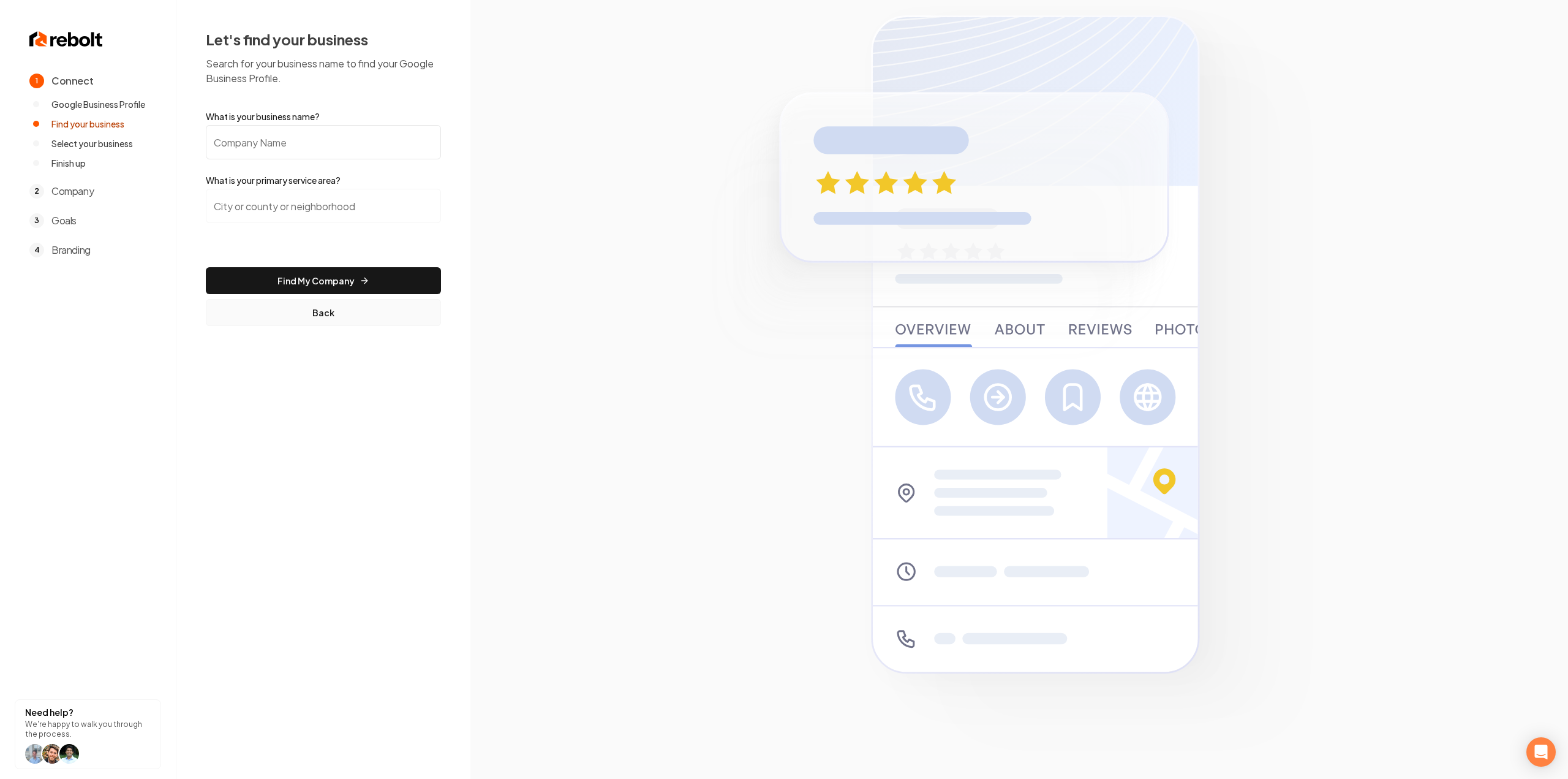
click at [305, 318] on button "Back" at bounding box center [323, 313] width 235 height 27
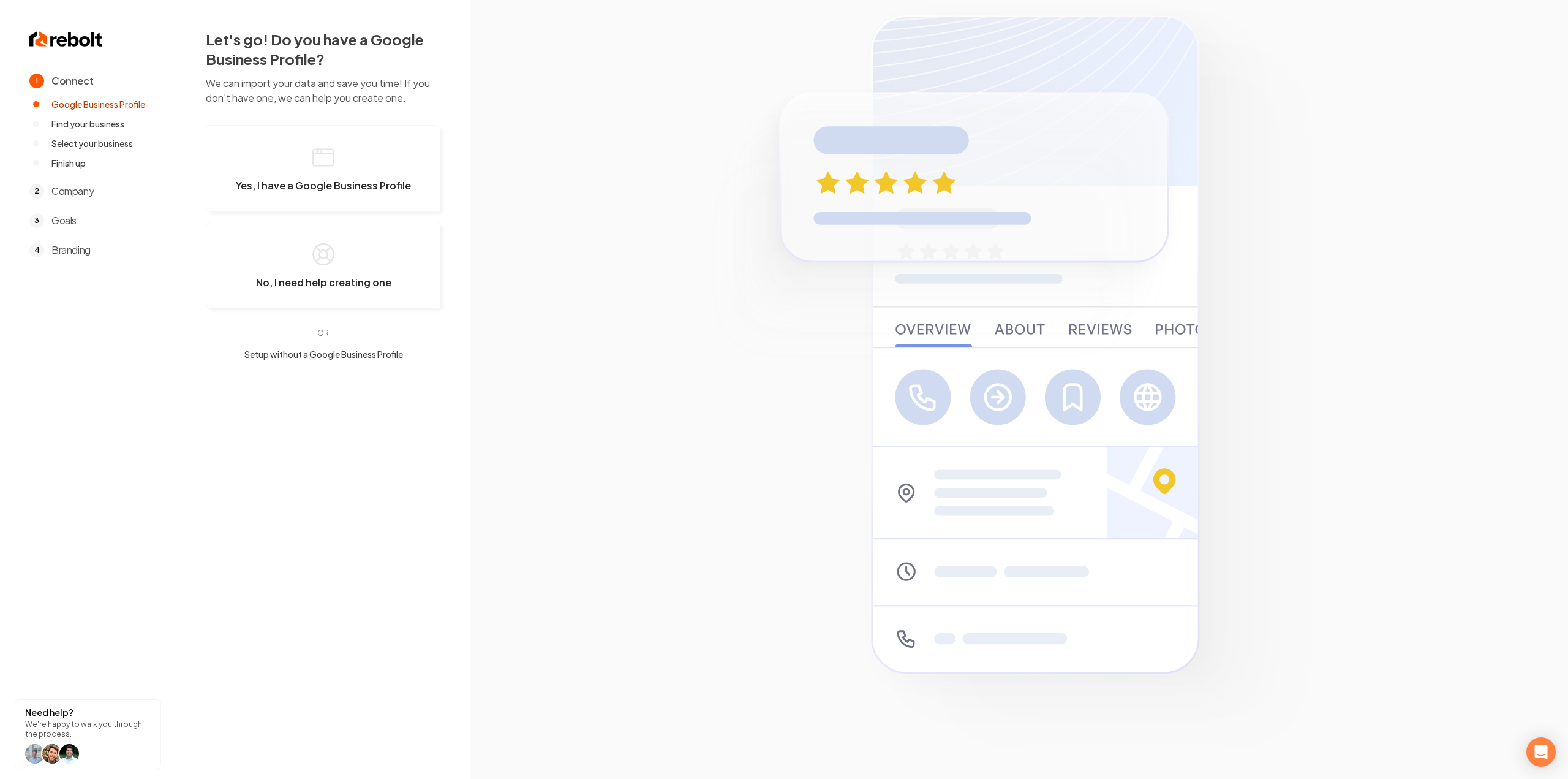
click at [302, 355] on button "Setup without a Google Business Profile" at bounding box center [323, 354] width 235 height 13
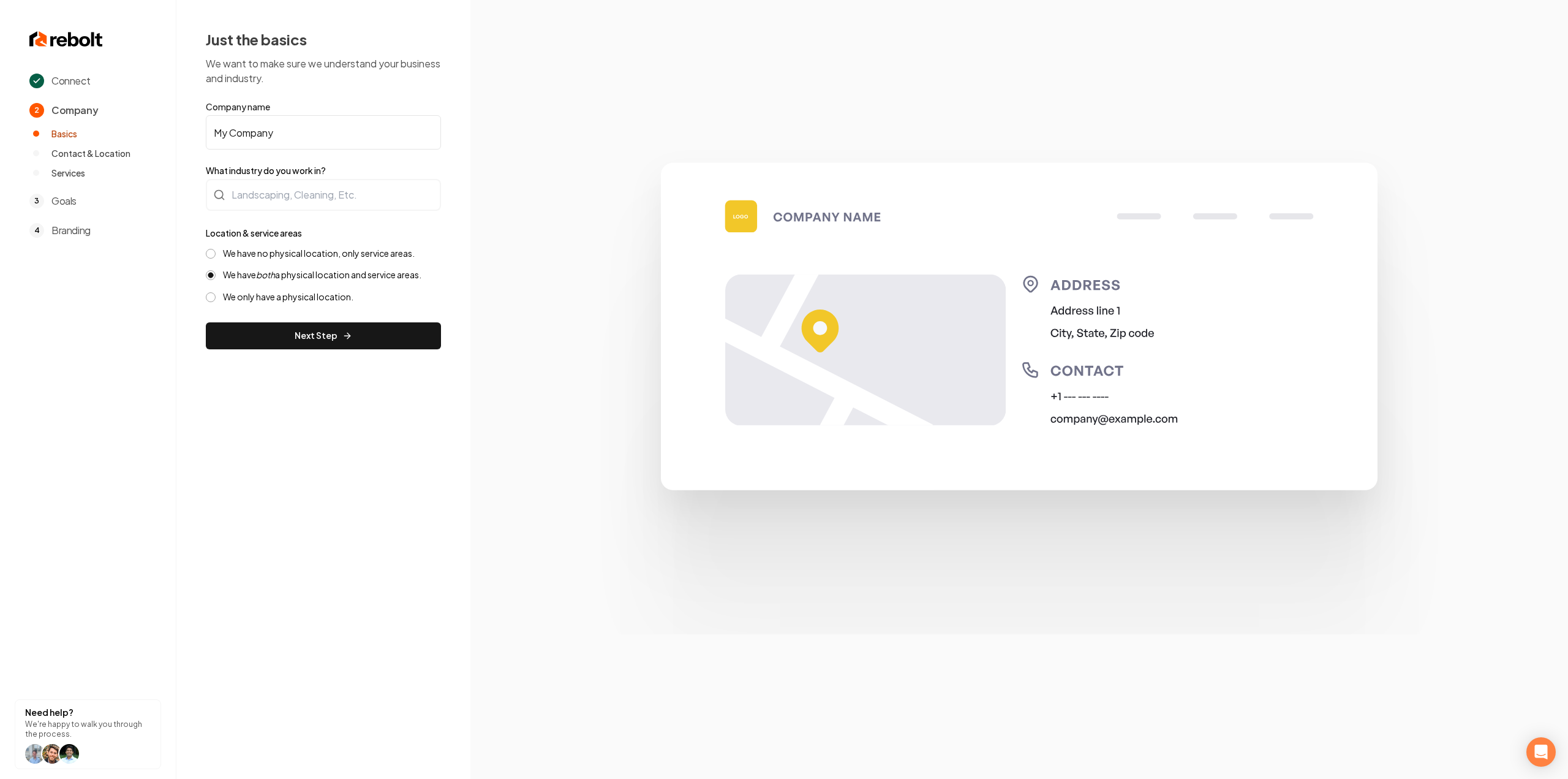
drag, startPoint x: 274, startPoint y: 110, endPoint x: 277, endPoint y: 119, distance: 9.5
click at [274, 110] on label "Company name" at bounding box center [323, 107] width 235 height 13
click at [274, 115] on input "My Company" at bounding box center [323, 132] width 235 height 34
click at [280, 129] on input "My Company" at bounding box center [323, 132] width 235 height 34
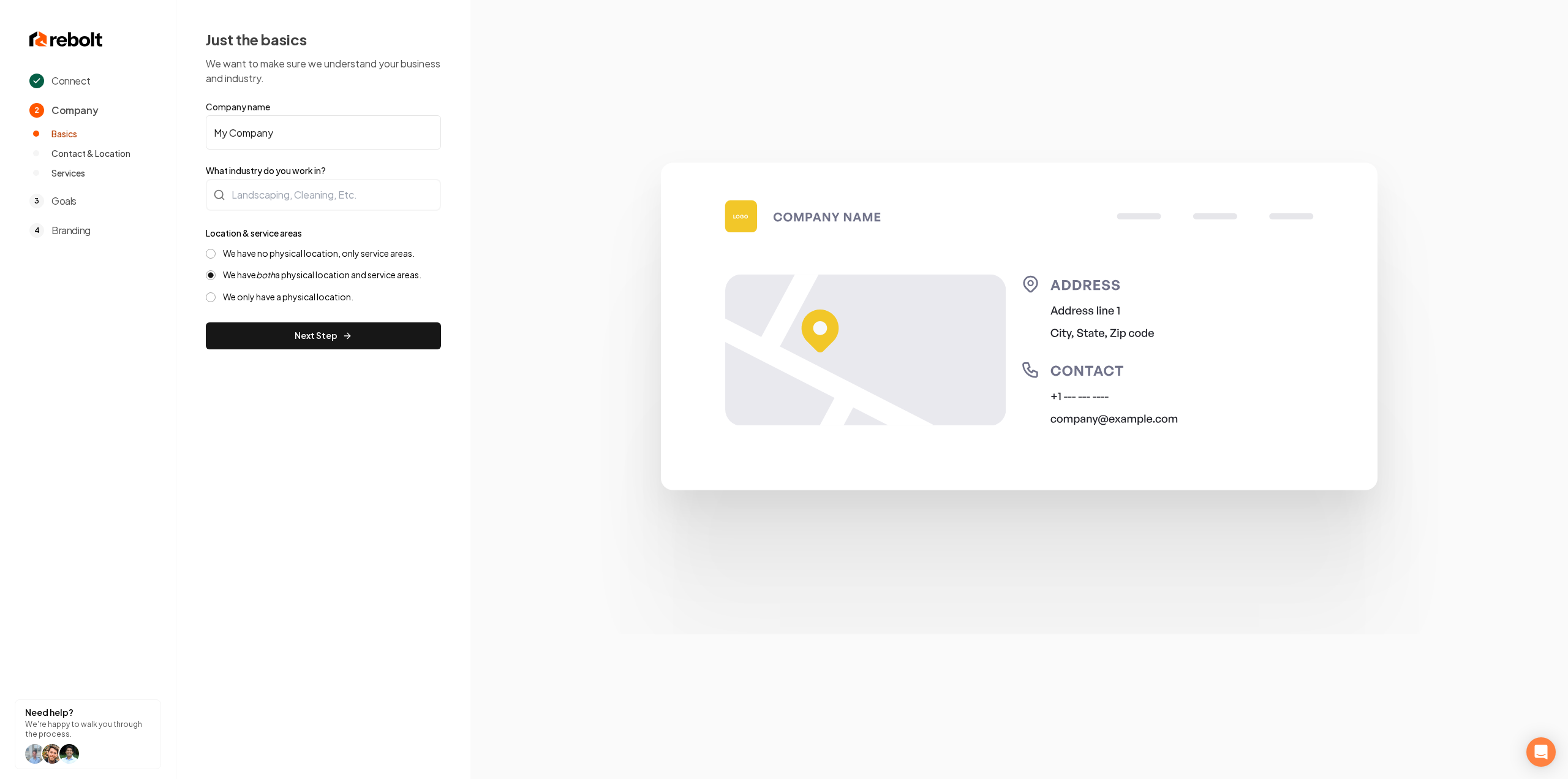
drag, startPoint x: 280, startPoint y: 129, endPoint x: 227, endPoint y: 62, distance: 85.4
click at [280, 129] on input "My Company" at bounding box center [323, 132] width 235 height 34
click at [295, 123] on input "My Company" at bounding box center [323, 132] width 235 height 34
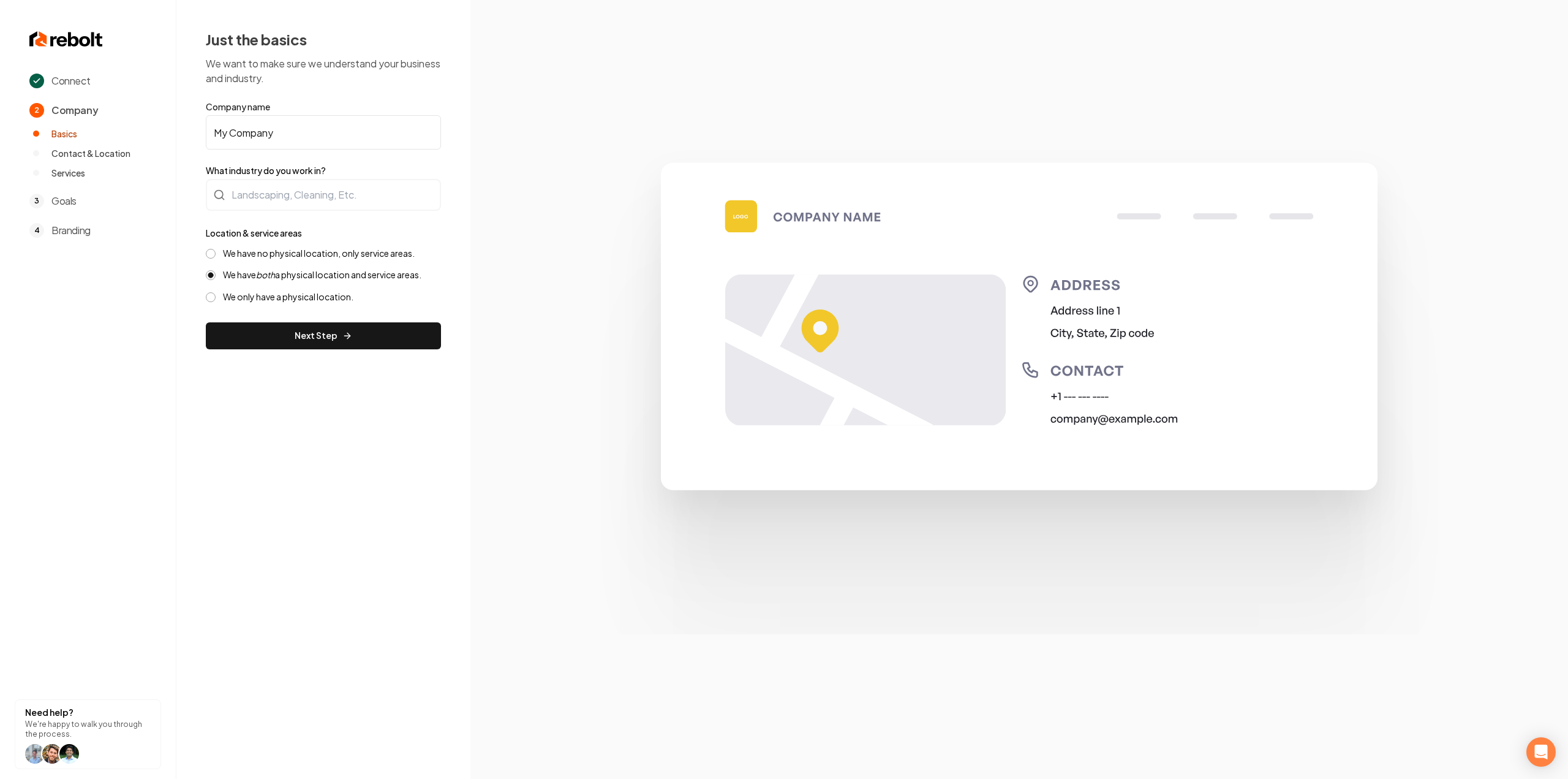
click at [313, 137] on input "My Company" at bounding box center [323, 132] width 235 height 34
paste input "United Cleaning Authorit"
type input "United Cleaning Authority"
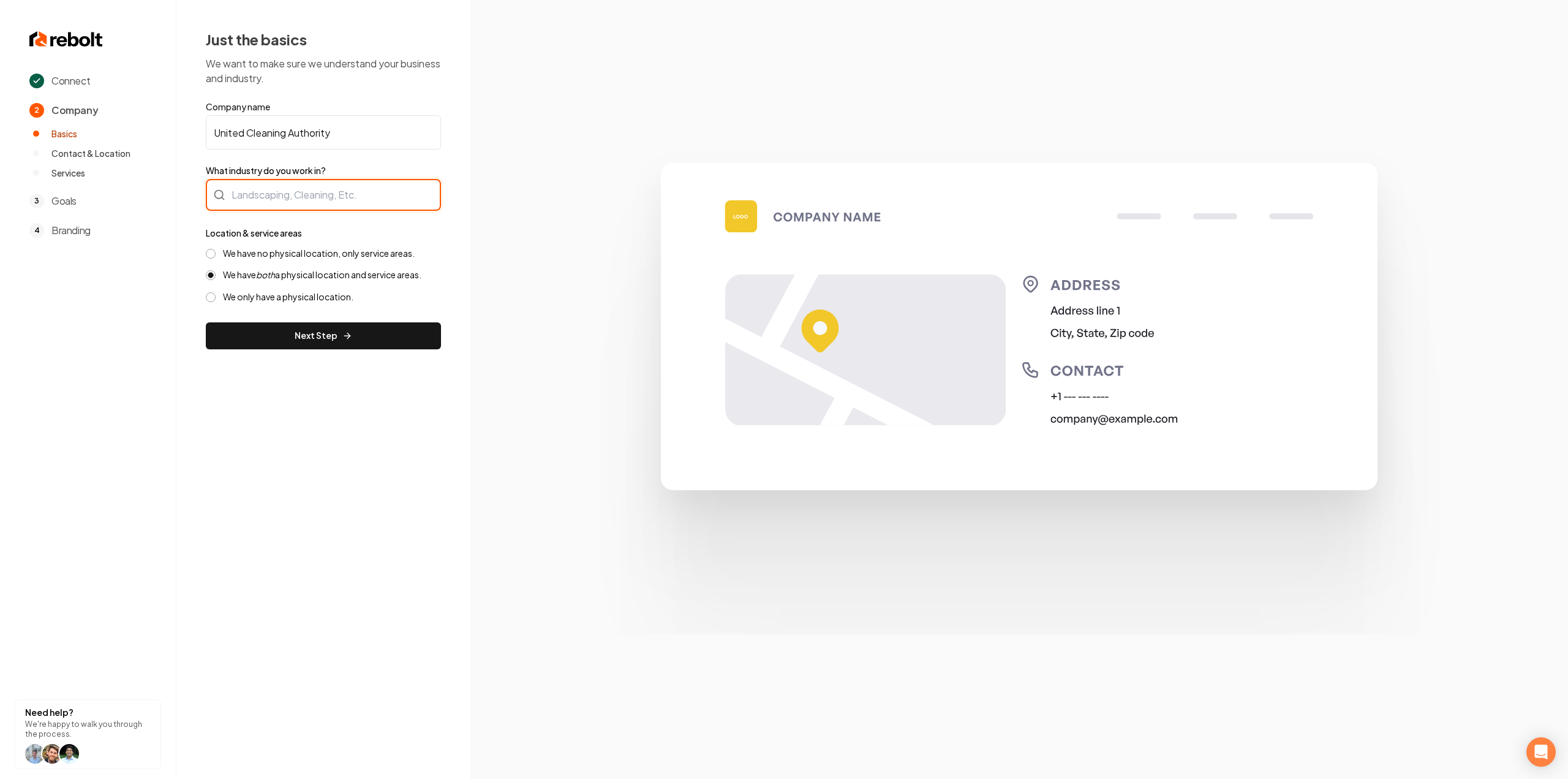
click at [309, 195] on div at bounding box center [323, 195] width 235 height 32
type input "Cleaning / Maid Service"
click at [280, 252] on label "We have no physical location, only service areas." at bounding box center [318, 253] width 191 height 12
click at [216, 252] on button "We have no physical location, only service areas." at bounding box center [210, 253] width 10 height 10
click at [273, 353] on div "Just the basics We want to make sure we understand your business and industry. …" at bounding box center [323, 189] width 294 height 379
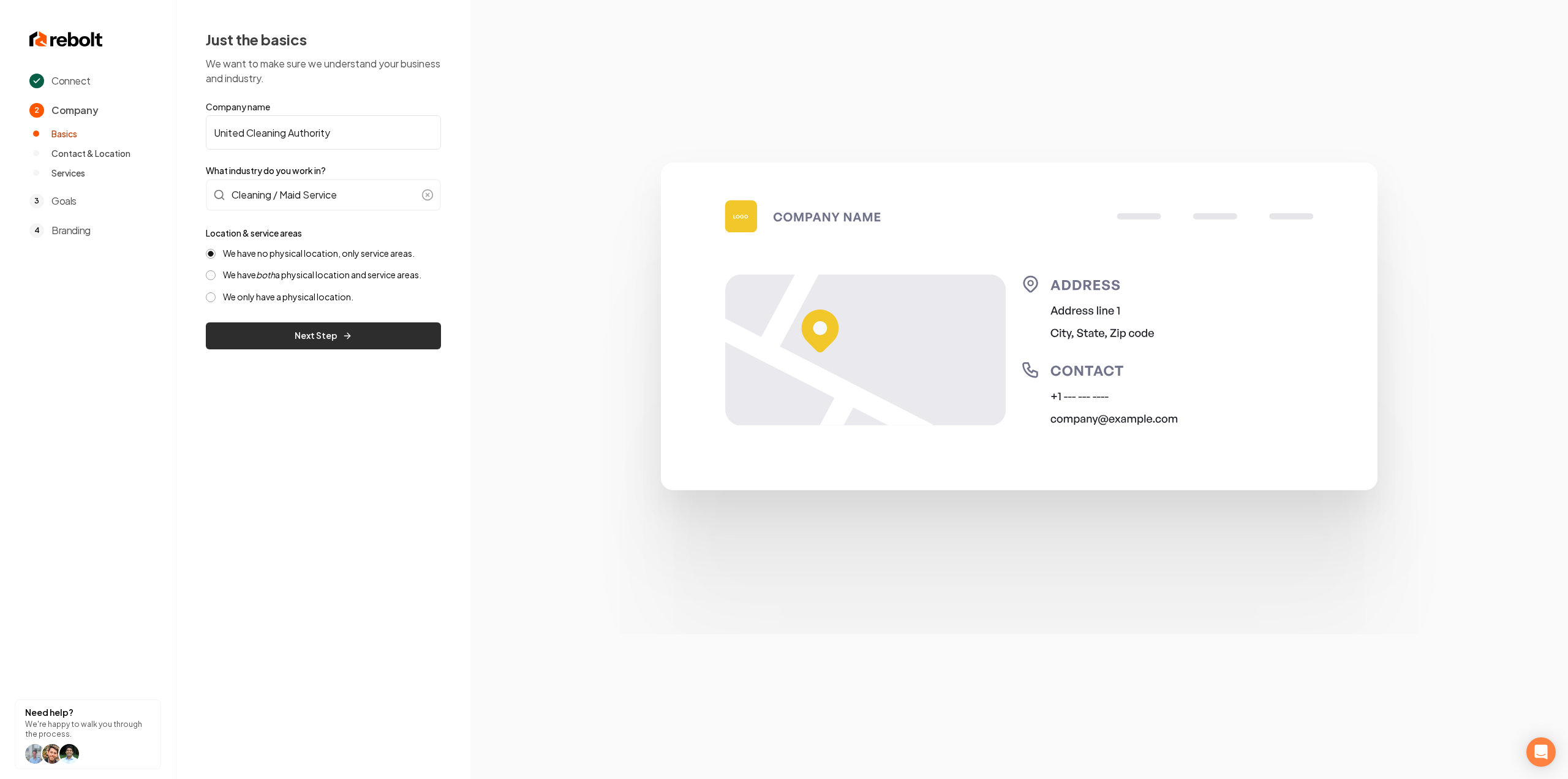
click at [277, 338] on button "Next Step" at bounding box center [323, 335] width 235 height 27
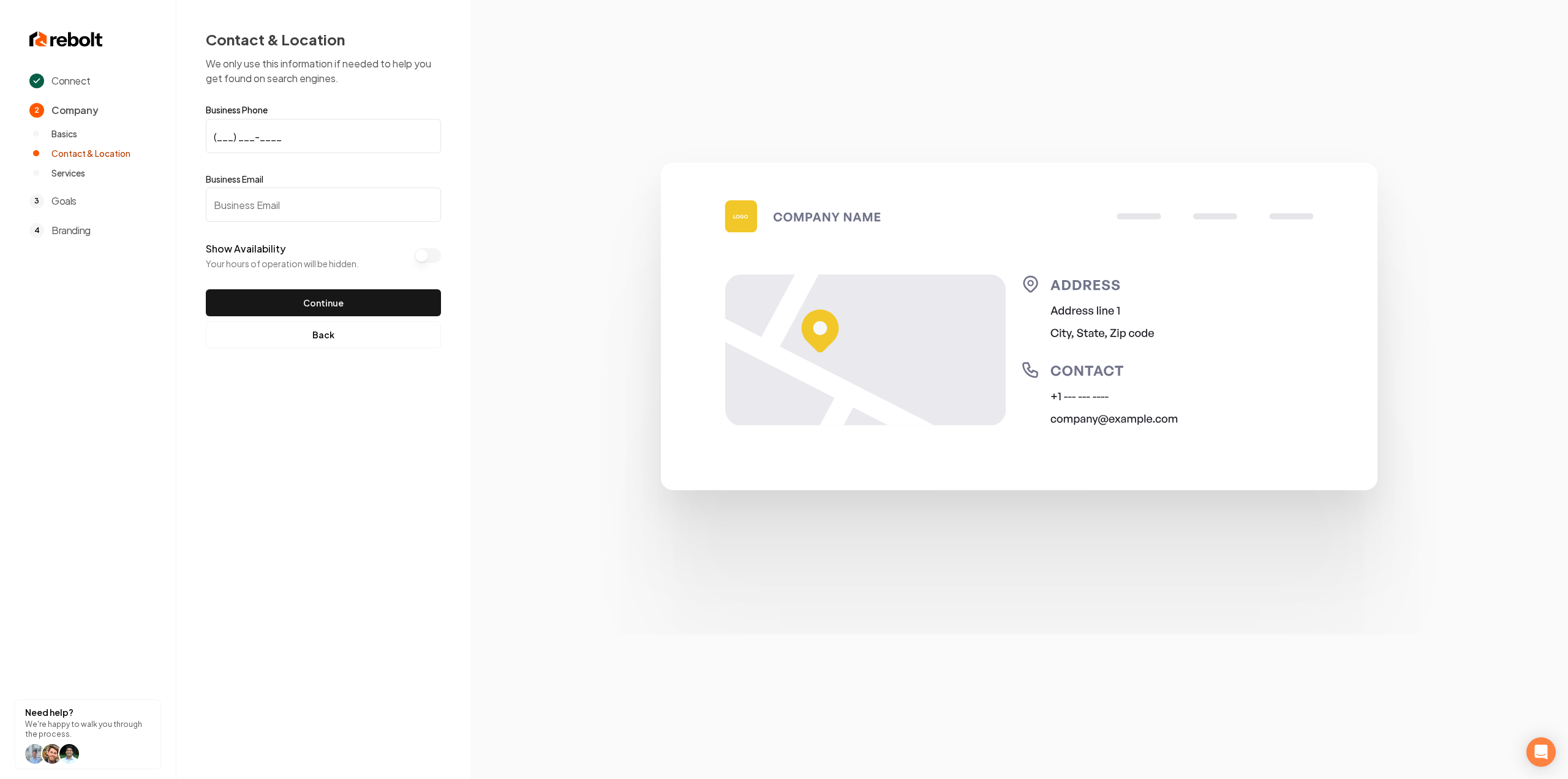
drag, startPoint x: 230, startPoint y: 323, endPoint x: 489, endPoint y: 228, distance: 275.9
click at [489, 228] on section at bounding box center [1019, 389] width 1098 height 779
click at [312, 141] on input "(___) ___-____" at bounding box center [323, 136] width 235 height 34
paste input "214) 876-8768"
type input "(214) 876-8768"
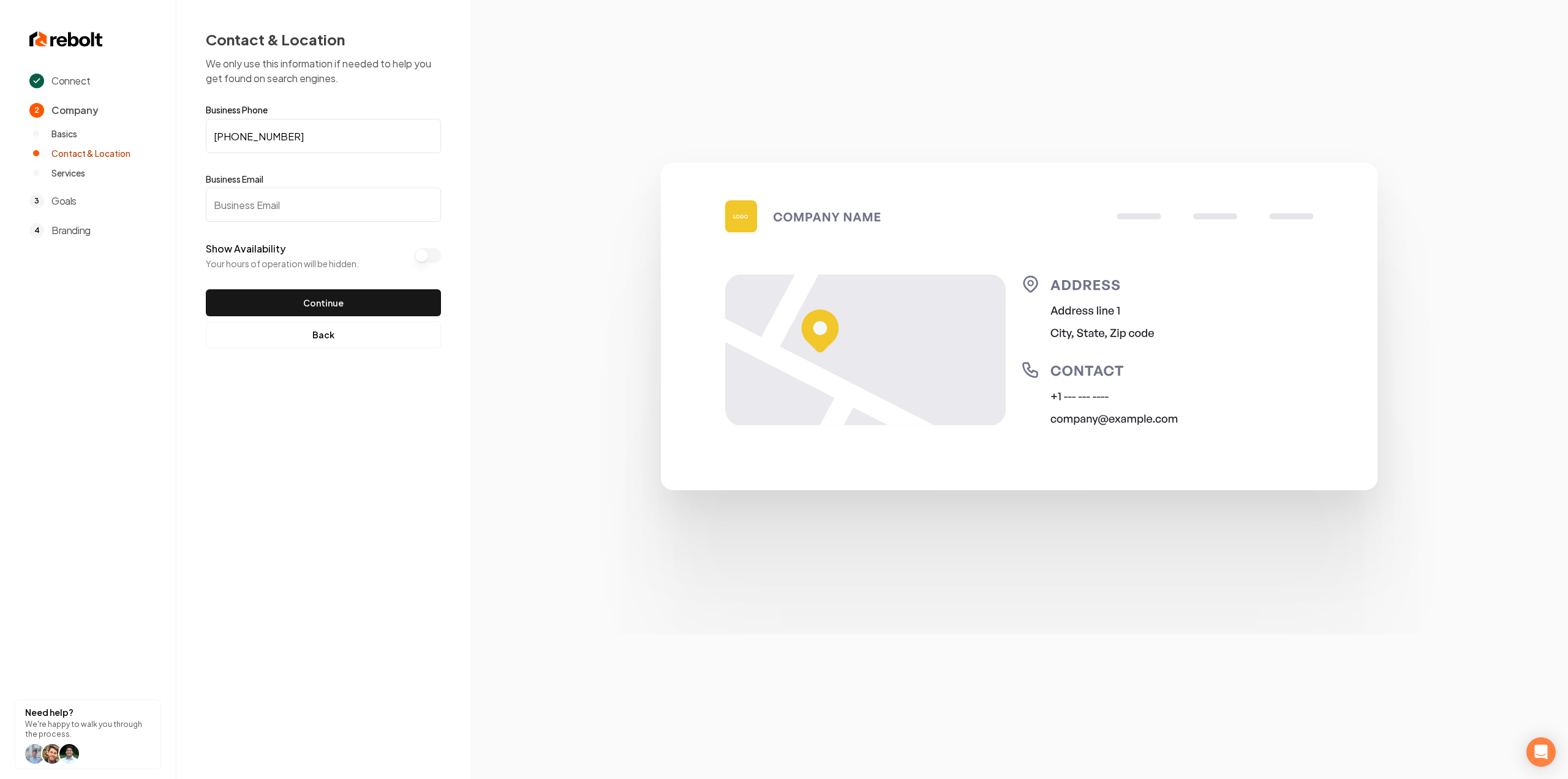
click at [355, 187] on div "Business Email" at bounding box center [323, 197] width 235 height 49
click at [349, 205] on input "Business Email" at bounding box center [323, 205] width 235 height 34
paste input "cody.bateman@unitedserviceauthority.com"
type input "cody.bateman@unitedserviceauthority.com"
click at [321, 296] on button "Continue" at bounding box center [323, 302] width 235 height 27
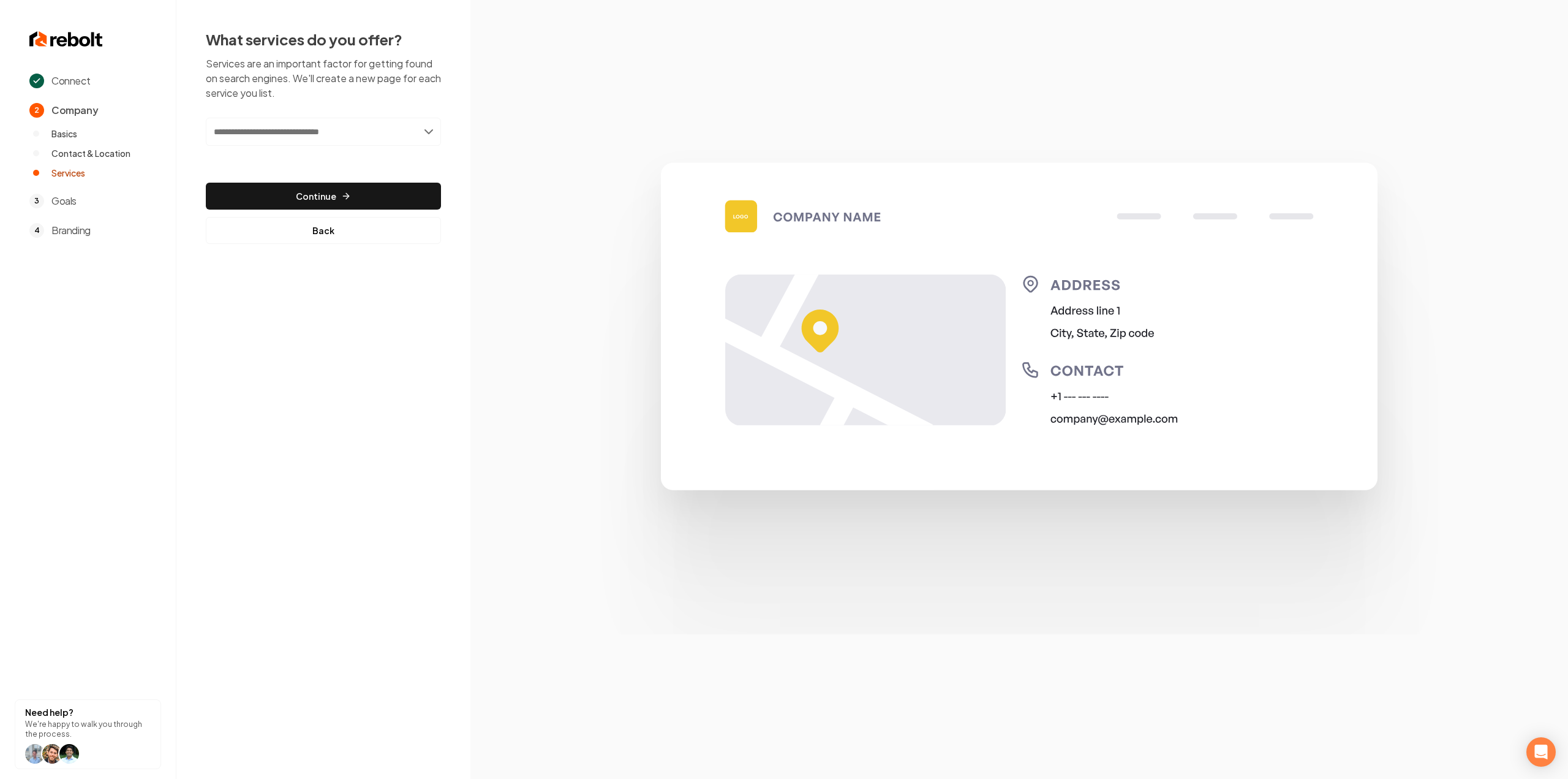
click at [321, 135] on input "text" at bounding box center [323, 132] width 235 height 28
paste input "**********"
type input "**********"
click at [318, 159] on div "Add House Cleaning Services" at bounding box center [324, 159] width 233 height 20
click at [470, 308] on div "Connect 2 Company Basics Contact & Location Services 3 Goals 4 Branding Need he…" at bounding box center [784, 389] width 1568 height 779
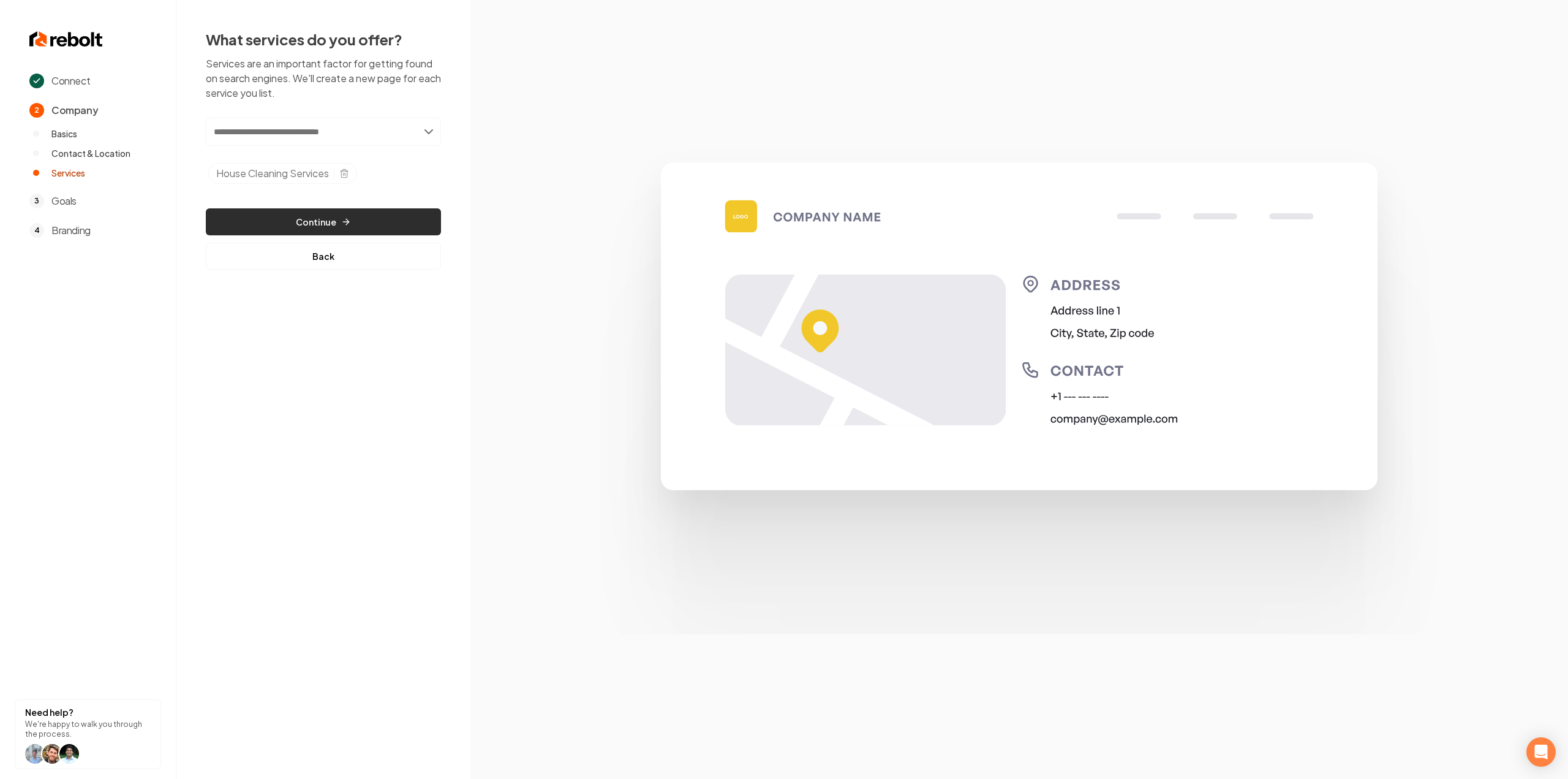
click at [384, 226] on button "Continue" at bounding box center [323, 222] width 235 height 27
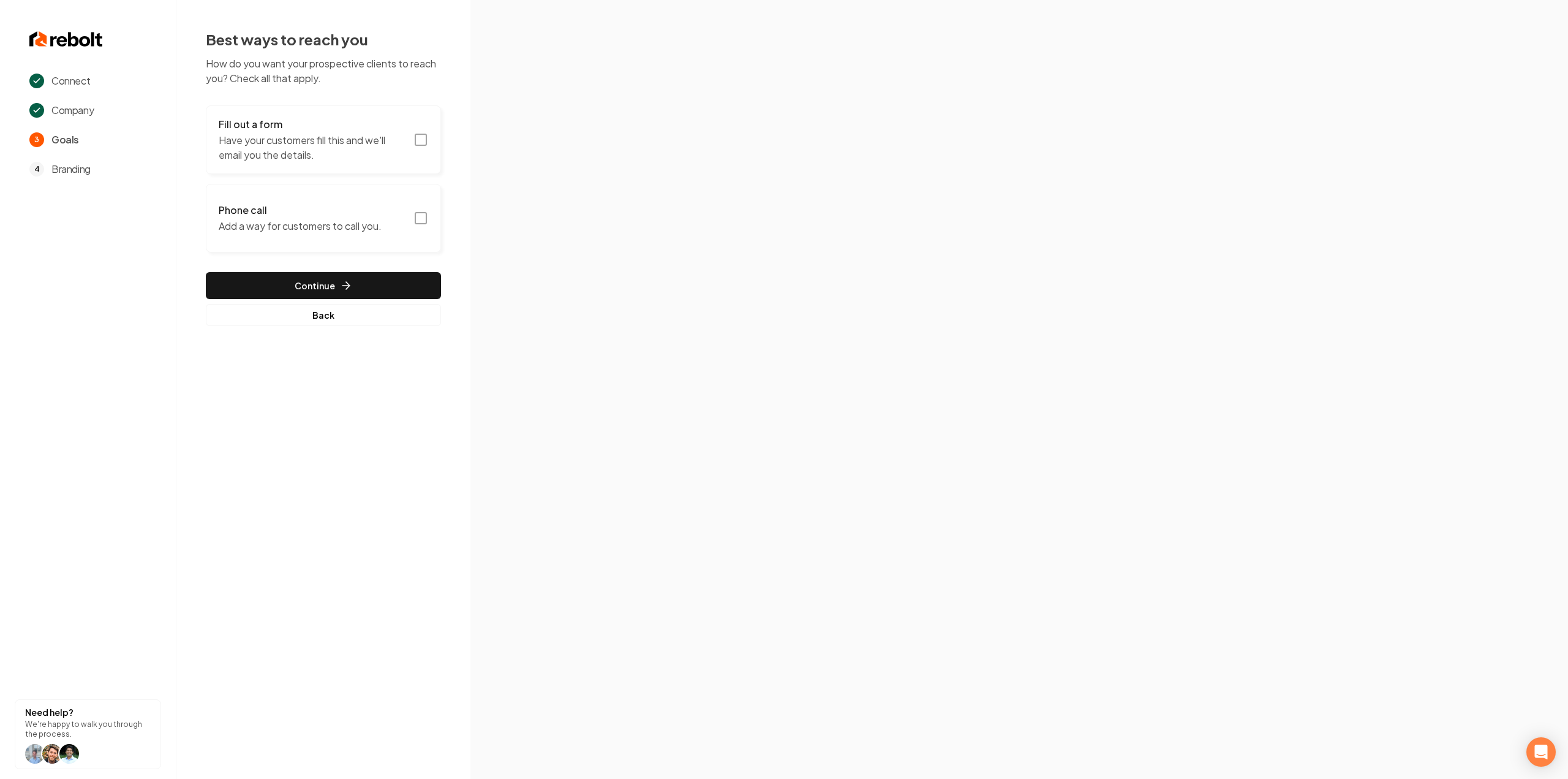
click at [391, 125] on h3 "Fill out a form" at bounding box center [313, 124] width 188 height 15
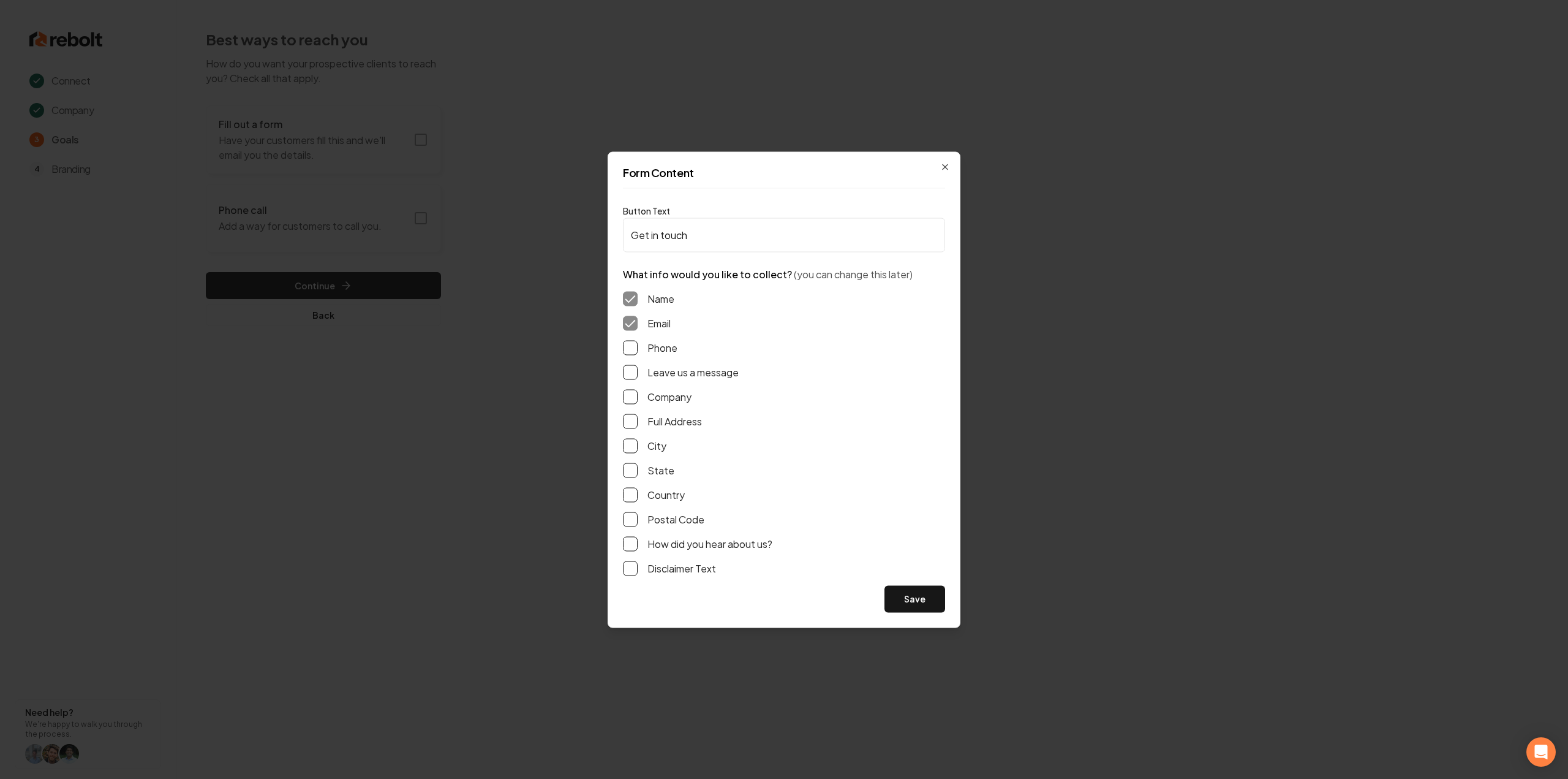
click at [633, 348] on button "Phone" at bounding box center [630, 347] width 15 height 15
click at [635, 370] on button "Leave us a message" at bounding box center [630, 372] width 15 height 15
click at [631, 411] on div "Name Email Phone Leave us a message Company Full Address City State Country Pos…" at bounding box center [784, 433] width 322 height 304
click at [632, 419] on button "Full Address" at bounding box center [630, 420] width 15 height 15
click at [944, 591] on button "Save" at bounding box center [915, 599] width 61 height 27
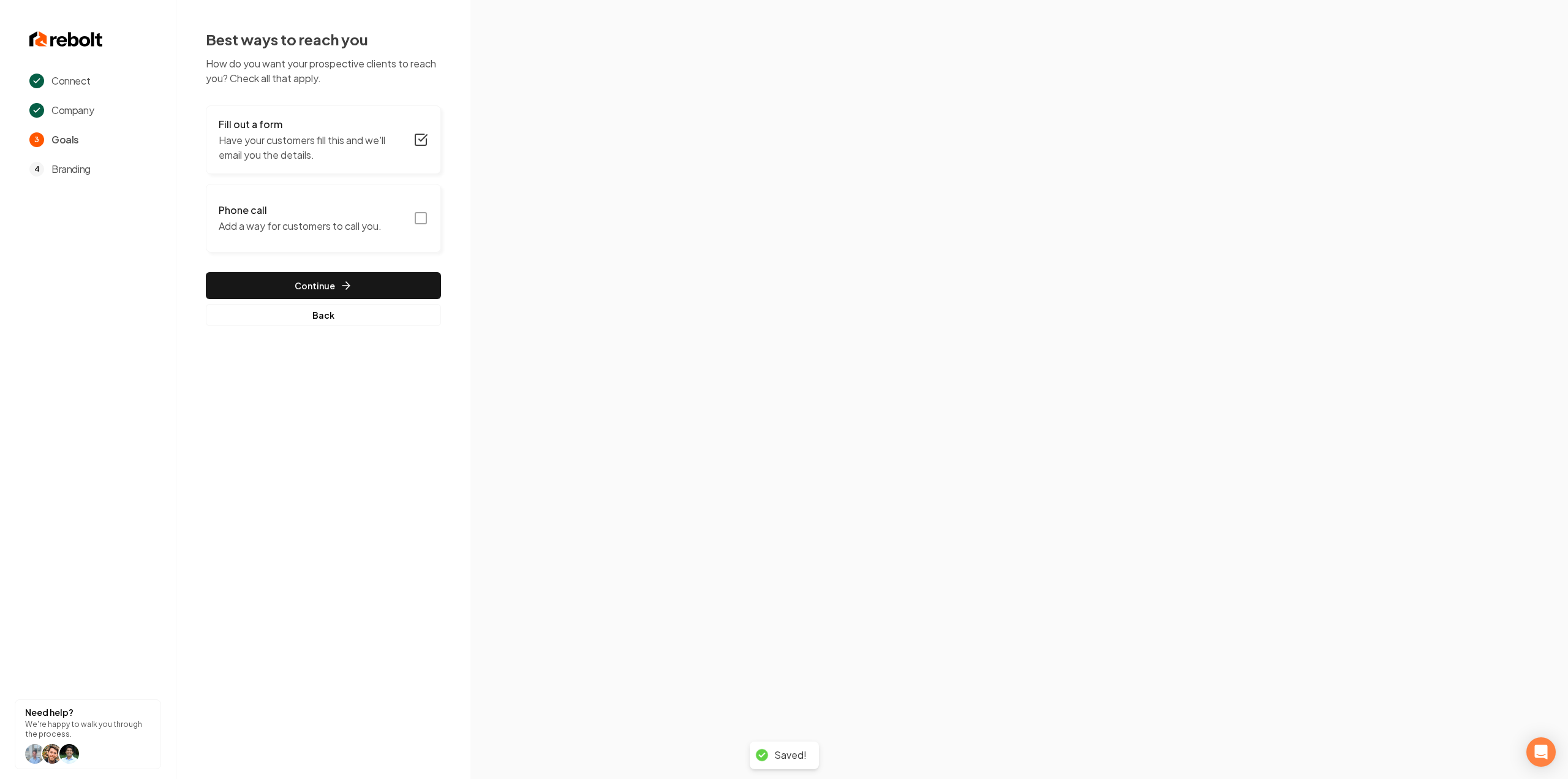
click at [424, 217] on icon "button" at bounding box center [420, 218] width 15 height 15
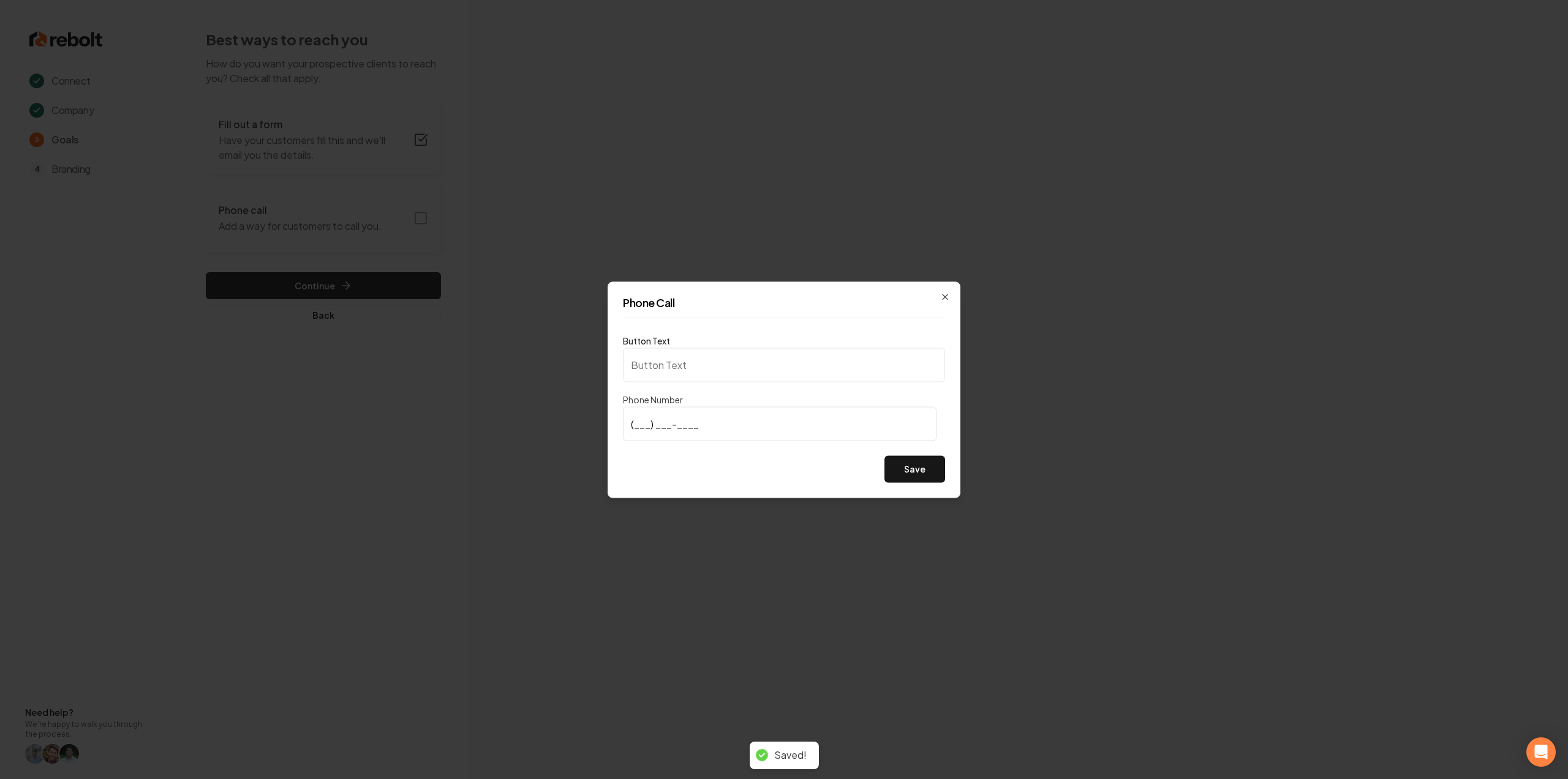
type input "Call us"
type input "(214) 876-8768"
click at [909, 454] on div "Button Text Call us Phone Number (214) 876-8768 Save" at bounding box center [784, 407] width 322 height 149
click at [912, 462] on button "Save" at bounding box center [915, 469] width 61 height 27
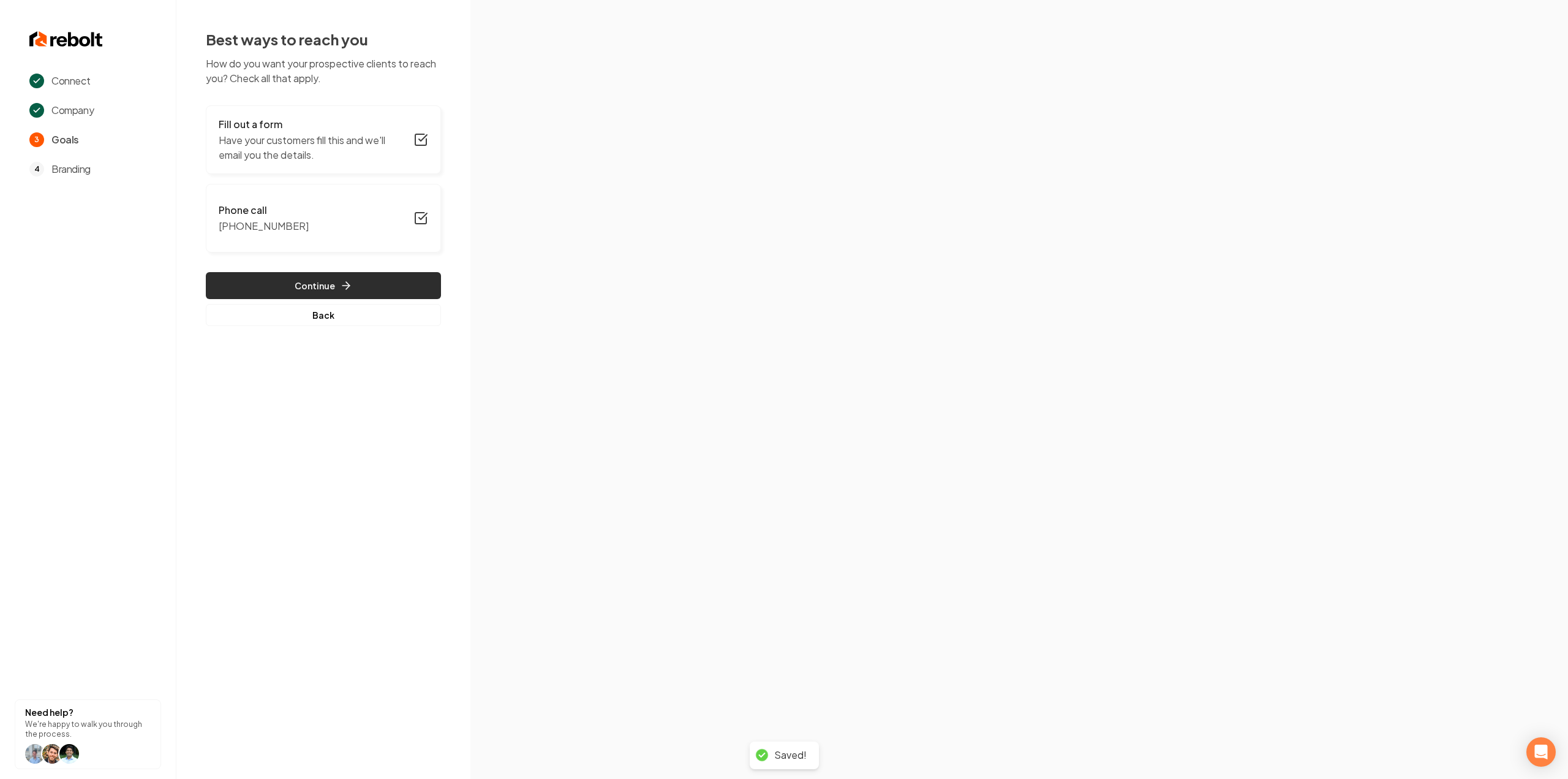
click at [347, 292] on button "Continue" at bounding box center [323, 285] width 235 height 27
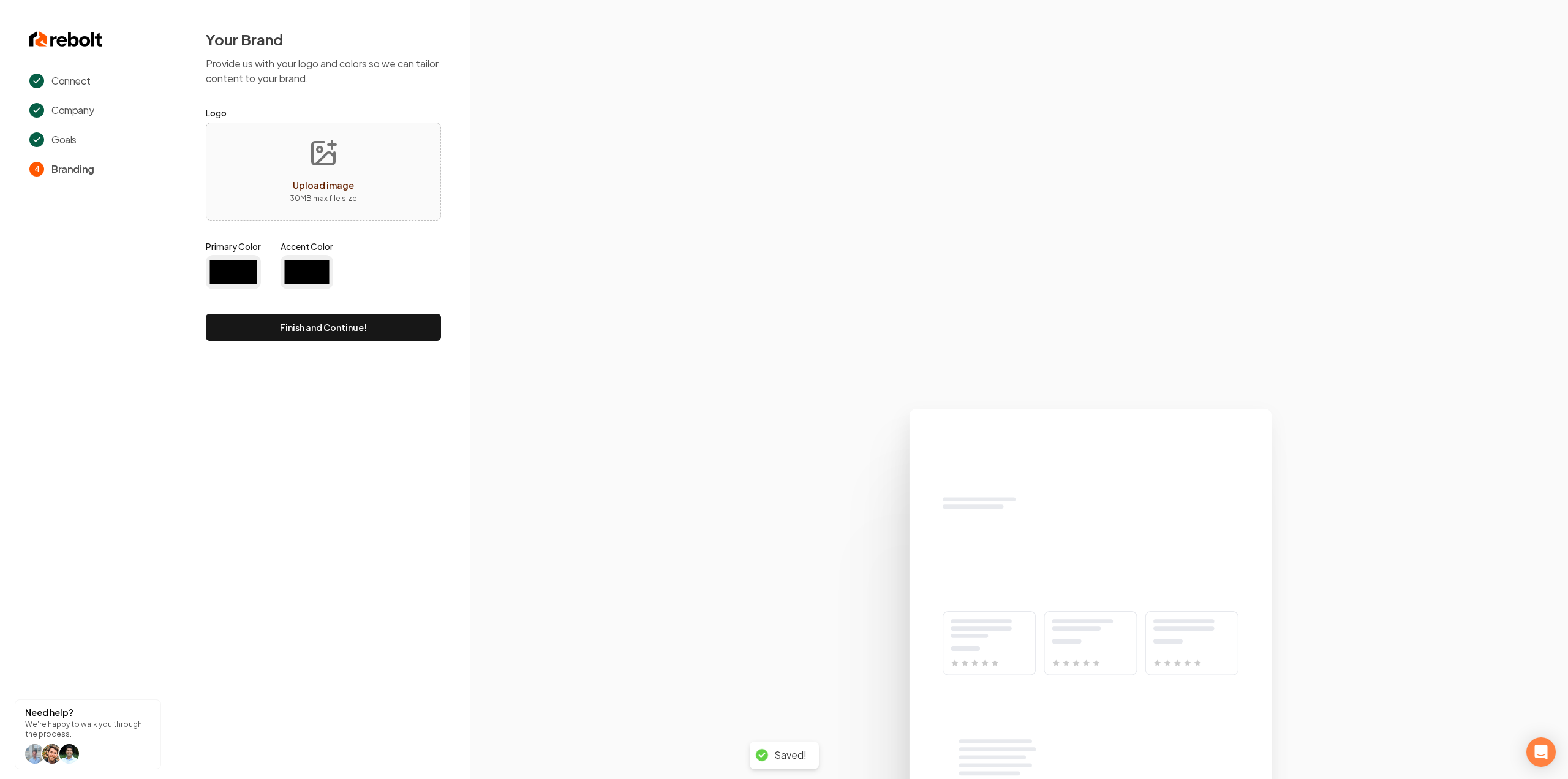
type input "#194d33"
type input "#70be00"
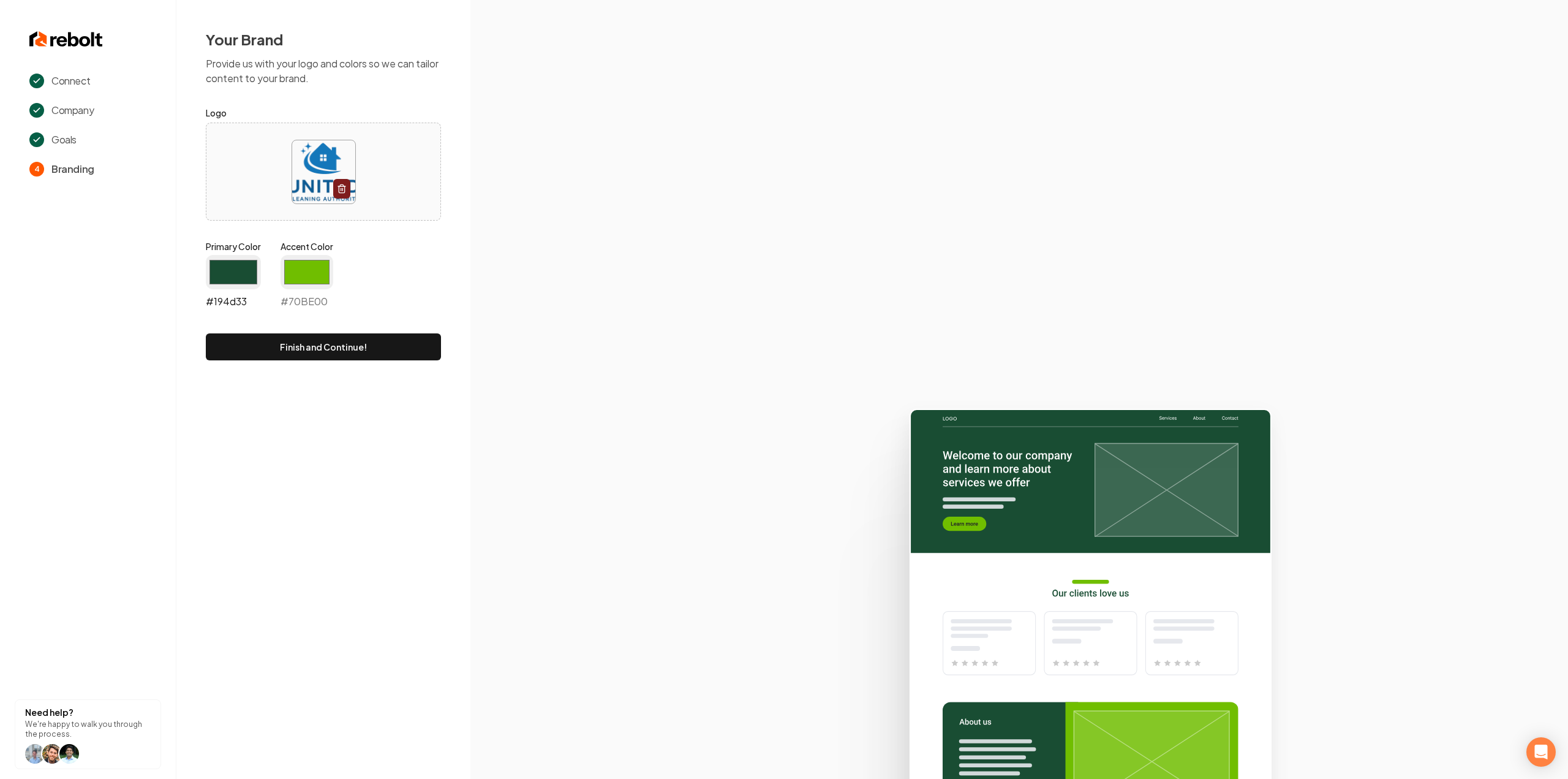
click at [241, 275] on input "#194d33" at bounding box center [233, 272] width 55 height 34
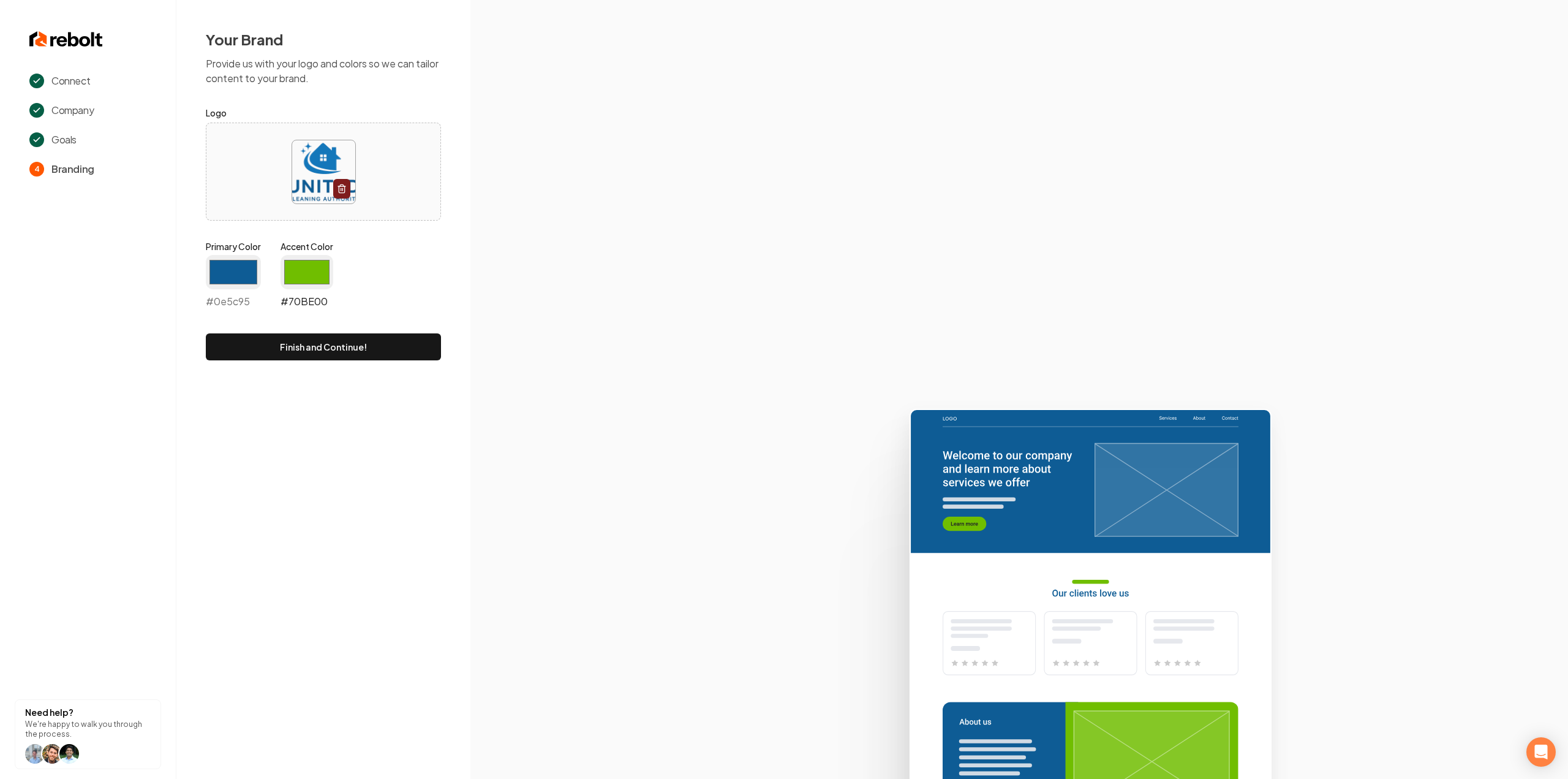
type input "#0e5c95"
click at [291, 276] on input "#70be00" at bounding box center [306, 272] width 52 height 34
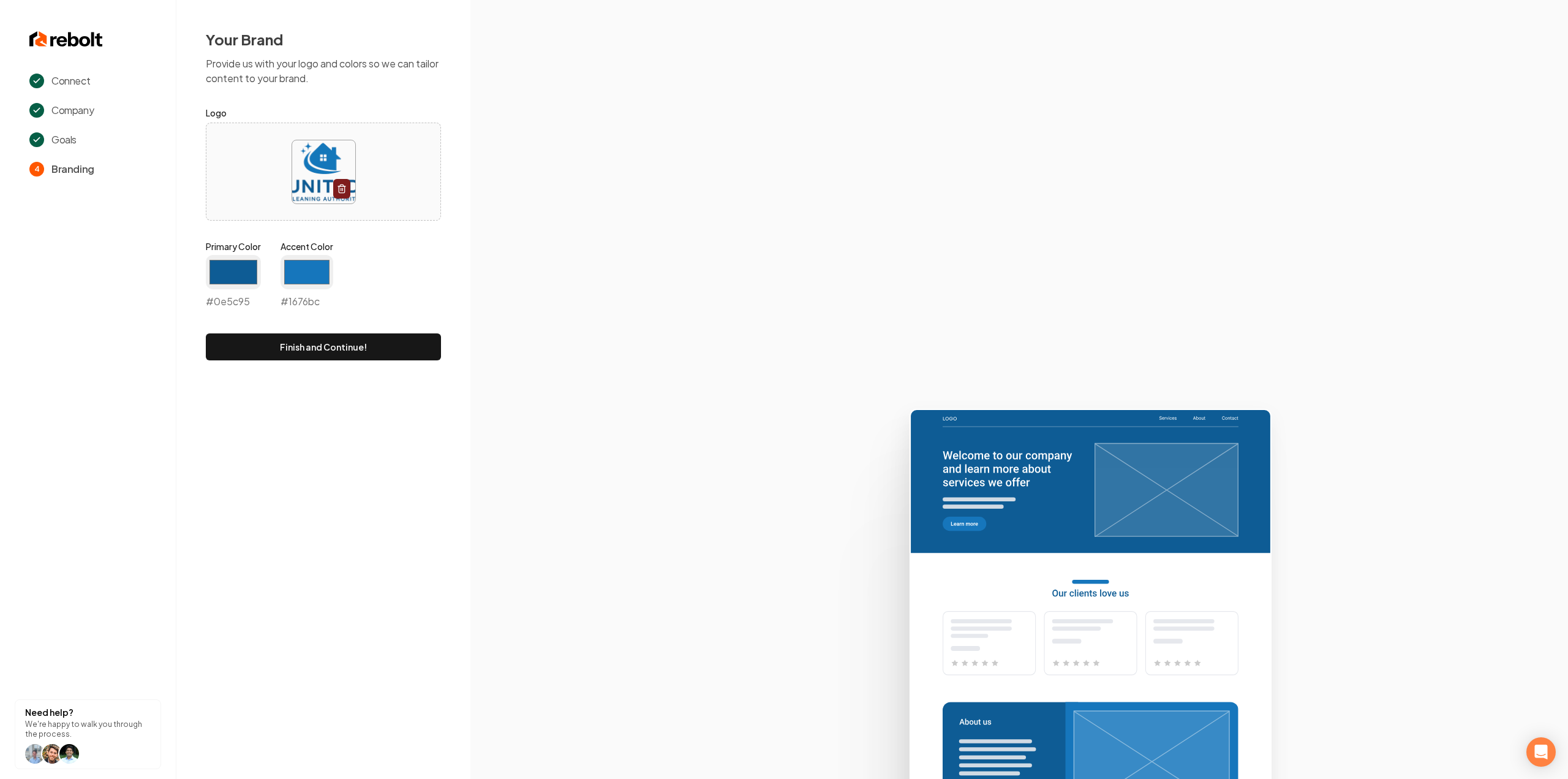
click at [521, 219] on section at bounding box center [1019, 389] width 1098 height 779
click at [295, 274] on input "#1676bc" at bounding box center [306, 272] width 52 height 34
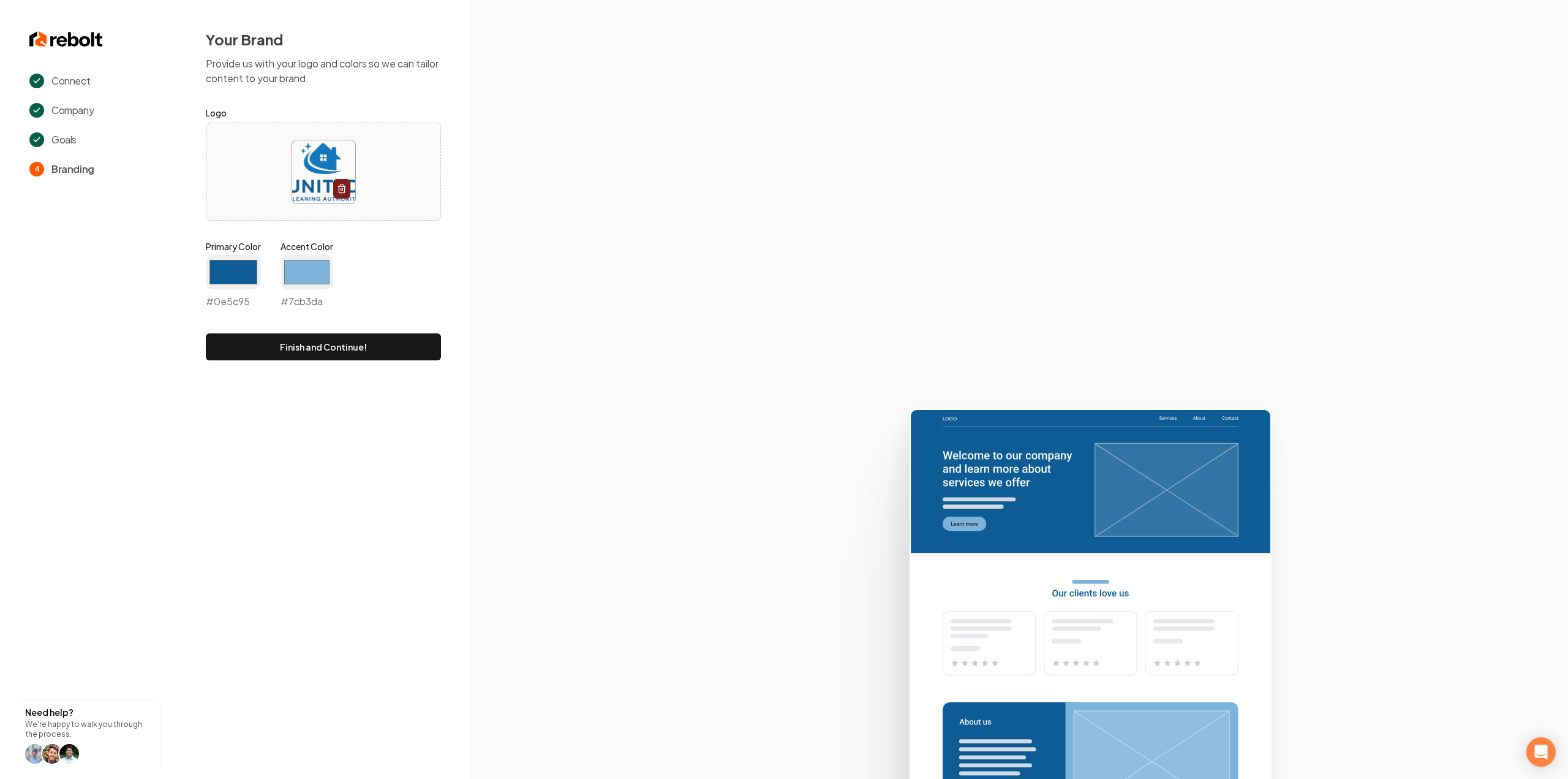
type input "#7cb3da"
click at [376, 252] on div "Primary Color #0e5c95 #0e5c95 Accent Color #7cb3da #7cb3da" at bounding box center [323, 277] width 235 height 73
click at [373, 358] on button "Finish and Continue!" at bounding box center [323, 347] width 235 height 27
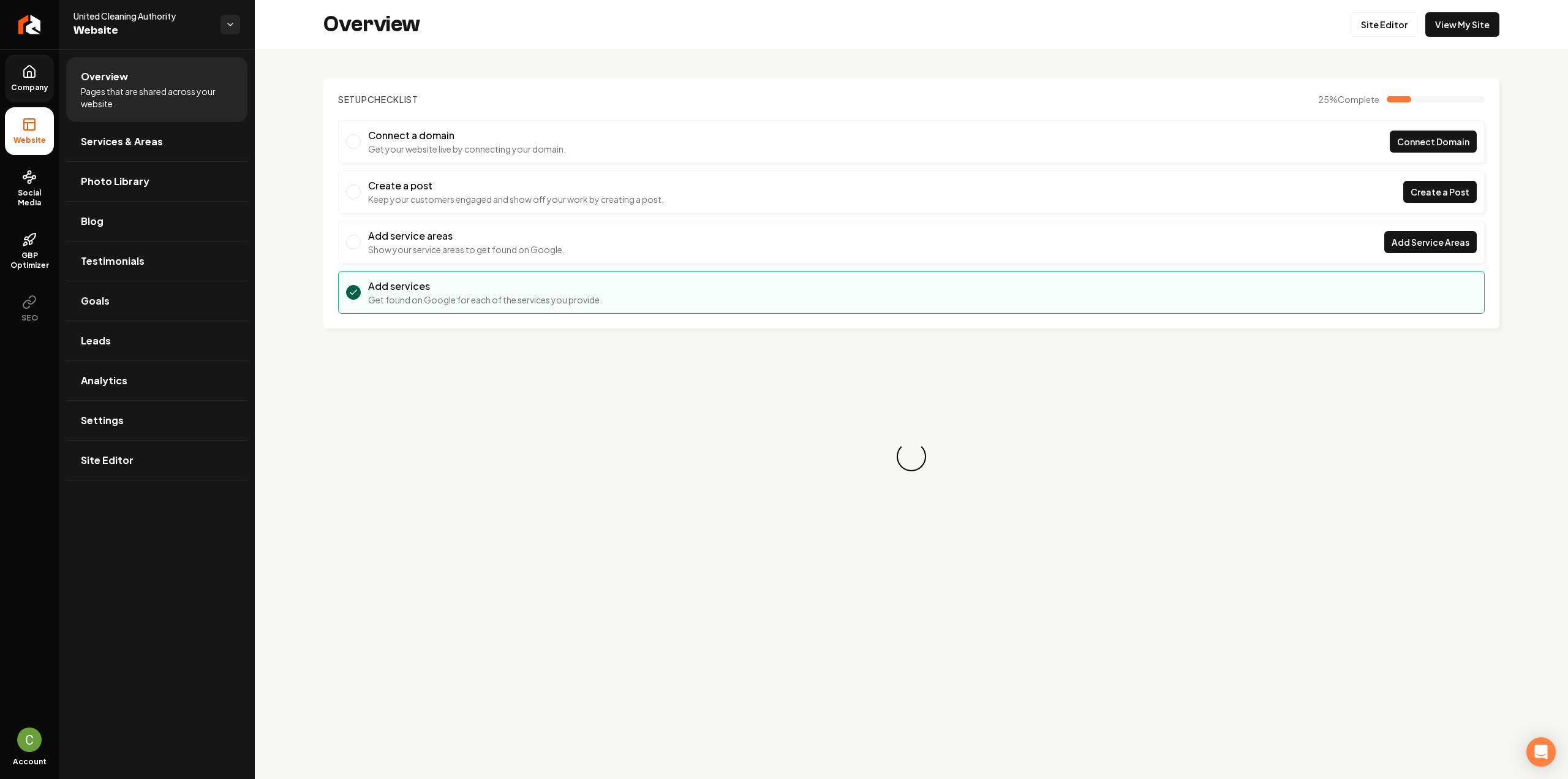
click at [13, 83] on span "Company" at bounding box center [30, 88] width 47 height 10
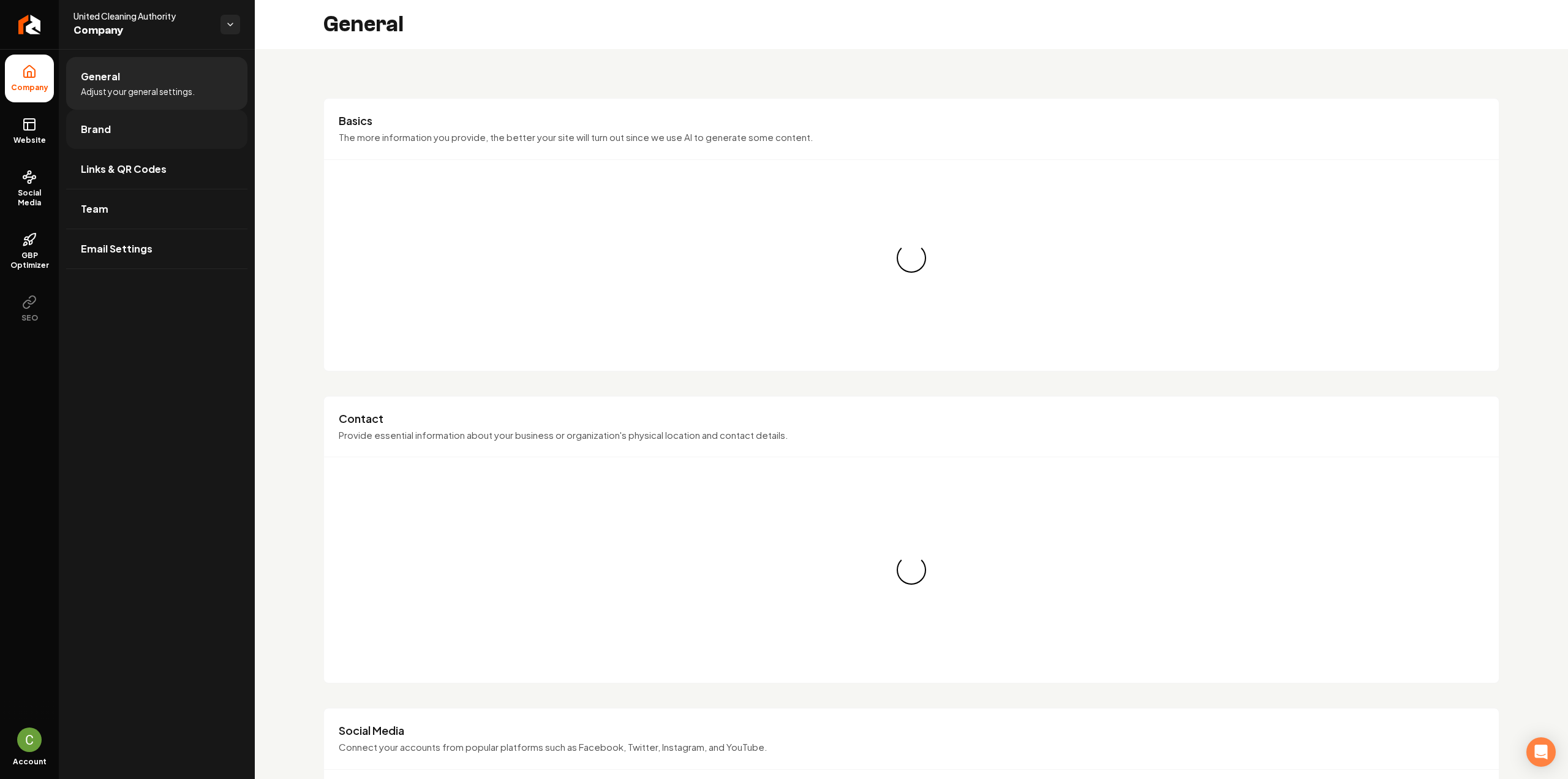
click at [106, 132] on span "Brand" at bounding box center [96, 129] width 30 height 15
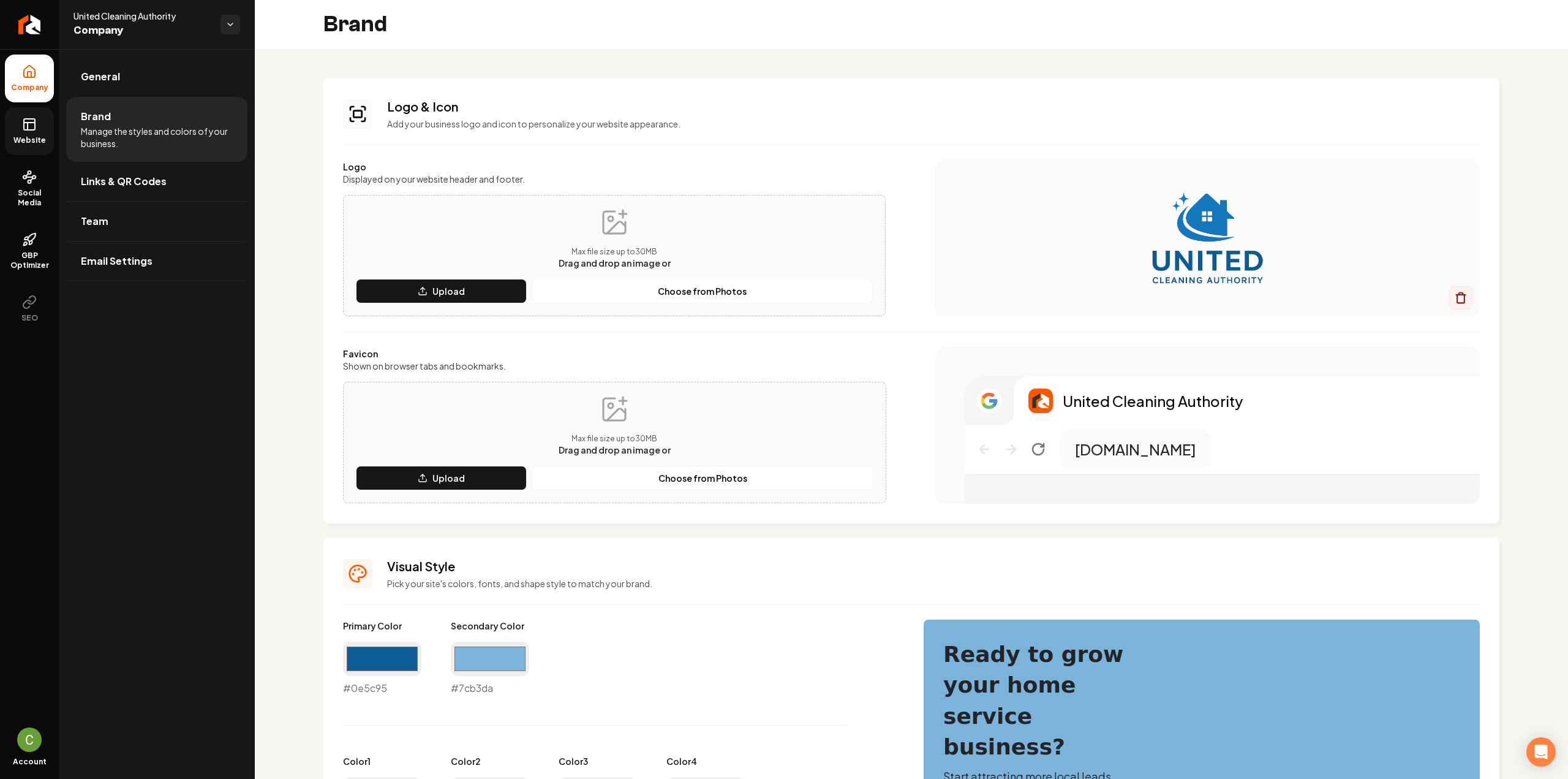
click at [33, 141] on span "Website" at bounding box center [30, 140] width 42 height 10
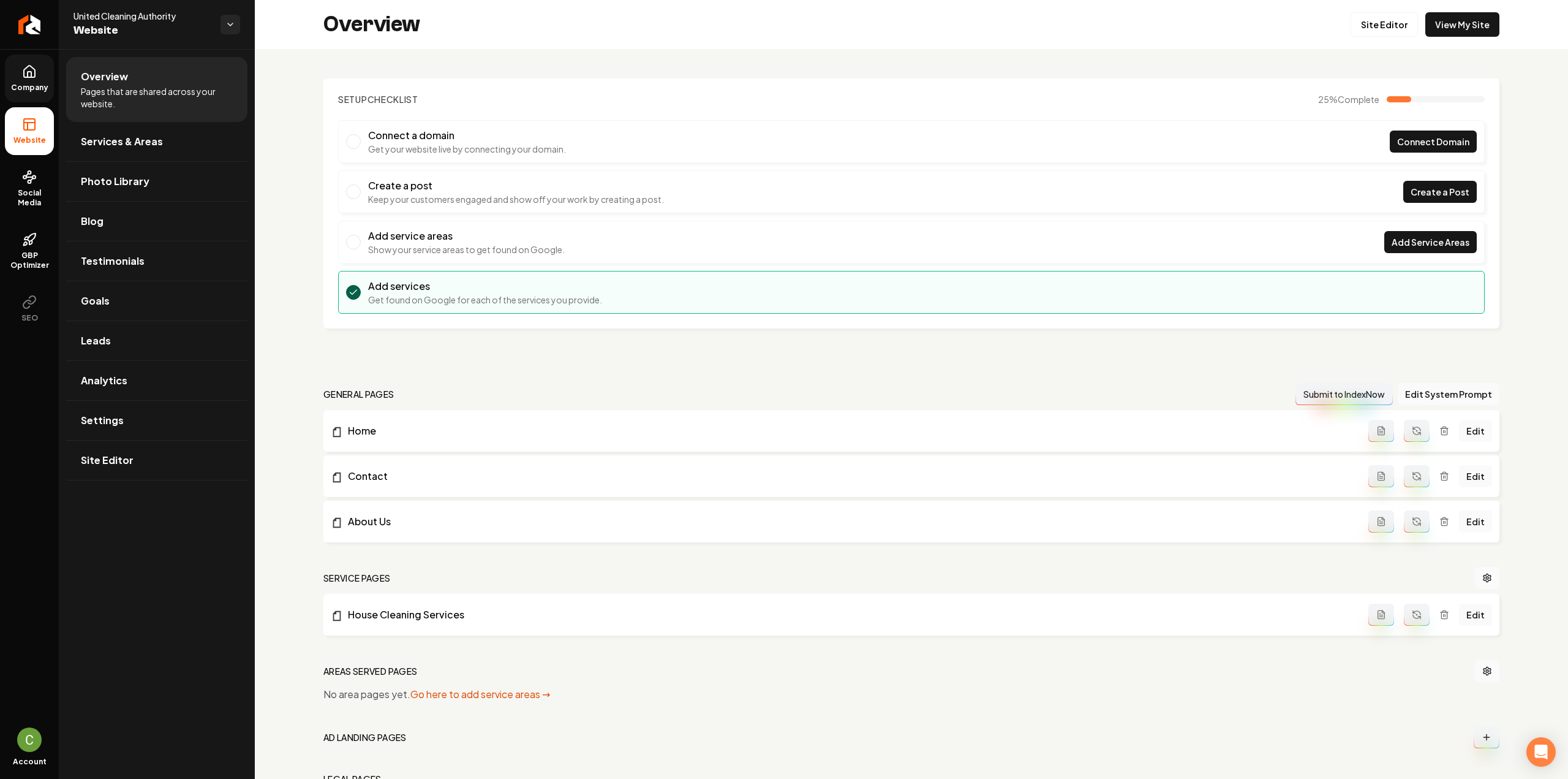
click at [32, 87] on span "Company" at bounding box center [30, 88] width 47 height 10
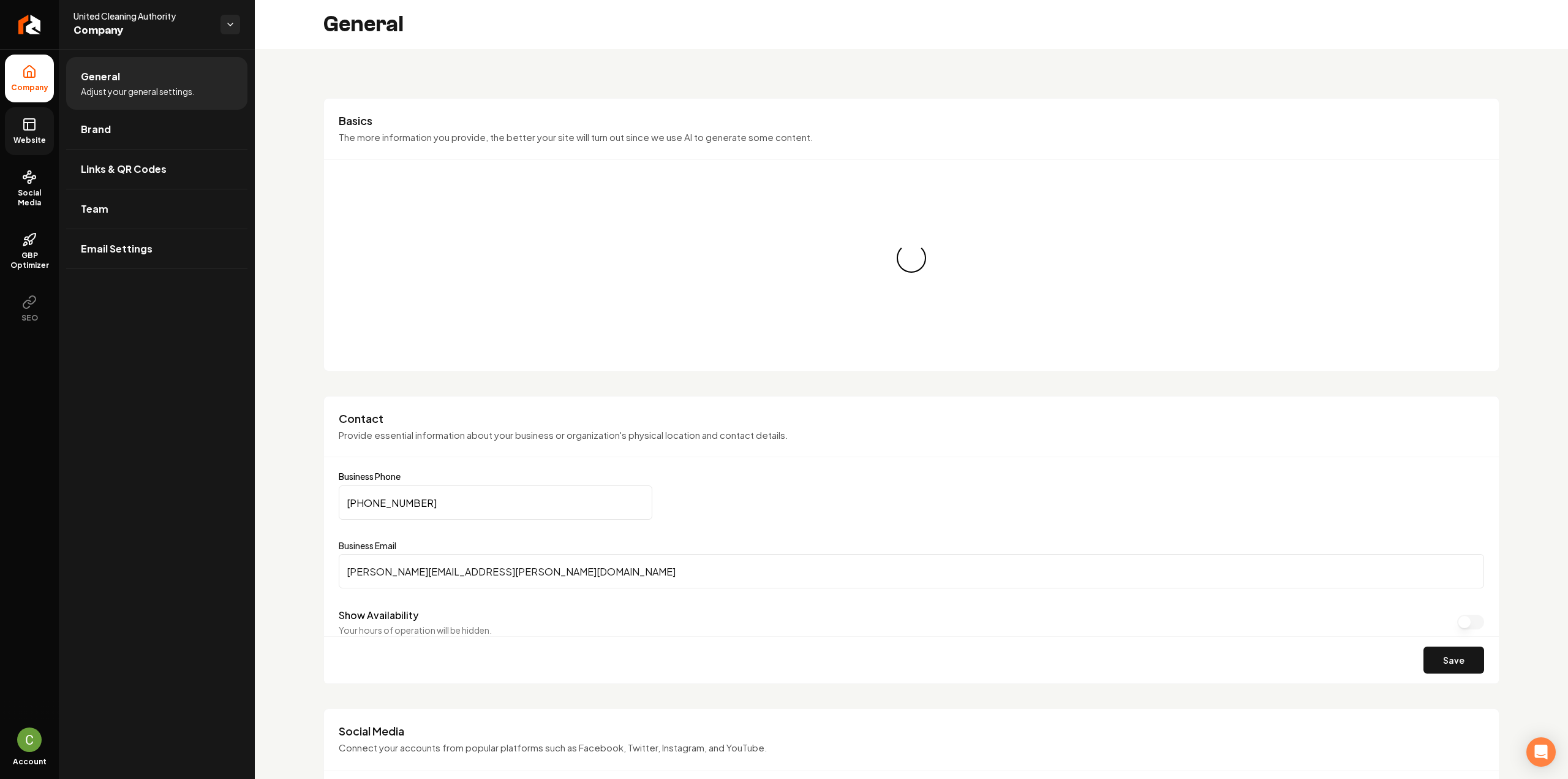
click at [33, 138] on span "Website" at bounding box center [30, 140] width 42 height 10
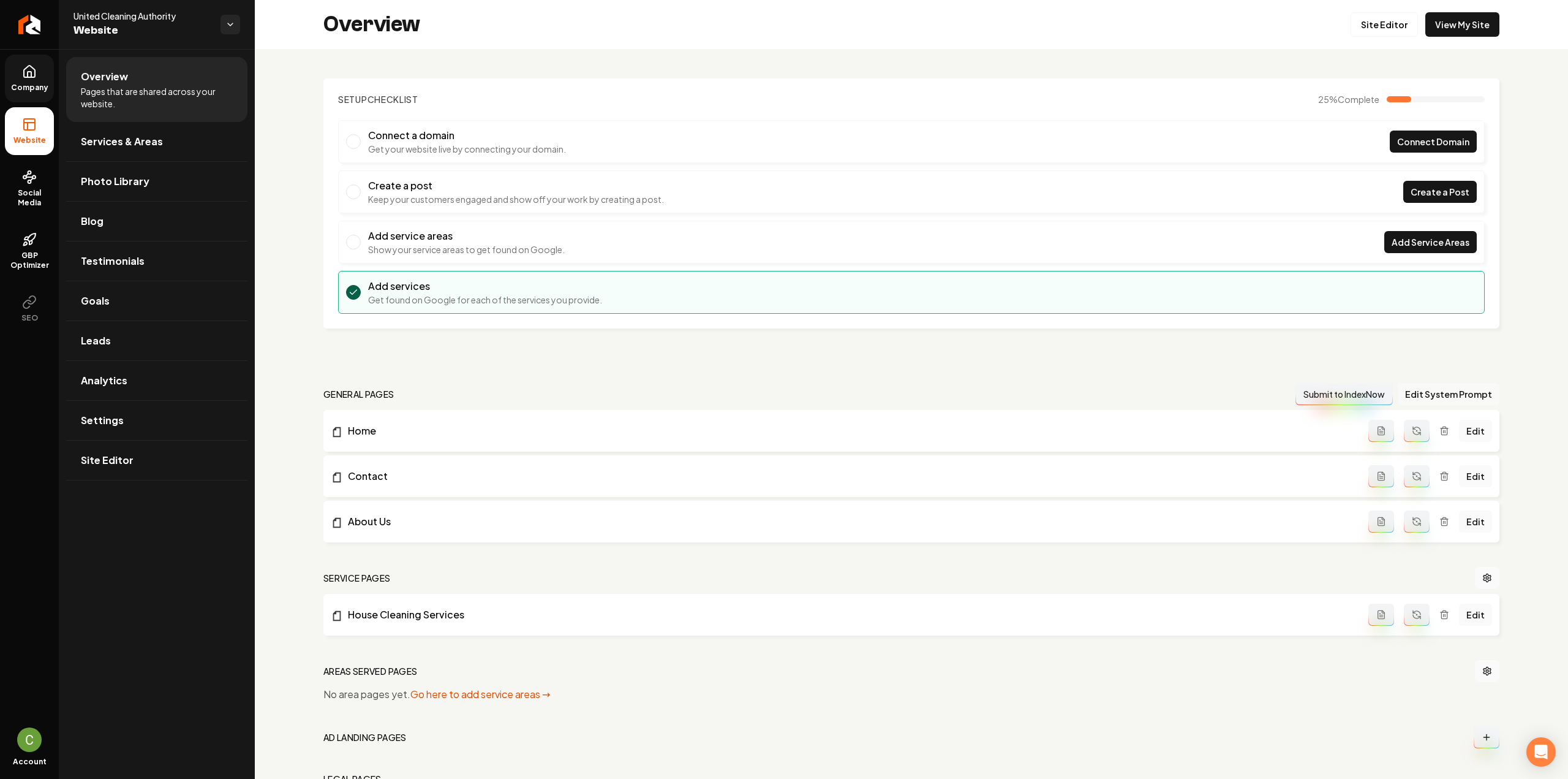
click at [1445, 388] on button "Edit System Prompt" at bounding box center [1448, 394] width 102 height 22
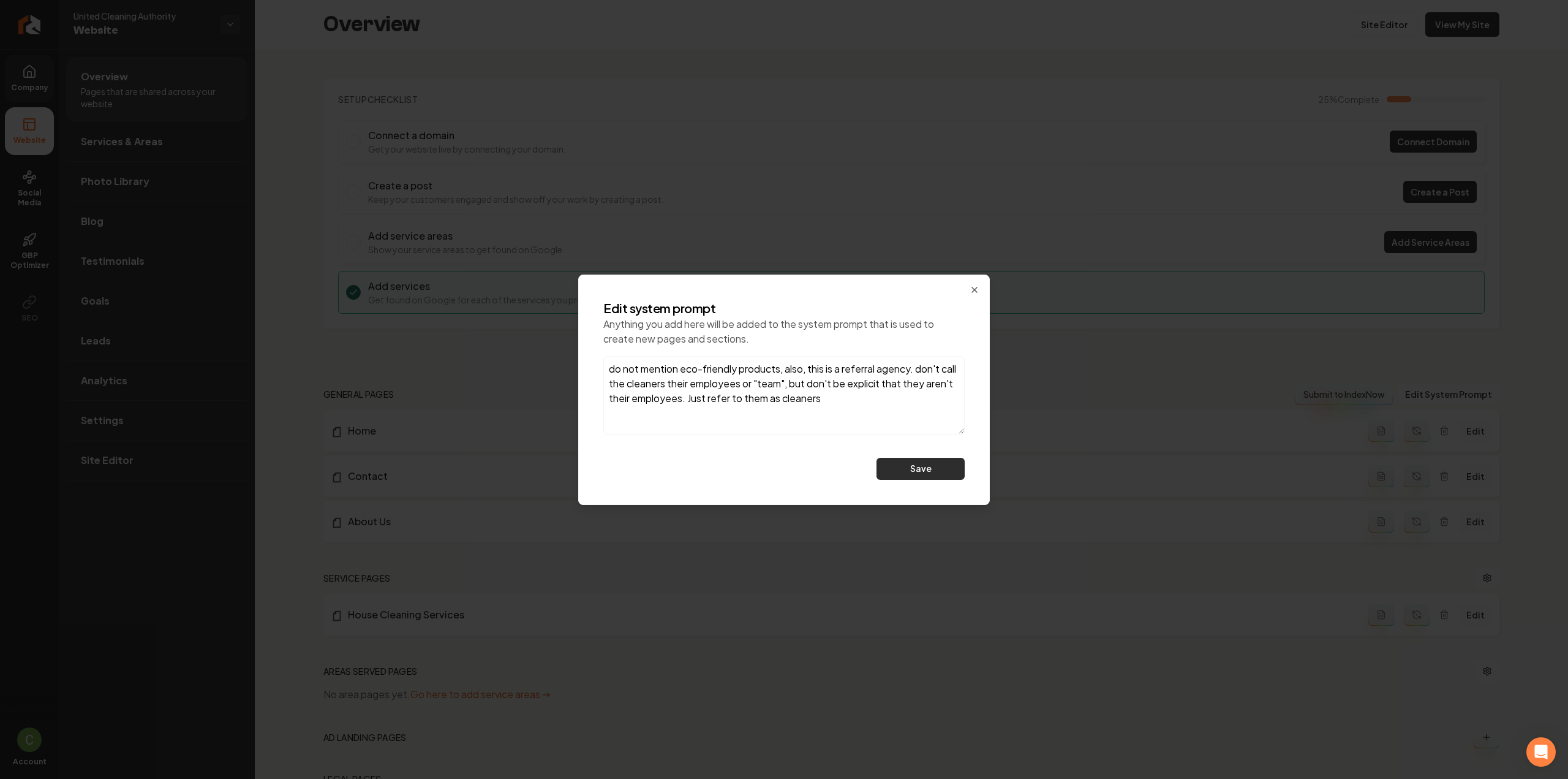
type textarea "do not mention eco-friendly products, also, this is a referral agency. don't ca…"
click at [910, 466] on button "Save" at bounding box center [920, 469] width 88 height 22
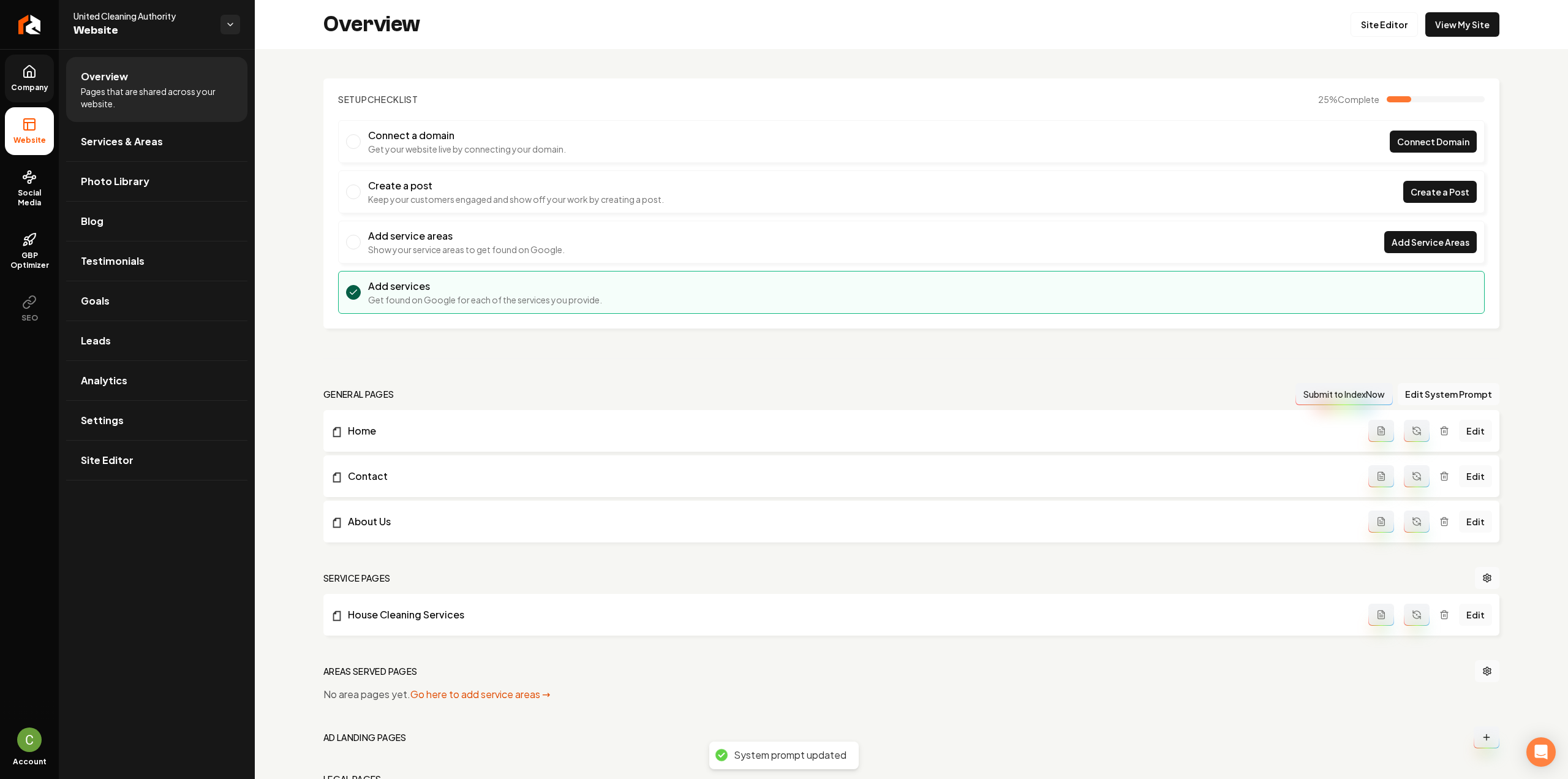
click at [1420, 426] on button "Main content area" at bounding box center [1416, 431] width 26 height 22
click at [1412, 477] on icon "Main content area" at bounding box center [1416, 476] width 10 height 10
click at [1408, 512] on button "Main content area" at bounding box center [1416, 521] width 26 height 22
click at [1413, 611] on icon "Main content area" at bounding box center [1414, 611] width 2 height 2
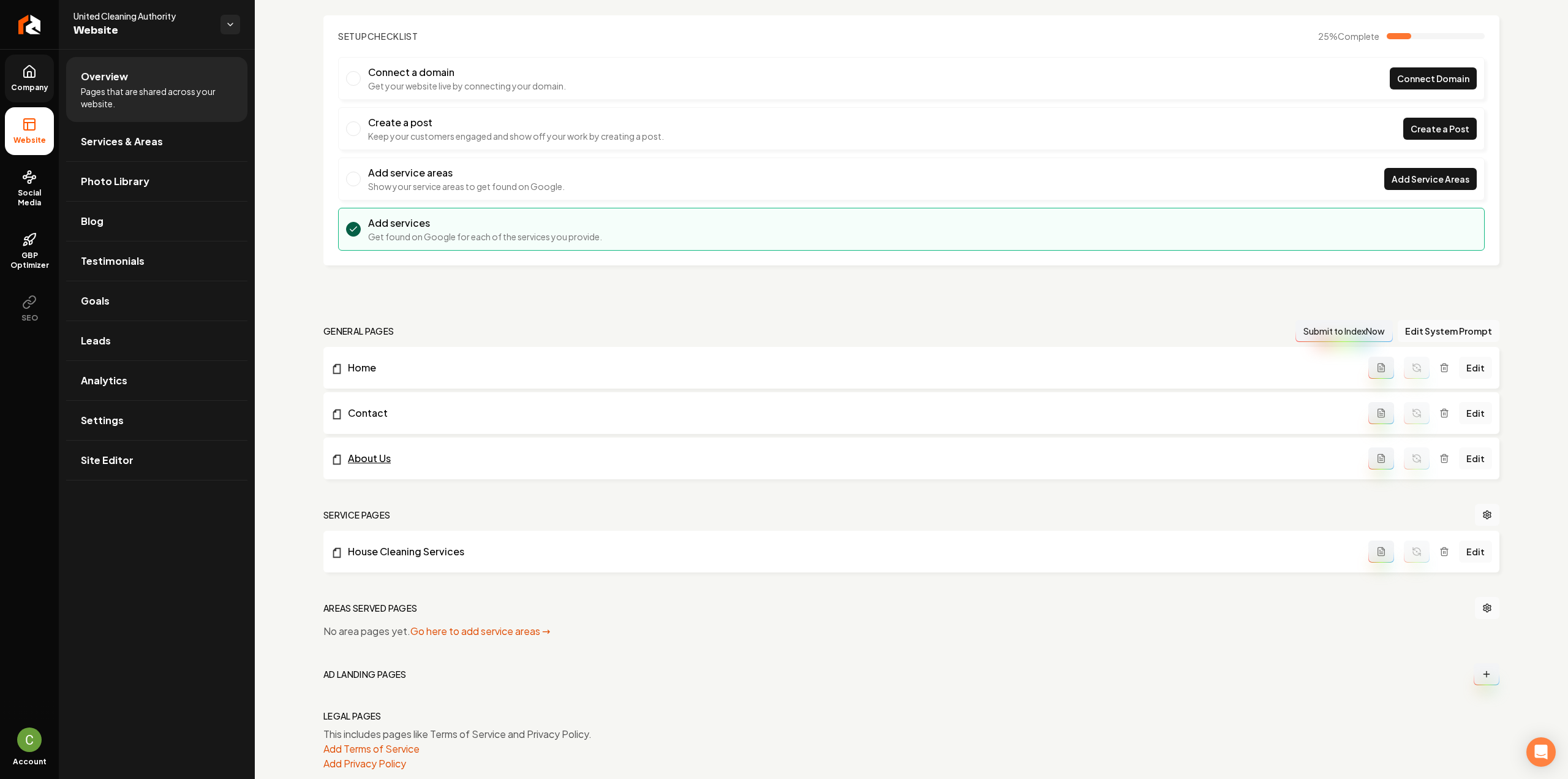
scroll to position [82, 0]
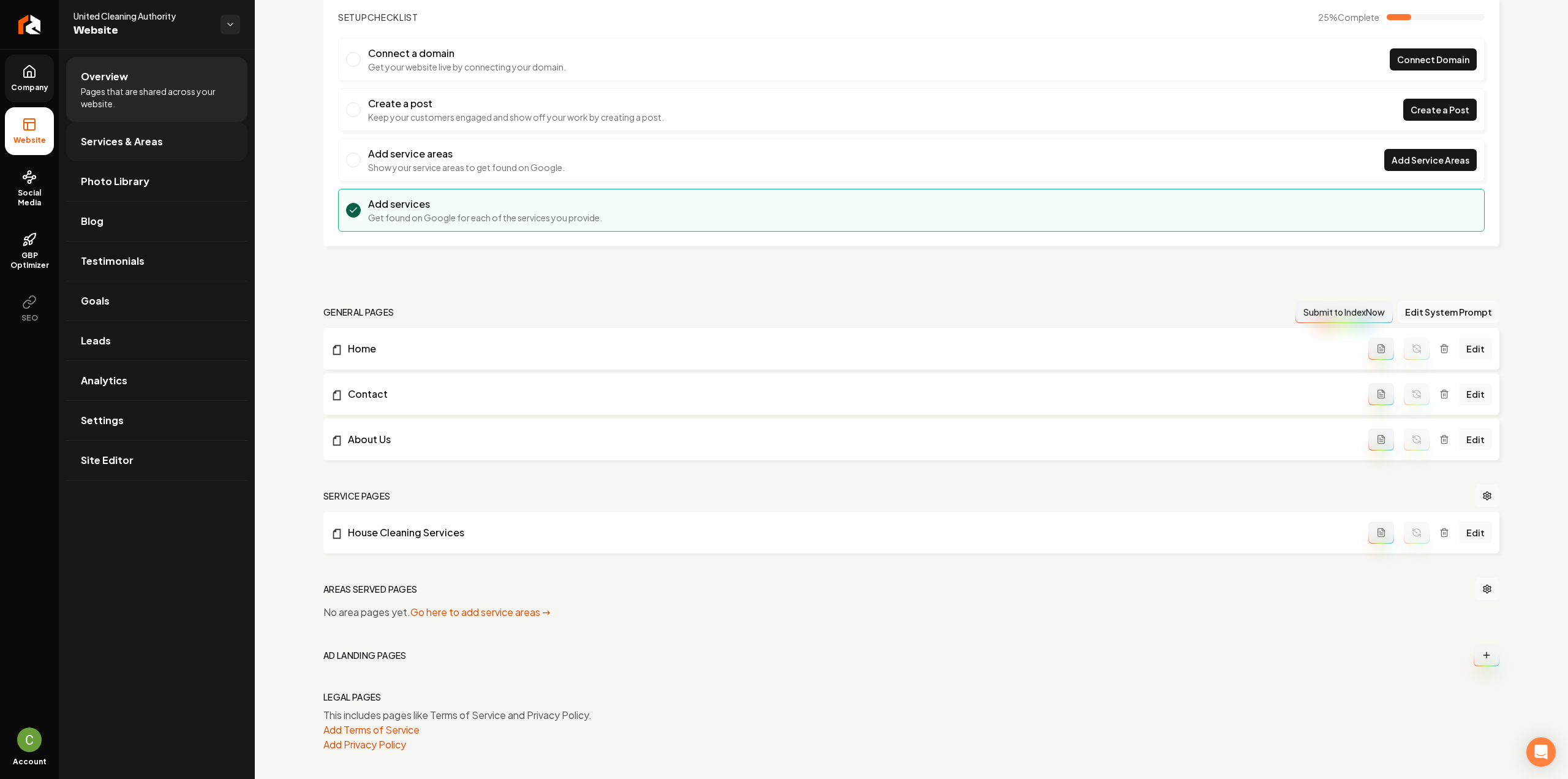
click at [145, 158] on link "Services & Areas" at bounding box center [157, 141] width 181 height 39
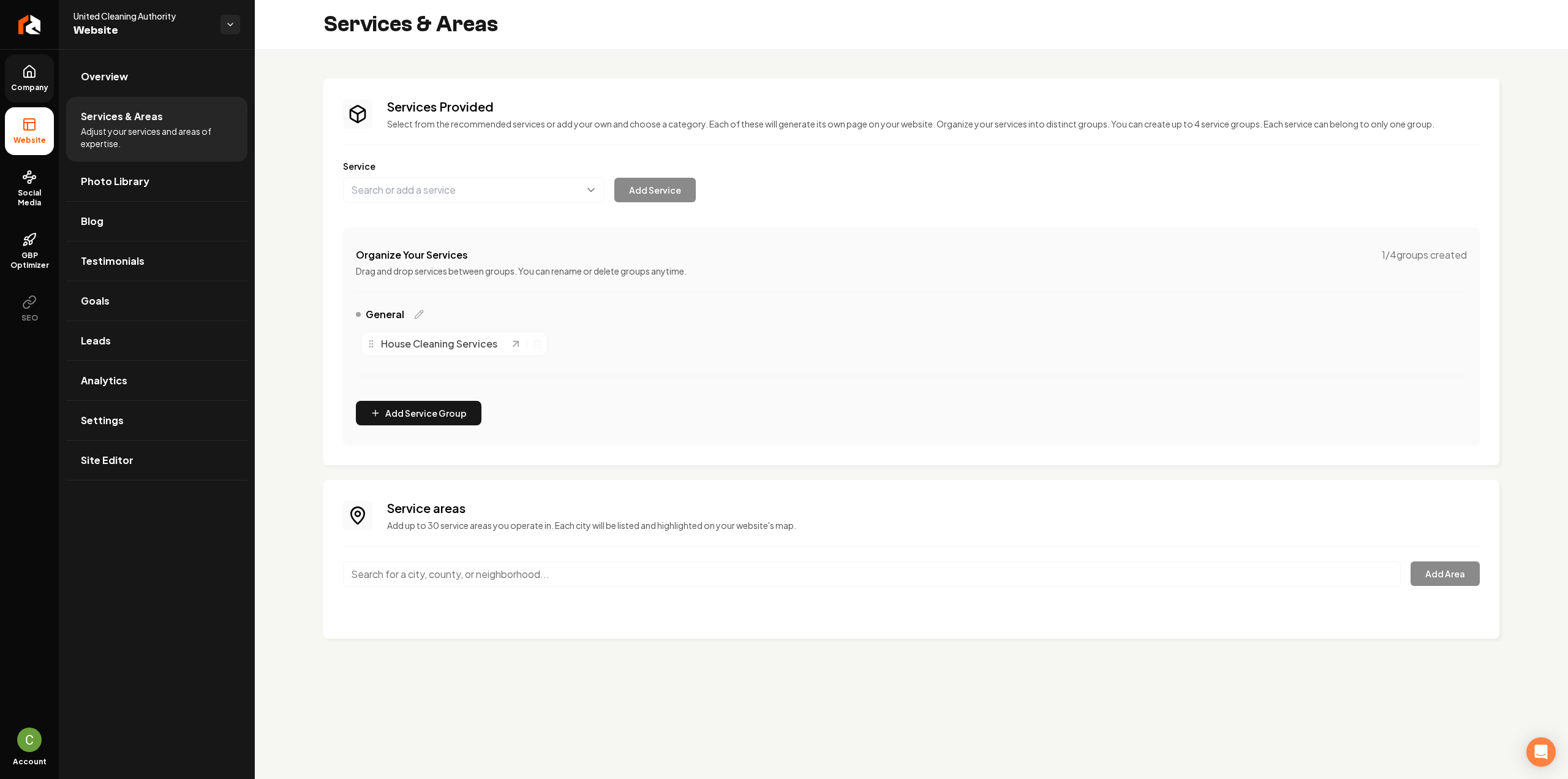
click at [446, 566] on input "Main content area" at bounding box center [872, 574] width 1058 height 26
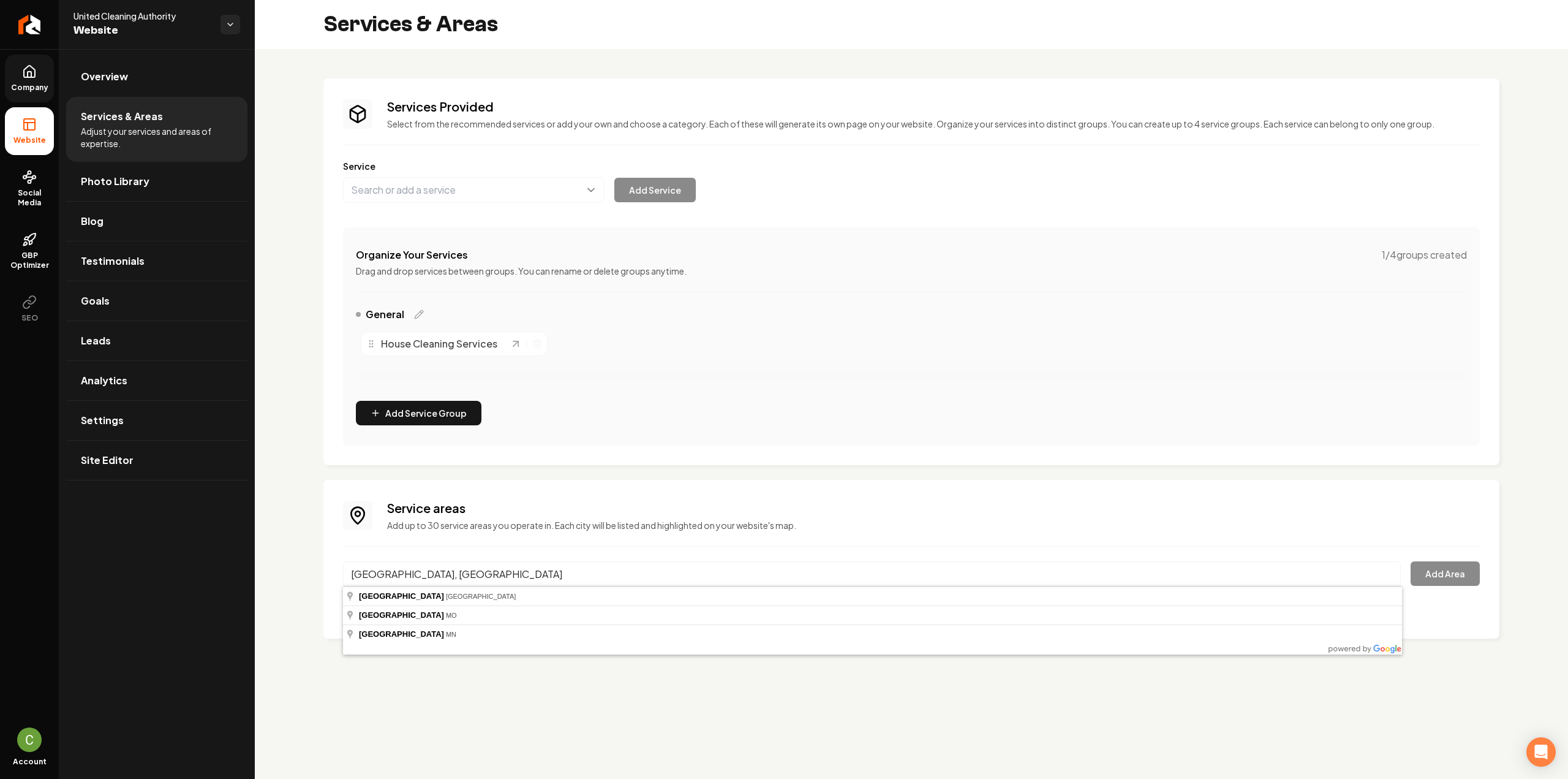
type input "Houston, TX"
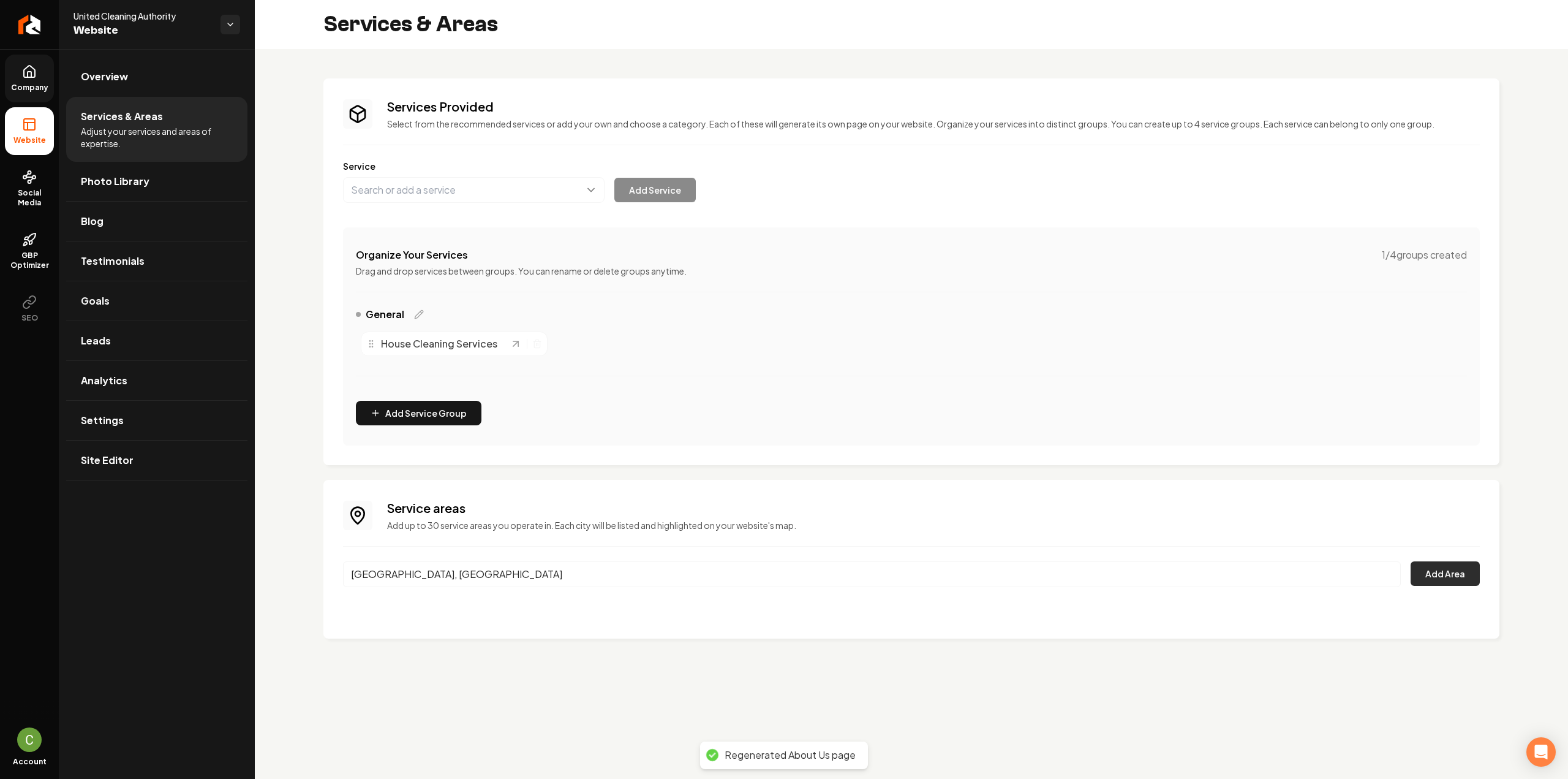
click at [1457, 569] on button "Add Area" at bounding box center [1445, 573] width 70 height 24
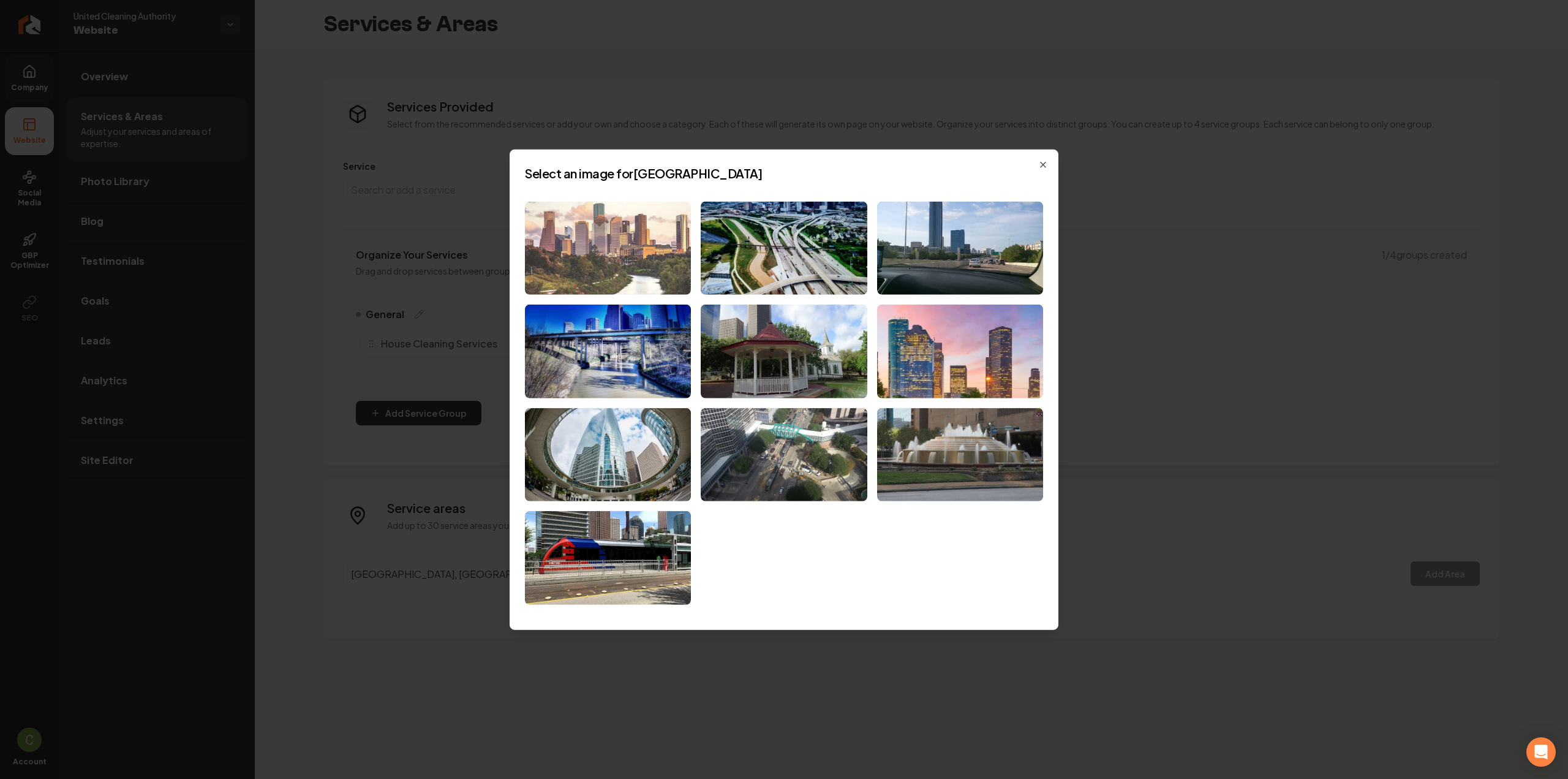
click at [604, 234] on img at bounding box center [608, 248] width 166 height 94
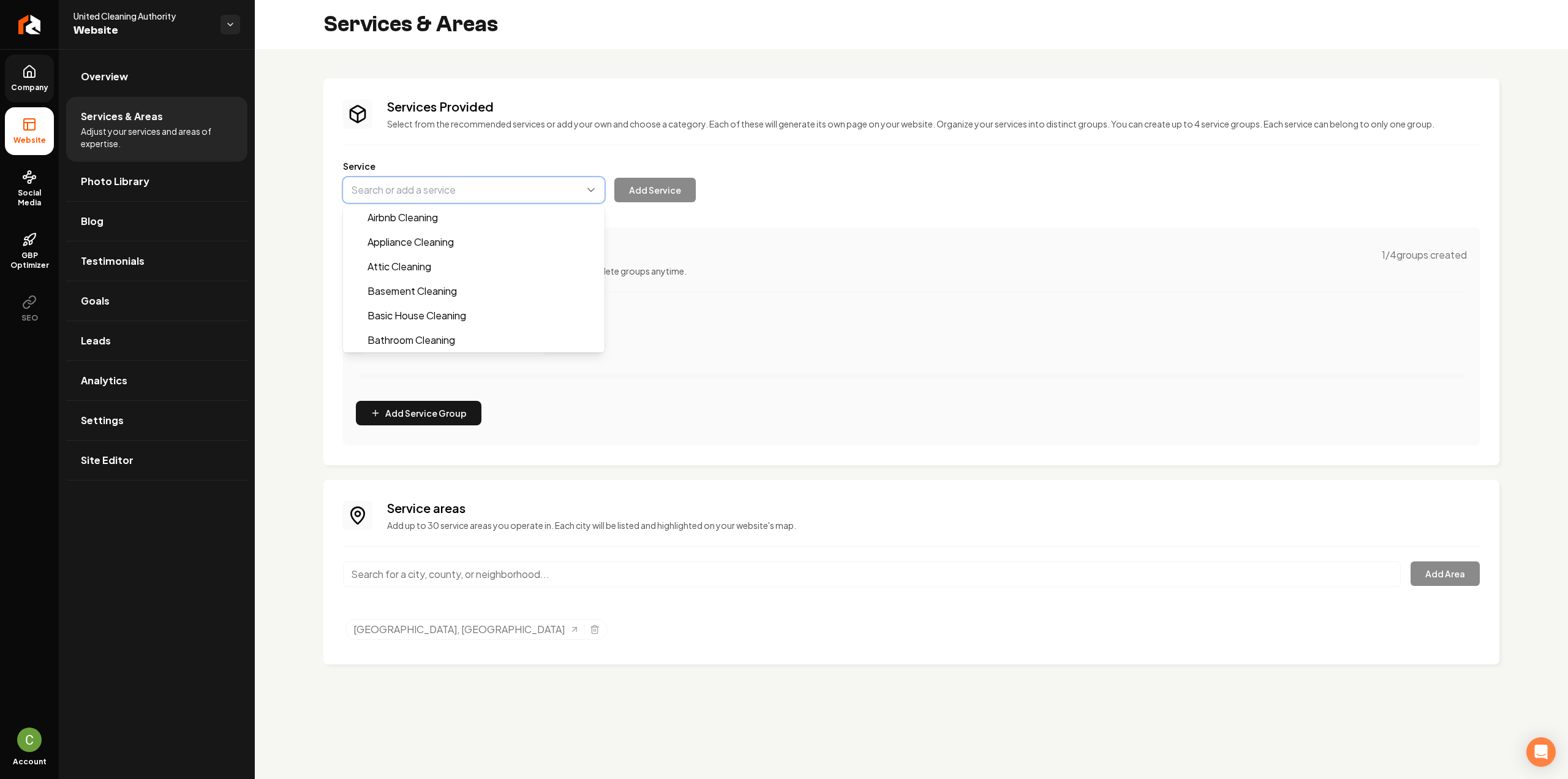
click at [409, 199] on button "Main content area" at bounding box center [473, 190] width 262 height 26
paste input "Deep Cleaning Services"
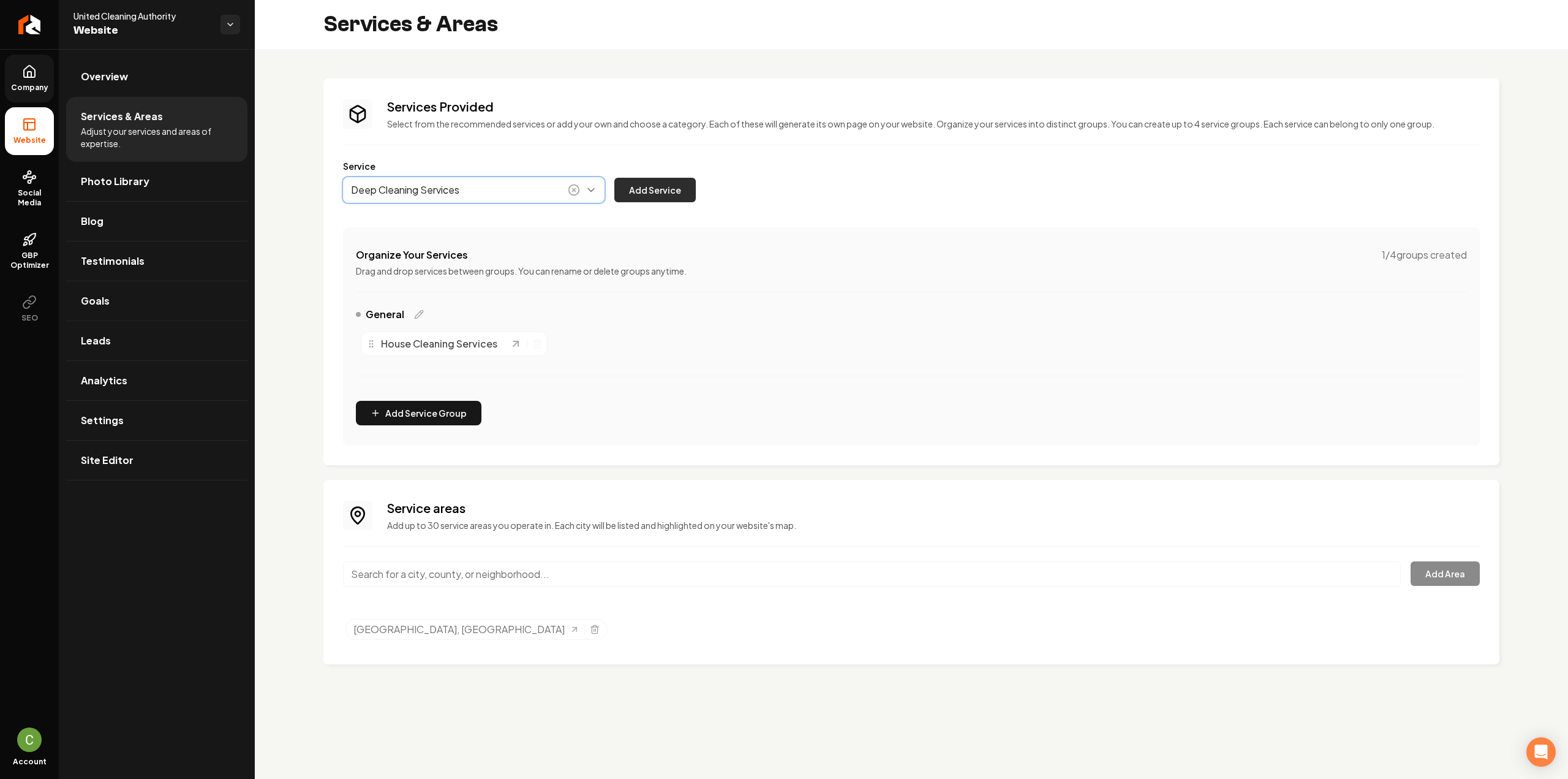
type input "Deep Cleaning Services"
click at [656, 198] on button "Add Service" at bounding box center [655, 189] width 81 height 24
click at [445, 207] on div "Services Provided Select from the recommended services or add your own and choo…" at bounding box center [911, 271] width 1137 height 348
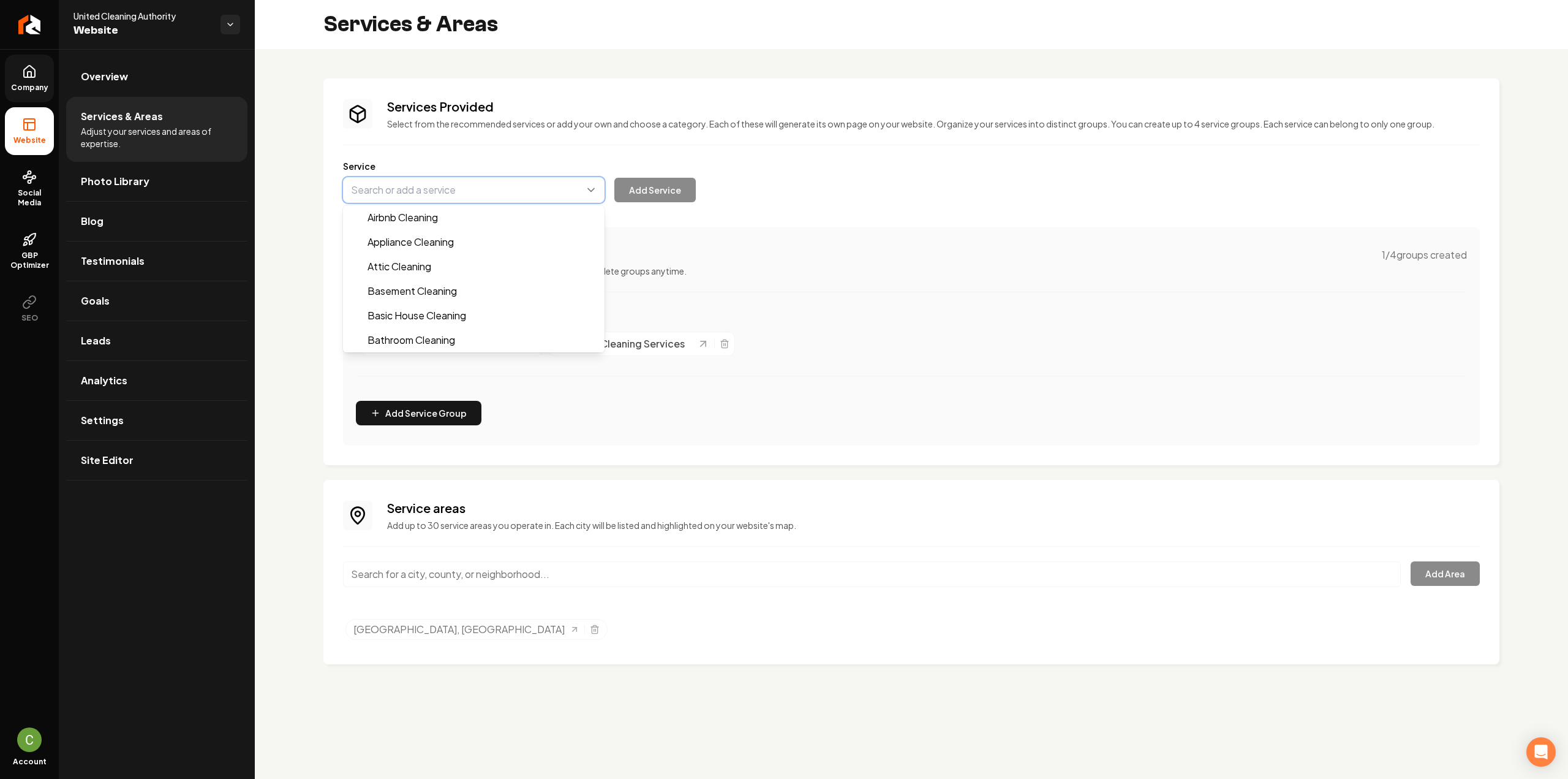
click at [430, 189] on button "Main content area" at bounding box center [473, 190] width 262 height 26
paste input "Move-In/Move-Out Cleaning Services"
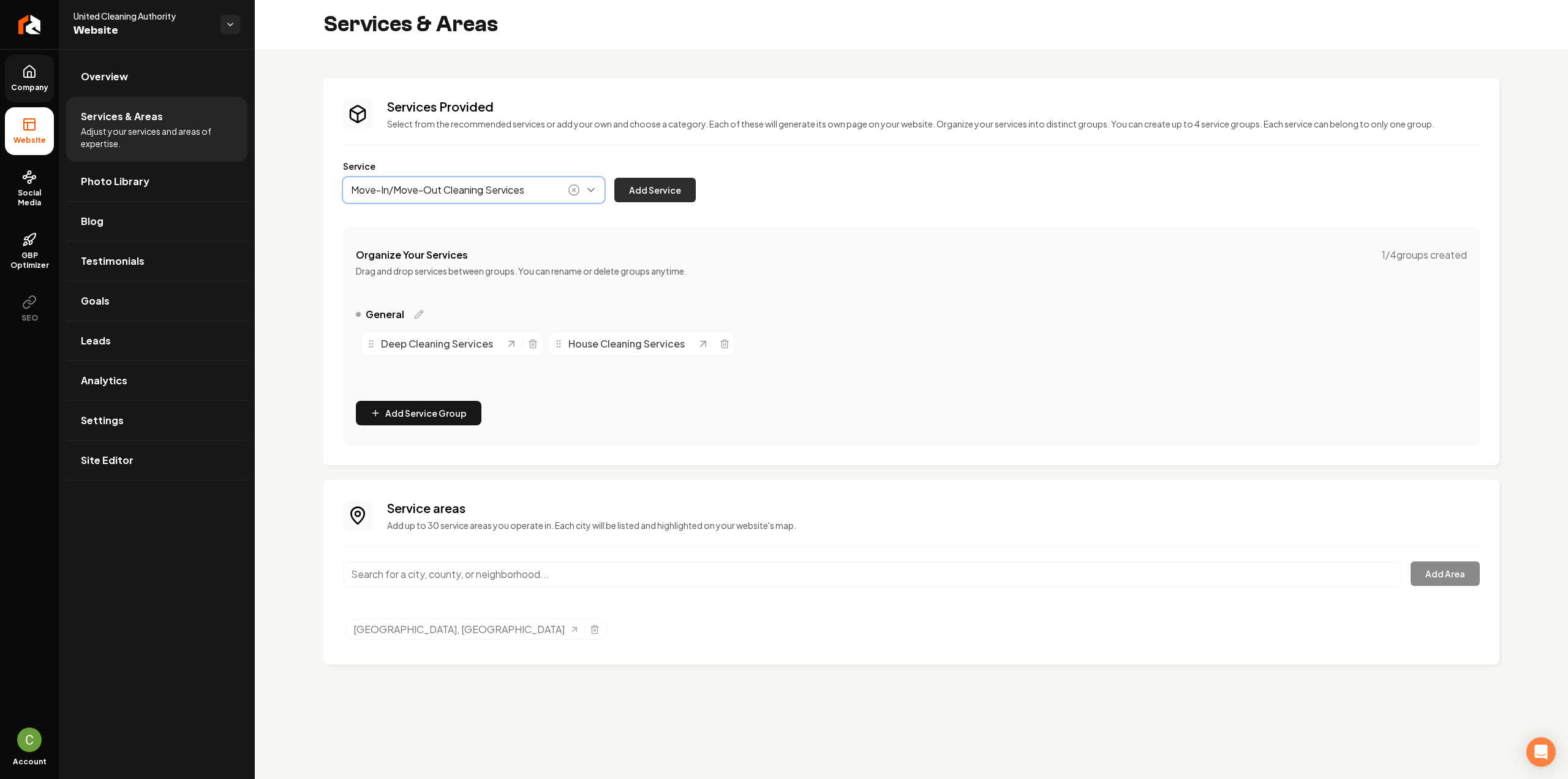
type input "Move-In/Move-Out Cleaning Services"
click at [658, 199] on button "Add Service" at bounding box center [655, 189] width 81 height 24
click at [474, 187] on button "Main content area" at bounding box center [473, 190] width 262 height 26
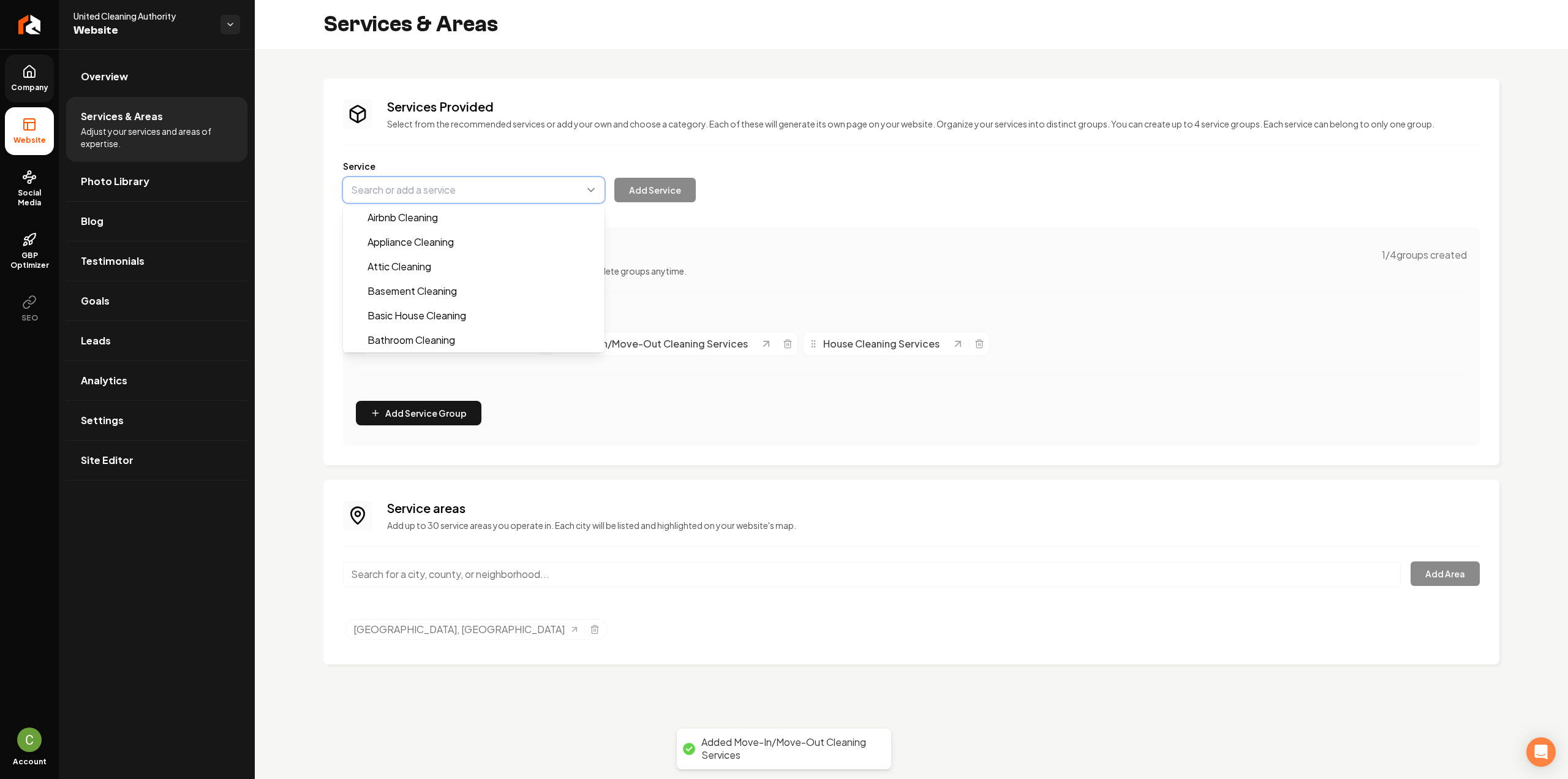
paste input "Recurring Maid Services"
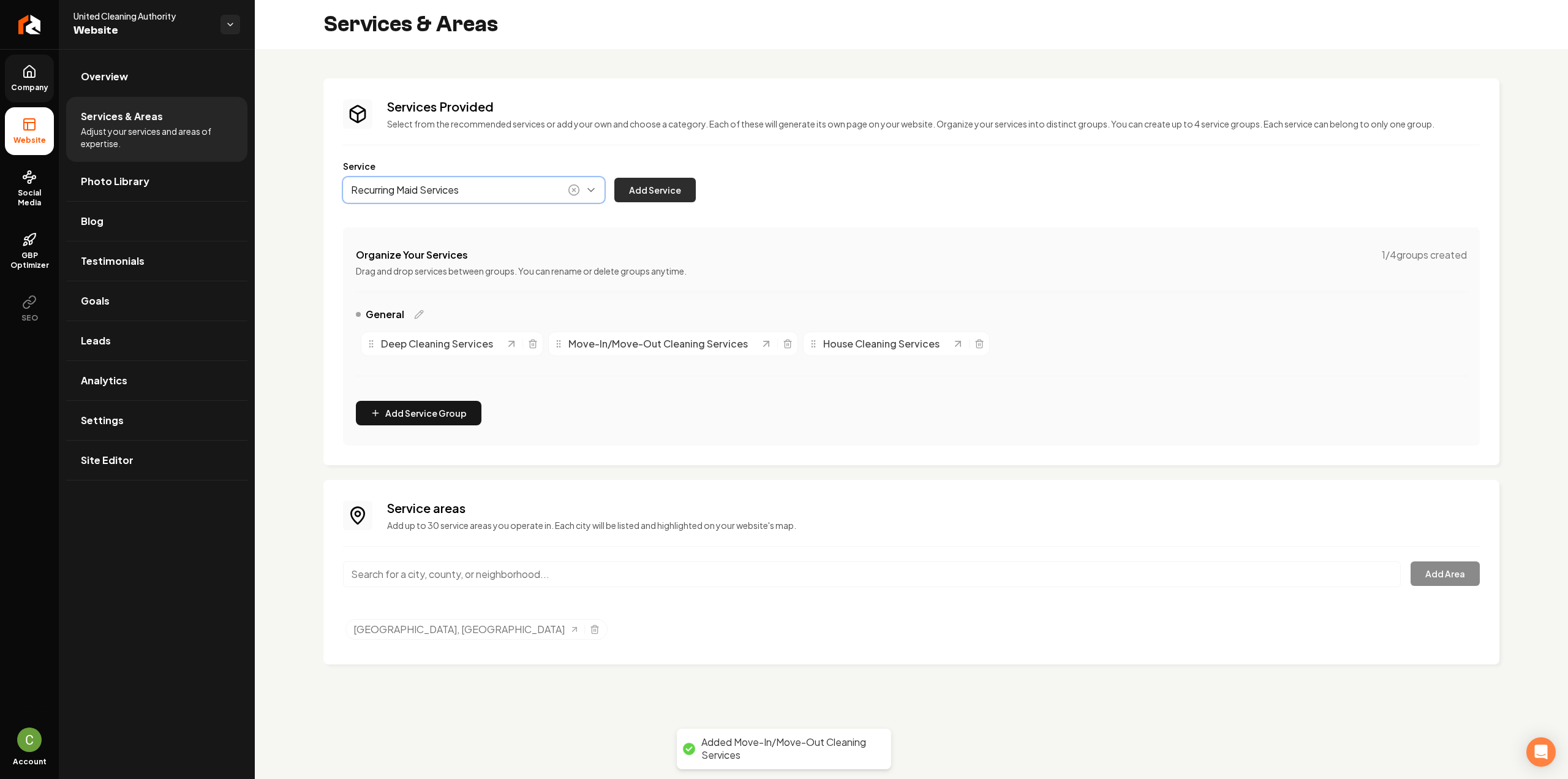
type input "Recurring Maid Services"
click at [633, 195] on button "Add Service" at bounding box center [655, 189] width 81 height 24
click at [453, 205] on div "Services Provided Select from the recommended services or add your own and choo…" at bounding box center [911, 271] width 1137 height 348
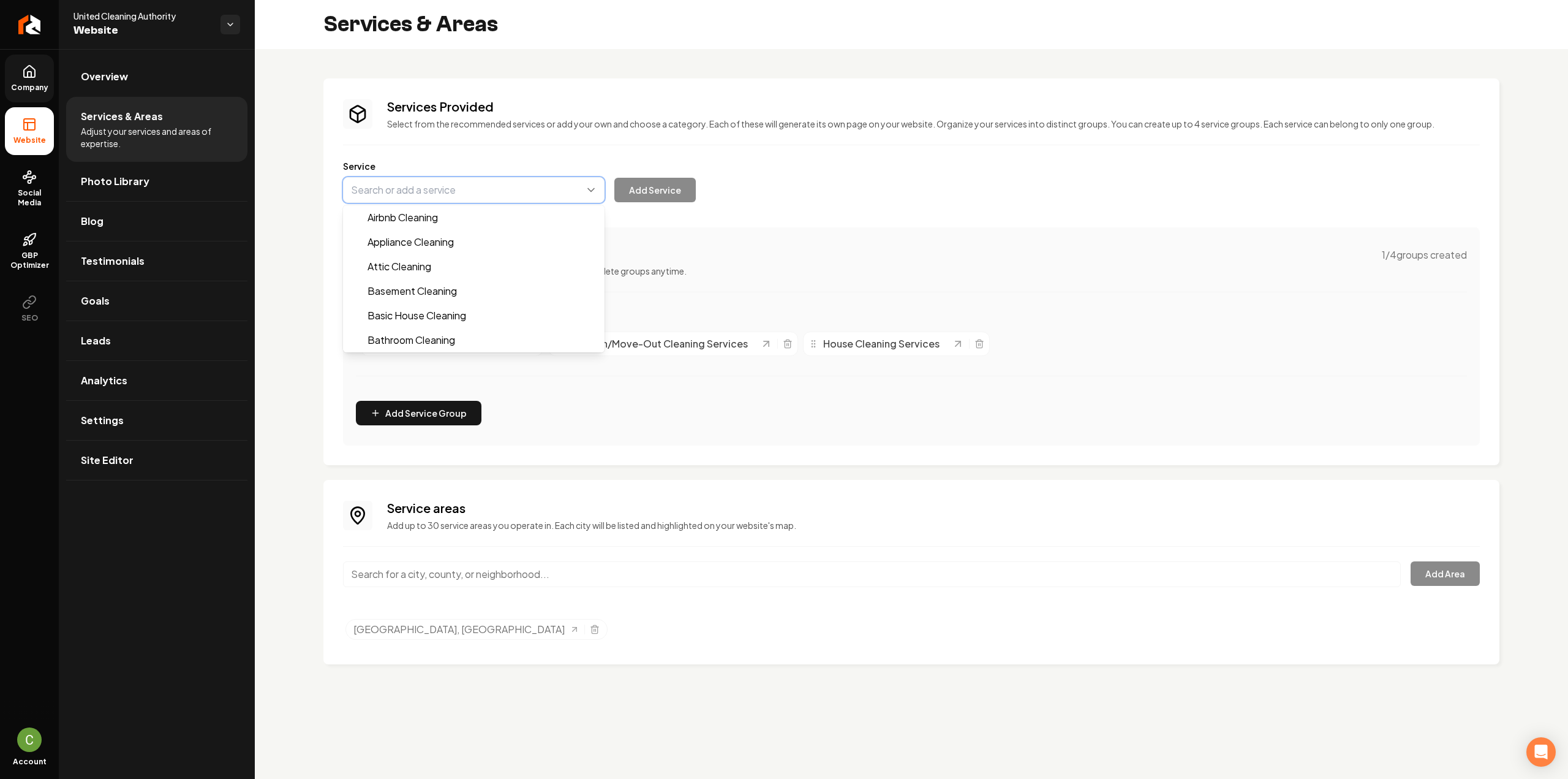
click at [453, 191] on button "Main content area" at bounding box center [473, 190] width 262 height 26
paste input "Airbnb Cleaning Services"
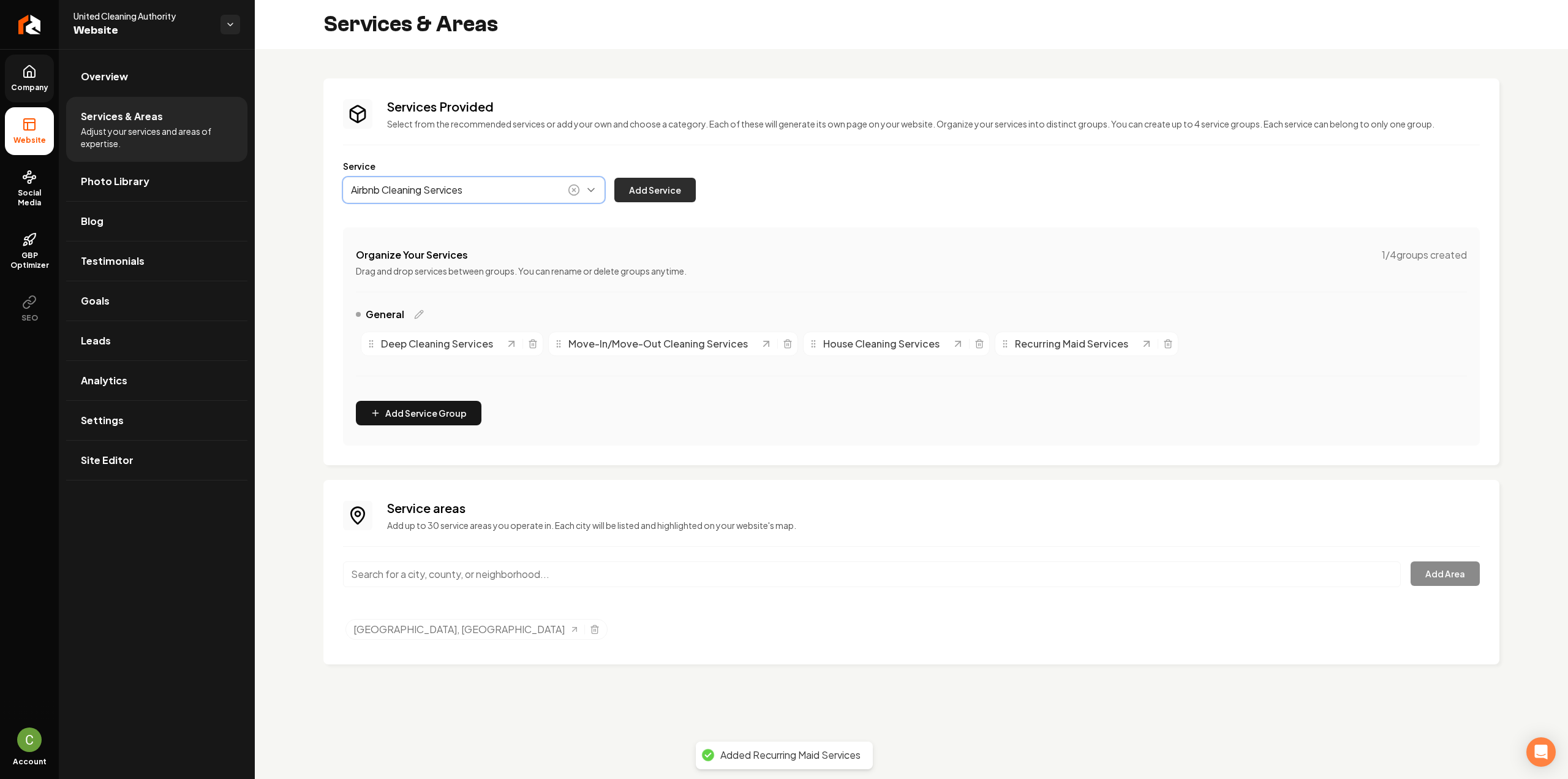
type input "Airbnb Cleaning Services"
click at [636, 197] on button "Add Service" at bounding box center [655, 189] width 81 height 24
click at [18, 81] on link "Company" at bounding box center [29, 78] width 49 height 48
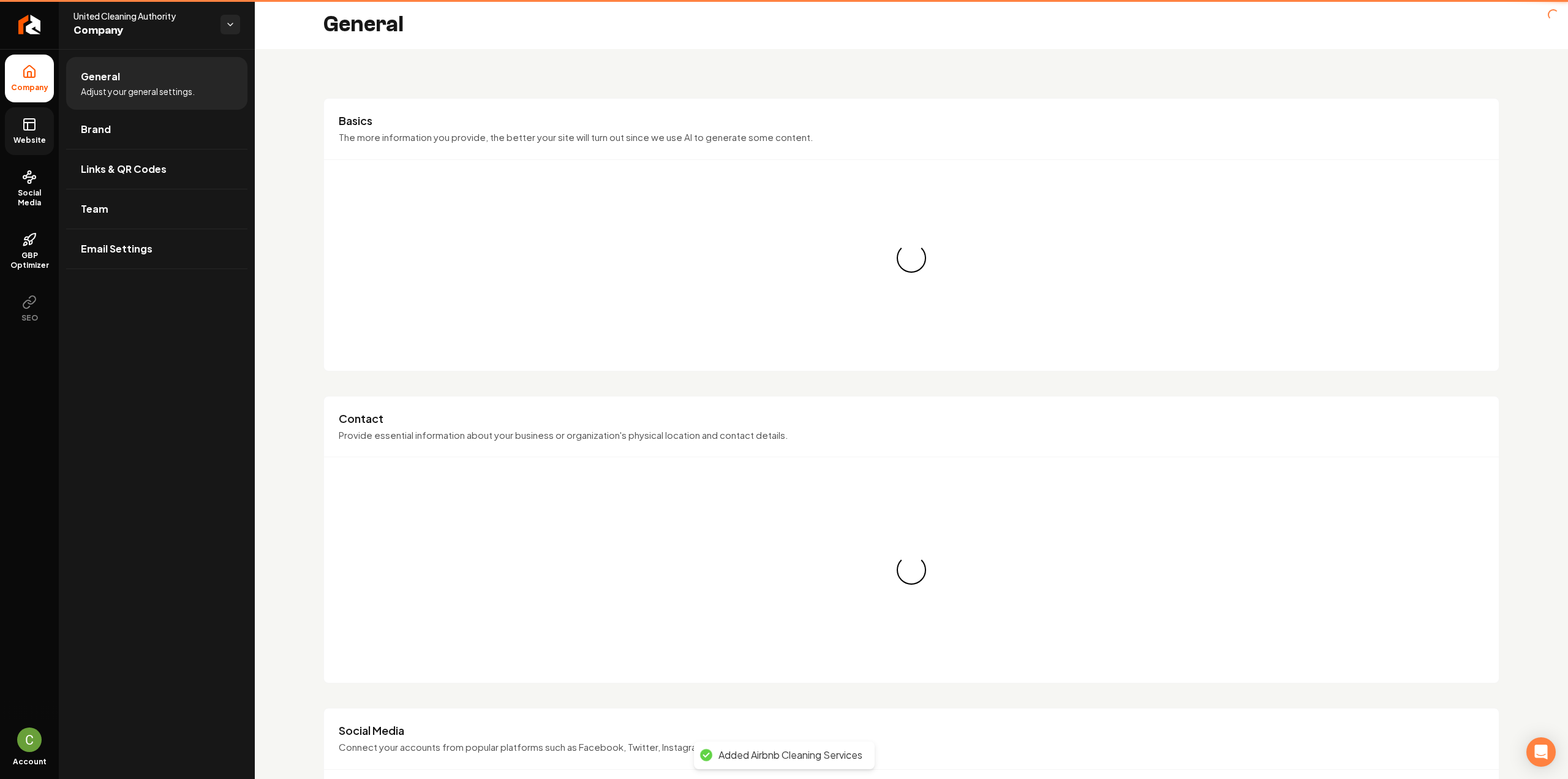
click at [42, 140] on span "Website" at bounding box center [30, 140] width 42 height 10
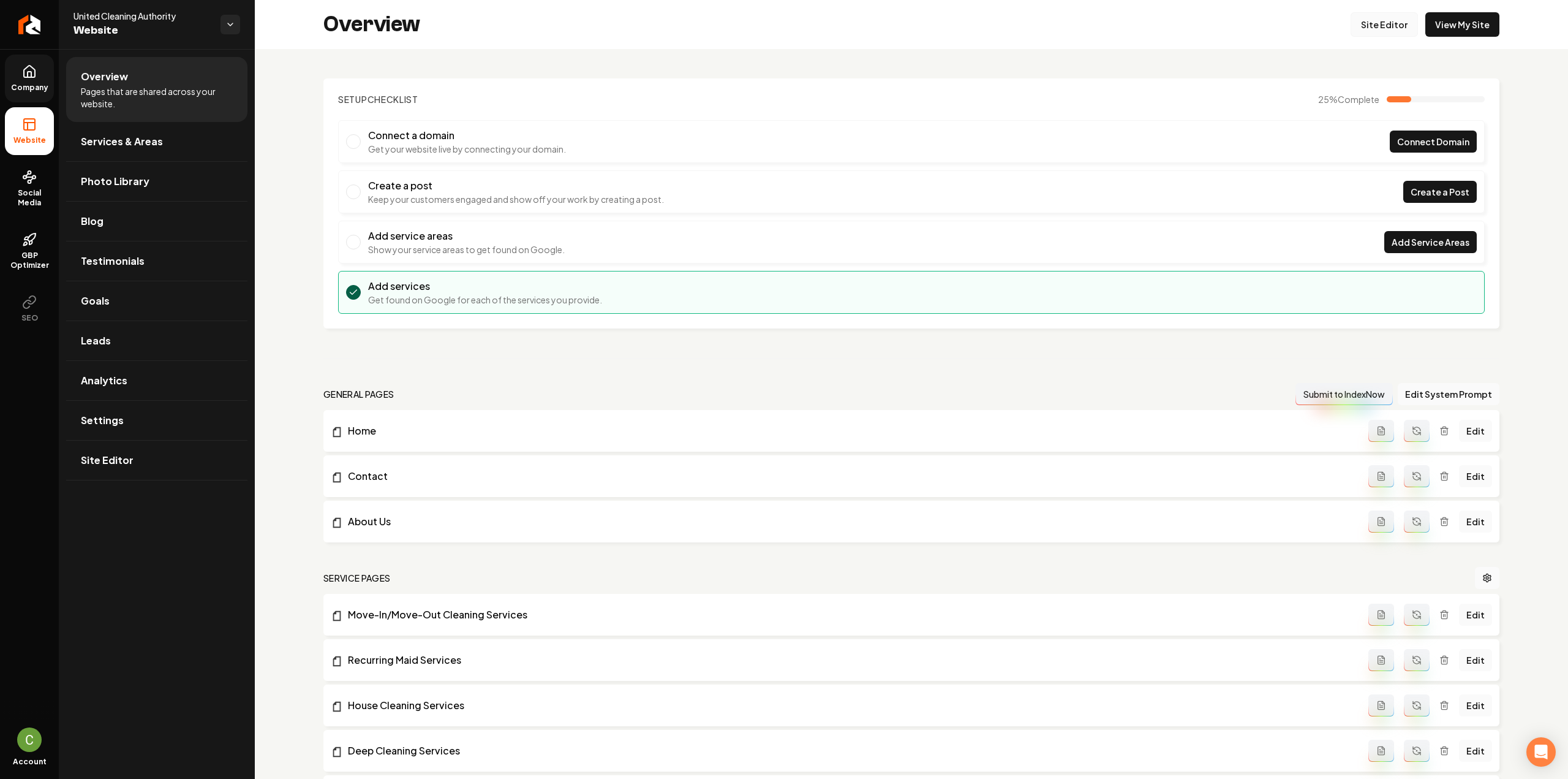
click at [1376, 23] on link "Site Editor" at bounding box center [1384, 24] width 67 height 24
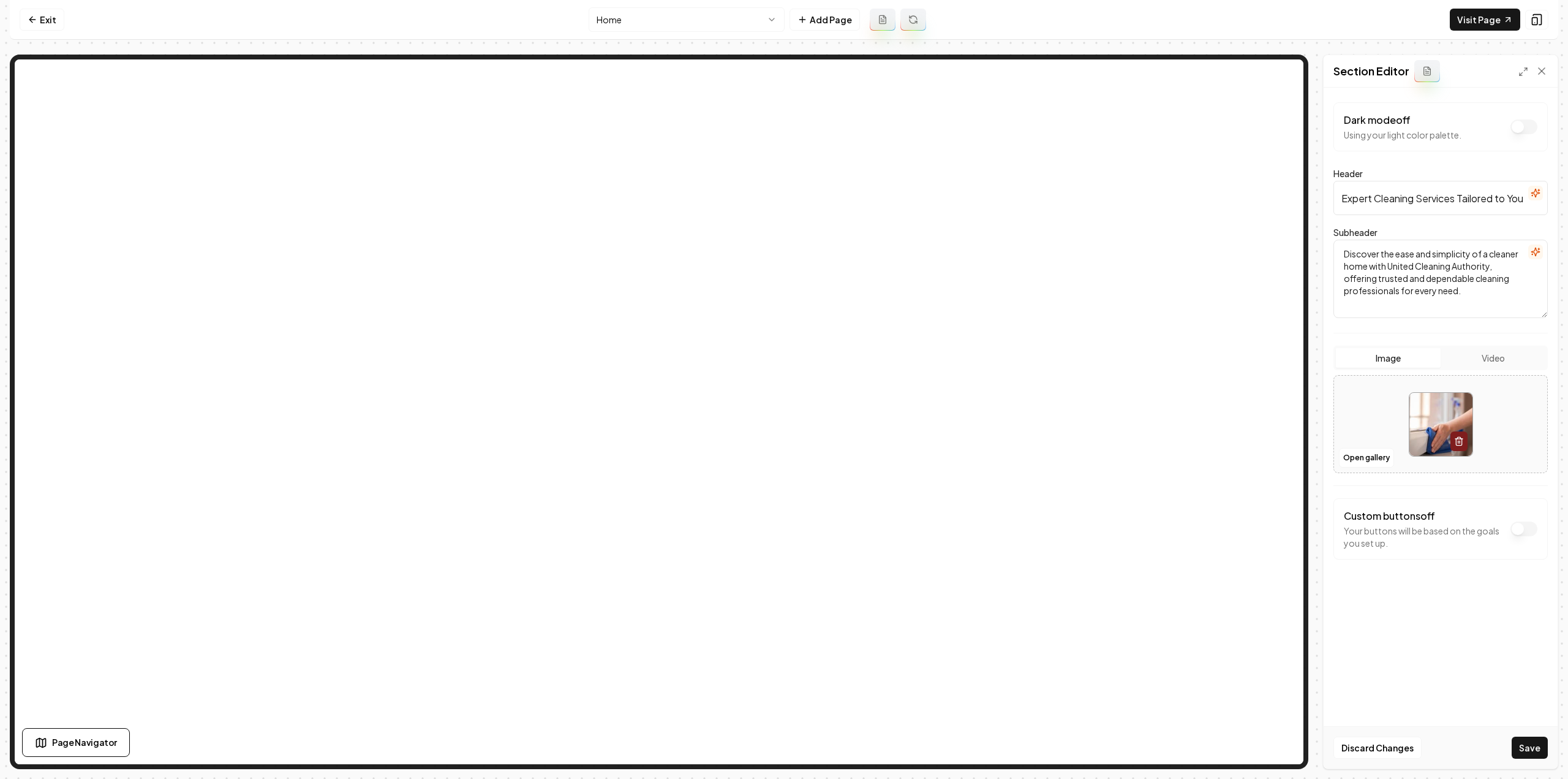
click at [1528, 742] on button "Save" at bounding box center [1530, 748] width 36 height 22
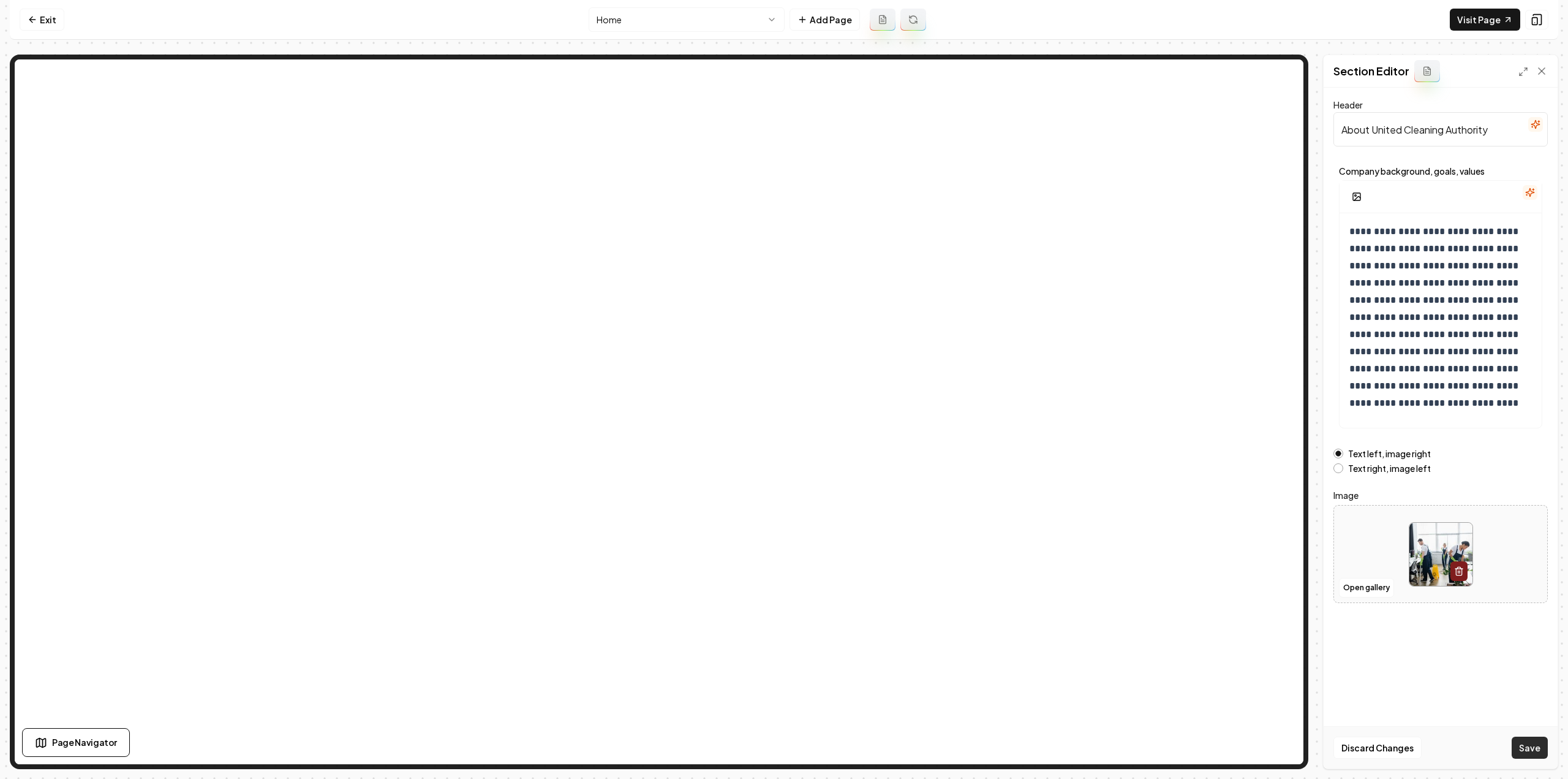
click at [1533, 755] on button "Save" at bounding box center [1530, 748] width 36 height 22
click at [721, 25] on html "**********" at bounding box center [784, 389] width 1568 height 779
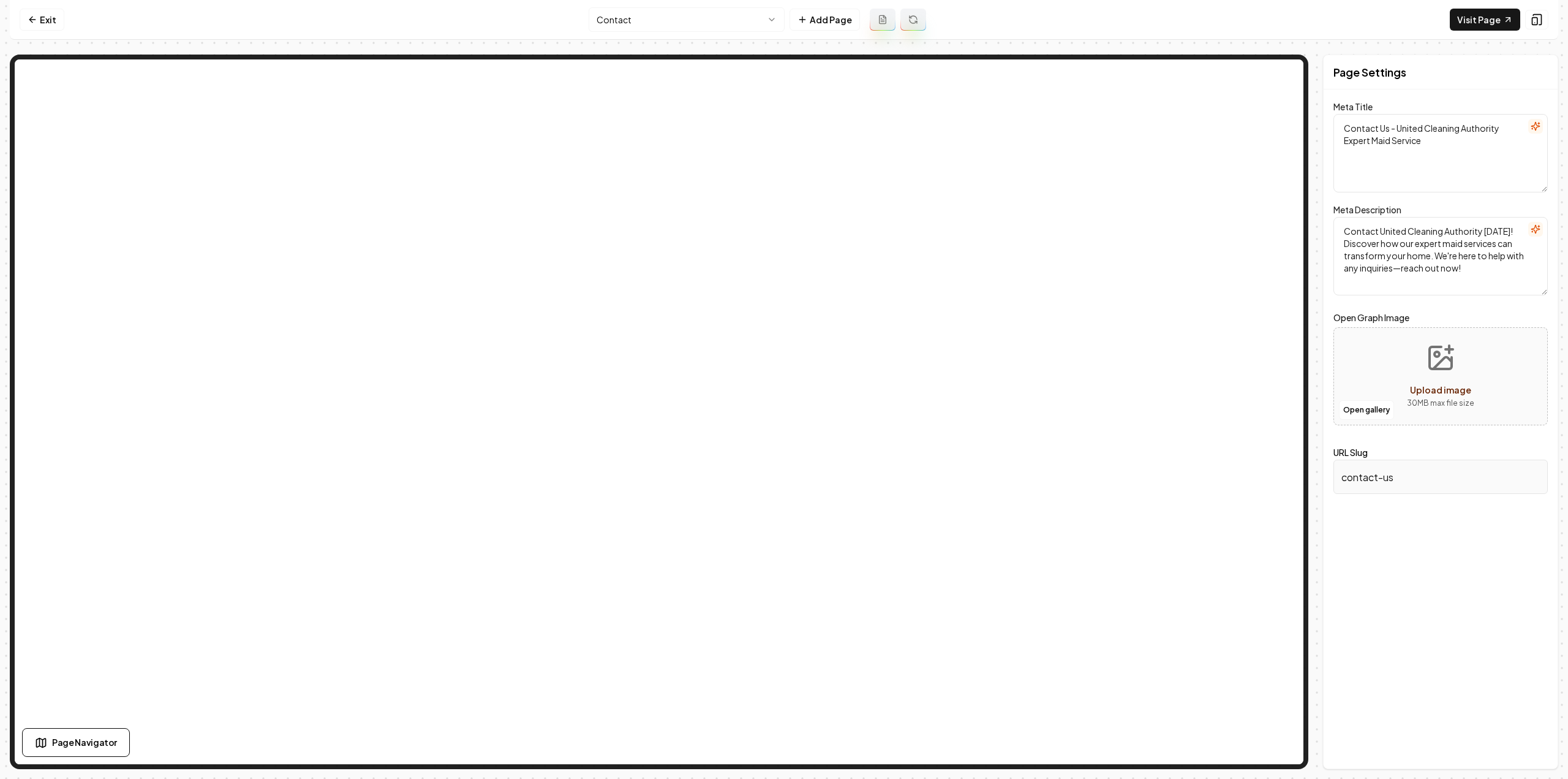
click at [654, 30] on html "Computer Required This feature is only available on a computer. Please switch t…" at bounding box center [784, 389] width 1568 height 779
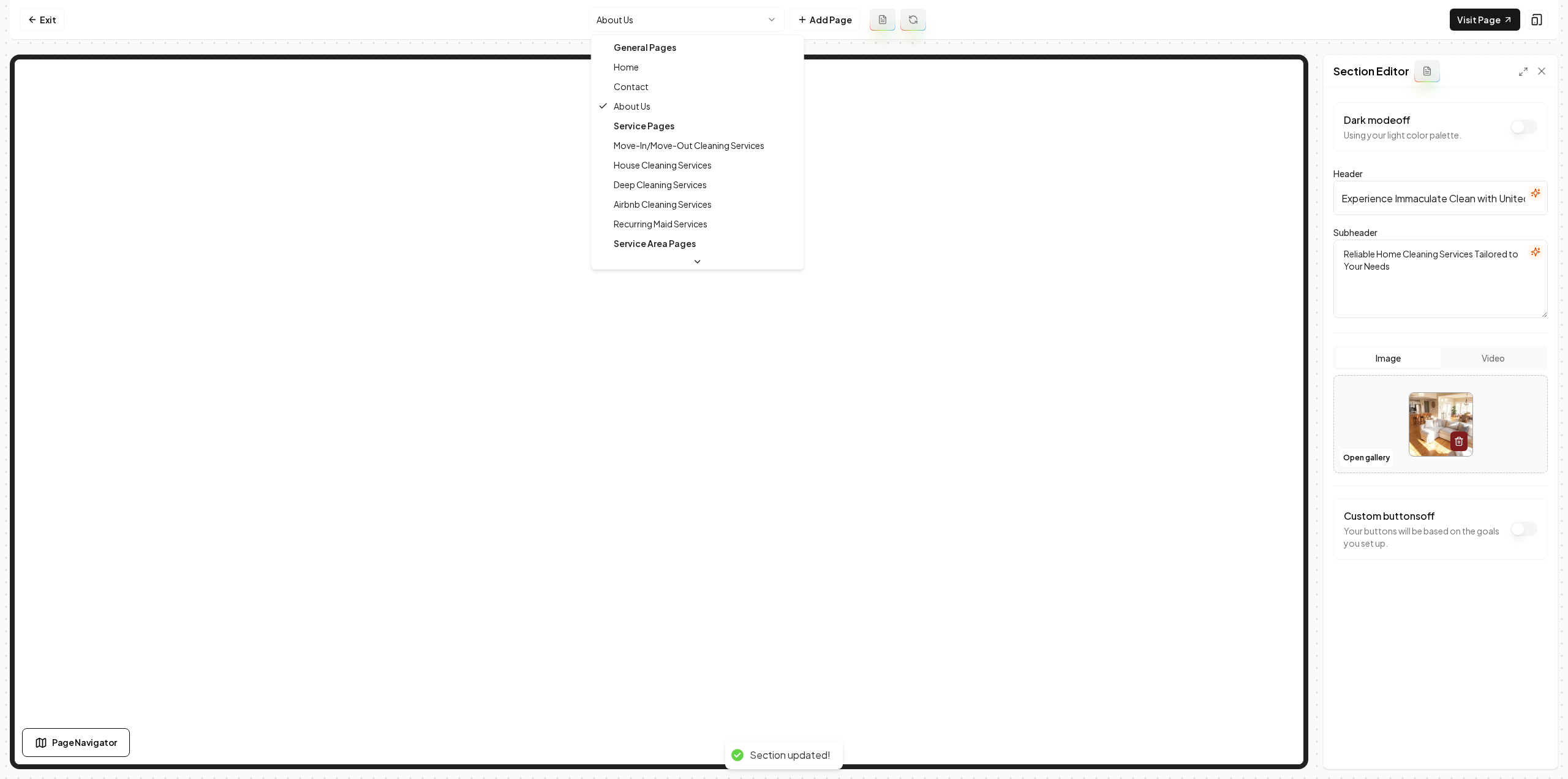
click at [617, 24] on html "Computer Required This feature is only available on a computer. Please switch t…" at bounding box center [784, 389] width 1568 height 779
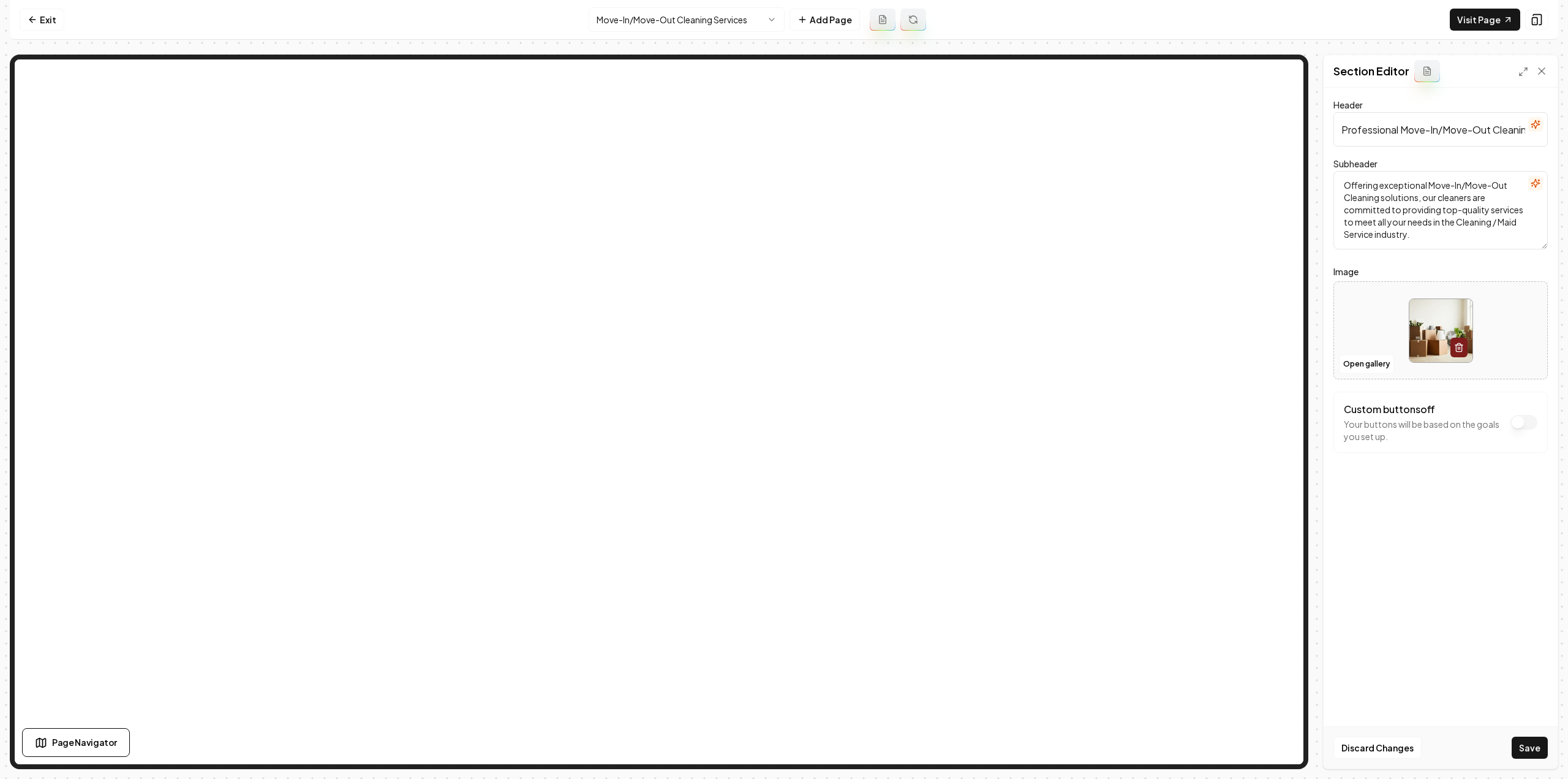
click at [1545, 760] on div "Discard Changes Save" at bounding box center [1441, 747] width 234 height 42
click at [1537, 748] on button "Save" at bounding box center [1530, 748] width 36 height 22
click at [666, 24] on html "Computer Required This feature is only available on a computer. Please switch t…" at bounding box center [784, 389] width 1568 height 779
click at [1545, 747] on button "Save" at bounding box center [1530, 748] width 36 height 22
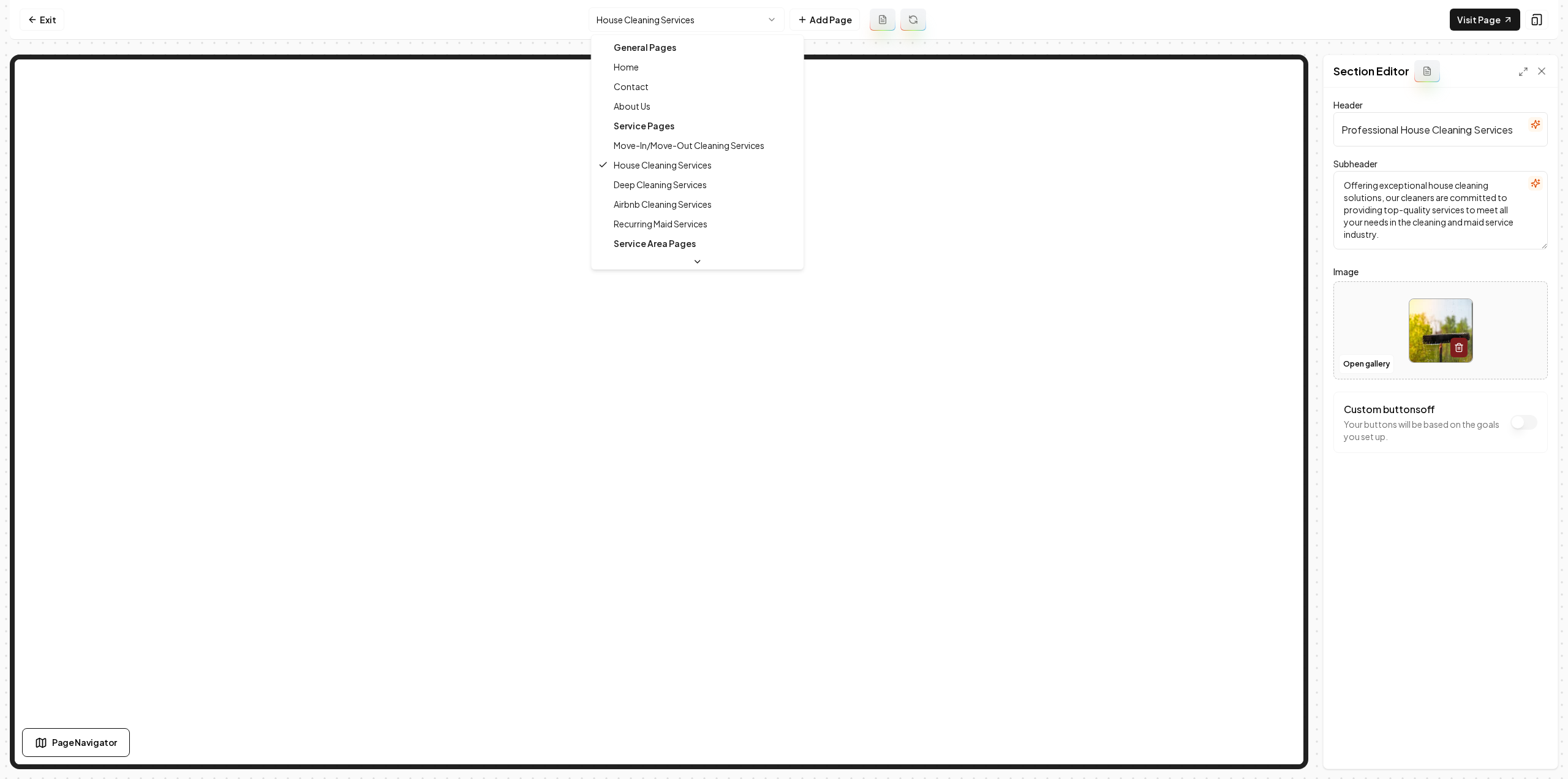
click at [609, 10] on html "Computer Required This feature is only available on a computer. Please switch t…" at bounding box center [784, 389] width 1568 height 779
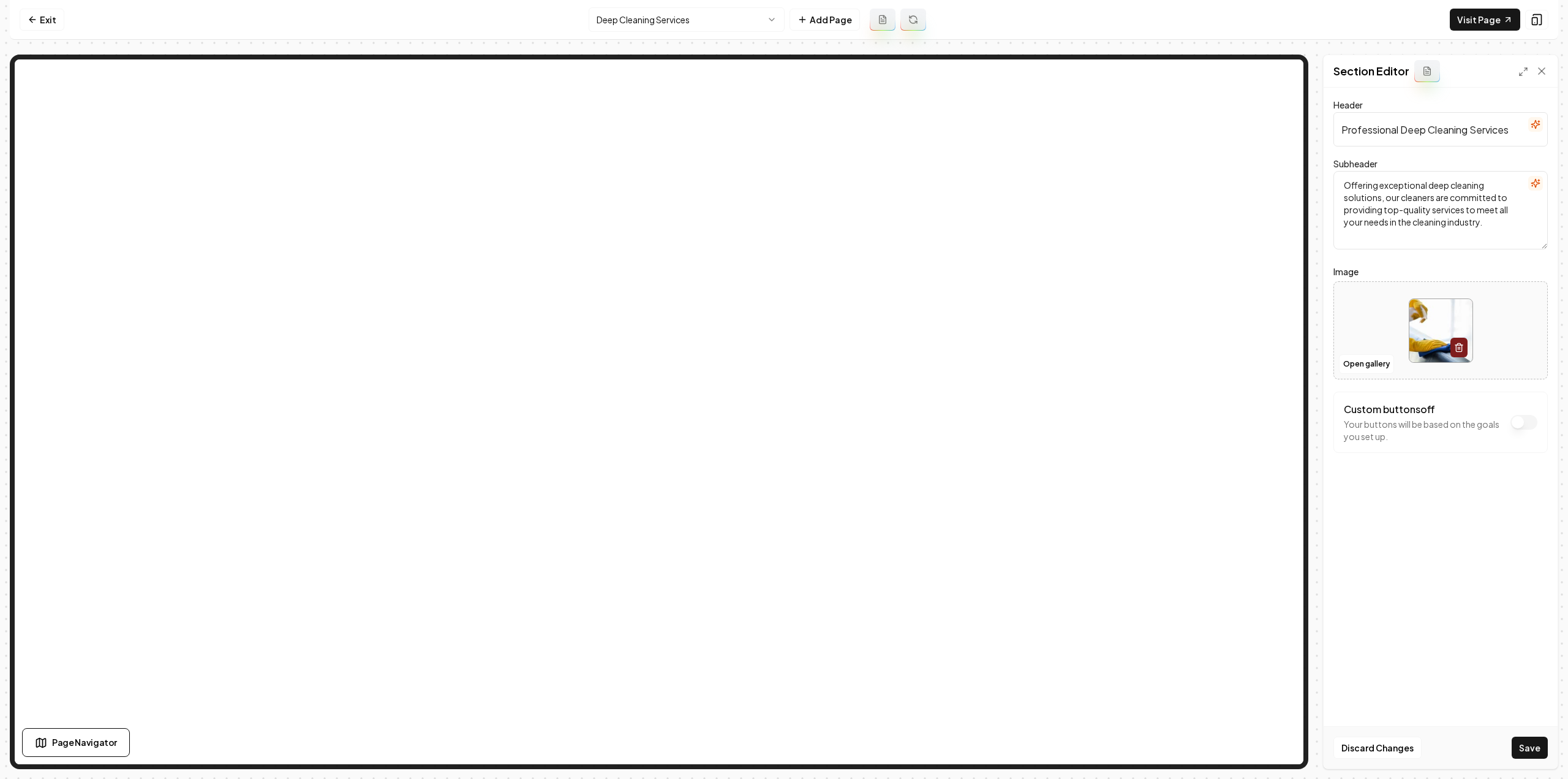
click at [1538, 749] on button "Save" at bounding box center [1530, 748] width 36 height 22
click at [603, 15] on html "Computer Required This feature is only available on a computer. Please switch t…" at bounding box center [784, 389] width 1568 height 779
click at [1533, 745] on button "Save" at bounding box center [1530, 748] width 36 height 22
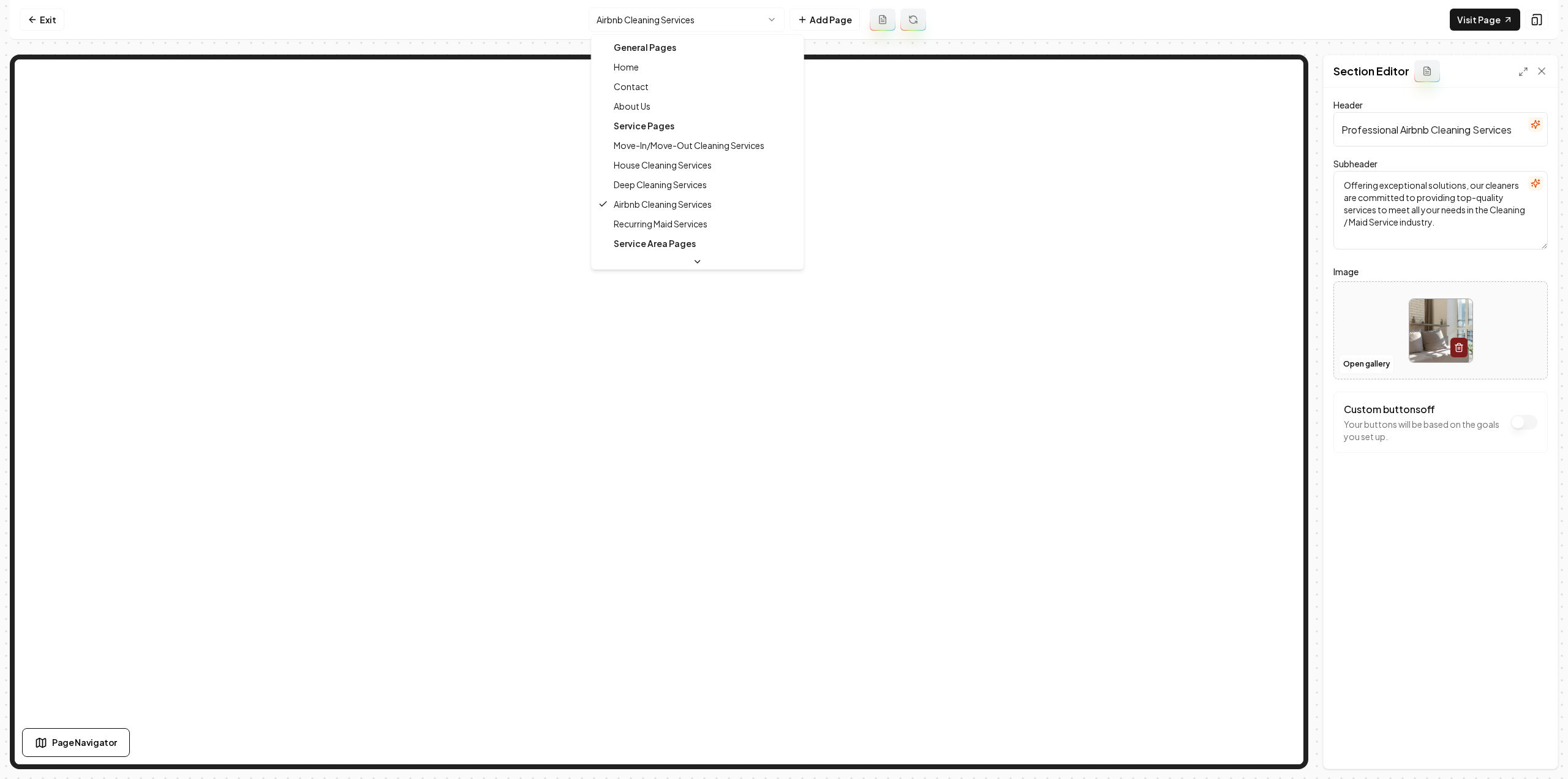
click at [685, 16] on html "Computer Required This feature is only available on a computer. Please switch t…" at bounding box center [784, 389] width 1568 height 779
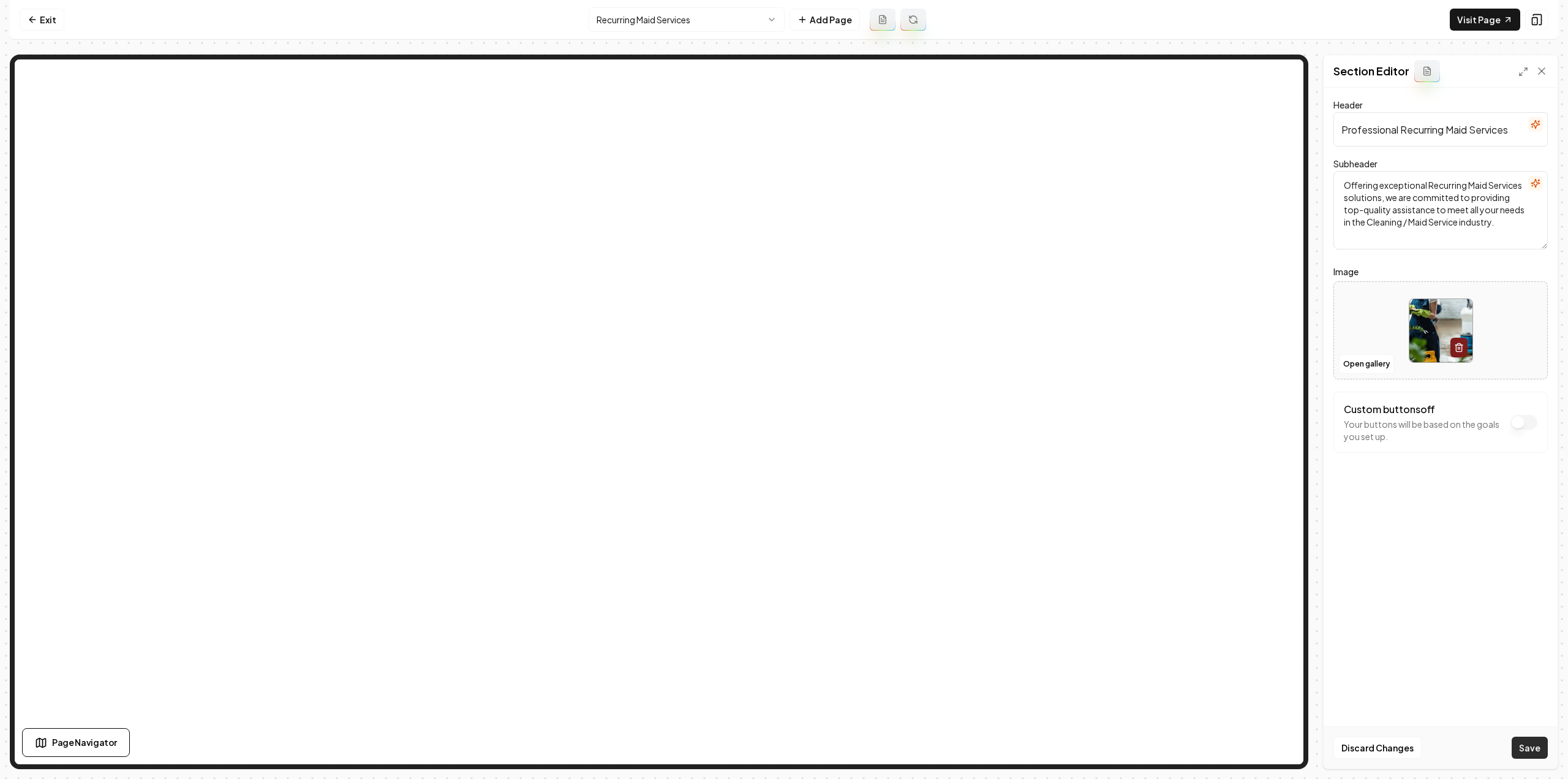
click at [1531, 741] on button "Save" at bounding box center [1530, 748] width 36 height 22
click at [673, 20] on html "Computer Required This feature is only available on a computer. Please switch t…" at bounding box center [784, 389] width 1568 height 779
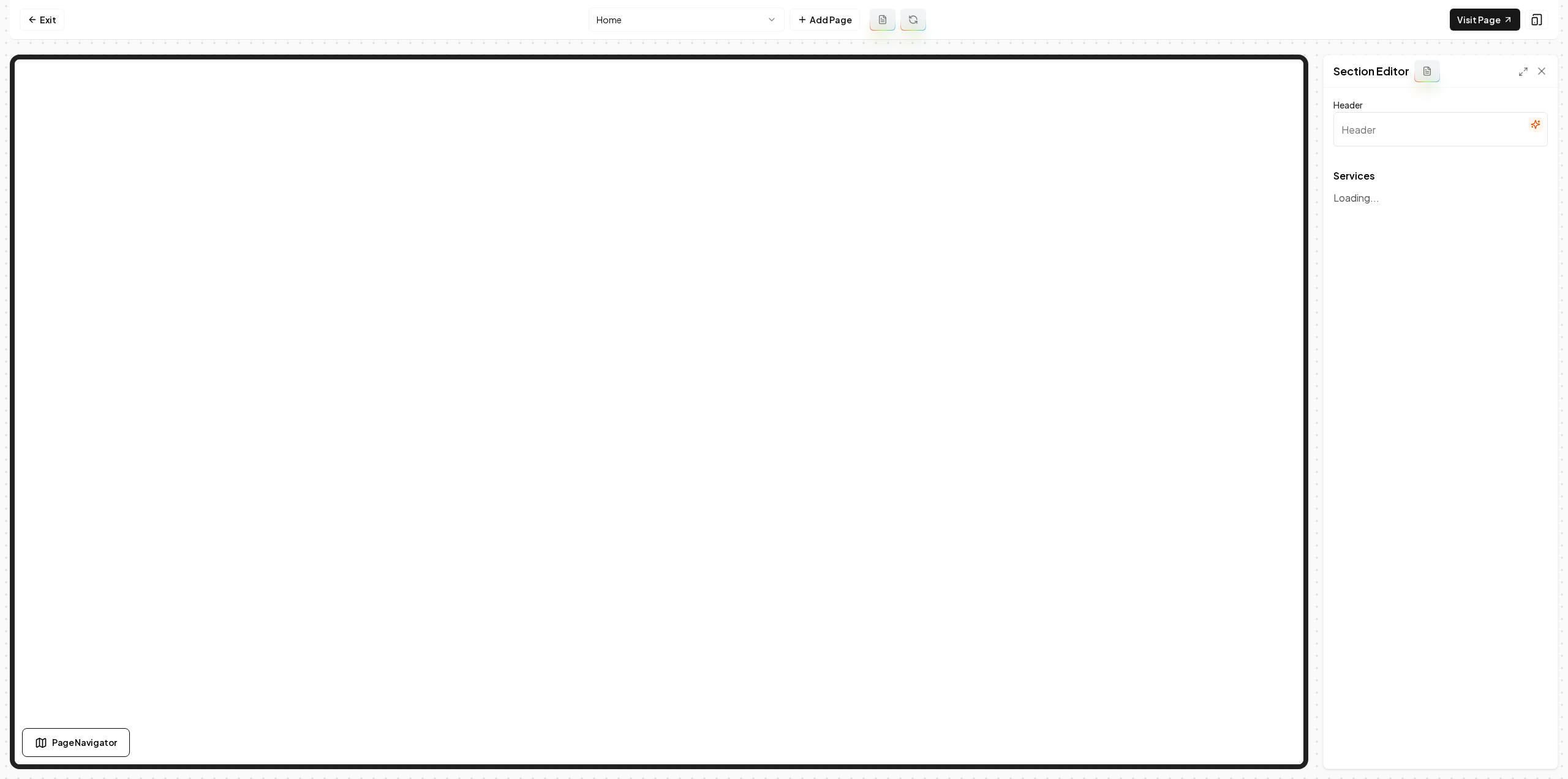
type input "Professional Cleaning Solutions for Your Home"
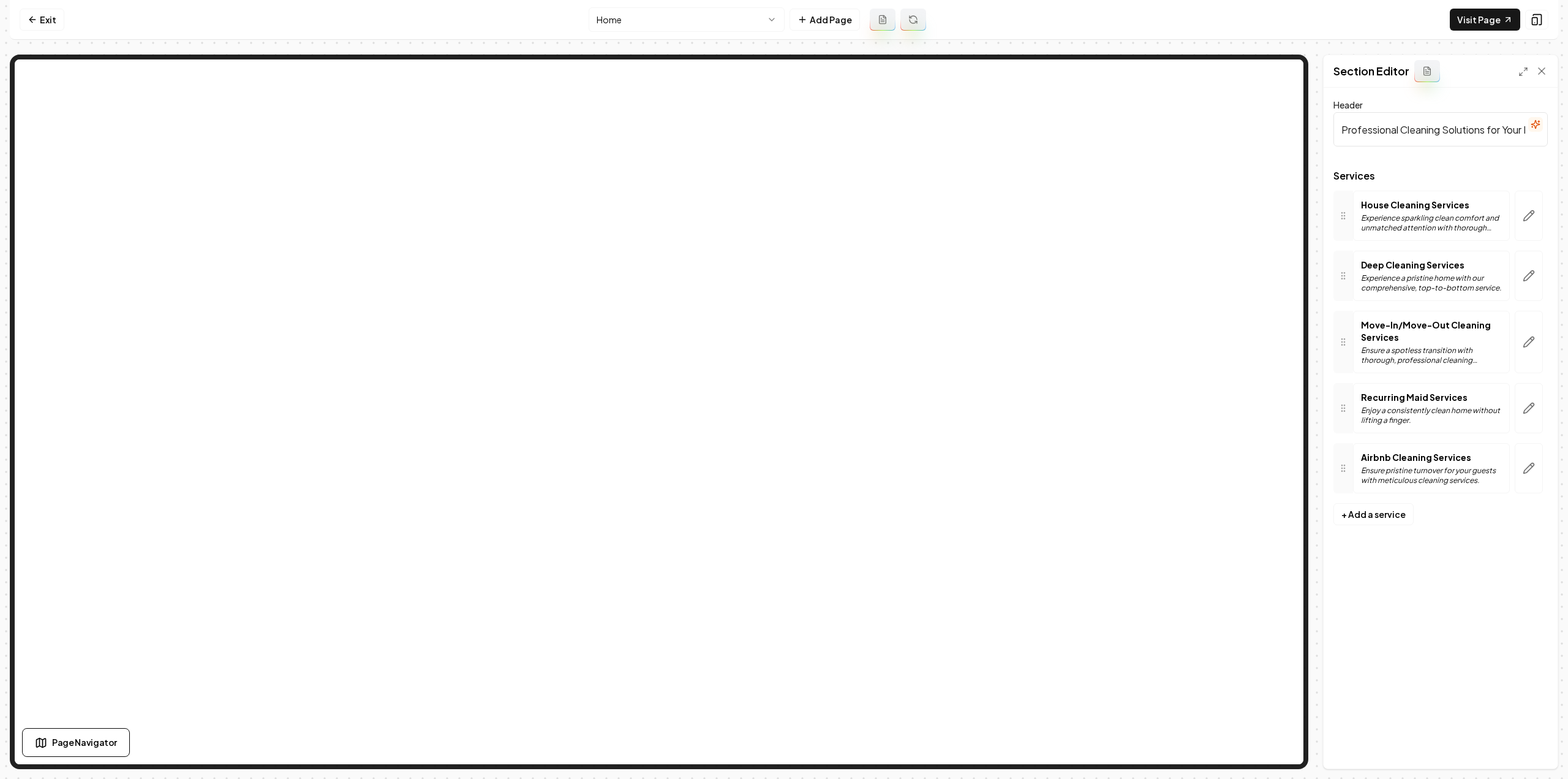
click at [1533, 208] on button "button" at bounding box center [1529, 216] width 28 height 50
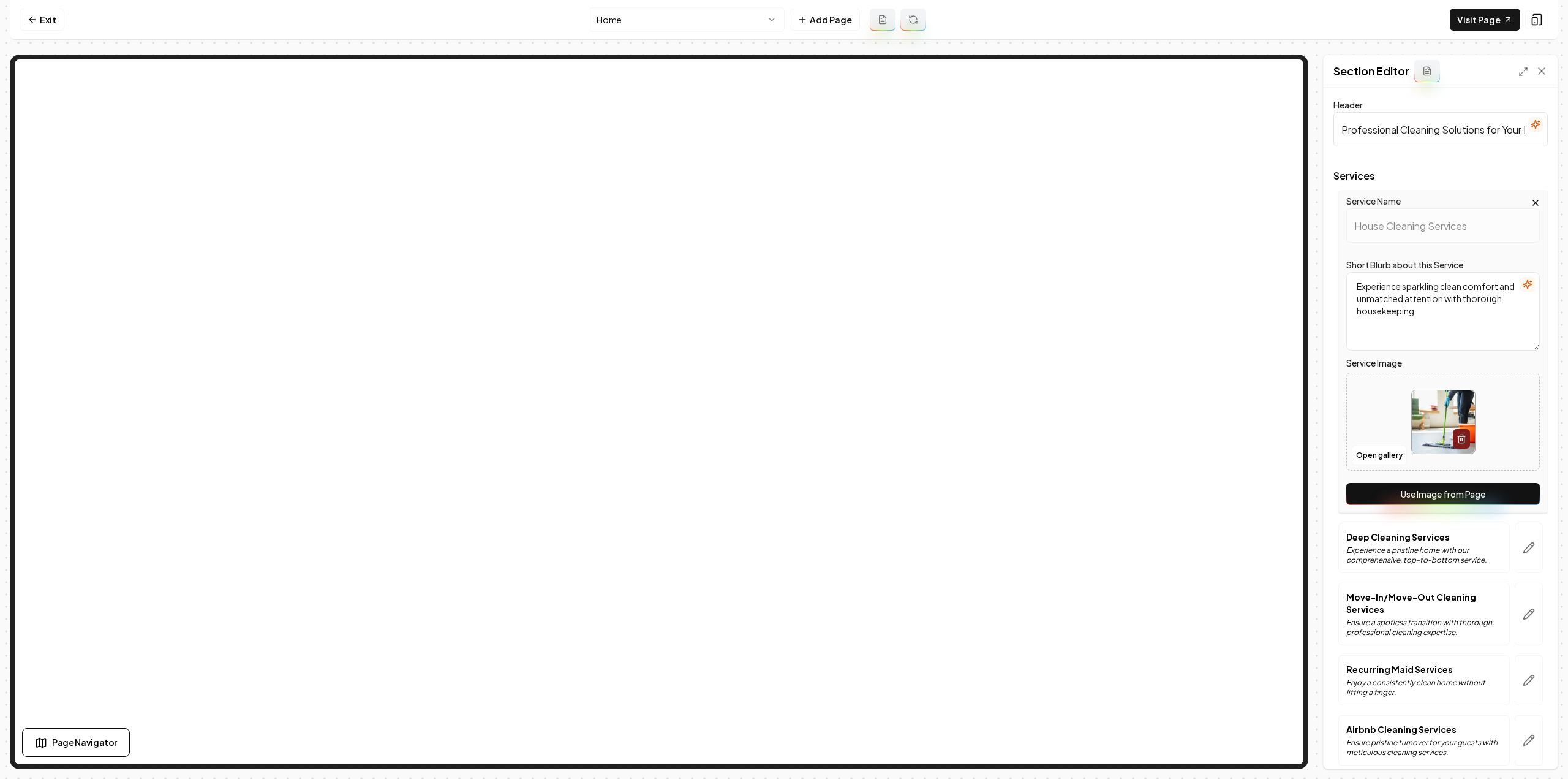
click at [1418, 495] on button "Use Image from Page" at bounding box center [1444, 494] width 194 height 22
click at [1515, 540] on button "button" at bounding box center [1529, 548] width 28 height 50
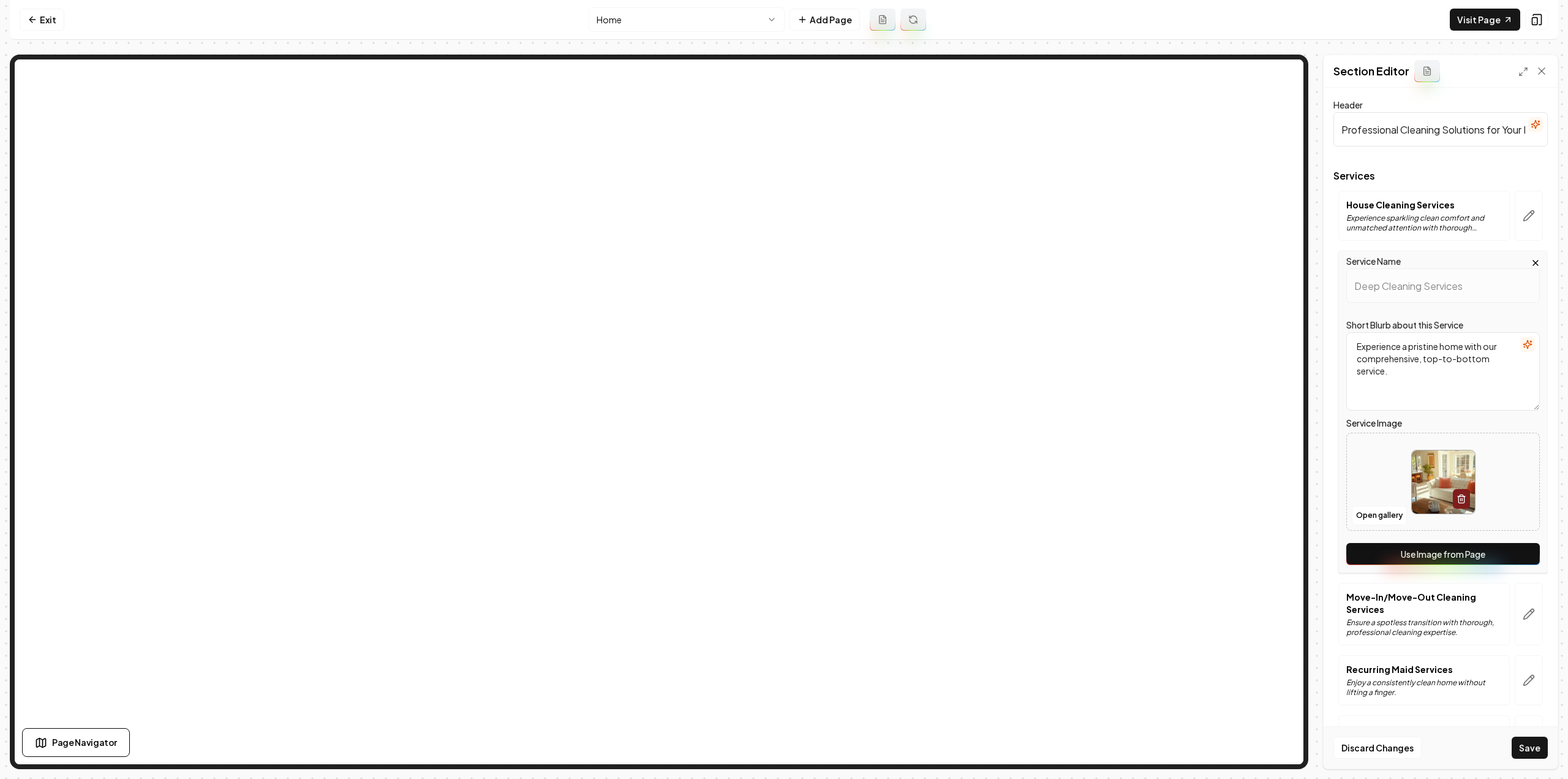
click at [1509, 546] on button "Use Image from Page" at bounding box center [1444, 554] width 194 height 22
click at [1516, 585] on button "button" at bounding box center [1529, 614] width 28 height 63
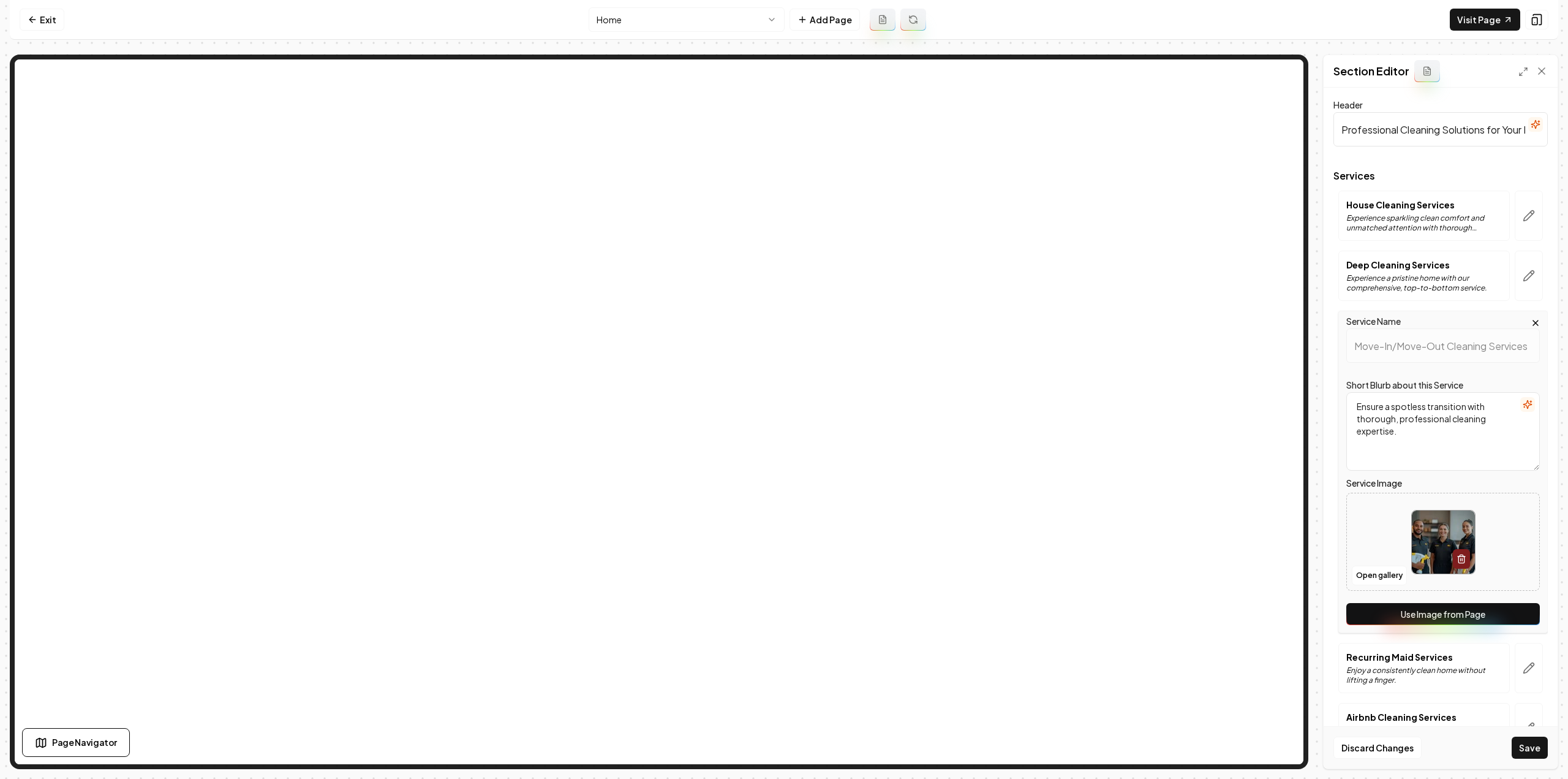
click at [1517, 609] on button "Use Image from Page" at bounding box center [1444, 614] width 194 height 22
click at [1523, 663] on icon "button" at bounding box center [1529, 668] width 13 height 13
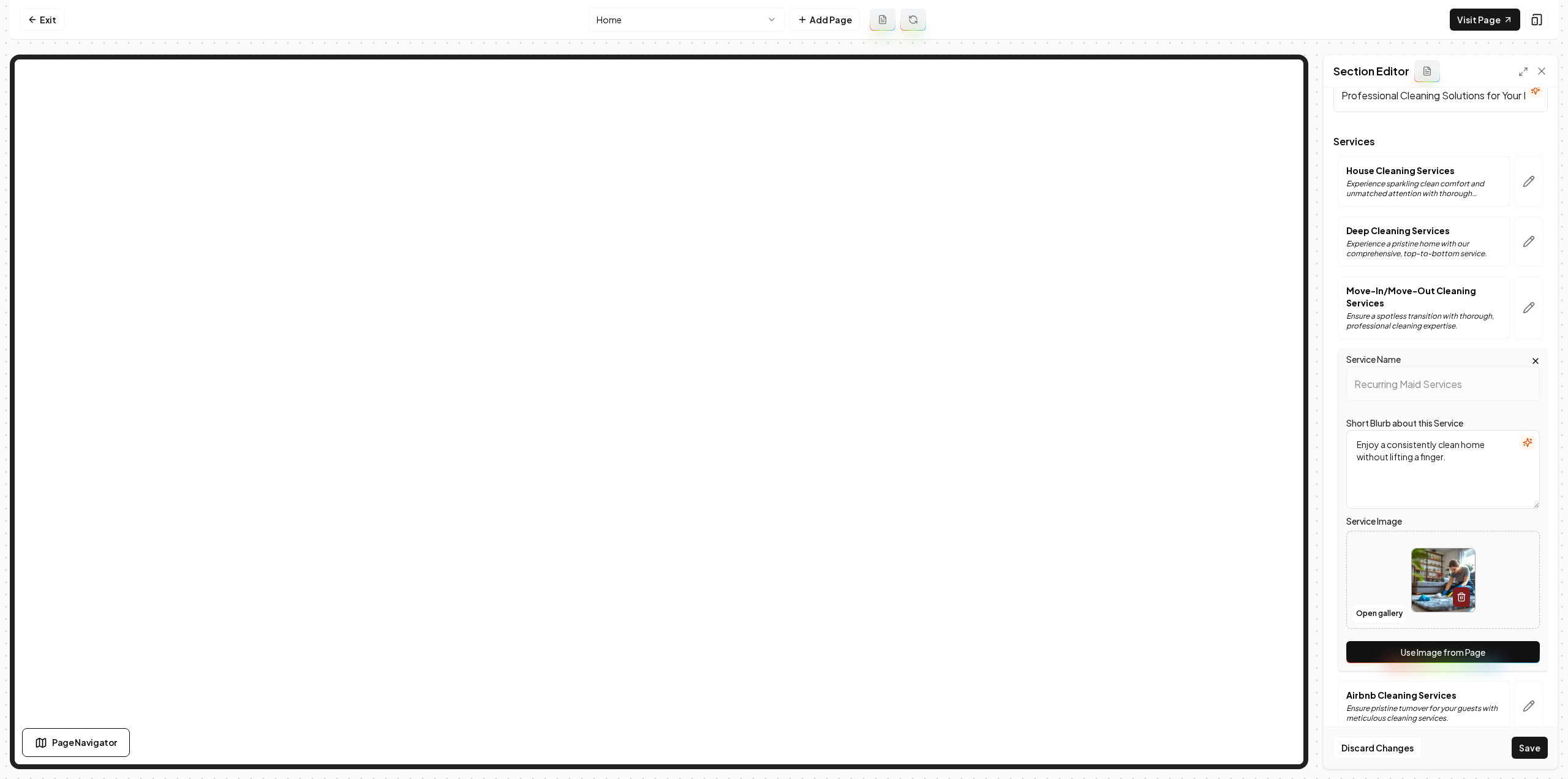
scroll to position [50, 0]
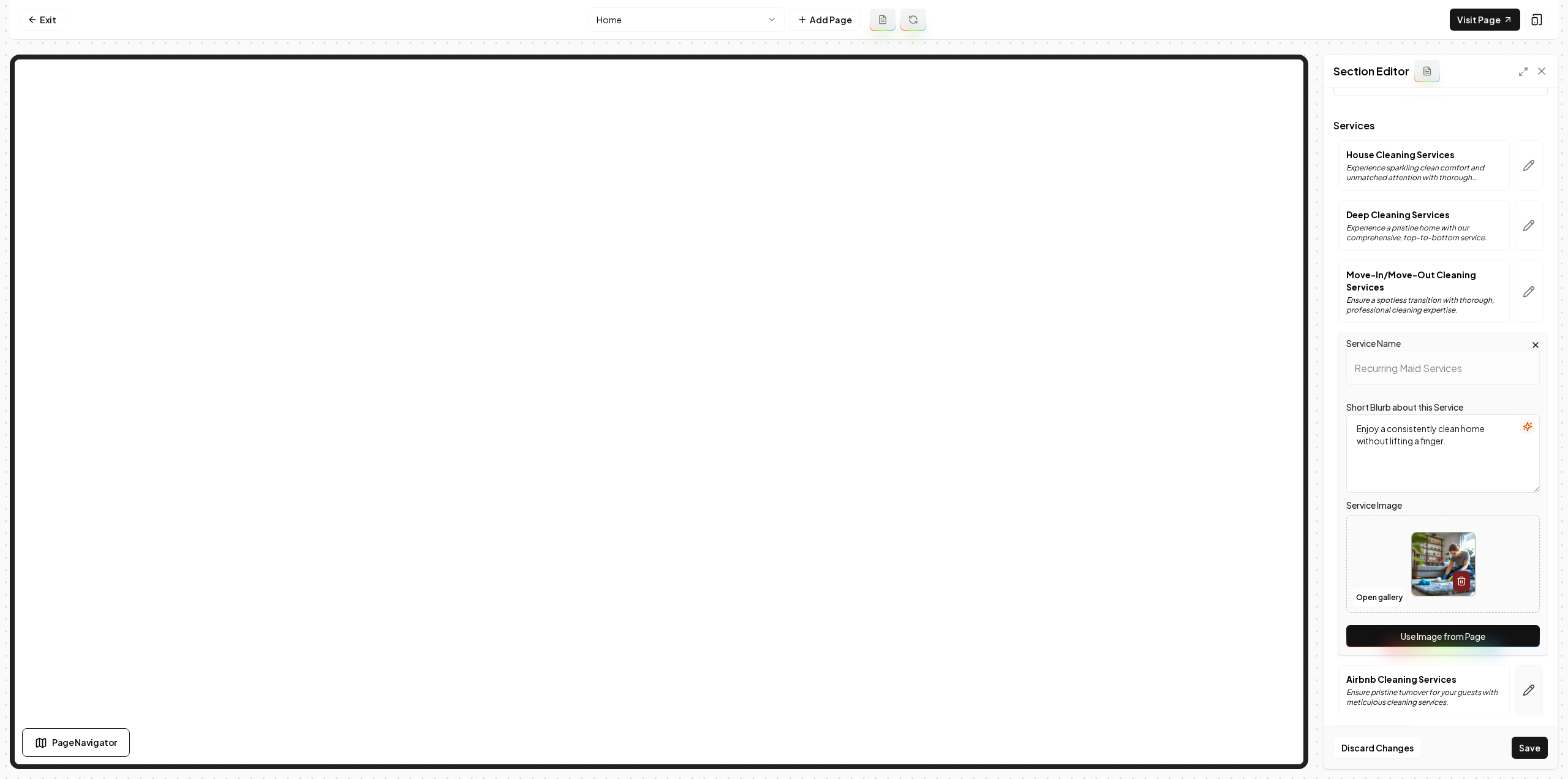
click at [1503, 634] on button "Use Image from Page" at bounding box center [1444, 636] width 194 height 22
click at [1527, 692] on button "button" at bounding box center [1529, 690] width 28 height 50
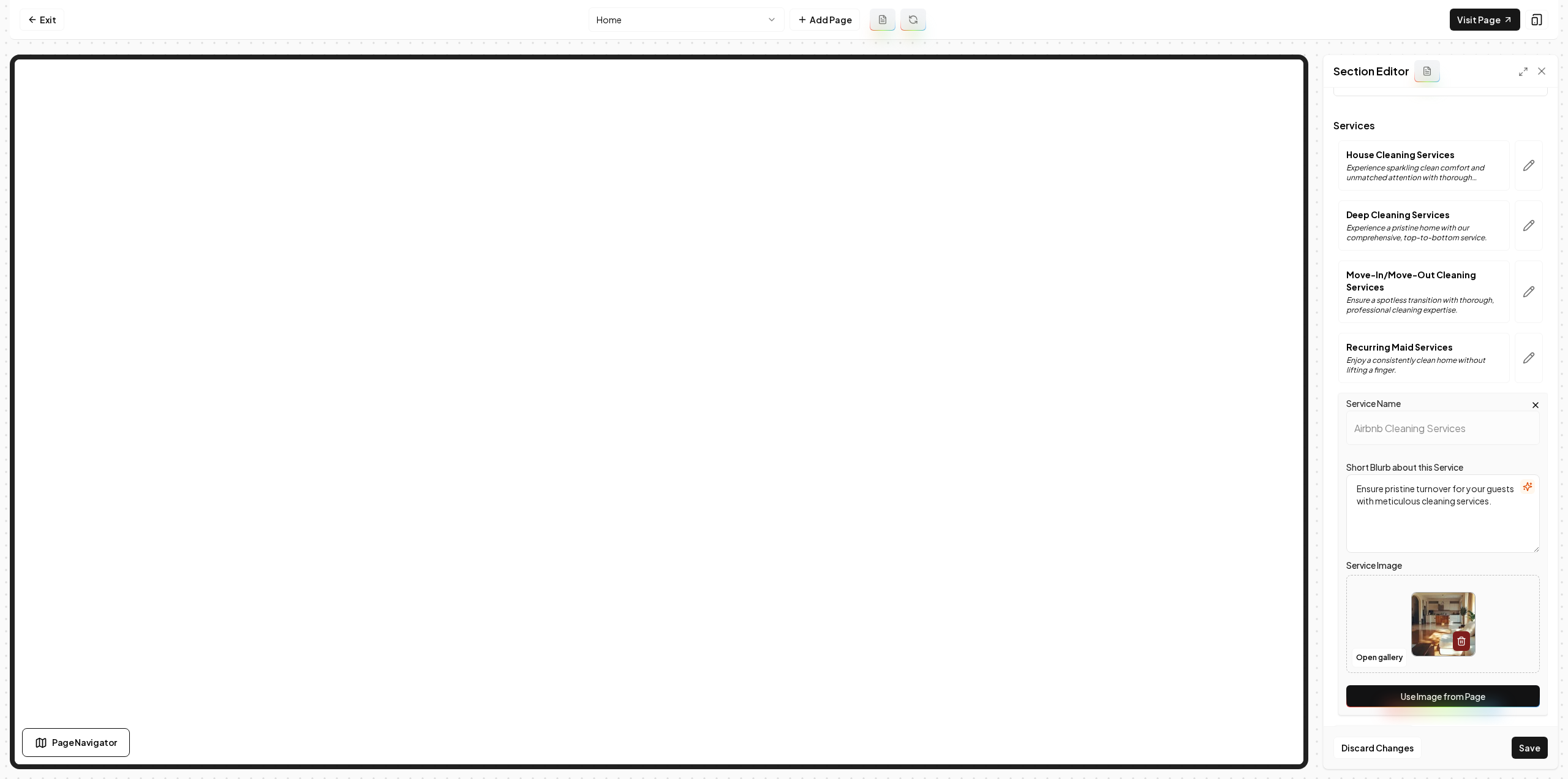
click at [1518, 693] on button "Use Image from Page" at bounding box center [1444, 696] width 194 height 22
click at [1528, 742] on button "Save" at bounding box center [1530, 748] width 36 height 22
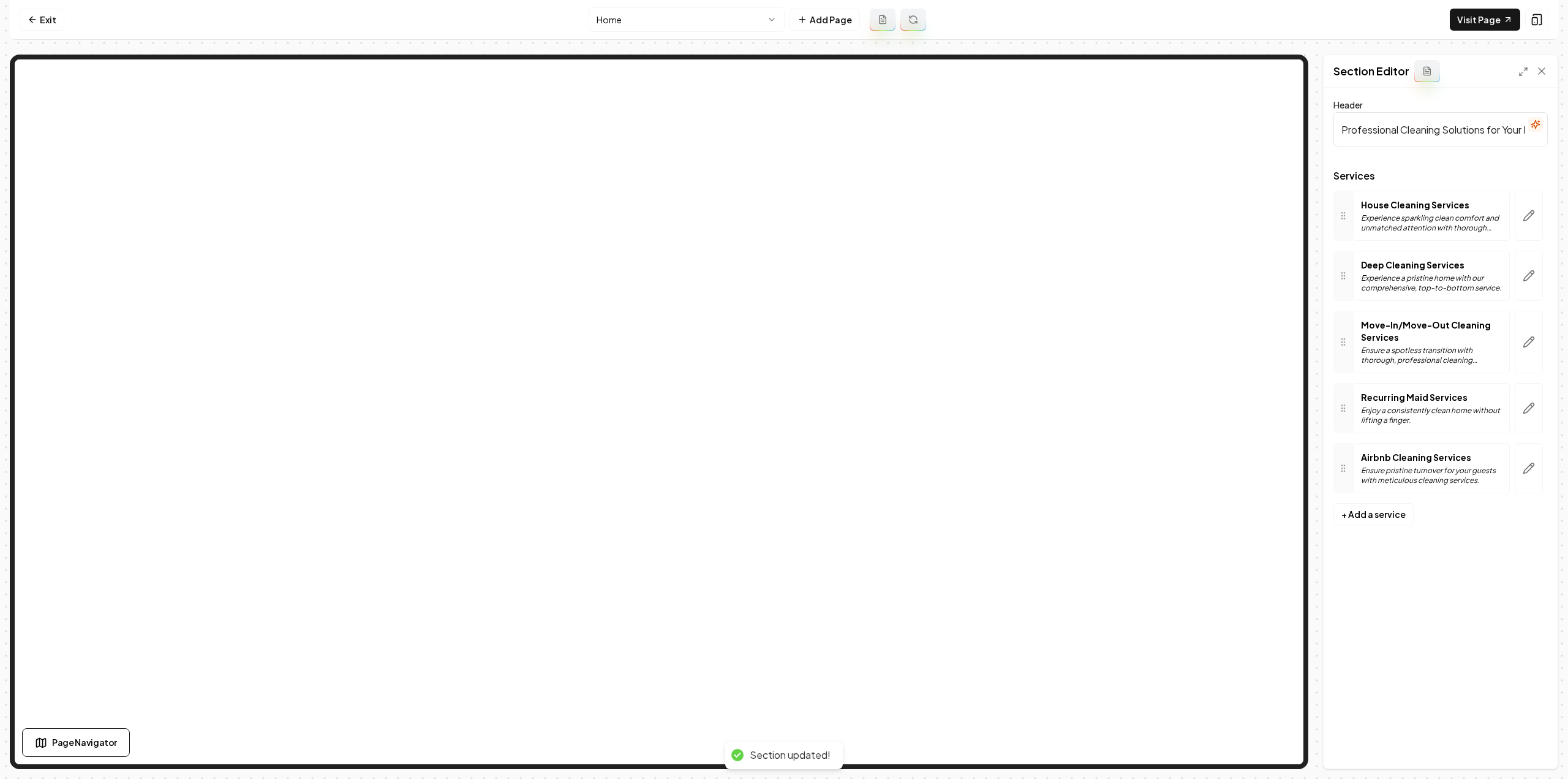
scroll to position [0, 0]
click at [1462, 28] on link "Visit Page" at bounding box center [1485, 20] width 70 height 22
click at [43, 9] on link "Exit" at bounding box center [41, 20] width 45 height 22
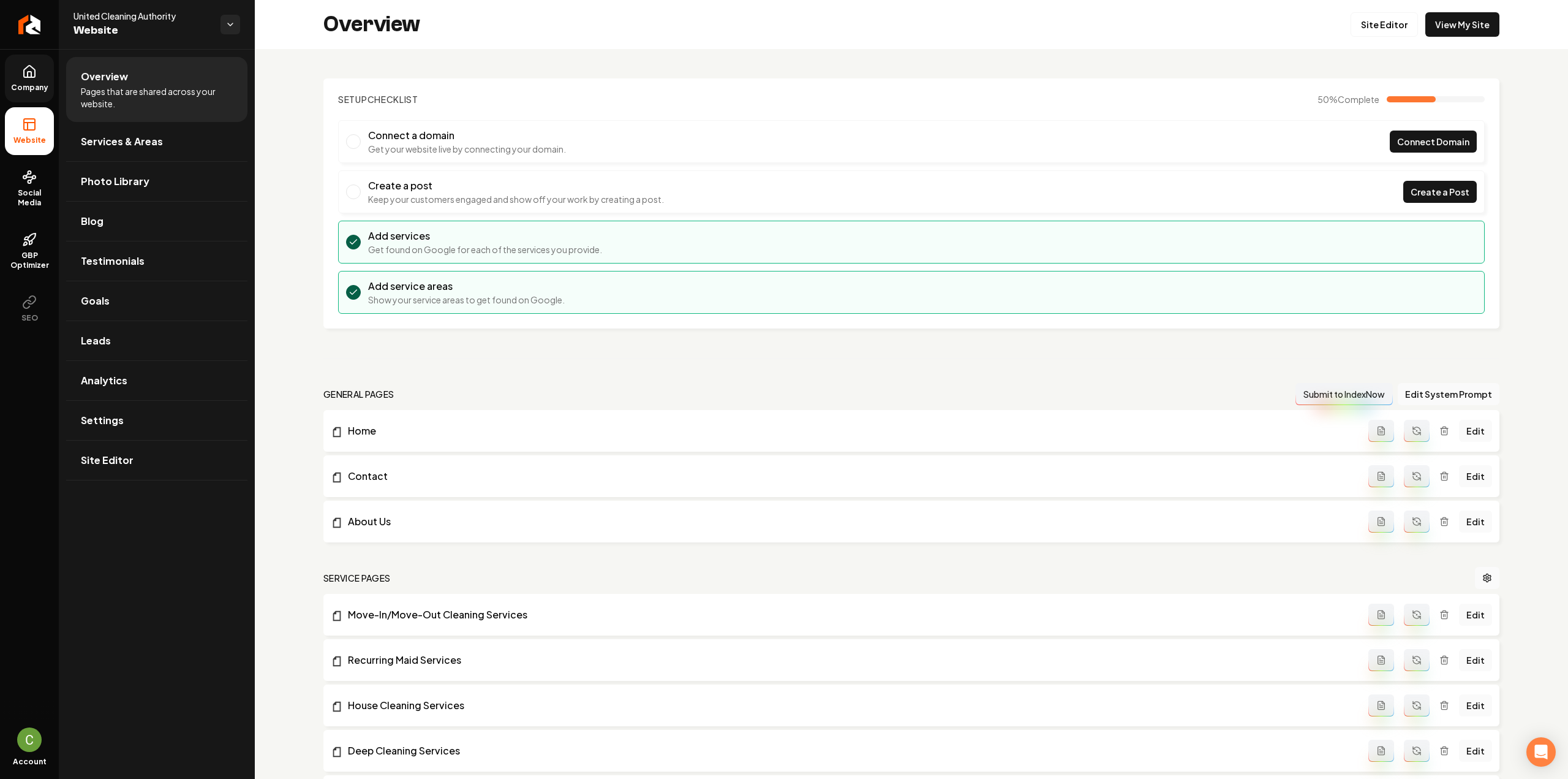
click at [37, 66] on link "Company" at bounding box center [29, 78] width 49 height 48
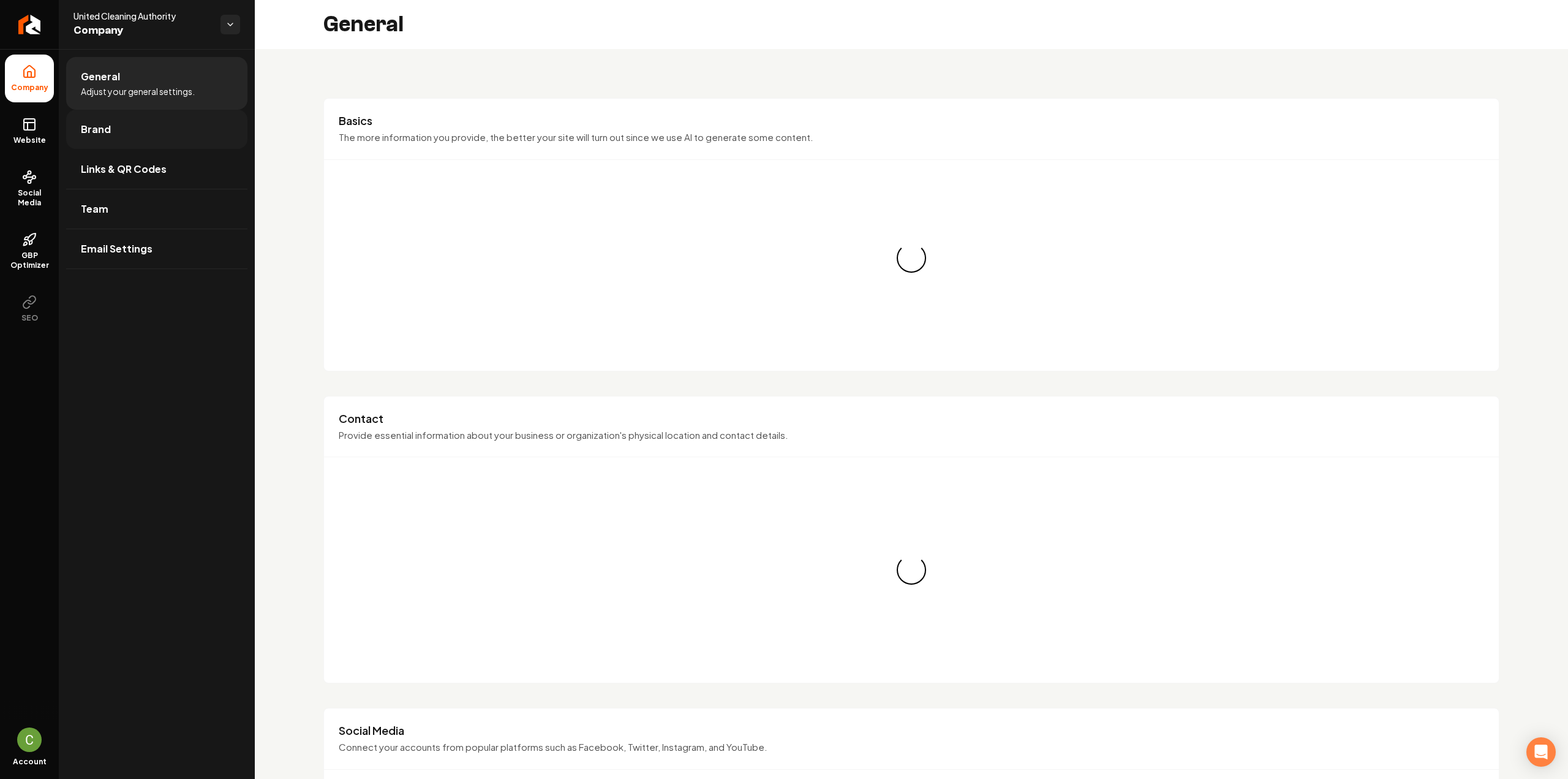
click at [145, 120] on link "Brand" at bounding box center [157, 129] width 181 height 39
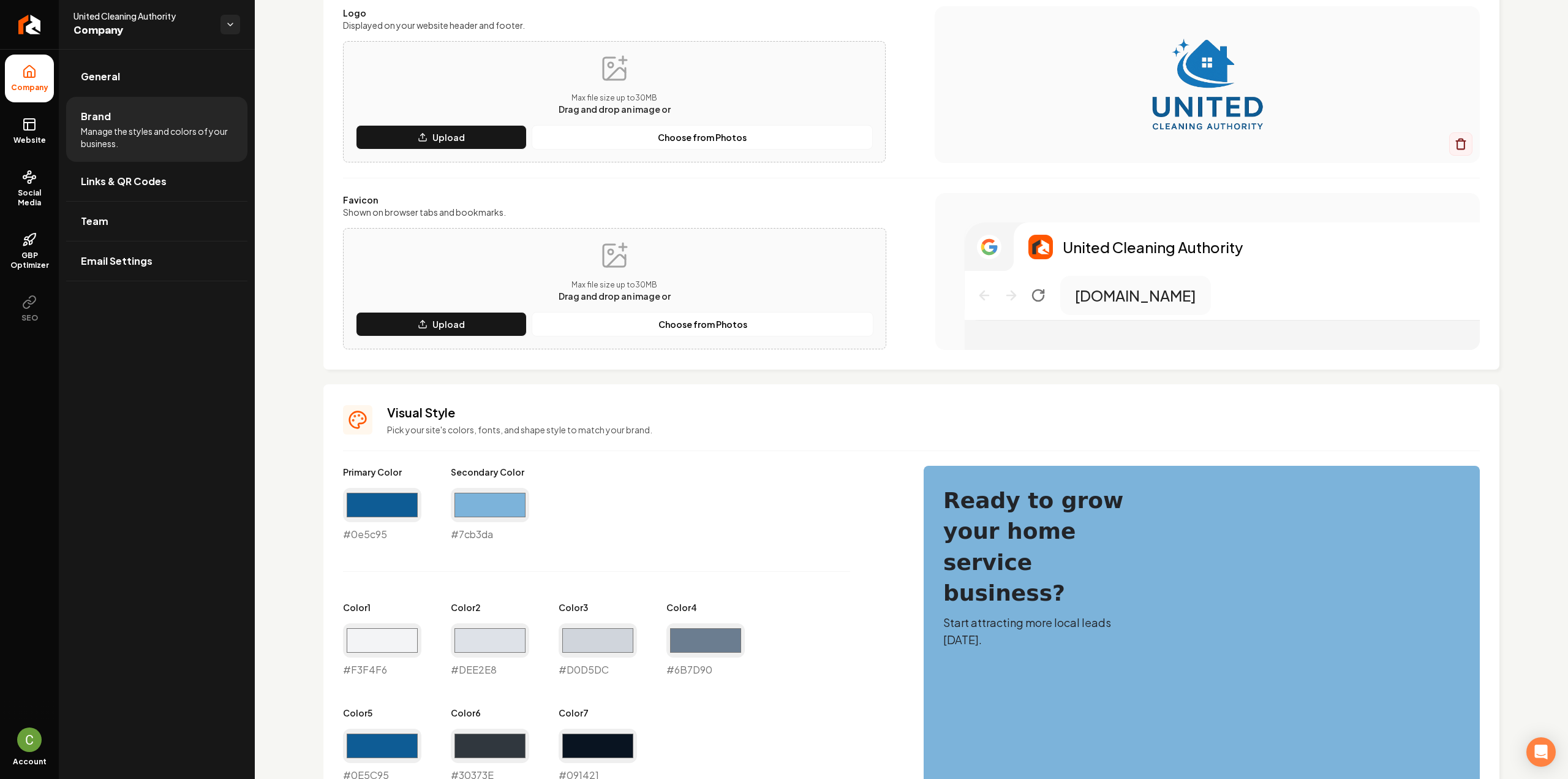
scroll to position [123, 0]
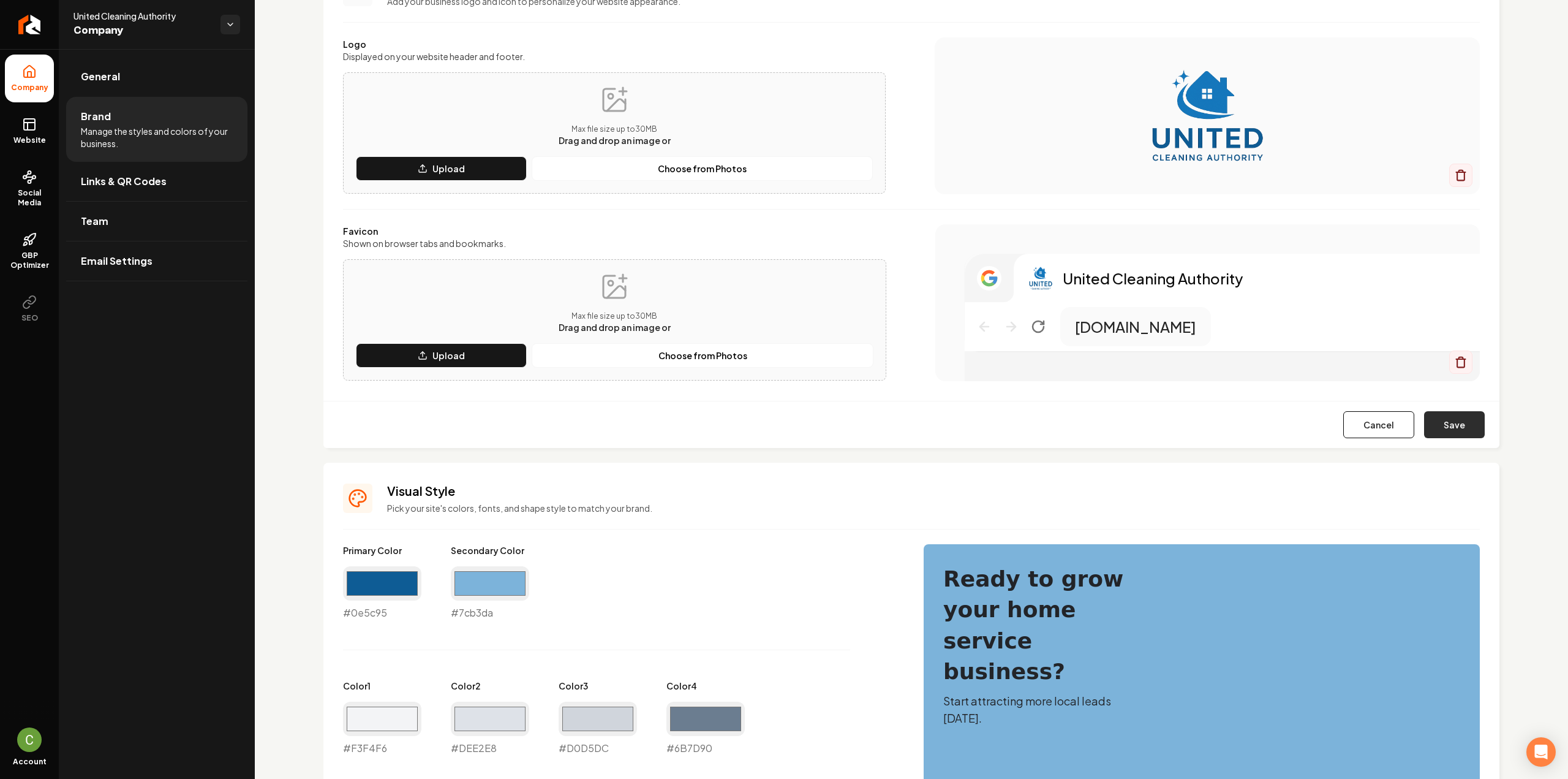
click at [1447, 424] on button "Save" at bounding box center [1455, 424] width 61 height 27
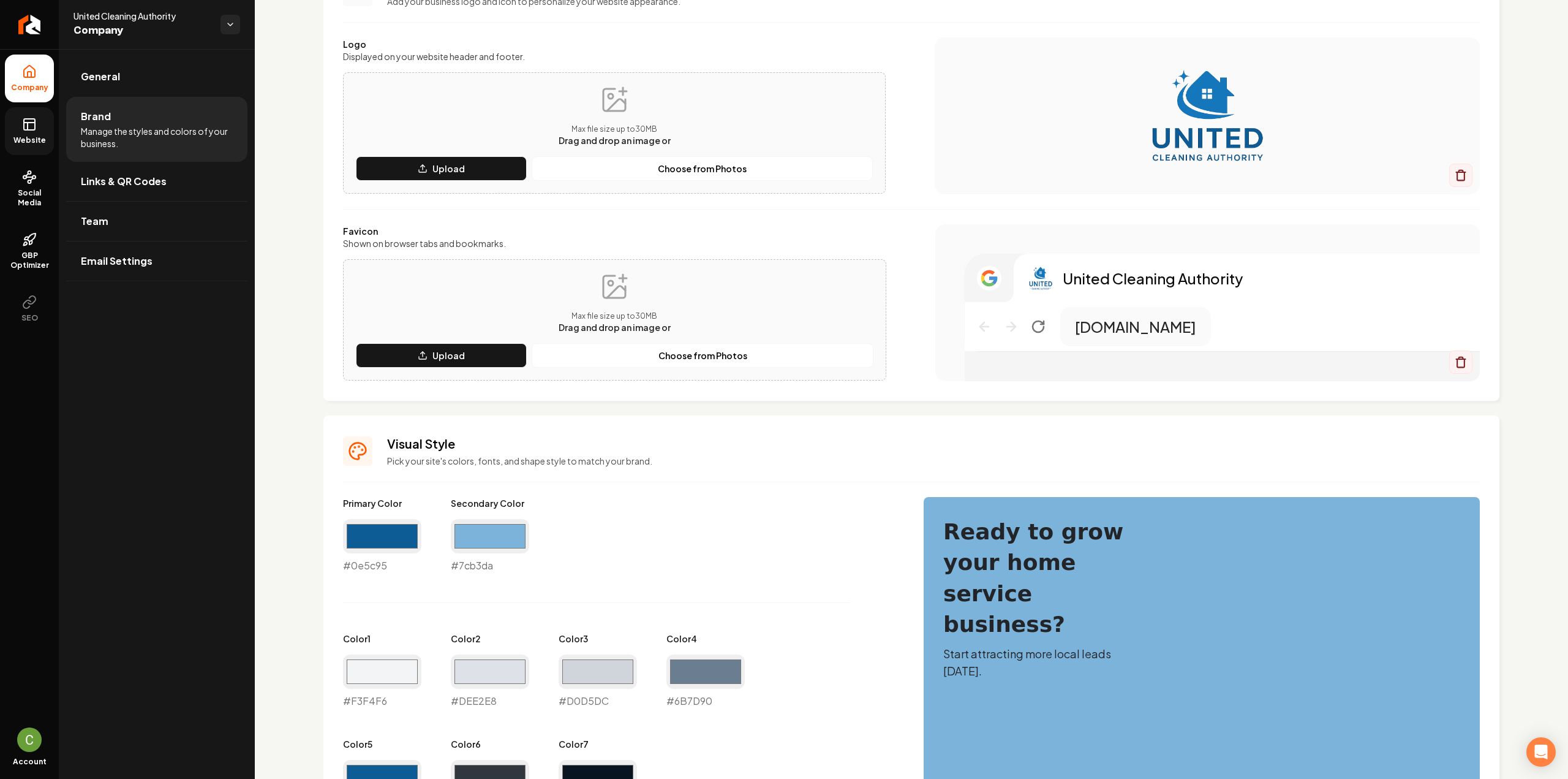
click at [38, 120] on link "Website" at bounding box center [29, 130] width 49 height 48
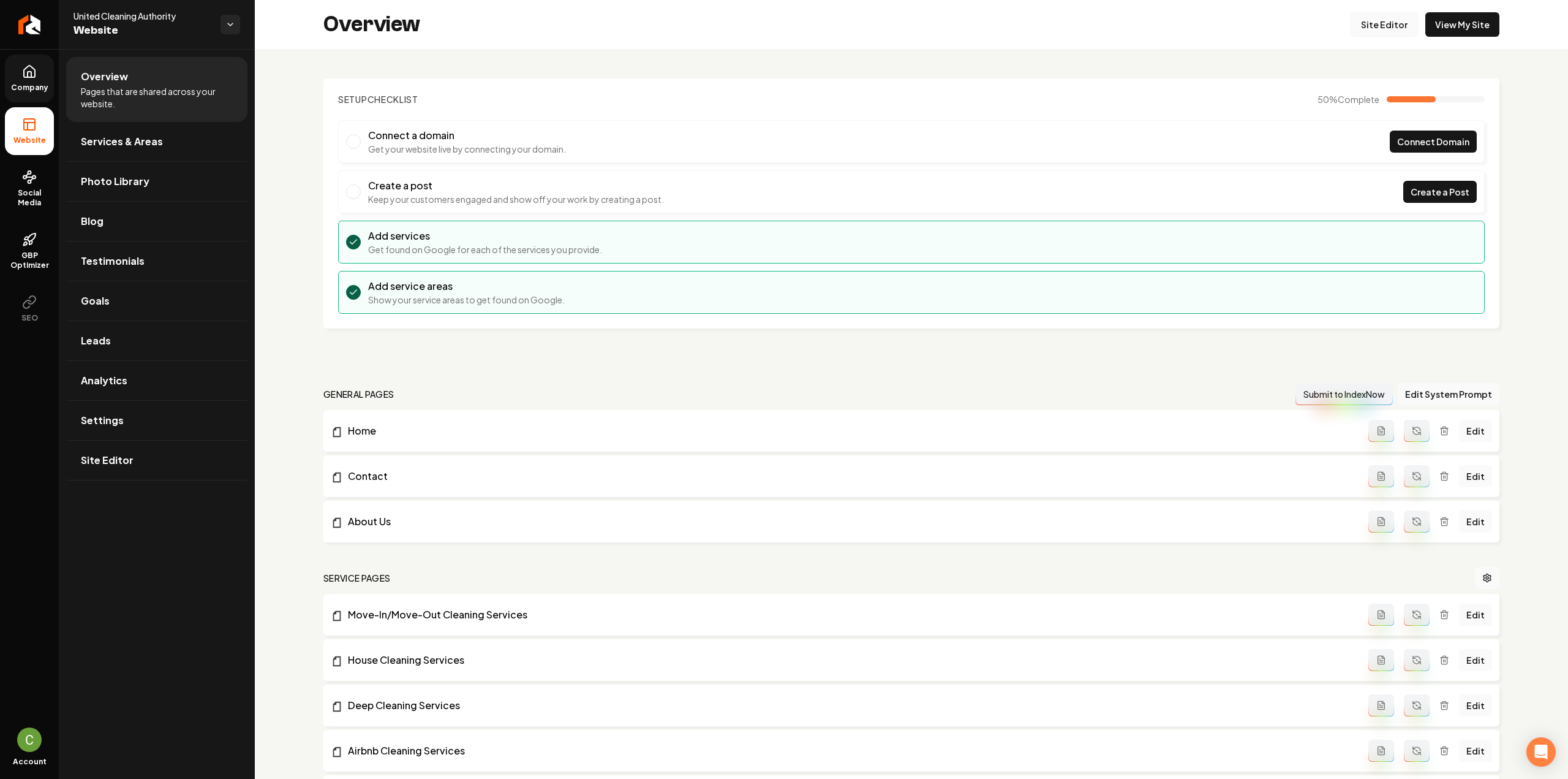
click at [1389, 15] on link "Site Editor" at bounding box center [1384, 24] width 67 height 24
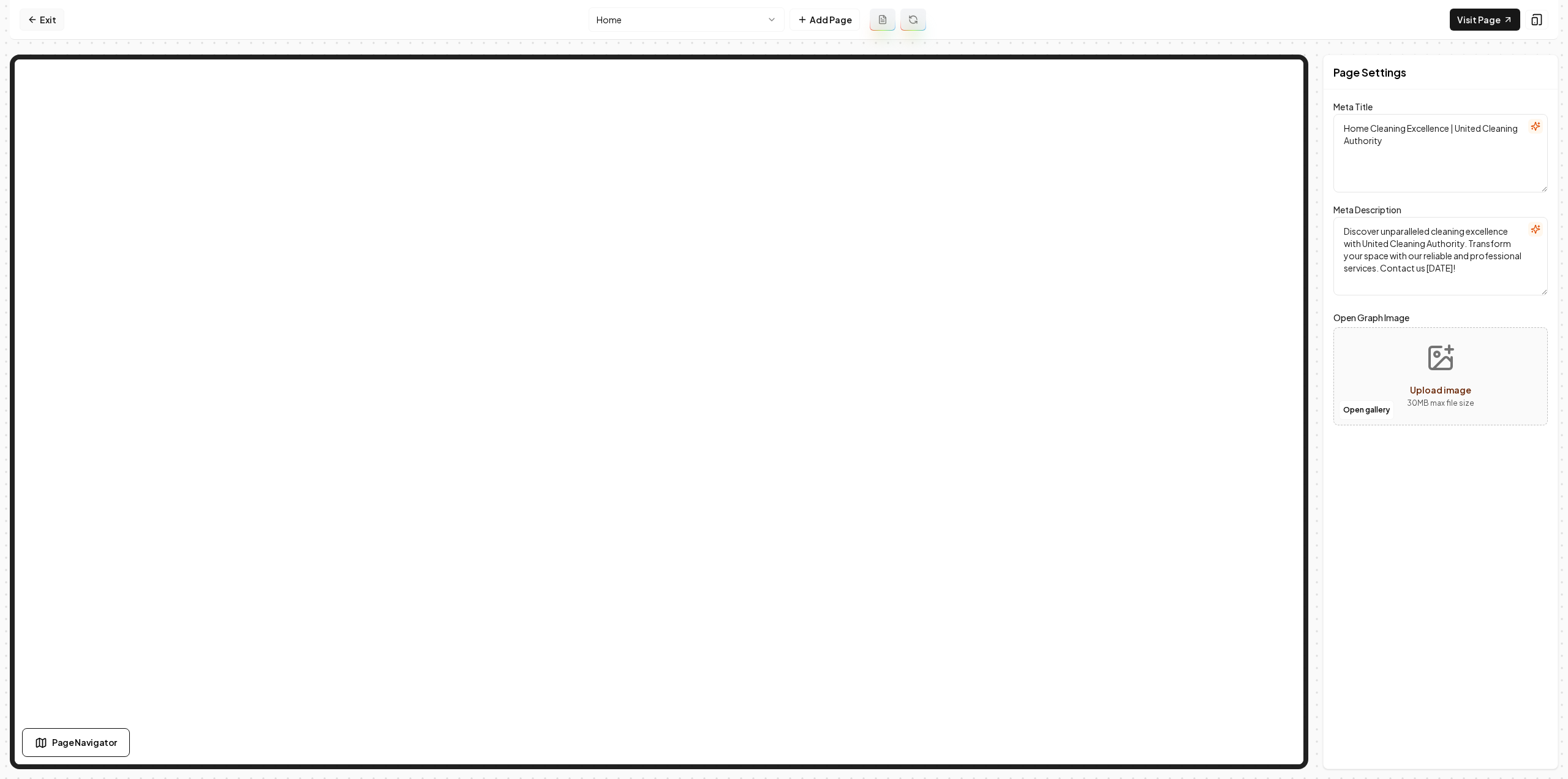
click at [44, 20] on link "Exit" at bounding box center [41, 20] width 45 height 22
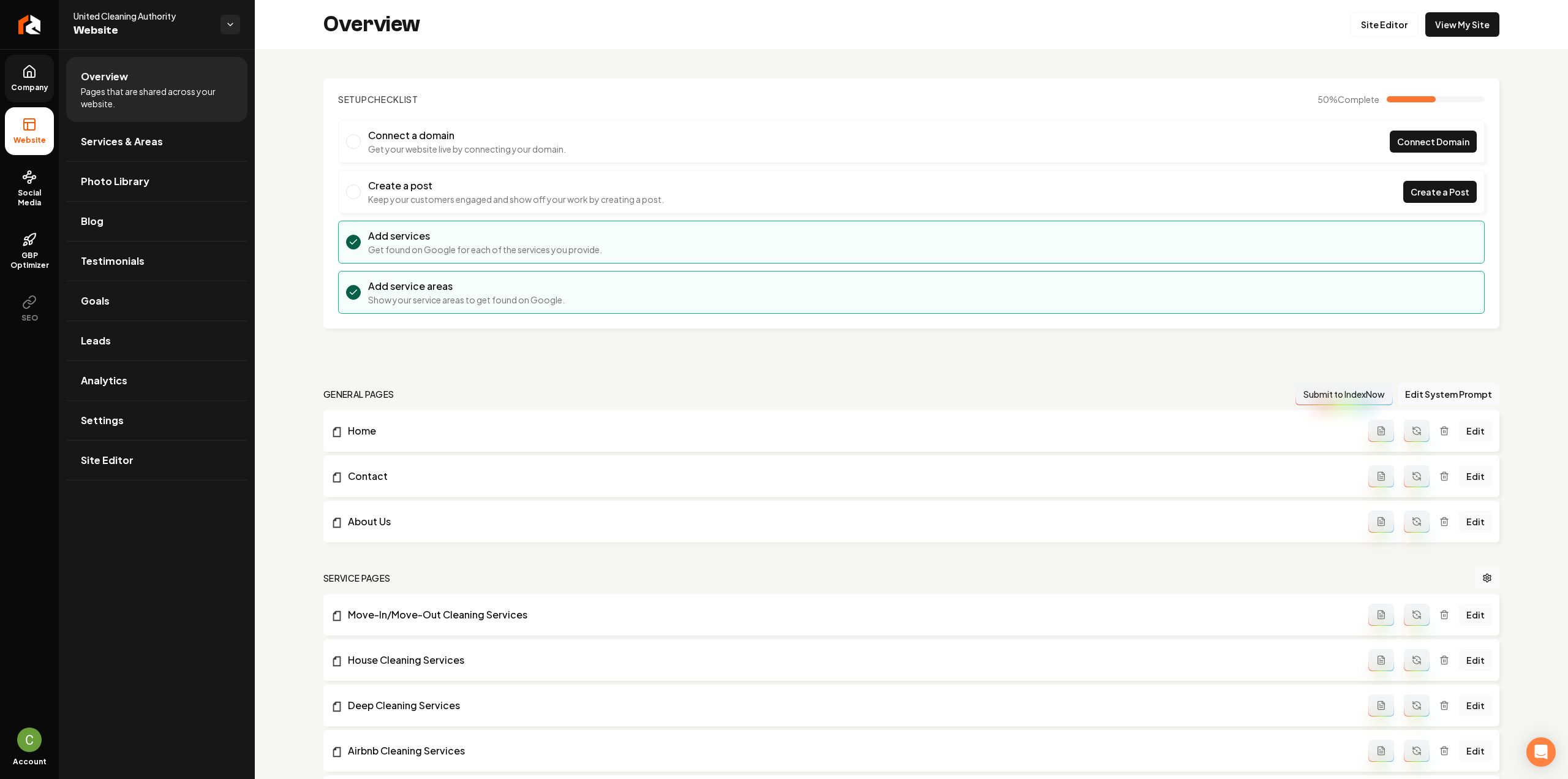
click at [40, 87] on span "Company" at bounding box center [30, 88] width 47 height 10
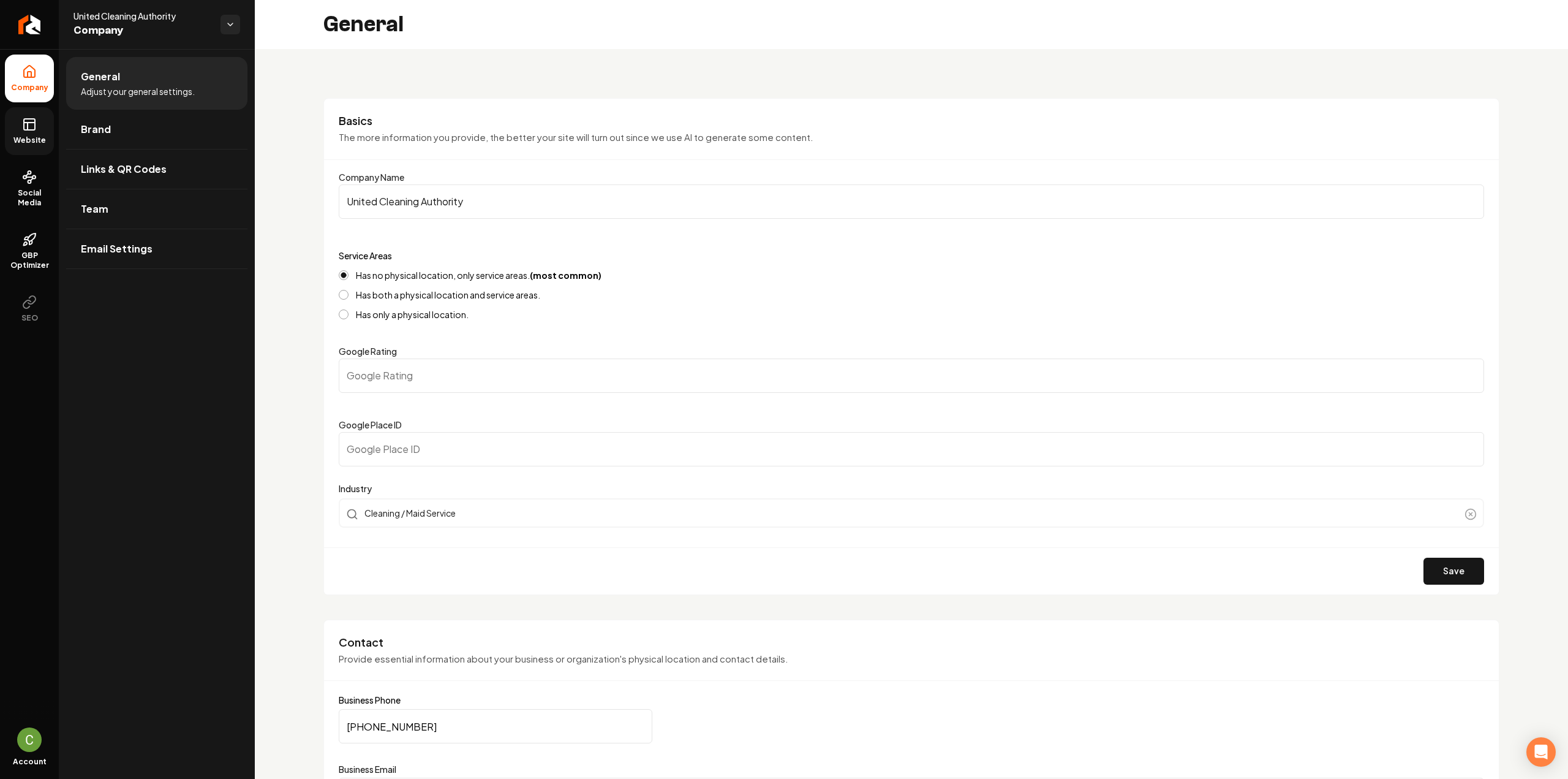
click at [40, 130] on link "Website" at bounding box center [29, 130] width 49 height 48
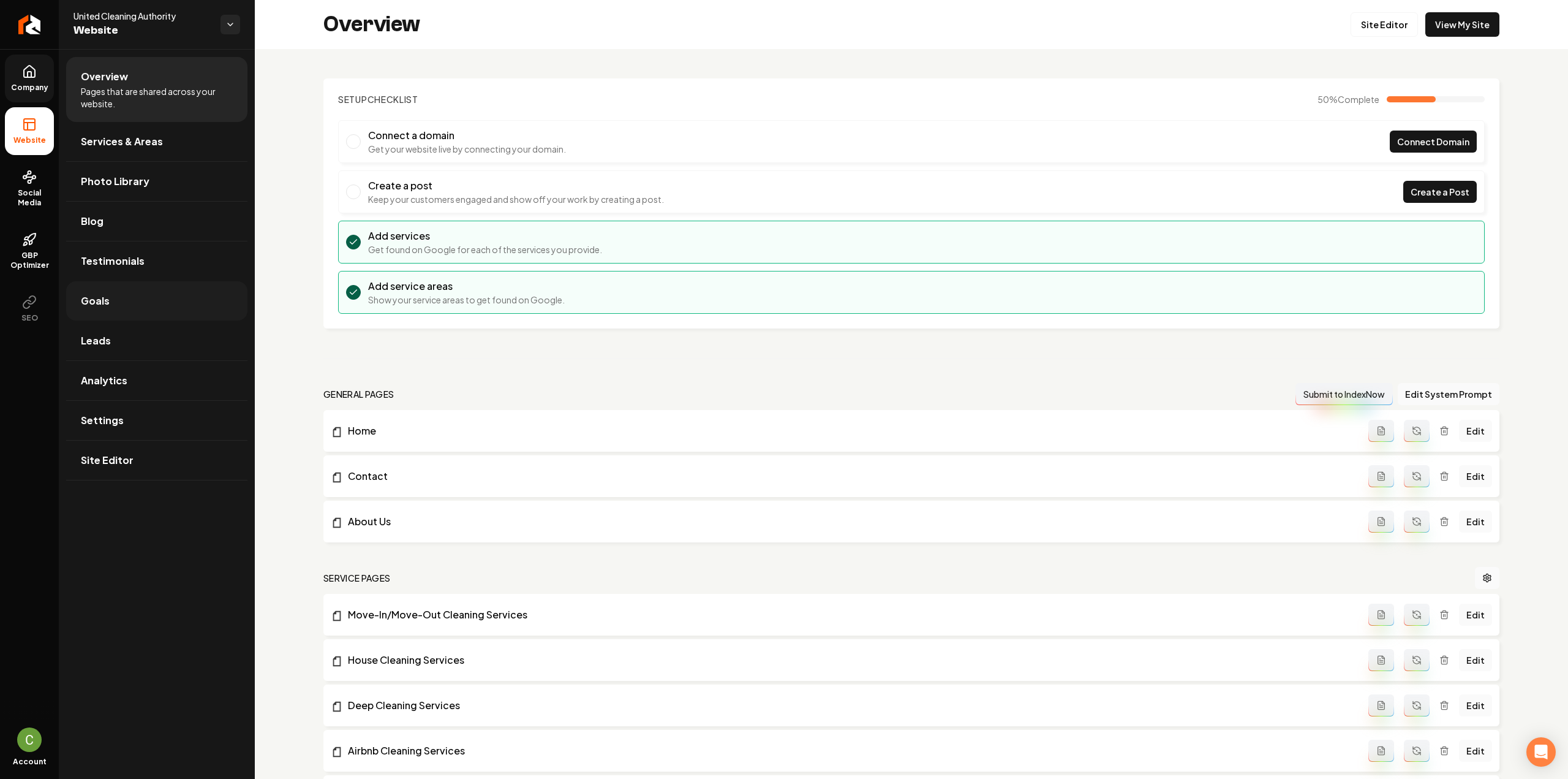
click at [122, 301] on link "Goals" at bounding box center [157, 301] width 181 height 39
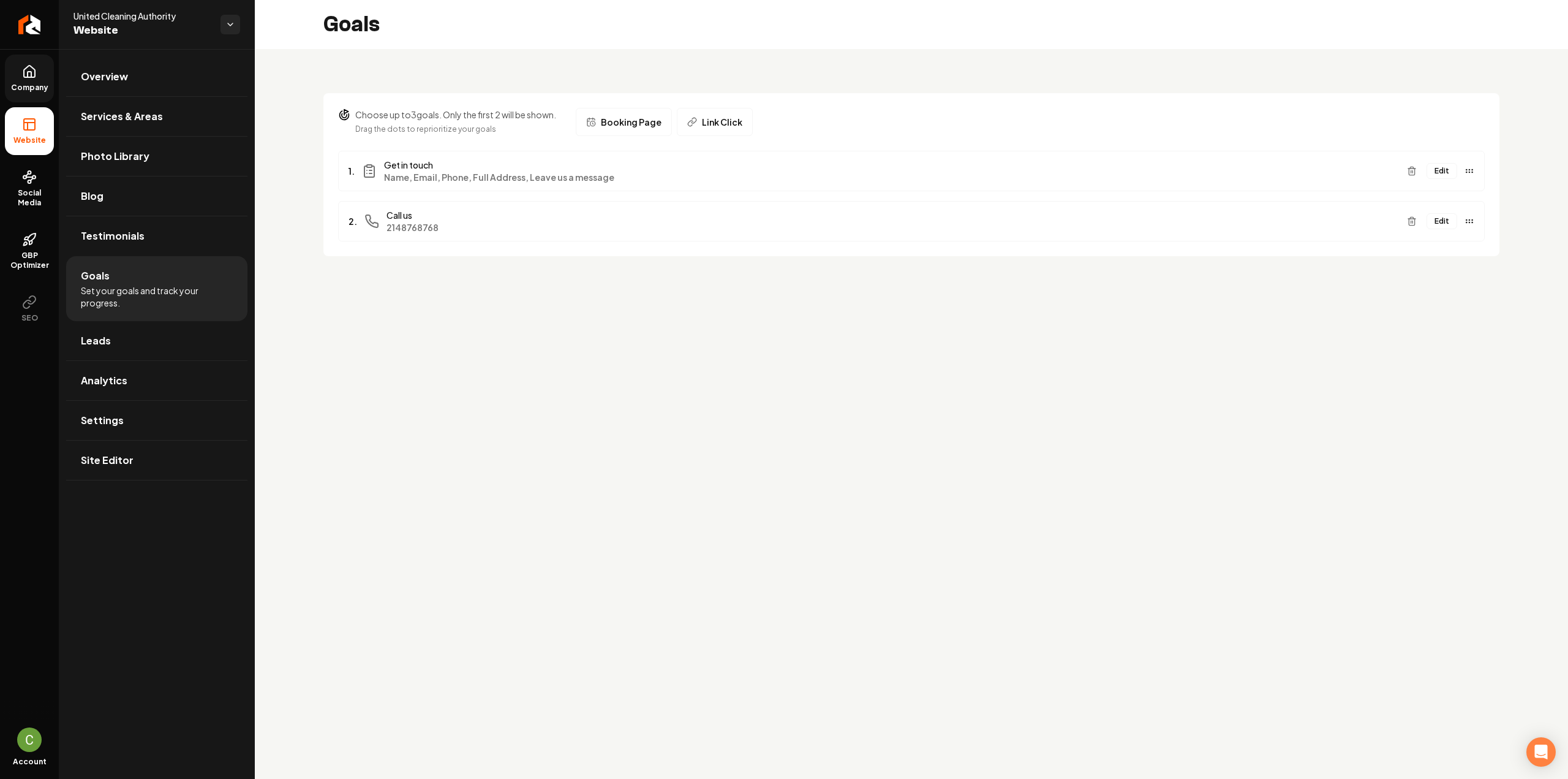
click at [1436, 176] on button "Edit" at bounding box center [1441, 171] width 30 height 16
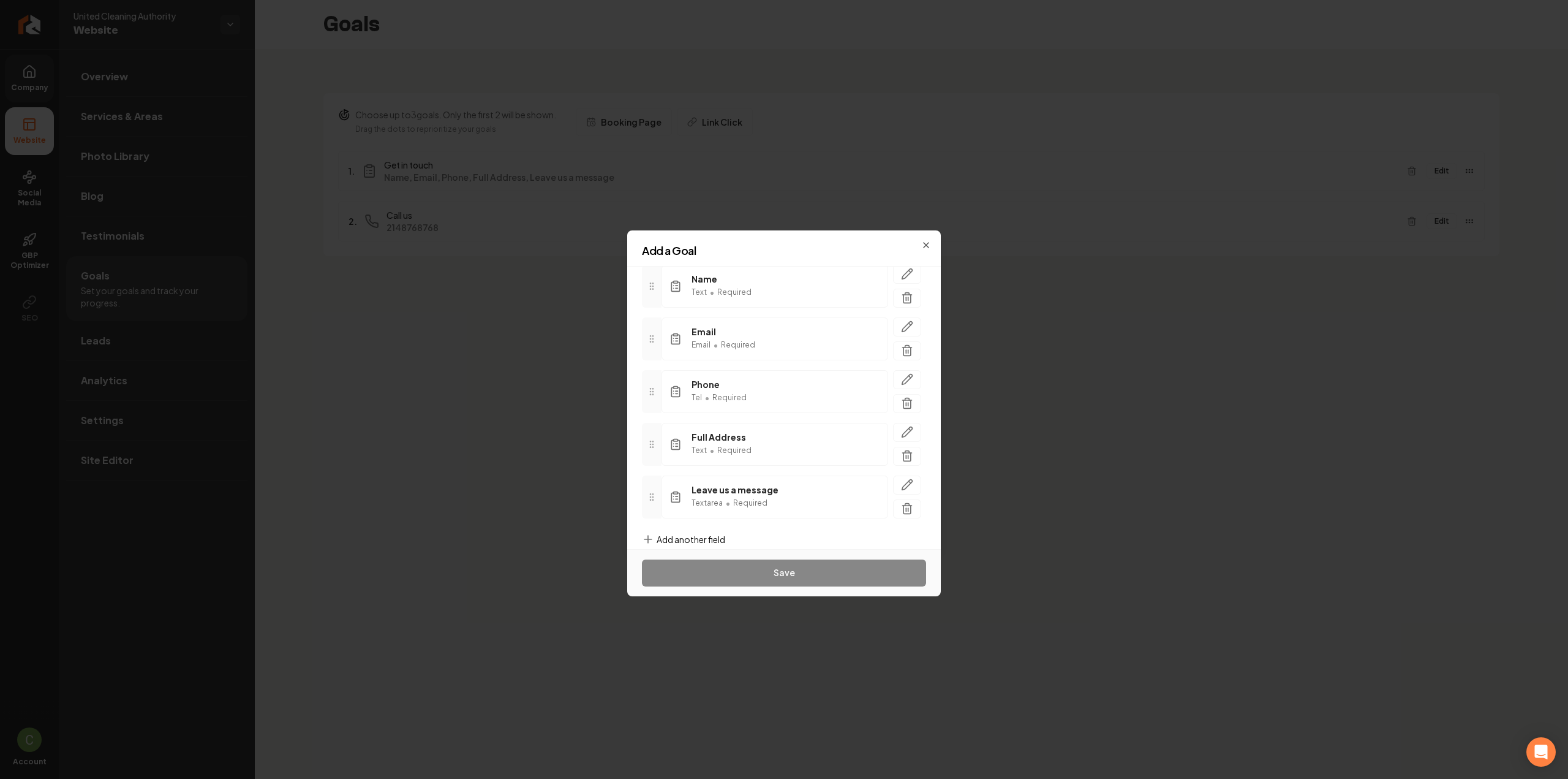
scroll to position [109, 0]
click at [697, 525] on span "Add another field" at bounding box center [691, 526] width 69 height 13
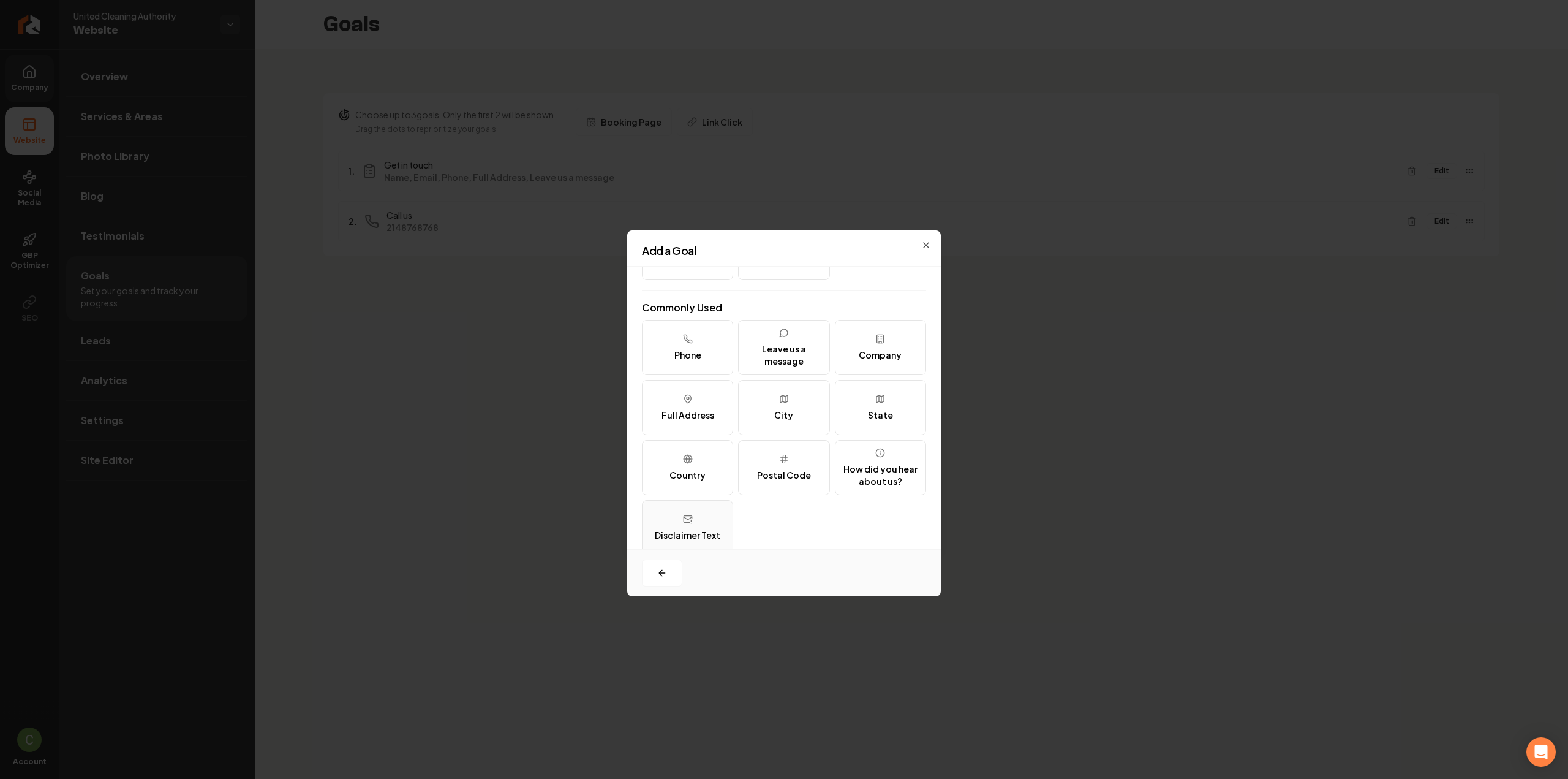
scroll to position [149, 0]
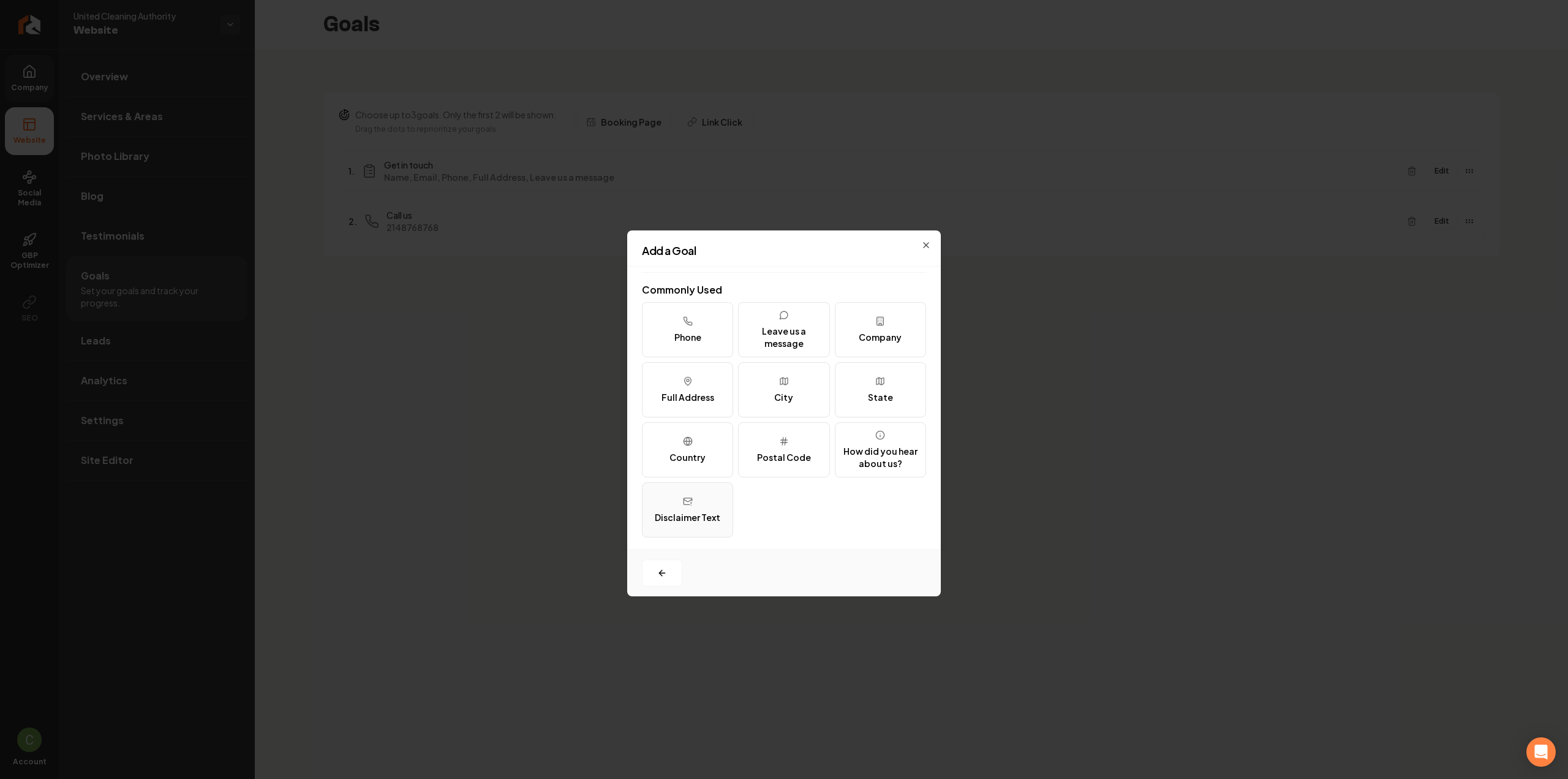
click at [684, 505] on icon at bounding box center [688, 501] width 10 height 10
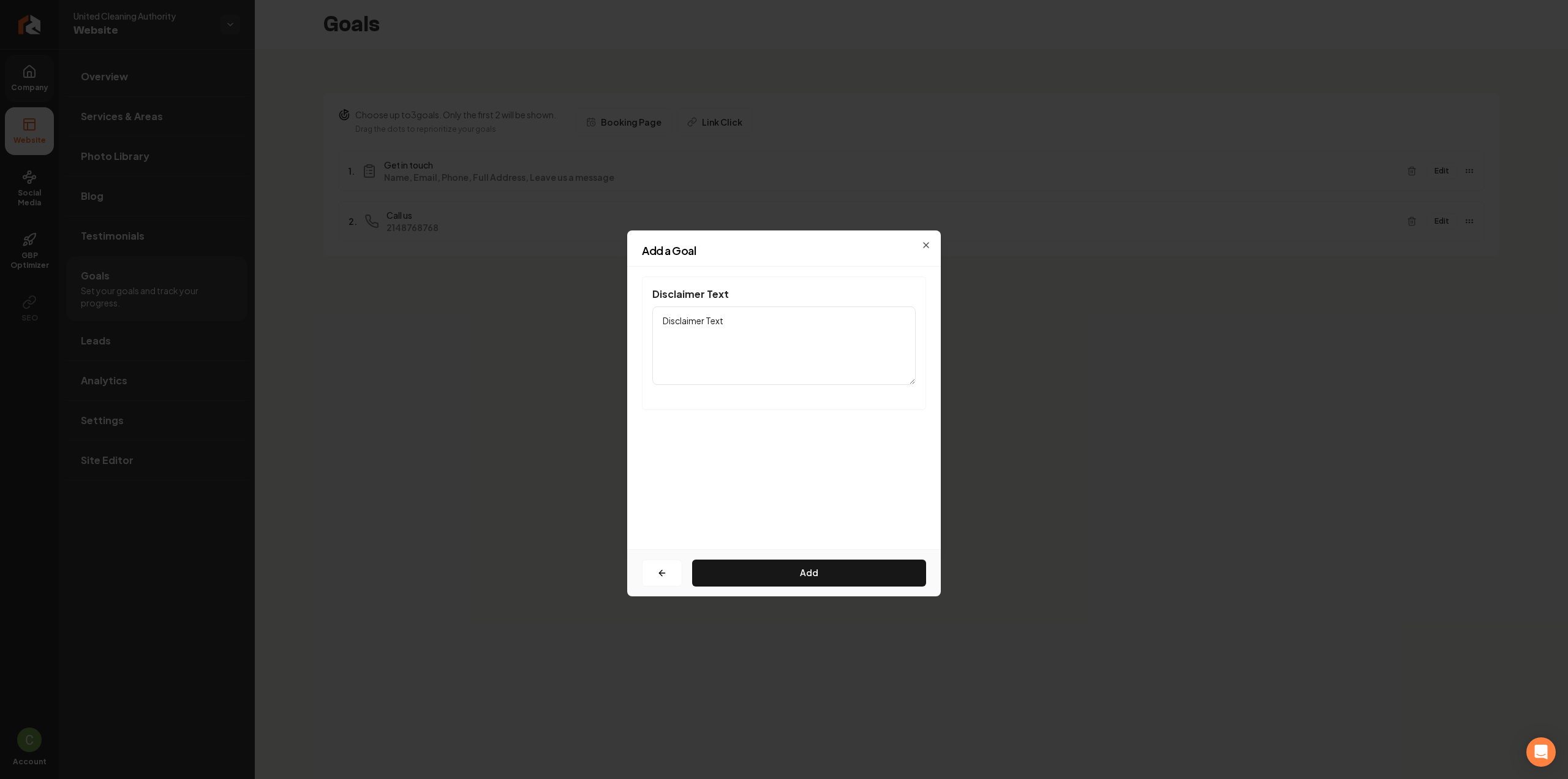
click at [723, 327] on textarea "Disclaimer Text" at bounding box center [784, 345] width 263 height 78
paste textarea "I Consent to Receive SMS Notifications, Appointment Reminders and Updates, and …"
drag, startPoint x: 827, startPoint y: 331, endPoint x: 694, endPoint y: 341, distance: 133.4
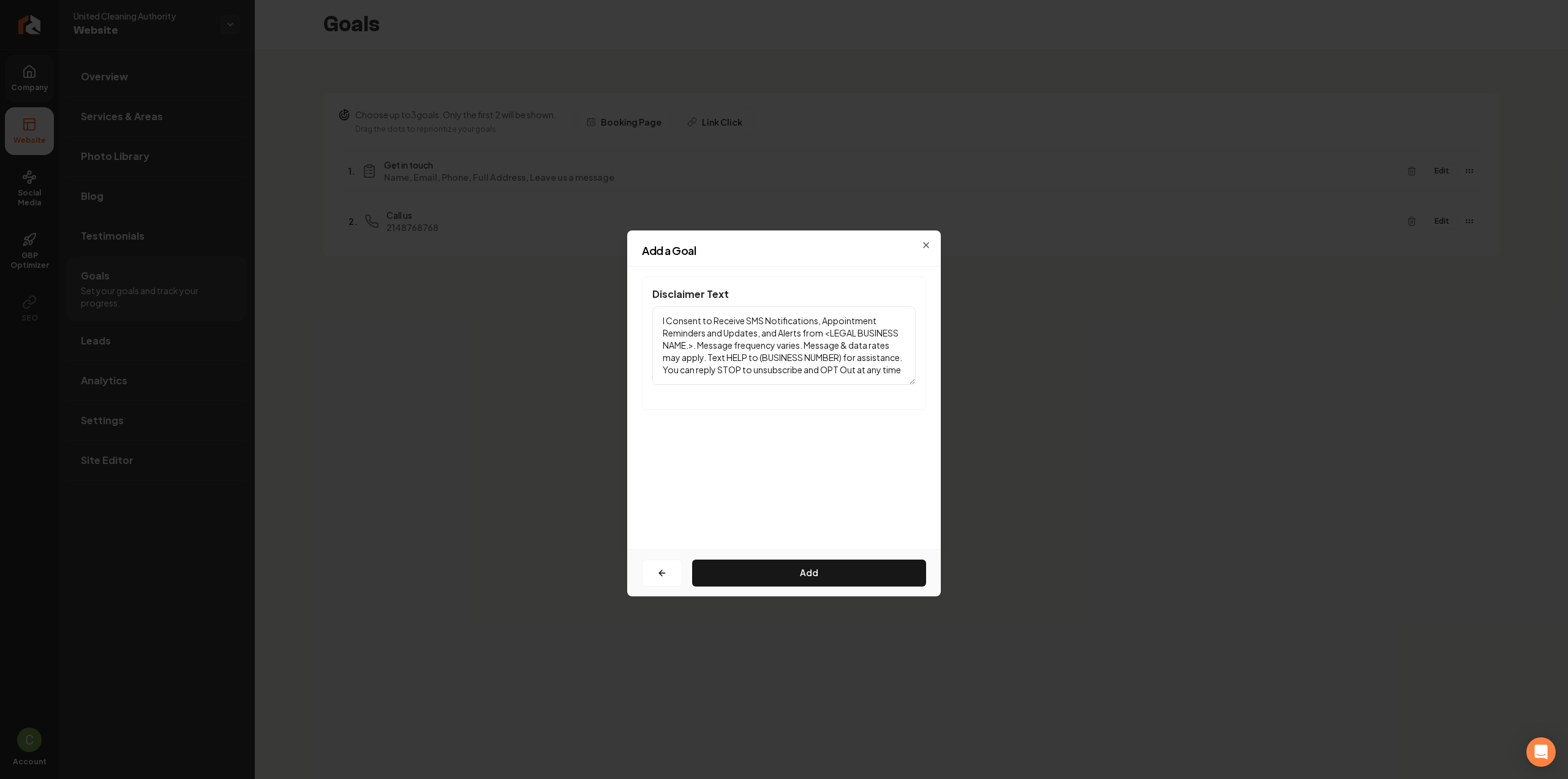
click at [694, 341] on textarea "I Consent to Receive SMS Notifications, Appointment Reminders and Updates, and …" at bounding box center [784, 345] width 263 height 78
paste textarea "United Cleaning Authority"
type textarea "I Consent to Receive SMS Notifications, Appointment Reminders and Updates, and …"
click at [781, 573] on button "Add" at bounding box center [809, 573] width 234 height 27
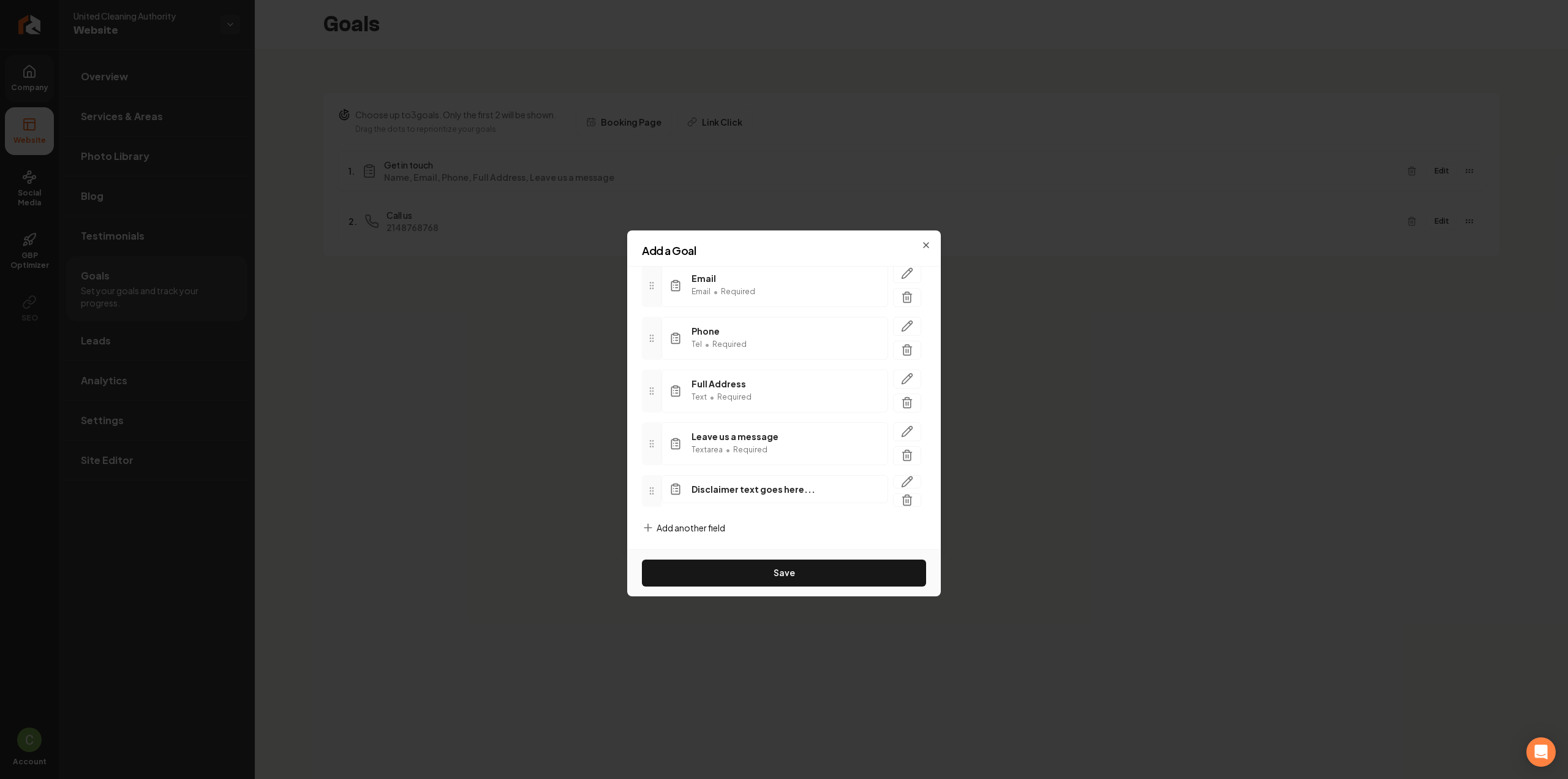
scroll to position [149, 0]
click at [902, 478] on icon "button" at bounding box center [907, 480] width 10 height 10
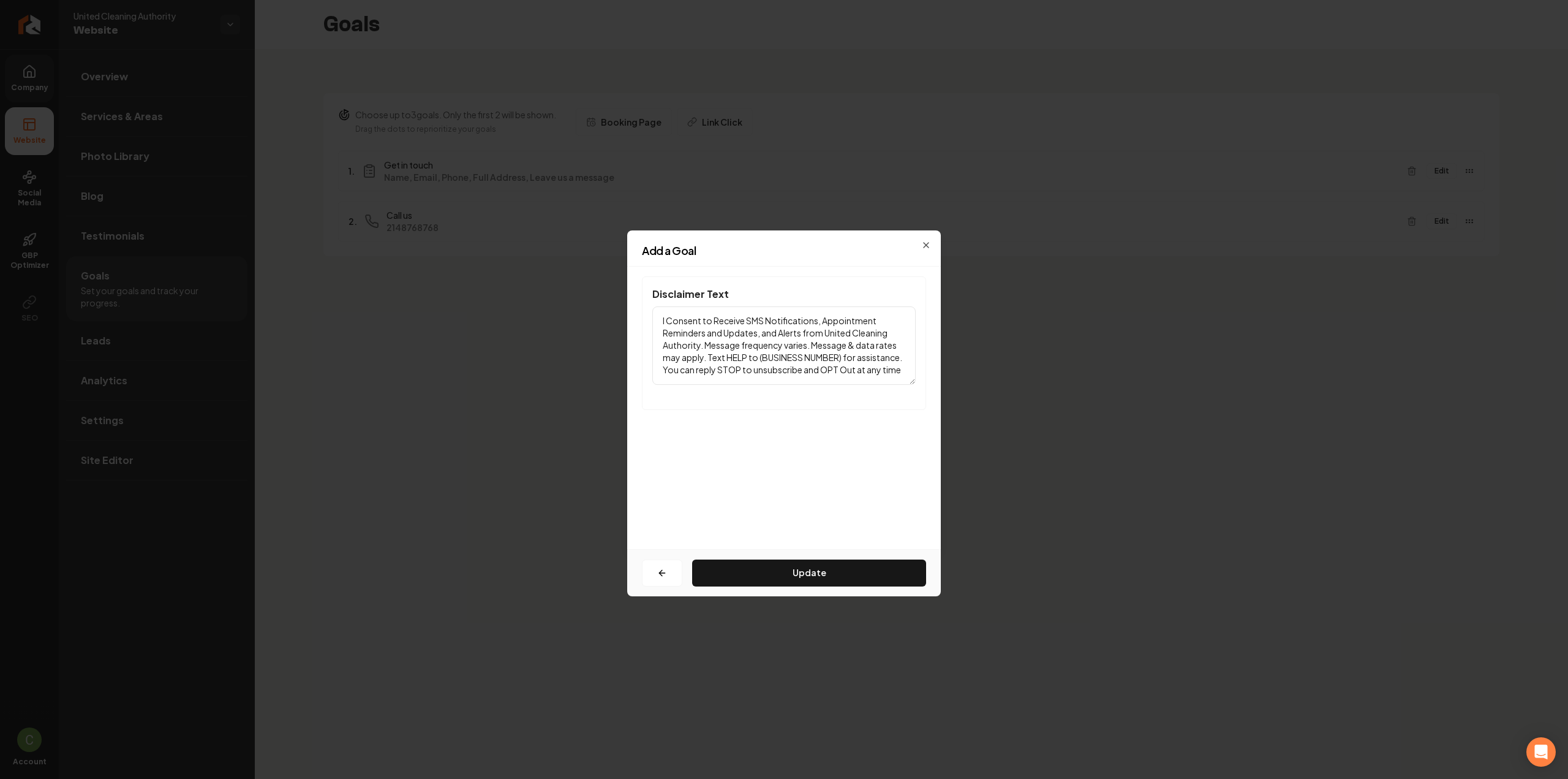
drag, startPoint x: 782, startPoint y: 357, endPoint x: 865, endPoint y: 361, distance: 83.1
click at [865, 361] on textarea "I Consent to Receive SMS Notifications, Appointment Reminders and Updates, and …" at bounding box center [784, 345] width 263 height 78
paste textarea "214) 876-8768"
type textarea "I Consent to Receive SMS Notifications, Appointment Reminders and Updates, and …"
click at [796, 561] on button "Update" at bounding box center [809, 573] width 234 height 27
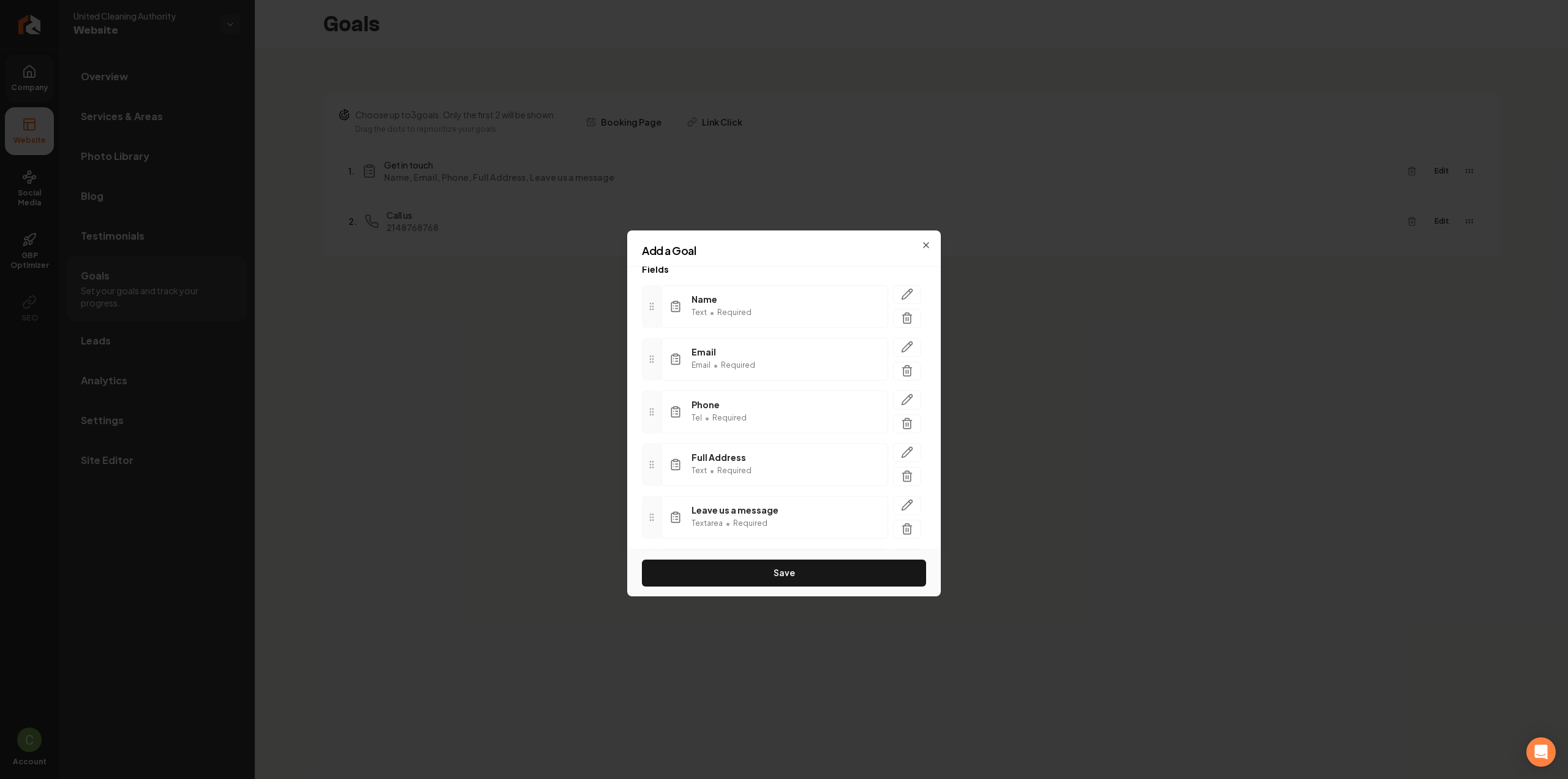
scroll to position [149, 0]
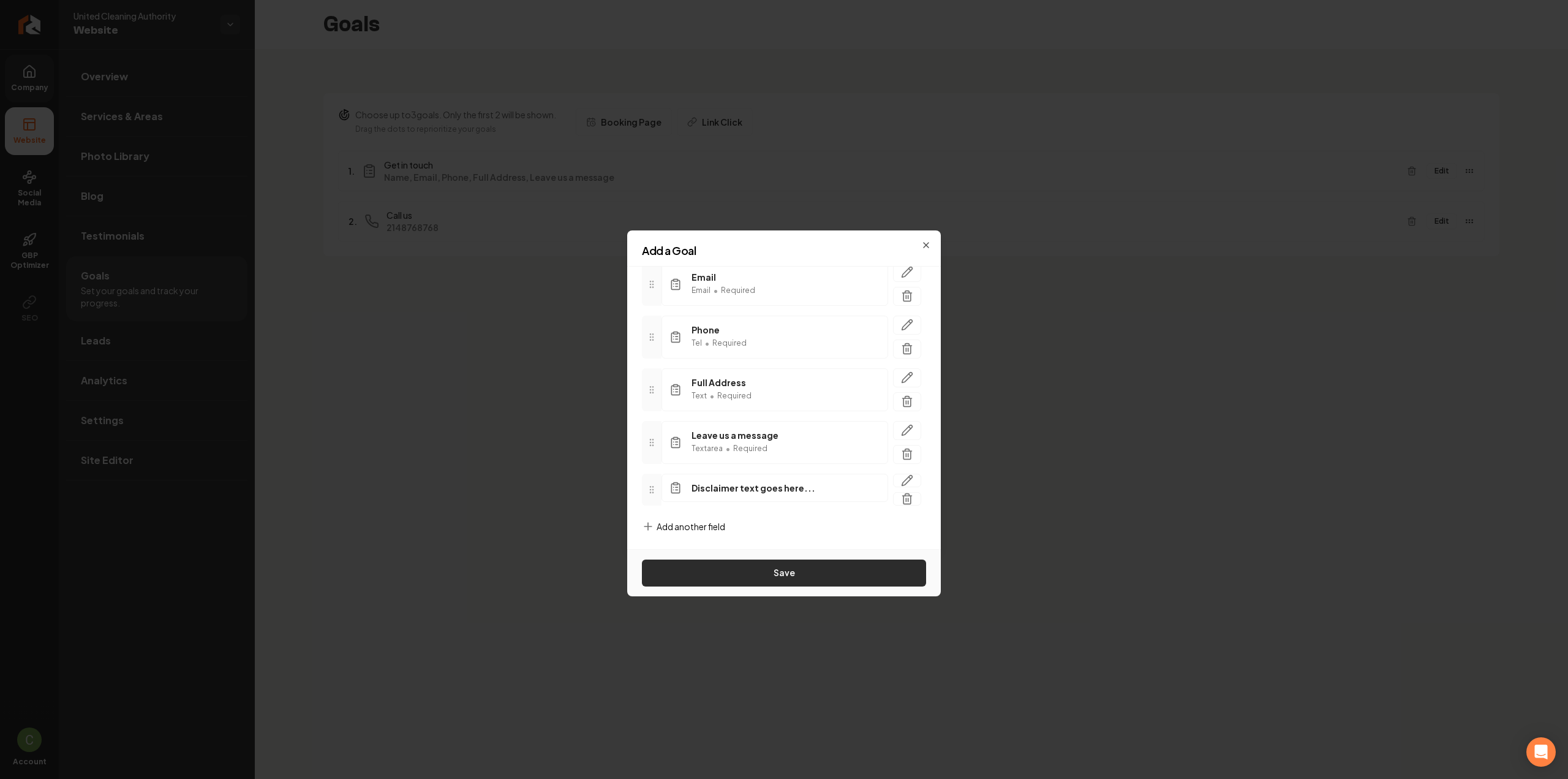
click at [805, 570] on button "Save" at bounding box center [784, 573] width 284 height 27
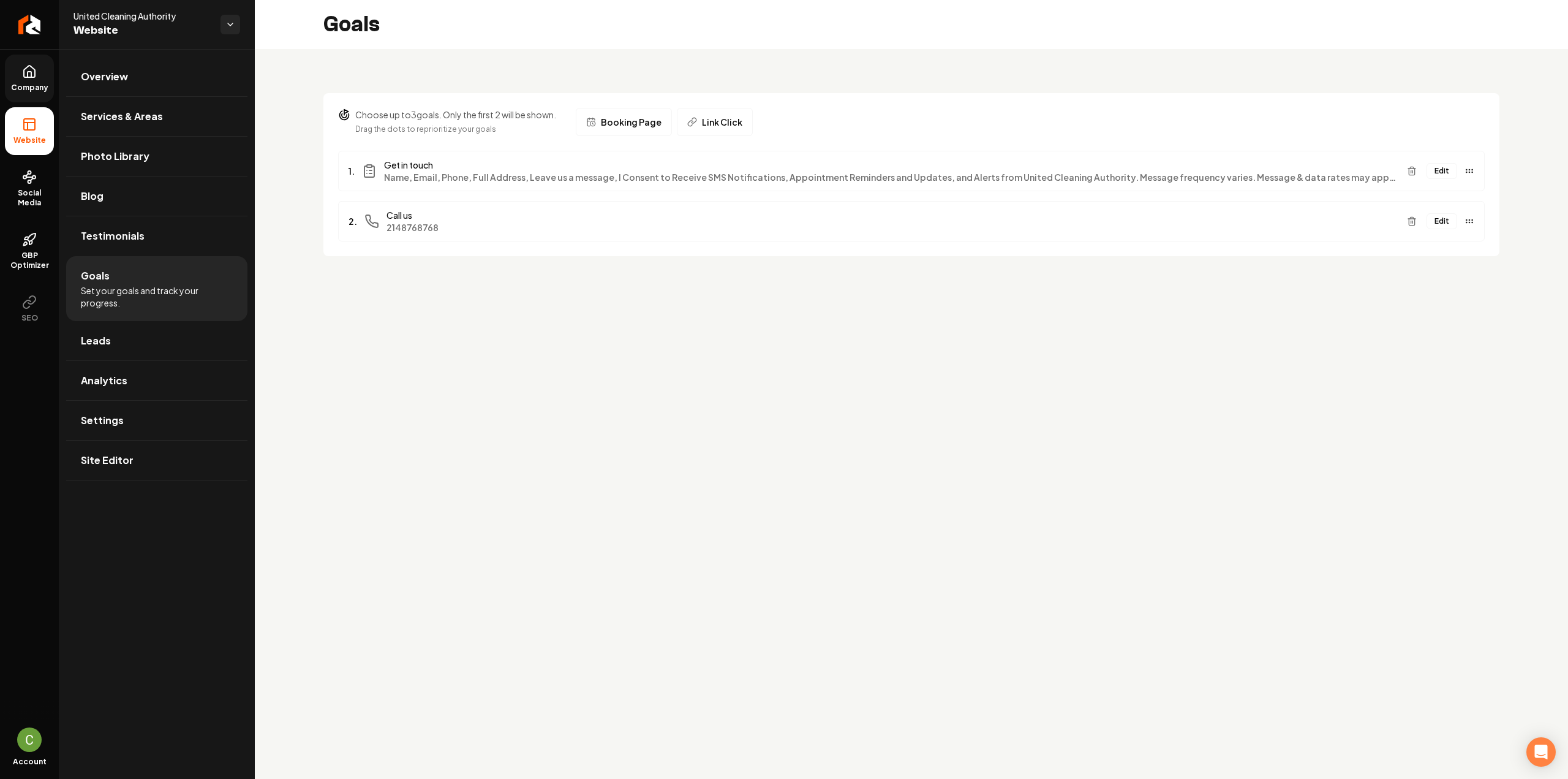
click at [35, 85] on span "Company" at bounding box center [30, 88] width 47 height 10
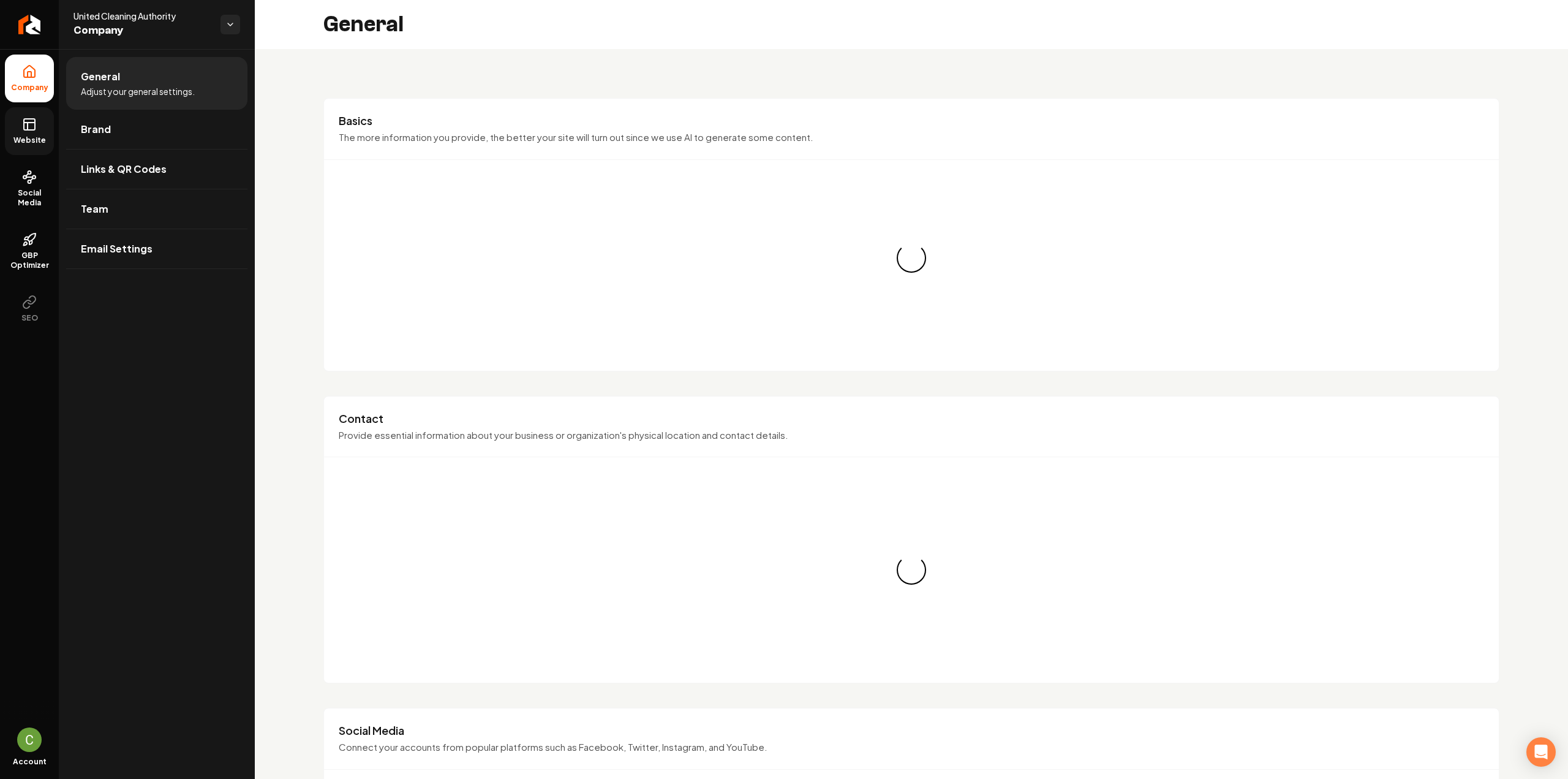
click at [33, 144] on span "Website" at bounding box center [30, 140] width 42 height 10
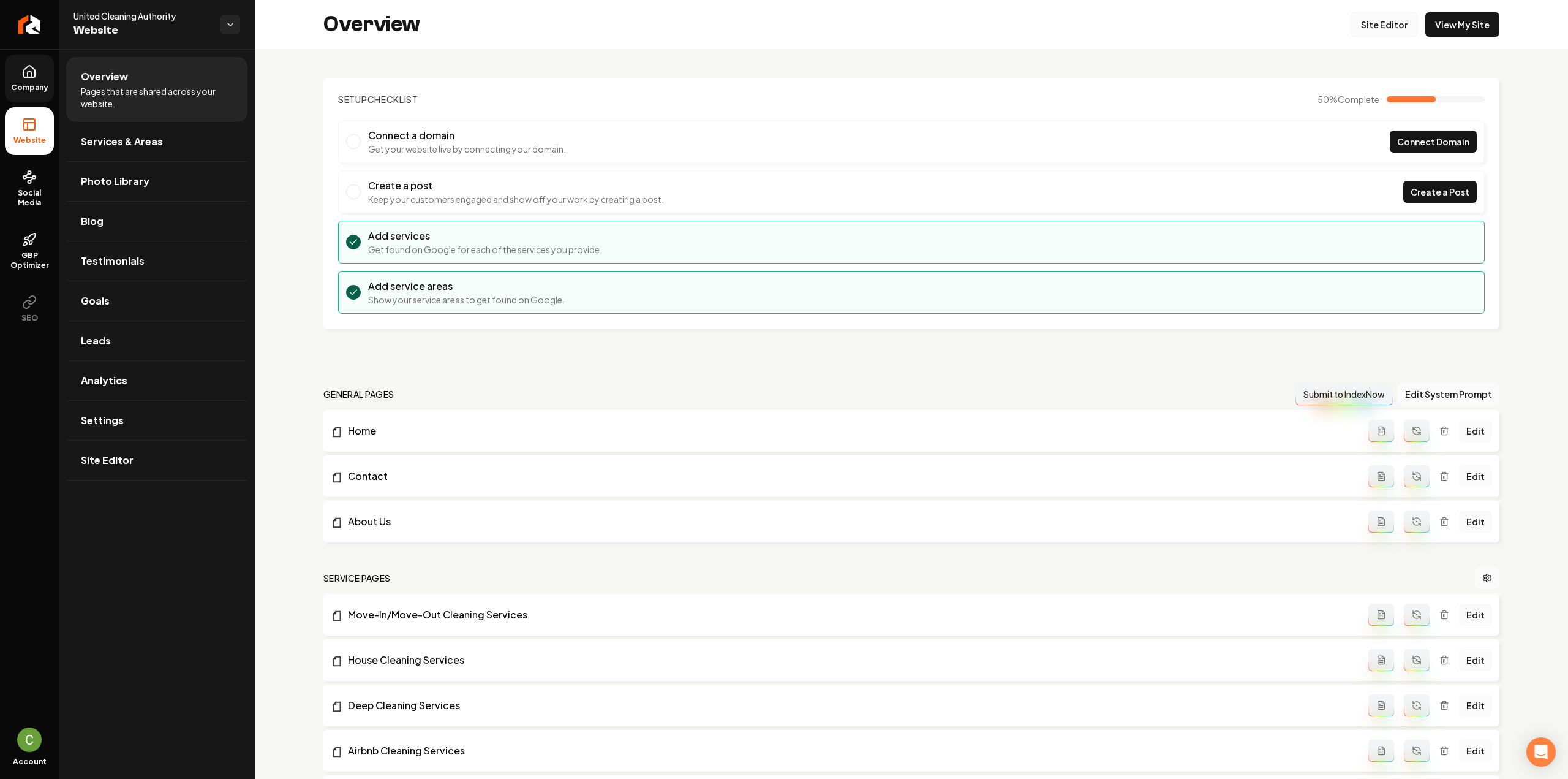
click at [1377, 30] on link "Site Editor" at bounding box center [1384, 24] width 67 height 24
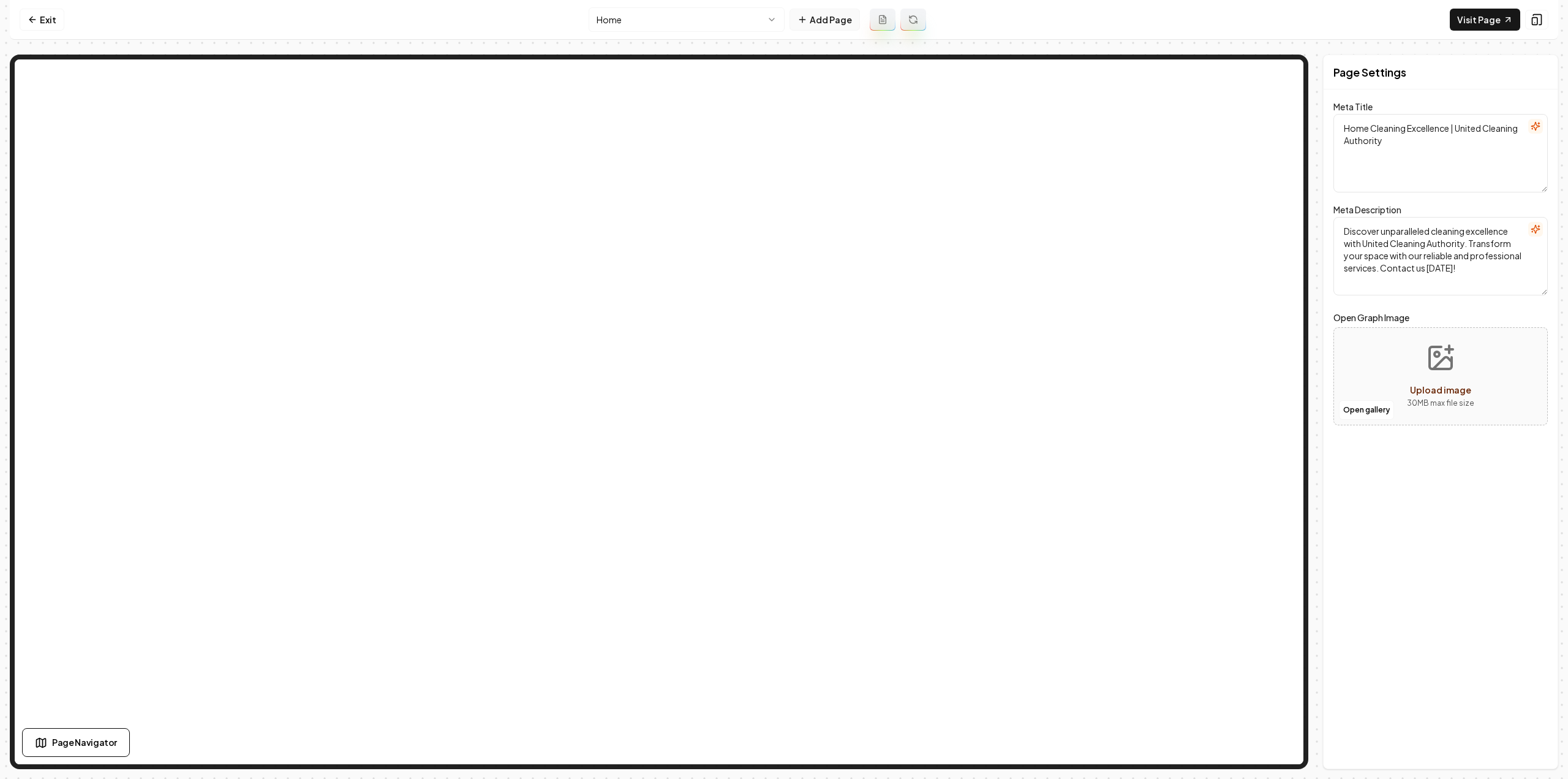
click at [834, 19] on button "Add Page" at bounding box center [825, 20] width 70 height 22
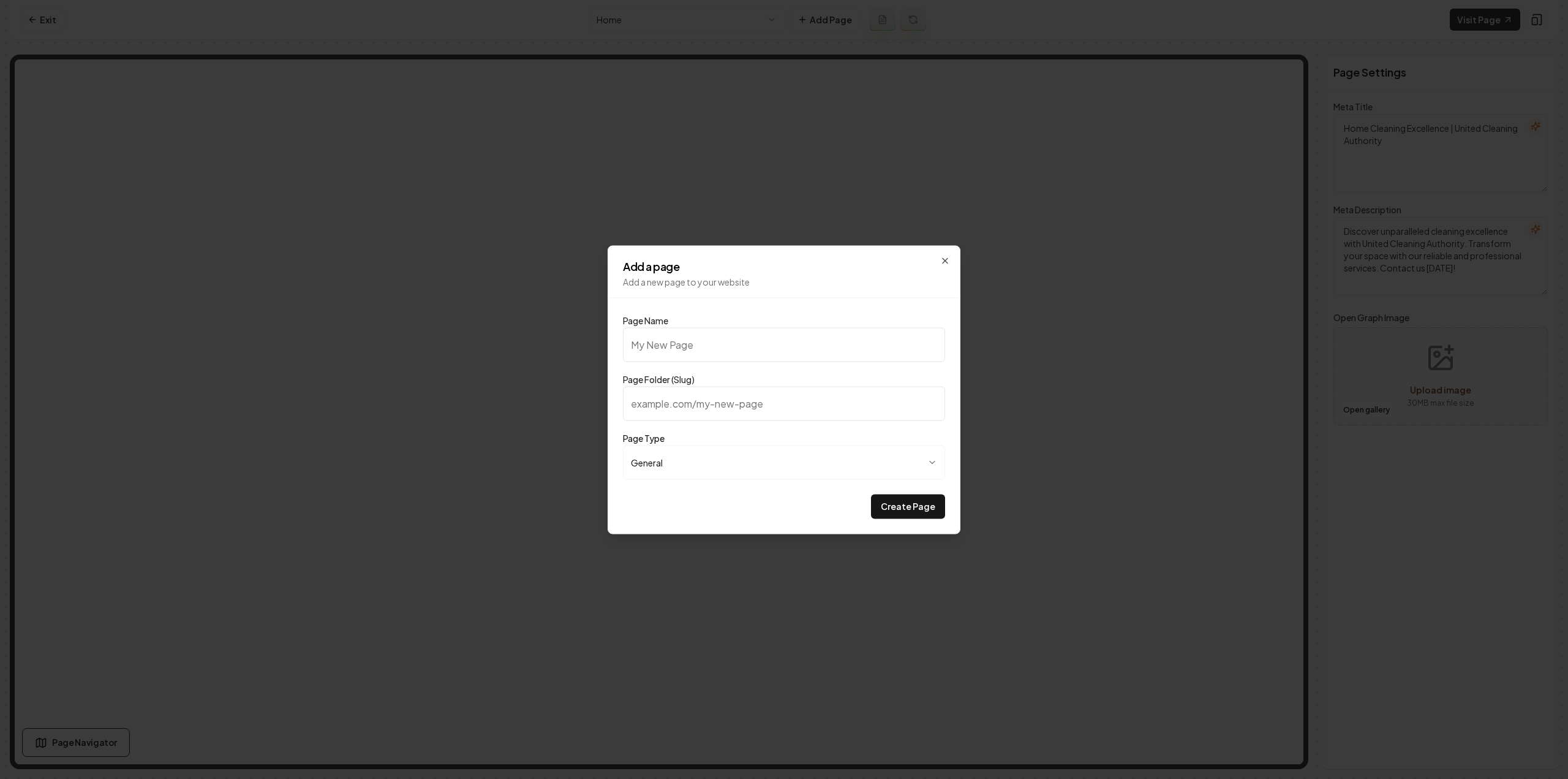
type input "C"
type input "c"
type input "Ch"
type input "ch"
type input "Che"
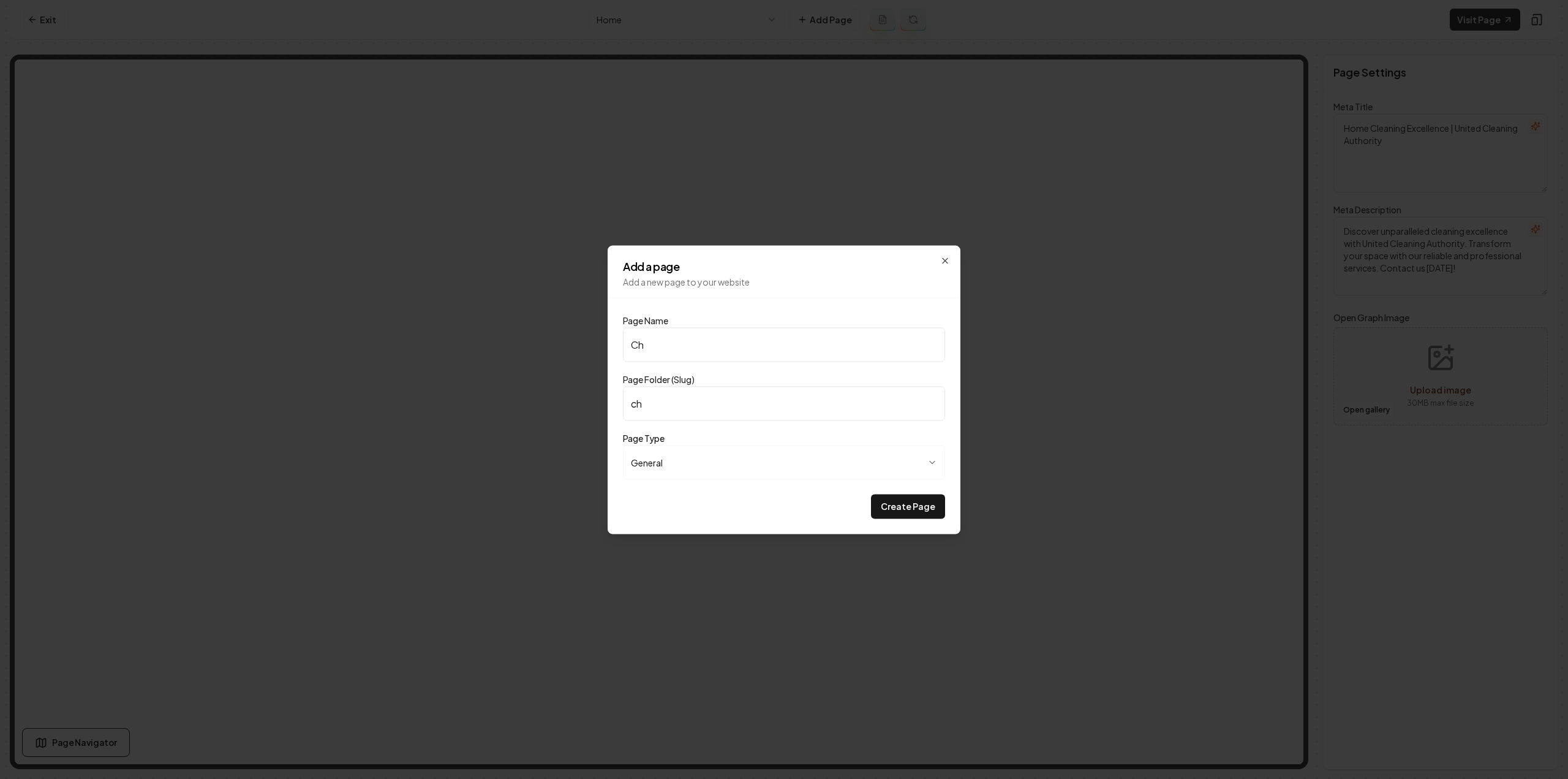
type input "che"
type input "Chec"
type input "chec"
type input "Check"
type input "check"
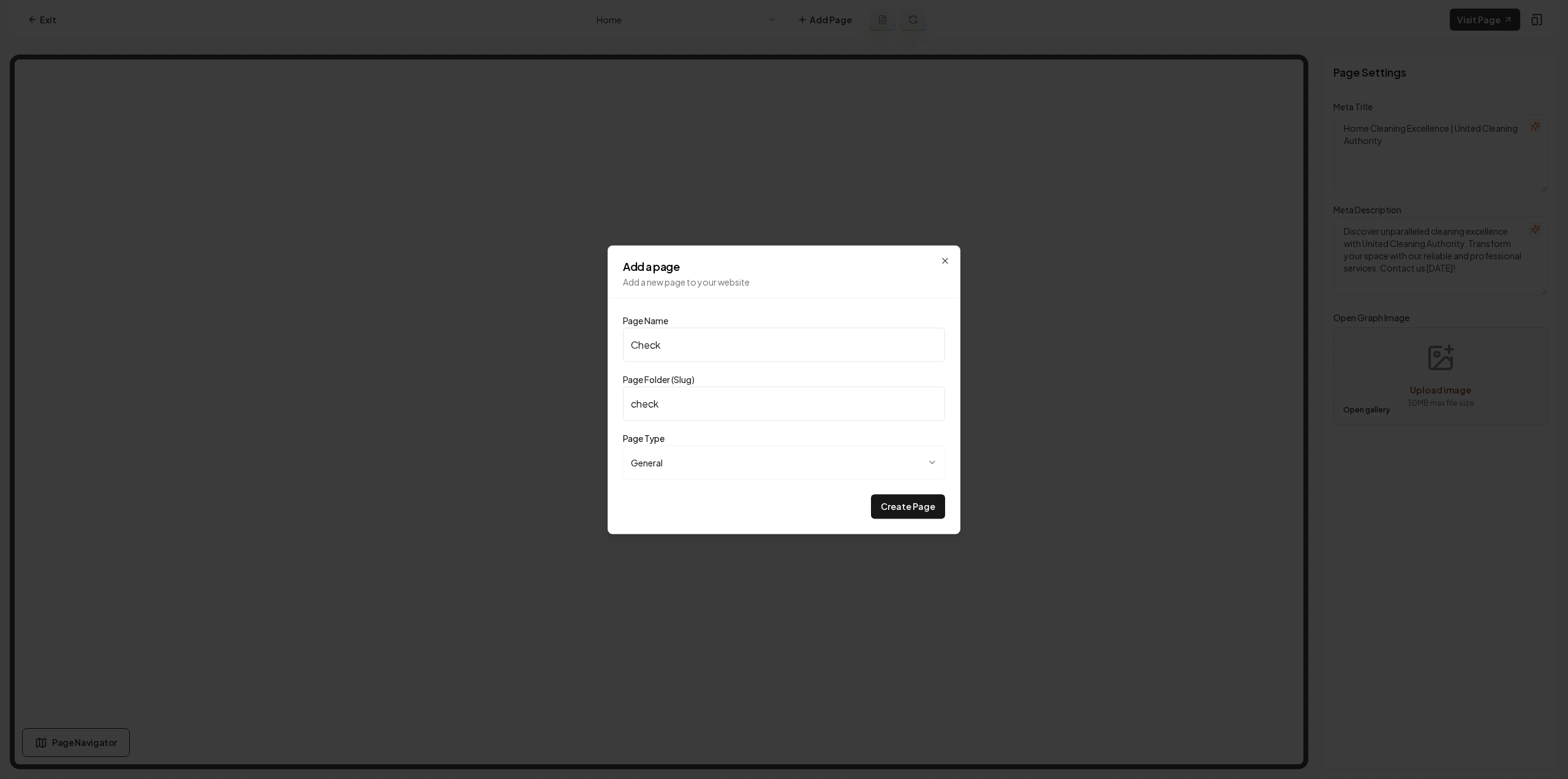
type input "Checkl"
type input "checkl"
type input "Checkli"
type input "checkli"
type input "Checkl"
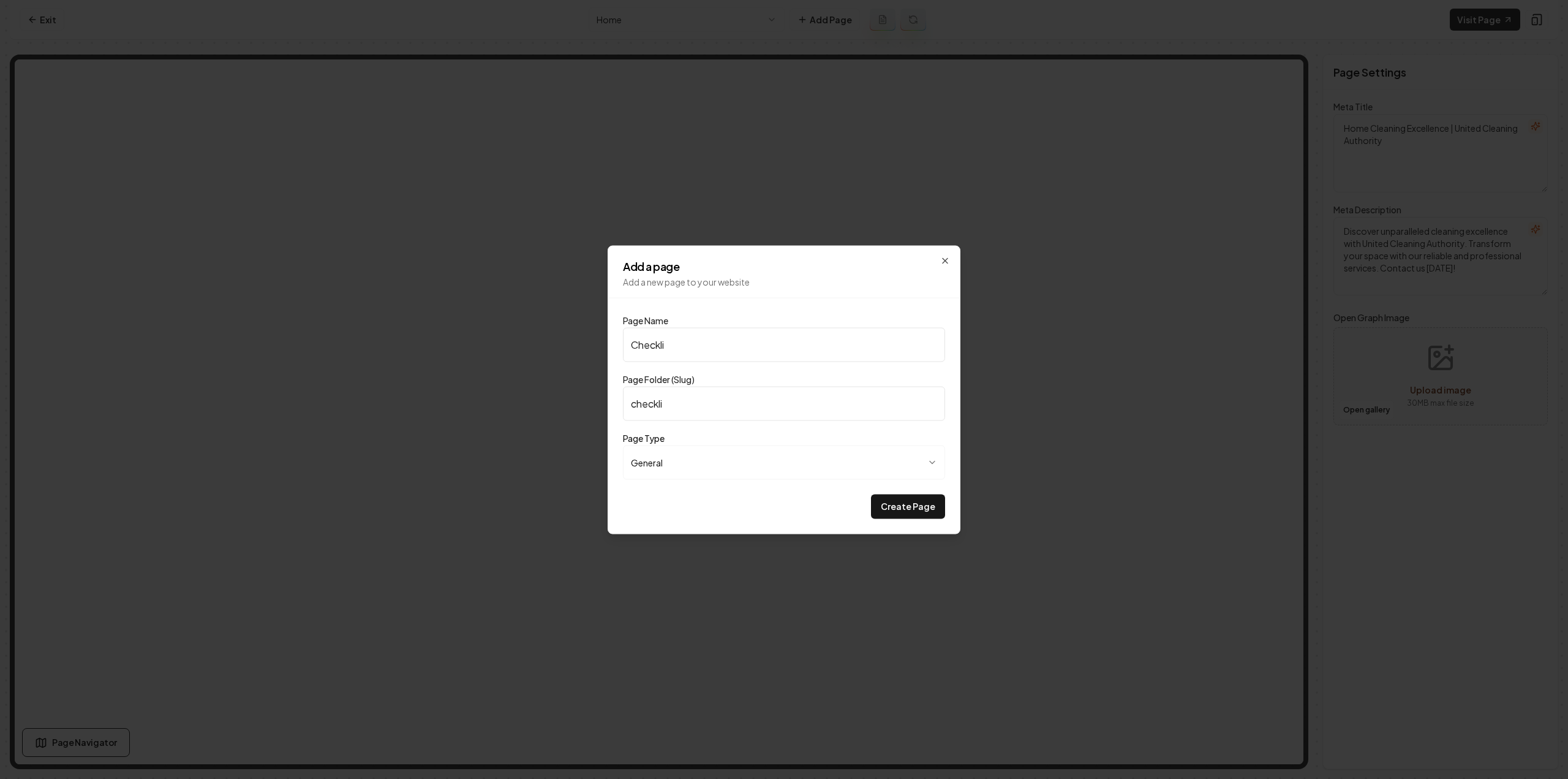
type input "checkl"
type input "Check"
type input "check"
type input "Chec"
type input "chec"
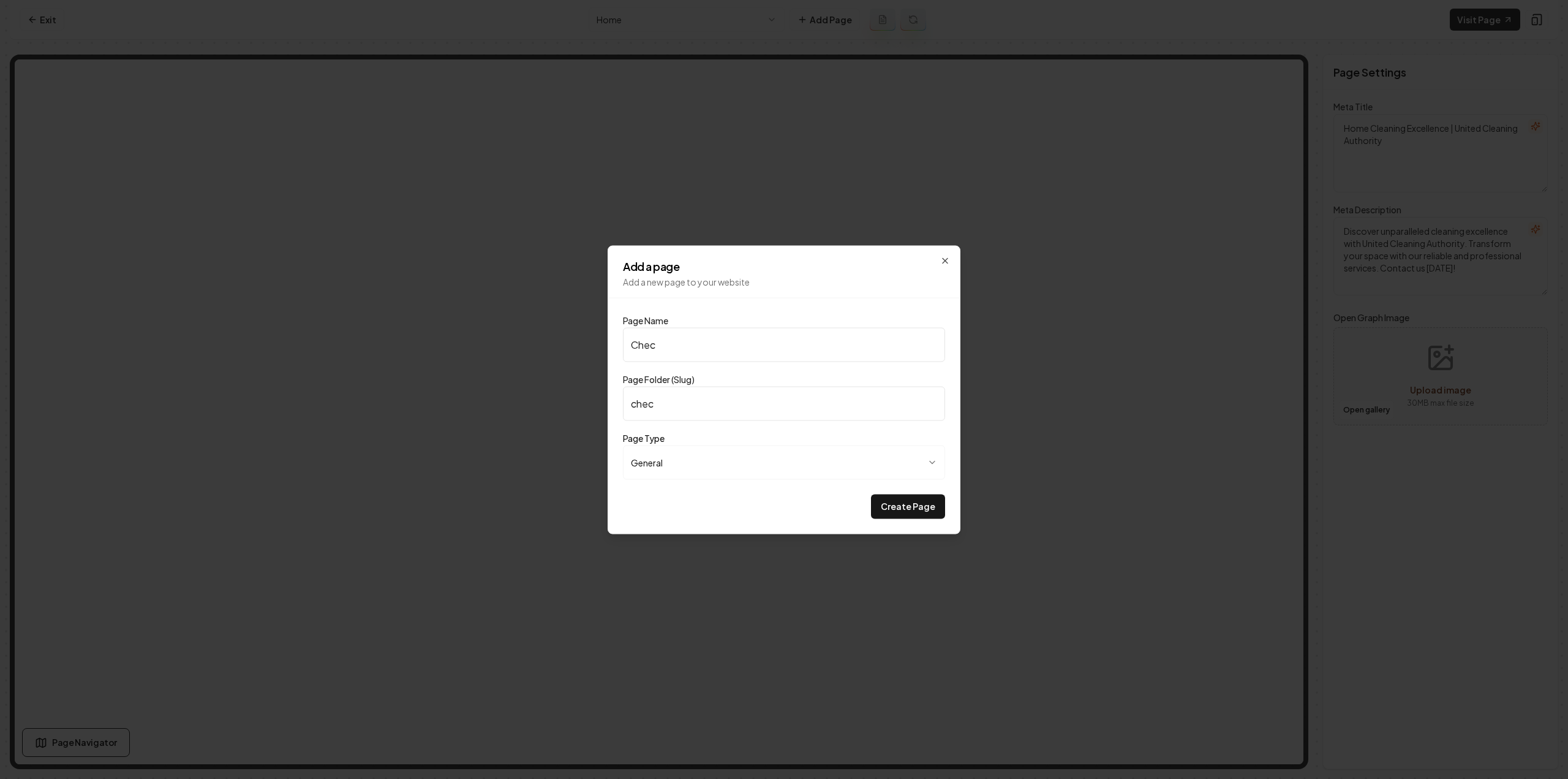
type input "Che"
type input "che"
type input "Ch"
type input "ch"
type input "C"
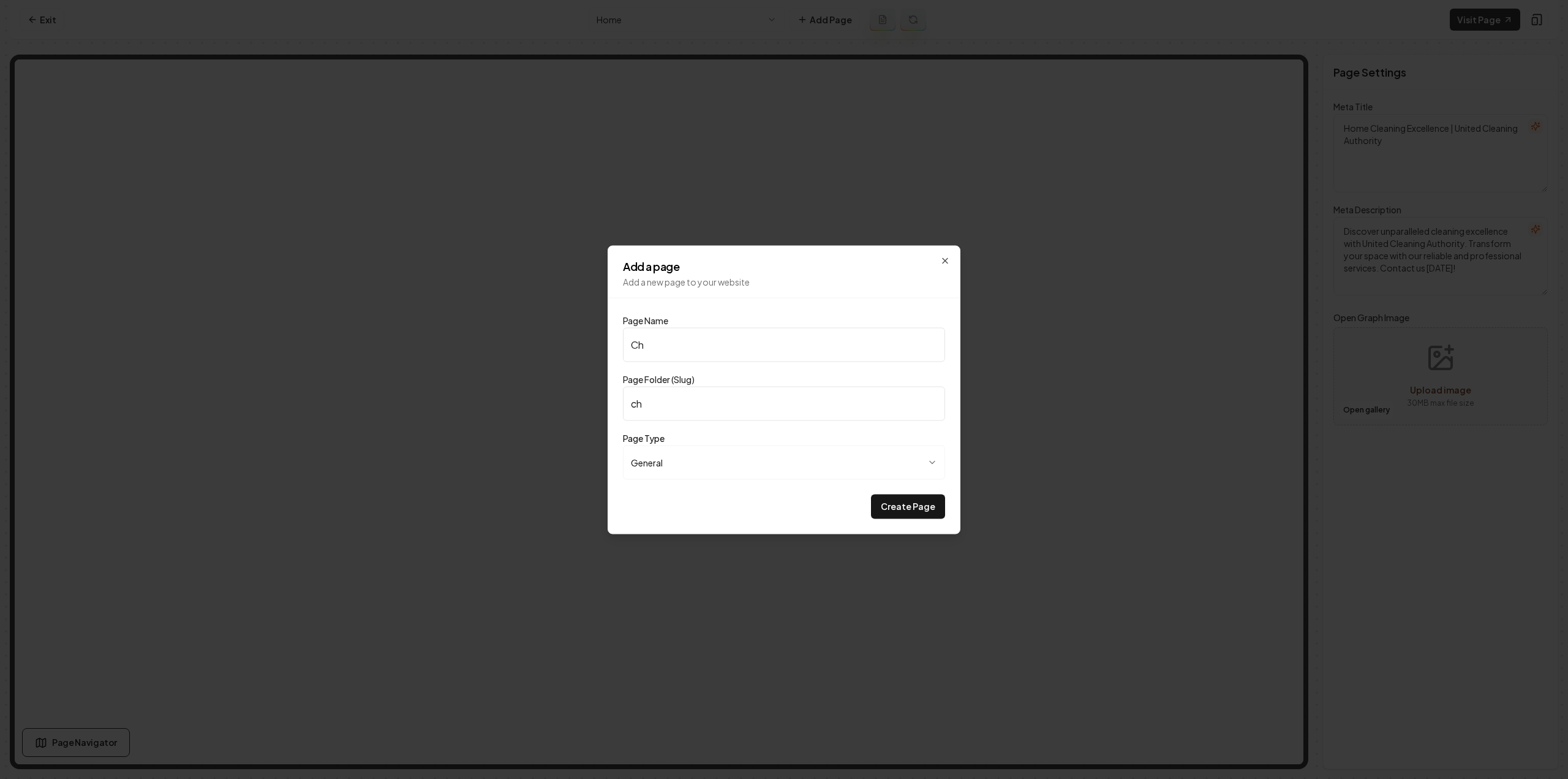
type input "c"
type input "Cle"
type input "cle"
type input "Clea"
type input "clea"
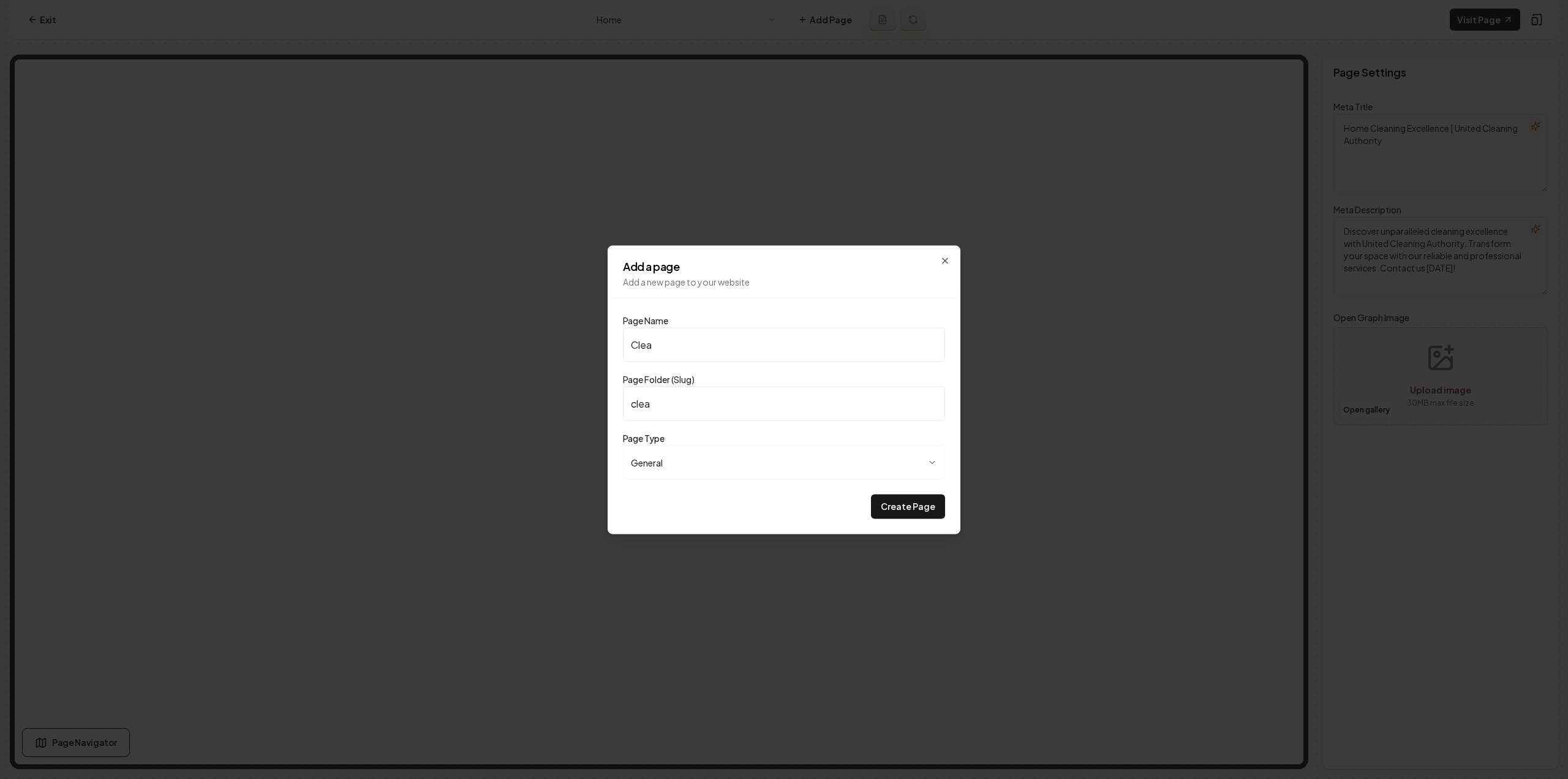
type input "Clean"
type input "clean"
type input "Cleani"
type input "cleani"
type input "Cleaniu"
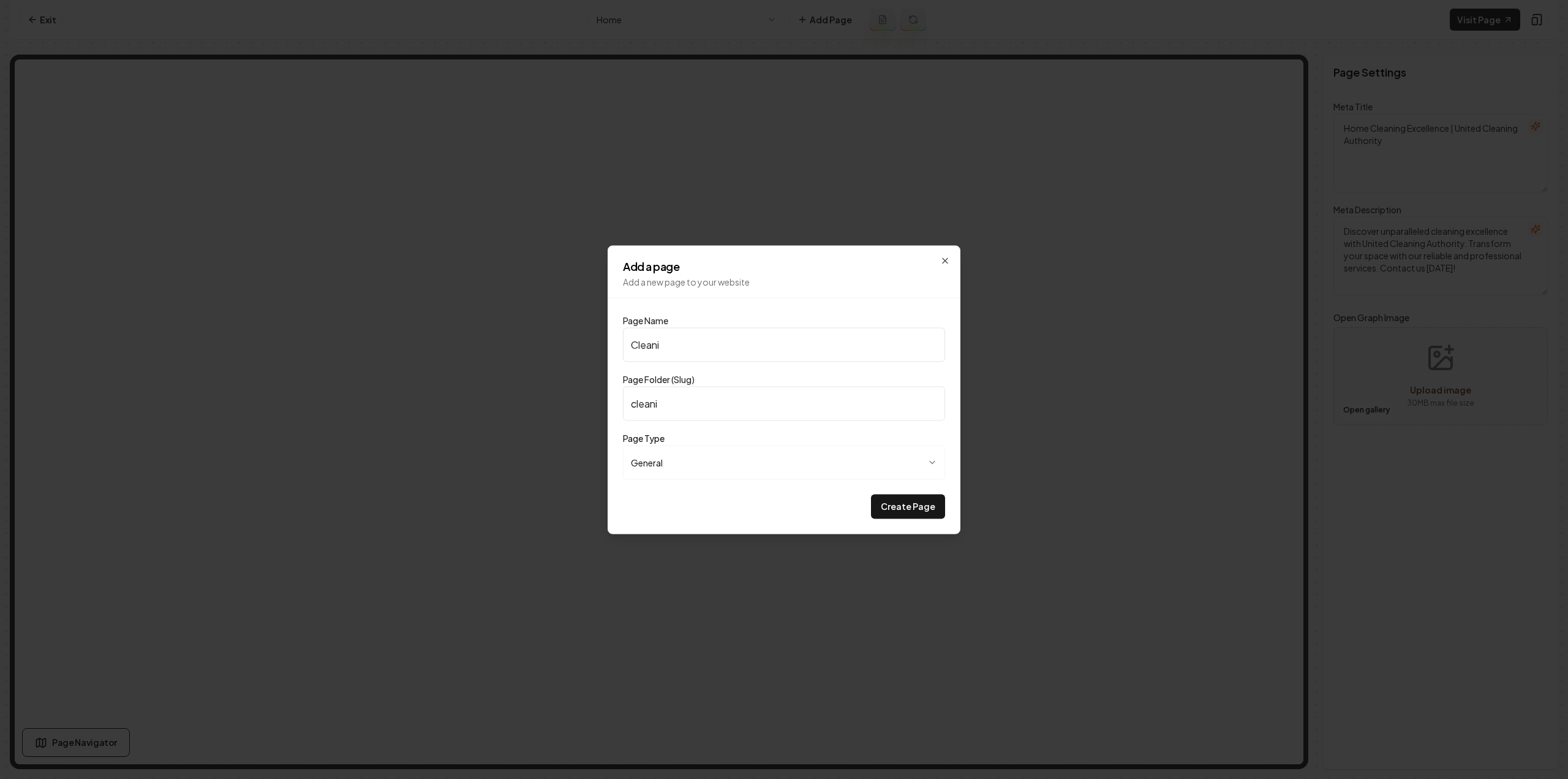
type input "cleaniu"
type input "Cleaniun"
type input "cleaniun"
type input "Cleaniung"
type input "cleaniung"
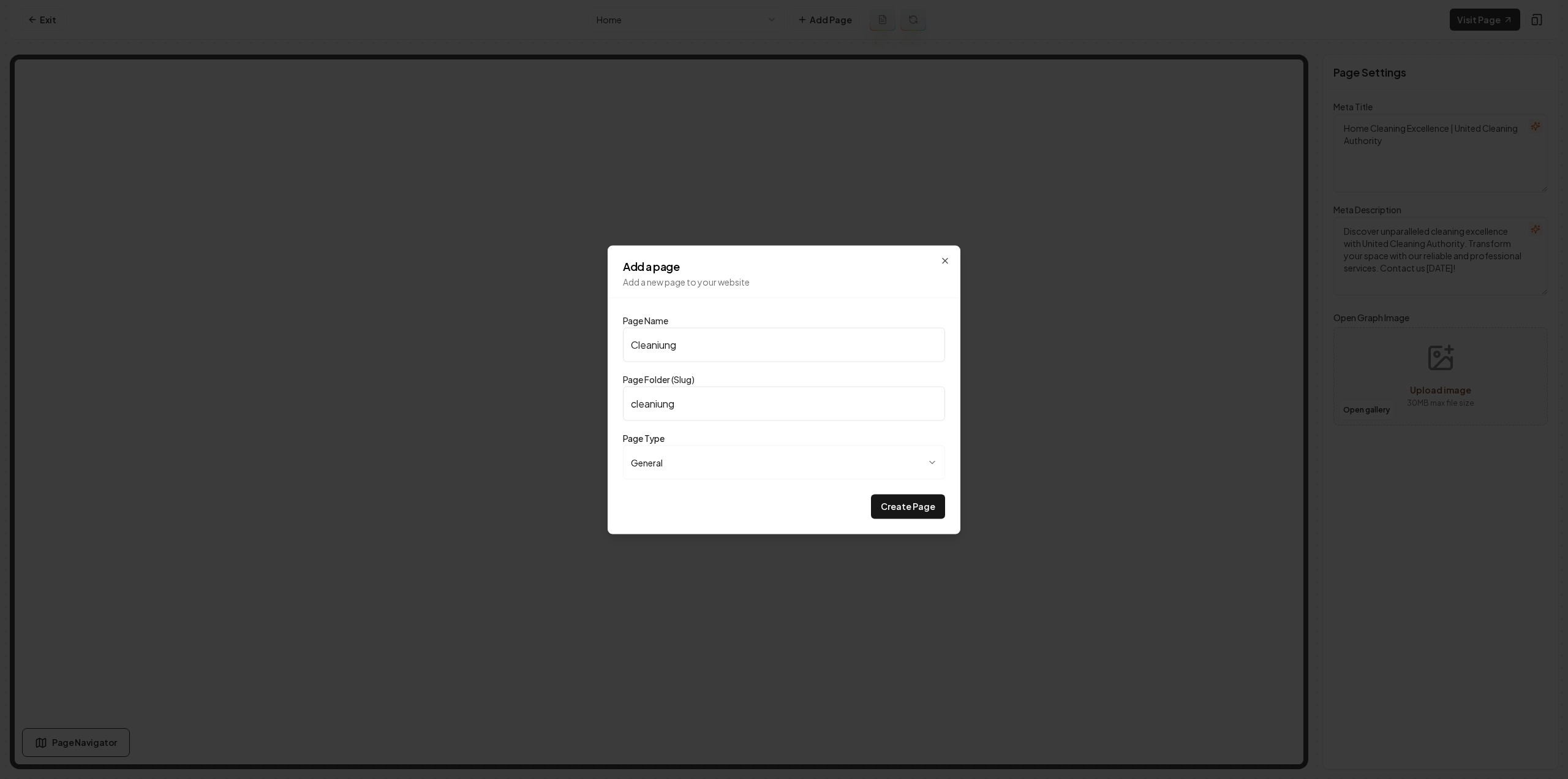
type input "Cleaniun"
type input "cleaniun"
type input "Cleaniu"
type input "cleaniu"
type input "Cleani"
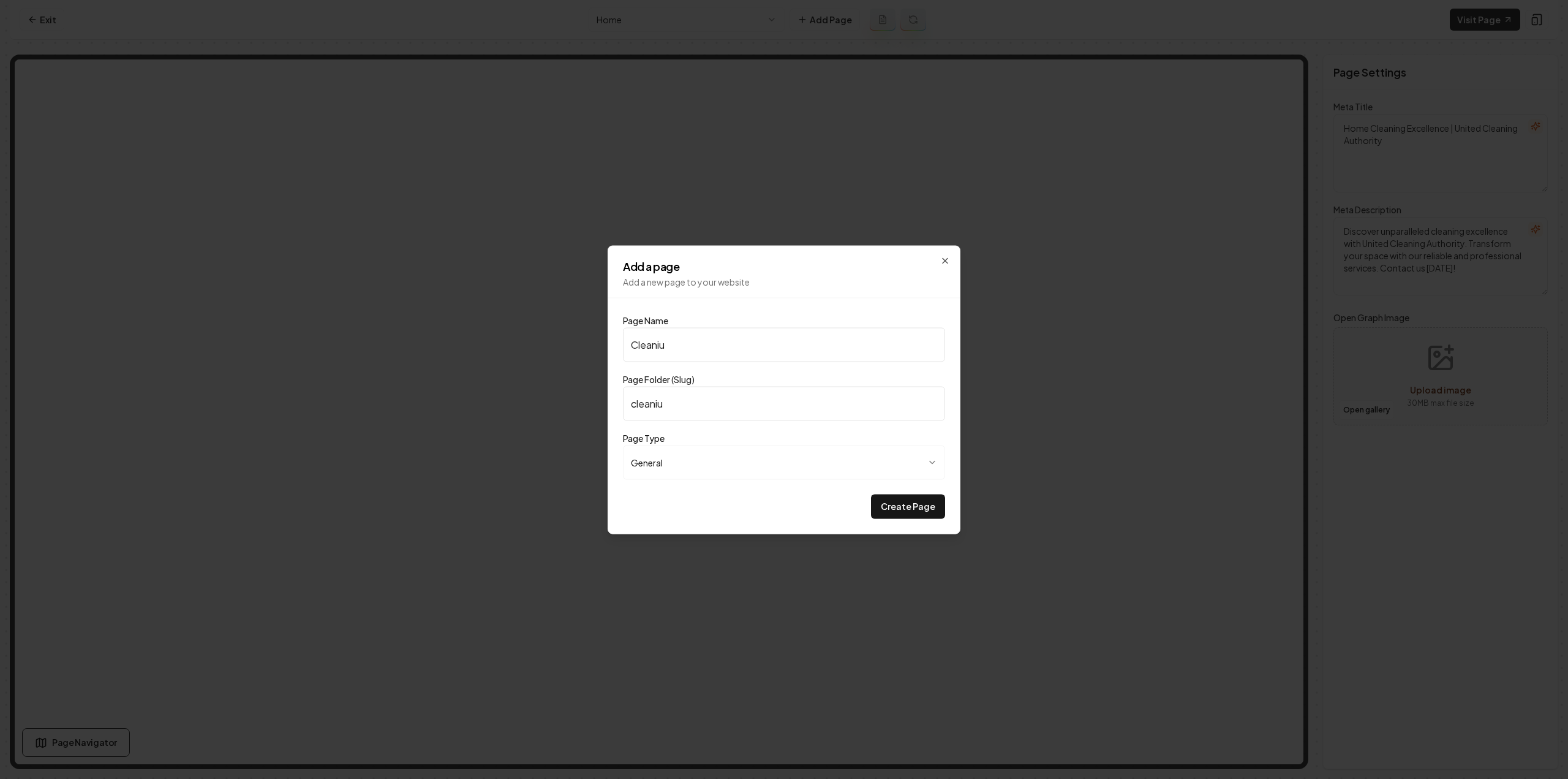
type input "cleani"
type input "Cleanin"
type input "cleanin"
type input "Cleaning"
type input "cleaning"
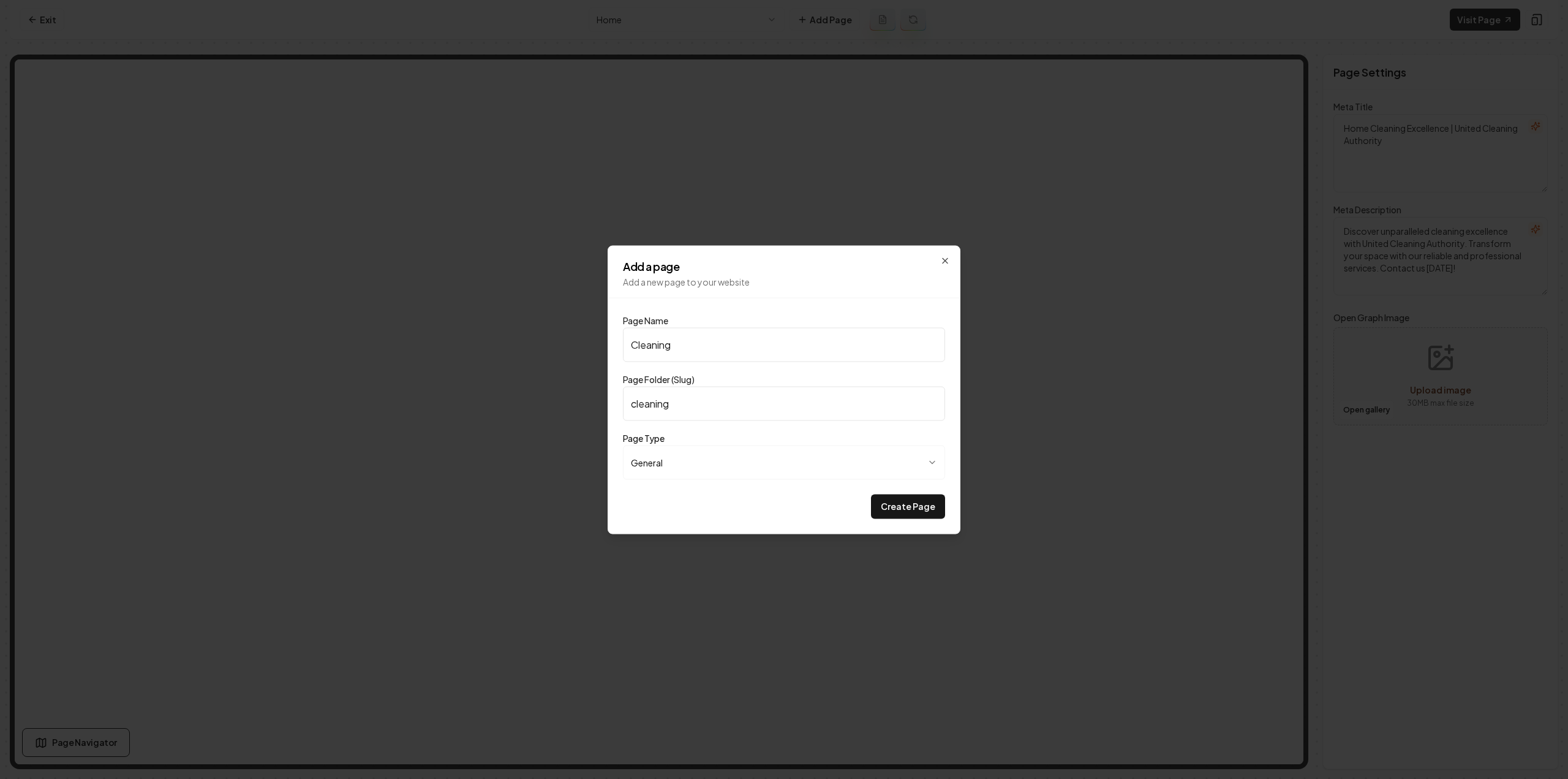
type input "Cleaning C"
type input "cleaning-c"
type input "Cleaning Ch"
type input "cleaning-ch"
type input "Cleaning Che"
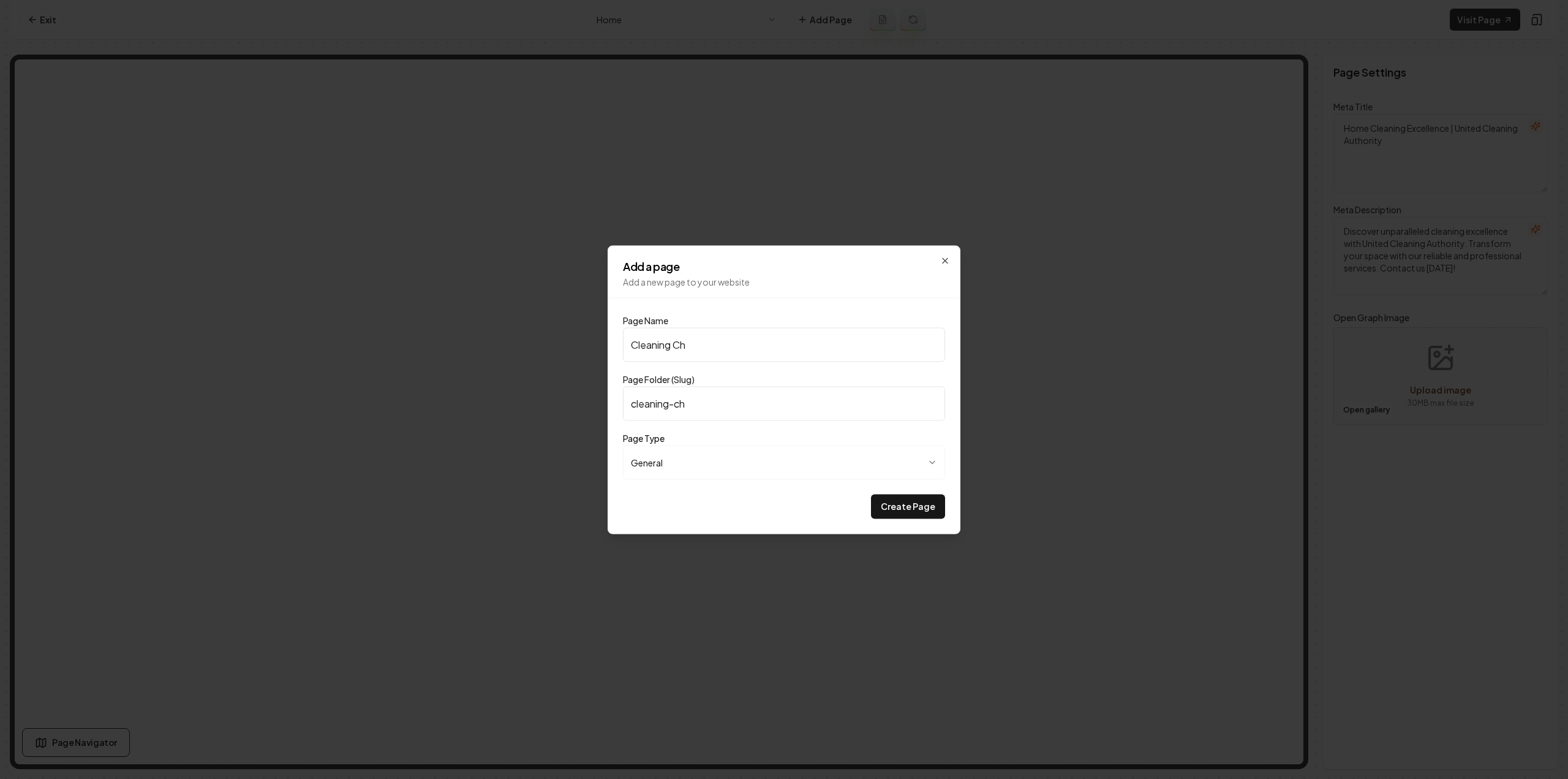
type input "cleaning-che"
type input "Cleaning Chec"
type input "cleaning-chec"
type input "Cleaning Check"
type input "cleaning-check"
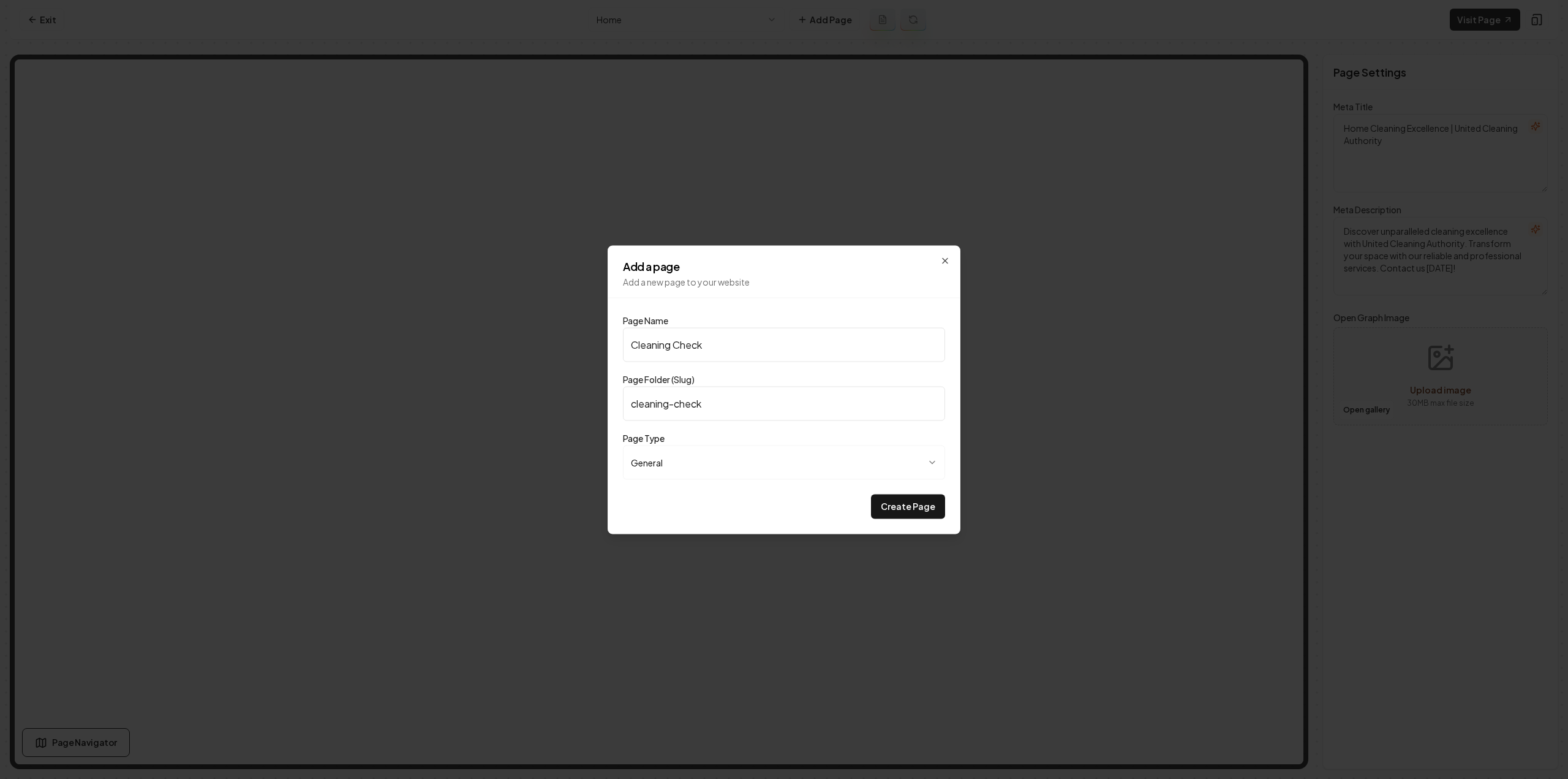
type input "Cleaning Checkl"
type input "cleaning-checkl"
type input "Cleaning Checkli"
type input "cleaning-checkli"
type input "Cleaning Checklis"
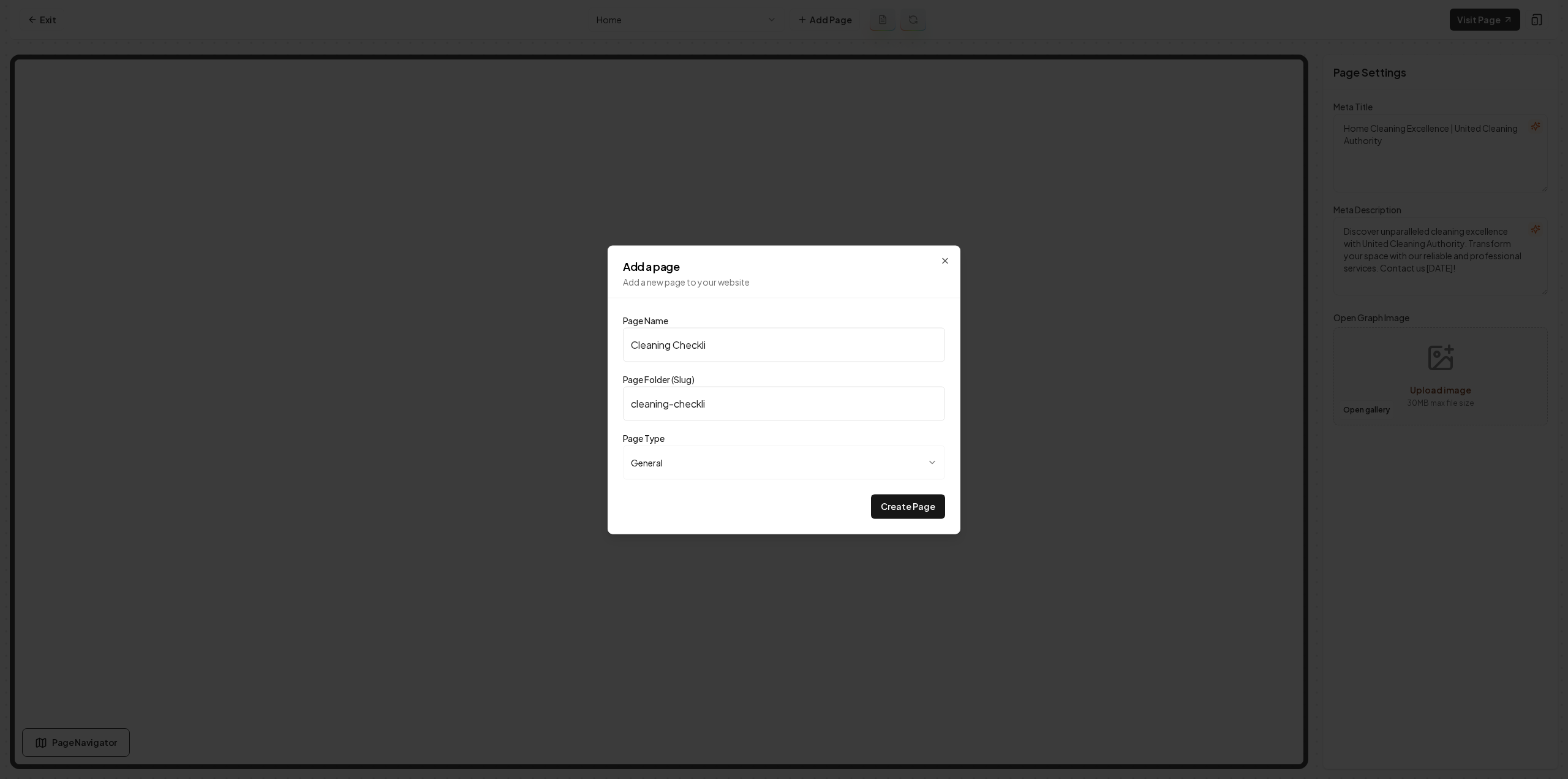
type input "cleaning-checklis"
type input "Cleaning Checklist"
type input "cleaning-checklist"
type input "Cleaning Checklist"
click at [871, 494] on button "Create Page" at bounding box center [908, 506] width 74 height 24
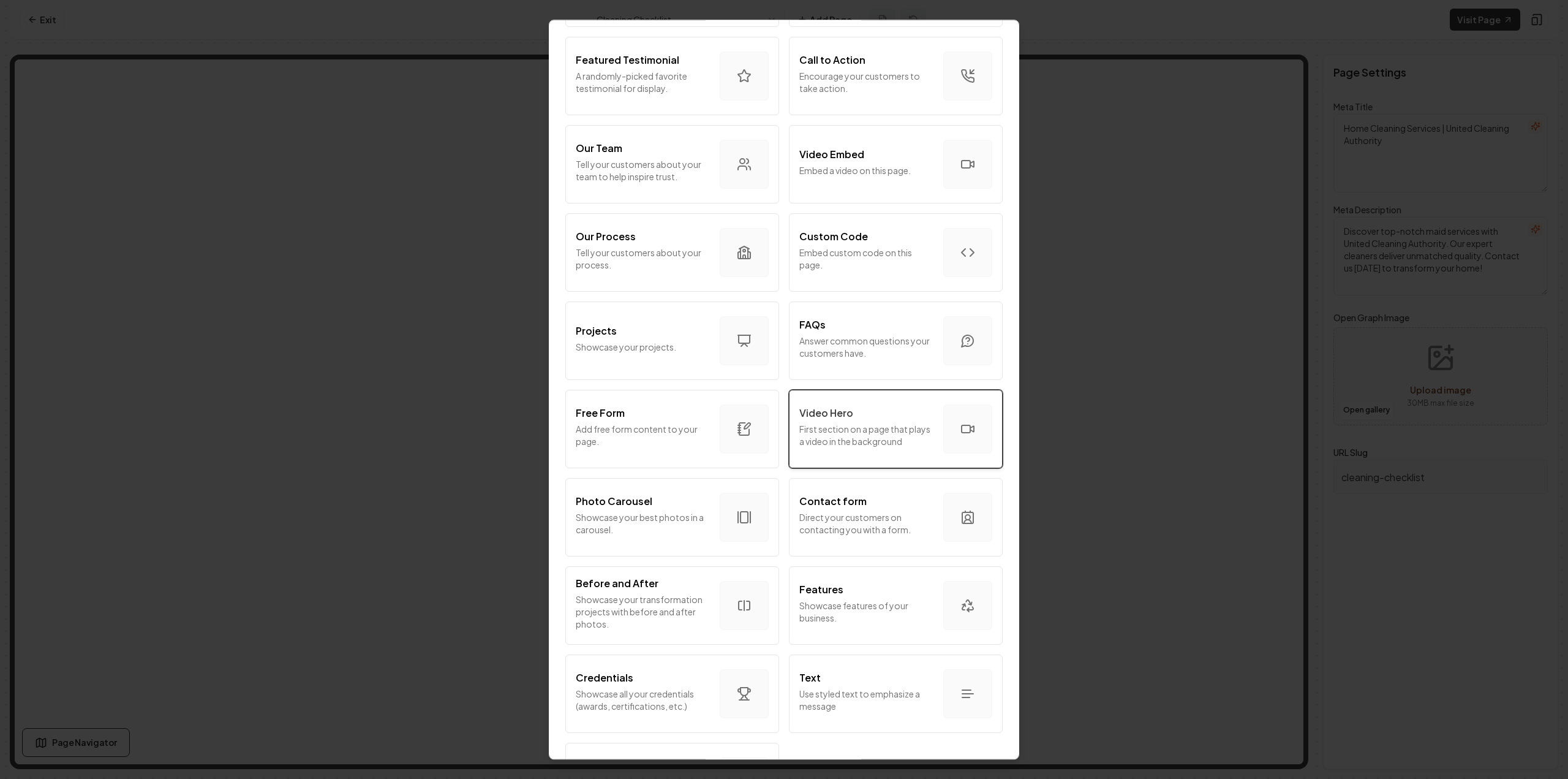
scroll to position [367, 0]
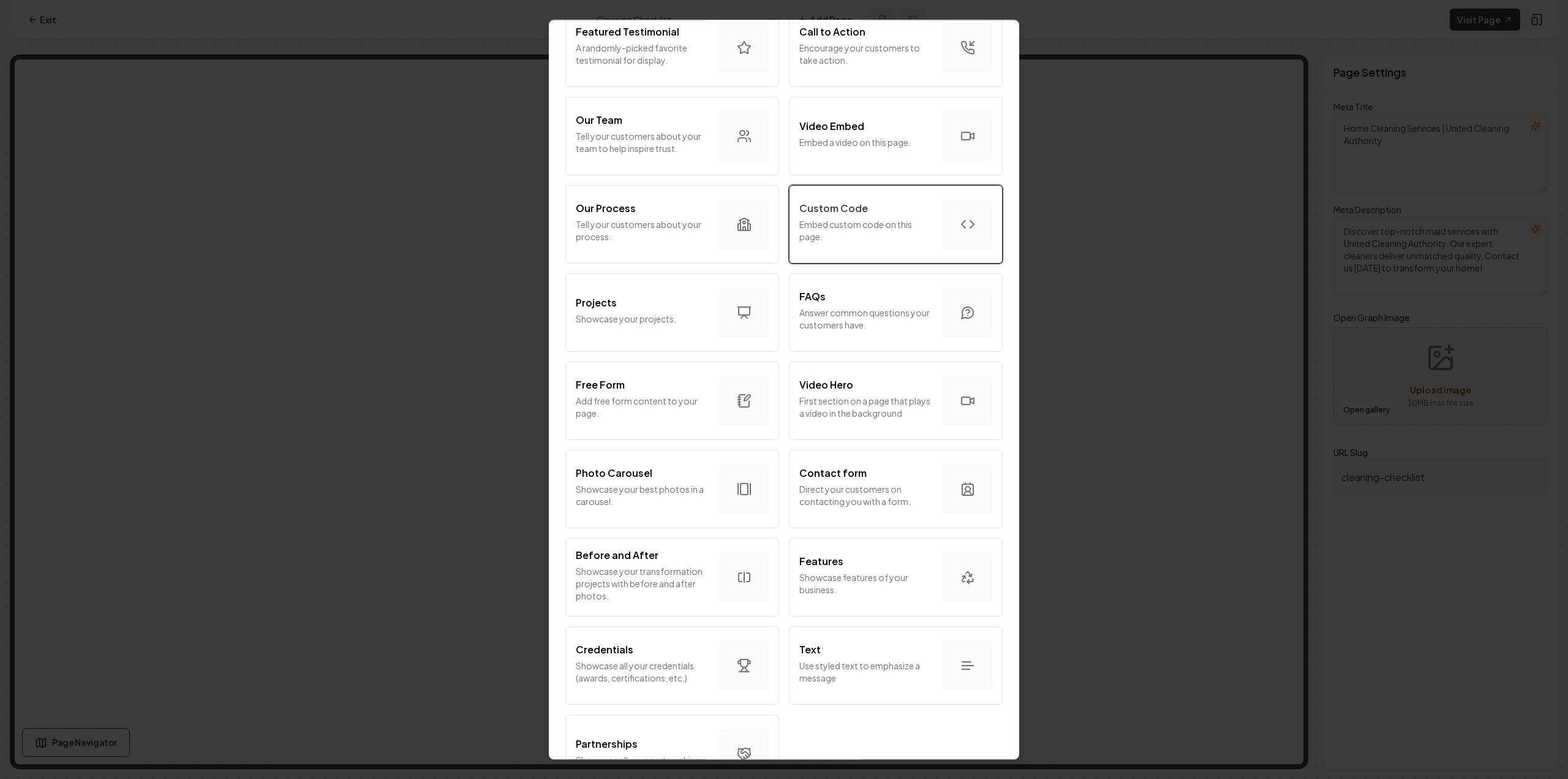
click at [907, 227] on p "Embed custom code on this page." at bounding box center [866, 230] width 134 height 24
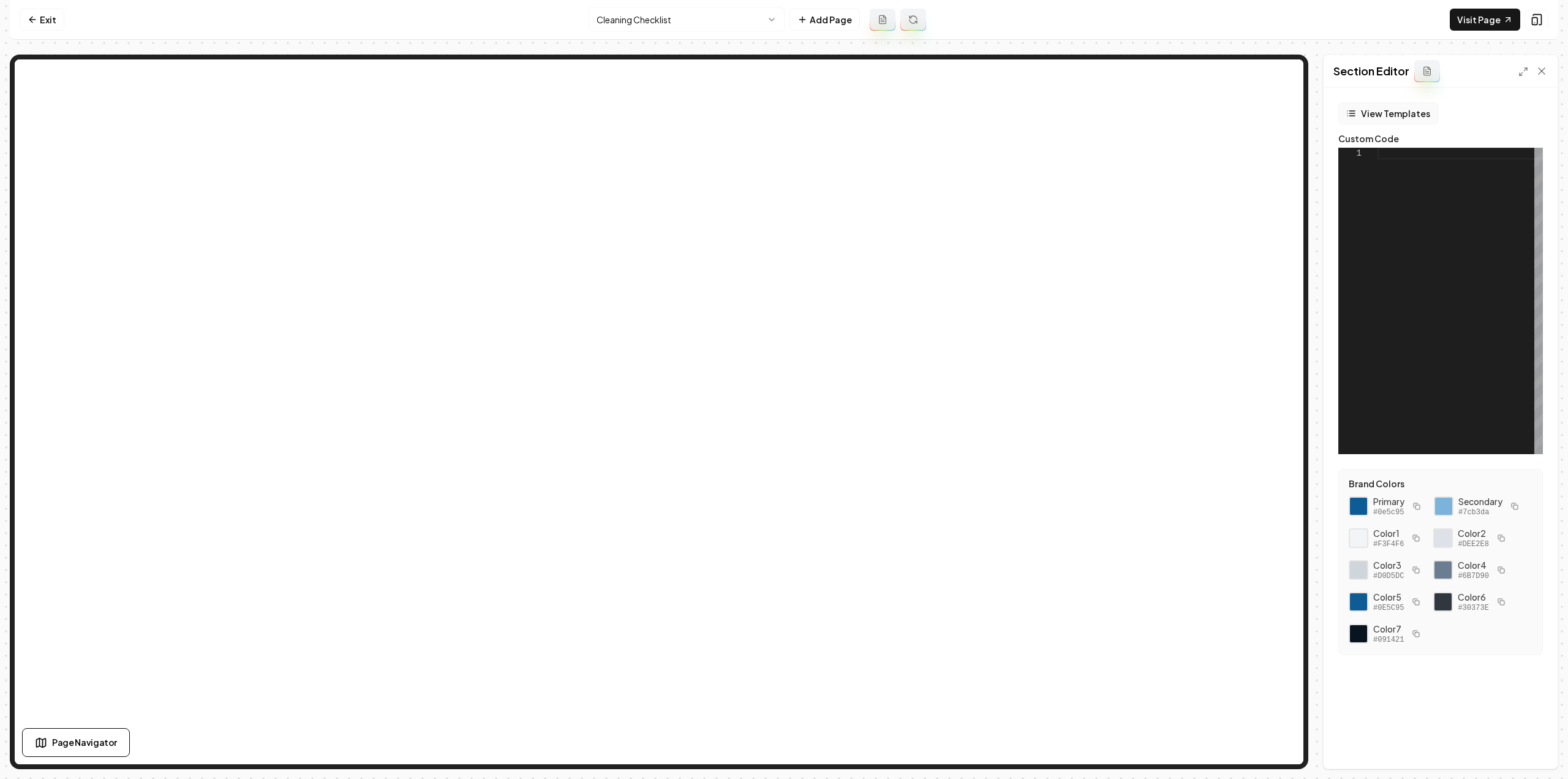
click at [1389, 123] on button "View Templates" at bounding box center [1388, 113] width 100 height 22
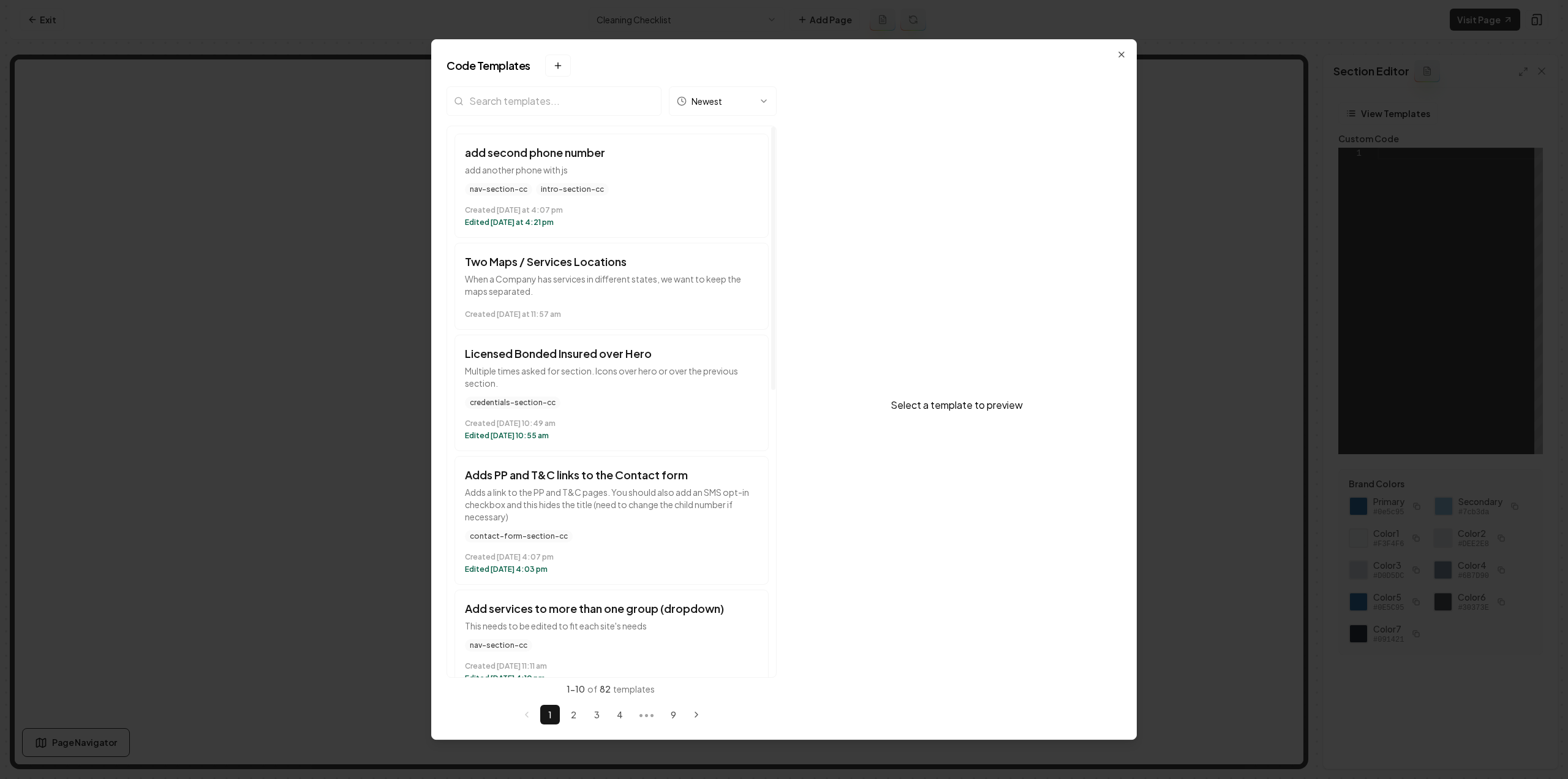
click at [563, 101] on input "search" at bounding box center [554, 102] width 215 height 30
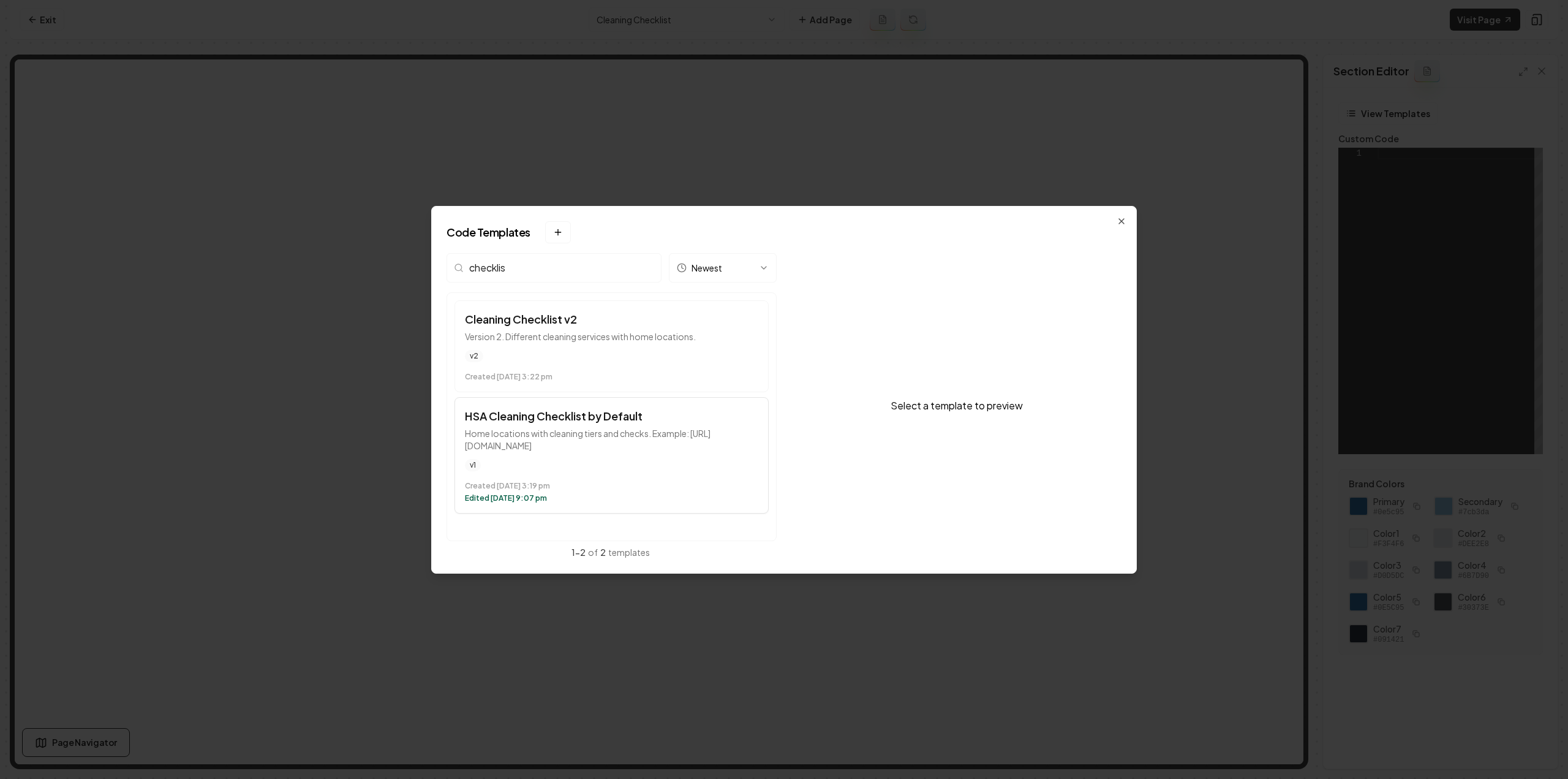
type input "checklis"
click at [640, 427] on p "Home locations with cleaning tiers and checks. Example: https://tidylandcleanin…" at bounding box center [612, 439] width 294 height 24
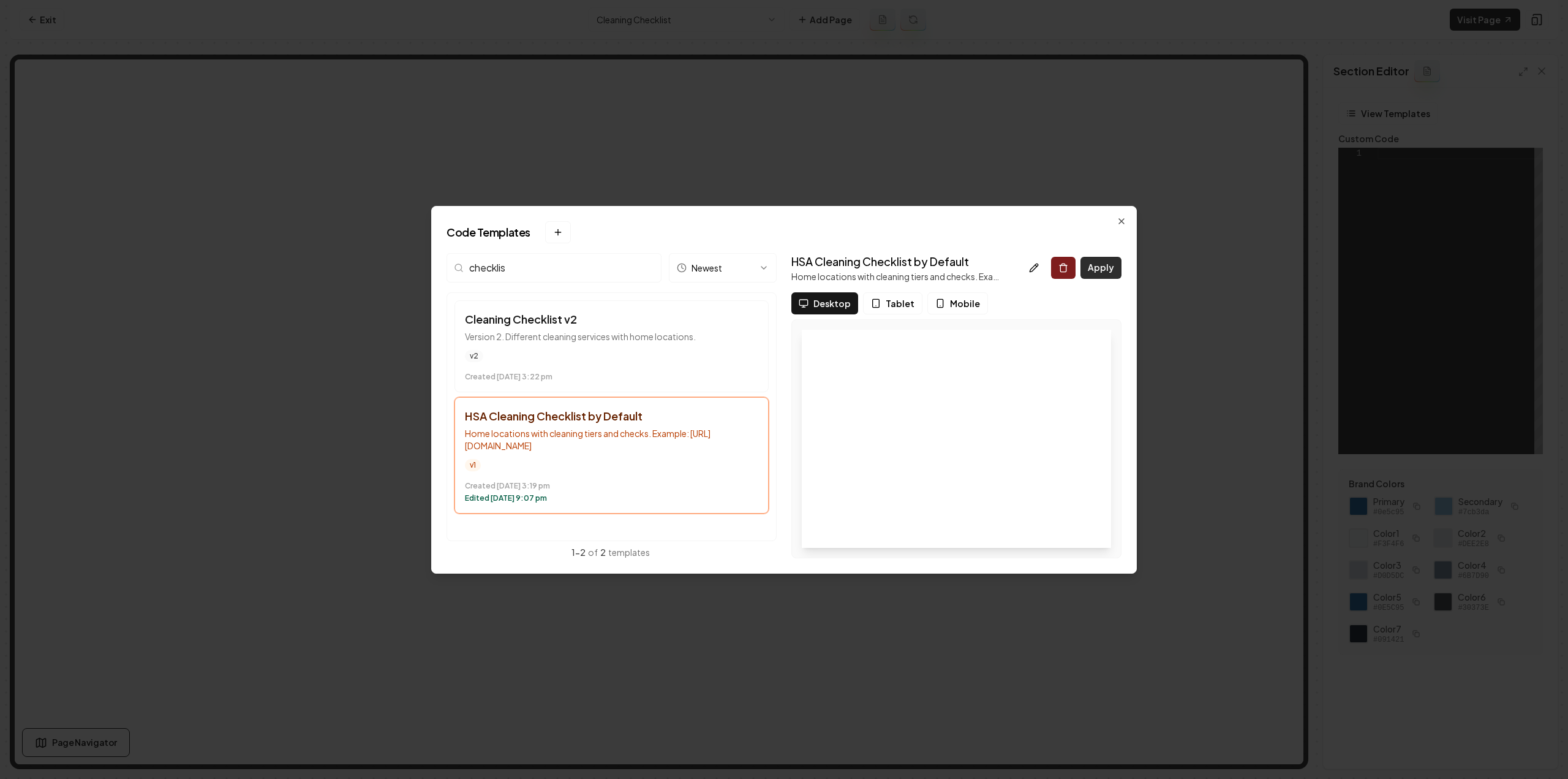
click at [1105, 268] on button "Apply" at bounding box center [1101, 268] width 41 height 22
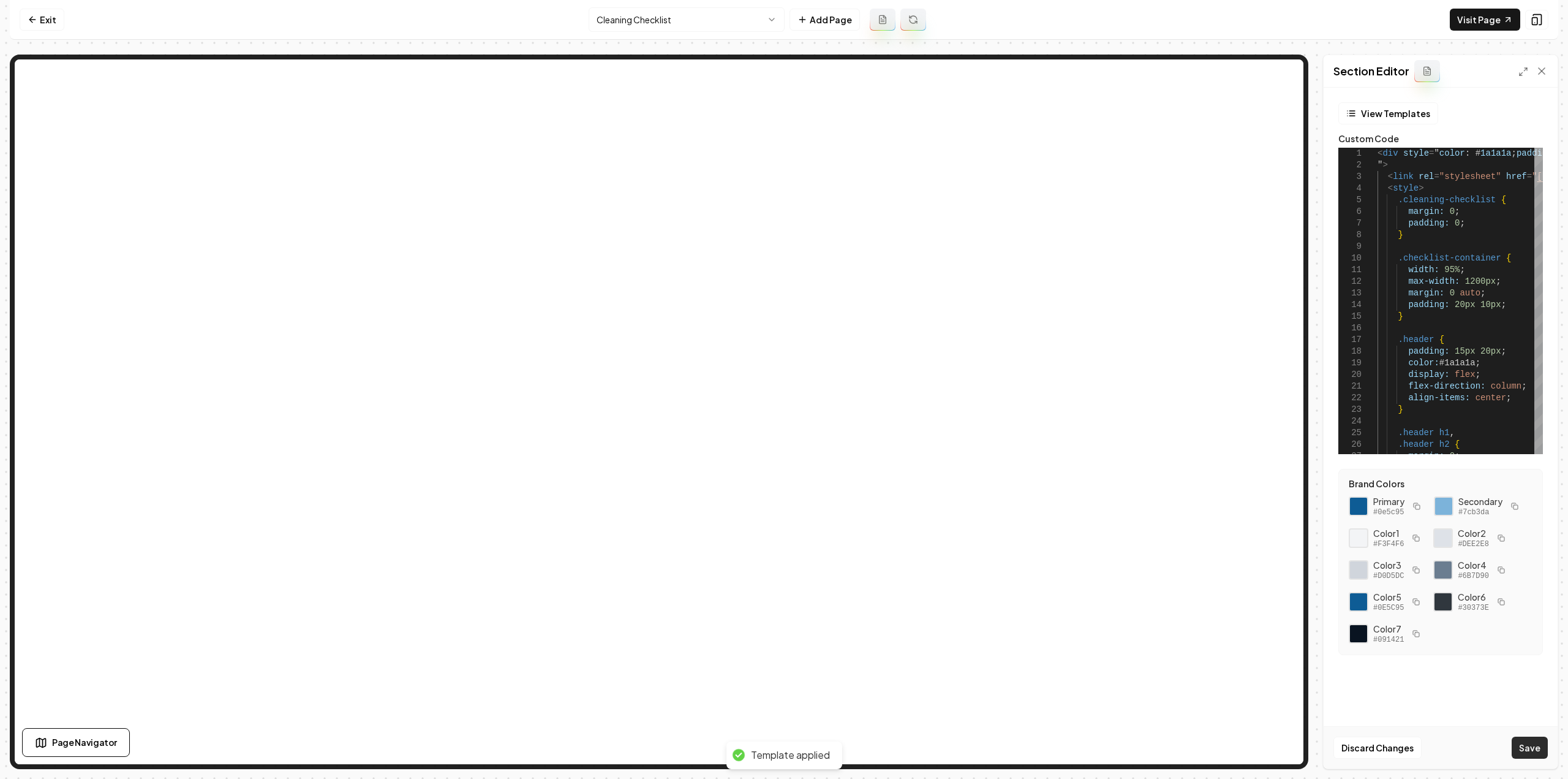
click at [1537, 757] on button "Save" at bounding box center [1530, 748] width 36 height 22
click at [681, 35] on nav "Exit Cleaning Checklist Add Page Visit Page" at bounding box center [784, 20] width 1548 height 40
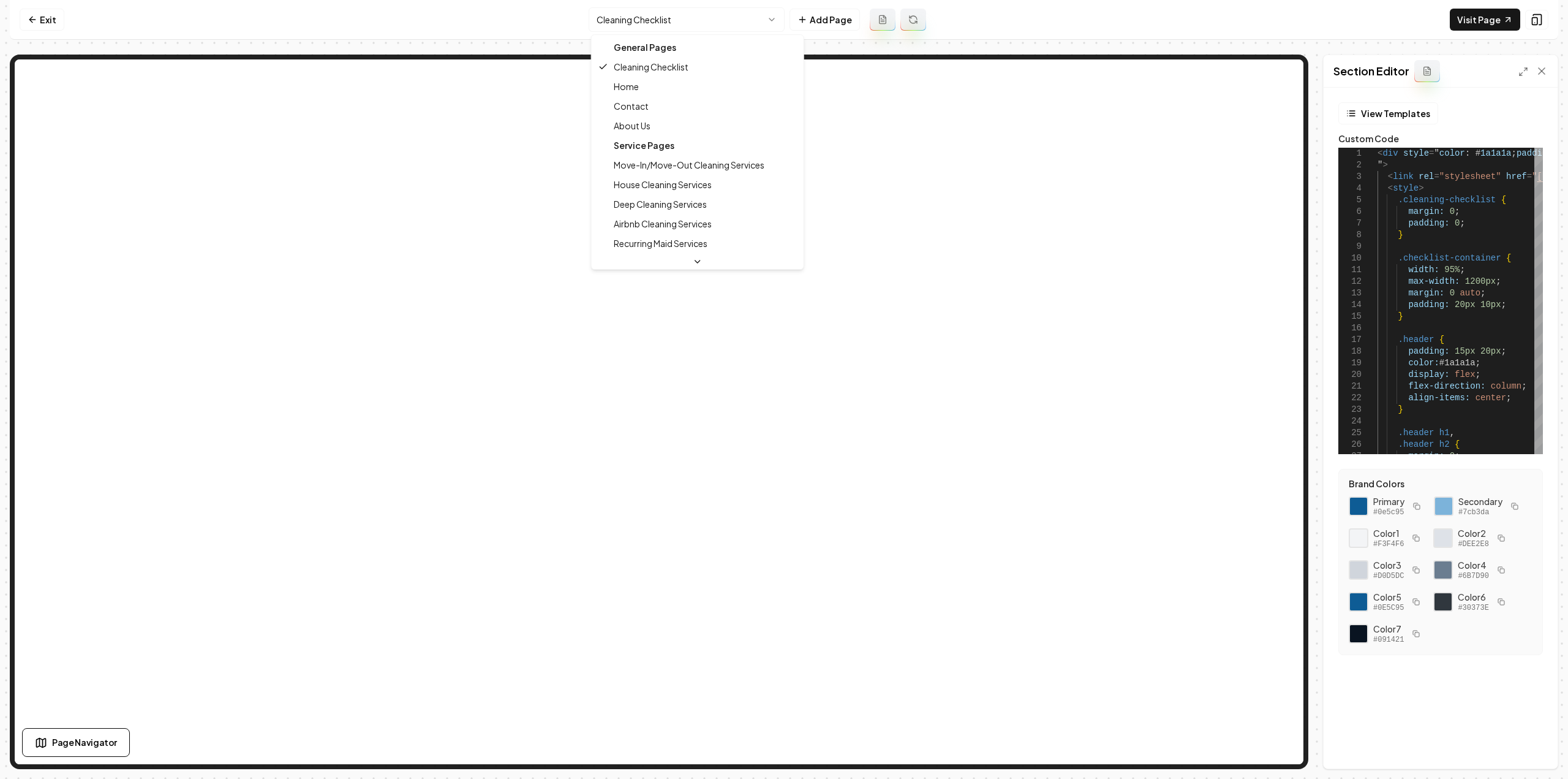
click at [677, 14] on html "Computer Required This feature is only available on a computer. Please switch t…" at bounding box center [784, 389] width 1568 height 779
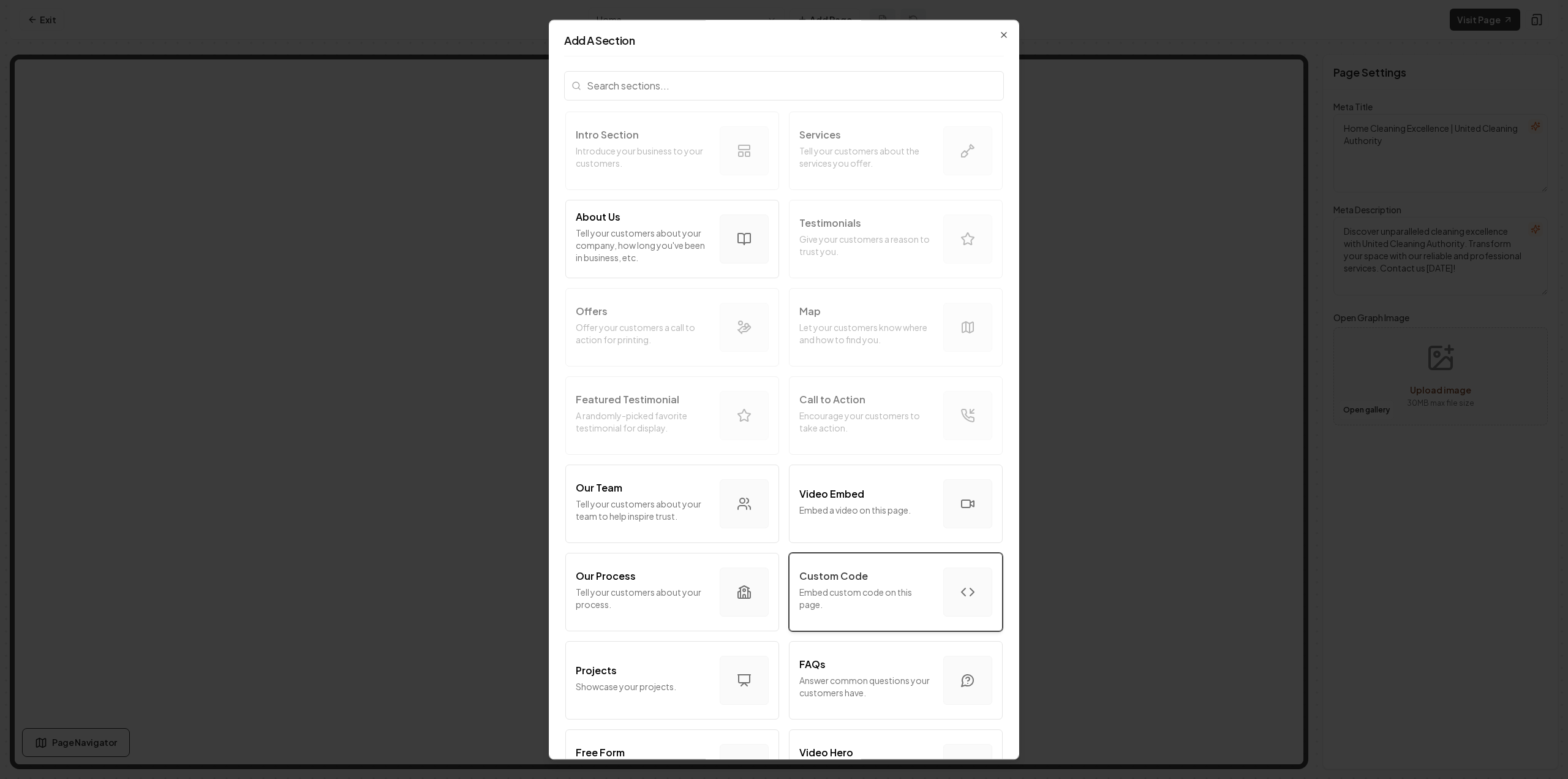
click at [920, 606] on p "Embed custom code on this page." at bounding box center [866, 598] width 134 height 24
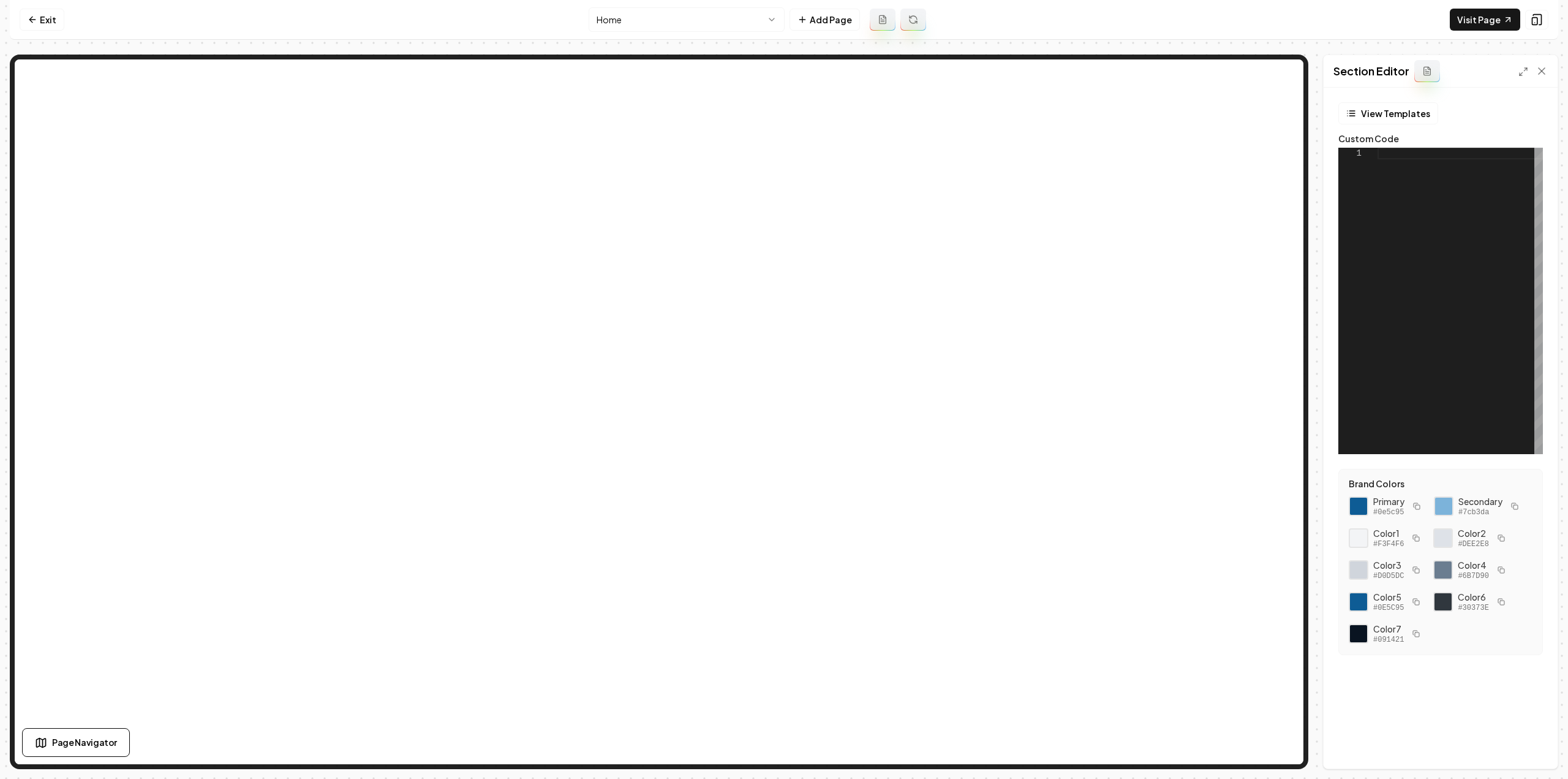
click at [1377, 231] on div "1" at bounding box center [1358, 301] width 39 height 306
click at [1409, 216] on div at bounding box center [1461, 301] width 166 height 306
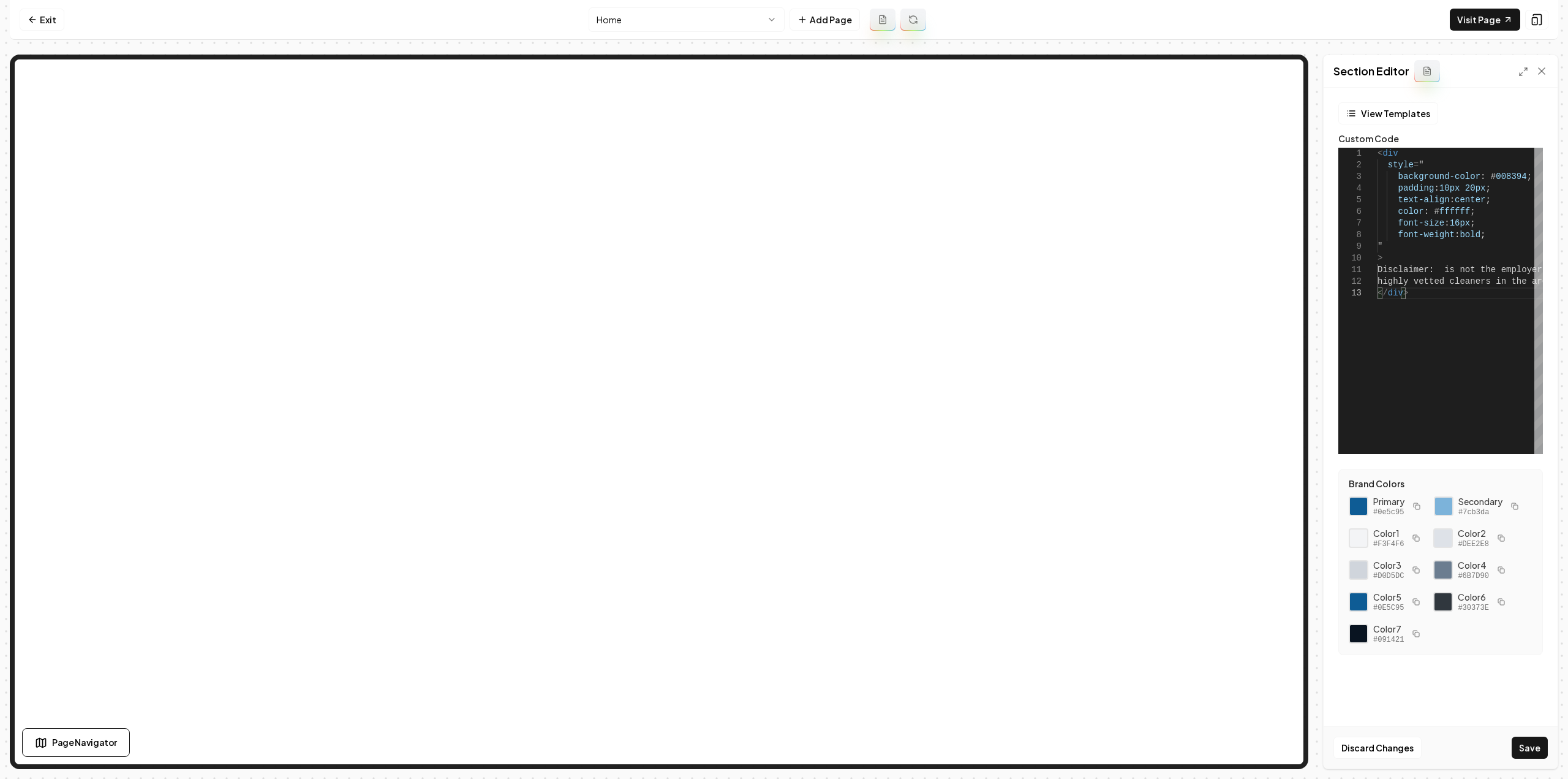
click at [1415, 503] on icon "button" at bounding box center [1416, 506] width 7 height 7
drag, startPoint x: 1514, startPoint y: 174, endPoint x: 1490, endPoint y: 197, distance: 33.2
click at [1480, 174] on div "< div style = " background-color : # 008394 ; padding : 10px 20px ; text-align …" at bounding box center [1583, 301] width 409 height 306
click at [1523, 748] on button "Save" at bounding box center [1530, 748] width 36 height 22
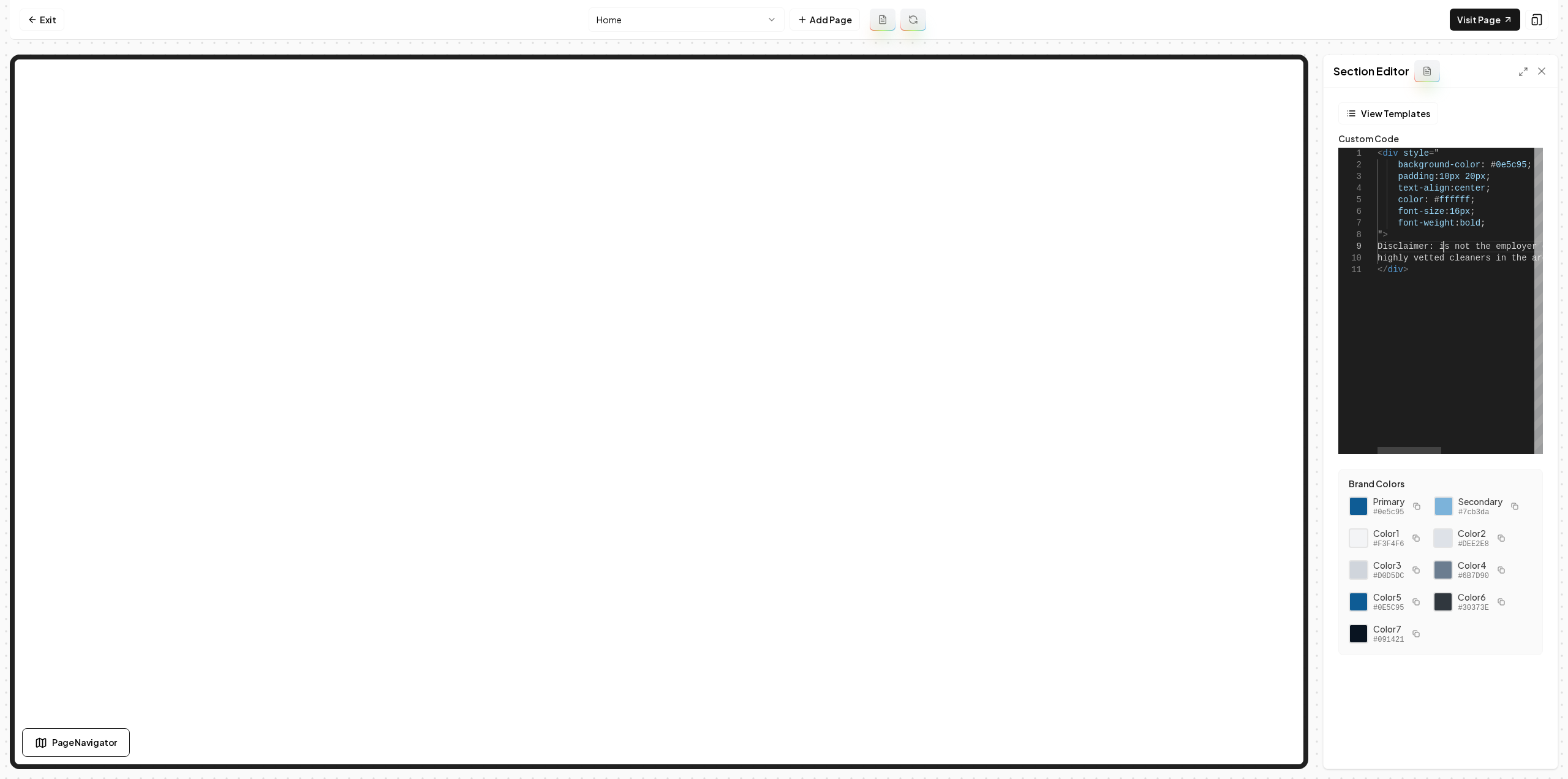
click at [1442, 247] on div "< div style = " background-color : # 0e5c95 ; padding : 10px 20px ; text-align …" at bounding box center [1581, 301] width 405 height 306
type textarea "**********"
click at [1538, 740] on button "Save" at bounding box center [1530, 748] width 36 height 22
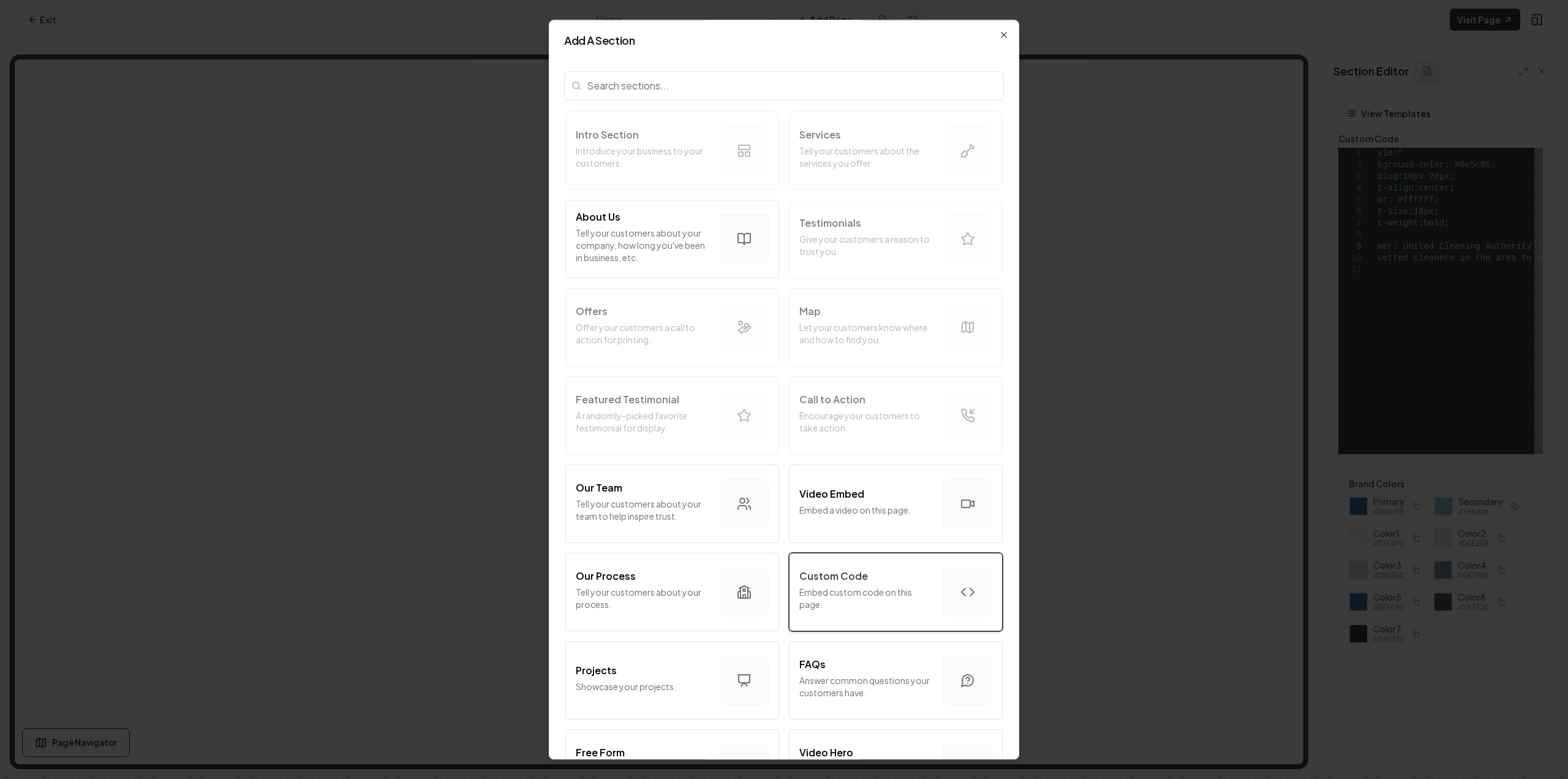
click at [826, 577] on p "Custom Code" at bounding box center [834, 576] width 69 height 15
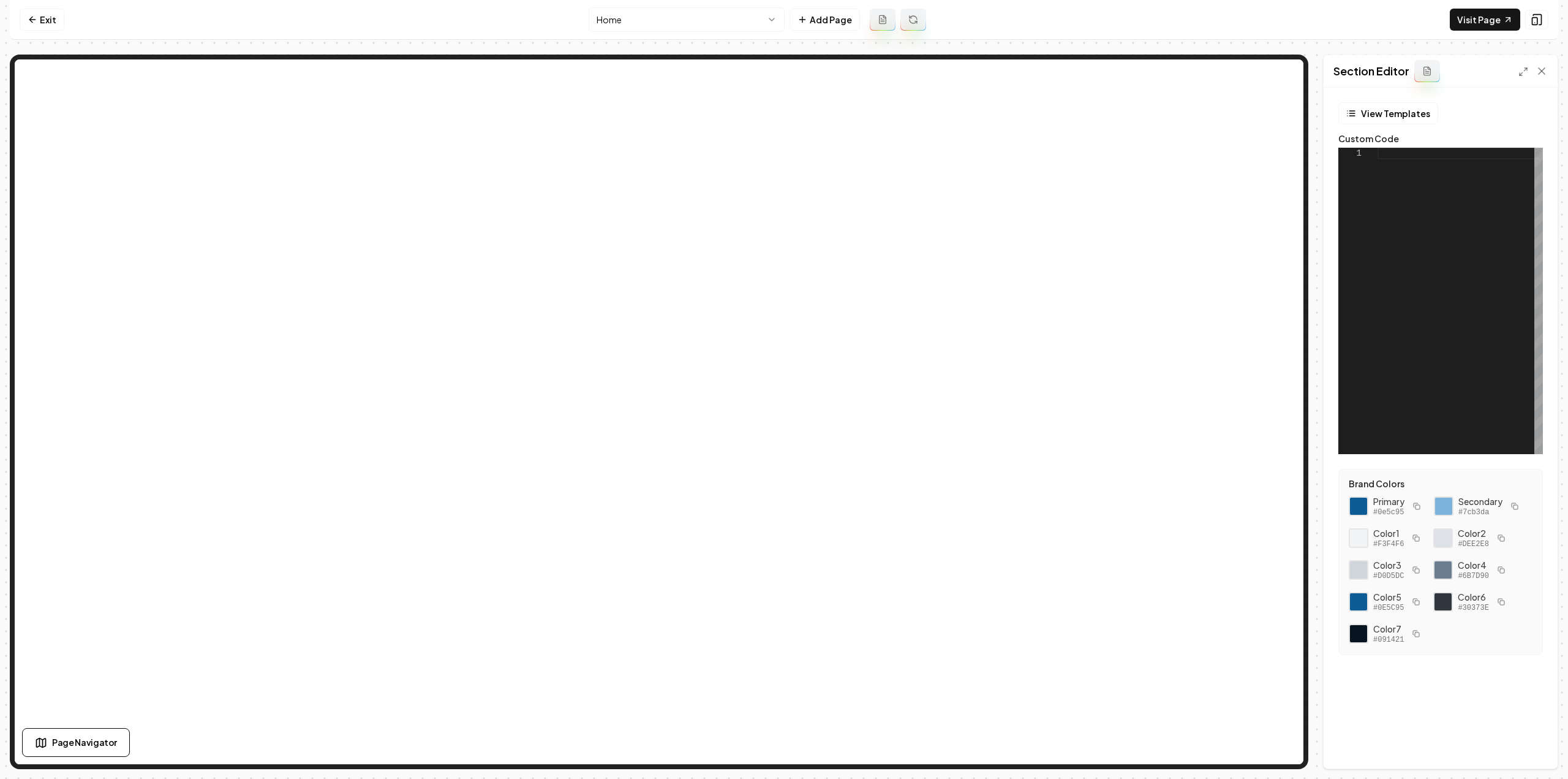
click at [1420, 234] on div at bounding box center [1461, 301] width 166 height 306
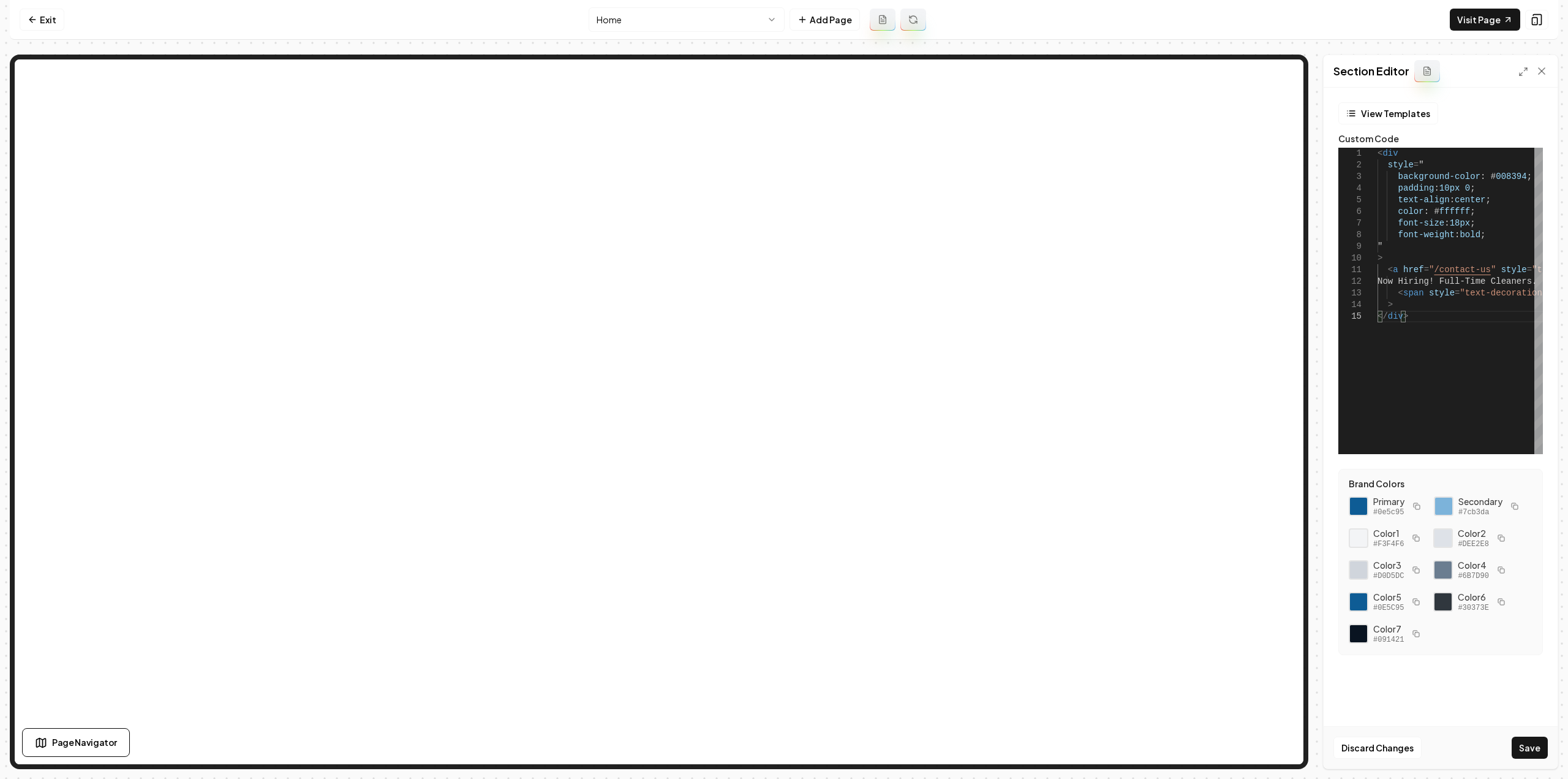
click at [1501, 542] on button "button" at bounding box center [1502, 538] width 15 height 15
drag, startPoint x: 1516, startPoint y: 171, endPoint x: 1482, endPoint y: 171, distance: 34.0
click at [1482, 171] on div "< div style = " background-color : # 008394 ; padding : 10px 0 ; text-align : c…" at bounding box center [1545, 301] width 334 height 306
click at [1416, 601] on icon "button" at bounding box center [1416, 601] width 7 height 7
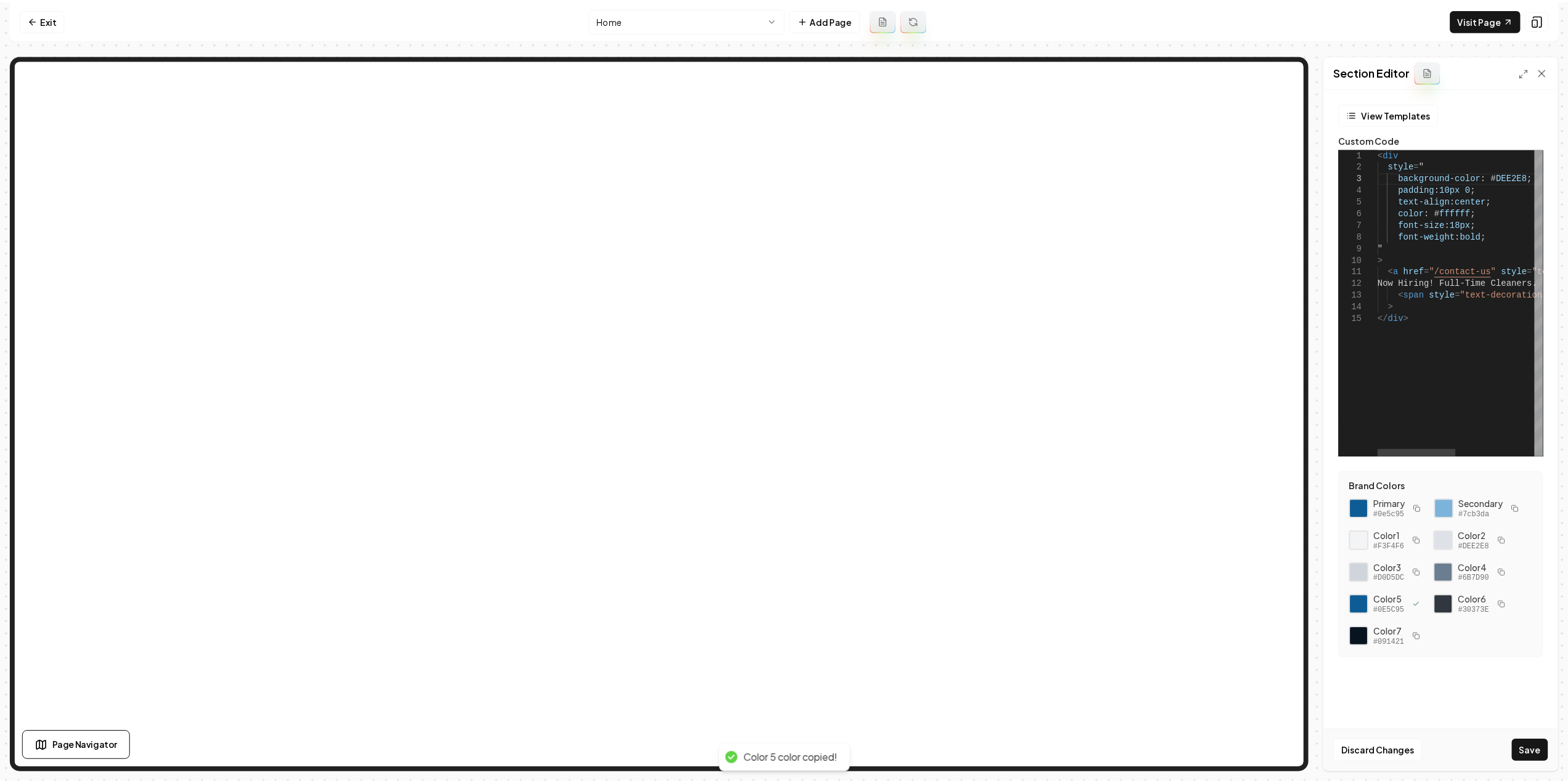
scroll to position [0, 137]
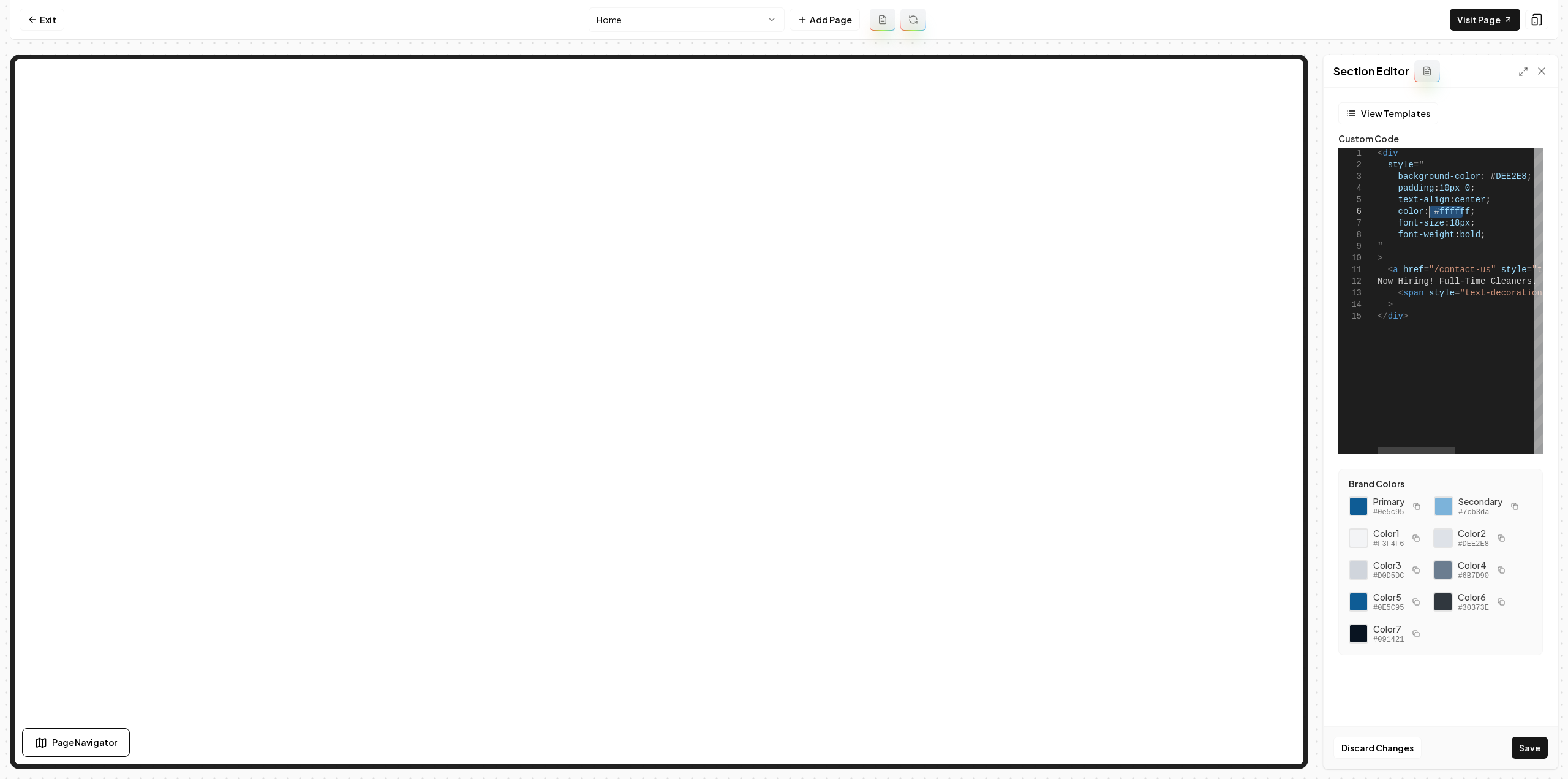
drag, startPoint x: 1463, startPoint y: 210, endPoint x: 1428, endPoint y: 209, distance: 35.0
click at [1428, 209] on div "< div style = " background-color : # DEE2E8 ; padding : 10px 0 ; text-align : c…" at bounding box center [1545, 301] width 334 height 306
type textarea "**********"
click at [1527, 738] on button "Save" at bounding box center [1530, 748] width 36 height 22
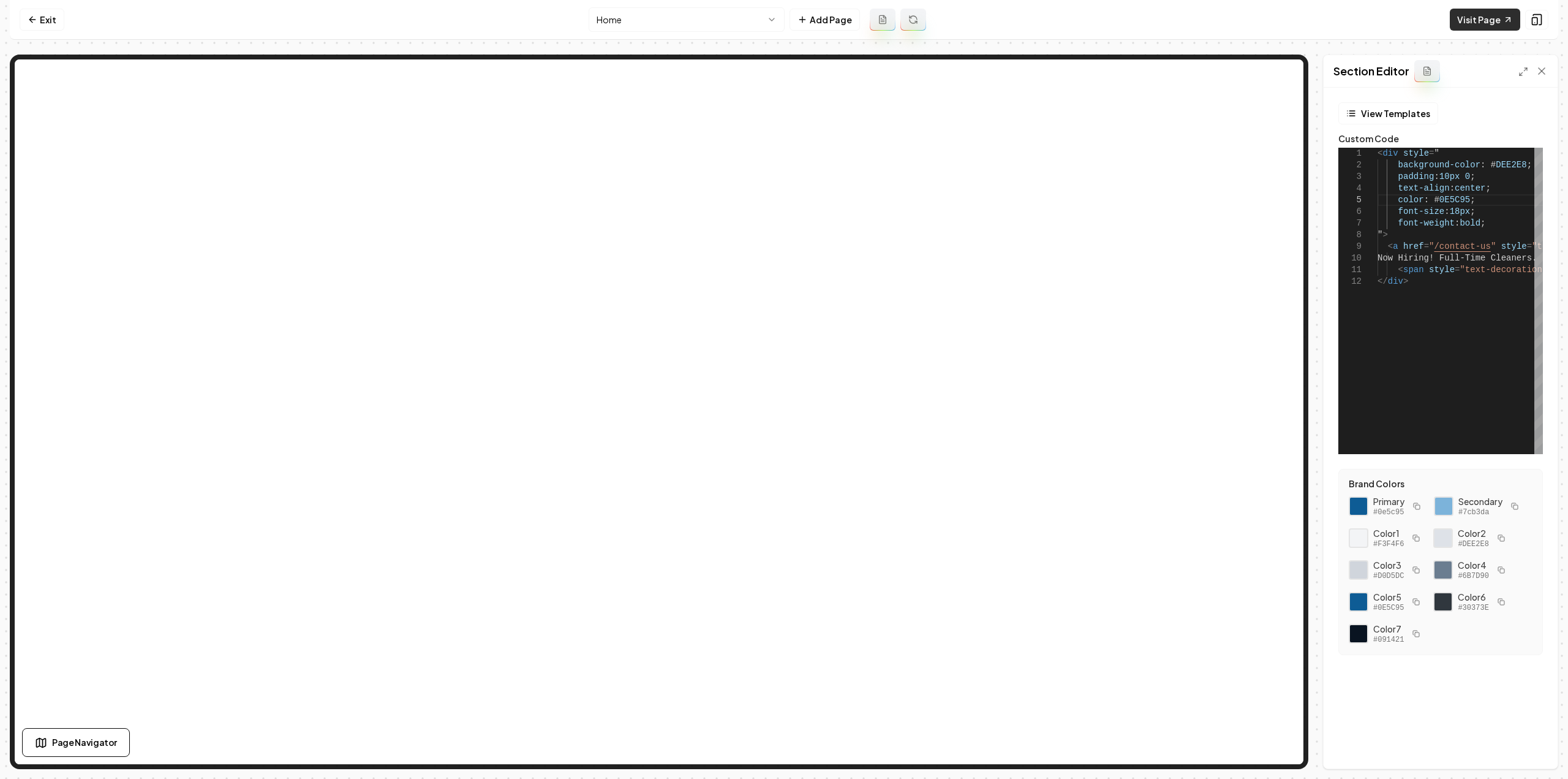
click at [1480, 18] on link "Visit Page" at bounding box center [1485, 20] width 70 height 22
click at [33, 25] on link "Exit" at bounding box center [41, 20] width 45 height 22
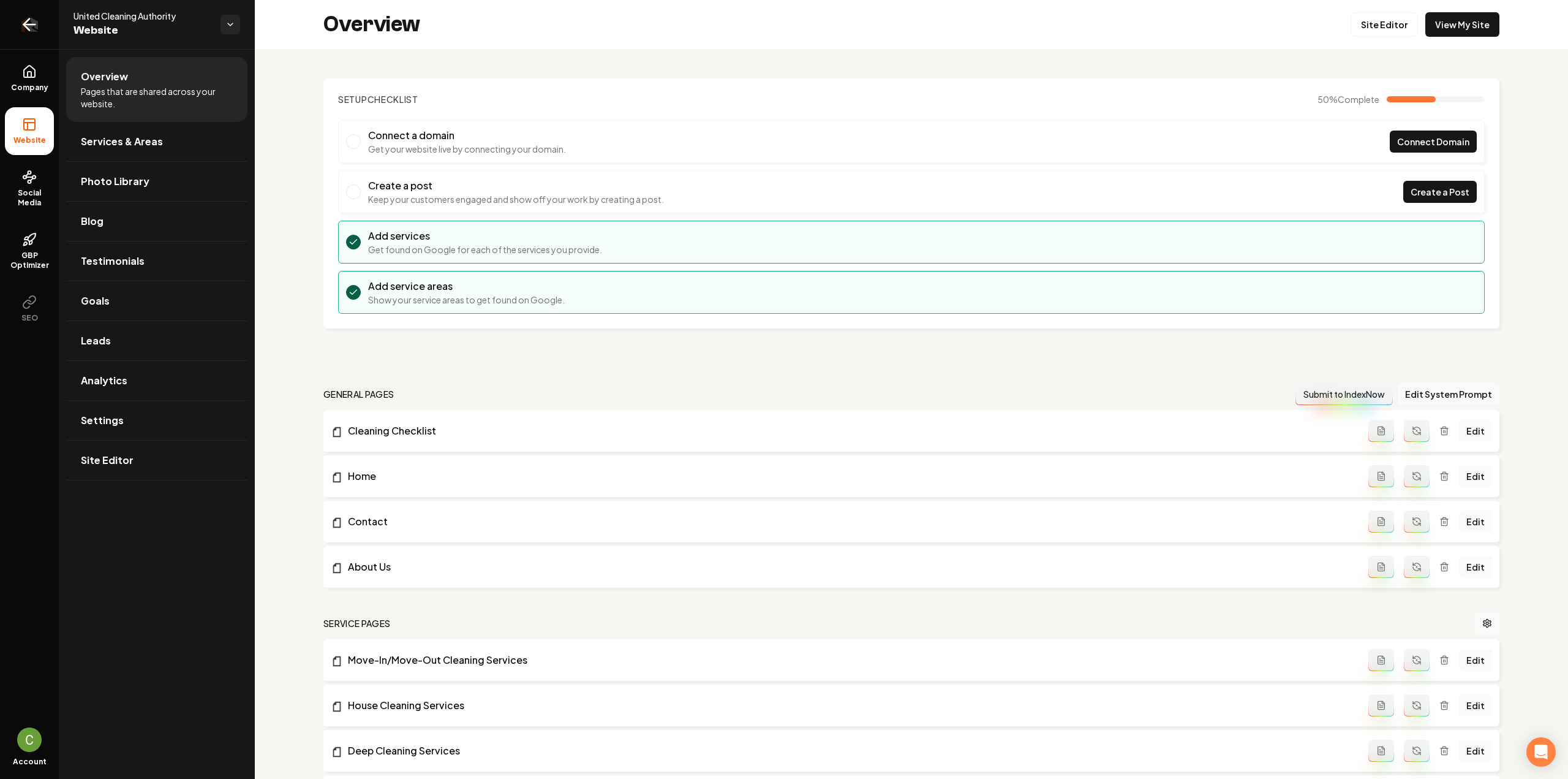
click at [32, 32] on img "Return to dashboard" at bounding box center [30, 24] width 17 height 15
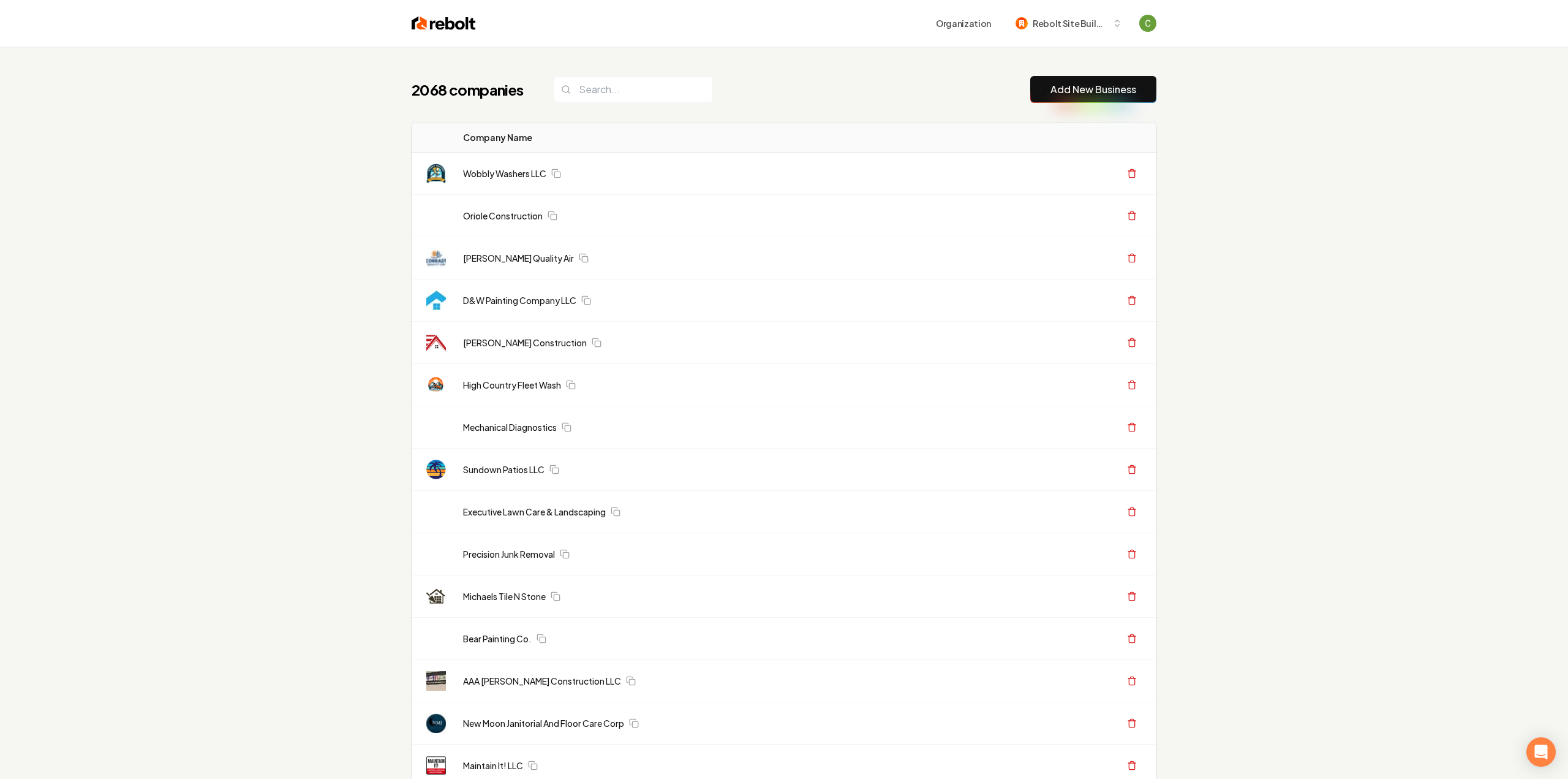
click at [592, 90] on input "search" at bounding box center [629, 89] width 159 height 26
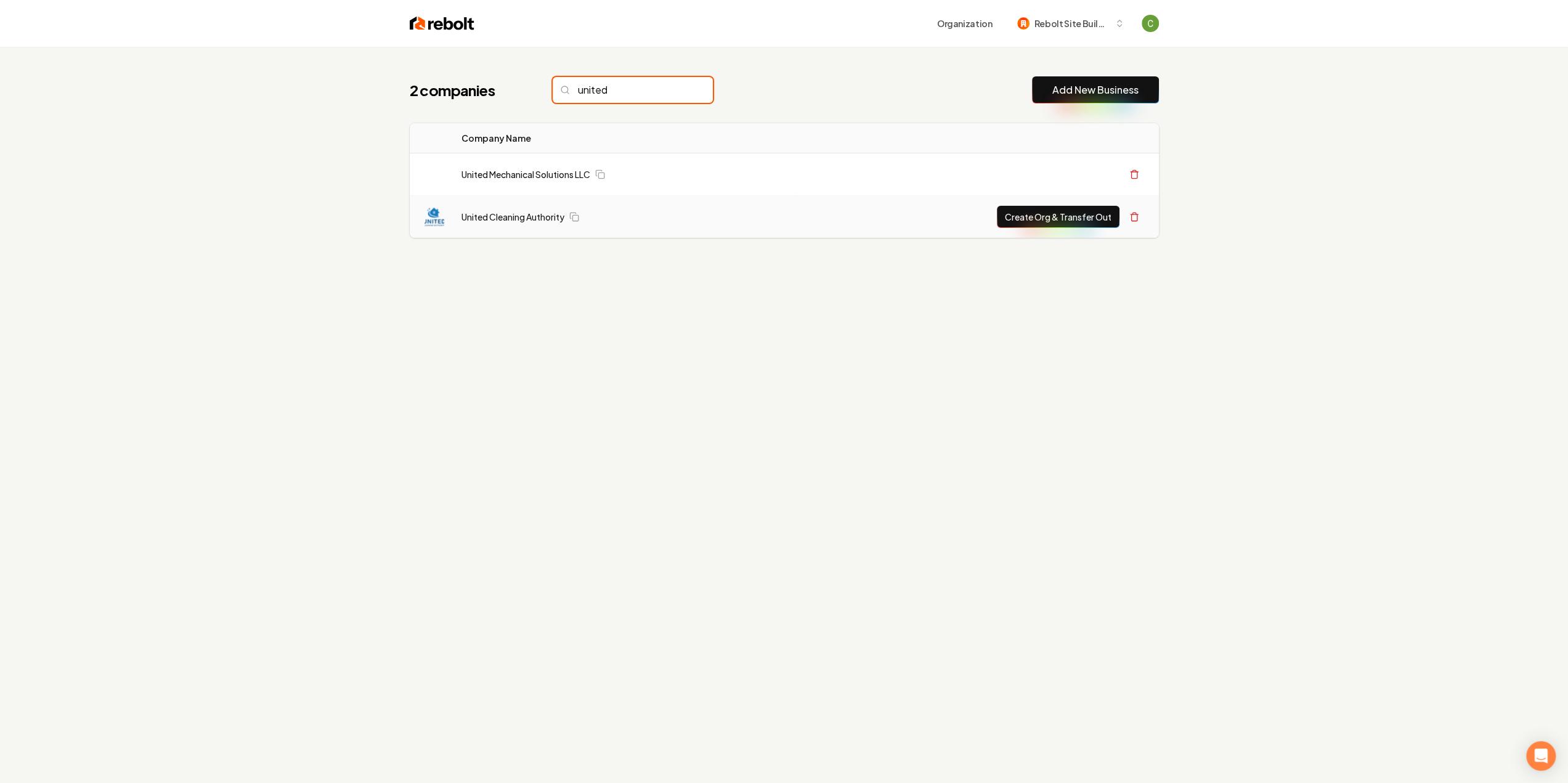
type input "united"
click at [1040, 218] on button "Create Org & Transfer Out" at bounding box center [1058, 217] width 123 height 22
click at [635, 90] on input "united" at bounding box center [632, 90] width 160 height 26
click at [674, 90] on input "united" at bounding box center [632, 90] width 160 height 26
click at [683, 92] on input "united" at bounding box center [632, 90] width 160 height 26
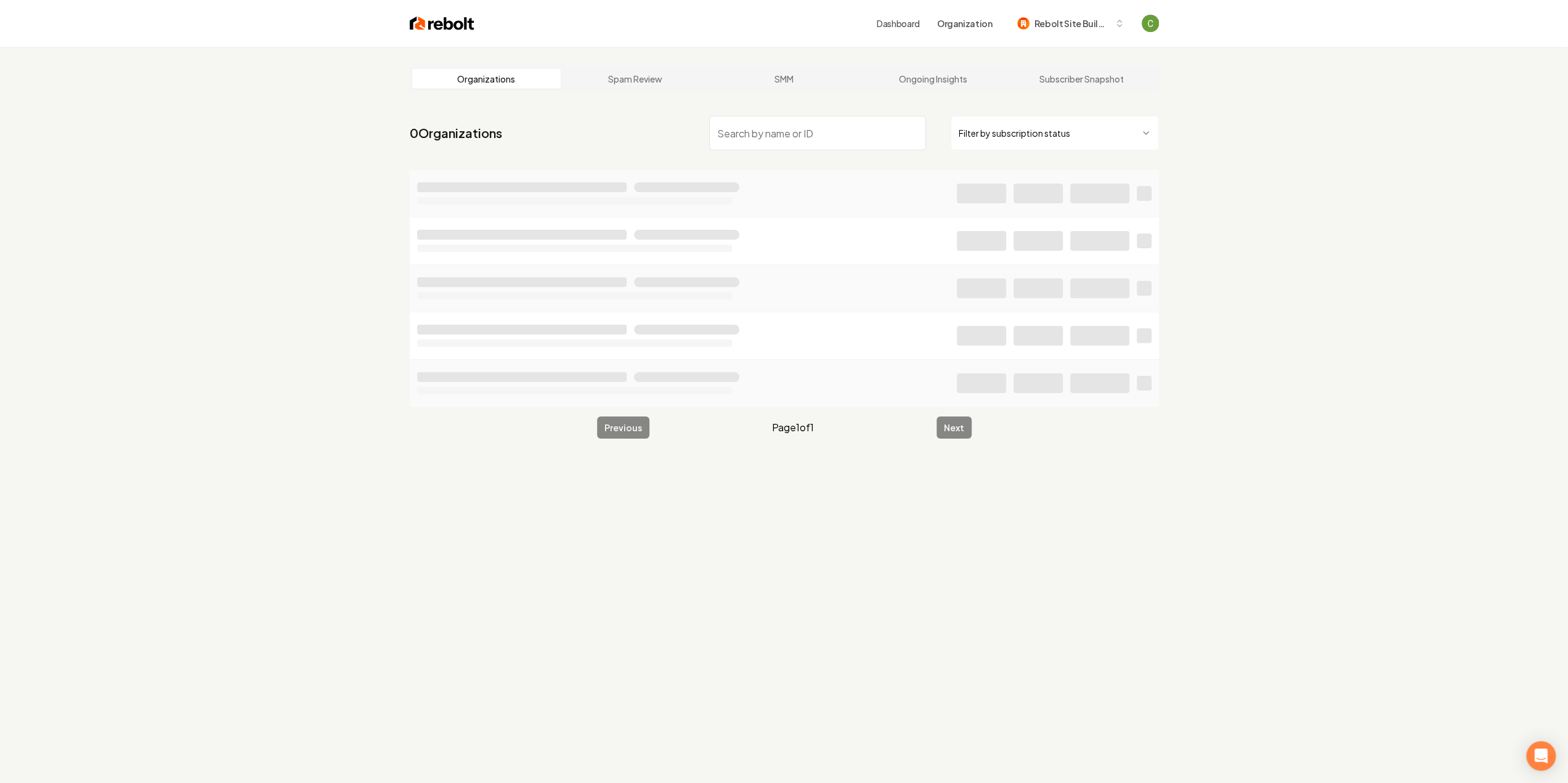
type input "c"
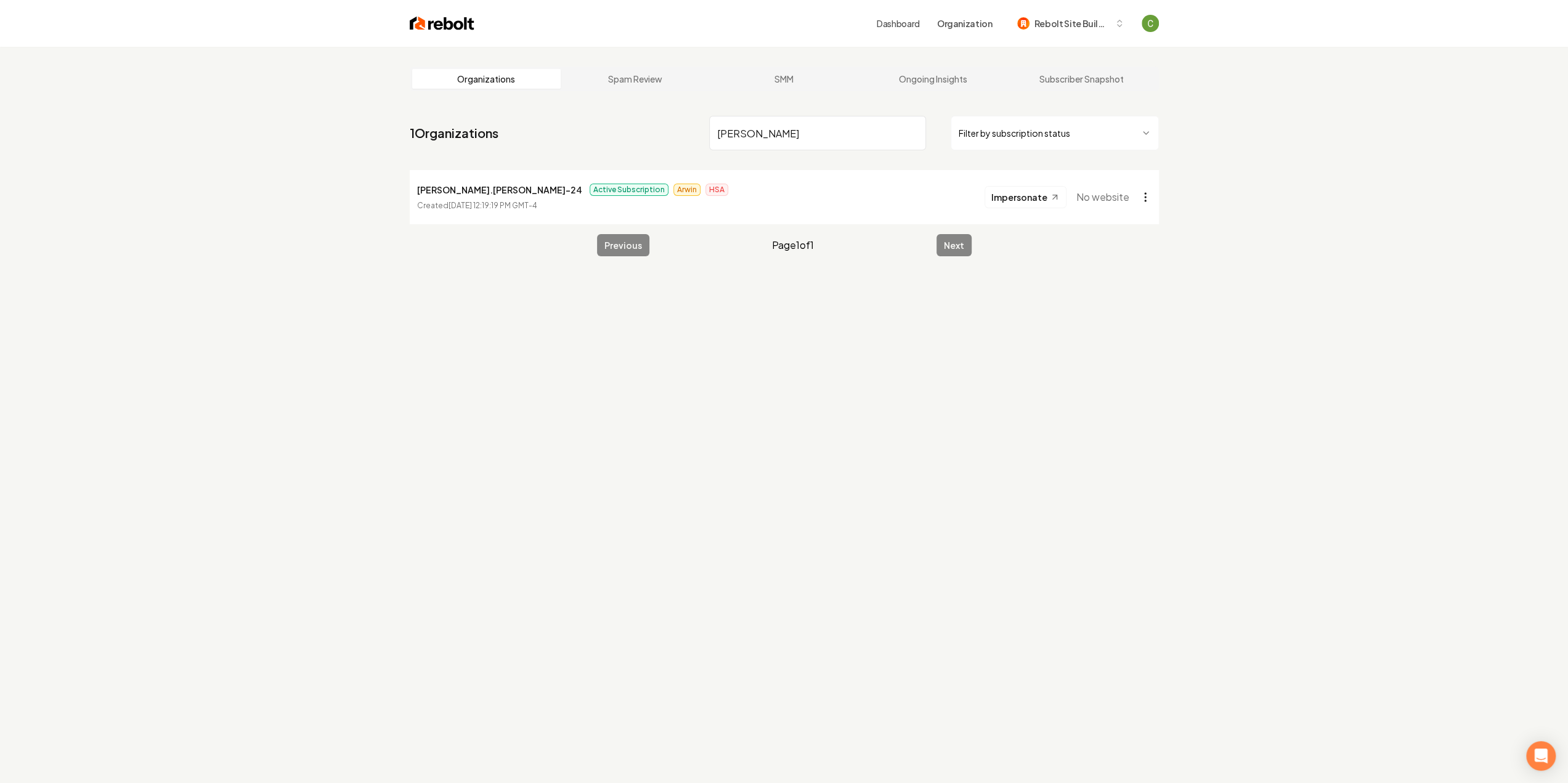
type input "[PERSON_NAME]"
click at [1152, 196] on html "Dashboard Organization Rebolt Site Builder Organizations Spam Review SMM Ongoin…" at bounding box center [784, 391] width 1568 height 783
click at [1112, 329] on div "Transfer In" at bounding box center [1116, 323] width 79 height 20
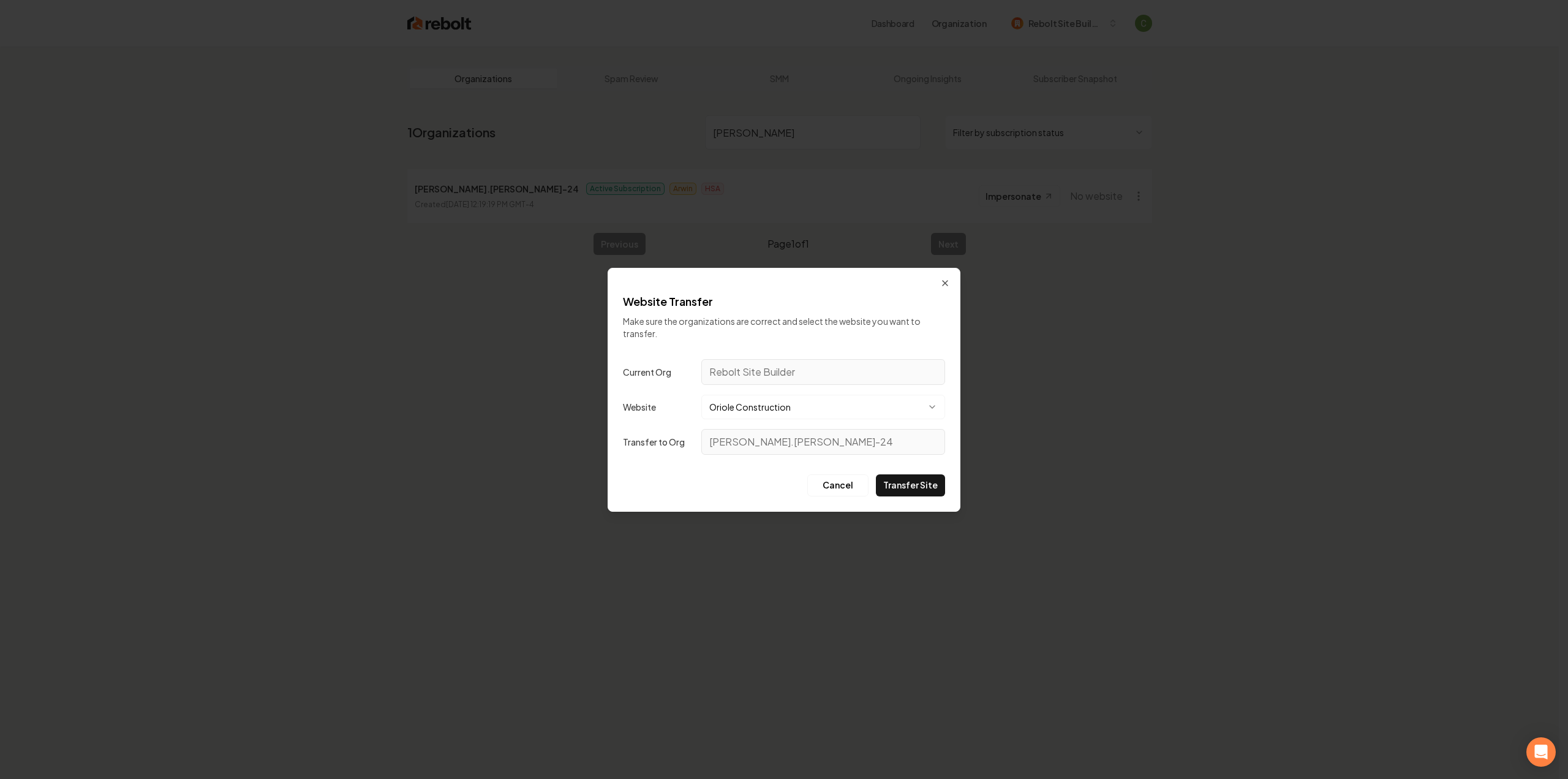
click at [830, 406] on button "Oriole Construction" at bounding box center [823, 406] width 244 height 24
click at [824, 409] on button "Oriole Construction" at bounding box center [823, 406] width 244 height 24
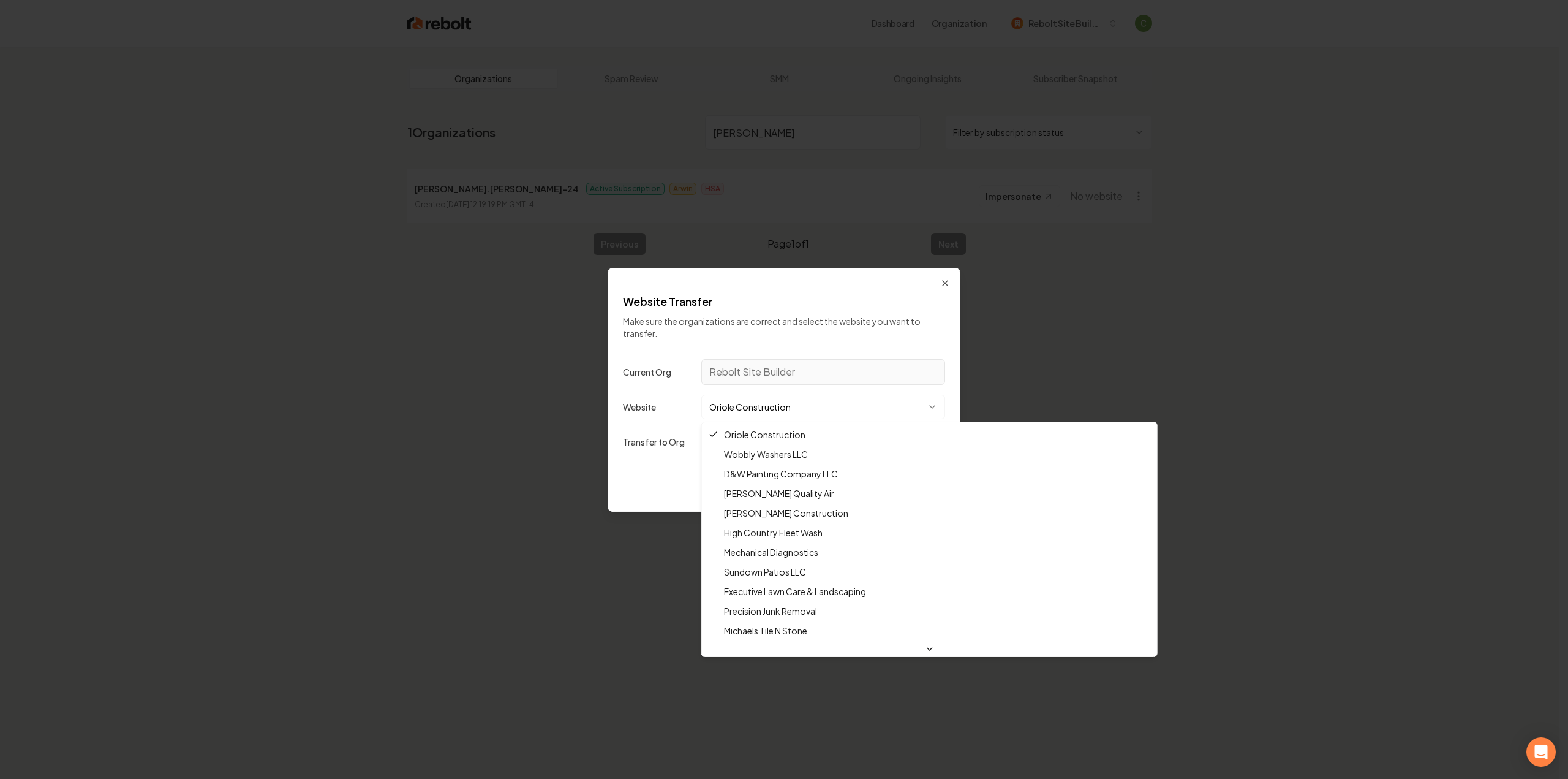
click at [819, 393] on div at bounding box center [784, 389] width 1568 height 779
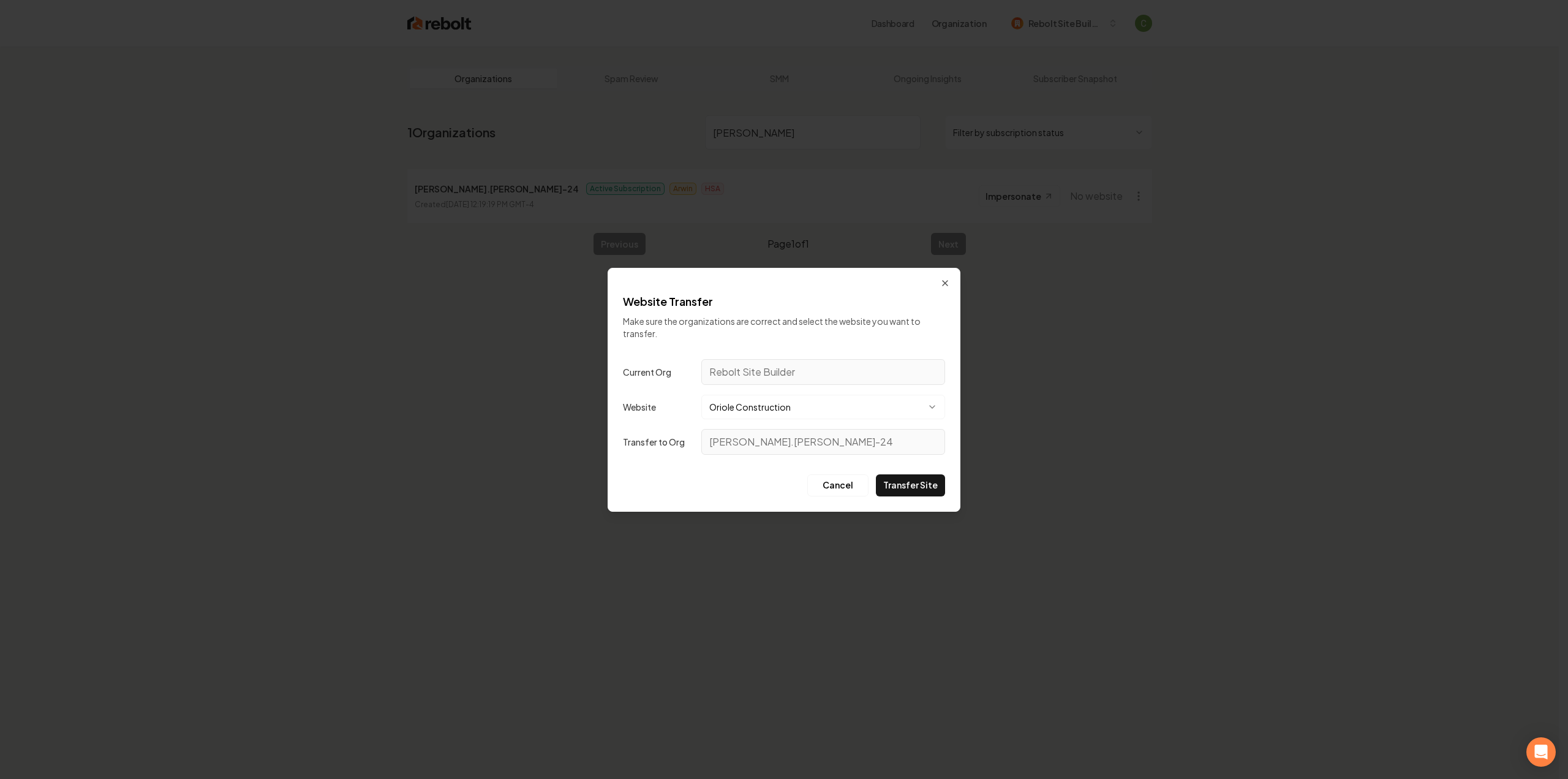
click at [820, 401] on button "Oriole Construction" at bounding box center [823, 406] width 244 height 24
click at [797, 404] on button "Oriole Construction" at bounding box center [823, 406] width 244 height 24
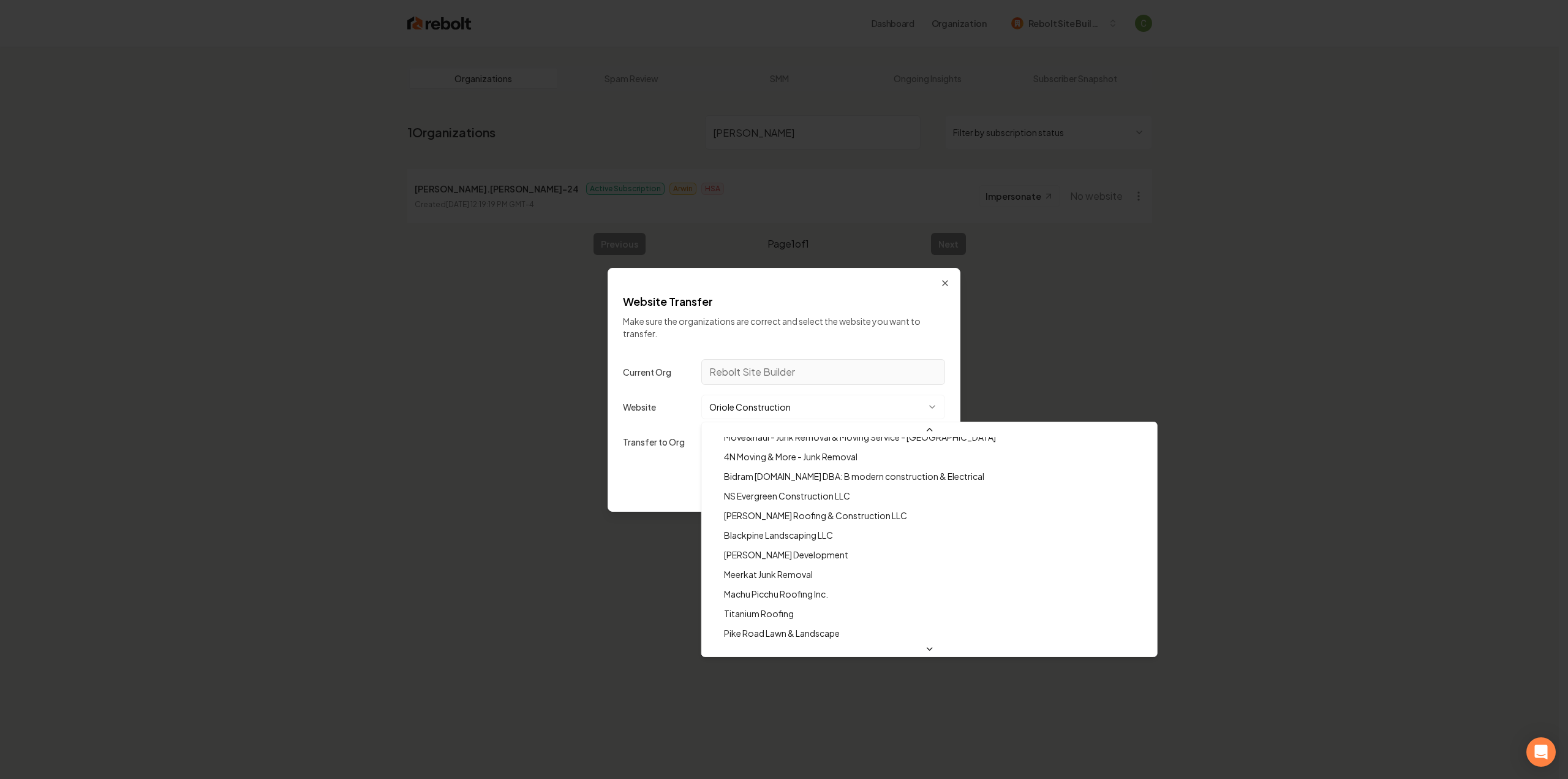
scroll to position [19285, 0]
click at [851, 653] on div at bounding box center [930, 649] width 455 height 15
click at [695, 402] on div at bounding box center [784, 389] width 1568 height 779
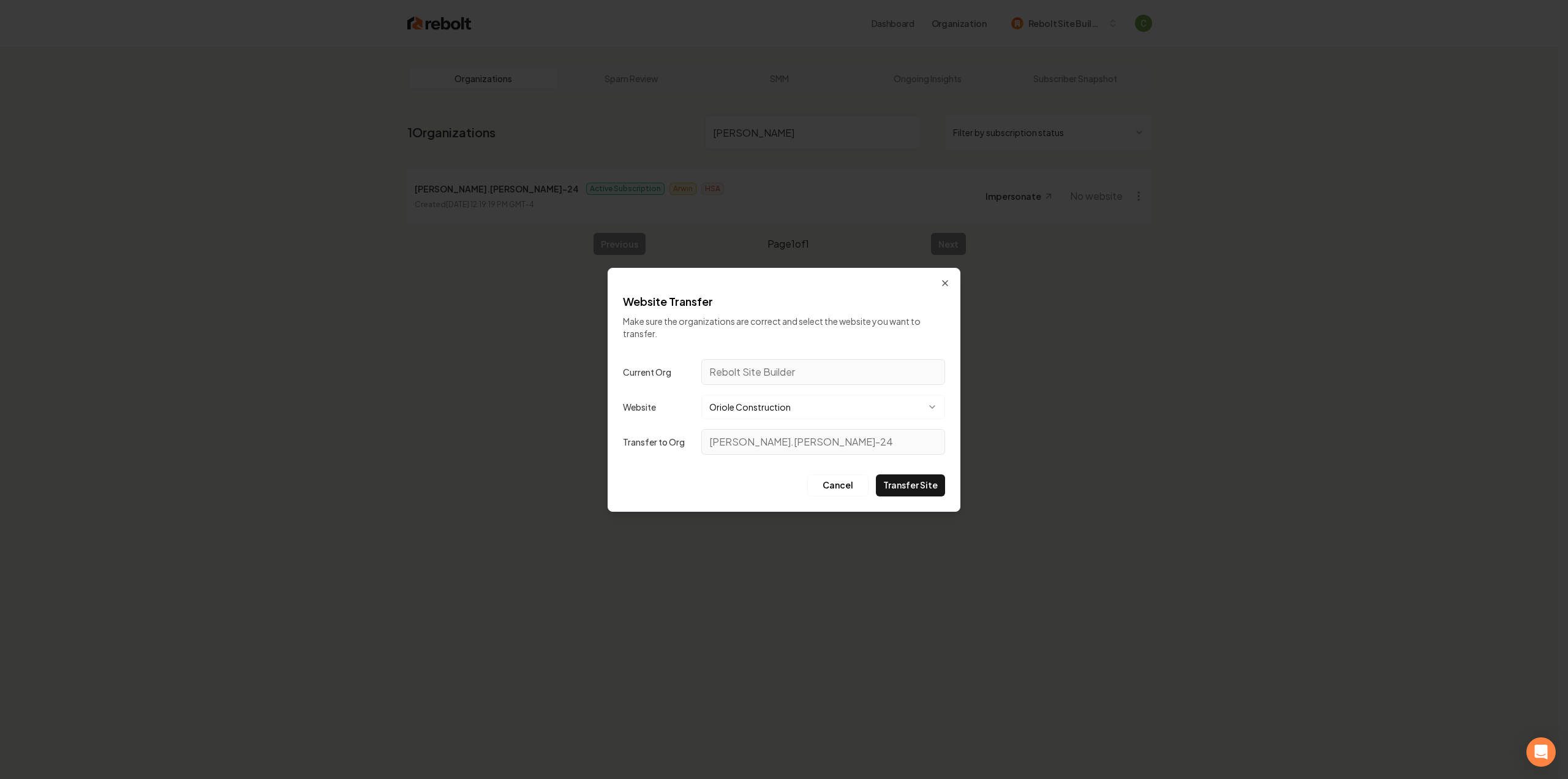
click at [727, 404] on button "Oriole Construction" at bounding box center [823, 406] width 244 height 24
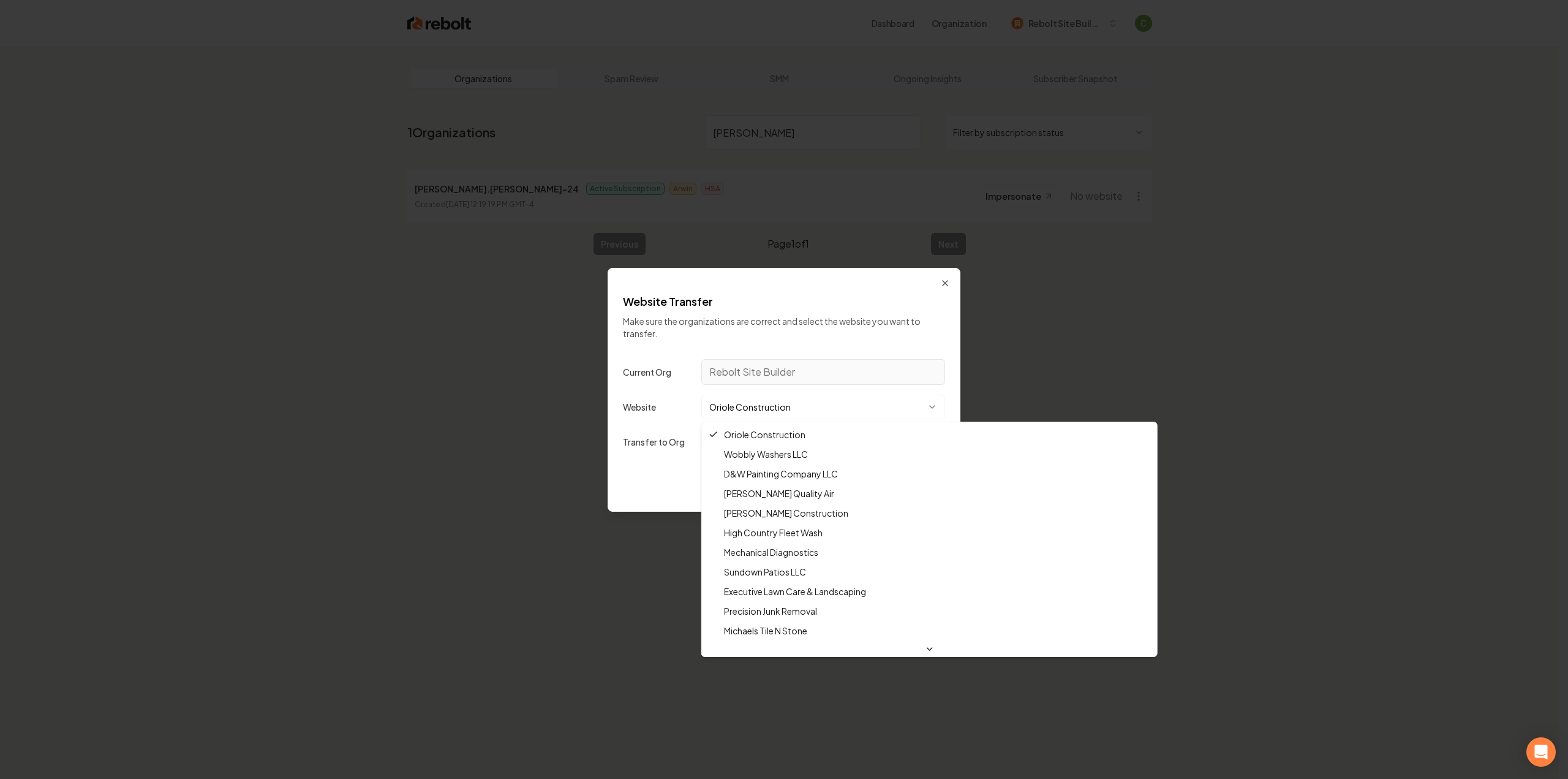
click at [733, 406] on div at bounding box center [784, 389] width 1568 height 779
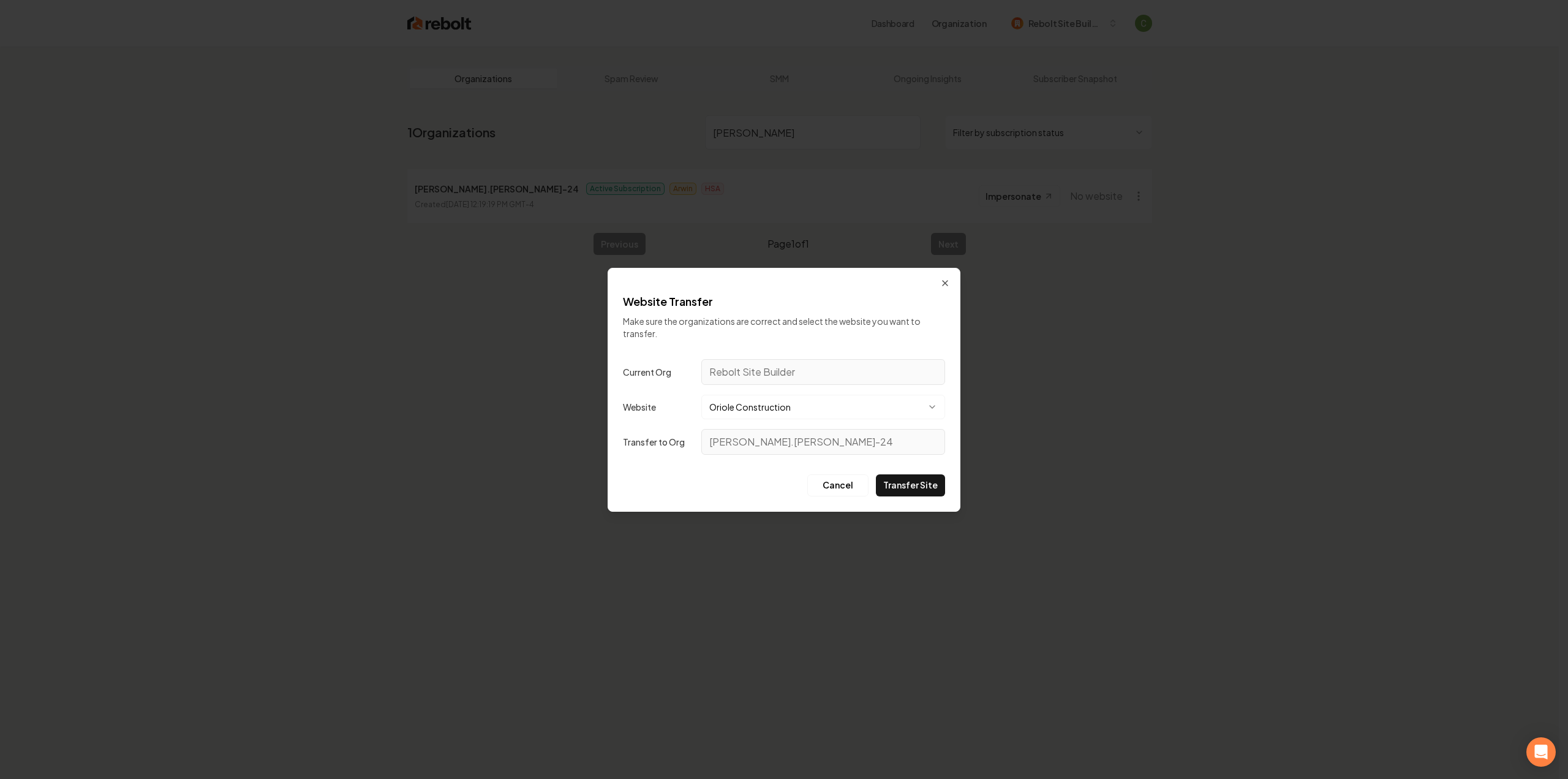
click at [733, 406] on button "Oriole Construction" at bounding box center [823, 406] width 244 height 24
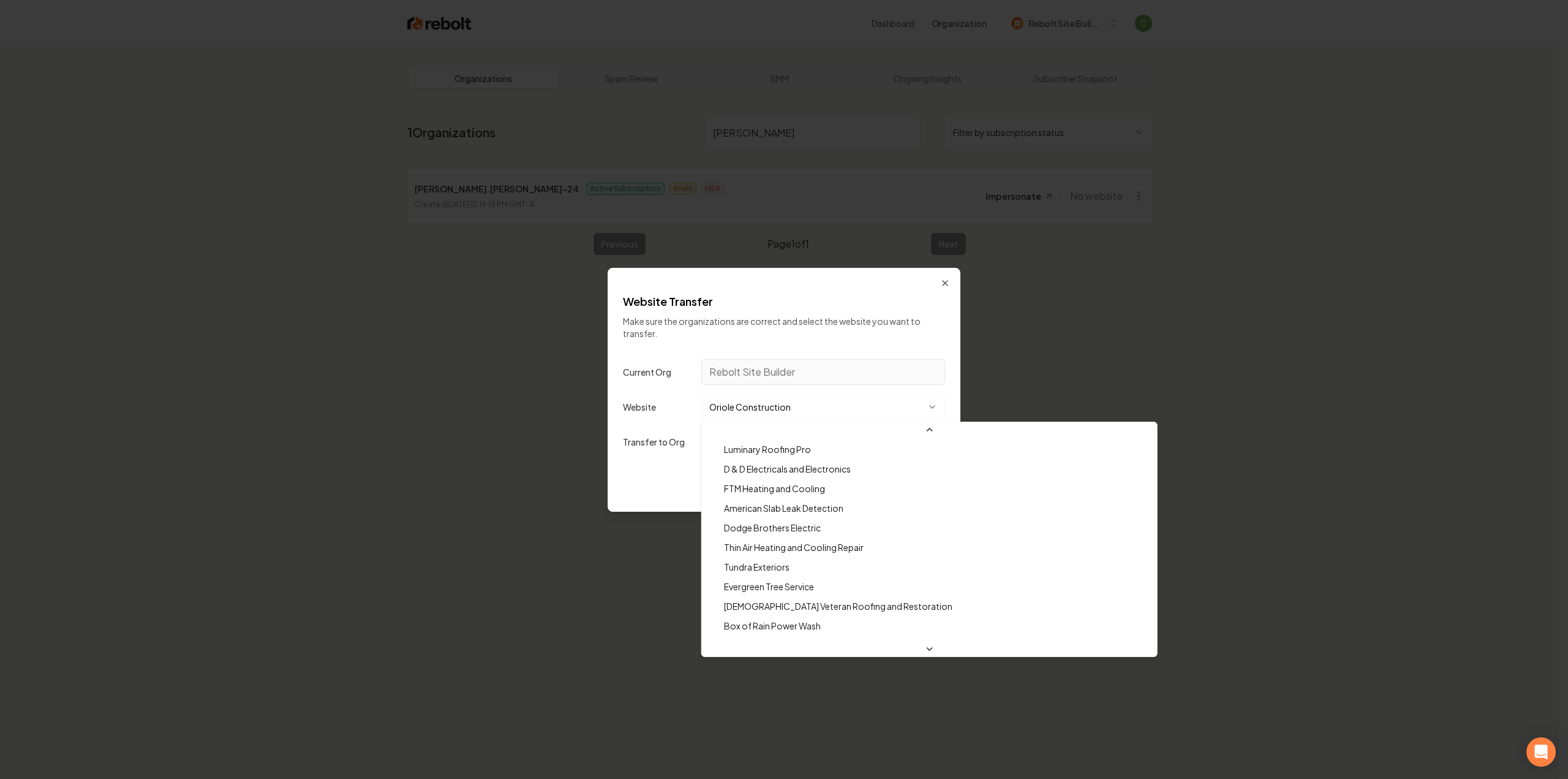
scroll to position [1313, 0]
click at [741, 407] on div at bounding box center [784, 389] width 1568 height 779
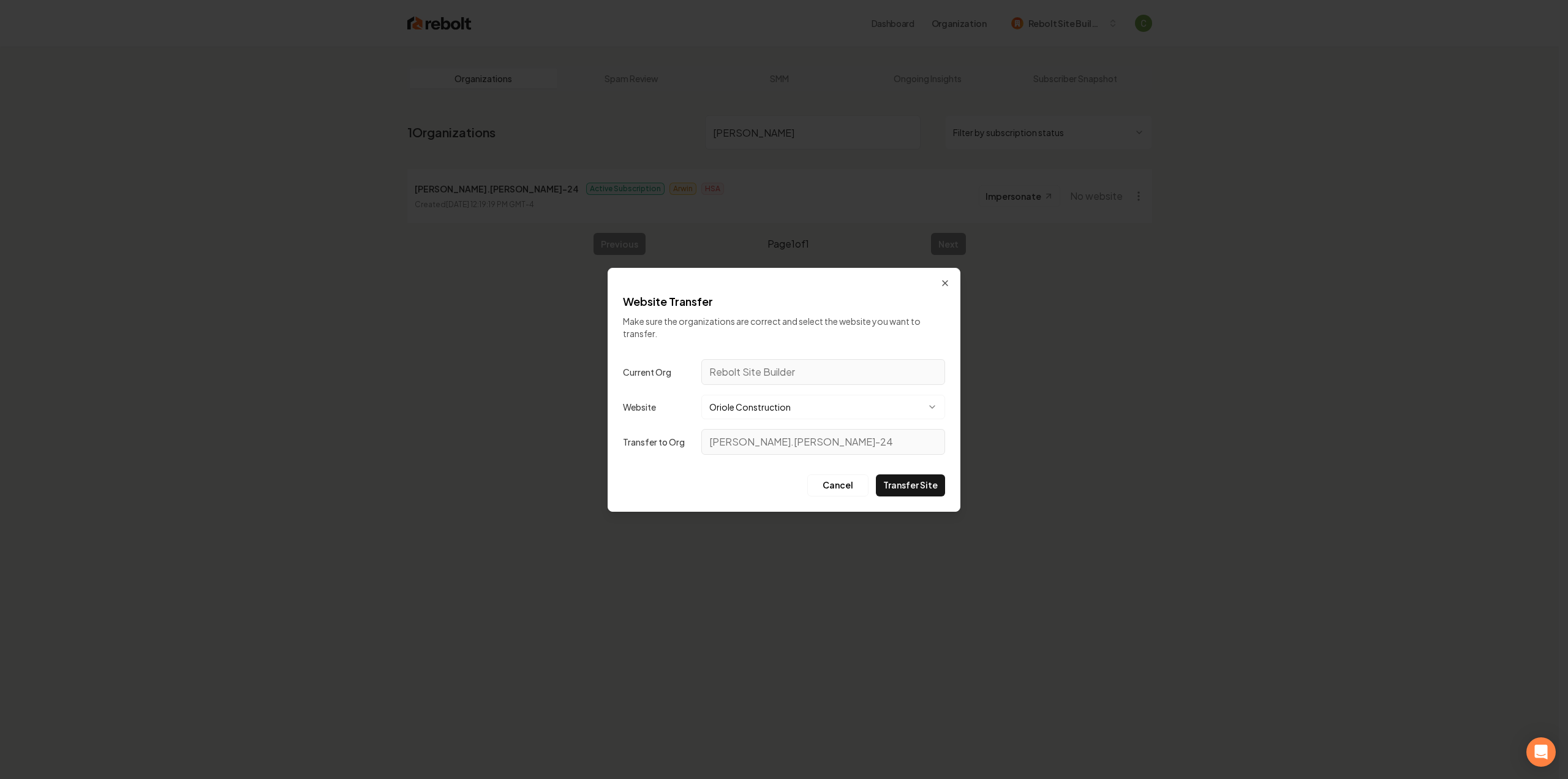
click at [741, 407] on button "Oriole Construction" at bounding box center [823, 406] width 244 height 24
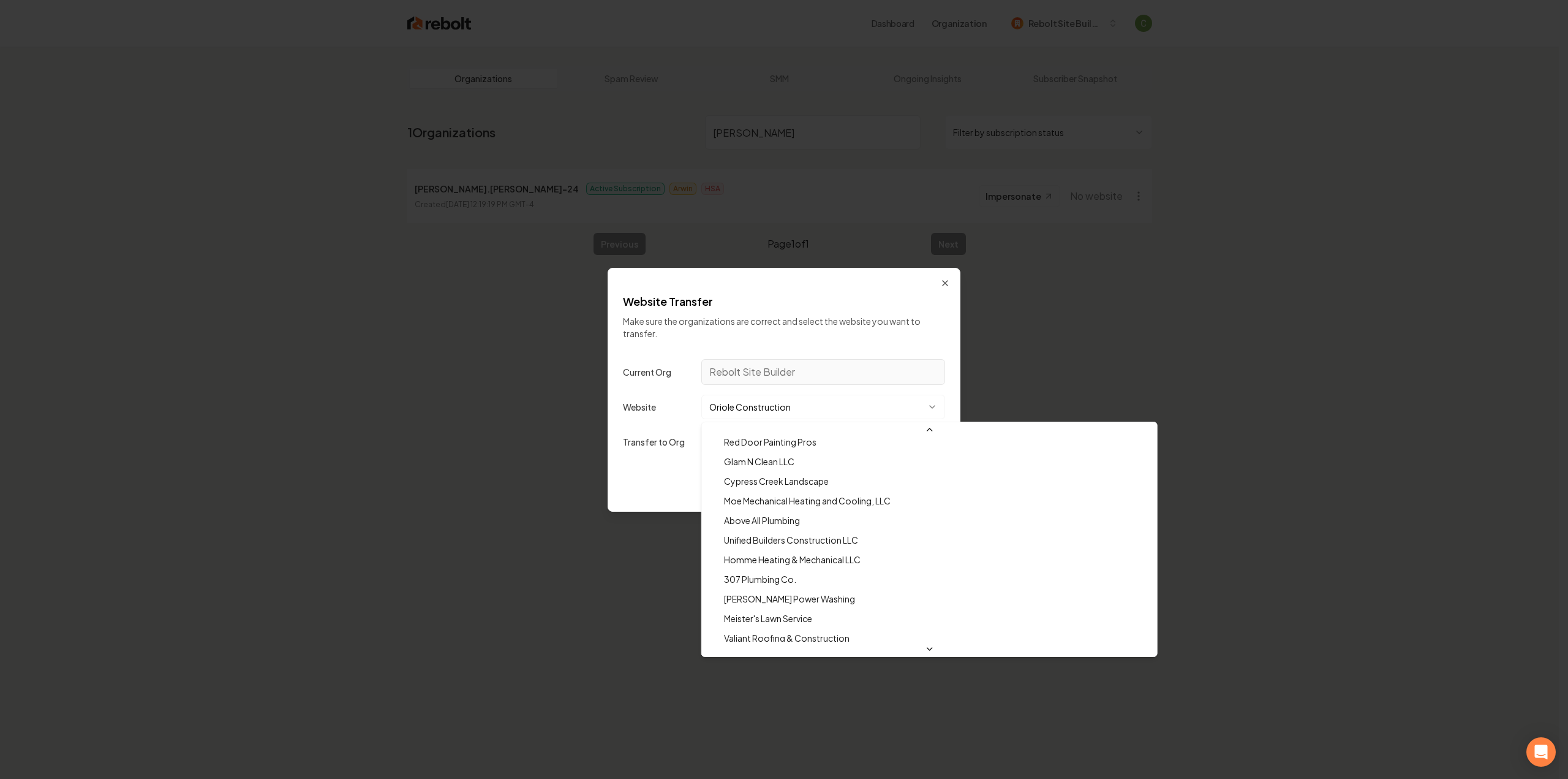
scroll to position [31201, 0]
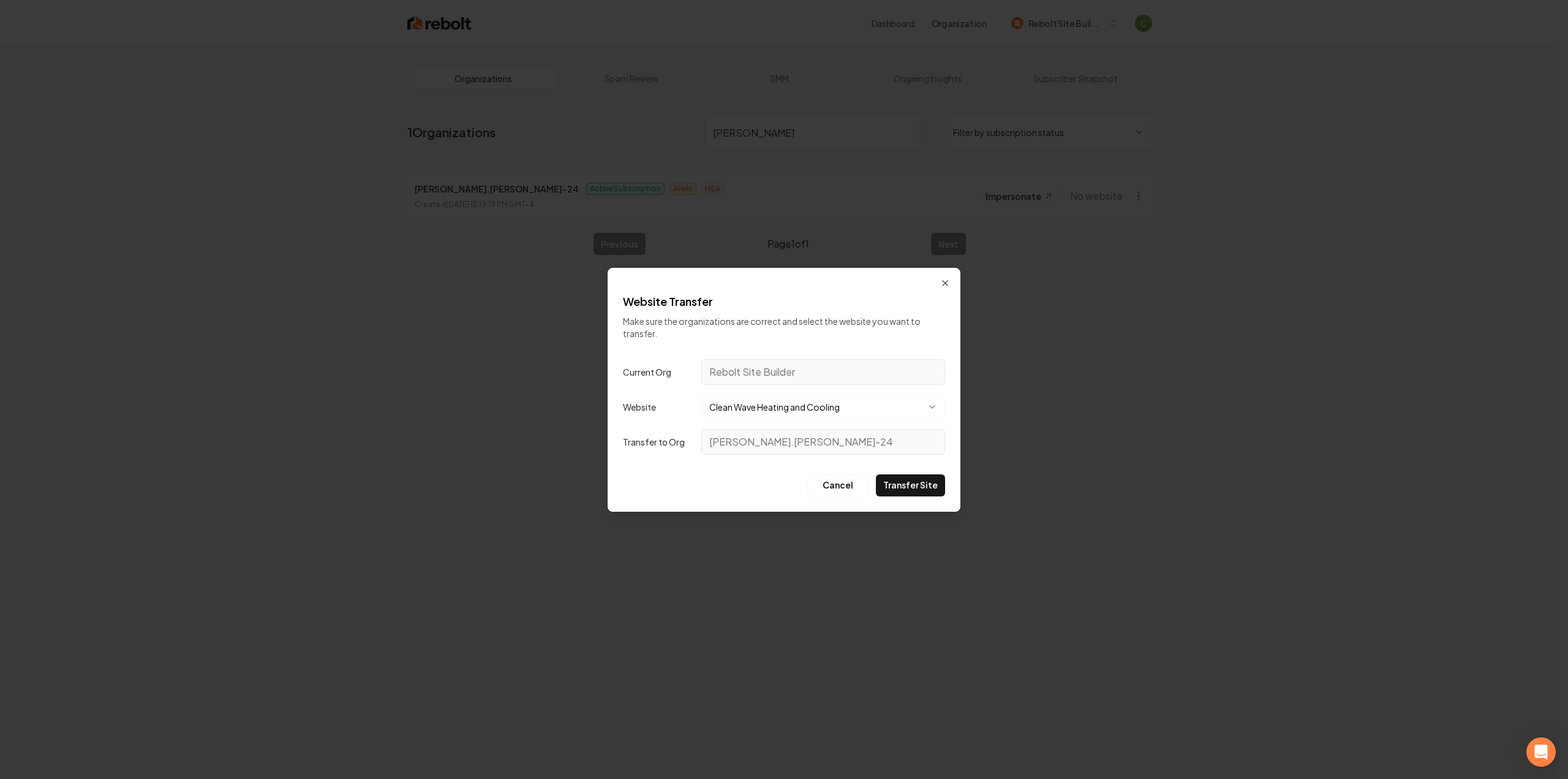
click at [741, 407] on button "Clean Wave Heating and Cooling" at bounding box center [823, 406] width 244 height 24
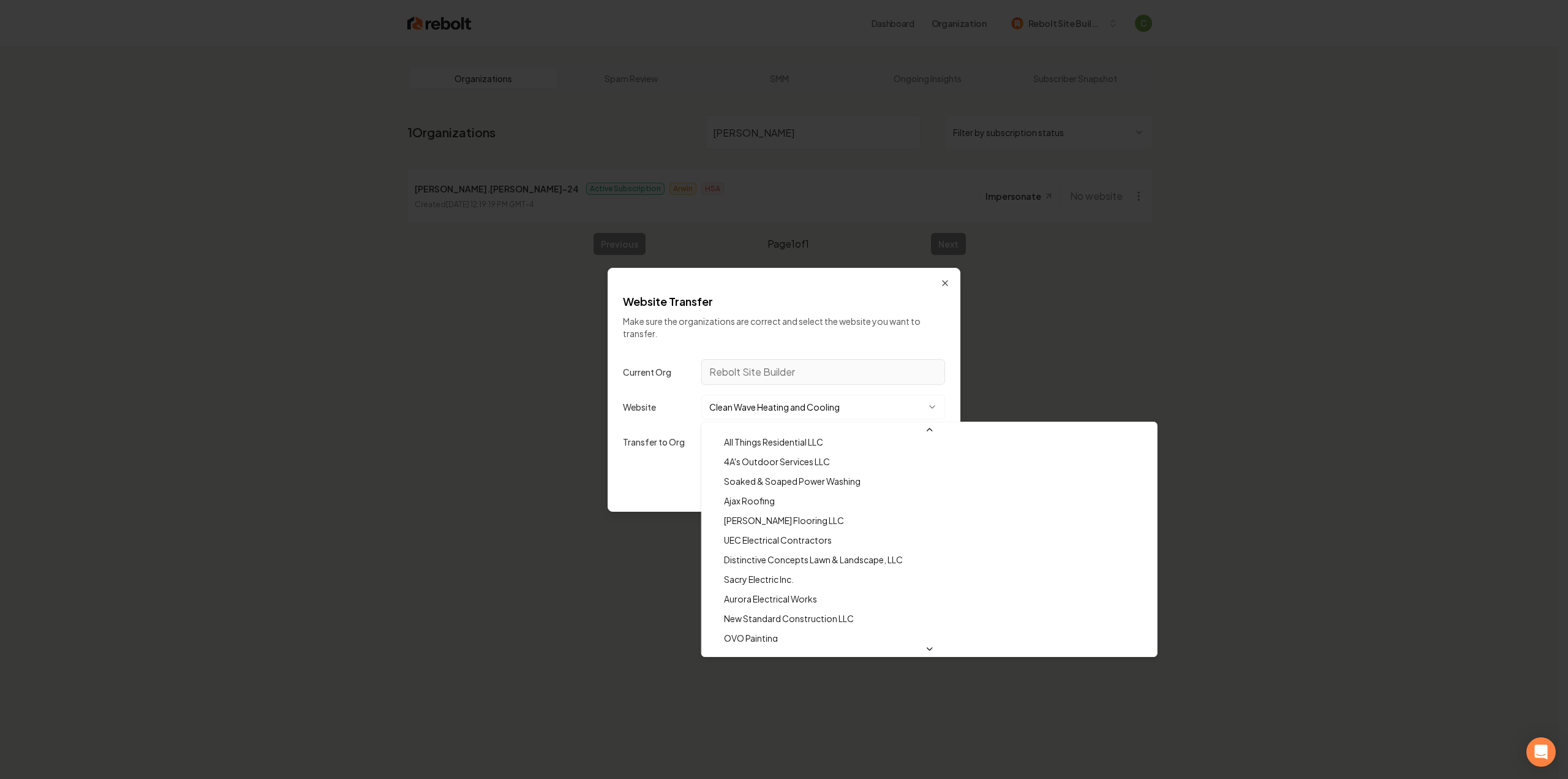
scroll to position [37475, 0]
drag, startPoint x: 794, startPoint y: 538, endPoint x: 759, endPoint y: 504, distance: 48.8
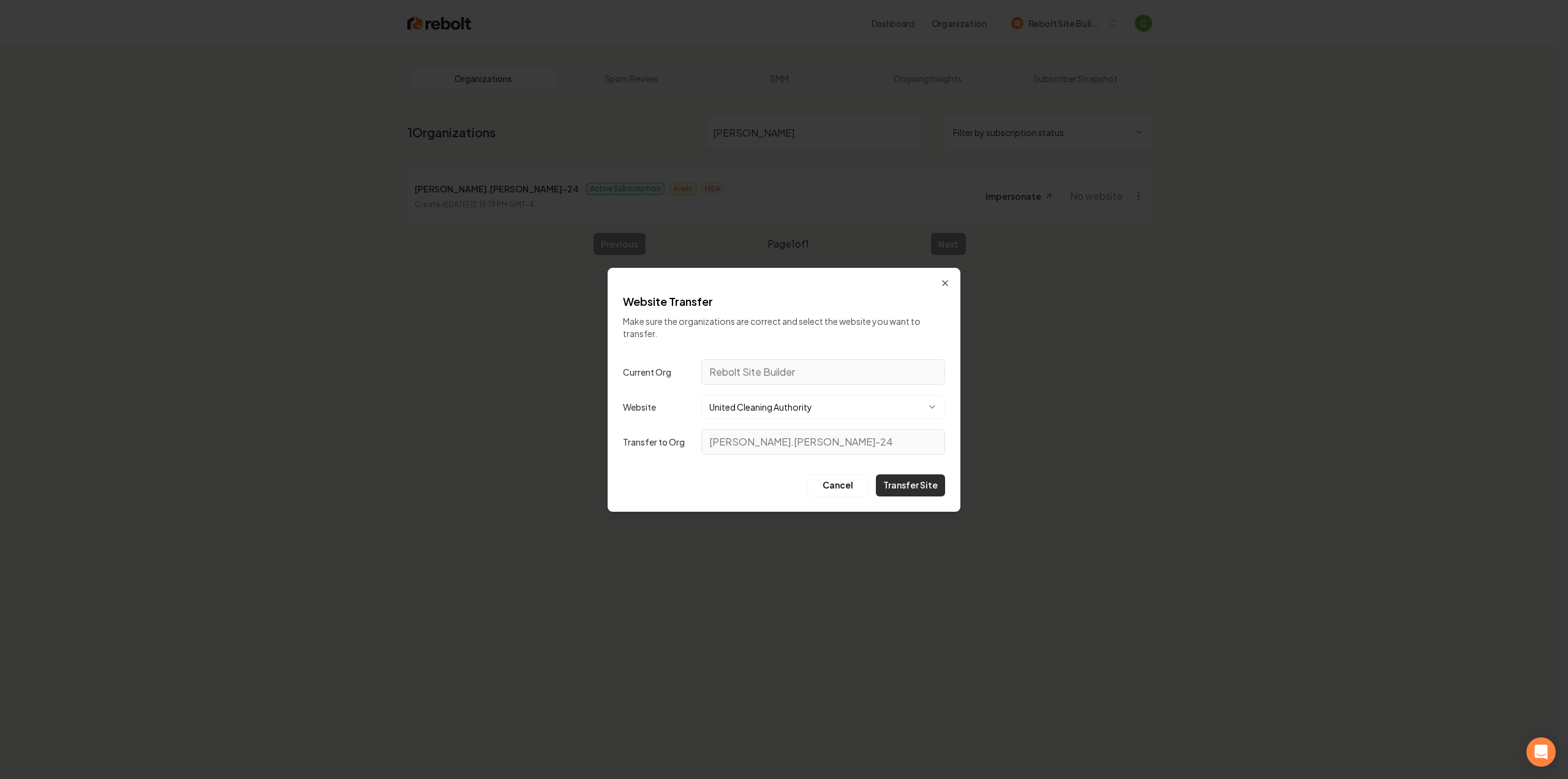
click at [934, 484] on button "Transfer Site" at bounding box center [910, 485] width 70 height 22
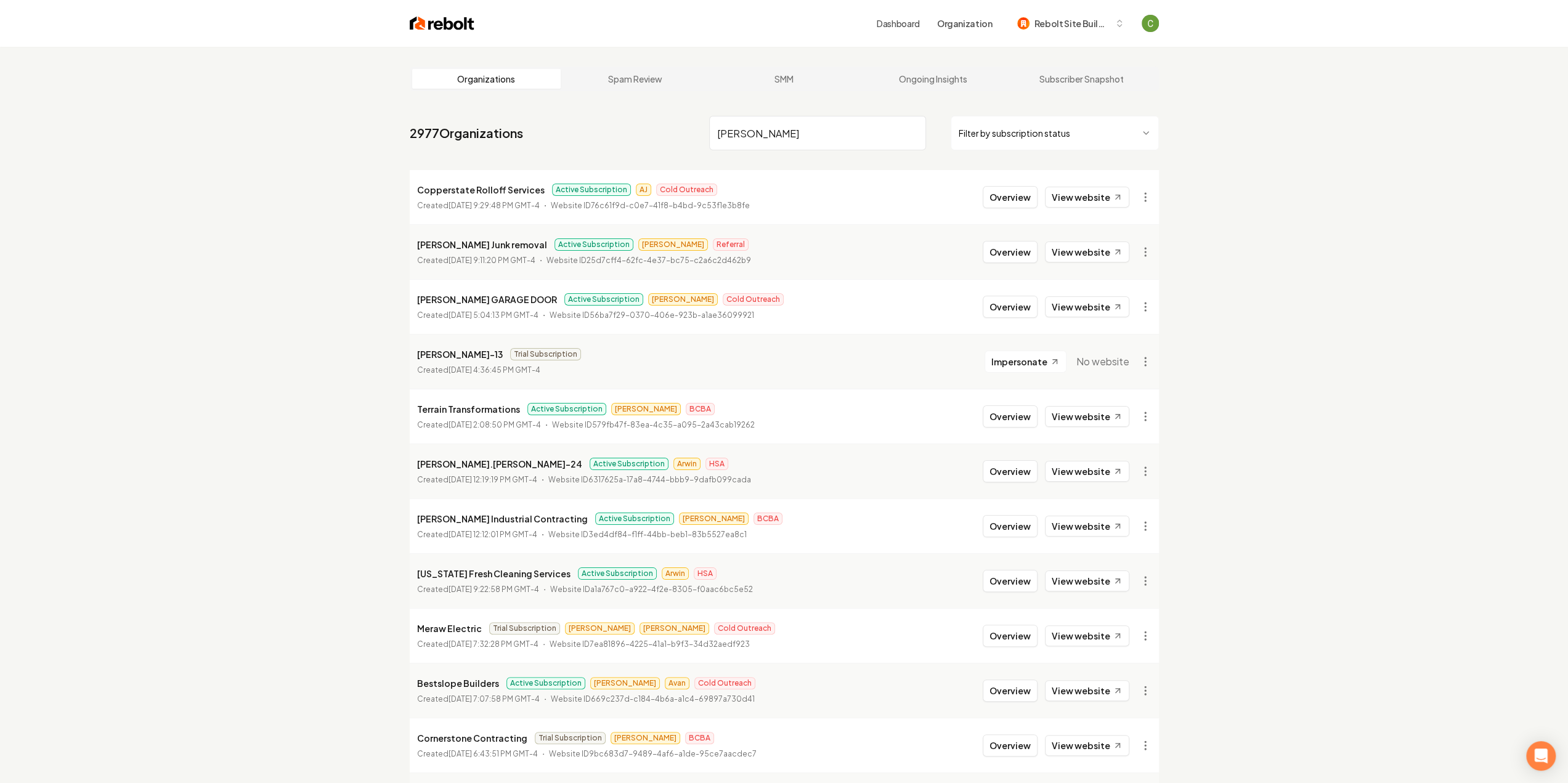
click at [786, 131] on input "[PERSON_NAME]" at bounding box center [818, 133] width 217 height 35
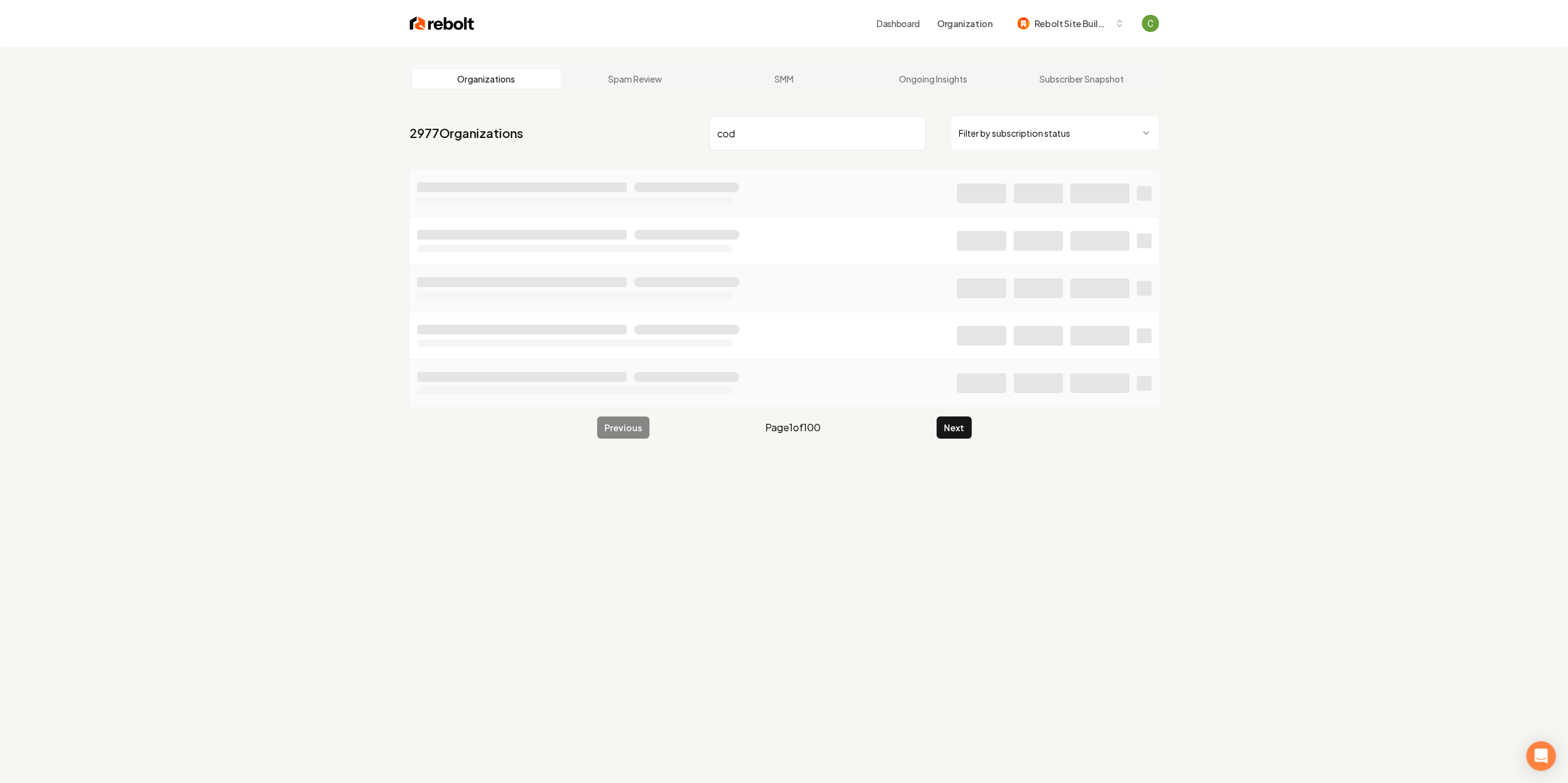
type input "[PERSON_NAME]"
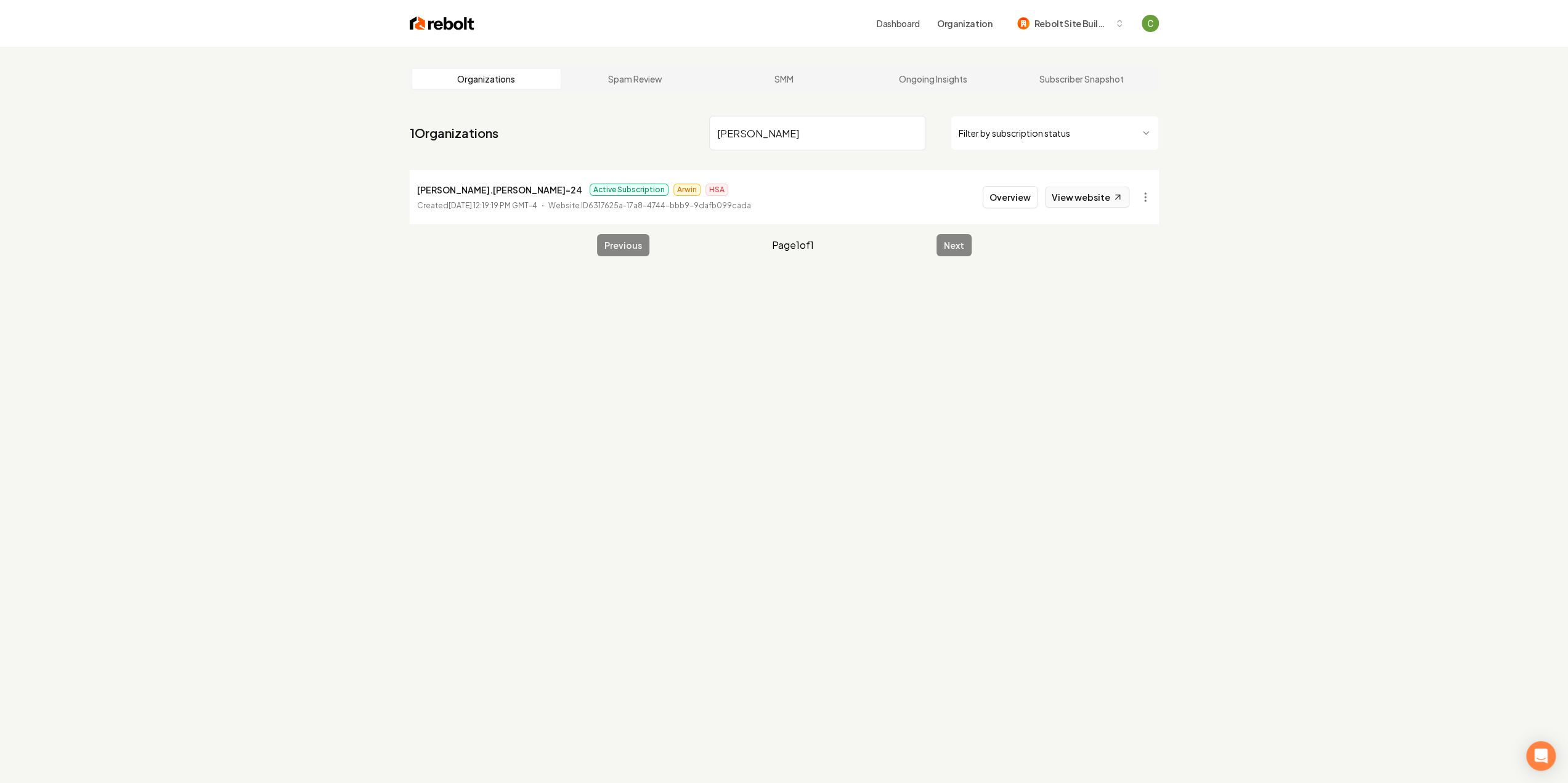
click at [1071, 196] on link "View website" at bounding box center [1086, 197] width 84 height 21
click at [1142, 196] on html "Dashboard Organization Rebolt Site Builder Organizations Spam Review SMM Ongoin…" at bounding box center [784, 391] width 1568 height 783
click at [1125, 281] on link "View in Clerk" at bounding box center [1116, 284] width 79 height 20
click at [1117, 192] on icon at bounding box center [1116, 197] width 10 height 10
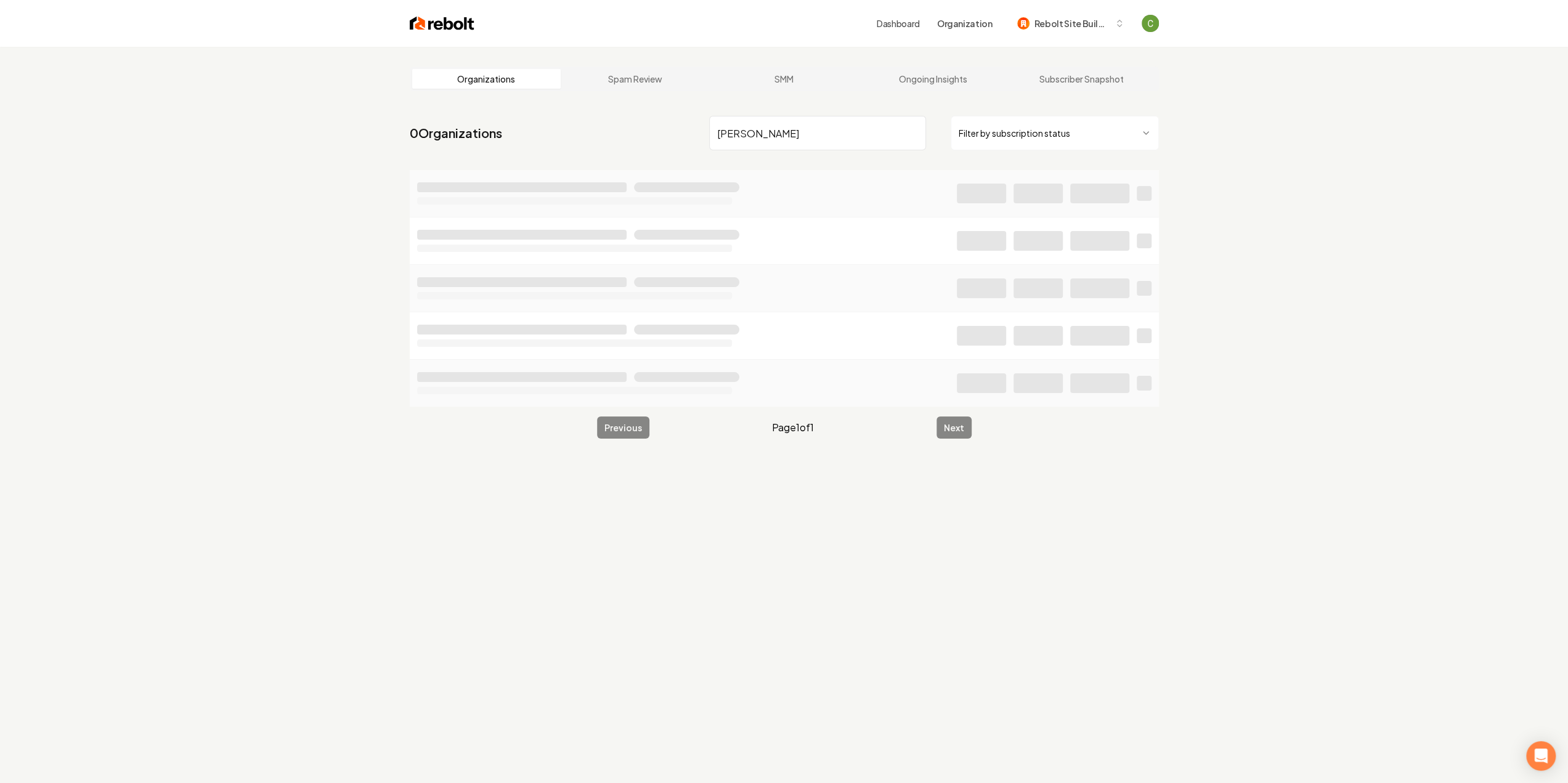
click at [832, 136] on input "[PERSON_NAME]" at bounding box center [818, 133] width 217 height 35
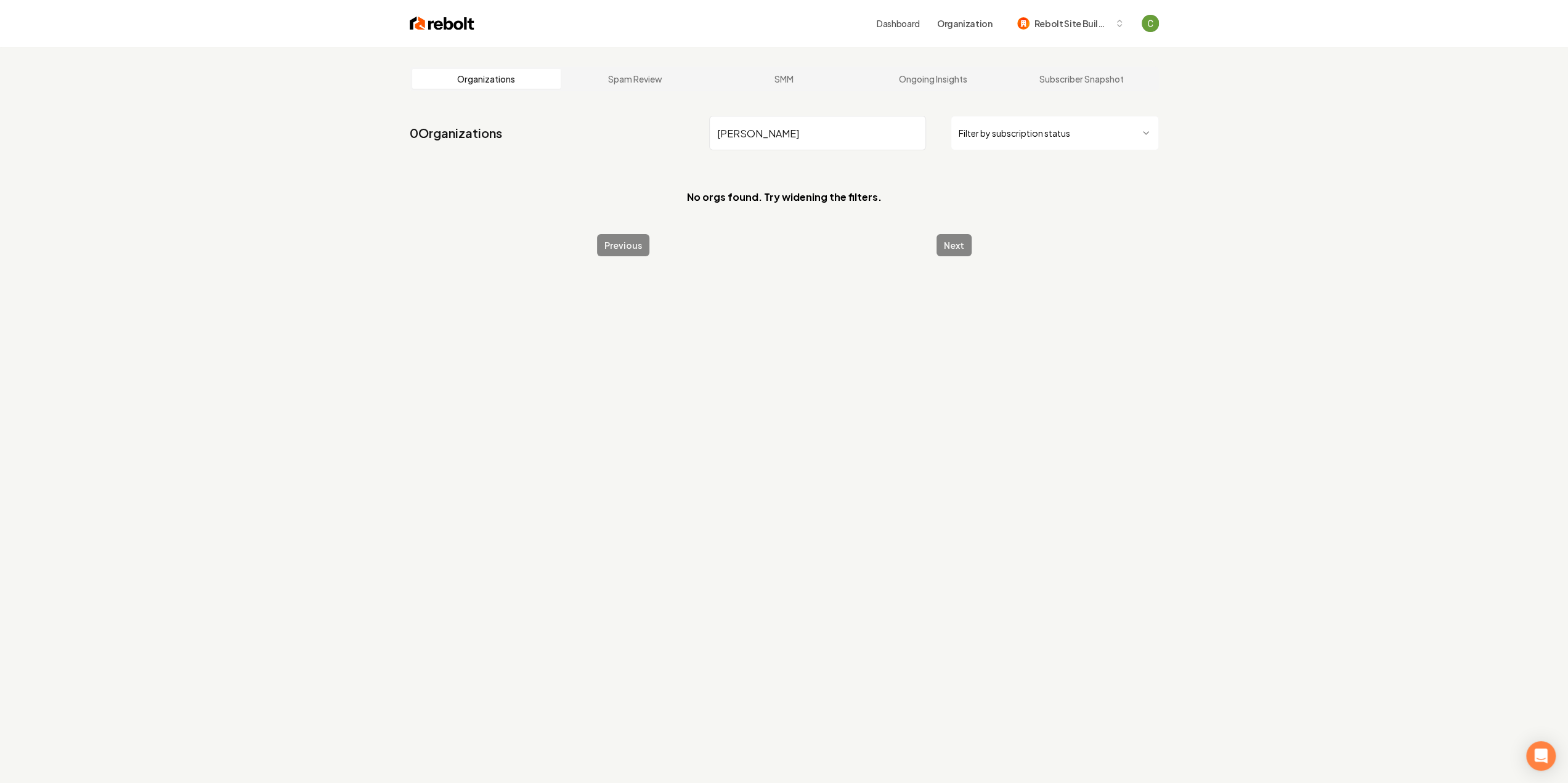
click at [832, 136] on input "[PERSON_NAME]" at bounding box center [818, 133] width 217 height 35
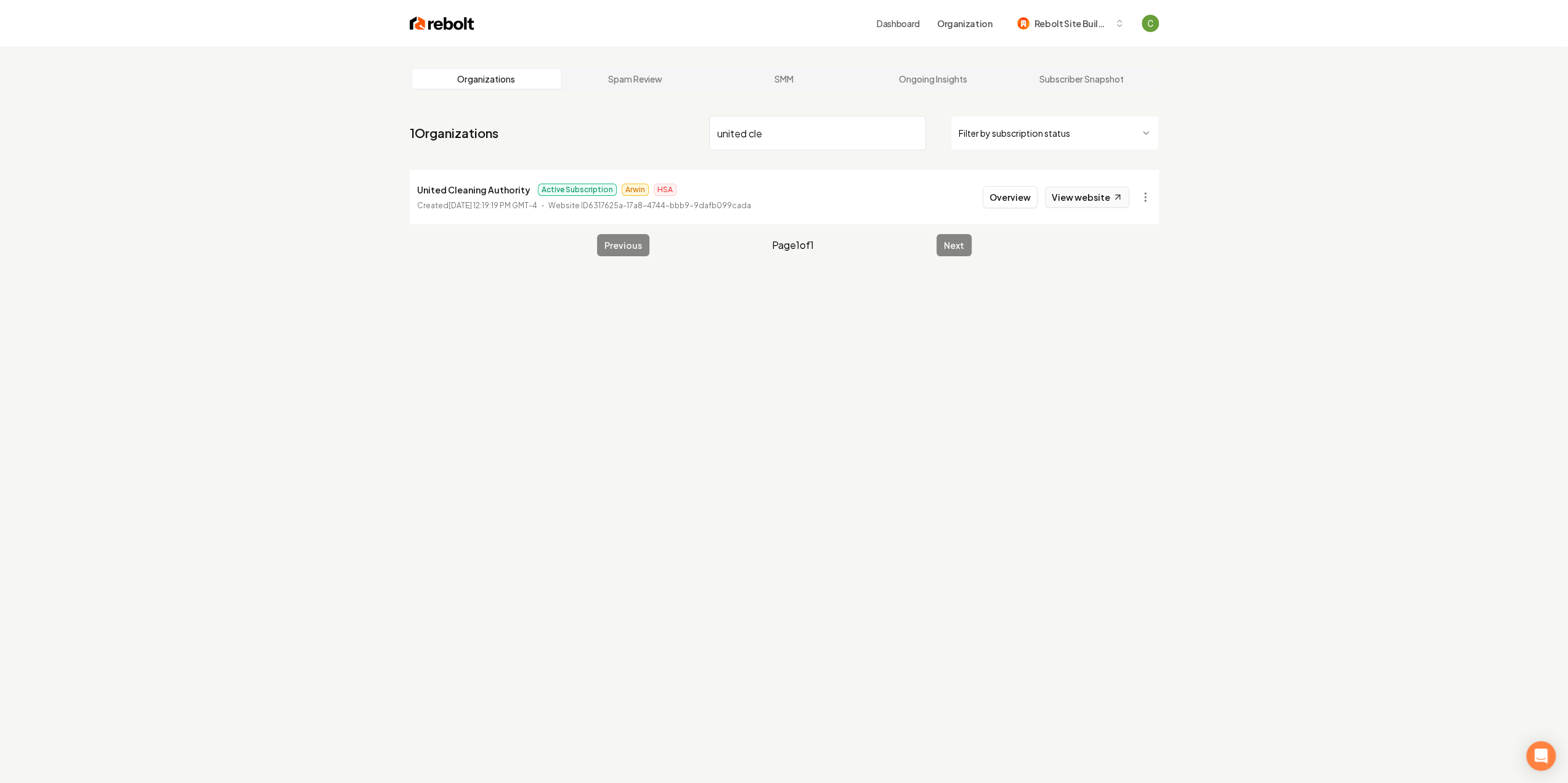
type input "united cle"
click at [1103, 192] on link "View website" at bounding box center [1086, 197] width 84 height 21
click at [914, 134] on input "united cle" at bounding box center [818, 133] width 217 height 35
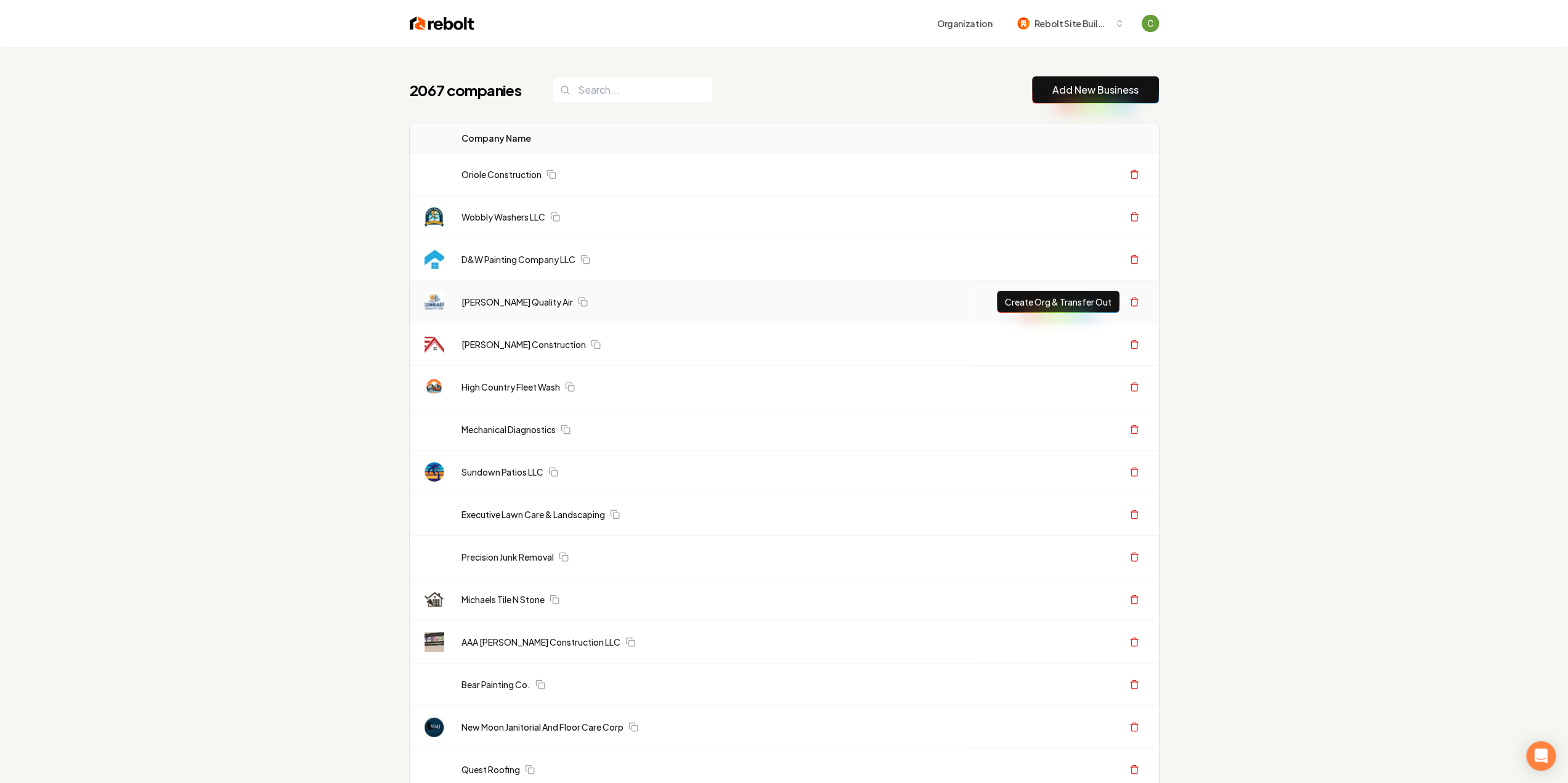
click at [1135, 94] on link "Add New Business" at bounding box center [1095, 90] width 86 height 15
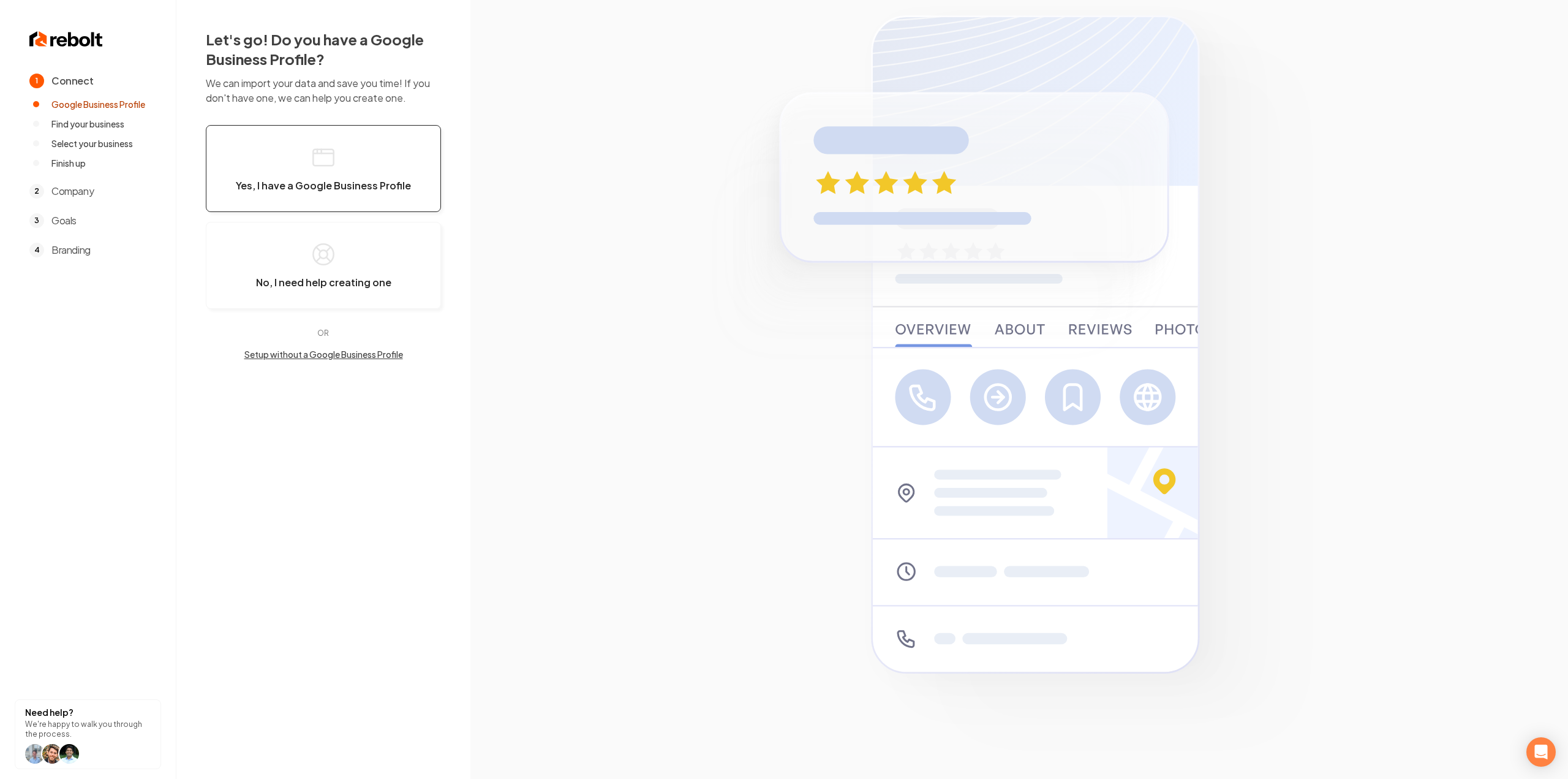
click at [347, 193] on button "Yes, I have a Google Business Profile" at bounding box center [323, 168] width 235 height 87
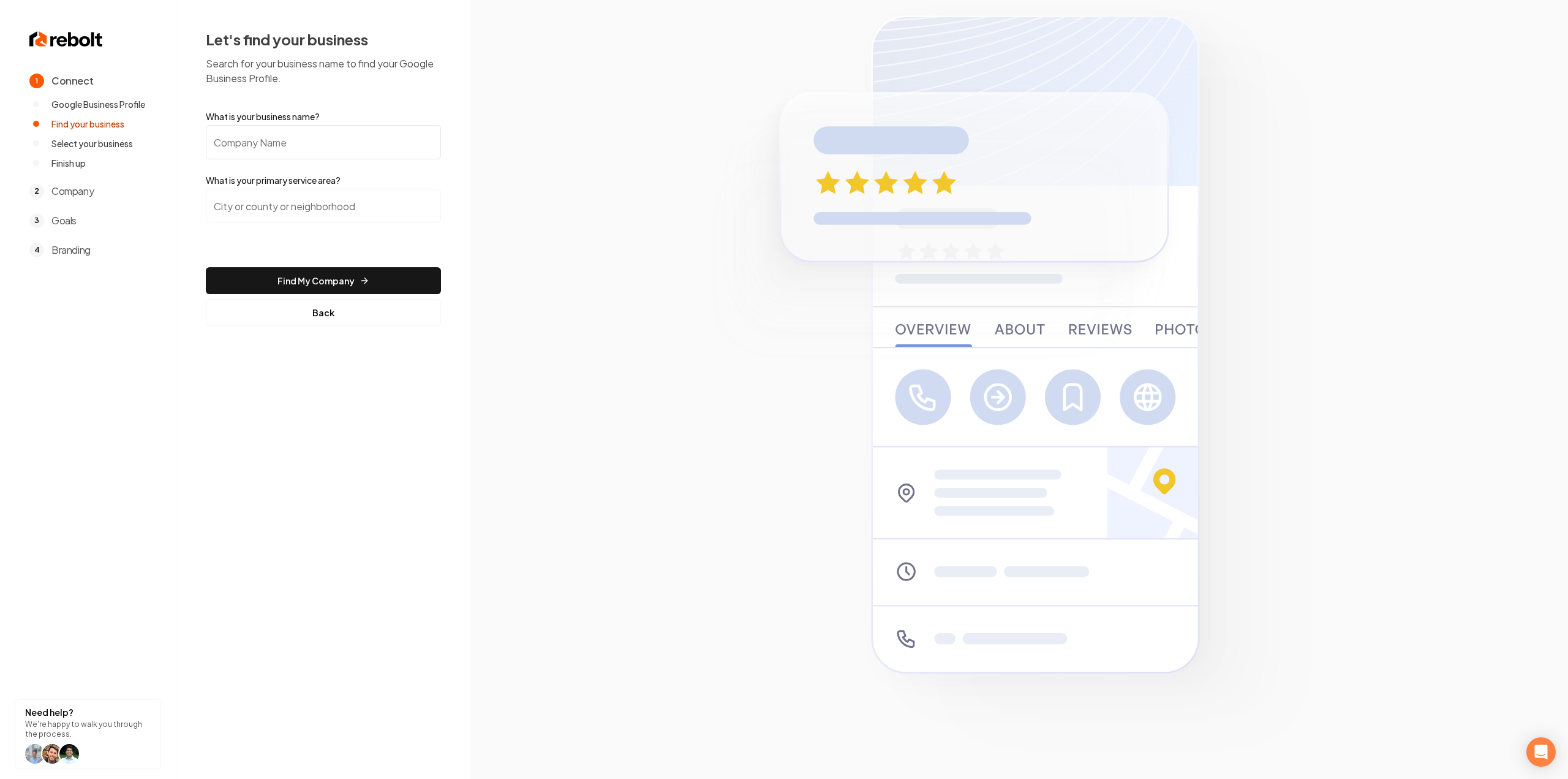
click at [356, 138] on input "What is your business name?" at bounding box center [323, 142] width 235 height 34
paste input "Deluxe Roofing and Construction, LLC"
type input "Deluxe Roofing and Construction, LLC"
click at [384, 210] on input "search" at bounding box center [323, 206] width 235 height 34
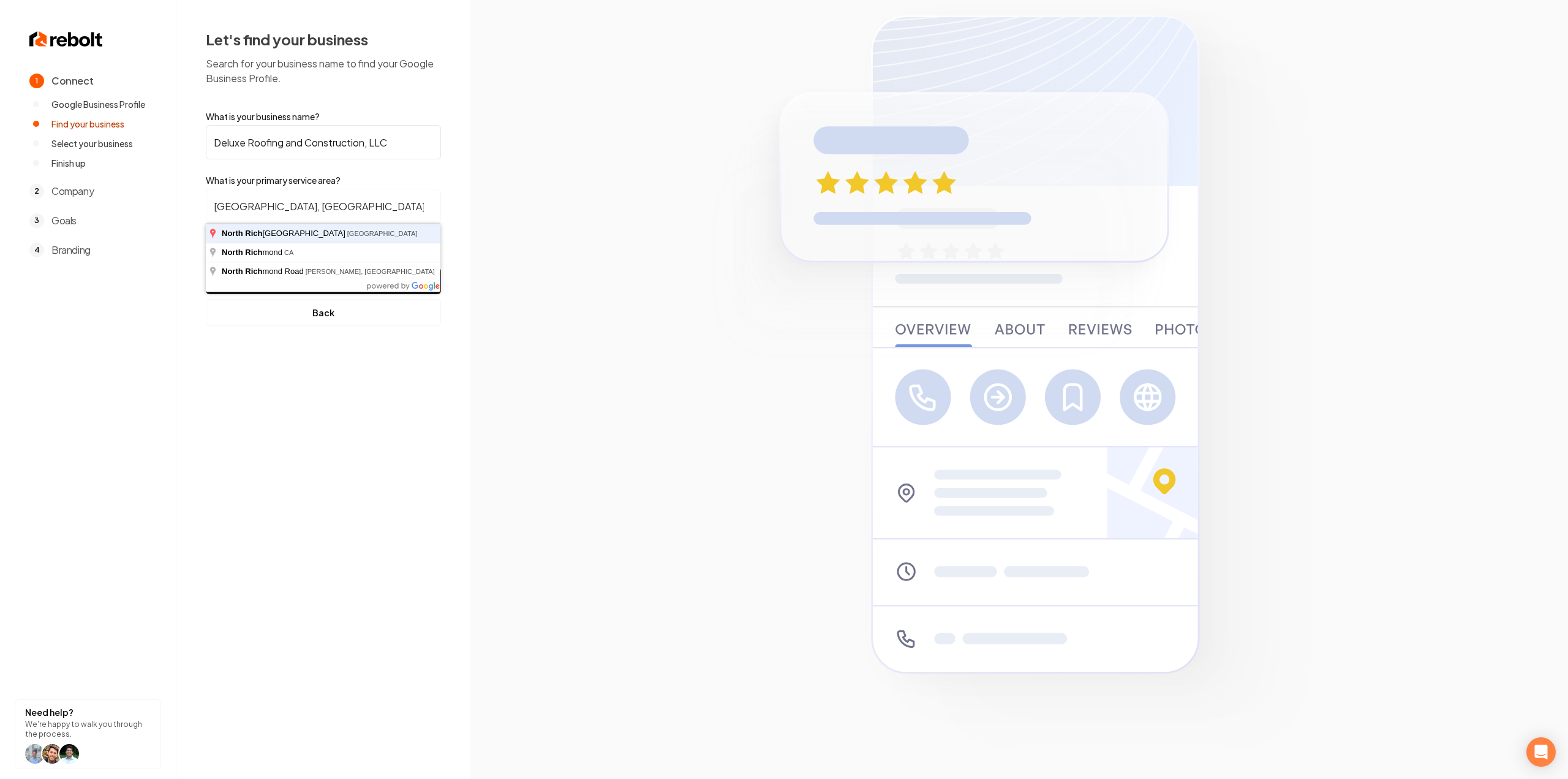
type input "North Richland Hills, TX"
click at [205, 267] on button "Find My Company" at bounding box center [323, 281] width 235 height 27
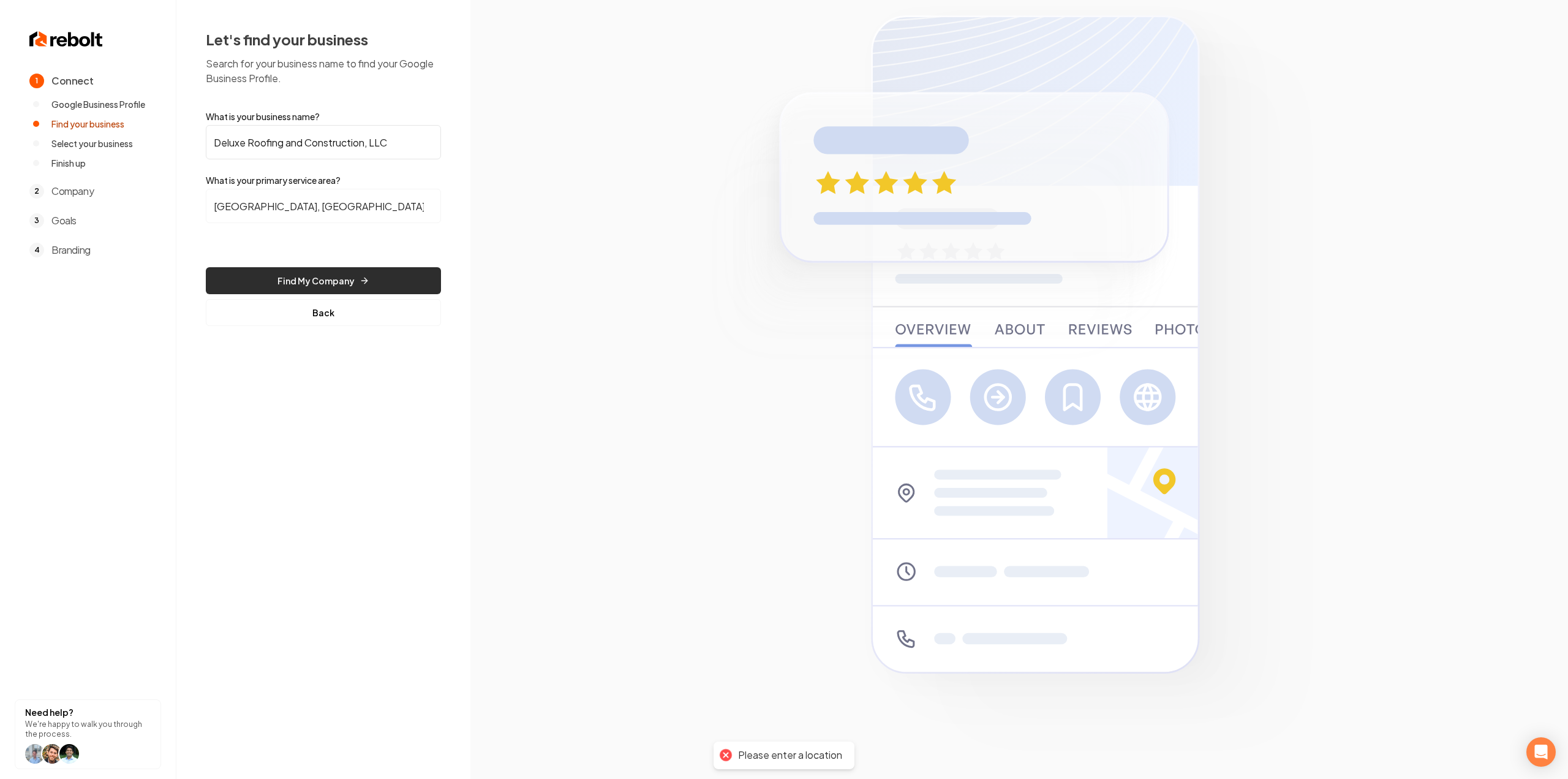
click at [394, 273] on button "Find My Company" at bounding box center [323, 281] width 235 height 27
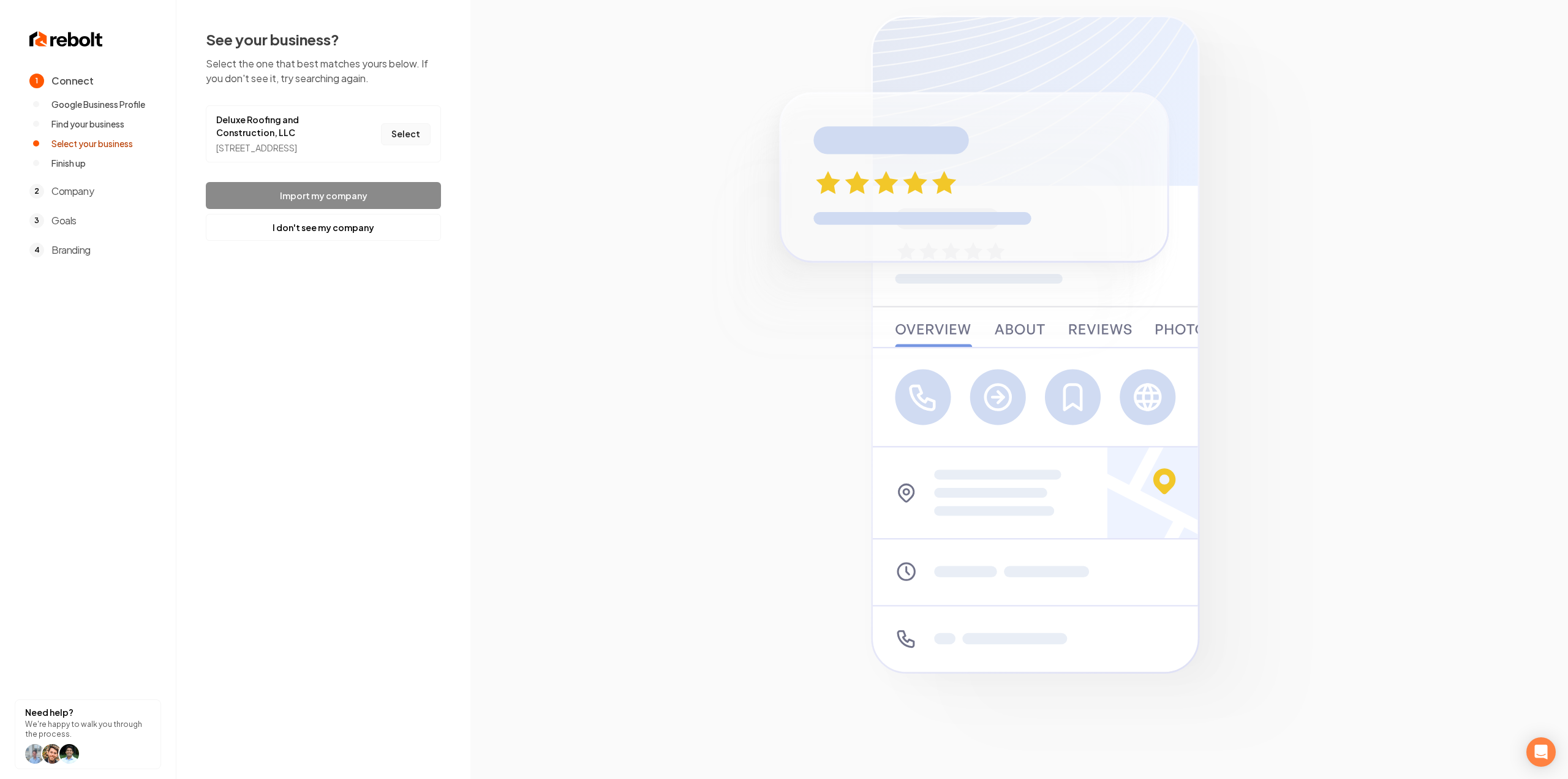
click at [395, 142] on button "Select" at bounding box center [406, 134] width 50 height 22
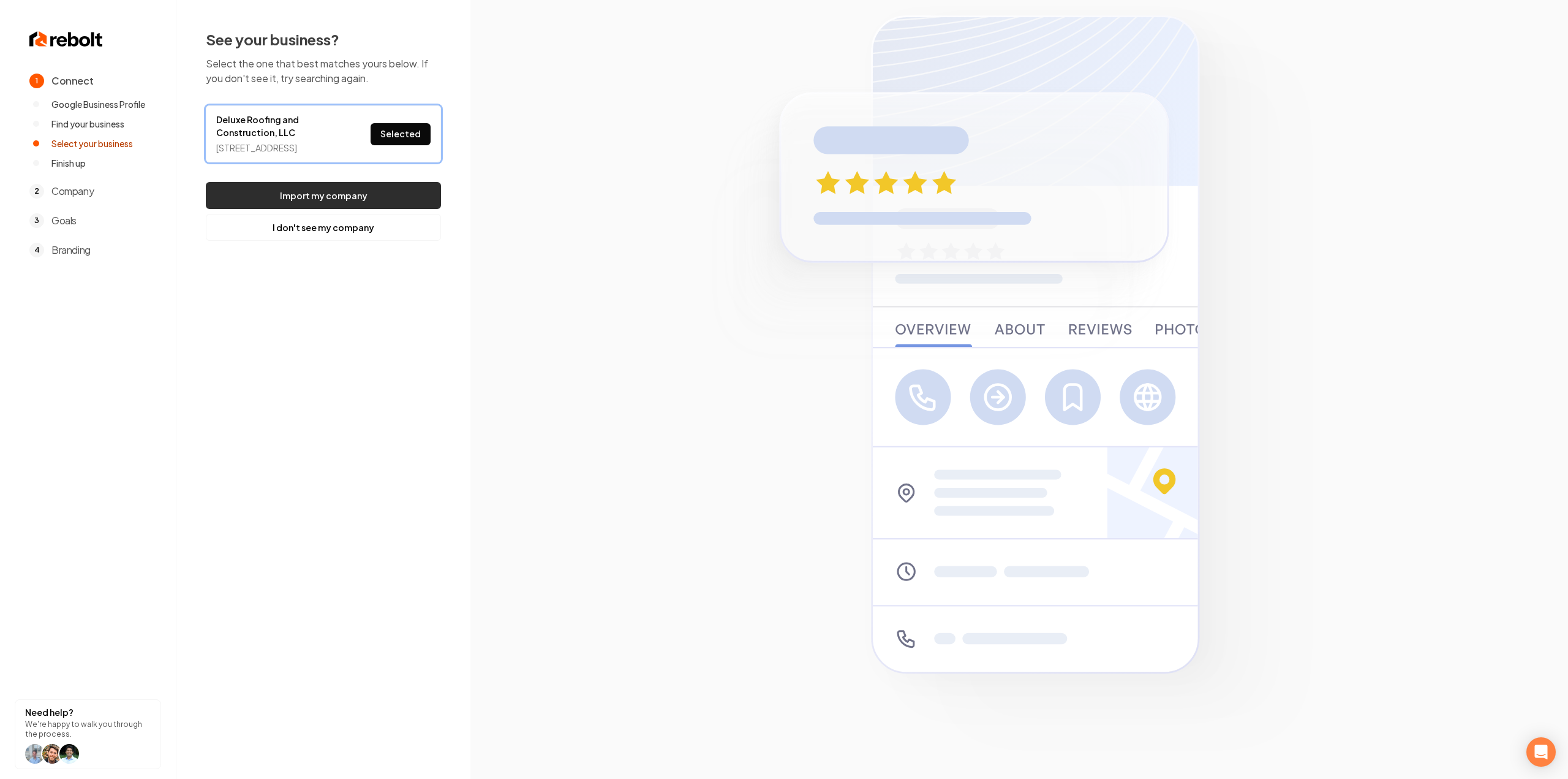
click at [378, 198] on button "Import my company" at bounding box center [323, 195] width 235 height 27
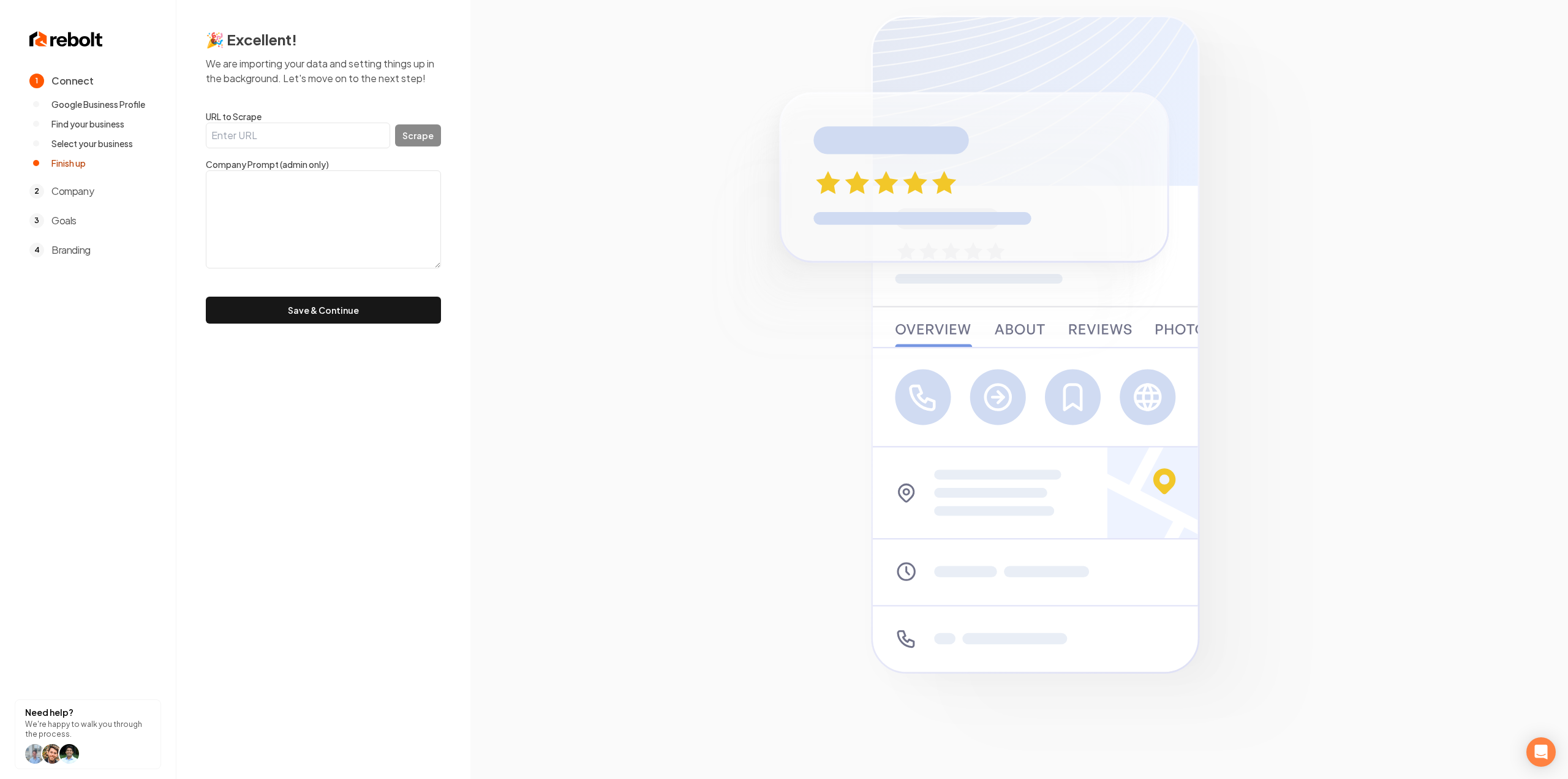
click at [321, 135] on input "URL to Scrape" at bounding box center [298, 135] width 184 height 26
paste input "https://deluxeroofingdfw.com/"
type input "https://deluxeroofingdfw.com/"
click at [403, 138] on button "Scrape" at bounding box center [418, 135] width 46 height 22
type textarea "Deluxe Roofing & Construction, LLC is honored to have received the Hurst Euless…"
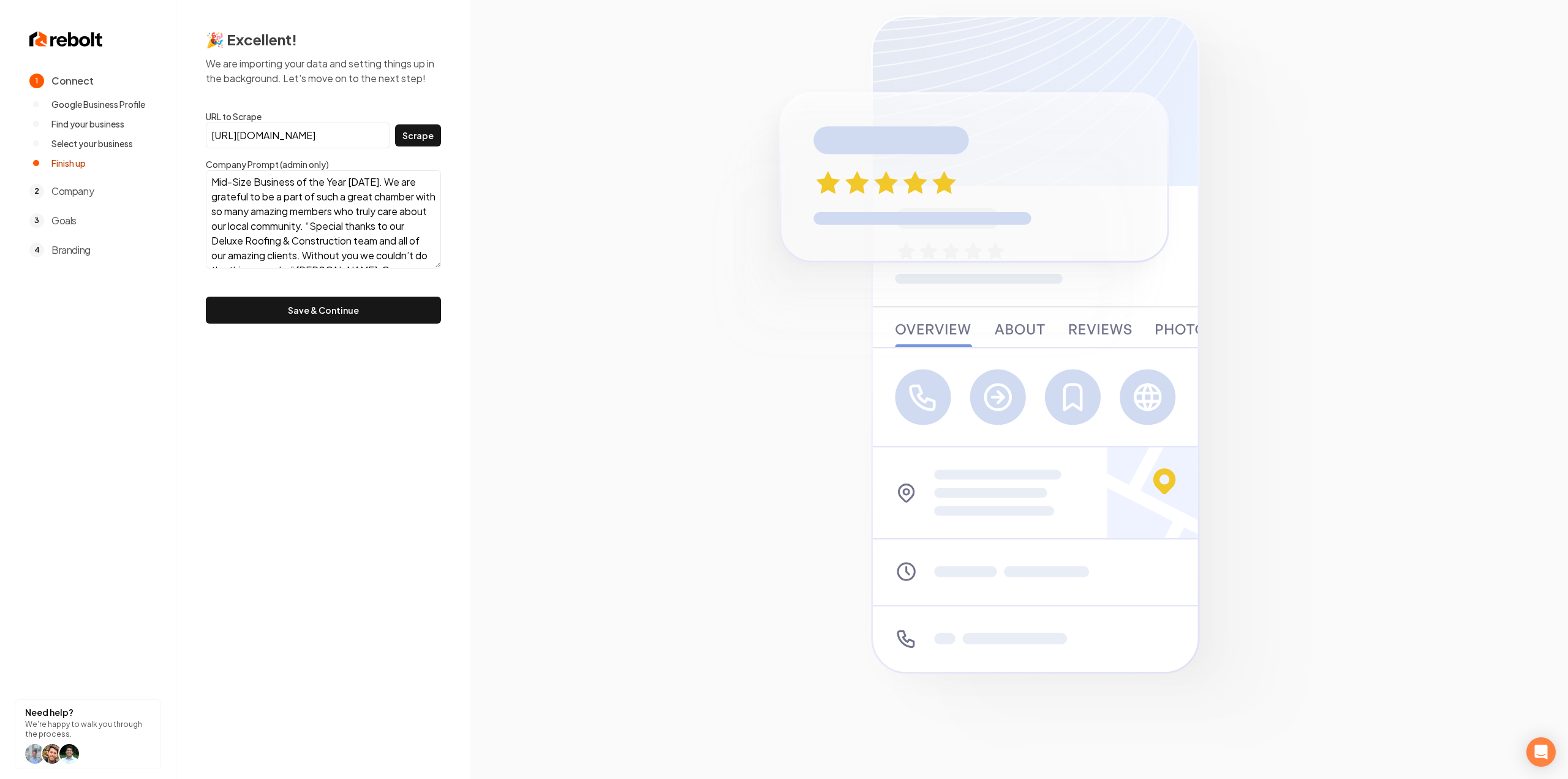
scroll to position [59, 0]
click at [285, 301] on button "Save & Continue" at bounding box center [323, 310] width 235 height 27
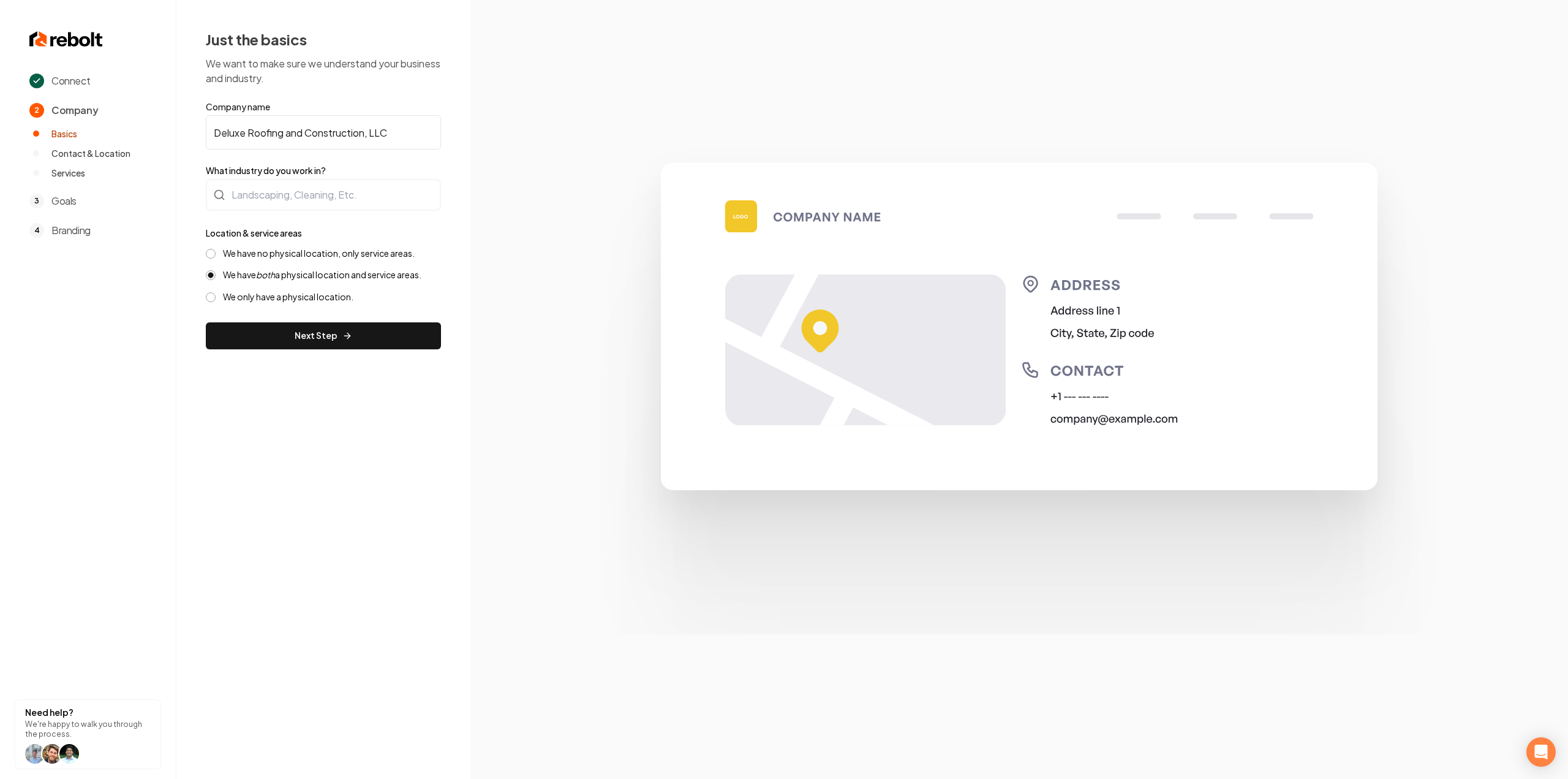
drag, startPoint x: 366, startPoint y: 130, endPoint x: 479, endPoint y: 138, distance: 113.3
click at [481, 138] on div "Connect 2 Company Basics Contact & Location Services 3 Goals 4 Branding Need he…" at bounding box center [784, 389] width 1568 height 779
type input "Deluxe Roofing and Construction"
type input "Roofing"
click at [238, 248] on label "We have no physical location, only service areas." at bounding box center [318, 253] width 191 height 12
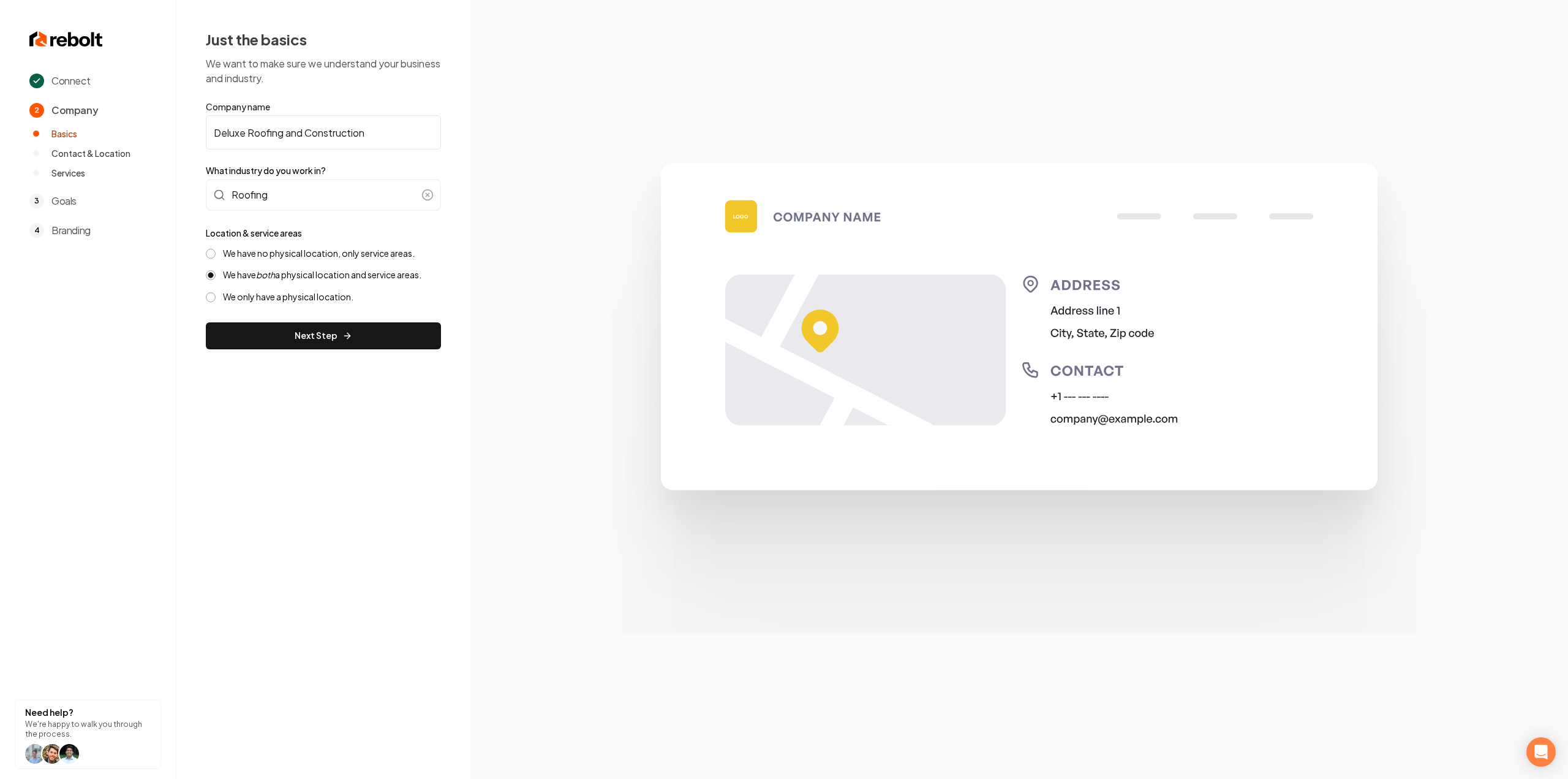
click at [216, 248] on button "We have no physical location, only service areas." at bounding box center [210, 253] width 10 height 10
click at [247, 338] on button "Next Step" at bounding box center [323, 335] width 235 height 27
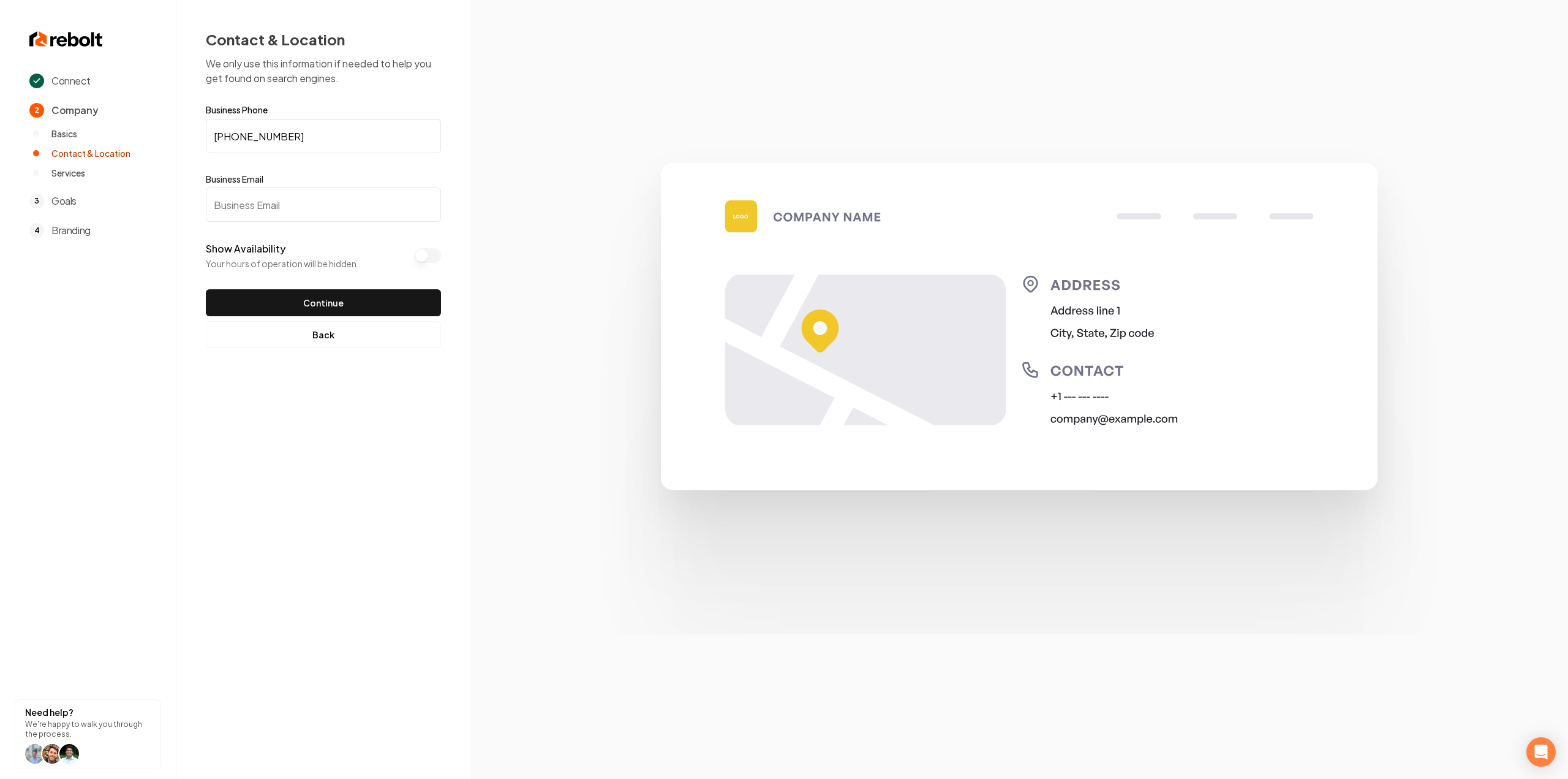
click at [311, 212] on input "Business Email" at bounding box center [323, 205] width 235 height 34
paste input "inspectorhughes@yahoo.com"
type input "inspectorhughes@yahoo.com"
click at [298, 295] on button "Continue" at bounding box center [323, 302] width 235 height 27
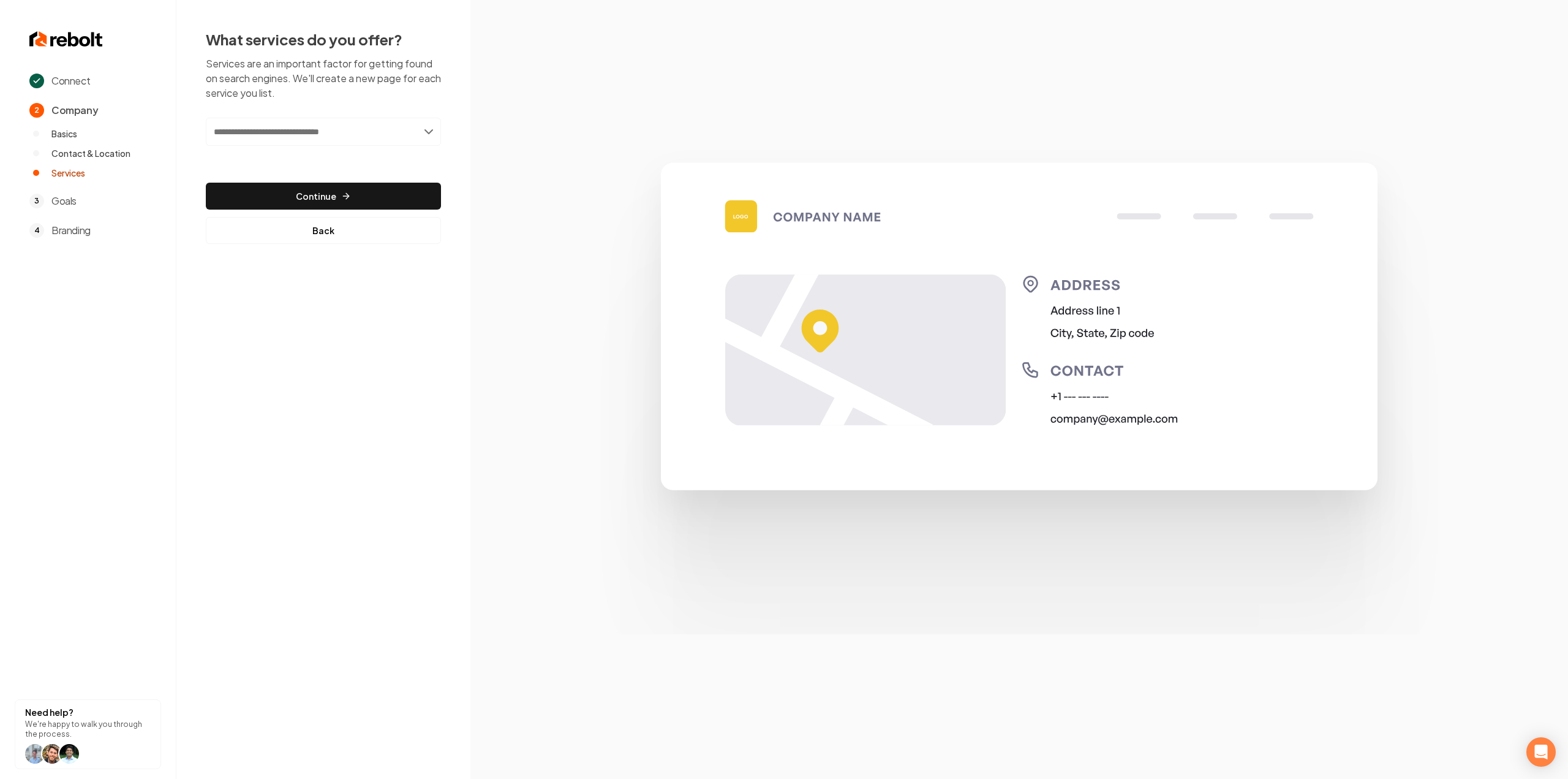
click at [292, 137] on input "text" at bounding box center [323, 132] width 235 height 28
type input "*****"
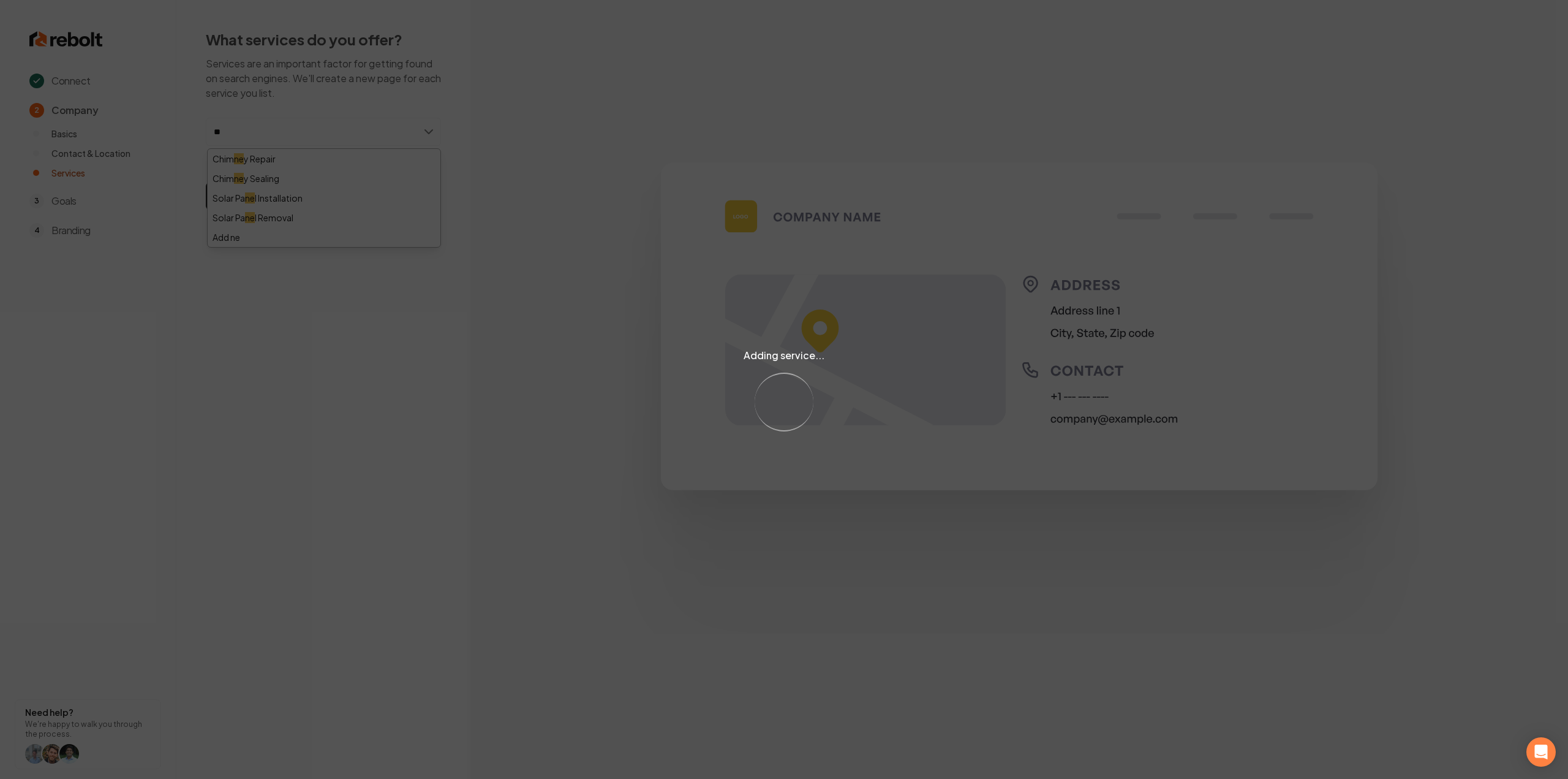
type input "*"
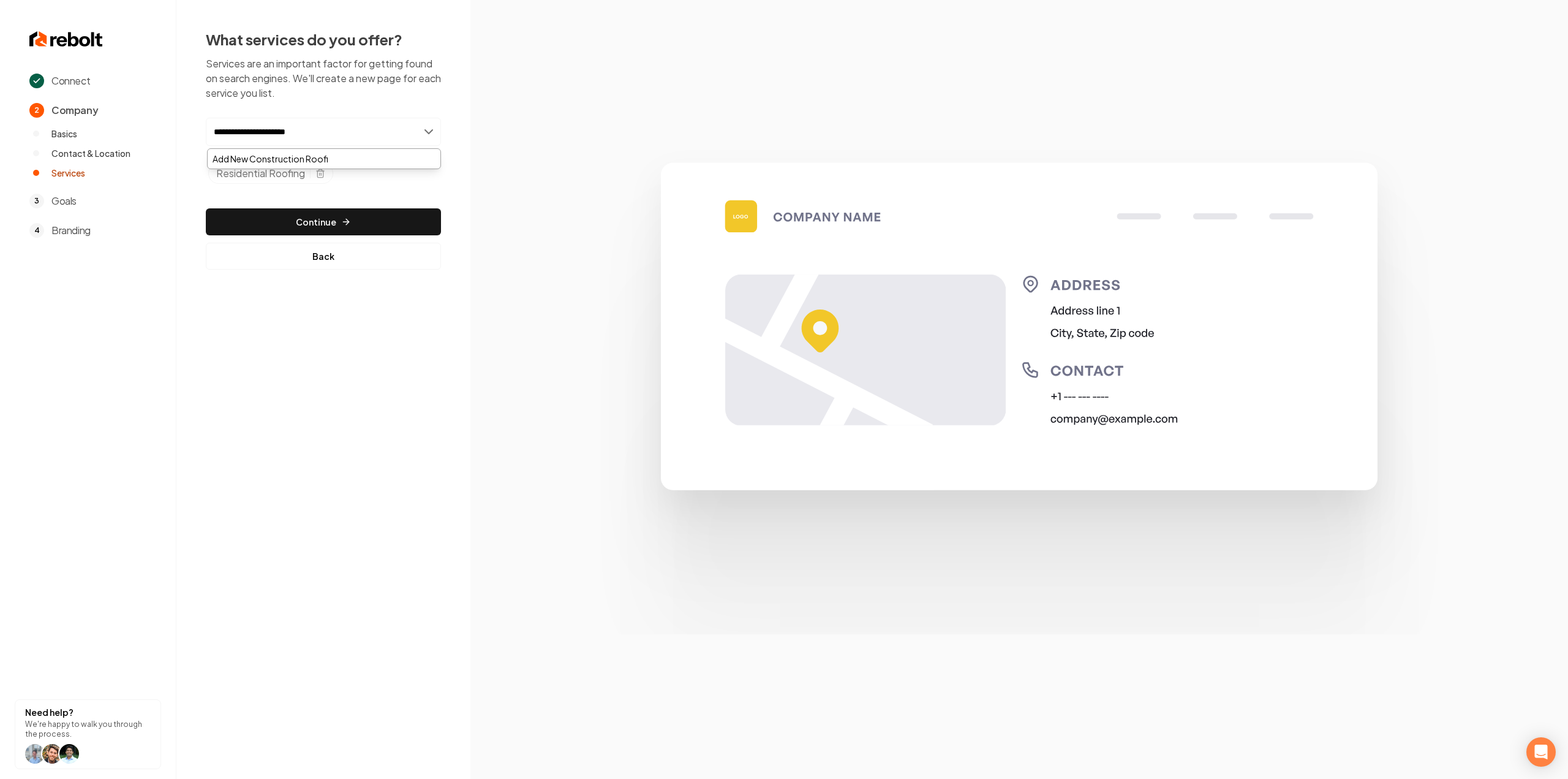
type input "**********"
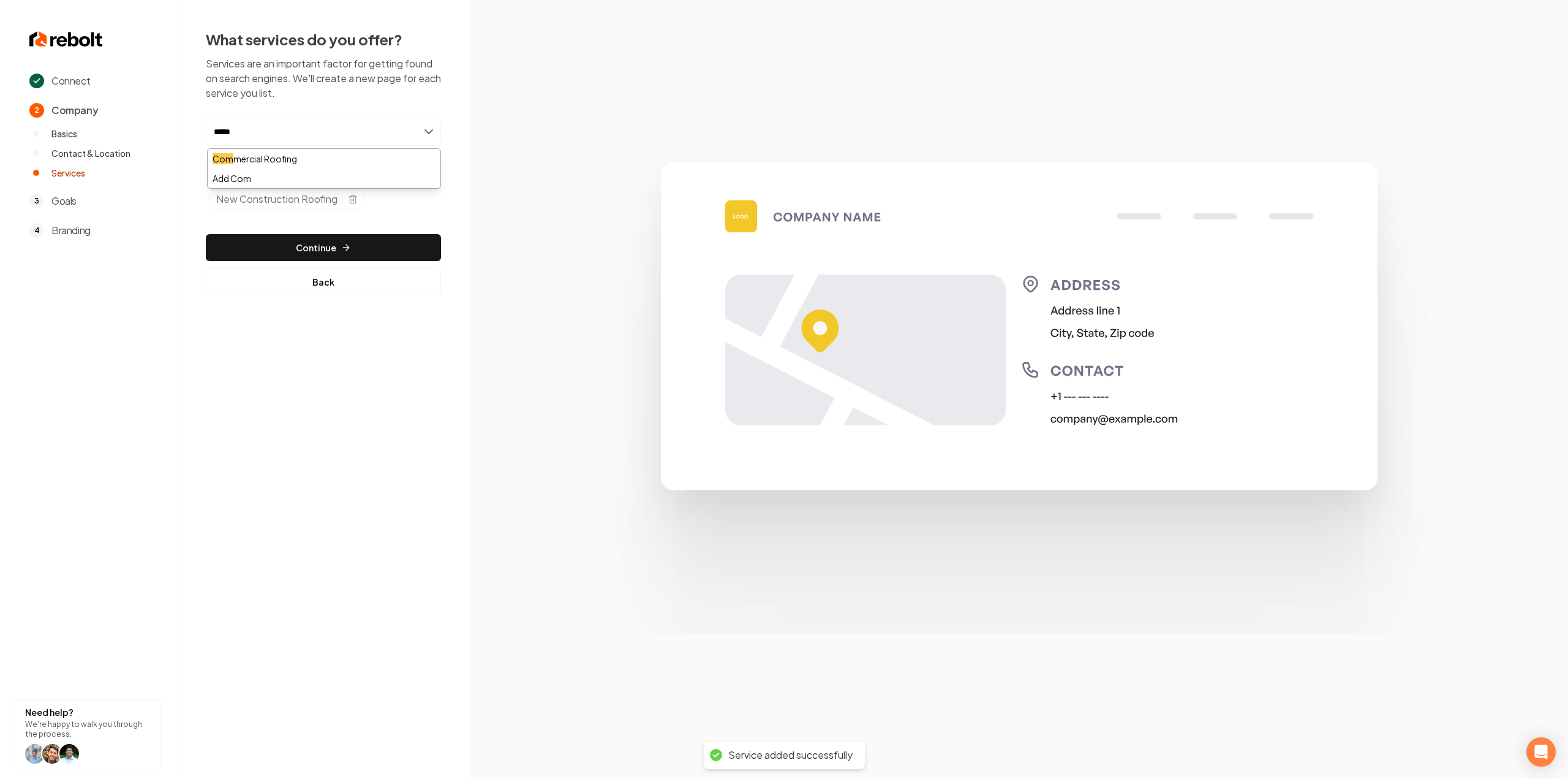
type input "******"
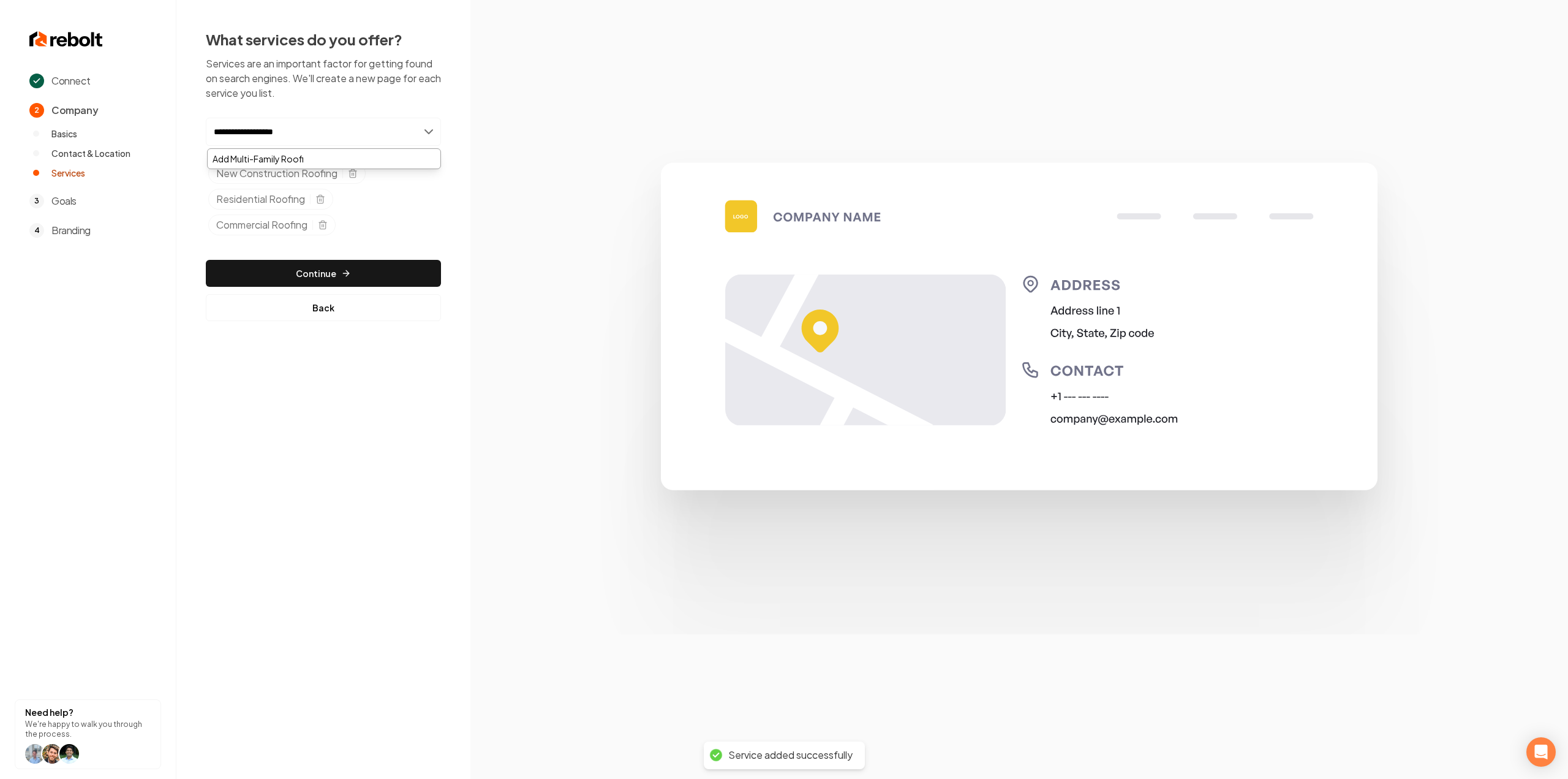
type input "**********"
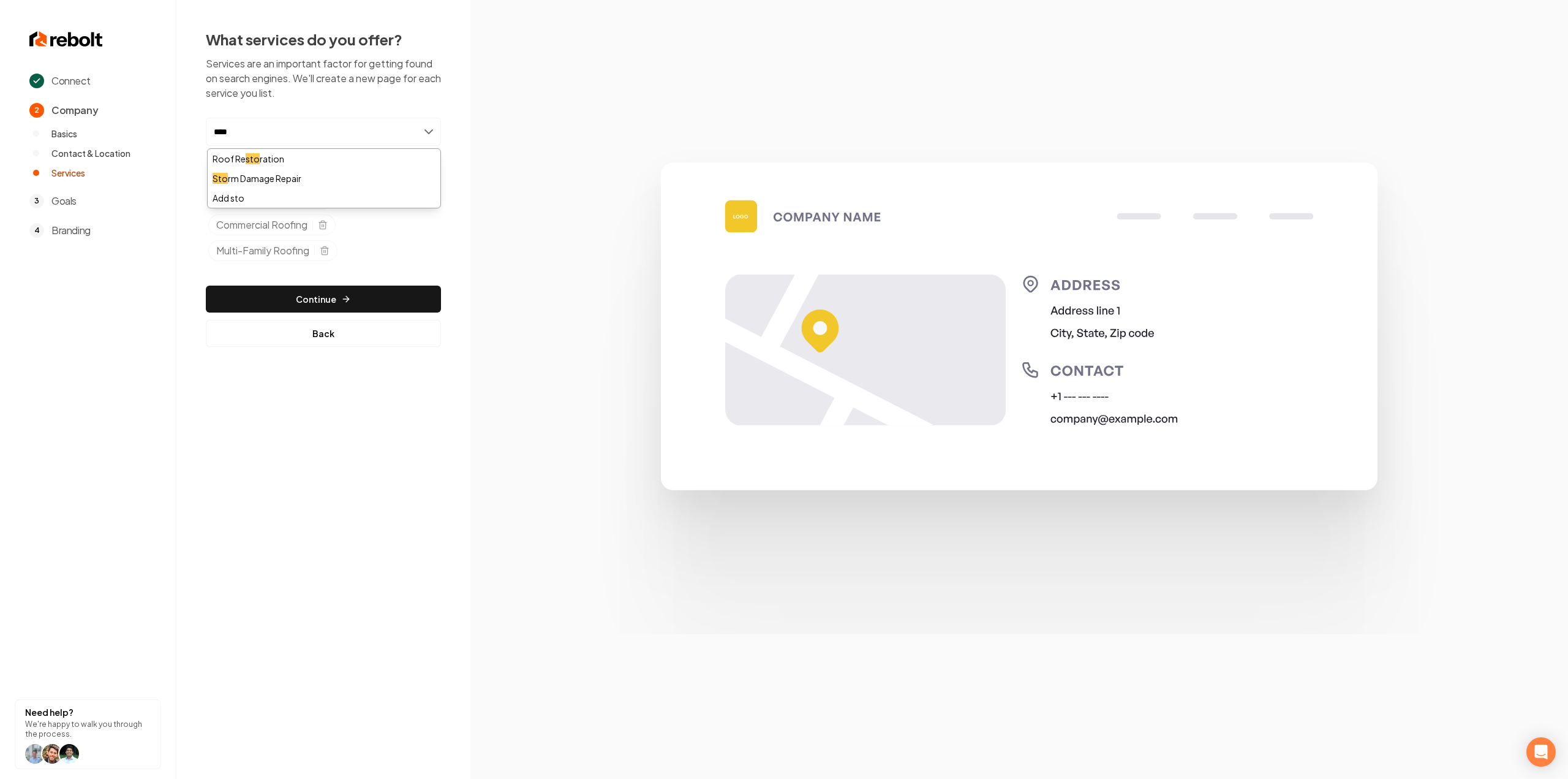
type input "*****"
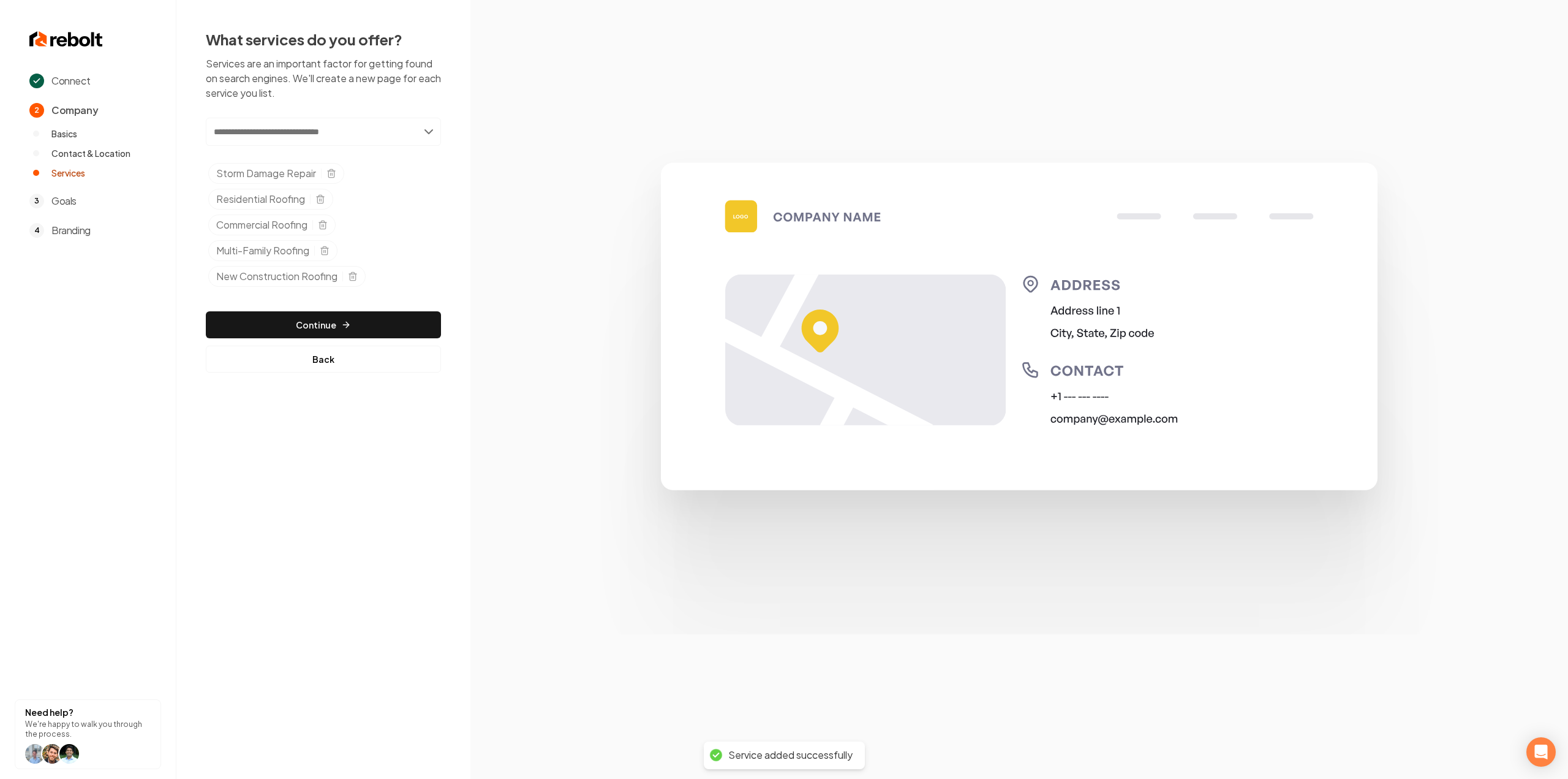
click at [295, 337] on div "Add new or select from suggestions Select a service Storm Damage Repair Residen…" at bounding box center [323, 245] width 235 height 255
click at [291, 316] on button "Continue" at bounding box center [323, 324] width 235 height 27
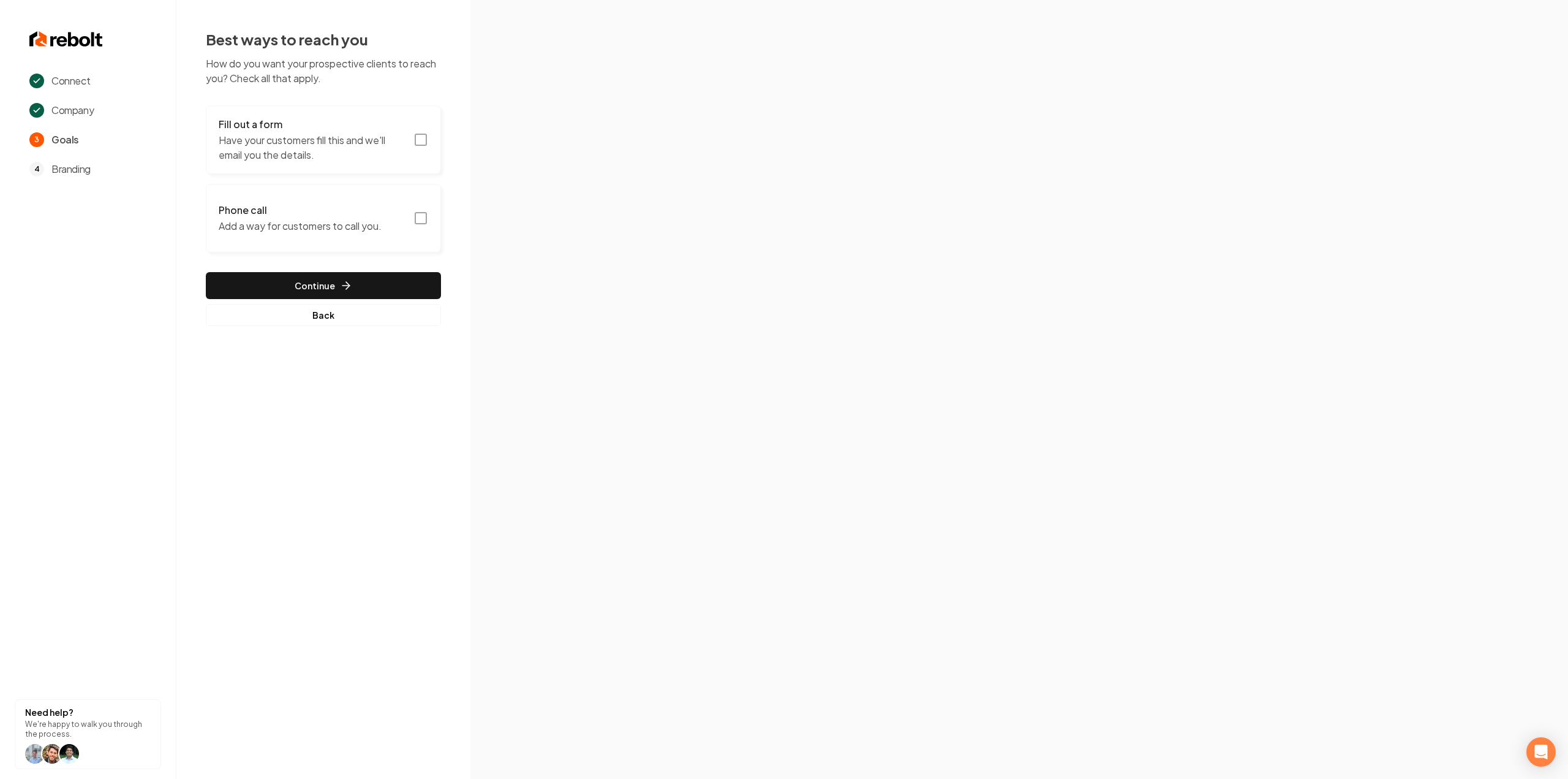
click at [382, 120] on h3 "Fill out a form" at bounding box center [313, 124] width 188 height 15
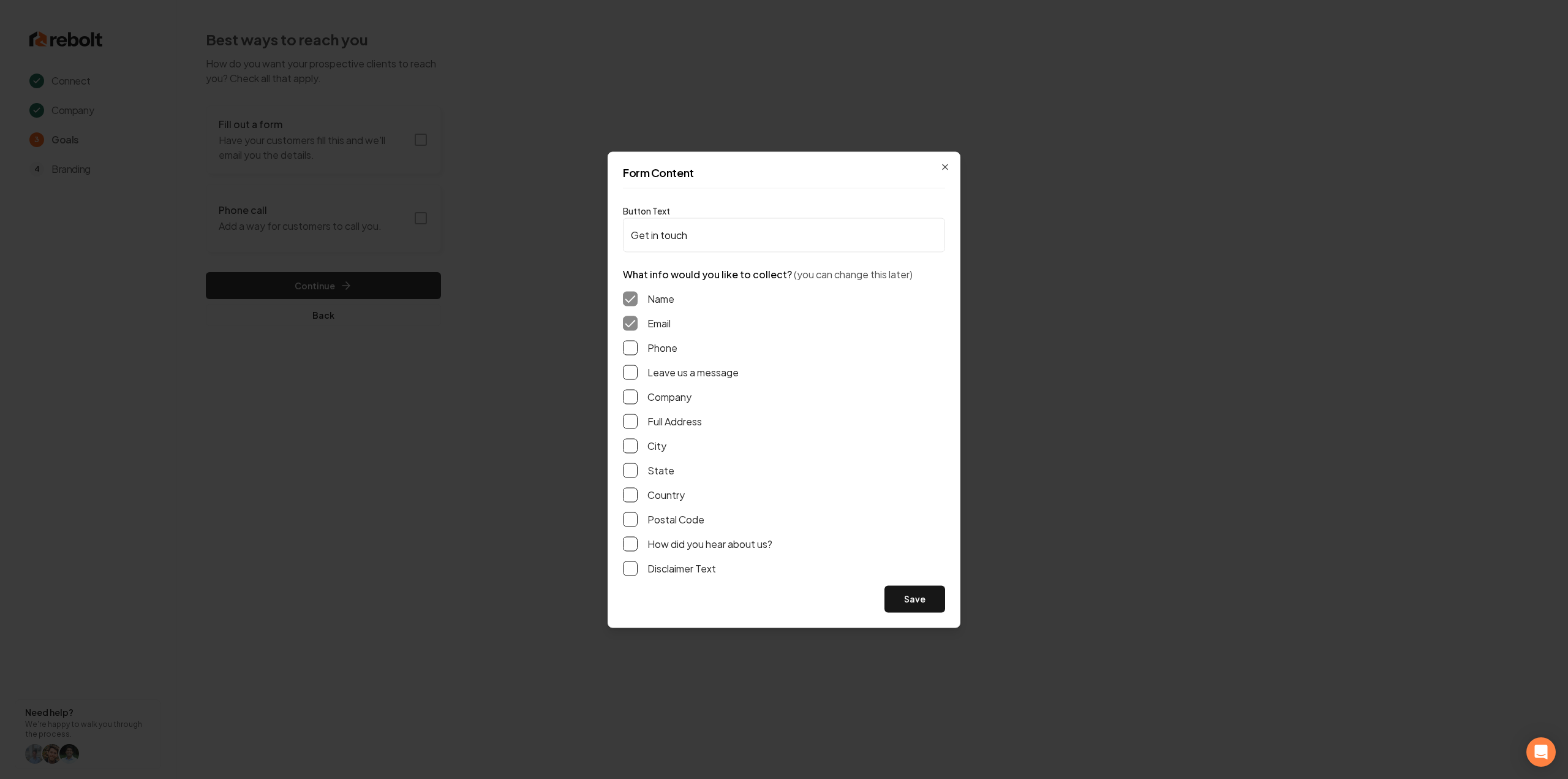
drag, startPoint x: 630, startPoint y: 371, endPoint x: 629, endPoint y: 356, distance: 15.0
click at [630, 371] on button "Leave us a message" at bounding box center [630, 372] width 15 height 15
click at [629, 352] on button "Phone" at bounding box center [630, 347] width 15 height 15
click at [629, 414] on button "Full Address" at bounding box center [630, 420] width 15 height 15
click at [926, 600] on button "Save" at bounding box center [915, 599] width 61 height 27
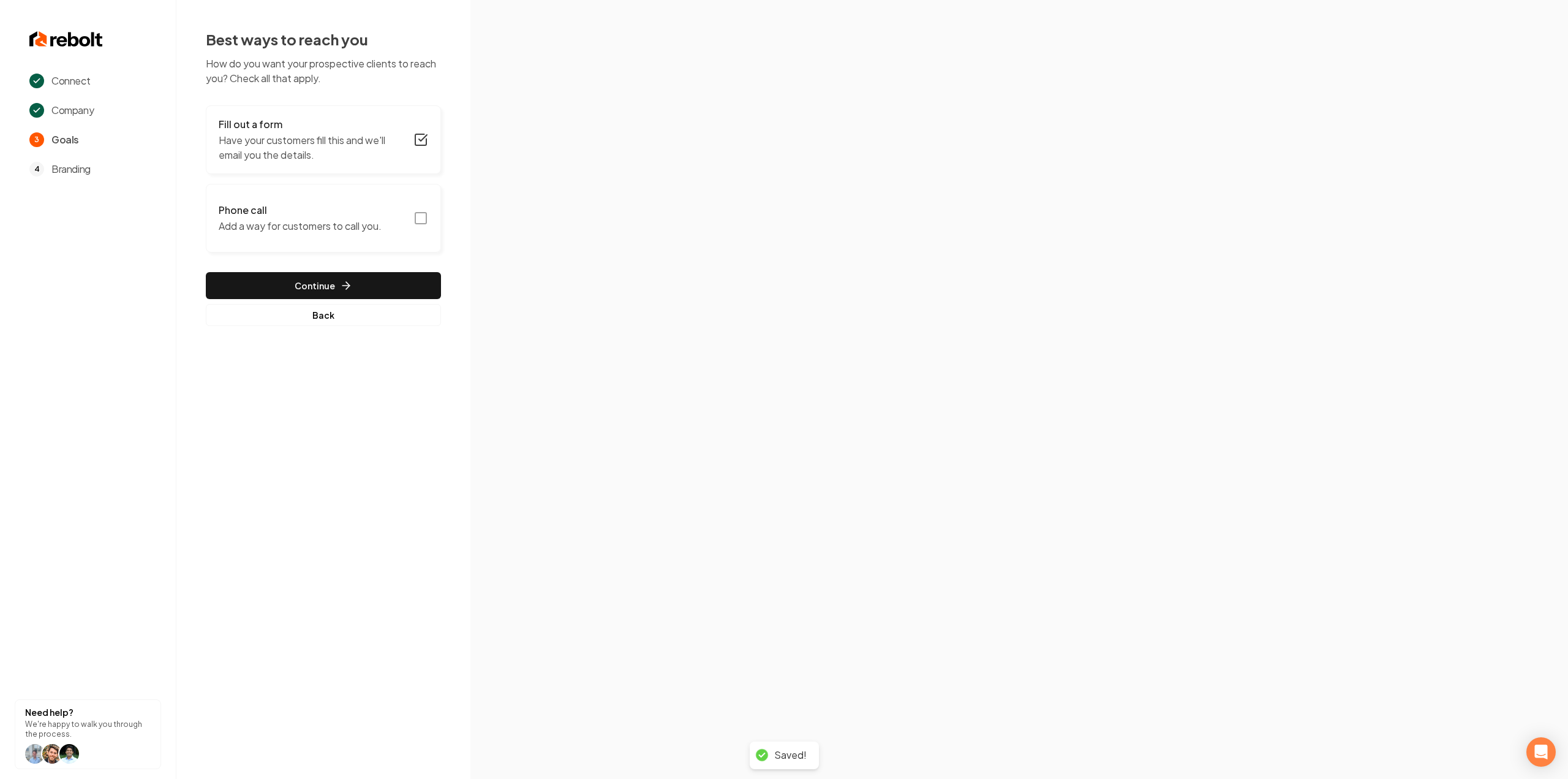
click at [424, 217] on icon "button" at bounding box center [420, 218] width 15 height 15
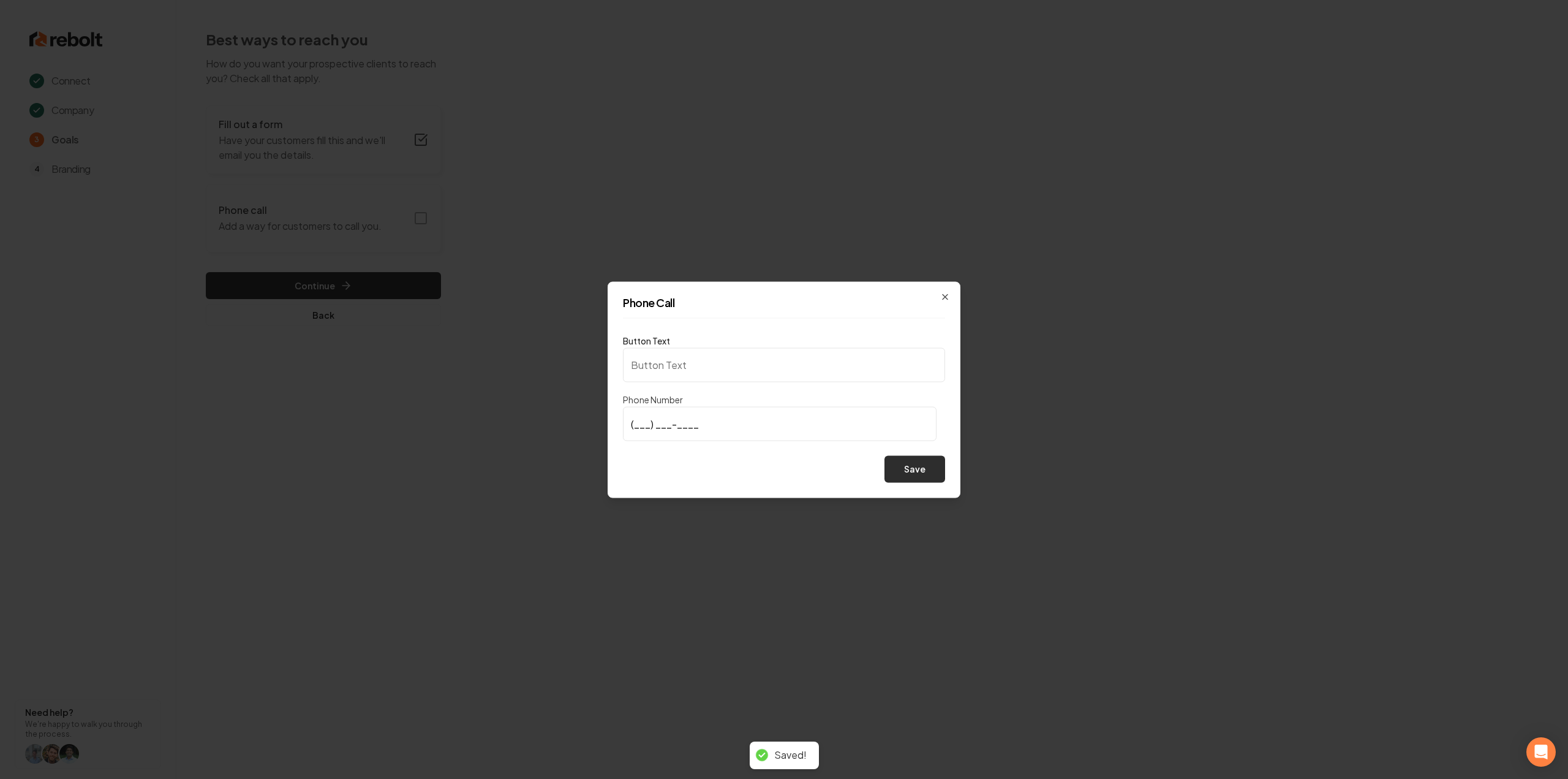
type input "Call us"
type input "(817) 893-5044"
click at [927, 461] on button "Save" at bounding box center [915, 469] width 61 height 27
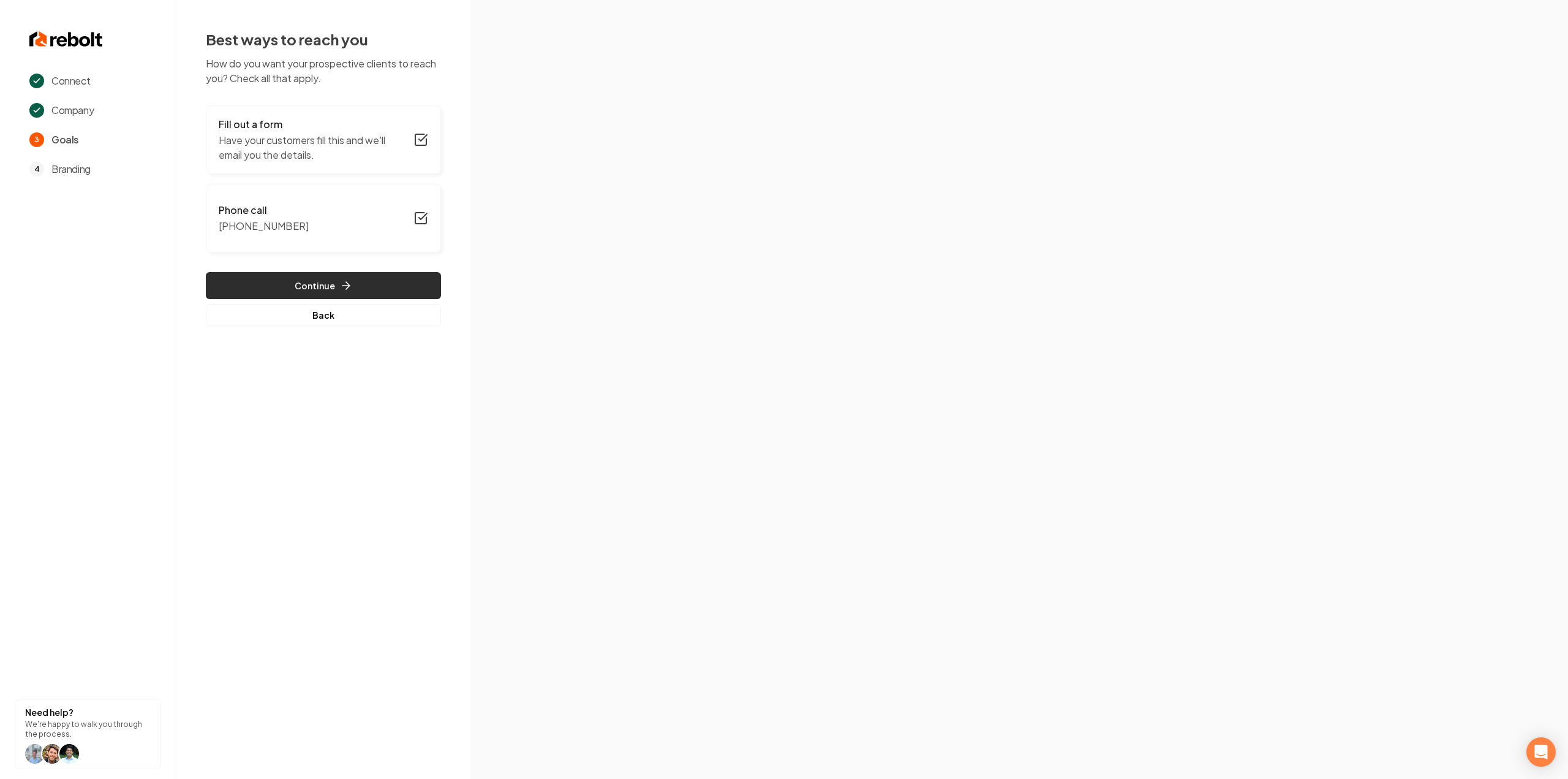
click at [348, 280] on icon "button" at bounding box center [346, 286] width 13 height 13
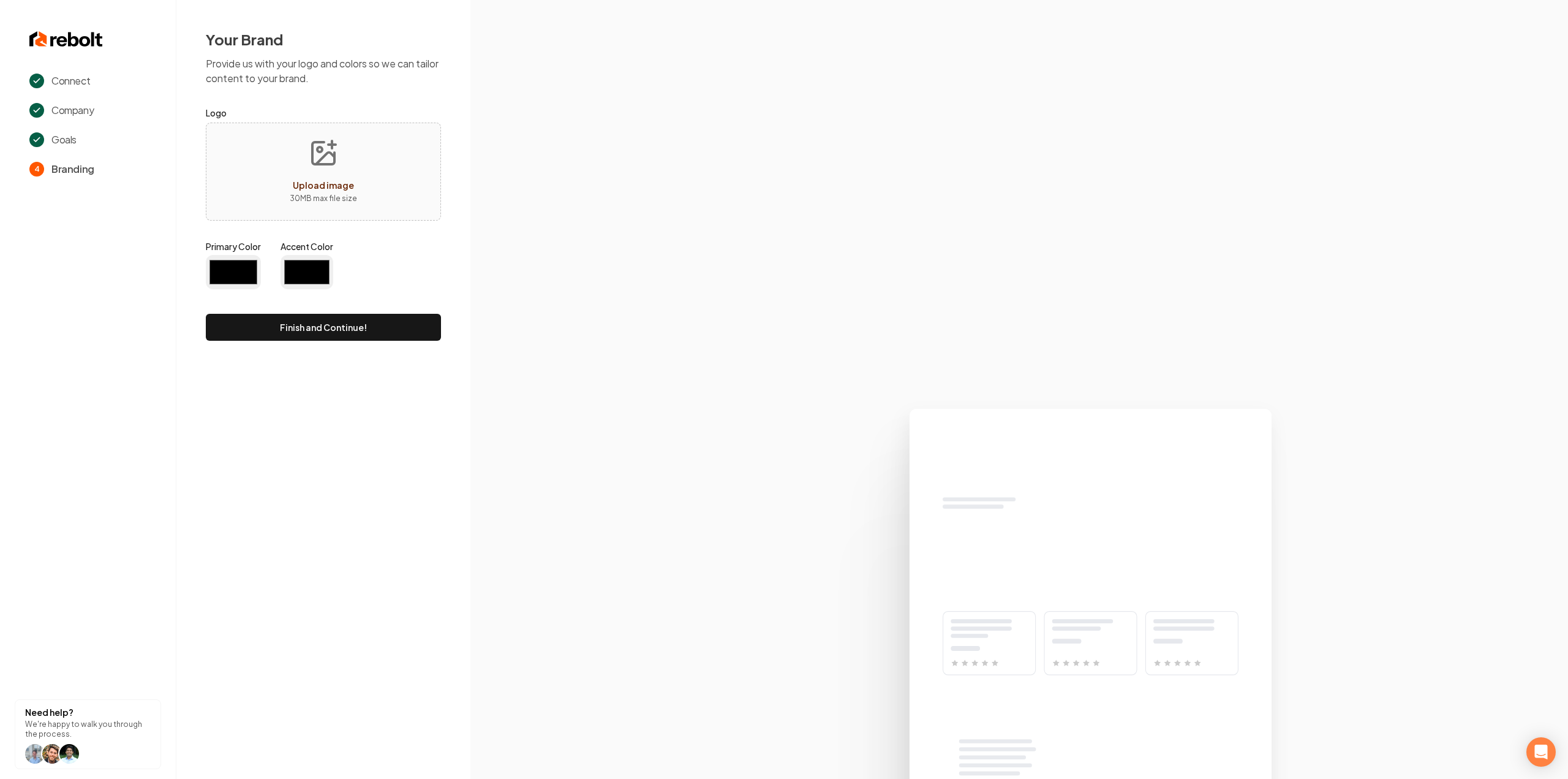
type input "#194d33"
type input "#70be00"
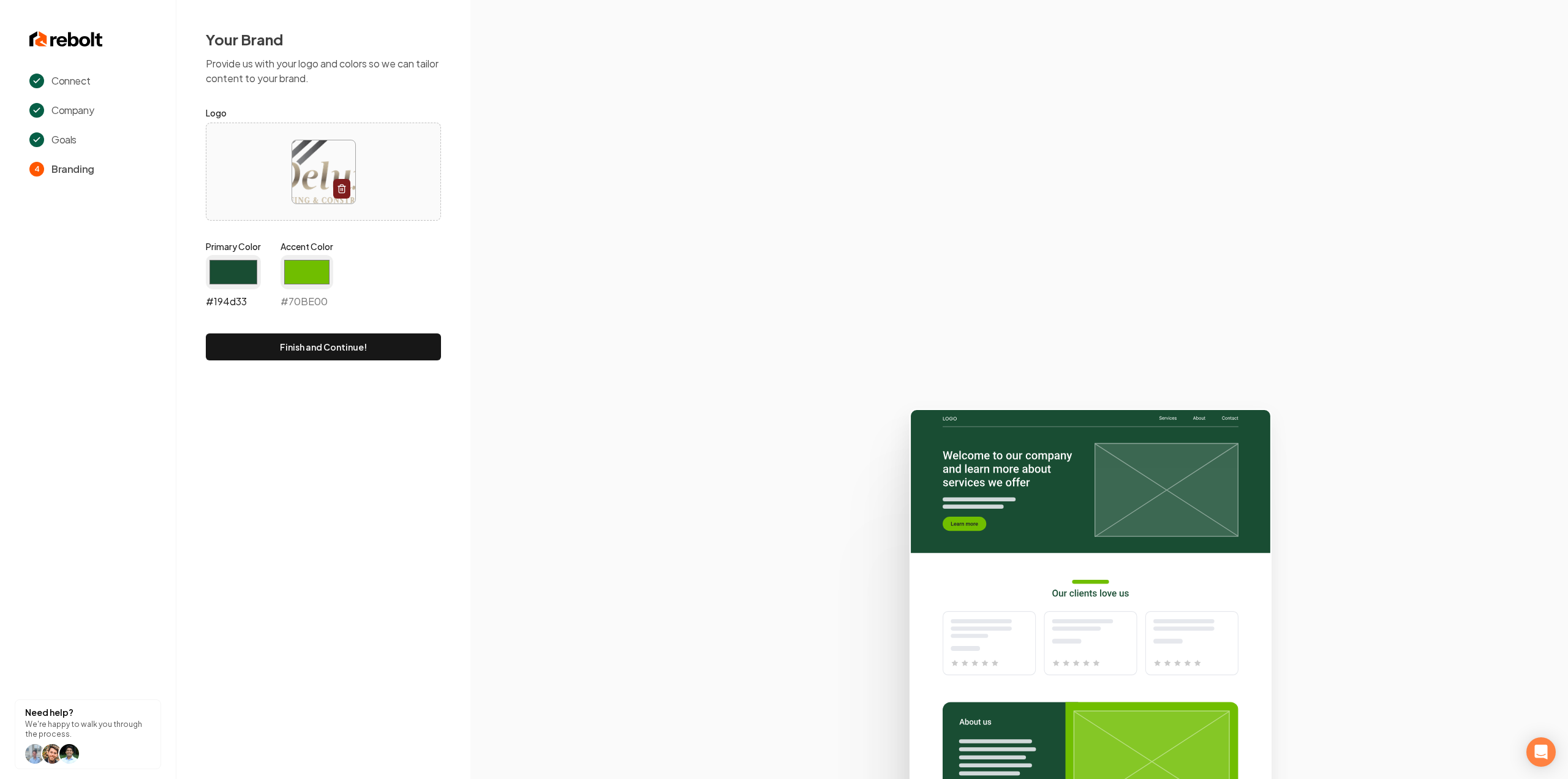
drag, startPoint x: 217, startPoint y: 280, endPoint x: 220, endPoint y: 286, distance: 6.7
click at [217, 280] on input "#194d33" at bounding box center [233, 272] width 55 height 34
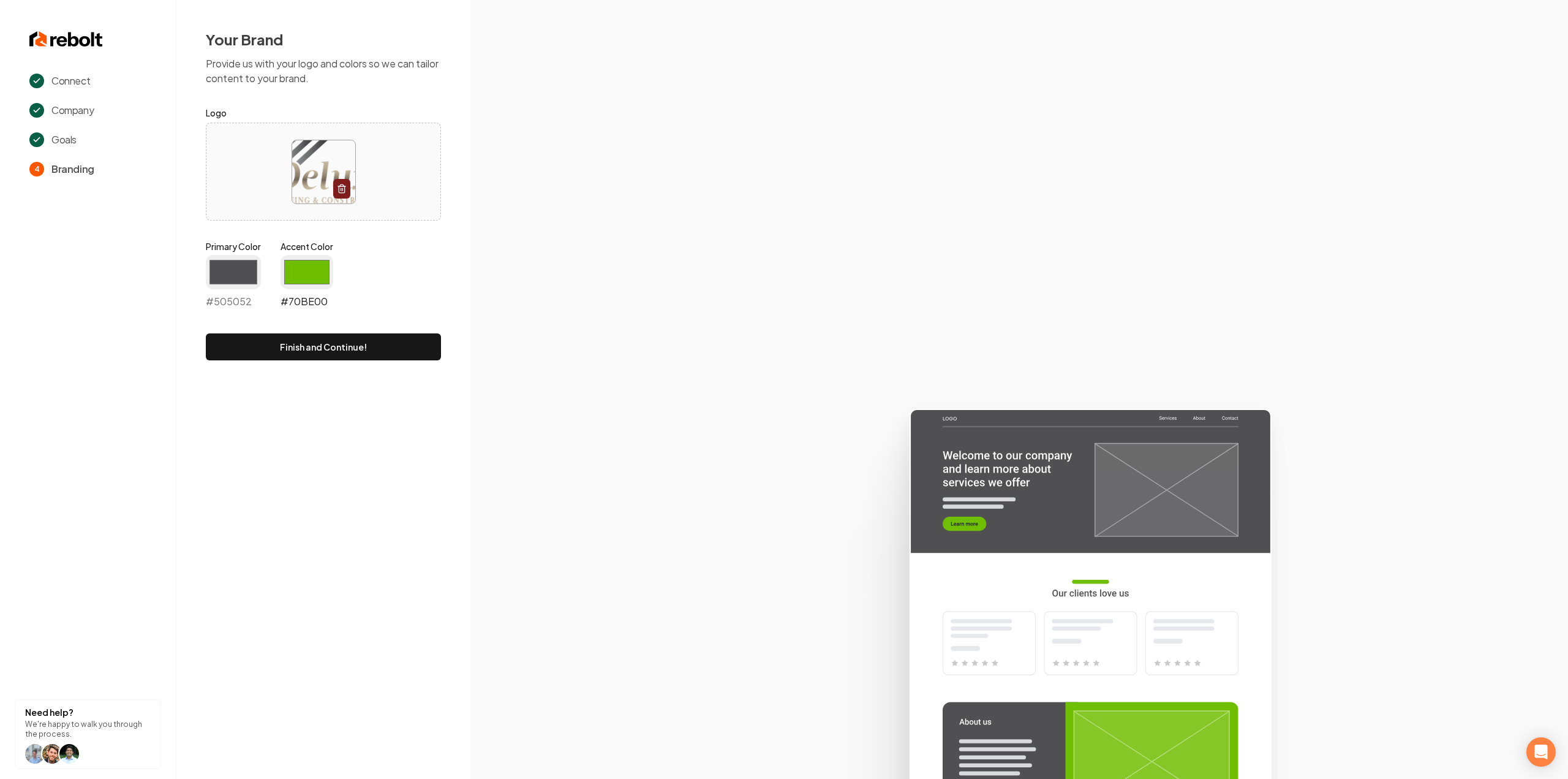
type input "#505052"
click at [297, 277] on input "#70be00" at bounding box center [306, 272] width 52 height 34
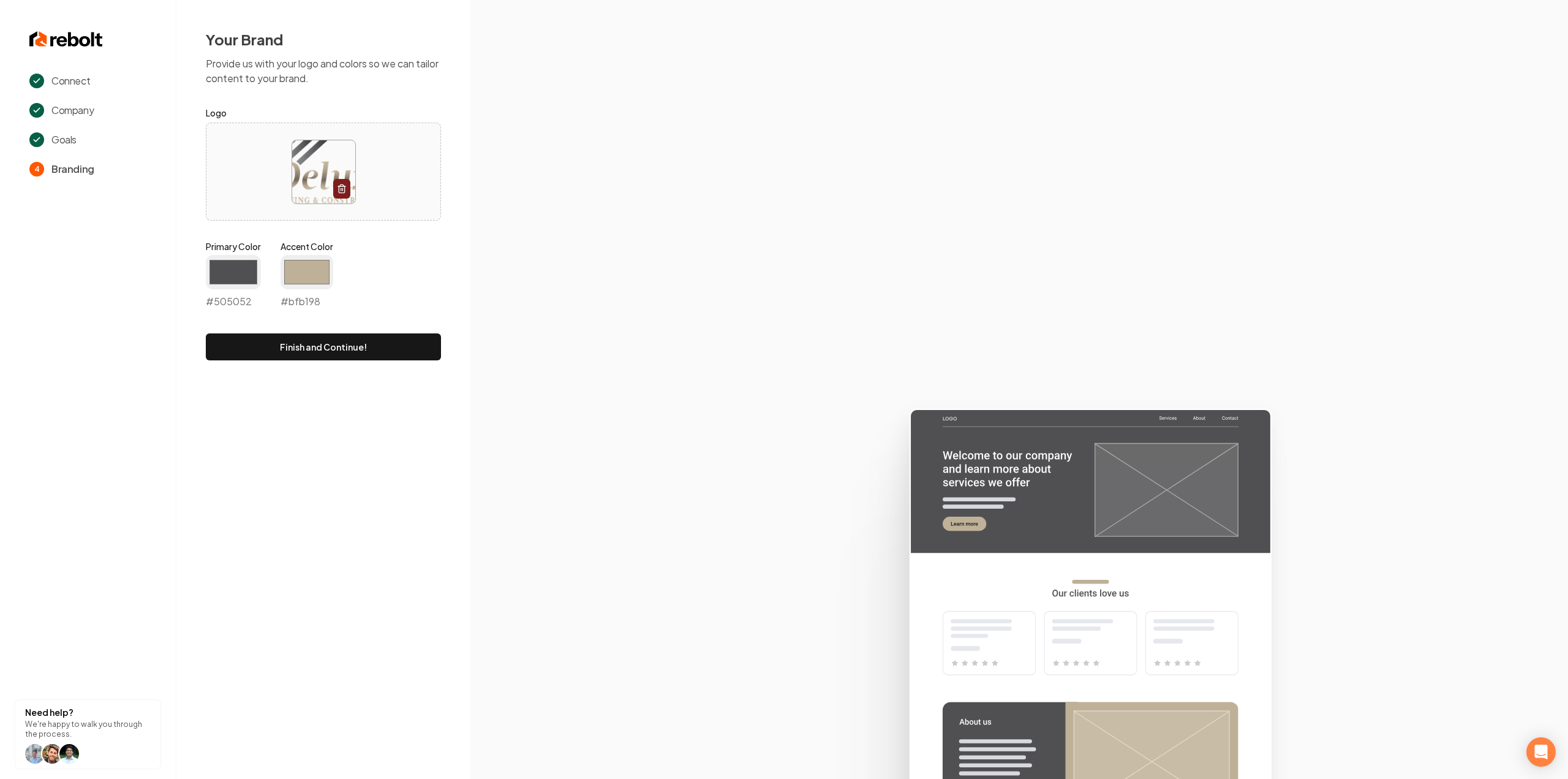
type input "#bfb198"
click at [632, 255] on section at bounding box center [1019, 389] width 1098 height 779
click at [320, 350] on button "Finish and Continue!" at bounding box center [323, 347] width 235 height 27
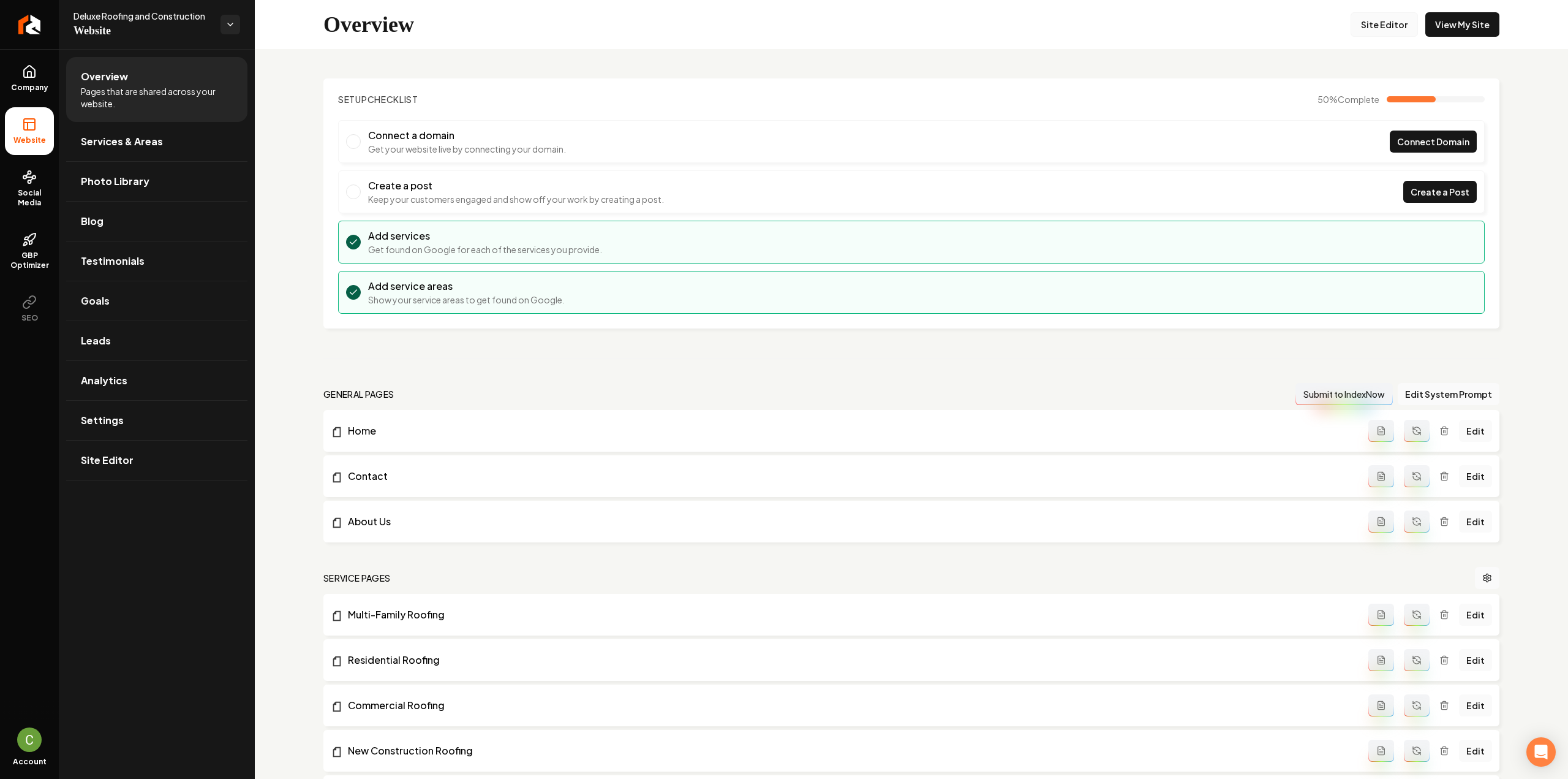
click at [1375, 31] on link "Site Editor" at bounding box center [1384, 24] width 67 height 24
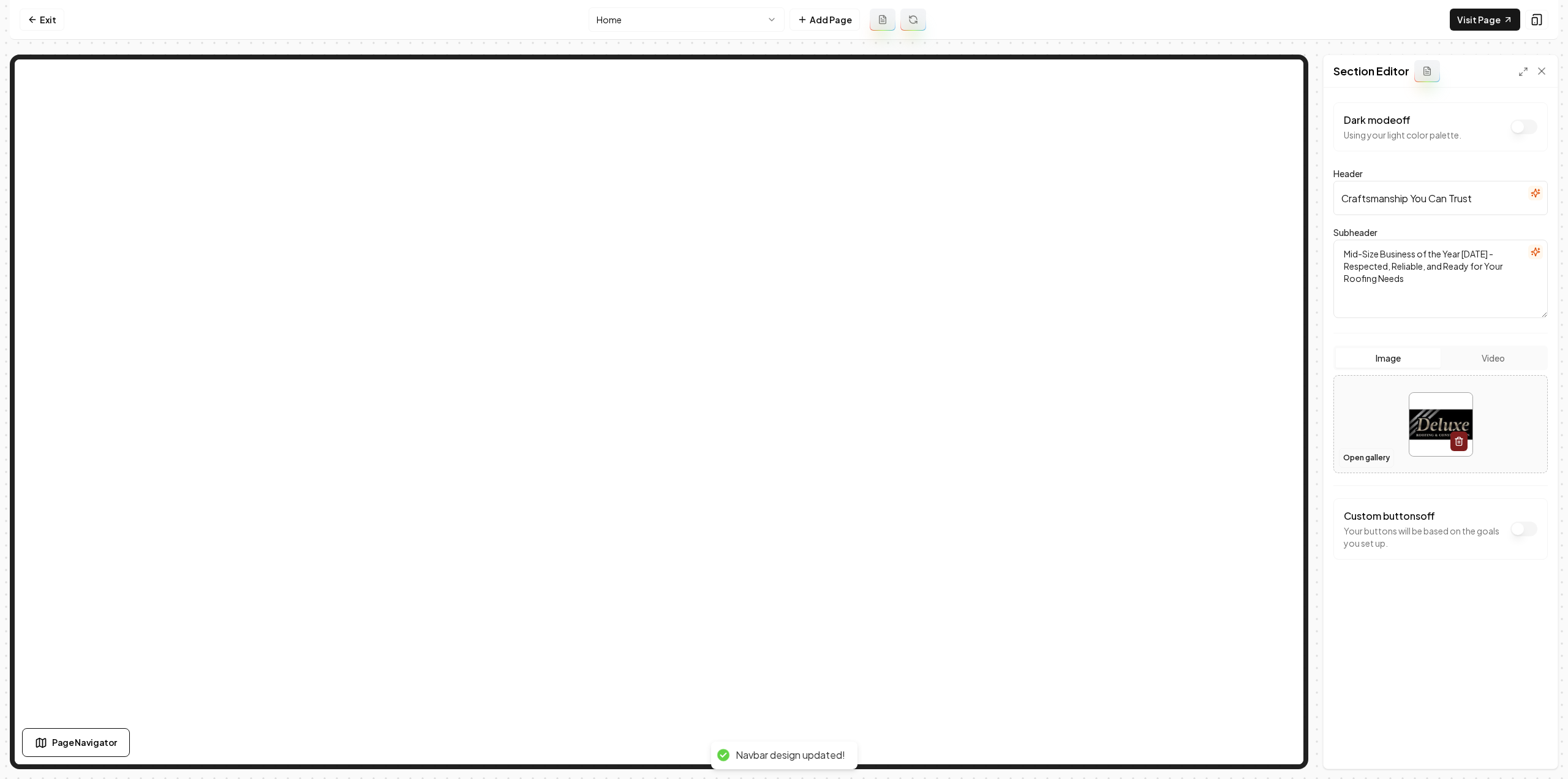
click at [1360, 458] on button "Open gallery" at bounding box center [1366, 457] width 55 height 20
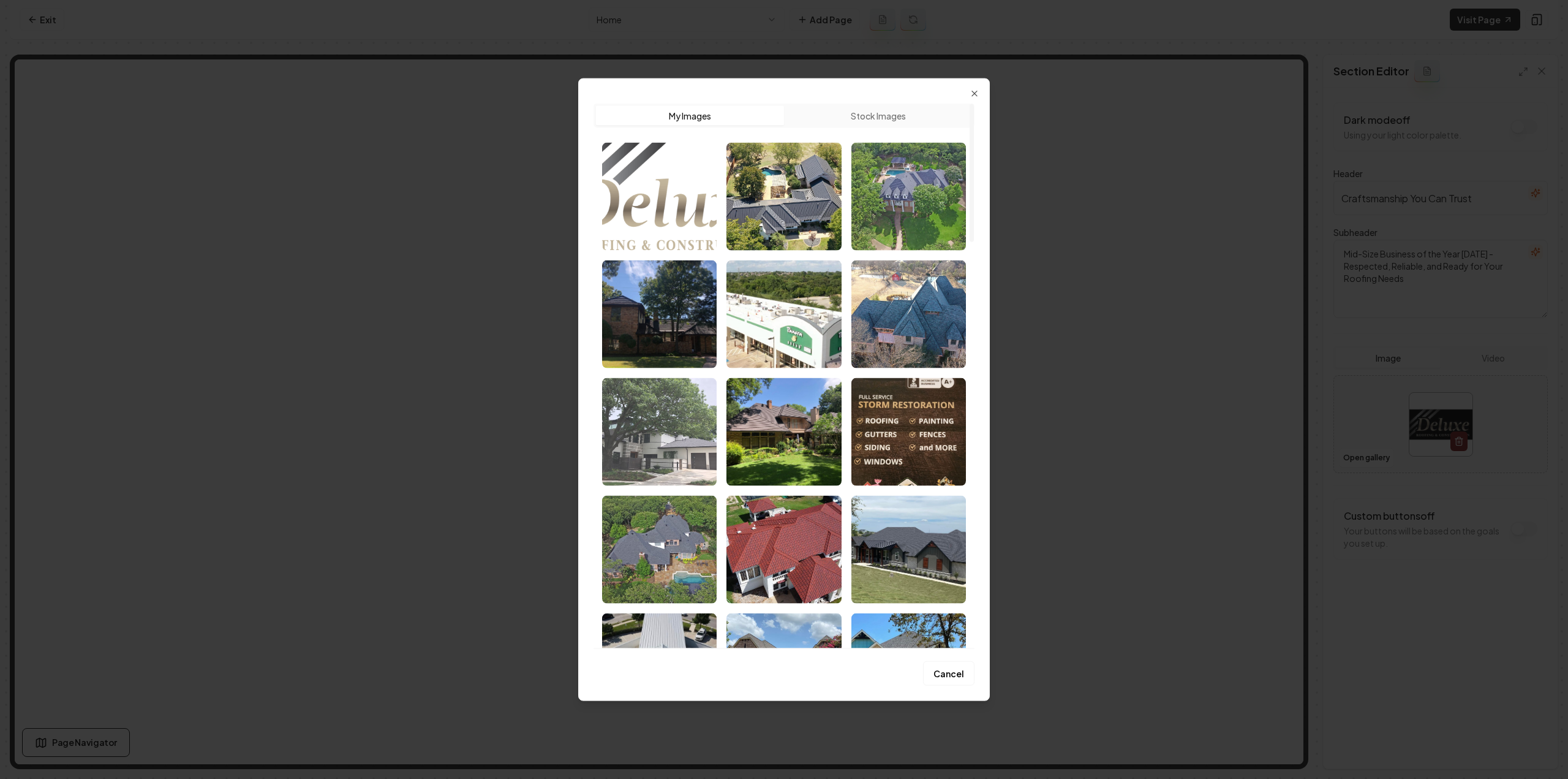
click at [661, 441] on img "Select image image_68a602715c7cd75eb8864a5b.jpeg" at bounding box center [659, 431] width 115 height 108
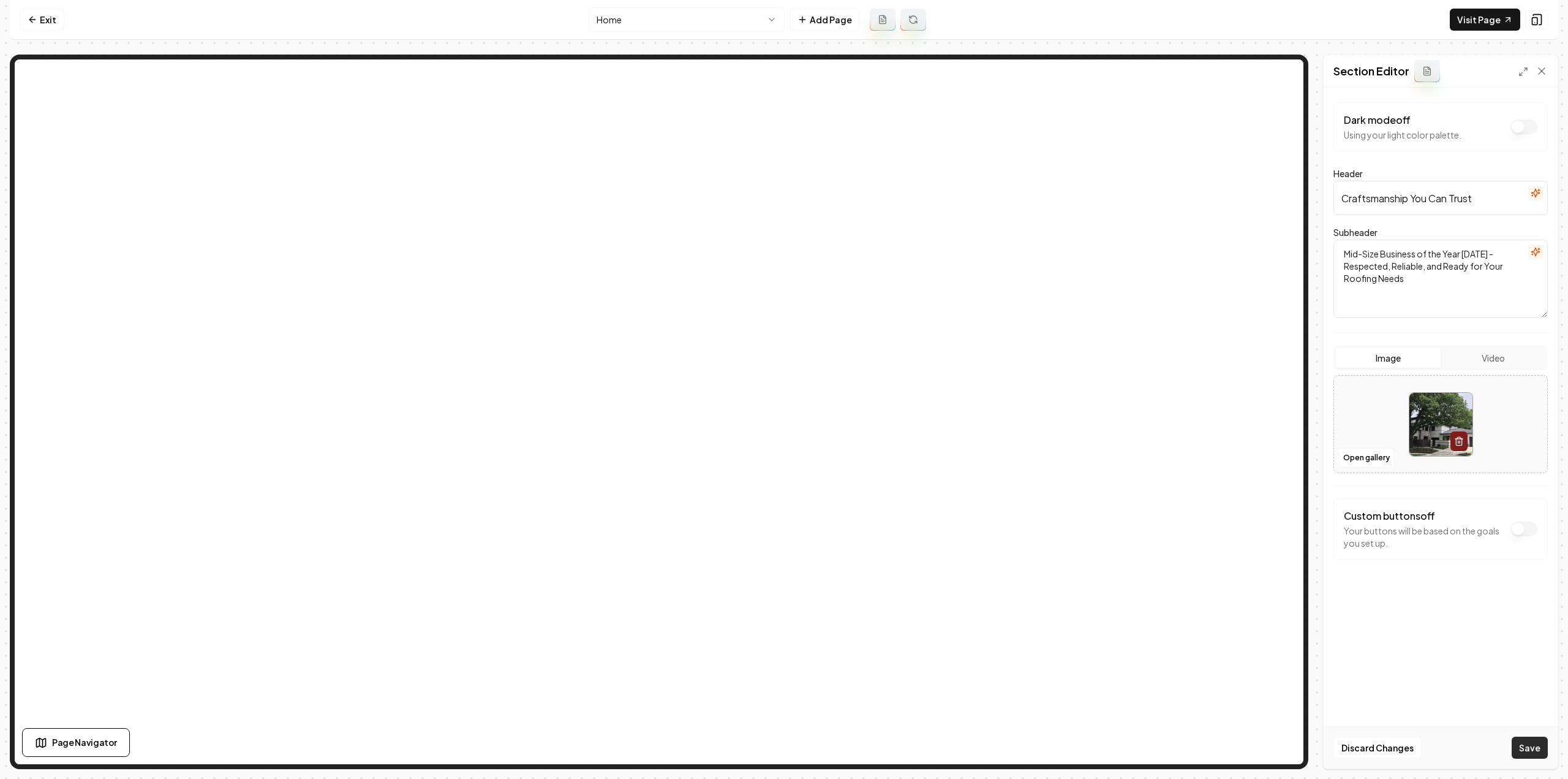
click at [1517, 747] on button "Save" at bounding box center [1530, 748] width 36 height 22
click at [667, 20] on html "Computer Required This feature is only available on a computer. Please switch t…" at bounding box center [784, 389] width 1568 height 779
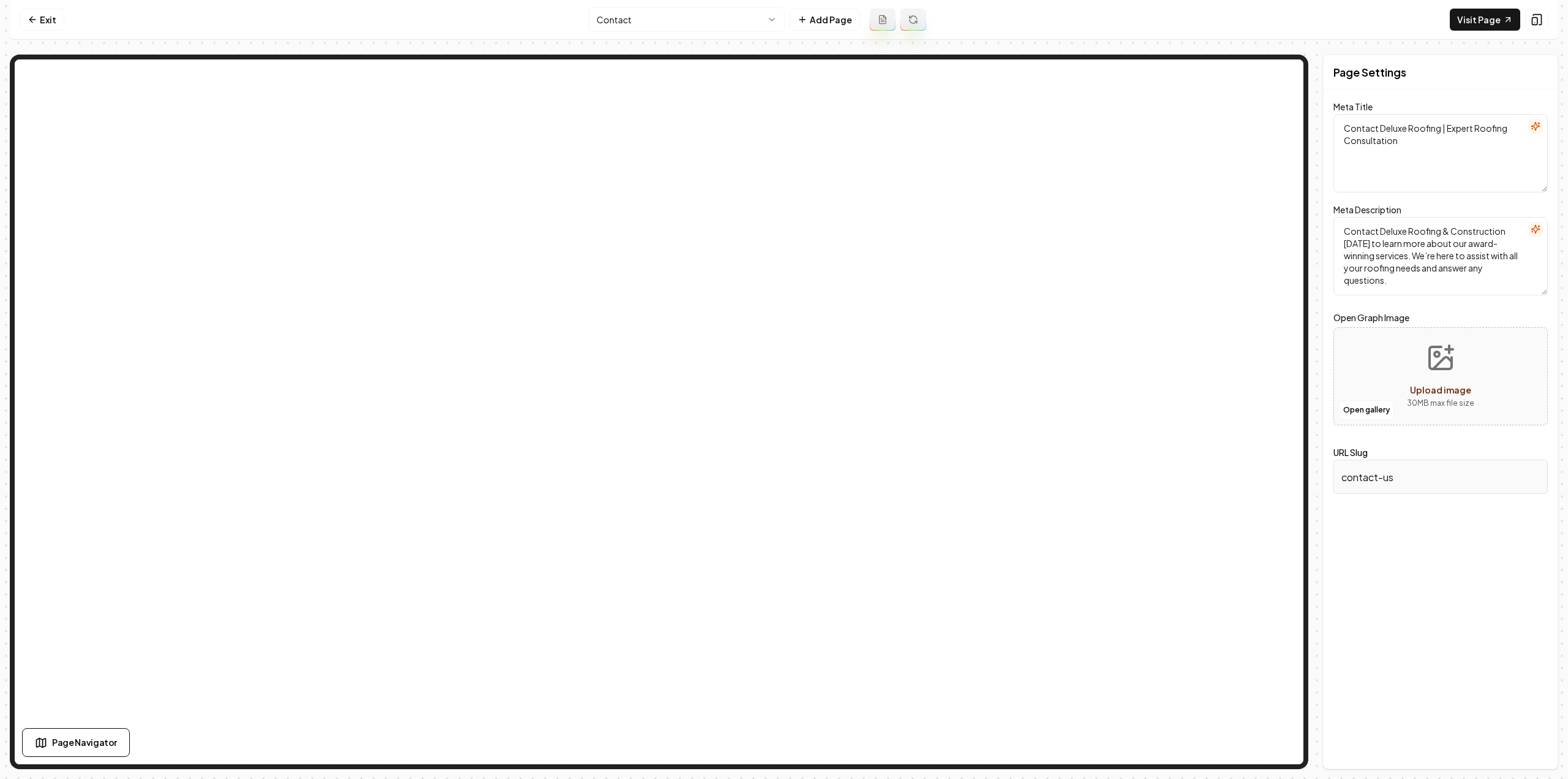
click at [686, 24] on html "Computer Required This feature is only available on a computer. Please switch t…" at bounding box center [784, 389] width 1568 height 779
click at [618, 23] on html "Computer Required This feature is only available on a computer. Please switch t…" at bounding box center [784, 389] width 1568 height 779
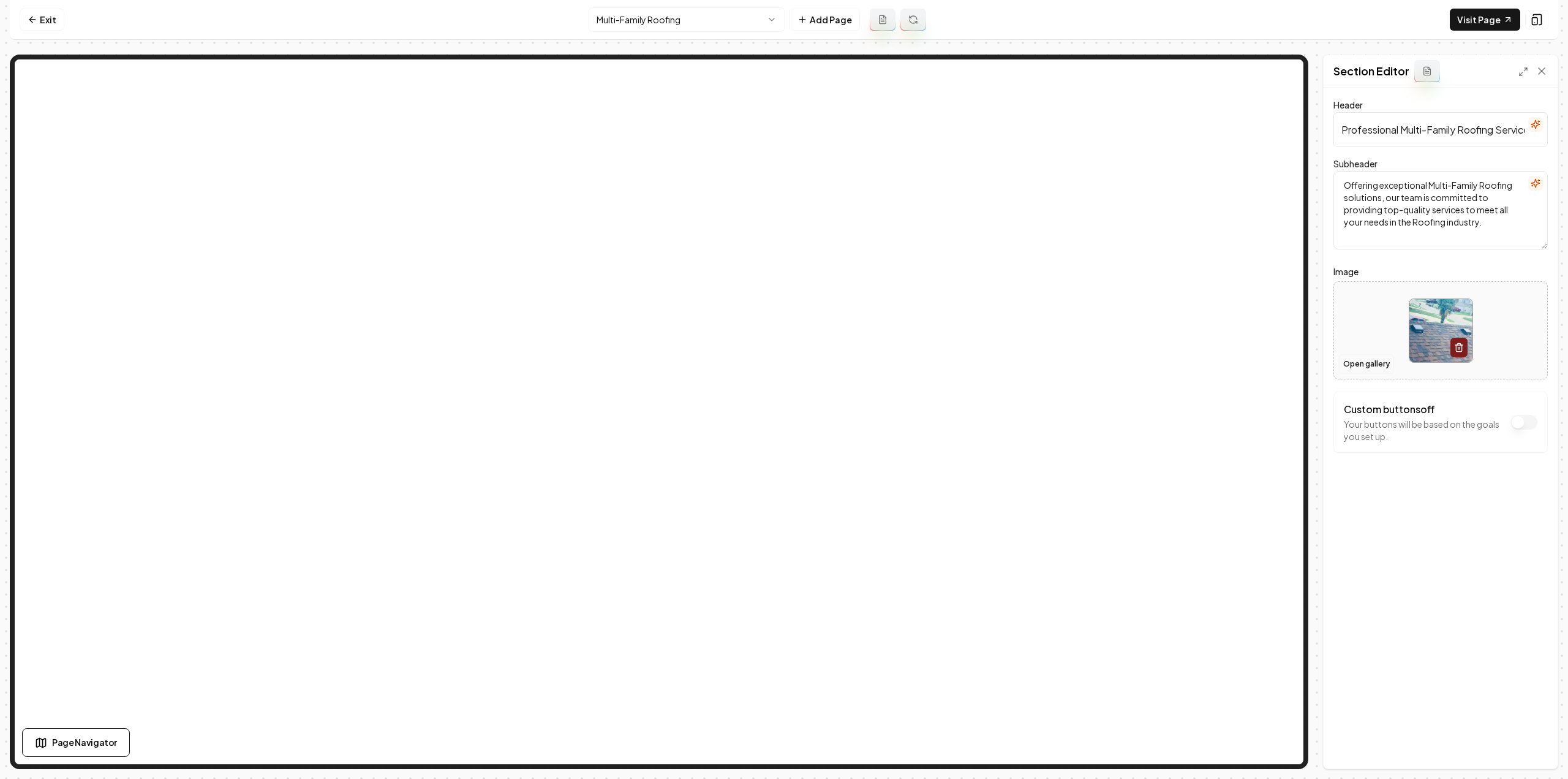
click at [1358, 363] on button "Open gallery" at bounding box center [1366, 363] width 55 height 20
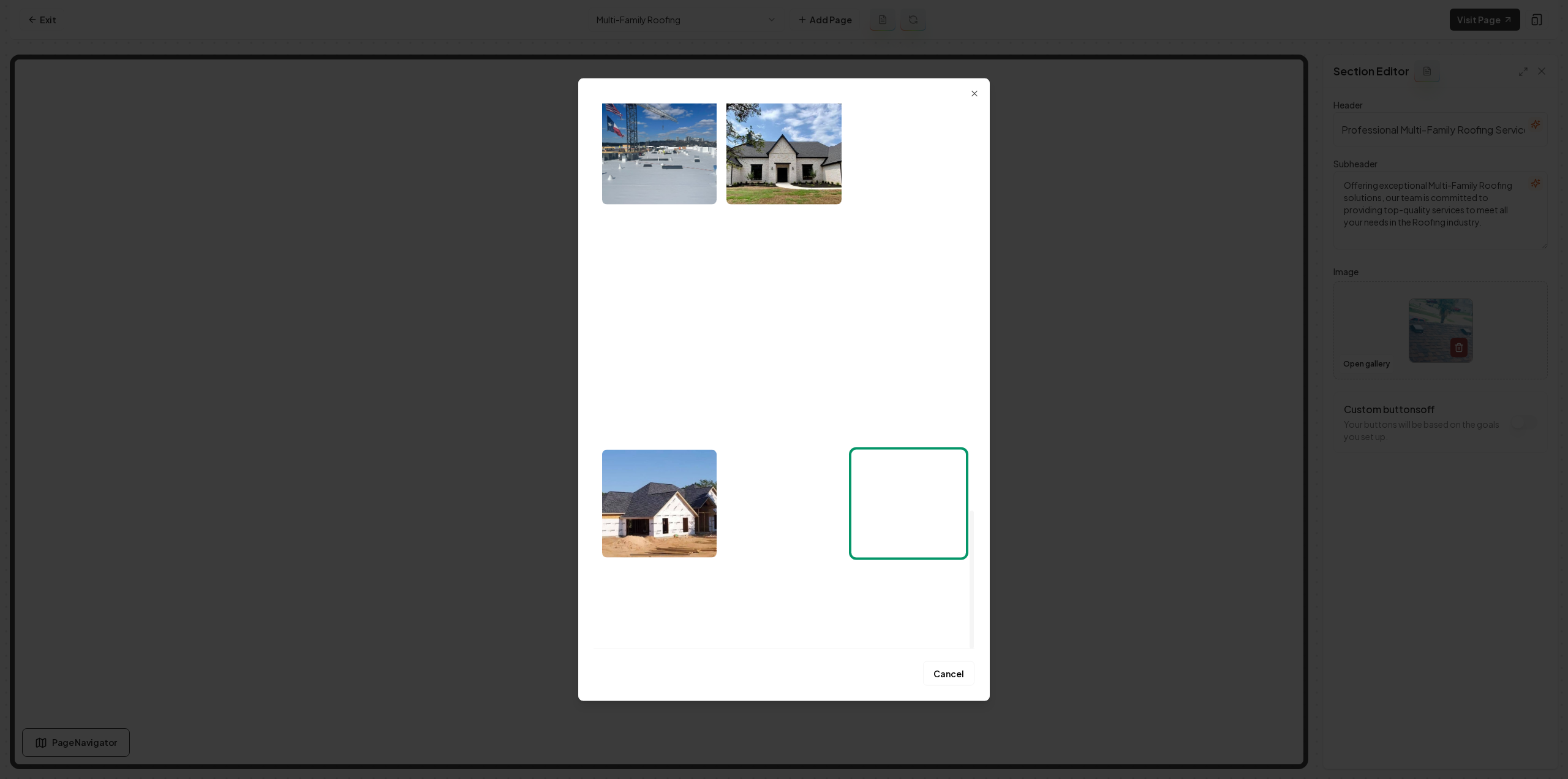
scroll to position [1605, 0]
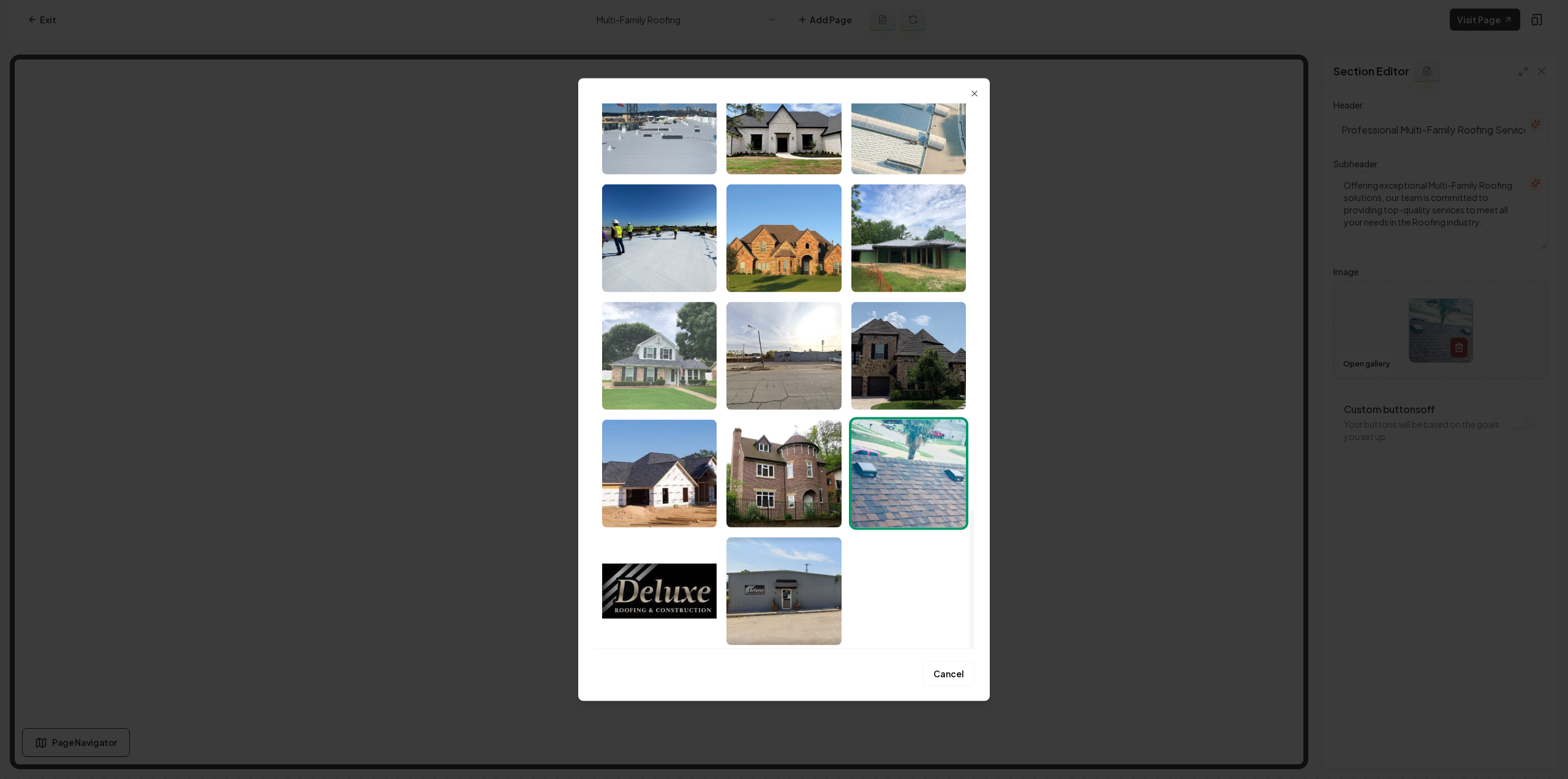
click at [657, 388] on img "Select image image_68a6026f5c7cd75eb8864042.jpeg" at bounding box center [659, 356] width 115 height 108
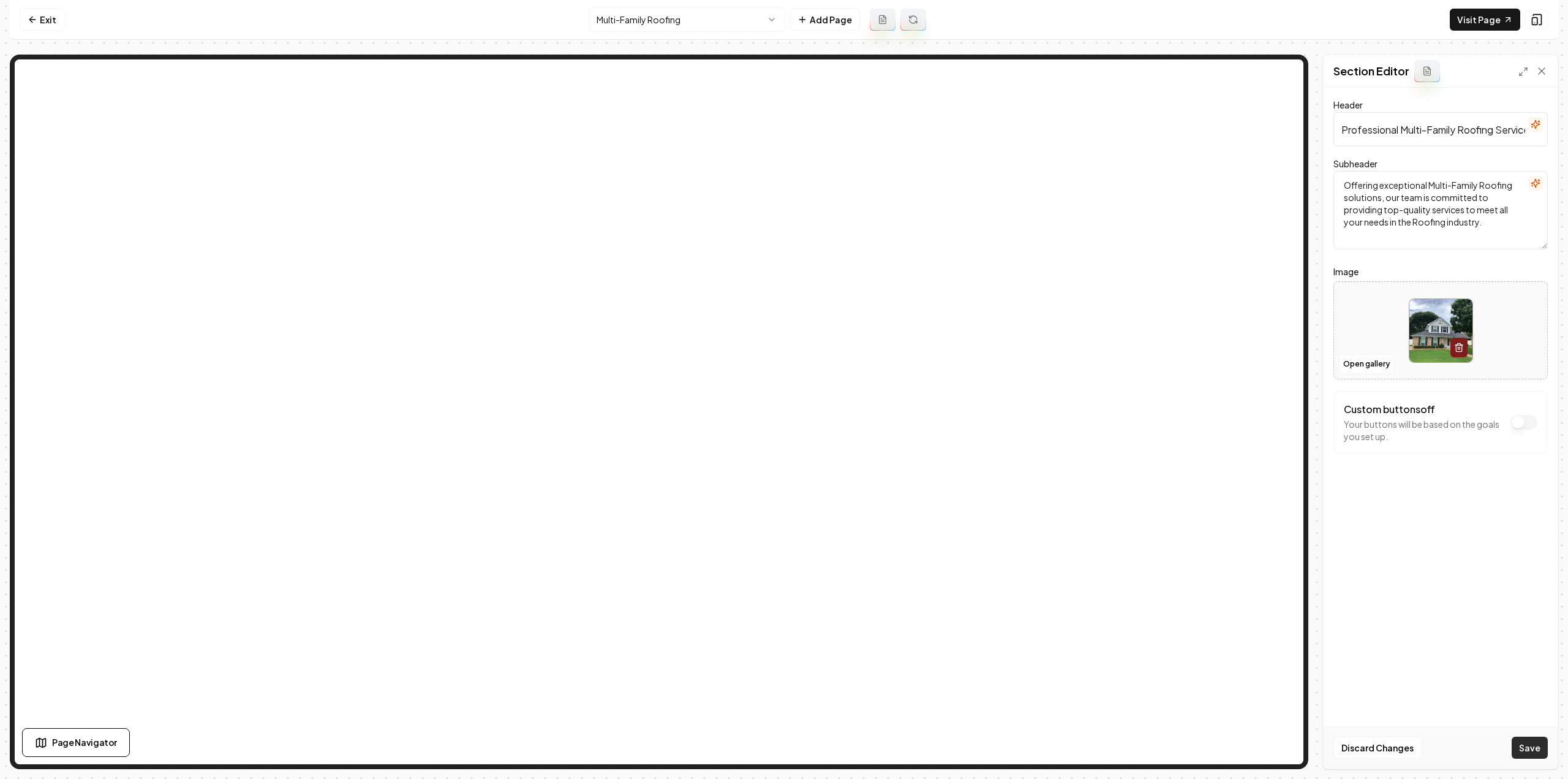
click at [1522, 745] on button "Save" at bounding box center [1530, 748] width 36 height 22
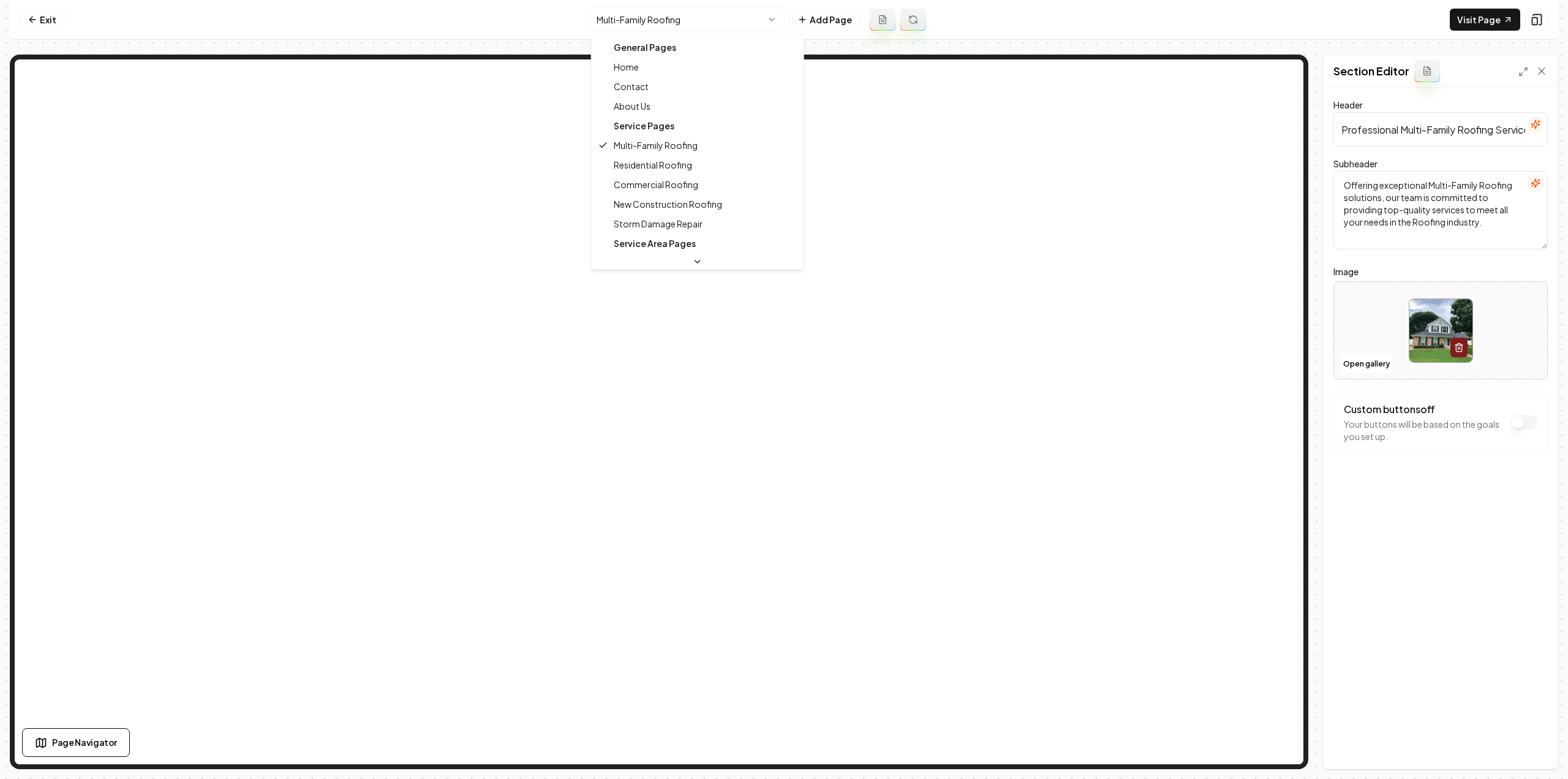
click at [648, 21] on html "Computer Required This feature is only available on a computer. Please switch t…" at bounding box center [784, 389] width 1568 height 779
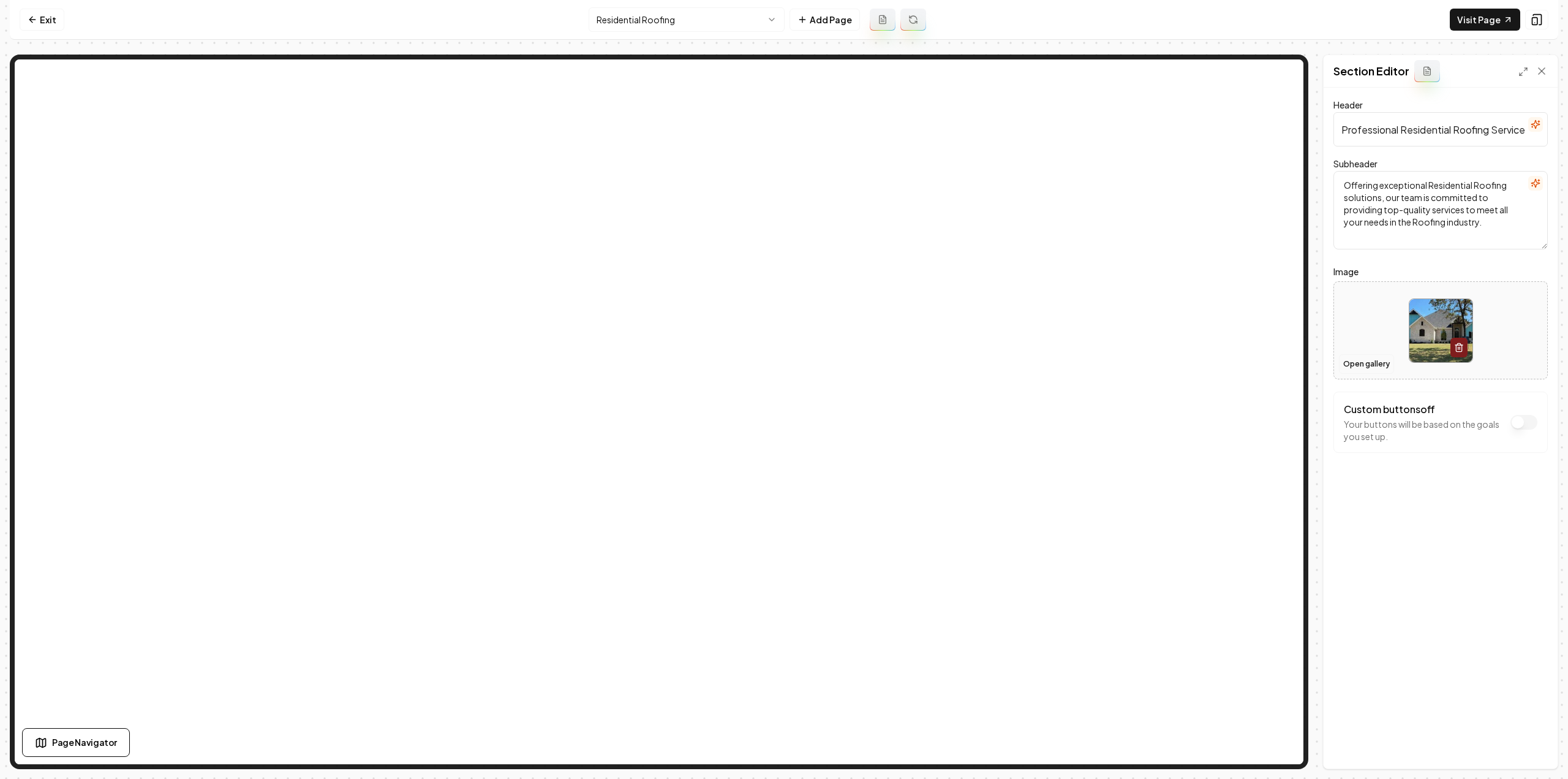
click at [1356, 365] on button "Open gallery" at bounding box center [1366, 363] width 55 height 20
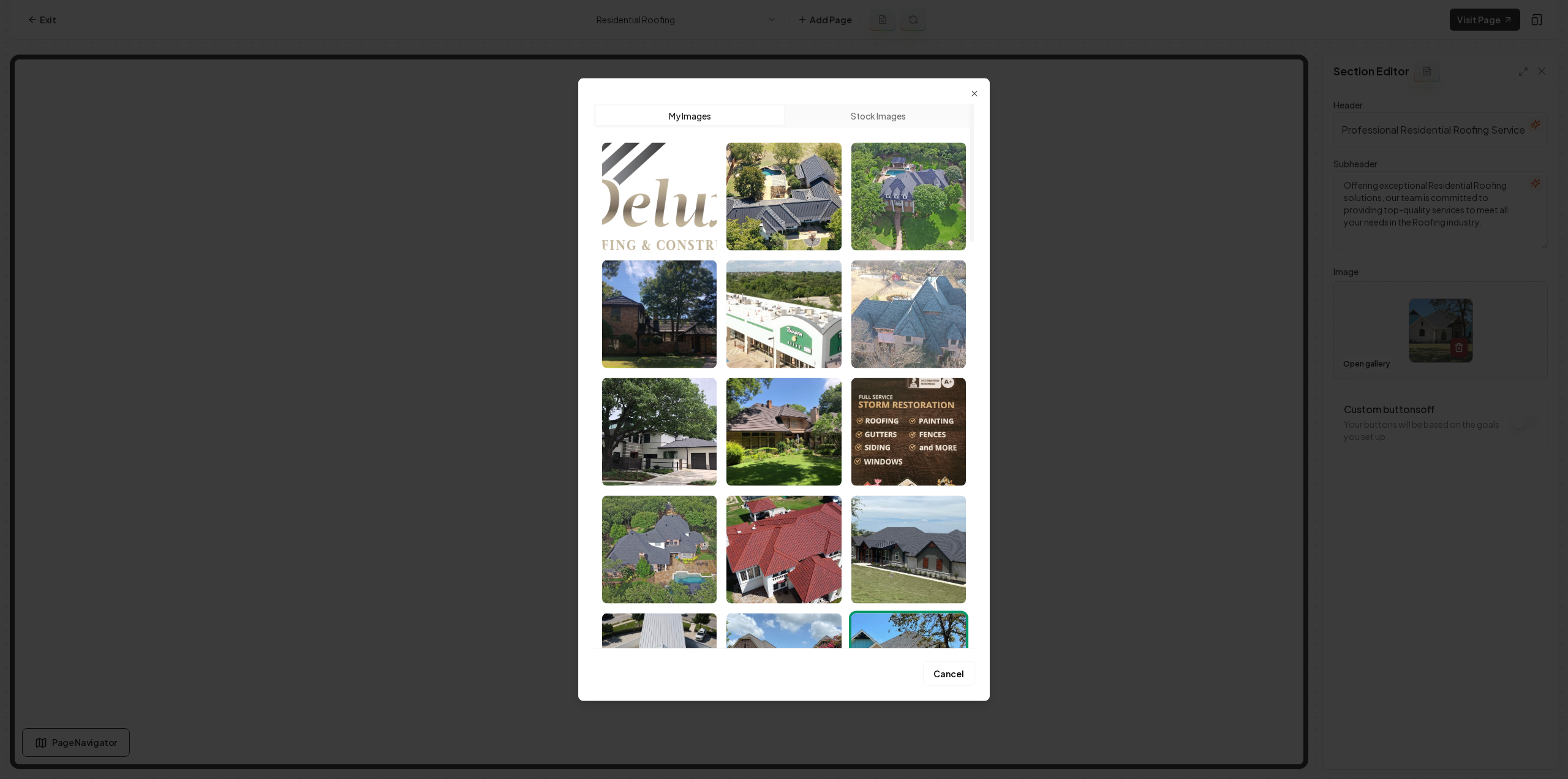
click at [916, 337] on img "Select image image_68a602725c7cd75eb8864e60.jpeg" at bounding box center [909, 313] width 115 height 108
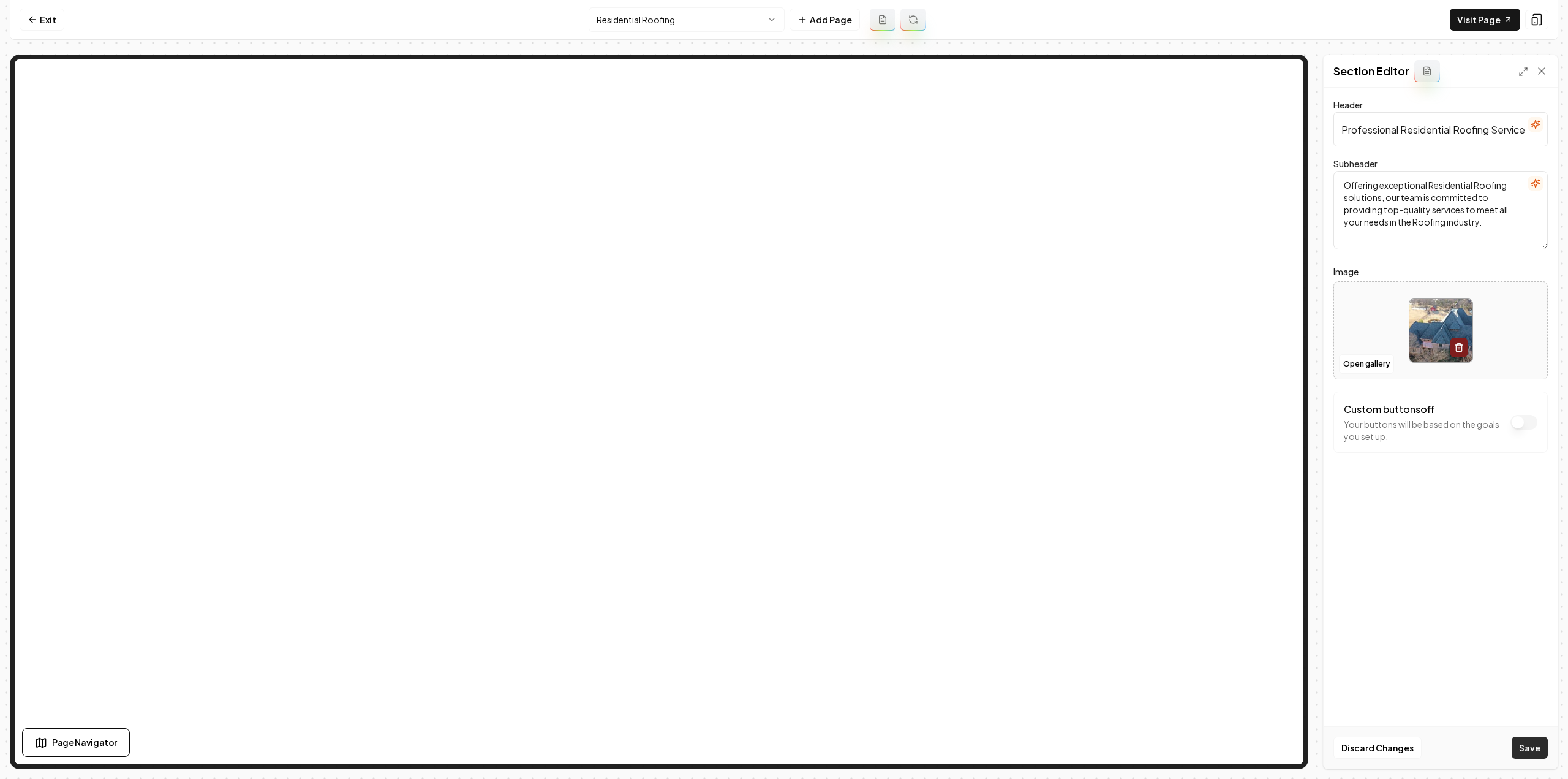
click at [1536, 741] on button "Save" at bounding box center [1530, 748] width 36 height 22
click at [620, 13] on html "Computer Required This feature is only available on a computer. Please switch t…" at bounding box center [784, 389] width 1568 height 779
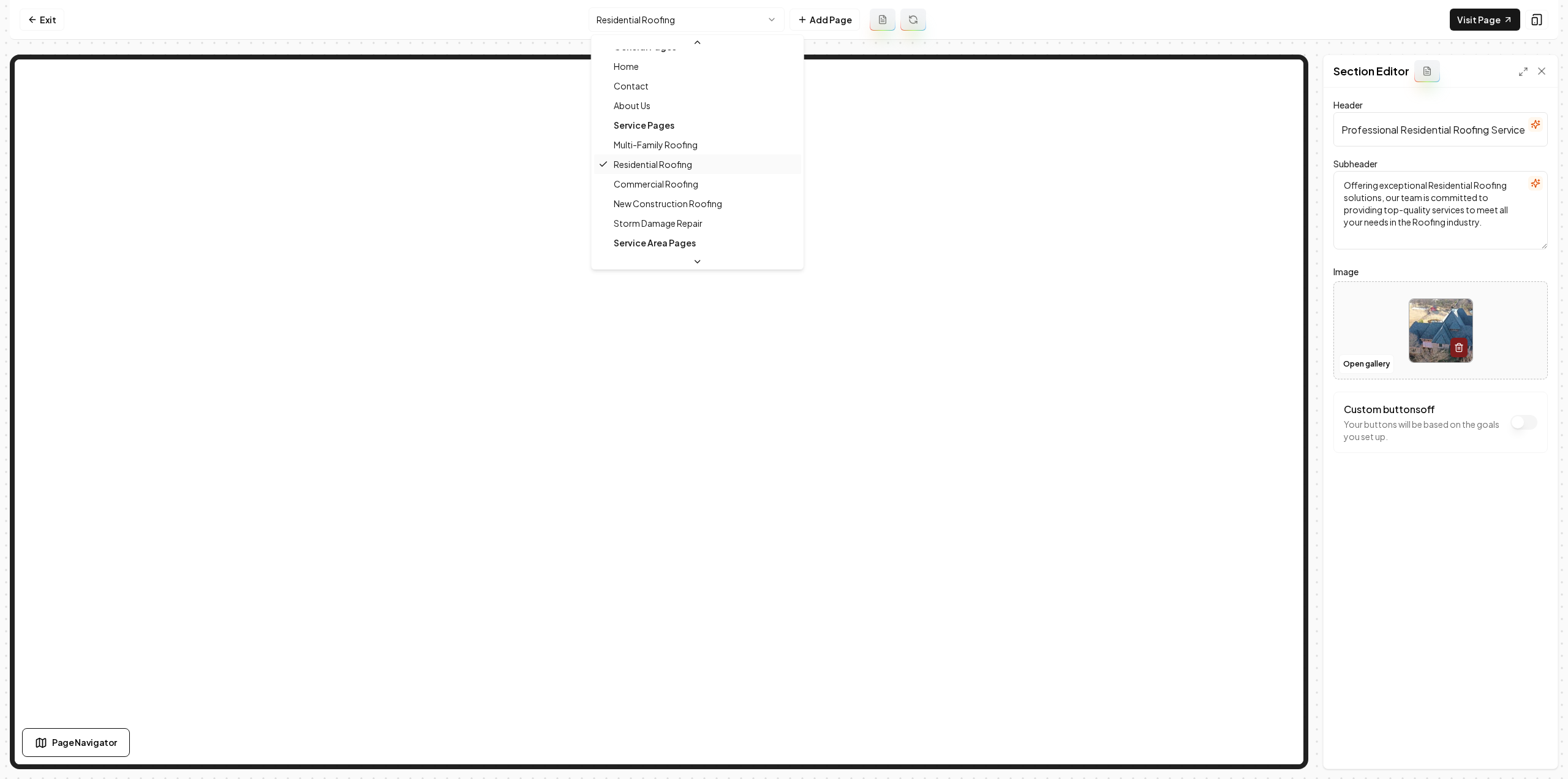
scroll to position [20, 0]
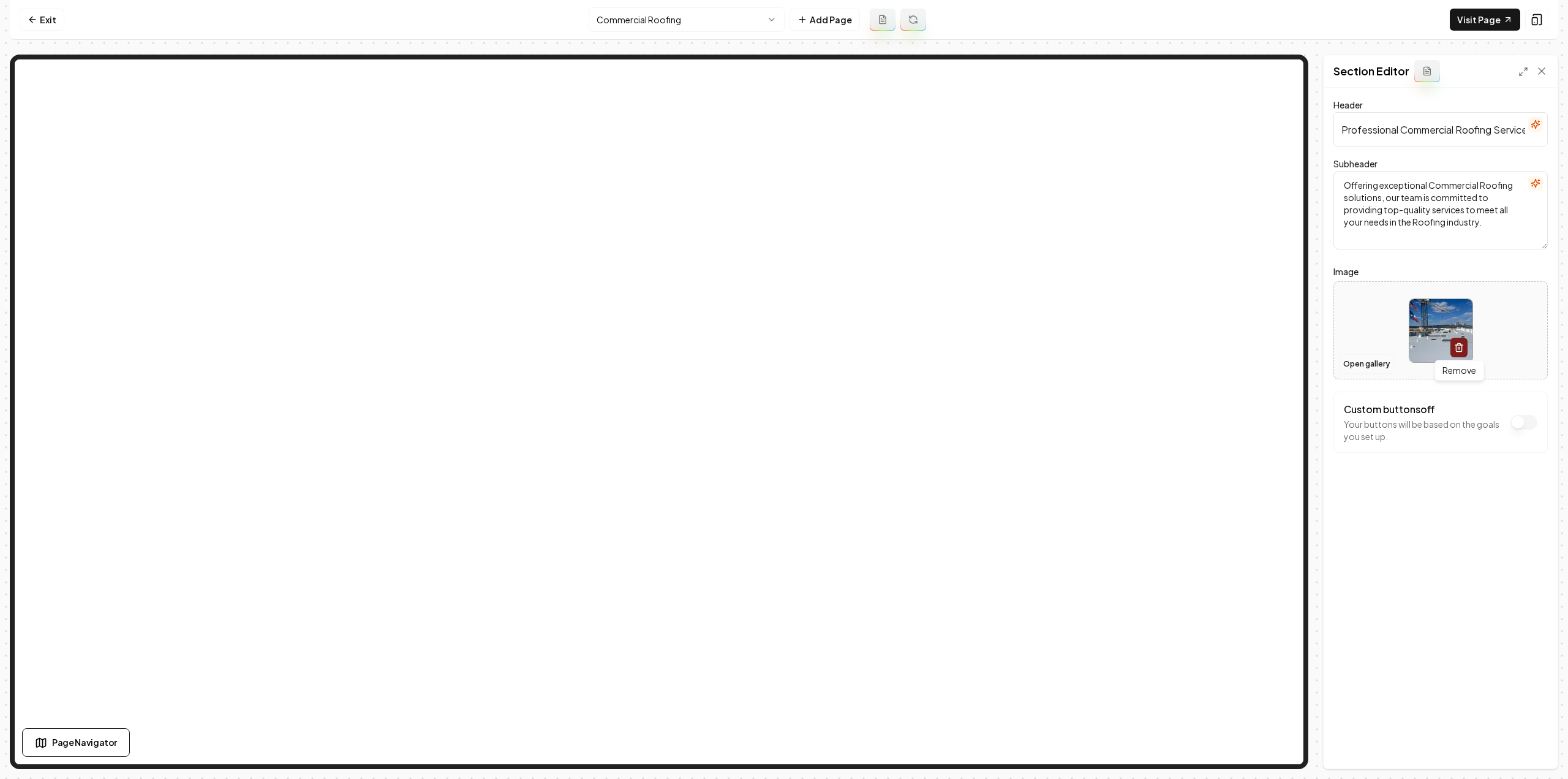
click at [1371, 359] on button "Open gallery" at bounding box center [1366, 363] width 55 height 20
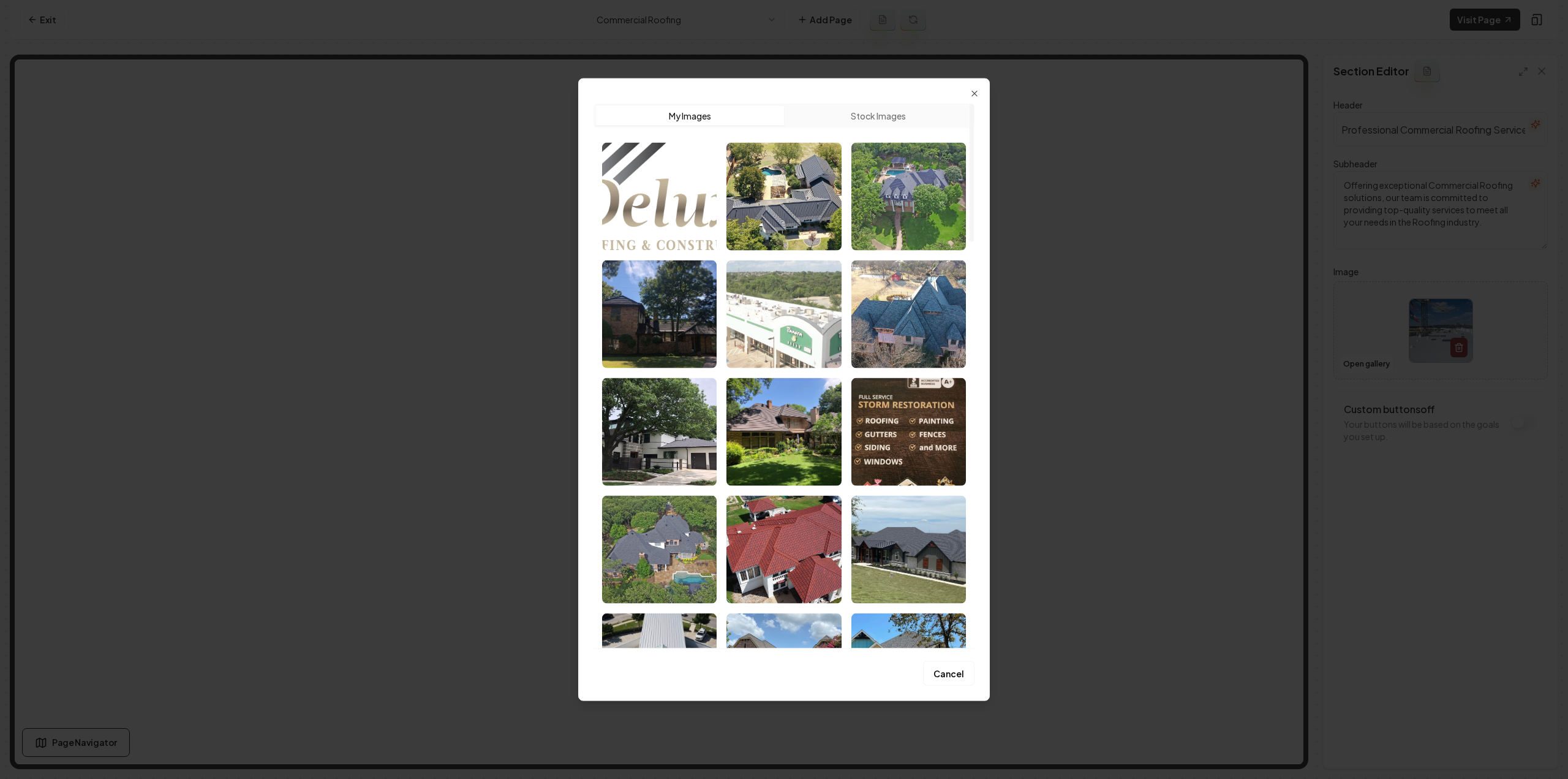
click at [734, 331] on img "Select image image_68a602725c7cd75eb8864edd.jpeg" at bounding box center [784, 313] width 115 height 108
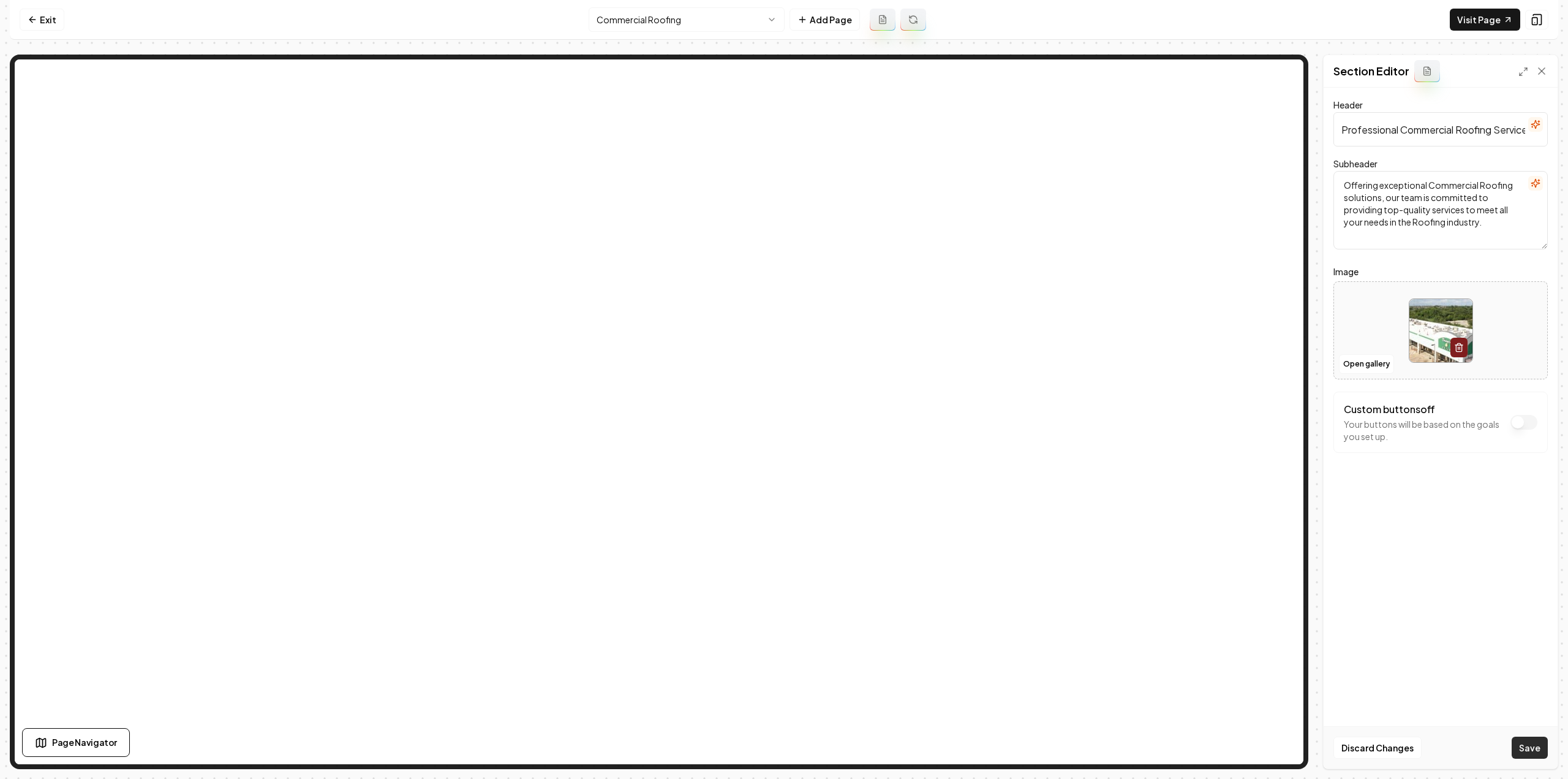
click at [1530, 745] on button "Save" at bounding box center [1530, 748] width 36 height 22
click at [641, 16] on html "Computer Required This feature is only available on a computer. Please switch t…" at bounding box center [784, 389] width 1568 height 779
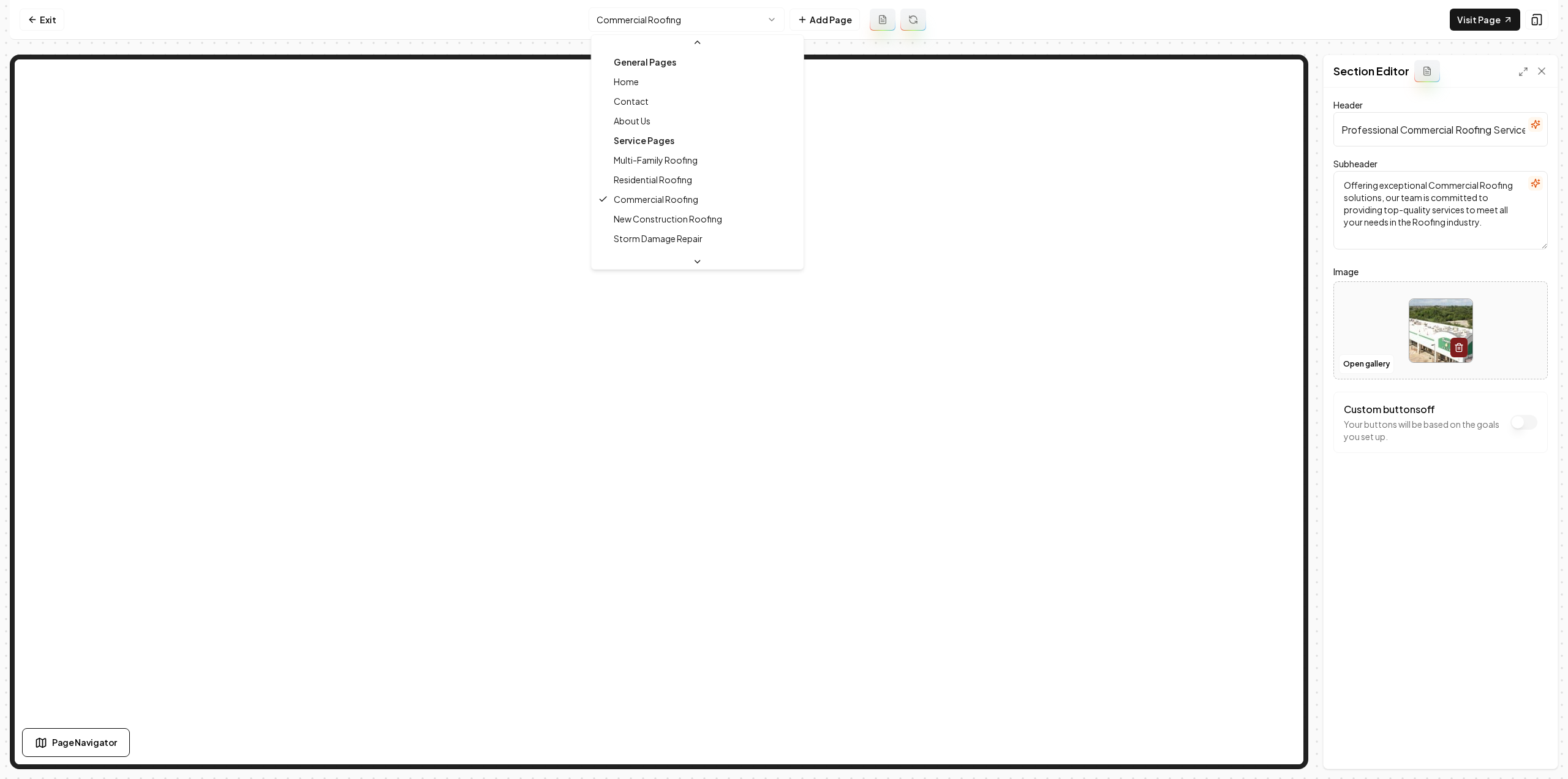
scroll to position [20, 0]
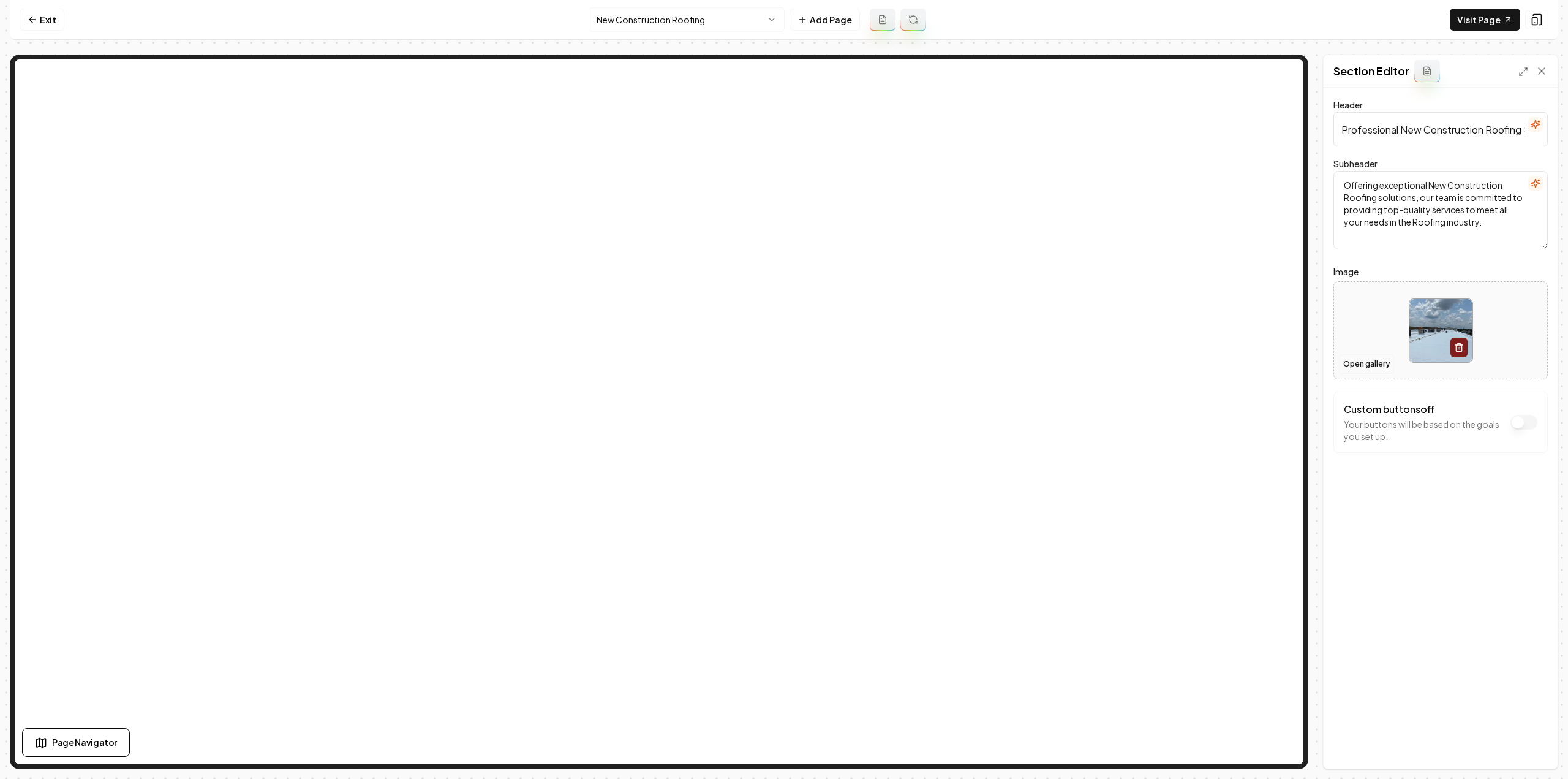
click at [1362, 362] on button "Open gallery" at bounding box center [1366, 363] width 55 height 20
click at [1362, 365] on button "Open gallery" at bounding box center [1366, 363] width 55 height 20
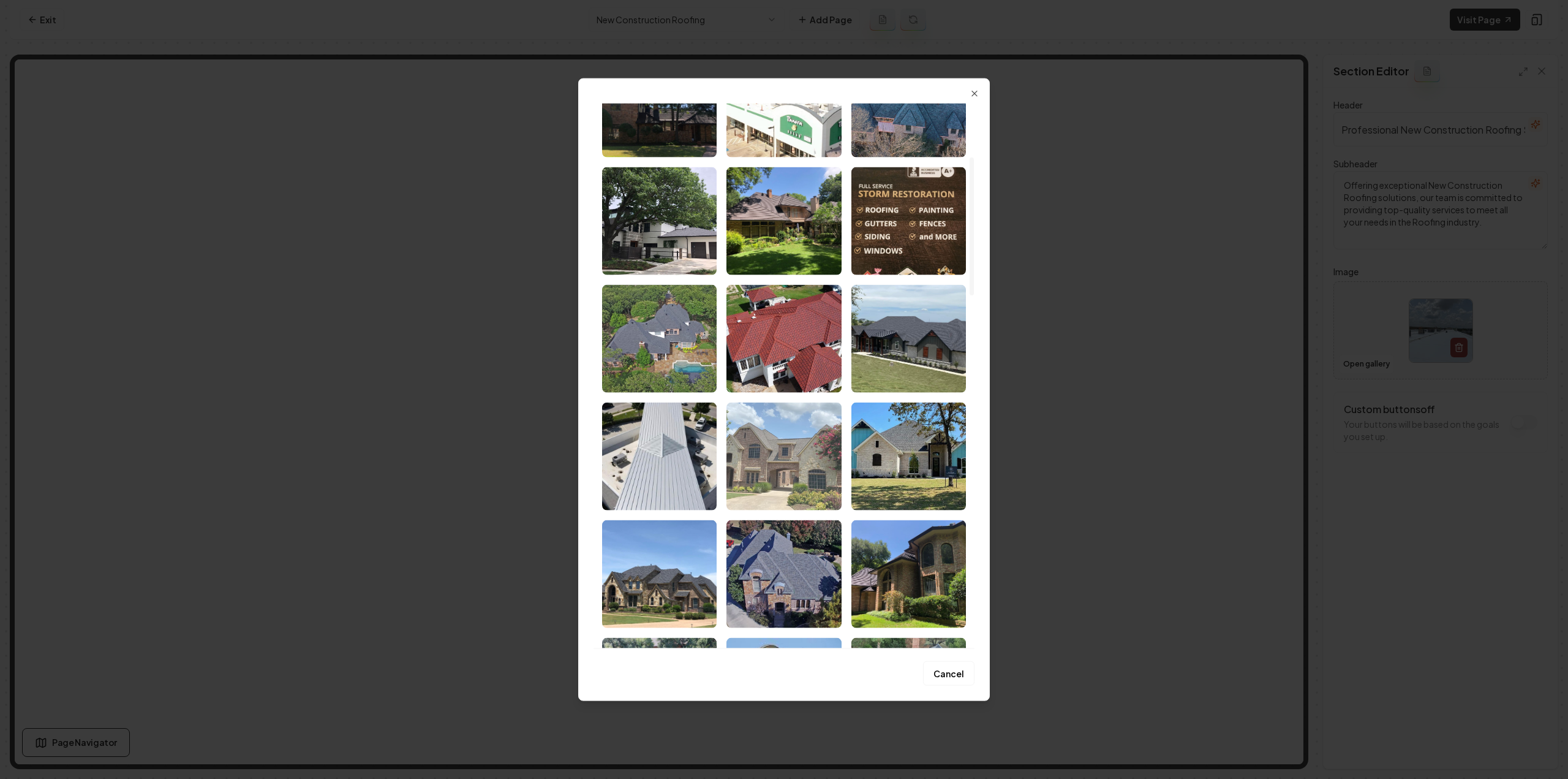
scroll to position [245, 0]
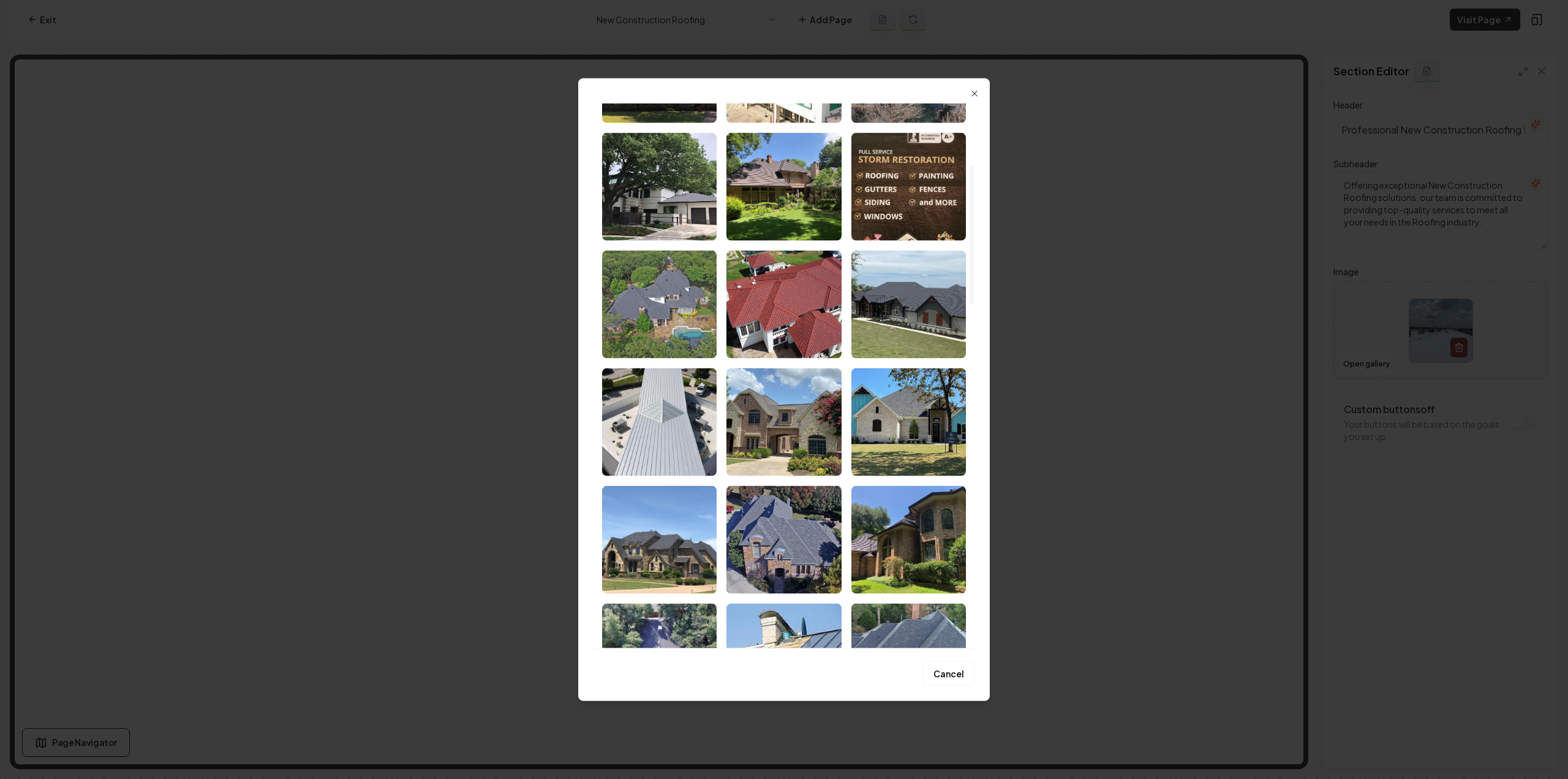
click at [785, 293] on img "Select image image_68a602715c7cd75eb886473c.jpeg" at bounding box center [784, 304] width 115 height 108
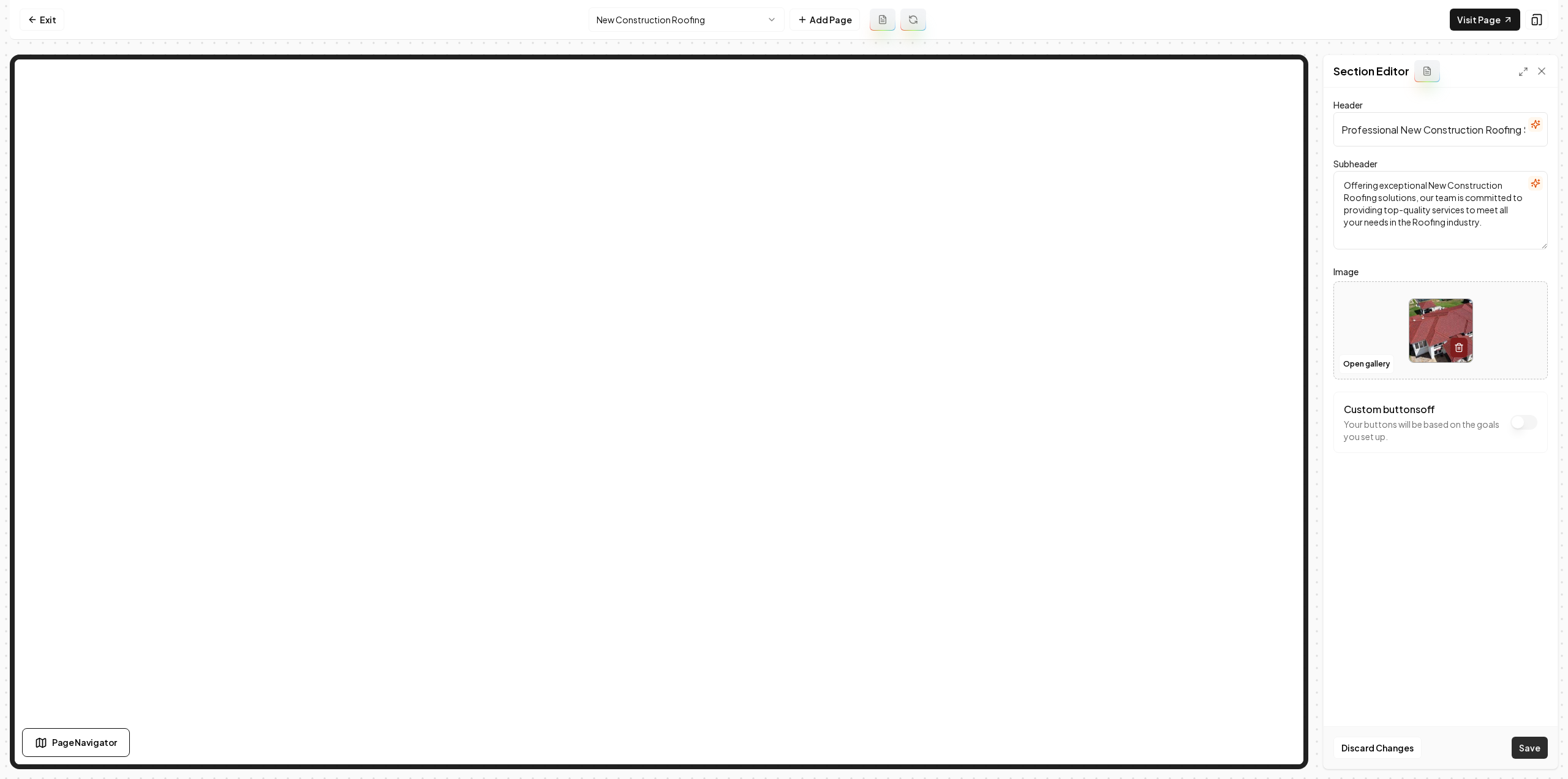
click at [1537, 748] on button "Save" at bounding box center [1530, 748] width 36 height 22
click at [631, 19] on html "Computer Required This feature is only available on a computer. Please switch t…" at bounding box center [784, 389] width 1568 height 779
click at [1370, 362] on button "Open gallery" at bounding box center [1366, 363] width 55 height 20
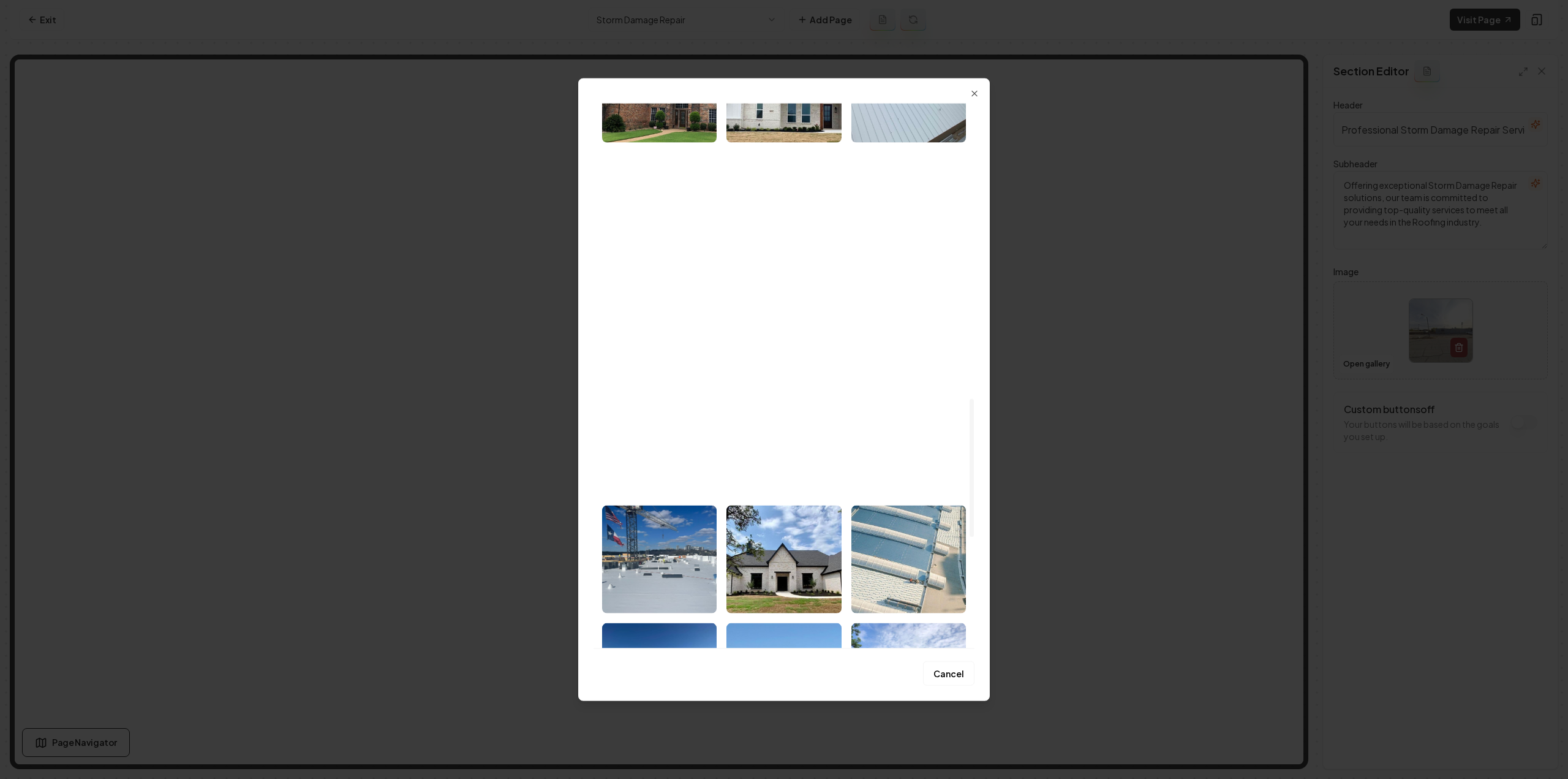
scroll to position [1164, 0]
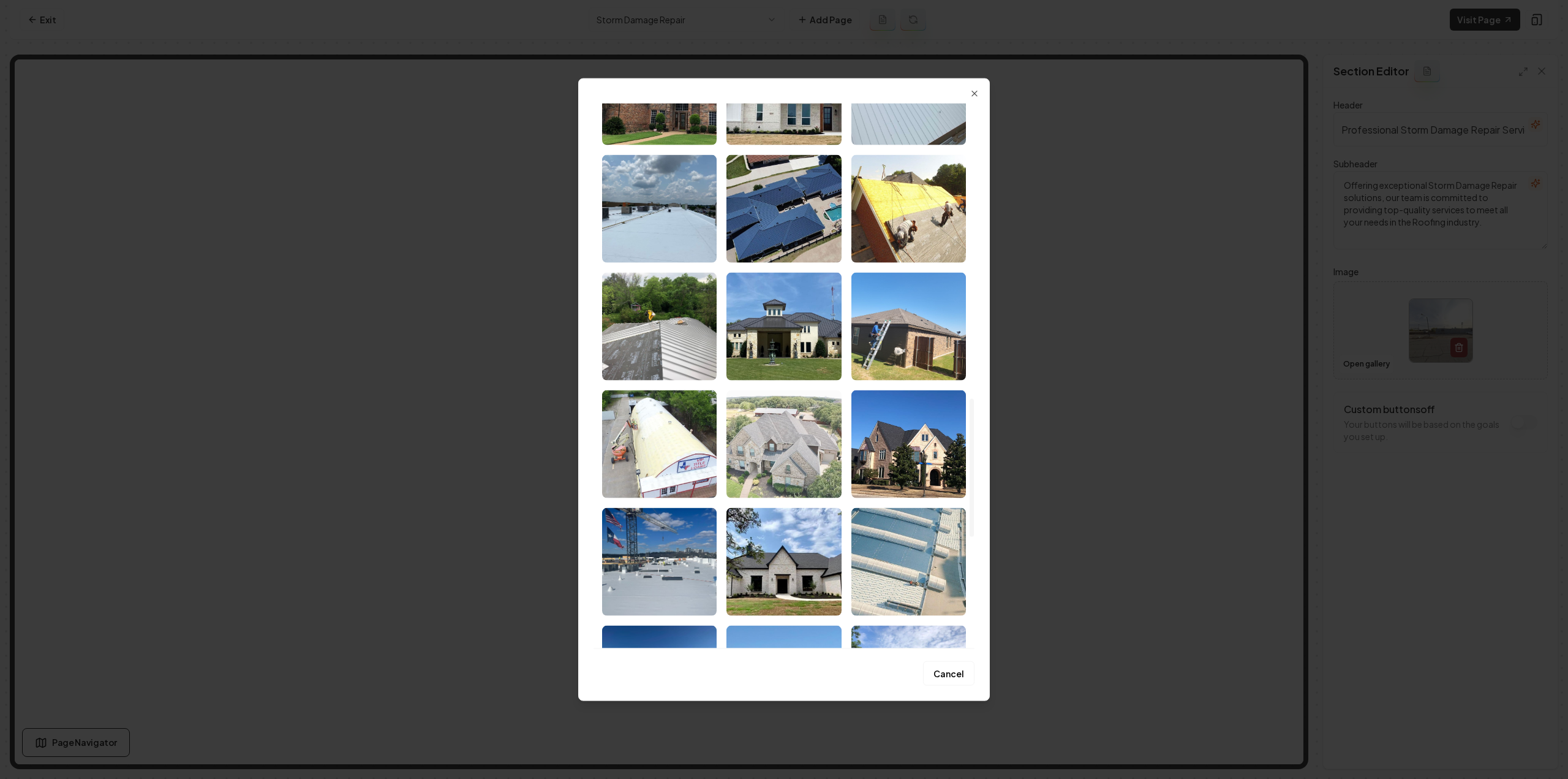
click at [811, 435] on img "Select image image_68a602705c7cd75eb8864242.jpeg" at bounding box center [784, 444] width 115 height 108
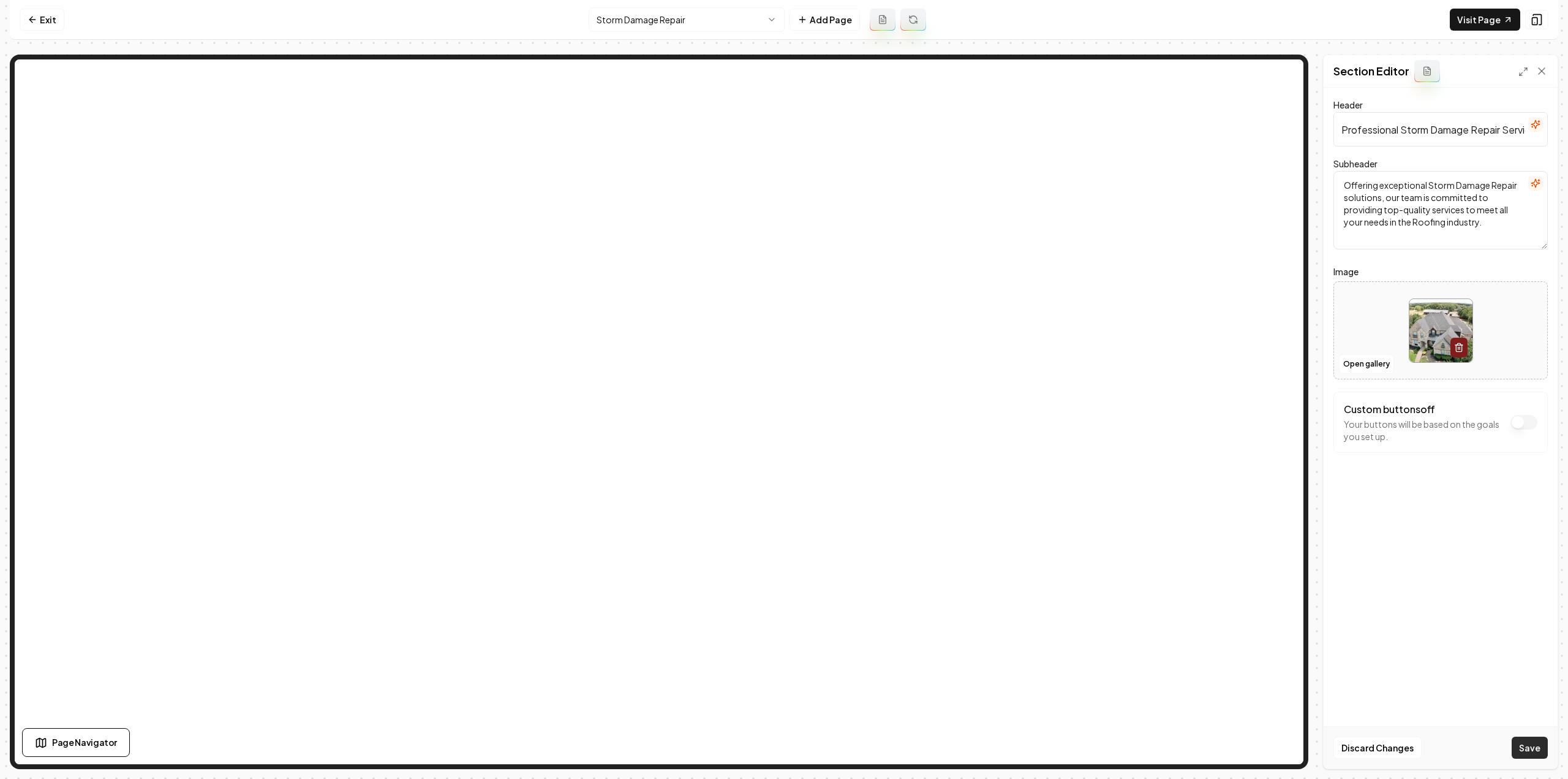
click at [1540, 751] on button "Save" at bounding box center [1530, 748] width 36 height 22
click at [737, 26] on html "Computer Required This feature is only available on a computer. Please switch t…" at bounding box center [784, 389] width 1568 height 779
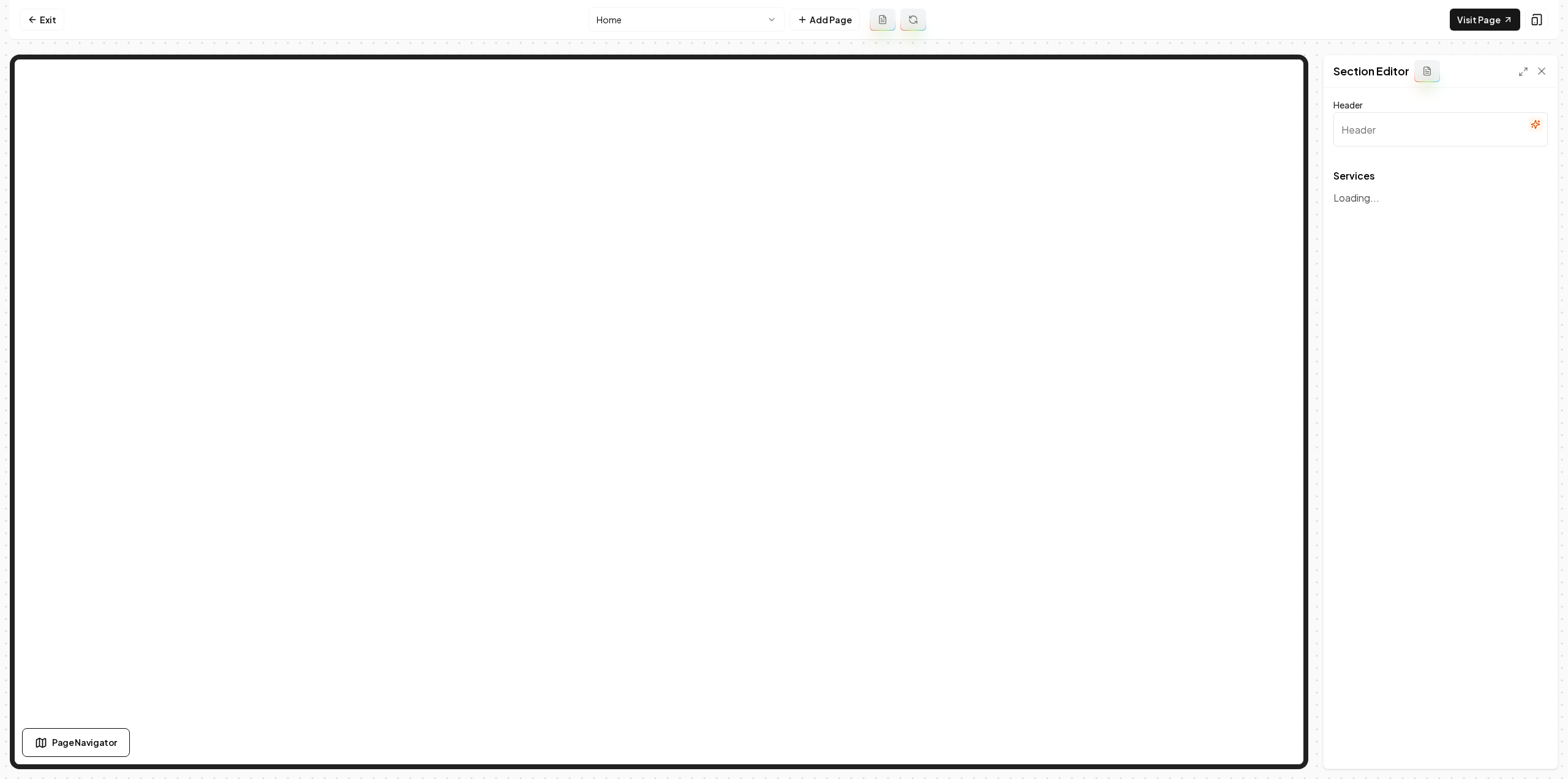
type input "Our Expert Roofing Services"
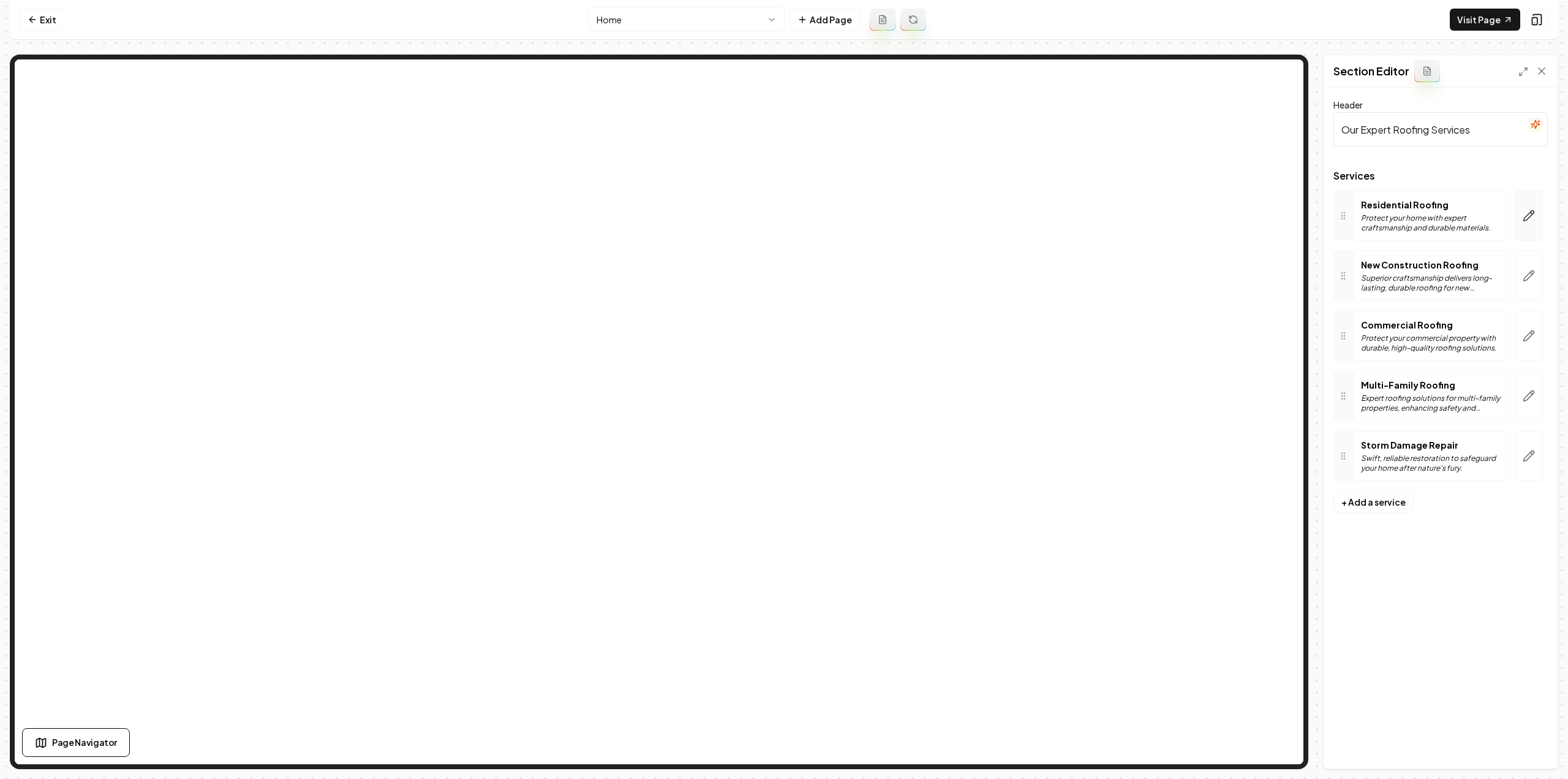
click at [1534, 217] on icon "button" at bounding box center [1529, 216] width 13 height 13
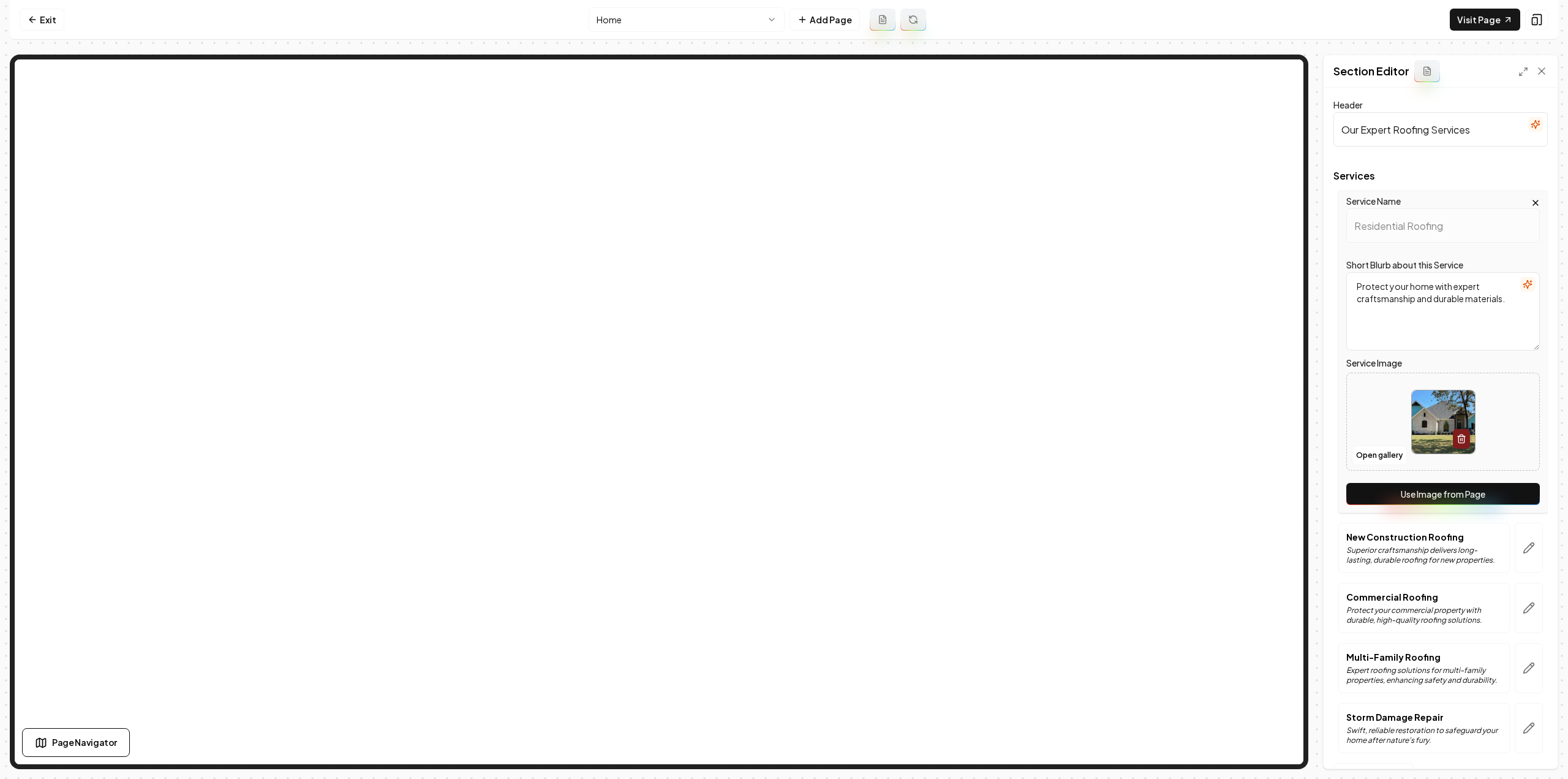
click at [1423, 490] on button "Use Image from Page" at bounding box center [1444, 494] width 194 height 22
click at [1524, 543] on icon "button" at bounding box center [1529, 548] width 10 height 10
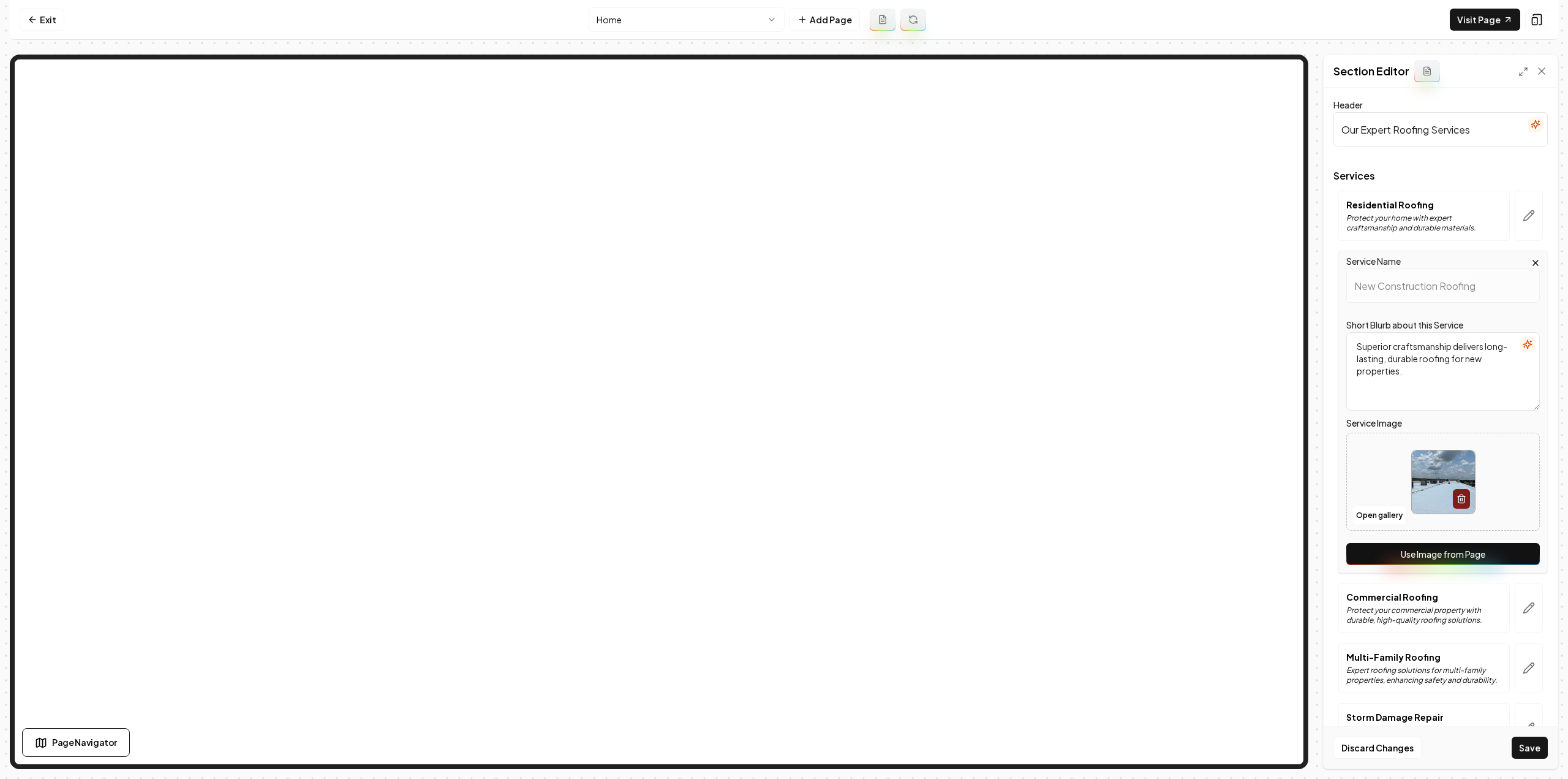
click at [1517, 553] on button "Use Image from Page" at bounding box center [1444, 554] width 194 height 22
click at [1525, 602] on icon "button" at bounding box center [1529, 608] width 13 height 13
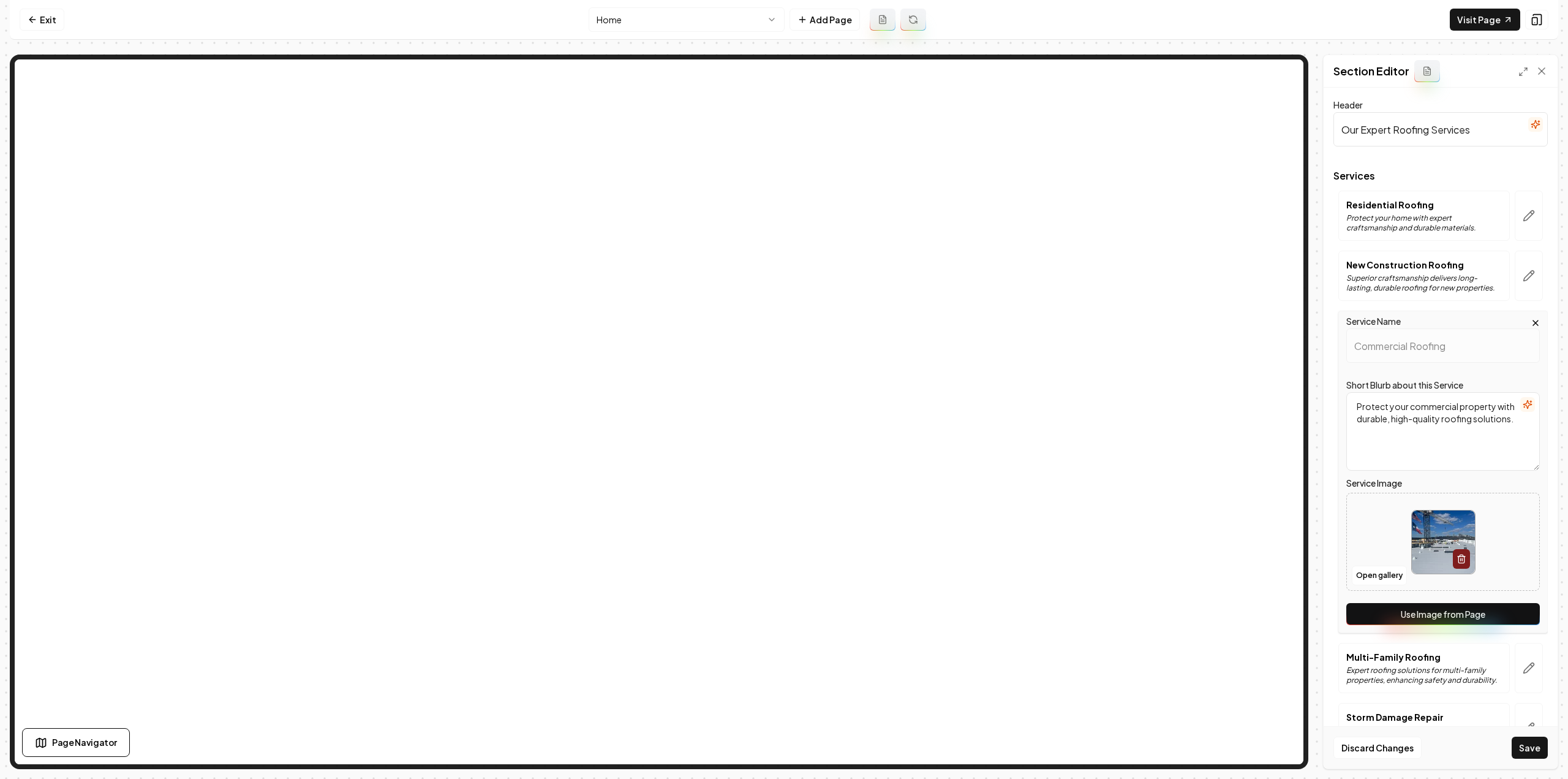
click at [1500, 620] on button "Use Image from Page" at bounding box center [1444, 614] width 194 height 22
click at [1517, 658] on button "button" at bounding box center [1529, 668] width 28 height 50
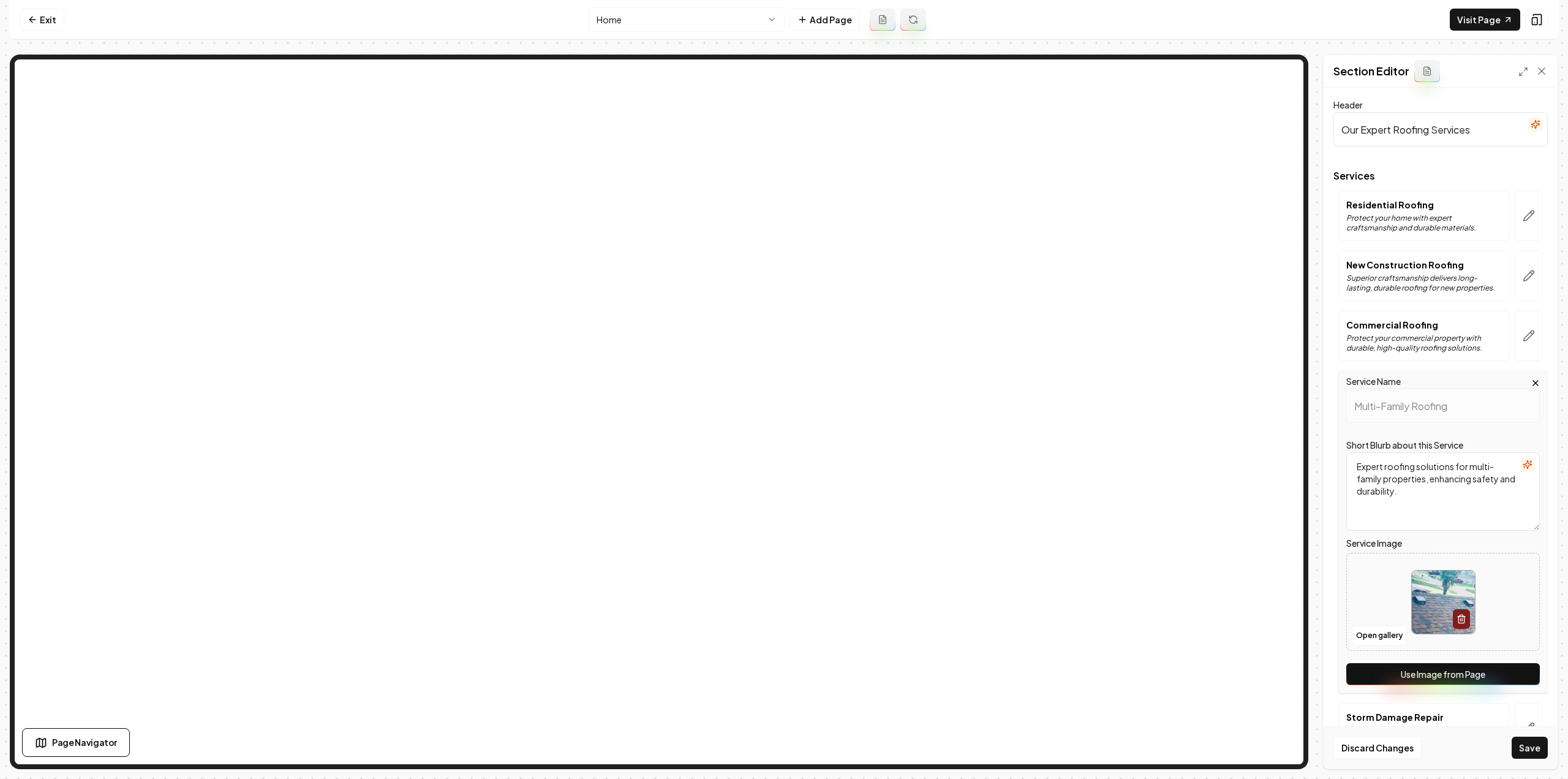
drag, startPoint x: 1514, startPoint y: 676, endPoint x: 1505, endPoint y: 668, distance: 12.0
click at [1514, 676] on button "Use Image from Page" at bounding box center [1444, 674] width 194 height 22
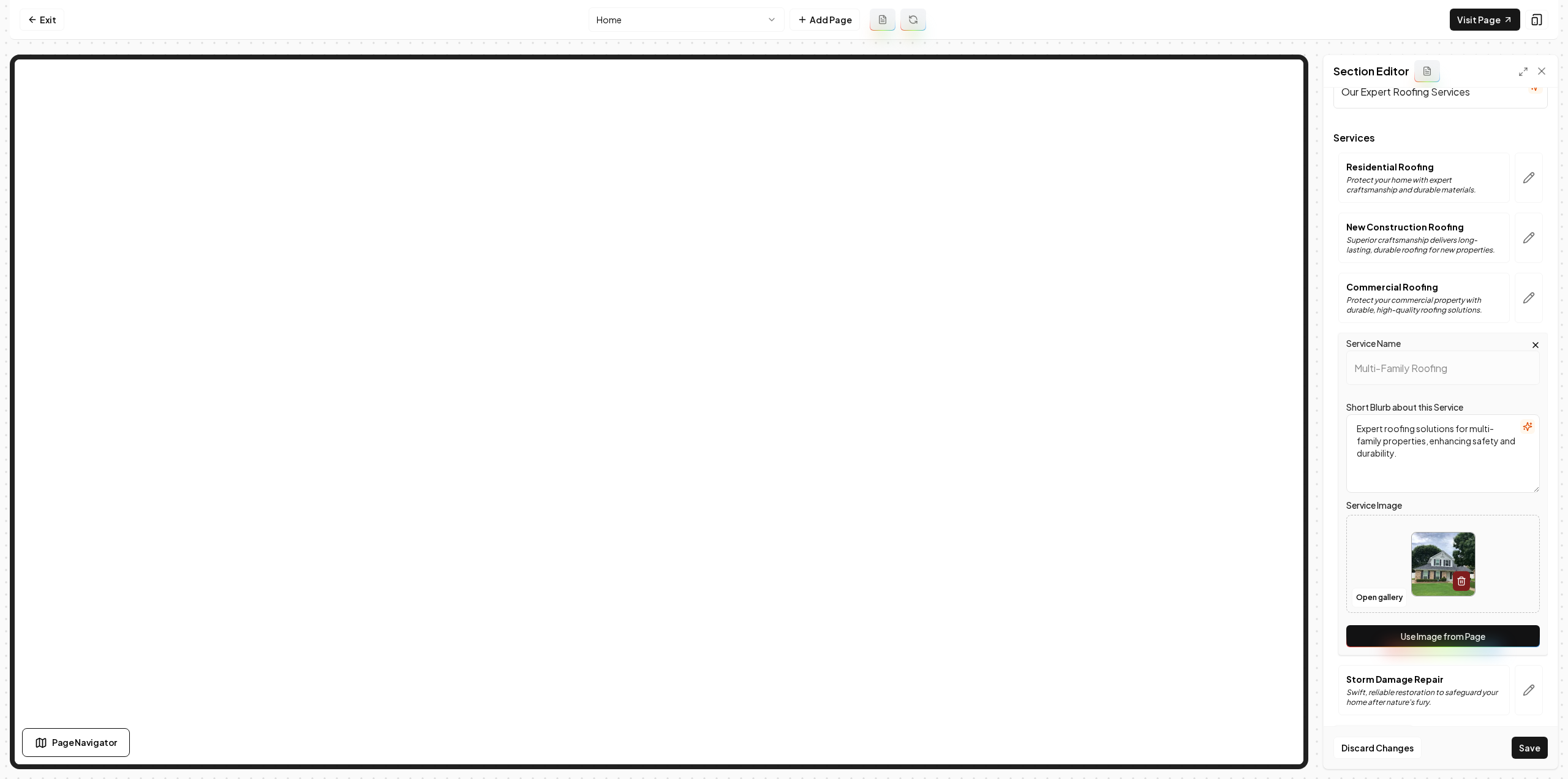
click at [1515, 678] on button "button" at bounding box center [1529, 690] width 28 height 50
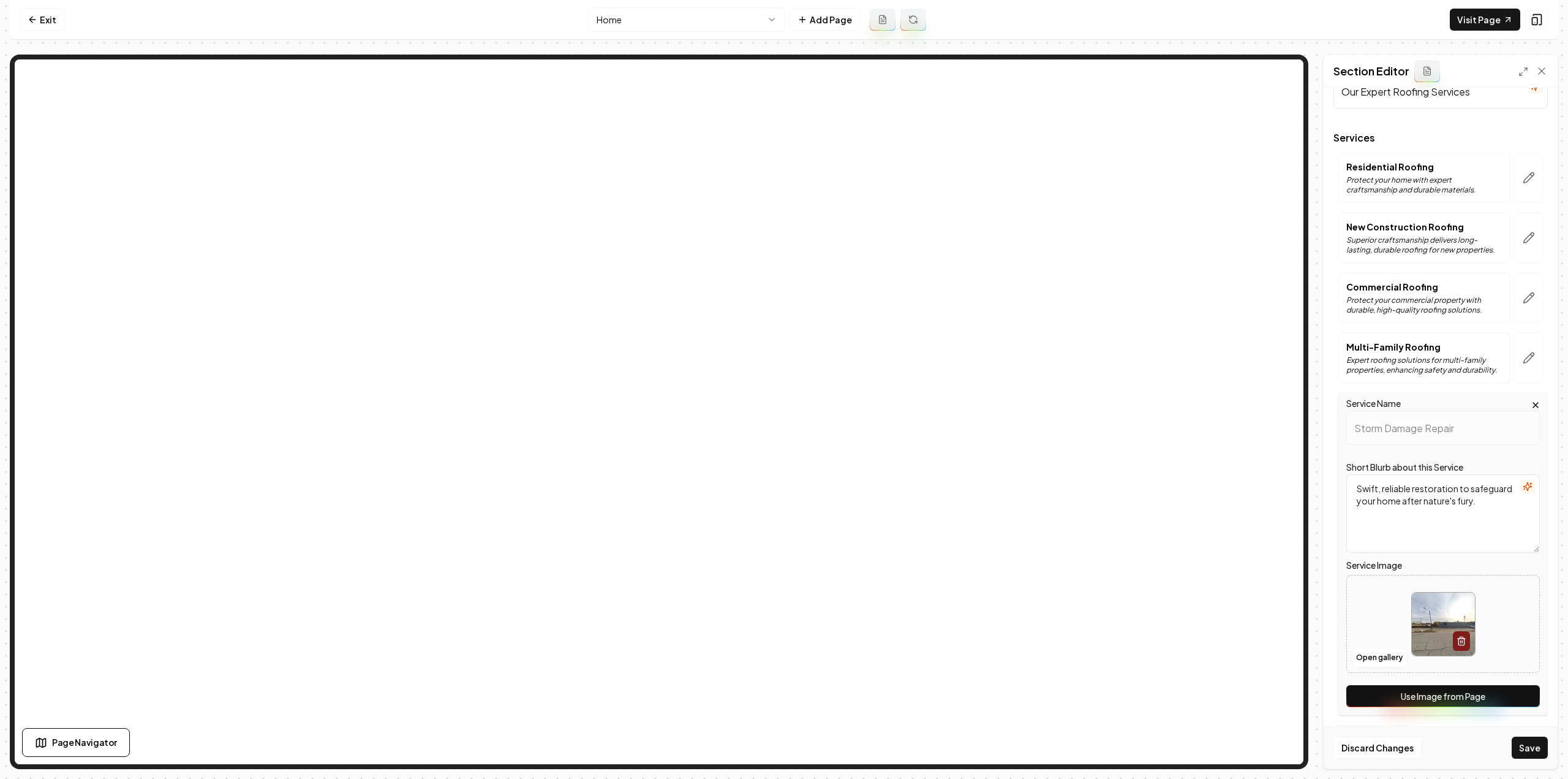
click at [1506, 695] on button "Use Image from Page" at bounding box center [1444, 696] width 194 height 22
click at [1527, 754] on button "Save" at bounding box center [1530, 748] width 36 height 22
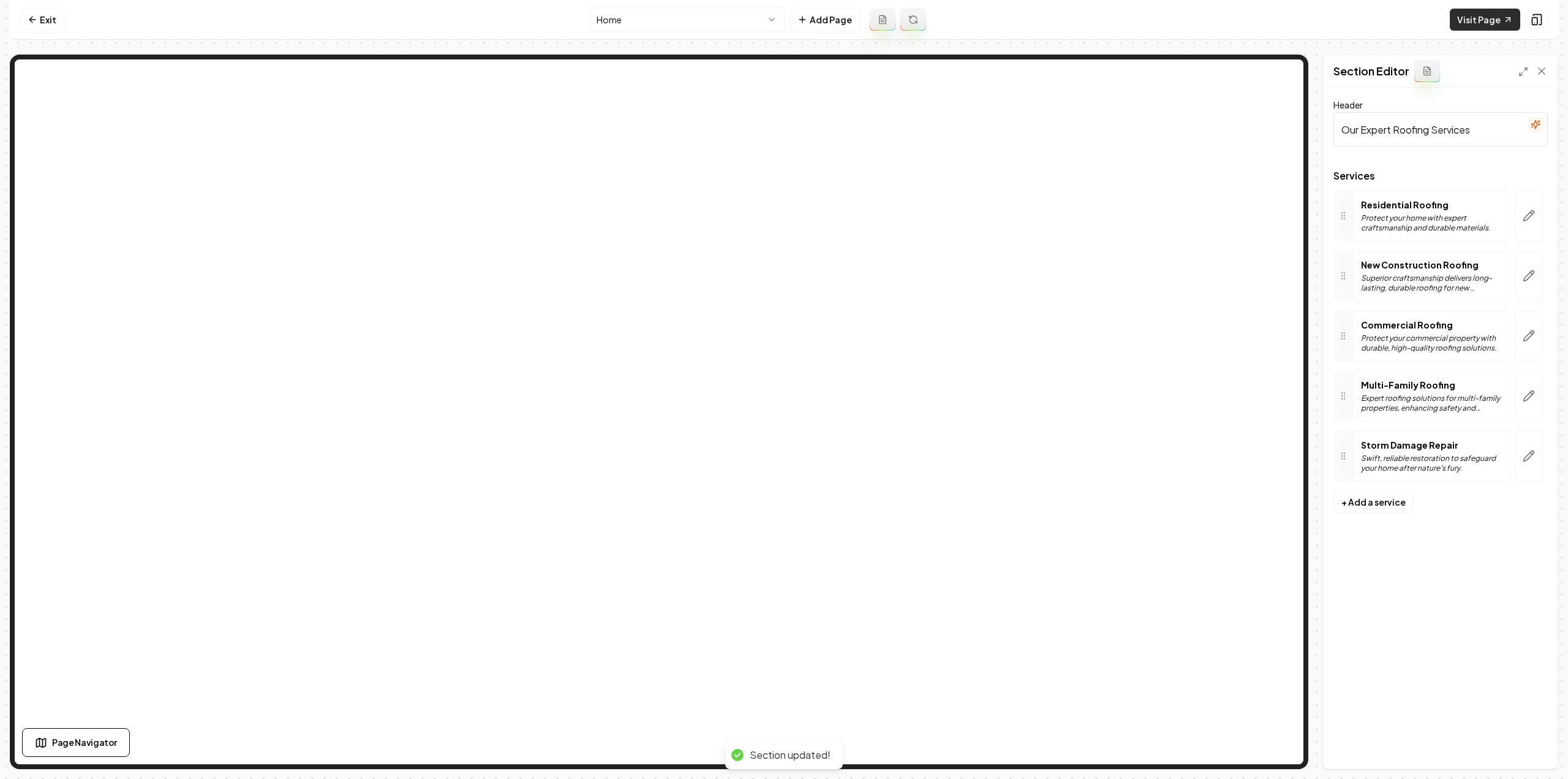
scroll to position [0, 0]
click at [1480, 18] on link "Visit Page" at bounding box center [1485, 20] width 70 height 22
click at [38, 19] on link "Exit" at bounding box center [41, 20] width 45 height 22
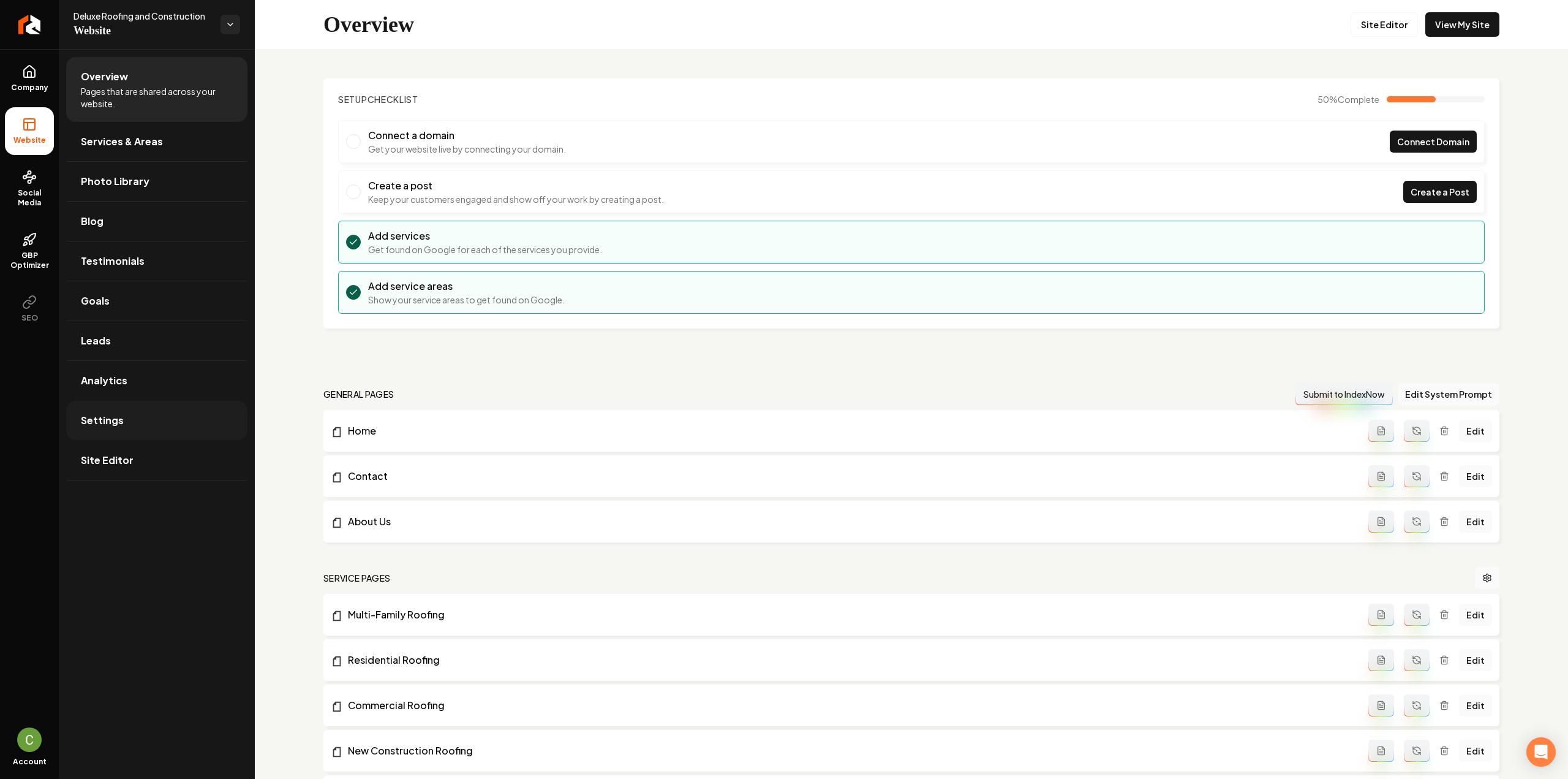
click at [140, 411] on link "Settings" at bounding box center [157, 420] width 181 height 39
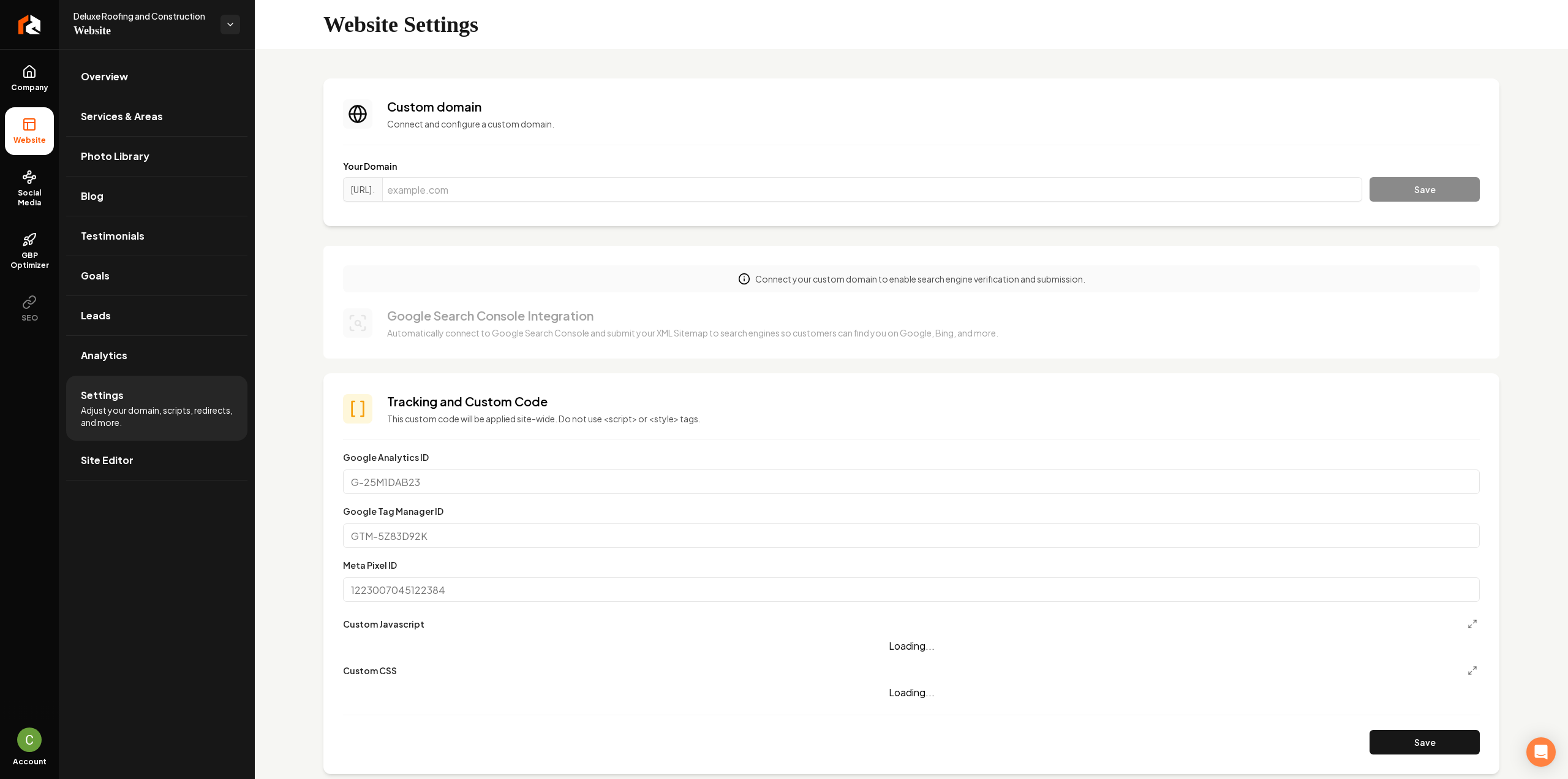
drag, startPoint x: 24, startPoint y: 65, endPoint x: 60, endPoint y: 83, distance: 40.2
click at [24, 65] on icon at bounding box center [29, 71] width 15 height 15
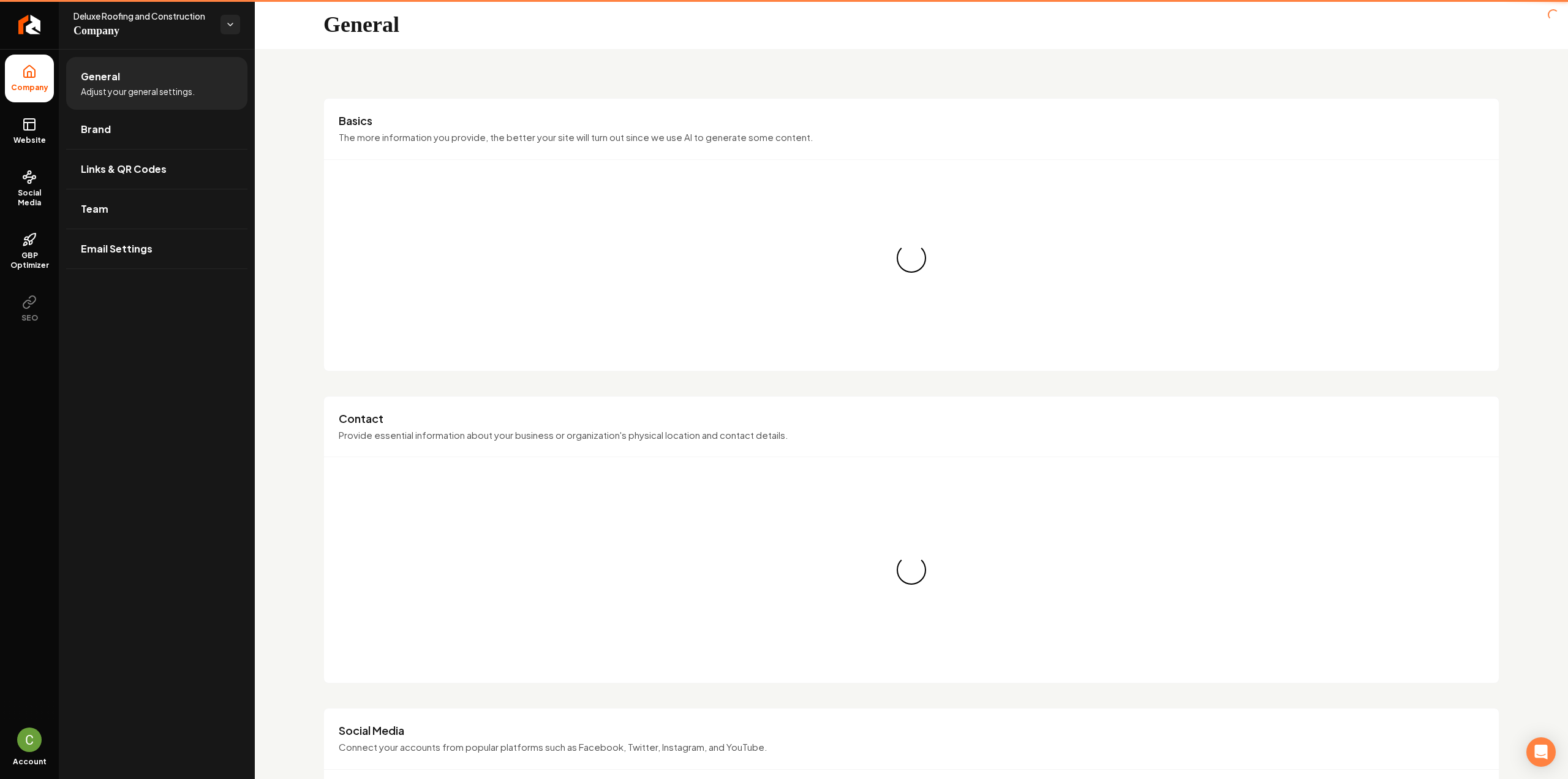
click at [94, 105] on li "General Adjust your general settings." at bounding box center [157, 83] width 181 height 52
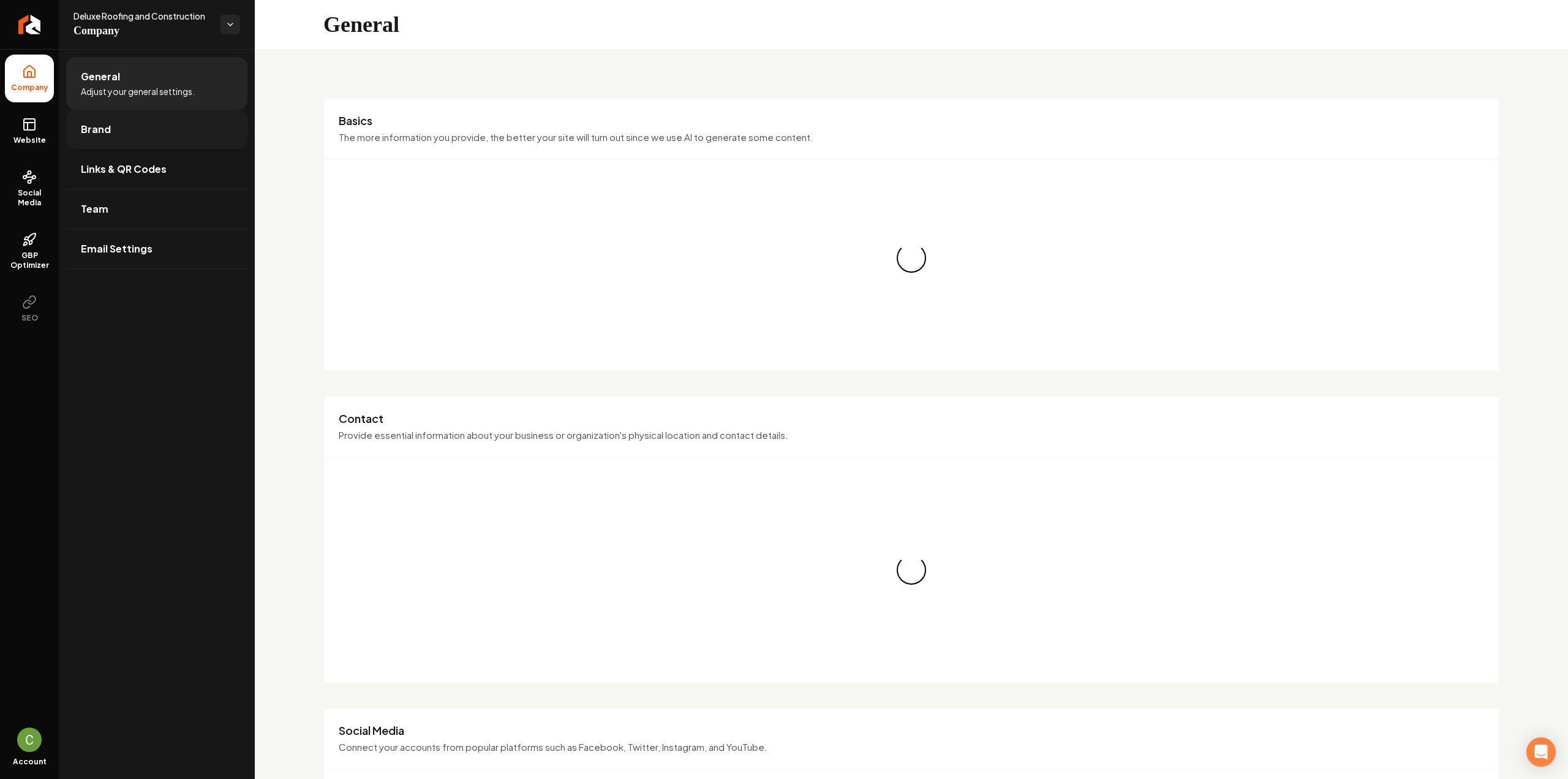
click at [98, 118] on link "Brand" at bounding box center [157, 129] width 181 height 39
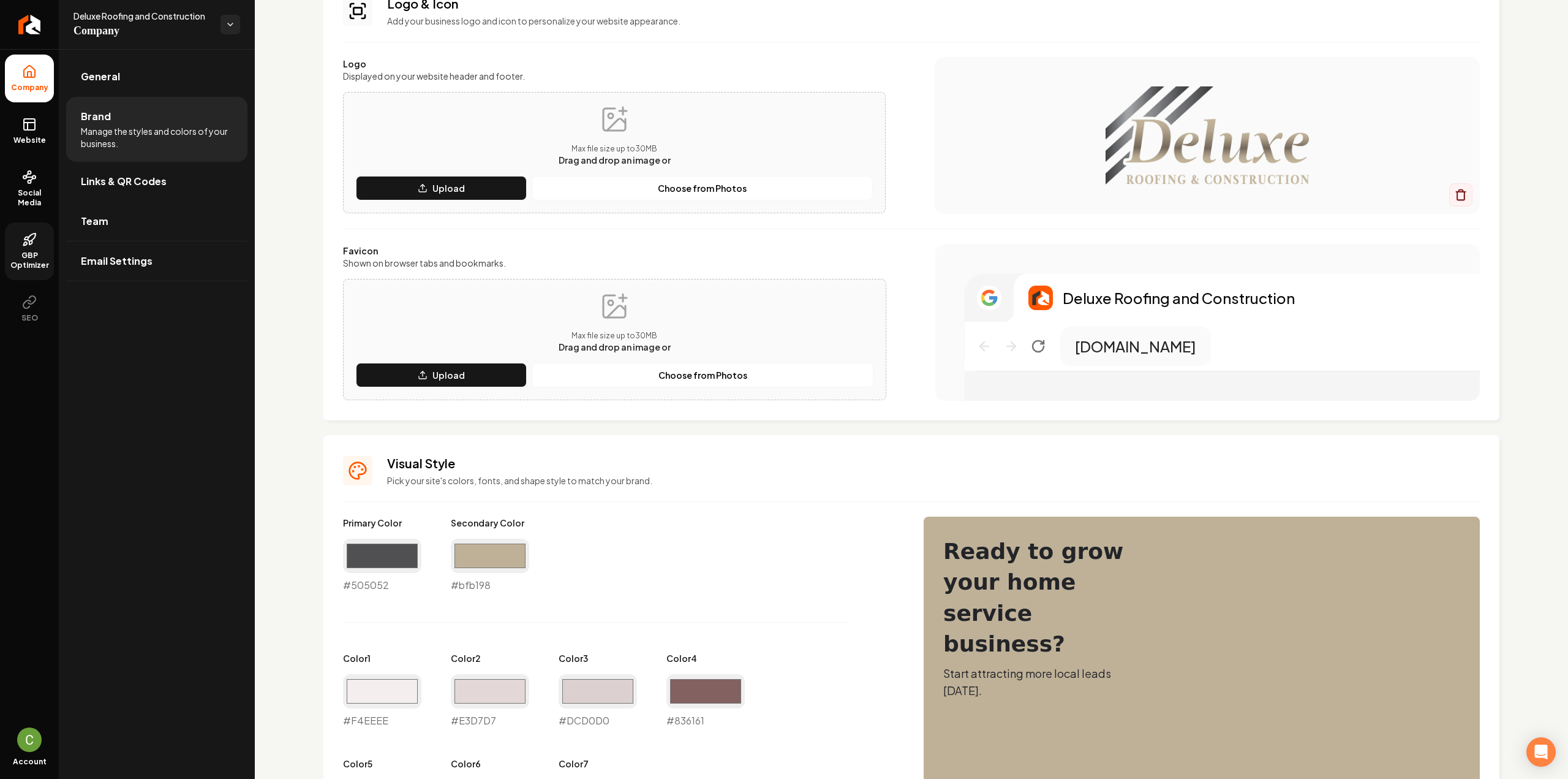
scroll to position [123, 0]
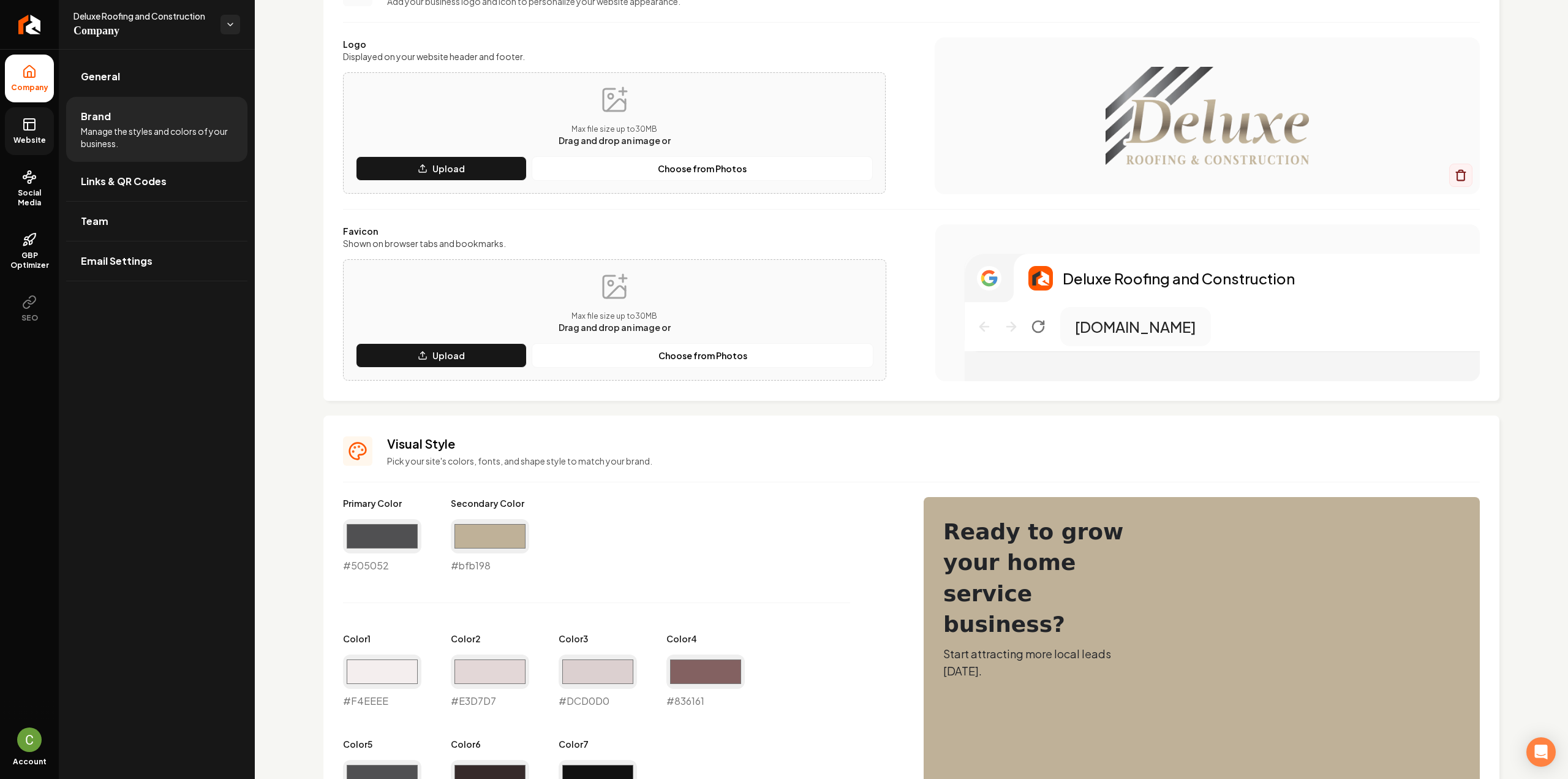
click at [35, 147] on link "Website" at bounding box center [29, 130] width 49 height 48
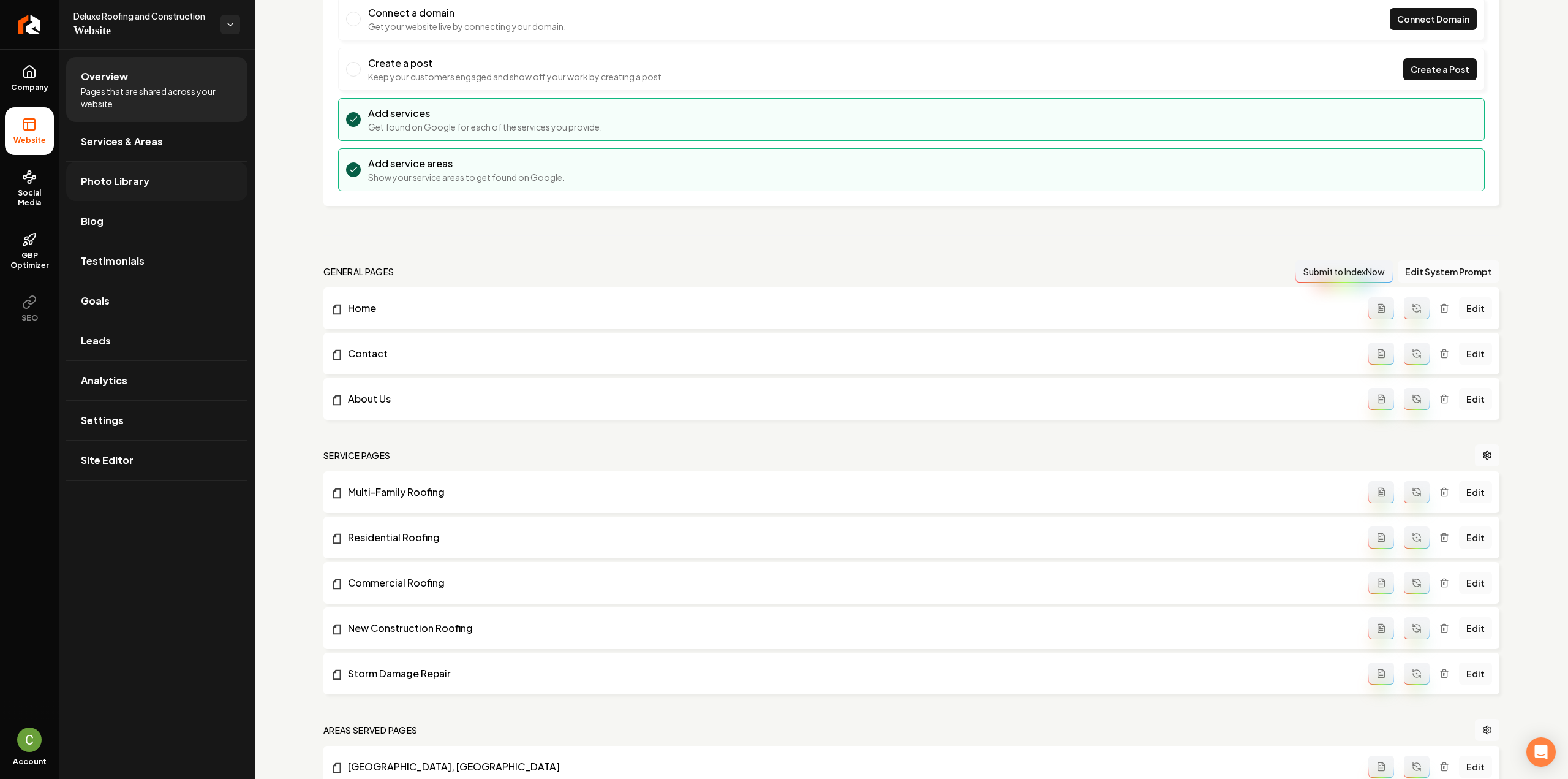
scroll to position [291, 0]
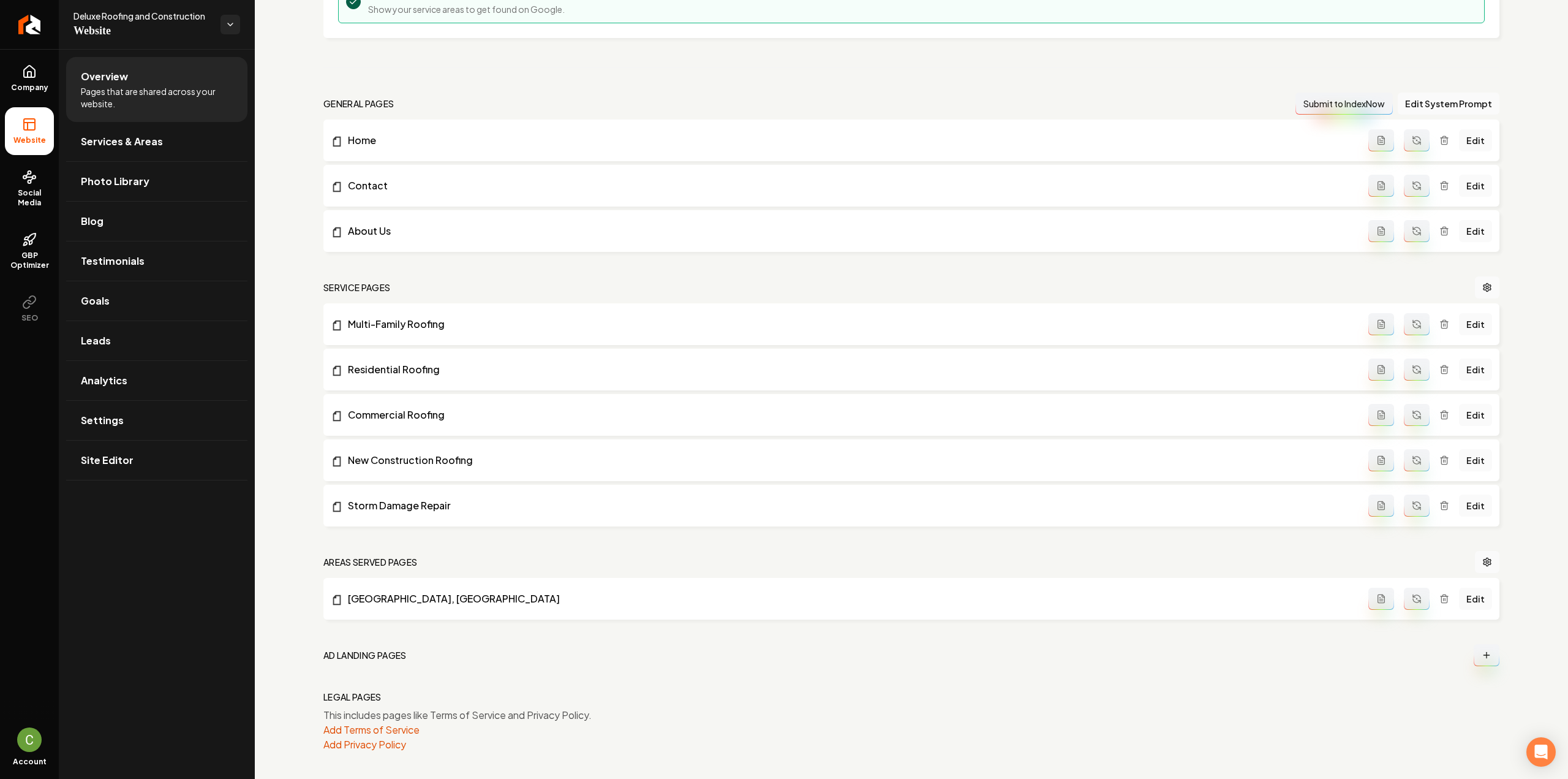
click at [19, 51] on ul "Company Website Social Media GBP Optimizer SEO" at bounding box center [29, 193] width 59 height 288
click at [21, 68] on link "Company" at bounding box center [29, 78] width 49 height 48
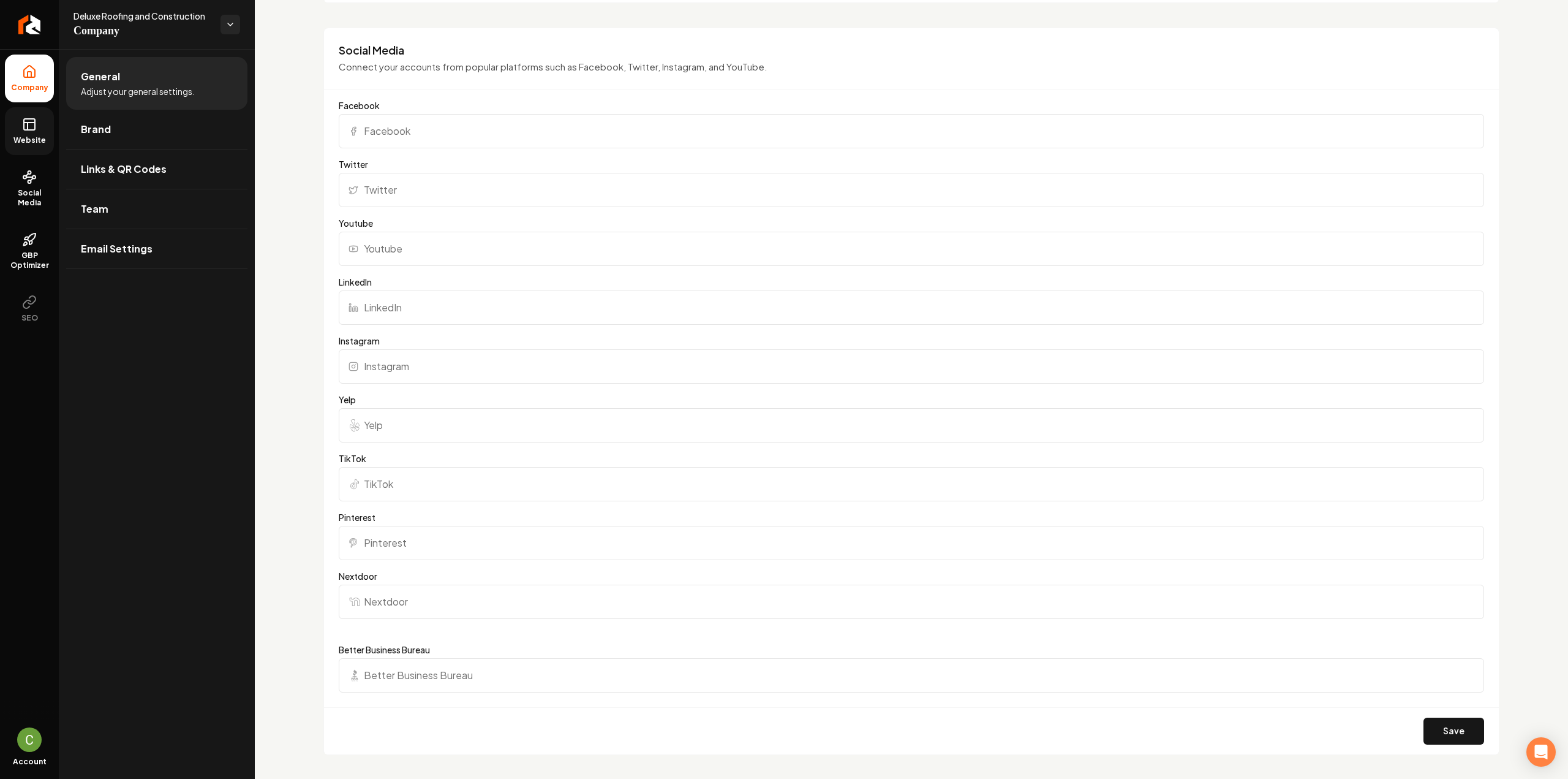
scroll to position [881, 0]
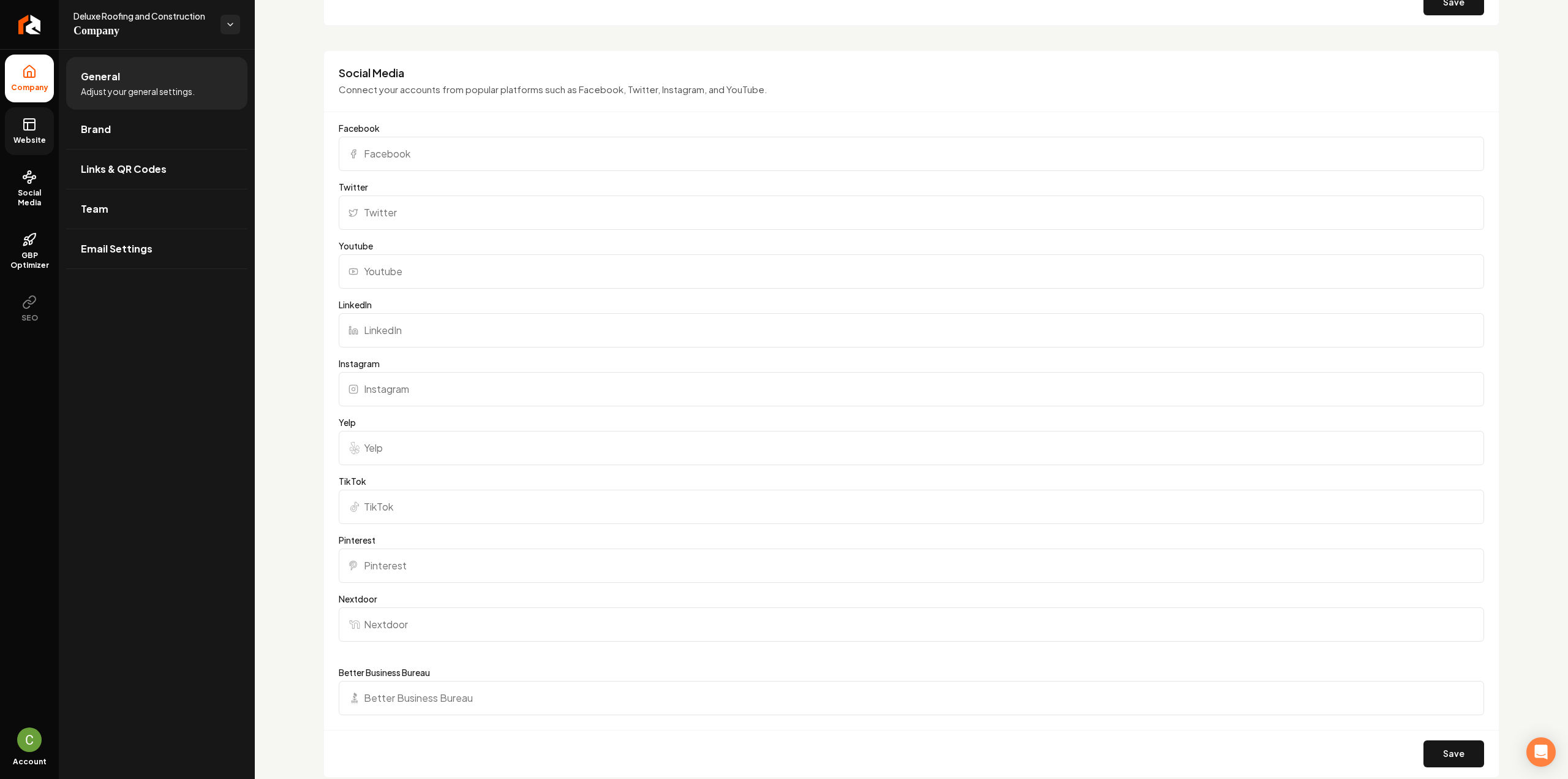
click at [405, 160] on input "Facebook" at bounding box center [912, 154] width 1145 height 34
paste input "https://www.facebook.com/DeluxeRoofingDFW/"
type input "https://www.facebook.com/DeluxeRoofingDFW/"
click at [398, 387] on input "Instagram" at bounding box center [912, 389] width 1145 height 34
paste input "https://www.instagram.com/deluxe_roofing_dfw/"
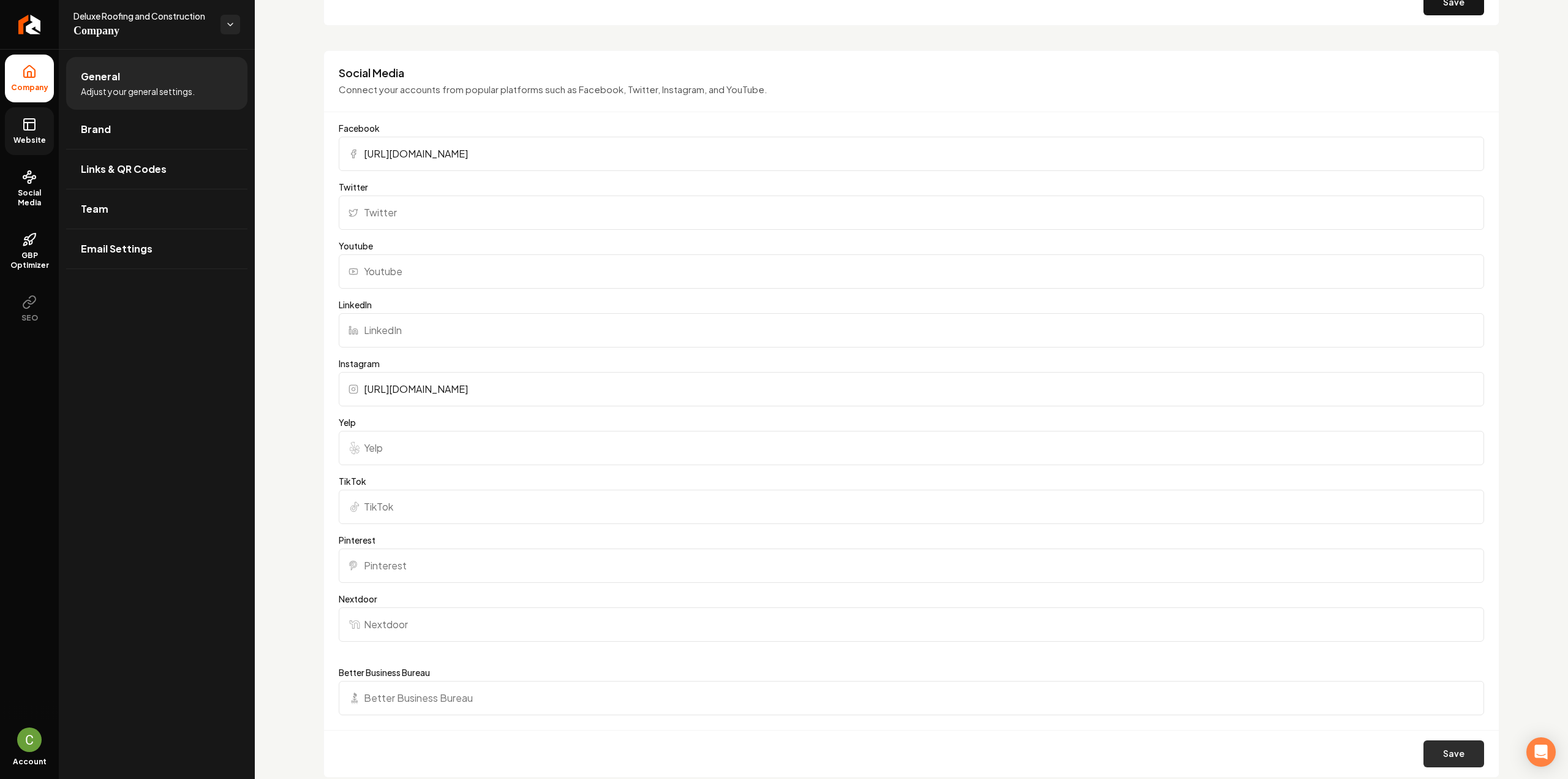
type input "https://www.instagram.com/deluxe_roofing_dfw/"
click at [1430, 741] on button "Save" at bounding box center [1454, 753] width 61 height 27
click at [1434, 749] on button "Save" at bounding box center [1454, 753] width 61 height 27
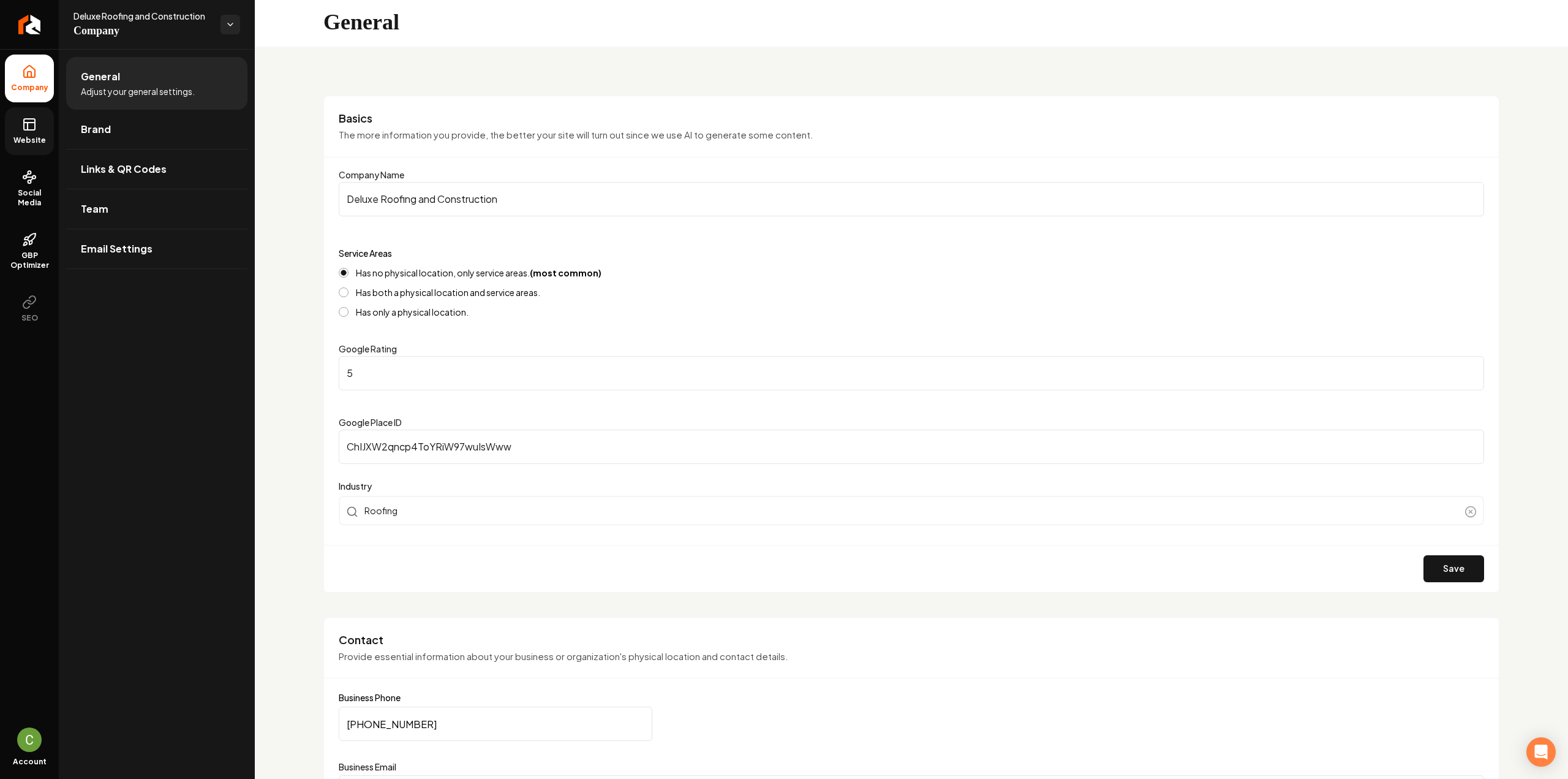
scroll to position [0, 0]
drag, startPoint x: 41, startPoint y: 127, endPoint x: 63, endPoint y: 146, distance: 29.1
click at [41, 127] on link "Website" at bounding box center [29, 130] width 49 height 48
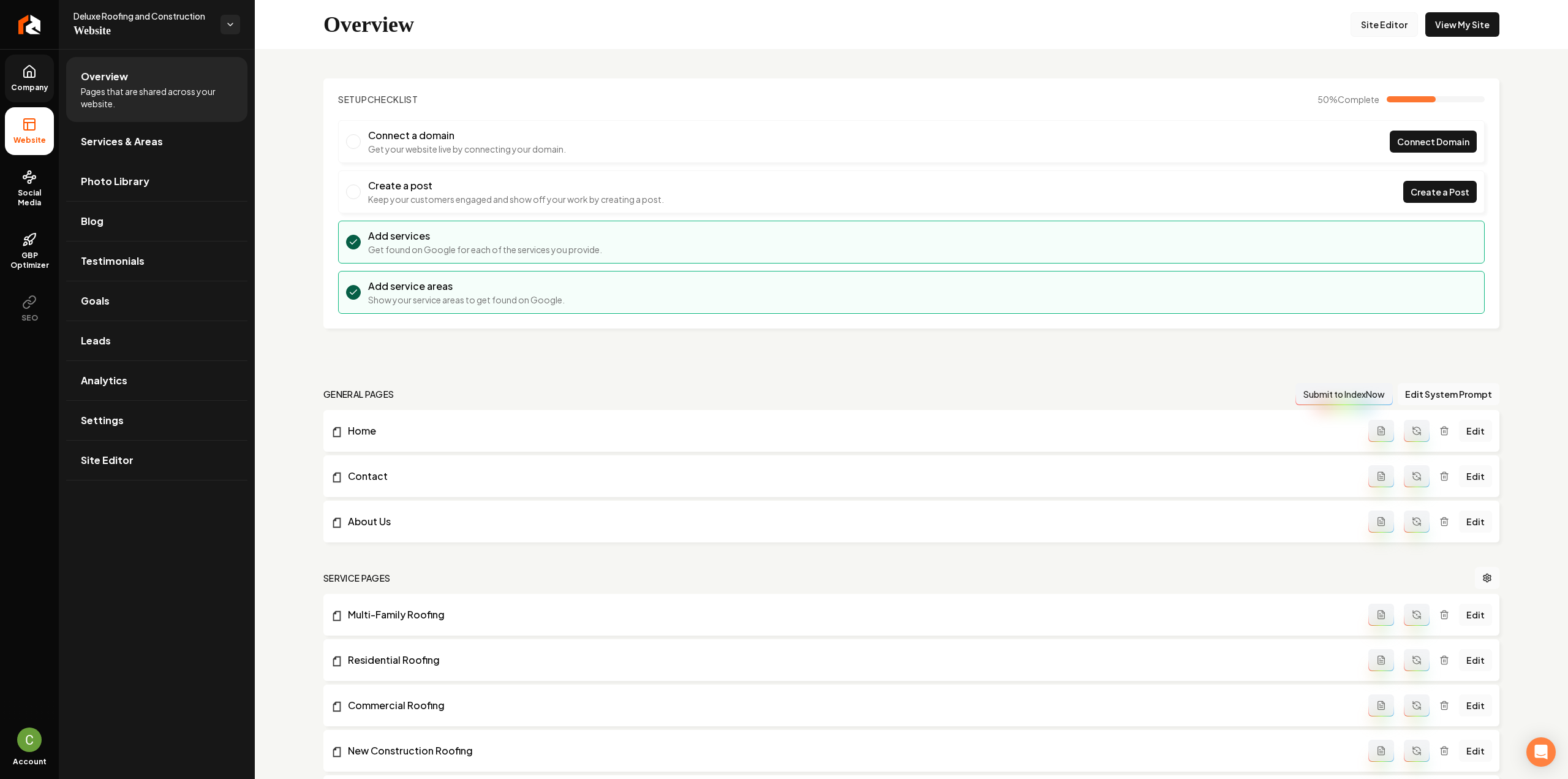
click at [1363, 22] on link "Site Editor" at bounding box center [1384, 24] width 67 height 24
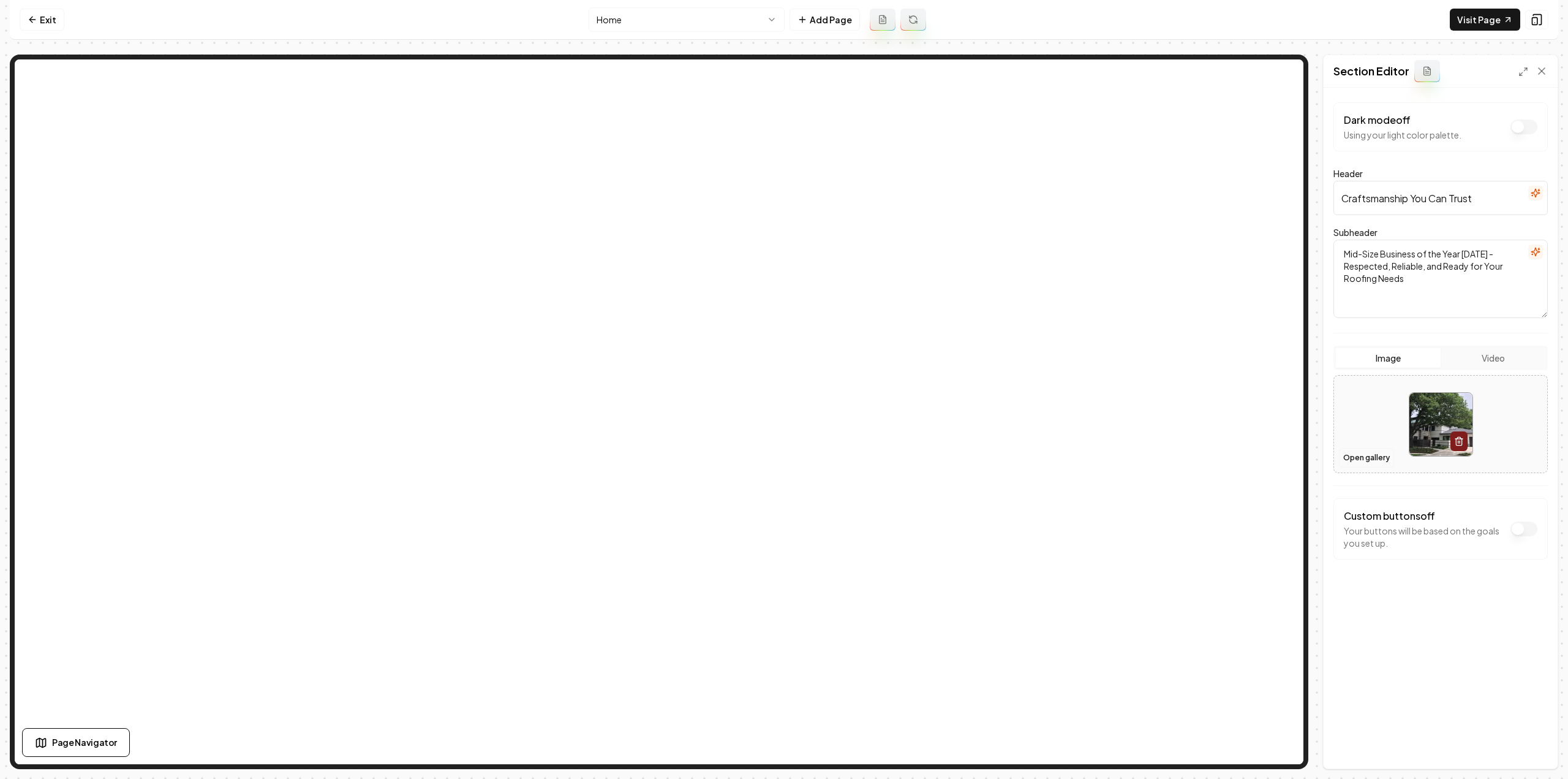
click at [1375, 458] on button "Open gallery" at bounding box center [1366, 457] width 55 height 20
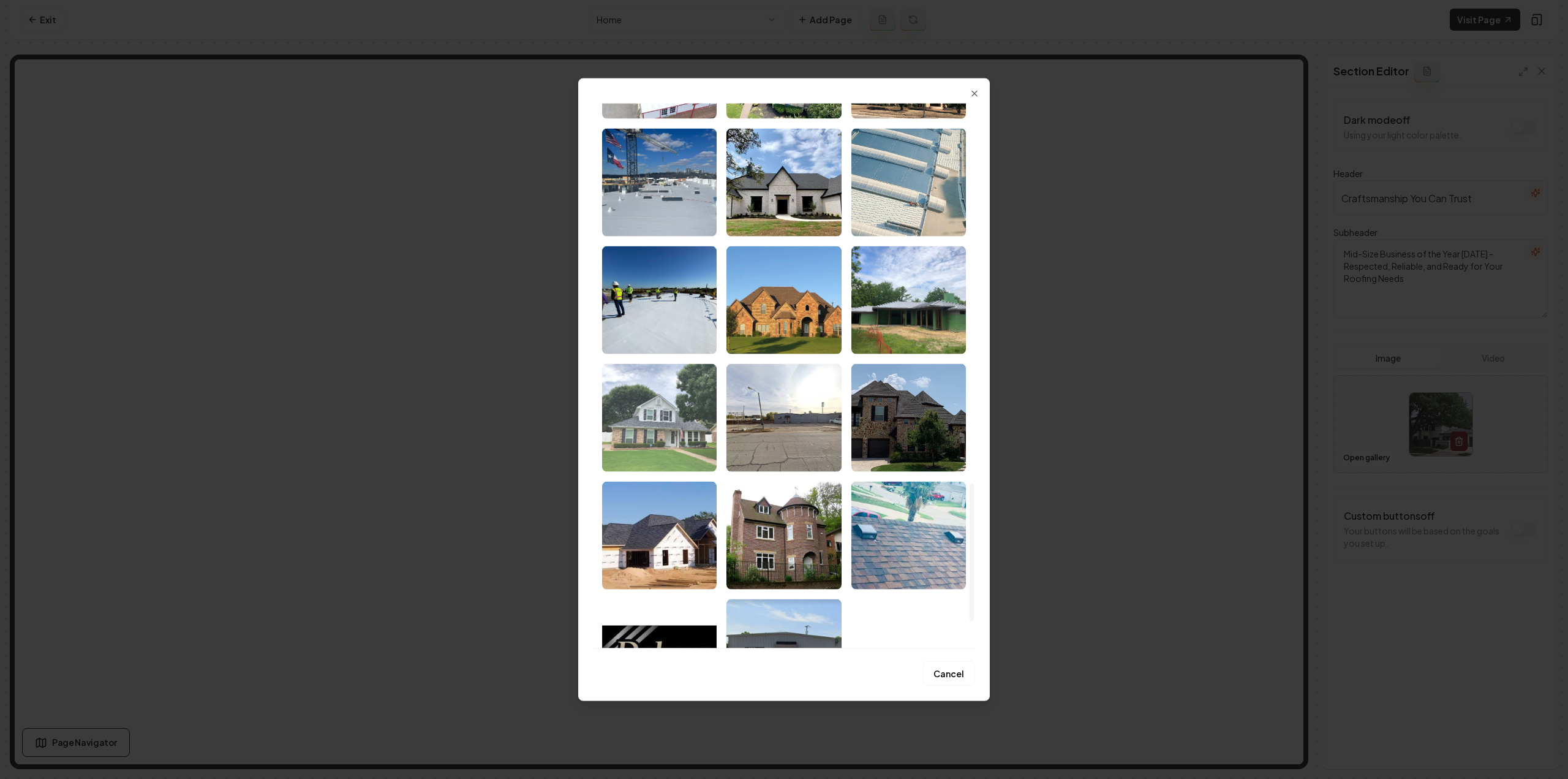
scroll to position [1483, 0]
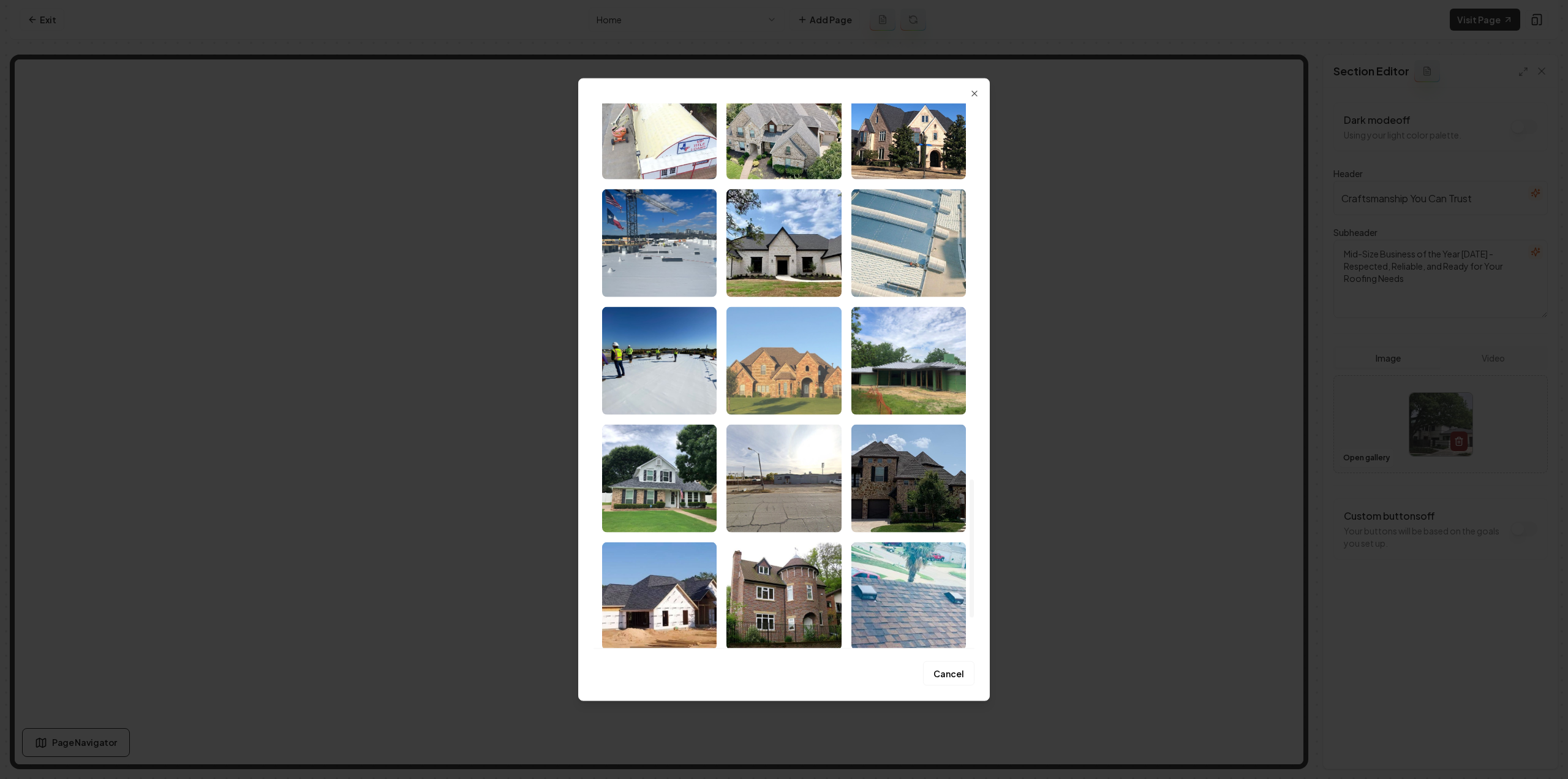
click at [758, 388] on img "Select image image_68a602705c7cd75eb88640a6.jpeg" at bounding box center [784, 360] width 115 height 108
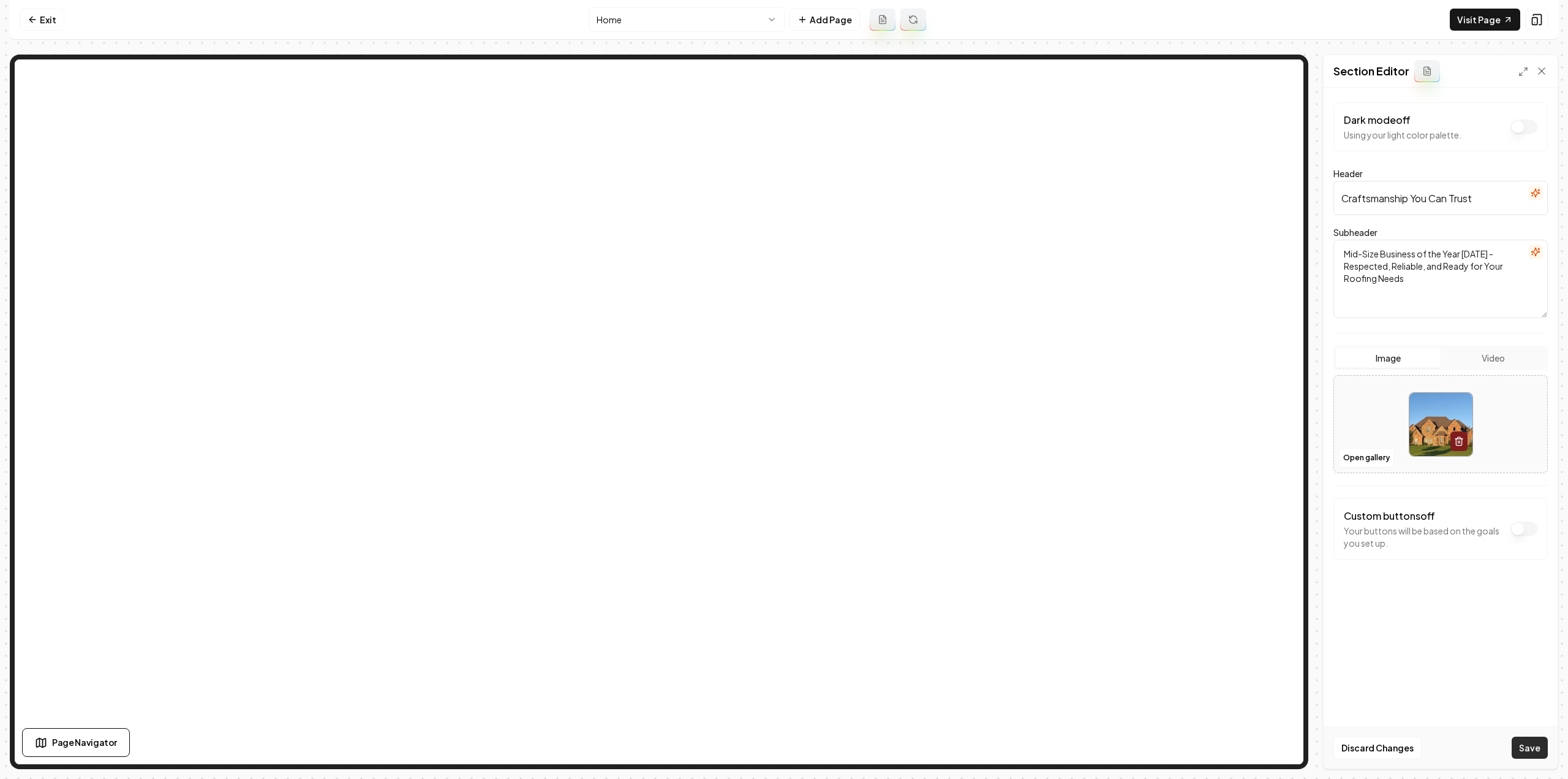
click at [1526, 745] on button "Save" at bounding box center [1530, 748] width 36 height 22
click at [1472, 19] on link "Visit Page" at bounding box center [1485, 20] width 70 height 22
click at [49, 20] on link "Exit" at bounding box center [41, 20] width 45 height 22
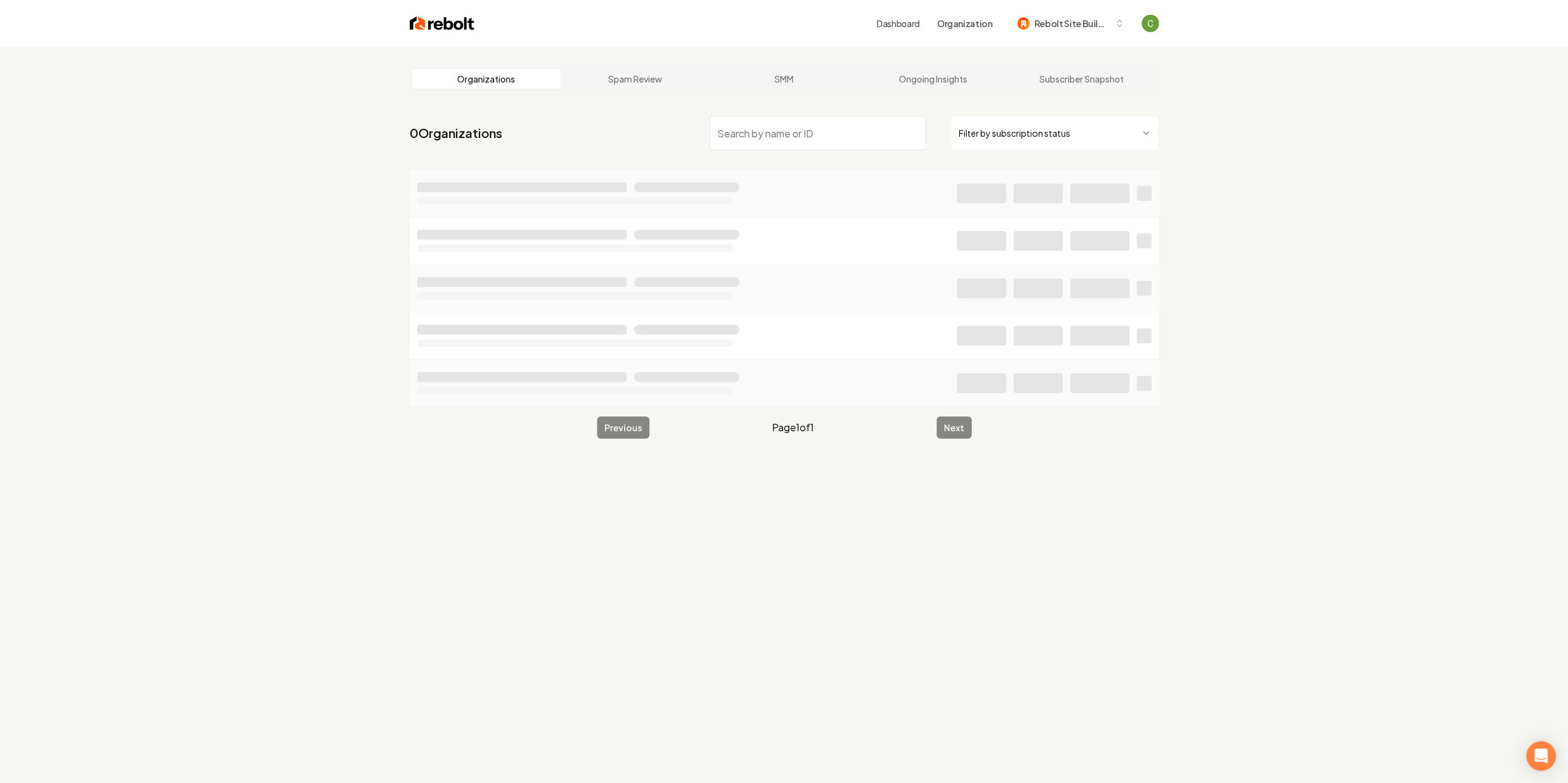
type input "a"
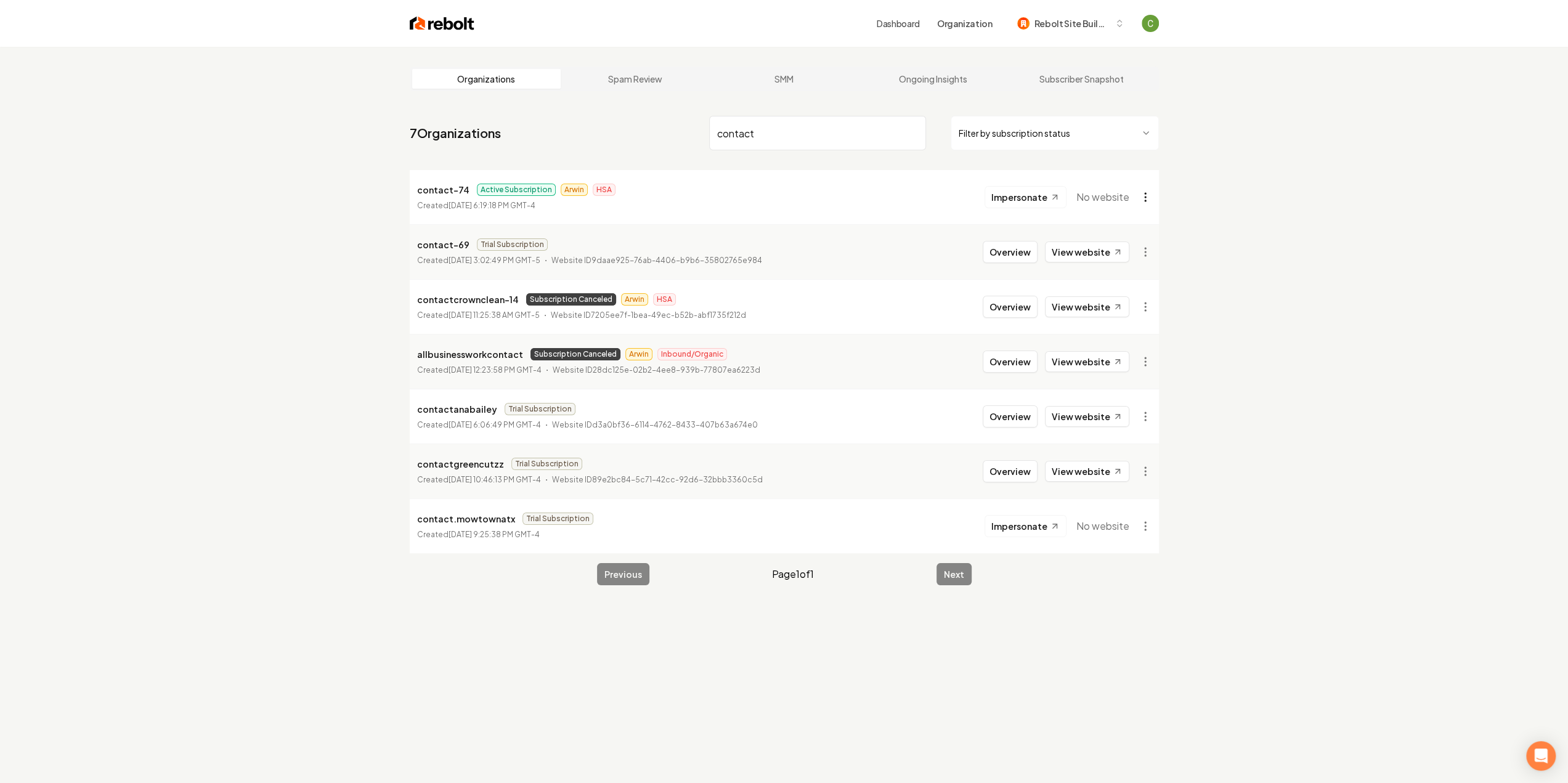
type input "contact"
click at [1142, 205] on html "Dashboard Organization Rebolt Site Builder Organizations Spam Review SMM Ongoin…" at bounding box center [784, 391] width 1568 height 783
click at [1134, 225] on div "Organization Info" at bounding box center [1116, 225] width 79 height 20
click at [1143, 200] on html "Dashboard Organization Rebolt Site Builder Organizations Spam Review SMM Ongoin…" at bounding box center [784, 391] width 1568 height 783
click at [1130, 283] on link "View in Clerk" at bounding box center [1116, 284] width 79 height 20
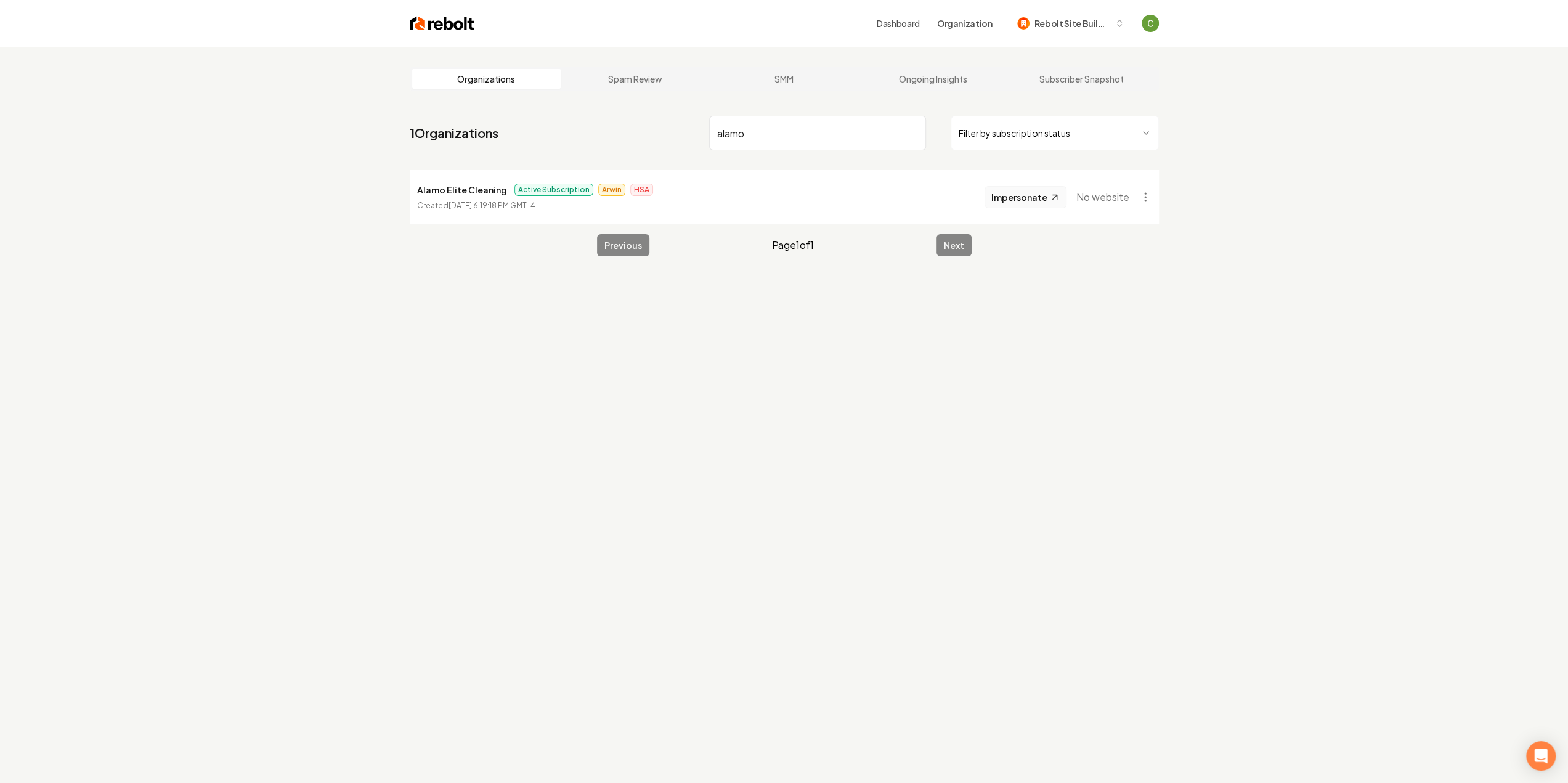
type input "alamo"
click at [1016, 190] on button "Impersonate" at bounding box center [1025, 197] width 82 height 22
